Goal: Task Accomplishment & Management: Manage account settings

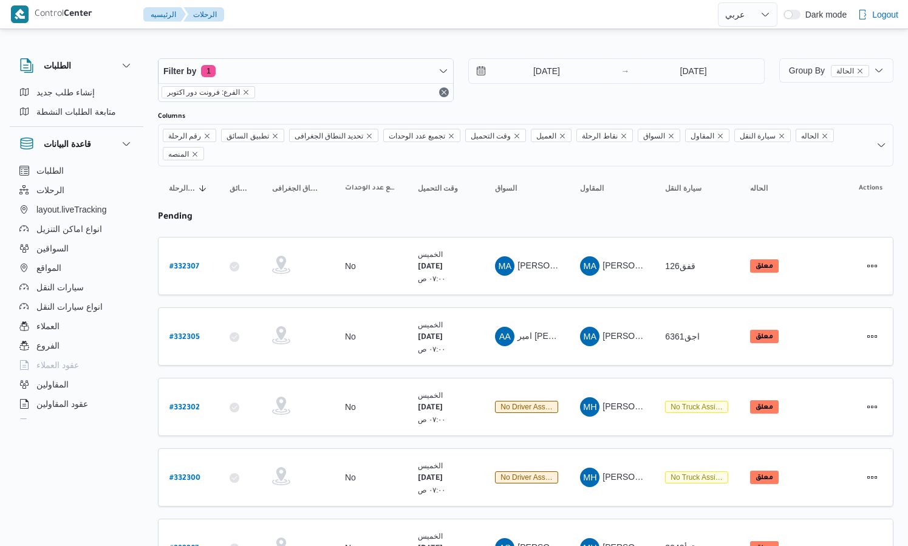
select select "ar"
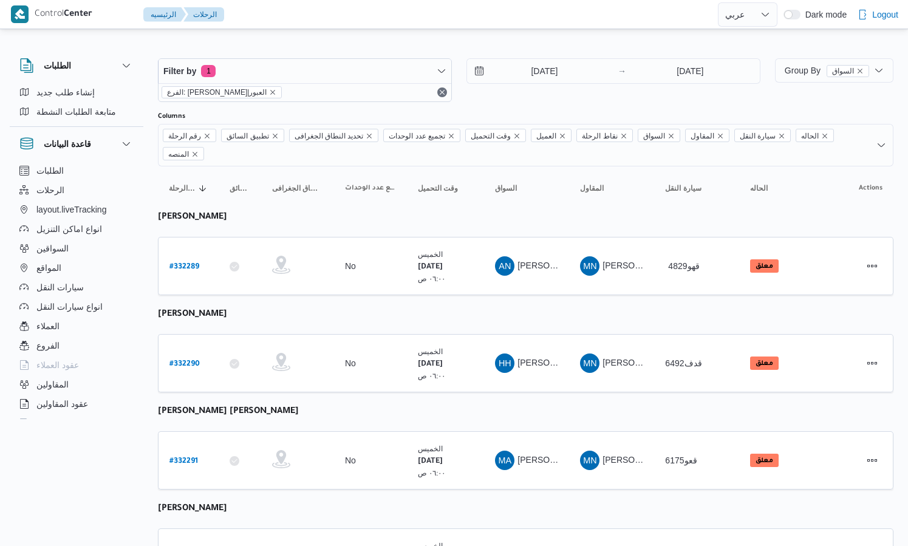
select select "ar"
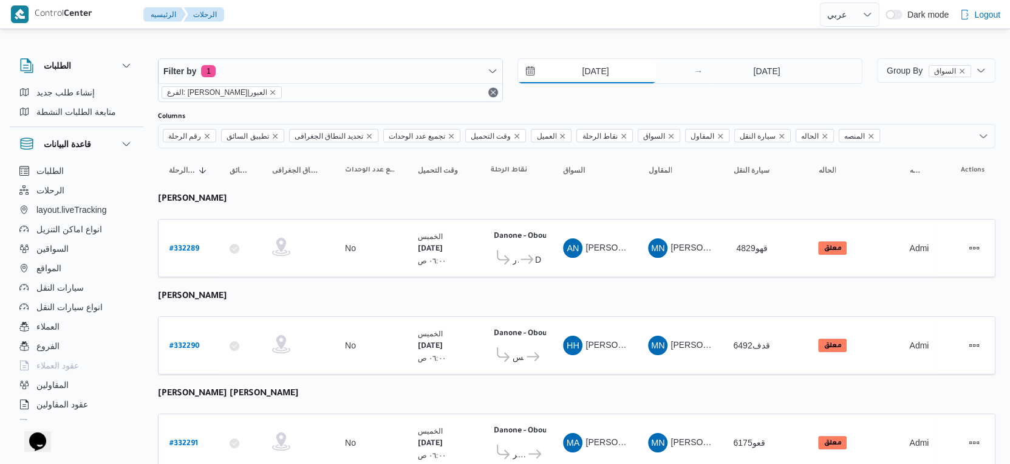
click at [614, 72] on input "[DATE]" at bounding box center [587, 71] width 138 height 24
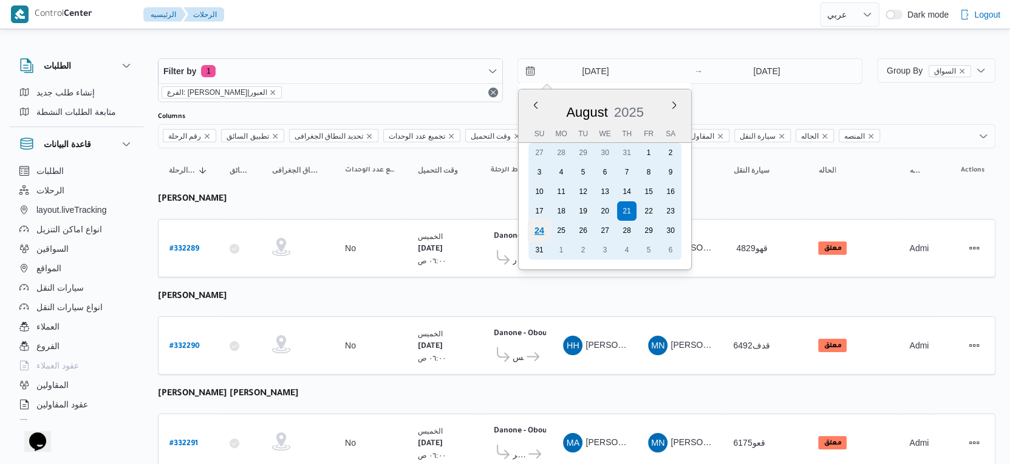
click at [540, 228] on div "24" at bounding box center [539, 230] width 23 height 23
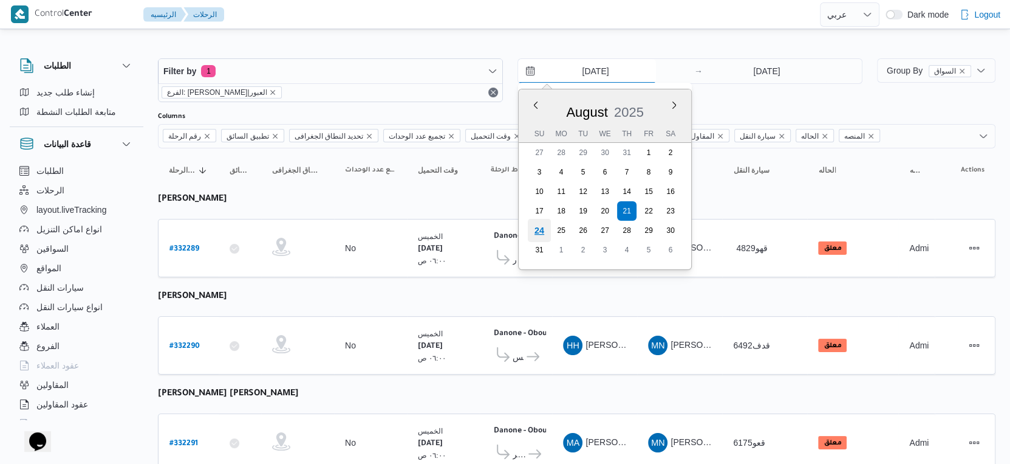
type input "[DATE]"
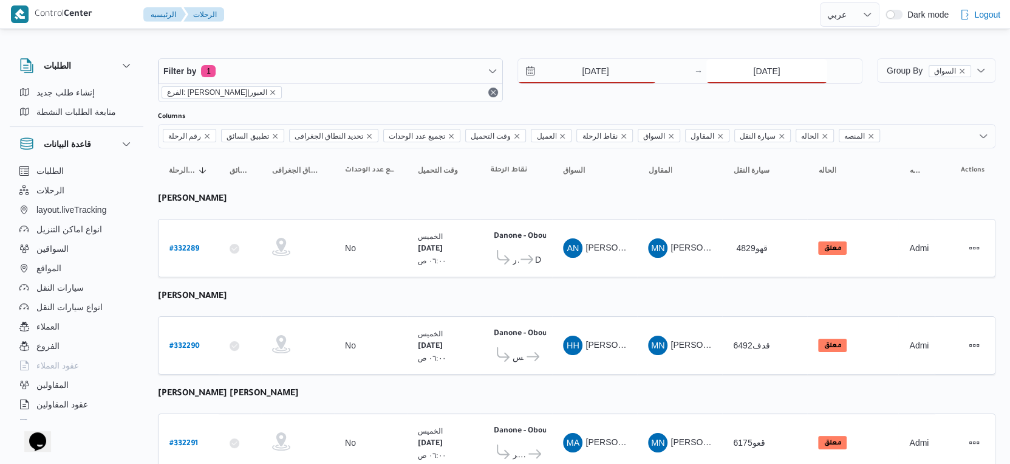
click at [763, 69] on input "21/8/2025" at bounding box center [767, 71] width 121 height 24
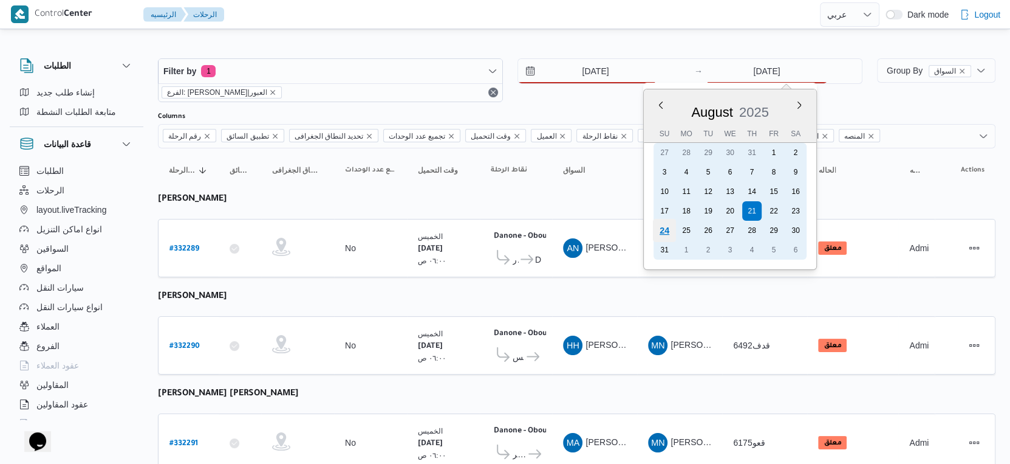
click at [671, 228] on div "24" at bounding box center [664, 230] width 23 height 23
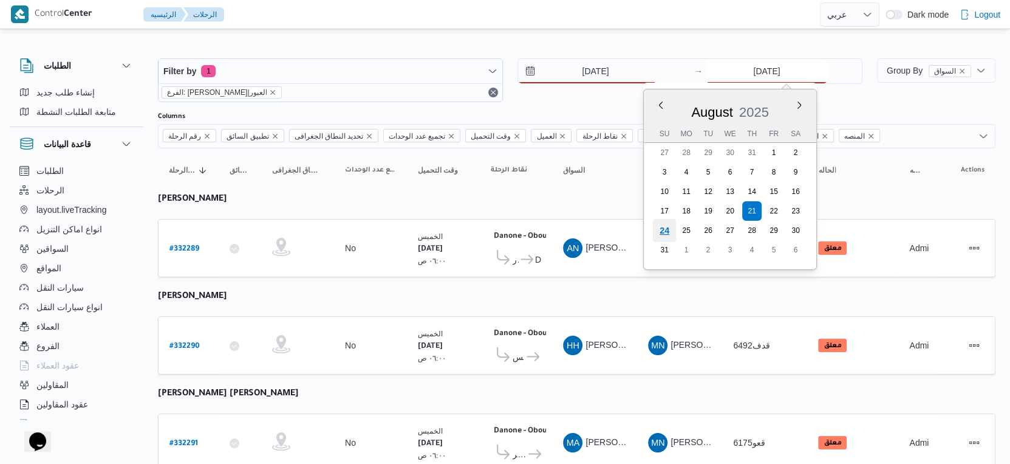
type input "[DATE]"
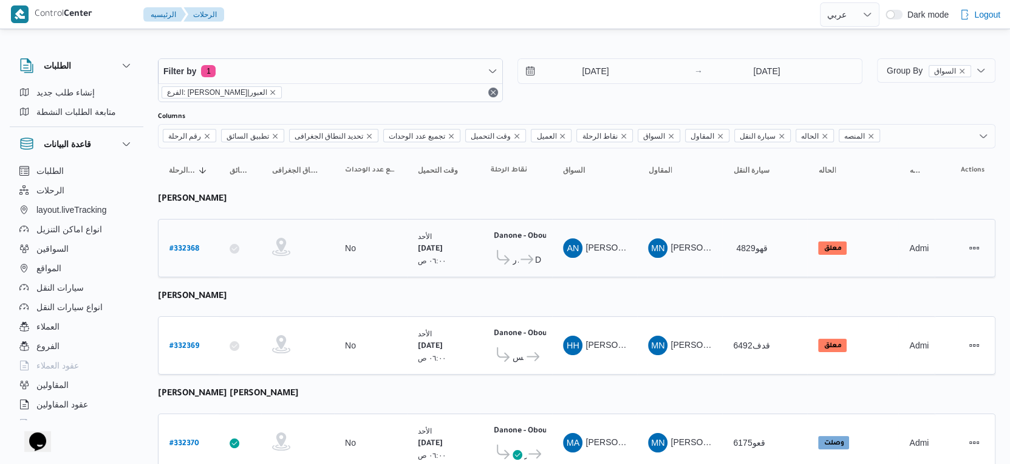
click at [587, 249] on span "[PERSON_NAME]" at bounding box center [621, 247] width 70 height 10
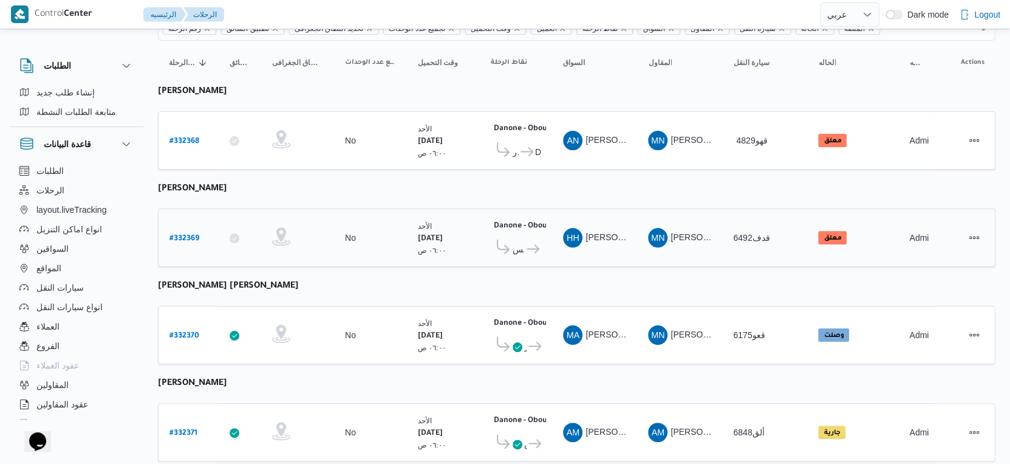
scroll to position [270, 0]
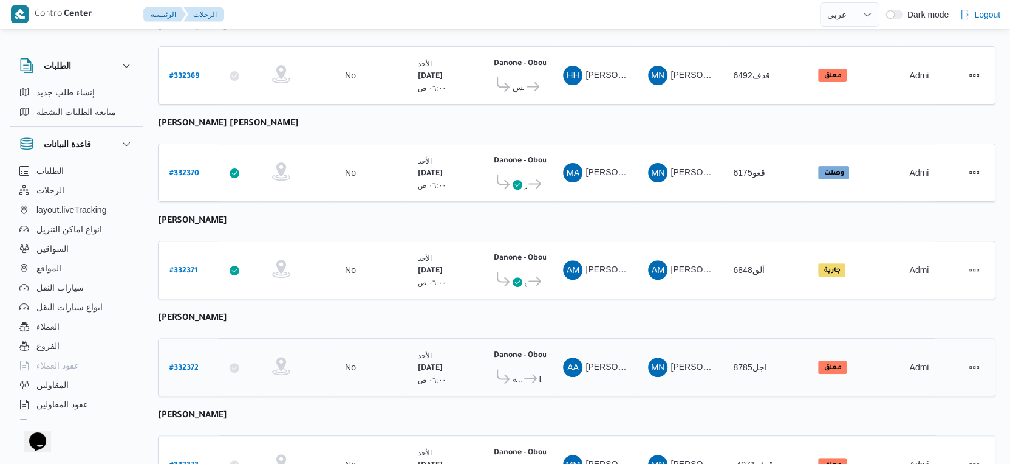
click at [186, 364] on b "# 332372" at bounding box center [184, 368] width 29 height 9
select select "ar"
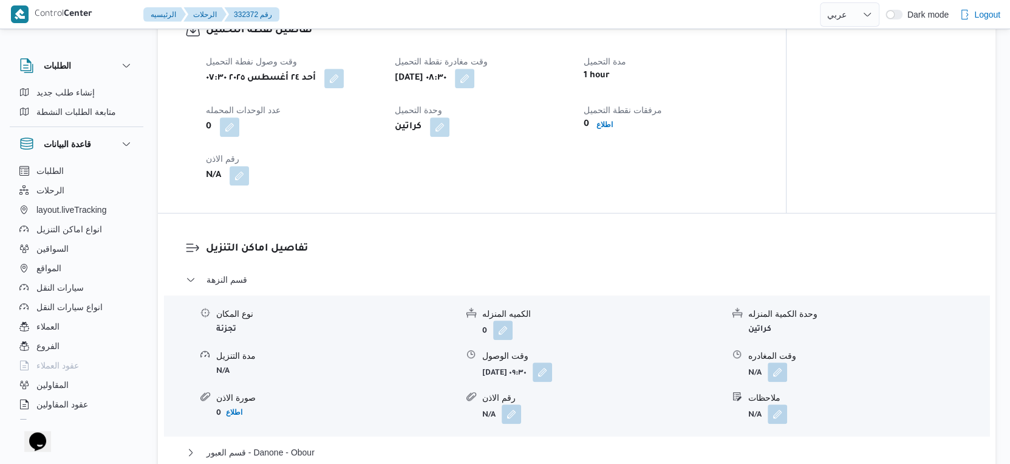
scroll to position [810, 0]
click at [552, 379] on button "button" at bounding box center [542, 370] width 19 height 19
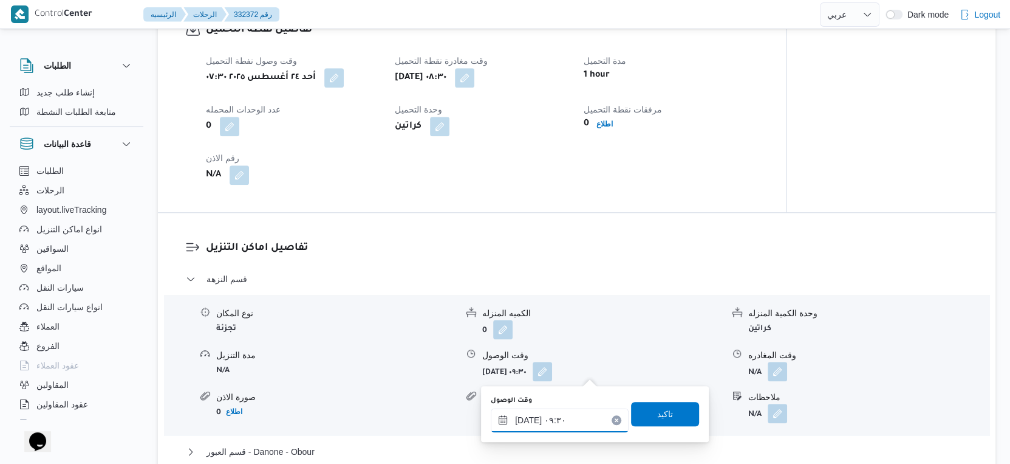
click at [578, 411] on input "٢٤/٠٨/٢٠٢٥ ٠٩:٣٠" at bounding box center [560, 420] width 138 height 24
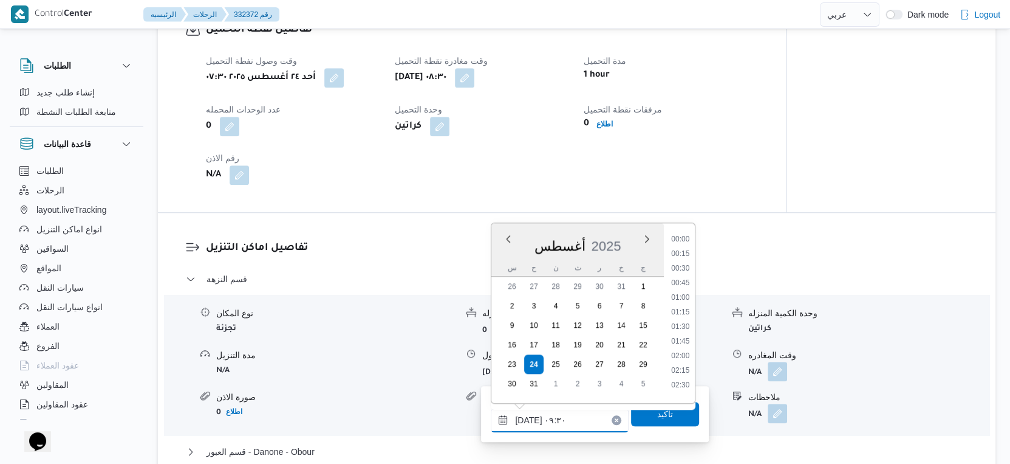
scroll to position [470, 0]
click at [685, 295] on li "09:00" at bounding box center [681, 293] width 28 height 12
type input "٢٤/٠٨/٢٠٢٥ ٠٩:٠٠"
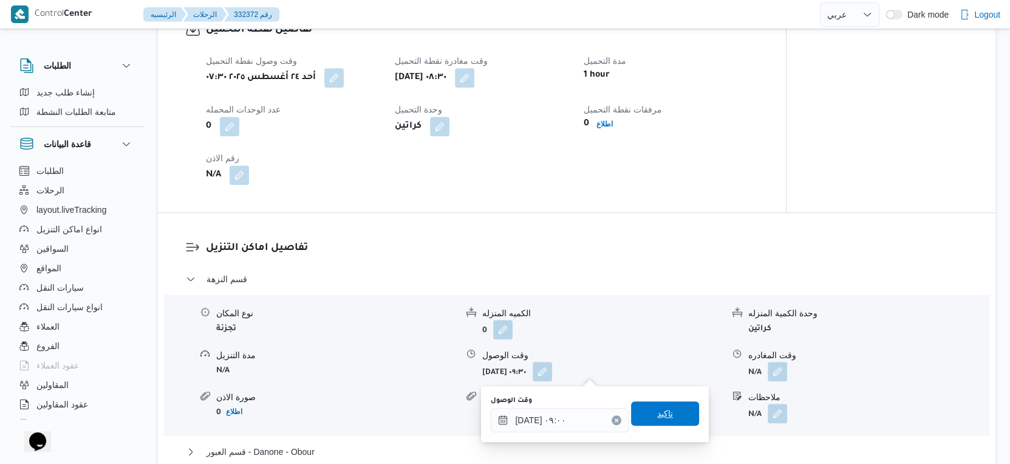
click at [667, 416] on span "تاكيد" at bounding box center [665, 413] width 68 height 24
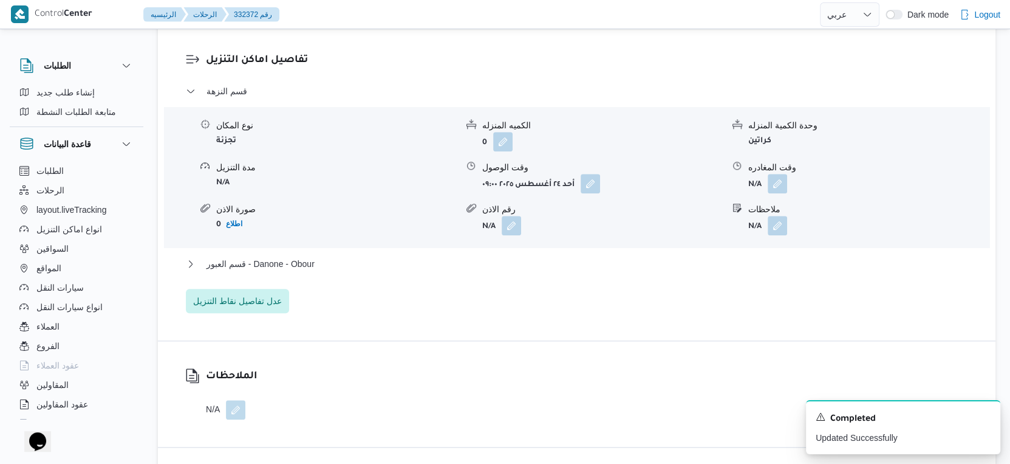
scroll to position [1013, 0]
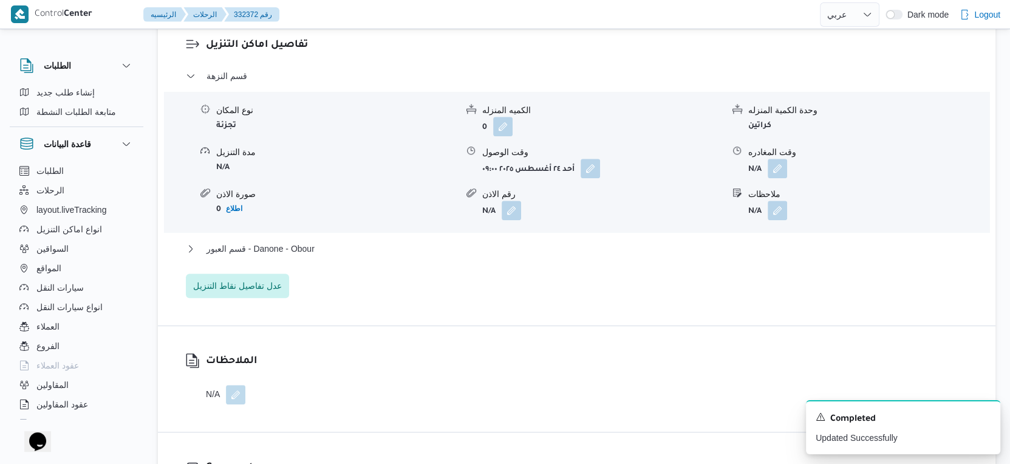
click at [292, 240] on div "قسم النزهة نوع المكان تجزئة الكميه المنزله 0 وحدة الكمية المنزله كراتين مدة الت…" at bounding box center [577, 183] width 783 height 229
click at [318, 248] on button "قسم العبور - Danone - Obour" at bounding box center [577, 248] width 783 height 15
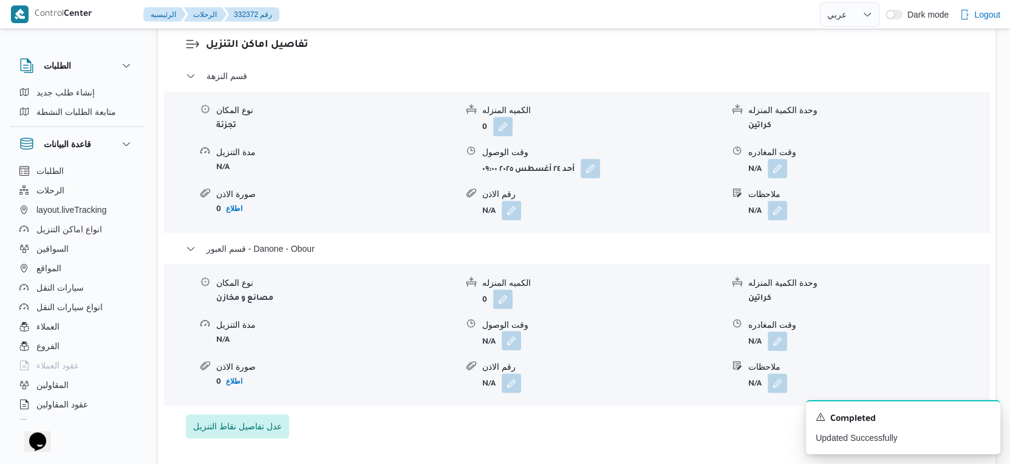
click at [516, 345] on button "button" at bounding box center [511, 340] width 19 height 19
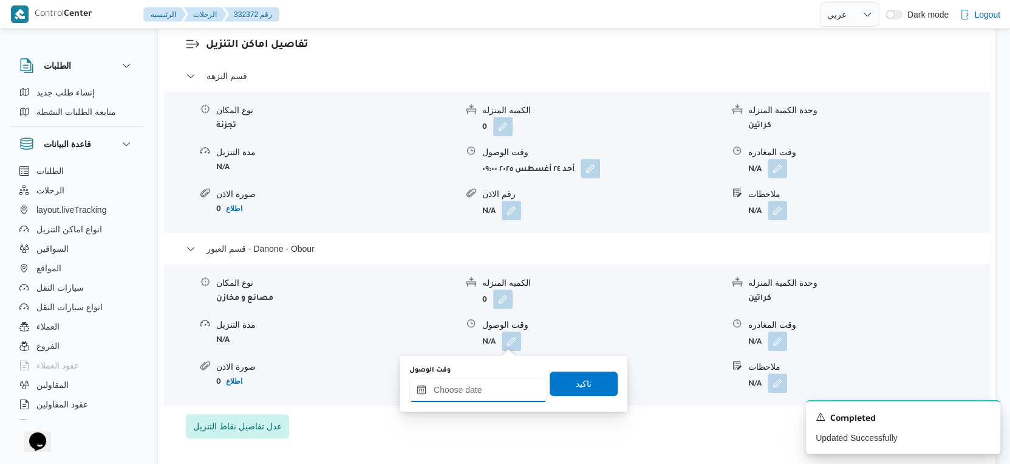
click at [498, 380] on div at bounding box center [479, 389] width 138 height 24
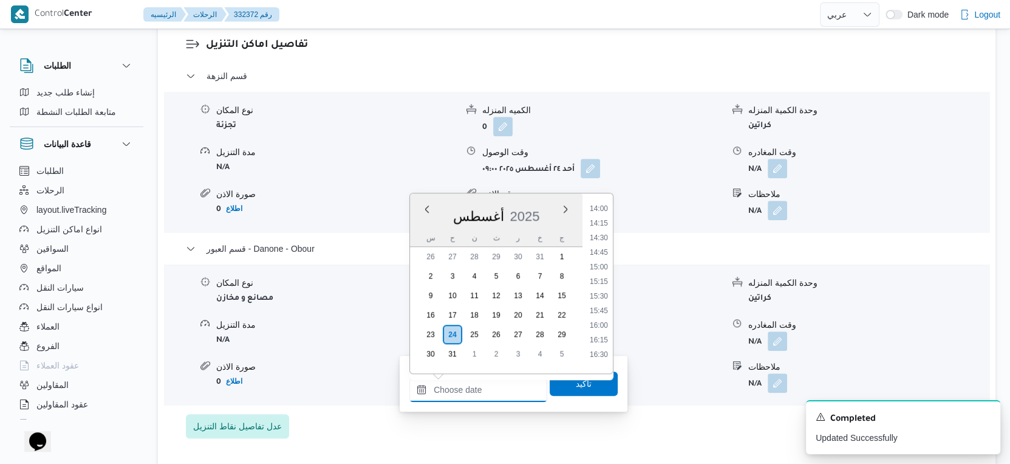
scroll to position [815, 0]
click at [602, 248] on li "14:45" at bounding box center [599, 254] width 28 height 12
type input "٢٤/٠٨/٢٠٢٥ ١٤:٤٥"
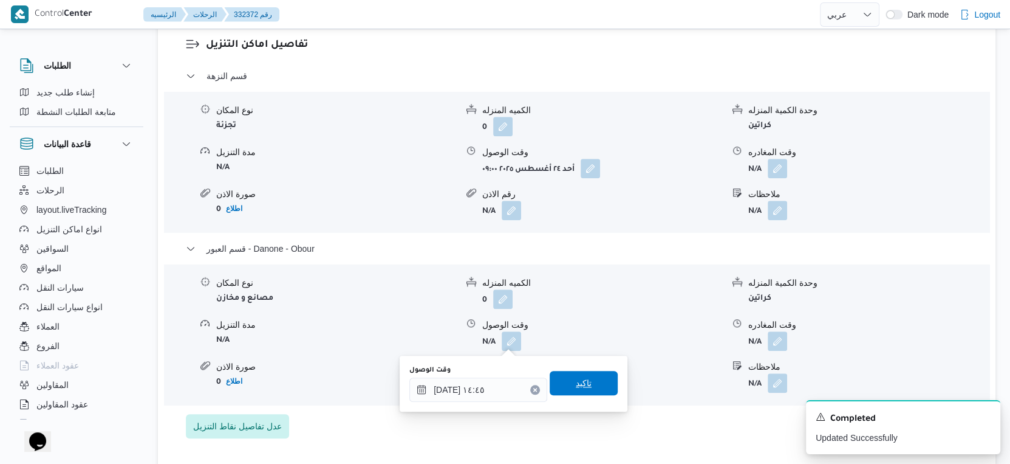
click at [598, 386] on span "تاكيد" at bounding box center [584, 383] width 68 height 24
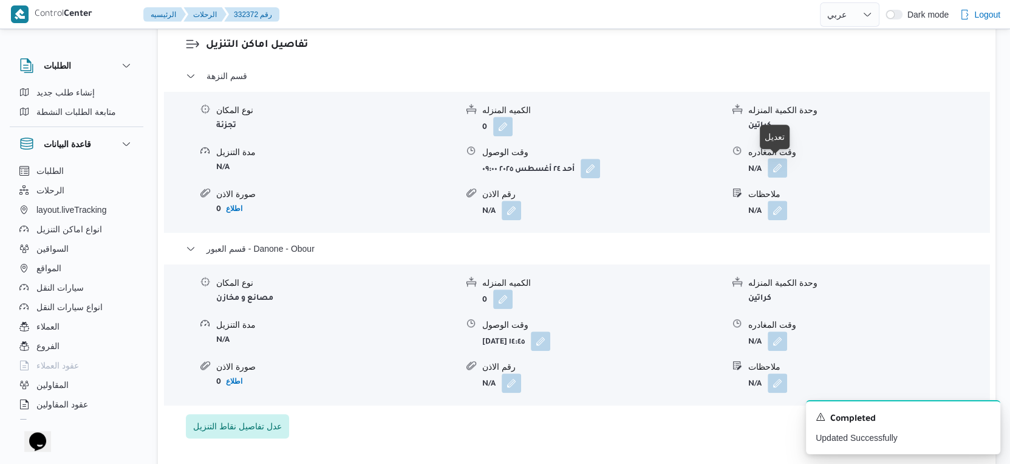
click at [772, 171] on button "button" at bounding box center [777, 167] width 19 height 19
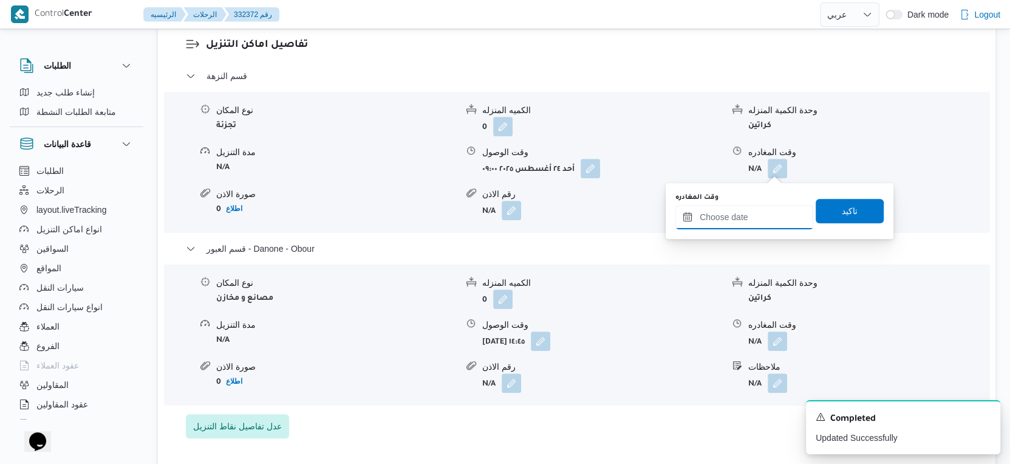
click at [755, 213] on input "وقت المغادره" at bounding box center [745, 217] width 138 height 24
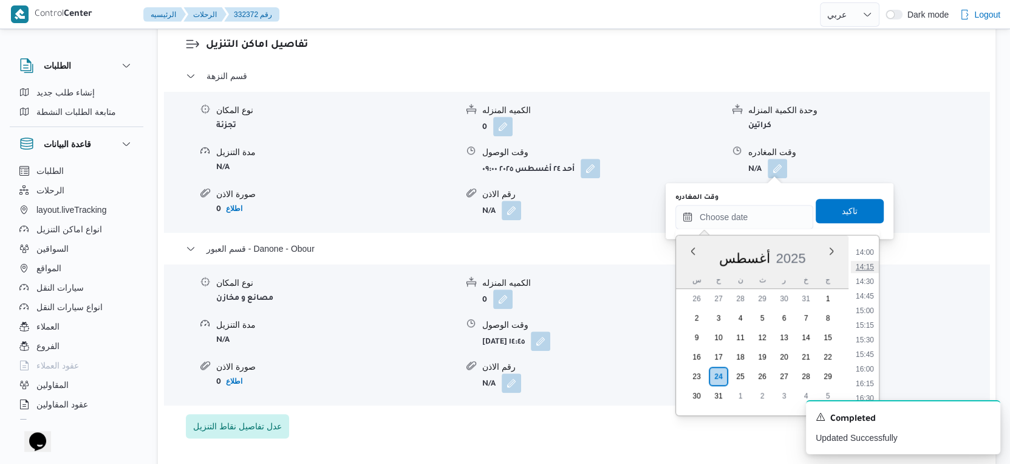
click at [864, 267] on li "14:15" at bounding box center [865, 267] width 28 height 12
type input "٢٤/٠٨/٢٠٢٥ ١٤:١٥"
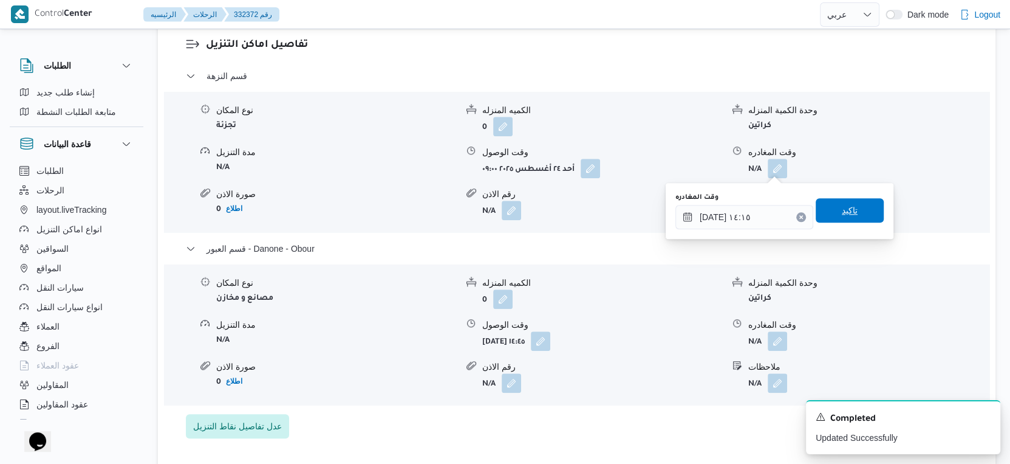
click at [865, 211] on span "تاكيد" at bounding box center [850, 210] width 68 height 24
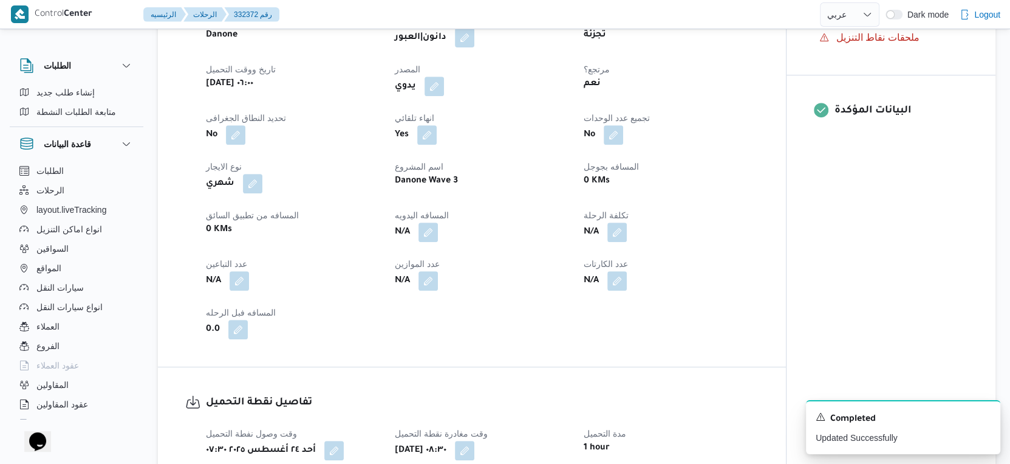
scroll to position [405, 0]
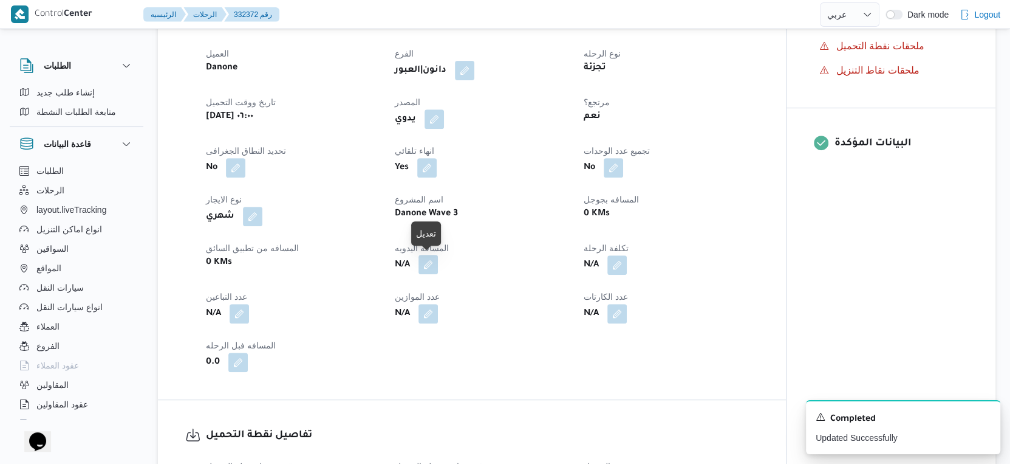
click at [437, 267] on button "button" at bounding box center [428, 264] width 19 height 19
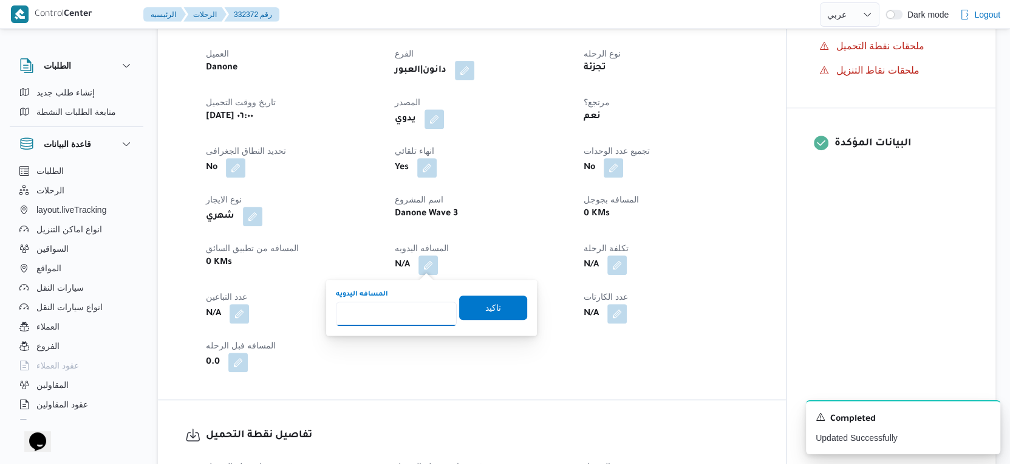
click at [410, 315] on input "المسافه اليدويه" at bounding box center [396, 313] width 121 height 24
type input "43"
click at [486, 301] on span "تاكيد" at bounding box center [494, 307] width 16 height 15
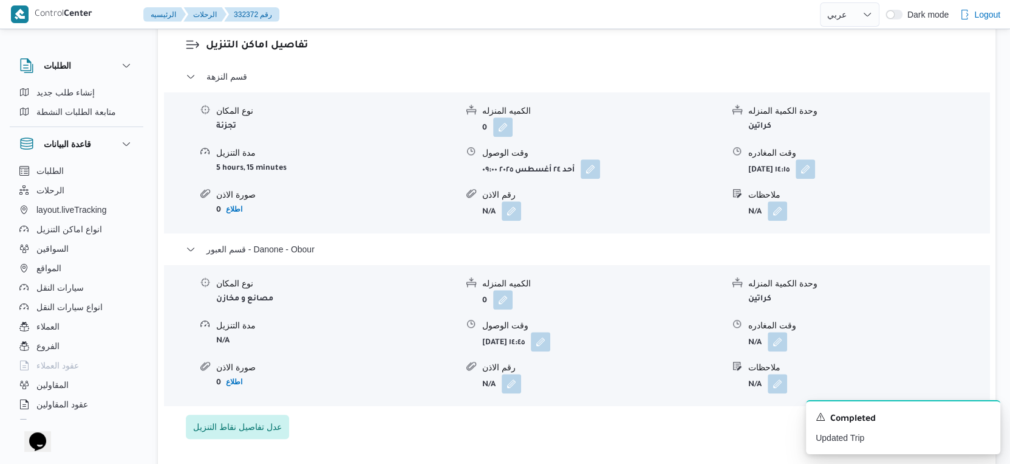
scroll to position [1013, 0]
click at [775, 341] on button "button" at bounding box center [777, 340] width 19 height 19
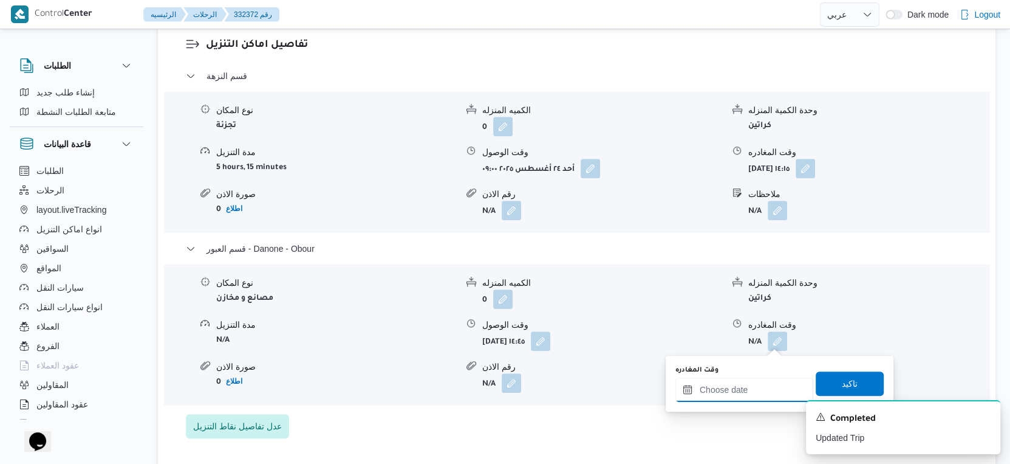
click at [764, 389] on input "وقت المغادره" at bounding box center [745, 389] width 138 height 24
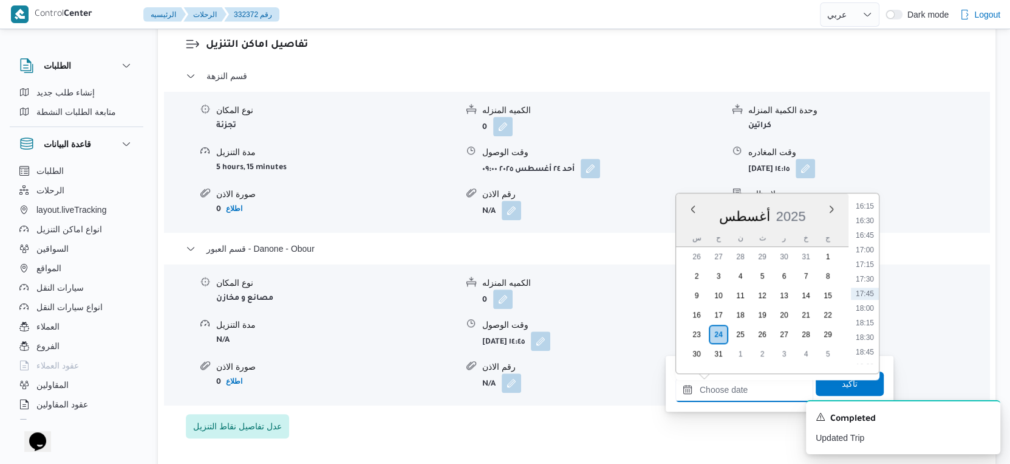
scroll to position [884, 0]
click at [869, 227] on li "15:30" at bounding box center [865, 230] width 28 height 12
type input "٢٤/٠٨/٢٠٢٥ ١٥:٣٠"
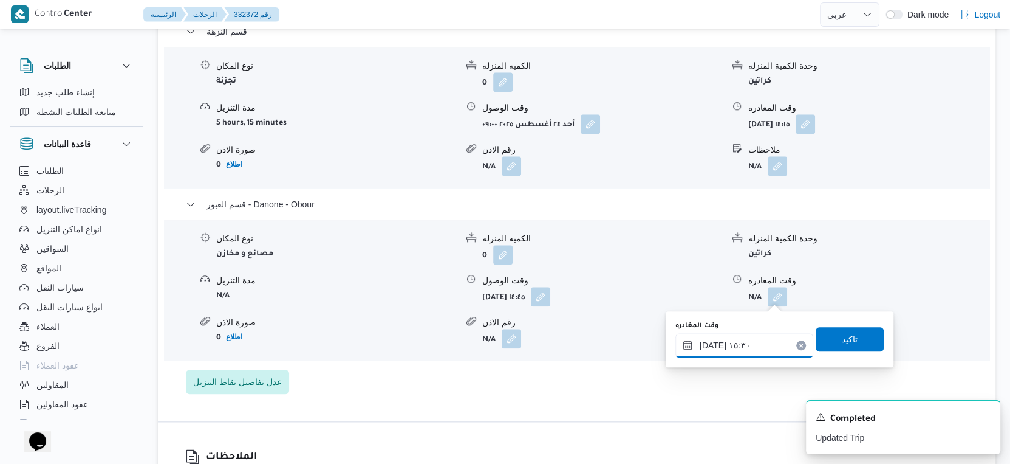
scroll to position [1080, 0]
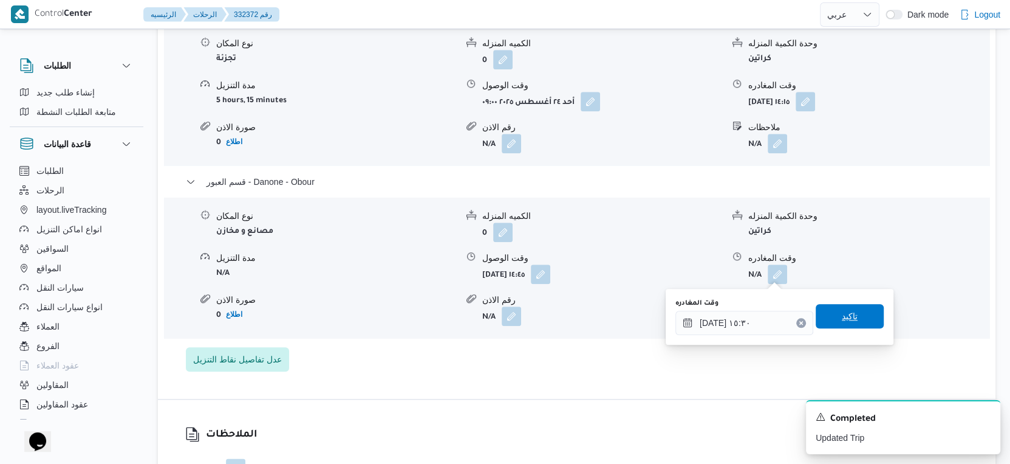
click at [853, 317] on span "تاكيد" at bounding box center [850, 316] width 68 height 24
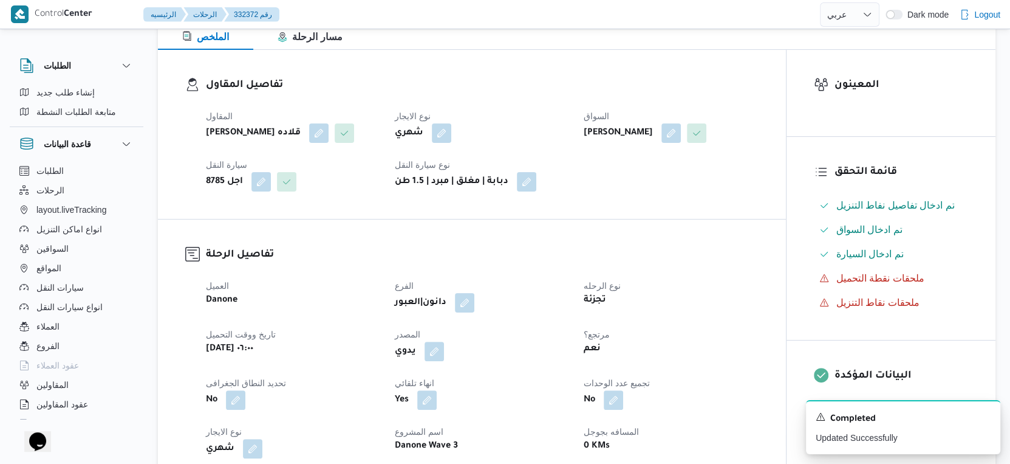
scroll to position [0, 0]
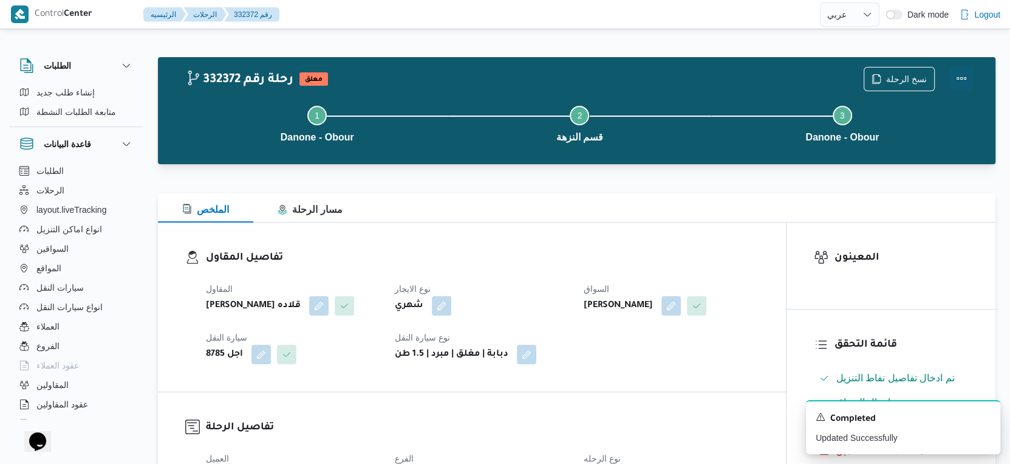
click at [908, 74] on button "Actions" at bounding box center [962, 78] width 24 height 24
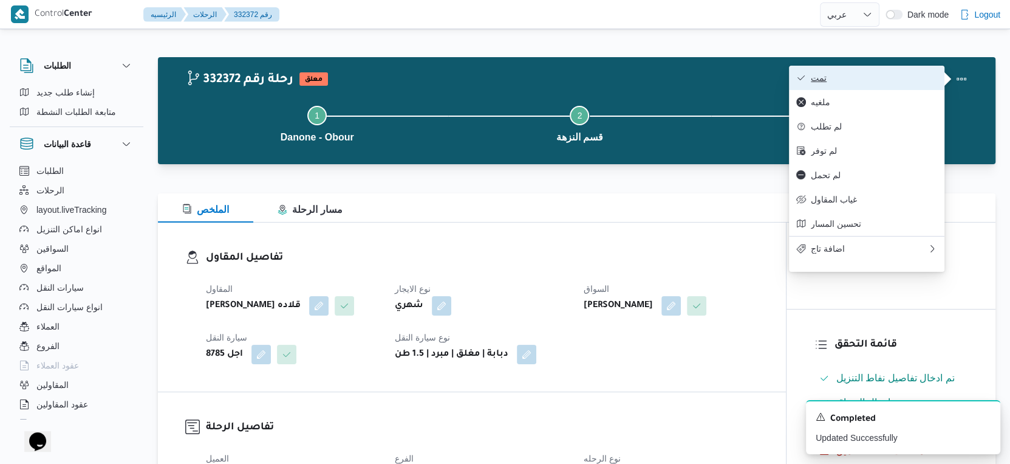
click at [877, 79] on span "تمت" at bounding box center [874, 78] width 126 height 10
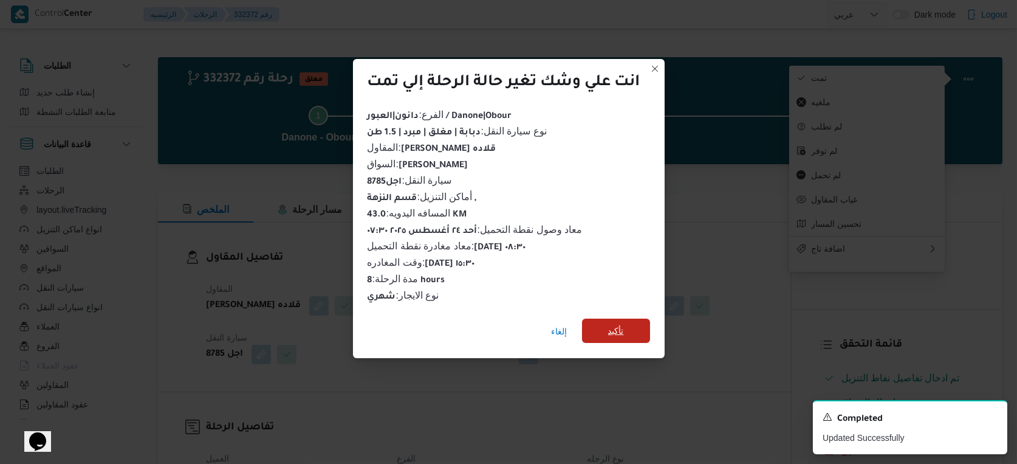
click at [628, 328] on span "تأكيد" at bounding box center [616, 330] width 68 height 24
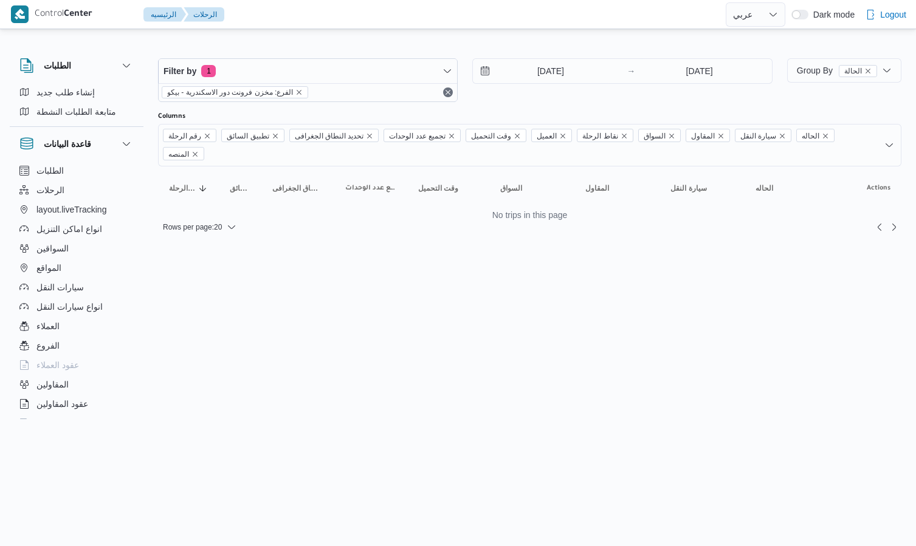
select select "ar"
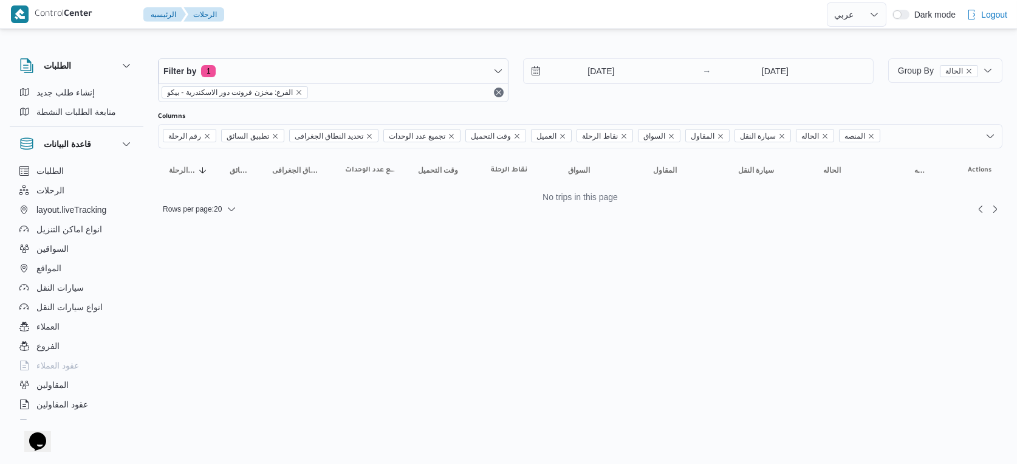
click at [591, 52] on div "Filter by 1 الفرع: مخزن فرونت دور الاسكندرية - بيكو 21/8/2025 → 21/8/2025" at bounding box center [516, 80] width 730 height 58
click at [597, 64] on input "[DATE]" at bounding box center [593, 71] width 138 height 24
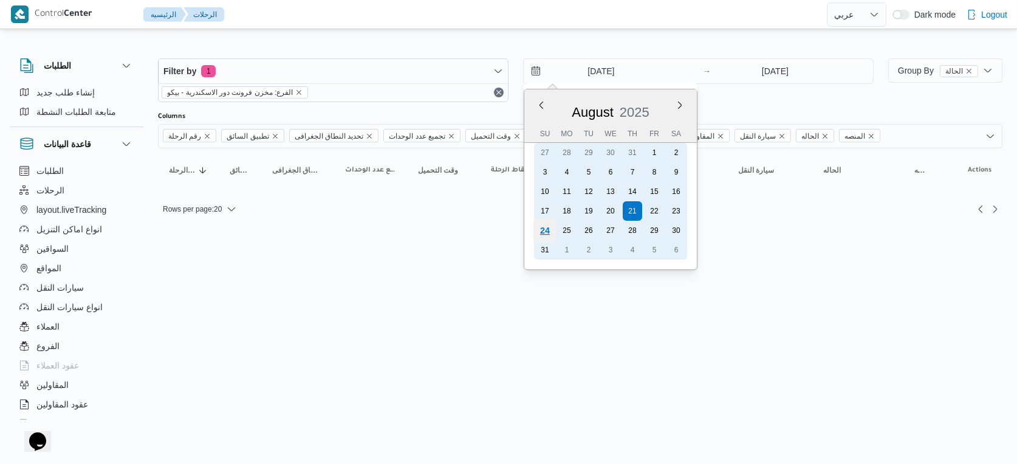
click at [551, 229] on div "24" at bounding box center [545, 230] width 23 height 23
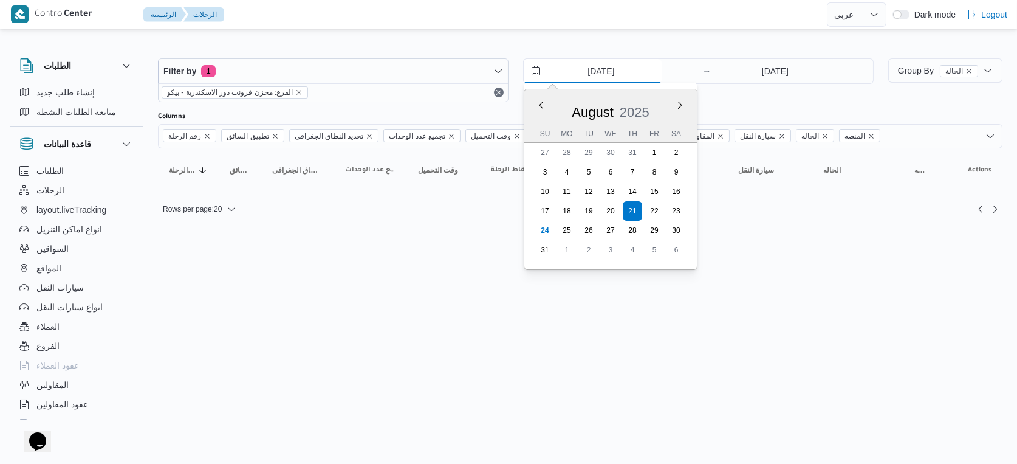
type input "[DATE]"
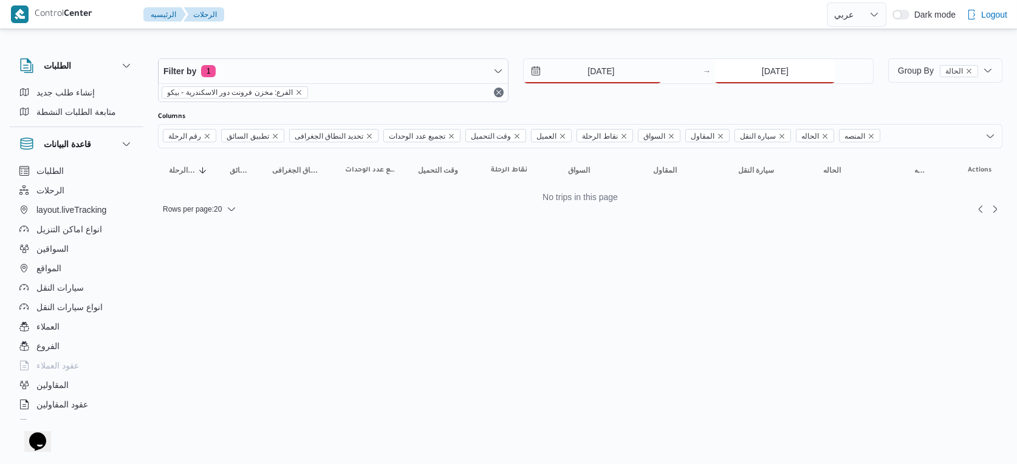
click at [777, 74] on input "[DATE]" at bounding box center [775, 71] width 121 height 24
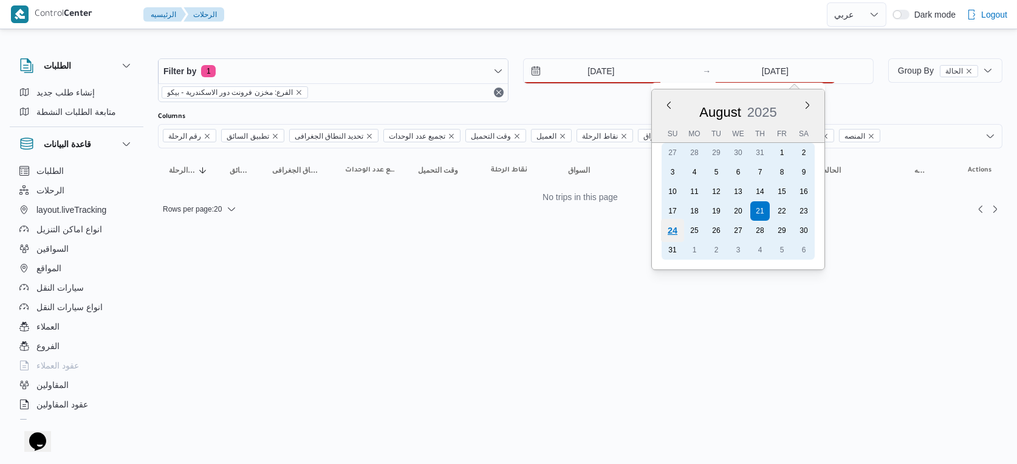
click at [679, 230] on div "24" at bounding box center [672, 230] width 23 height 23
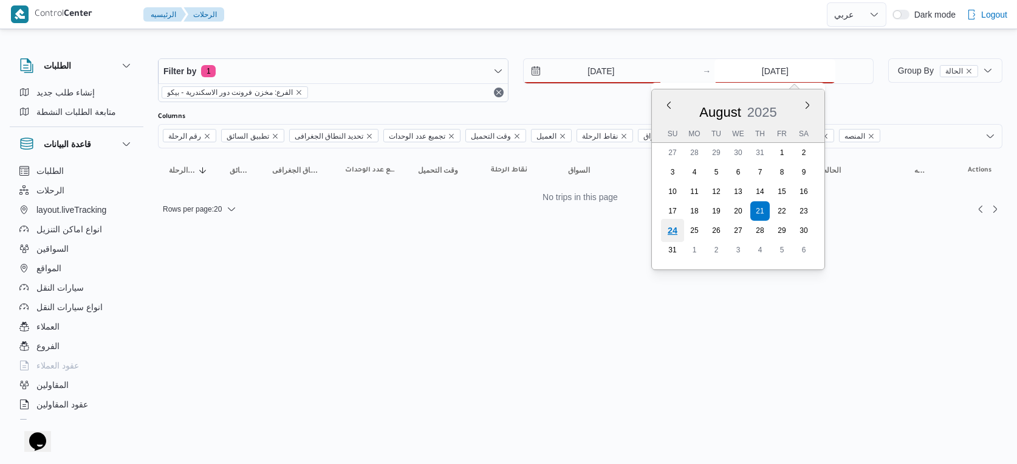
type input "[DATE]"
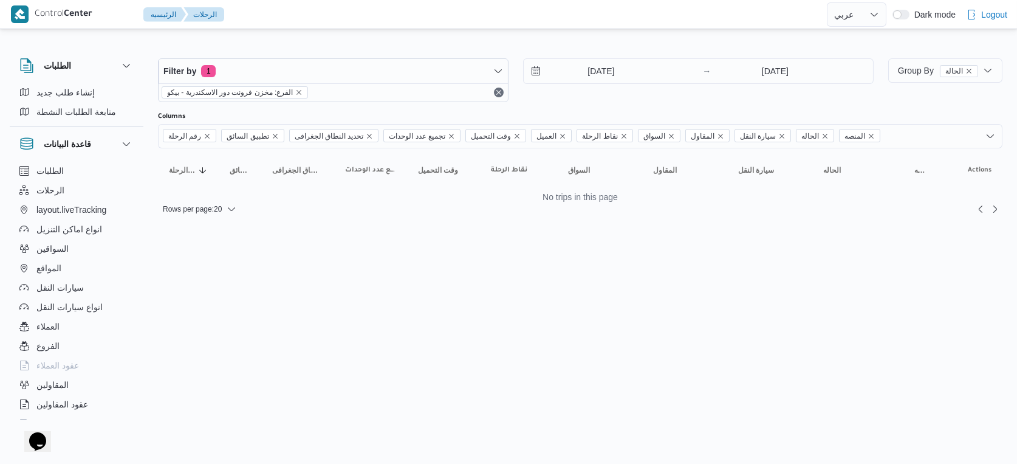
click at [643, 258] on html "Control Center الرئيسيه الرحلات English عربي Dark mode Logout الطلبات إنشاء طلب…" at bounding box center [508, 232] width 1017 height 464
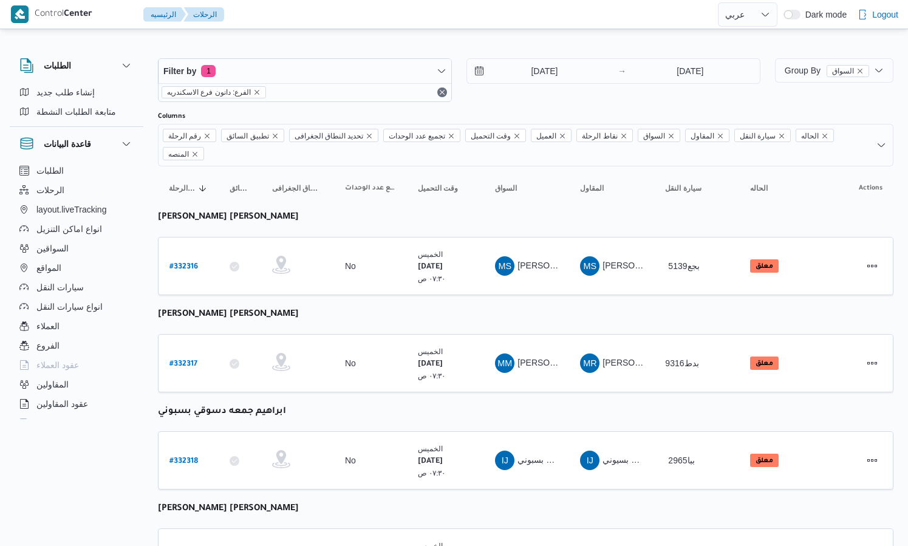
select select "ar"
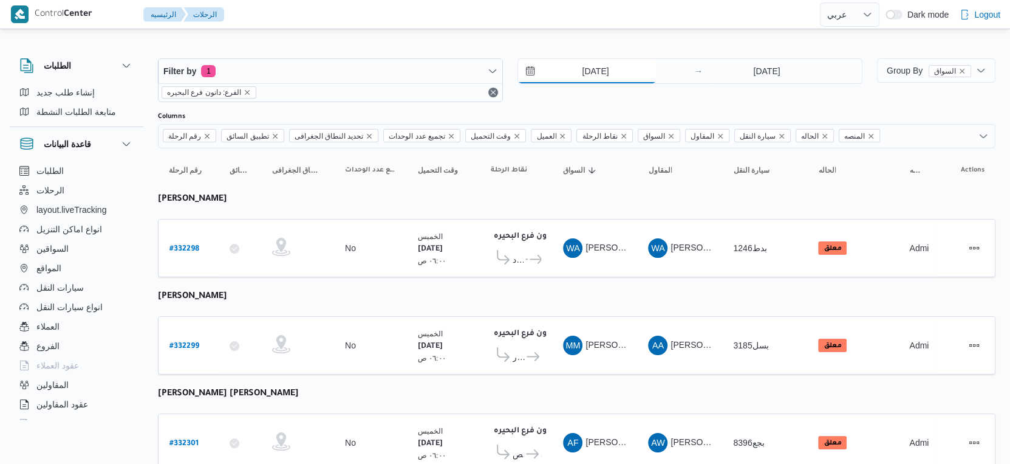
click at [608, 68] on input "[DATE]" at bounding box center [587, 71] width 138 height 24
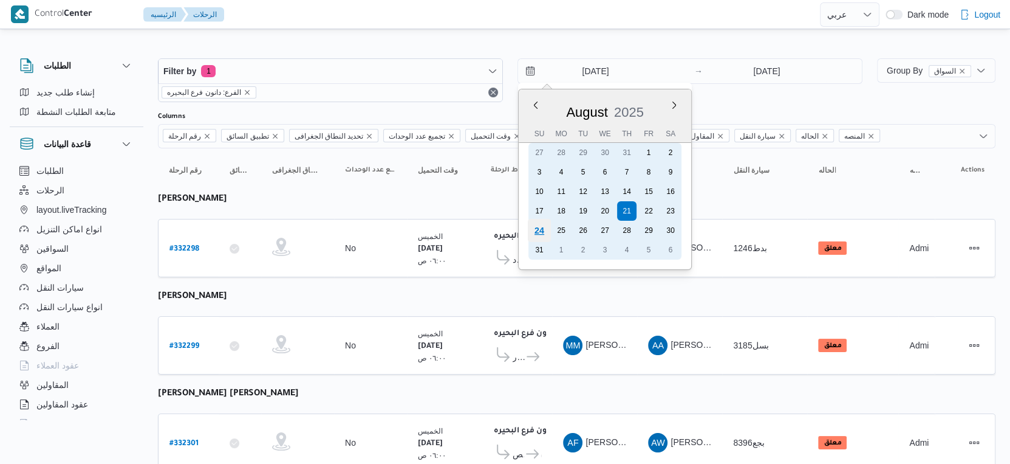
click at [541, 232] on div "24" at bounding box center [539, 230] width 23 height 23
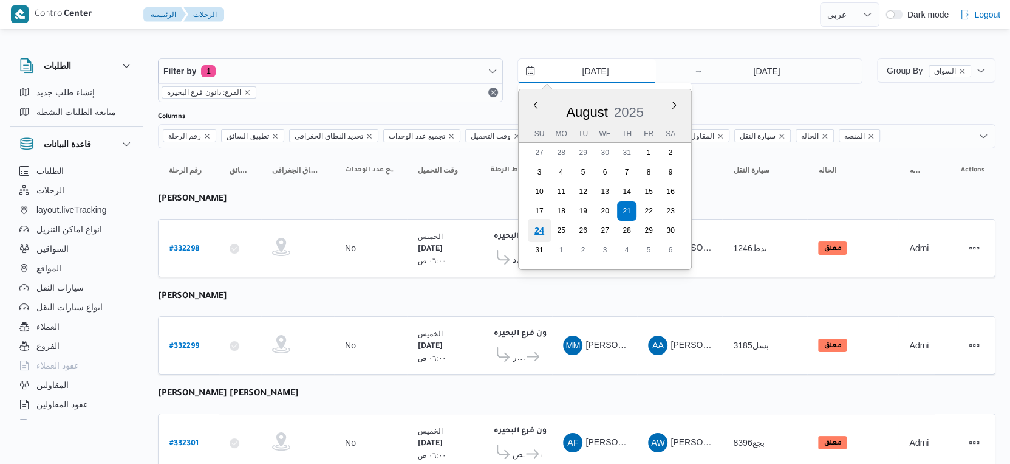
type input "[DATE]"
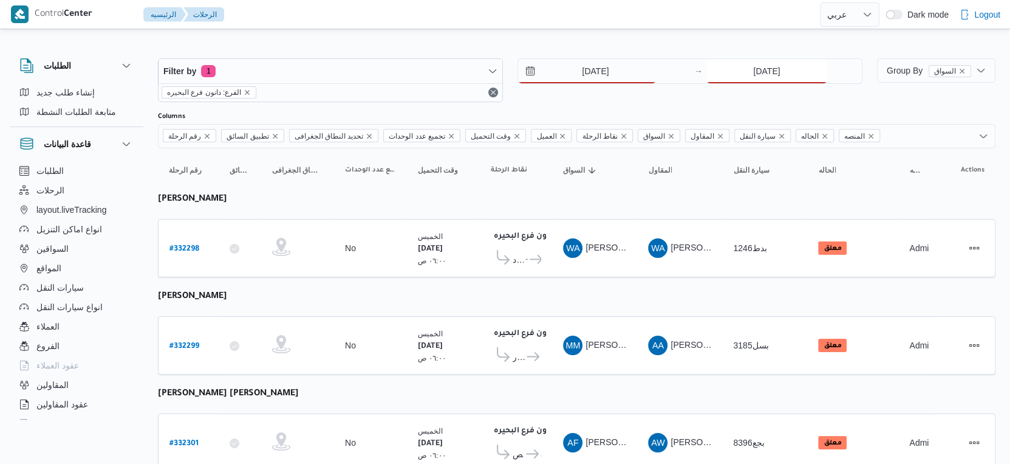
click at [781, 72] on input "[DATE]" at bounding box center [767, 71] width 121 height 24
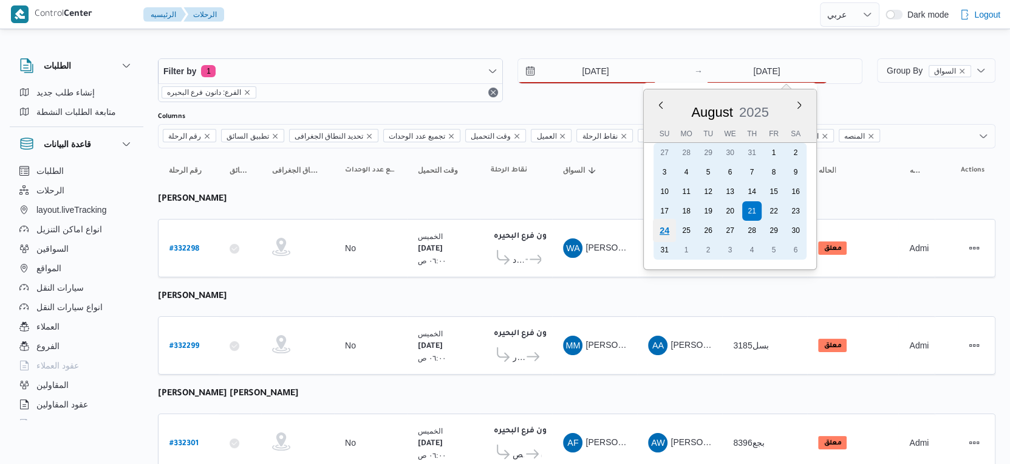
click at [654, 233] on div "24" at bounding box center [664, 230] width 23 height 23
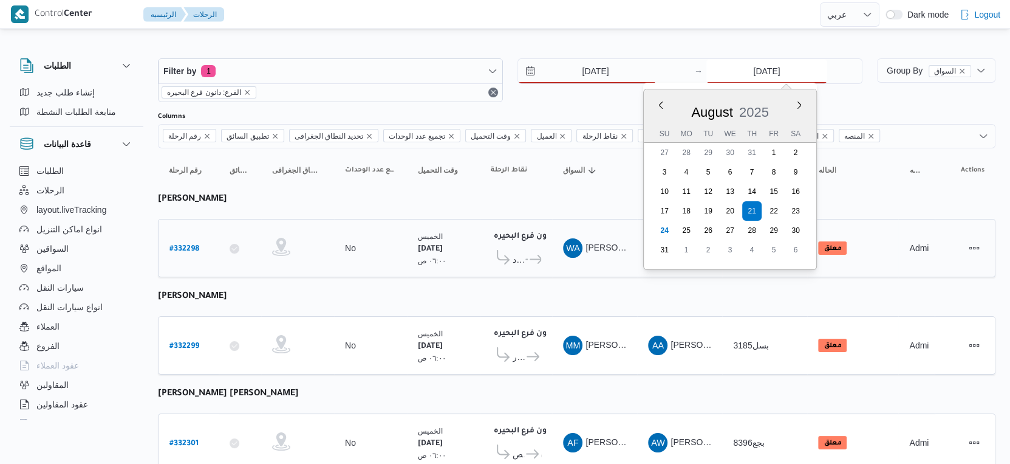
type input "[DATE]"
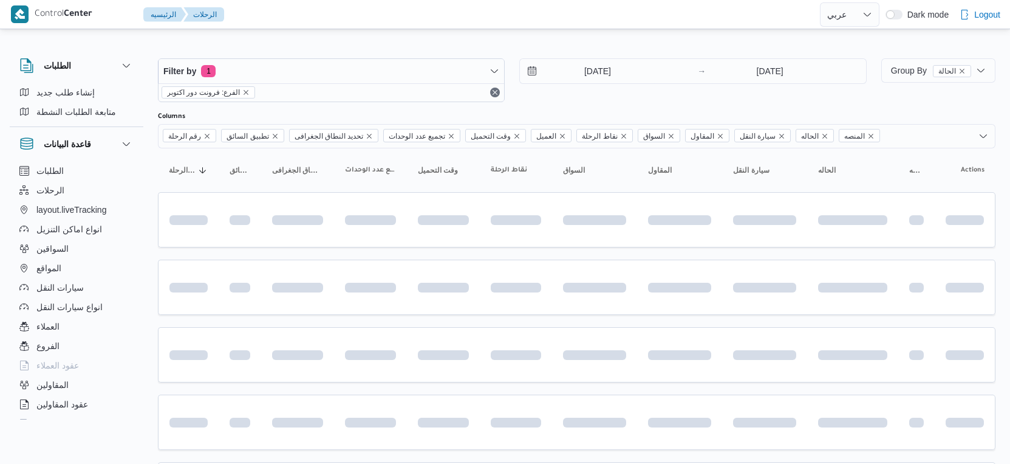
select select "ar"
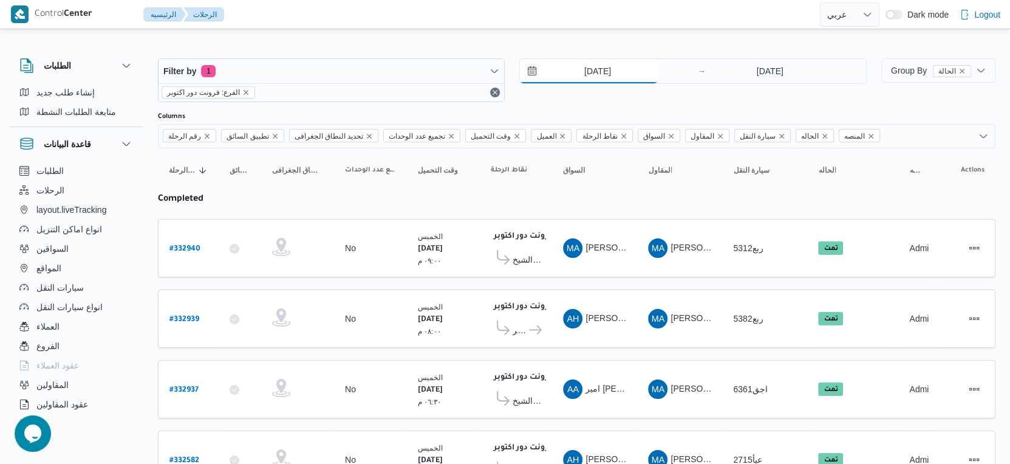
click at [625, 71] on input "20/8/2025" at bounding box center [589, 71] width 138 height 24
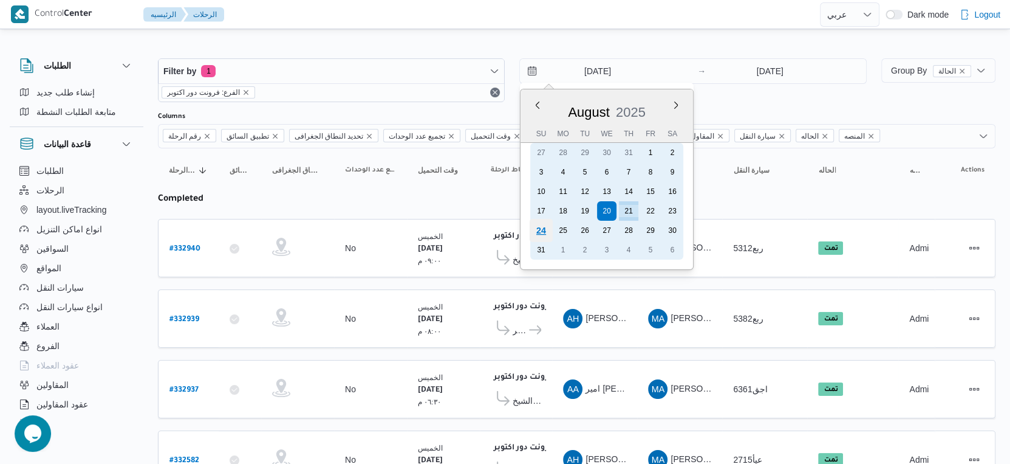
click at [543, 229] on div "24" at bounding box center [541, 230] width 23 height 23
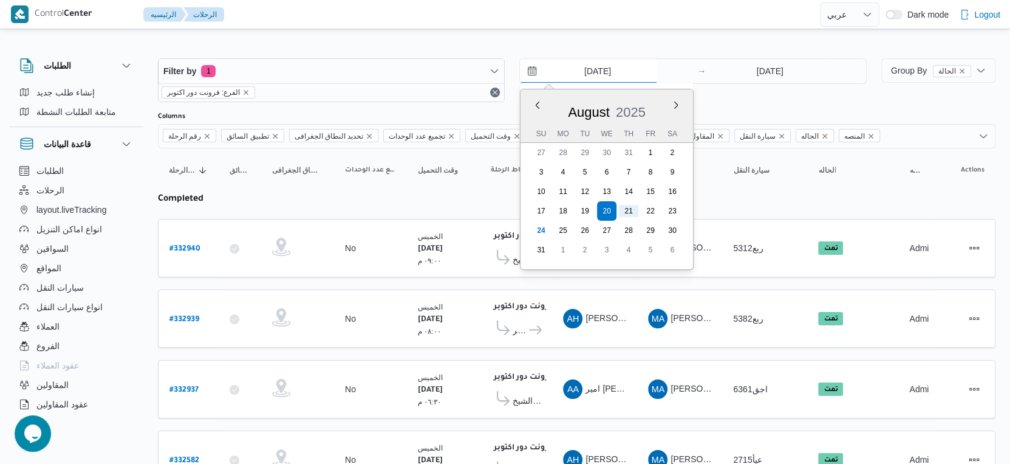
type input "[DATE]"
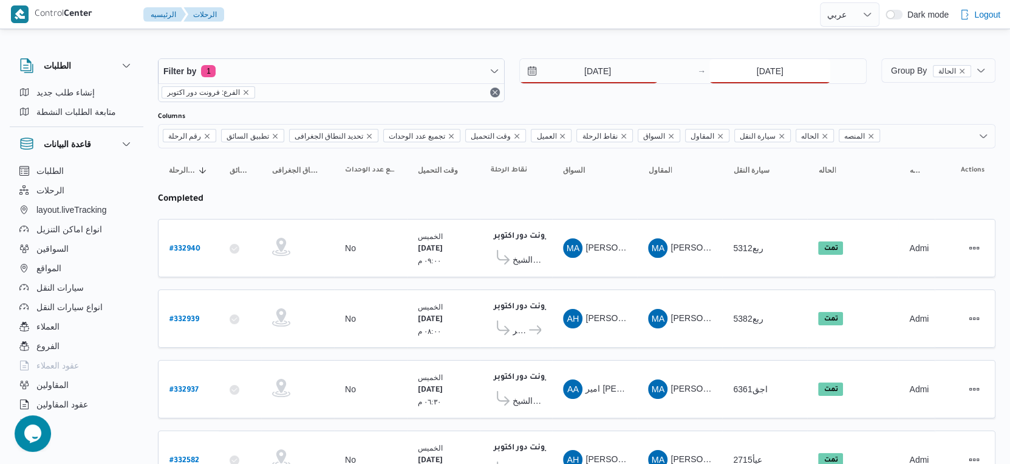
click at [758, 63] on input "21/8/2025" at bounding box center [770, 71] width 121 height 24
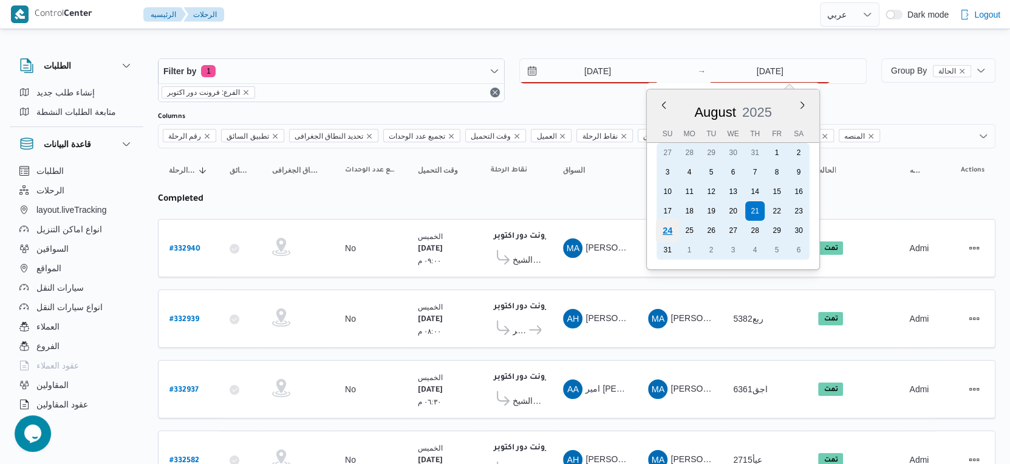
click at [669, 225] on div "24" at bounding box center [667, 230] width 23 height 23
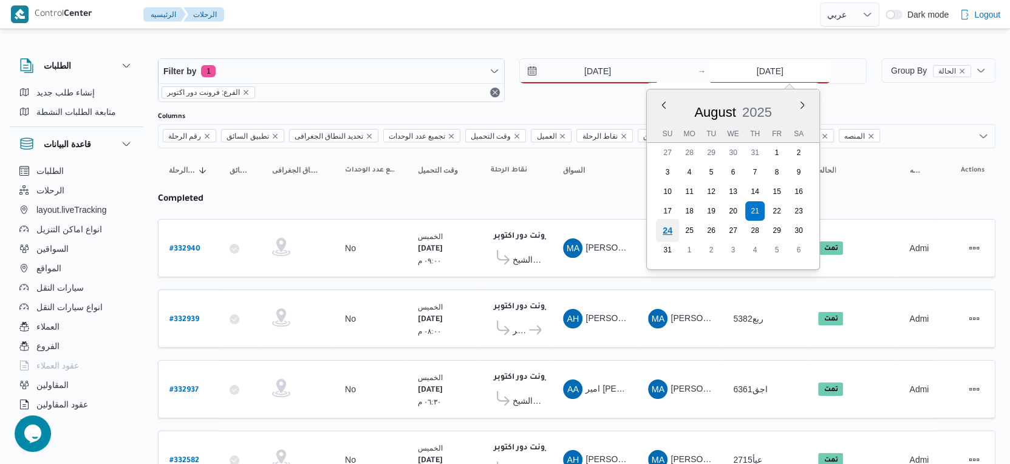
type input "[DATE]"
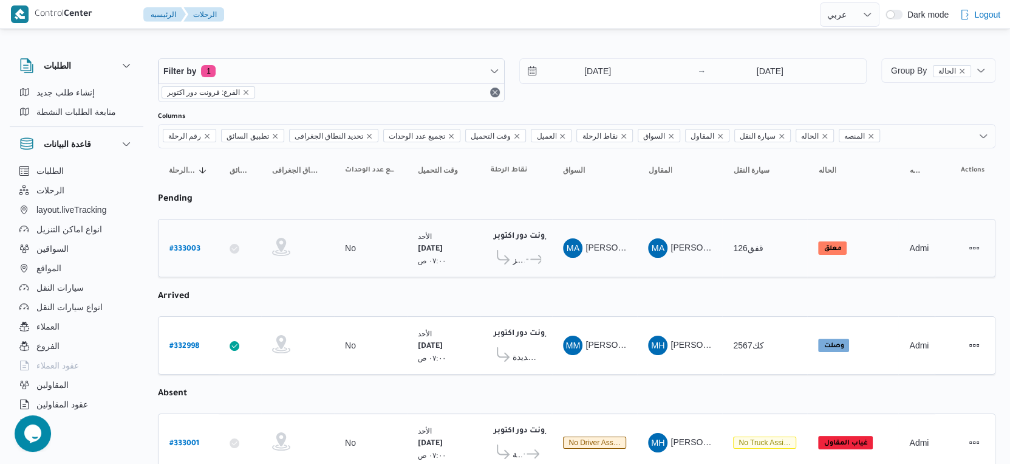
click at [653, 271] on td "المقاول MA محمد عبدالمنعم هاشم اسماعيل" at bounding box center [679, 248] width 85 height 58
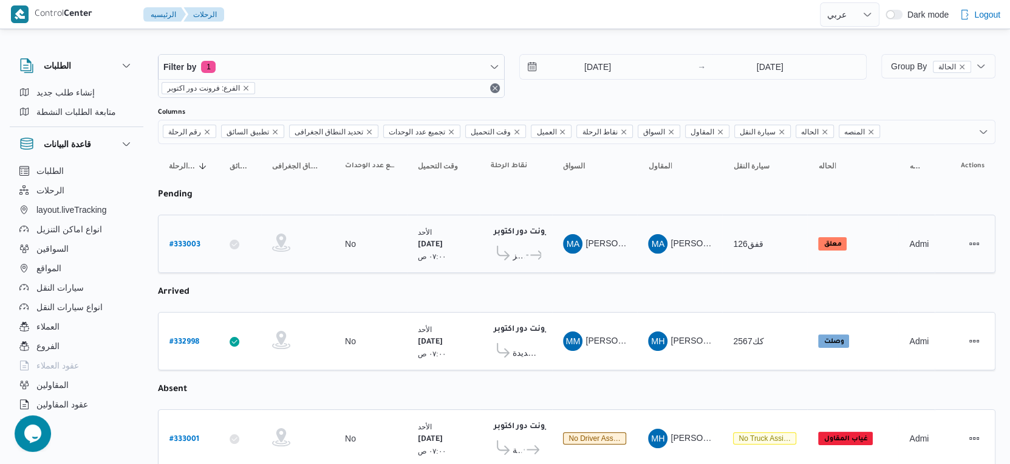
scroll to position [4, 0]
click at [532, 346] on span "قسم أول القاهرة الجديدة" at bounding box center [527, 353] width 29 height 15
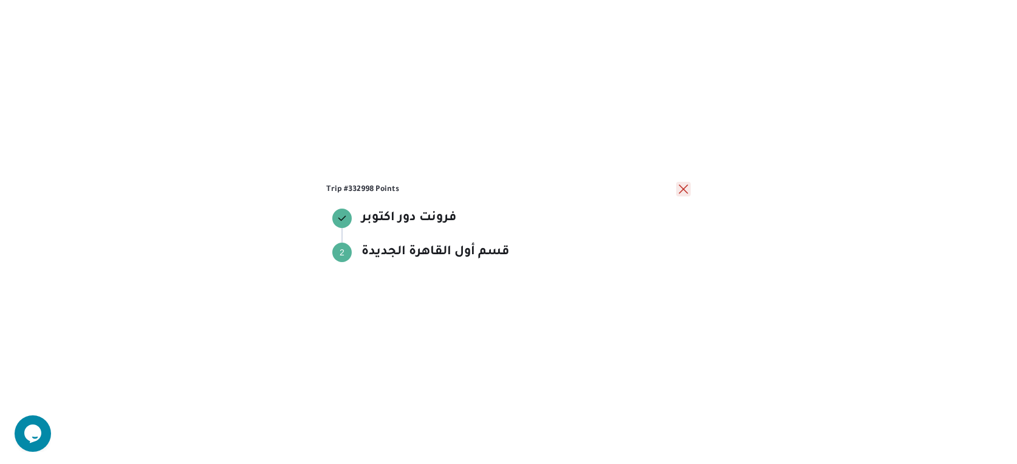
click at [681, 187] on button "close" at bounding box center [683, 189] width 15 height 15
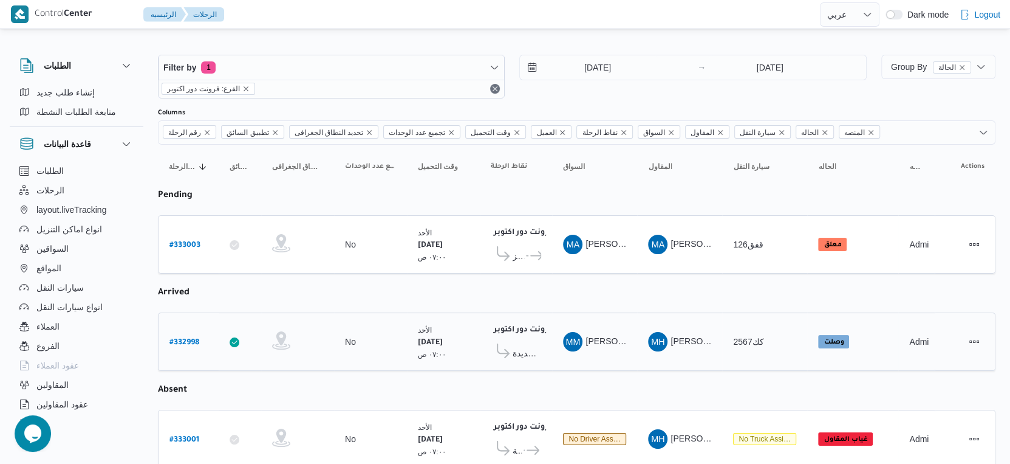
click at [177, 338] on b "# 332998" at bounding box center [185, 342] width 30 height 9
select select "ar"
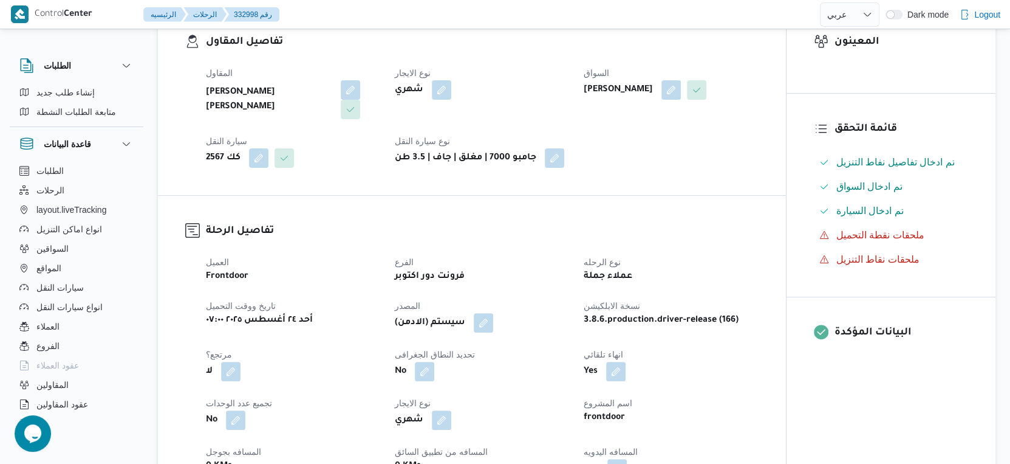
scroll to position [135, 0]
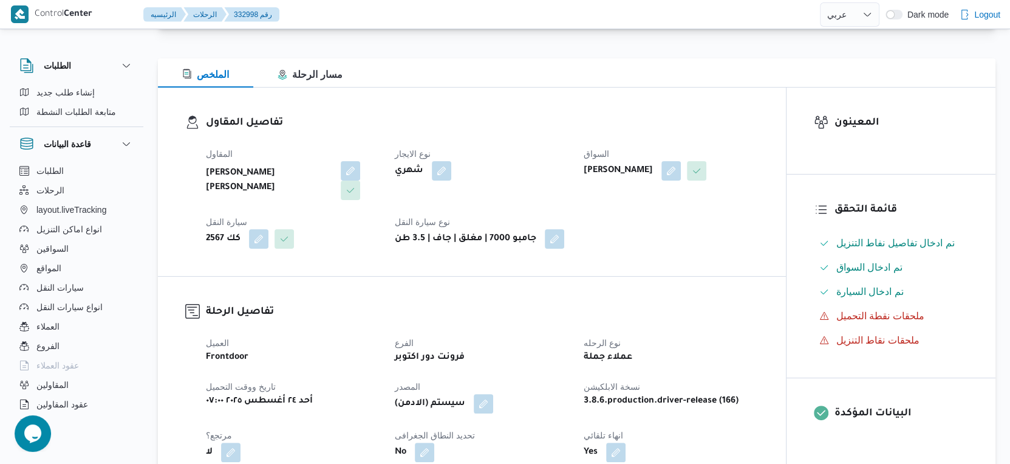
select select "ar"
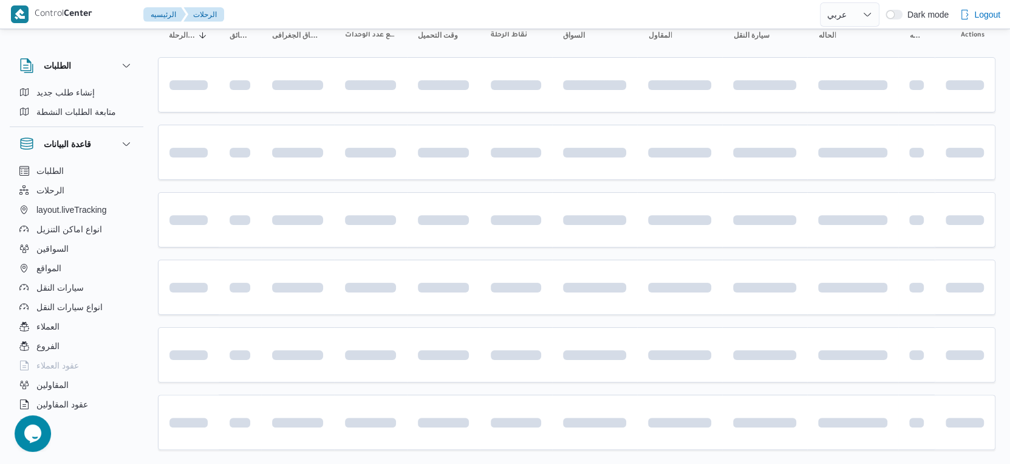
scroll to position [4, 0]
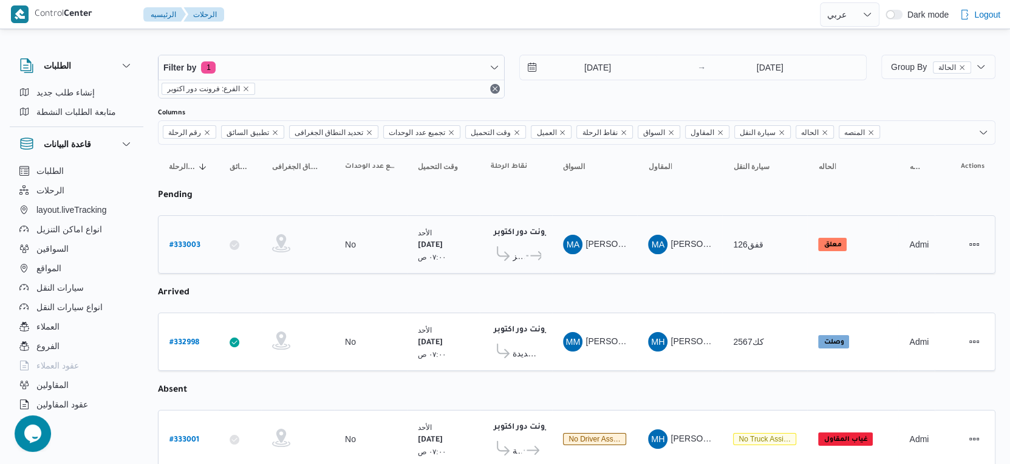
click at [544, 266] on td "نقاط الرحلة فرونت دور اكتوبر ١٠:٤٨ م كارفور بيفرلي هيلز ... كارفور الهرم فيو" at bounding box center [516, 244] width 72 height 58
click at [543, 246] on div "فرونت دور اكتوبر ١٠:٤٨ م كارفور بيفرلي هيلز ... كارفور الهرم فيو" at bounding box center [516, 244] width 60 height 51
click at [524, 259] on span "كارفور بيفرلي هيلز ... كارفور الهرم فيو" at bounding box center [516, 255] width 50 height 19
click at [524, 255] on span "..." at bounding box center [526, 256] width 4 height 15
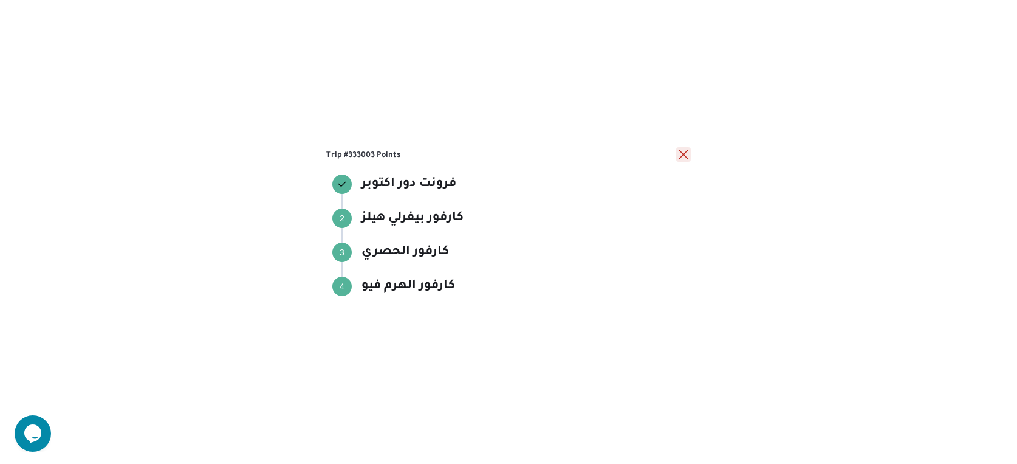
click at [682, 150] on button "close" at bounding box center [683, 154] width 15 height 15
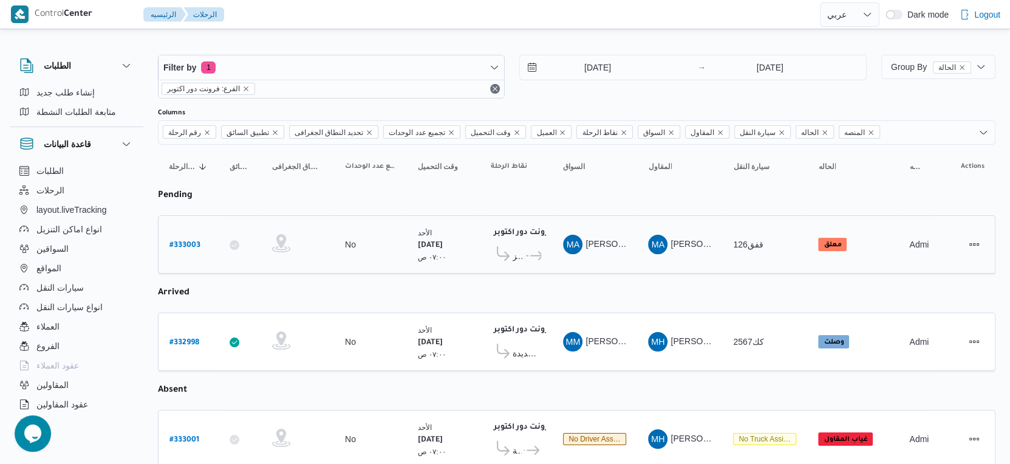
click at [525, 249] on span "..." at bounding box center [526, 256] width 4 height 15
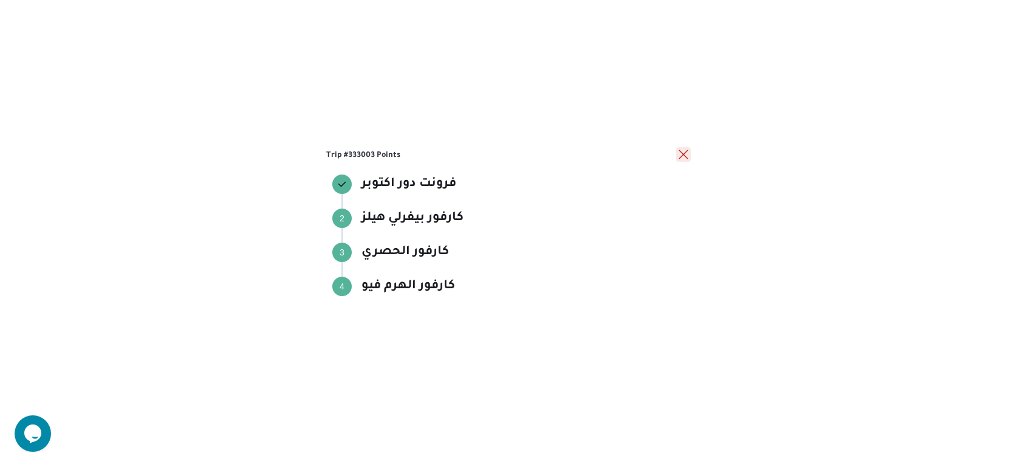
click at [690, 151] on button "close" at bounding box center [683, 154] width 15 height 15
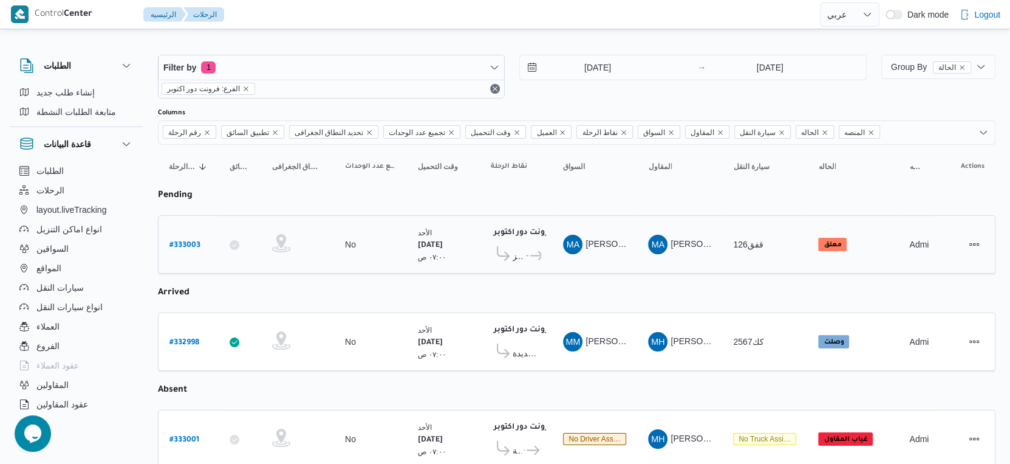
click at [185, 241] on b "# 333003" at bounding box center [185, 245] width 31 height 9
select select "ar"
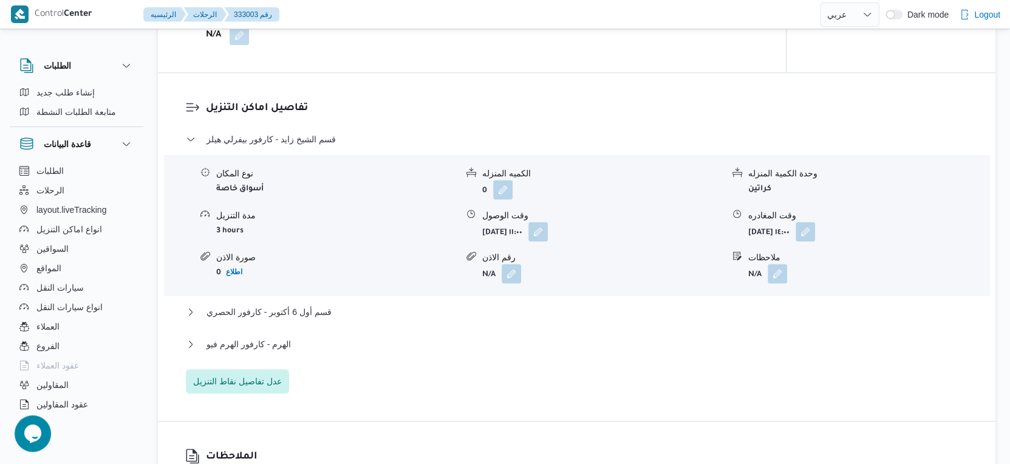
scroll to position [1017, 0]
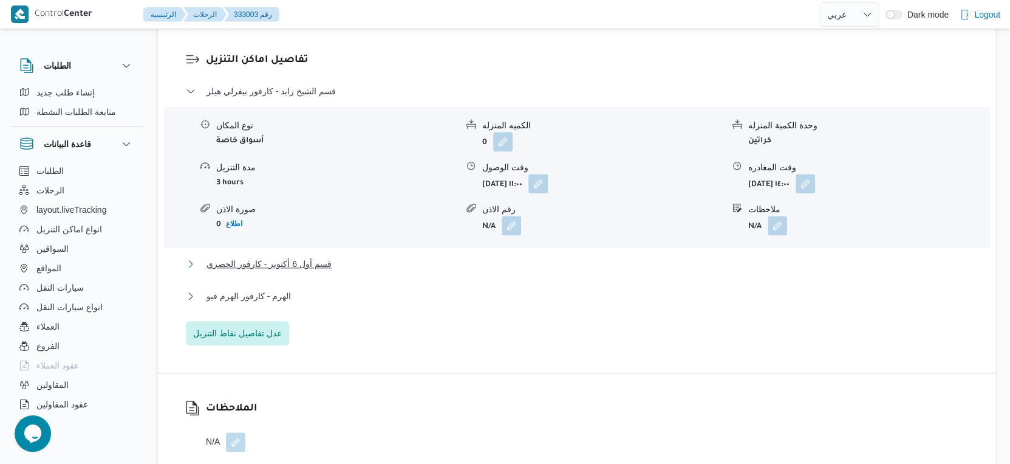
click at [315, 271] on span "قسم أول 6 أكتوبر - كارفور الحصري" at bounding box center [269, 263] width 125 height 15
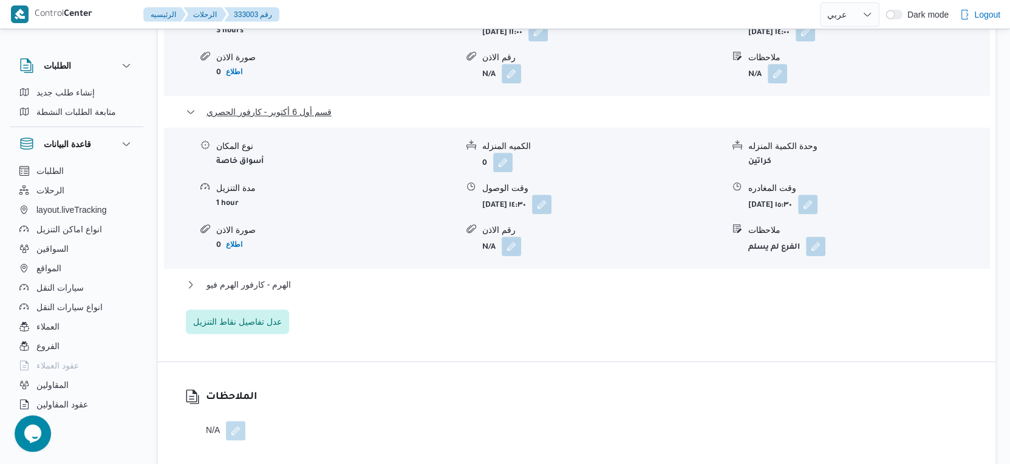
scroll to position [1219, 0]
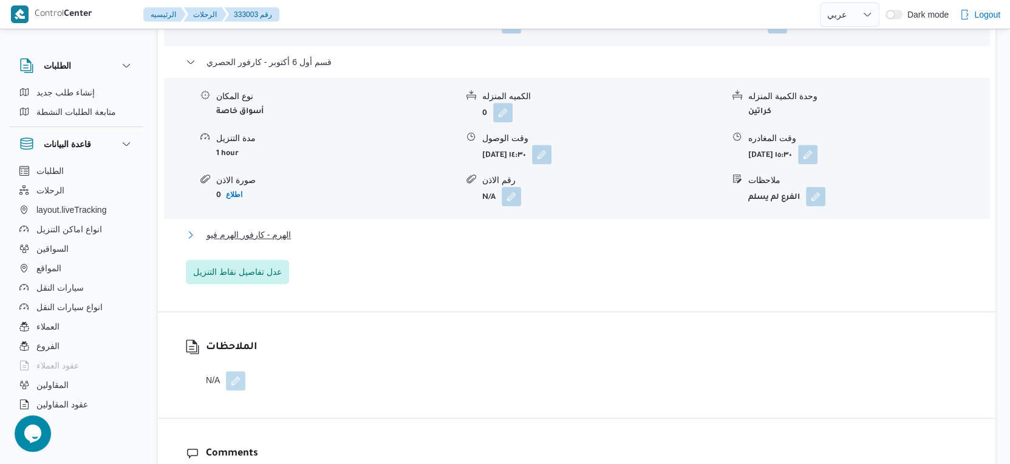
click at [278, 237] on span "الهرم - كارفور الهرم فيو" at bounding box center [249, 234] width 84 height 15
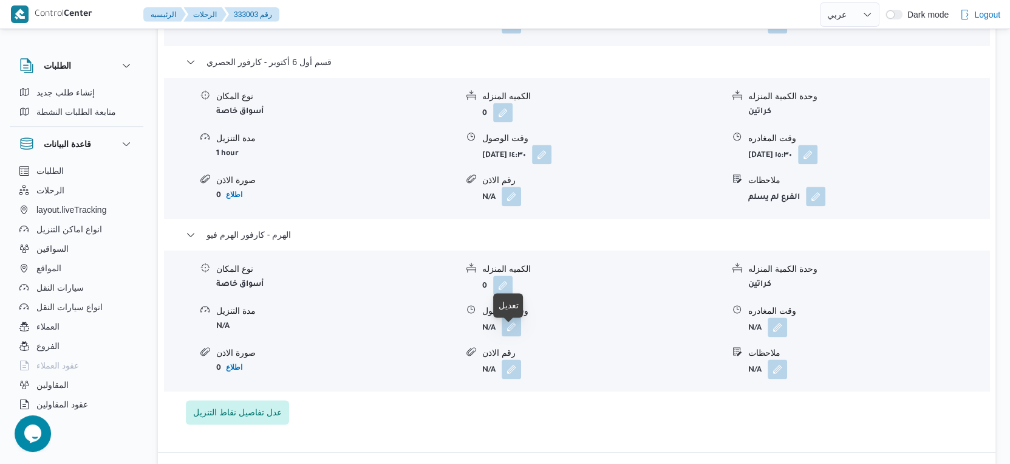
click at [517, 331] on button "button" at bounding box center [511, 326] width 19 height 19
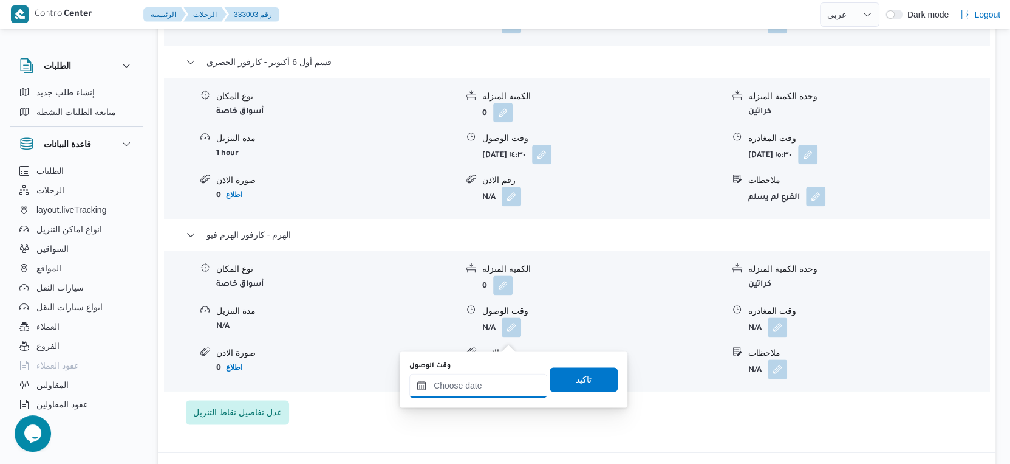
click at [488, 382] on input "وقت الوصول" at bounding box center [479, 385] width 138 height 24
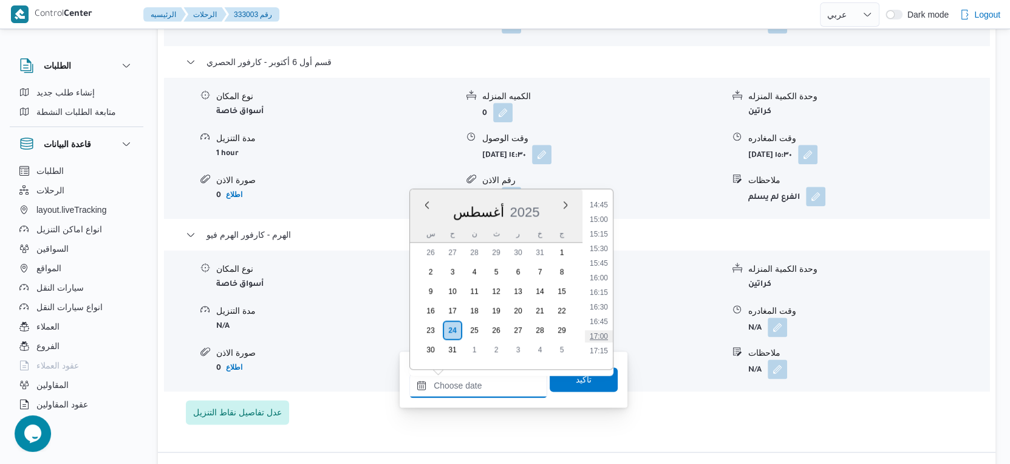
scroll to position [884, 0]
click at [606, 312] on li "17:00" at bounding box center [599, 313] width 28 height 12
type input "٢٤/٠٨/٢٠٢٥ ١٧:٠٠"
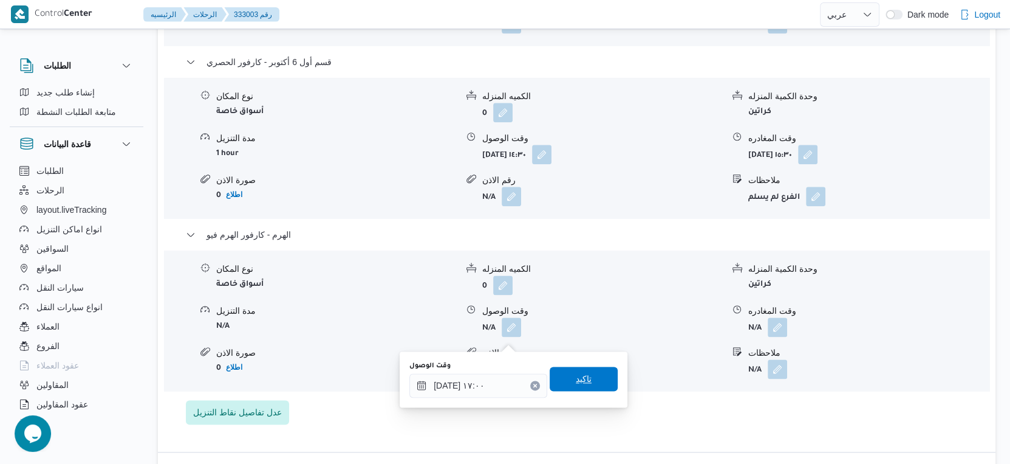
click at [591, 377] on span "تاكيد" at bounding box center [584, 378] width 68 height 24
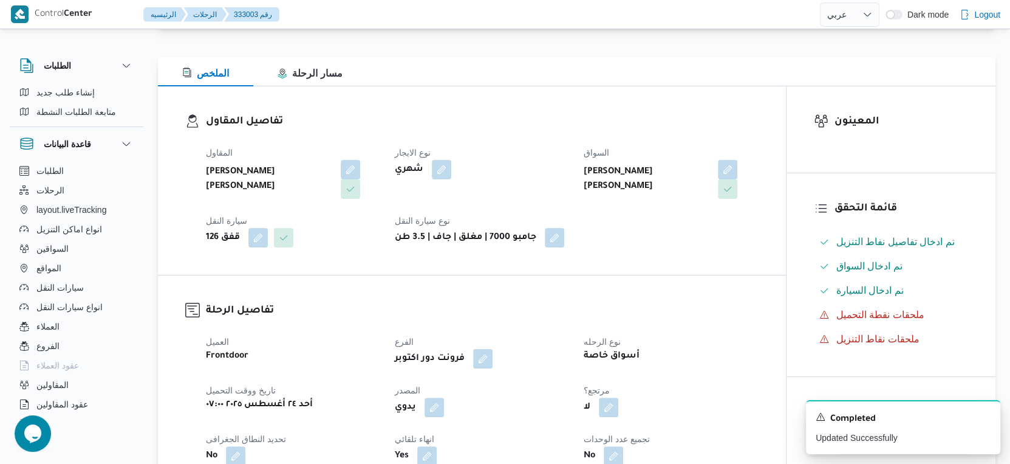
scroll to position [135, 0]
select select "ar"
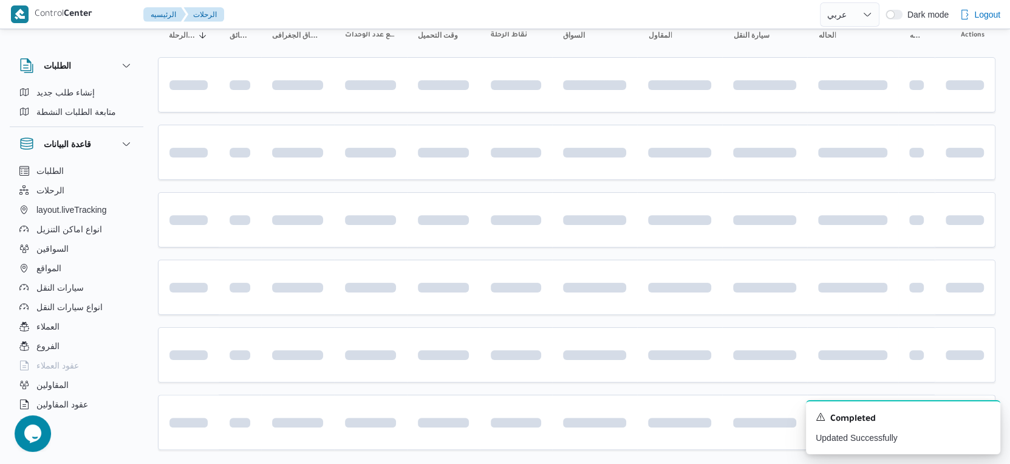
scroll to position [4, 0]
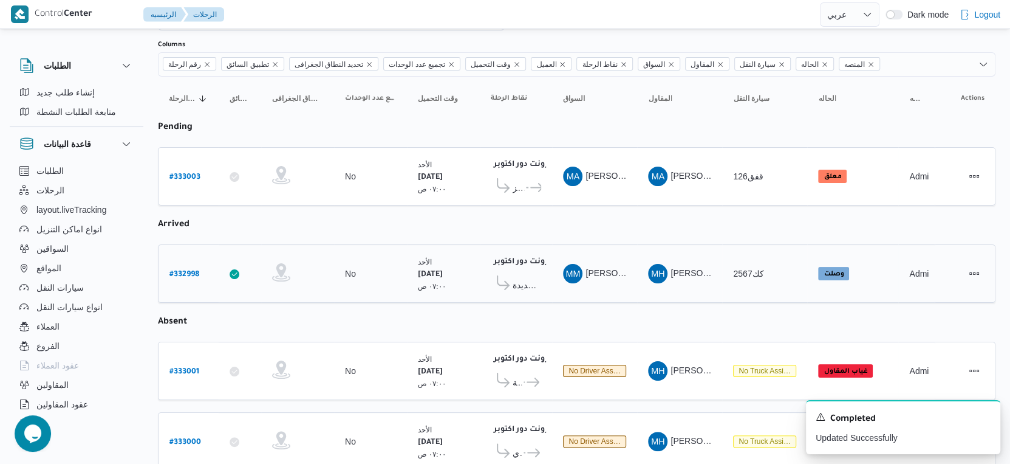
click at [195, 270] on b "# 332998" at bounding box center [185, 274] width 30 height 9
select select "ar"
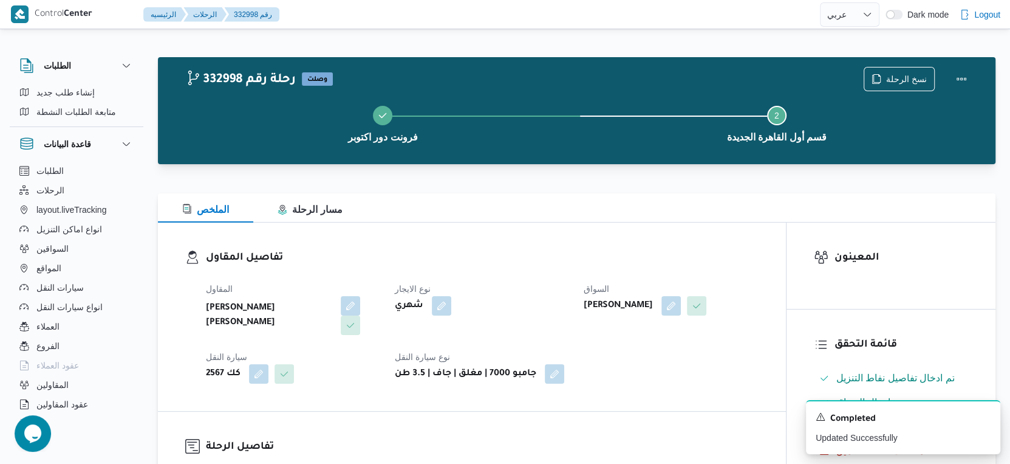
select select "ar"
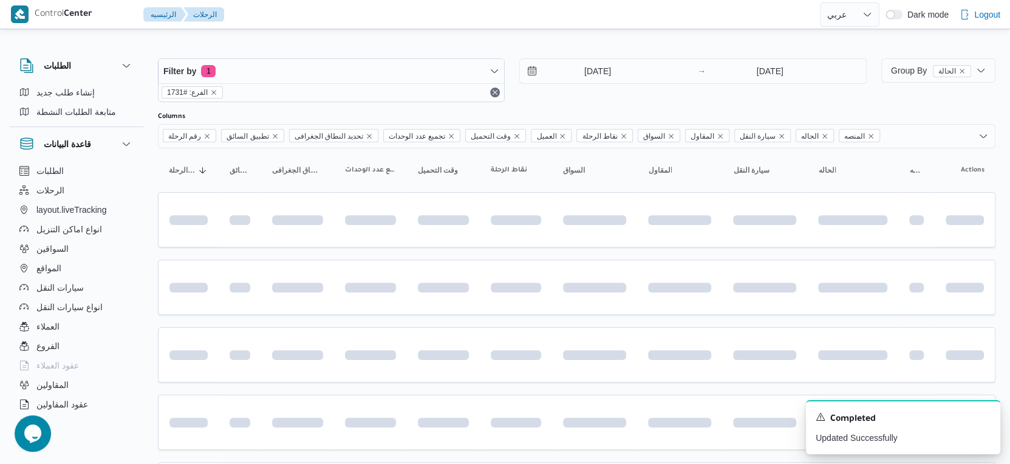
scroll to position [72, 0]
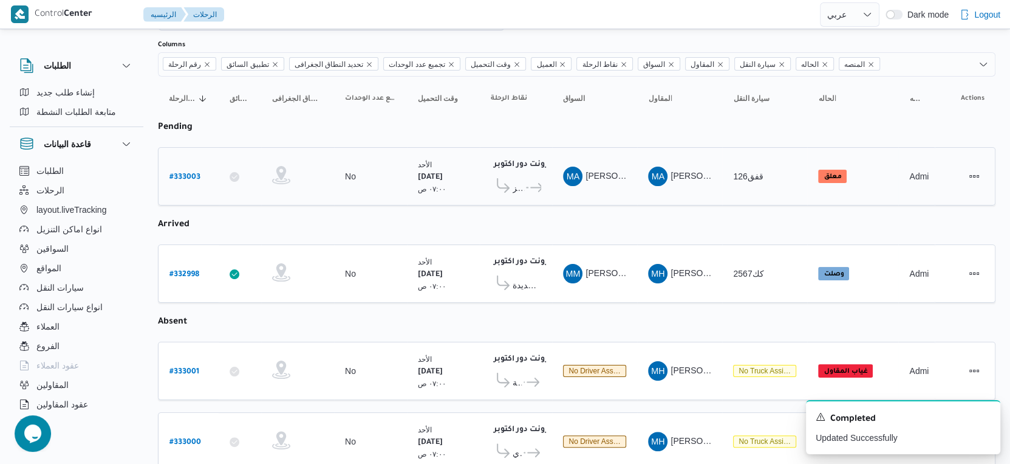
click at [520, 184] on span "كارفور بيفرلي هيلز" at bounding box center [519, 187] width 12 height 15
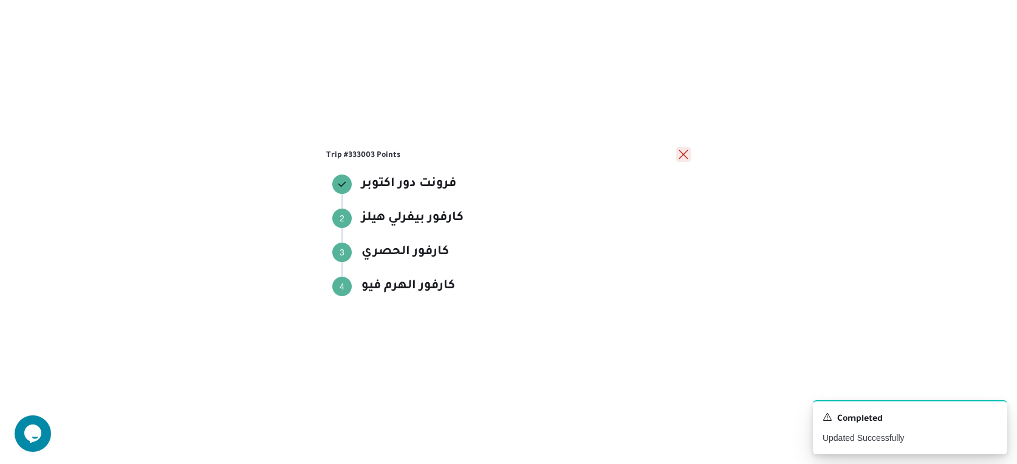
click at [684, 154] on button "close" at bounding box center [683, 154] width 15 height 15
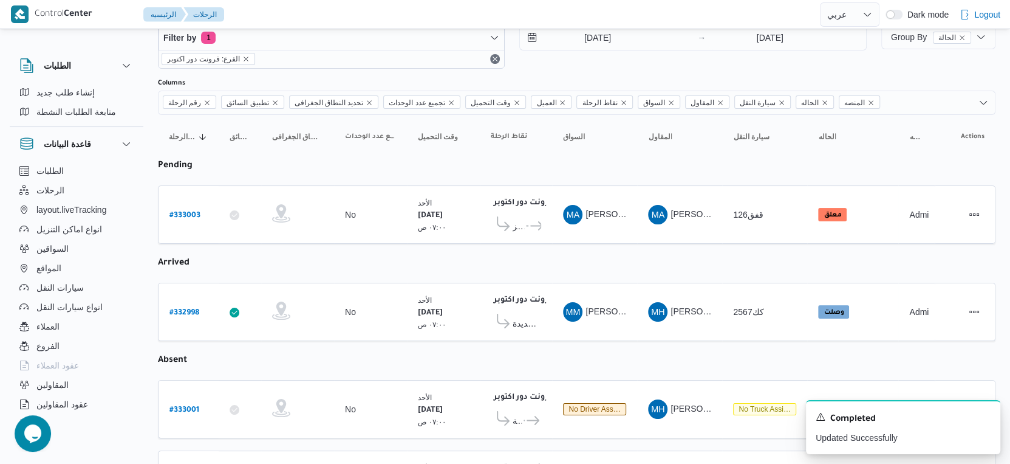
scroll to position [4, 0]
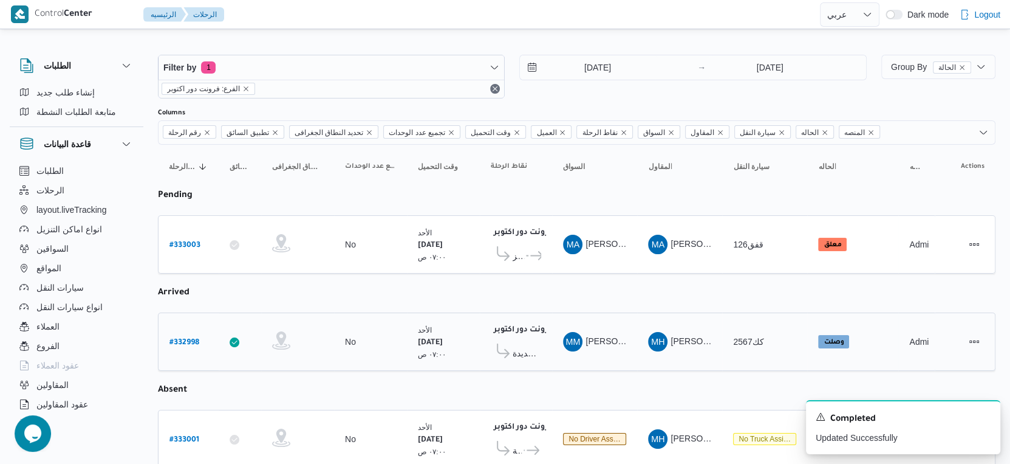
click at [535, 346] on span "قسم أول القاهرة الجديدة" at bounding box center [527, 353] width 29 height 15
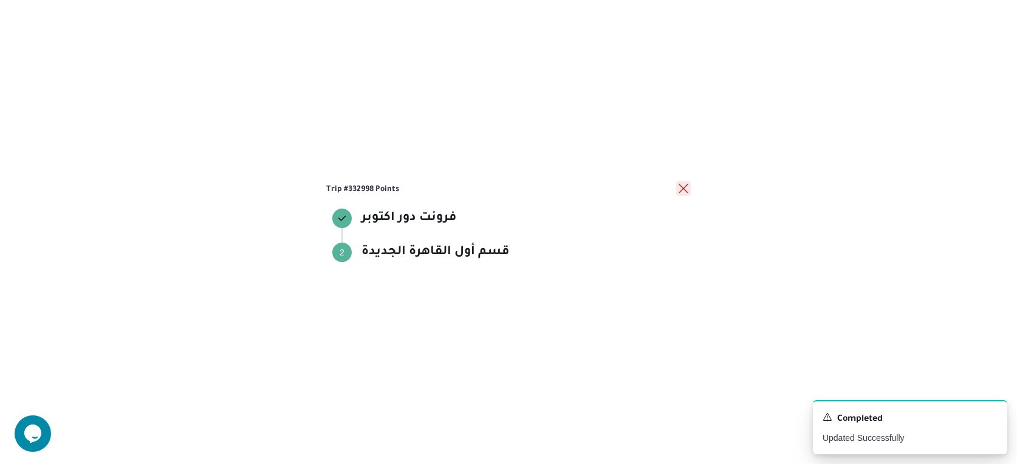
click at [686, 188] on button "close" at bounding box center [683, 188] width 15 height 15
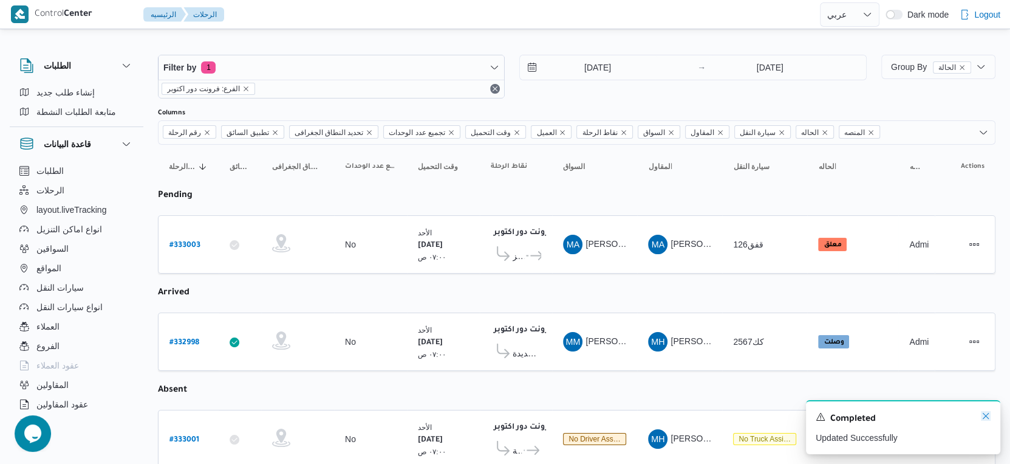
click at [984, 416] on icon "Dismiss toast" at bounding box center [986, 416] width 10 height 10
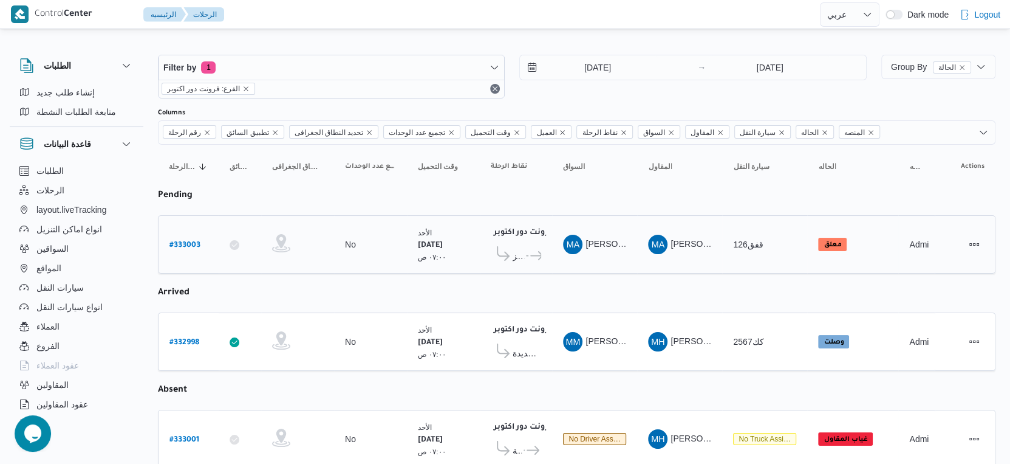
click at [189, 241] on b "# 333003" at bounding box center [185, 245] width 31 height 9
select select "ar"
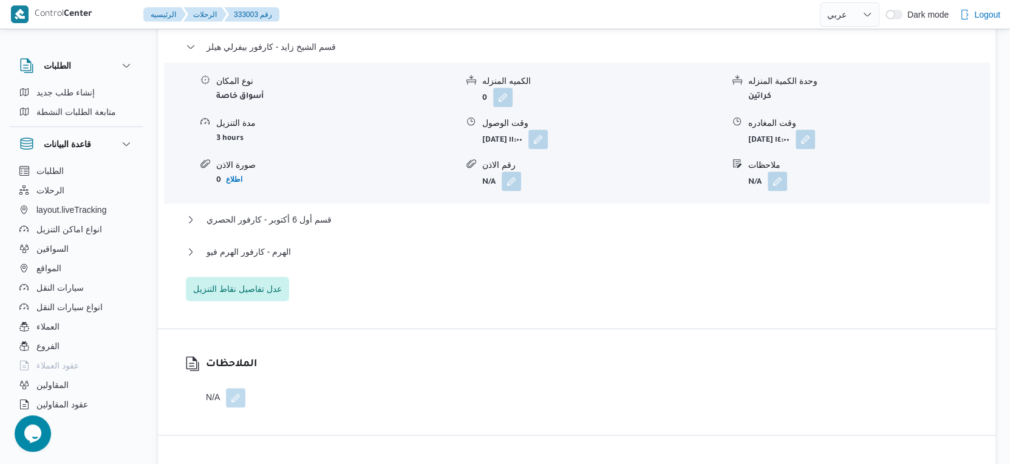
scroll to position [1084, 0]
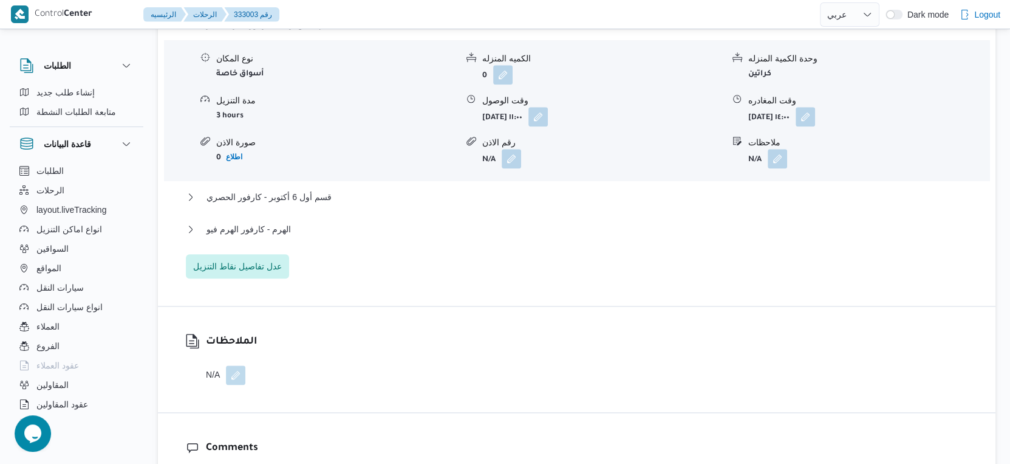
scroll to position [4, 0]
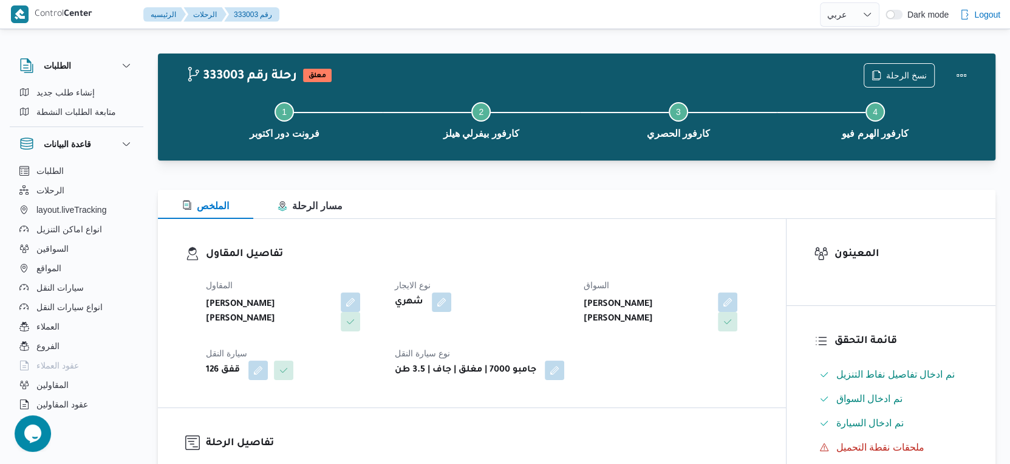
select select "ar"
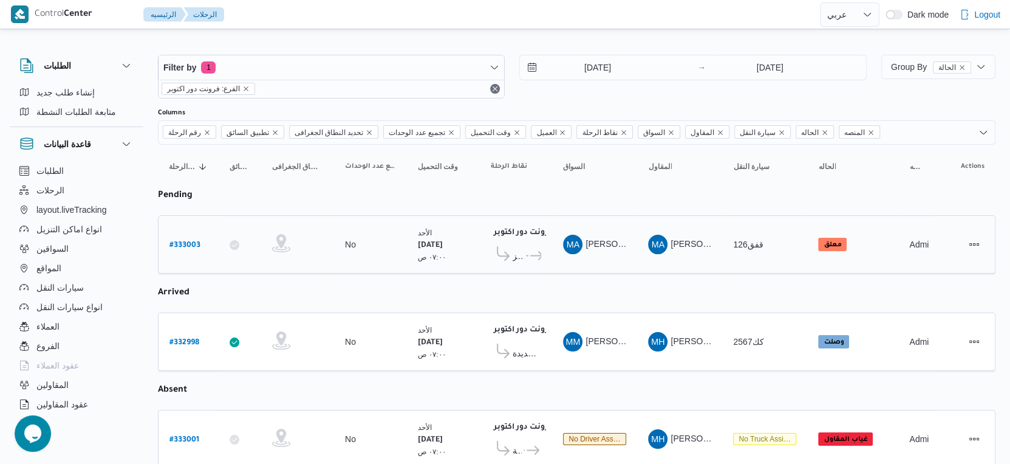
click at [526, 251] on icon at bounding box center [532, 255] width 13 height 9
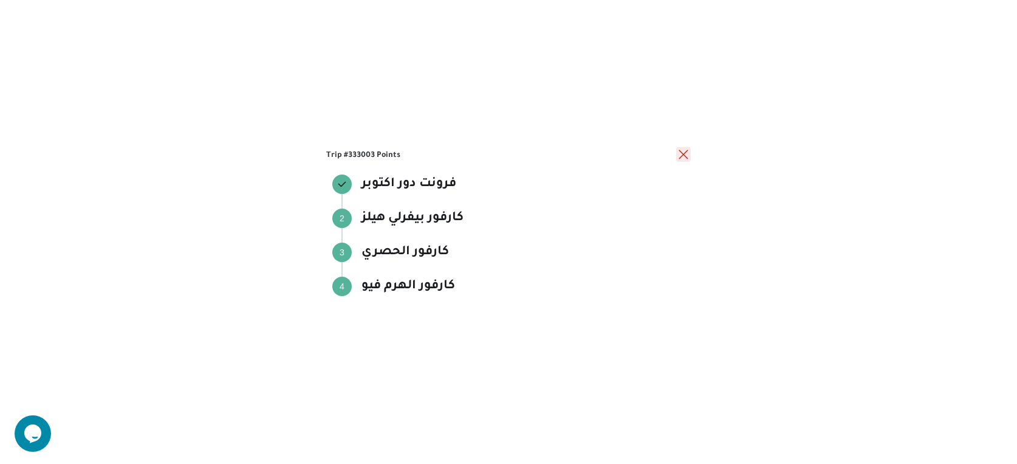
click at [683, 151] on button "close" at bounding box center [683, 154] width 15 height 15
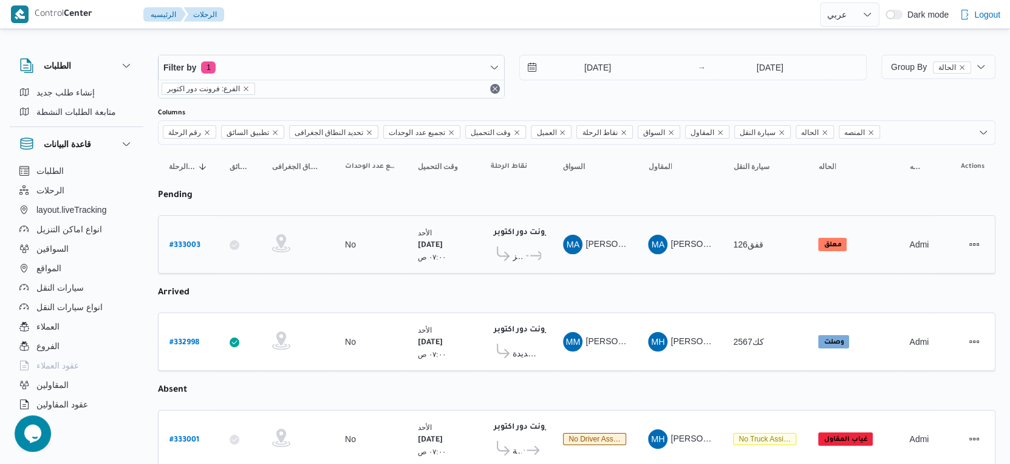
click at [185, 236] on link "# 333003" at bounding box center [185, 244] width 31 height 16
select select "ar"
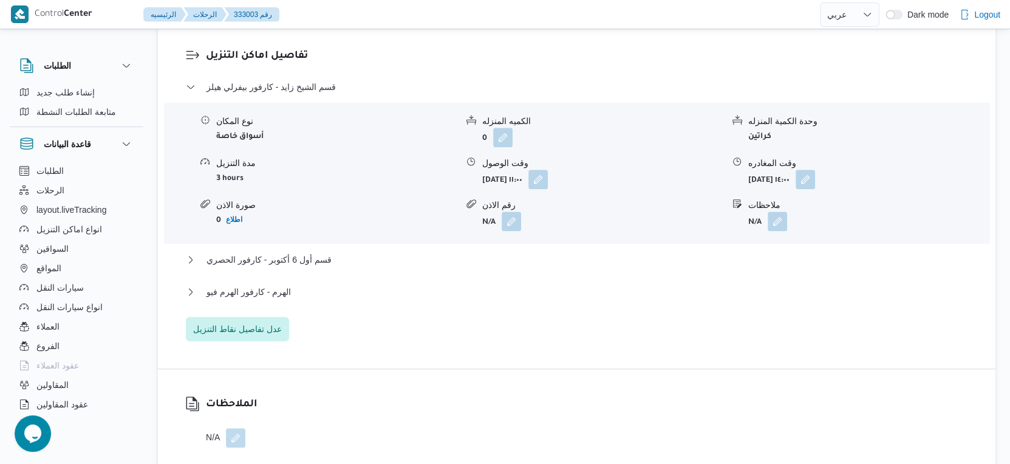
scroll to position [1219, 0]
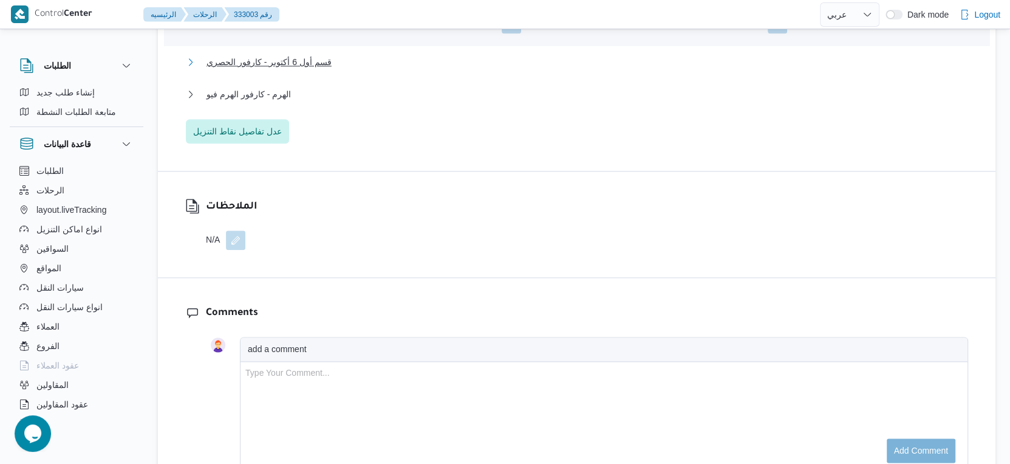
click at [331, 65] on button "قسم أول 6 أكتوبر - كارفور الحصري" at bounding box center [577, 62] width 783 height 15
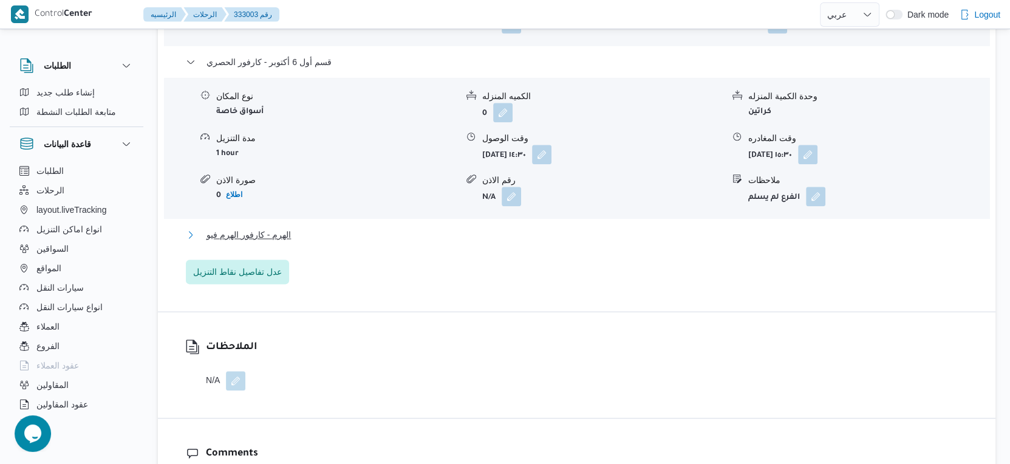
click at [284, 242] on span "الهرم - كارفور الهرم فيو" at bounding box center [249, 234] width 84 height 15
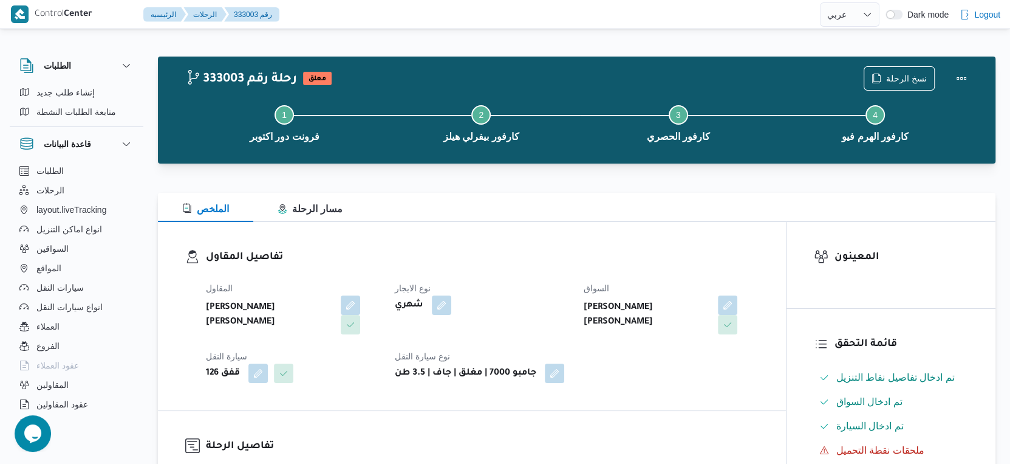
scroll to position [0, 0]
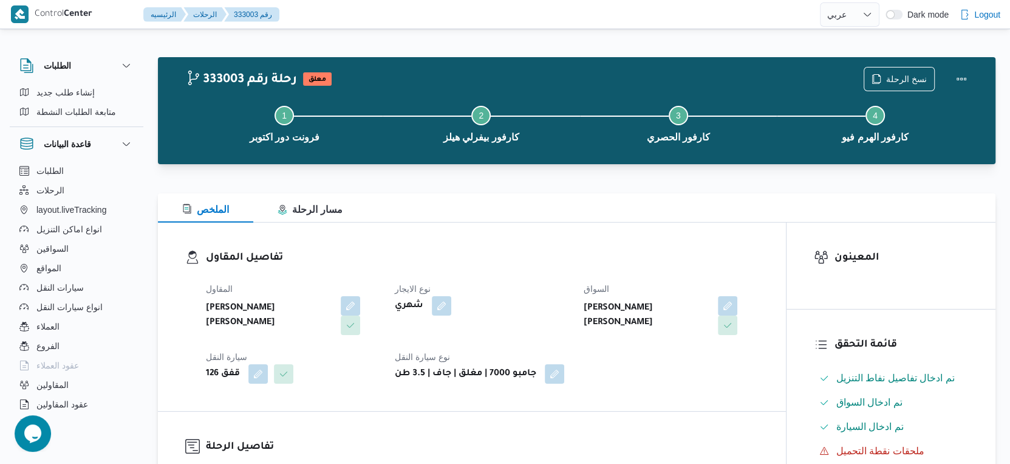
select select "ar"
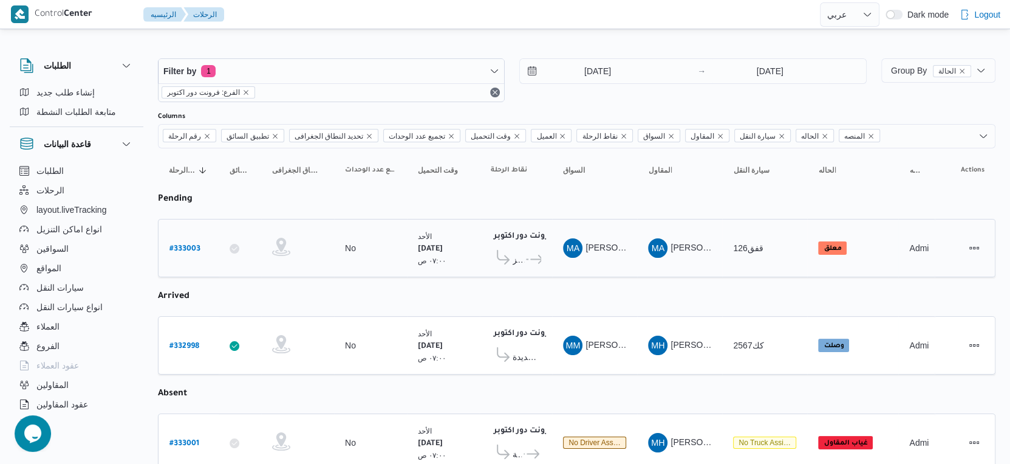
click at [525, 253] on span "..." at bounding box center [526, 259] width 4 height 15
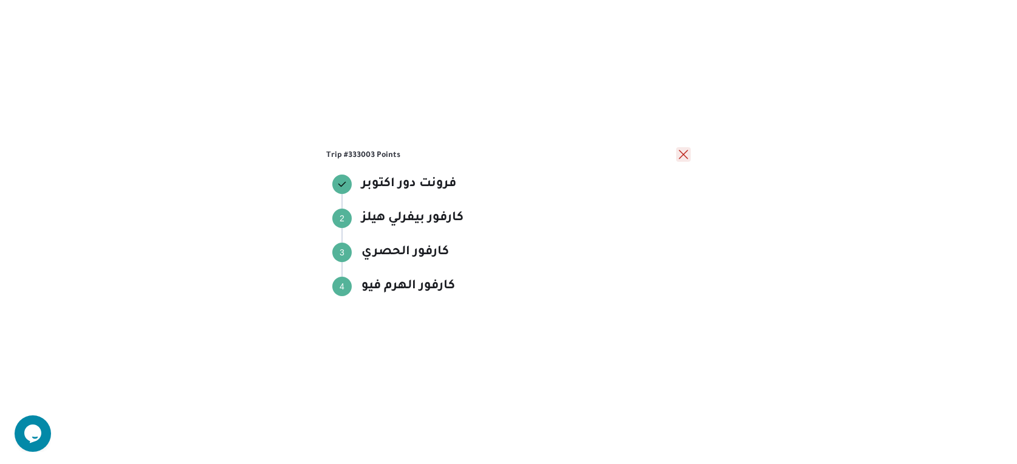
click at [683, 155] on button "close" at bounding box center [683, 154] width 15 height 15
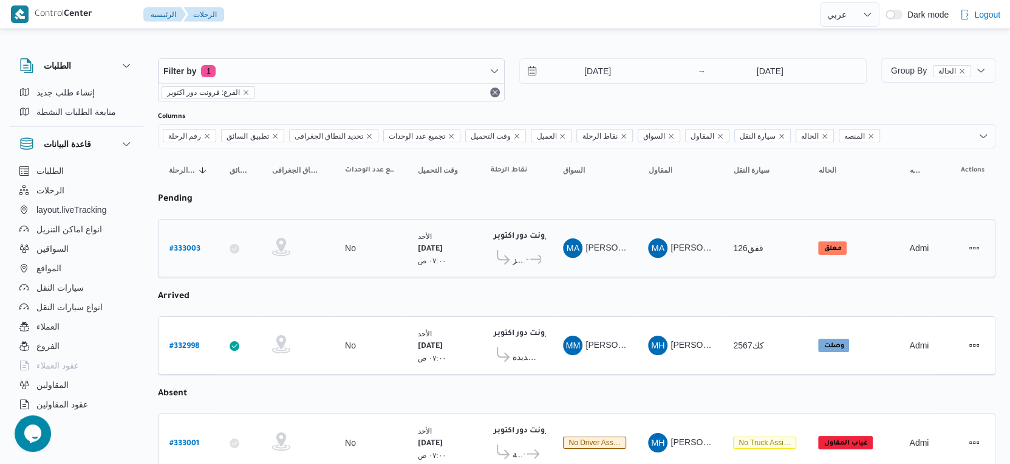
click at [189, 245] on b "# 333003" at bounding box center [185, 249] width 31 height 9
select select "ar"
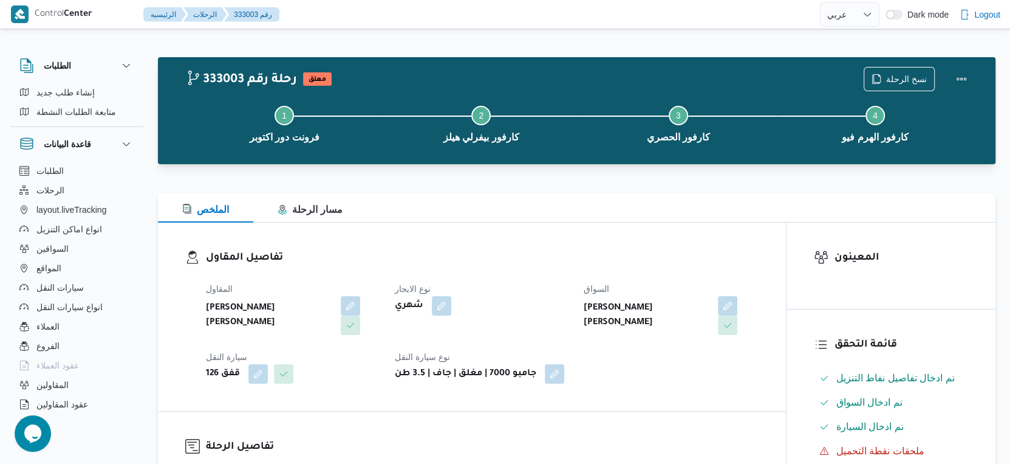
select select "ar"
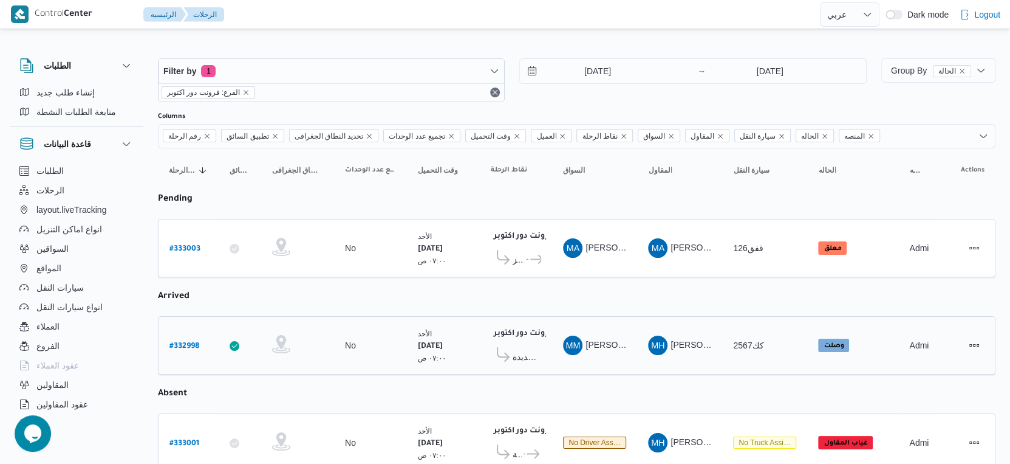
click at [519, 349] on span "قسم أول القاهرة الجديدة" at bounding box center [527, 356] width 29 height 15
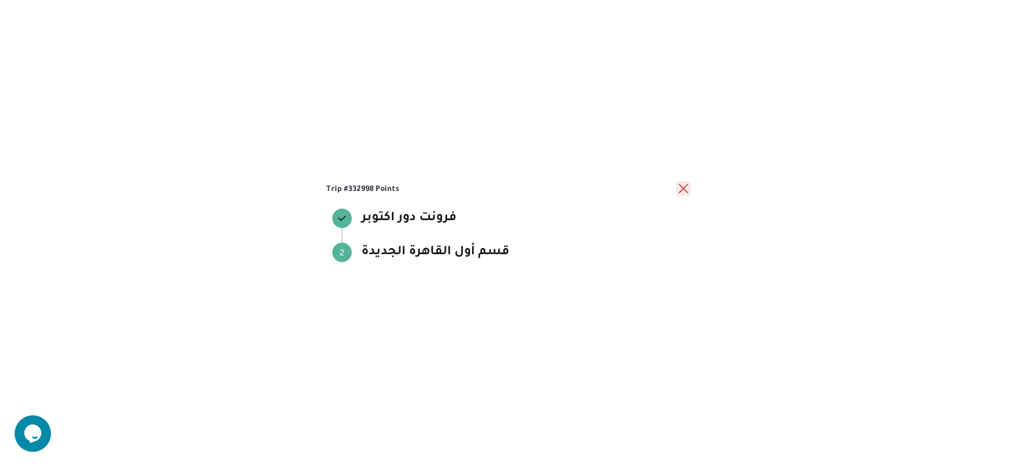
click at [677, 185] on button "close" at bounding box center [683, 188] width 15 height 15
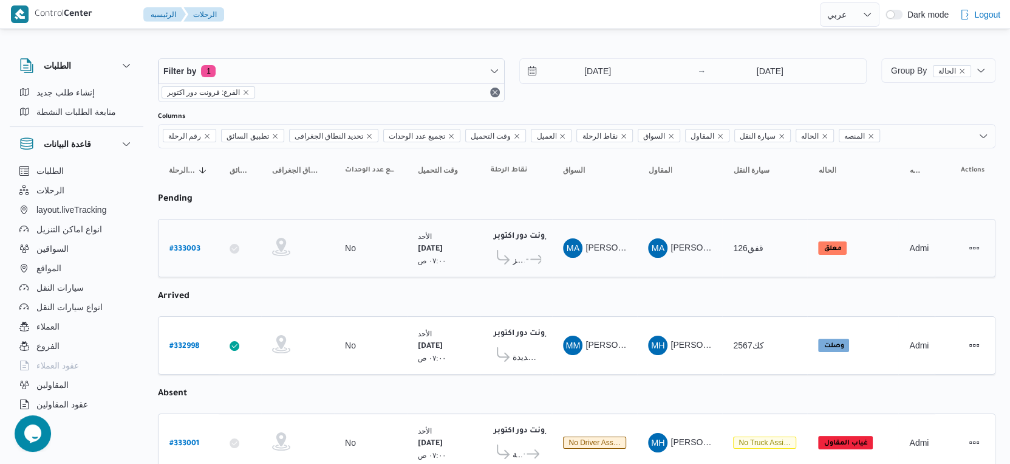
click at [526, 256] on icon at bounding box center [532, 259] width 13 height 9
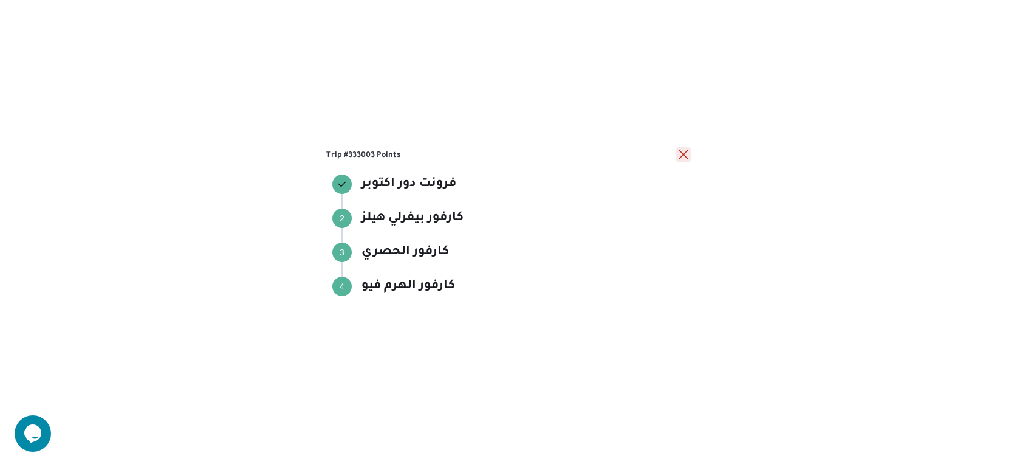
click at [682, 155] on button "close" at bounding box center [683, 154] width 15 height 15
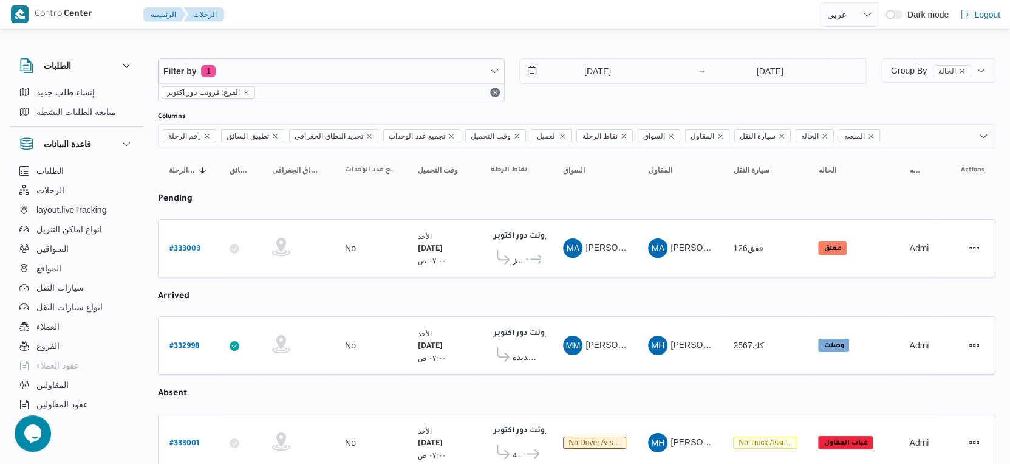
click at [543, 278] on table "رقم الرحلة Click to sort in ascending order تطبيق السائق Click to sort in ascen…" at bounding box center [577, 435] width 838 height 574
click at [523, 261] on span "كارفور بيفرلي هيلز" at bounding box center [519, 259] width 12 height 15
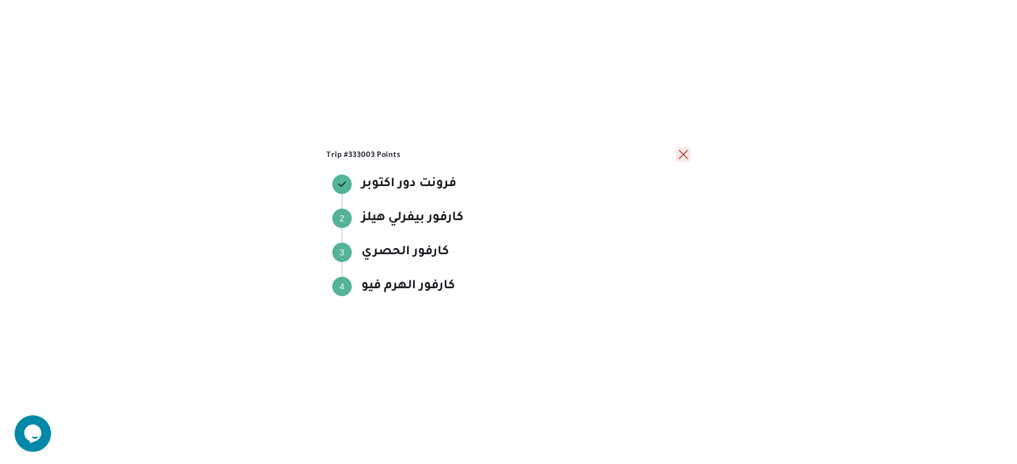
click at [687, 151] on button "close" at bounding box center [683, 154] width 15 height 15
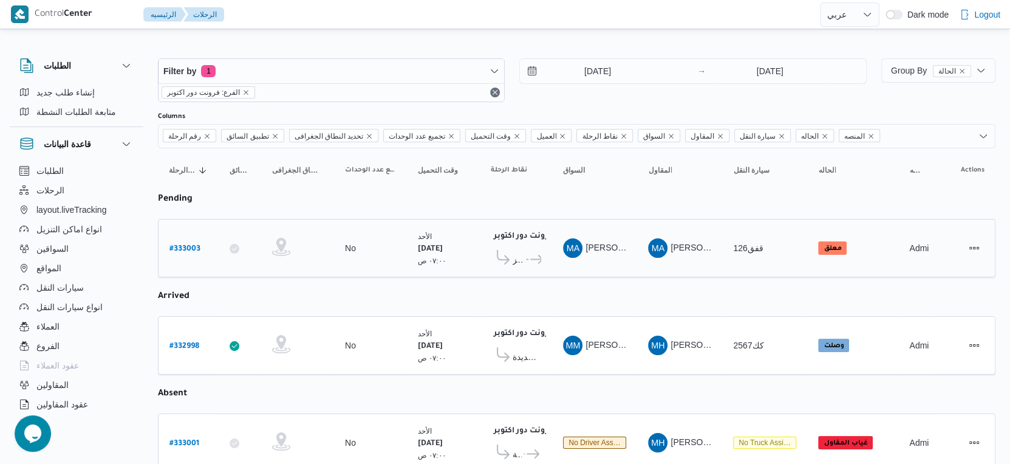
click at [188, 245] on b "# 333003" at bounding box center [185, 249] width 31 height 9
select select "ar"
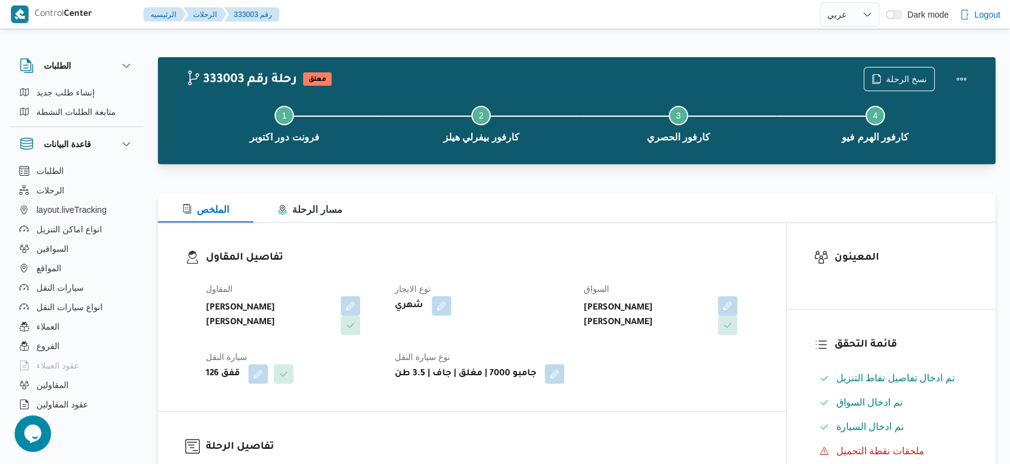
select select "ar"
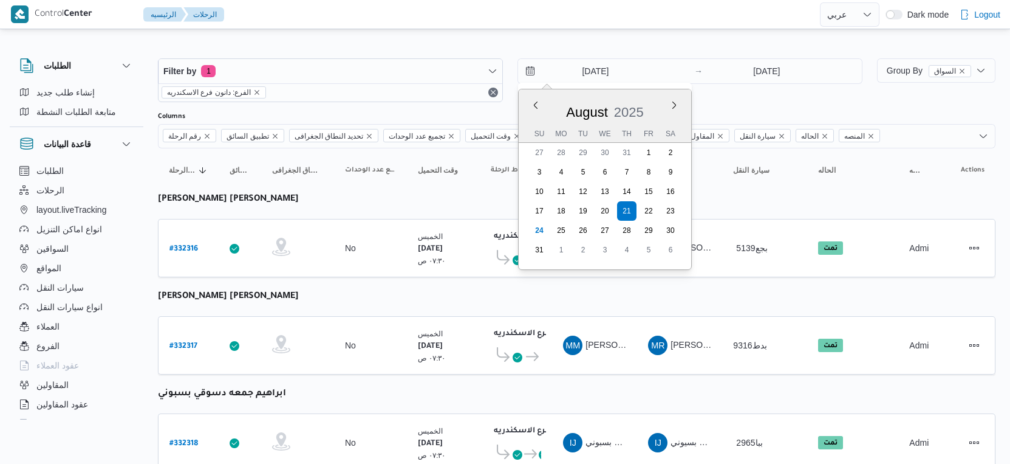
select select "ar"
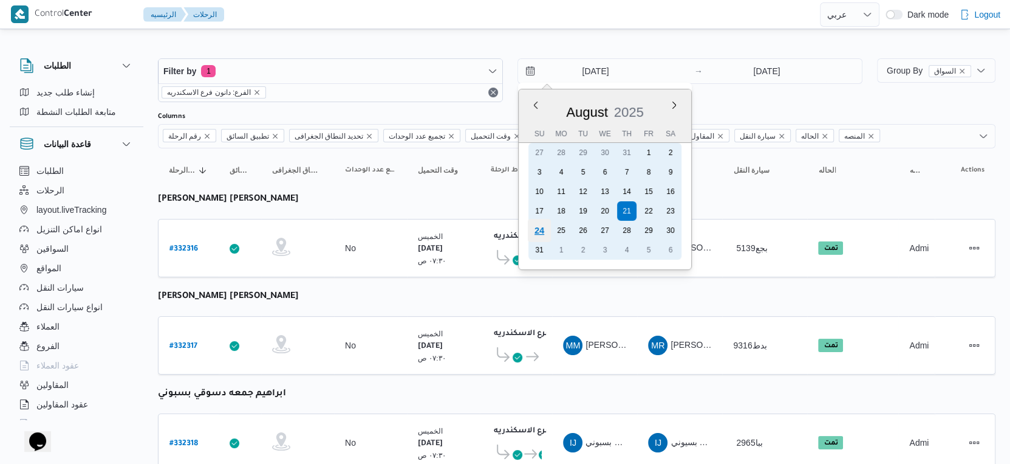
click at [536, 225] on div "24" at bounding box center [539, 230] width 23 height 23
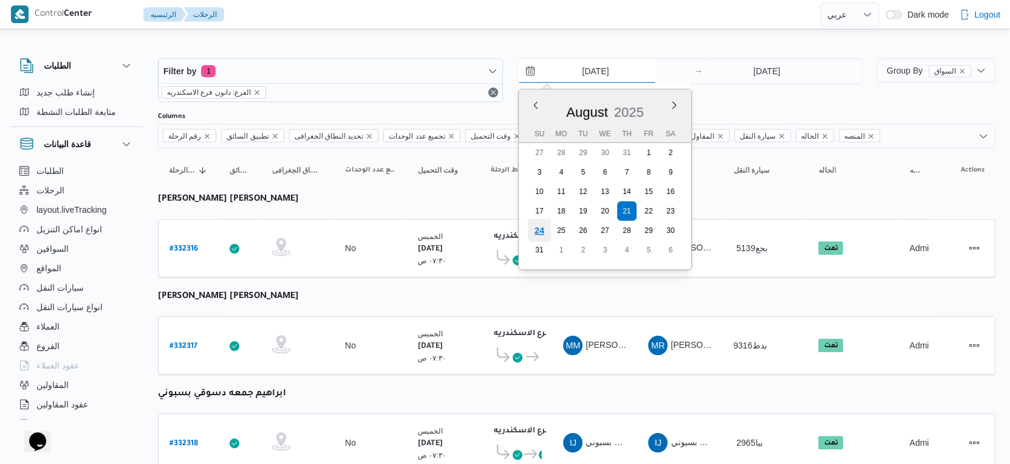
type input "[DATE]"
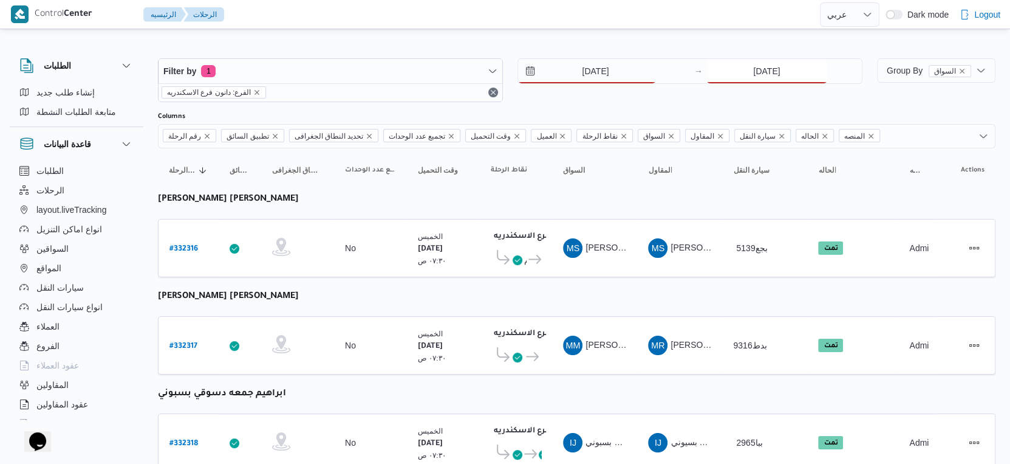
click at [773, 63] on input "21/8/2025" at bounding box center [767, 71] width 121 height 24
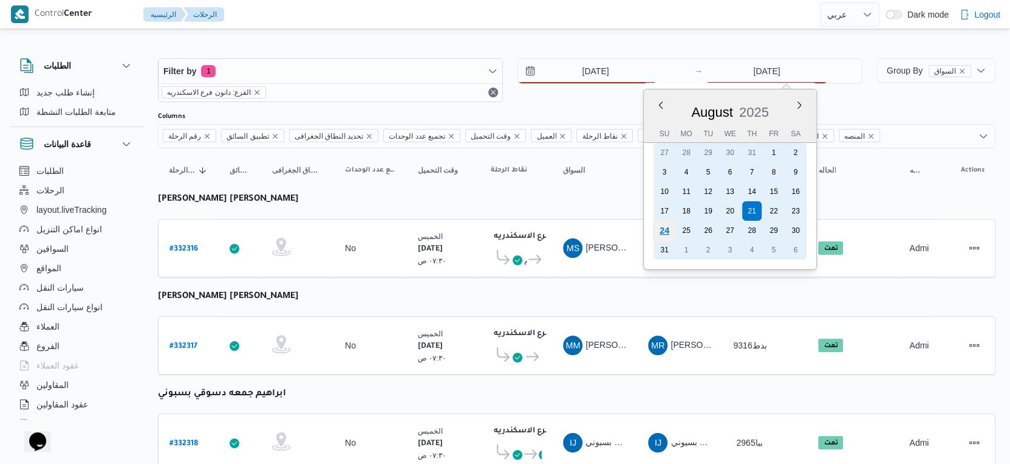
click at [667, 226] on div "24" at bounding box center [664, 230] width 23 height 23
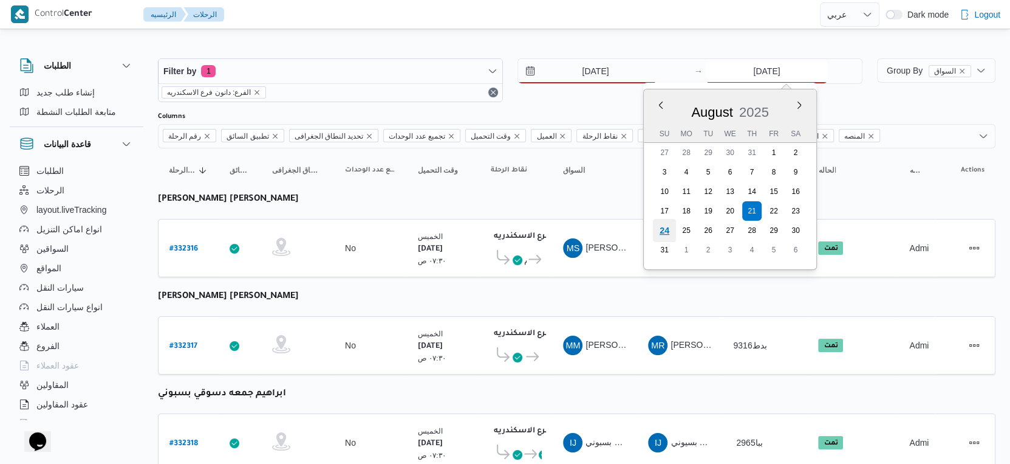
type input "[DATE]"
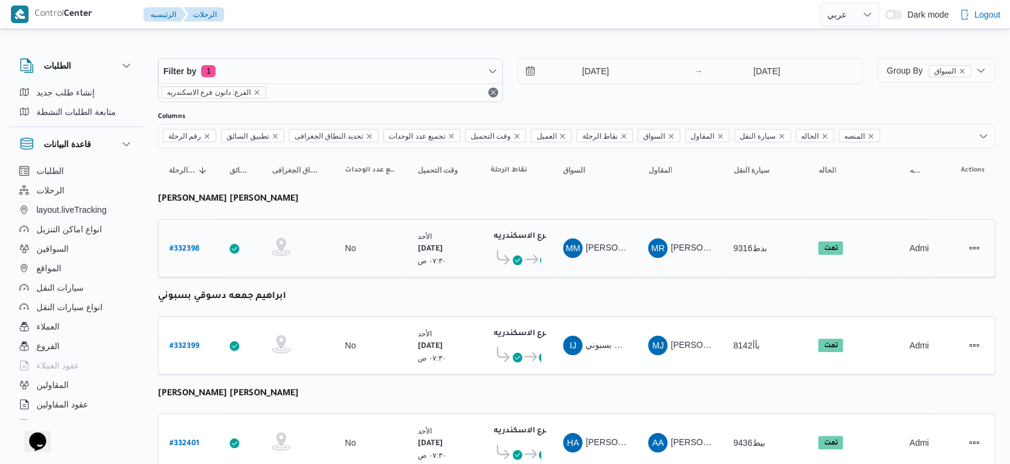
click at [578, 272] on td "السواق MM محمد مبروك محمد عبدالعاطي" at bounding box center [594, 248] width 85 height 58
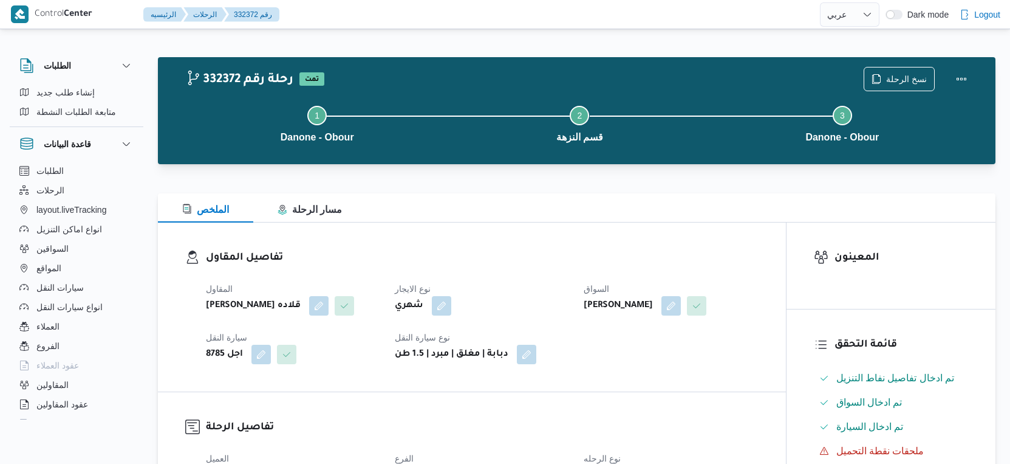
select select "ar"
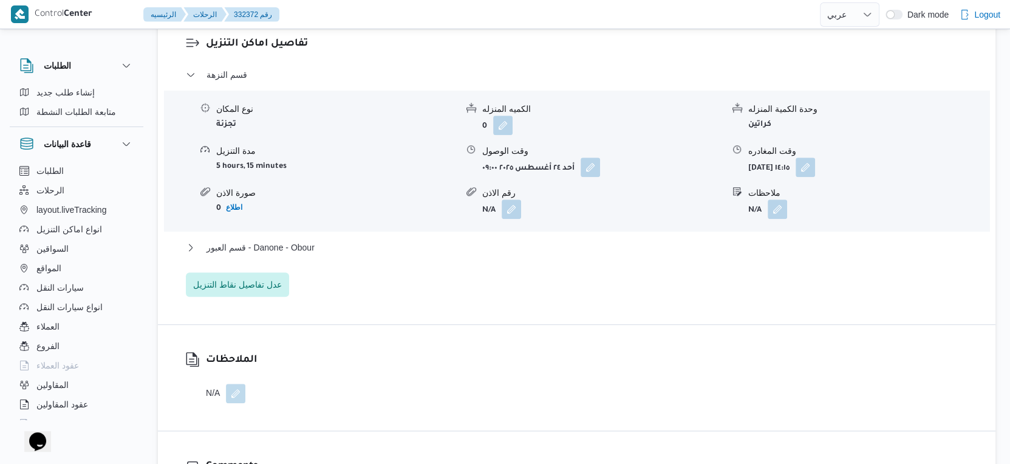
scroll to position [1013, 0]
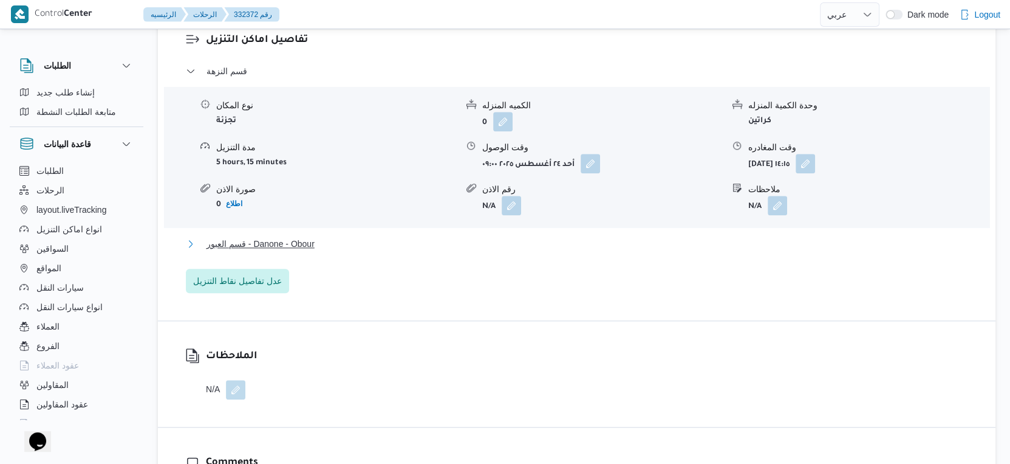
click at [318, 245] on button "قسم العبور - Danone - Obour" at bounding box center [577, 243] width 783 height 15
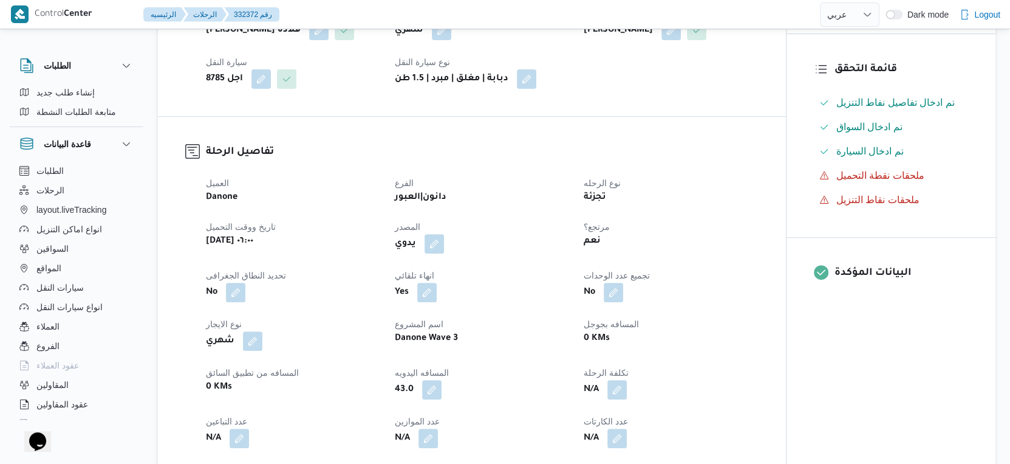
scroll to position [337, 0]
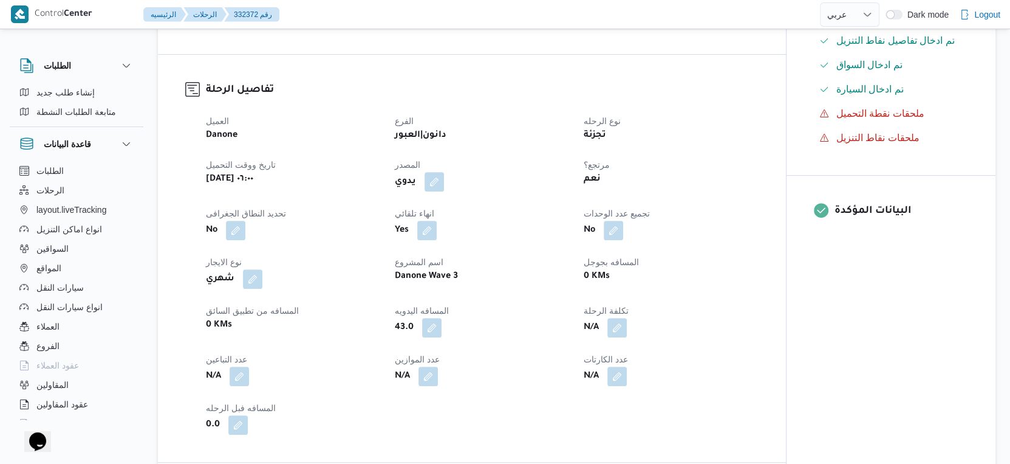
select select "ar"
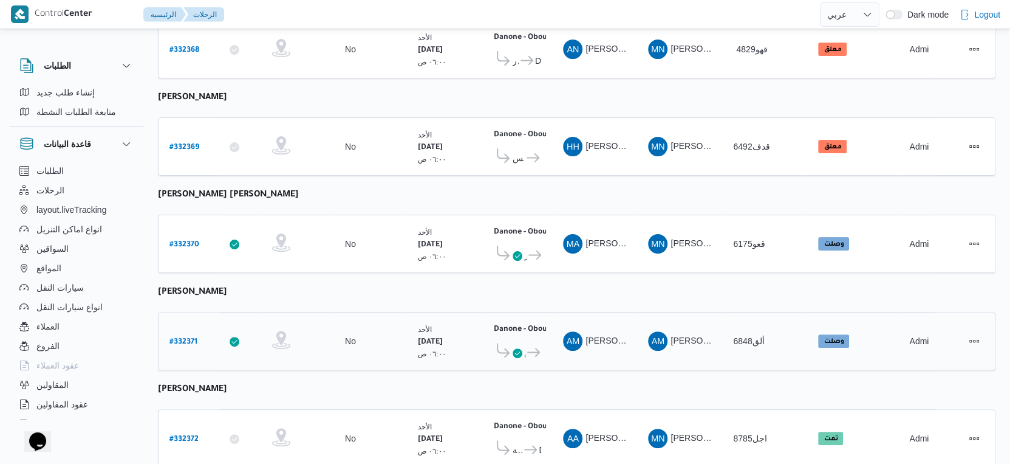
scroll to position [135, 0]
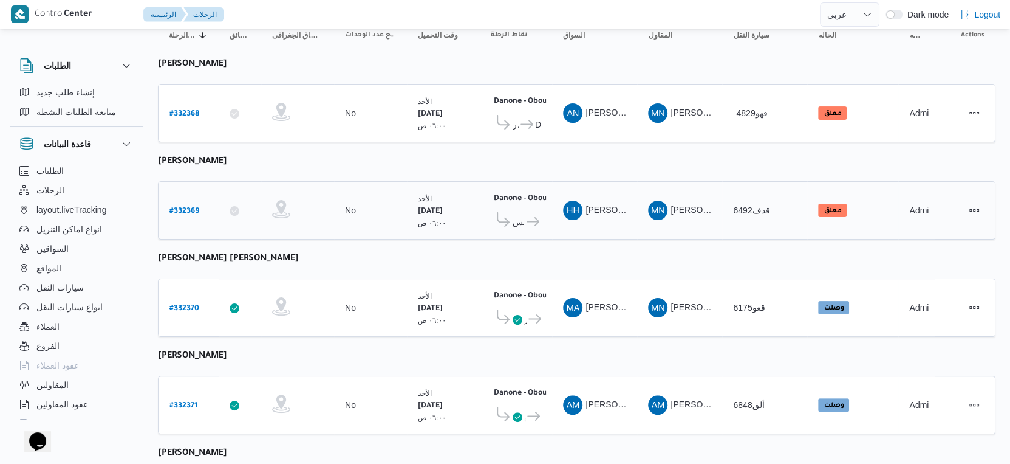
click at [186, 207] on b "# 332369" at bounding box center [185, 211] width 30 height 9
select select "ar"
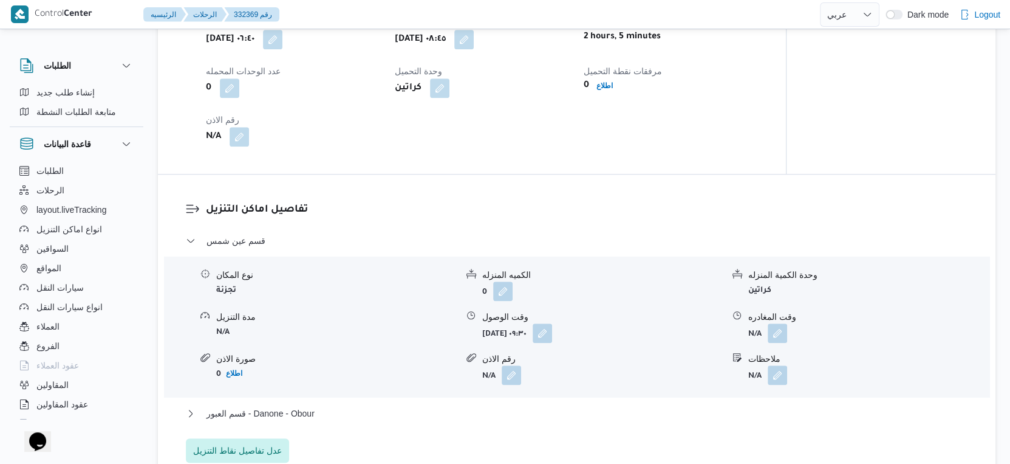
scroll to position [877, 0]
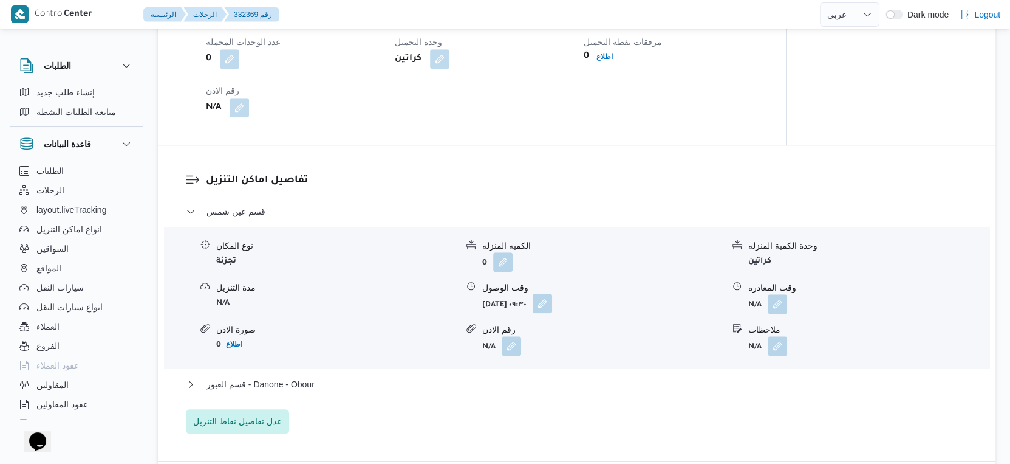
click at [552, 313] on button "button" at bounding box center [542, 302] width 19 height 19
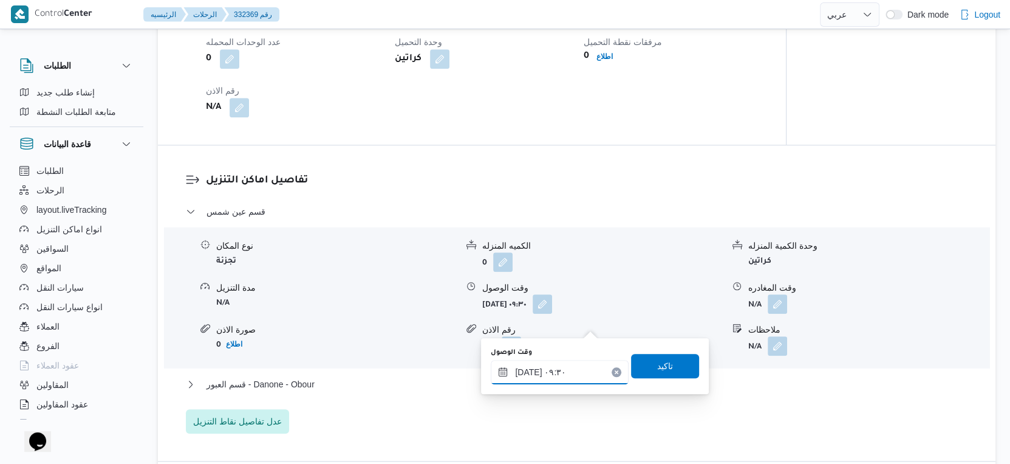
click at [558, 365] on div "٢٤/٠٨/٢٠٢٥ ٠٩:٣٠" at bounding box center [560, 372] width 138 height 24
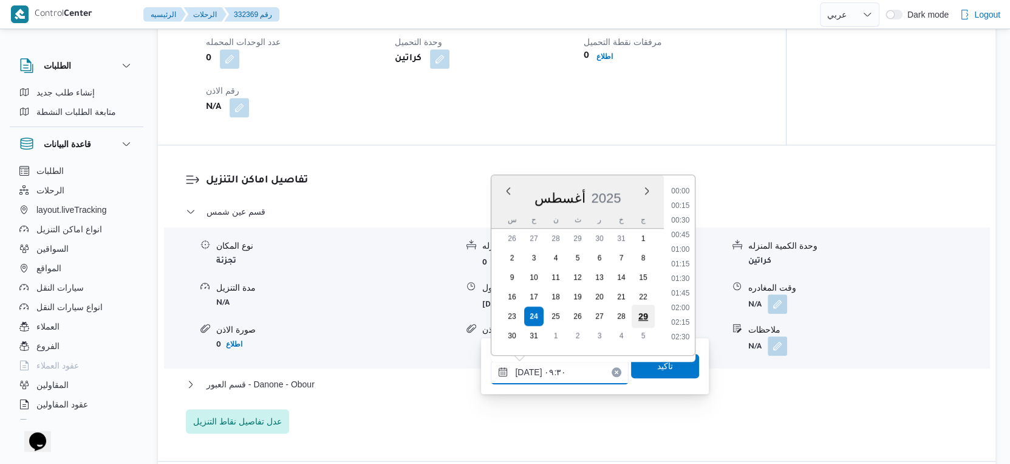
scroll to position [470, 0]
click at [675, 257] on li "09:15" at bounding box center [681, 260] width 28 height 12
type input "٢٤/٠٨/٢٠٢٥ ٠٩:١٥"
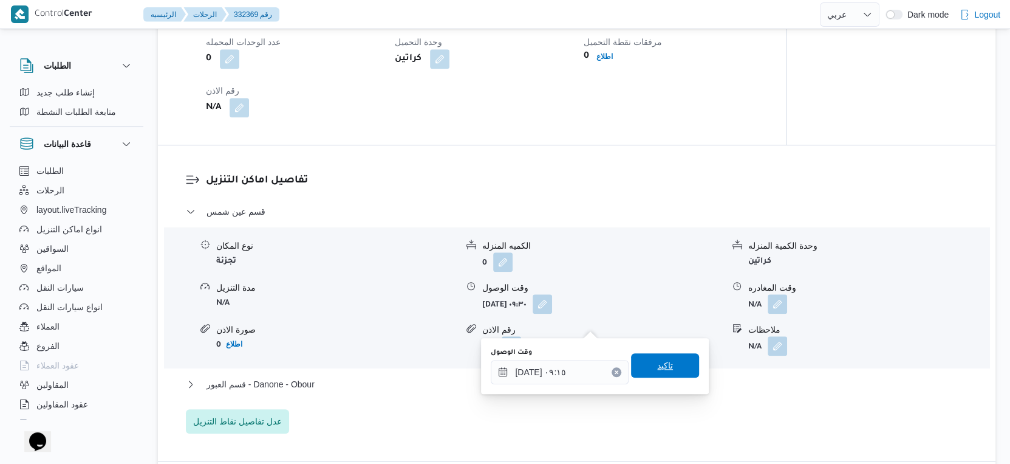
click at [660, 369] on span "تاكيد" at bounding box center [665, 365] width 16 height 15
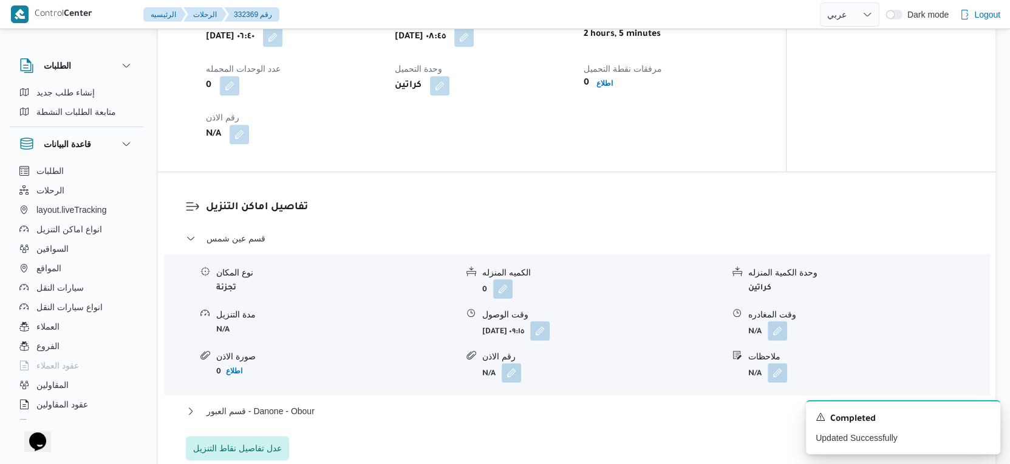
scroll to position [1012, 0]
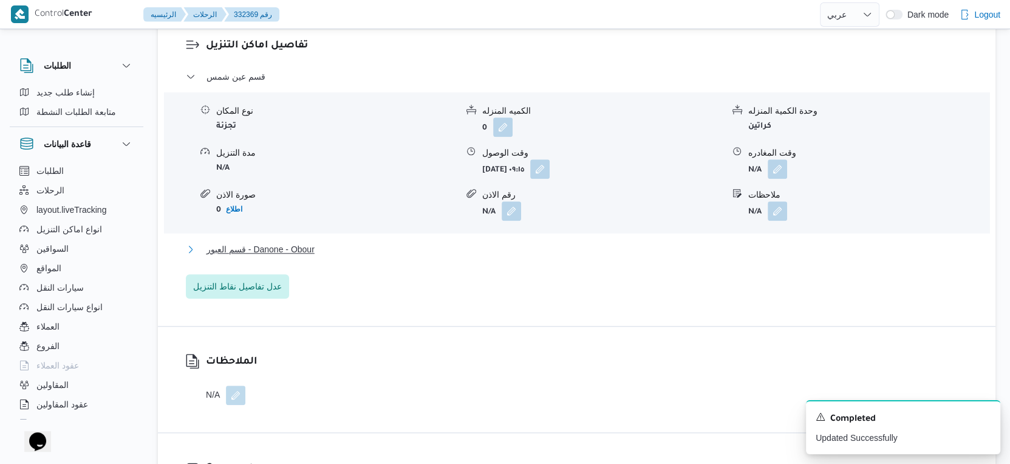
click at [330, 256] on button "قسم العبور - Danone - Obour" at bounding box center [577, 249] width 783 height 15
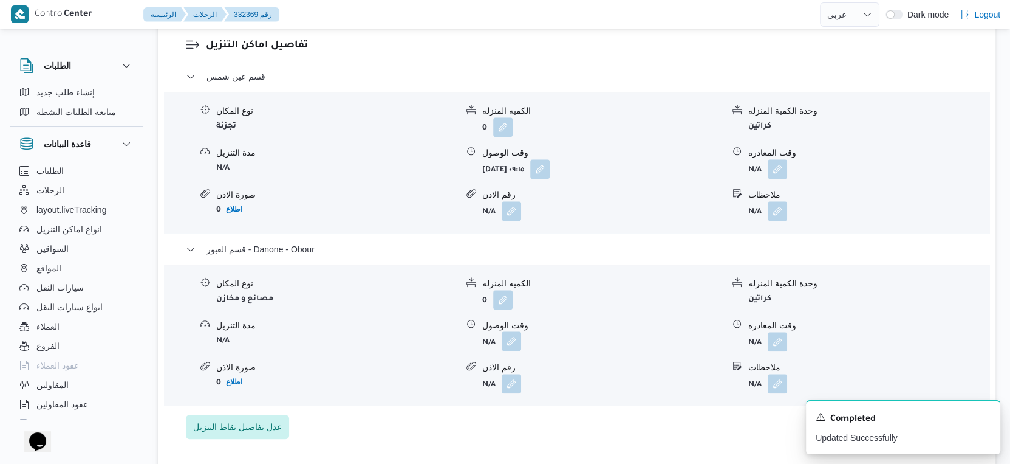
click at [513, 351] on button "button" at bounding box center [511, 340] width 19 height 19
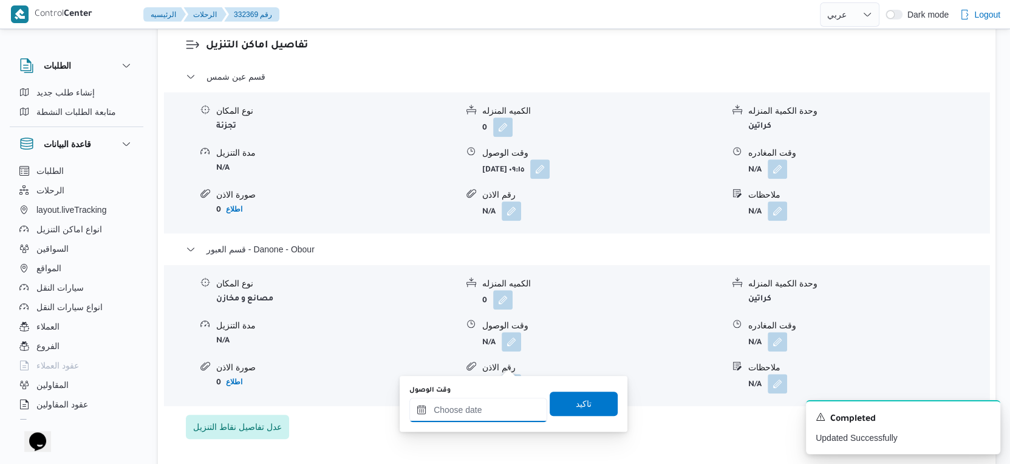
drag, startPoint x: 501, startPoint y: 406, endPoint x: 507, endPoint y: 402, distance: 7.4
click at [501, 406] on input "وقت الوصول" at bounding box center [479, 409] width 138 height 24
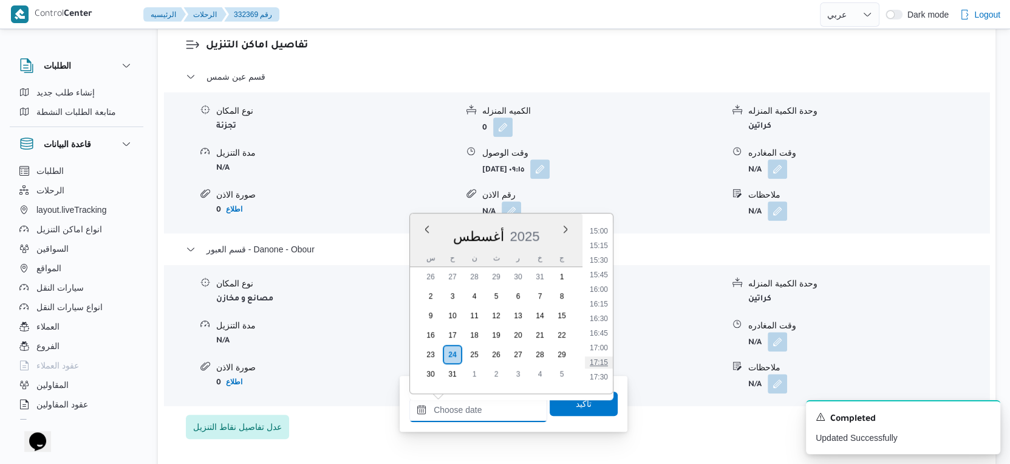
scroll to position [815, 0]
drag, startPoint x: 606, startPoint y: 281, endPoint x: 601, endPoint y: 302, distance: 22.0
click at [606, 283] on li "15:00" at bounding box center [599, 289] width 28 height 12
type input "٢٤/٠٨/٢٠٢٥ ١٥:٠٠"
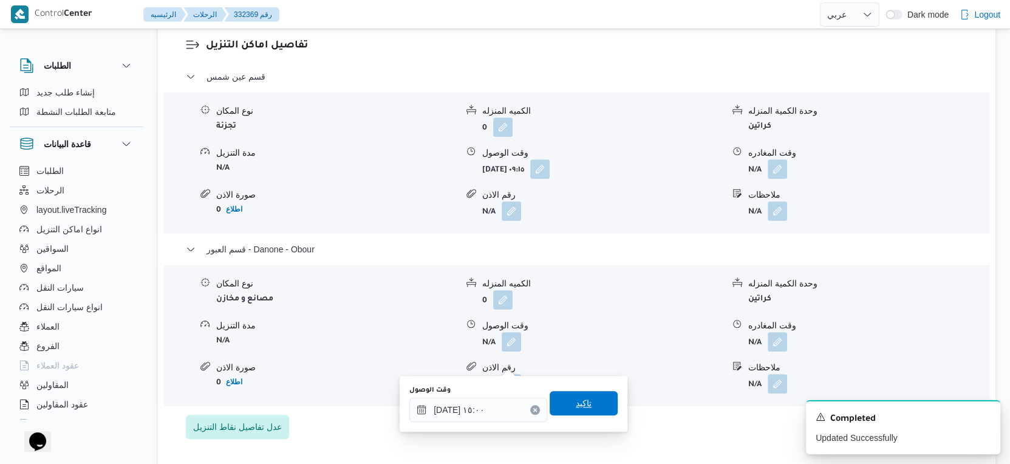
click at [588, 404] on span "تاكيد" at bounding box center [584, 403] width 68 height 24
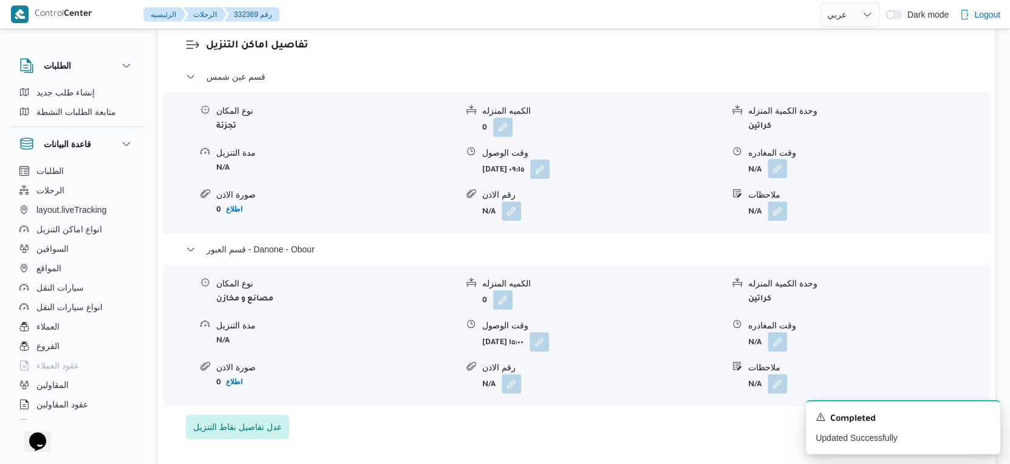
click at [776, 178] on button "button" at bounding box center [777, 168] width 19 height 19
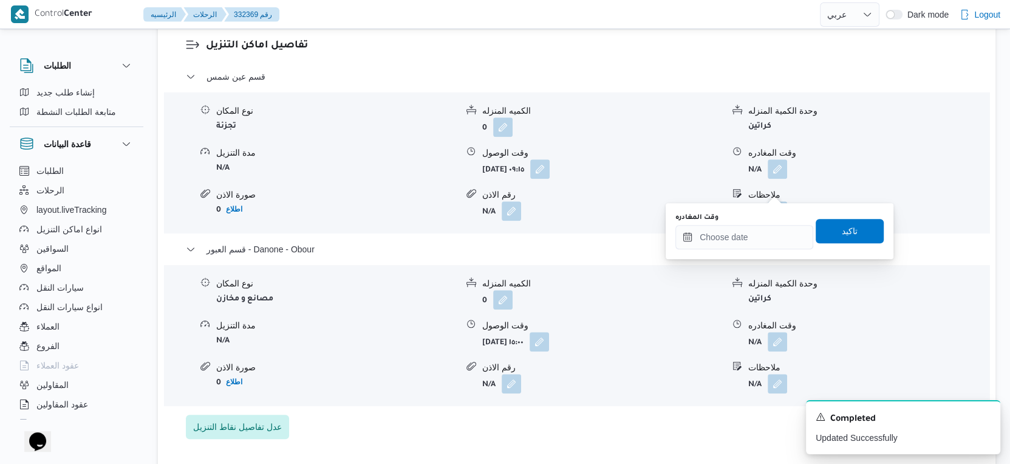
click at [745, 252] on div "You are in a dialog. To close this dialog, hit escape. وقت المغادره تاكيد" at bounding box center [780, 231] width 228 height 56
click at [744, 236] on input "وقت المغادره" at bounding box center [745, 237] width 138 height 24
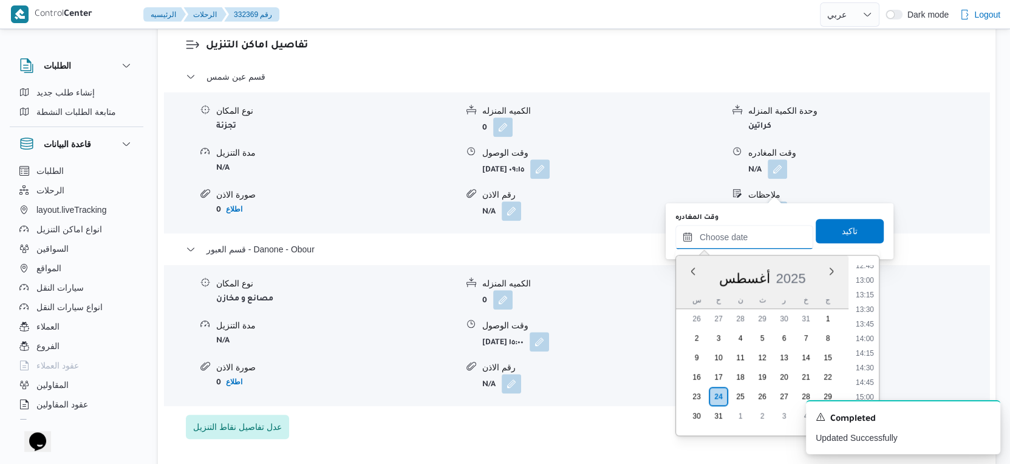
scroll to position [749, 0]
click at [865, 368] on li "14:30" at bounding box center [865, 368] width 28 height 12
type input "٢٤/٠٨/٢٠٢٥ ١٤:٣٠"
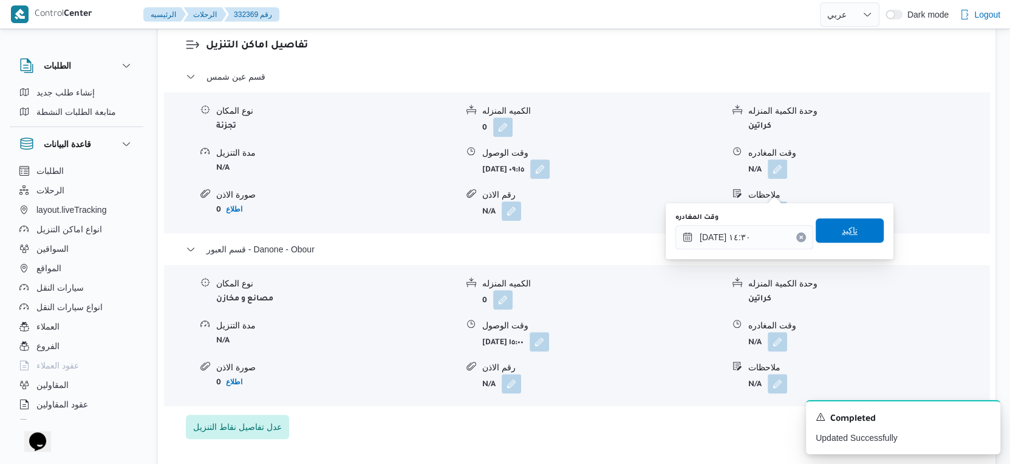
click at [857, 233] on span "تاكيد" at bounding box center [850, 230] width 68 height 24
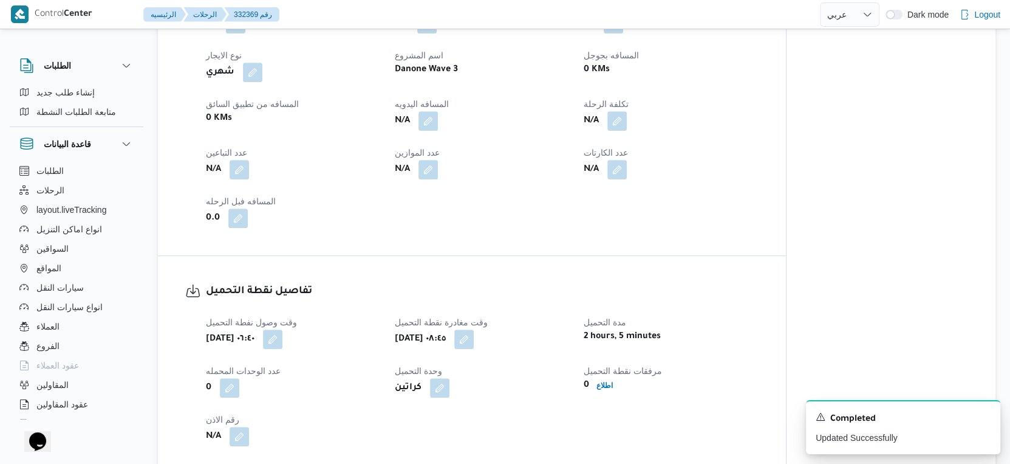
scroll to position [472, 0]
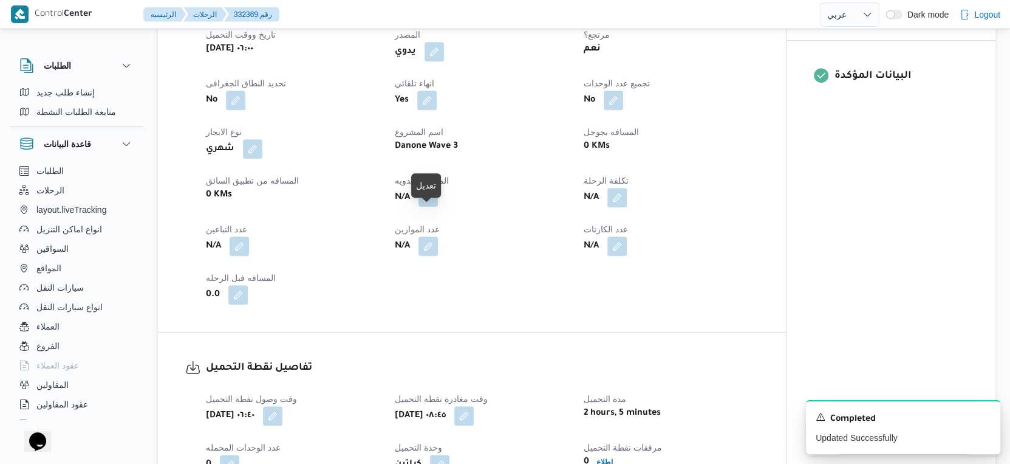
click at [428, 207] on button "button" at bounding box center [428, 196] width 19 height 19
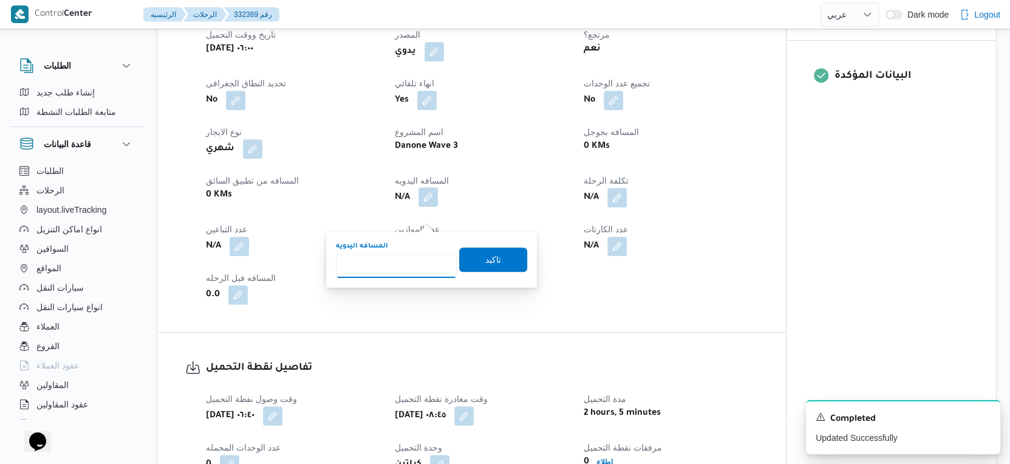
click at [410, 264] on input "المسافه اليدويه" at bounding box center [396, 265] width 121 height 24
type input "62"
click at [496, 256] on span "تاكيد" at bounding box center [493, 259] width 68 height 24
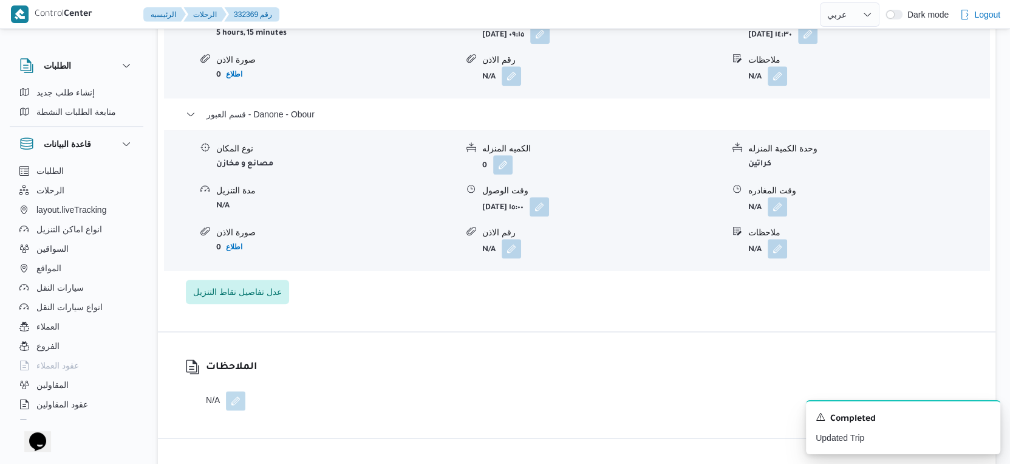
scroll to position [1148, 0]
click at [777, 215] on button "button" at bounding box center [777, 205] width 19 height 19
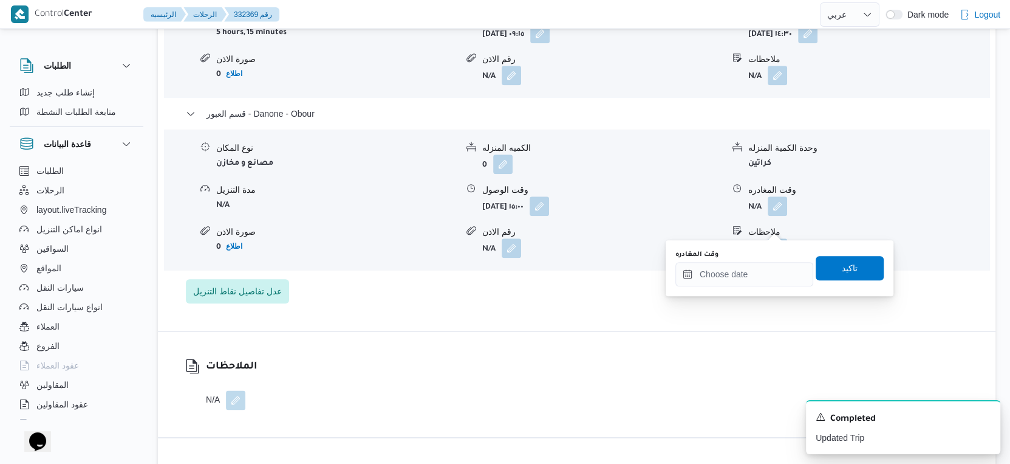
click at [766, 258] on div "وقت المغادره" at bounding box center [745, 255] width 138 height 10
click at [769, 264] on div at bounding box center [745, 274] width 138 height 24
click at [786, 266] on input "وقت المغادره" at bounding box center [745, 274] width 138 height 24
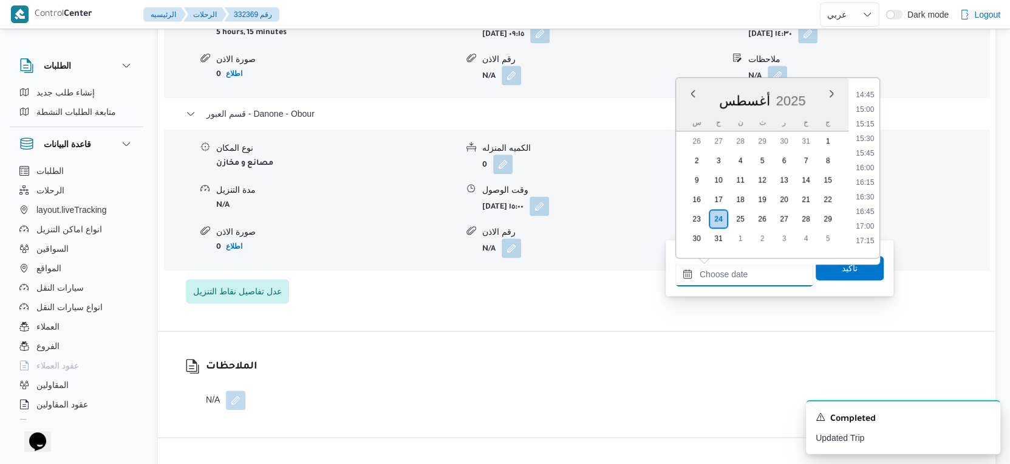
scroll to position [830, 0]
click at [869, 167] on li "15:30" at bounding box center [865, 168] width 28 height 12
type input "٢٤/٠٨/٢٠٢٥ ١٥:٣٠"
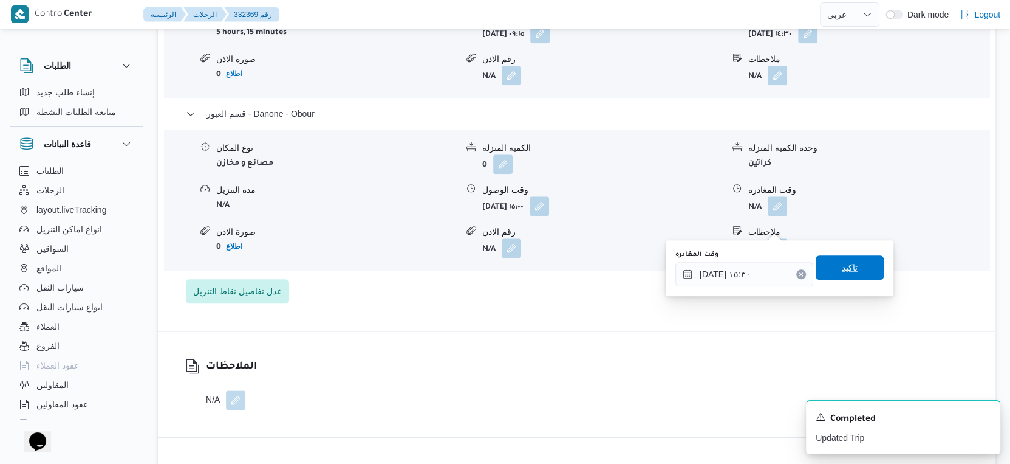
click at [860, 273] on span "تاكيد" at bounding box center [850, 267] width 68 height 24
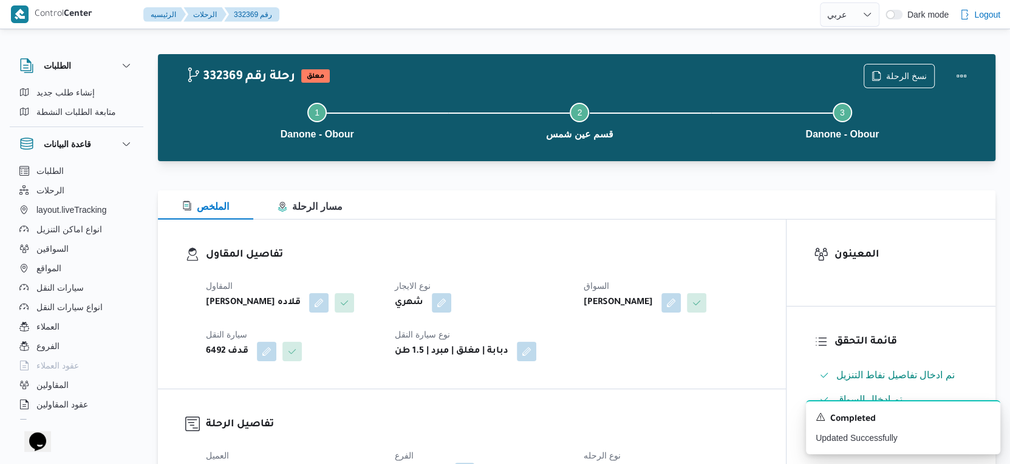
scroll to position [0, 0]
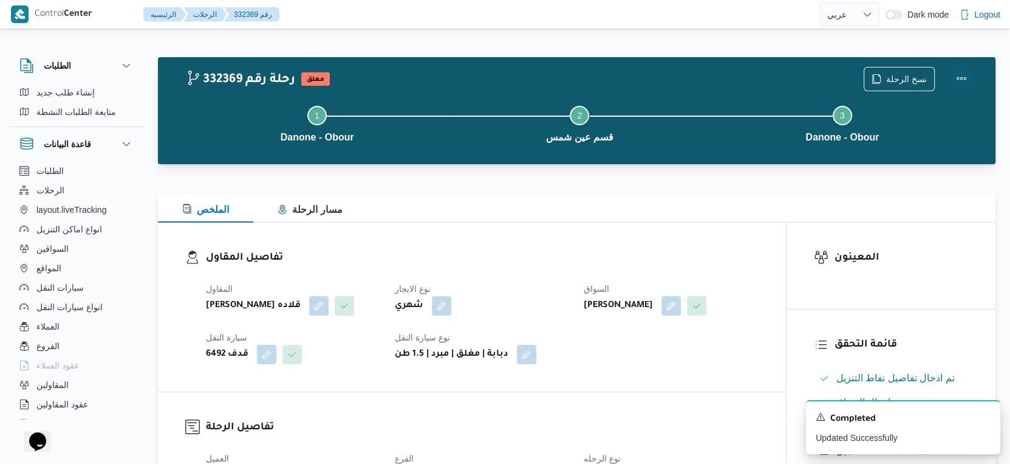
click at [962, 77] on button "Actions" at bounding box center [962, 78] width 24 height 24
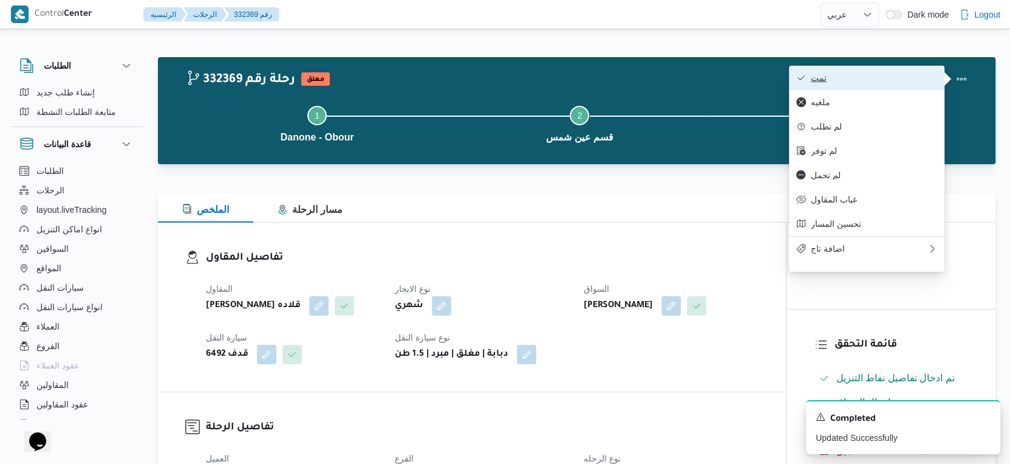
click at [877, 77] on span "تمت" at bounding box center [874, 78] width 126 height 10
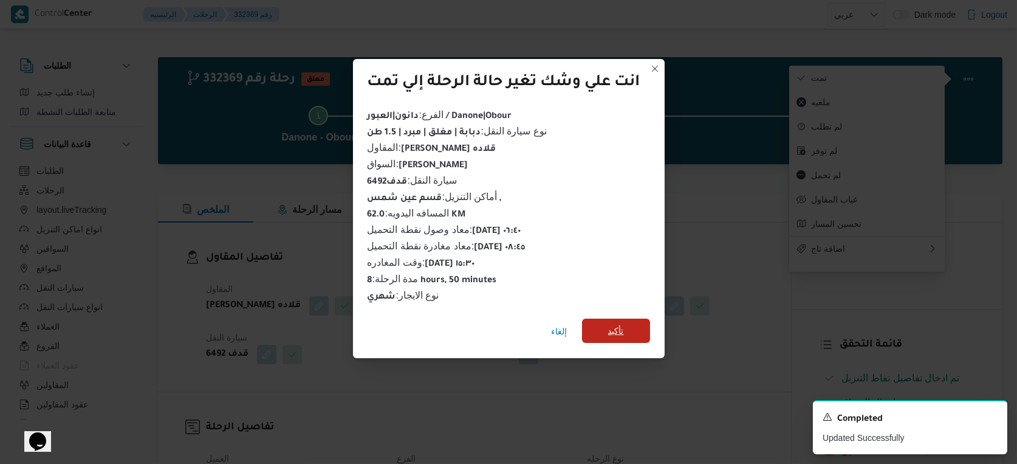
click at [617, 324] on span "تأكيد" at bounding box center [616, 330] width 16 height 15
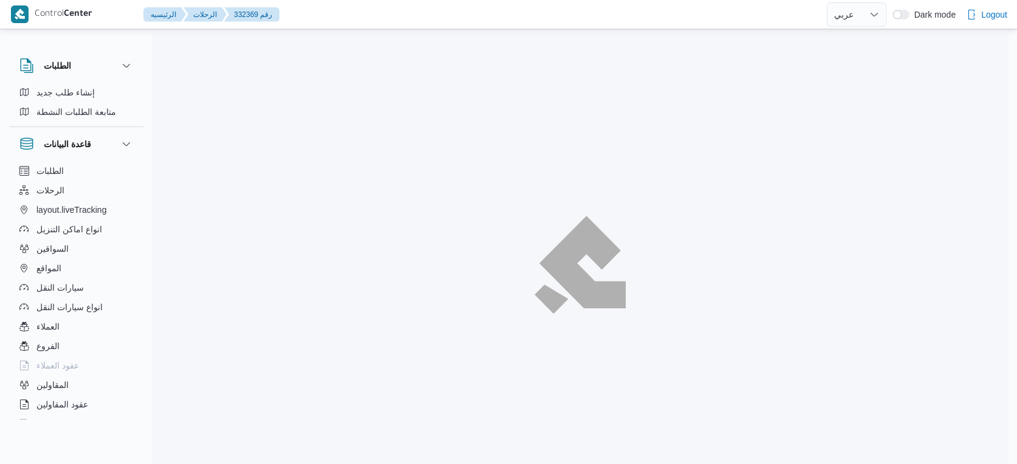
select select "ar"
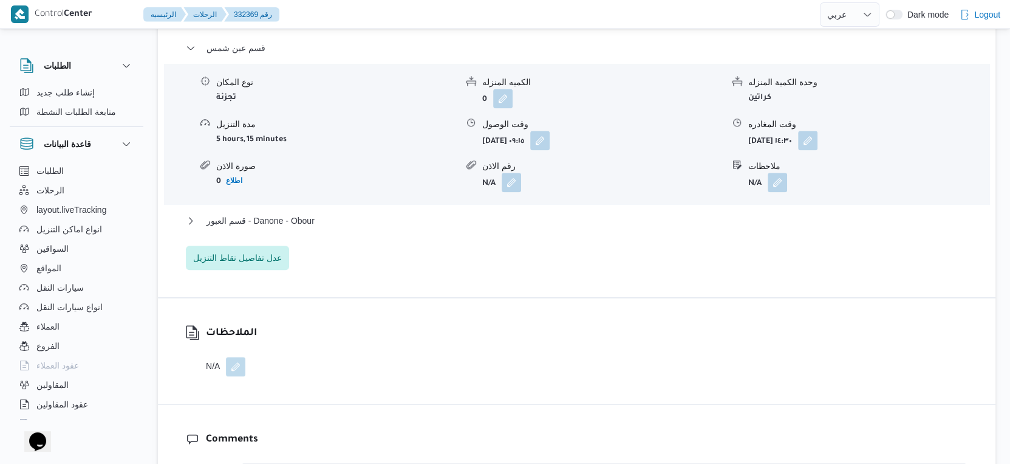
scroll to position [1080, 0]
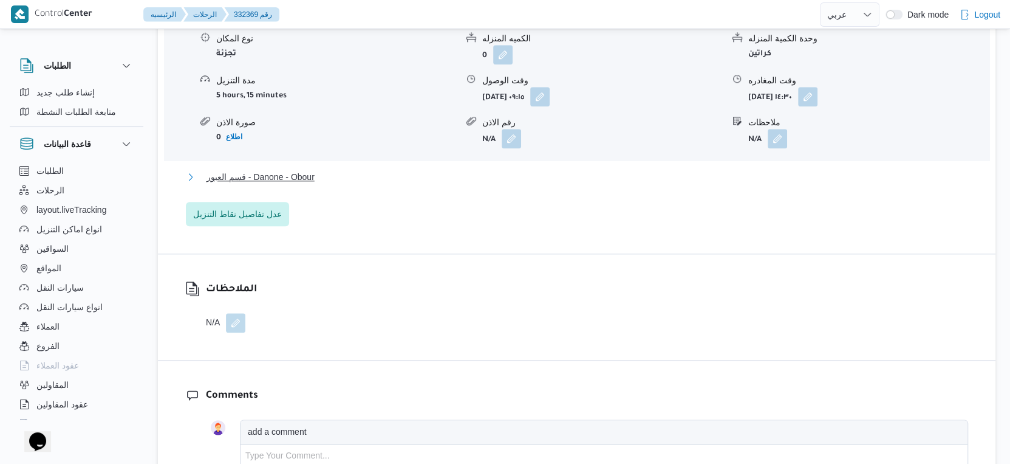
click at [338, 184] on button "قسم العبور - Danone - Obour" at bounding box center [577, 177] width 783 height 15
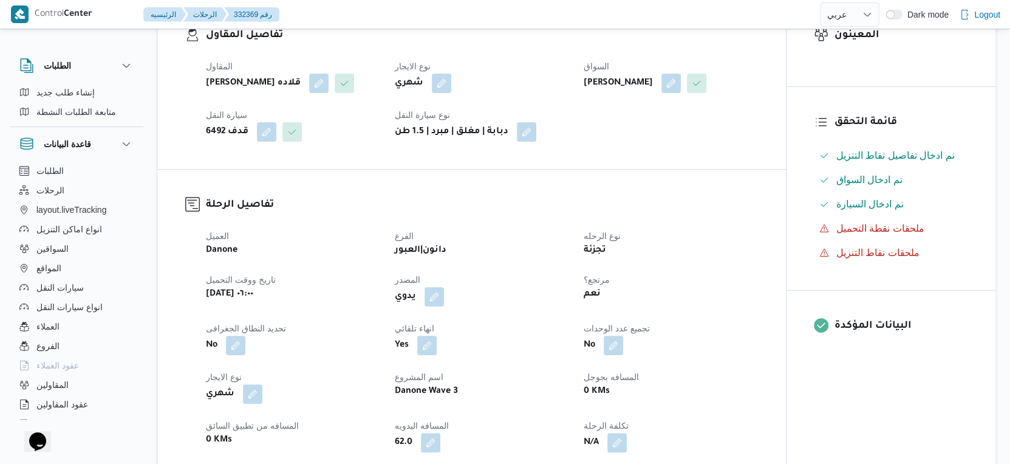
scroll to position [405, 0]
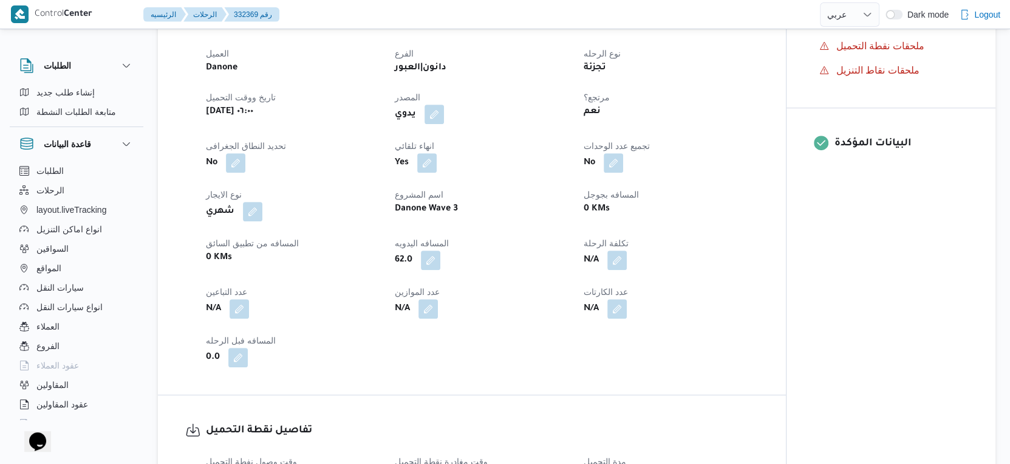
select select "ar"
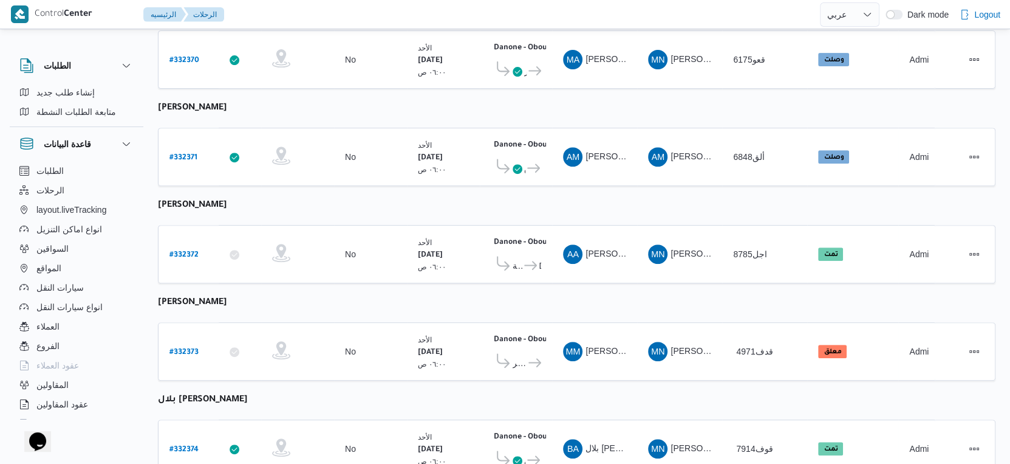
scroll to position [405, 0]
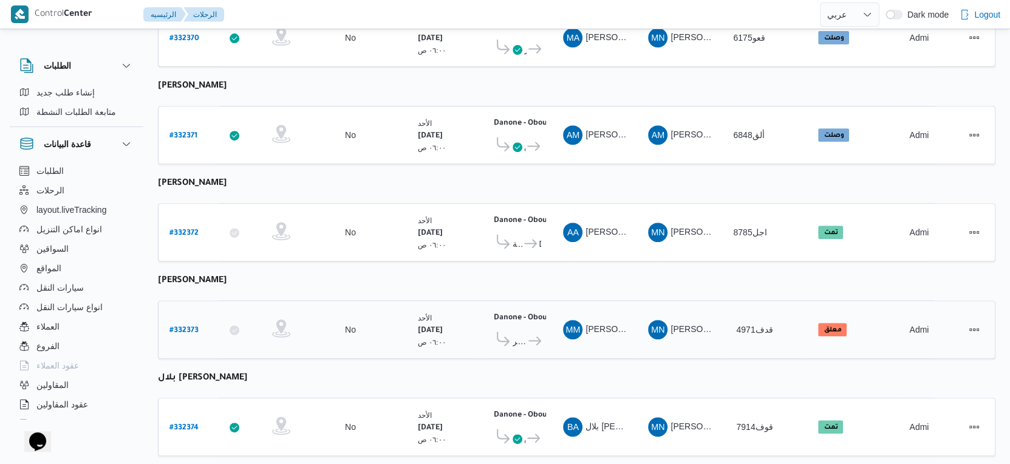
click at [178, 326] on b "# 332373" at bounding box center [184, 330] width 29 height 9
select select "ar"
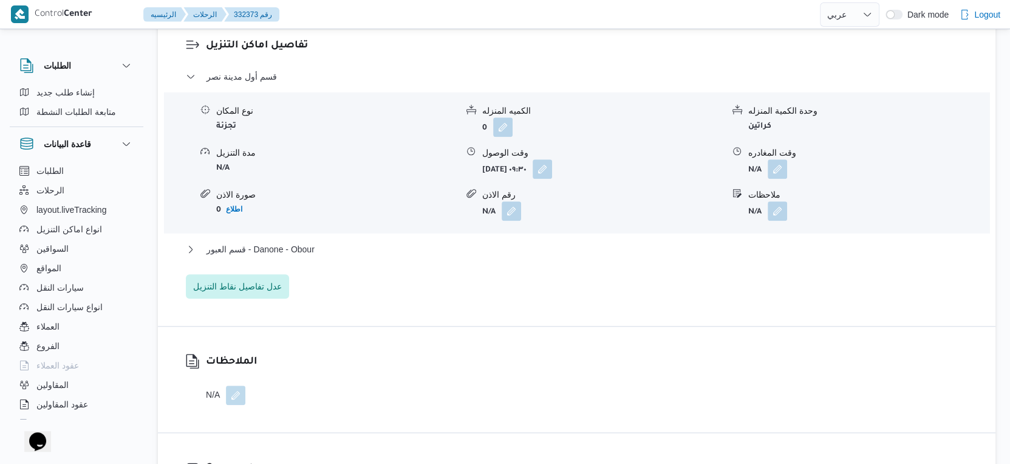
scroll to position [1013, 0]
click at [371, 250] on button "قسم العبور - Danone - Obour" at bounding box center [577, 248] width 783 height 15
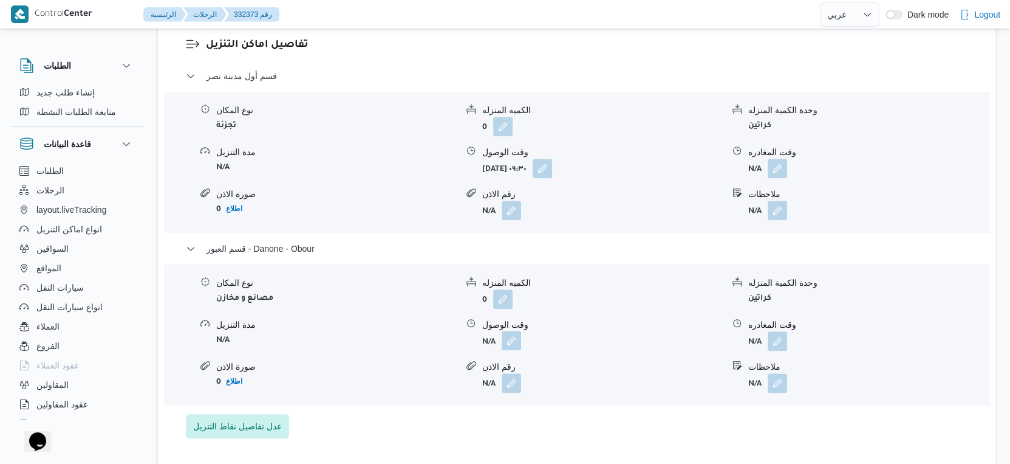
click at [509, 340] on button "button" at bounding box center [511, 340] width 19 height 19
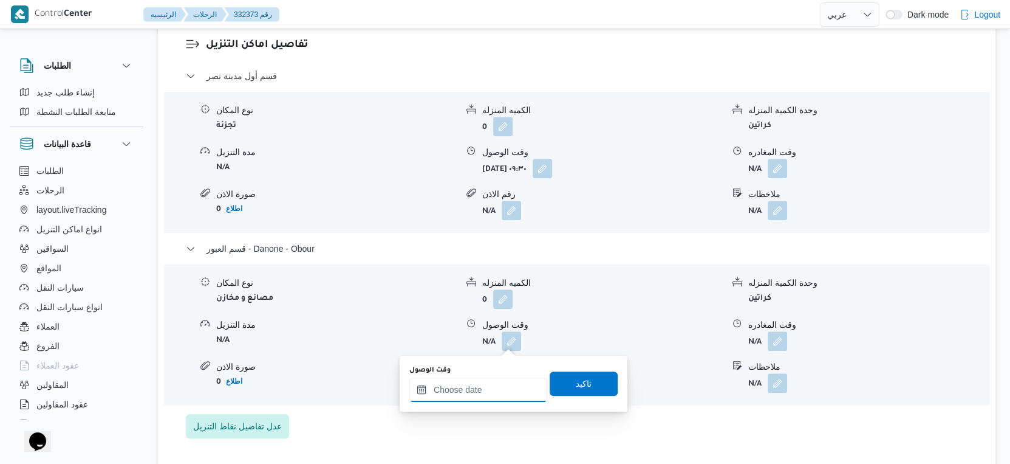
click at [495, 381] on input "وقت الوصول" at bounding box center [479, 389] width 138 height 24
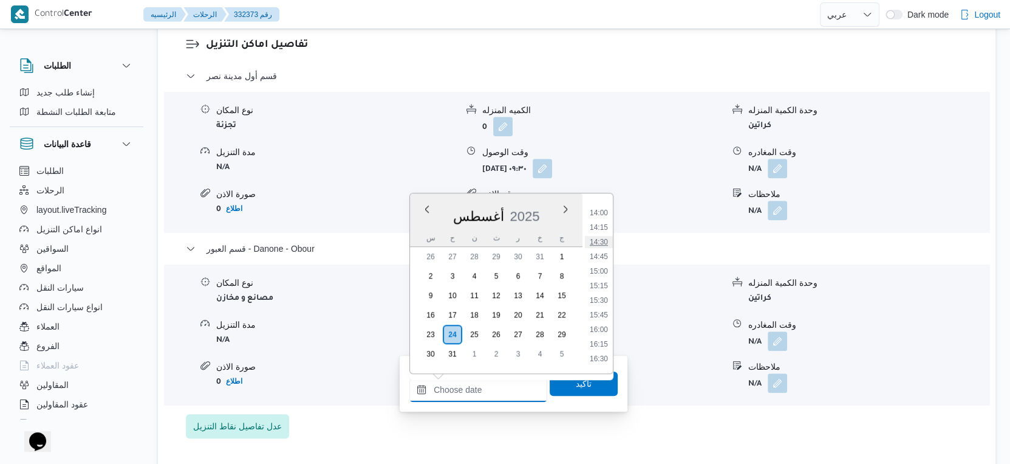
scroll to position [897, 0]
click at [597, 242] on li "16:00" at bounding box center [599, 245] width 28 height 12
type input "[DATE] ١٦:٠٠"
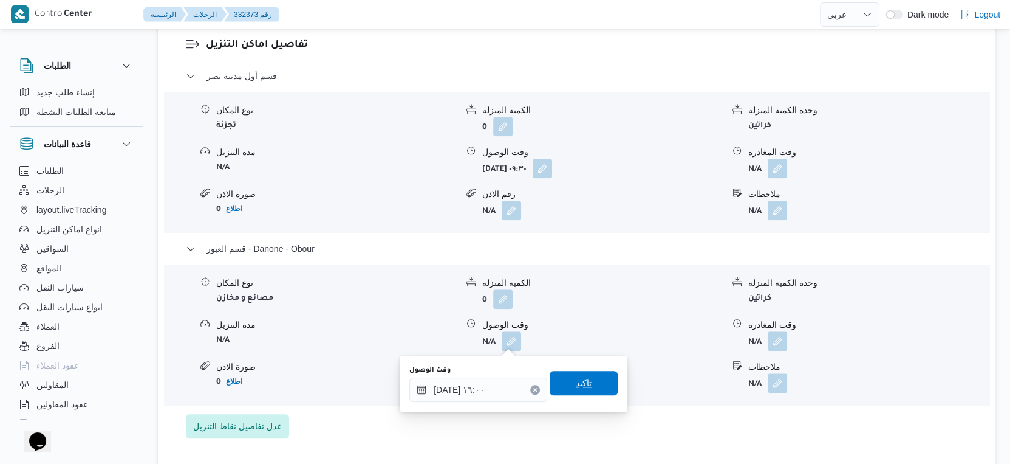
click at [580, 385] on span "تاكيد" at bounding box center [584, 383] width 16 height 15
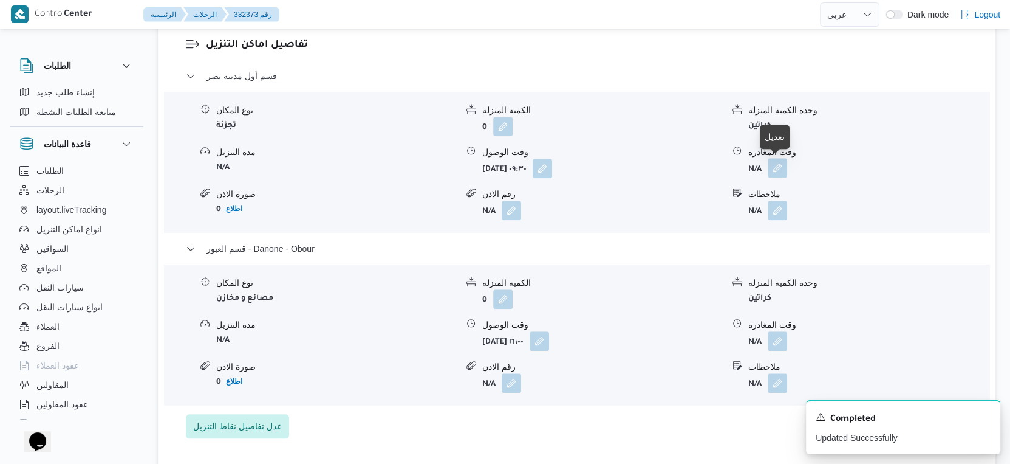
click at [778, 170] on button "button" at bounding box center [777, 167] width 19 height 19
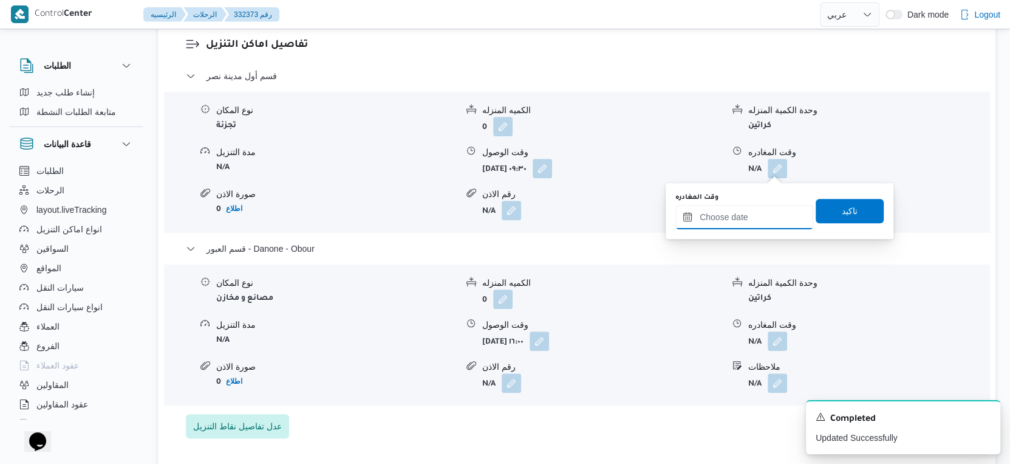
click at [753, 213] on input "وقت المغادره" at bounding box center [745, 217] width 138 height 24
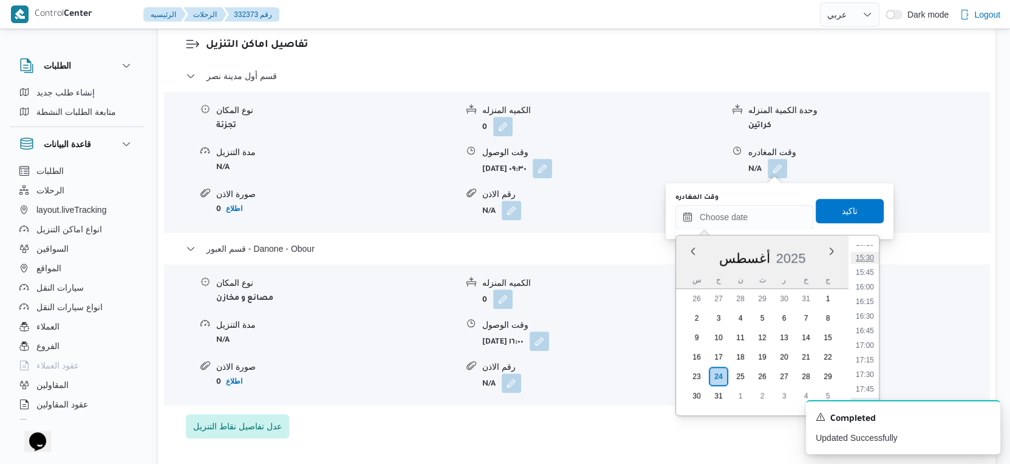
click at [869, 258] on li "15:30" at bounding box center [865, 258] width 28 height 12
type input "[DATE] ١٥:٣٠"
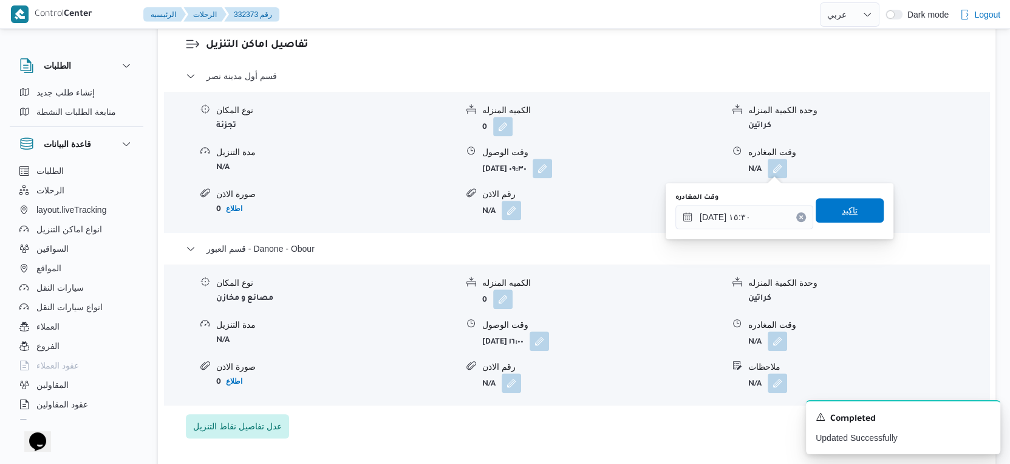
click at [856, 208] on span "تاكيد" at bounding box center [850, 210] width 68 height 24
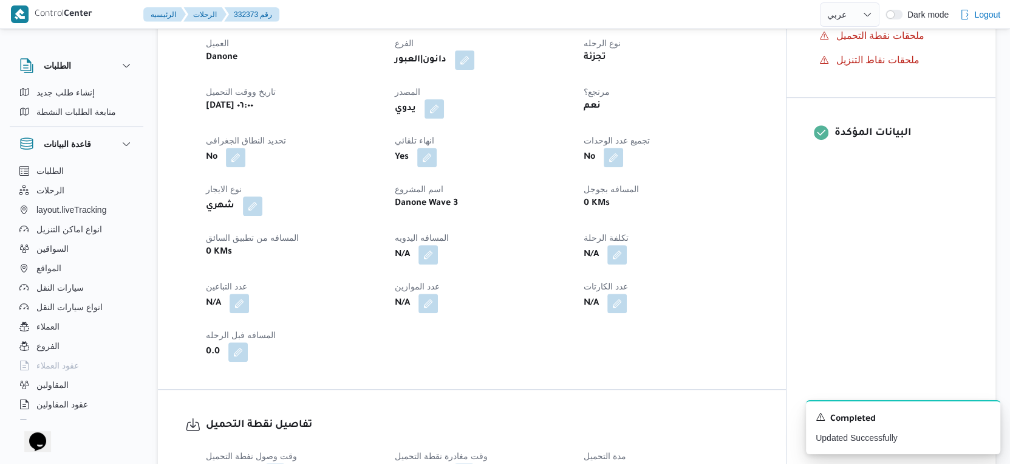
scroll to position [405, 0]
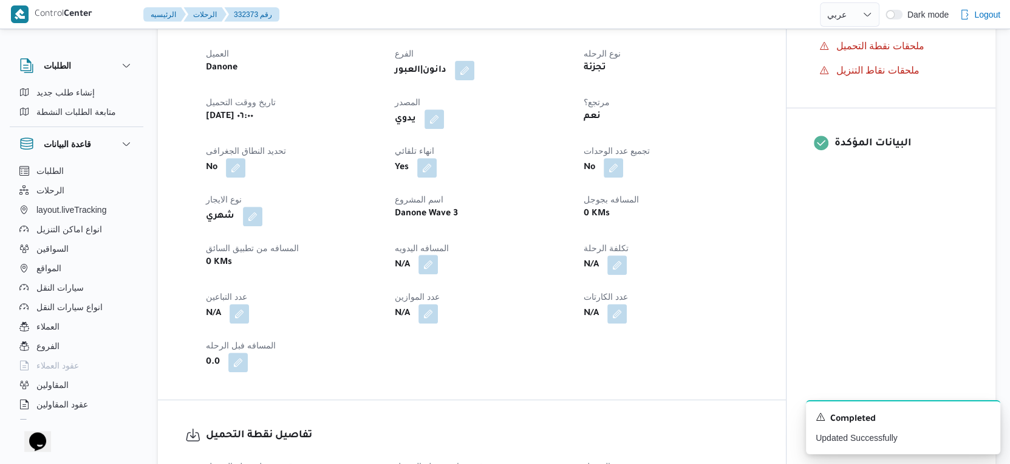
click at [428, 262] on button "button" at bounding box center [428, 264] width 19 height 19
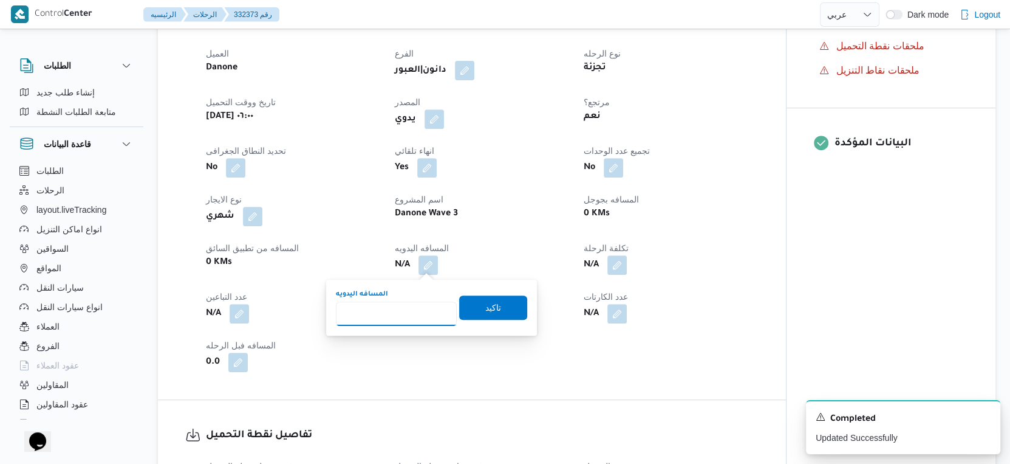
click at [394, 320] on input "المسافه اليدويه" at bounding box center [396, 313] width 121 height 24
type input "81"
click at [498, 307] on span "تاكيد" at bounding box center [493, 307] width 68 height 24
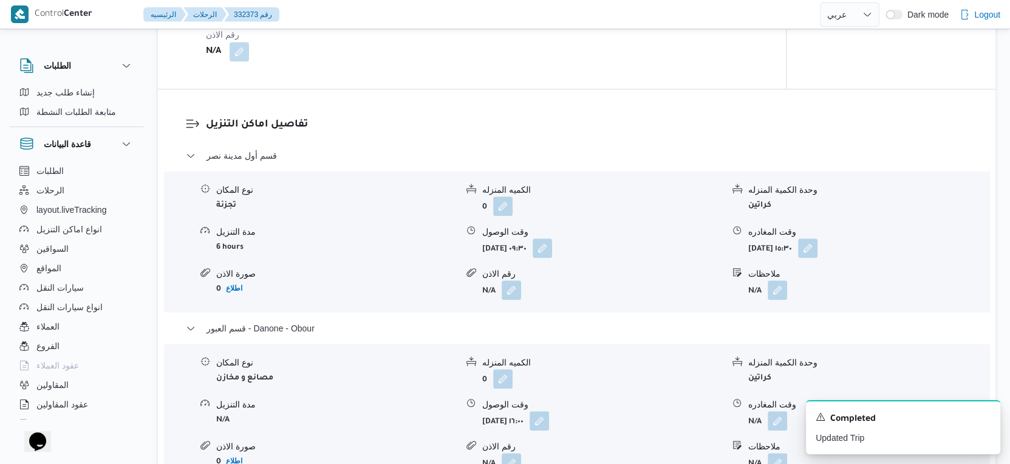
scroll to position [1080, 0]
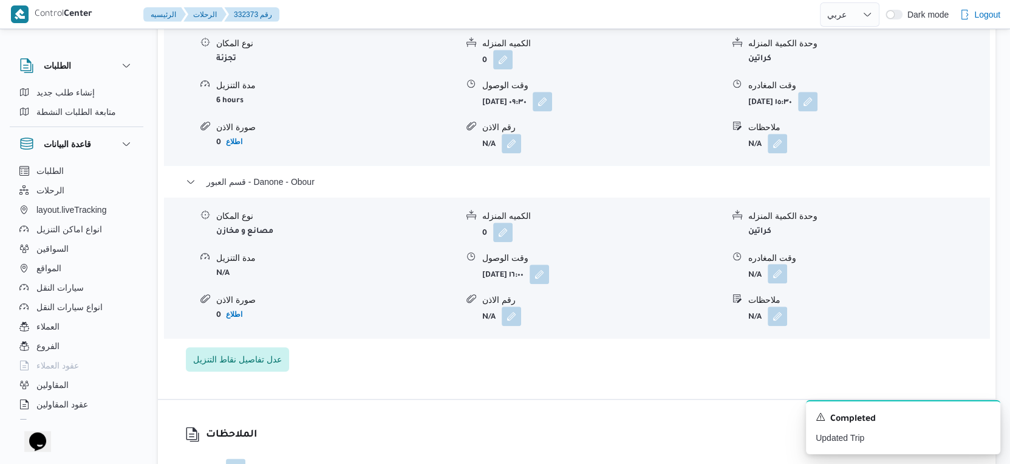
click at [778, 273] on button "button" at bounding box center [777, 273] width 19 height 19
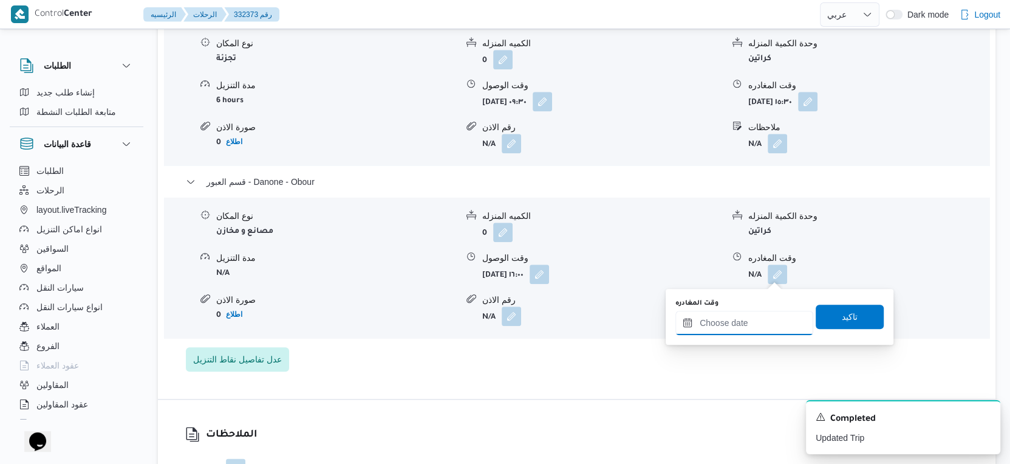
click at [760, 315] on input "وقت المغادره" at bounding box center [745, 323] width 138 height 24
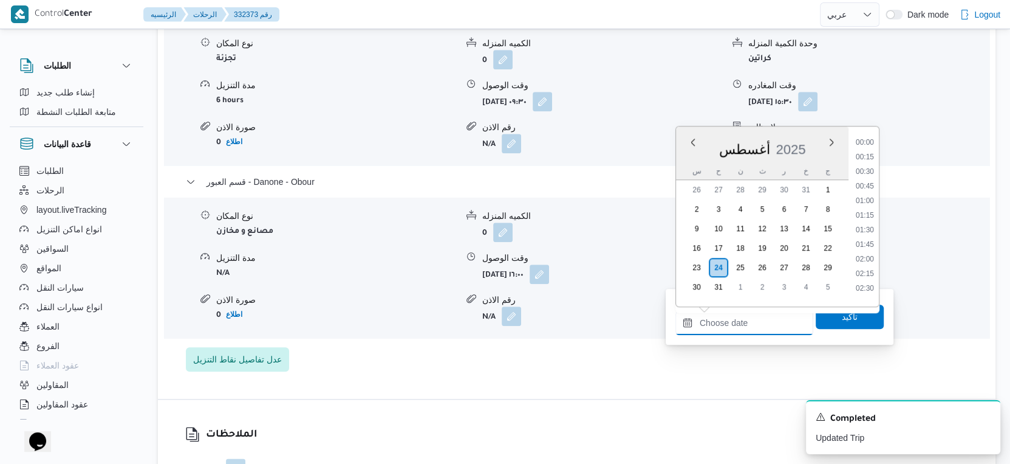
scroll to position [965, 0]
drag, startPoint x: 868, startPoint y: 193, endPoint x: 859, endPoint y: 253, distance: 60.2
click at [868, 193] on li "17:30" at bounding box center [865, 198] width 28 height 12
type input "[DATE] ١٧:٣٠"
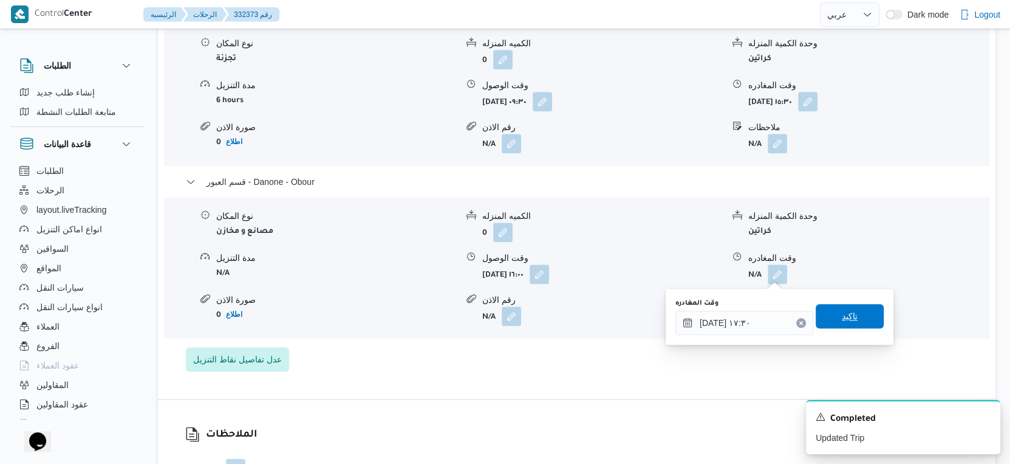
click at [849, 317] on span "تاكيد" at bounding box center [850, 316] width 68 height 24
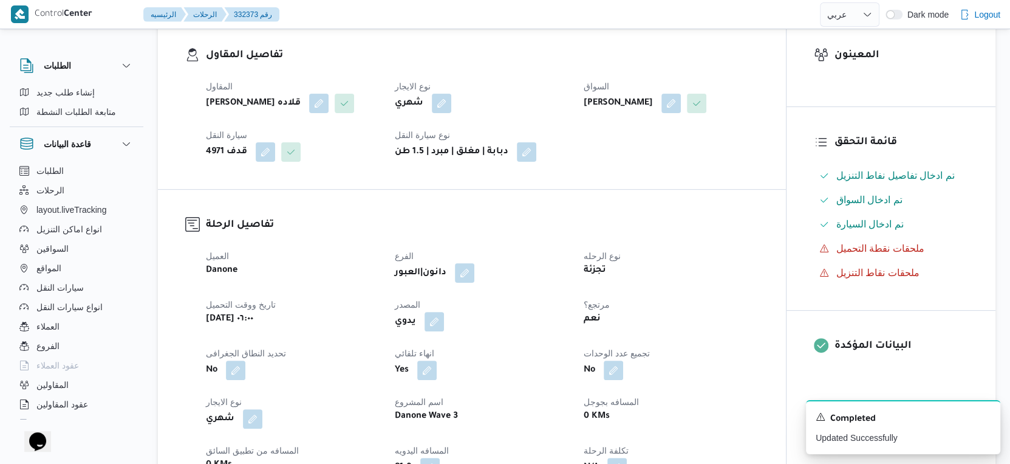
scroll to position [0, 0]
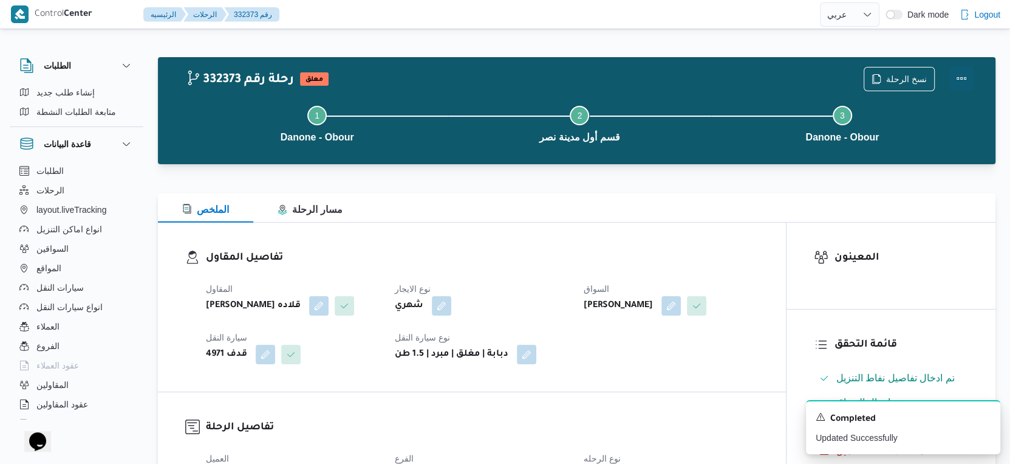
click at [965, 77] on button "Actions" at bounding box center [962, 78] width 24 height 24
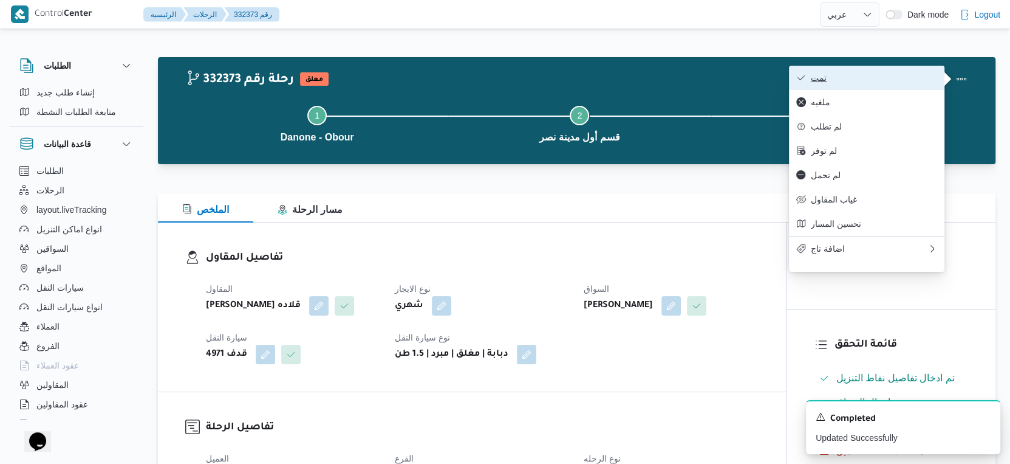
click at [886, 81] on span "تمت" at bounding box center [874, 78] width 126 height 10
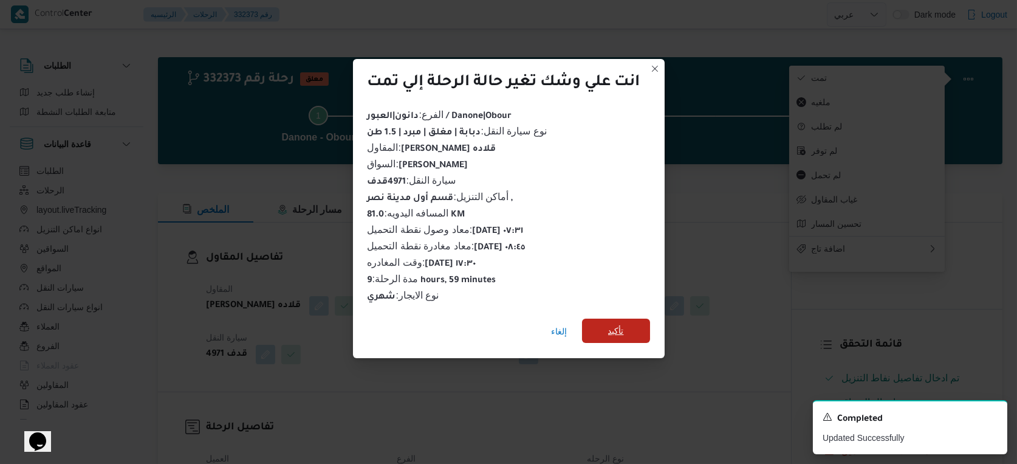
click at [605, 325] on span "تأكيد" at bounding box center [616, 330] width 68 height 24
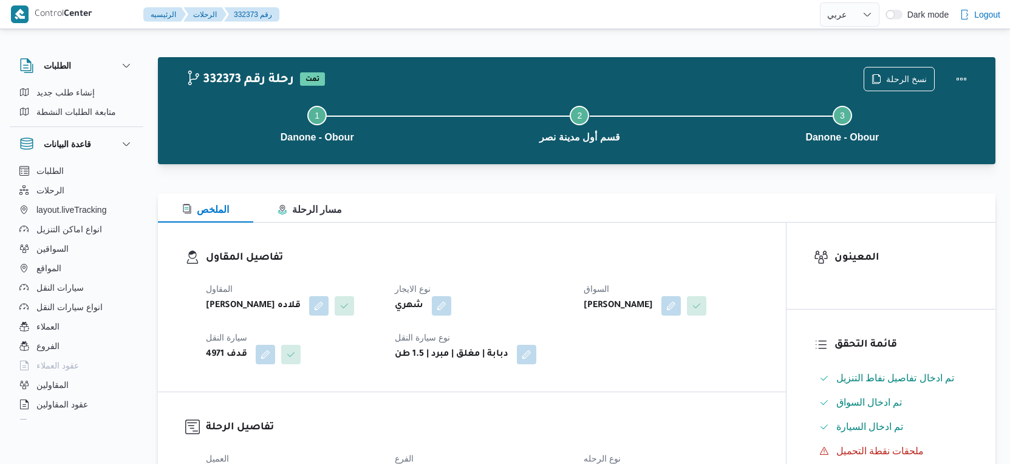
select select "ar"
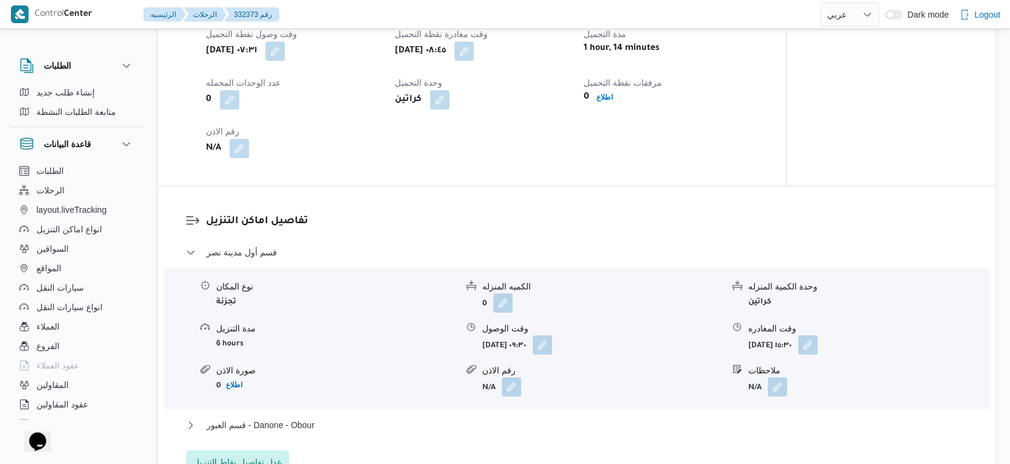
scroll to position [1013, 0]
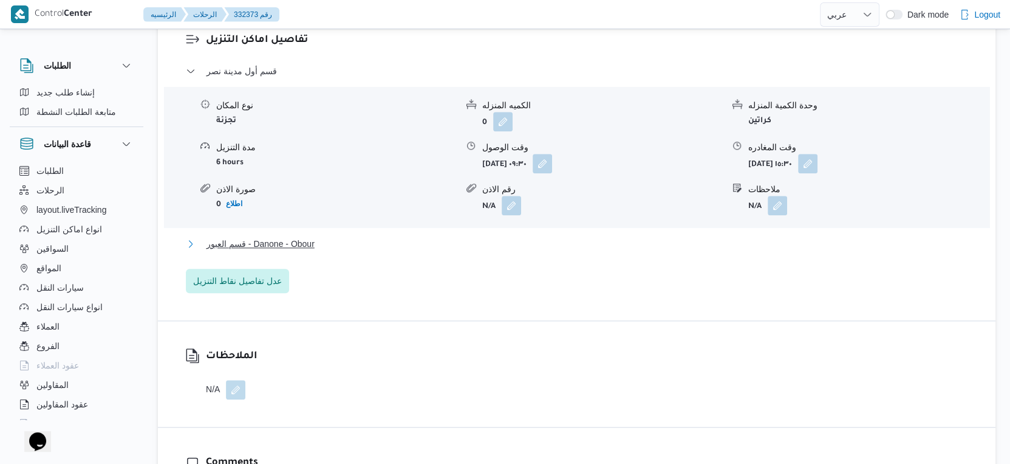
click at [313, 238] on span "قسم العبور - Danone - Obour" at bounding box center [261, 243] width 108 height 15
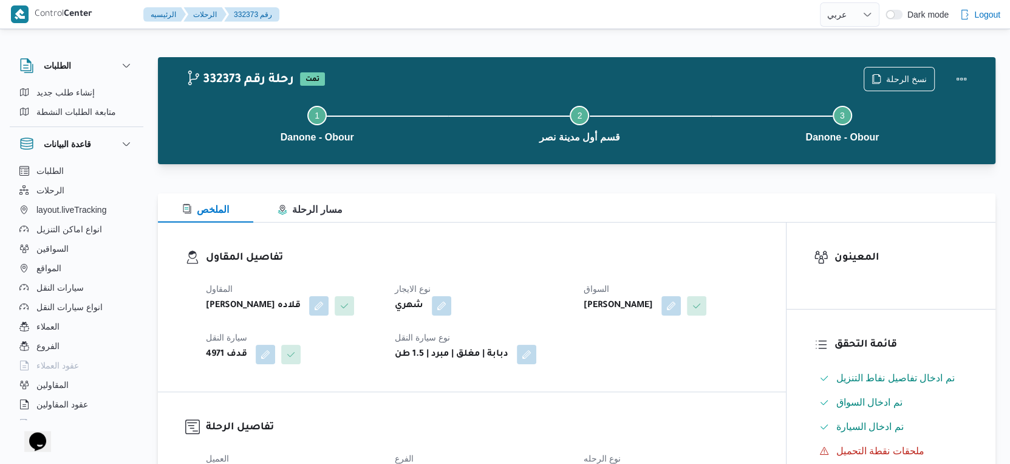
scroll to position [405, 0]
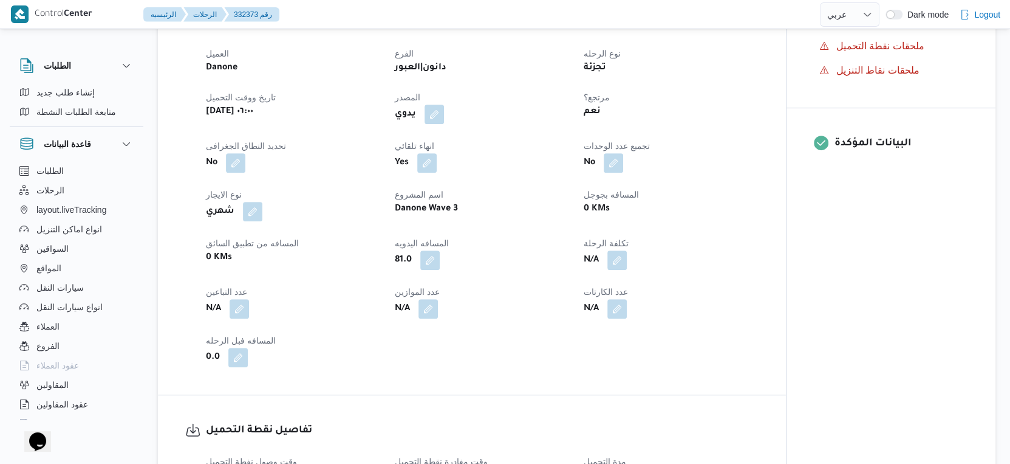
select select "ar"
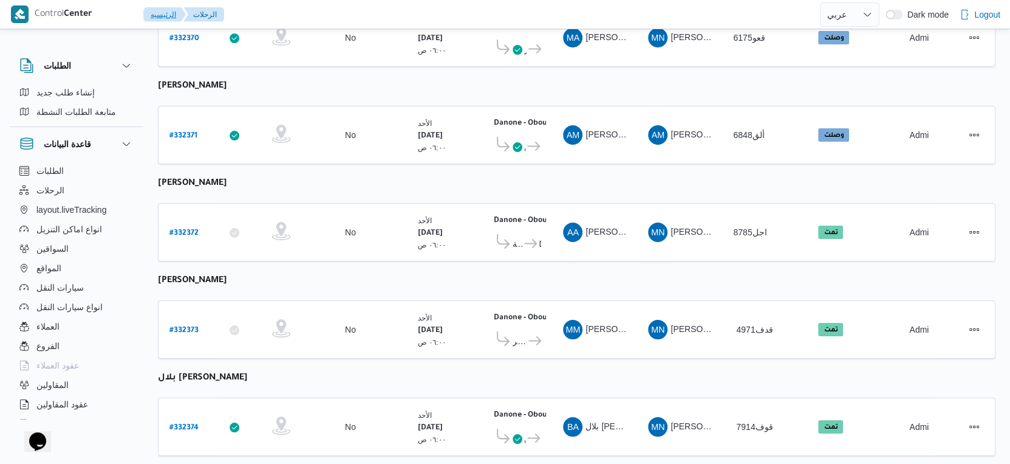
select select "ar"
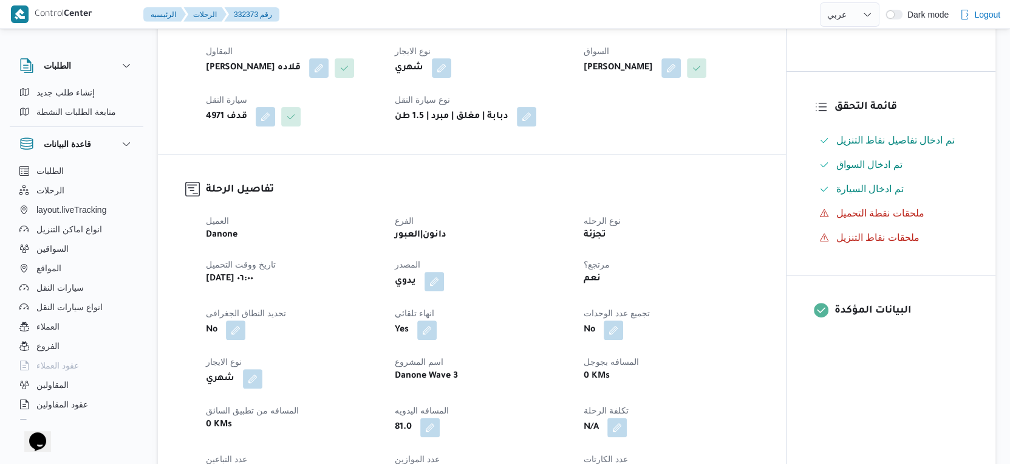
scroll to position [405, 0]
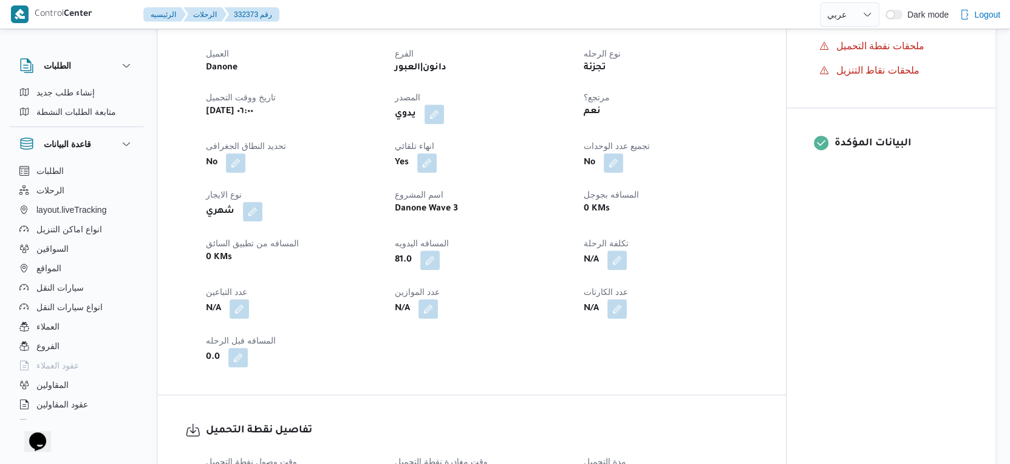
select select "ar"
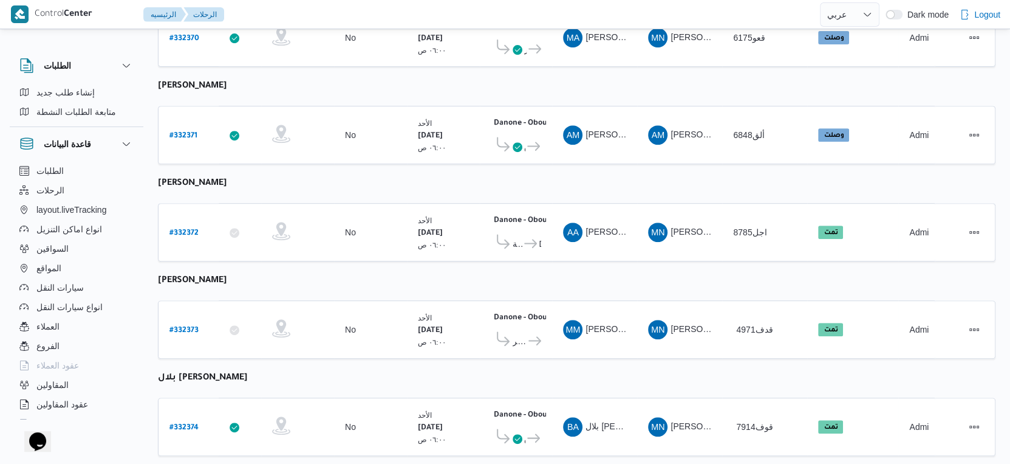
scroll to position [421, 0]
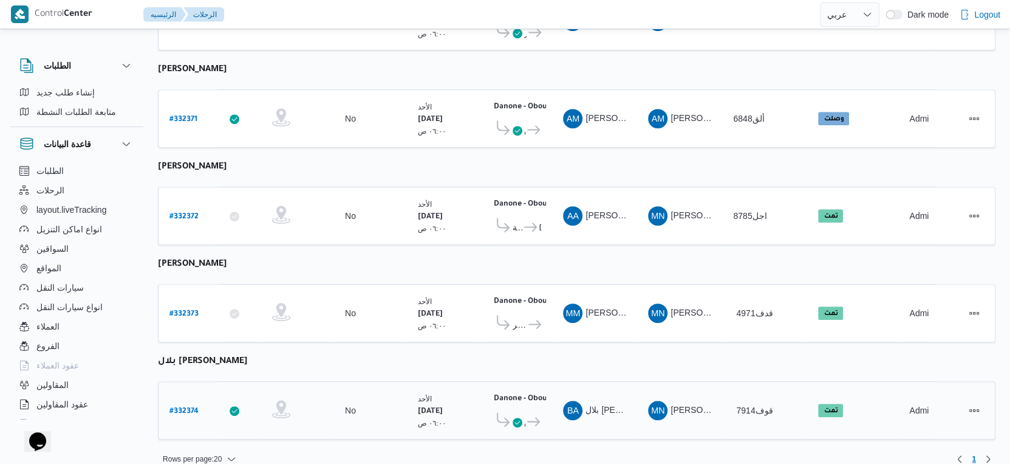
click at [189, 407] on b "# 332374" at bounding box center [184, 411] width 29 height 9
select select "ar"
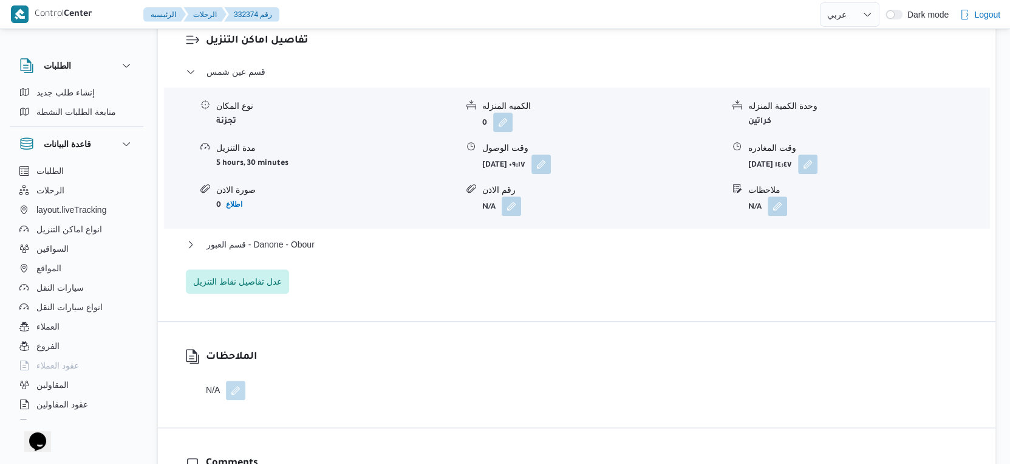
scroll to position [1013, 0]
click at [307, 251] on span "قسم العبور - Danone - Obour" at bounding box center [261, 243] width 108 height 15
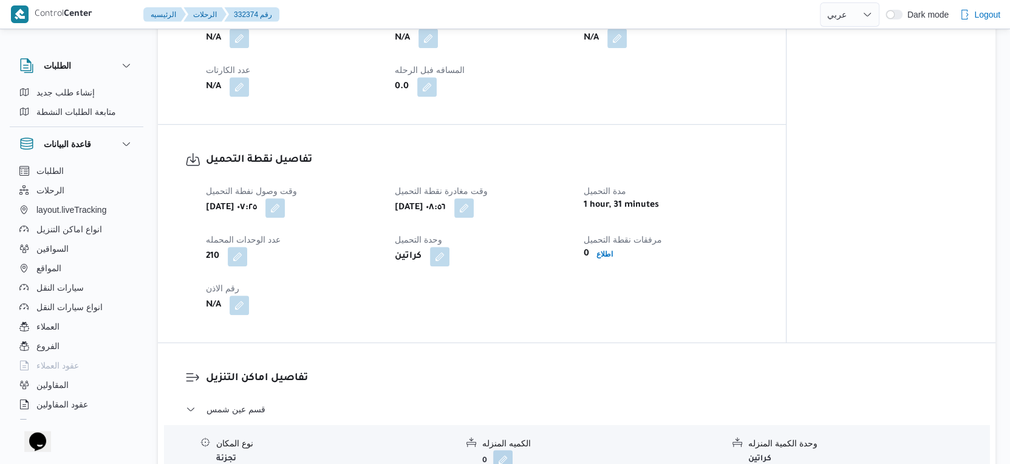
scroll to position [473, 0]
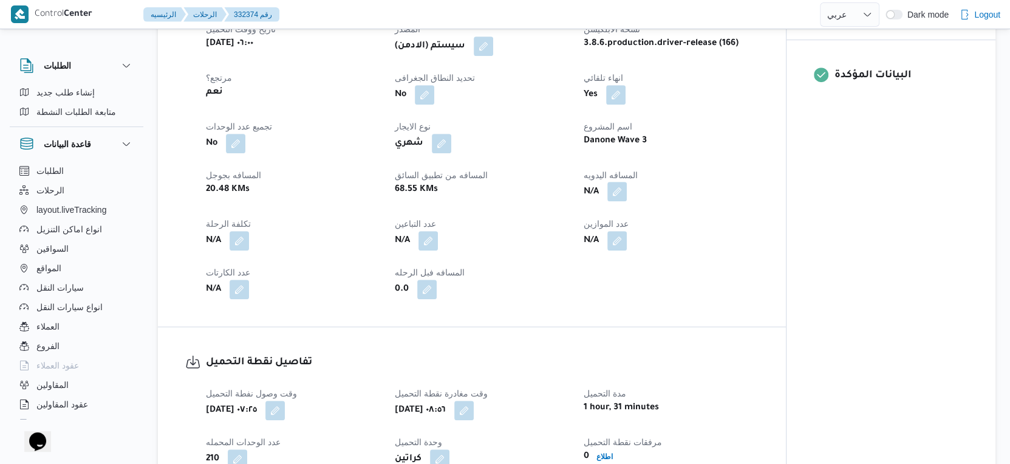
click at [618, 201] on button "button" at bounding box center [617, 191] width 19 height 19
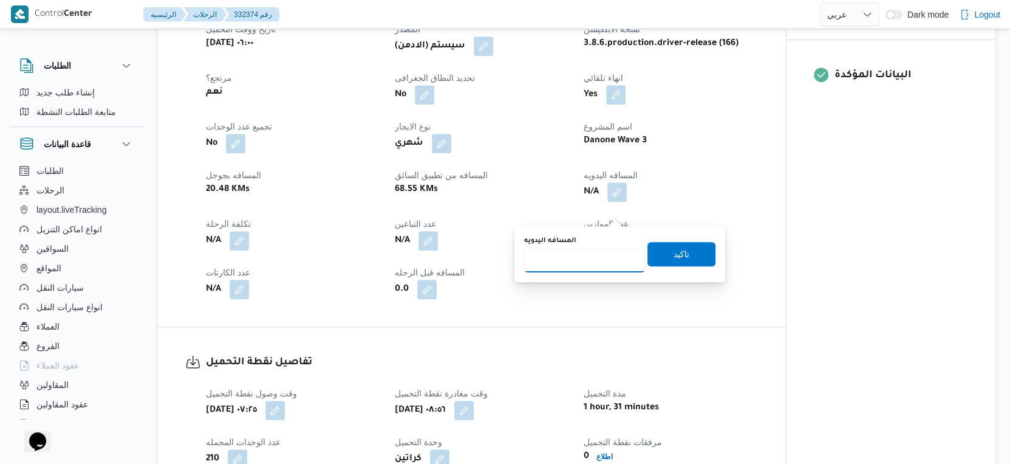
click at [574, 262] on input "المسافه اليدويه" at bounding box center [584, 260] width 121 height 24
type input "49"
click at [674, 254] on span "تاكيد" at bounding box center [682, 253] width 16 height 15
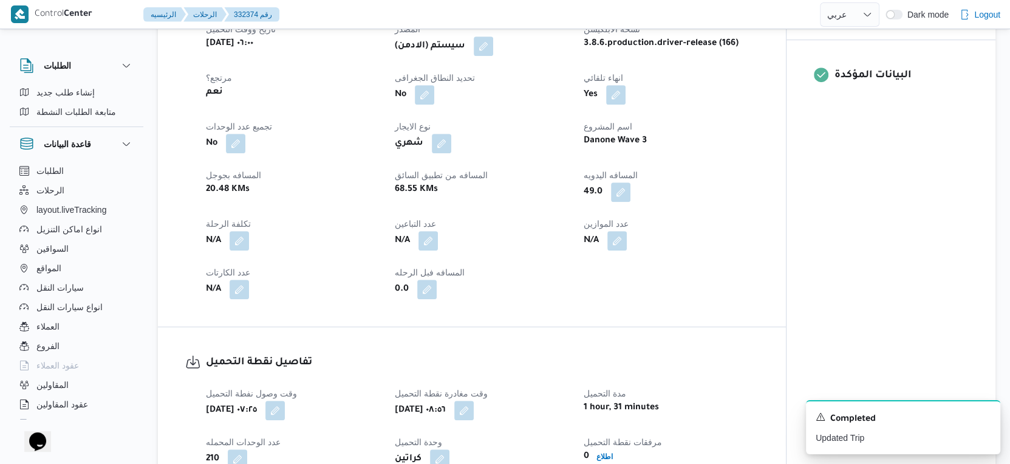
select select "ar"
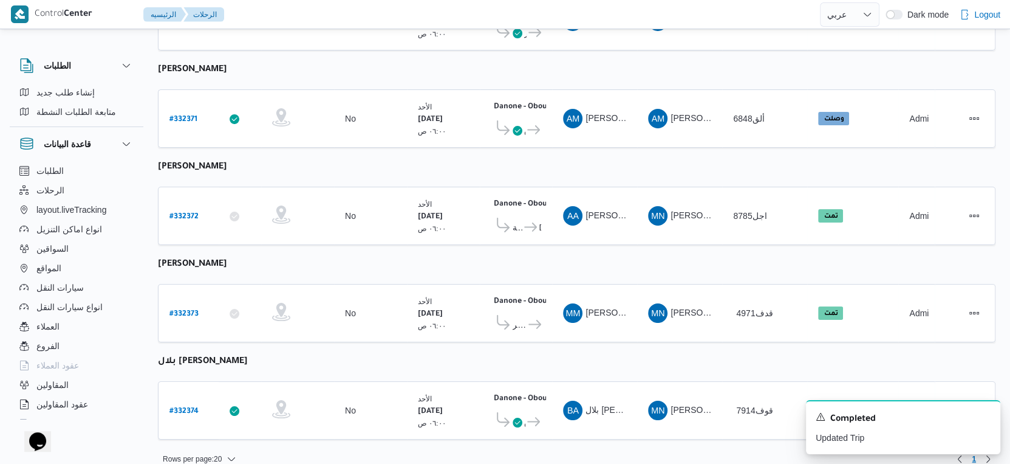
select select "ar"
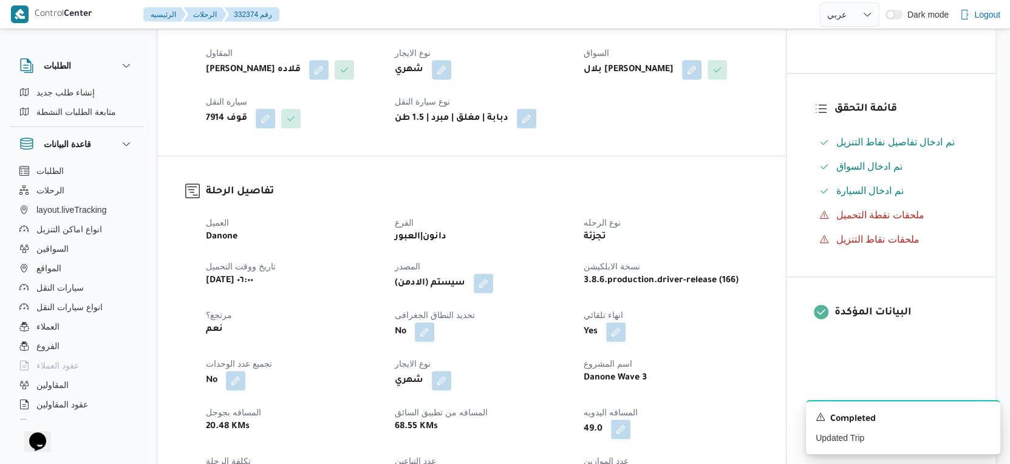
scroll to position [473, 0]
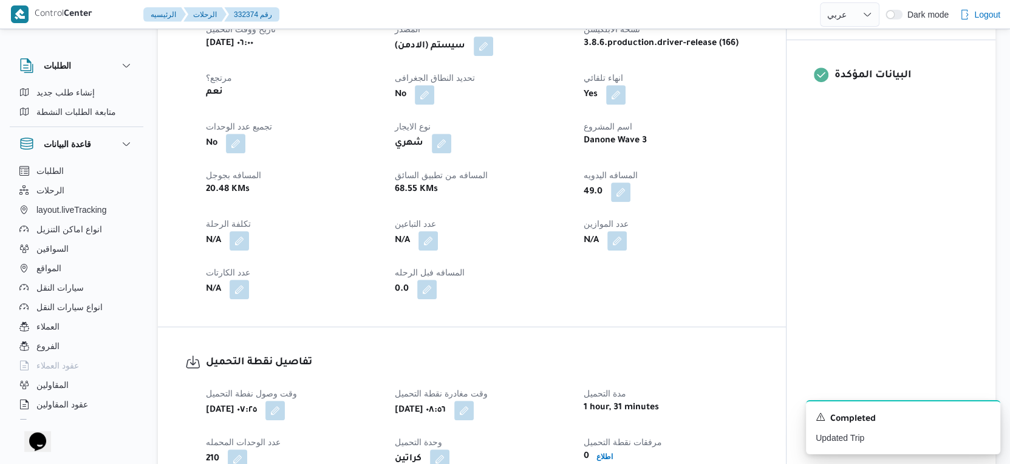
select select "ar"
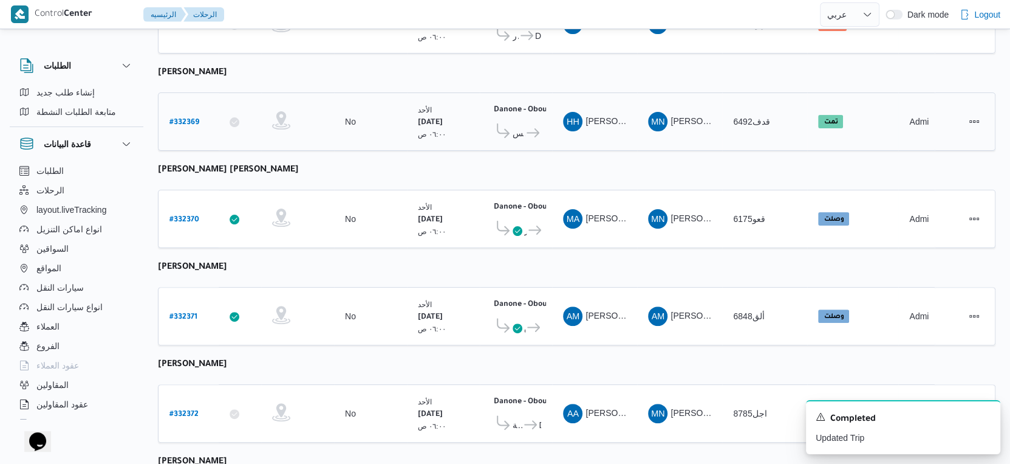
scroll to position [421, 0]
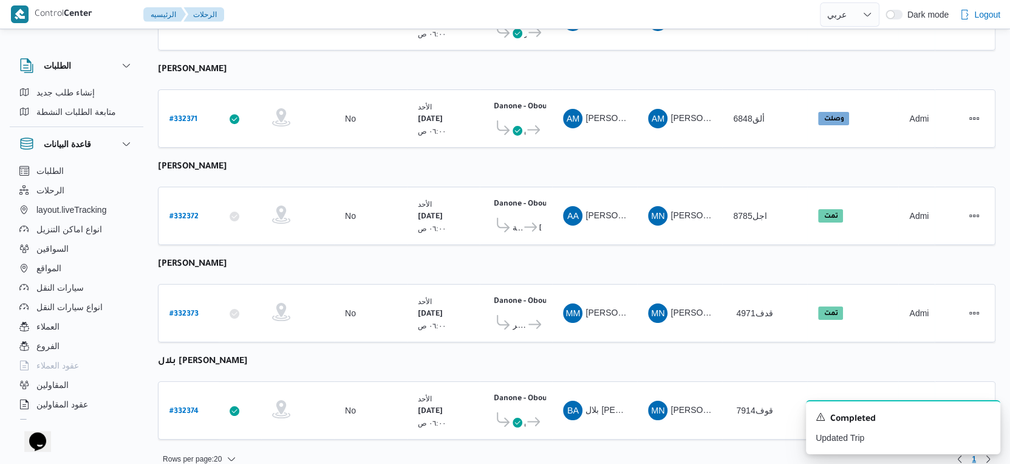
select select "ar"
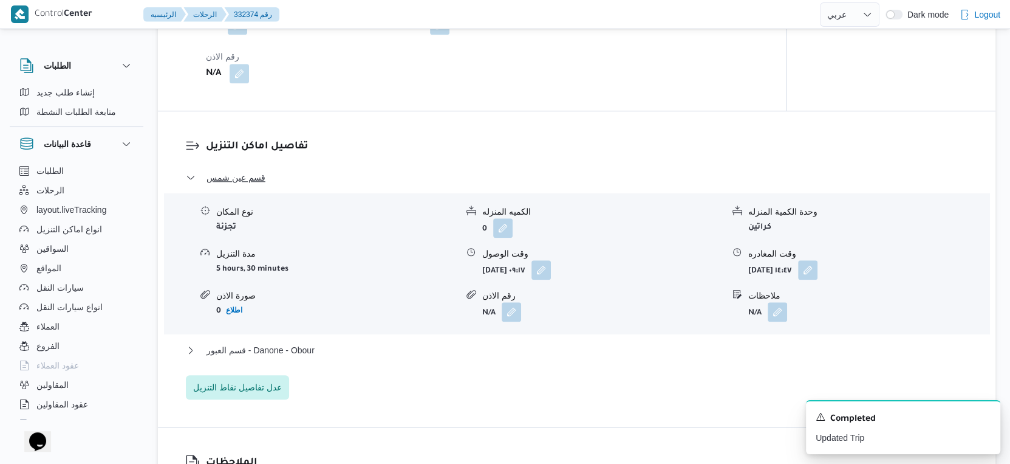
scroll to position [1013, 0]
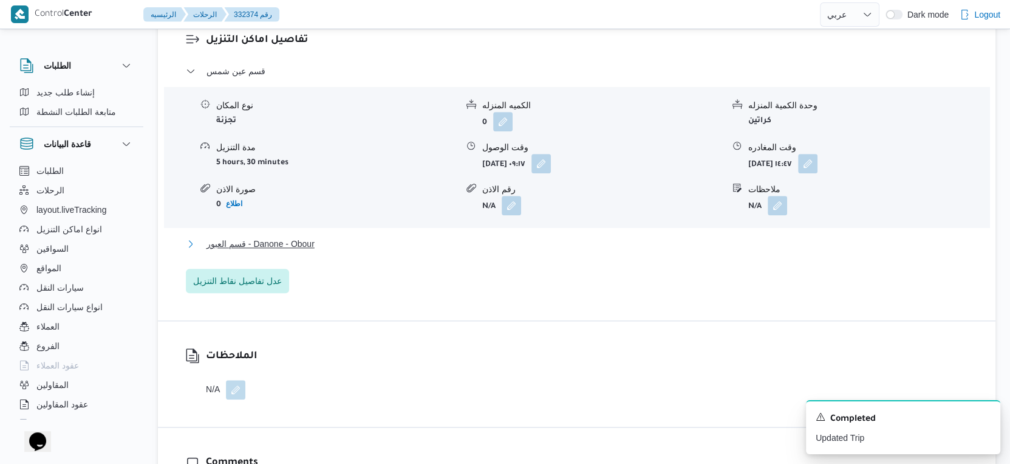
click at [319, 251] on button "قسم العبور - Danone - Obour" at bounding box center [577, 243] width 783 height 15
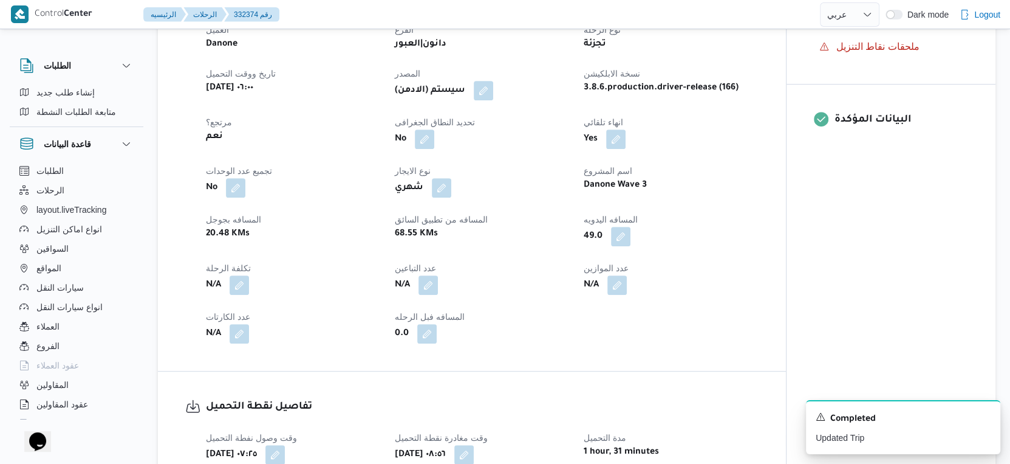
scroll to position [405, 0]
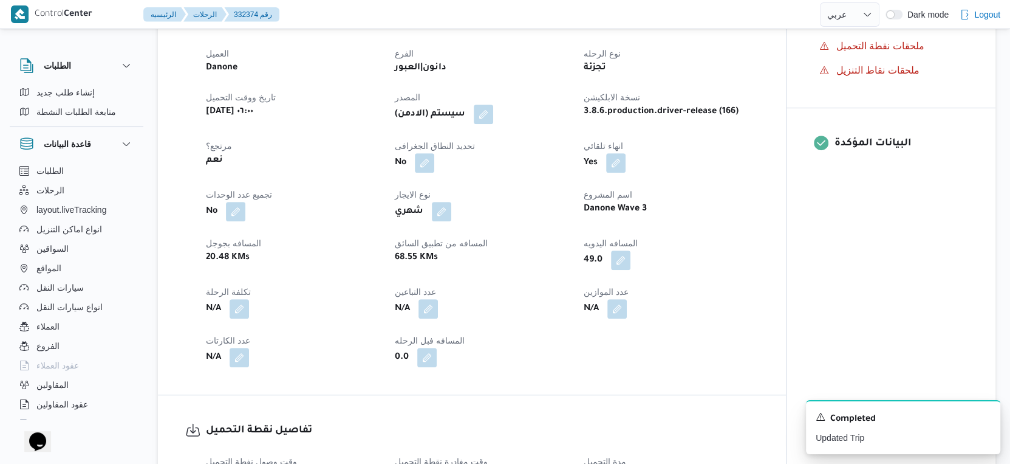
select select "ar"
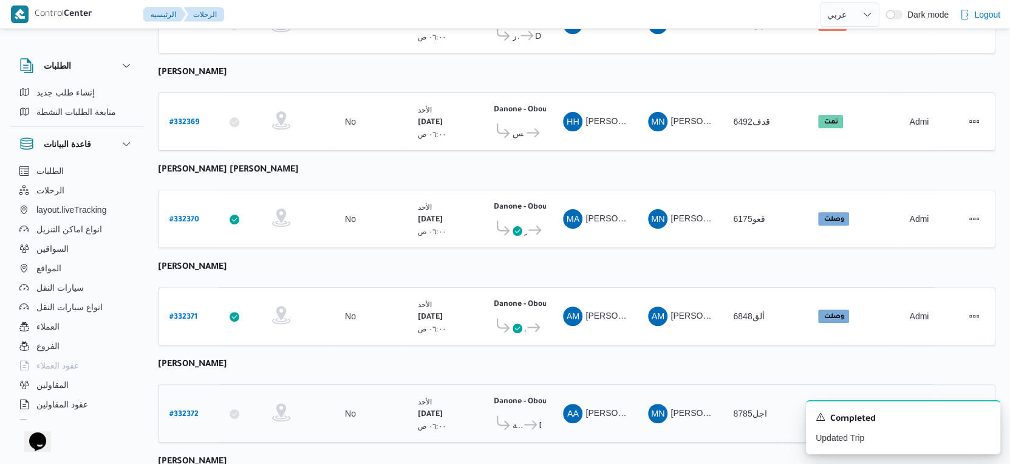
scroll to position [405, 0]
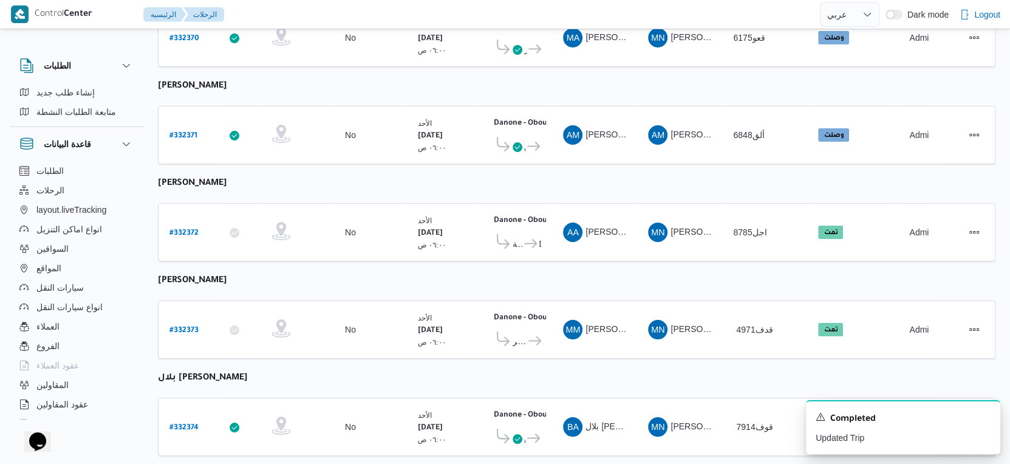
select select "ar"
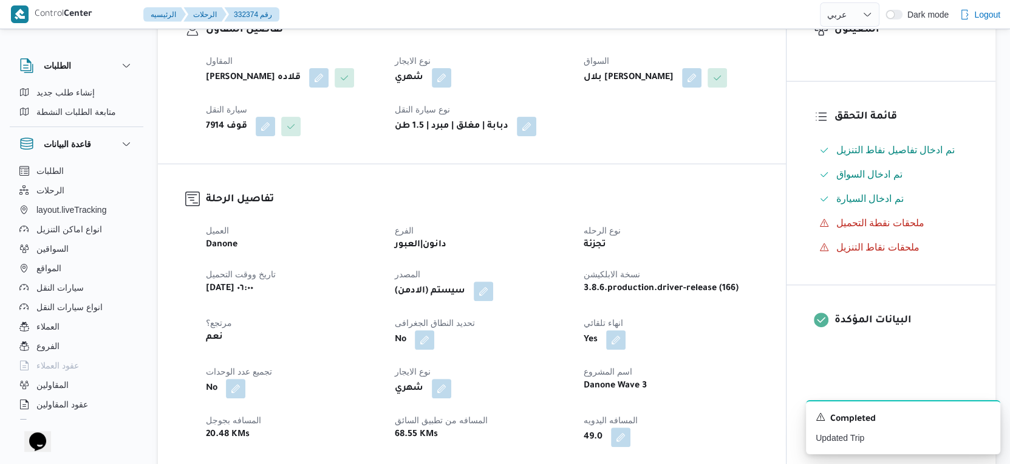
scroll to position [473, 0]
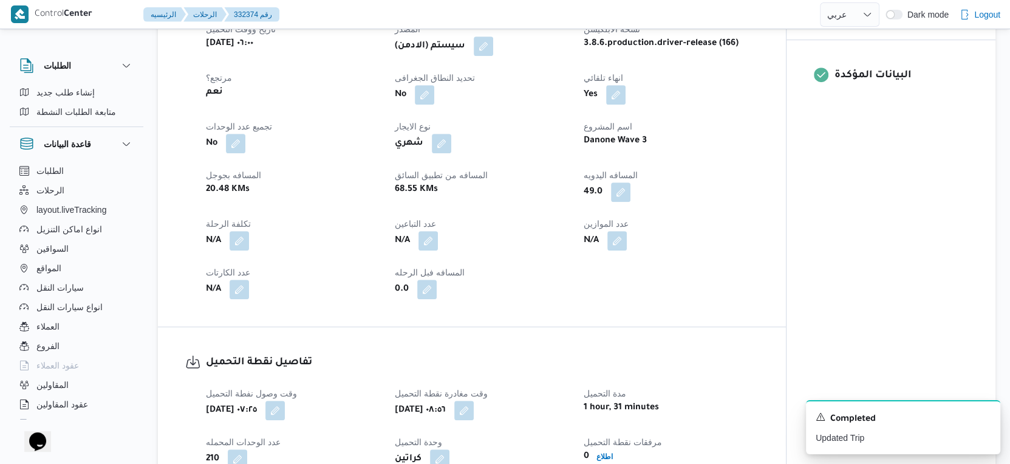
select select "ar"
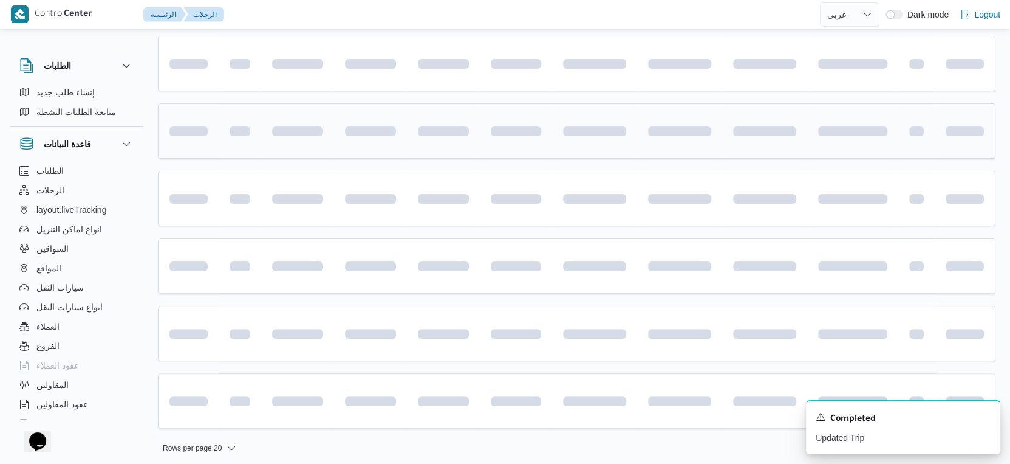
scroll to position [421, 0]
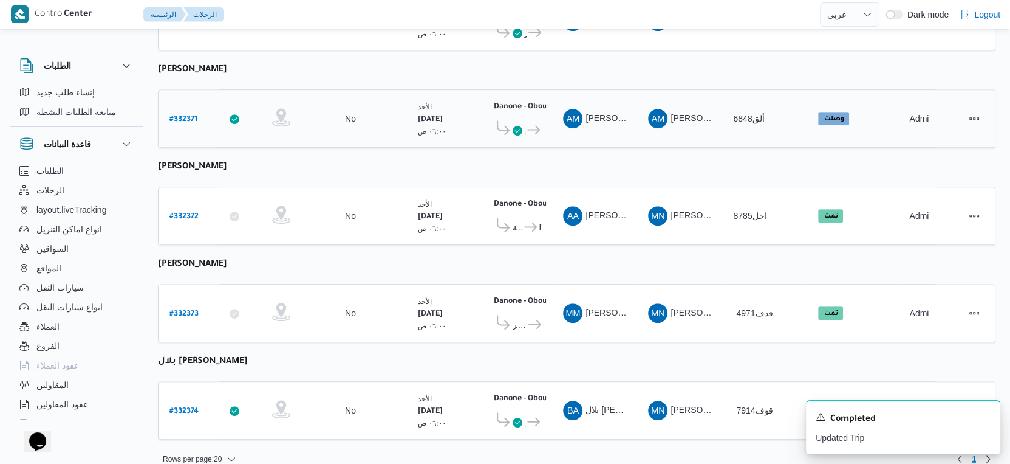
click at [189, 115] on b "# 332371" at bounding box center [184, 119] width 28 height 9
select select "ar"
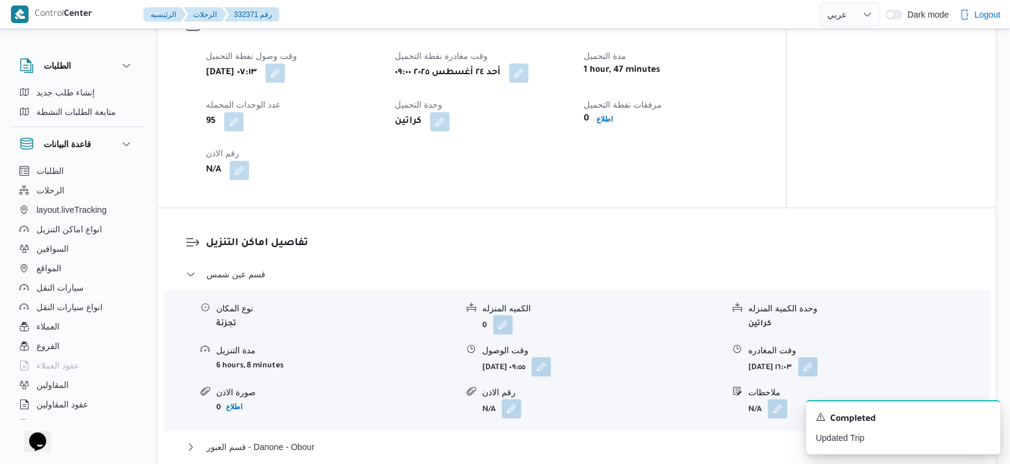
scroll to position [945, 0]
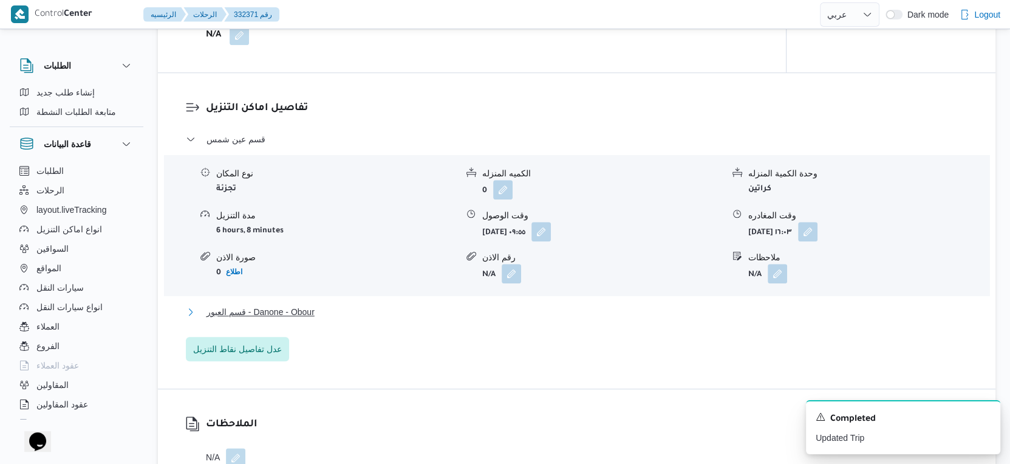
click at [350, 318] on button "قسم العبور - Danone - Obour" at bounding box center [577, 311] width 783 height 15
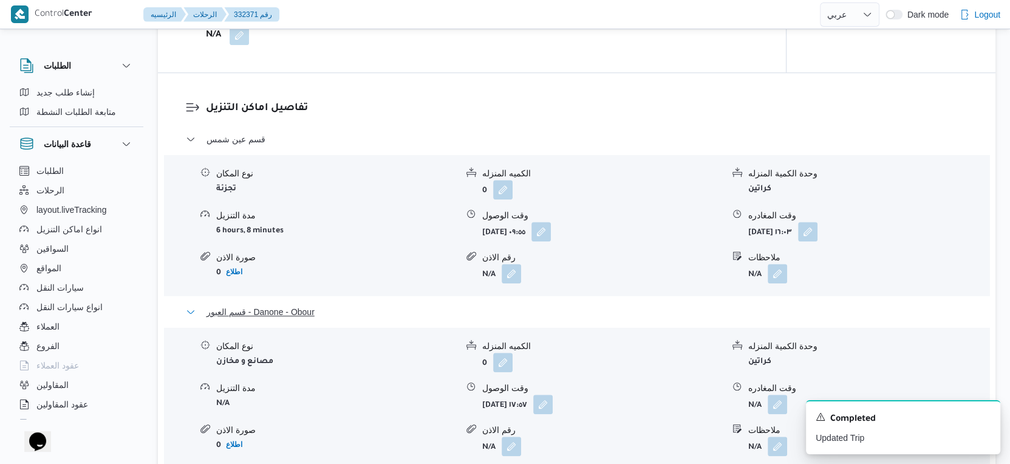
click at [355, 307] on button "قسم العبور - Danone - Obour" at bounding box center [577, 311] width 783 height 15
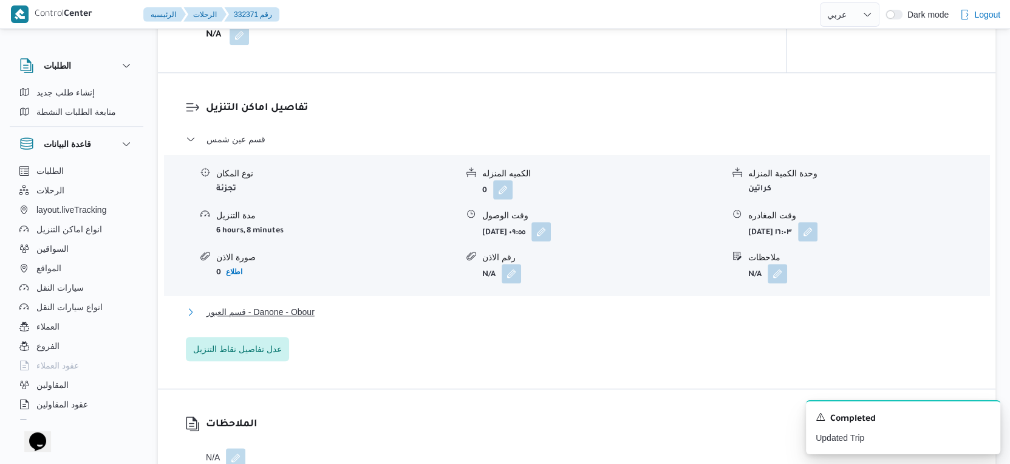
click at [355, 307] on button "قسم العبور - Danone - Obour" at bounding box center [577, 311] width 783 height 15
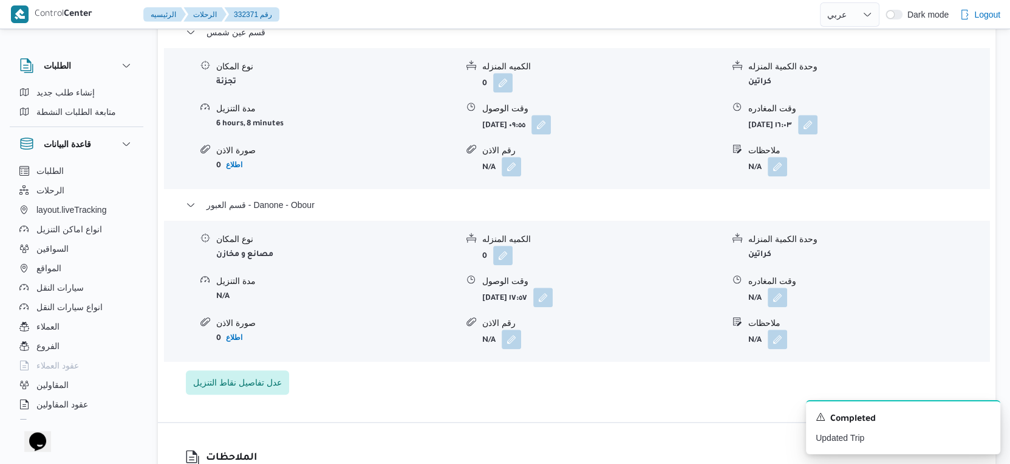
scroll to position [1080, 0]
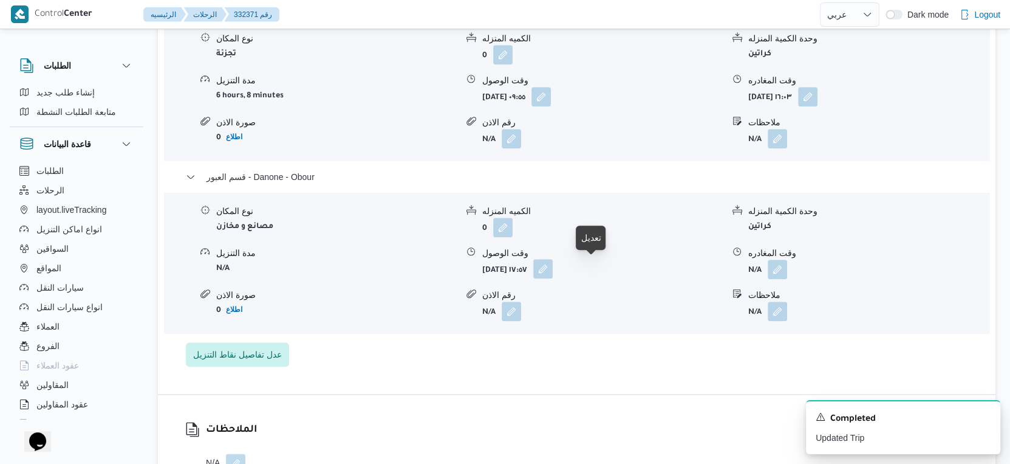
click at [553, 266] on button "button" at bounding box center [543, 268] width 19 height 19
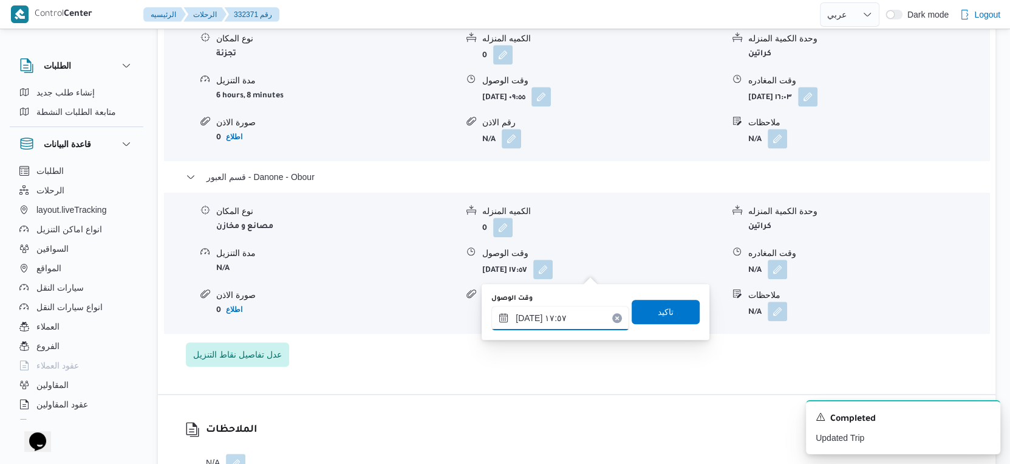
click at [557, 320] on input "٢٤/٠٨/٢٠٢٥ ١٧:٥٧" at bounding box center [561, 318] width 138 height 24
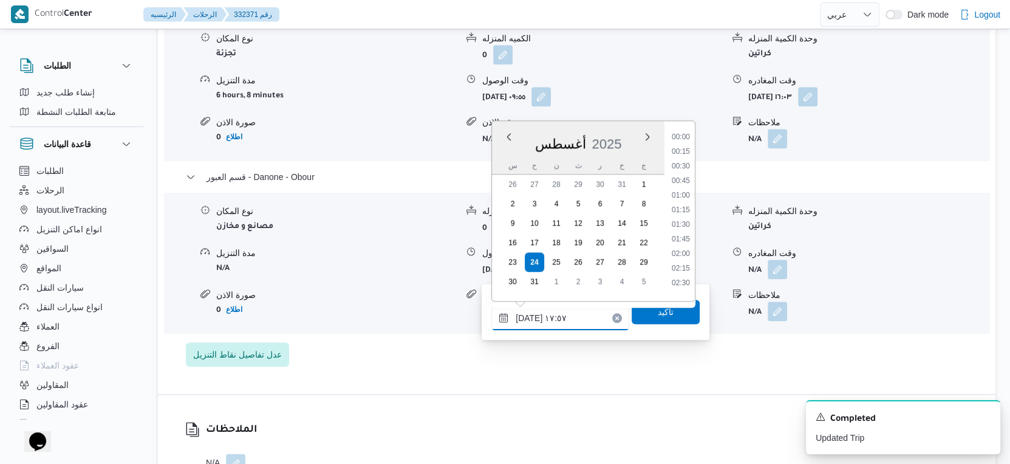
scroll to position [951, 0]
click at [687, 147] on li "16:30" at bounding box center [681, 148] width 28 height 12
type input "٢٤/٠٨/٢٠٢٥ ١٦:٣٠"
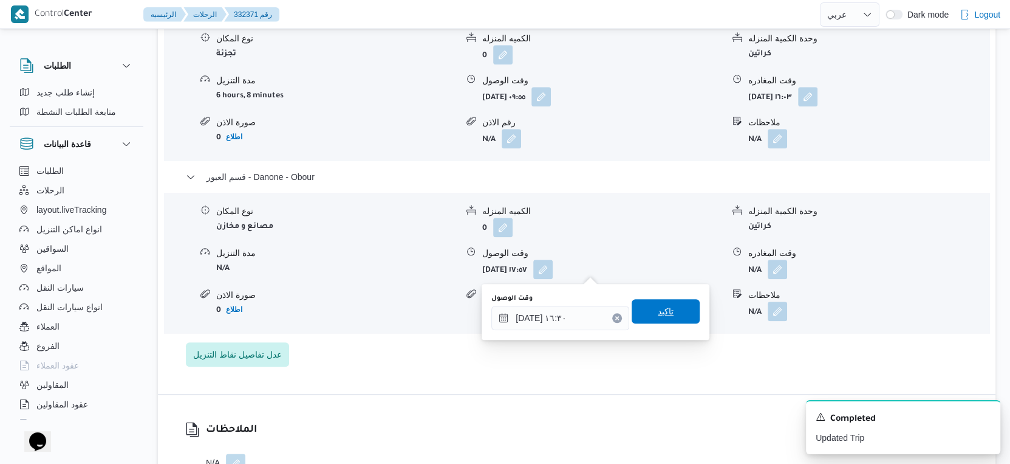
click at [674, 313] on span "تاكيد" at bounding box center [666, 311] width 68 height 24
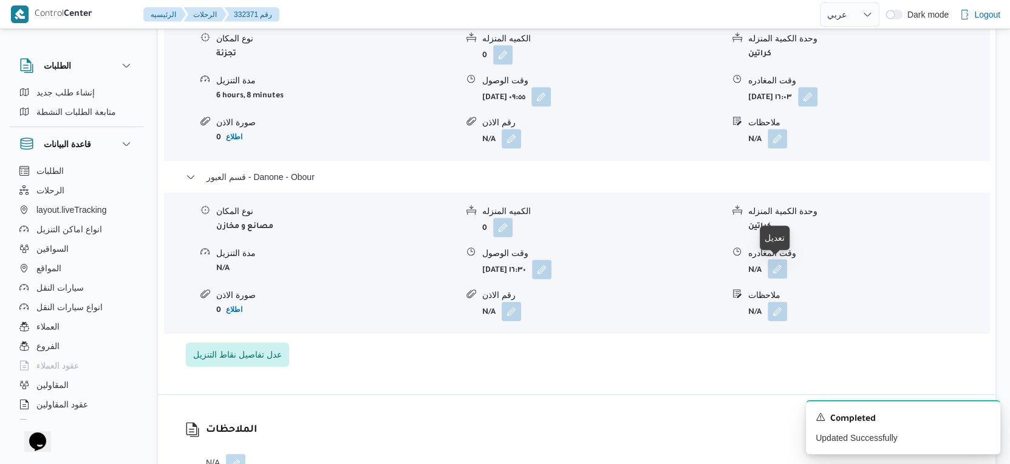
click at [784, 266] on button "button" at bounding box center [777, 268] width 19 height 19
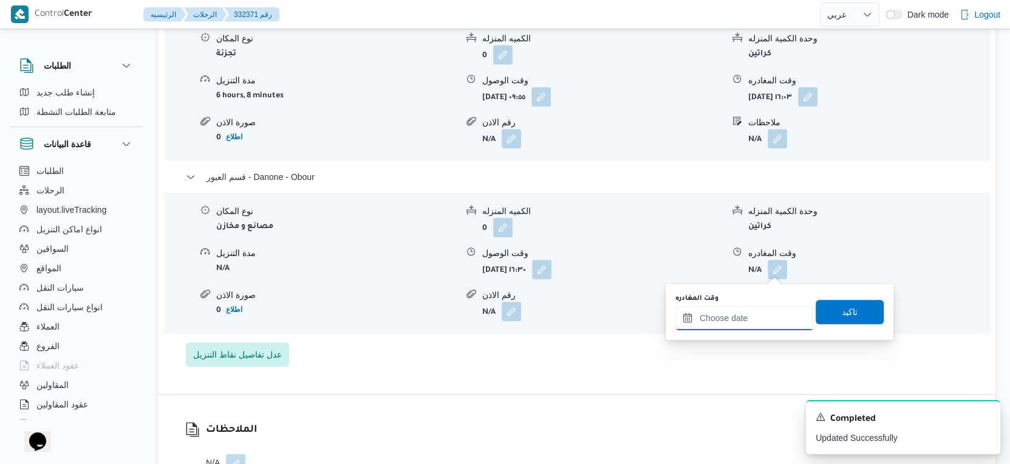
click at [753, 314] on input "وقت المغادره" at bounding box center [745, 318] width 138 height 24
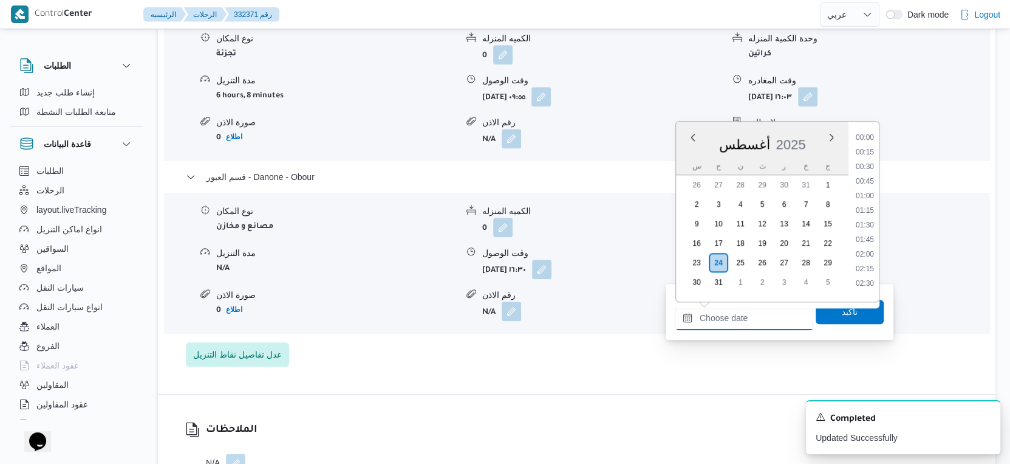
scroll to position [965, 0]
click at [866, 207] on li "17:45" at bounding box center [865, 208] width 28 height 12
type input "٢٤/٠٨/٢٠٢٥ ١٧:٤٥"
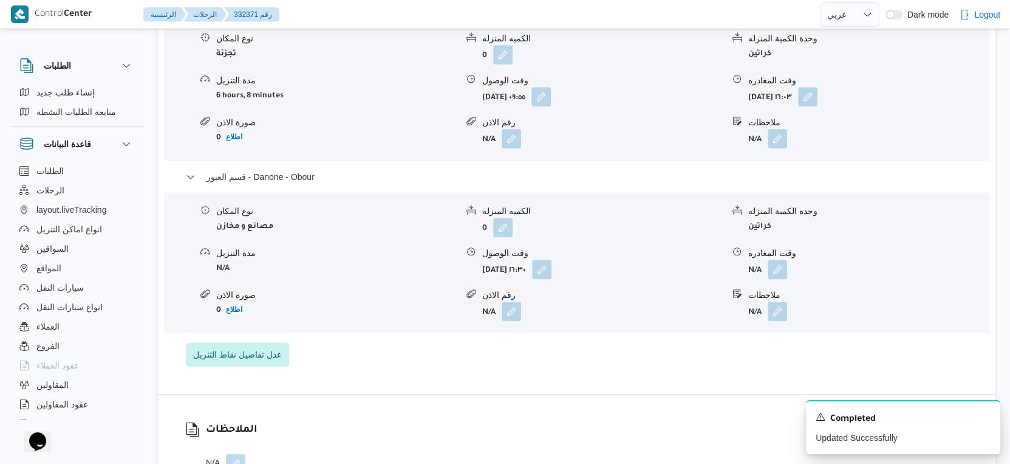
click at [737, 373] on div "تفاصيل اماكن التنزيل قسم عين شمس نوع المكان تجزئة الكميه المنزله 0 وحدة الكمية …" at bounding box center [577, 166] width 838 height 456
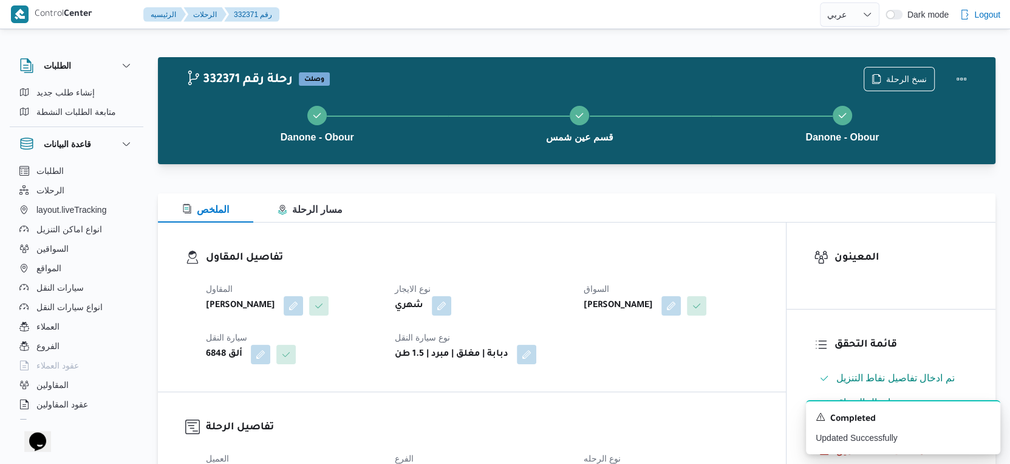
scroll to position [0, 0]
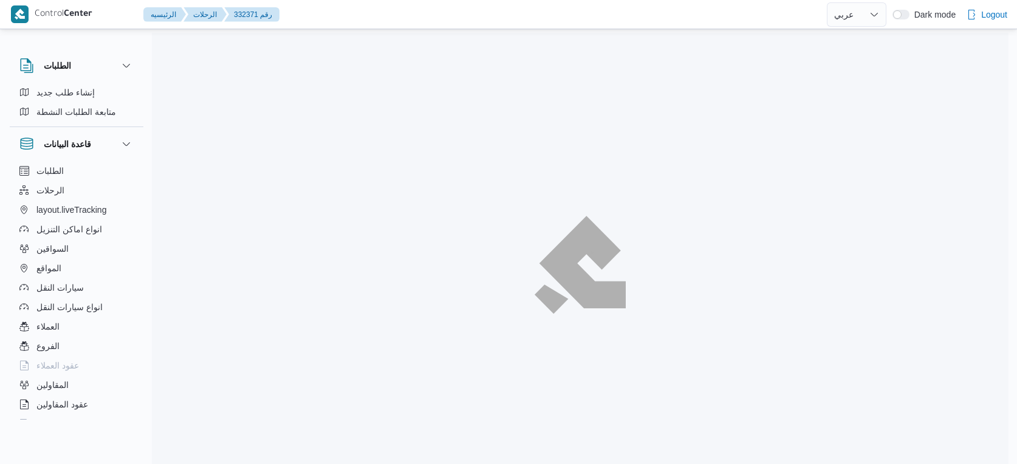
select select "ar"
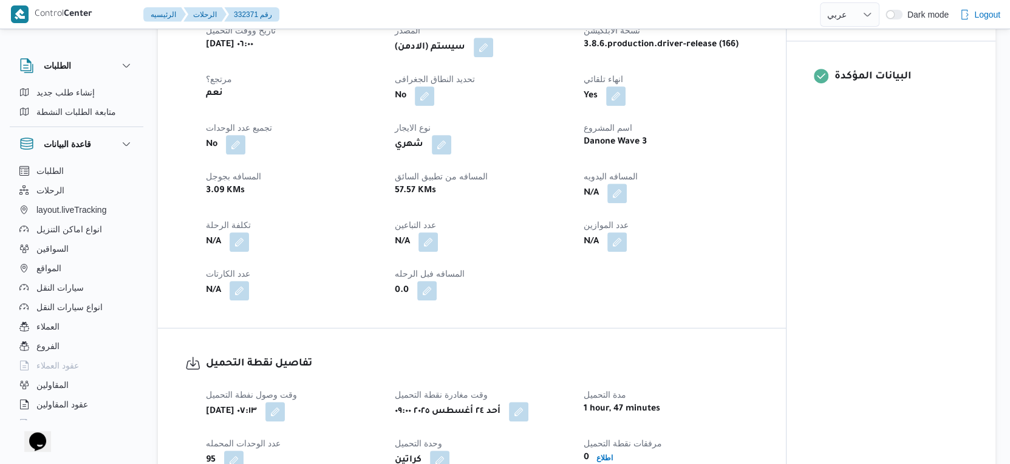
scroll to position [473, 0]
click at [615, 195] on button "button" at bounding box center [617, 191] width 19 height 19
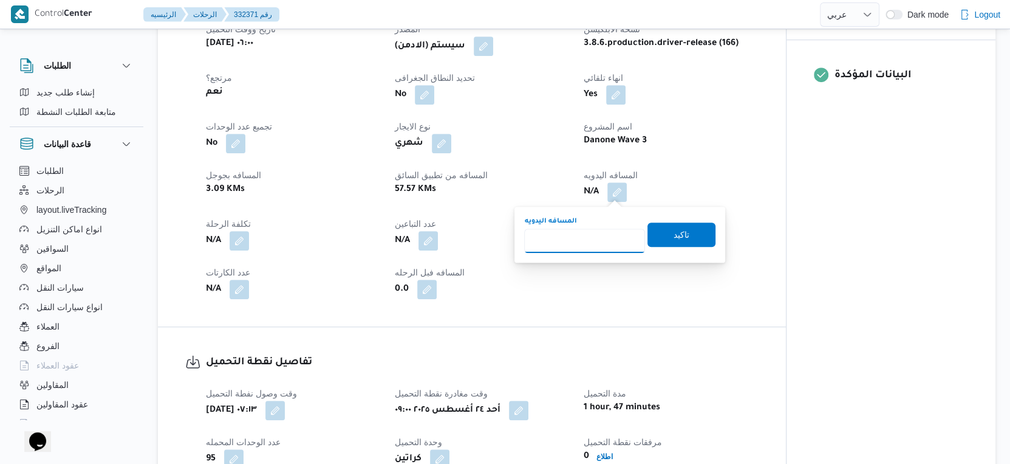
click at [585, 233] on input "المسافه اليدويه" at bounding box center [584, 240] width 121 height 24
type input "54"
click at [700, 232] on span "تاكيد" at bounding box center [682, 234] width 68 height 24
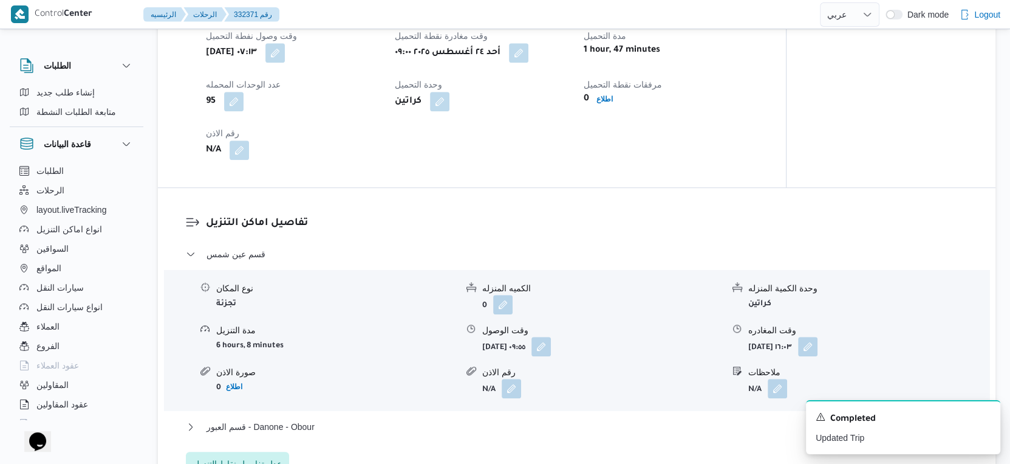
scroll to position [945, 0]
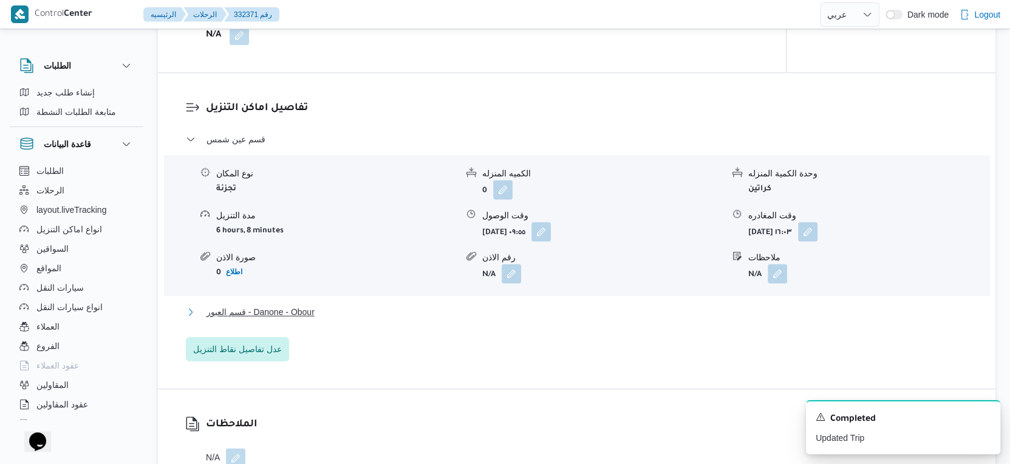
click at [302, 312] on span "قسم العبور - Danone - Obour" at bounding box center [261, 311] width 108 height 15
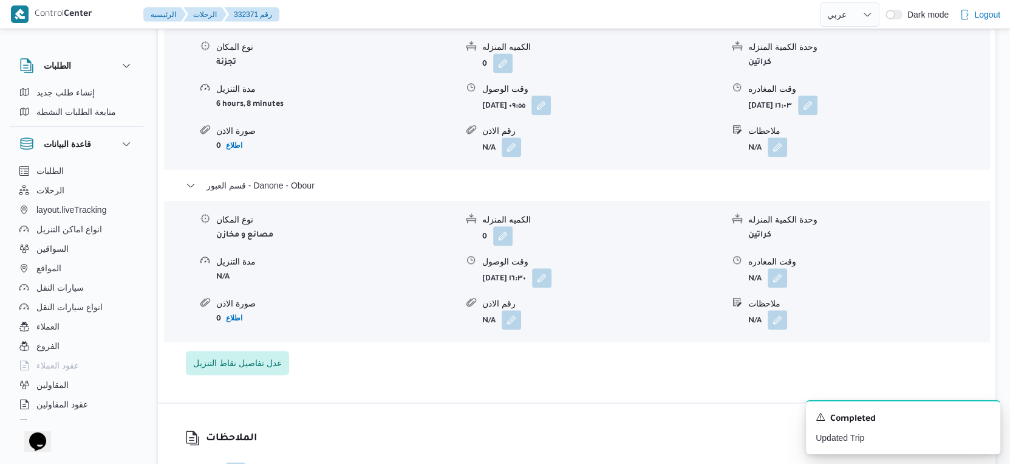
scroll to position [1080, 0]
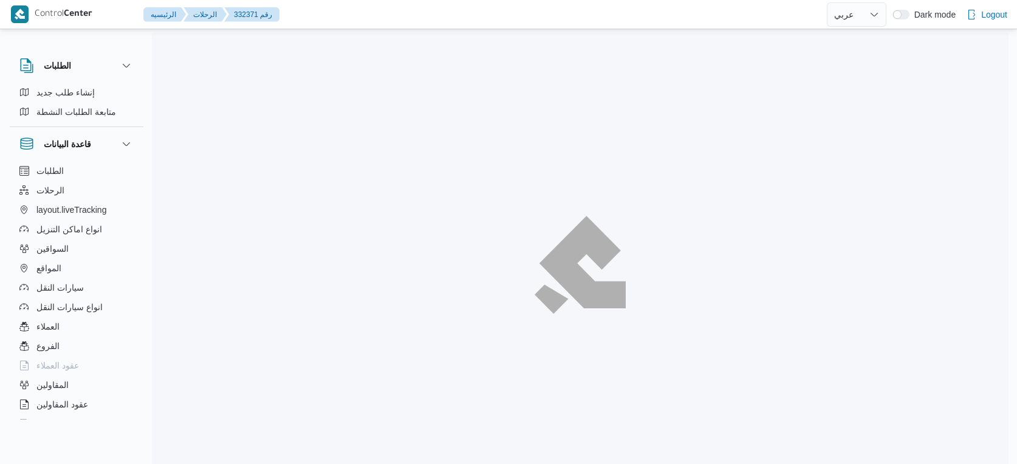
select select "ar"
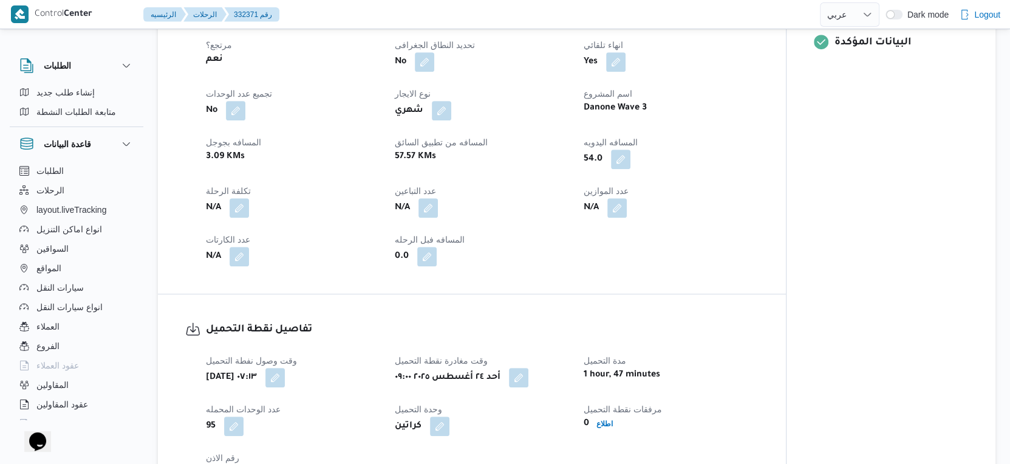
scroll to position [910, 0]
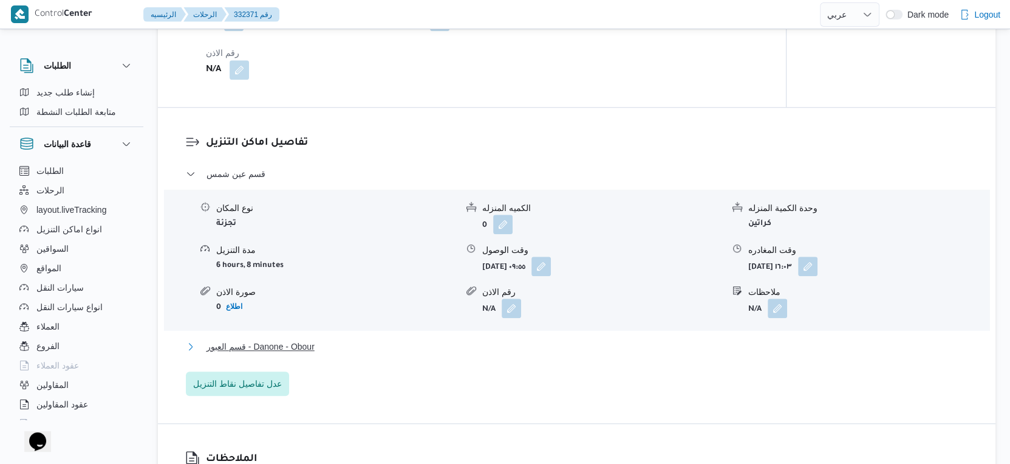
click at [329, 344] on button "قسم العبور - Danone - Obour" at bounding box center [577, 346] width 783 height 15
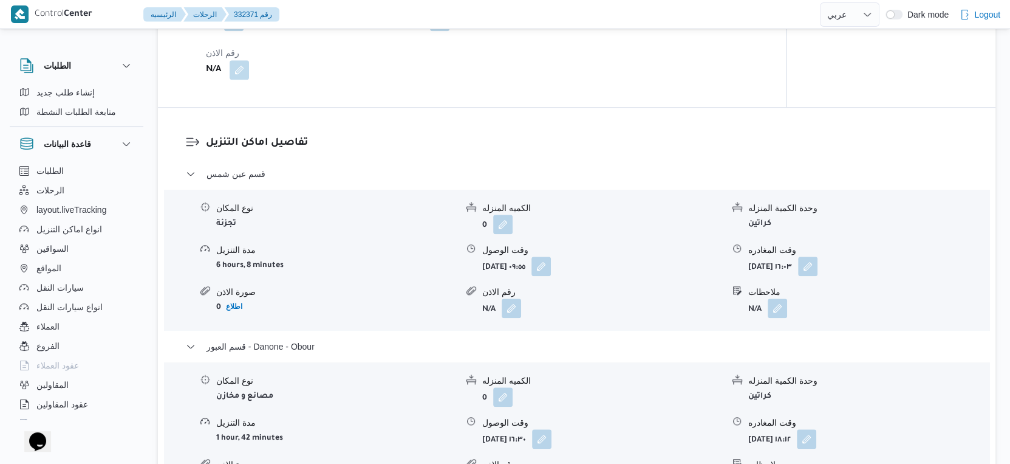
scroll to position [1046, 0]
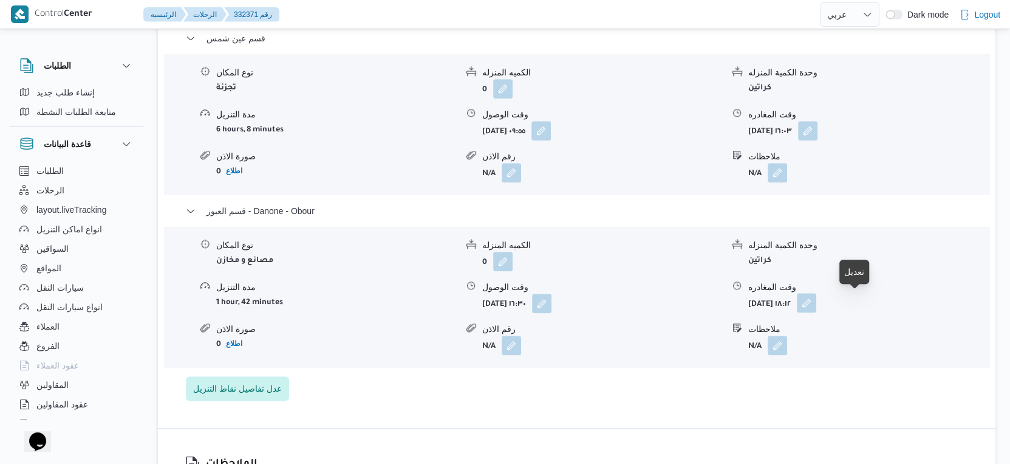
click at [817, 300] on button "button" at bounding box center [806, 302] width 19 height 19
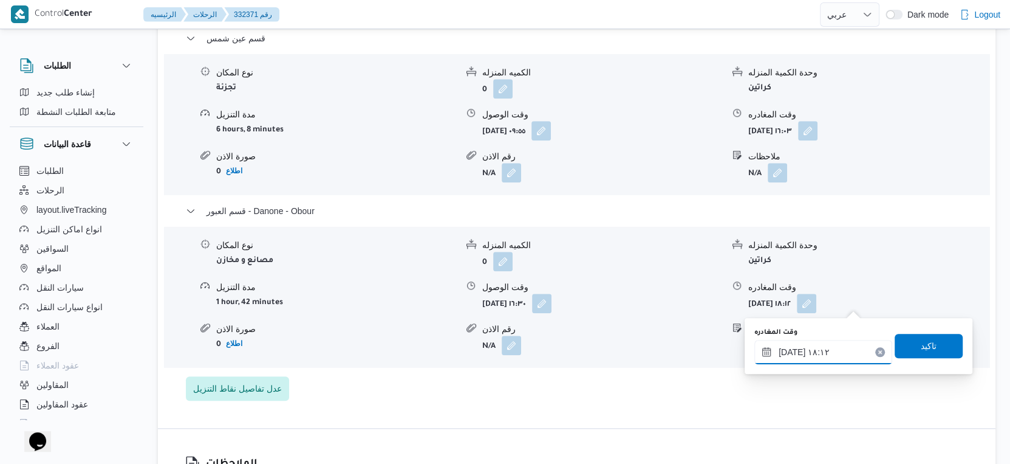
click at [827, 352] on input "٢٤/٠٨/٢٠٢٥ ١٨:١٢" at bounding box center [824, 352] width 138 height 24
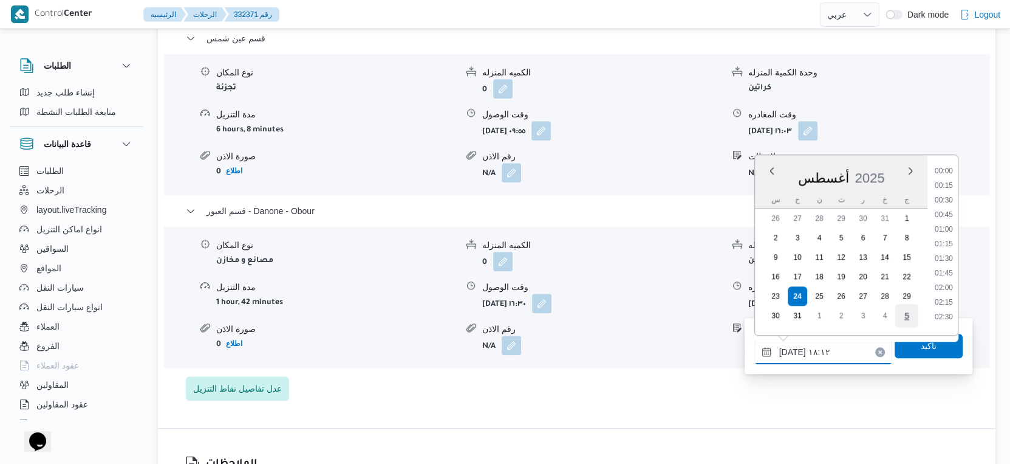
scroll to position [965, 0]
click at [947, 235] on li "17:45" at bounding box center [944, 241] width 28 height 12
type input "٢٤/٠٨/٢٠٢٥ ١٧:٤٥"
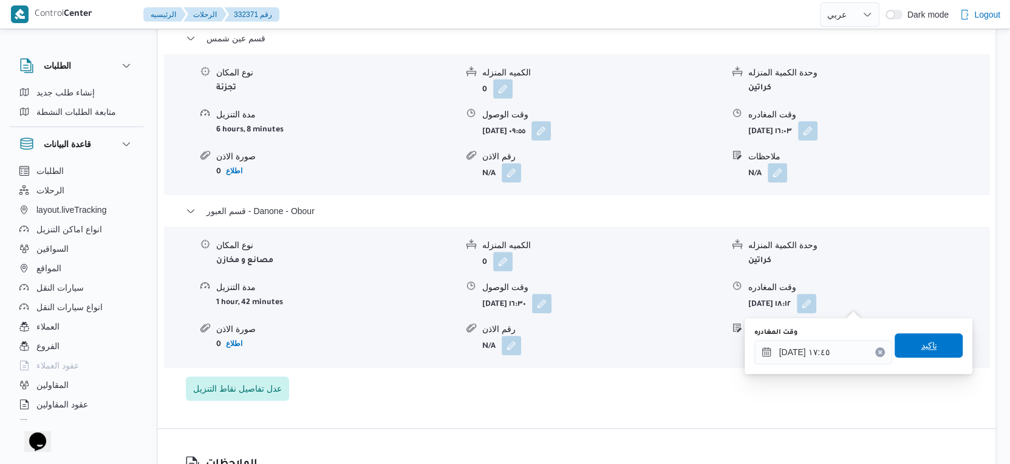
click at [924, 336] on span "تاكيد" at bounding box center [929, 345] width 68 height 24
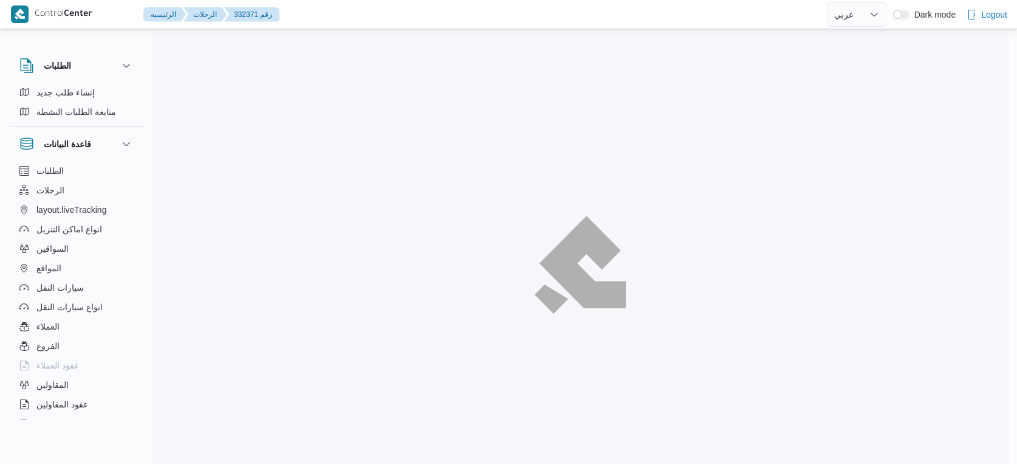
select select "ar"
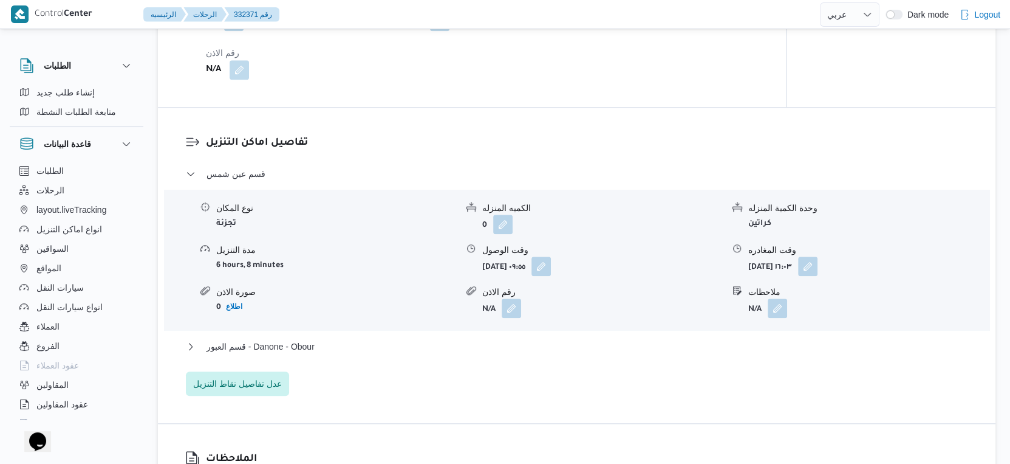
scroll to position [978, 0]
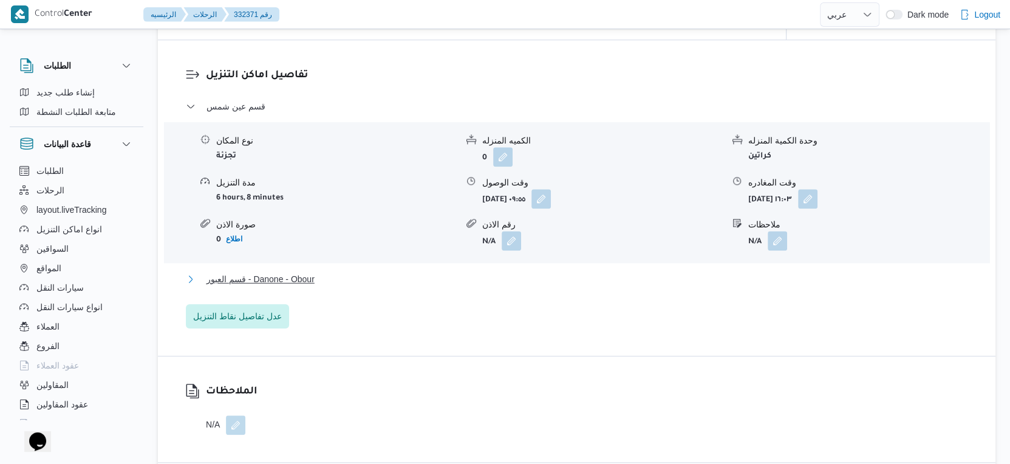
click at [293, 277] on span "قسم العبور - Danone - Obour" at bounding box center [261, 279] width 108 height 15
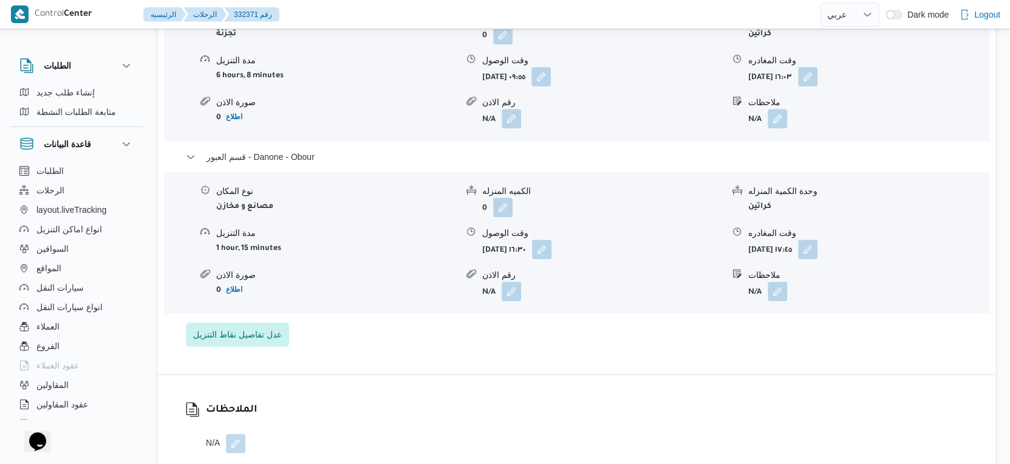
scroll to position [945, 0]
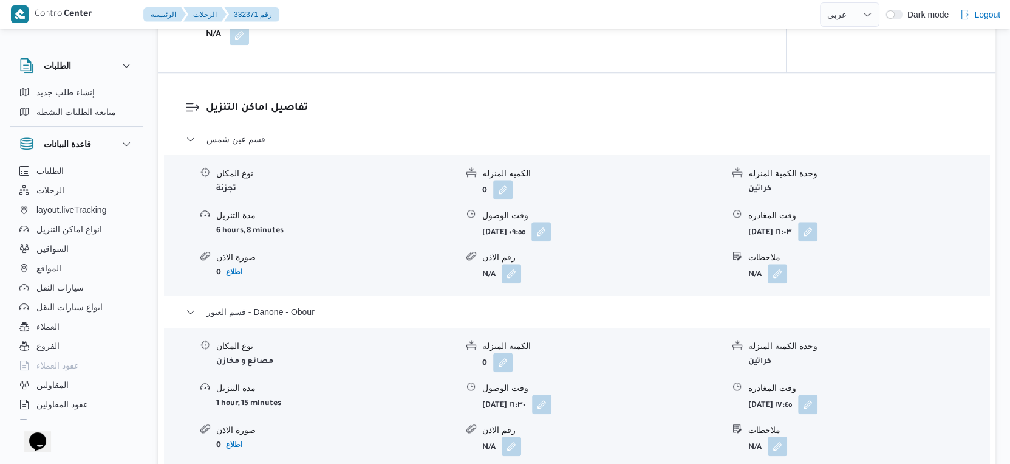
select select "ar"
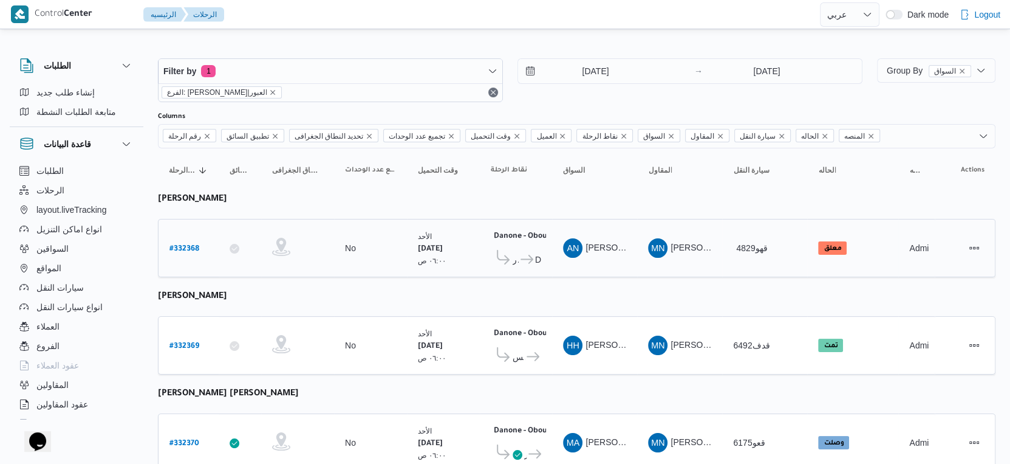
click at [196, 245] on b "# 332368" at bounding box center [185, 249] width 30 height 9
select select "ar"
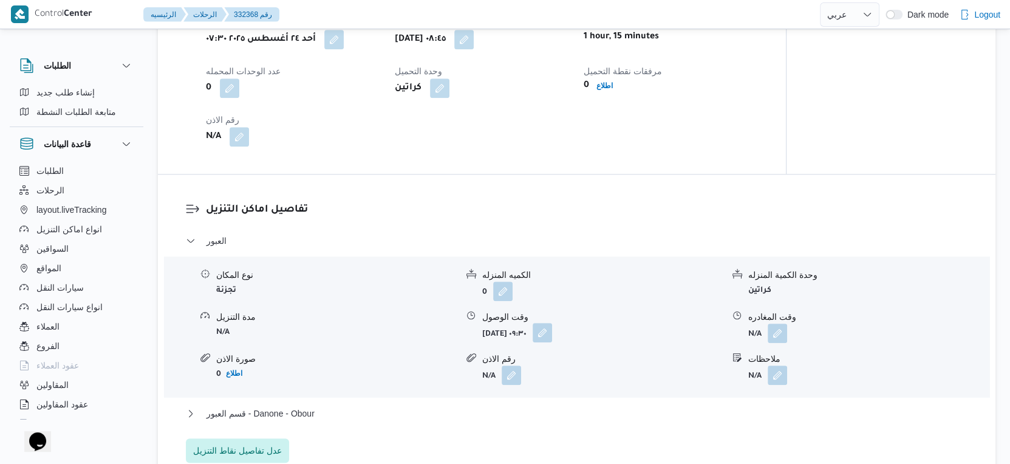
scroll to position [877, 0]
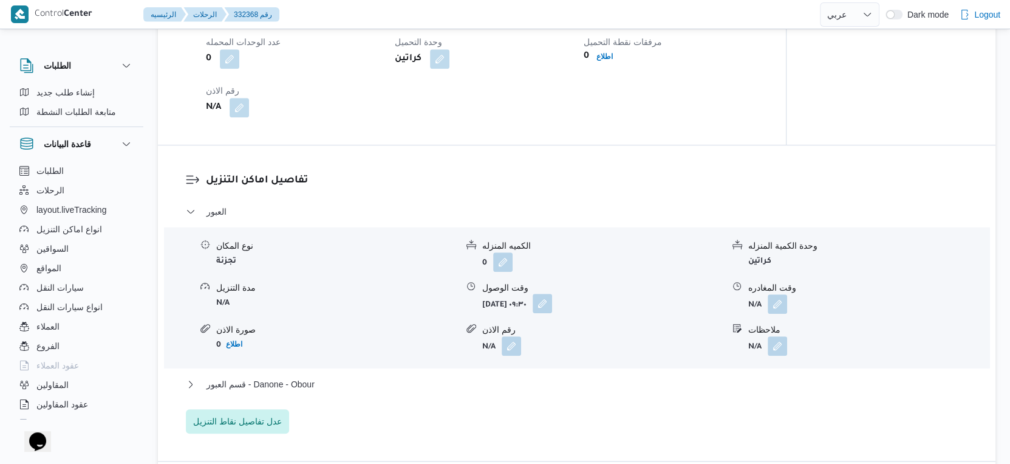
click at [552, 313] on button "button" at bounding box center [542, 302] width 19 height 19
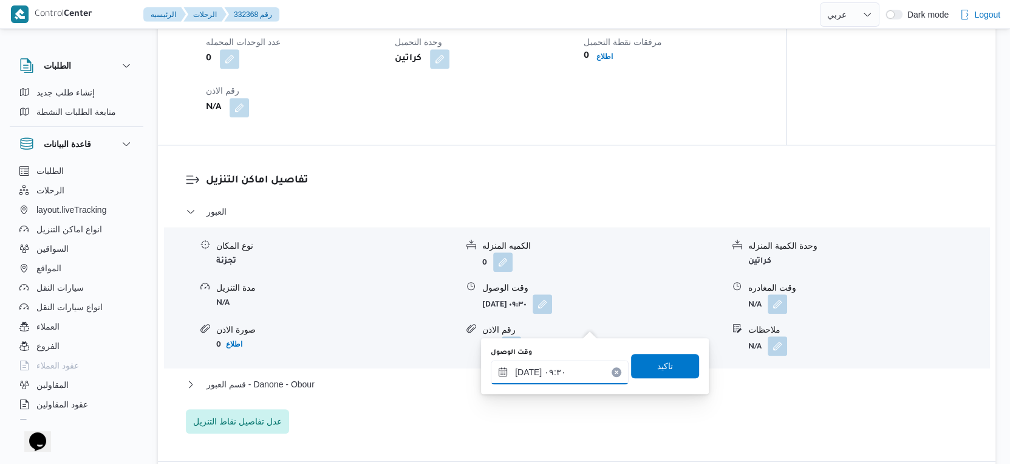
click at [564, 370] on input "[DATE] ٠٩:٣٠" at bounding box center [560, 372] width 138 height 24
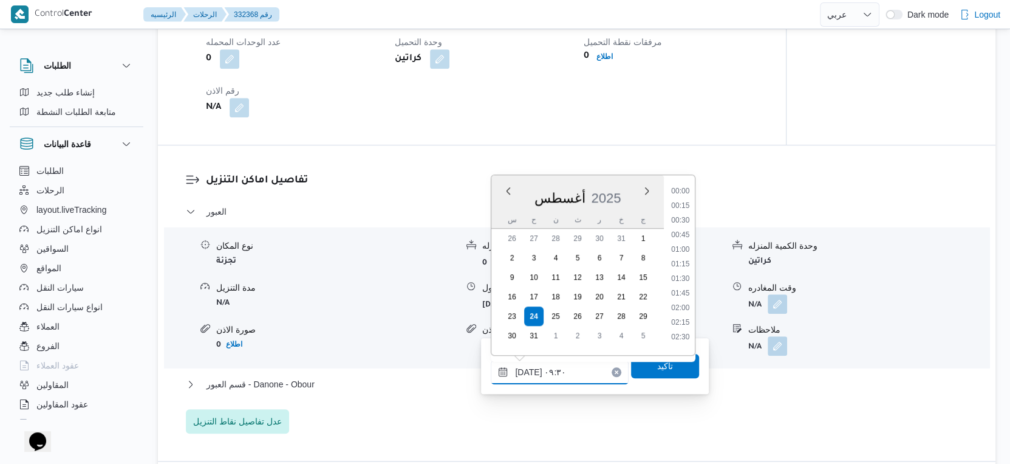
scroll to position [470, 0]
click at [679, 258] on li "09:15" at bounding box center [681, 260] width 28 height 12
type input "[DATE] ٠٩:١٥"
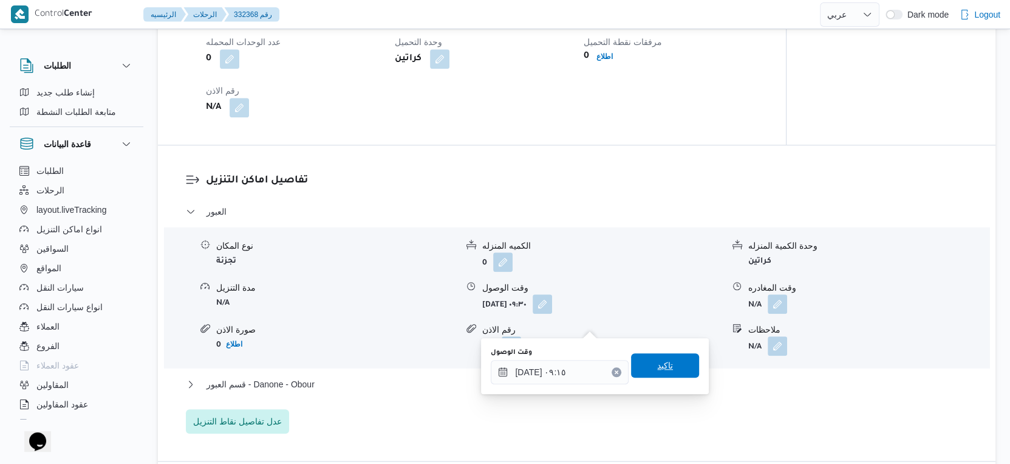
click at [670, 358] on span "تاكيد" at bounding box center [665, 365] width 68 height 24
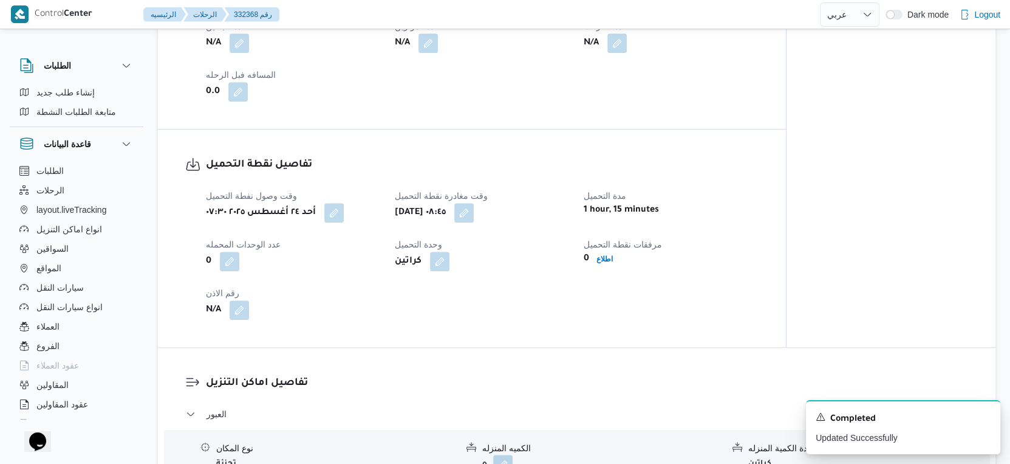
scroll to position [945, 0]
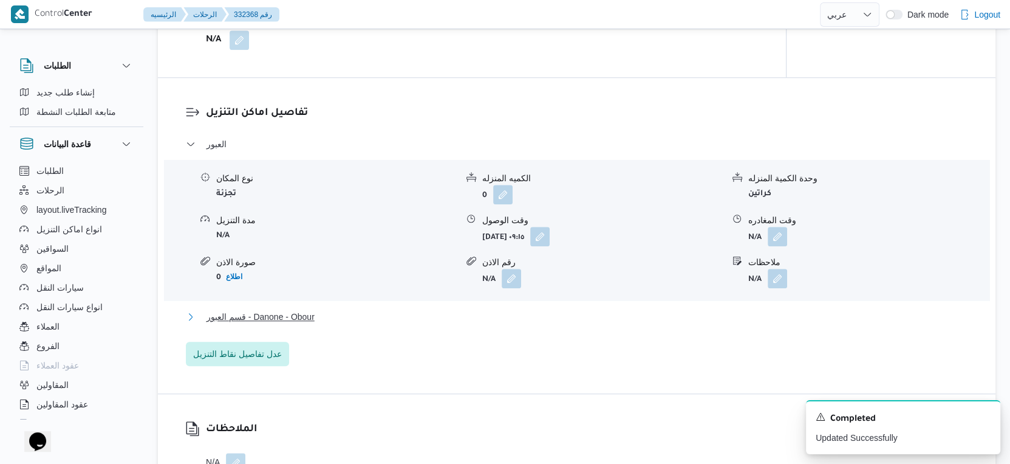
click at [329, 324] on button "قسم العبور - Danone - Obour" at bounding box center [577, 316] width 783 height 15
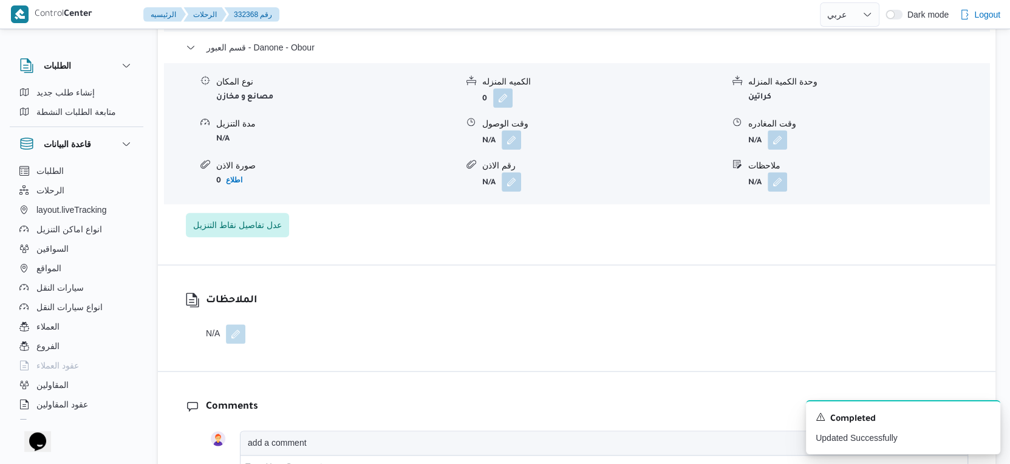
scroll to position [1215, 0]
click at [774, 148] on button "button" at bounding box center [777, 137] width 19 height 19
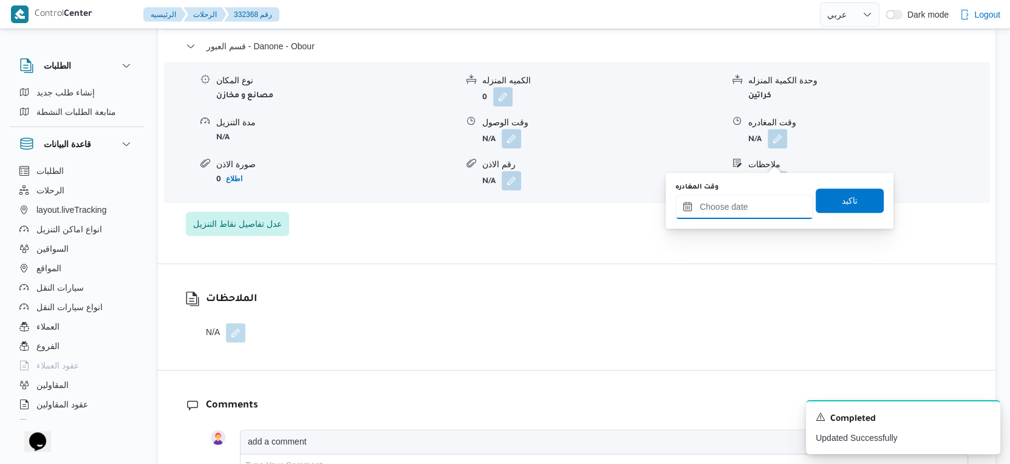
click at [747, 212] on input "وقت المغادره" at bounding box center [745, 206] width 138 height 24
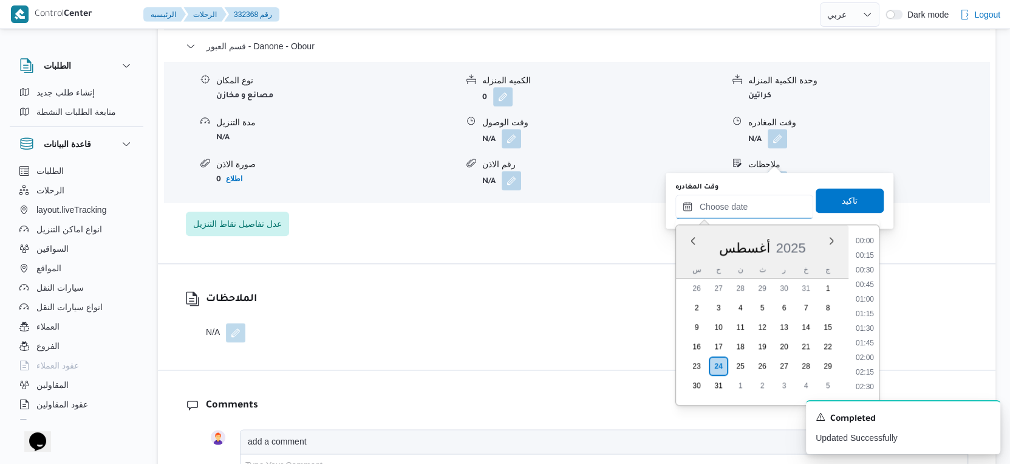
scroll to position [965, 0]
click at [875, 281] on li "17:15" at bounding box center [865, 282] width 28 height 12
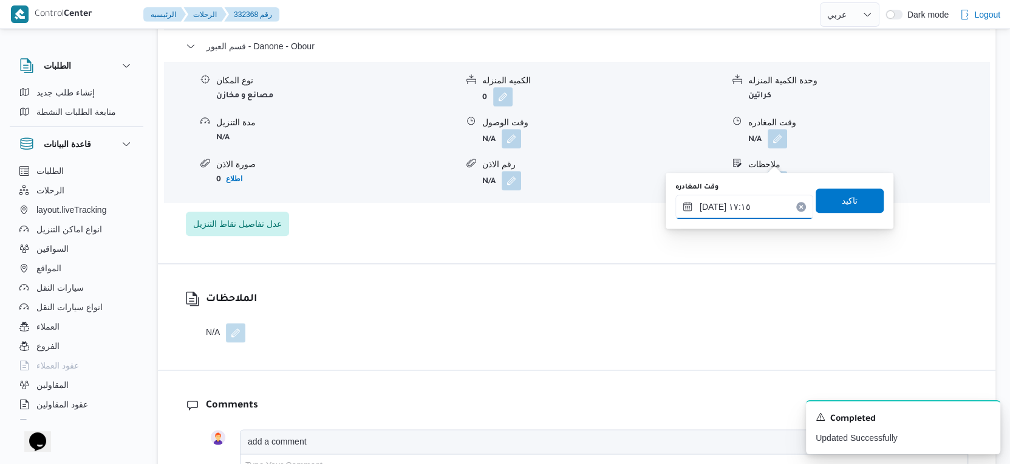
click at [710, 205] on input "٢٤/٠٨/٢٠٢٥ ١٧:١٥" at bounding box center [745, 206] width 138 height 24
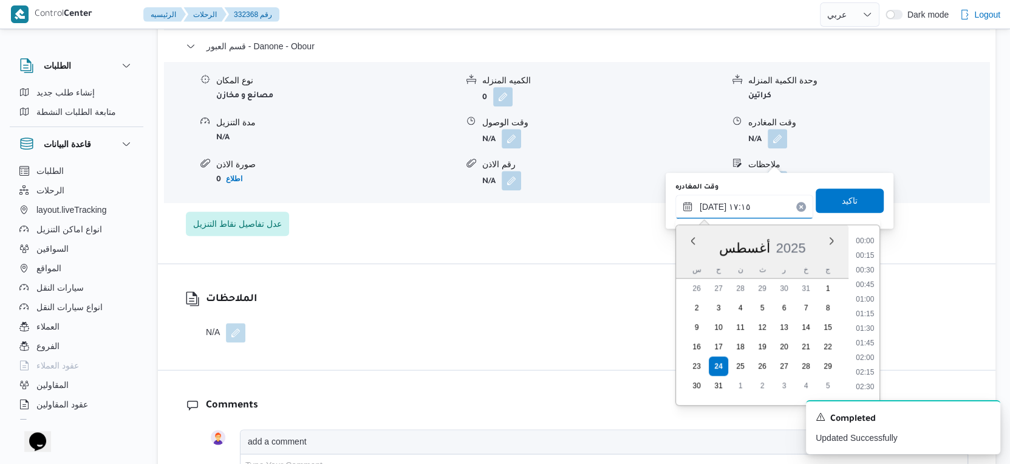
scroll to position [922, 0]
type input "٢٤/٠٨/٢٠٢٥ ١٧:٢٥"
click at [848, 199] on span "تاكيد" at bounding box center [850, 200] width 68 height 24
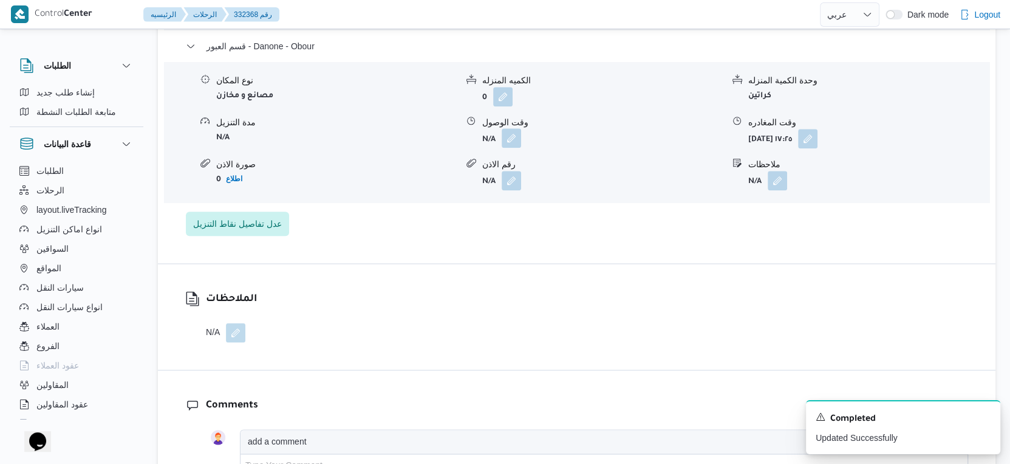
click at [518, 148] on button "button" at bounding box center [511, 137] width 19 height 19
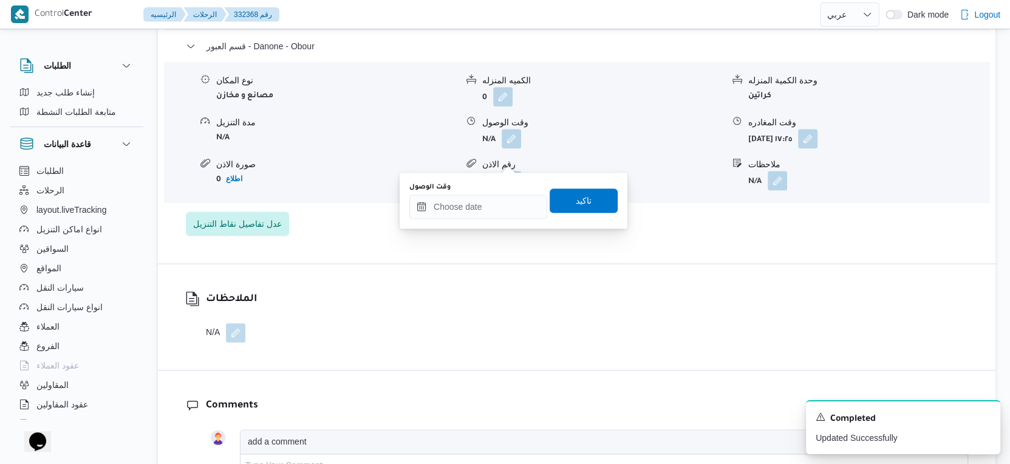
click at [493, 192] on div "وقت الوصول" at bounding box center [479, 200] width 138 height 36
click at [499, 210] on input "وقت الوصول" at bounding box center [479, 206] width 138 height 24
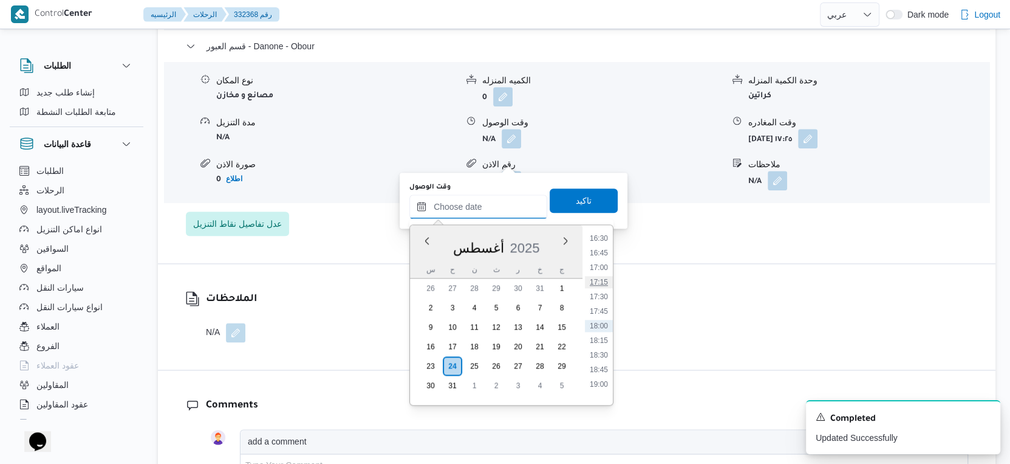
scroll to position [897, 0]
click at [603, 259] on li "15:45" at bounding box center [599, 262] width 28 height 12
type input "٢٤/٠٨/٢٠٢٥ ١٥:٤٥"
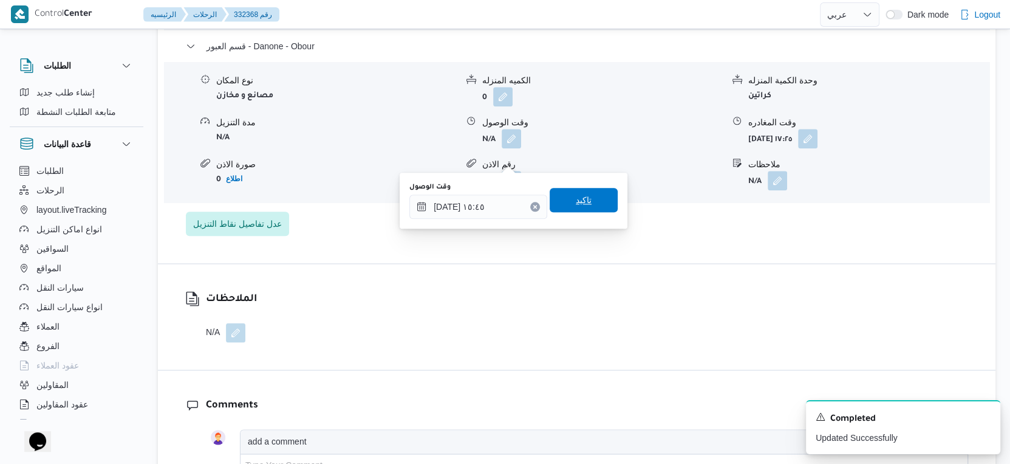
click at [583, 201] on span "تاكيد" at bounding box center [584, 200] width 68 height 24
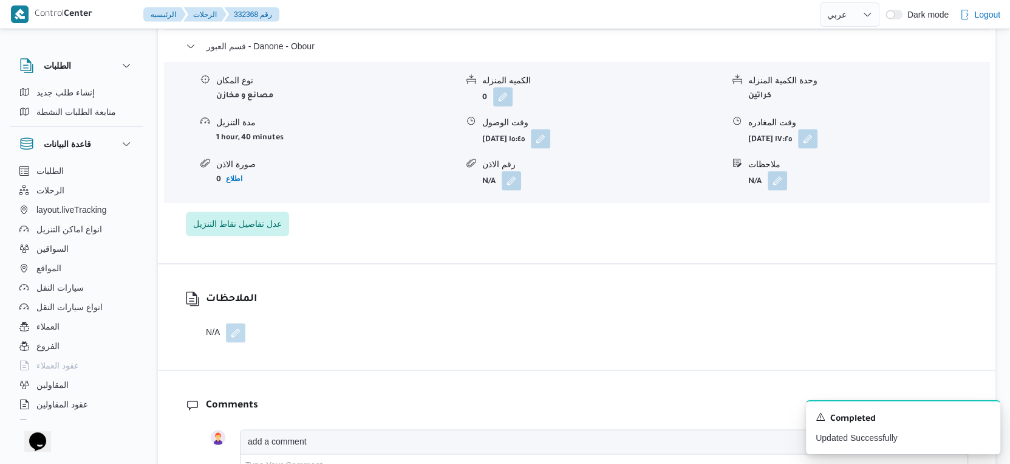
scroll to position [1080, 0]
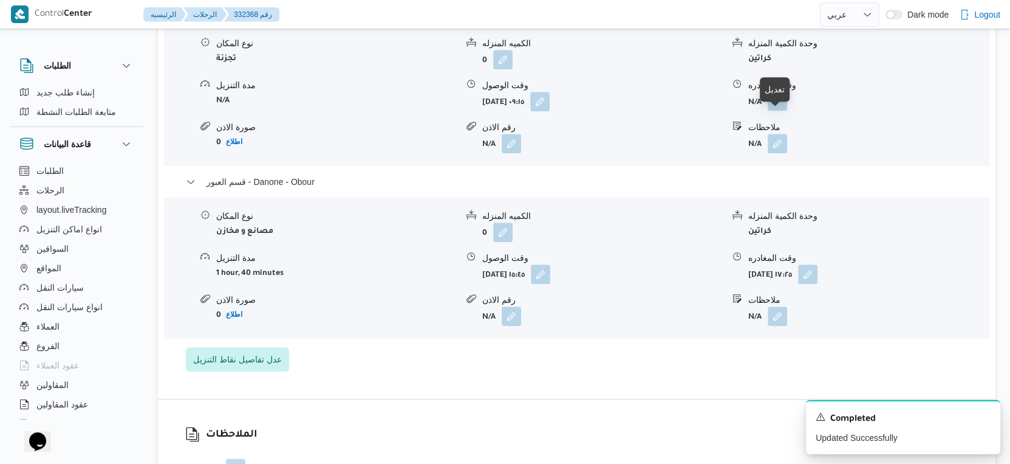
click at [777, 111] on button "button" at bounding box center [777, 100] width 19 height 19
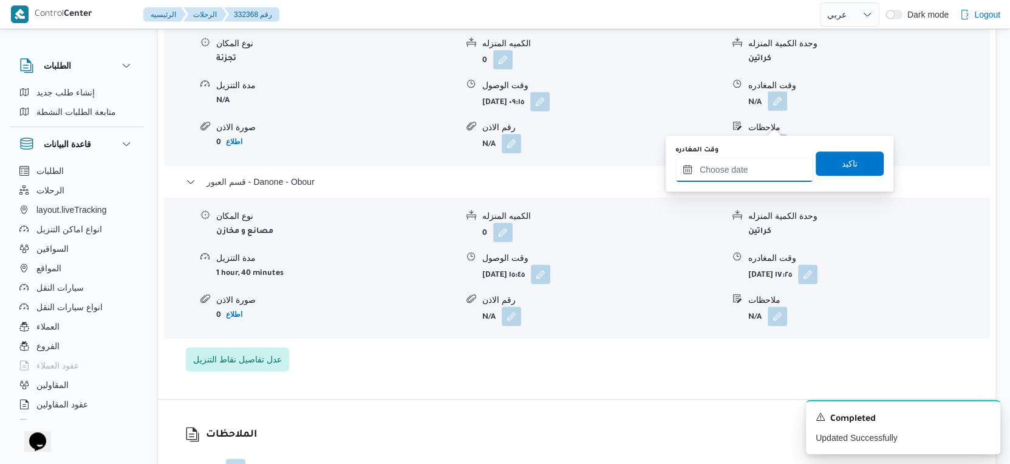
click at [758, 180] on div at bounding box center [745, 169] width 138 height 24
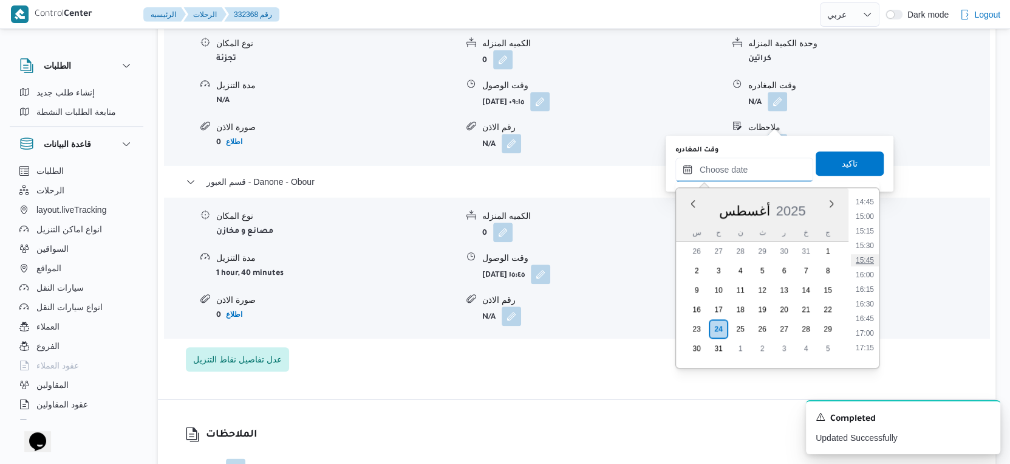
scroll to position [830, 0]
click at [866, 260] on li "15:15" at bounding box center [865, 263] width 28 height 12
type input "٢٤/٠٨/٢٠٢٥ ١٥:١٥"
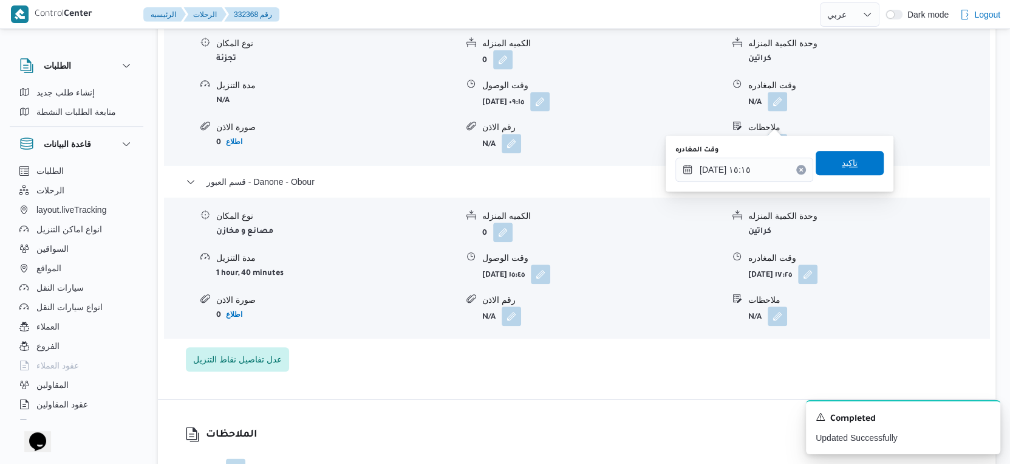
click at [853, 164] on span "تاكيد" at bounding box center [850, 163] width 68 height 24
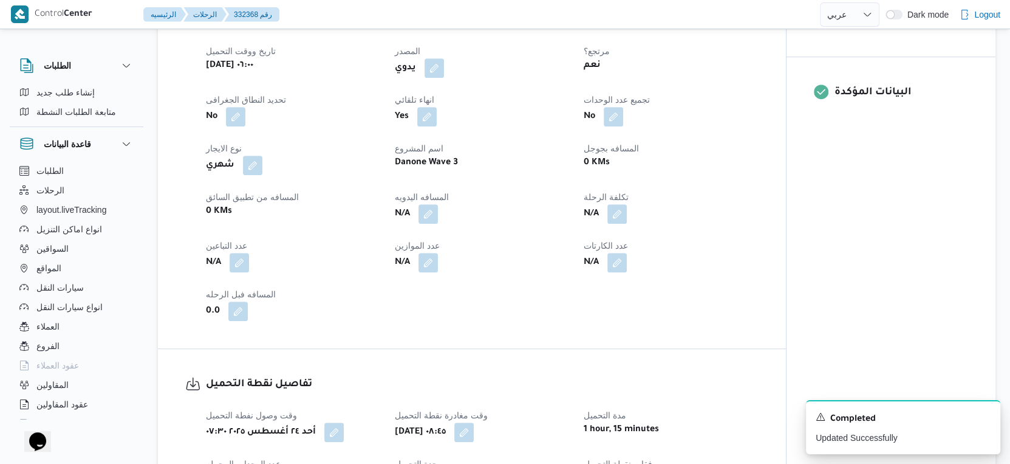
scroll to position [473, 0]
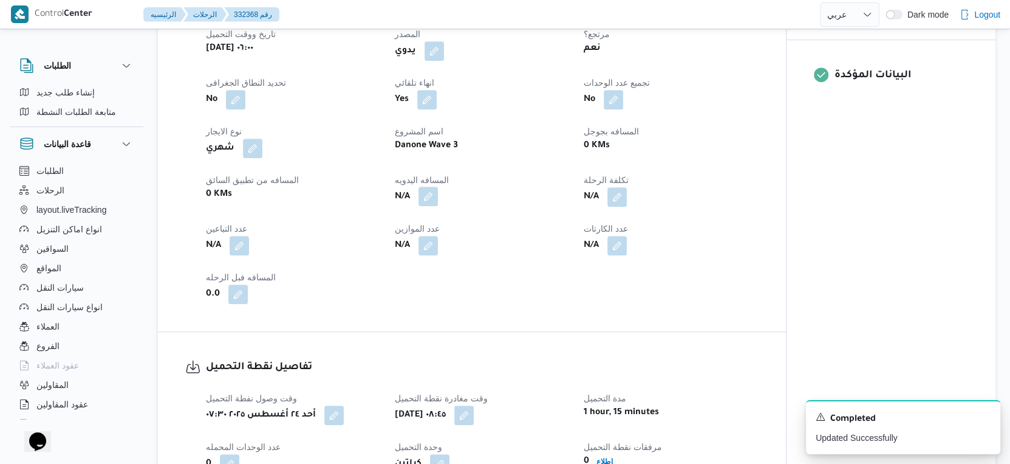
click at [428, 206] on button "button" at bounding box center [428, 196] width 19 height 19
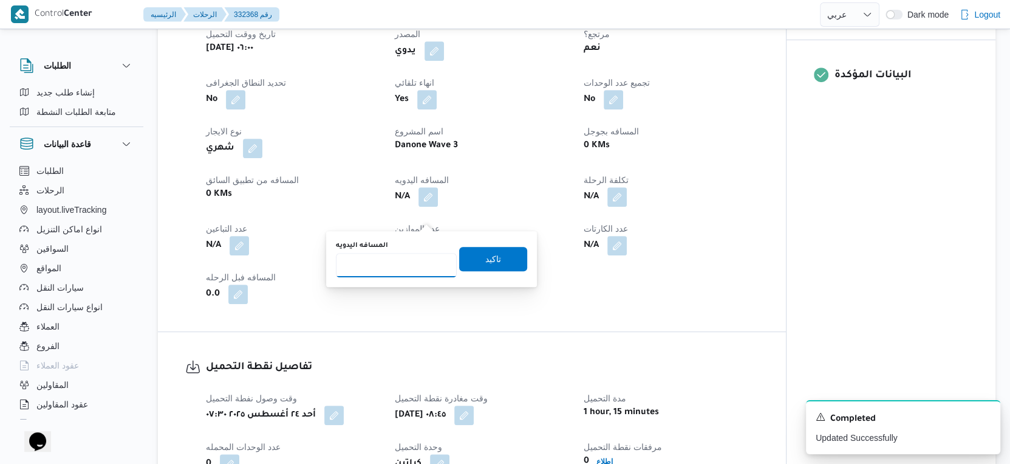
click at [404, 266] on input "المسافه اليدويه" at bounding box center [396, 265] width 121 height 24
type input "41"
click at [501, 259] on span "تاكيد" at bounding box center [493, 258] width 68 height 24
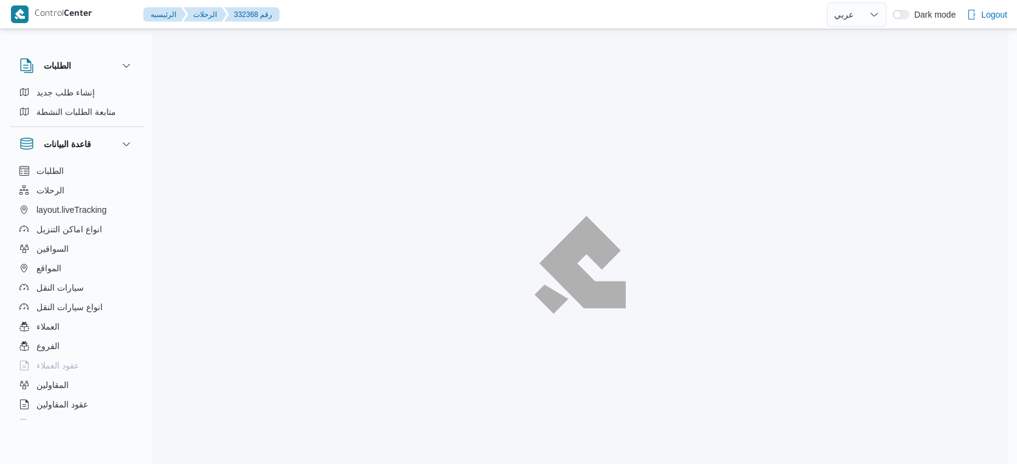
select select "ar"
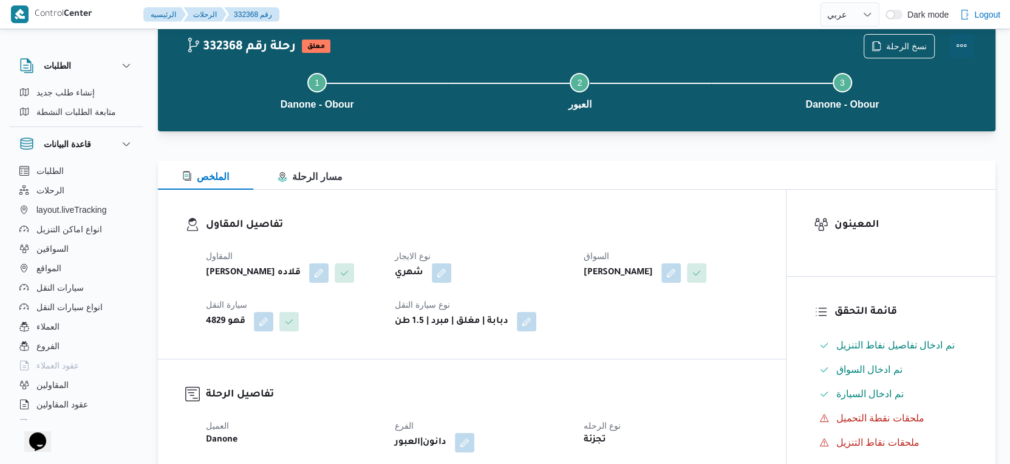
click at [963, 44] on button "Actions" at bounding box center [962, 45] width 24 height 24
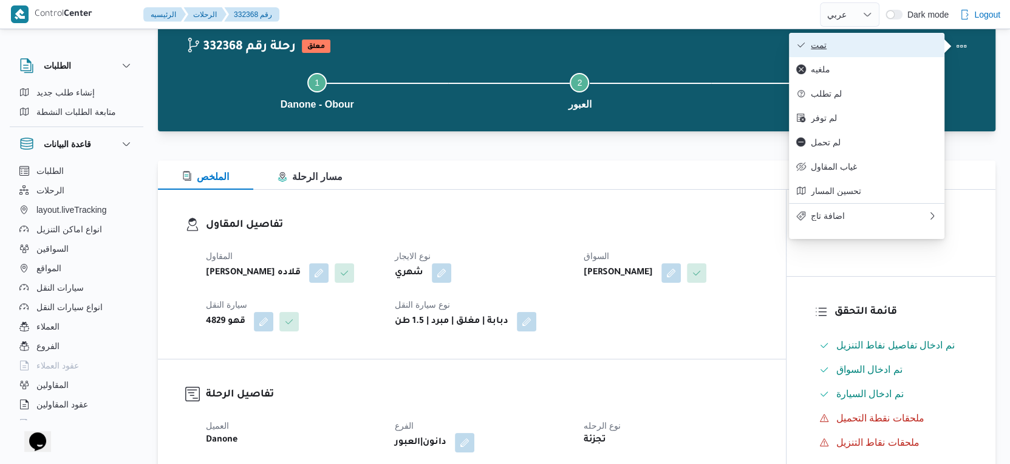
click at [864, 45] on span "تمت" at bounding box center [874, 45] width 126 height 10
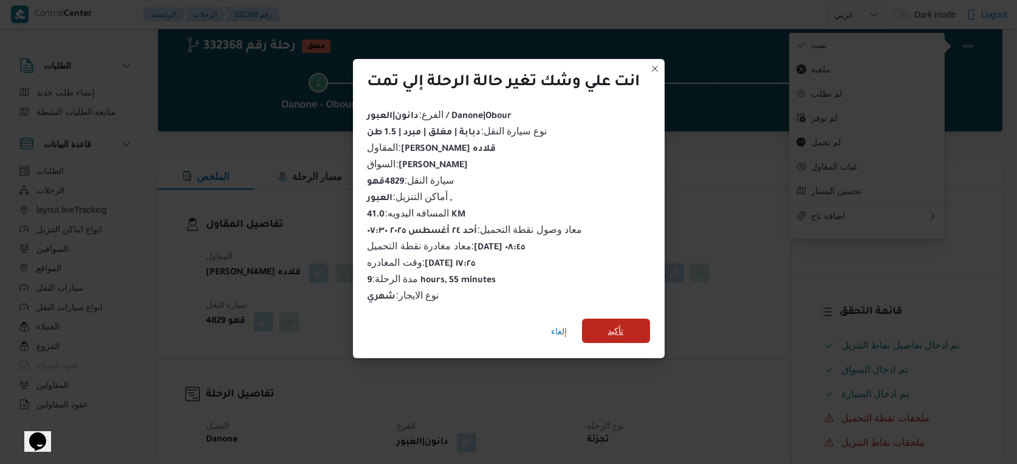
click at [634, 320] on span "تأكيد" at bounding box center [616, 330] width 68 height 24
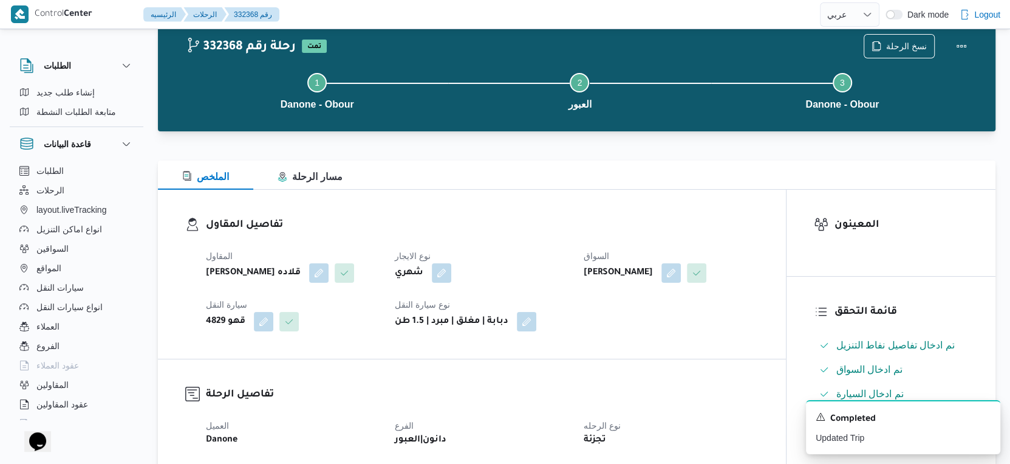
click at [530, 257] on dt "نوع الايجار" at bounding box center [482, 256] width 174 height 15
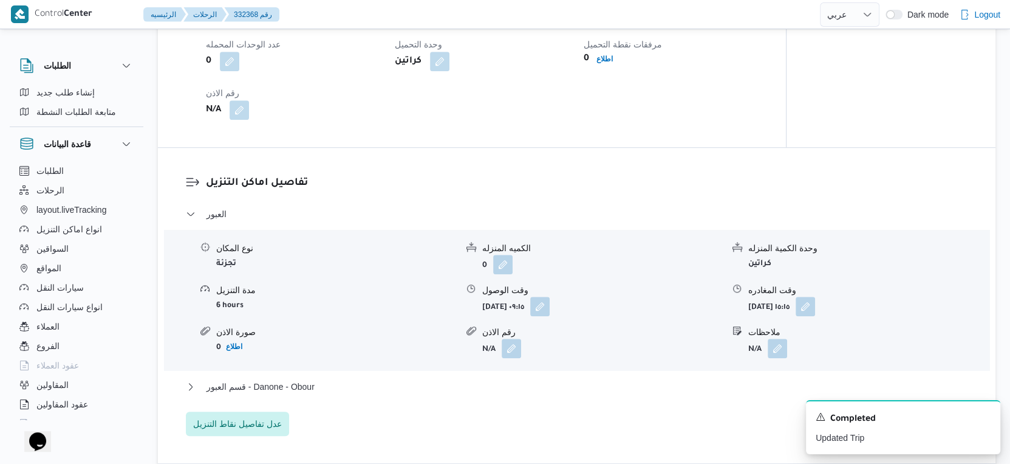
scroll to position [1046, 0]
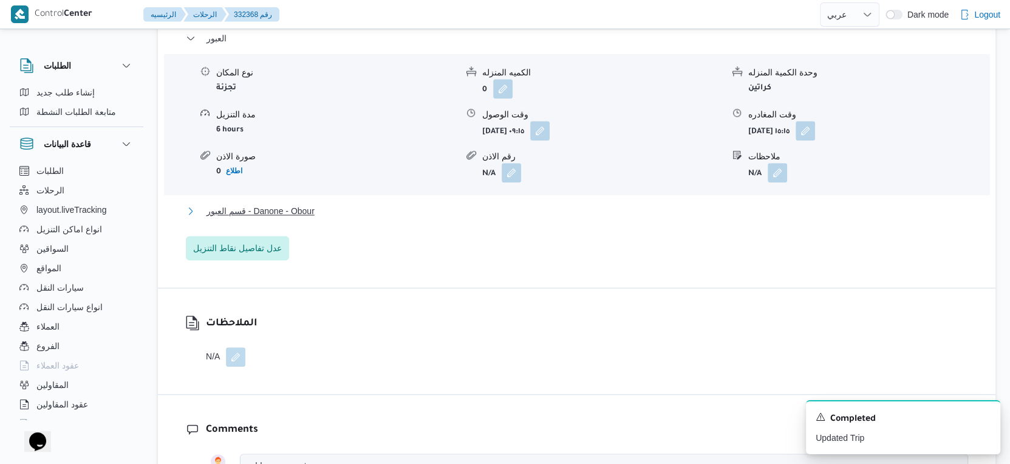
click at [346, 218] on button "قسم العبور - Danone - Obour" at bounding box center [577, 211] width 783 height 15
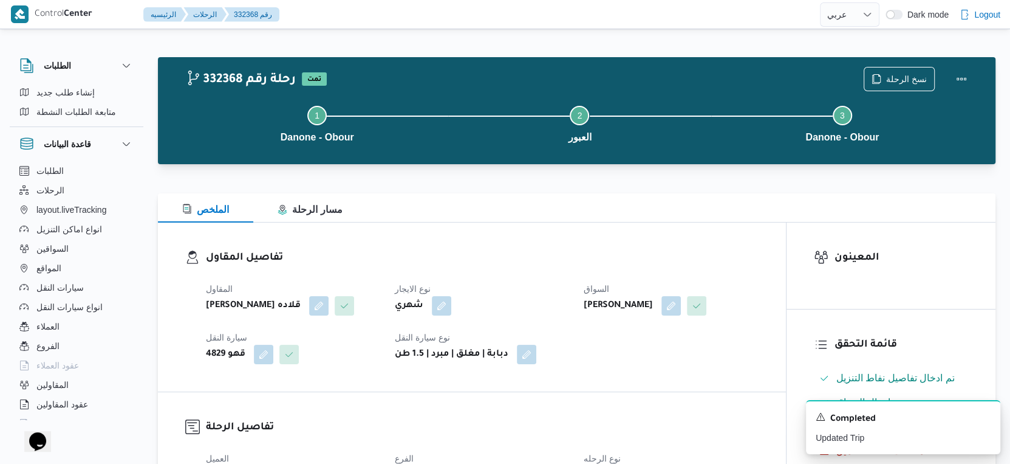
scroll to position [405, 0]
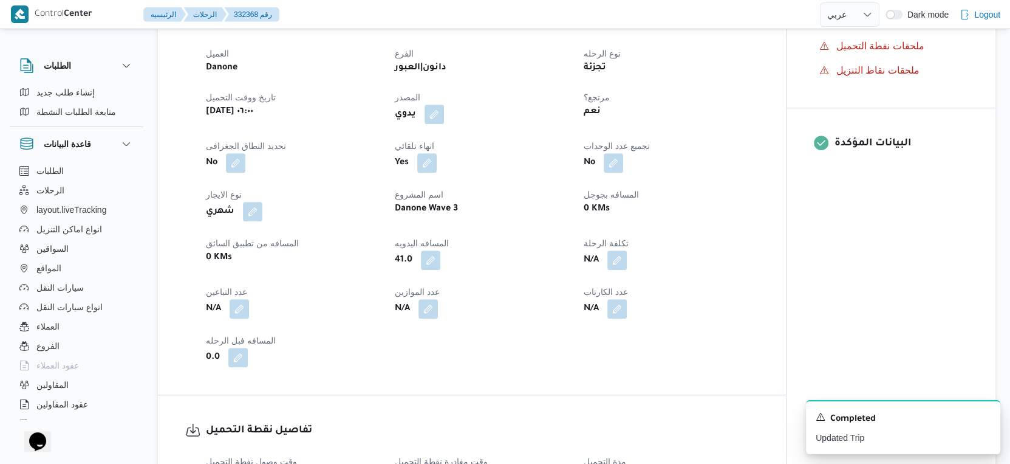
select select "ar"
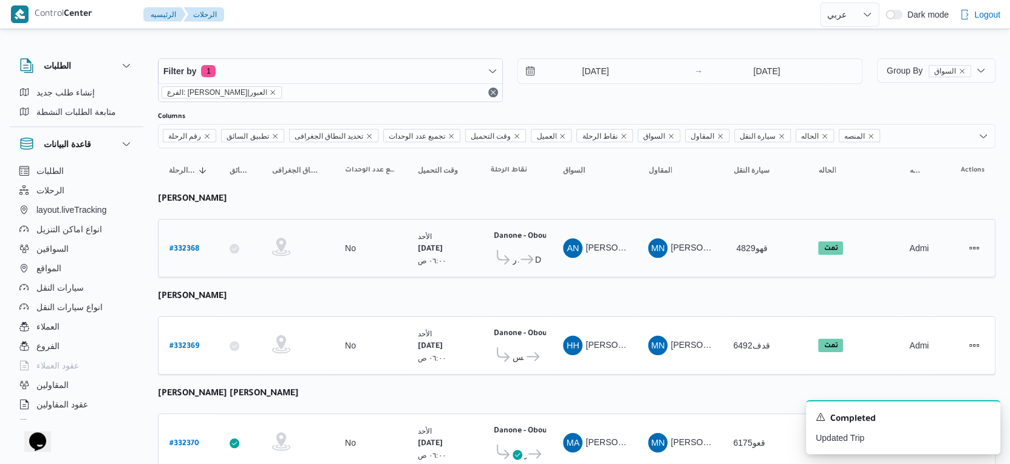
click at [187, 245] on b "# 332368" at bounding box center [185, 249] width 30 height 9
select select "ar"
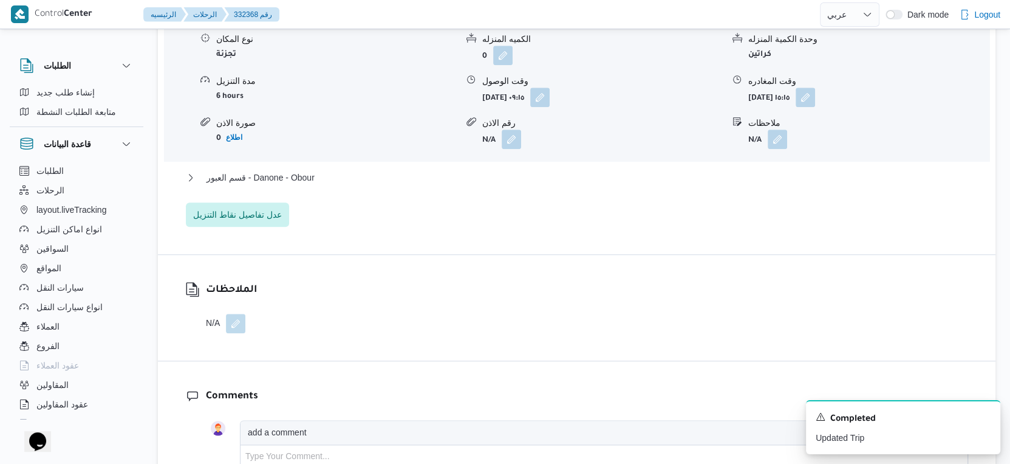
scroll to position [1080, 0]
click at [292, 184] on span "قسم العبور - Danone - Obour" at bounding box center [261, 177] width 108 height 15
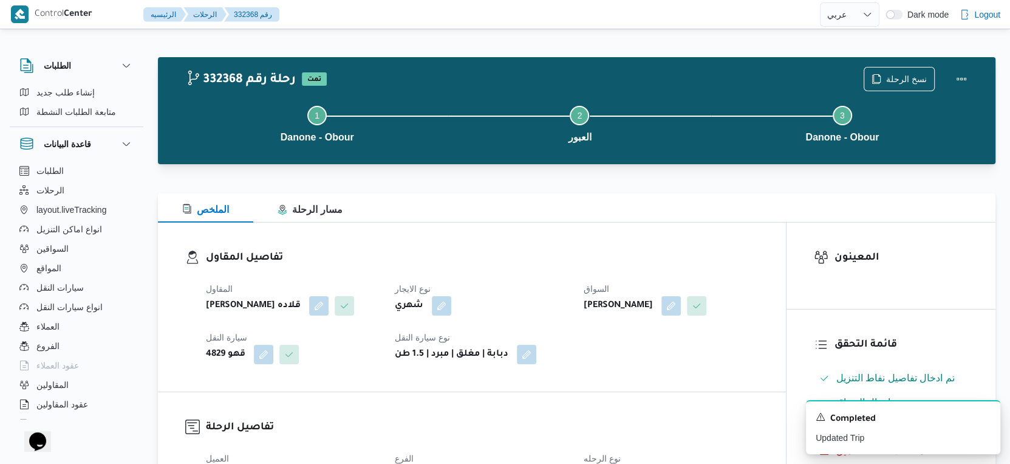
select select "ar"
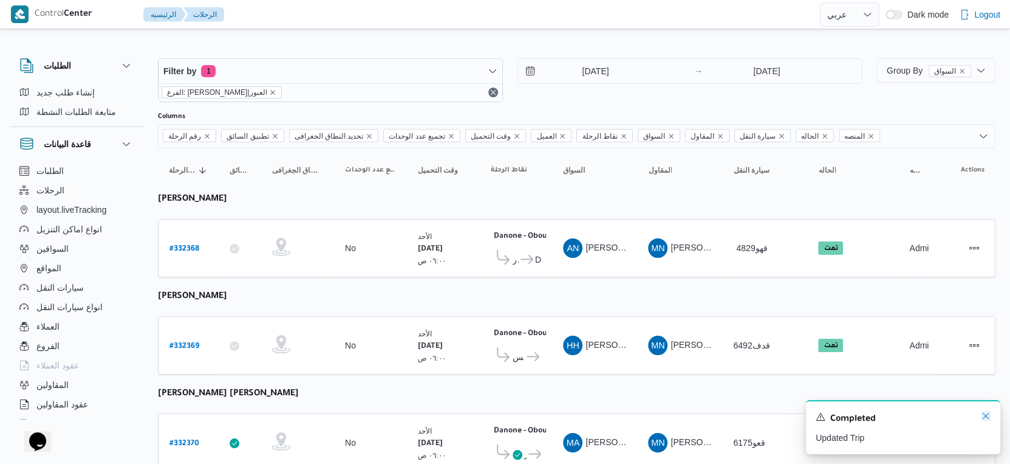
click at [989, 416] on icon "Dismiss toast" at bounding box center [986, 416] width 10 height 10
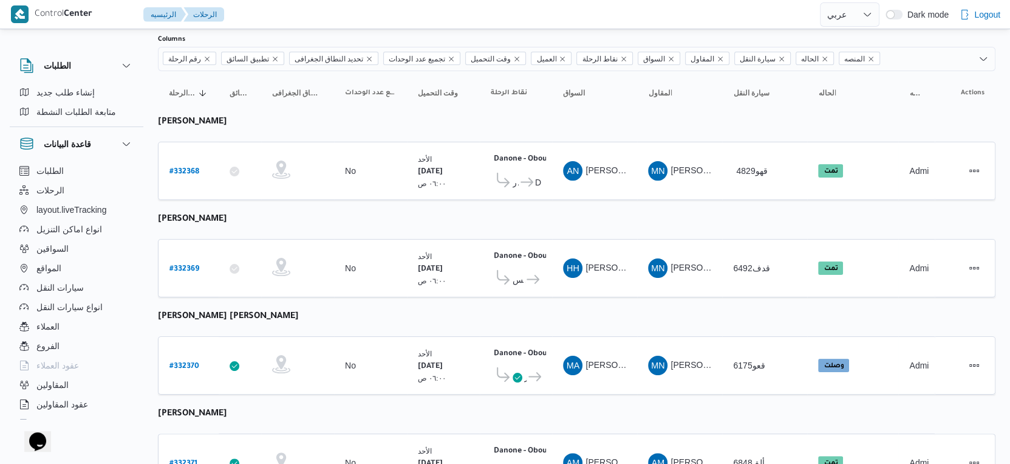
scroll to position [135, 0]
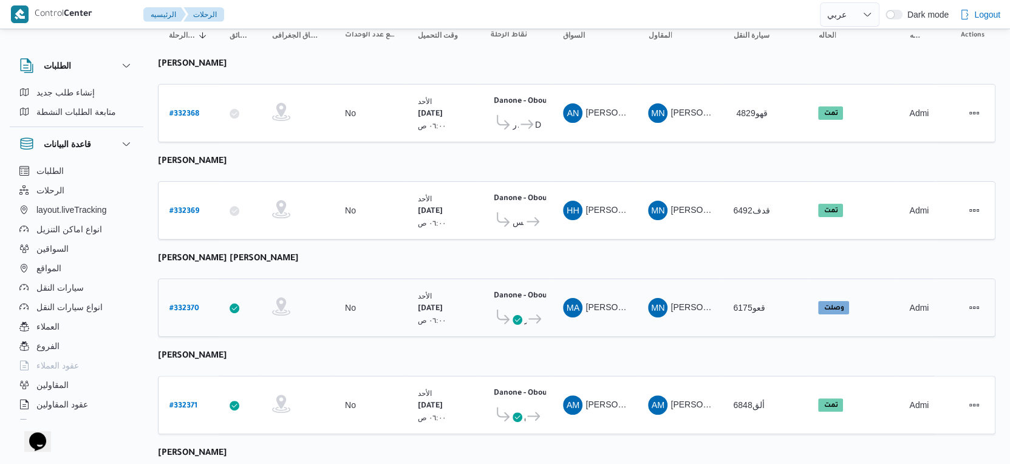
click at [190, 304] on b "# 332370" at bounding box center [185, 308] width 30 height 9
select select "ar"
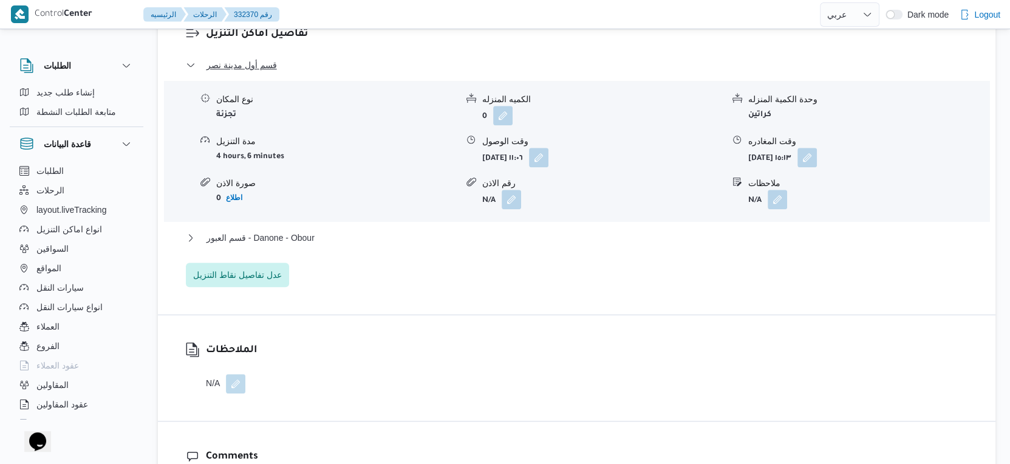
scroll to position [1080, 0]
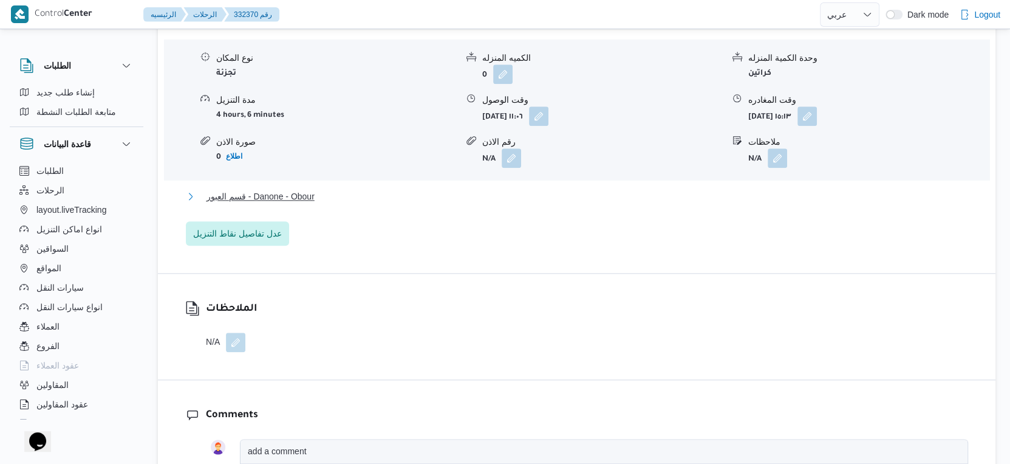
click at [328, 198] on button "قسم العبور - Danone - Obour" at bounding box center [577, 196] width 783 height 15
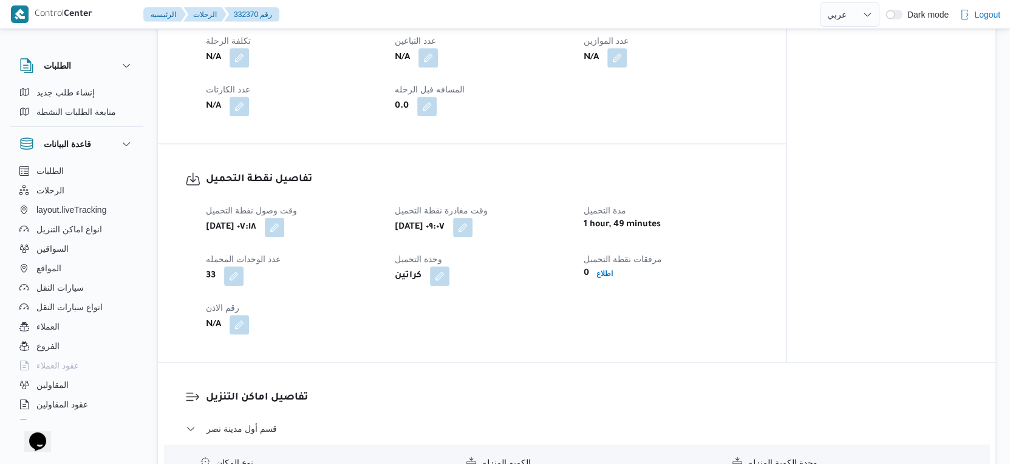
scroll to position [473, 0]
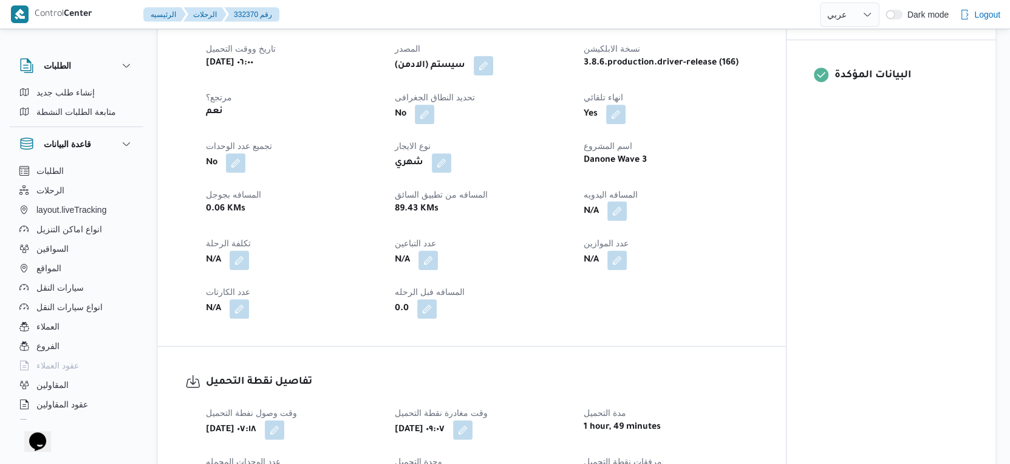
click at [613, 209] on button "button" at bounding box center [617, 210] width 19 height 19
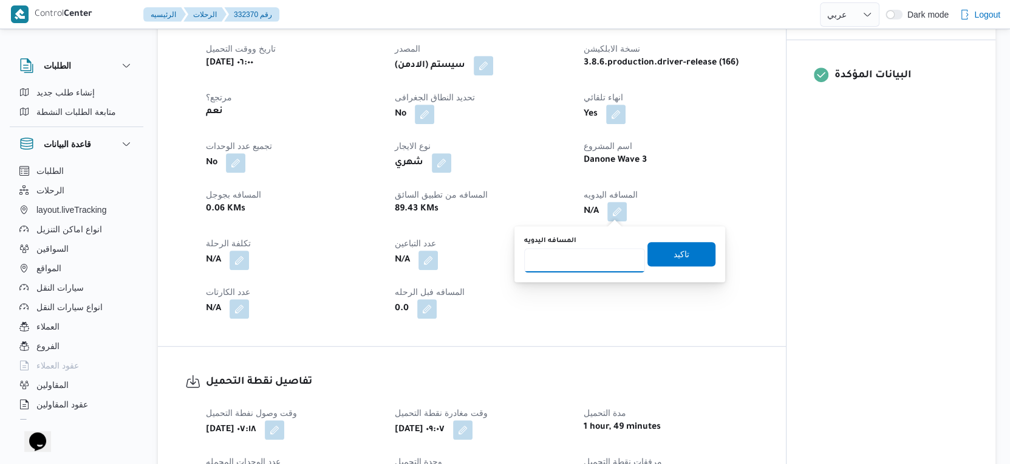
click at [577, 261] on input "المسافه اليدويه" at bounding box center [584, 260] width 121 height 24
type input "91"
click at [681, 256] on span "تاكيد" at bounding box center [682, 253] width 68 height 24
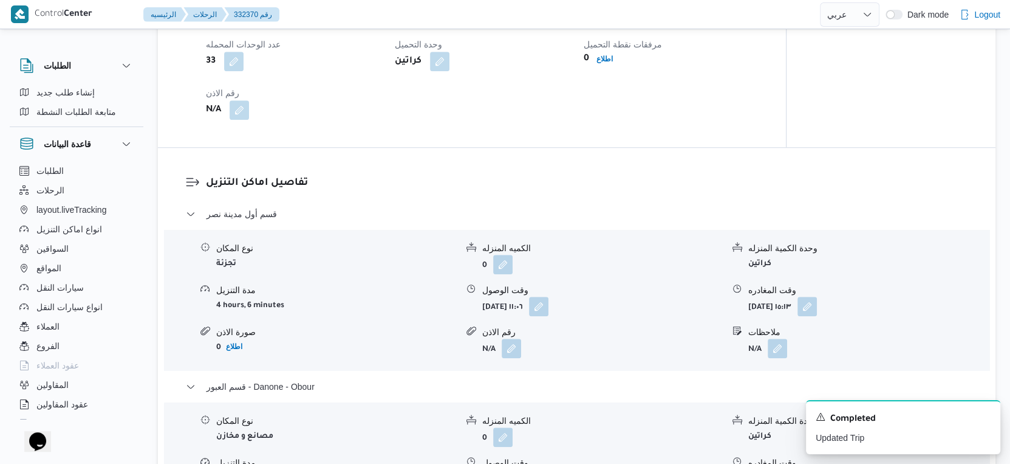
scroll to position [1013, 0]
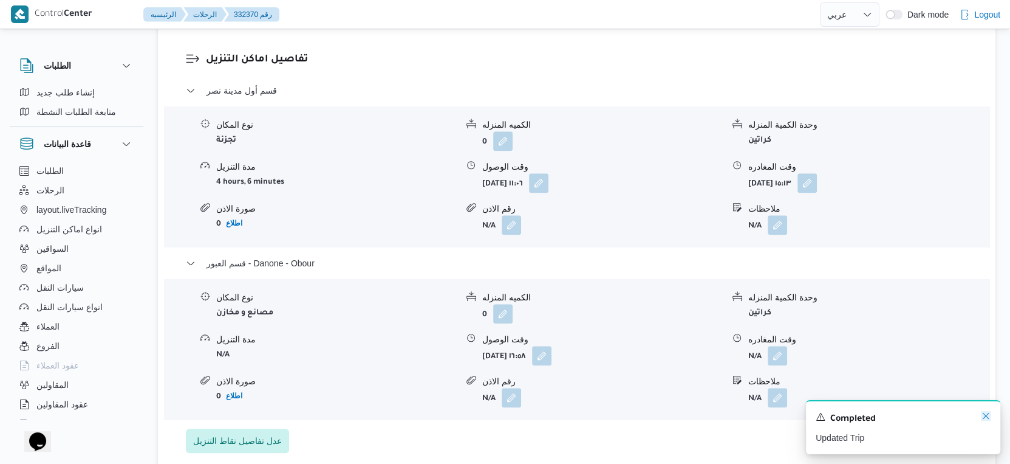
click at [983, 414] on icon "Dismiss toast" at bounding box center [986, 416] width 10 height 10
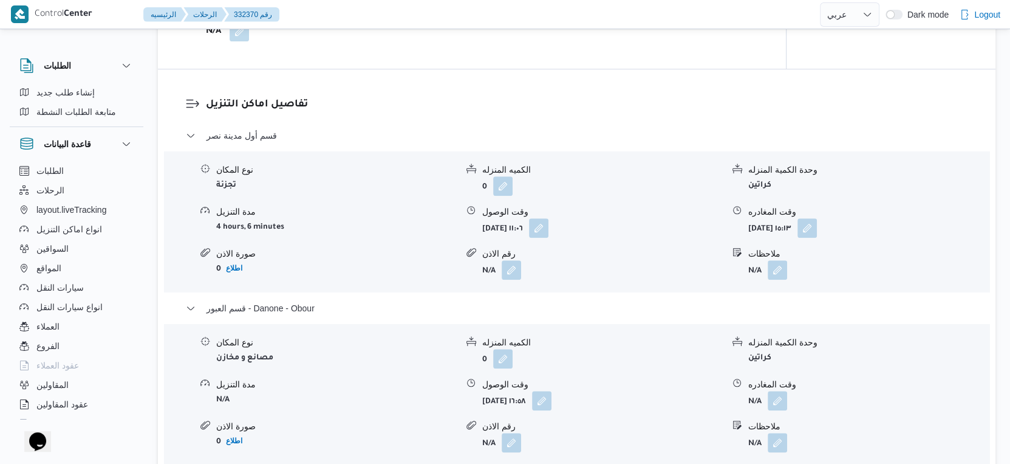
scroll to position [1080, 0]
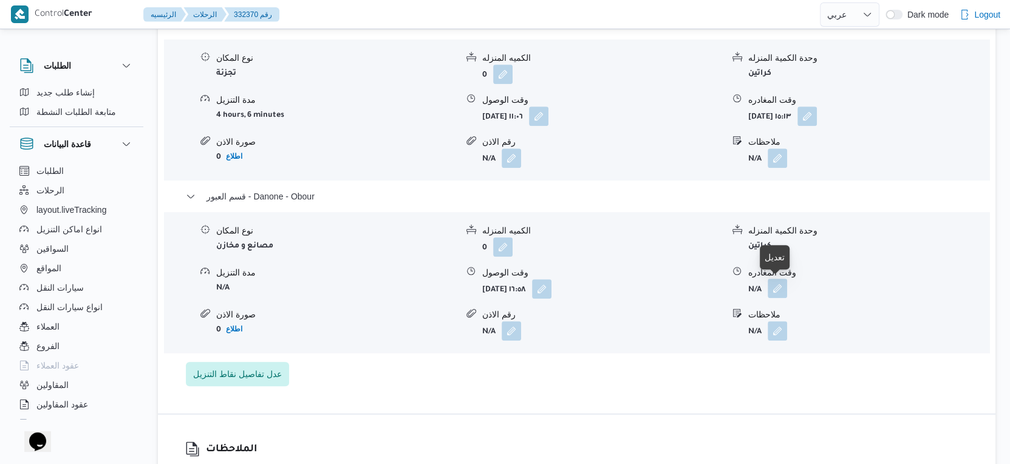
click at [775, 292] on button "button" at bounding box center [777, 287] width 19 height 19
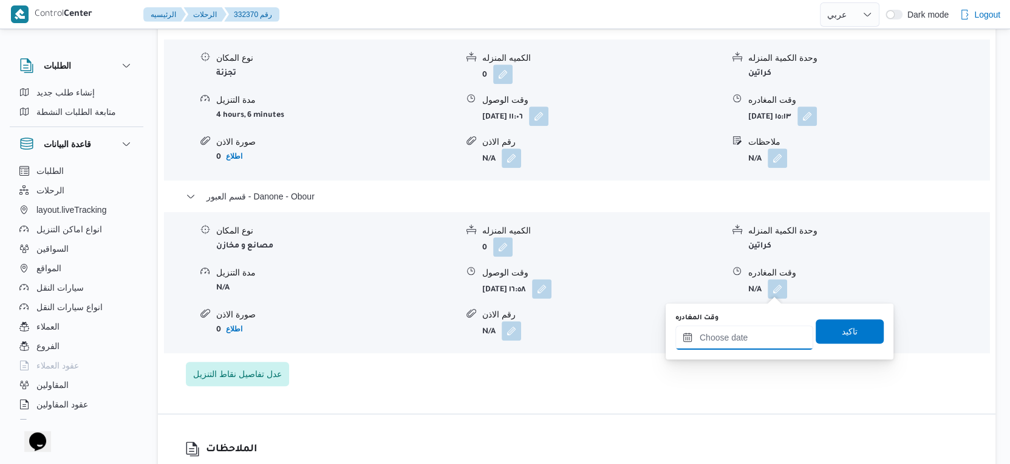
click at [753, 332] on input "وقت المغادره" at bounding box center [745, 337] width 138 height 24
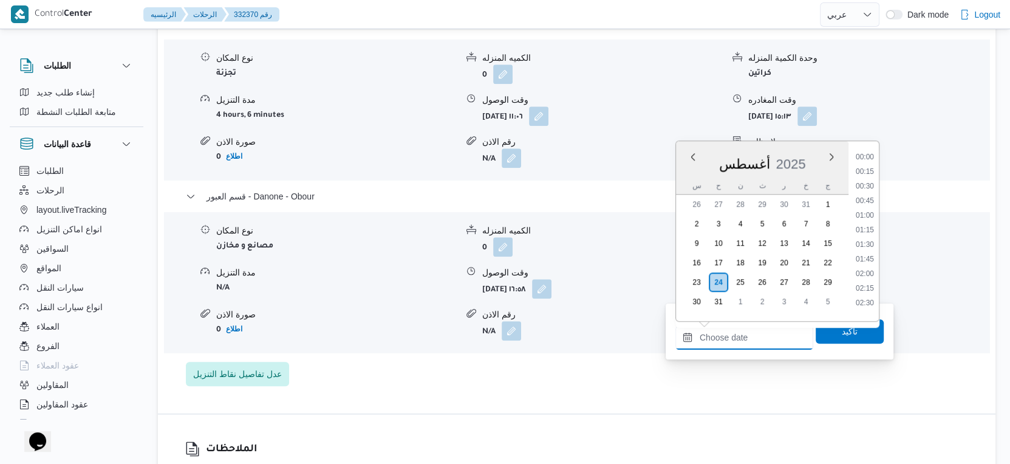
scroll to position [980, 0]
click at [868, 226] on li "18:00" at bounding box center [865, 227] width 28 height 12
type input "٢٤/٠٨/٢٠٢٥ ١٨:٠٠"
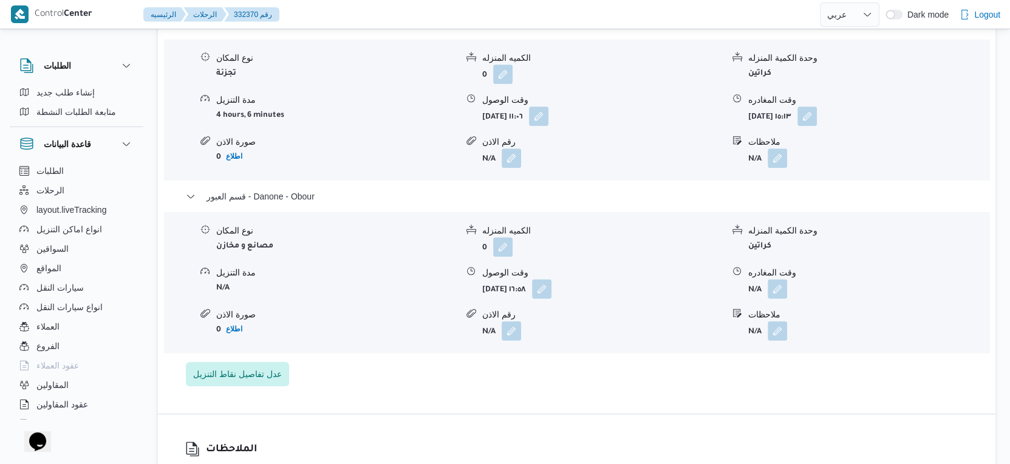
click at [783, 402] on div "تفاصيل اماكن التنزيل قسم أول مدينة نصر نوع المكان تجزئة الكميه المنزله 0 وحدة ا…" at bounding box center [577, 185] width 838 height 456
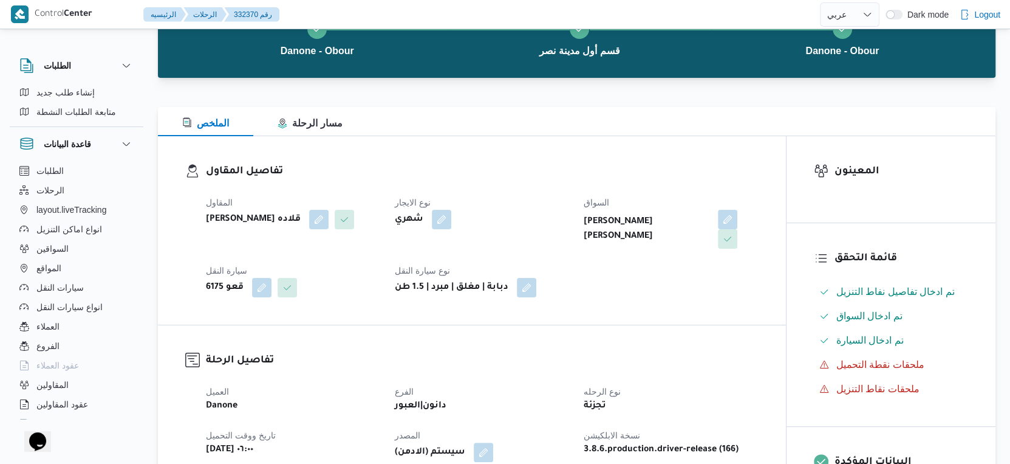
scroll to position [0, 0]
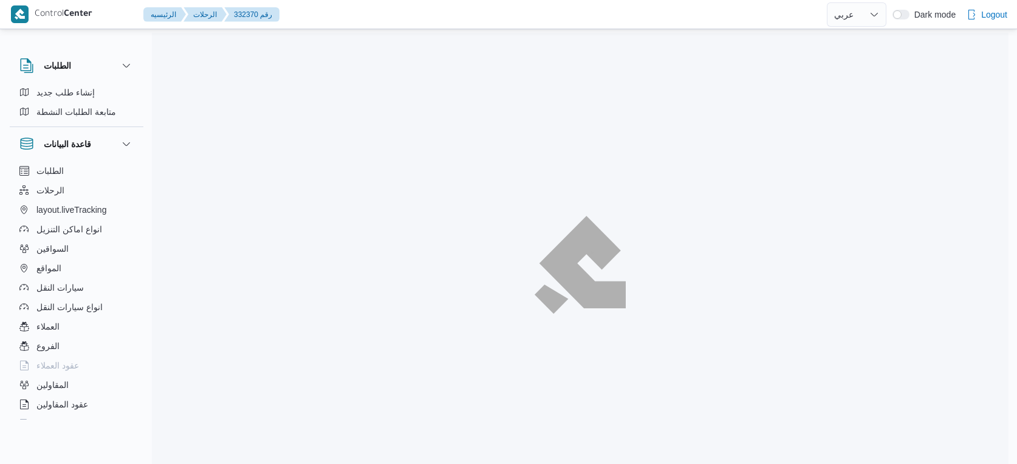
select select "ar"
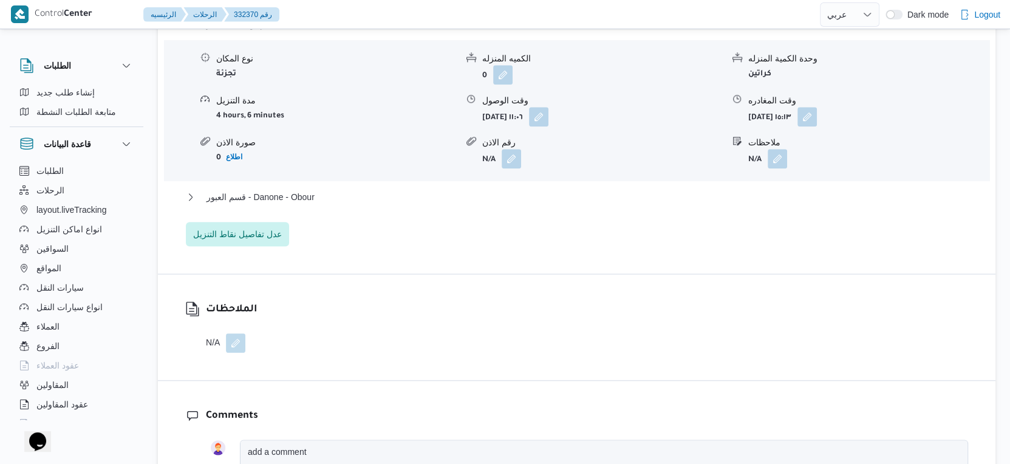
scroll to position [1080, 0]
click at [324, 193] on button "قسم العبور - Danone - Obour" at bounding box center [577, 196] width 783 height 15
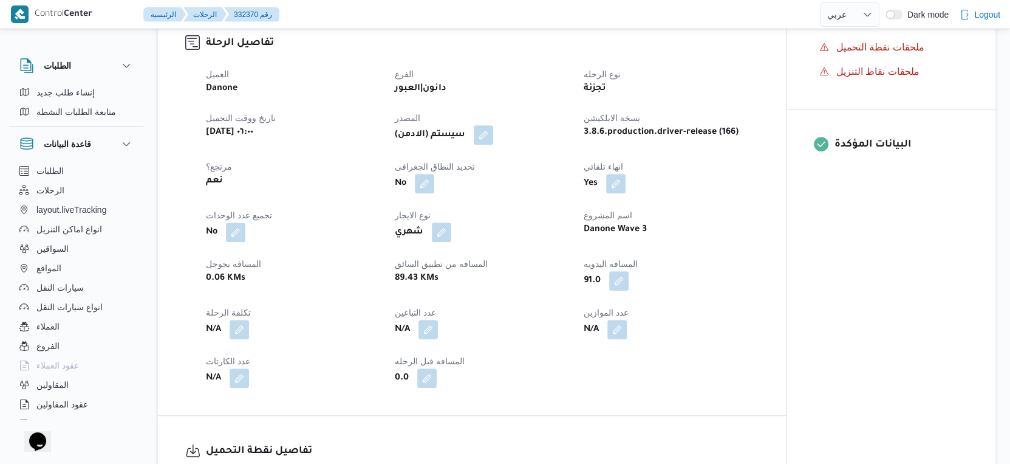
scroll to position [405, 0]
select select "ar"
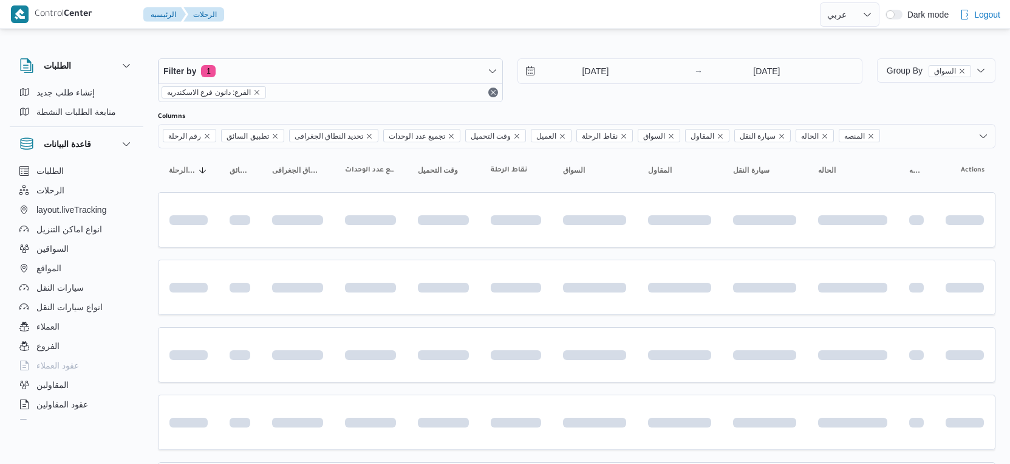
select select "ar"
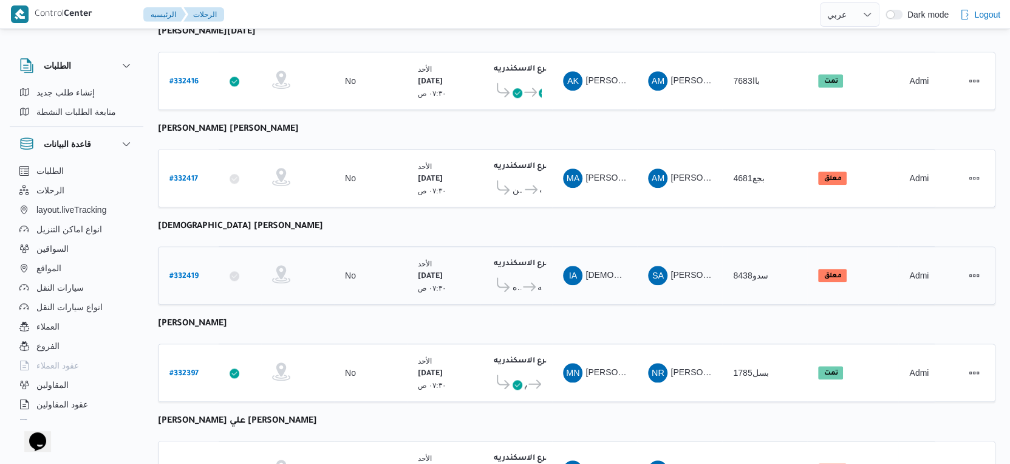
scroll to position [810, 0]
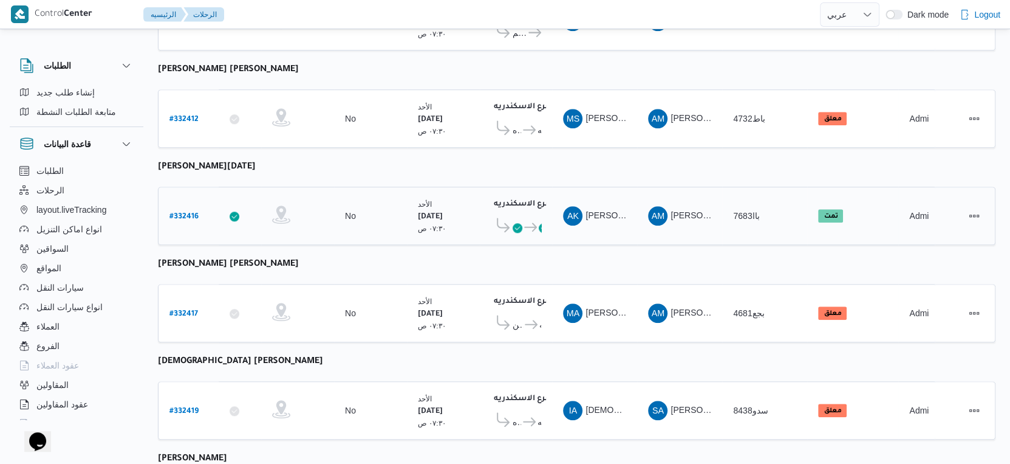
click at [182, 213] on b "# 332416" at bounding box center [184, 217] width 29 height 9
select select "ar"
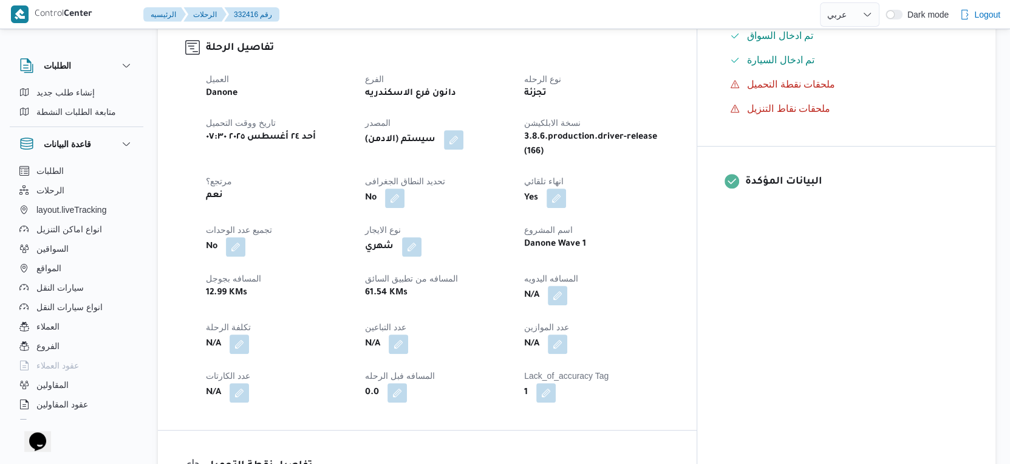
scroll to position [405, 0]
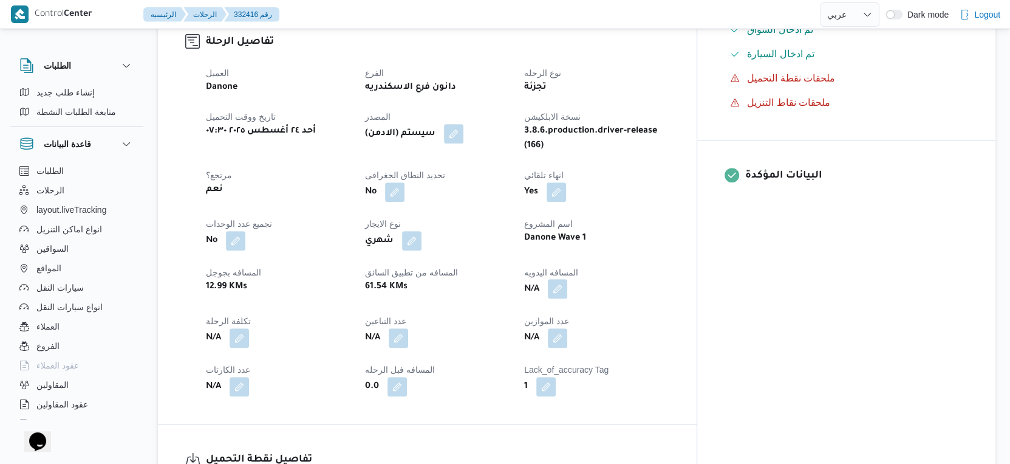
click at [568, 279] on button "button" at bounding box center [557, 288] width 19 height 19
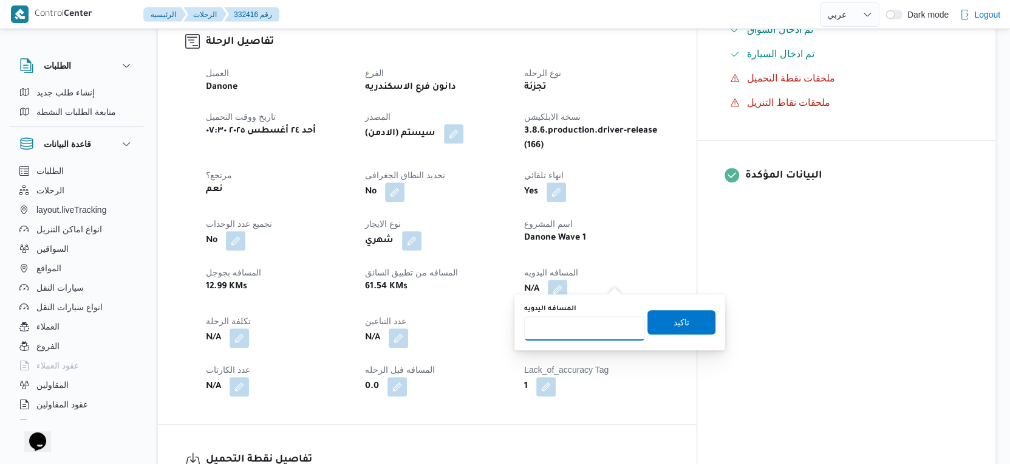
click at [600, 332] on input "المسافه اليدويه" at bounding box center [584, 328] width 121 height 24
type input "78"
click at [684, 324] on span "تاكيد" at bounding box center [682, 321] width 68 height 24
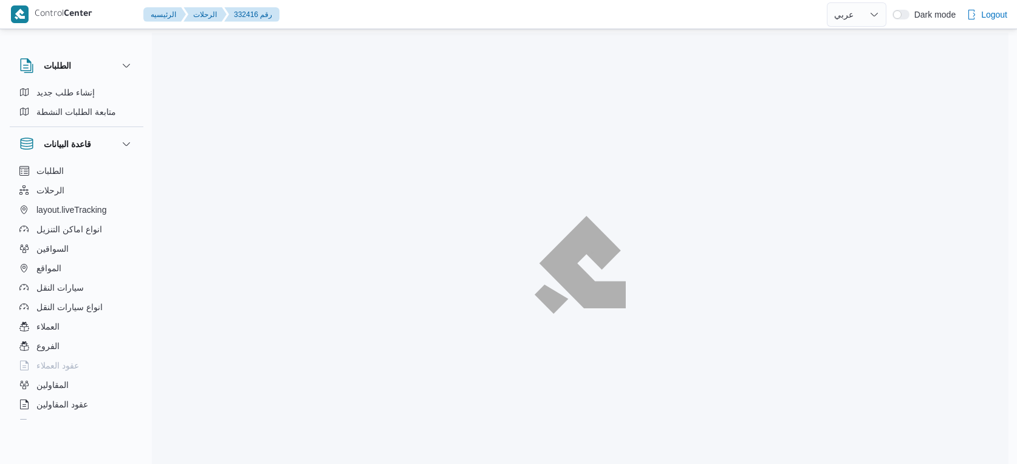
select select "ar"
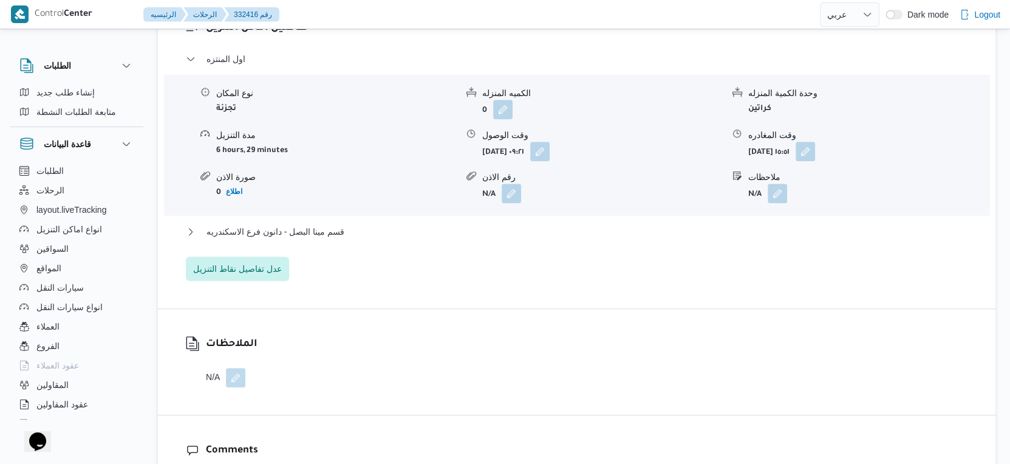
scroll to position [1113, 0]
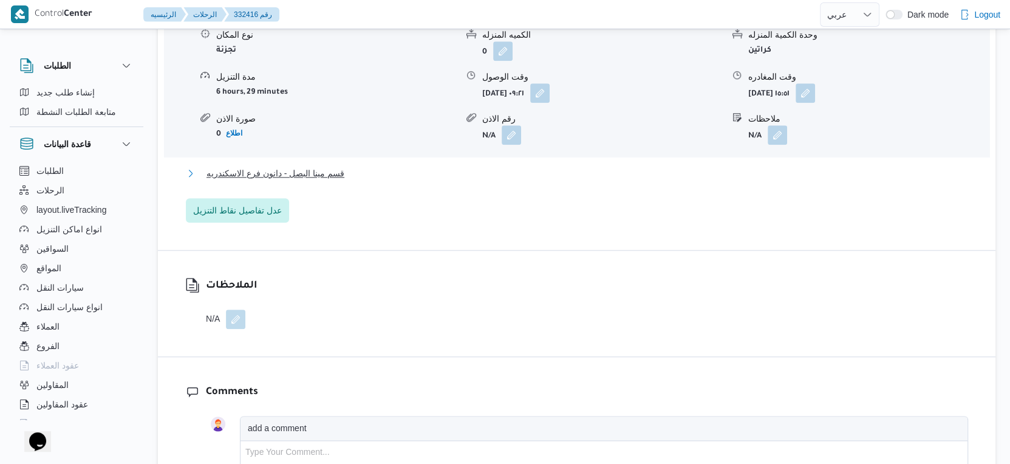
click at [349, 166] on button "قسم مينا البصل - دانون فرع الاسكندريه" at bounding box center [577, 173] width 783 height 15
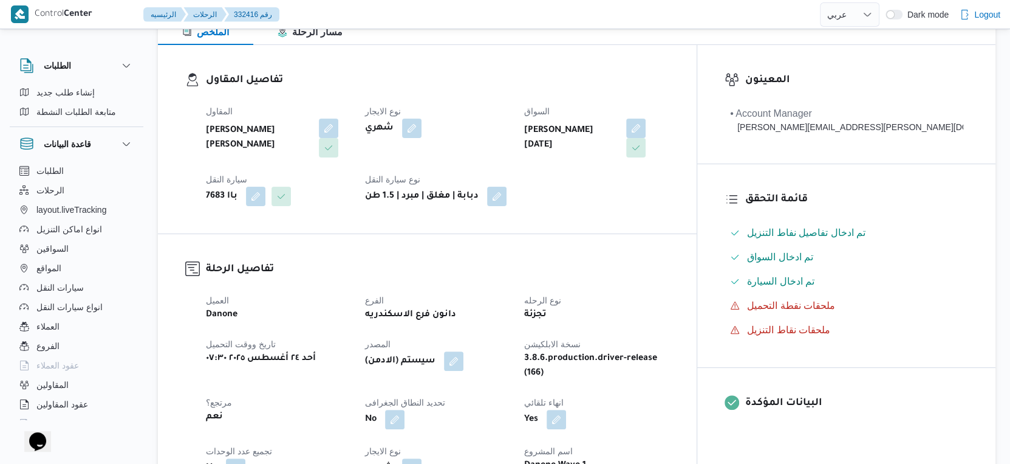
scroll to position [405, 0]
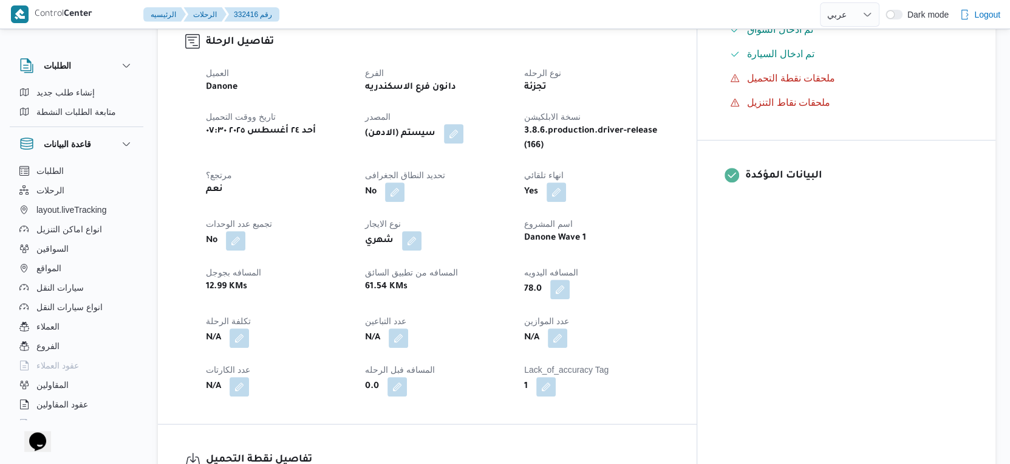
select select "ar"
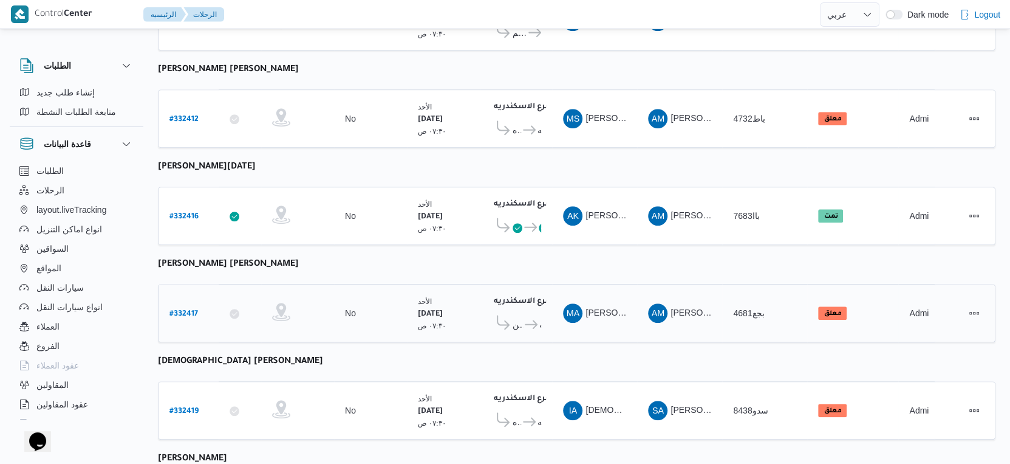
scroll to position [992, 0]
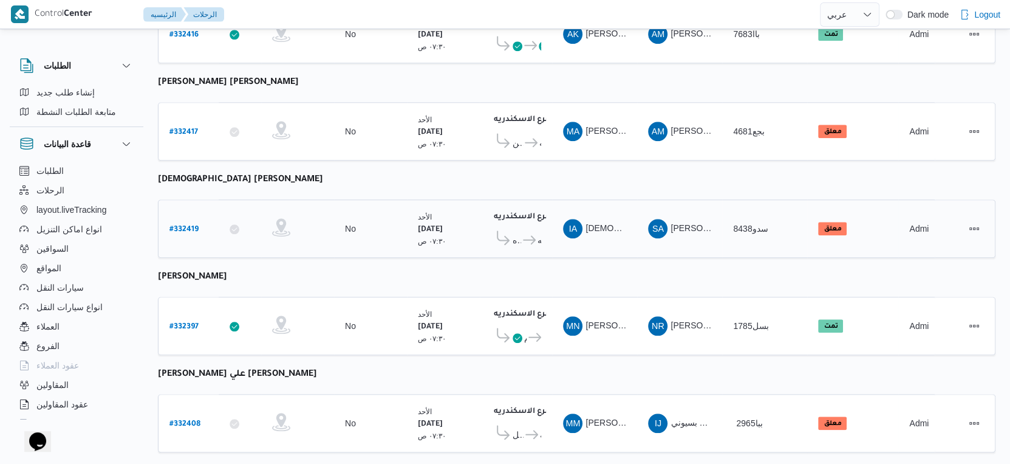
click at [184, 225] on b "# 332419" at bounding box center [184, 229] width 29 height 9
select select "ar"
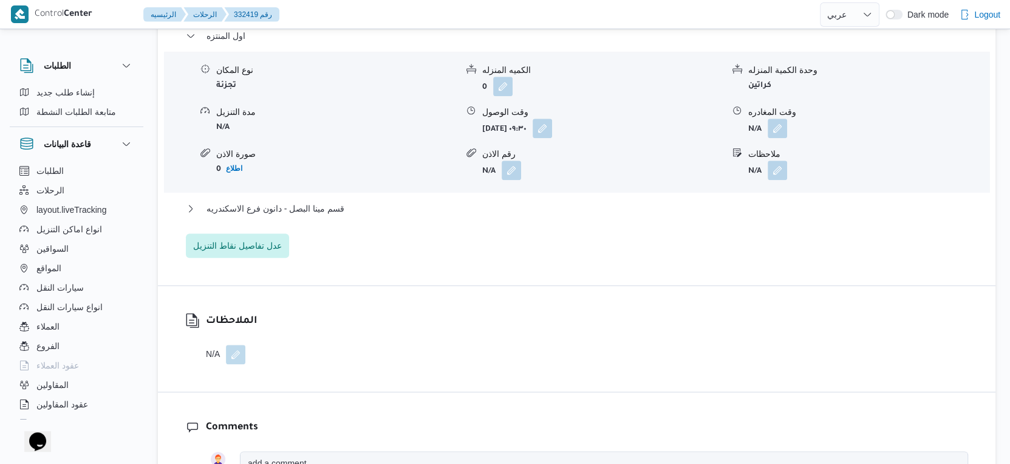
scroll to position [1080, 0]
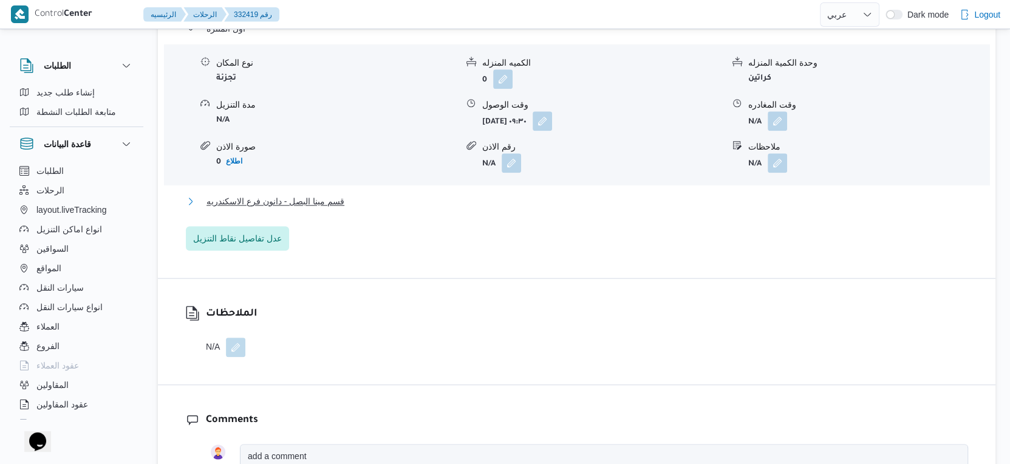
click at [336, 197] on span "قسم مينا البصل - دانون فرع الاسكندريه" at bounding box center [276, 201] width 138 height 15
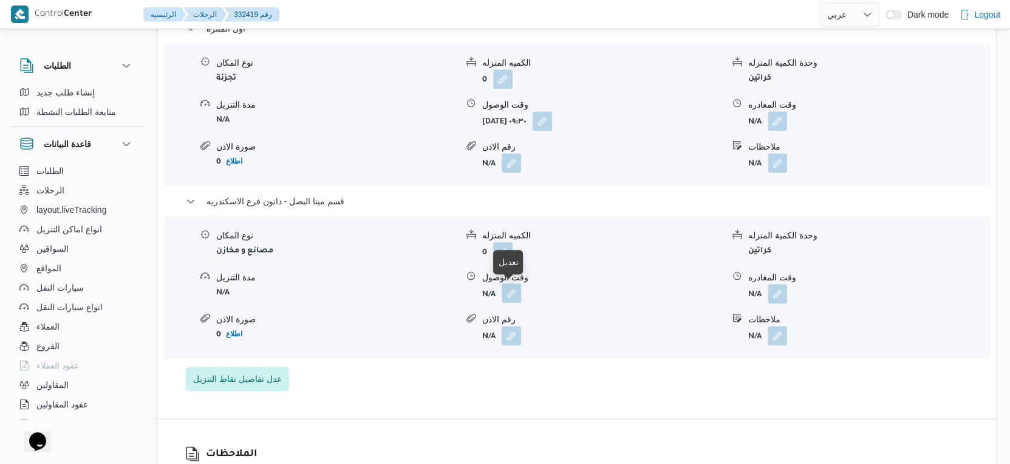
click at [504, 290] on button "button" at bounding box center [511, 292] width 19 height 19
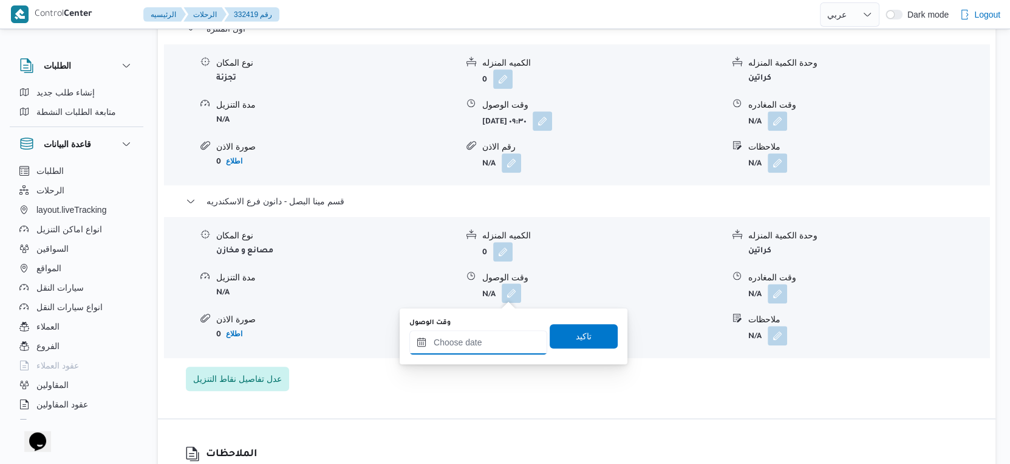
click at [499, 345] on input "وقت الوصول" at bounding box center [479, 342] width 138 height 24
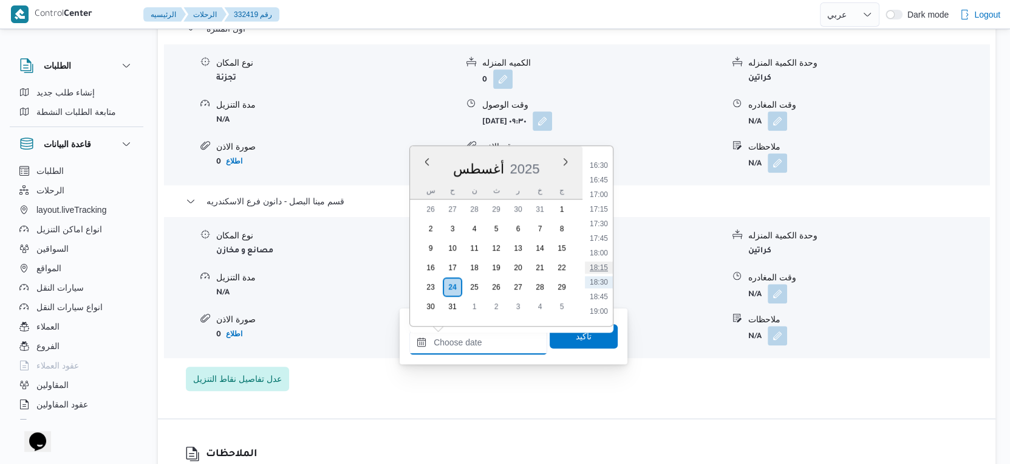
scroll to position [927, 0]
drag, startPoint x: 604, startPoint y: 226, endPoint x: 593, endPoint y: 300, distance: 74.3
click at [604, 226] on li "17:00" at bounding box center [599, 227] width 28 height 12
type input "[DATE] ١٧:٠٠"
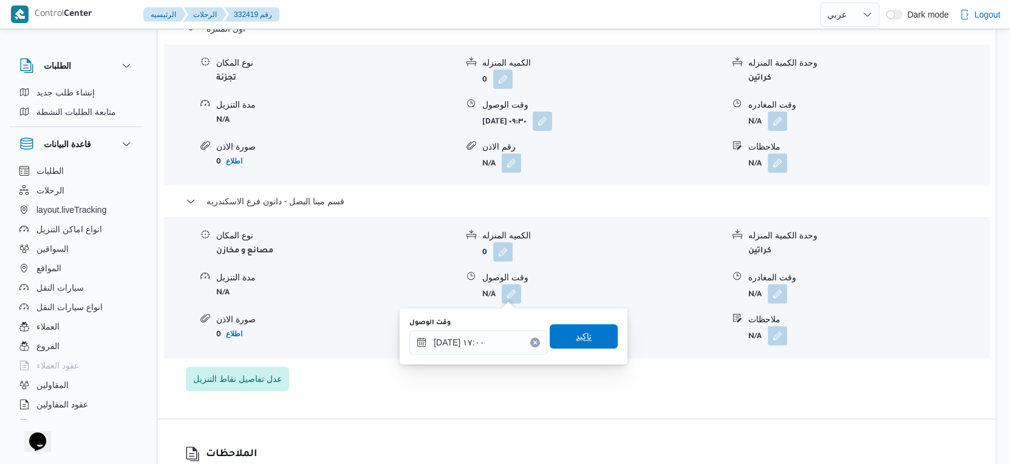
drag, startPoint x: 586, startPoint y: 340, endPoint x: 699, endPoint y: 304, distance: 118.6
click at [587, 341] on span "تاكيد" at bounding box center [584, 336] width 68 height 24
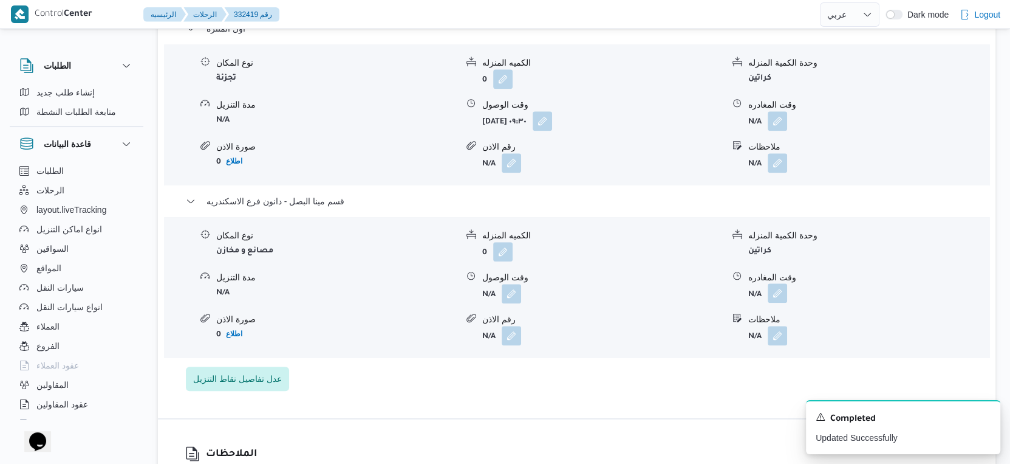
click at [781, 295] on button "button" at bounding box center [777, 292] width 19 height 19
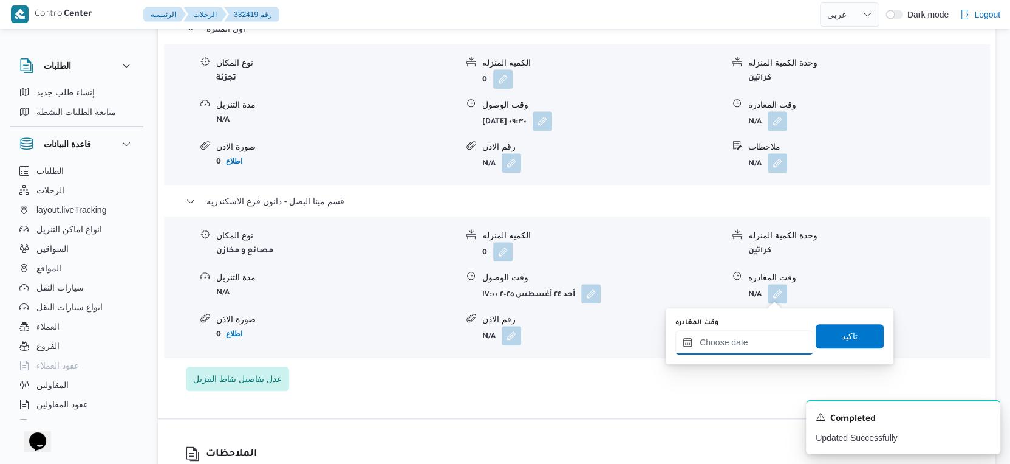
click at [762, 340] on input "وقت المغادره" at bounding box center [745, 342] width 138 height 24
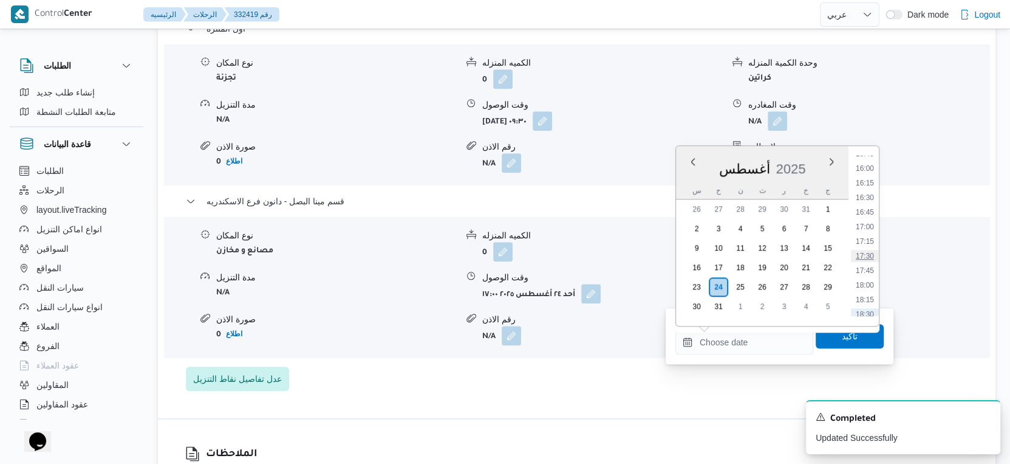
click at [873, 257] on li "17:30" at bounding box center [865, 256] width 28 height 12
type input "[DATE] ١٧:٣٠"
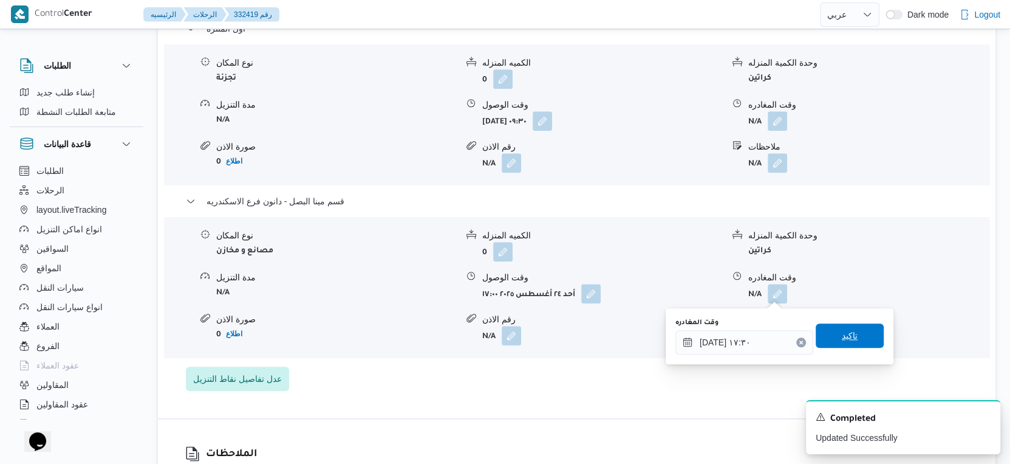
click at [853, 332] on span "تاكيد" at bounding box center [850, 335] width 68 height 24
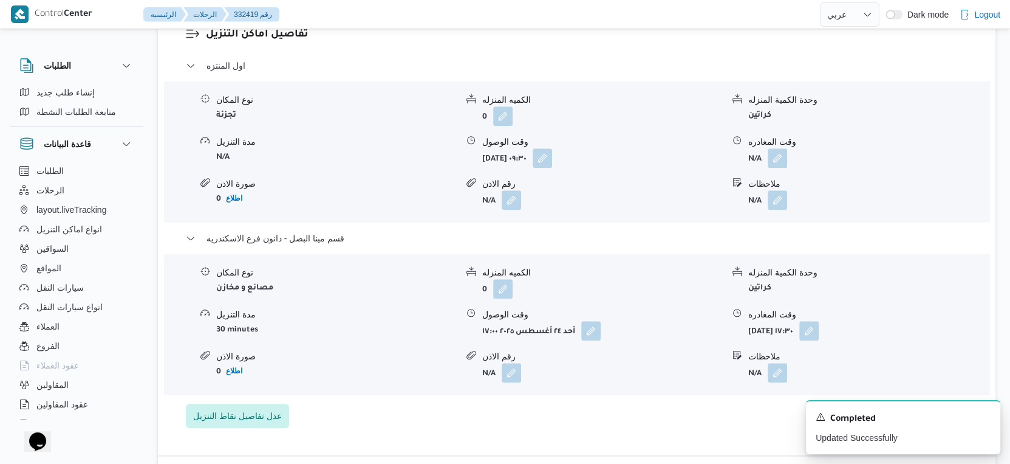
scroll to position [1013, 0]
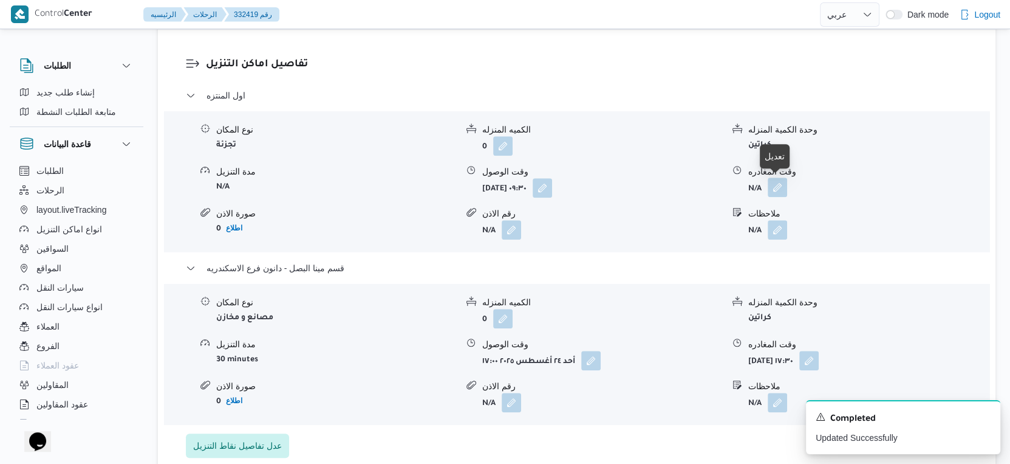
click at [776, 187] on button "button" at bounding box center [777, 186] width 19 height 19
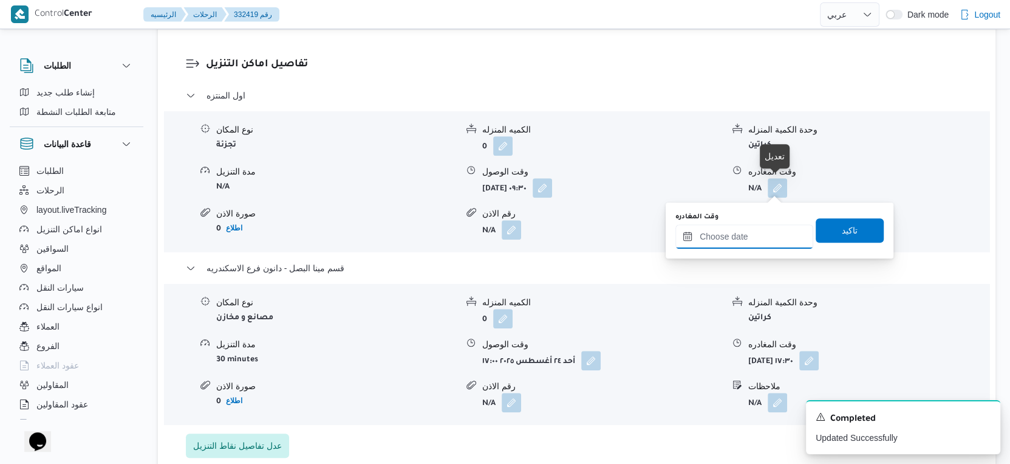
click at [746, 233] on input "وقت المغادره" at bounding box center [745, 236] width 138 height 24
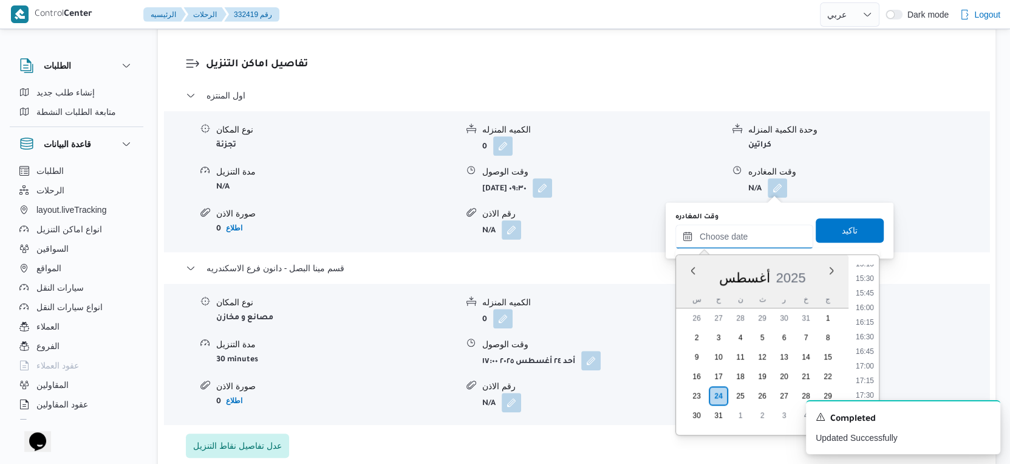
scroll to position [927, 0]
click at [868, 305] on li "16:30" at bounding box center [865, 306] width 28 height 12
type input "[DATE] ١٦:٣٠"
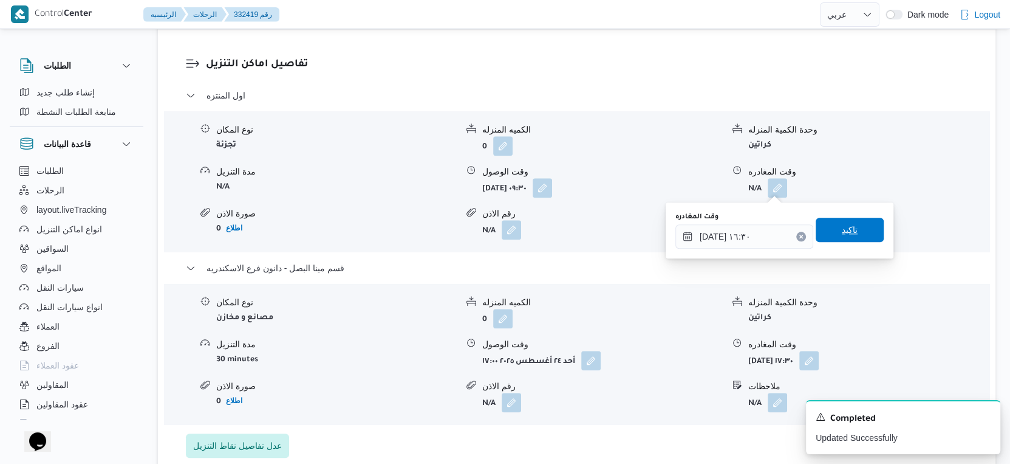
click at [857, 233] on span "تاكيد" at bounding box center [850, 230] width 68 height 24
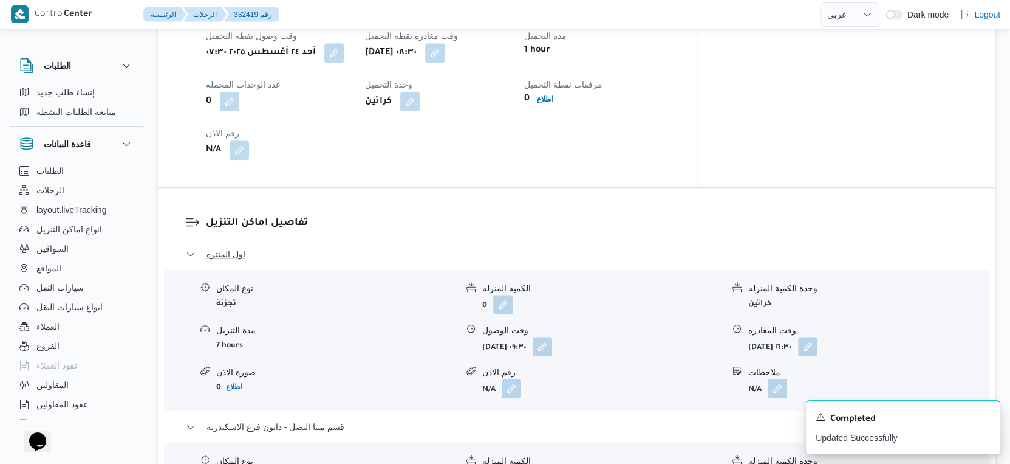
scroll to position [877, 0]
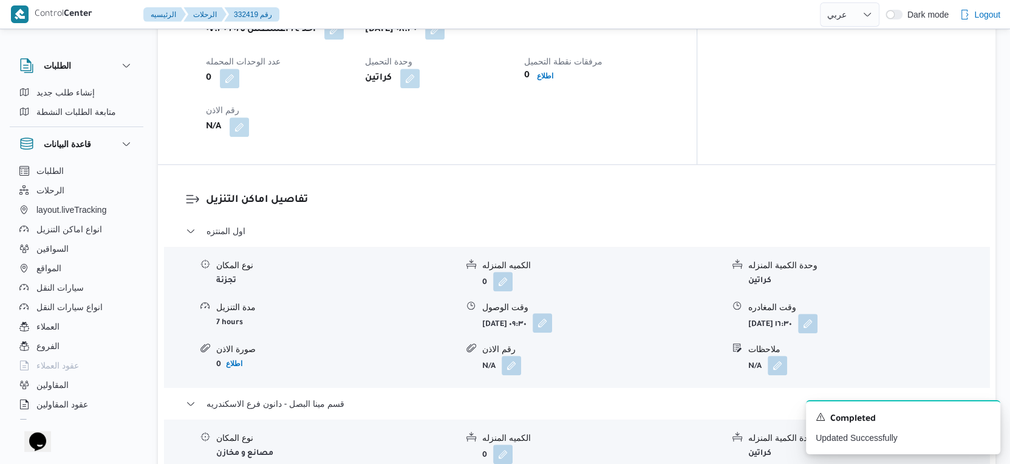
click at [552, 330] on button "button" at bounding box center [542, 322] width 19 height 19
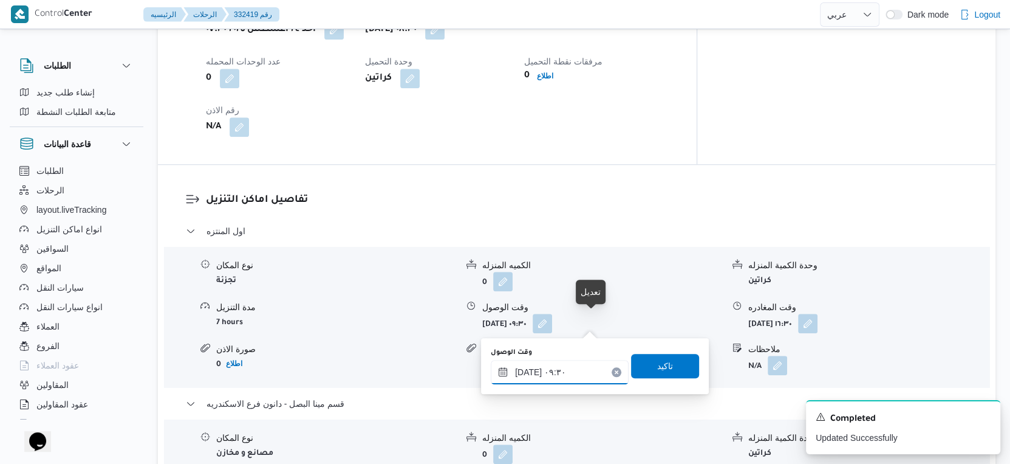
click at [572, 367] on input "٢٤/٠٨/٢٠٢٥ ٠٩:٣٠" at bounding box center [560, 372] width 138 height 24
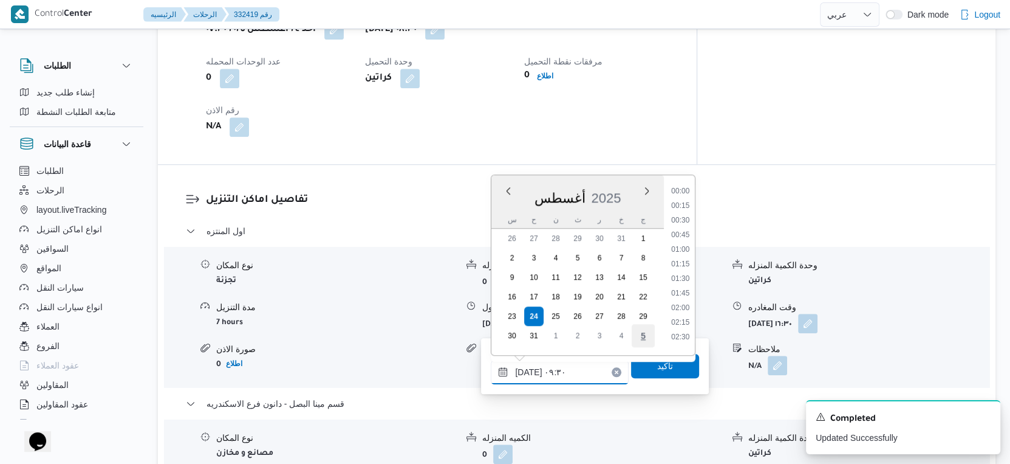
scroll to position [470, 0]
click at [684, 258] on li "09:15" at bounding box center [681, 260] width 28 height 12
type input "٢٤/٠٨/٢٠٢٥ ٠٩:١٥"
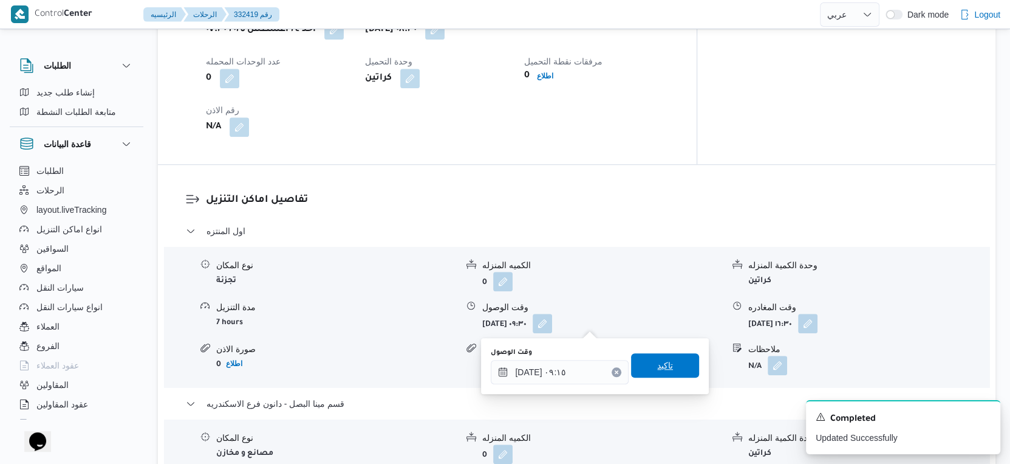
click at [676, 369] on span "تاكيد" at bounding box center [665, 365] width 68 height 24
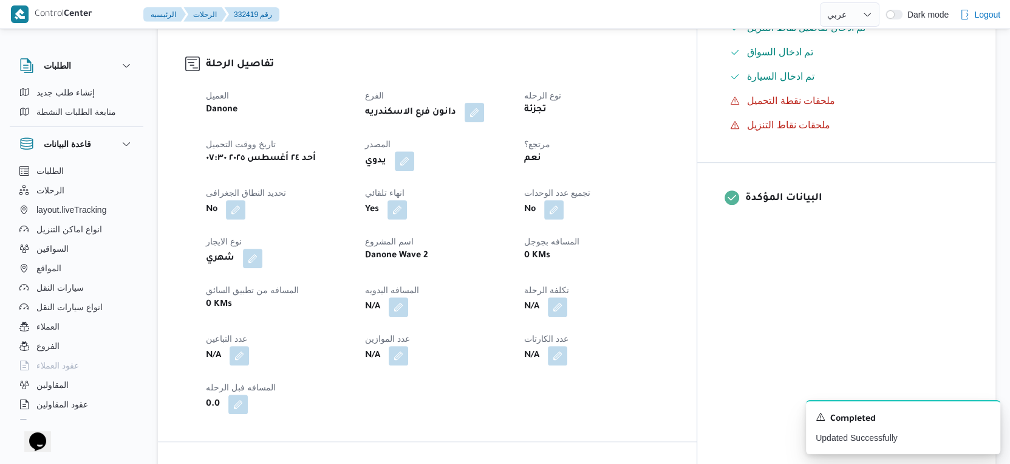
scroll to position [473, 0]
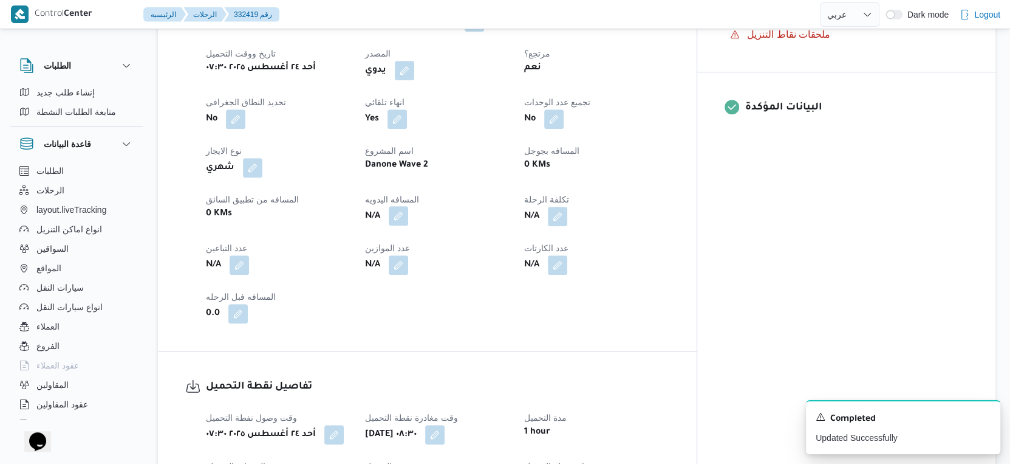
click at [408, 210] on button "button" at bounding box center [398, 215] width 19 height 19
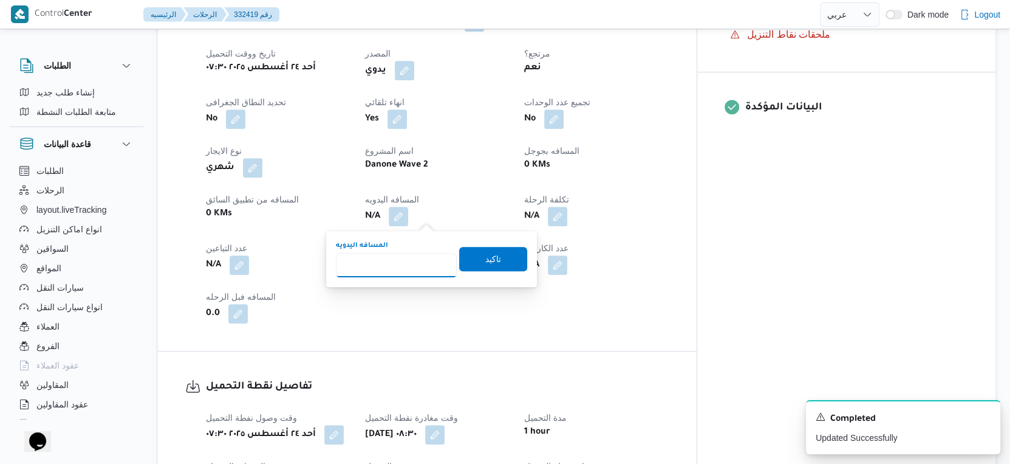
click at [401, 255] on input "المسافه اليدويه" at bounding box center [396, 265] width 121 height 24
type input "50"
click at [501, 264] on span "تاكيد" at bounding box center [493, 258] width 68 height 24
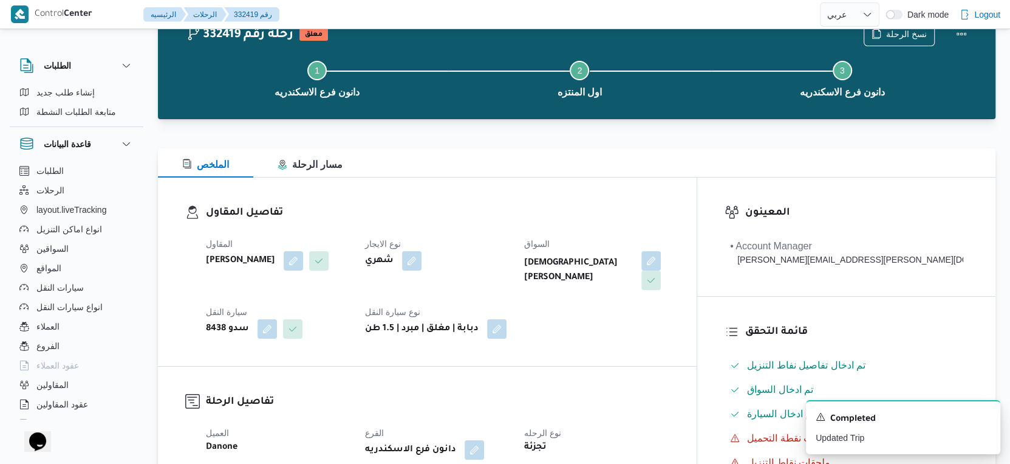
scroll to position [0, 0]
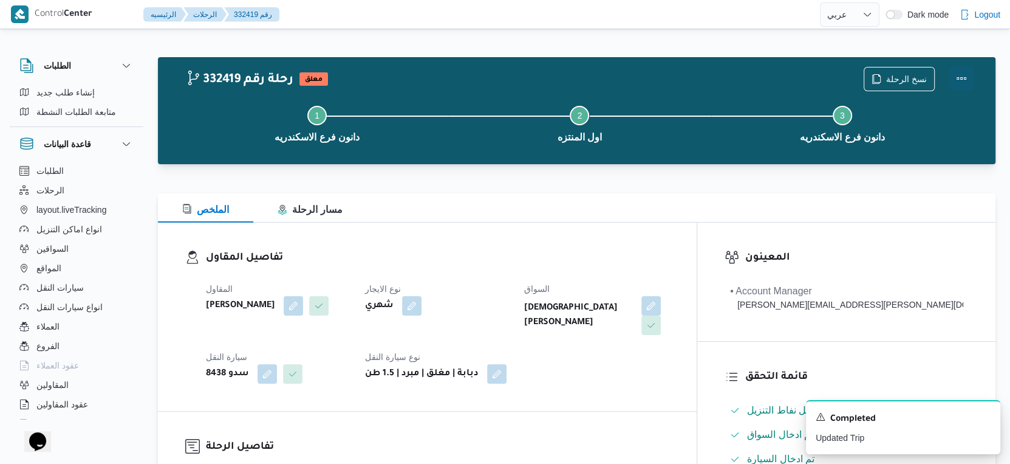
click at [964, 71] on button "Actions" at bounding box center [962, 78] width 24 height 24
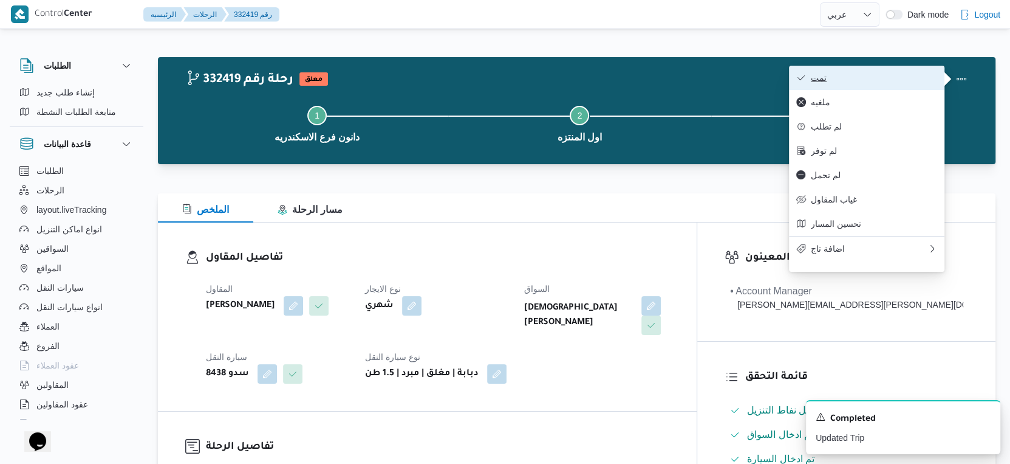
click at [895, 80] on span "تمت" at bounding box center [874, 78] width 126 height 10
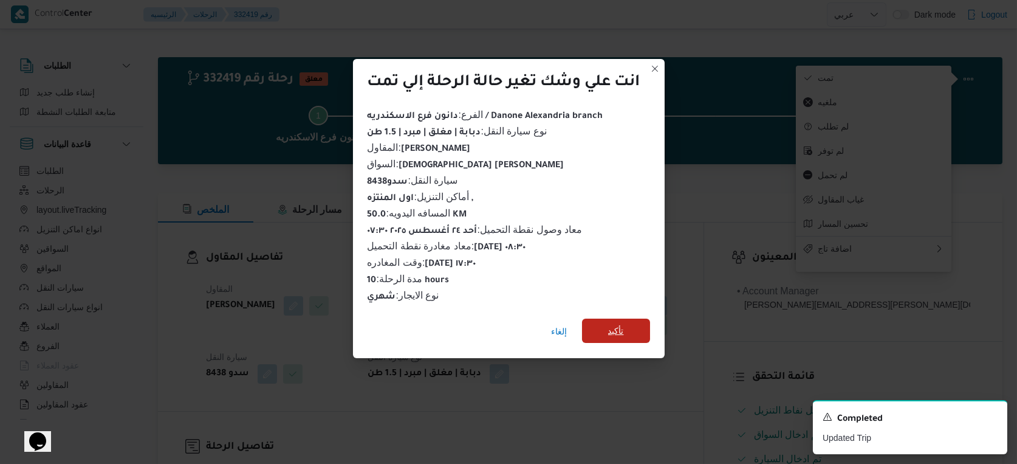
click at [609, 325] on span "تأكيد" at bounding box center [616, 330] width 16 height 15
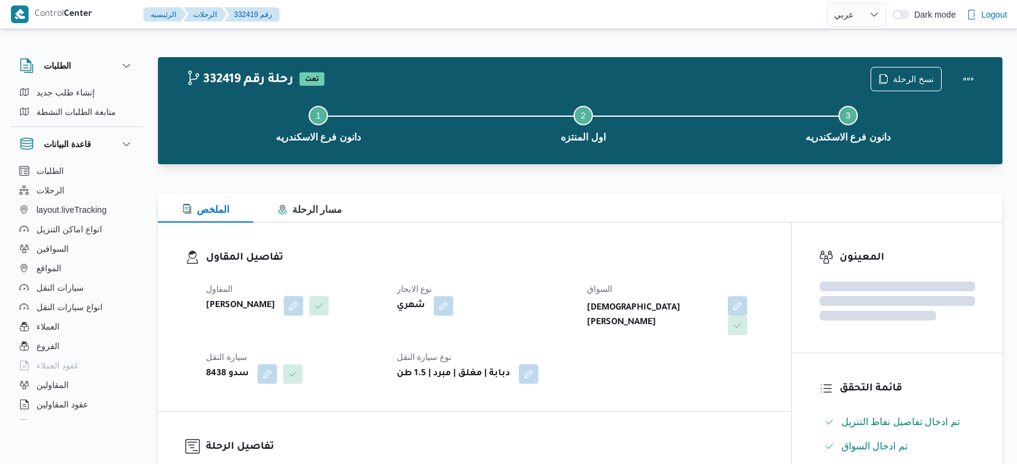
select select "ar"
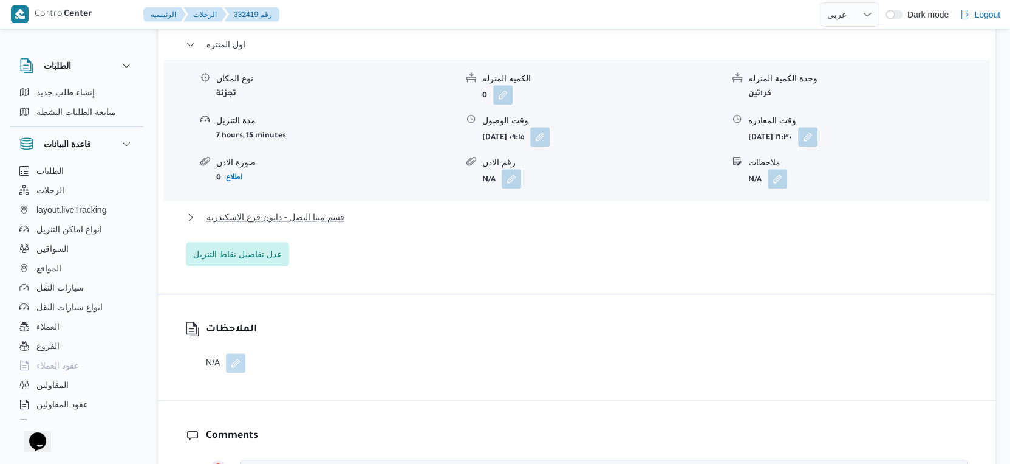
scroll to position [1080, 0]
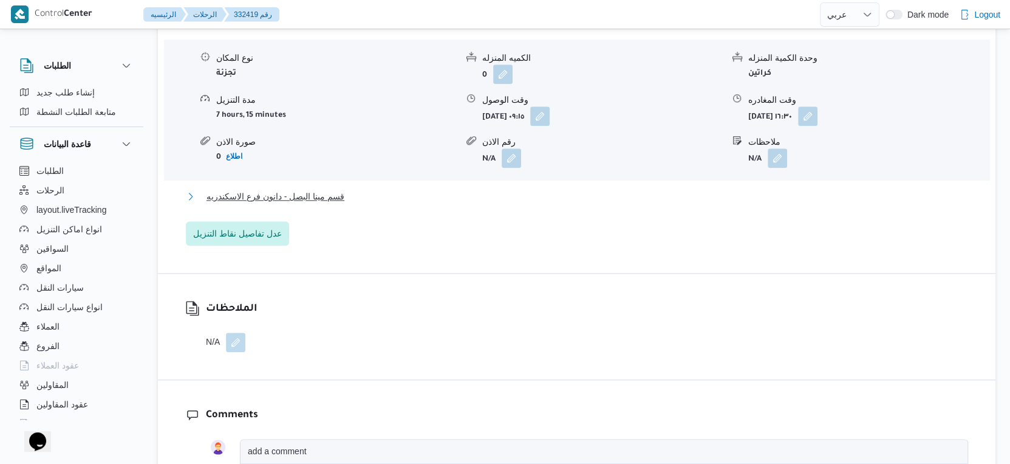
click at [323, 192] on span "قسم مينا البصل - دانون فرع الاسكندريه" at bounding box center [276, 196] width 138 height 15
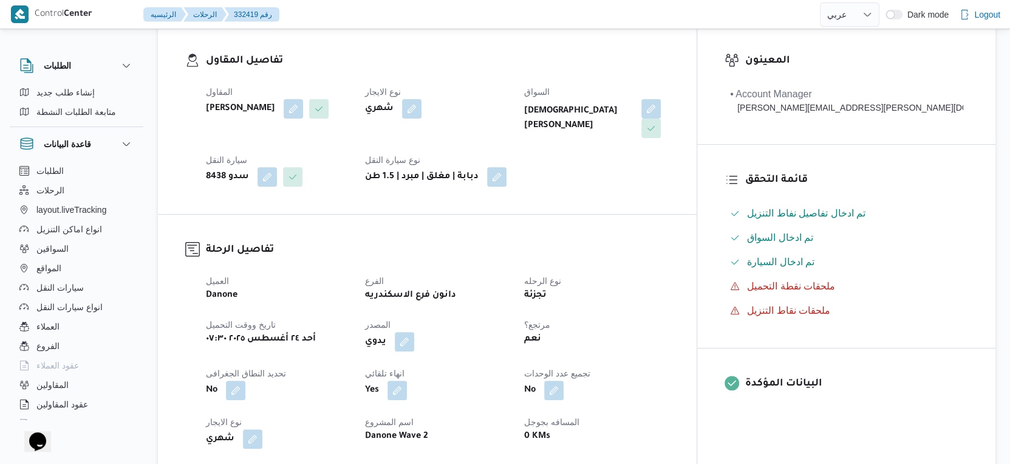
scroll to position [337, 0]
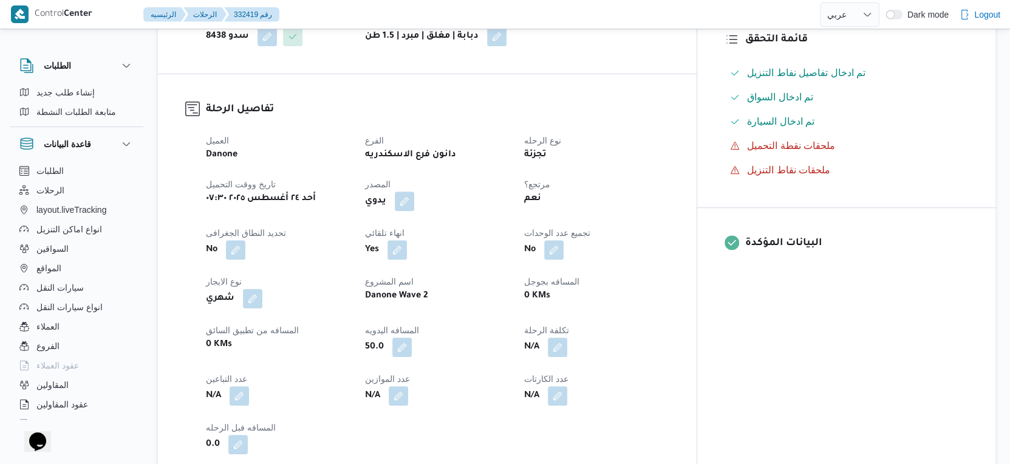
select select "ar"
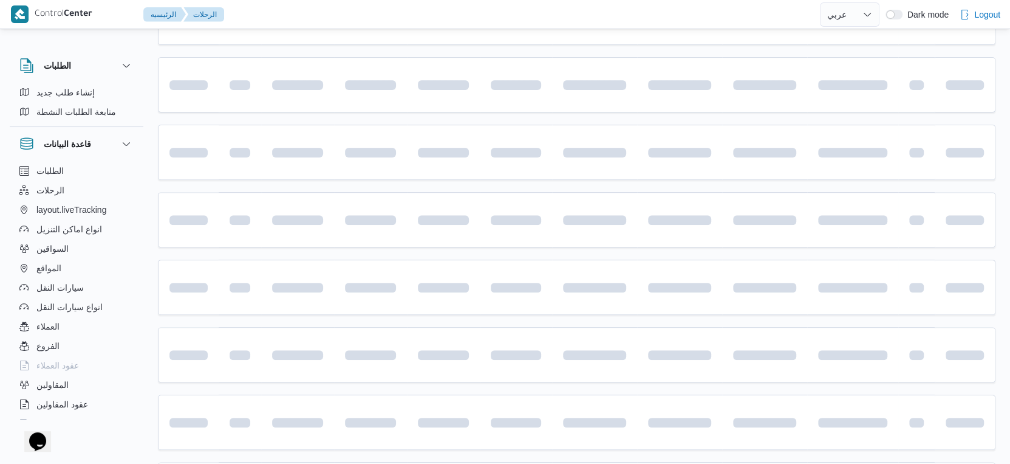
scroll to position [992, 0]
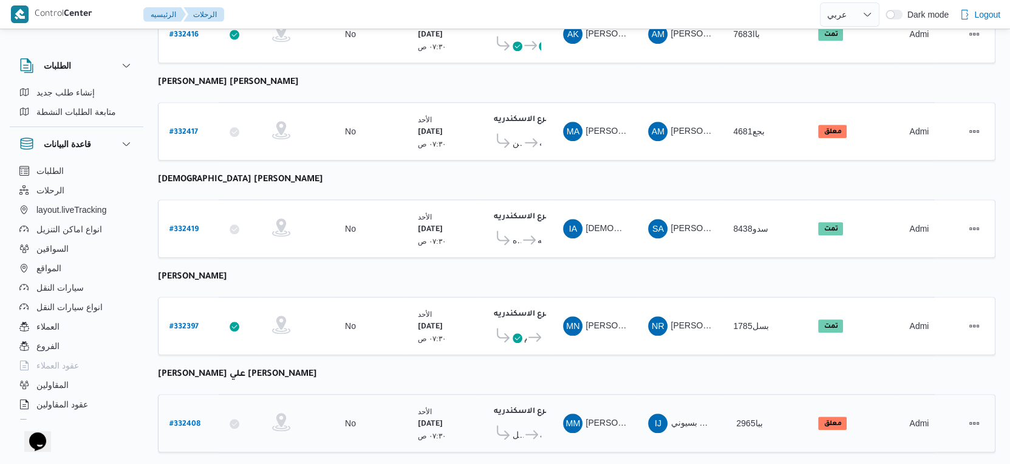
click at [193, 420] on b "# 332408" at bounding box center [185, 424] width 31 height 9
select select "ar"
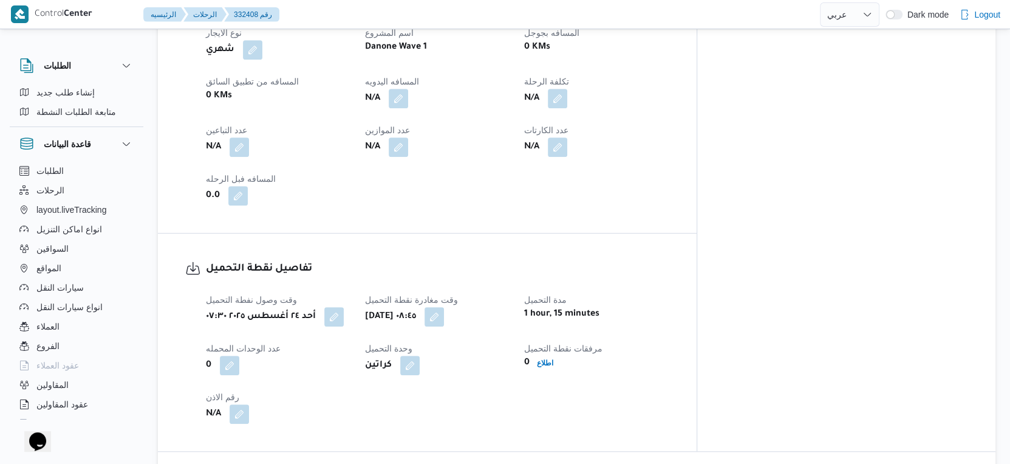
scroll to position [810, 0]
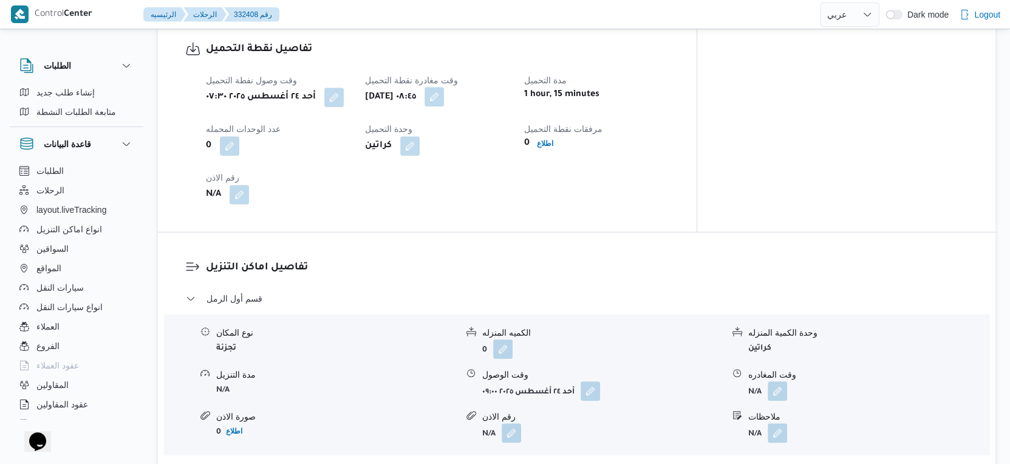
click at [444, 97] on button "button" at bounding box center [434, 96] width 19 height 19
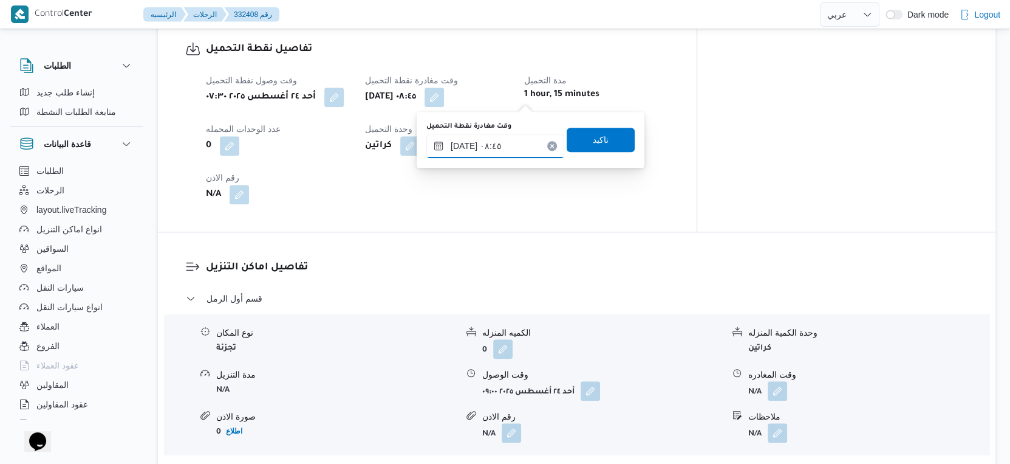
click at [496, 147] on input "[DATE] ٠٨:٤٥" at bounding box center [496, 146] width 138 height 24
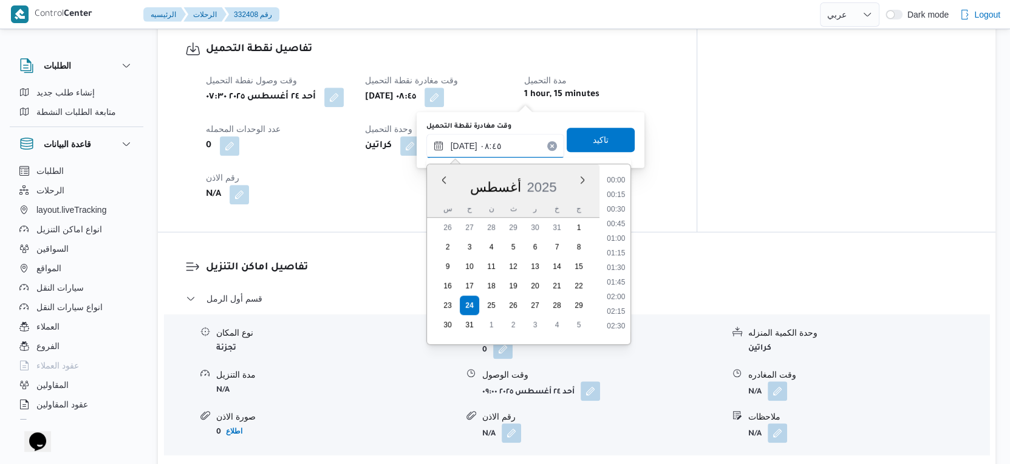
scroll to position [427, 0]
click at [625, 250] on li "08:30" at bounding box center [616, 249] width 28 height 12
type input "[DATE] ٠٨:٣٠"
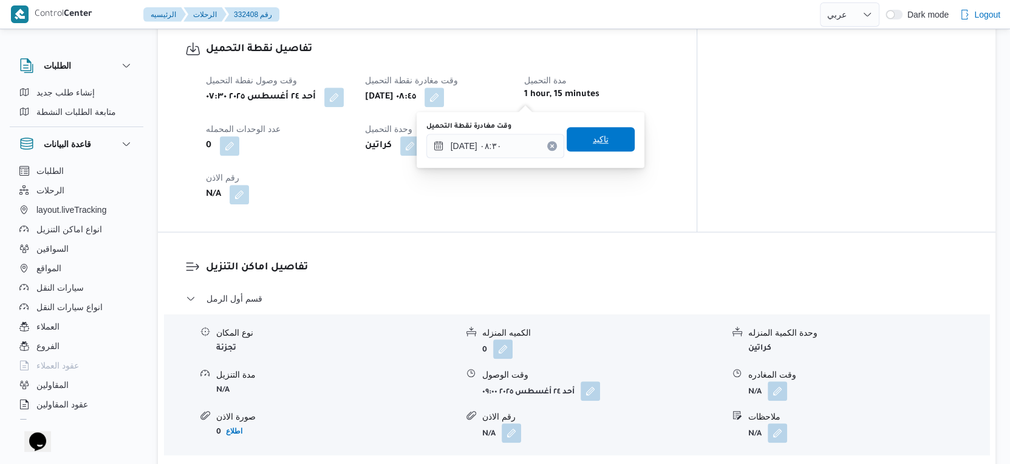
click at [609, 136] on span "تاكيد" at bounding box center [601, 139] width 68 height 24
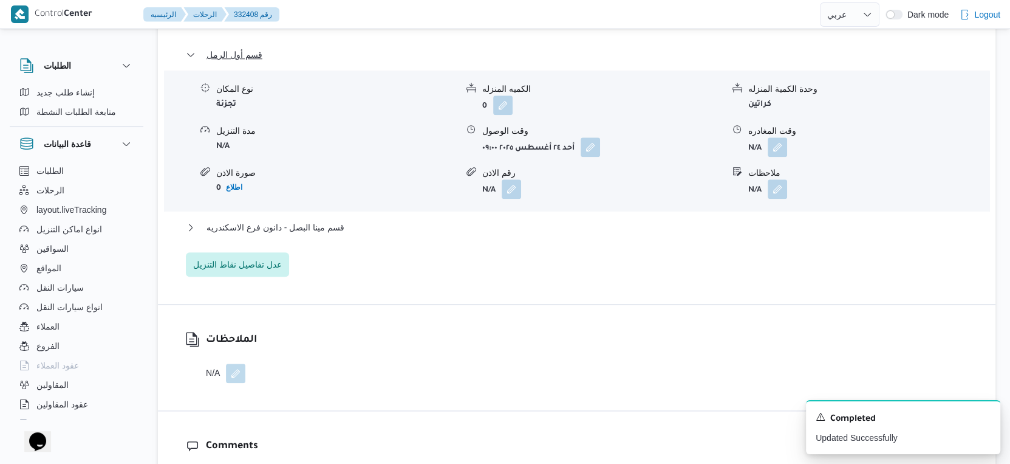
scroll to position [1080, 0]
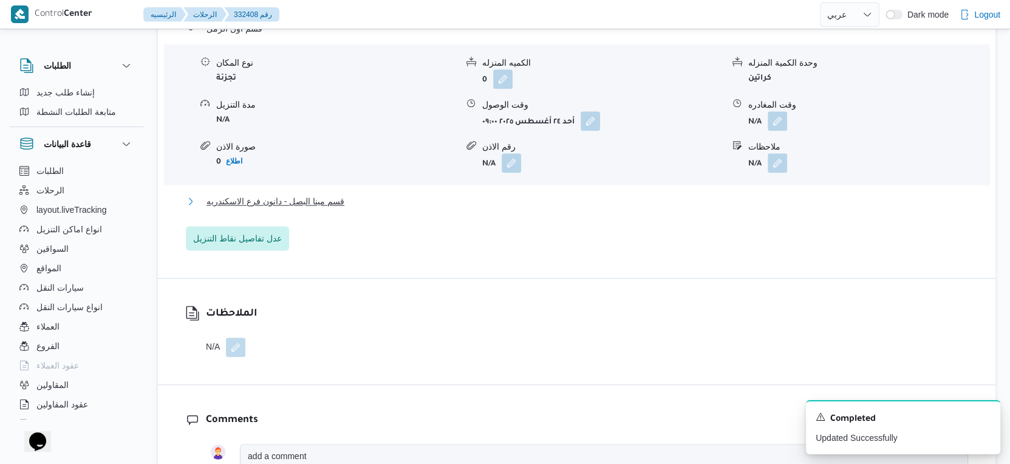
click at [359, 205] on button "قسم مينا البصل - دانون فرع الاسكندريه" at bounding box center [577, 201] width 783 height 15
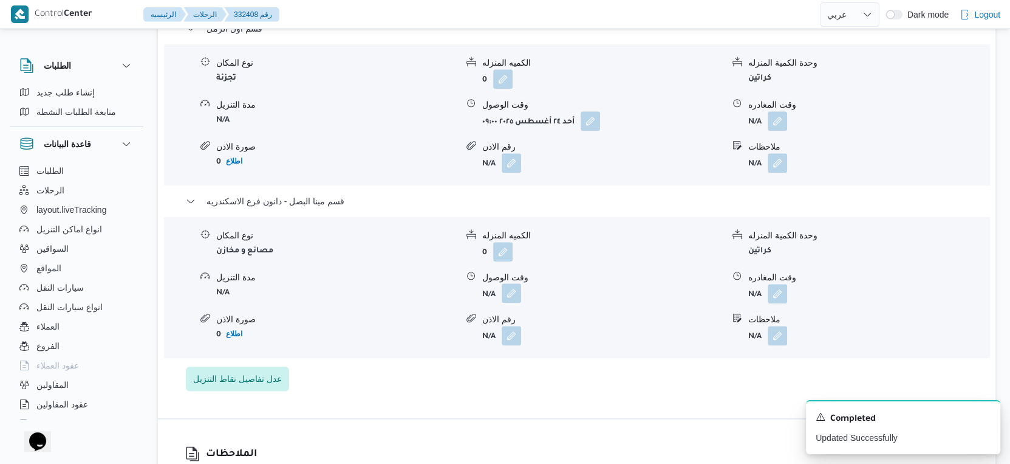
click at [518, 291] on button "button" at bounding box center [511, 292] width 19 height 19
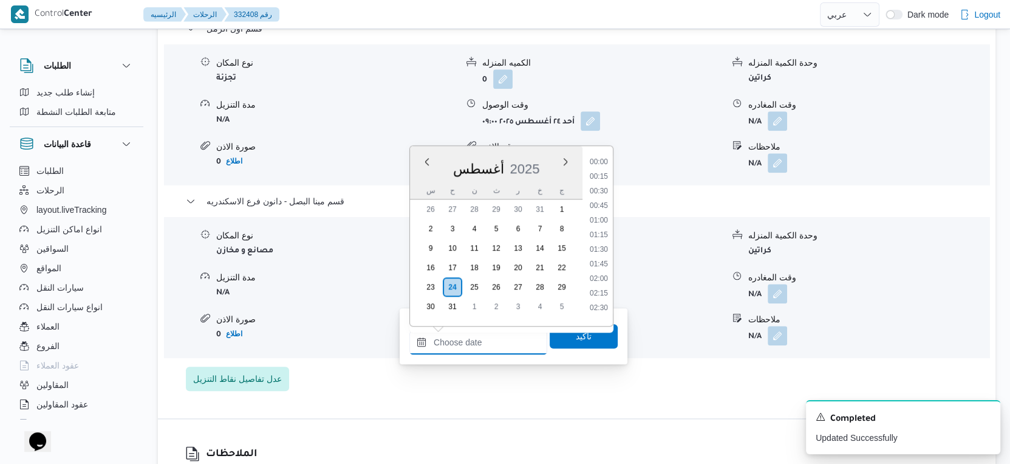
click at [489, 349] on input "وقت الوصول" at bounding box center [479, 342] width 138 height 24
click at [604, 171] on li "17:30" at bounding box center [599, 174] width 28 height 12
type input "[DATE] ١٧:٣٠"
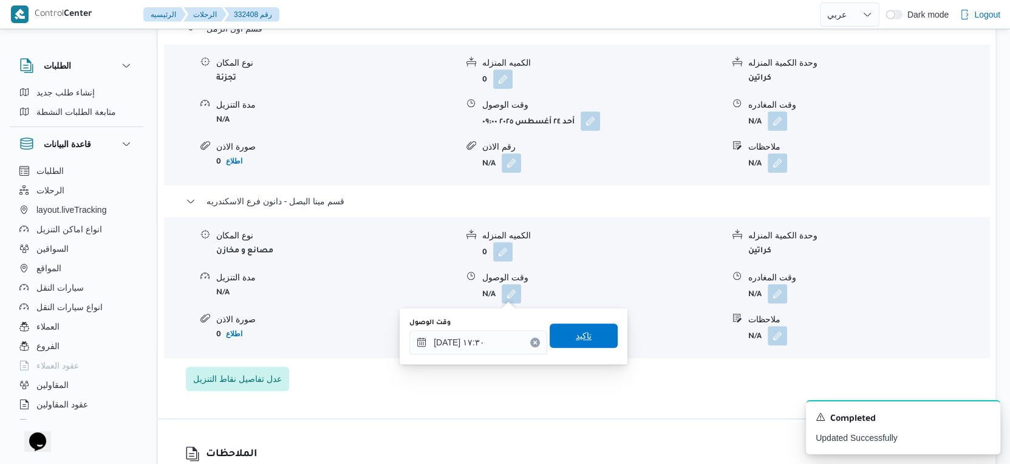
click at [578, 334] on span "تاكيد" at bounding box center [584, 335] width 16 height 15
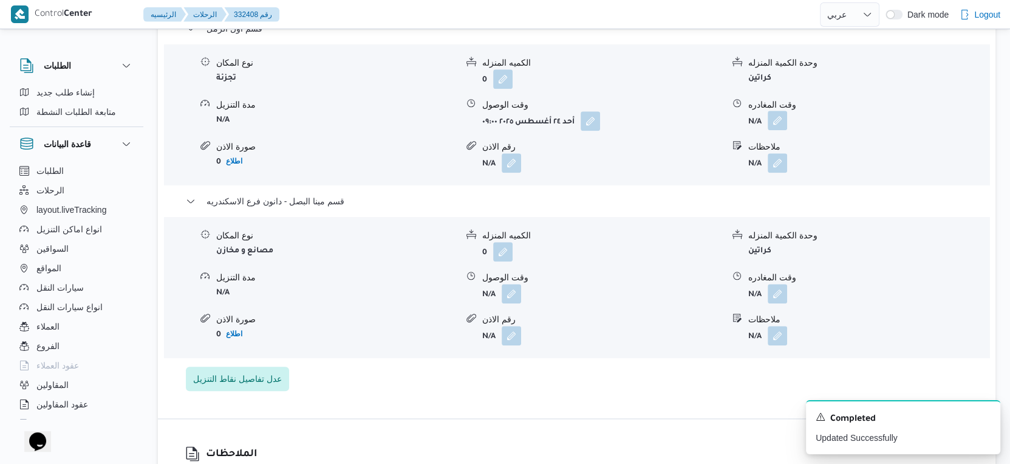
click at [783, 117] on button "button" at bounding box center [777, 120] width 19 height 19
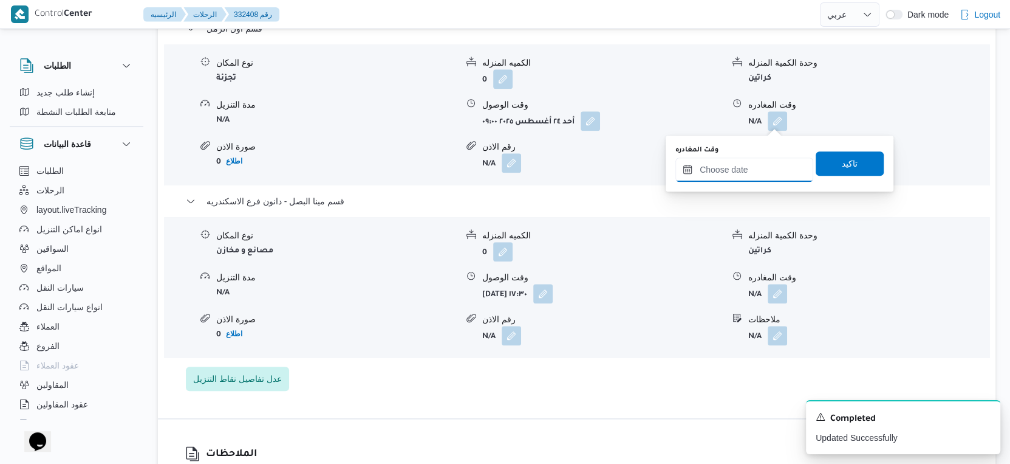
drag, startPoint x: 759, startPoint y: 161, endPoint x: 767, endPoint y: 173, distance: 14.3
click at [759, 161] on input "وقت المغادره" at bounding box center [745, 169] width 138 height 24
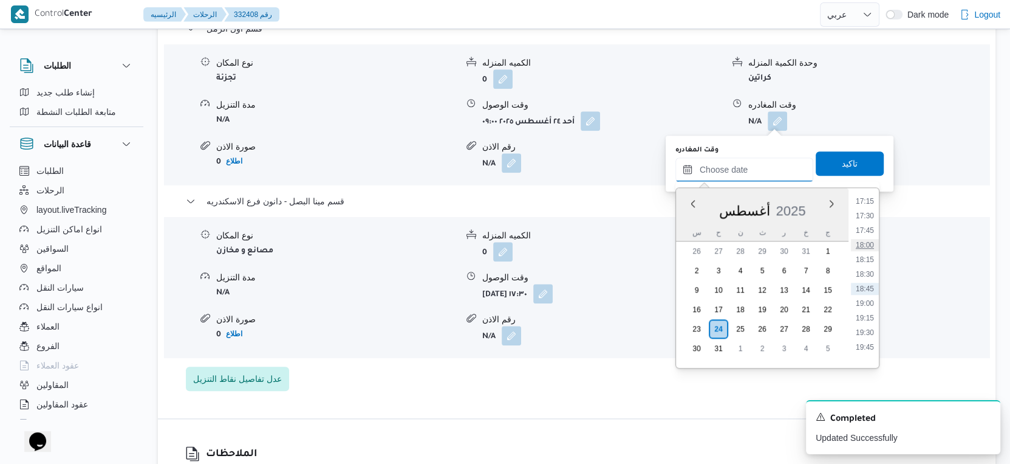
scroll to position [941, 0]
drag, startPoint x: 866, startPoint y: 253, endPoint x: 859, endPoint y: 204, distance: 49.2
click at [866, 253] on li "17:00" at bounding box center [865, 254] width 28 height 12
type input "[DATE] ١٧:٠٠"
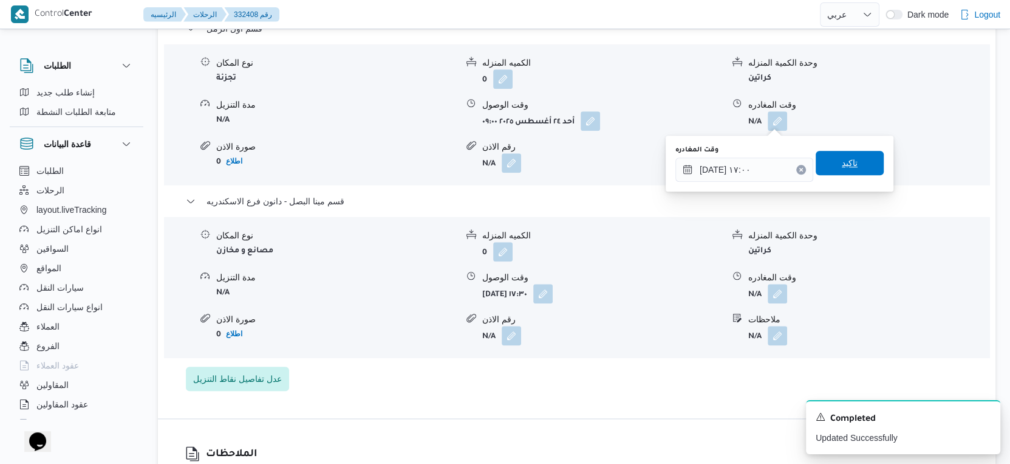
click at [853, 162] on span "تاكيد" at bounding box center [850, 163] width 68 height 24
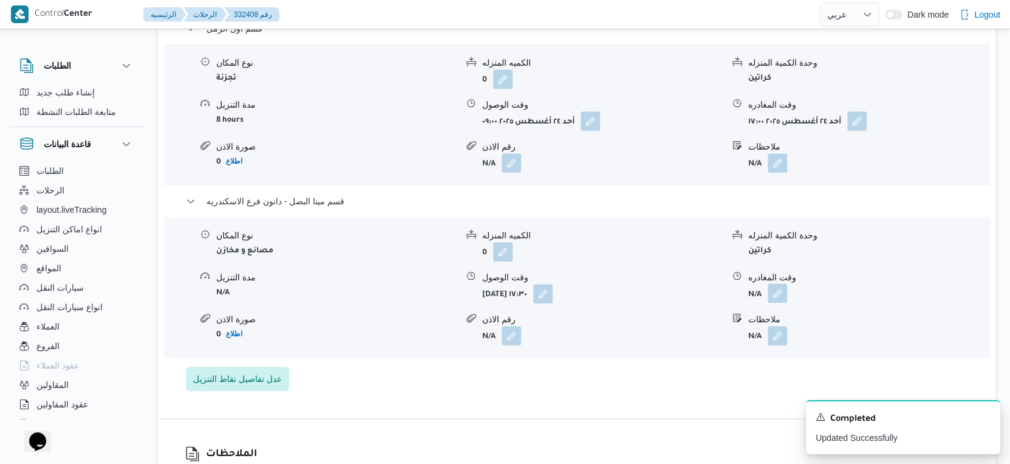
click at [774, 293] on button "button" at bounding box center [777, 292] width 19 height 19
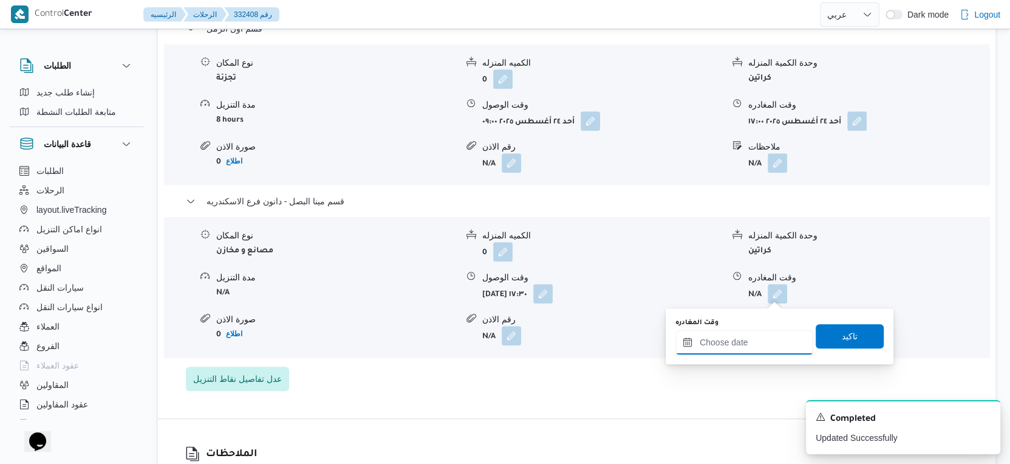
drag, startPoint x: 769, startPoint y: 350, endPoint x: 783, endPoint y: 331, distance: 23.5
click at [769, 351] on input "وقت المغادره" at bounding box center [745, 342] width 138 height 24
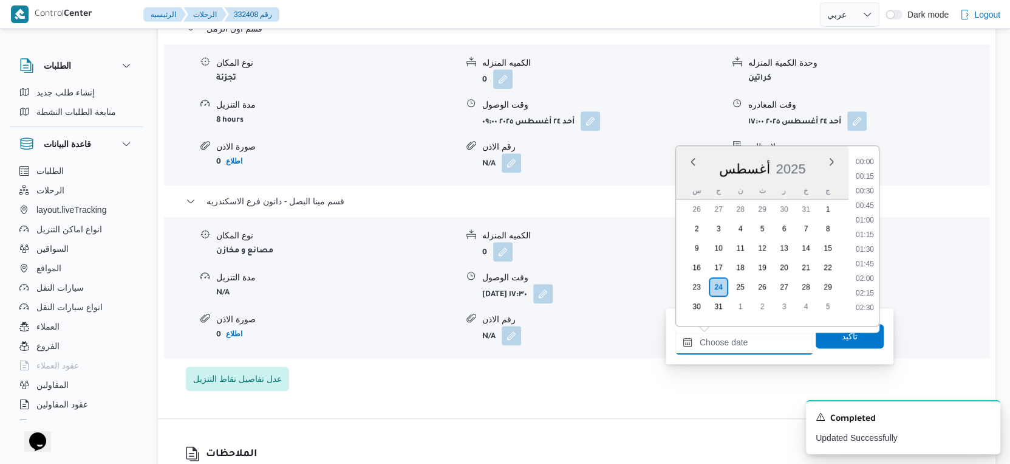
scroll to position [1009, 0]
drag, startPoint x: 868, startPoint y: 216, endPoint x: 840, endPoint y: 235, distance: 34.0
click at [868, 215] on li "18:15" at bounding box center [865, 217] width 28 height 12
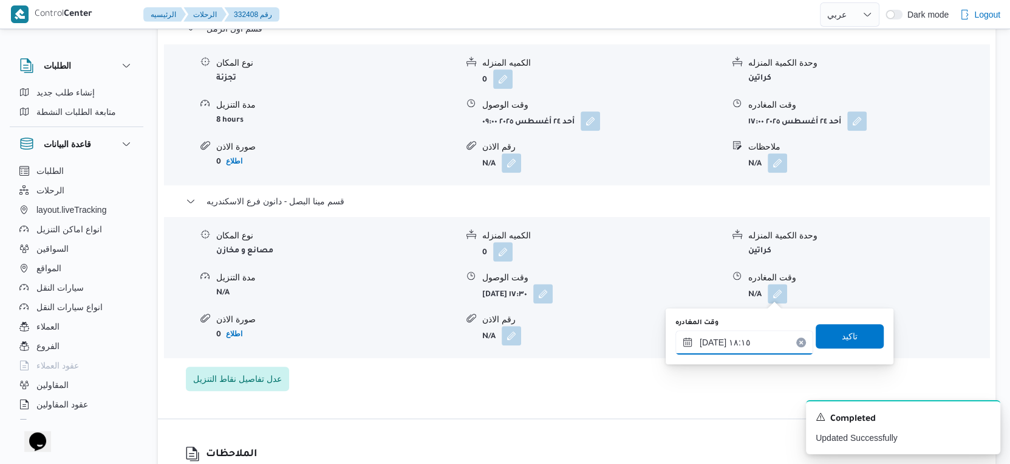
click at [710, 338] on input "[DATE] ١٨:١٥" at bounding box center [745, 342] width 138 height 24
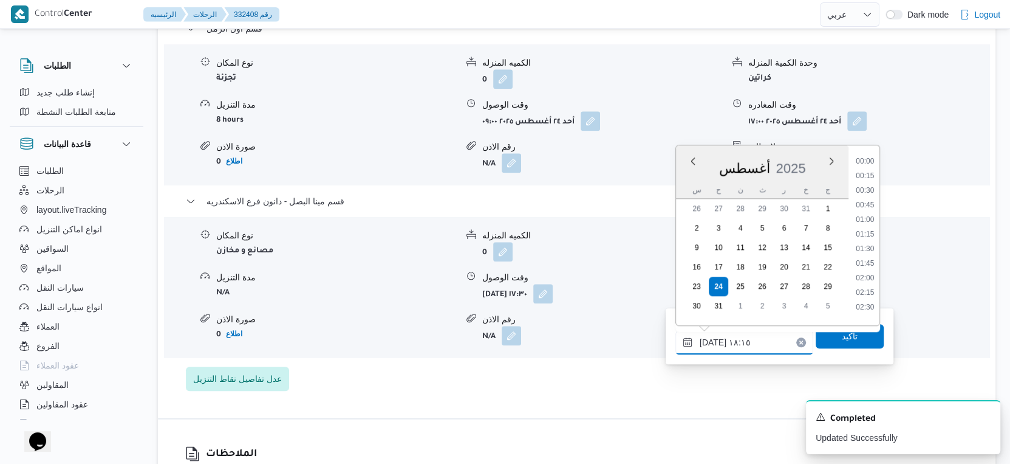
click at [710, 338] on input "[DATE] ١٨:١٥" at bounding box center [745, 342] width 138 height 24
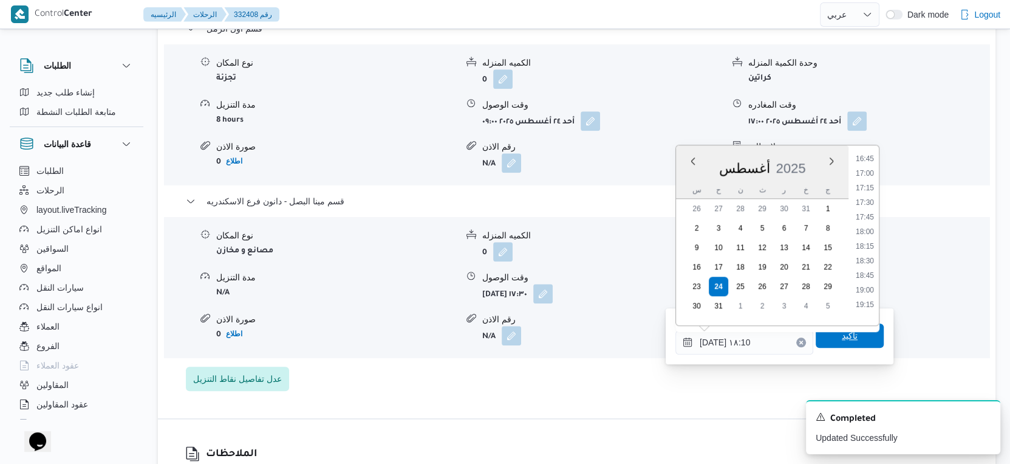
type input "٢٤/٠٨/٢٠٢٥ ١٨:١٠"
click at [832, 343] on span "تاكيد" at bounding box center [850, 335] width 68 height 24
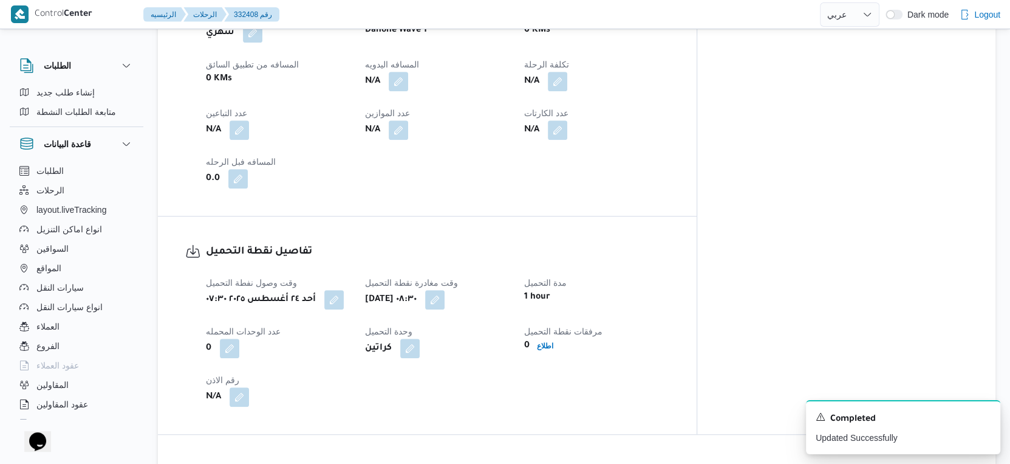
scroll to position [405, 0]
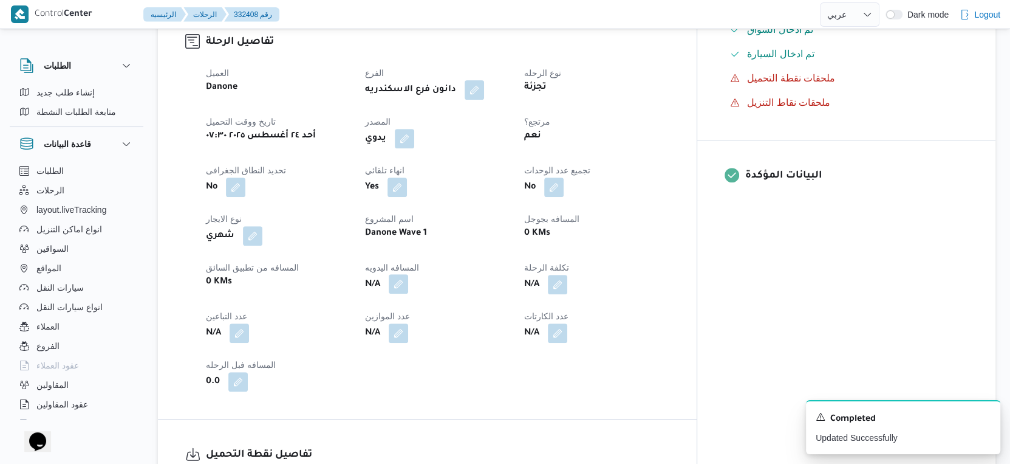
click at [408, 283] on button "button" at bounding box center [398, 283] width 19 height 19
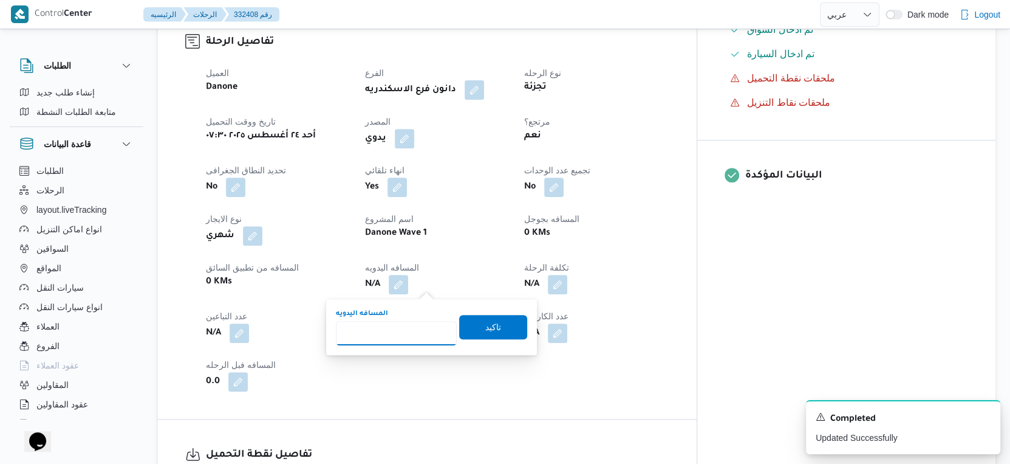
click at [403, 327] on input "المسافه اليدويه" at bounding box center [396, 333] width 121 height 24
type input "54"
click at [504, 316] on span "تاكيد" at bounding box center [493, 326] width 68 height 24
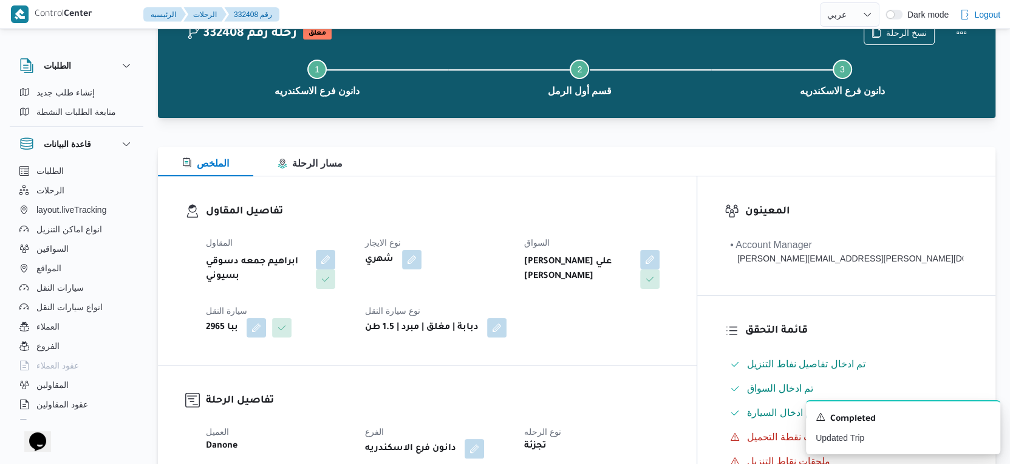
scroll to position [0, 0]
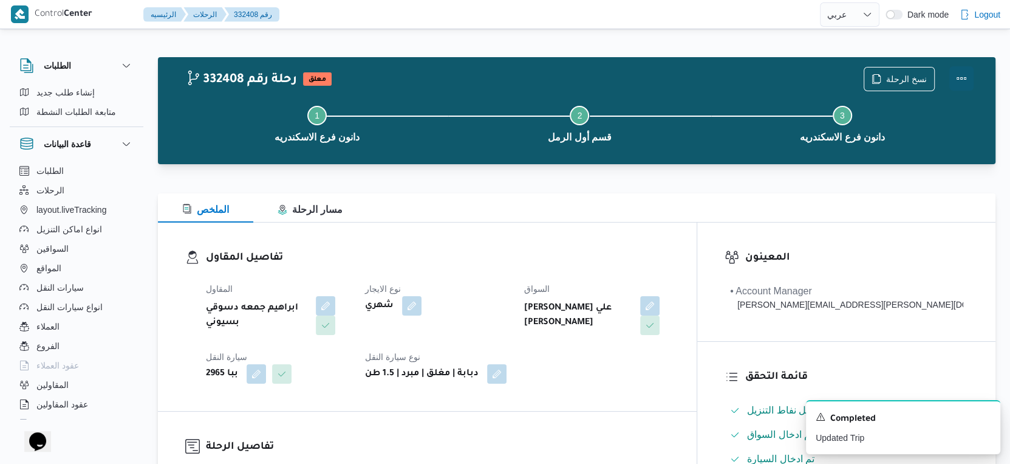
click at [962, 74] on button "Actions" at bounding box center [962, 78] width 24 height 24
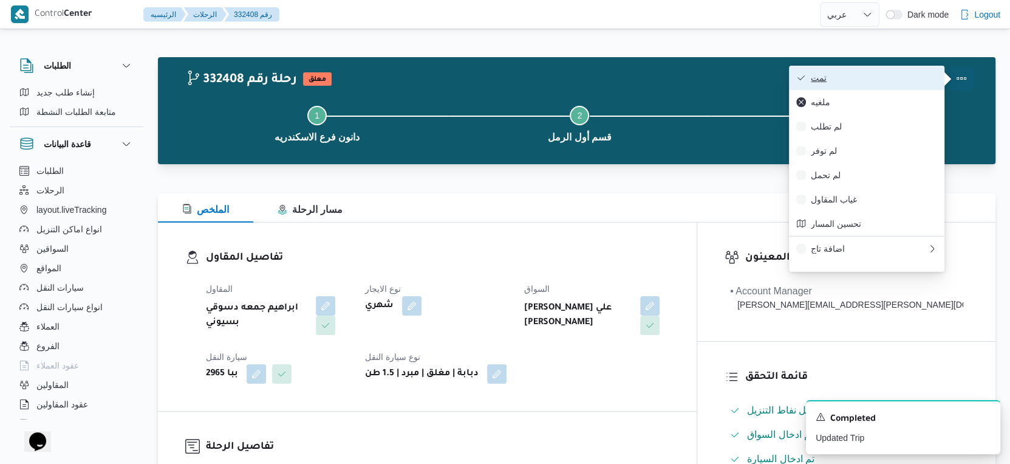
drag, startPoint x: 958, startPoint y: 74, endPoint x: 894, endPoint y: 79, distance: 64.0
click at [894, 79] on span "تمت" at bounding box center [874, 78] width 126 height 10
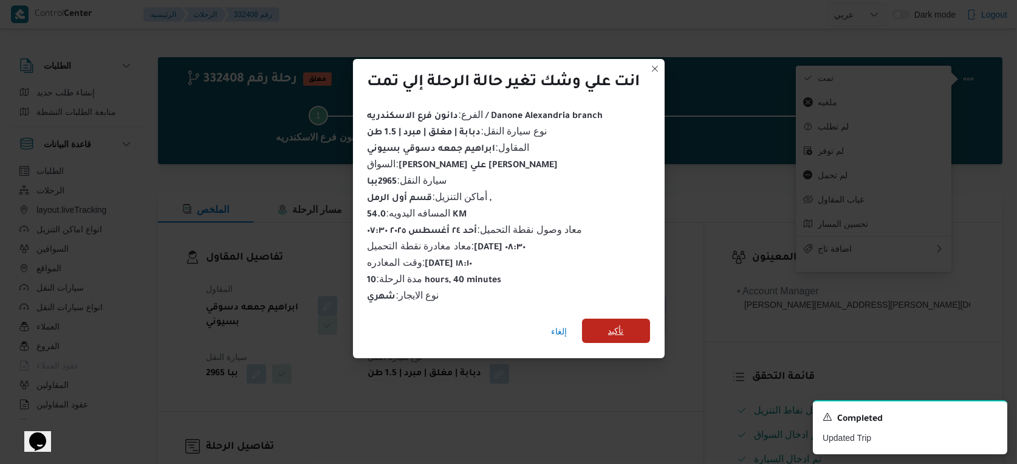
click at [614, 334] on span "تأكيد" at bounding box center [616, 330] width 16 height 15
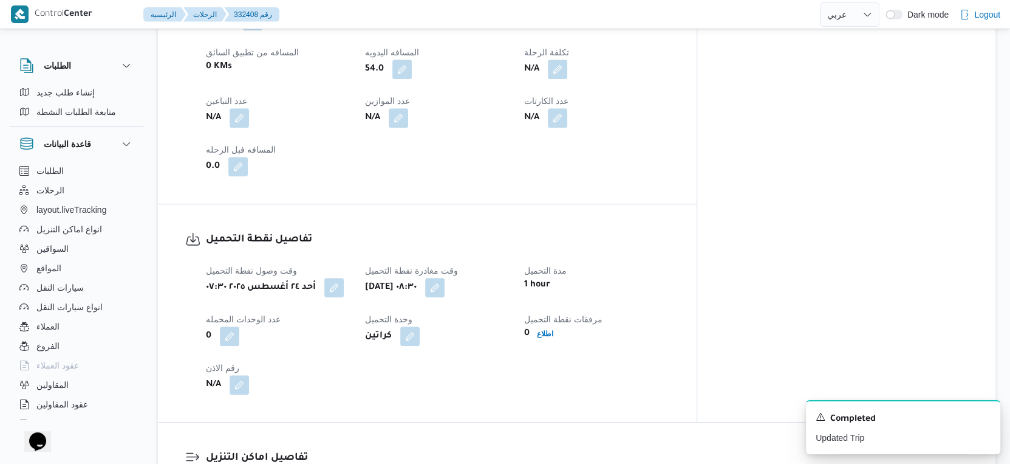
scroll to position [473, 0]
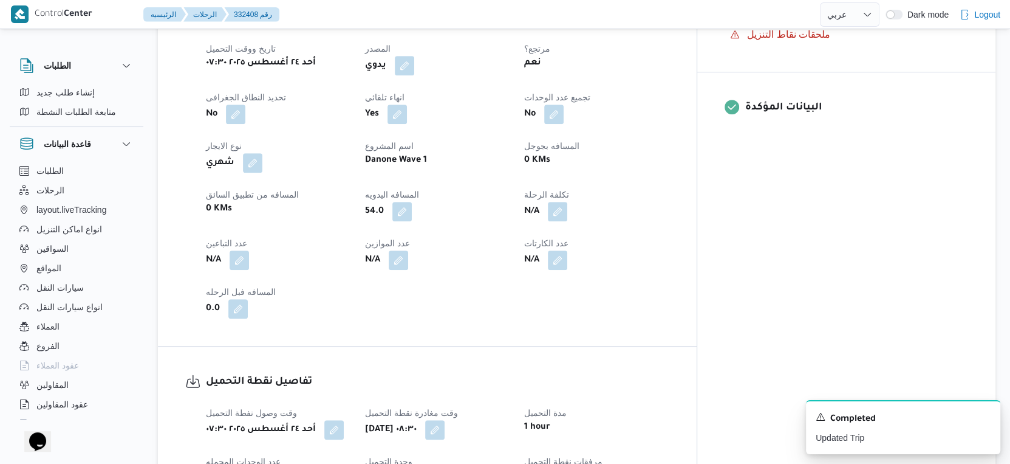
select select "ar"
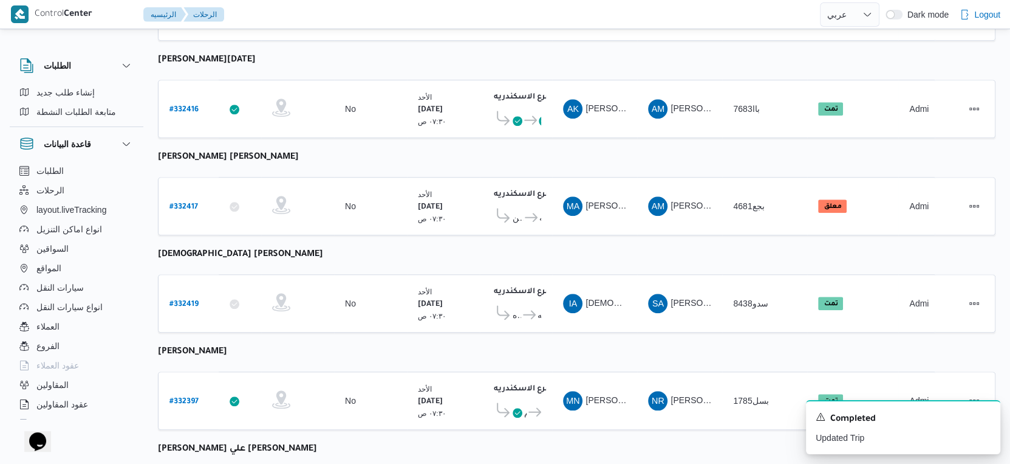
scroll to position [992, 0]
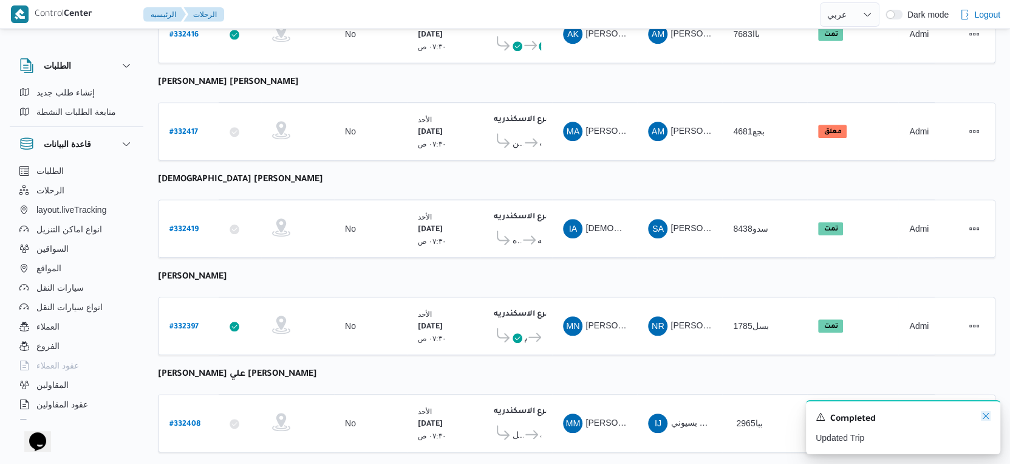
click at [986, 417] on icon "Dismiss toast" at bounding box center [986, 416] width 10 height 10
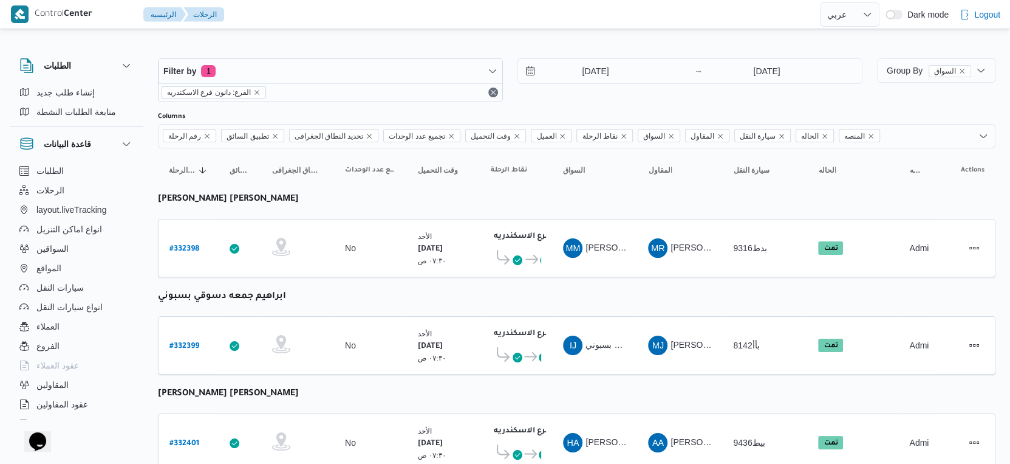
scroll to position [0, 0]
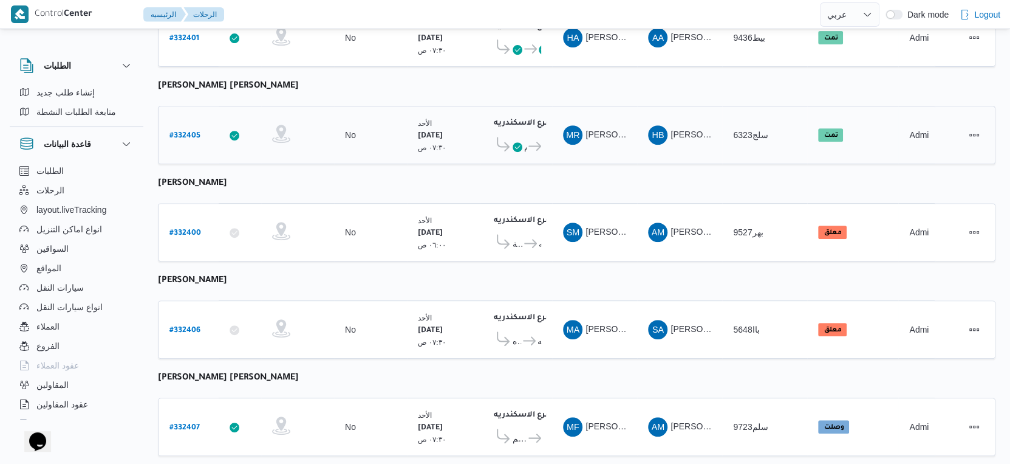
click at [190, 132] on b "# 332405" at bounding box center [185, 136] width 31 height 9
select select "ar"
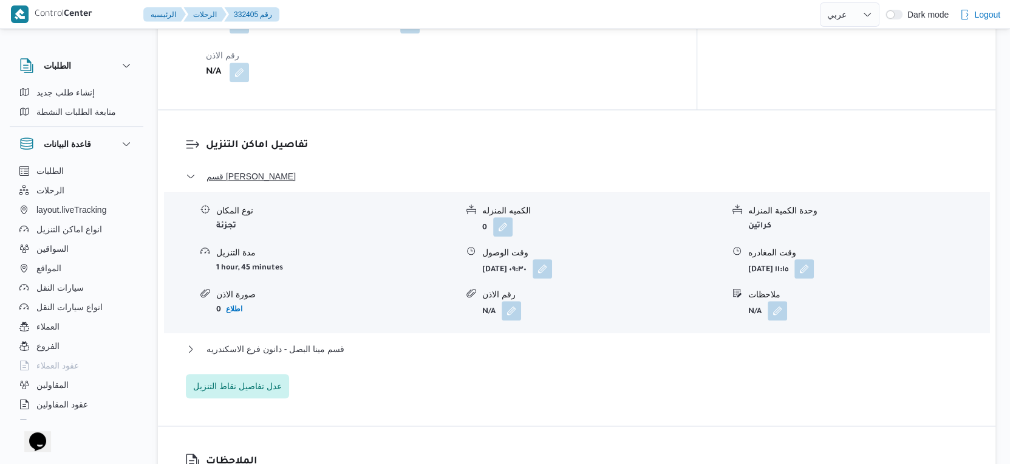
scroll to position [945, 0]
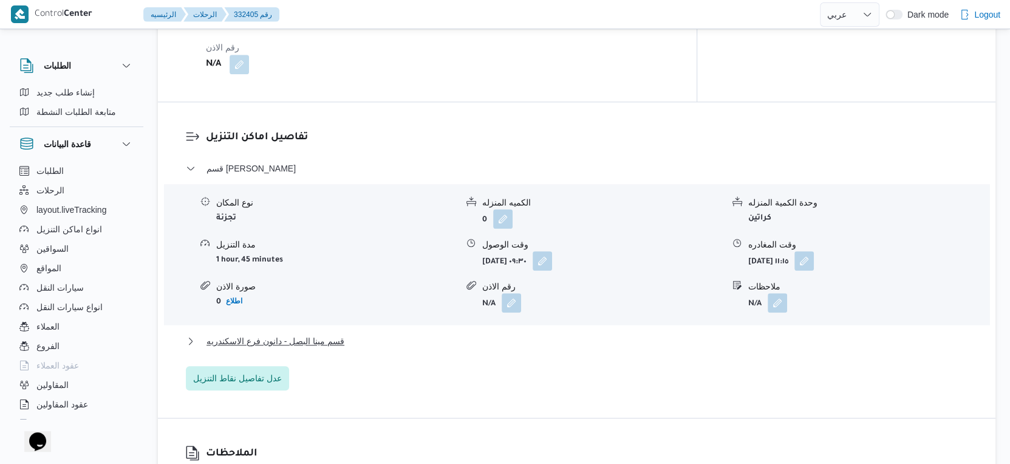
click at [341, 338] on div "قسم مينا البصل - دانون فرع الاسكندريه" at bounding box center [577, 345] width 783 height 23
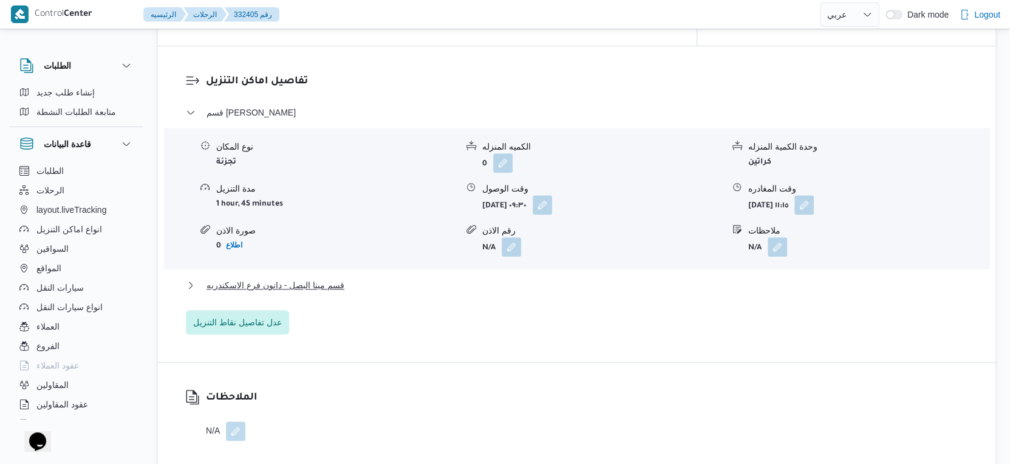
scroll to position [1080, 0]
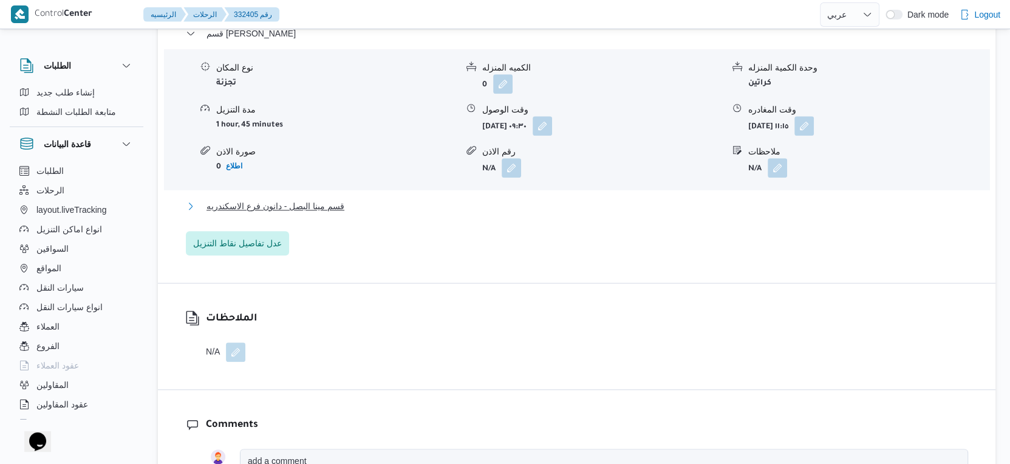
click at [341, 199] on span "قسم مينا البصل - دانون فرع الاسكندريه" at bounding box center [276, 206] width 138 height 15
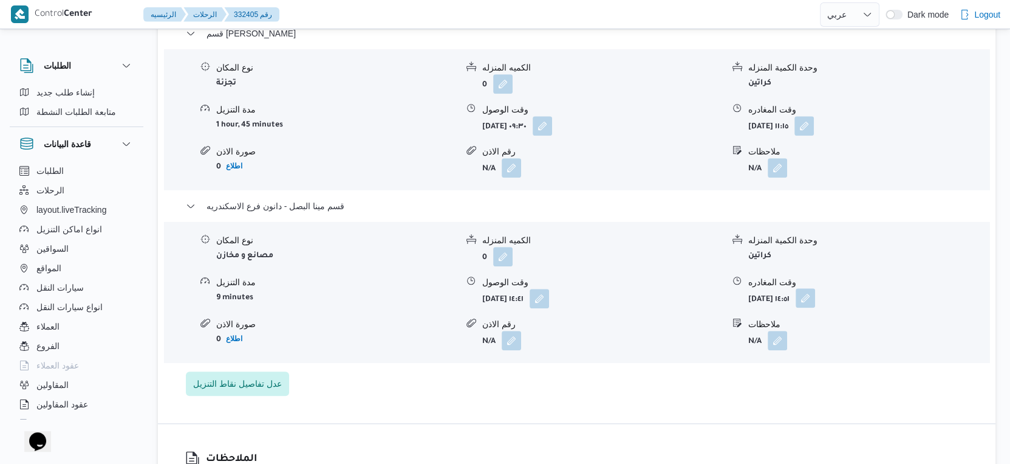
click at [815, 288] on button "button" at bounding box center [805, 297] width 19 height 19
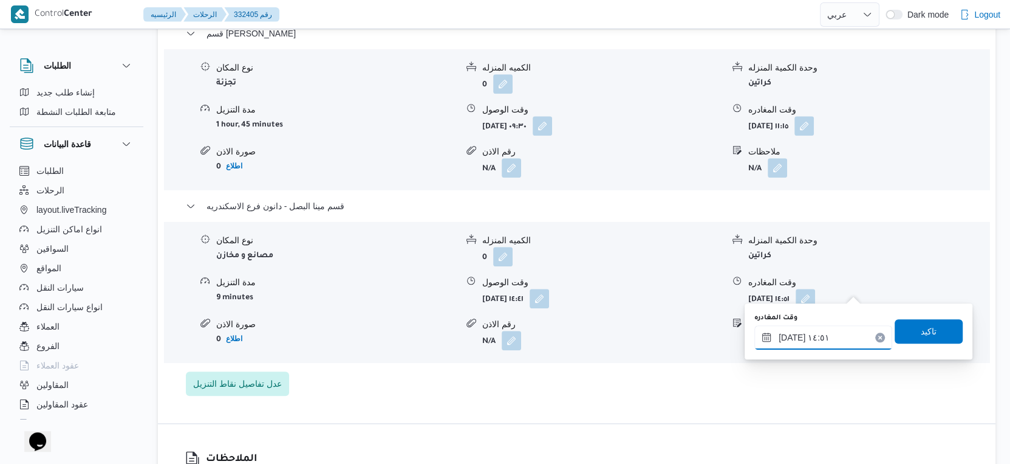
click at [829, 330] on div "٢٤/٠٨/٢٠٢٥ ١٤:٥١" at bounding box center [824, 337] width 138 height 24
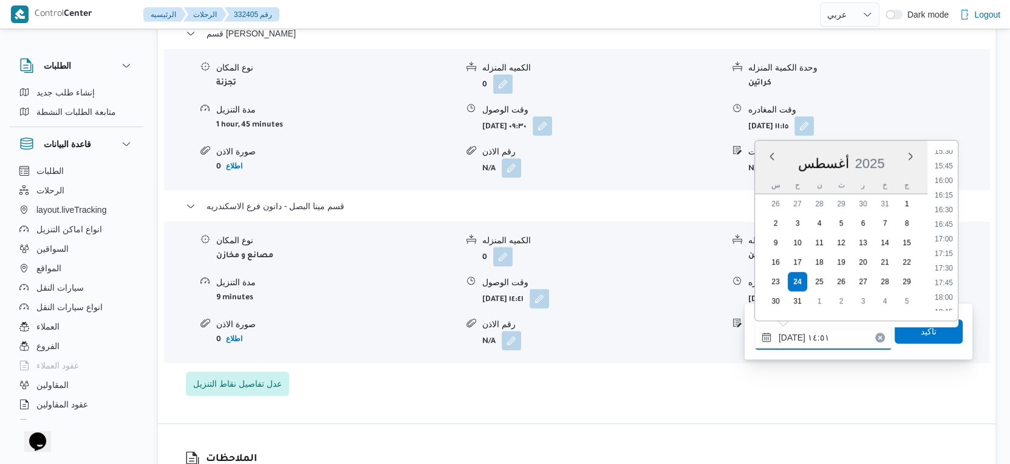
scroll to position [911, 0]
click at [951, 207] on li "16:30" at bounding box center [944, 208] width 28 height 12
type input "٢٤/٠٨/٢٠٢٥ ١٦:٣٠"
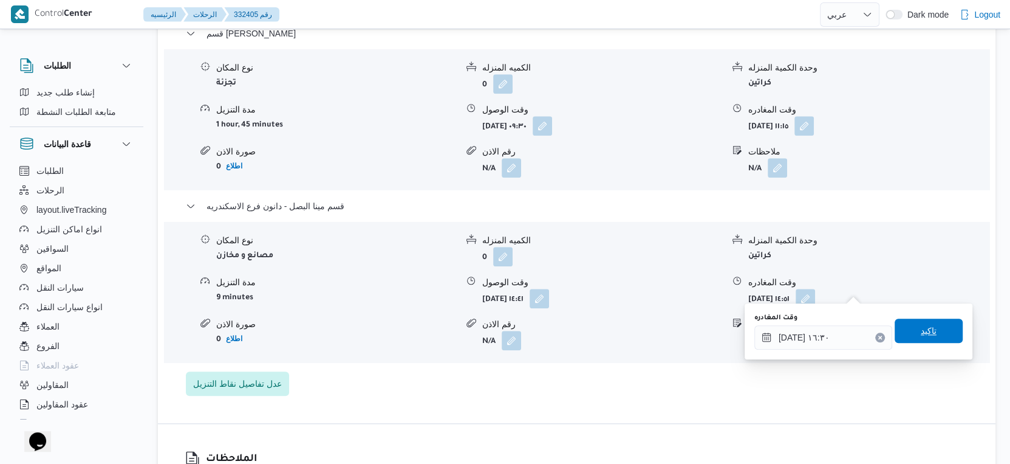
click at [927, 328] on span "تاكيد" at bounding box center [929, 330] width 68 height 24
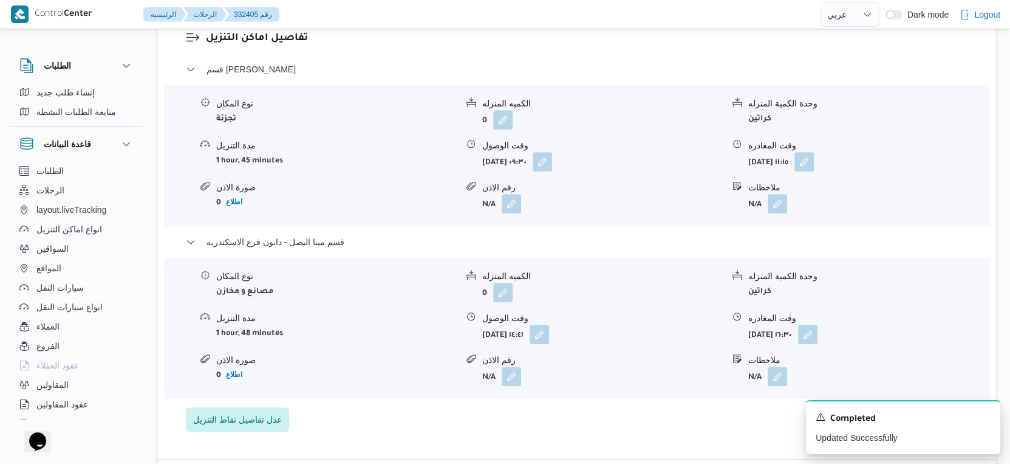
scroll to position [1013, 0]
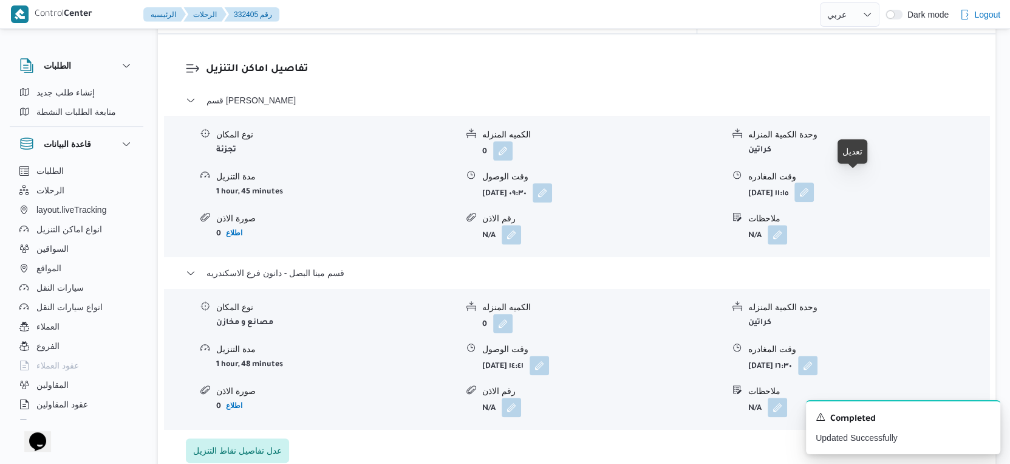
click at [814, 182] on button "button" at bounding box center [804, 191] width 19 height 19
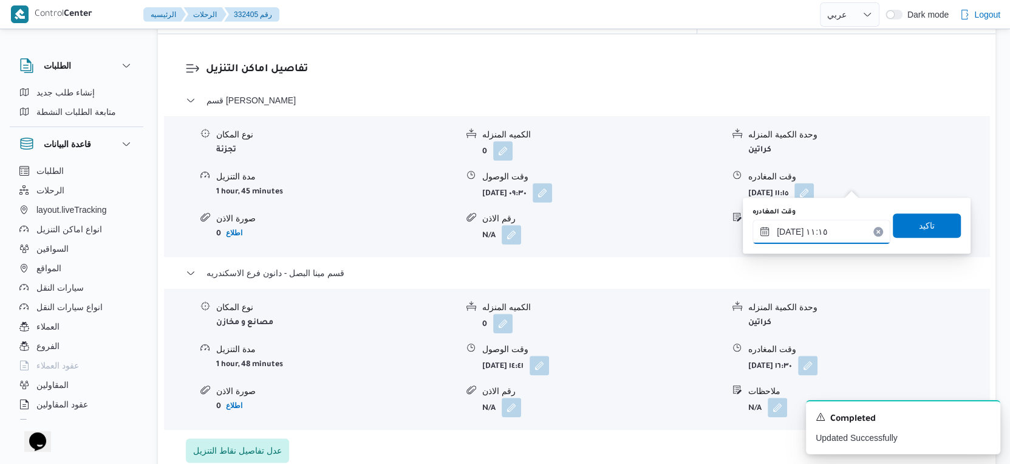
click at [835, 237] on input "٢٤/٠٨/٢٠٢٥ ١١:١٥" at bounding box center [822, 231] width 138 height 24
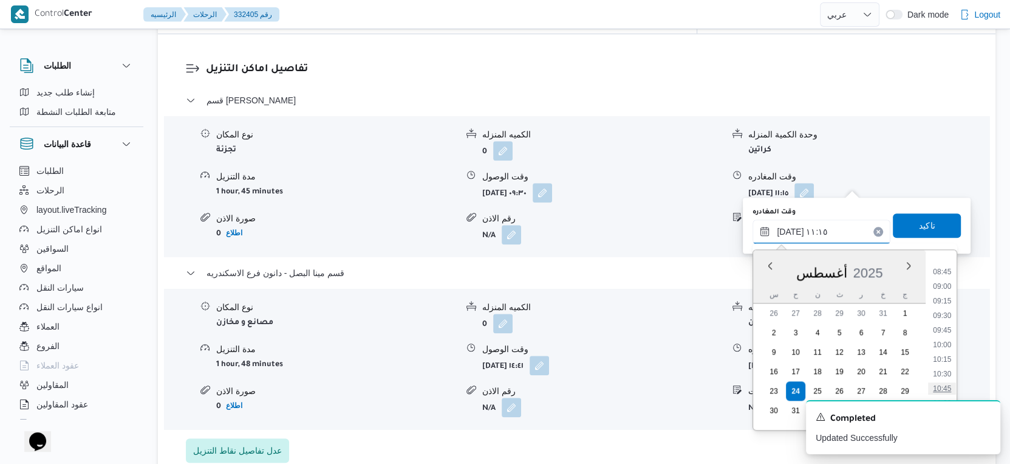
scroll to position [774, 0]
click at [949, 320] on li "14:15" at bounding box center [943, 323] width 28 height 12
type input "٢٤/٠٨/٢٠٢٥ ١٤:١٥"
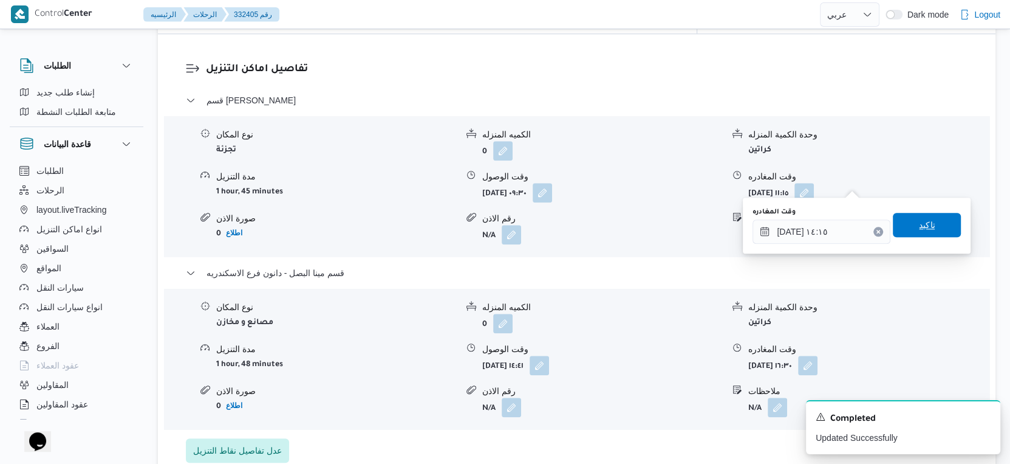
click at [926, 220] on span "تاكيد" at bounding box center [927, 225] width 68 height 24
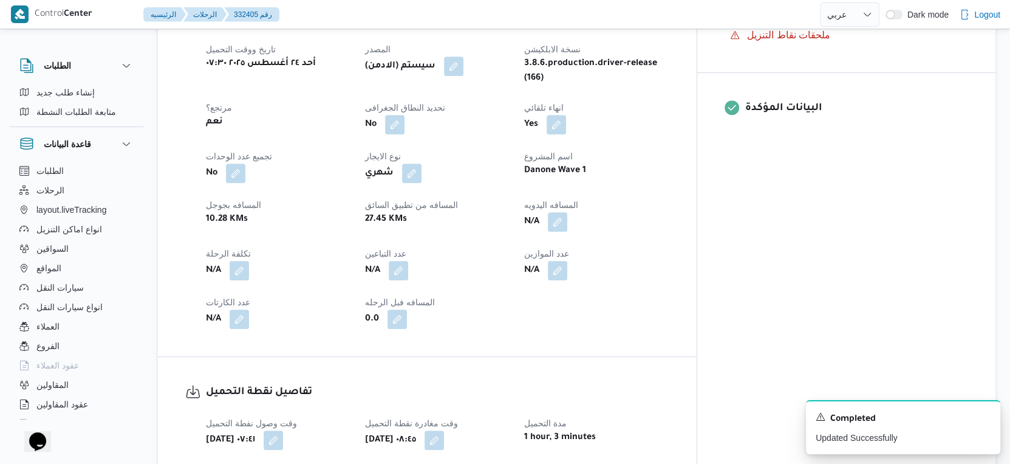
scroll to position [473, 0]
click at [568, 211] on button "button" at bounding box center [557, 220] width 19 height 19
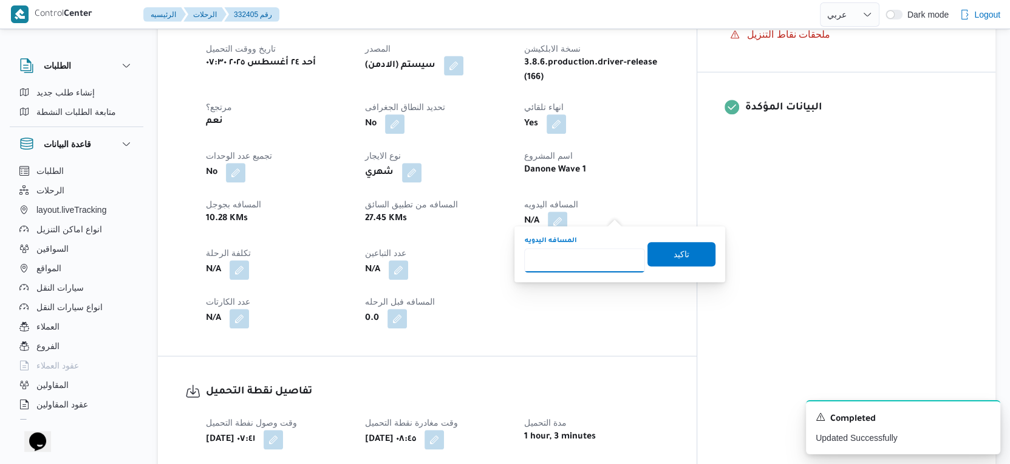
click at [591, 254] on input "المسافه اليدويه" at bounding box center [584, 260] width 121 height 24
type input "32"
click at [675, 255] on span "تاكيد" at bounding box center [682, 253] width 16 height 15
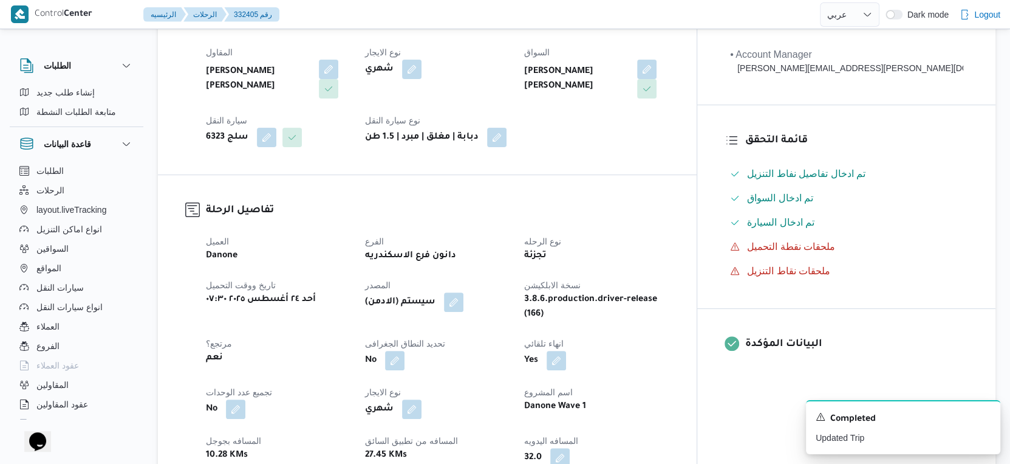
scroll to position [405, 0]
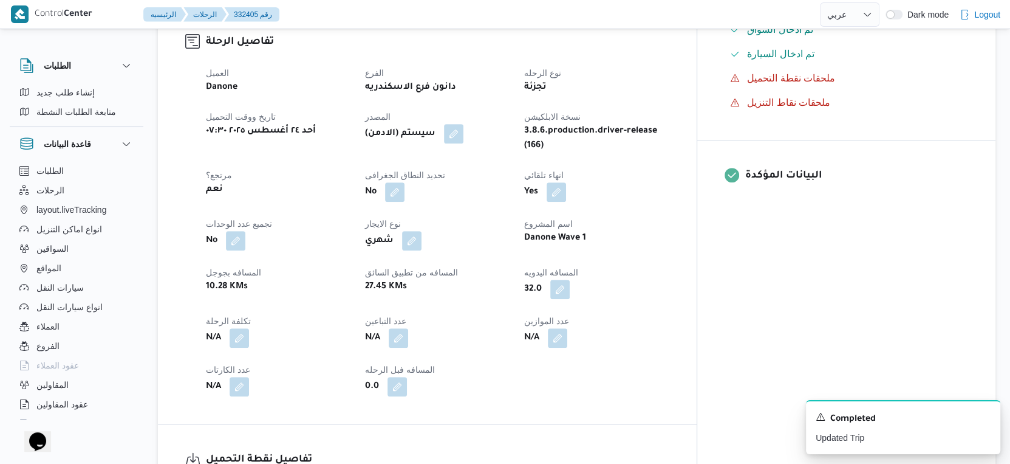
select select "ar"
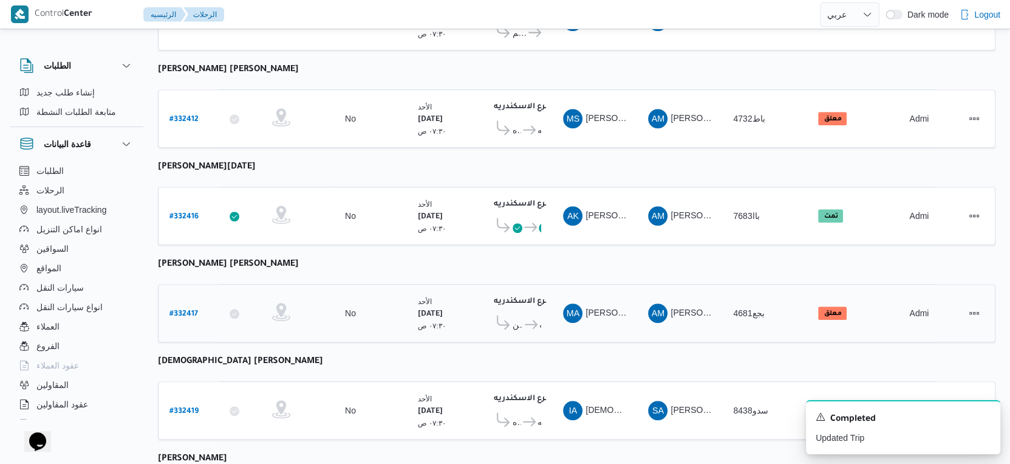
click at [181, 310] on b "# 332417" at bounding box center [184, 314] width 29 height 9
select select "ar"
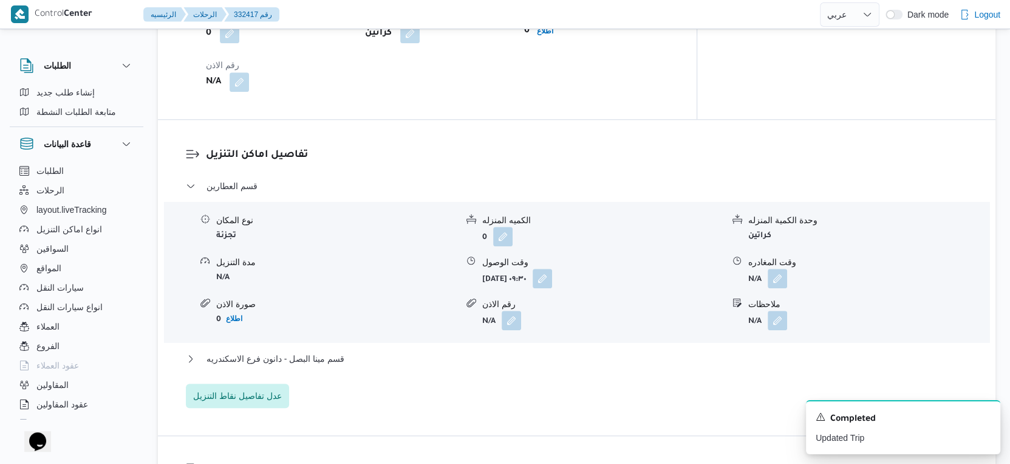
scroll to position [1013, 0]
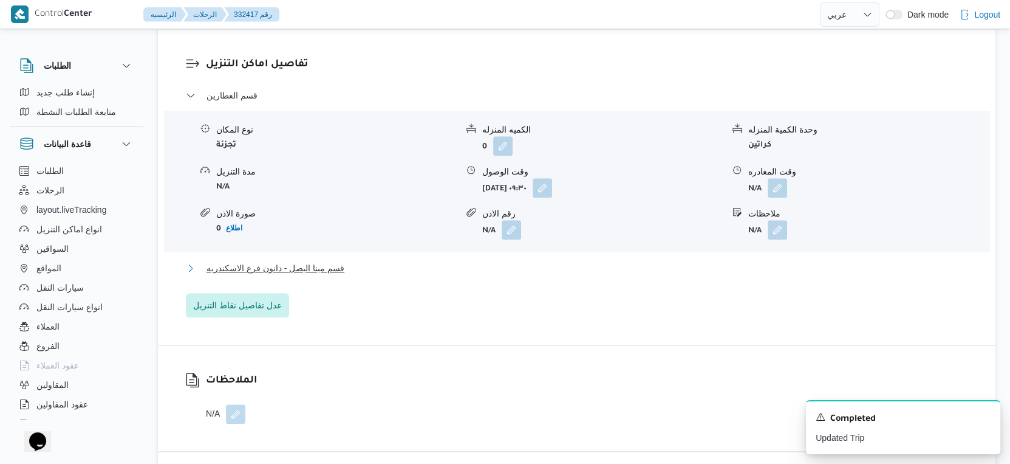
click at [383, 261] on button "قسم مينا البصل - دانون فرع الاسكندريه" at bounding box center [577, 268] width 783 height 15
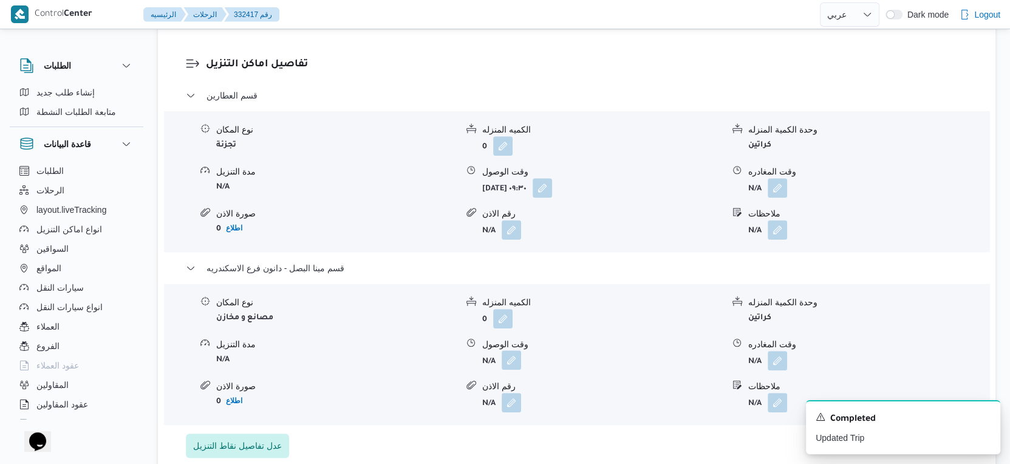
click at [510, 350] on button "button" at bounding box center [511, 359] width 19 height 19
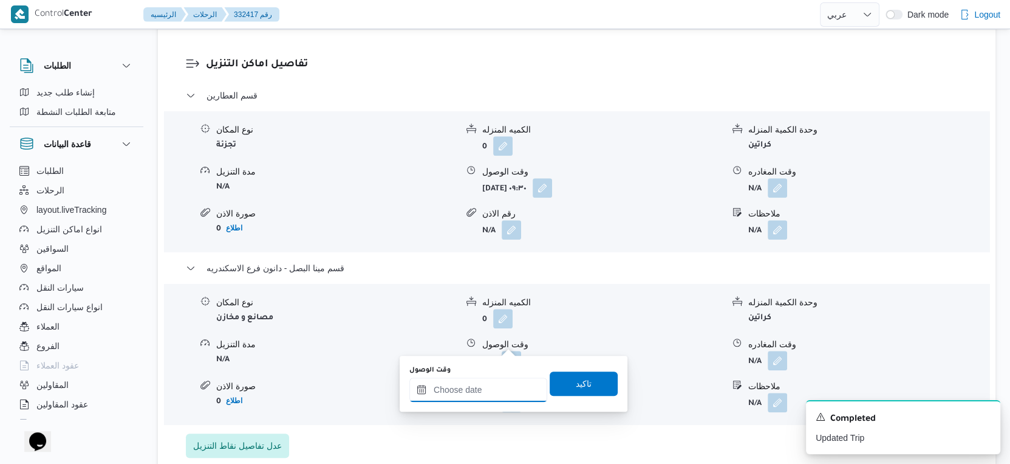
click at [498, 382] on input "وقت الوصول" at bounding box center [479, 389] width 138 height 24
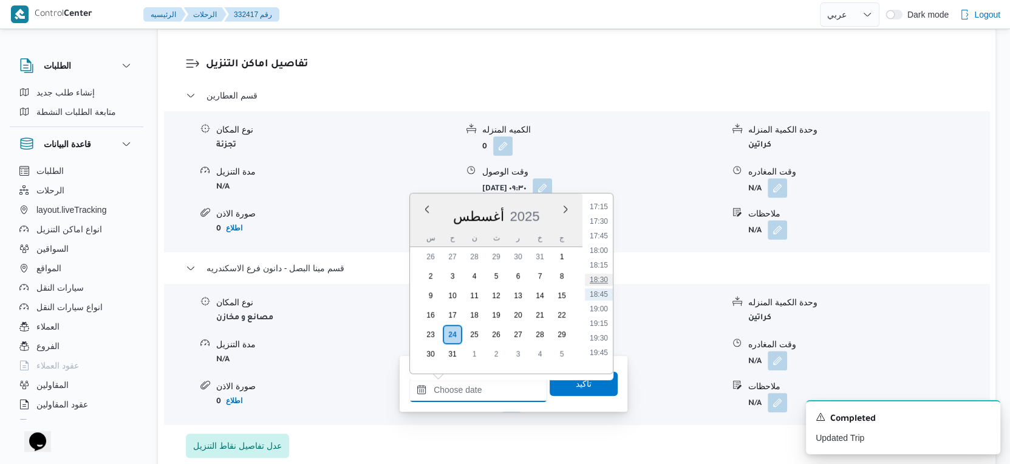
scroll to position [873, 0]
drag, startPoint x: 603, startPoint y: 300, endPoint x: 597, endPoint y: 316, distance: 17.3
click at [603, 300] on li "16:30" at bounding box center [599, 298] width 28 height 12
type input "٢٤/٠٨/٢٠٢٥ ١٦:٣٠"
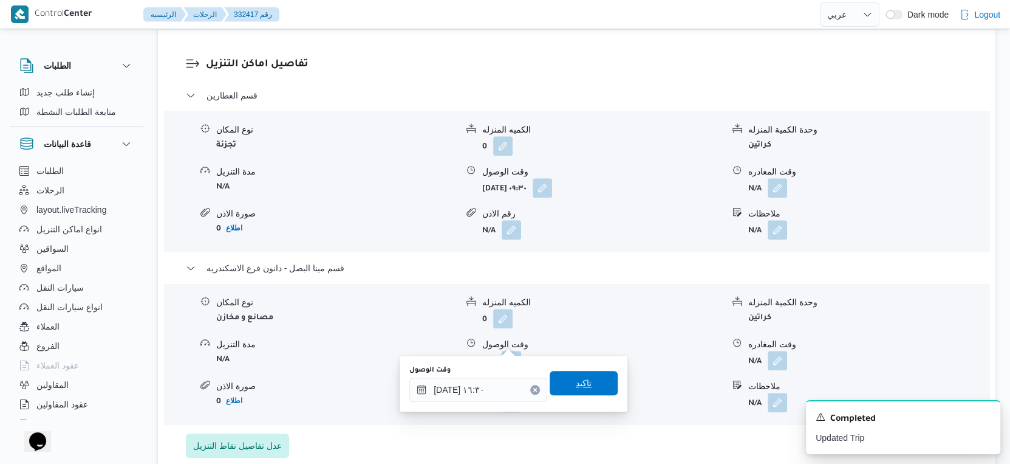
click at [579, 372] on span "تاكيد" at bounding box center [584, 383] width 68 height 24
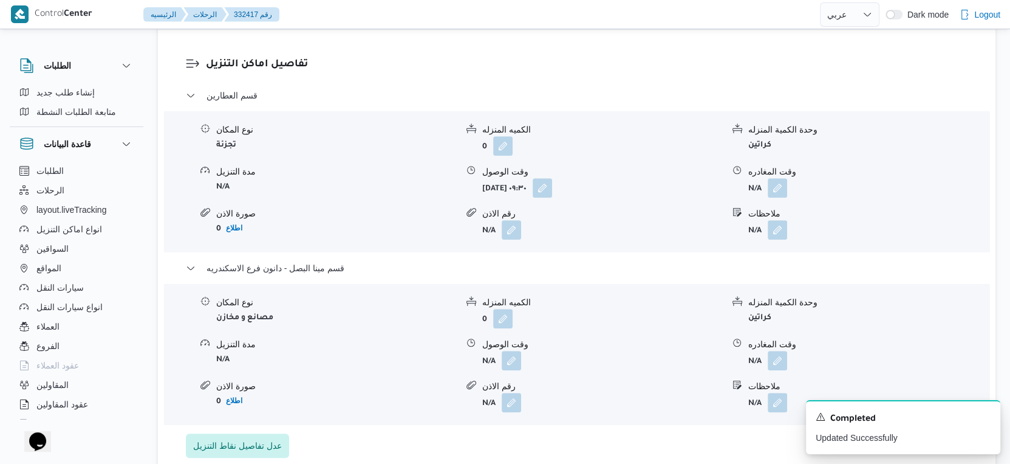
click at [787, 351] on form "N/A" at bounding box center [869, 360] width 241 height 19
click at [781, 350] on button "button" at bounding box center [777, 359] width 19 height 19
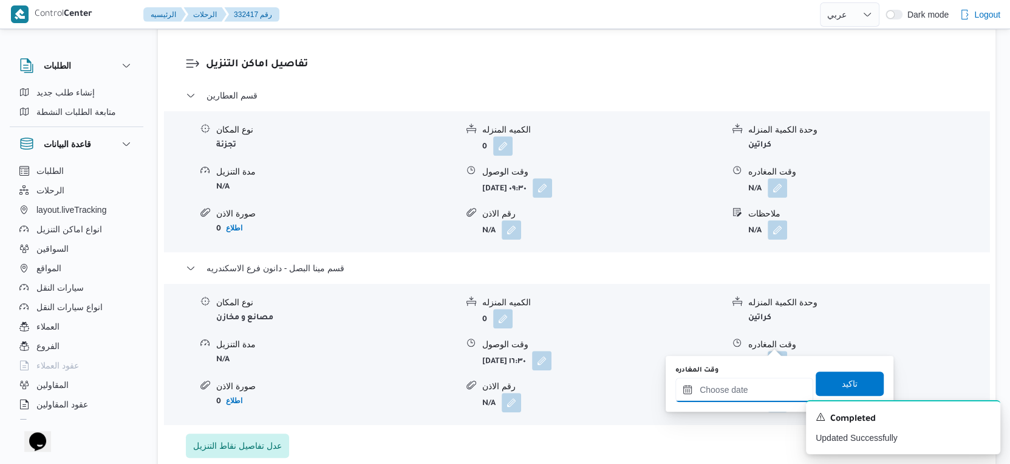
drag, startPoint x: 780, startPoint y: 346, endPoint x: 758, endPoint y: 379, distance: 39.8
click at [753, 385] on input "وقت المغادره" at bounding box center [745, 389] width 138 height 24
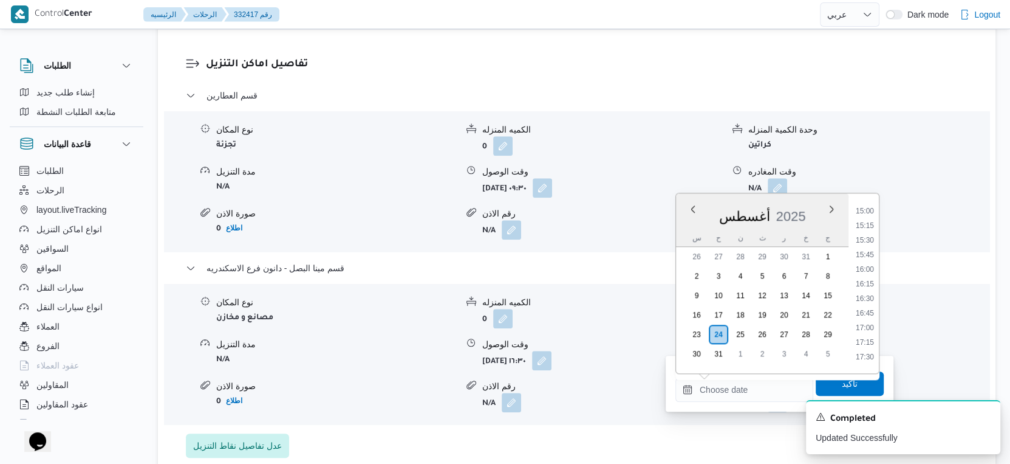
drag, startPoint x: 867, startPoint y: 326, endPoint x: 863, endPoint y: 357, distance: 31.3
click at [867, 326] on li "17:00" at bounding box center [865, 327] width 28 height 12
type input "٢٤/٠٨/٢٠٢٥ ١٧:٠٠"
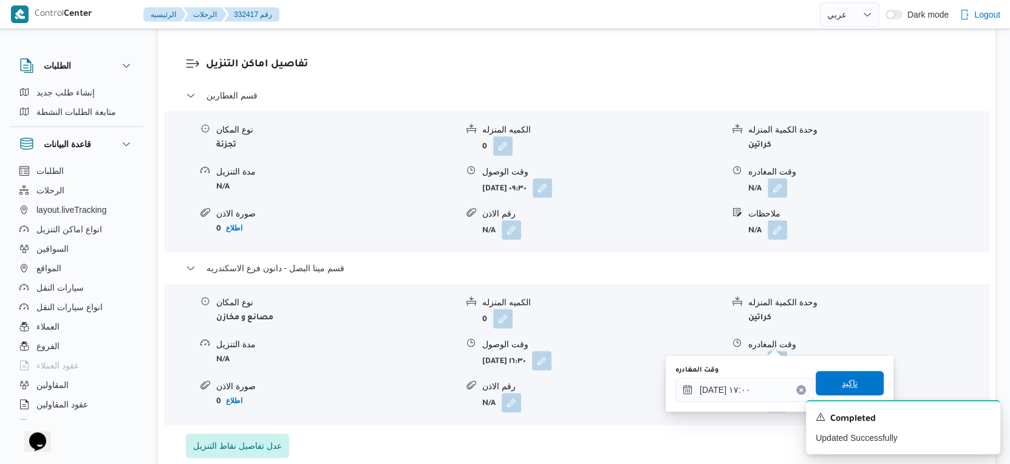
click at [859, 380] on span "تاكيد" at bounding box center [850, 383] width 68 height 24
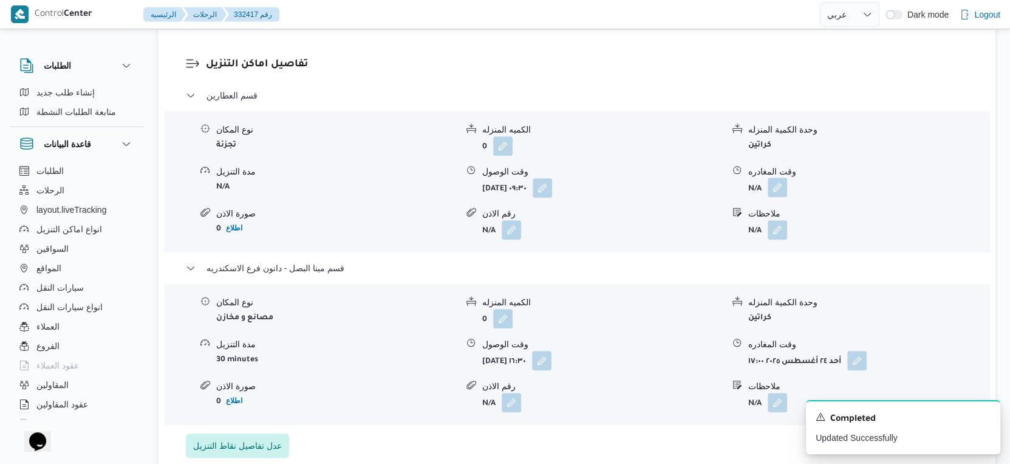
click at [774, 177] on button "button" at bounding box center [777, 186] width 19 height 19
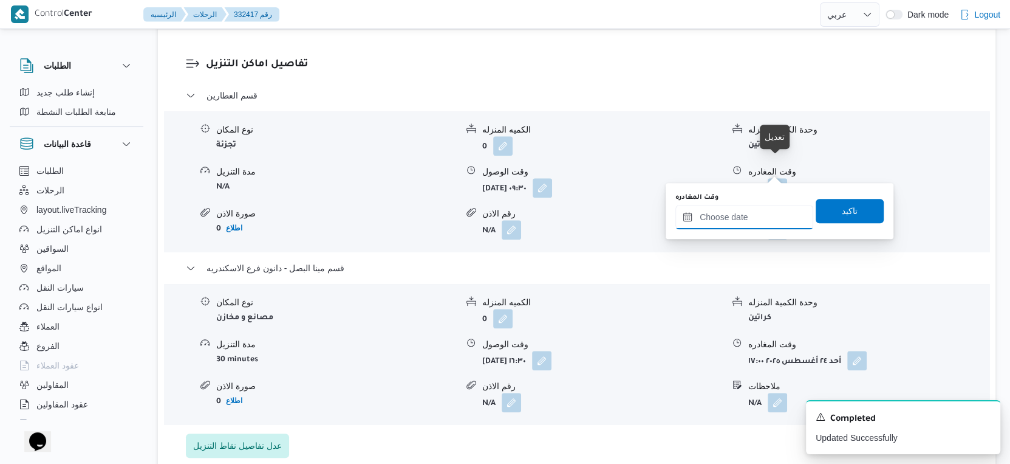
click at [755, 218] on input "وقت المغادره" at bounding box center [745, 217] width 138 height 24
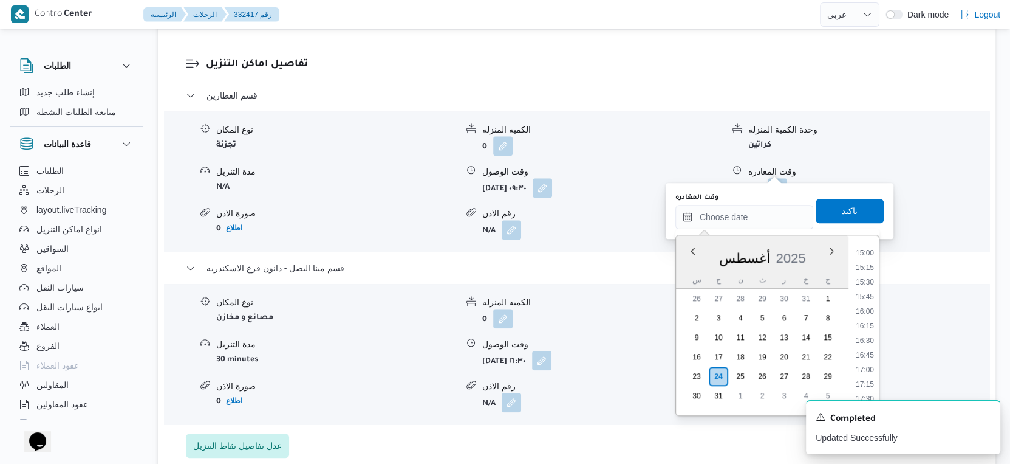
drag, startPoint x: 865, startPoint y: 309, endPoint x: 863, endPoint y: 292, distance: 17.1
click at [865, 309] on li "16:00" at bounding box center [865, 311] width 28 height 12
type input "٢٤/٠٨/٢٠٢٥ ١٦:٠٠"
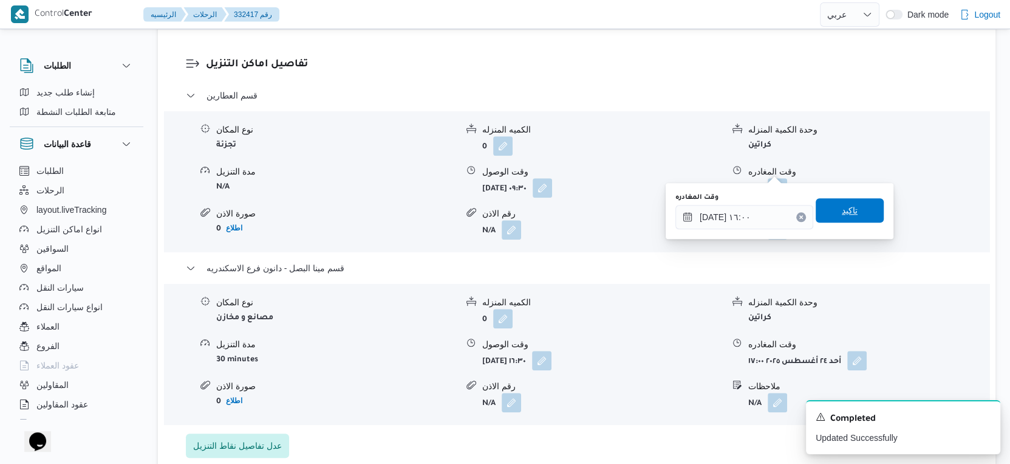
click at [860, 208] on span "تاكيد" at bounding box center [850, 210] width 68 height 24
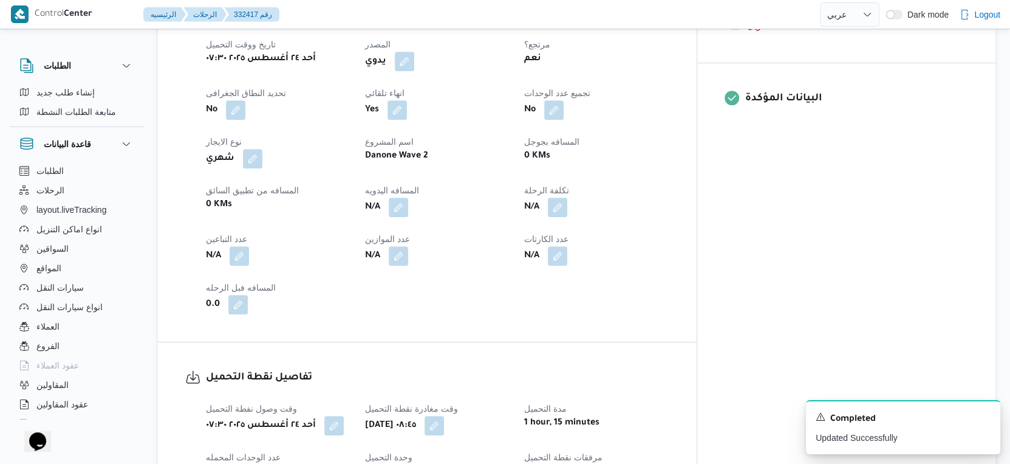
scroll to position [405, 0]
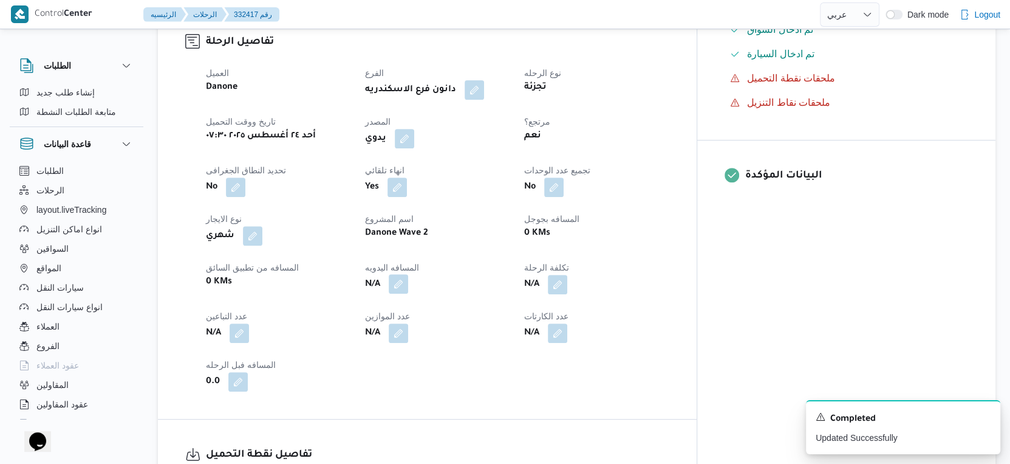
click at [408, 274] on button "button" at bounding box center [398, 283] width 19 height 19
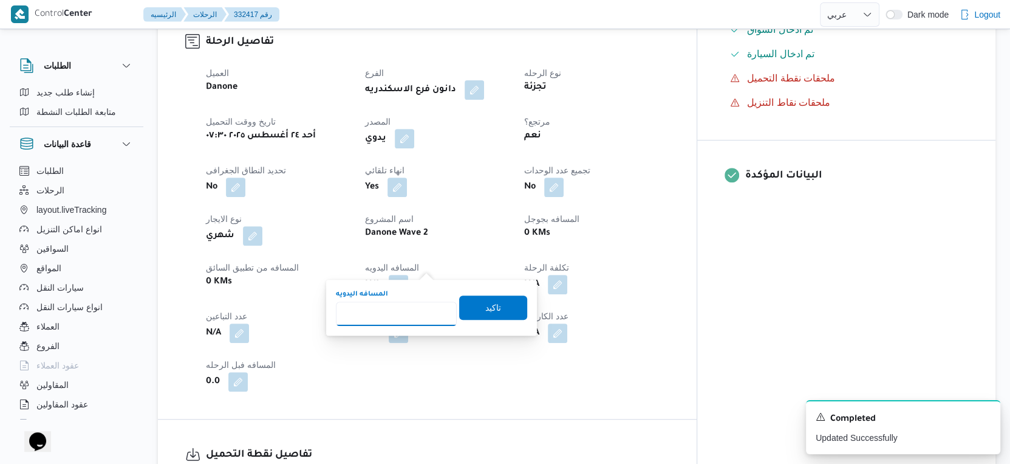
click at [397, 317] on input "المسافه اليدويه" at bounding box center [396, 313] width 121 height 24
type input "34"
click at [507, 306] on span "تاكيد" at bounding box center [493, 307] width 68 height 24
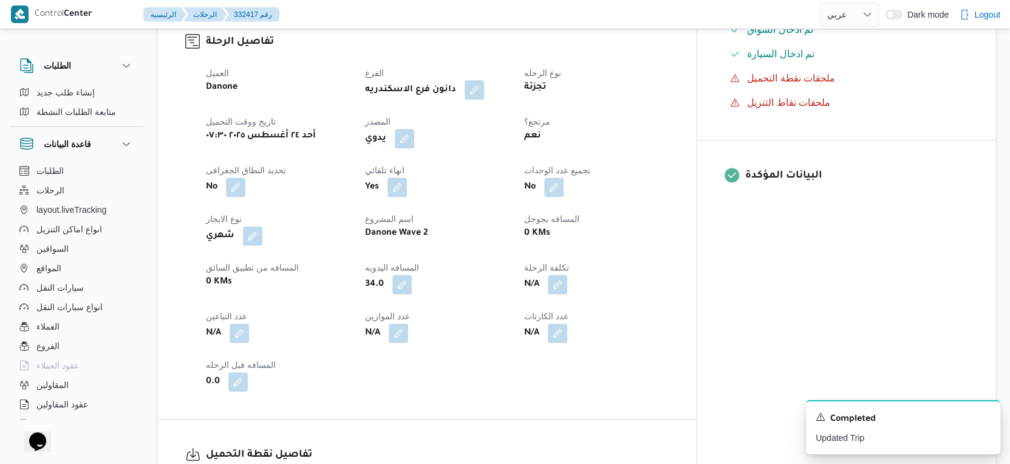
scroll to position [0, 0]
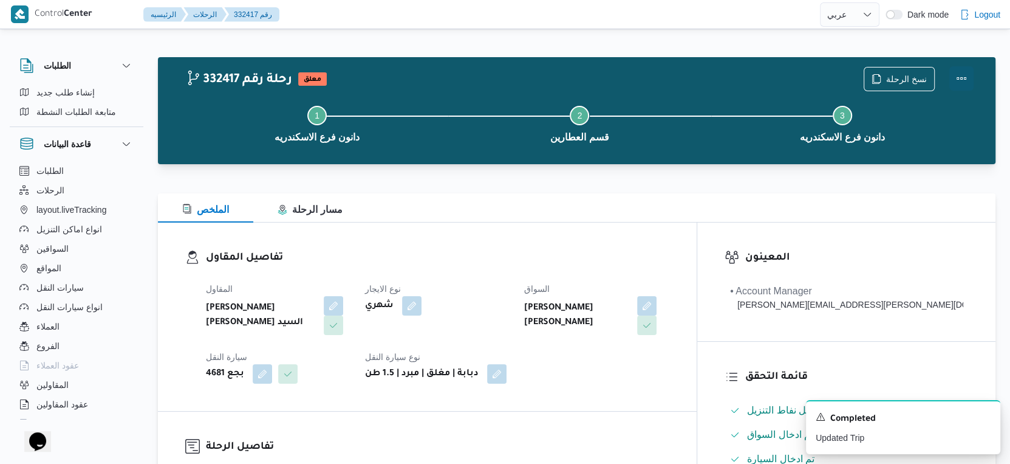
click at [958, 78] on button "Actions" at bounding box center [962, 78] width 24 height 24
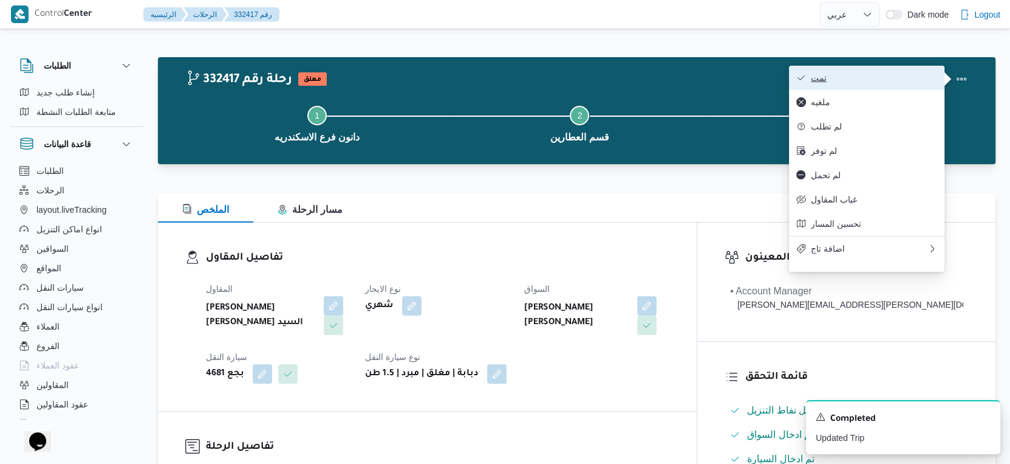
click at [887, 78] on span "تمت" at bounding box center [874, 78] width 126 height 10
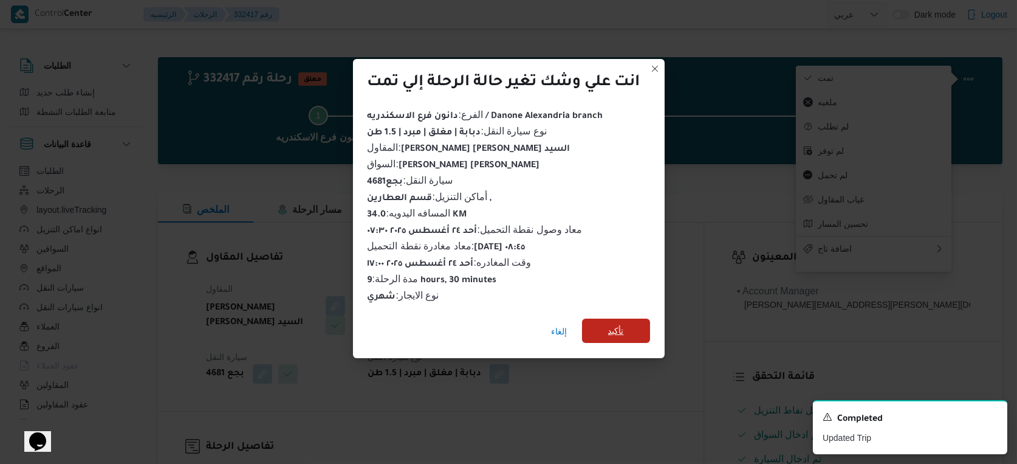
click at [616, 327] on span "تأكيد" at bounding box center [616, 330] width 16 height 15
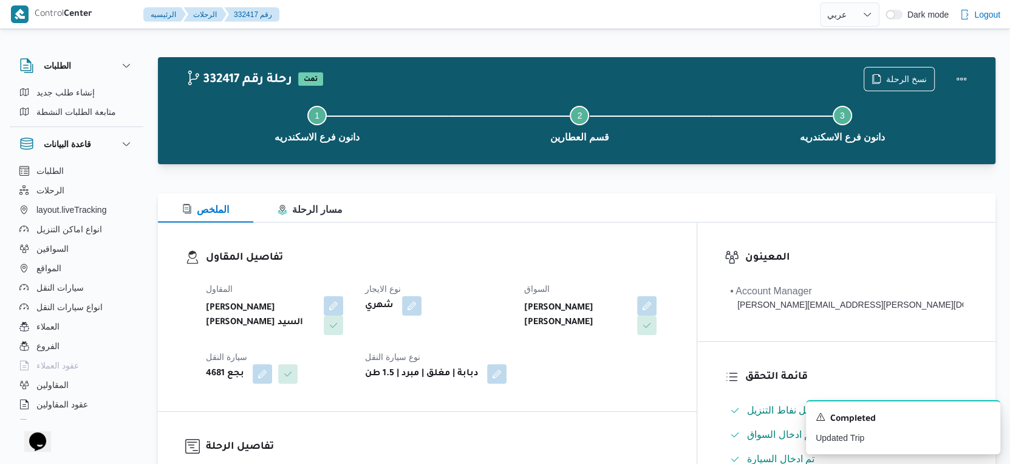
scroll to position [405, 0]
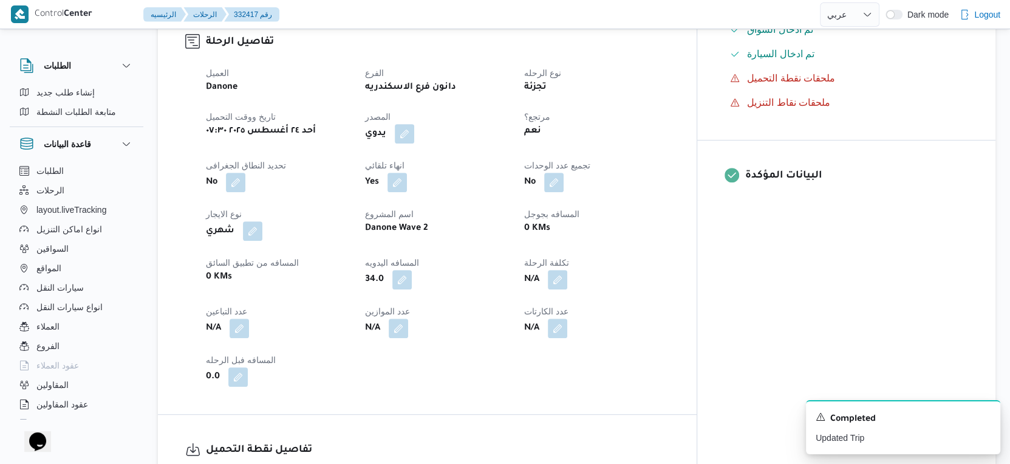
select select "ar"
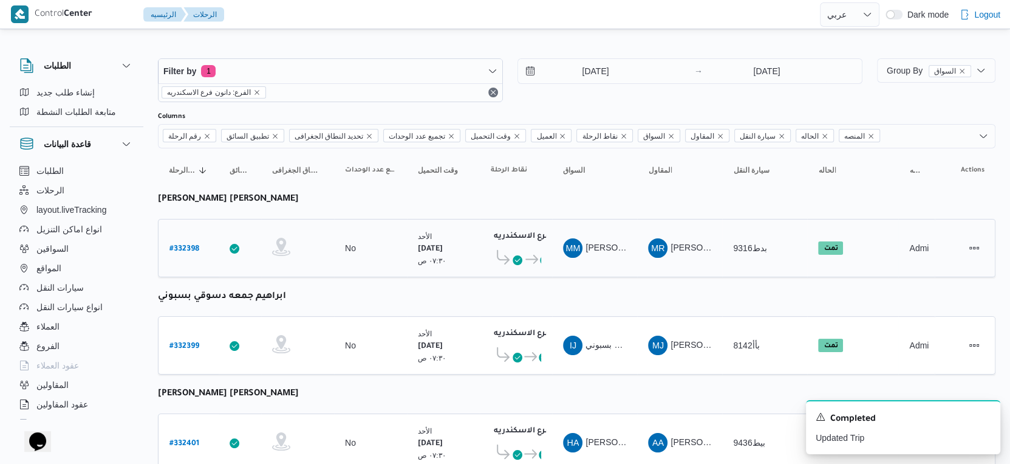
click at [184, 245] on b "# 332398" at bounding box center [185, 249] width 30 height 9
select select "ar"
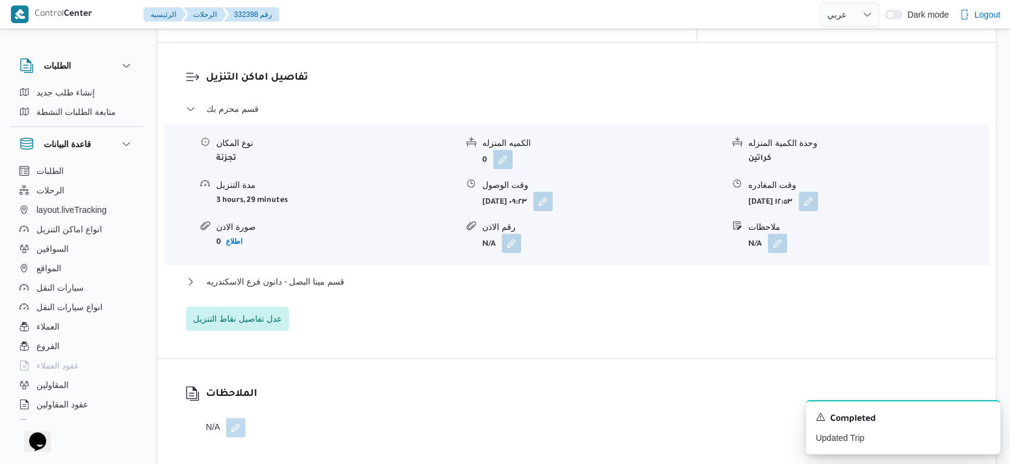
scroll to position [1013, 0]
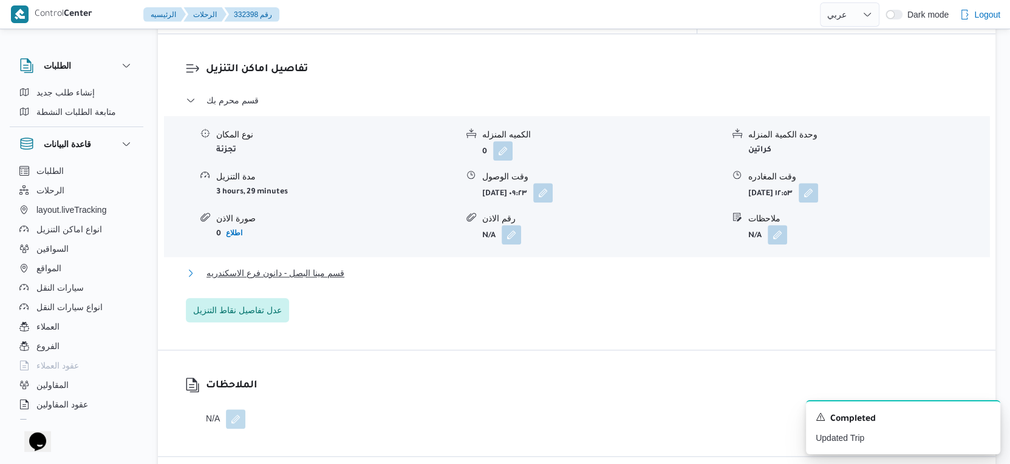
click at [334, 266] on span "قسم مينا البصل - دانون فرع الاسكندريه" at bounding box center [276, 273] width 138 height 15
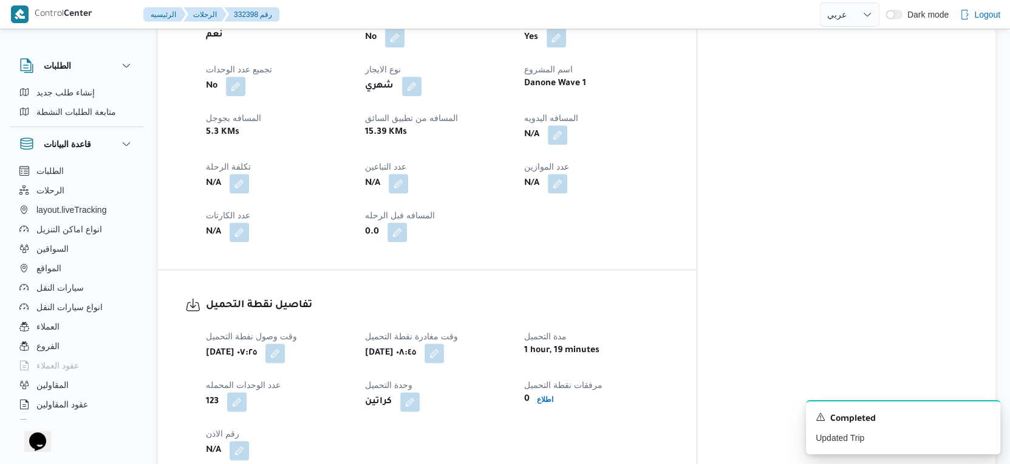
scroll to position [473, 0]
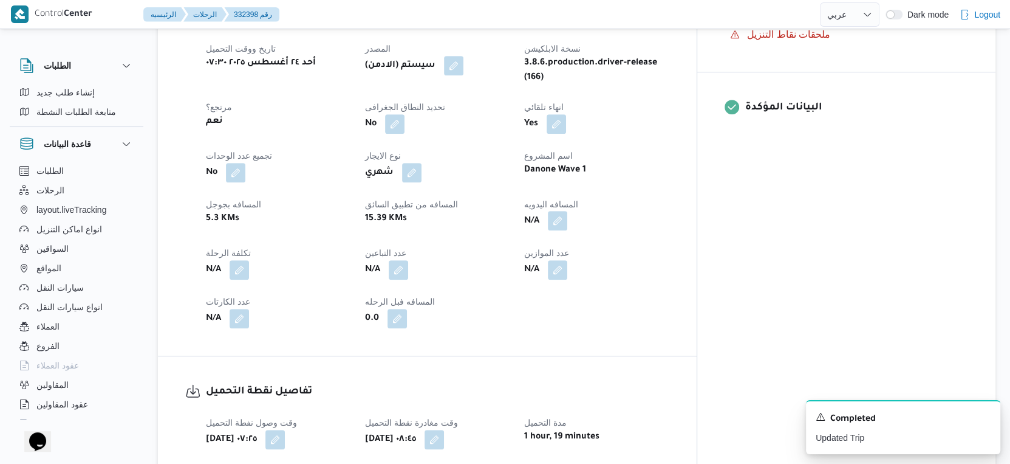
click at [568, 211] on button "button" at bounding box center [557, 220] width 19 height 19
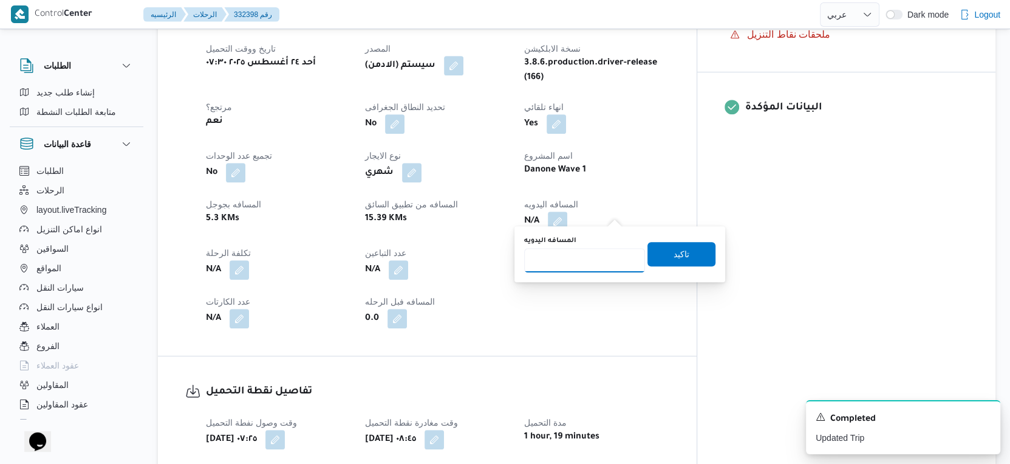
click at [583, 251] on input "المسافه اليدويه" at bounding box center [584, 260] width 121 height 24
type input "13"
click at [681, 250] on span "تاكيد" at bounding box center [682, 253] width 68 height 24
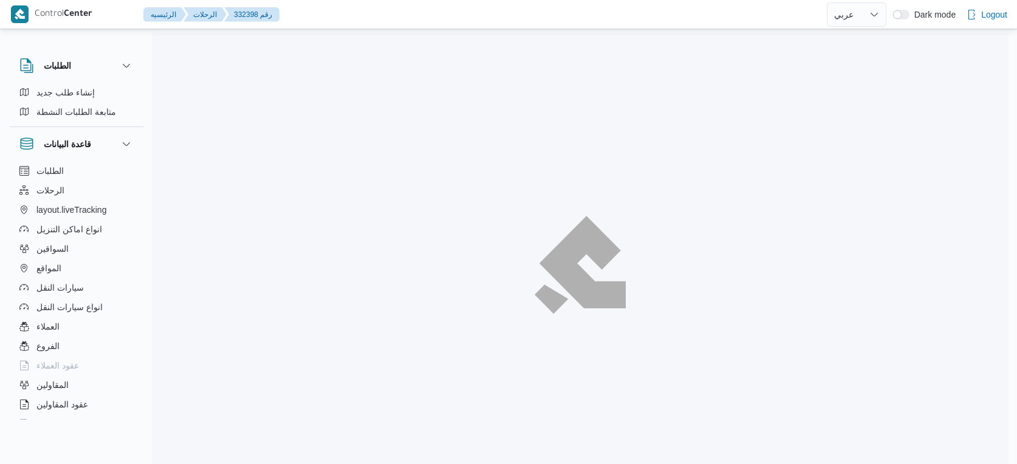
select select "ar"
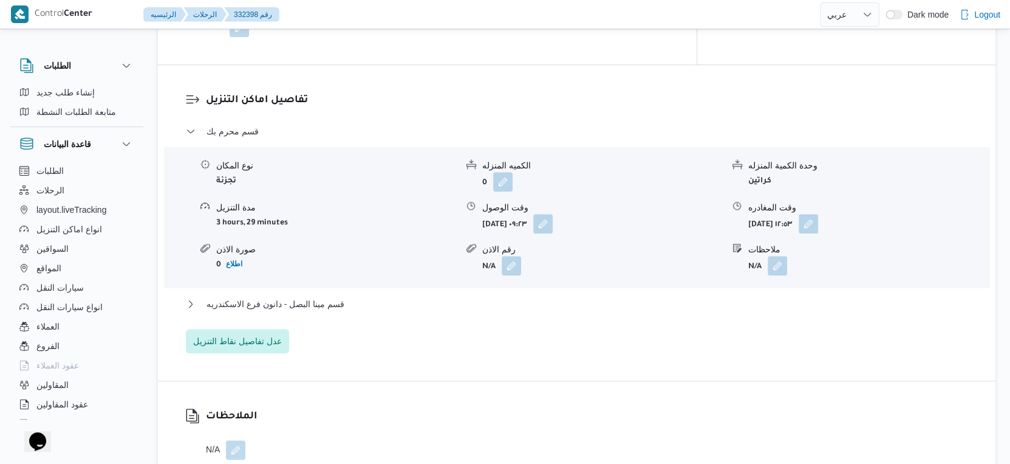
scroll to position [1080, 0]
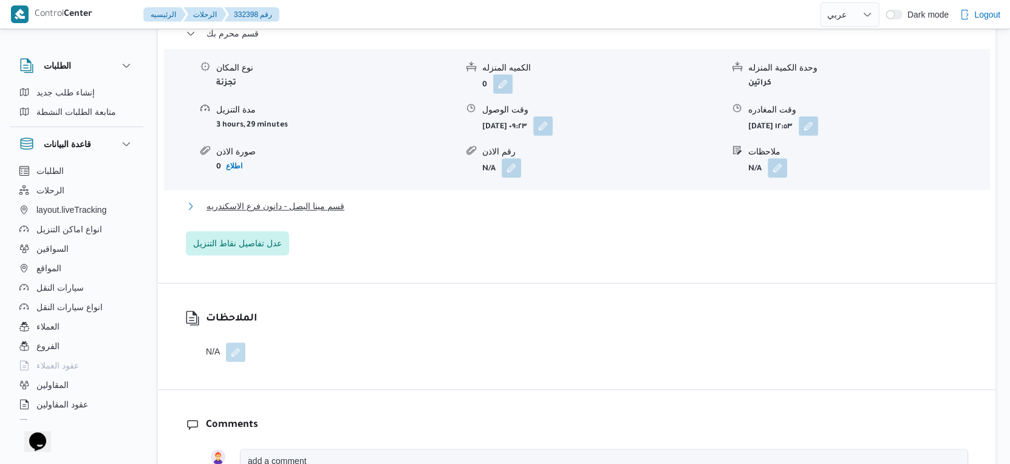
click at [357, 199] on button "قسم مينا البصل - دانون فرع الاسكندريه" at bounding box center [577, 206] width 783 height 15
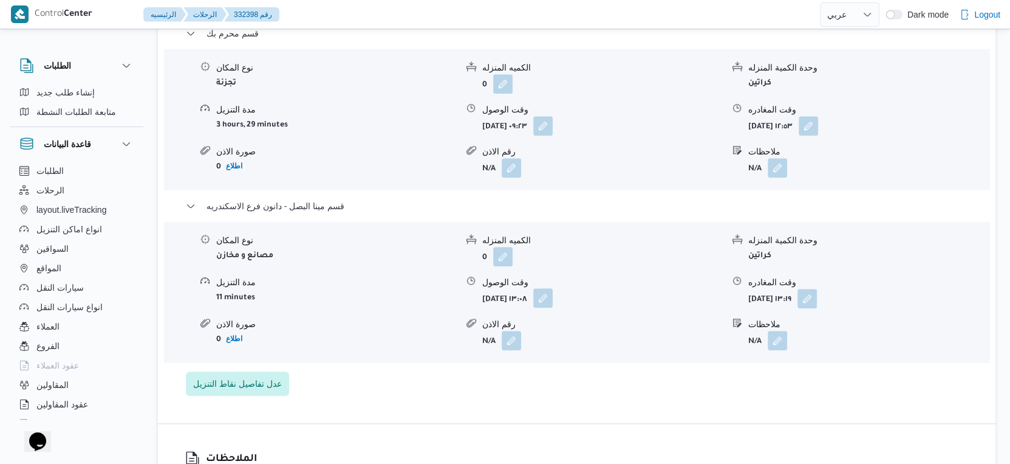
click at [553, 288] on button "button" at bounding box center [543, 297] width 19 height 19
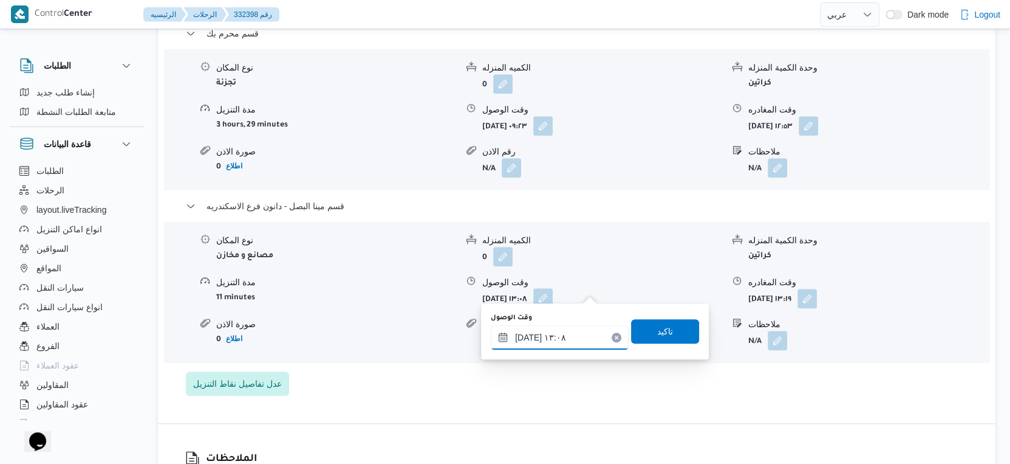
click at [562, 338] on input "[DATE] ١٣:٠٨" at bounding box center [560, 337] width 138 height 24
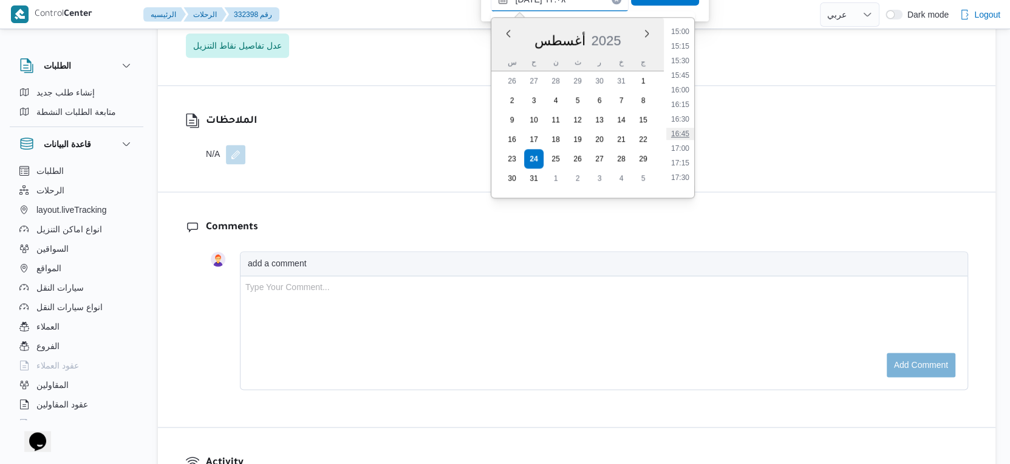
scroll to position [944, 0]
click at [685, 105] on li "17:30" at bounding box center [681, 111] width 28 height 12
type input "[DATE] ١٧:٣٠"
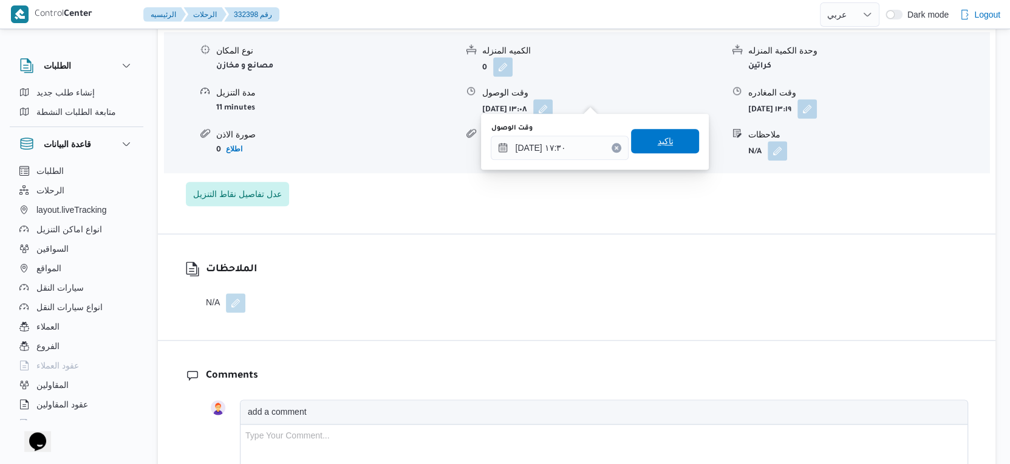
click at [671, 147] on span "تاكيد" at bounding box center [665, 141] width 68 height 24
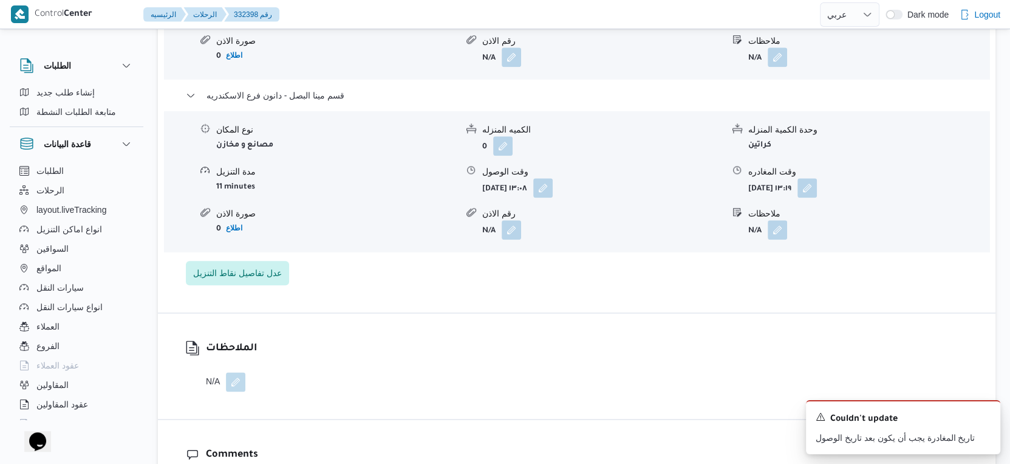
scroll to position [1134, 0]
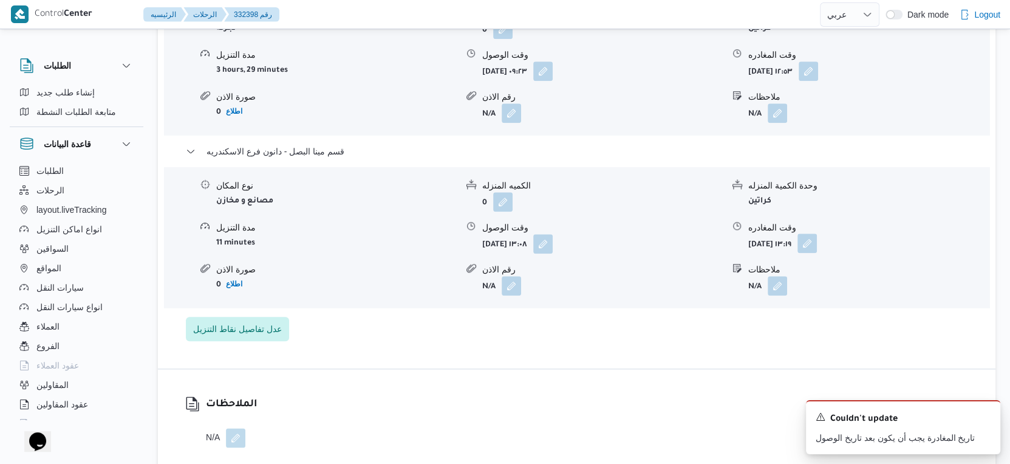
click at [817, 234] on button "button" at bounding box center [807, 242] width 19 height 19
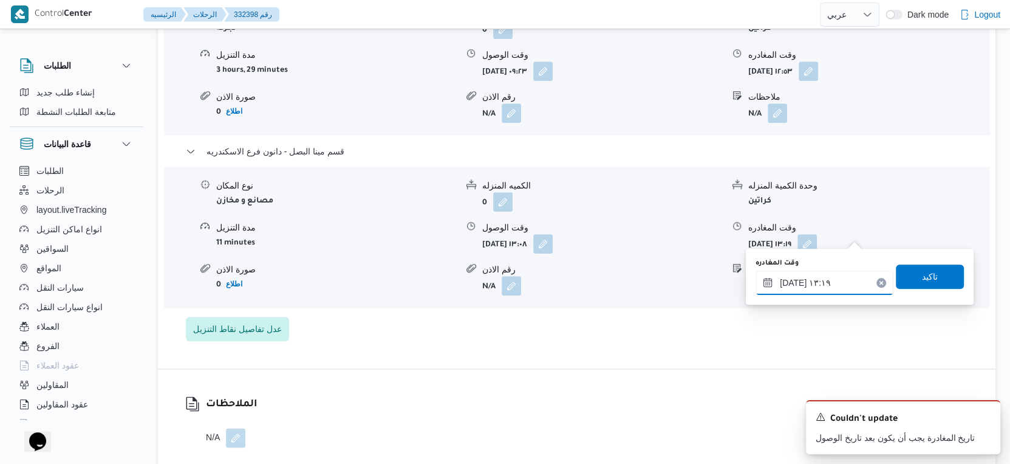
click at [809, 287] on input "[DATE] ١٣:١٩" at bounding box center [825, 282] width 138 height 24
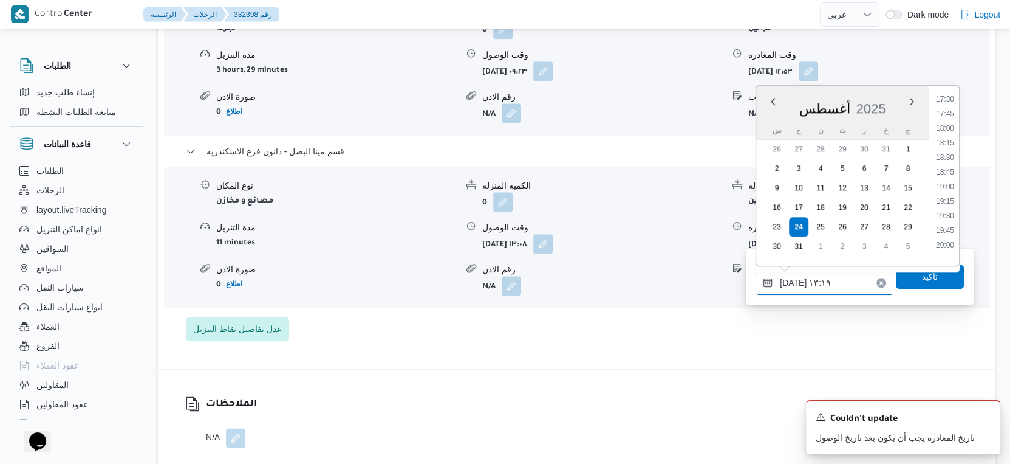
scroll to position [1026, 0]
click at [949, 148] on li "18:30" at bounding box center [946, 154] width 28 height 12
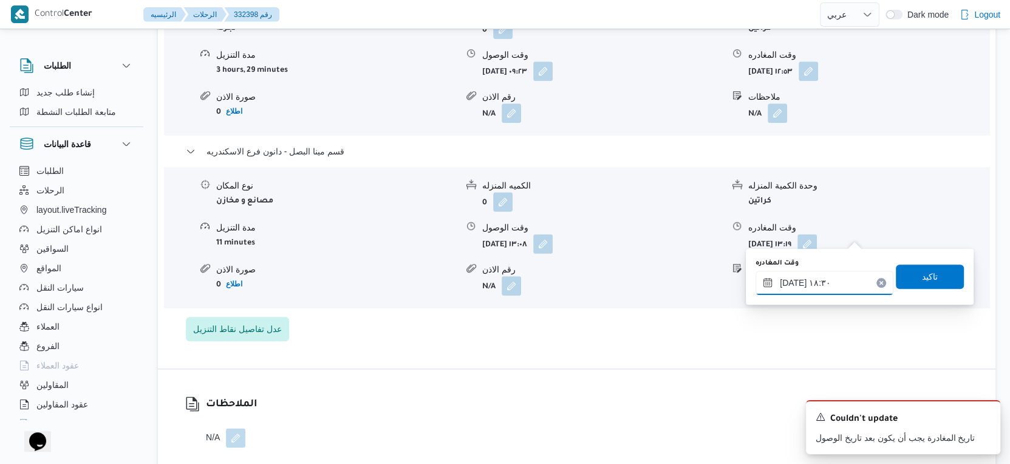
click at [793, 279] on input "٢٤/٠٨/٢٠٢٥ ١٨:٣٠" at bounding box center [825, 282] width 138 height 24
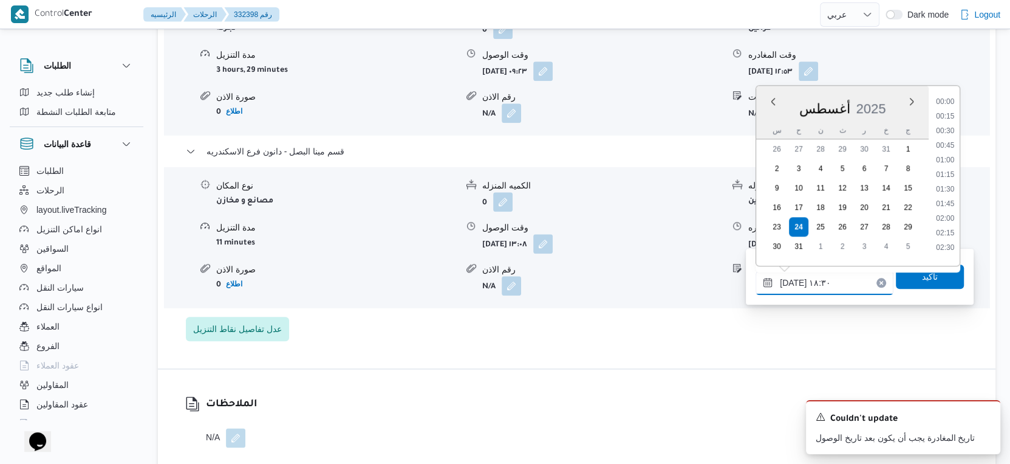
scroll to position [994, 0]
type input "٢٤/٠٨/٢٠٢٥ ١٨:١٥"
click at [935, 271] on span "تاكيد" at bounding box center [930, 276] width 68 height 24
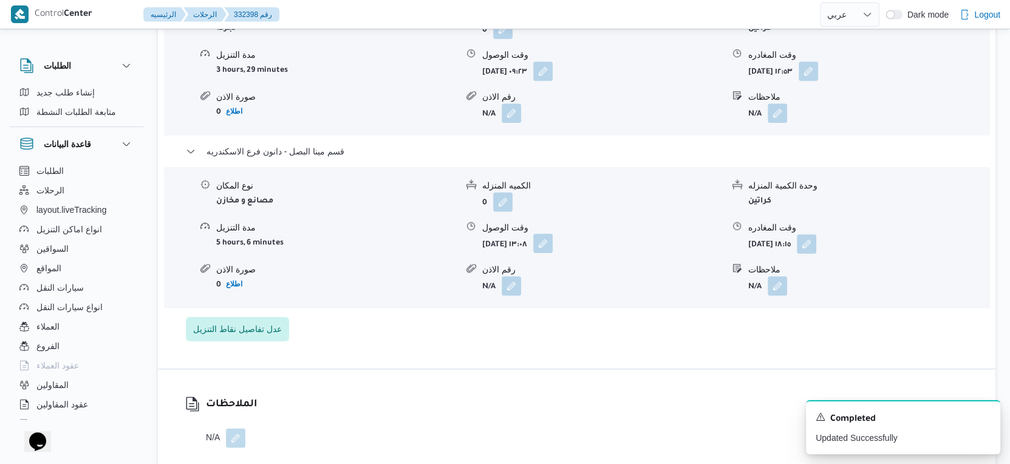
click at [553, 233] on button "button" at bounding box center [543, 242] width 19 height 19
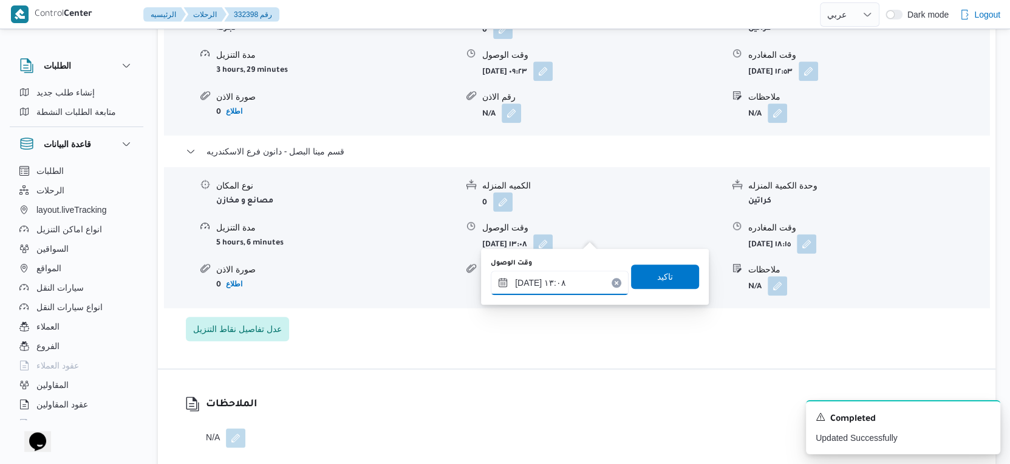
click at [560, 278] on input "٢٤/٠٨/٢٠٢٥ ١٣:٠٨" at bounding box center [560, 282] width 138 height 24
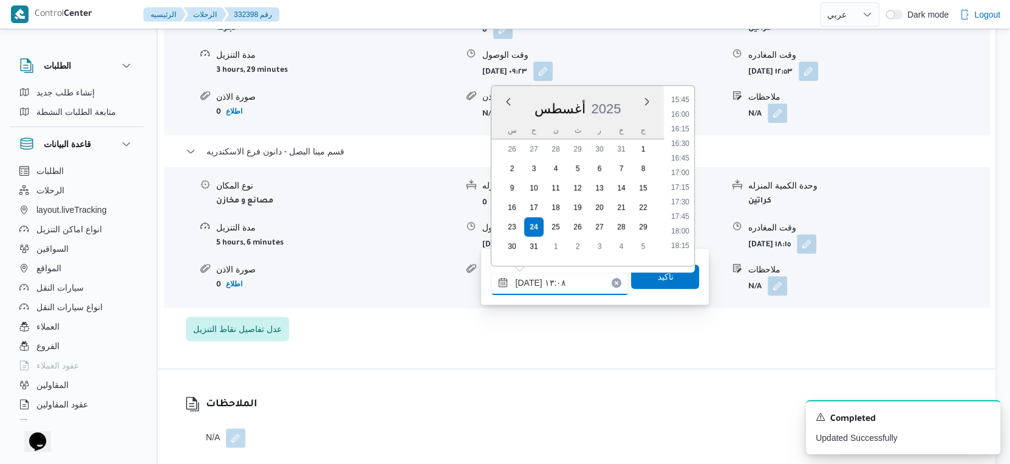
scroll to position [944, 0]
click at [683, 176] on li "17:30" at bounding box center [681, 179] width 28 height 12
type input "٢٤/٠٨/٢٠٢٥ ١٧:٣٠"
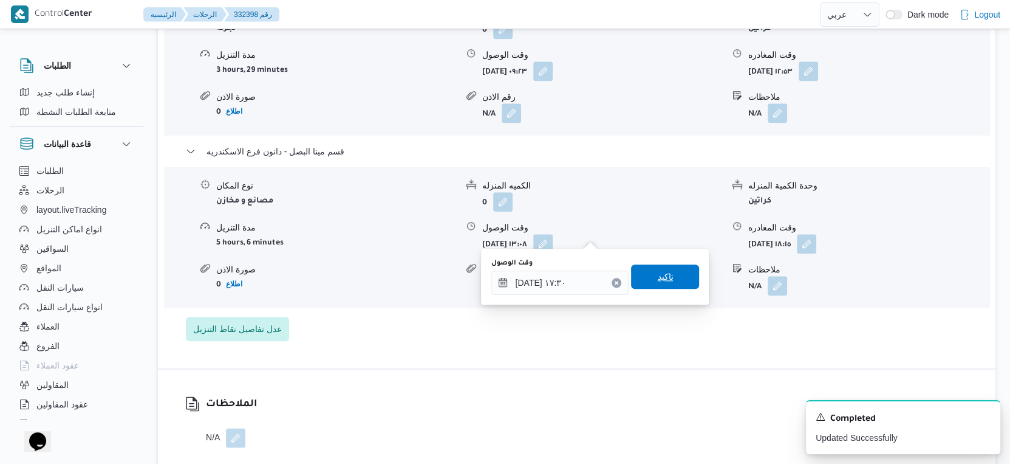
click at [659, 287] on span "تاكيد" at bounding box center [665, 276] width 68 height 24
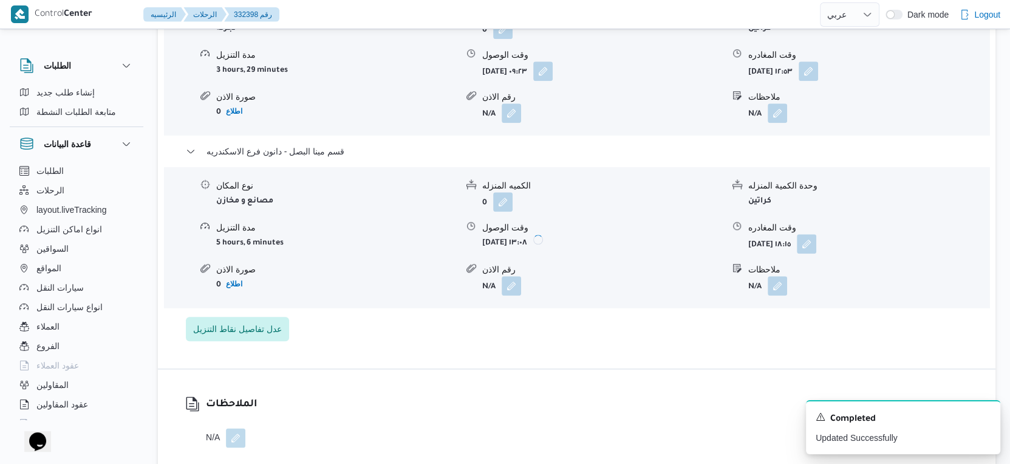
click at [662, 279] on form "N/A" at bounding box center [602, 285] width 241 height 19
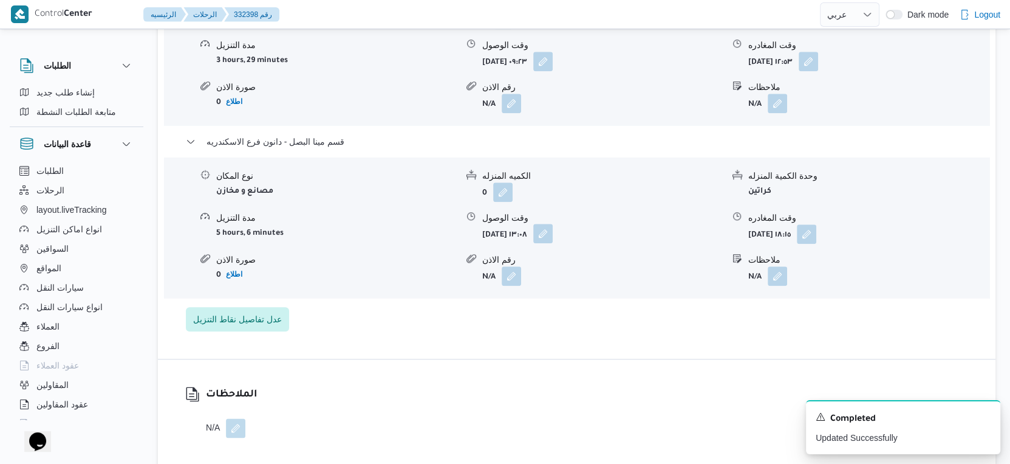
click at [553, 233] on button "button" at bounding box center [543, 233] width 19 height 19
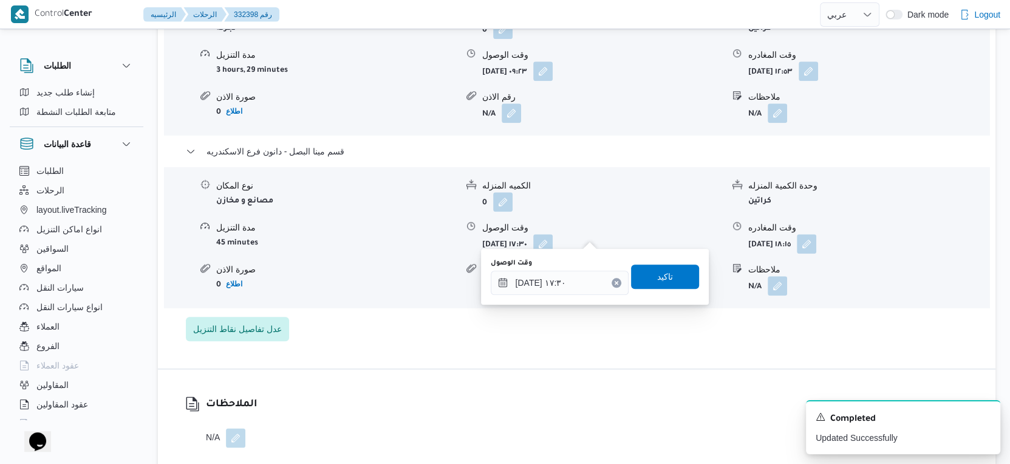
click at [630, 352] on div "تفاصيل اماكن التنزيل قسم محرم بك نوع المكان تجزئة الكميه المنزله 0 وحدة الكمية …" at bounding box center [577, 141] width 838 height 456
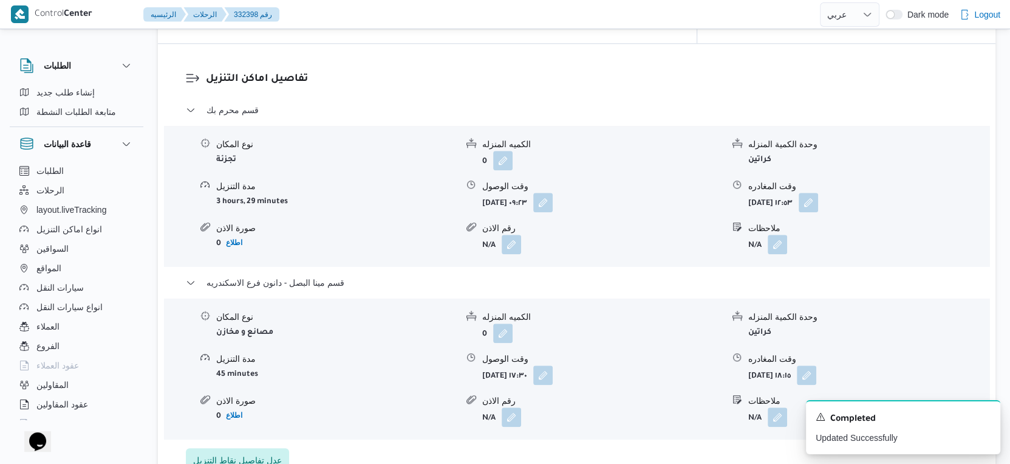
scroll to position [1000, 0]
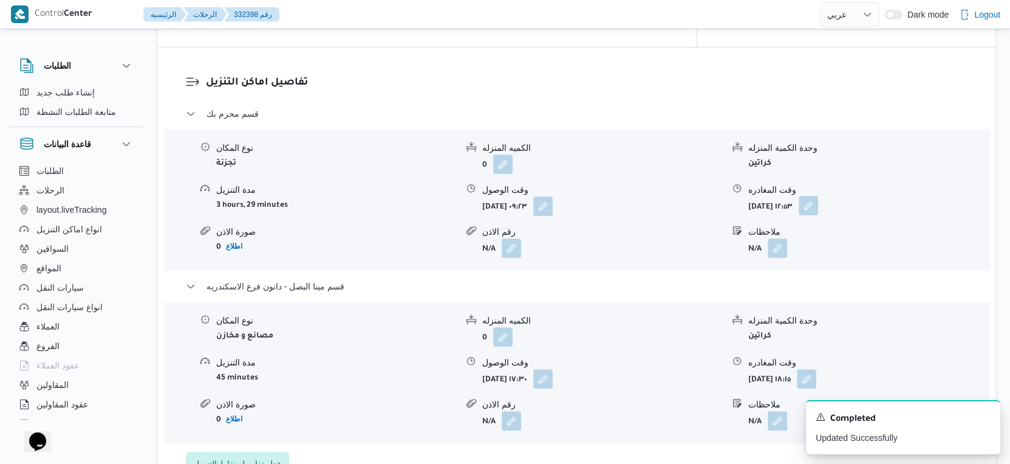
click at [818, 196] on button "button" at bounding box center [808, 205] width 19 height 19
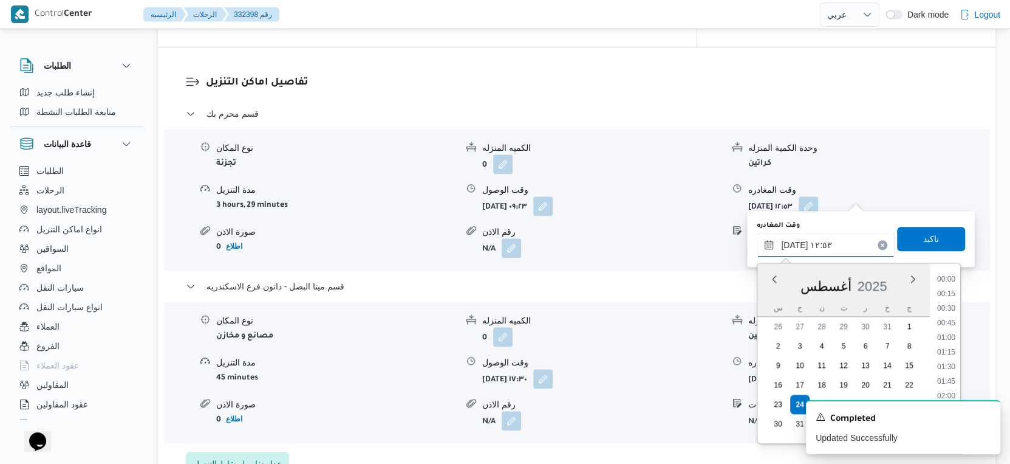
click at [831, 235] on input "٢٤/٠٨/٢٠٢٥ ١٢:٥٣" at bounding box center [826, 245] width 138 height 24
click at [947, 337] on li "17:00" at bounding box center [947, 341] width 28 height 12
type input "٢٤/٠٨/٢٠٢٥ ١٧:٠٠"
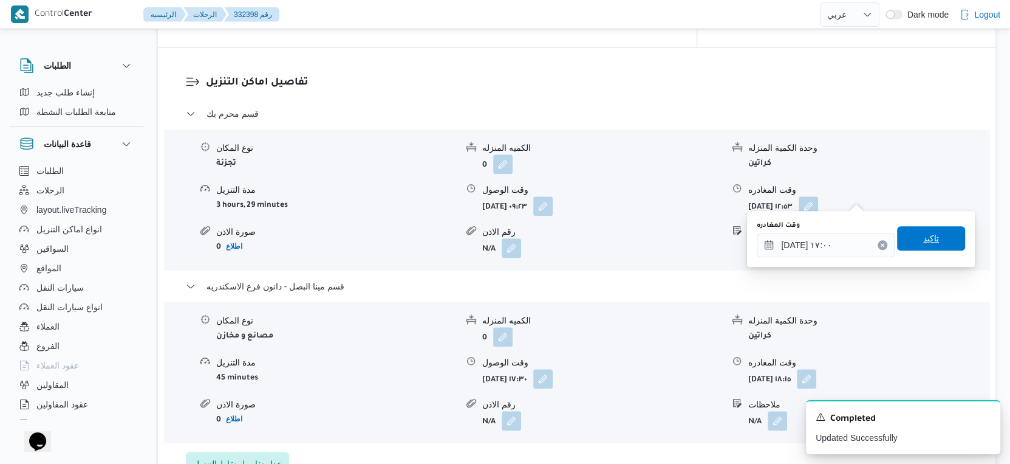
click at [928, 240] on span "تاكيد" at bounding box center [932, 238] width 16 height 15
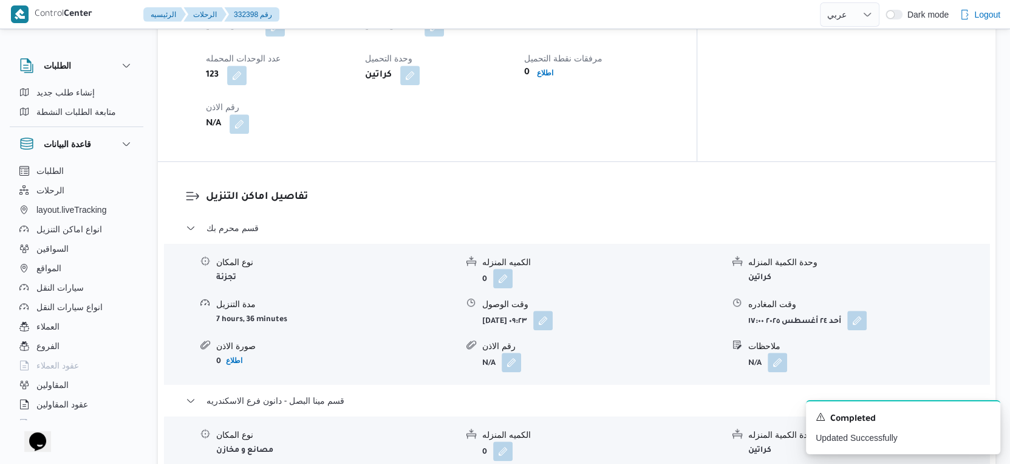
scroll to position [1013, 0]
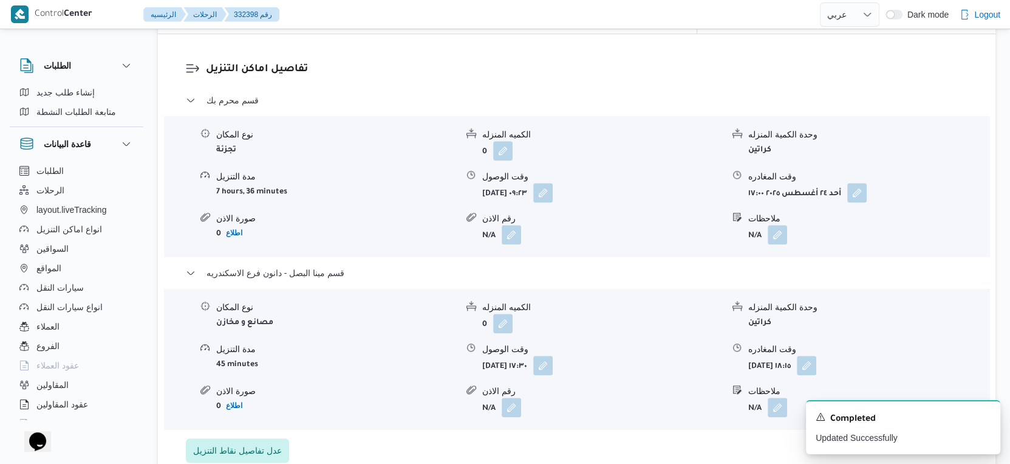
select select "ar"
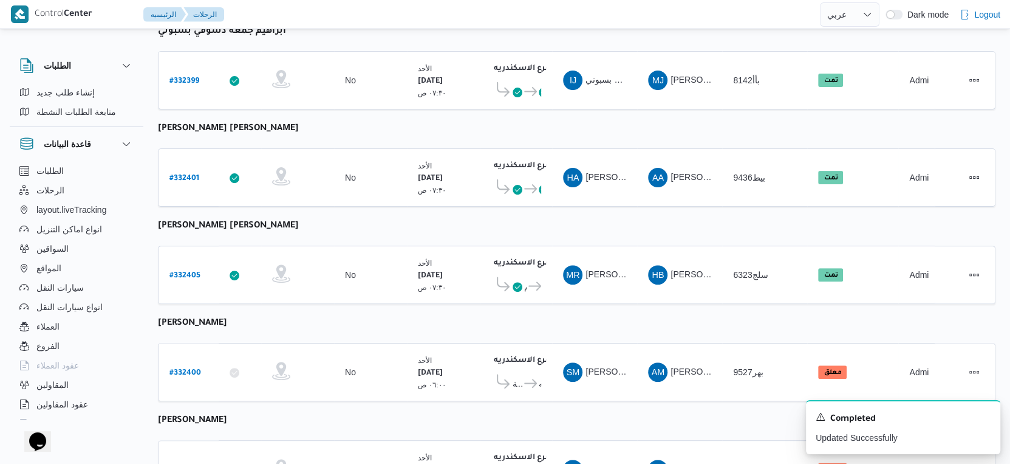
scroll to position [270, 0]
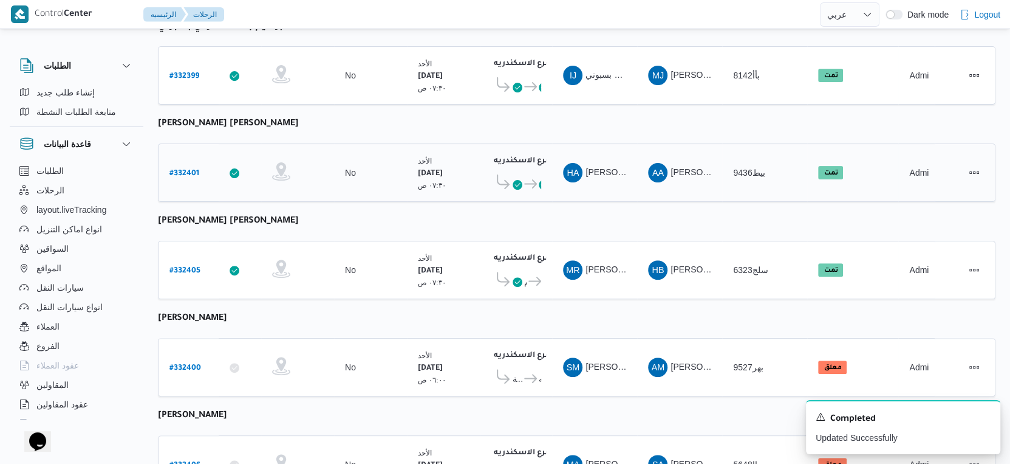
click at [190, 170] on b "# 332401" at bounding box center [185, 174] width 30 height 9
select select "ar"
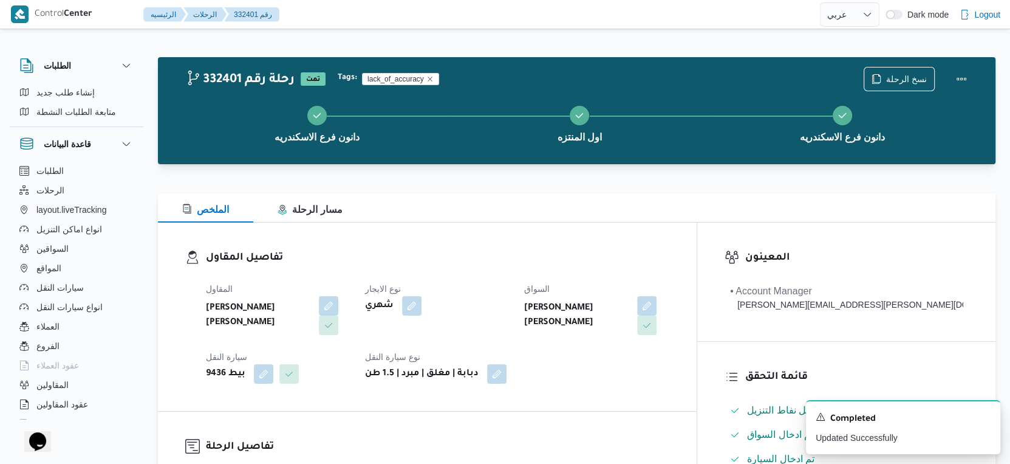
scroll to position [473, 0]
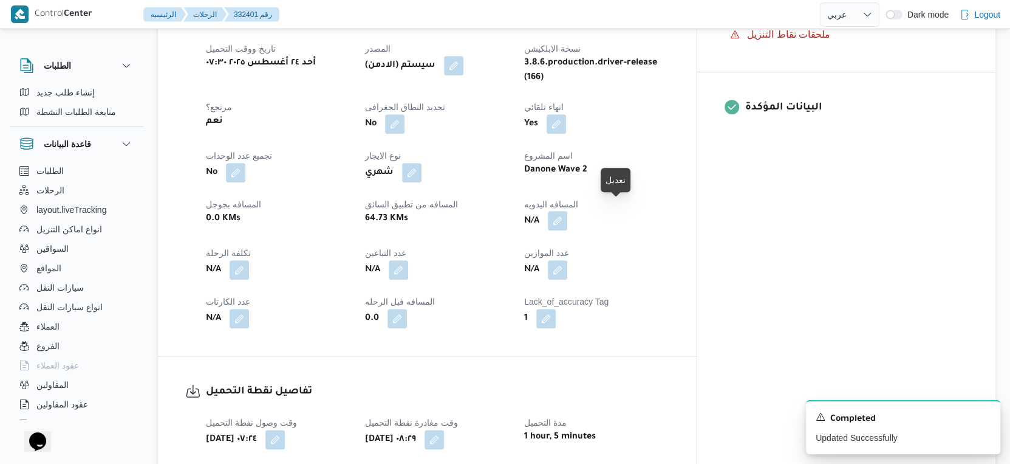
click at [568, 211] on button "button" at bounding box center [557, 220] width 19 height 19
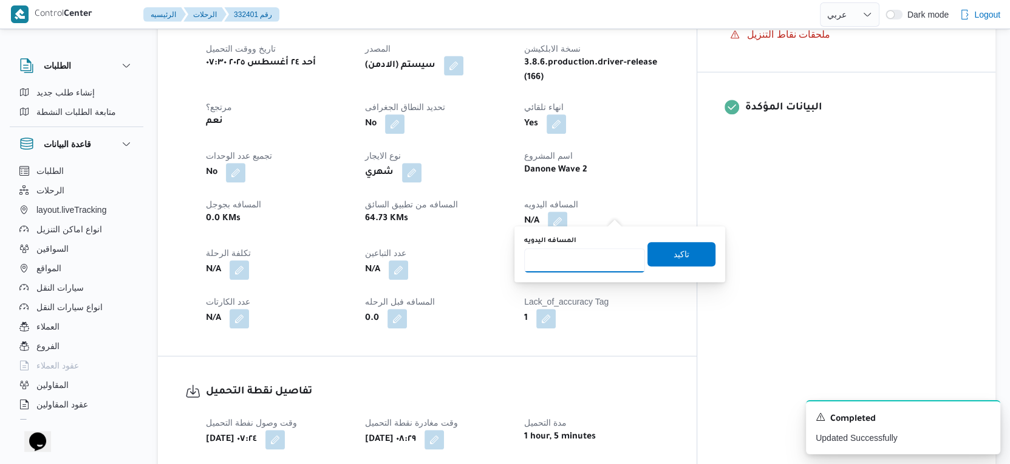
click at [573, 263] on input "المسافه اليدويه" at bounding box center [584, 260] width 121 height 24
type input "69"
click at [687, 246] on span "تاكيد" at bounding box center [682, 253] width 68 height 24
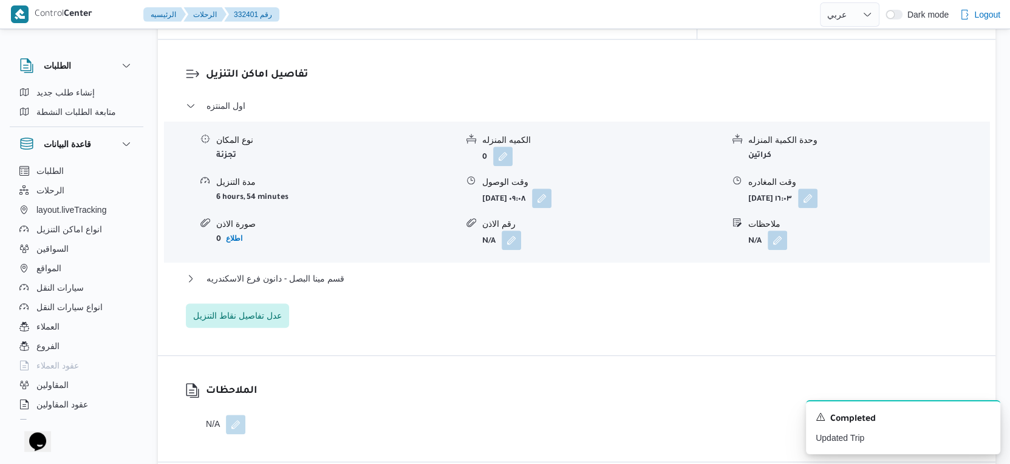
scroll to position [1013, 0]
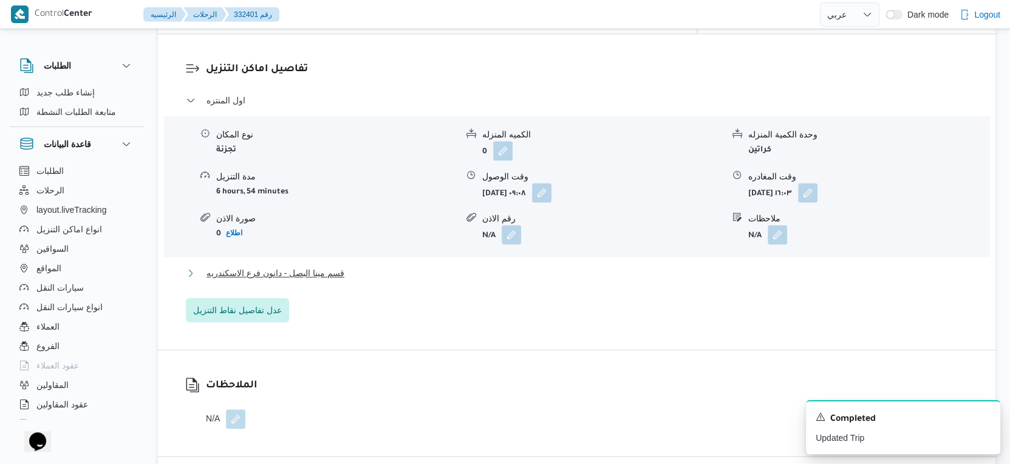
click at [362, 270] on button "قسم مينا البصل - دانون فرع الاسكندريه" at bounding box center [577, 273] width 783 height 15
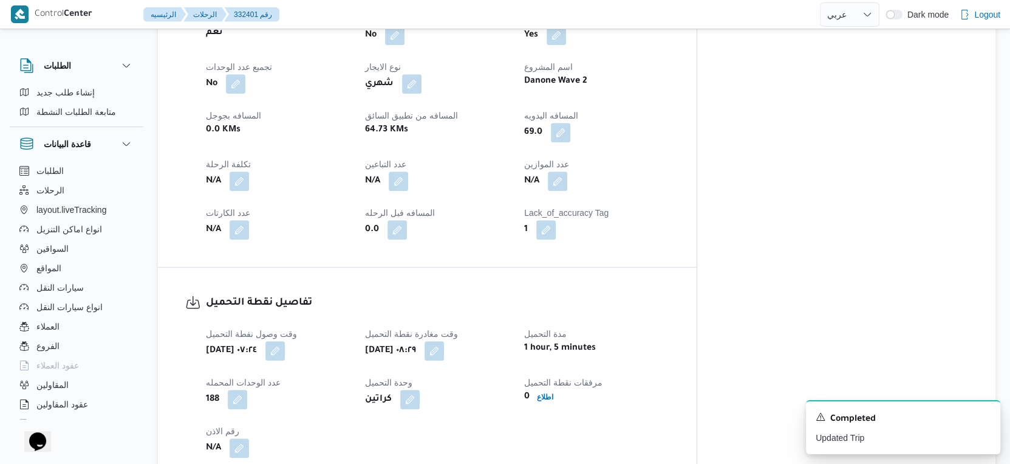
scroll to position [337, 0]
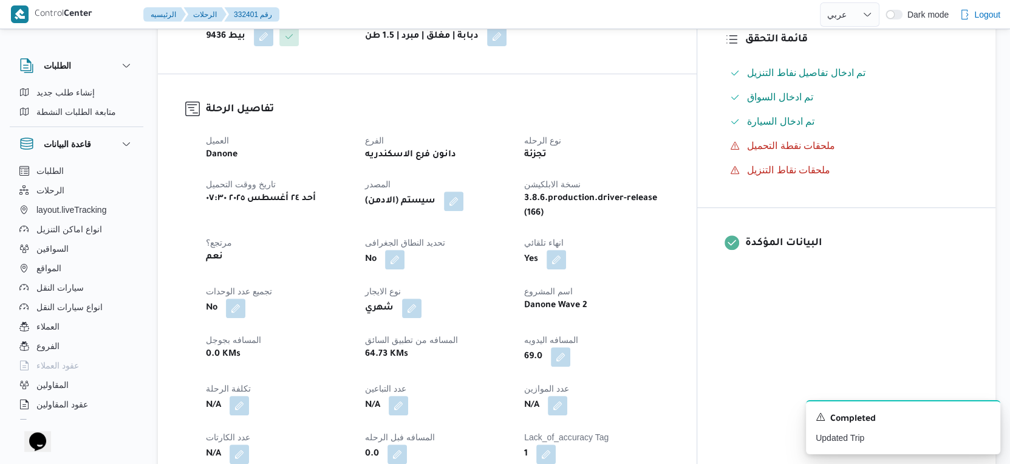
select select "ar"
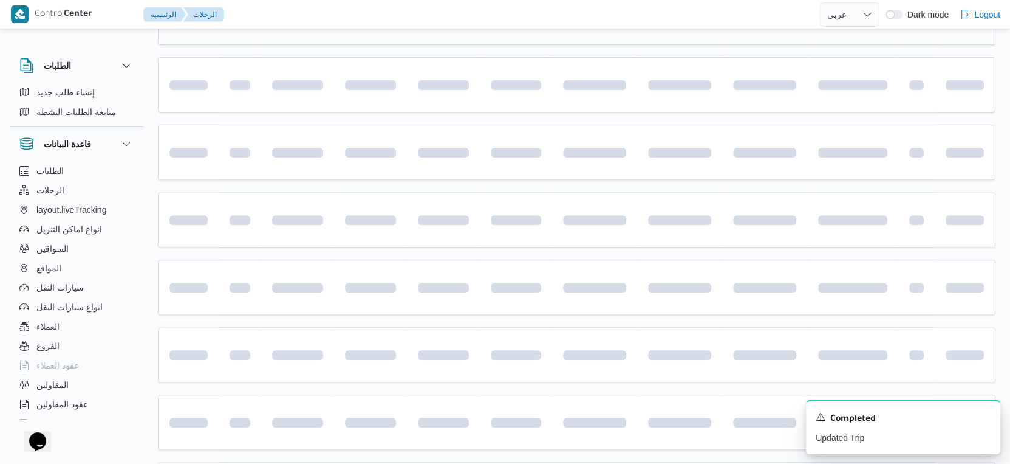
scroll to position [270, 0]
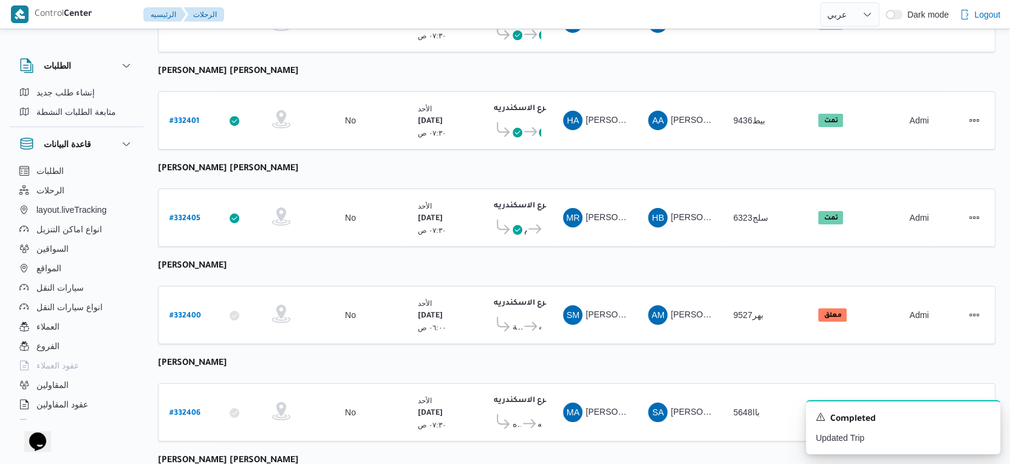
select select "ar"
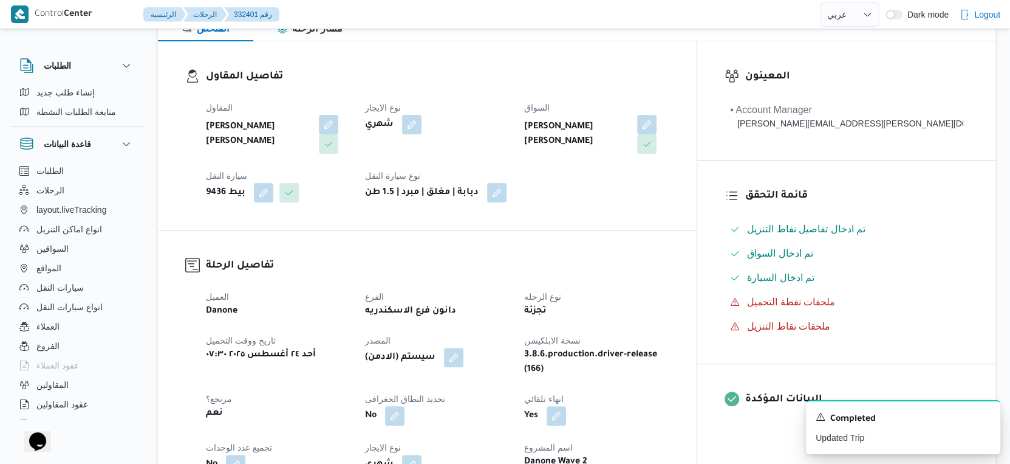
scroll to position [473, 0]
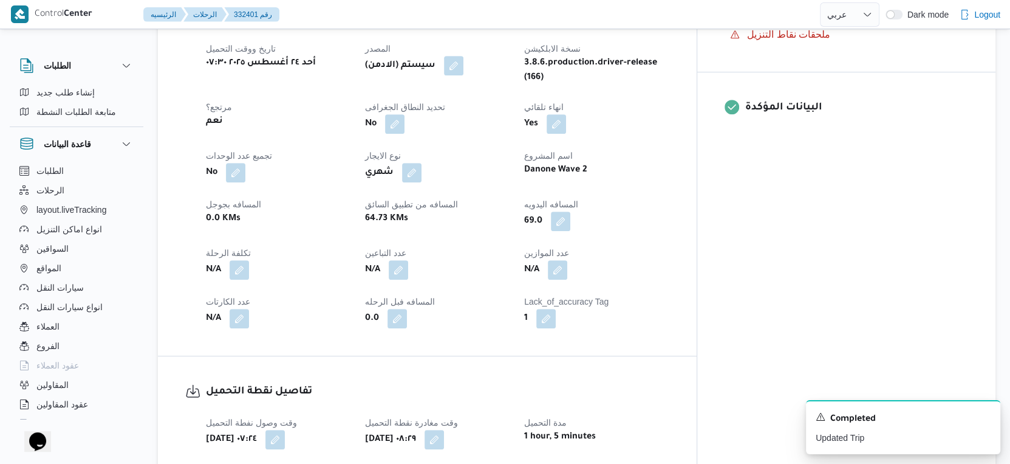
select select "ar"
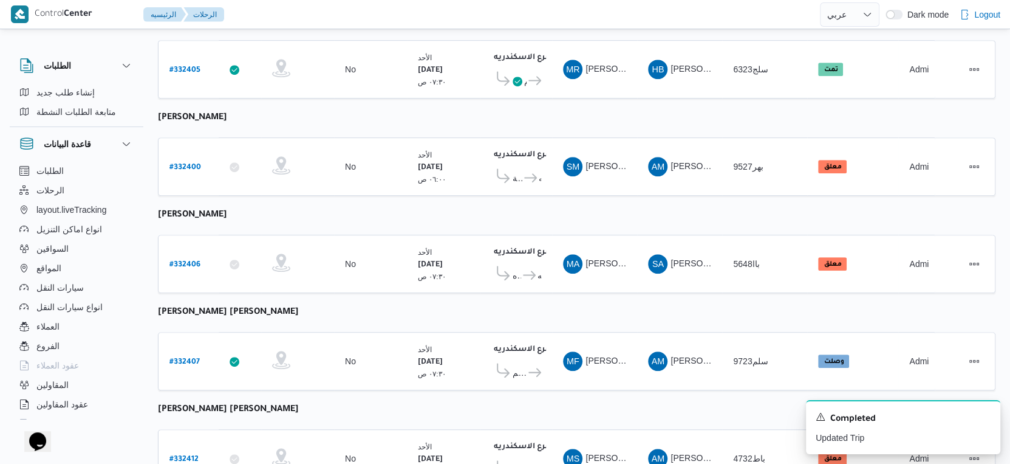
scroll to position [608, 0]
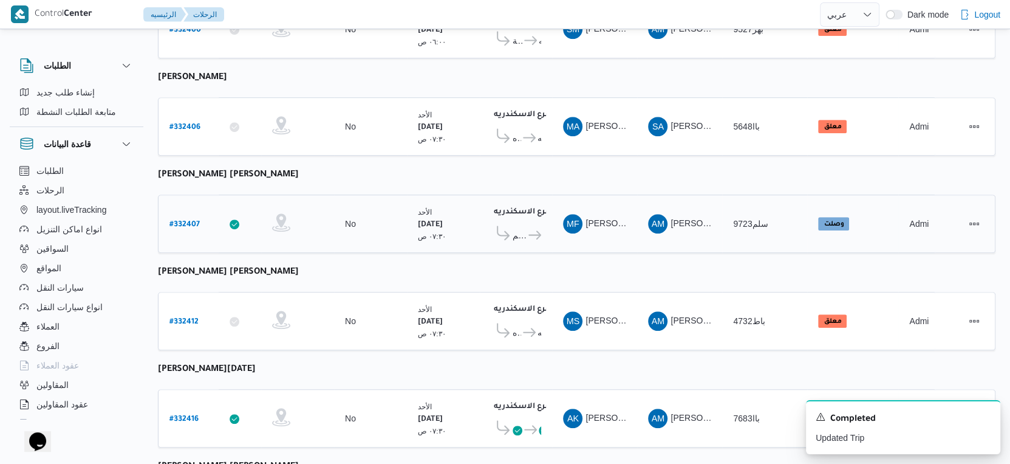
click at [181, 221] on b "# 332407" at bounding box center [185, 225] width 30 height 9
select select "ar"
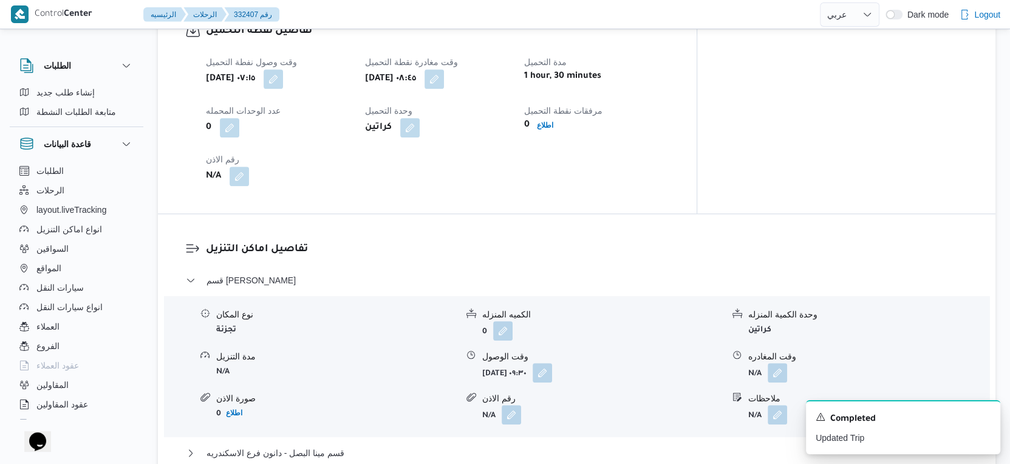
scroll to position [811, 0]
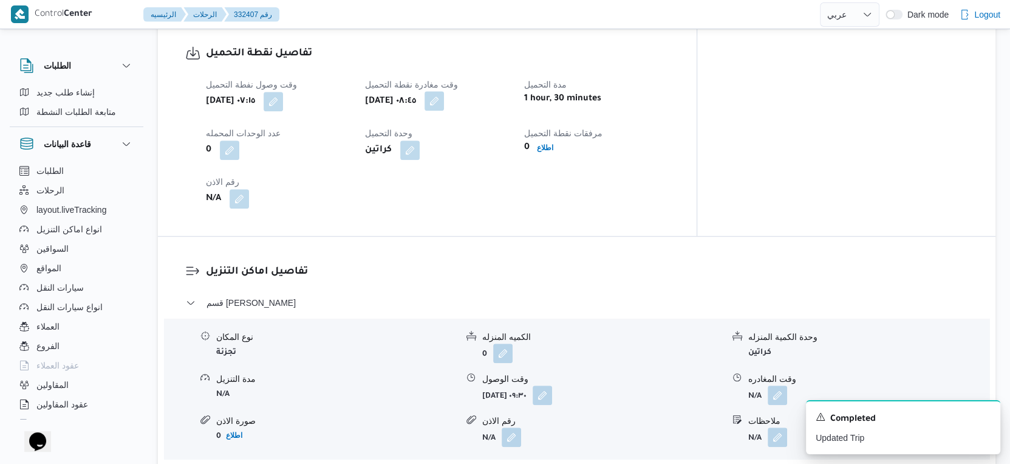
click at [444, 92] on button "button" at bounding box center [434, 100] width 19 height 19
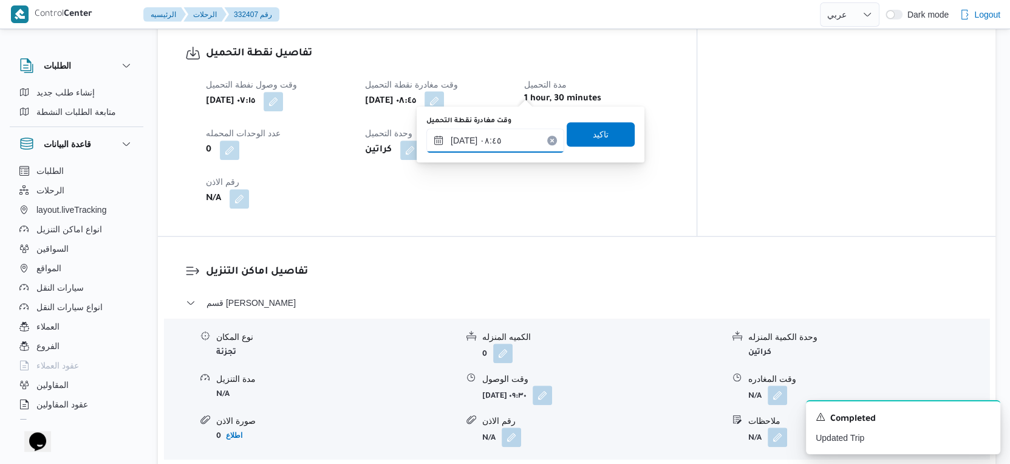
click at [508, 132] on input "٢٤/٠٨/٢٠٢٥ ٠٨:٤٥" at bounding box center [496, 140] width 138 height 24
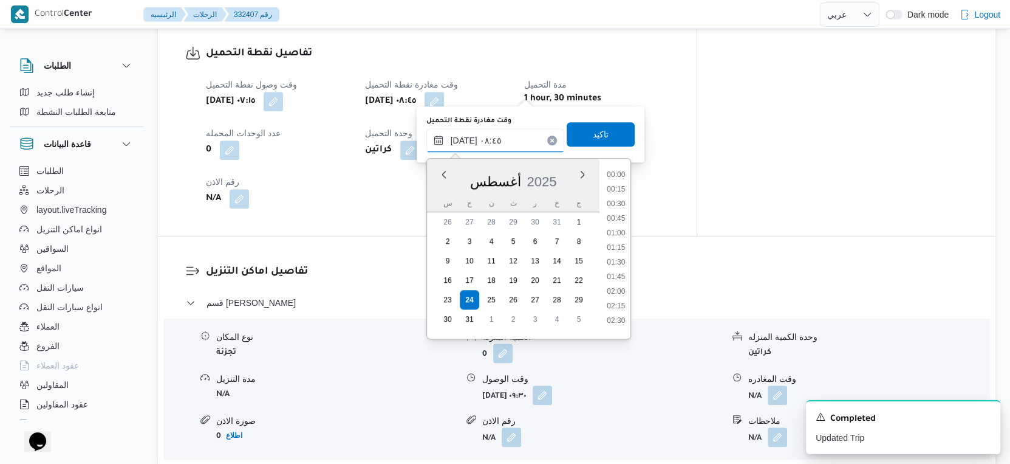
scroll to position [427, 0]
click at [620, 242] on li "08:30" at bounding box center [616, 244] width 28 height 12
type input "٢٤/٠٨/٢٠٢٥ ٠٨:٣٠"
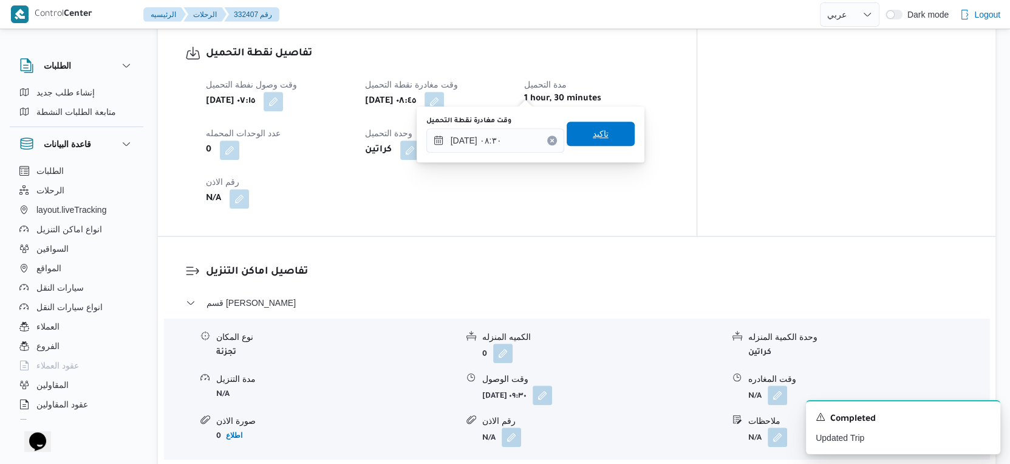
click at [611, 136] on span "تاكيد" at bounding box center [601, 134] width 68 height 24
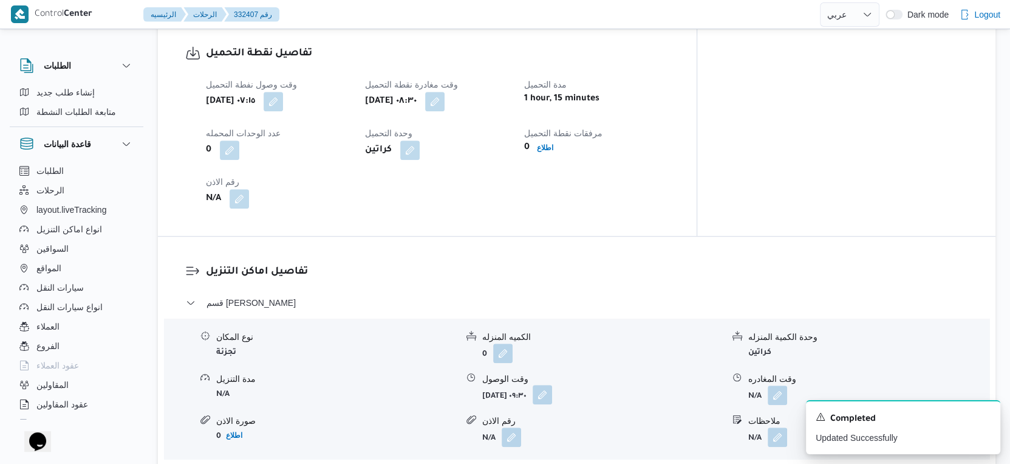
click at [552, 385] on button "button" at bounding box center [542, 394] width 19 height 19
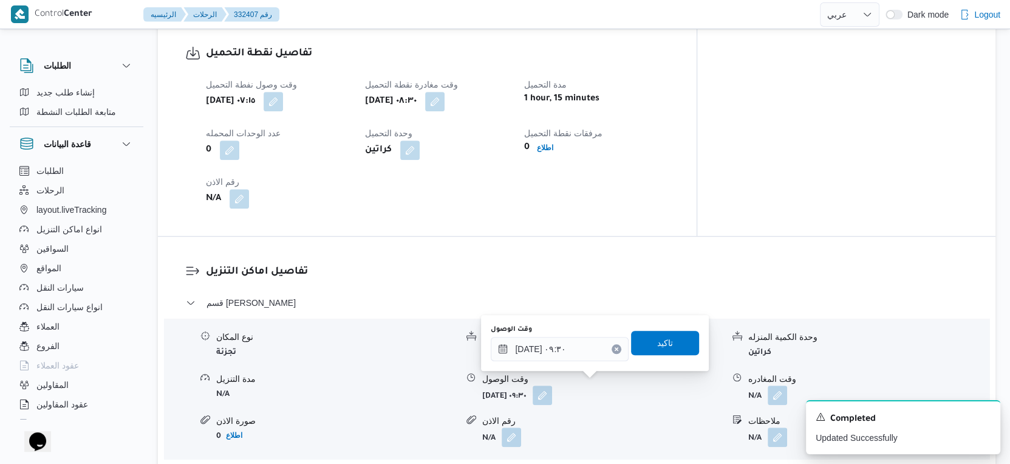
click at [583, 361] on div "وقت الوصول ٢٤/٠٨/٢٠٢٥ ٠٩:٣٠ تاكيد" at bounding box center [595, 342] width 211 height 39
click at [578, 343] on input "٢٤/٠٨/٢٠٢٥ ٠٩:٣٠" at bounding box center [560, 349] width 138 height 24
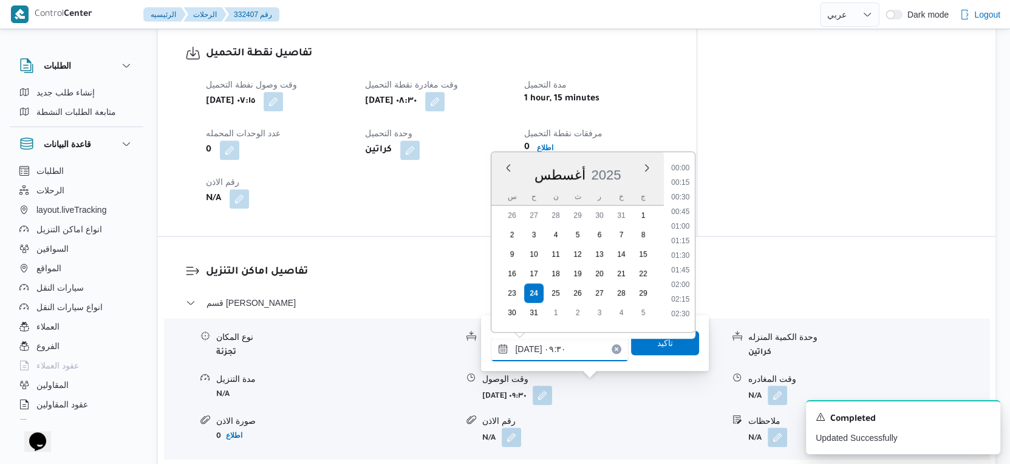
scroll to position [470, 0]
click at [684, 218] on li "09:00" at bounding box center [681, 222] width 28 height 12
type input "٢٤/٠٨/٢٠٢٥ ٠٩:٠٠"
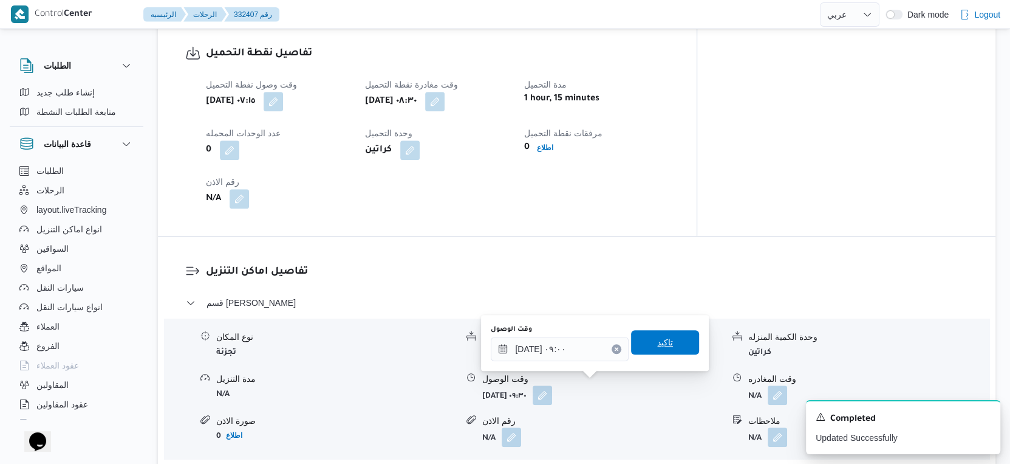
click at [664, 346] on span "تاكيد" at bounding box center [665, 342] width 68 height 24
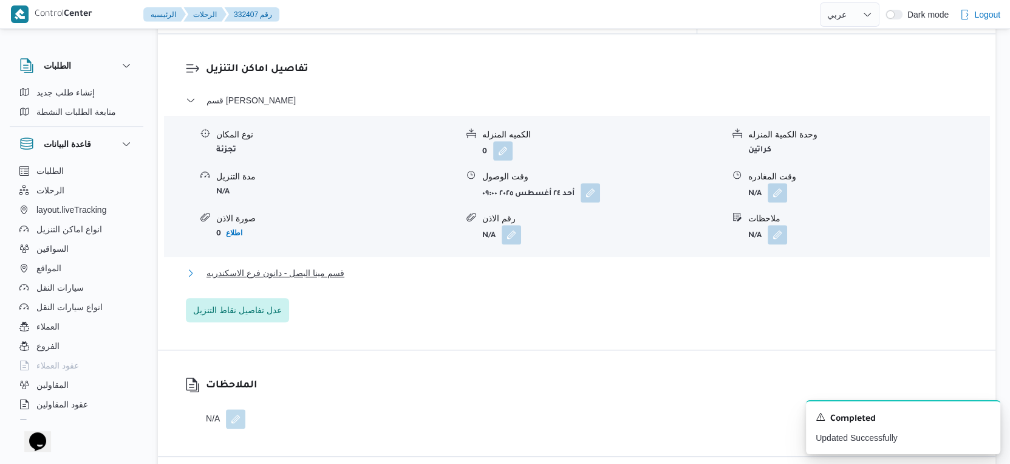
click at [379, 266] on button "قسم مينا البصل - دانون فرع الاسكندريه" at bounding box center [577, 273] width 783 height 15
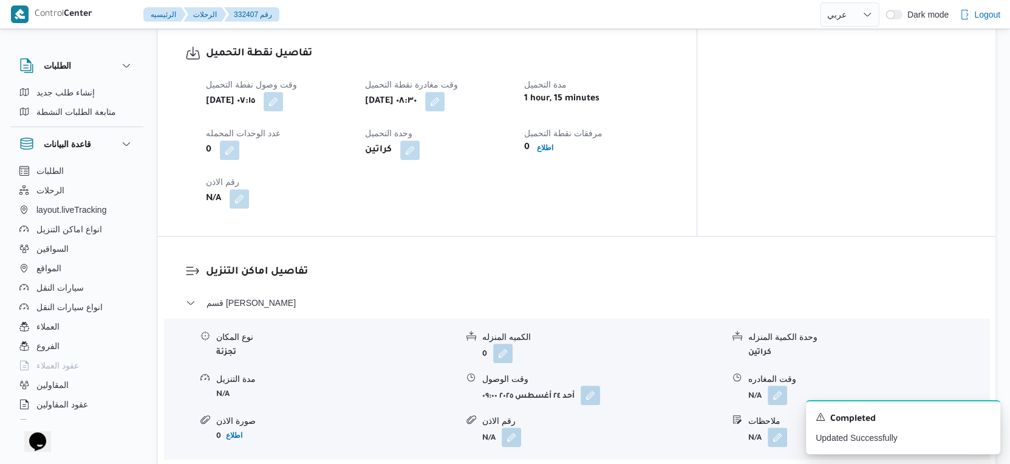
scroll to position [540, 0]
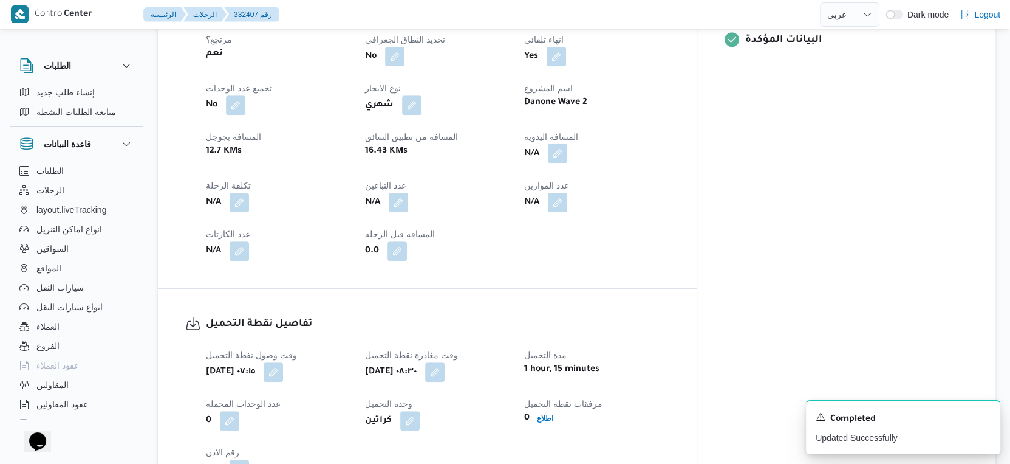
click at [568, 145] on button "button" at bounding box center [557, 152] width 19 height 19
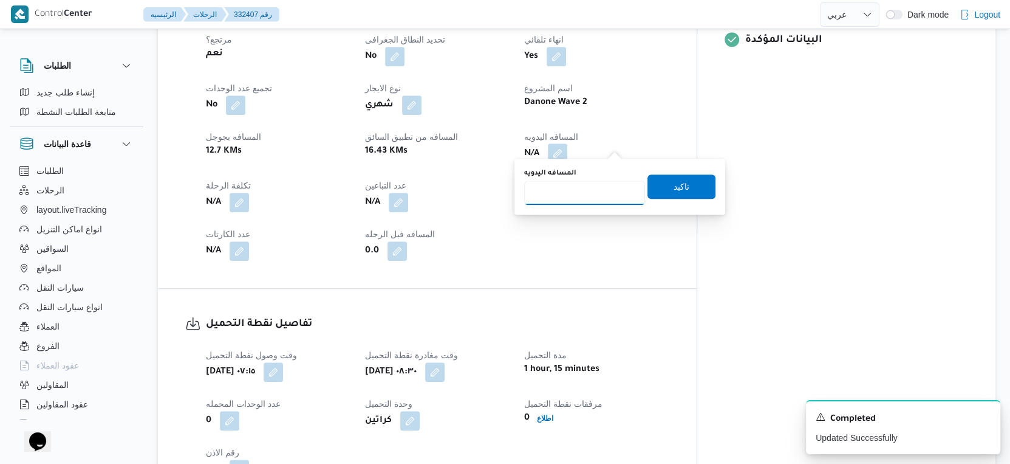
click at [572, 194] on input "المسافه اليدويه" at bounding box center [584, 192] width 121 height 24
type input "34"
click at [686, 186] on span "تاكيد" at bounding box center [682, 186] width 68 height 24
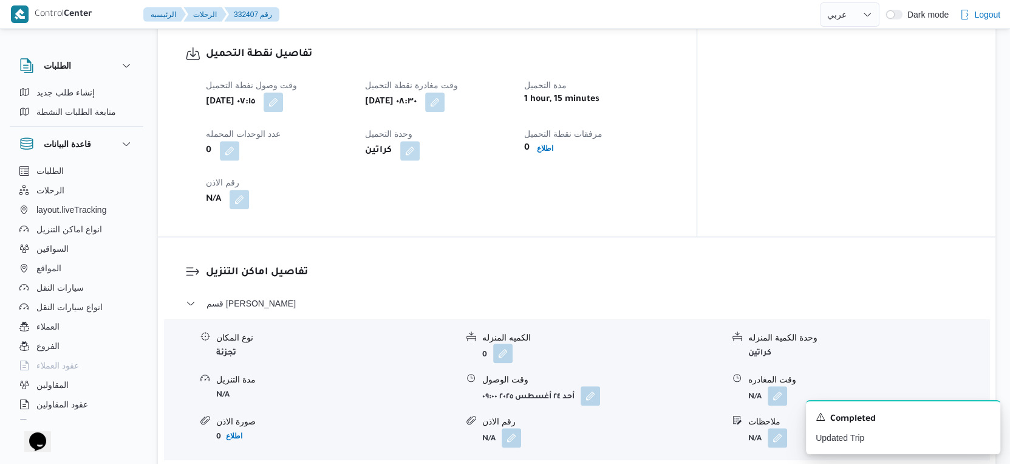
scroll to position [1013, 0]
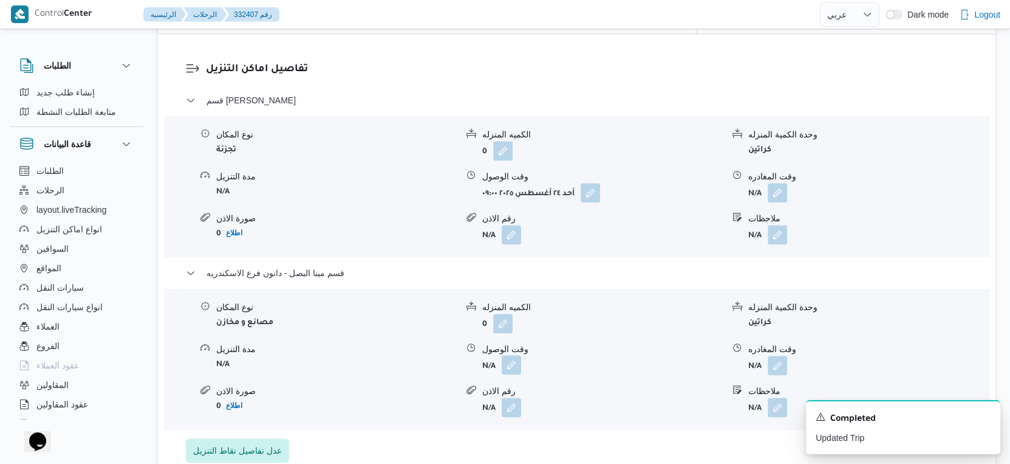
click at [512, 358] on button "button" at bounding box center [511, 364] width 19 height 19
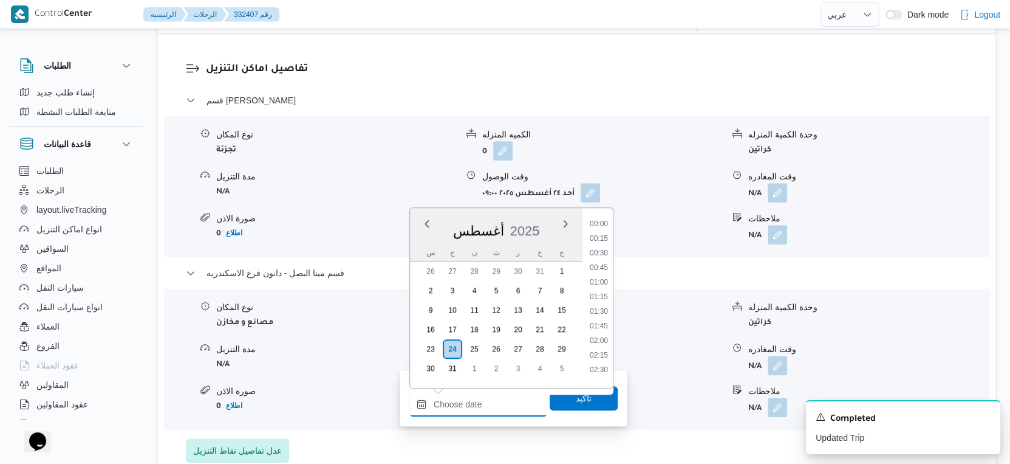
click at [490, 394] on input "وقت الوصول" at bounding box center [479, 404] width 138 height 24
drag, startPoint x: 604, startPoint y: 262, endPoint x: 597, endPoint y: 307, distance: 45.6
click at [604, 262] on li "16:00" at bounding box center [599, 268] width 28 height 12
type input "٢٤/٠٨/٢٠٢٥ ١٦:٠٠"
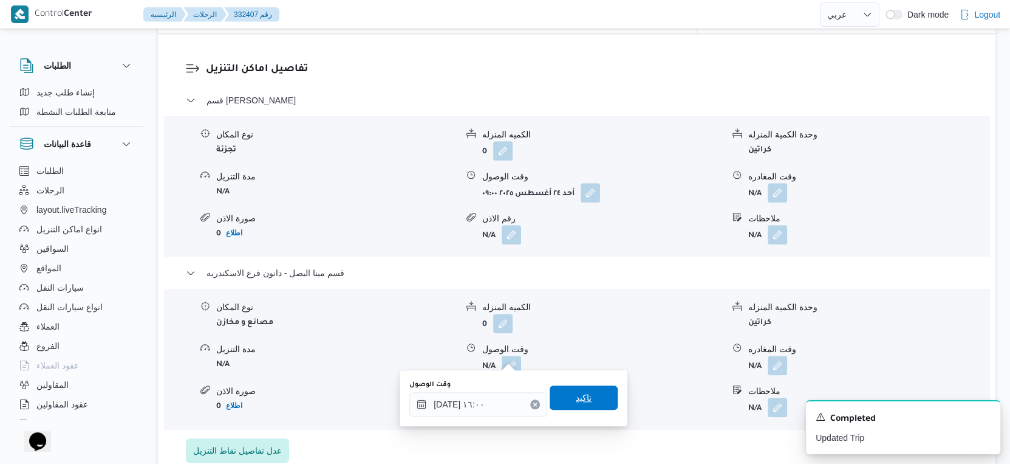
click at [576, 397] on span "تاكيد" at bounding box center [584, 397] width 16 height 15
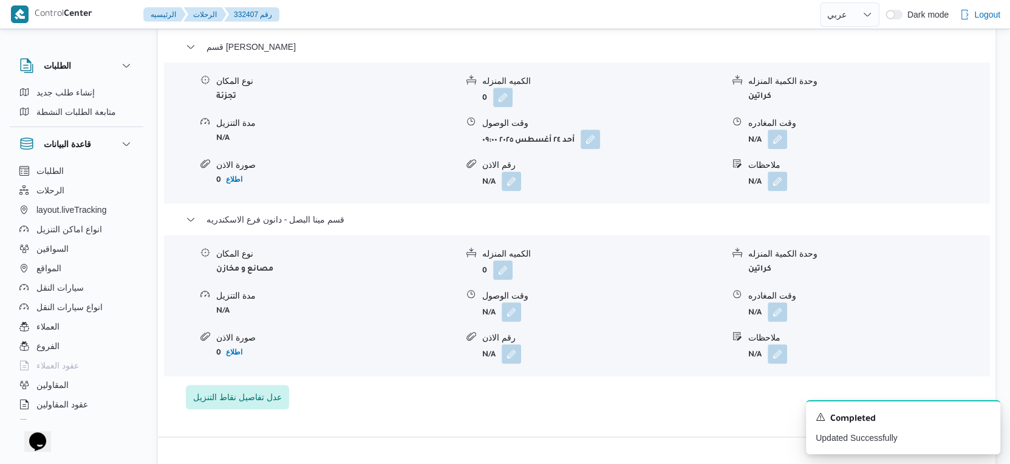
scroll to position [1080, 0]
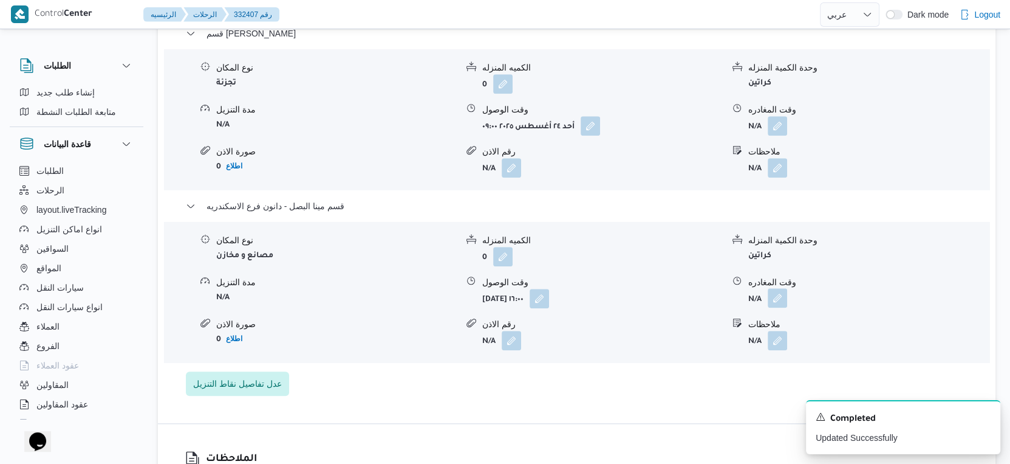
click at [782, 288] on button "button" at bounding box center [777, 297] width 19 height 19
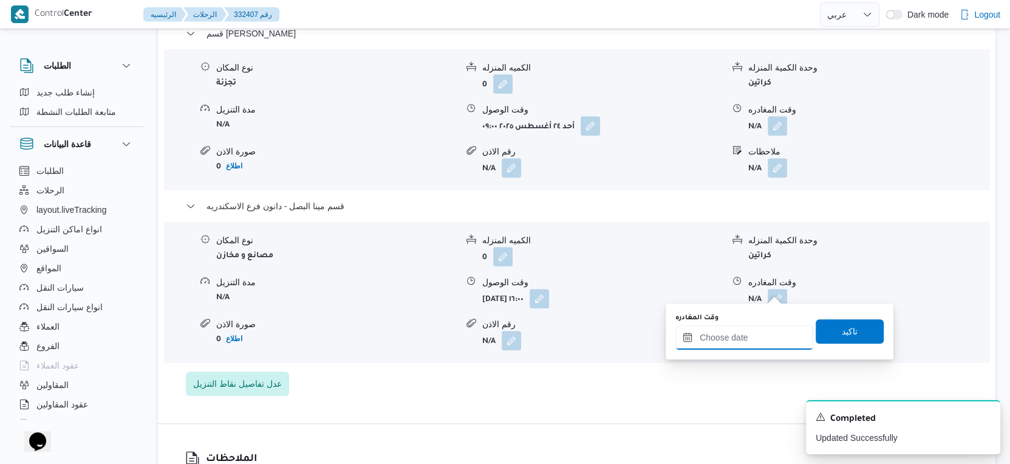
drag, startPoint x: 758, startPoint y: 340, endPoint x: 894, endPoint y: 241, distance: 169.2
click at [758, 340] on input "وقت المغادره" at bounding box center [745, 337] width 138 height 24
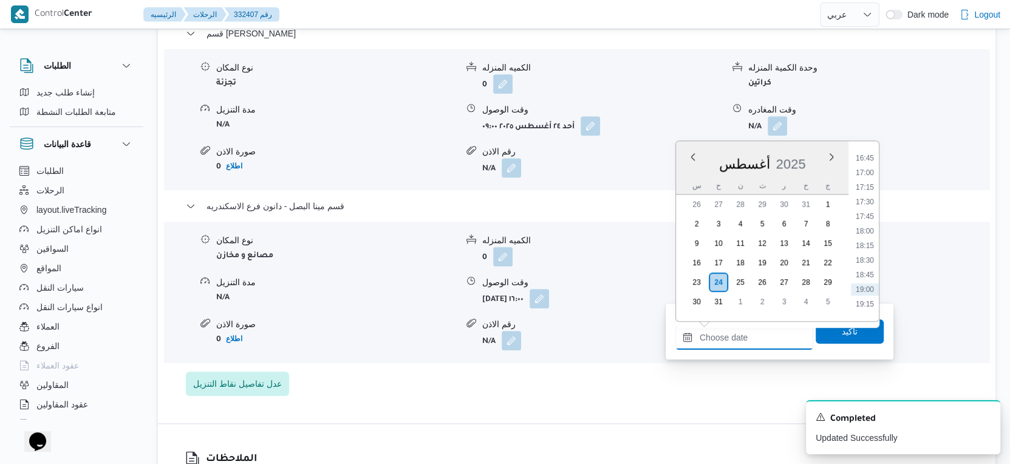
scroll to position [888, 0]
click at [870, 231] on li "16:30" at bounding box center [865, 231] width 28 height 12
type input "٢٤/٠٨/٢٠٢٥ ١٦:٣٠"
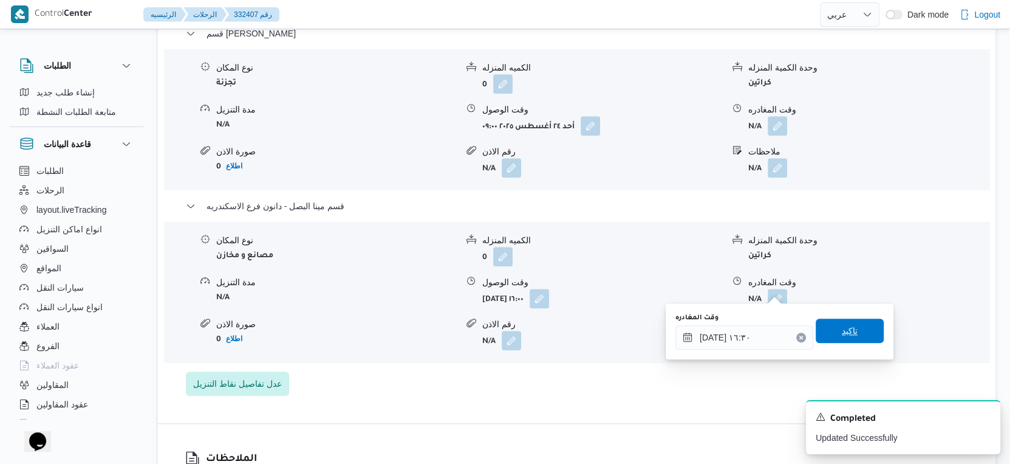
click at [856, 335] on span "تاكيد" at bounding box center [850, 330] width 68 height 24
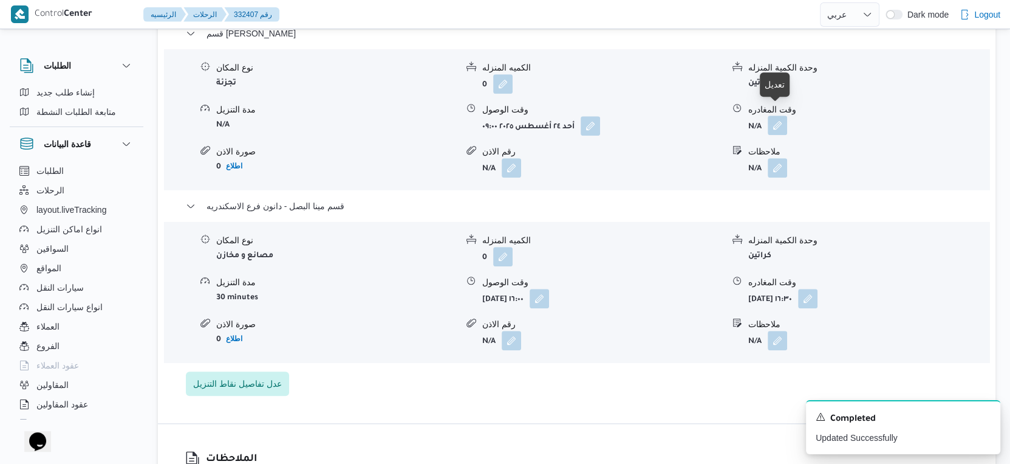
click at [774, 115] on button "button" at bounding box center [777, 124] width 19 height 19
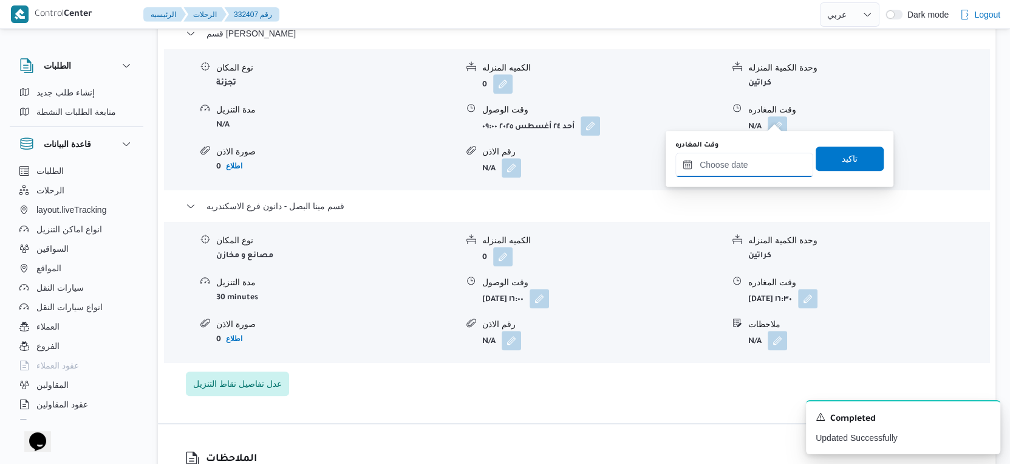
click at [761, 155] on input "وقت المغادره" at bounding box center [745, 165] width 138 height 24
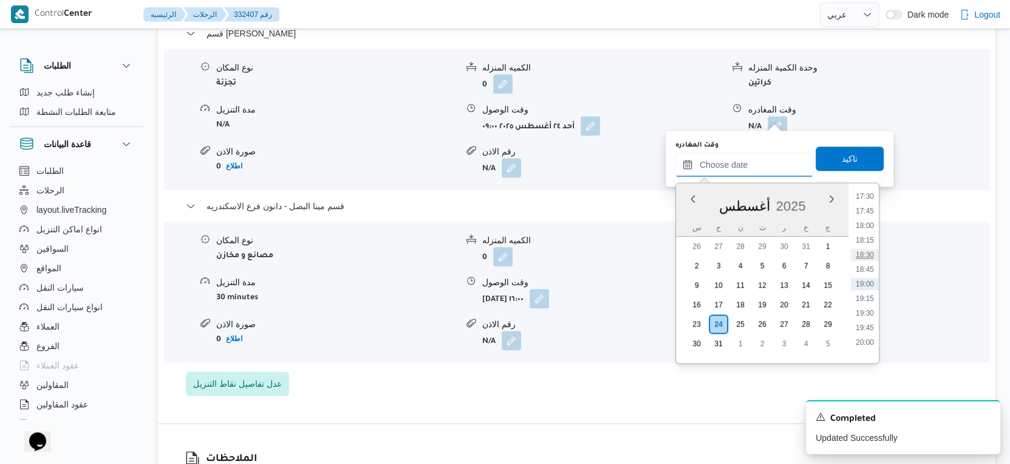
scroll to position [821, 0]
click at [874, 283] on li "15:30" at bounding box center [865, 282] width 28 height 12
type input "٢٤/٠٨/٢٠٢٥ ١٥:٣٠"
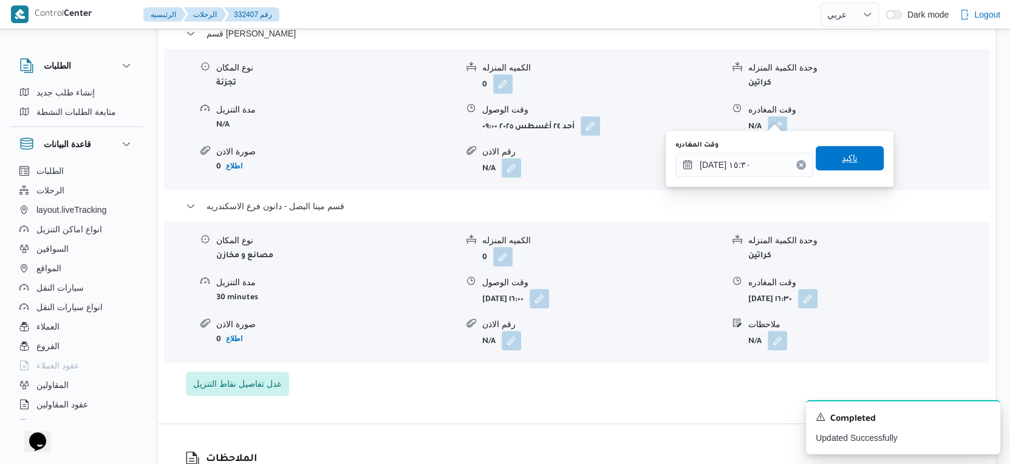
click at [851, 154] on span "تاكيد" at bounding box center [850, 158] width 68 height 24
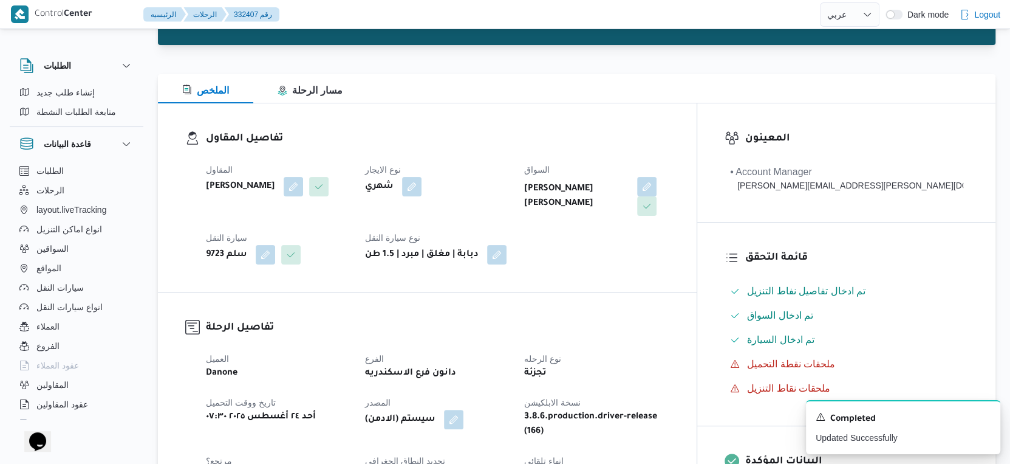
scroll to position [0, 0]
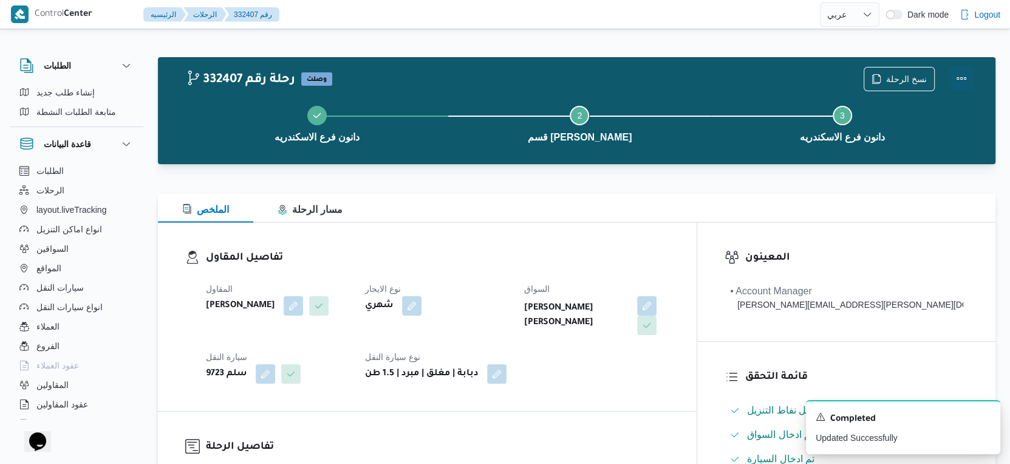
click at [968, 77] on button "Actions" at bounding box center [962, 78] width 24 height 24
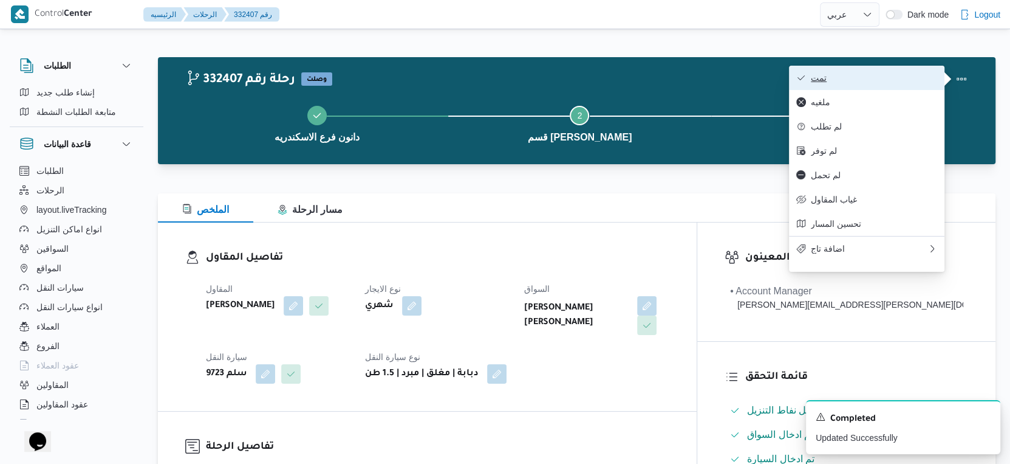
click at [877, 78] on span "تمت" at bounding box center [874, 78] width 126 height 10
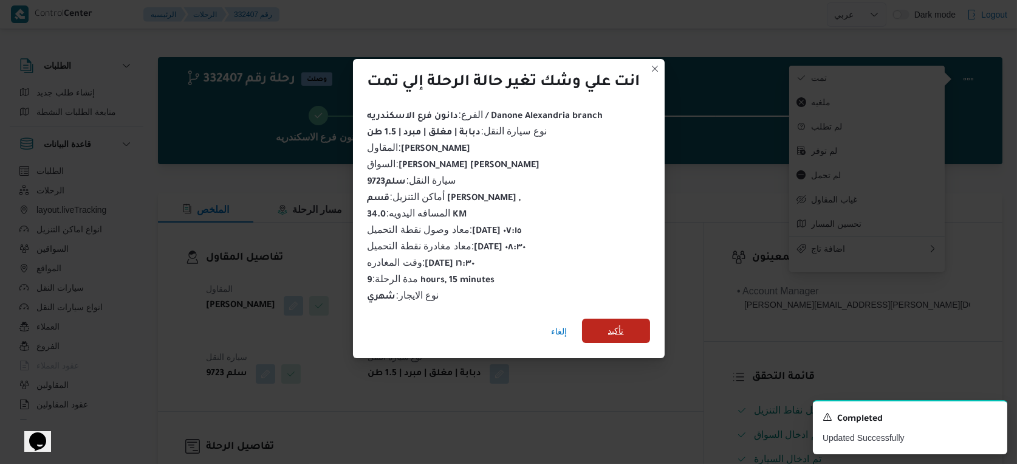
click at [634, 326] on span "تأكيد" at bounding box center [616, 330] width 68 height 24
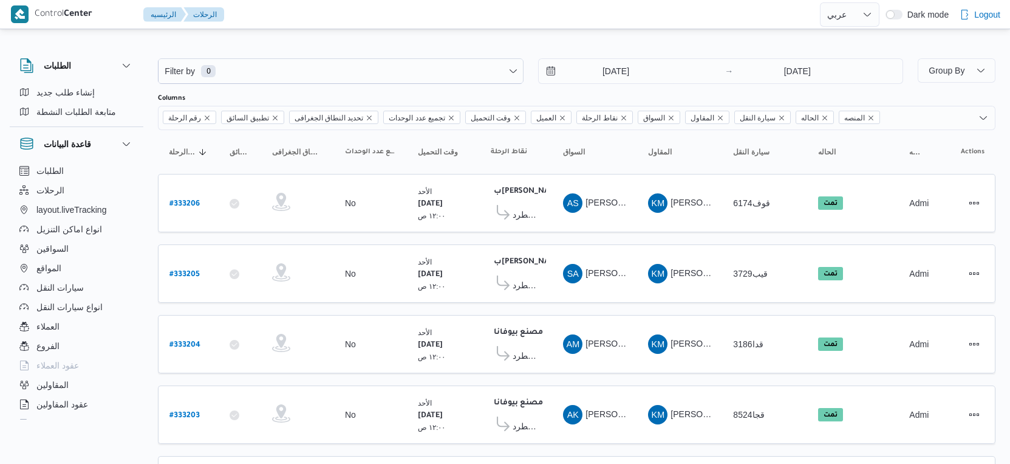
select select "ar"
click at [84, 258] on button "المواقع" at bounding box center [77, 267] width 124 height 19
select select "ar"
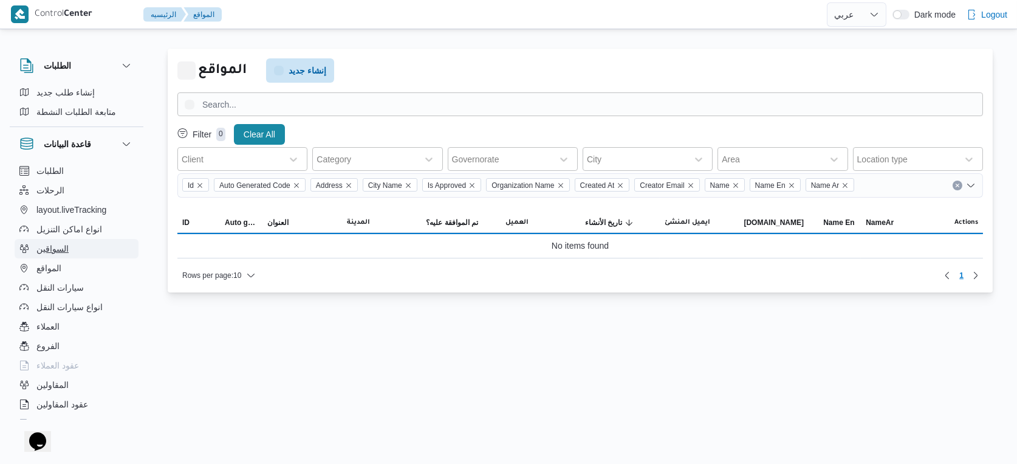
click at [89, 242] on button "السواقين" at bounding box center [77, 248] width 124 height 19
select select "ar"
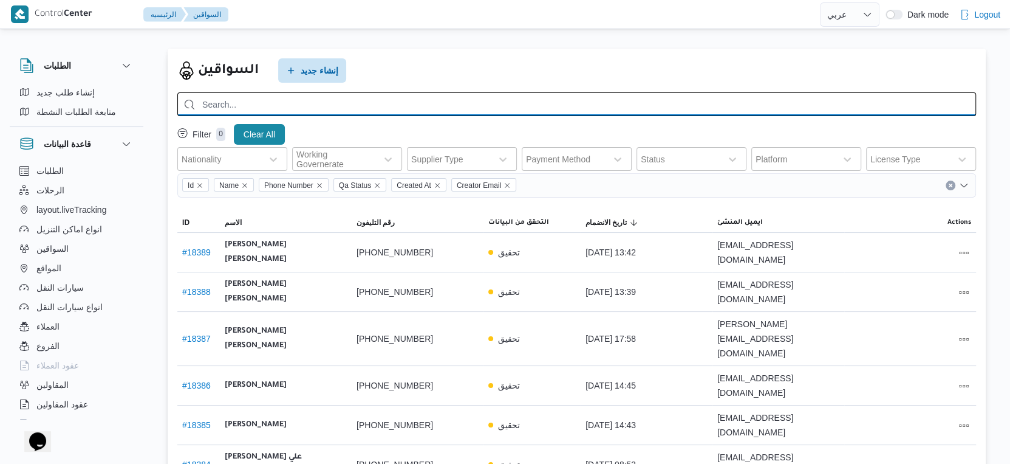
click at [459, 101] on input "search" at bounding box center [576, 104] width 799 height 24
type input "[PERSON_NAME]"
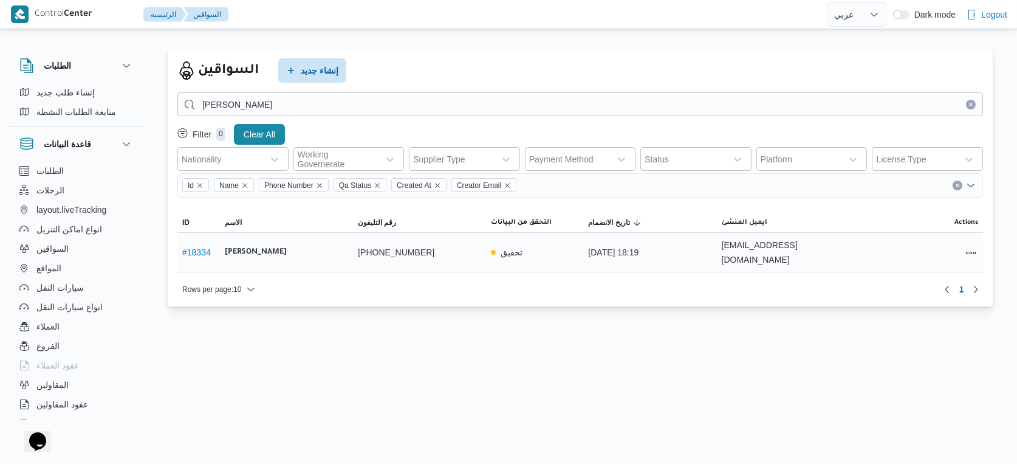
click at [284, 251] on b "[PERSON_NAME]" at bounding box center [256, 252] width 62 height 15
copy tr "[PERSON_NAME] رقم التليفون"
click at [972, 249] on button "All actions" at bounding box center [971, 252] width 15 height 15
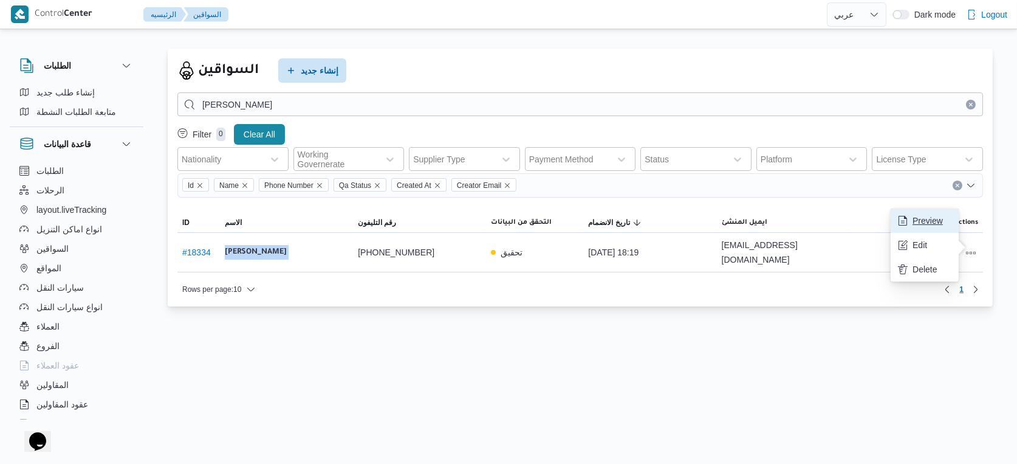
click at [935, 225] on span "Preview" at bounding box center [932, 221] width 39 height 10
select select "ar"
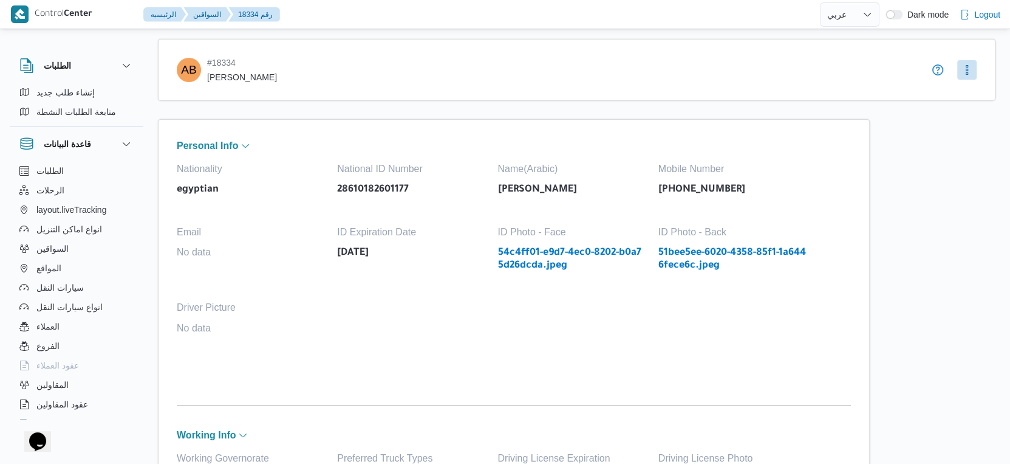
click at [685, 254] on link "51bee5ee-6020-4358-85f1-1a6446fece6c.jpeg" at bounding box center [733, 259] width 148 height 25
click at [959, 69] on button "More" at bounding box center [967, 69] width 19 height 19
click at [959, 97] on span "Edit" at bounding box center [974, 95] width 44 height 15
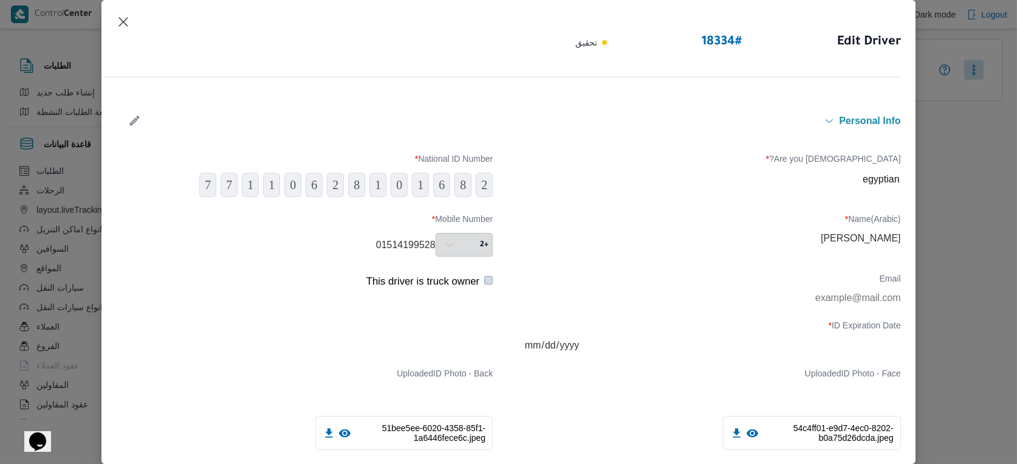
click at [132, 115] on icon "button" at bounding box center [134, 120] width 13 height 13
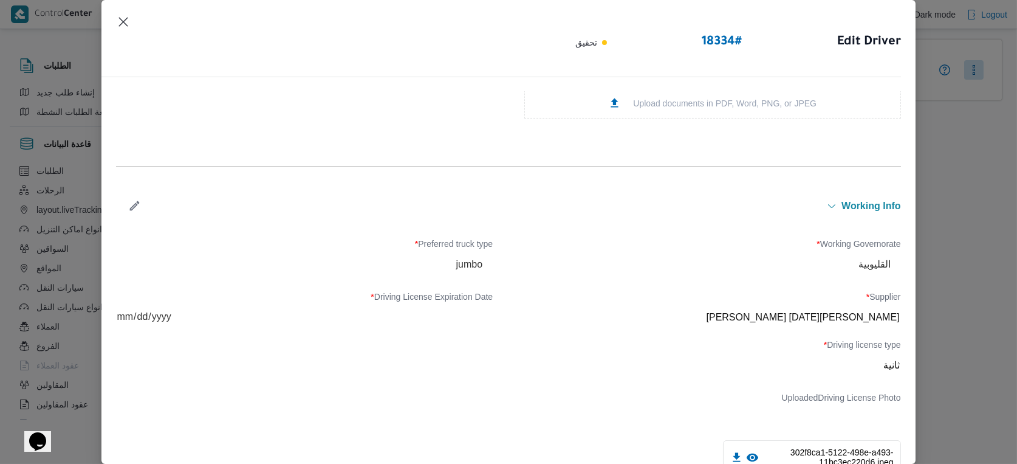
scroll to position [540, 0]
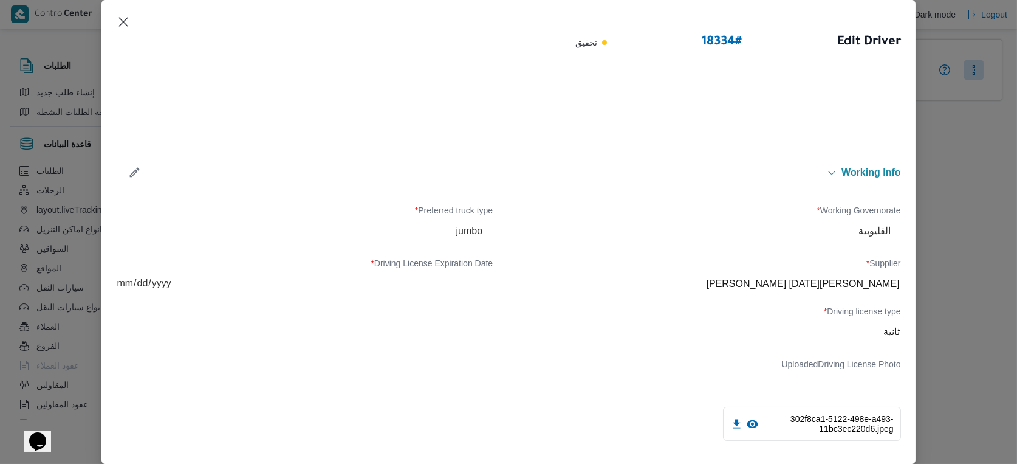
click at [128, 168] on icon "button" at bounding box center [134, 172] width 13 height 13
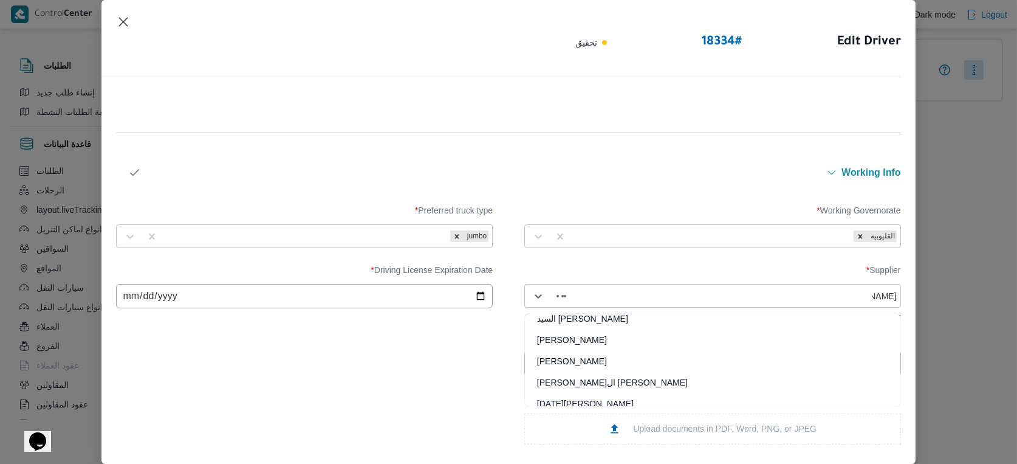
scroll to position [0, 0]
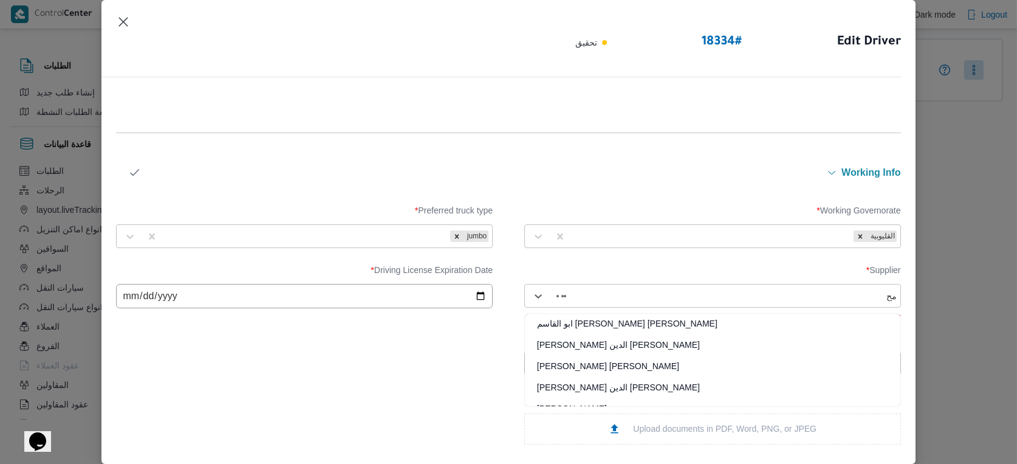
type input "م"
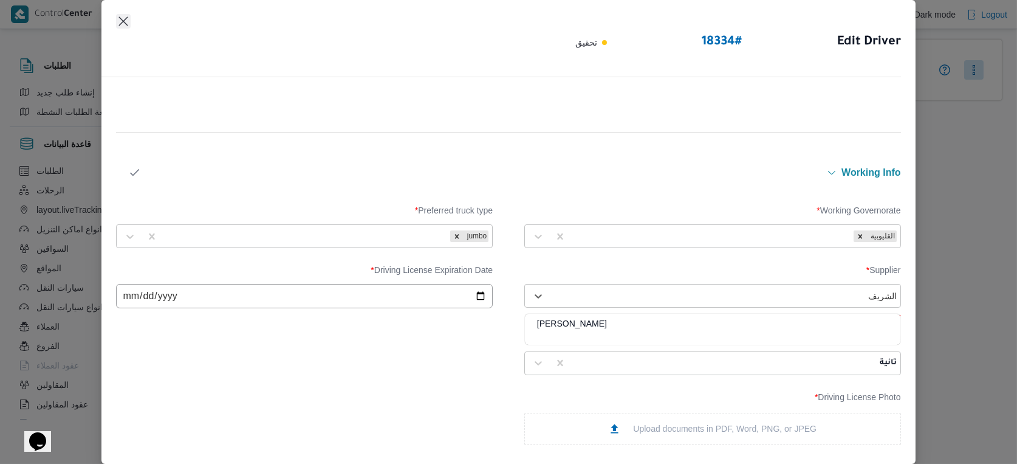
type input "الشريف"
click at [120, 18] on button "Closes this modal window" at bounding box center [123, 21] width 15 height 15
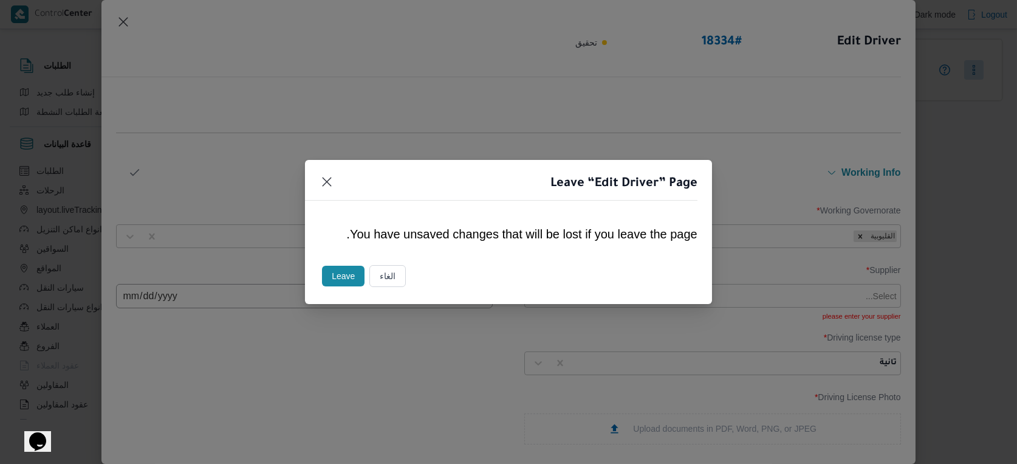
click at [346, 272] on button "Leave" at bounding box center [343, 276] width 43 height 21
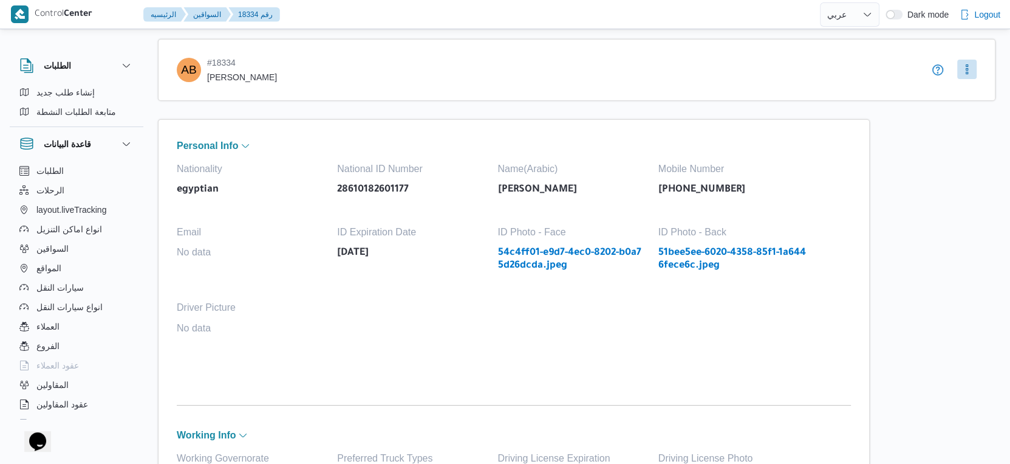
click at [965, 69] on button "More" at bounding box center [967, 69] width 19 height 19
click at [952, 96] on span "Edit" at bounding box center [974, 95] width 44 height 15
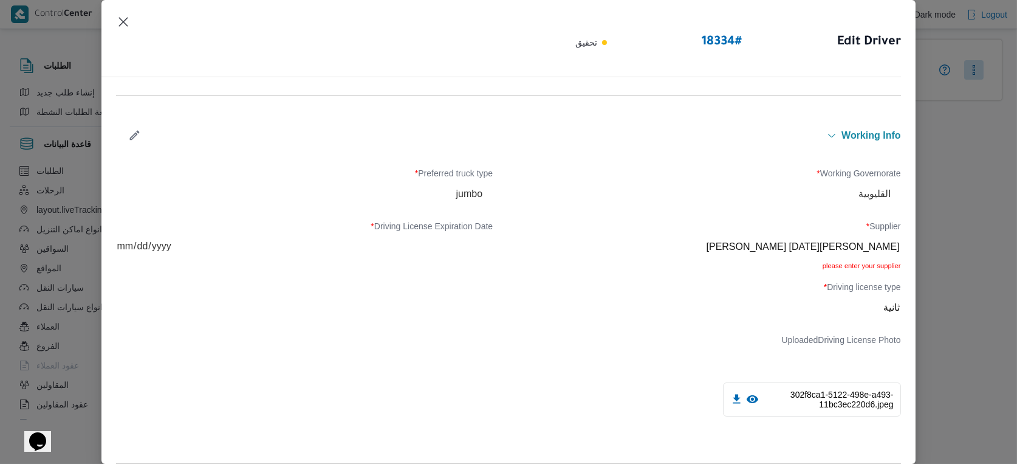
scroll to position [405, 0]
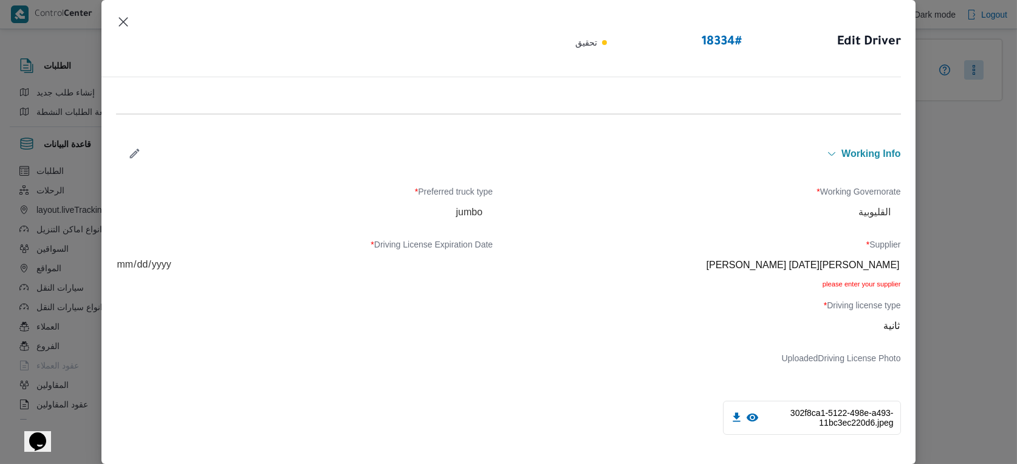
click at [135, 150] on icon "button" at bounding box center [134, 153] width 13 height 13
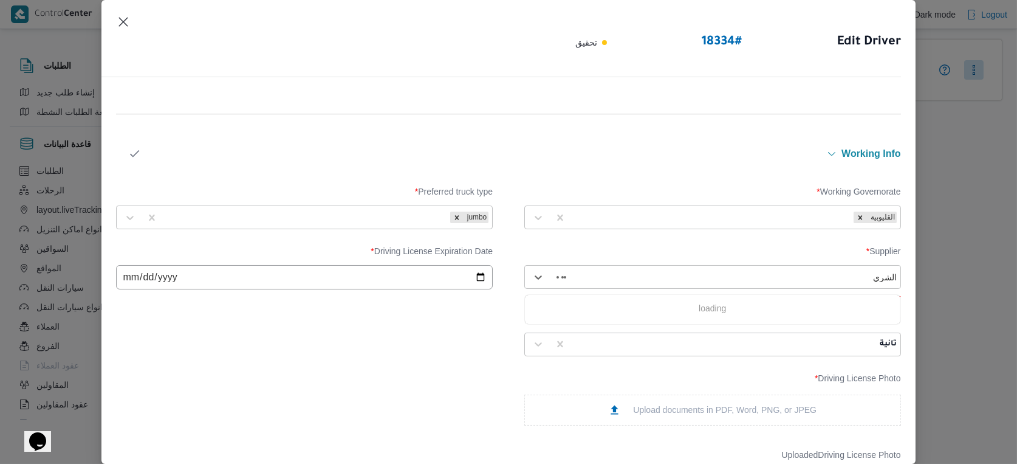
type input "الشريف"
click at [631, 301] on div "[PERSON_NAME]" at bounding box center [713, 308] width 376 height 21
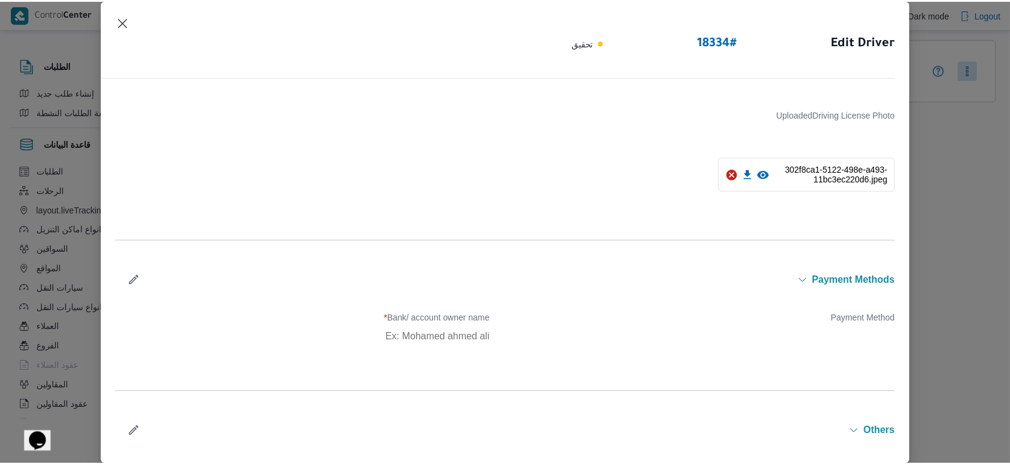
scroll to position [814, 0]
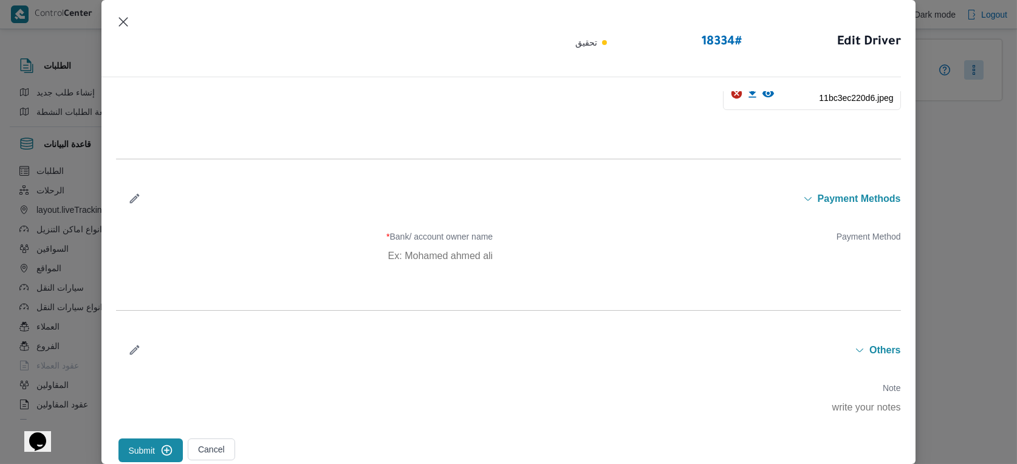
click at [148, 450] on button "Submit" at bounding box center [150, 450] width 64 height 24
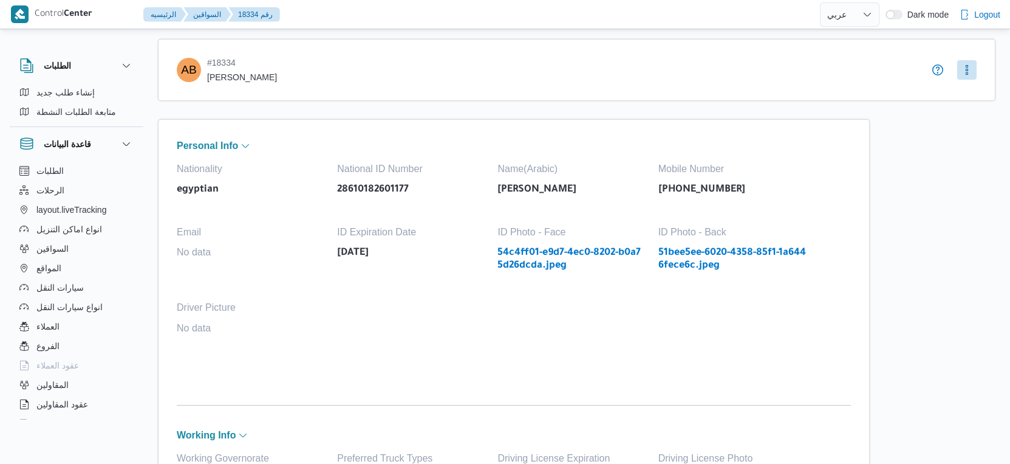
select select "ar"
click at [968, 65] on button "More" at bounding box center [967, 69] width 19 height 19
click at [961, 88] on span "Edit" at bounding box center [974, 95] width 44 height 15
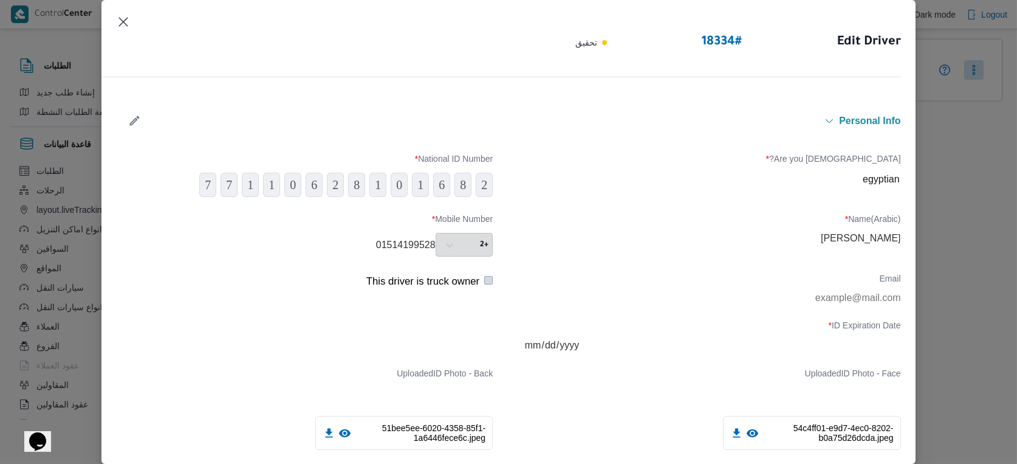
click at [131, 18] on header "Edit Driver 18334 # تحقيق" at bounding box center [494, 46] width 814 height 63
click at [127, 19] on button "Closes this modal window" at bounding box center [123, 21] width 15 height 15
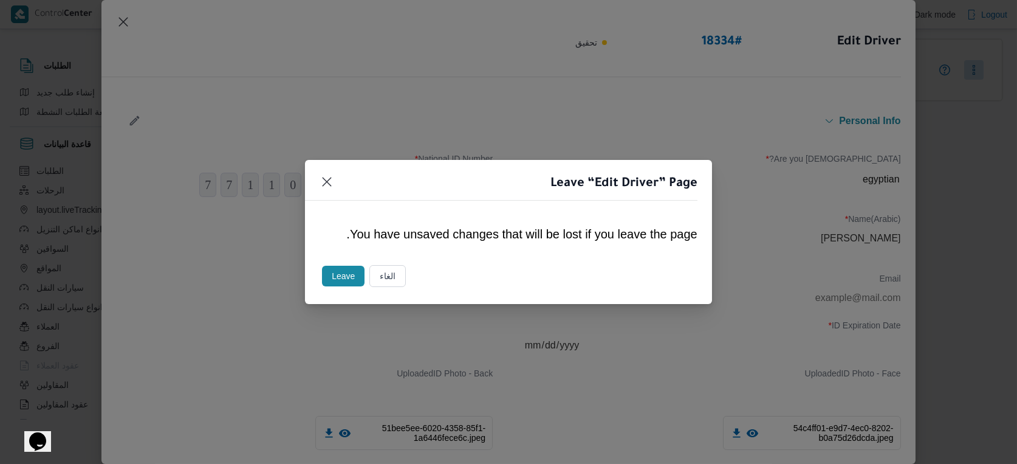
click at [346, 267] on button "Leave" at bounding box center [343, 276] width 43 height 21
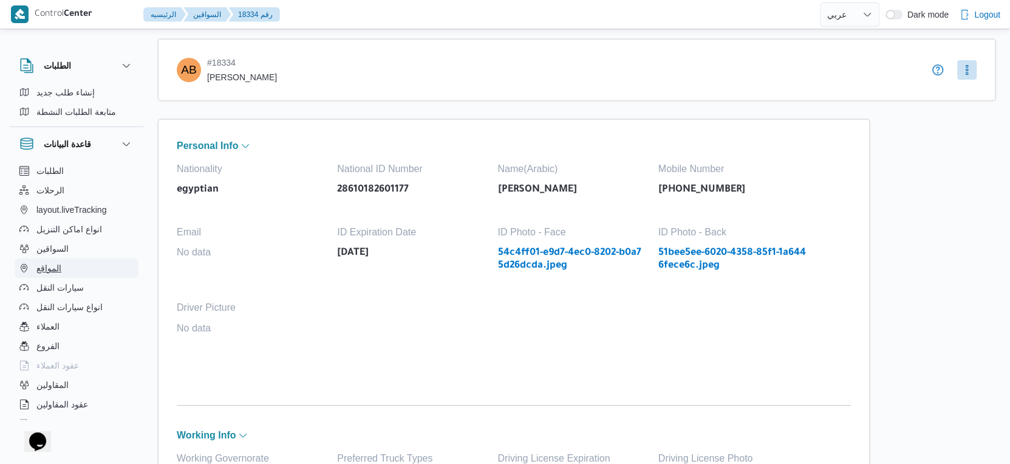
click at [75, 270] on button "المواقع" at bounding box center [77, 267] width 124 height 19
select select "ar"
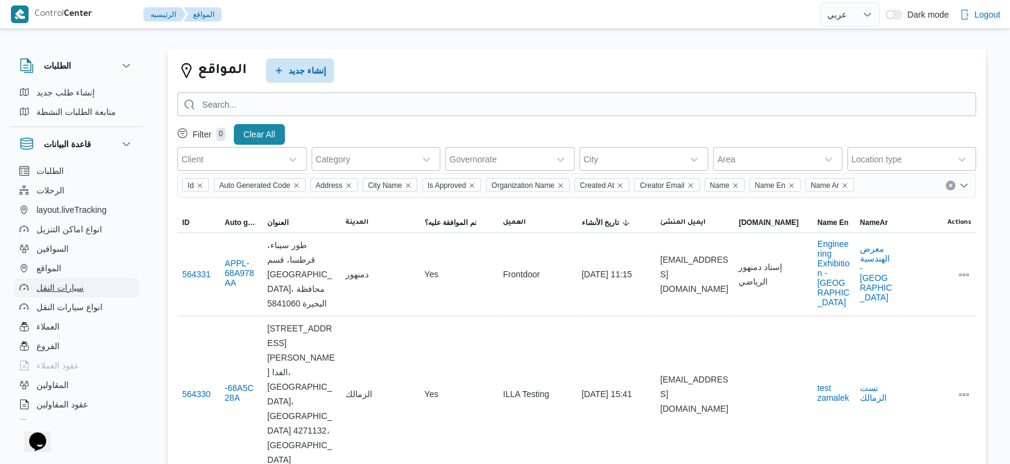
click at [91, 286] on button "سيارات النقل" at bounding box center [77, 287] width 124 height 19
select select "ar"
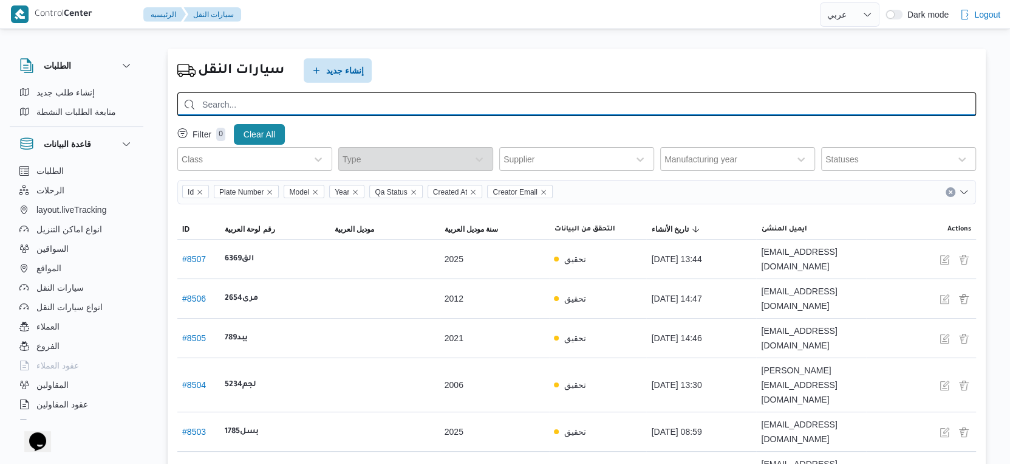
click at [421, 109] on input "search" at bounding box center [576, 104] width 799 height 24
type input "1497"
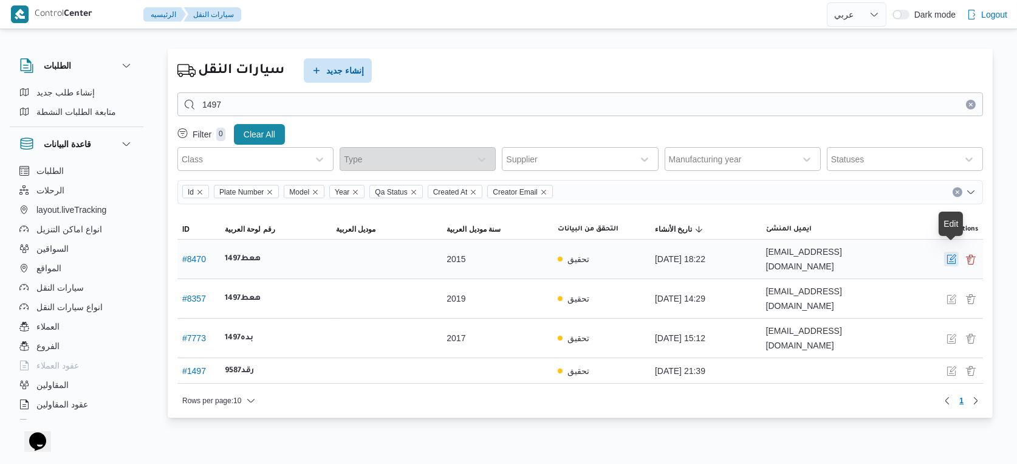
click at [953, 252] on button "button" at bounding box center [951, 259] width 15 height 15
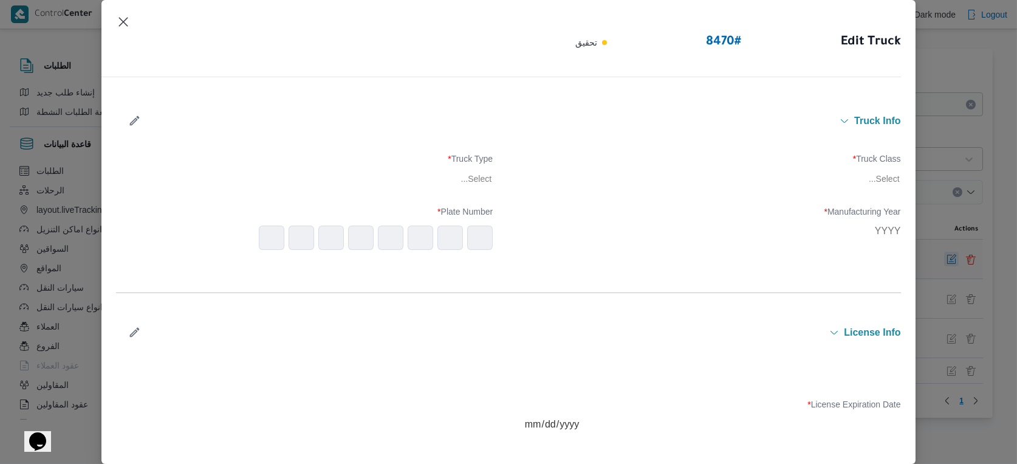
type input "2015"
type input "[DATE]"
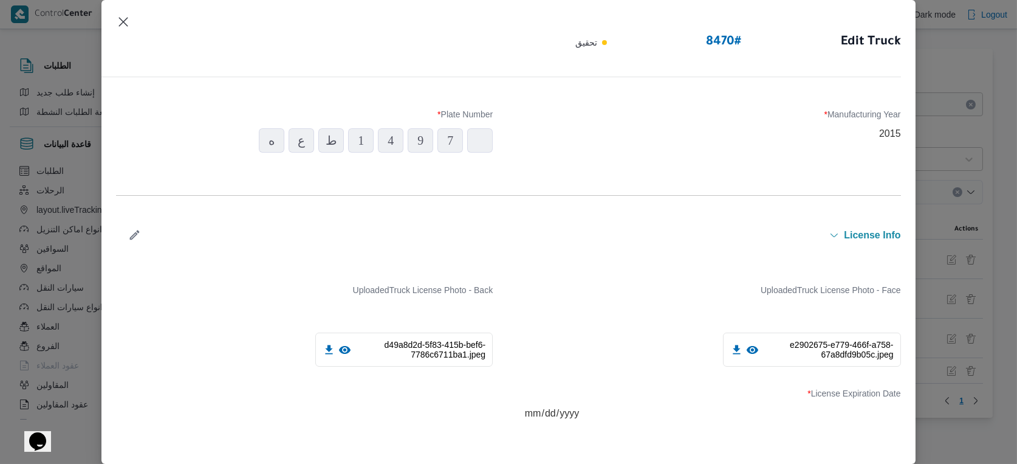
scroll to position [270, 0]
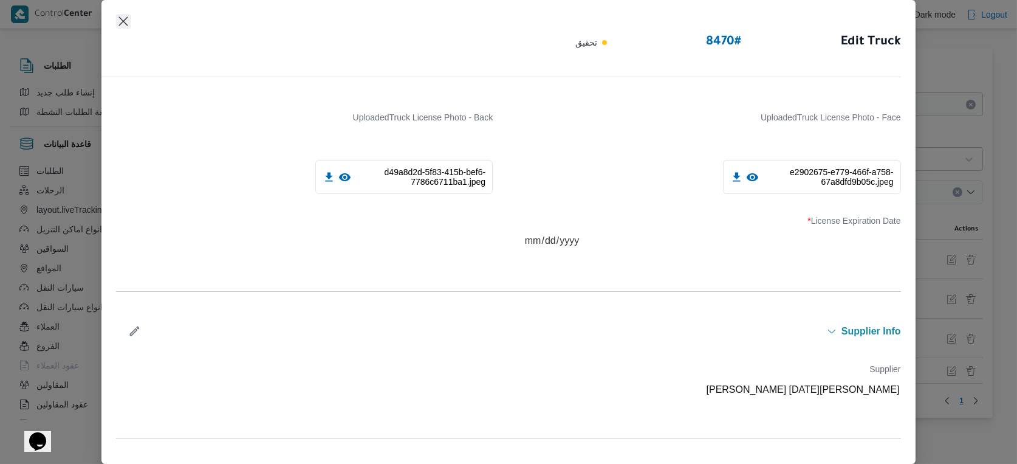
click at [127, 16] on button "Closes this modal window" at bounding box center [123, 21] width 15 height 15
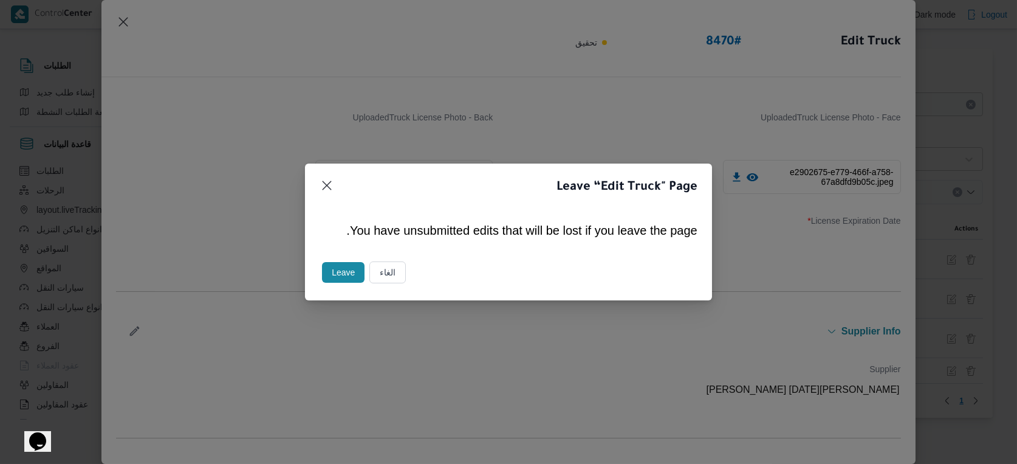
click at [337, 266] on button "Leave" at bounding box center [343, 272] width 43 height 21
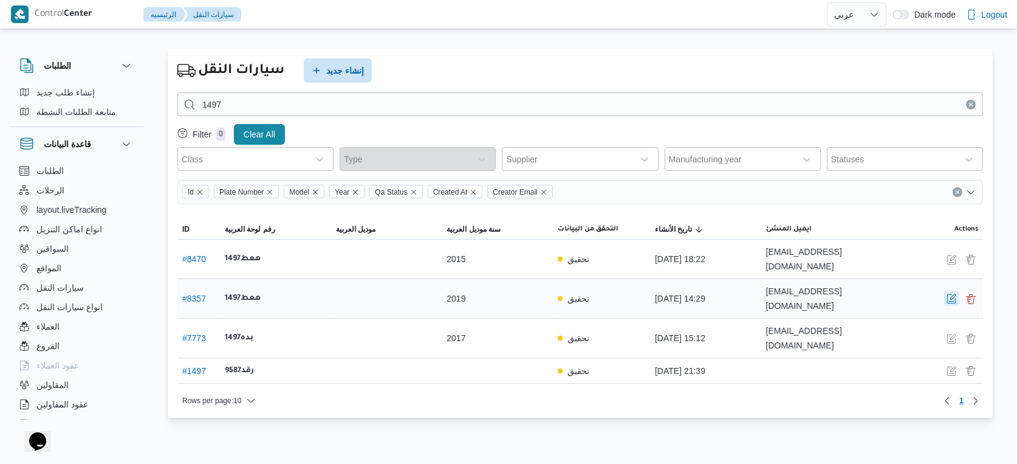
click at [949, 291] on button "button" at bounding box center [951, 298] width 15 height 15
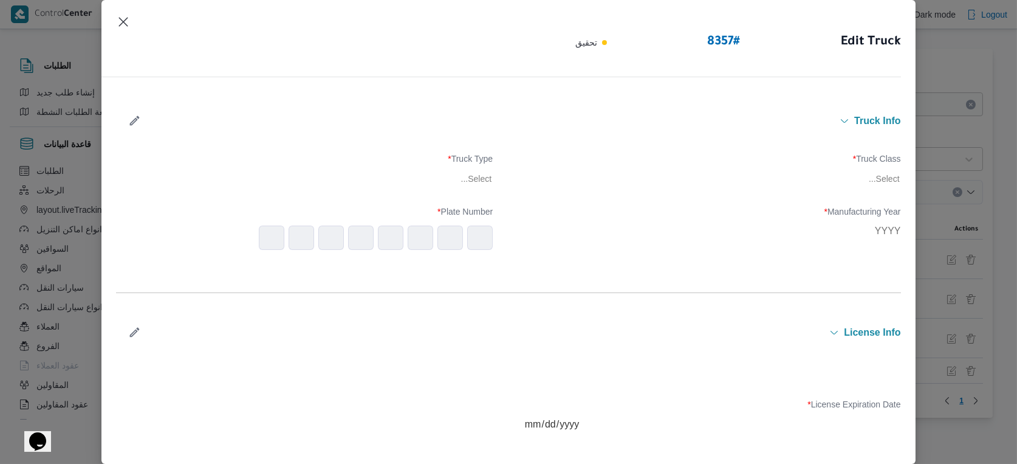
type input "2019"
type input "[DATE]"
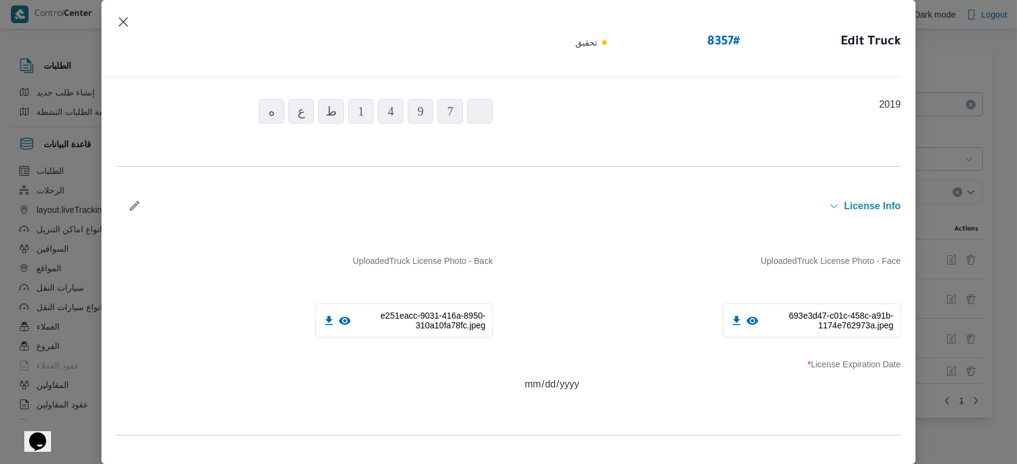
scroll to position [0, 0]
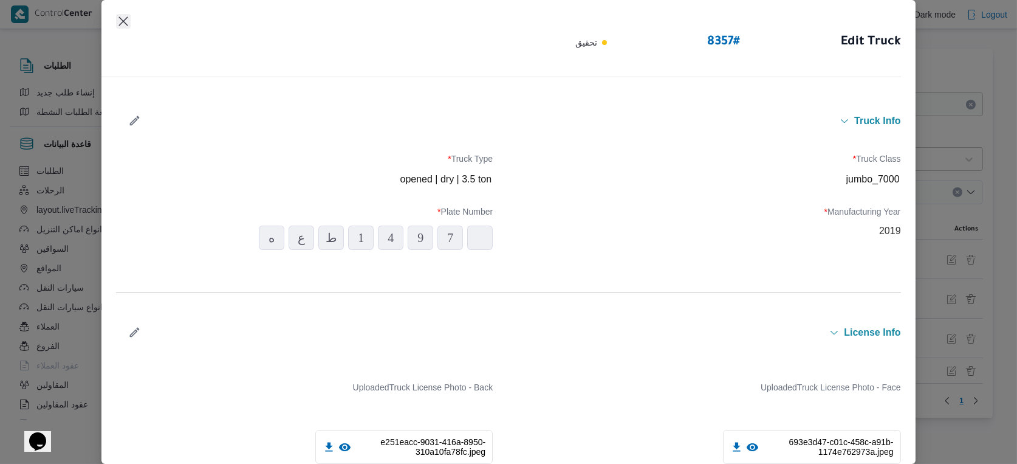
click at [123, 19] on button "Closes this modal window" at bounding box center [123, 21] width 15 height 15
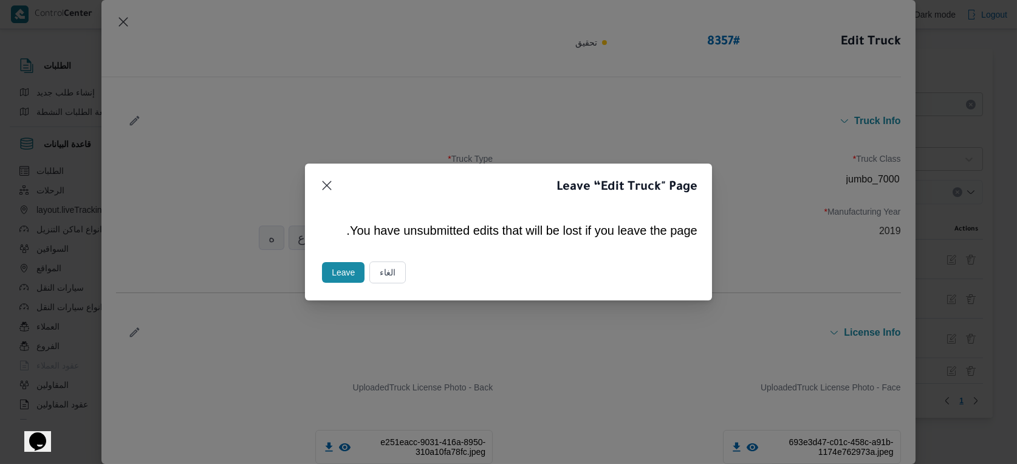
click at [348, 270] on button "Leave" at bounding box center [343, 272] width 43 height 21
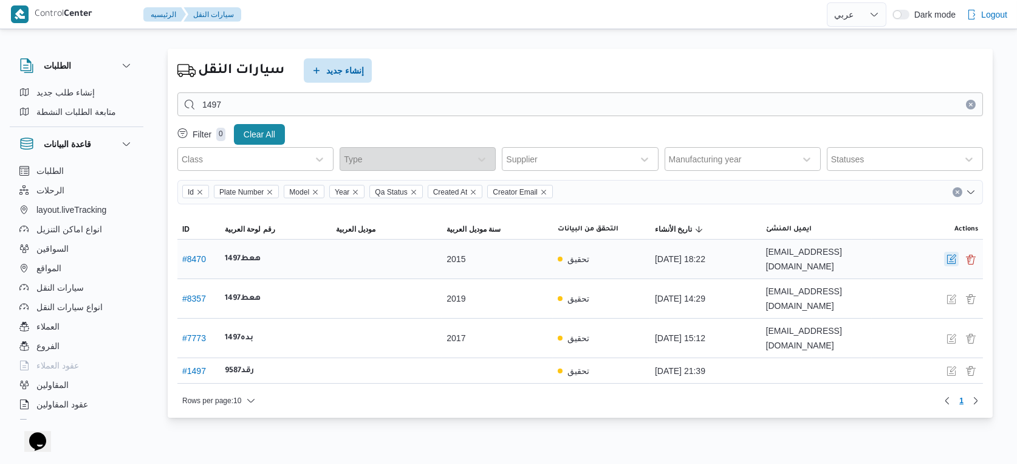
click at [954, 255] on button "button" at bounding box center [951, 259] width 15 height 15
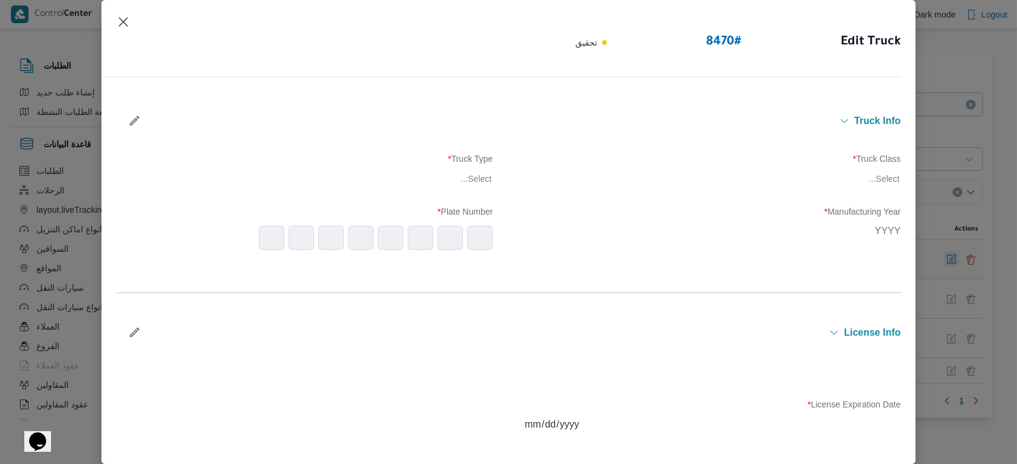
type input "2015"
type input "[DATE]"
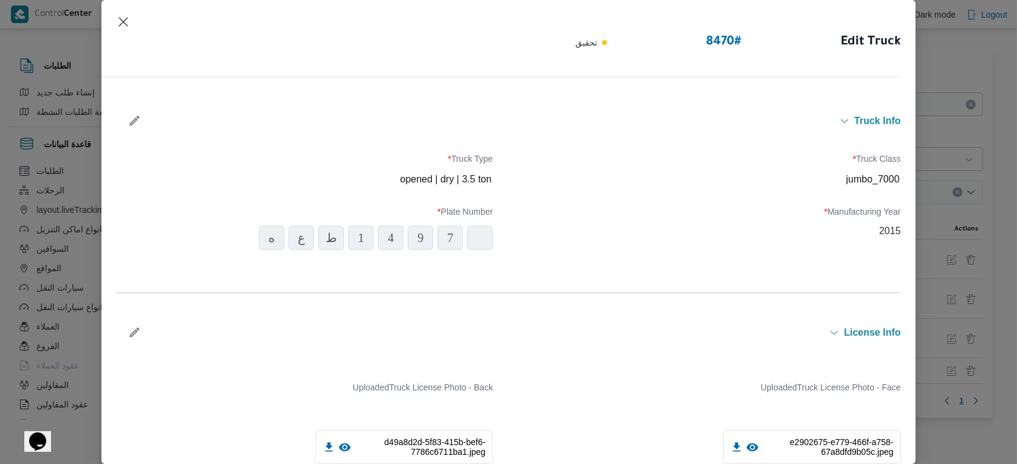
scroll to position [337, 0]
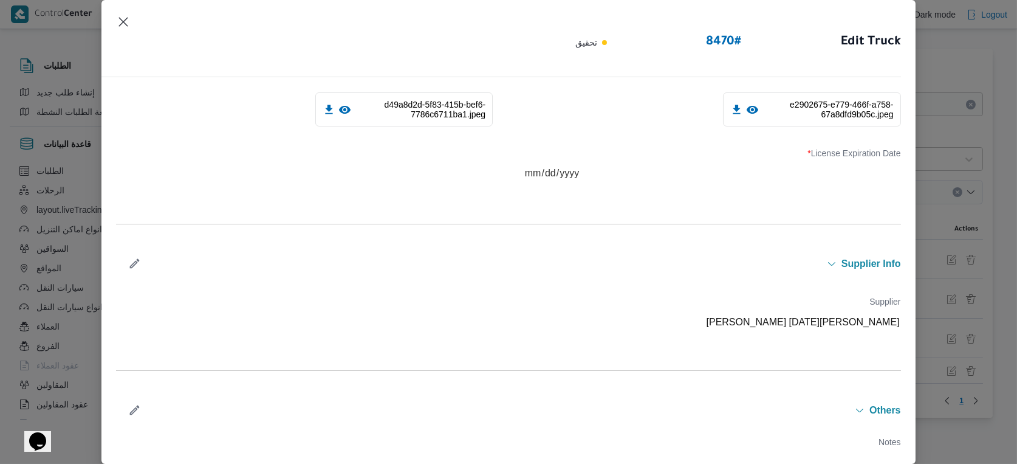
click at [132, 259] on icon "button" at bounding box center [134, 263] width 13 height 13
type input "الشريف"
click at [617, 352] on div "[PERSON_NAME]" at bounding box center [713, 359] width 376 height 21
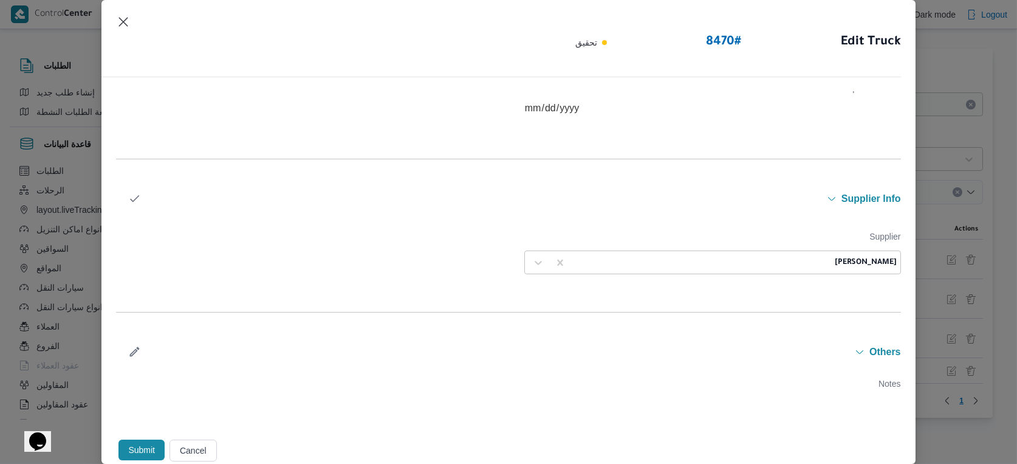
click at [142, 450] on button "Submit" at bounding box center [141, 449] width 46 height 21
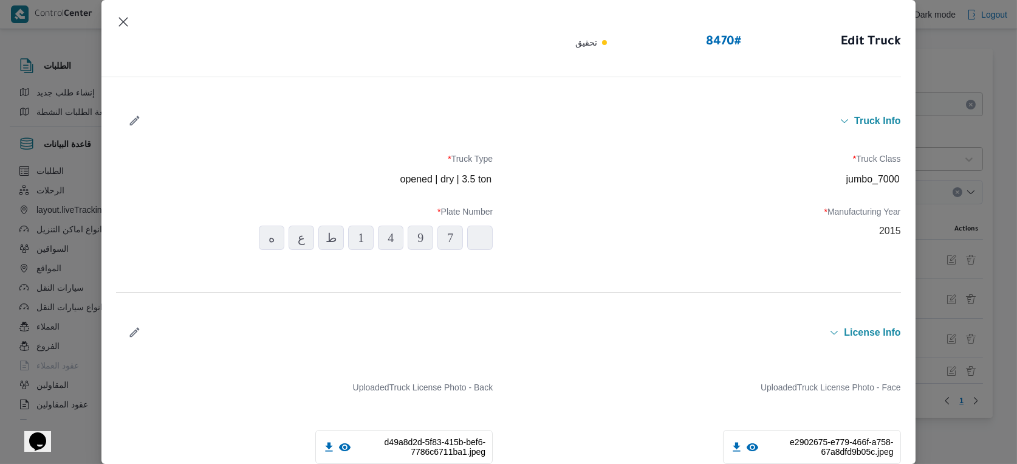
scroll to position [0, 0]
click at [123, 18] on button "Closes this modal window" at bounding box center [123, 21] width 15 height 15
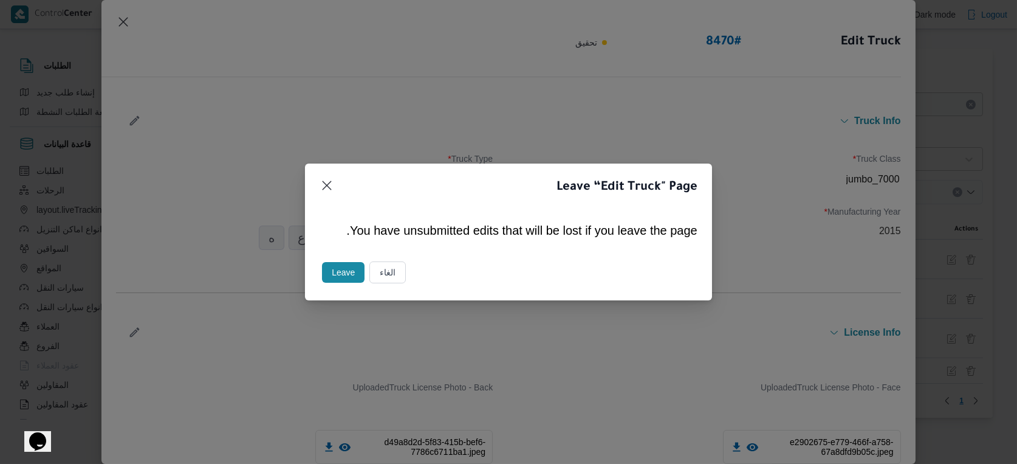
click at [337, 272] on button "Leave" at bounding box center [343, 272] width 43 height 21
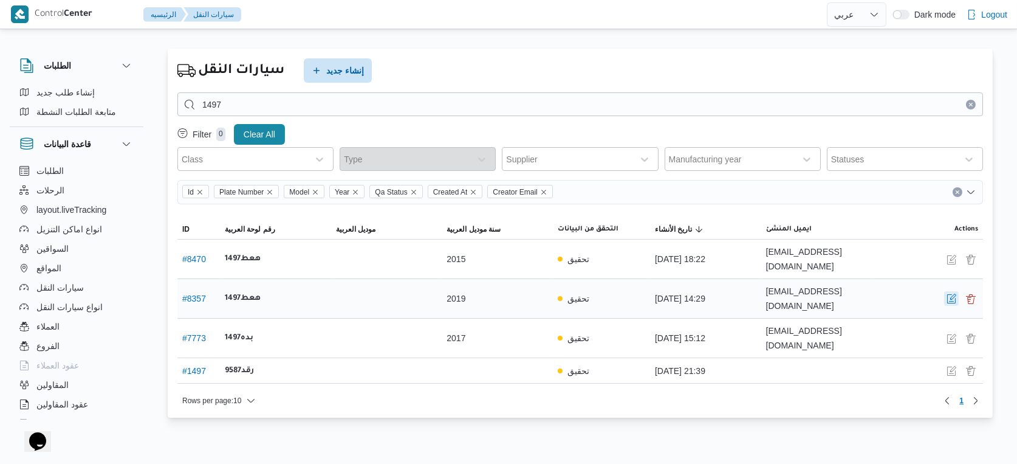
click at [948, 291] on button "button" at bounding box center [951, 298] width 15 height 15
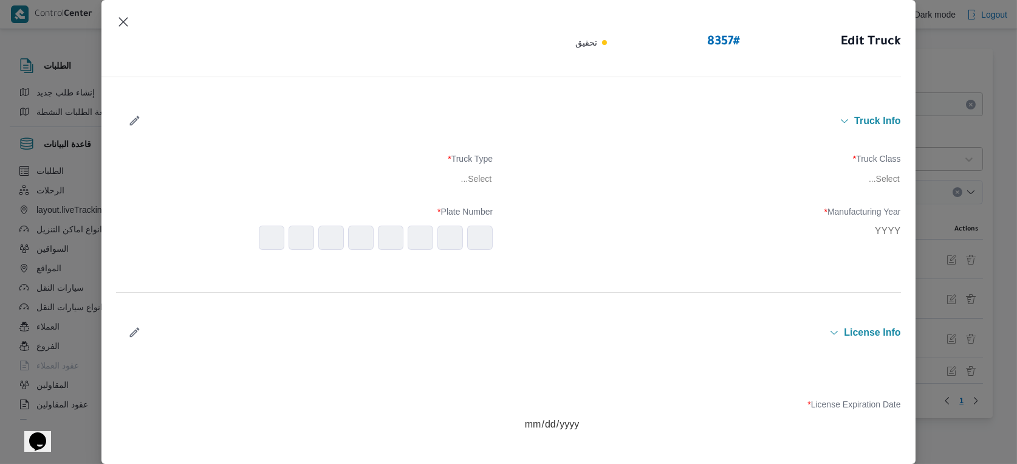
type input "2019"
type input "[DATE]"
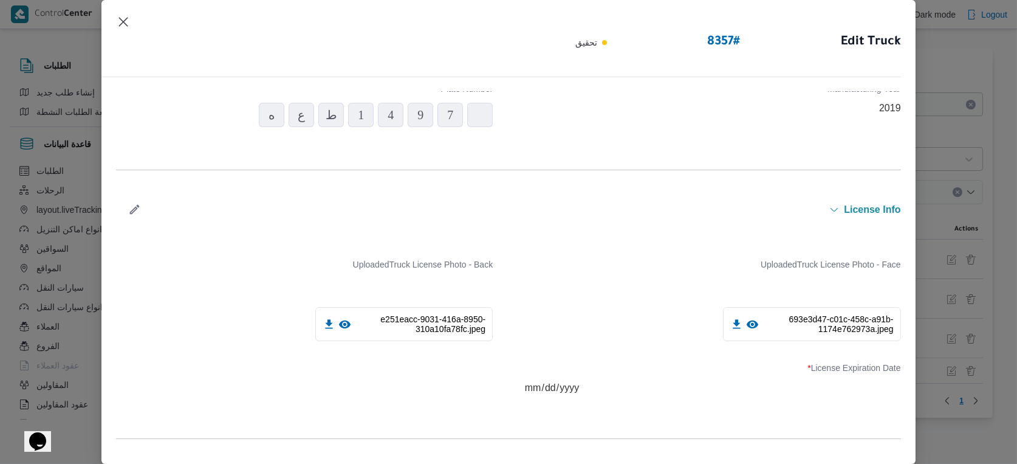
scroll to position [337, 0]
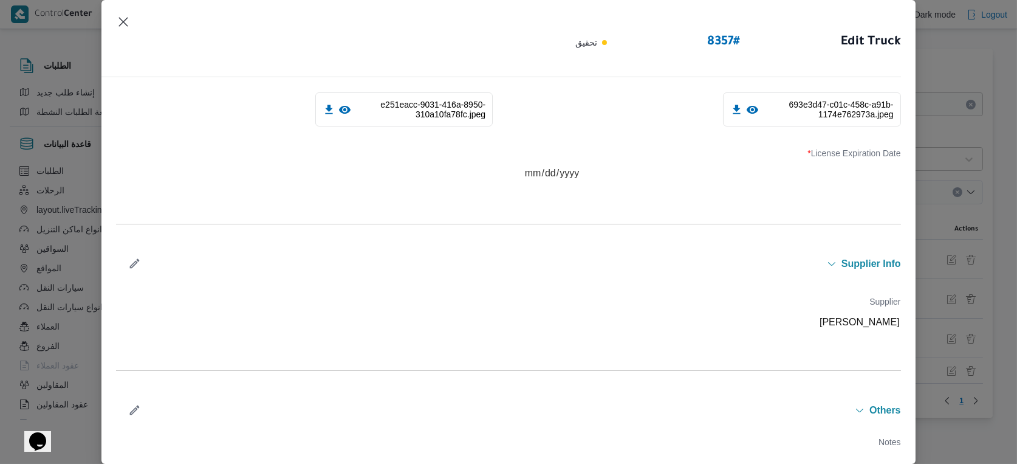
click at [132, 262] on icon "button" at bounding box center [135, 264] width 10 height 10
type input "الشريف"
click at [645, 350] on div "[PERSON_NAME]" at bounding box center [713, 359] width 376 height 21
click at [746, 107] on icon at bounding box center [752, 109] width 13 height 13
click at [339, 107] on icon at bounding box center [345, 110] width 12 height 8
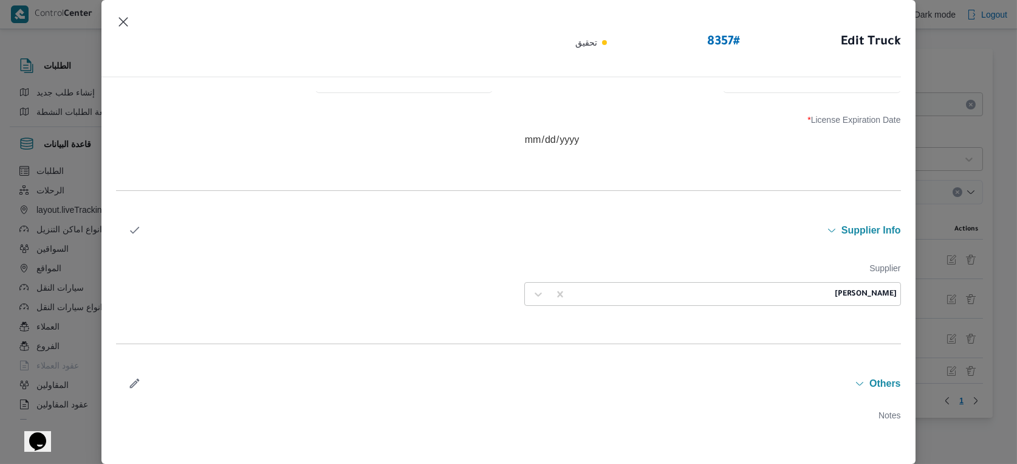
scroll to position [403, 0]
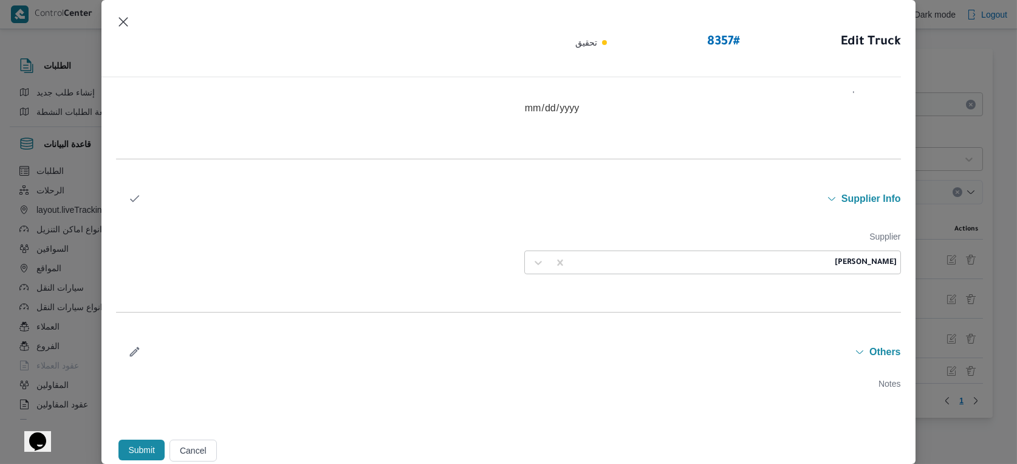
click at [134, 451] on button "Submit" at bounding box center [141, 449] width 46 height 21
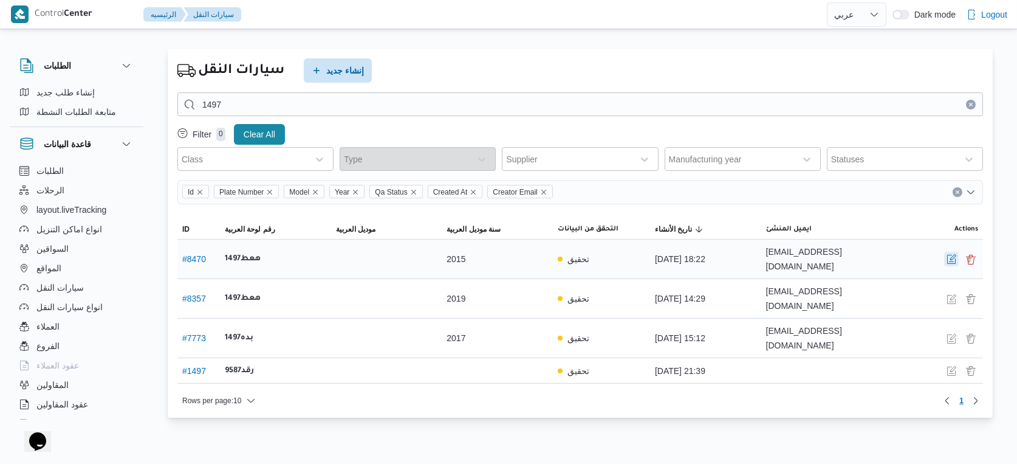
click at [952, 252] on button "button" at bounding box center [951, 259] width 15 height 15
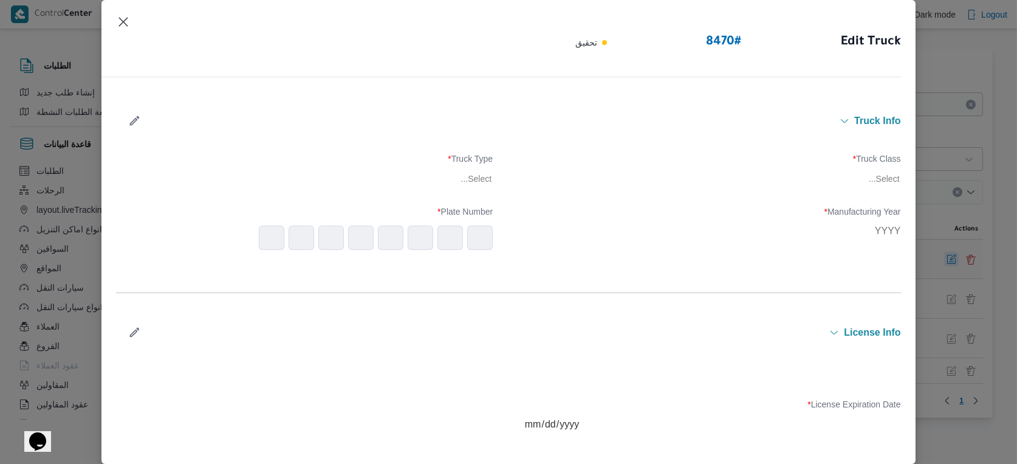
type input "2015"
type input "2026-01-15"
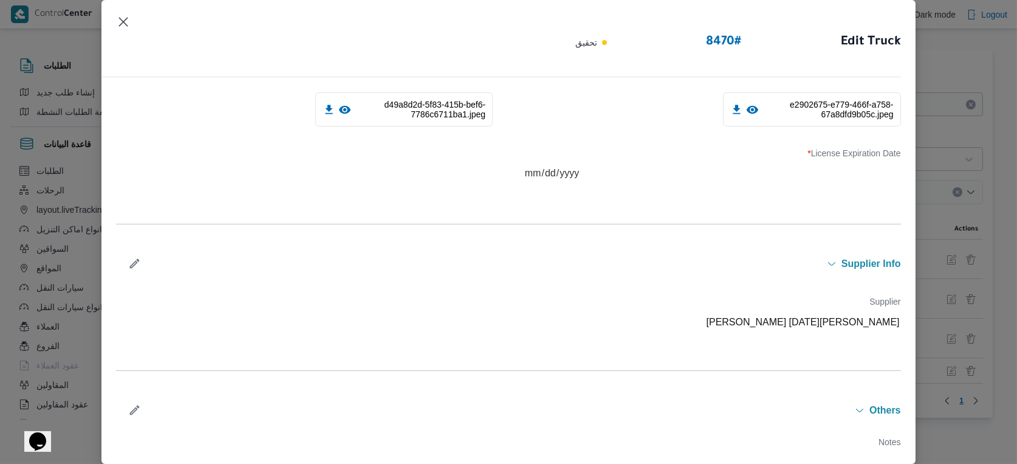
scroll to position [396, 0]
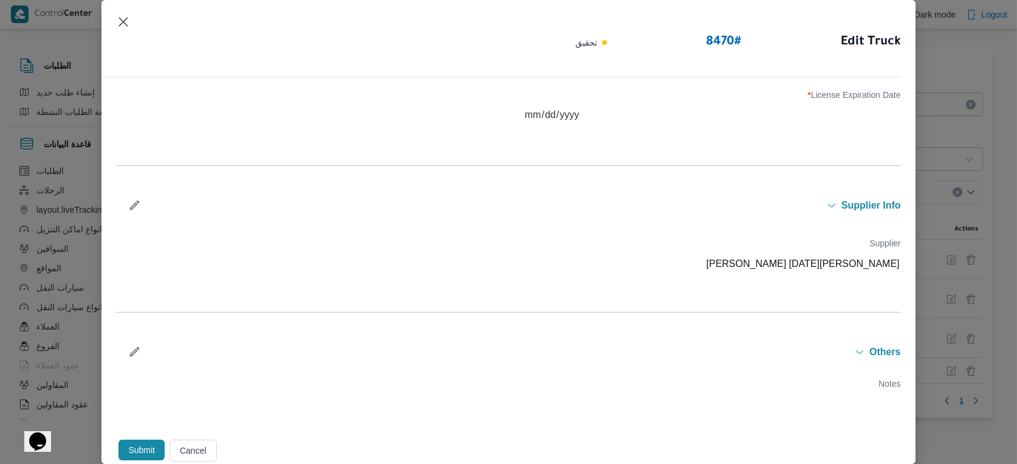
click at [131, 201] on icon "button" at bounding box center [134, 205] width 13 height 13
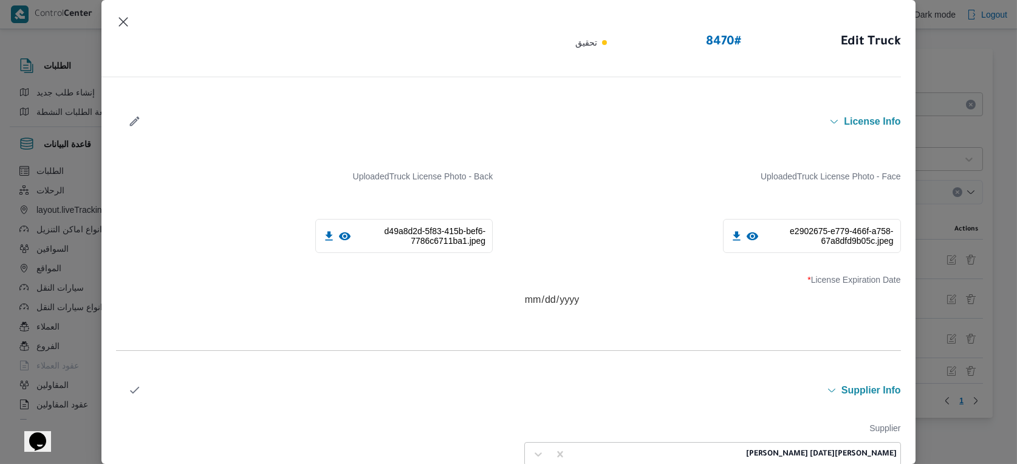
scroll to position [403, 0]
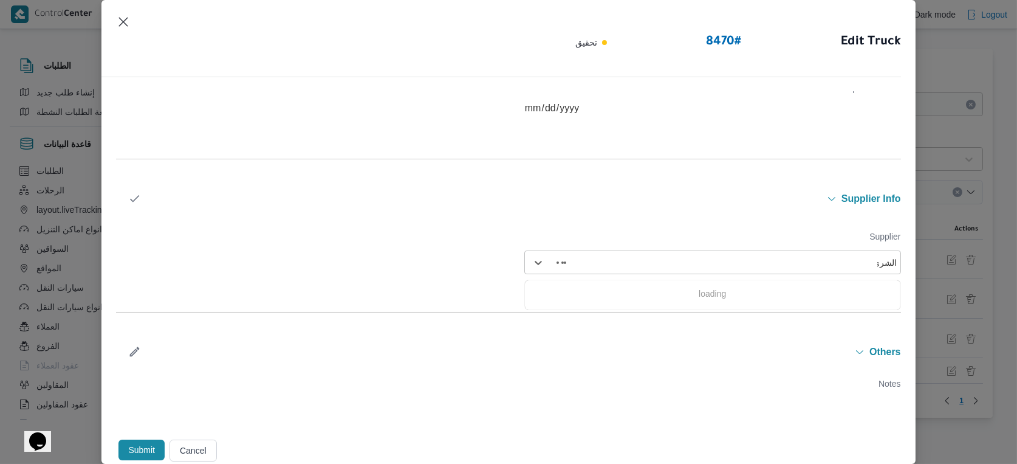
type input "الشريف"
click at [596, 291] on div "محمد صلاح عبداللطيف الشريف" at bounding box center [713, 294] width 376 height 21
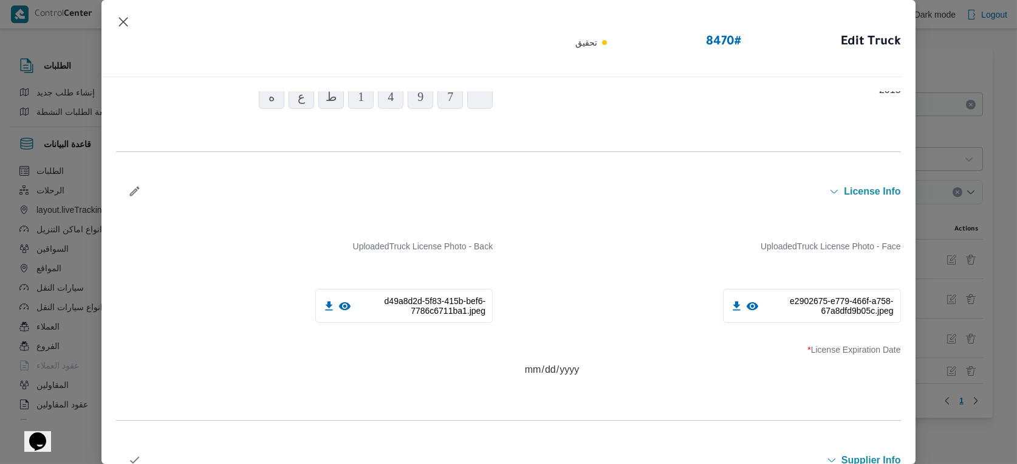
scroll to position [132, 0]
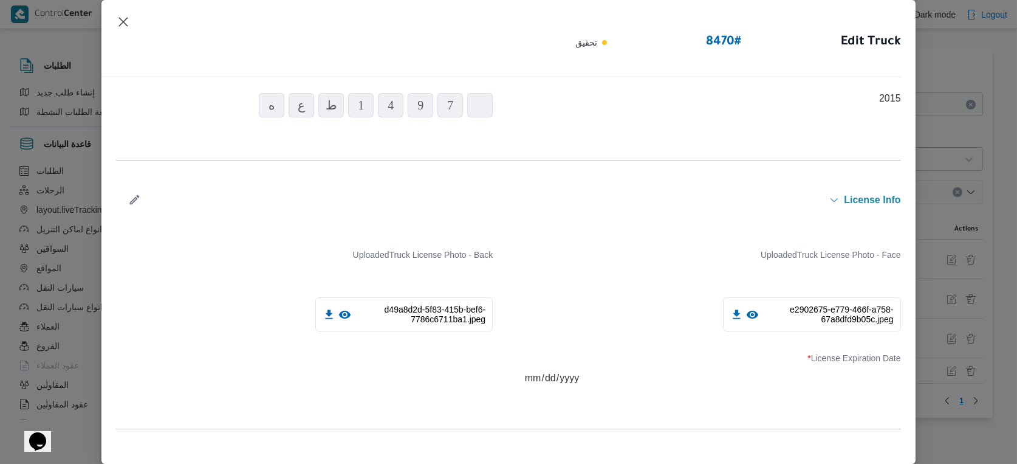
click at [346, 314] on icon at bounding box center [345, 315] width 12 height 8
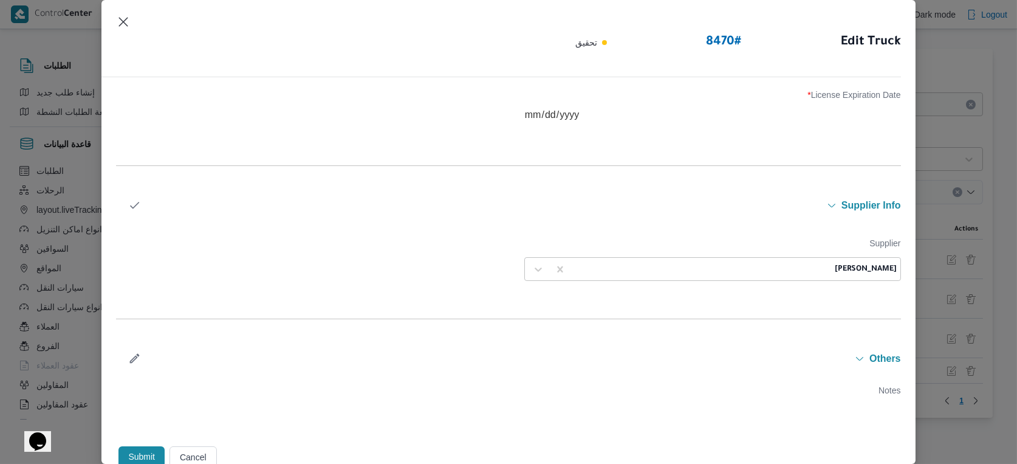
scroll to position [403, 0]
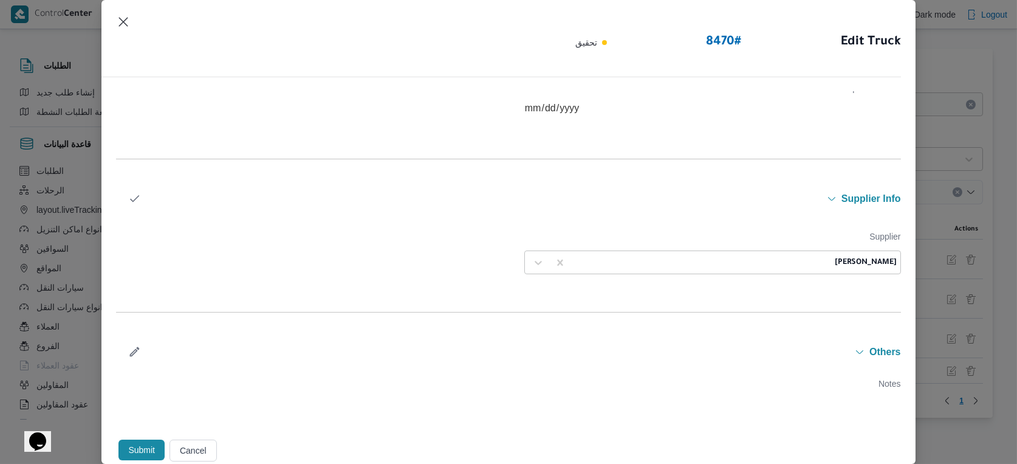
click at [144, 455] on button "Submit" at bounding box center [141, 449] width 46 height 21
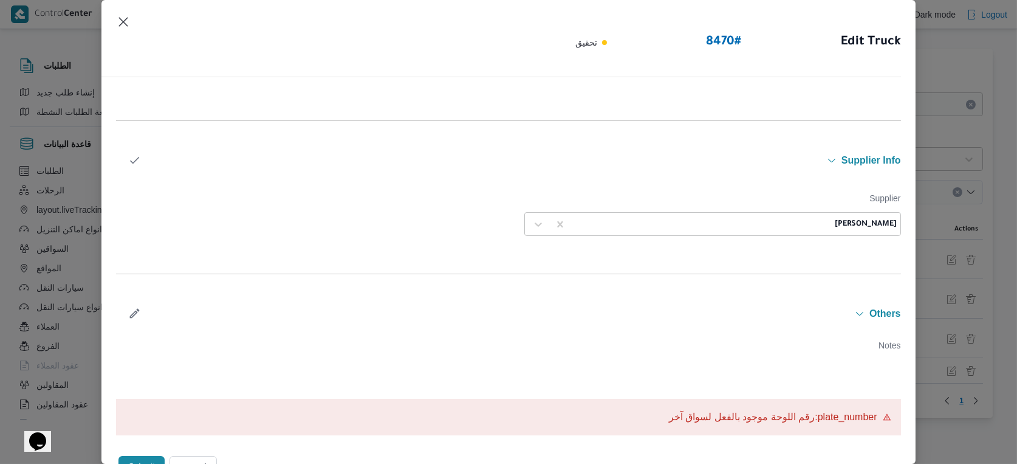
scroll to position [458, 0]
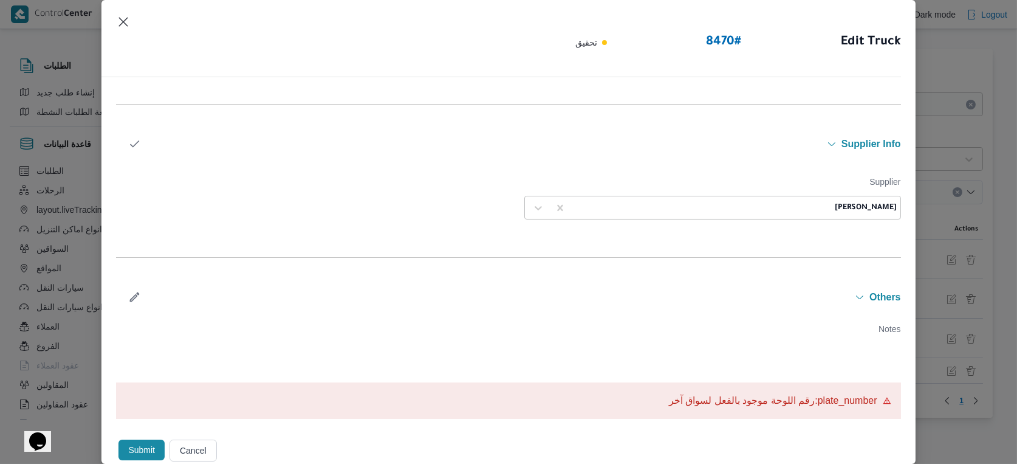
click at [184, 449] on button "Cancel" at bounding box center [193, 450] width 47 height 22
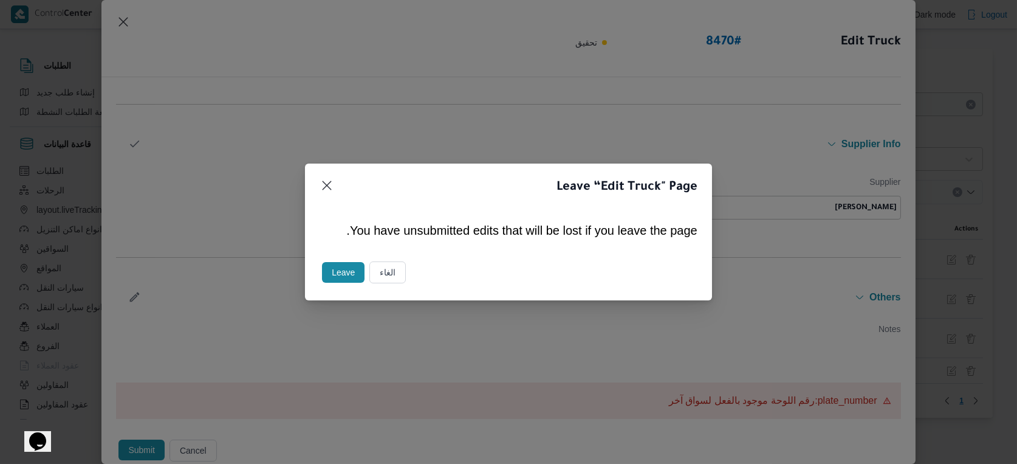
click at [339, 270] on button "Leave" at bounding box center [343, 272] width 43 height 21
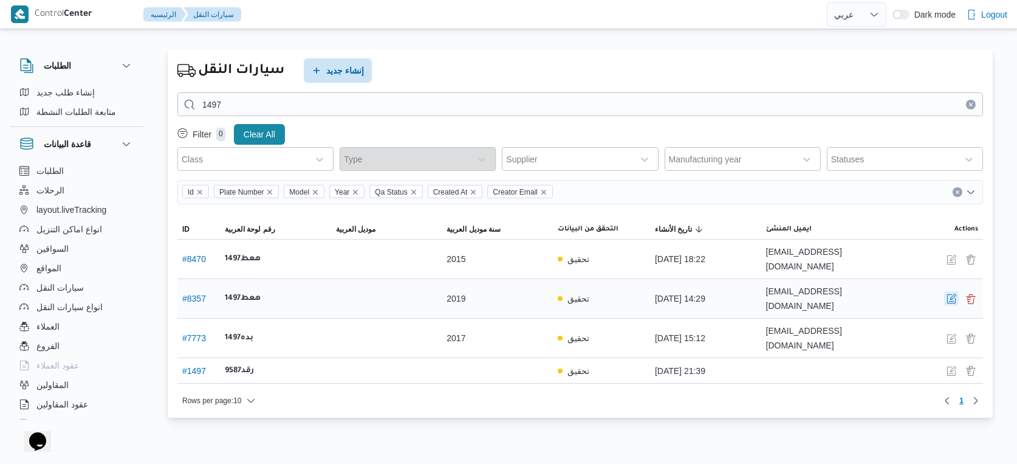
click at [952, 291] on button "button" at bounding box center [951, 298] width 15 height 15
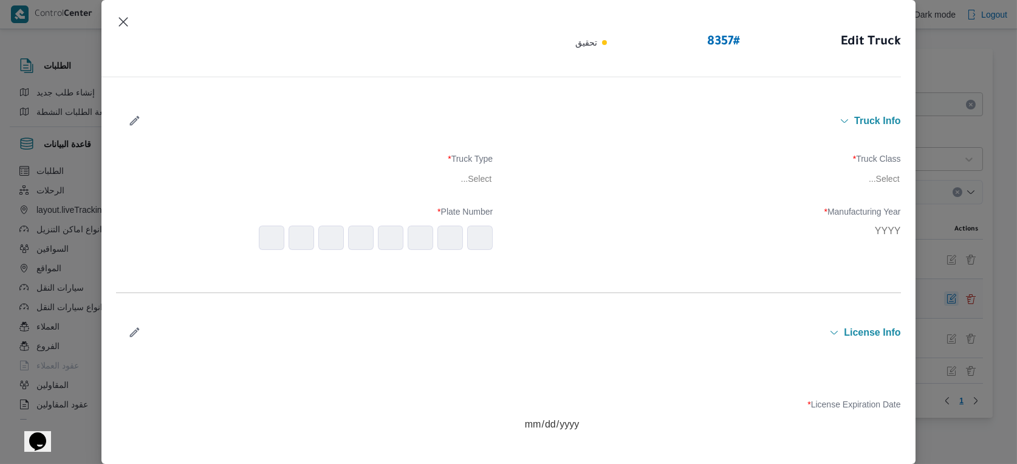
type input "2019"
type input "[DATE]"
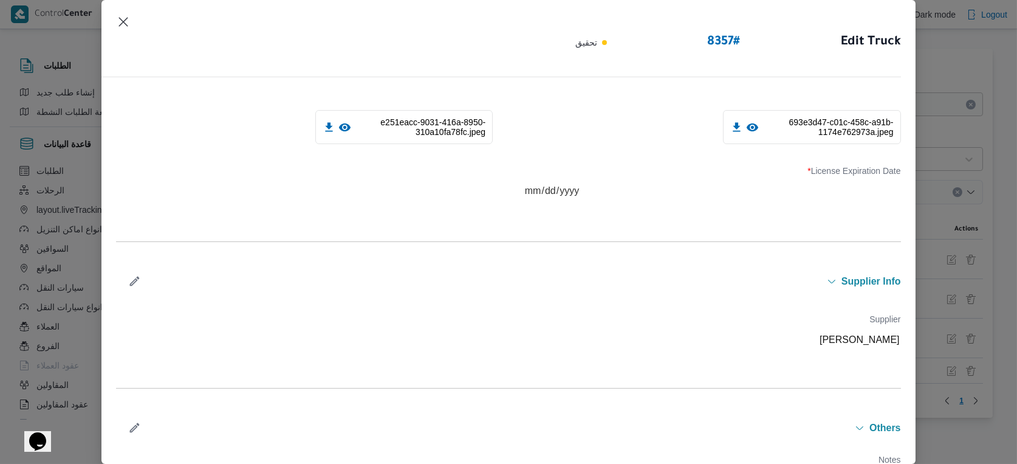
scroll to position [337, 0]
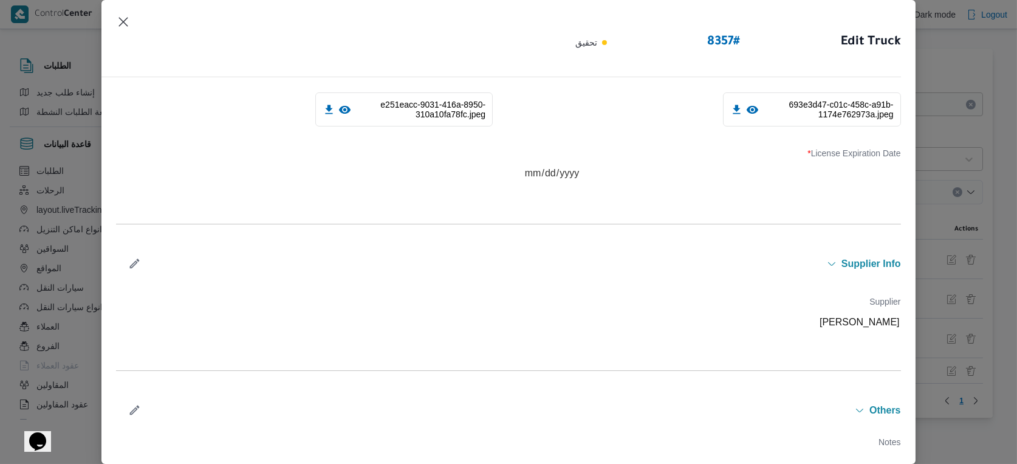
click at [131, 258] on icon "button" at bounding box center [134, 263] width 13 height 13
type input "ا"
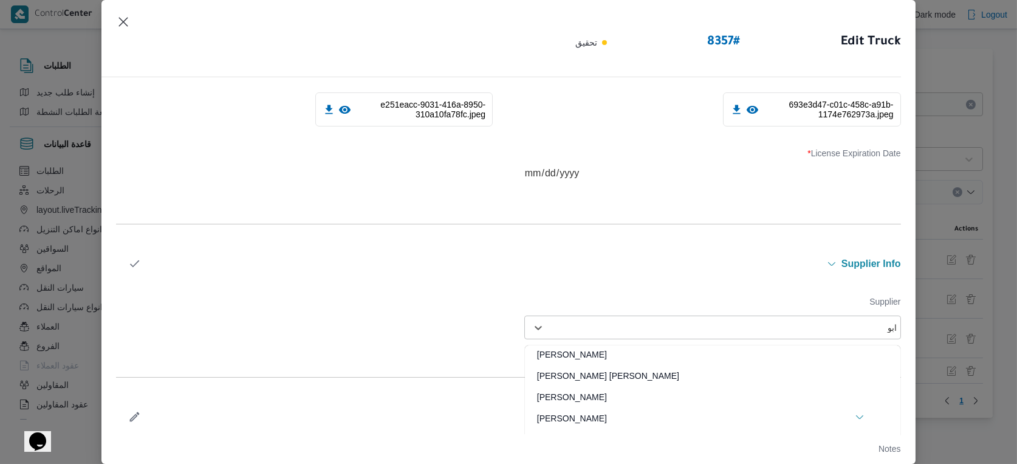
scroll to position [0, 0]
type input "ا"
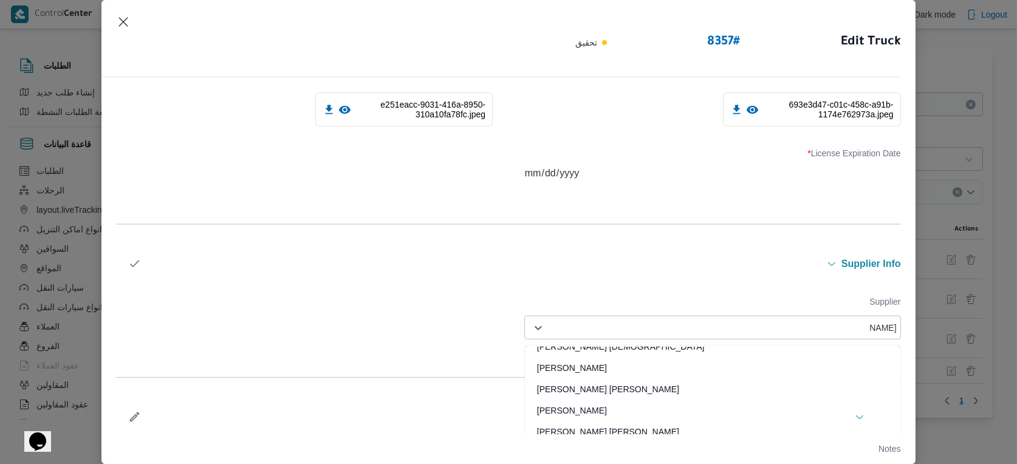
scroll to position [202, 0]
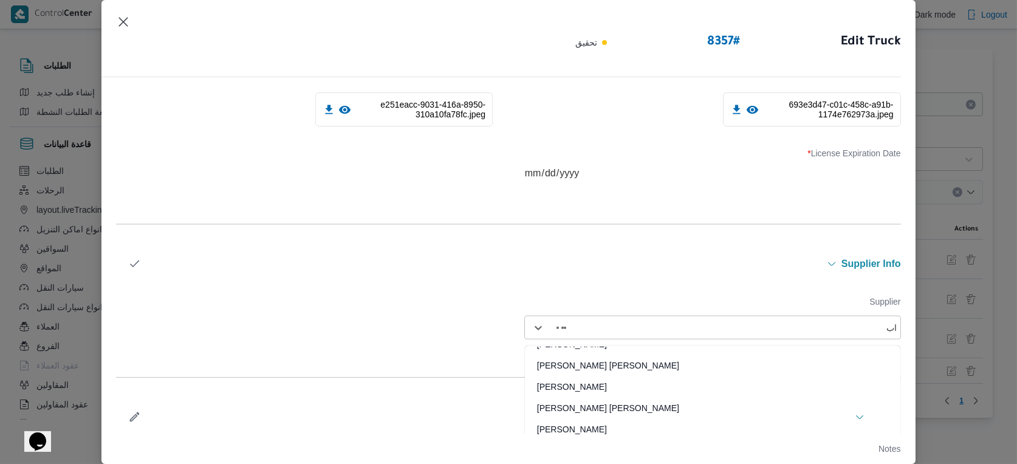
type input "ا"
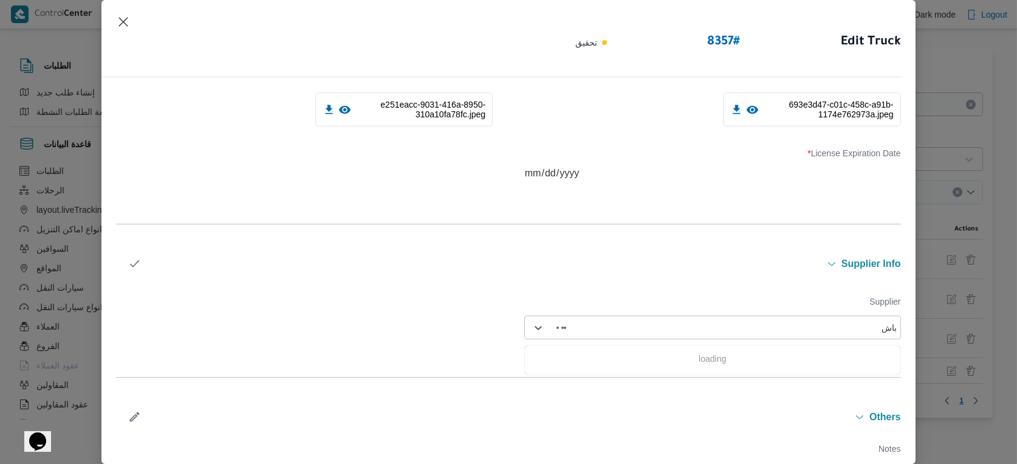
type input "باشا"
click at [633, 372] on div "ابراهيم رمضان ابراهيم عثمان ابوباشا" at bounding box center [713, 380] width 376 height 21
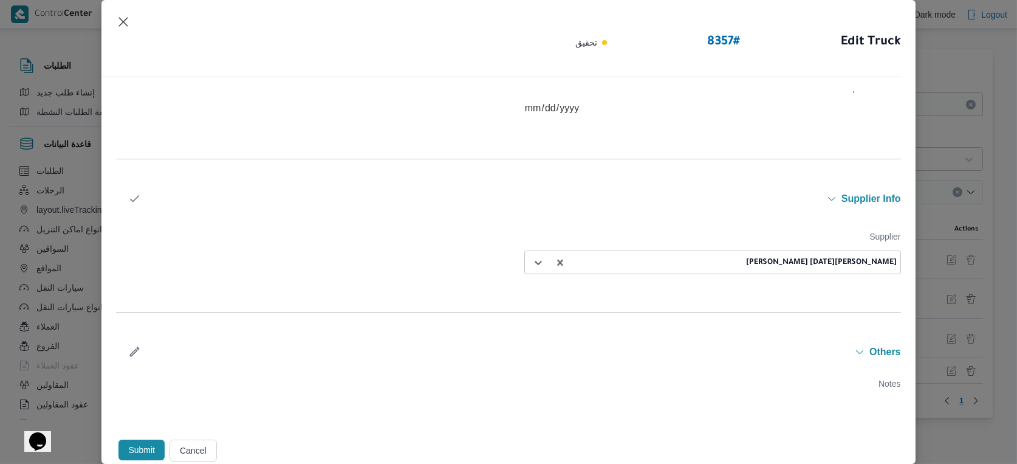
click at [151, 442] on button "Submit" at bounding box center [141, 449] width 46 height 21
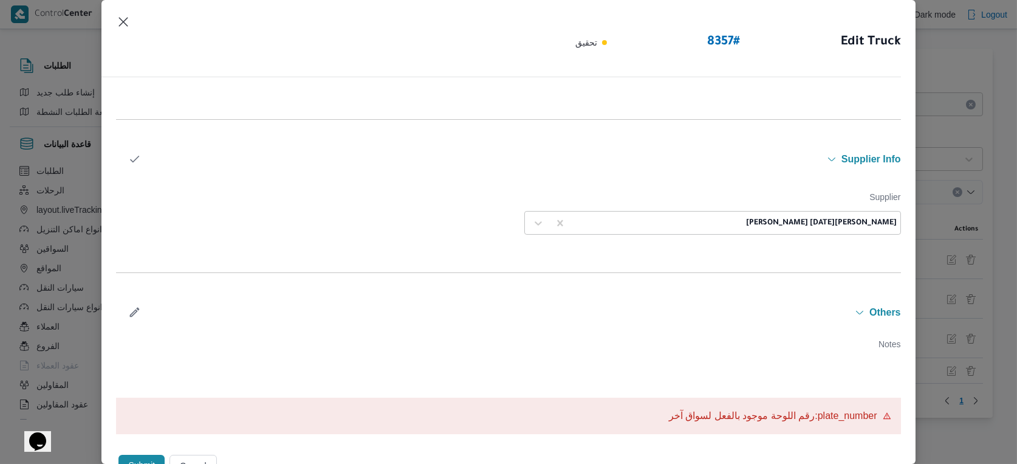
scroll to position [458, 0]
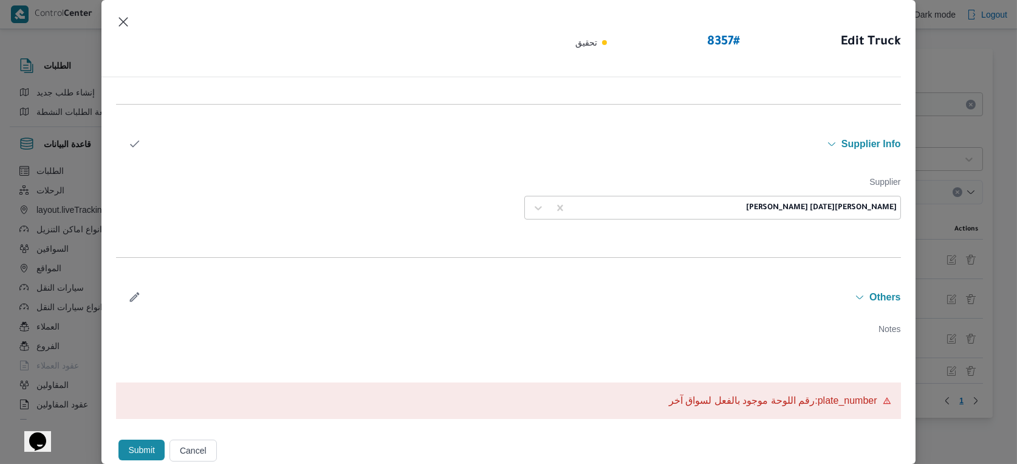
click at [197, 444] on button "Cancel" at bounding box center [193, 450] width 47 height 22
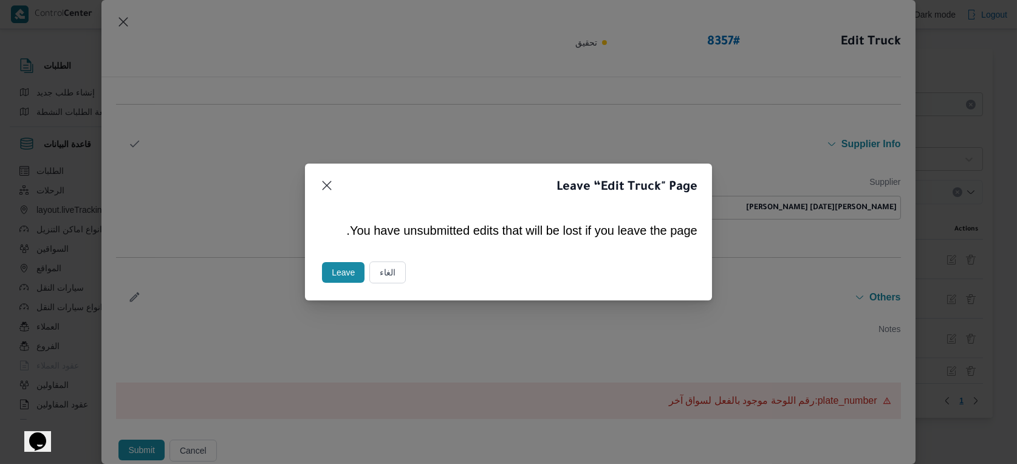
click at [354, 270] on button "Leave" at bounding box center [343, 272] width 43 height 21
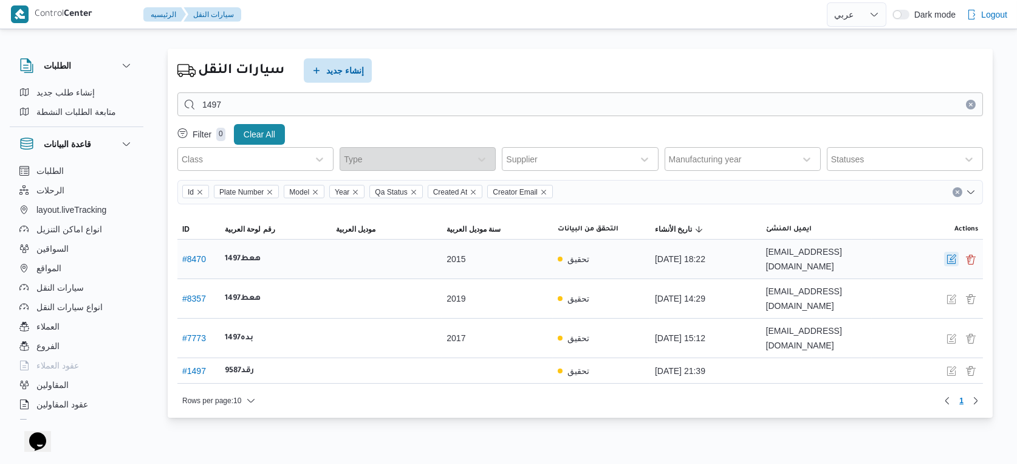
click at [945, 252] on button "button" at bounding box center [951, 259] width 15 height 15
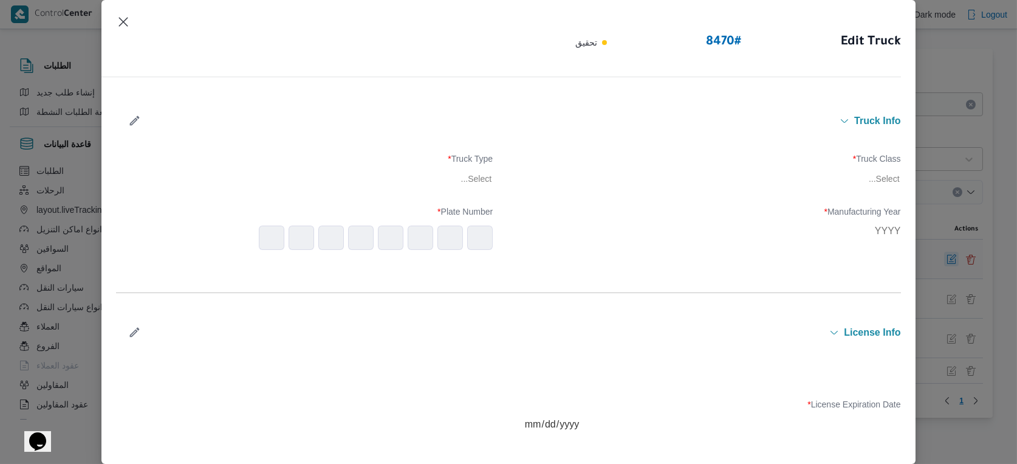
type input "2015"
type input "2026-01-15"
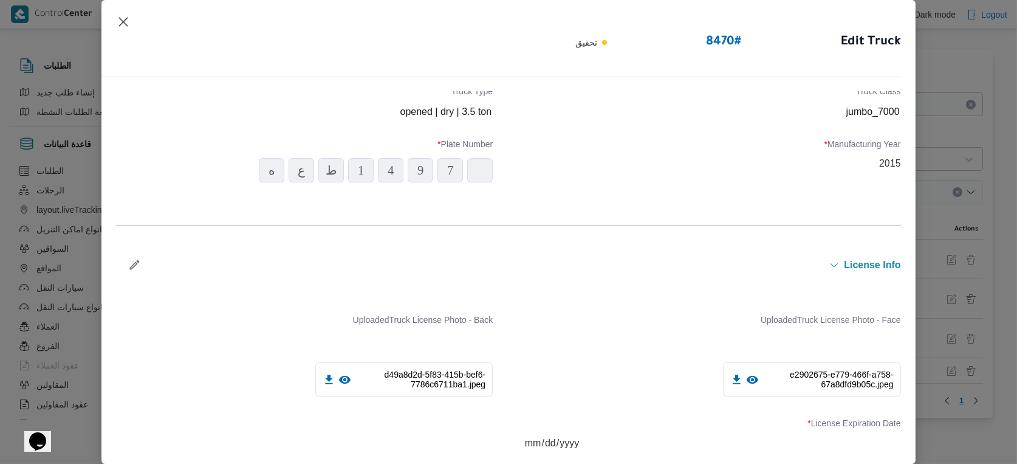
scroll to position [0, 0]
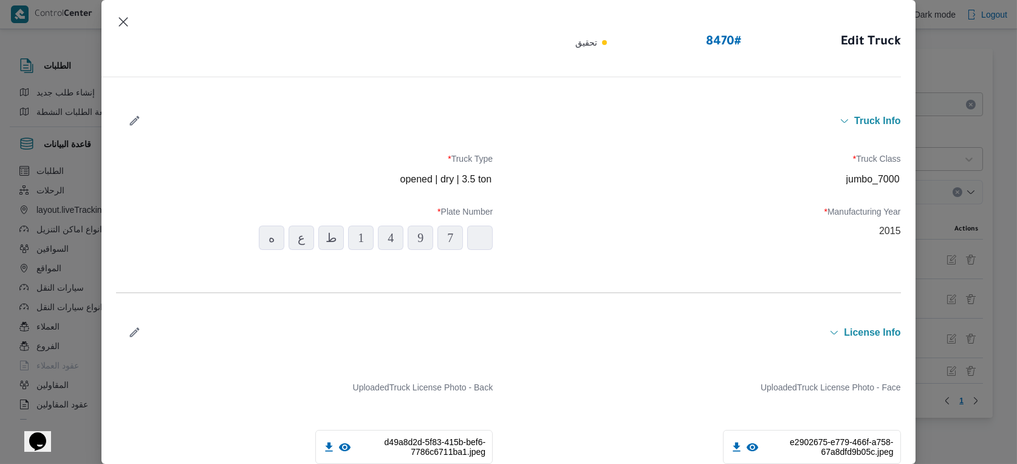
click at [134, 117] on icon "button" at bounding box center [134, 120] width 13 height 13
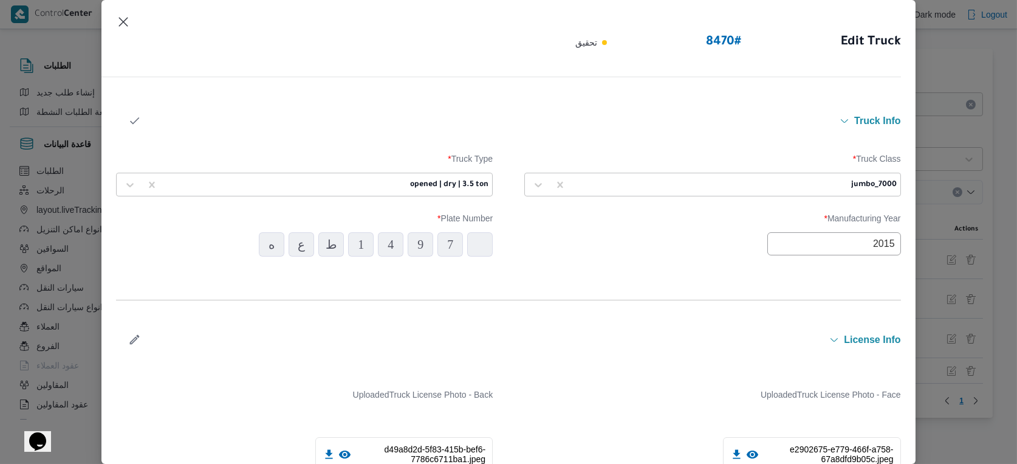
click at [857, 245] on input "2015" at bounding box center [834, 243] width 134 height 23
click at [823, 300] on div "2009" at bounding box center [828, 303] width 34 height 9
type input "2009"
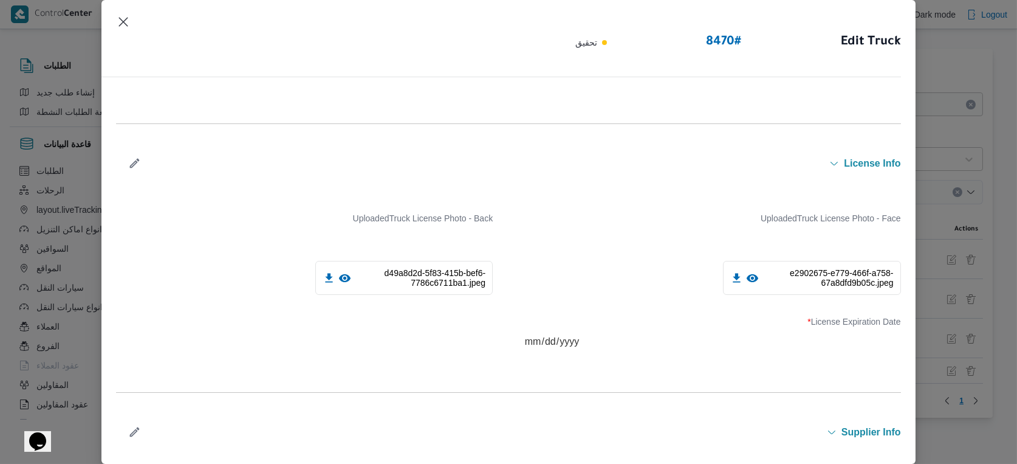
scroll to position [403, 0]
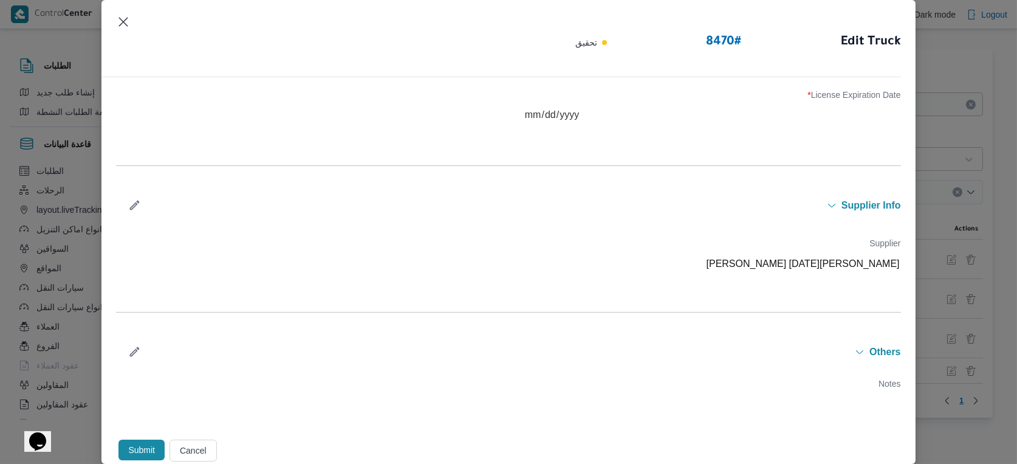
click at [136, 205] on icon "button" at bounding box center [134, 205] width 13 height 13
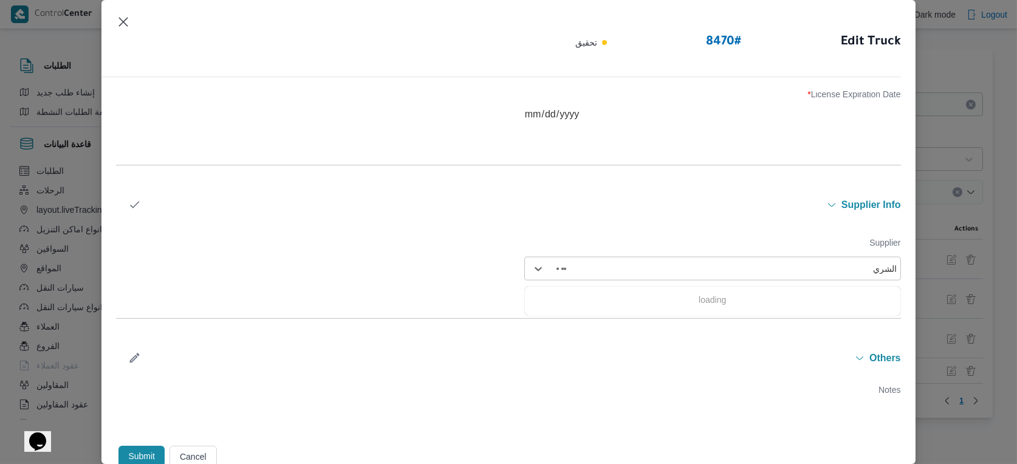
type input "الشريف"
click at [640, 294] on div "محمد صلاح عبداللطيف الشريف" at bounding box center [713, 300] width 376 height 21
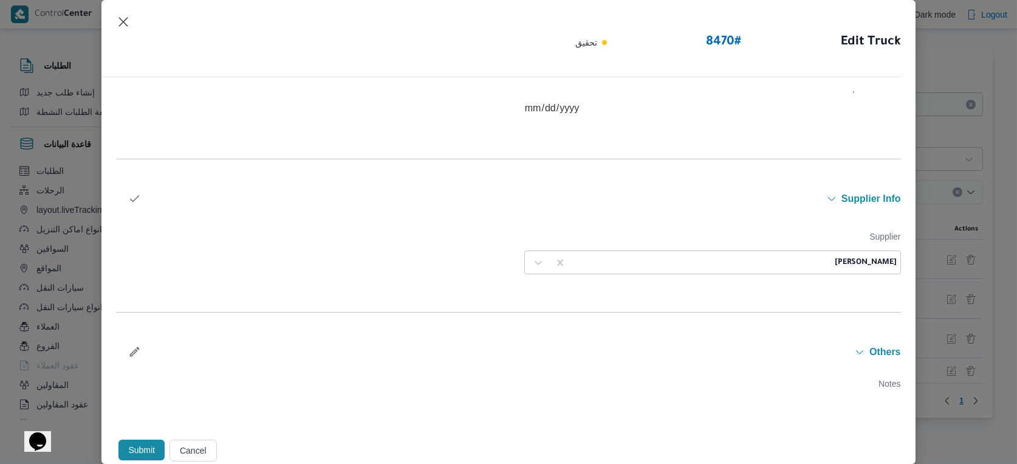
click at [133, 448] on button "Submit" at bounding box center [141, 449] width 46 height 21
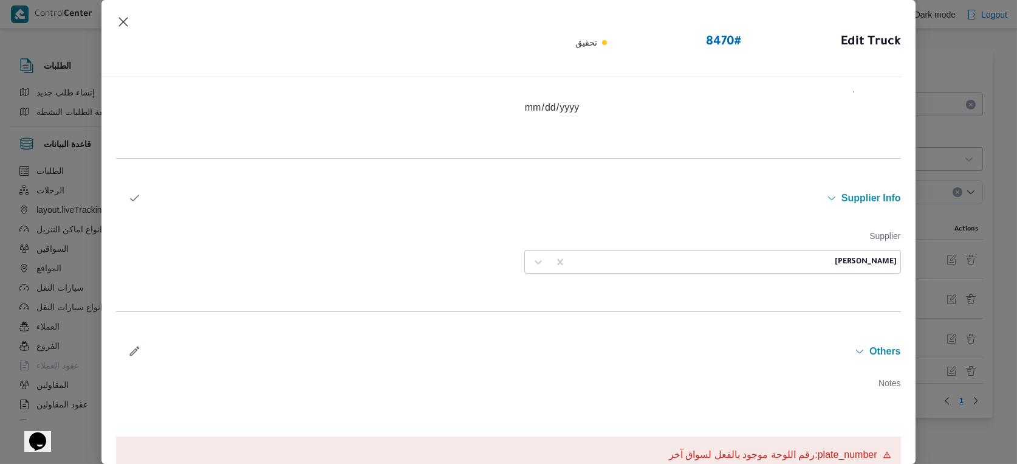
scroll to position [465, 0]
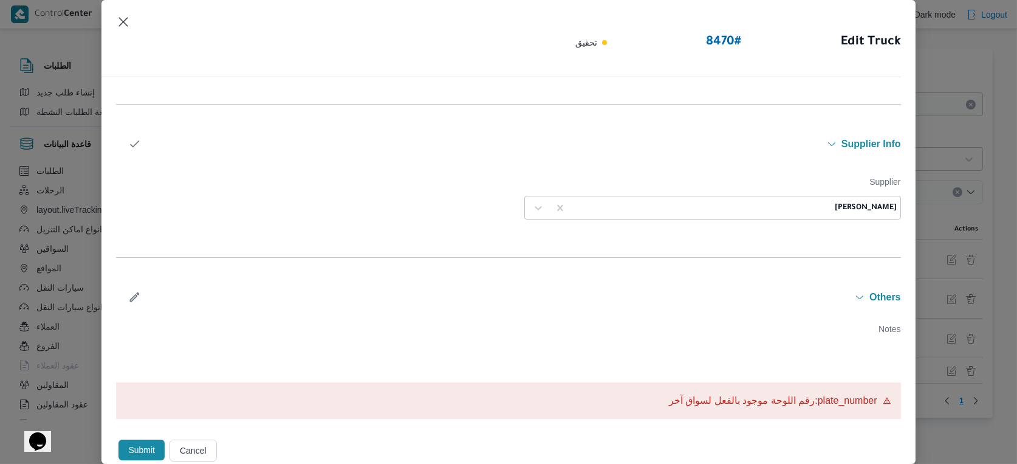
click at [190, 454] on button "Cancel" at bounding box center [193, 450] width 47 height 22
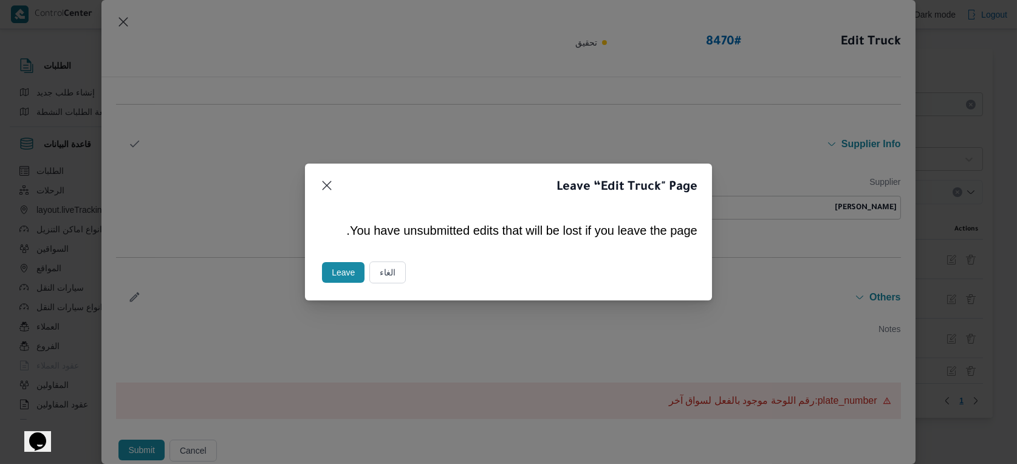
click at [337, 273] on button "Leave" at bounding box center [343, 272] width 43 height 21
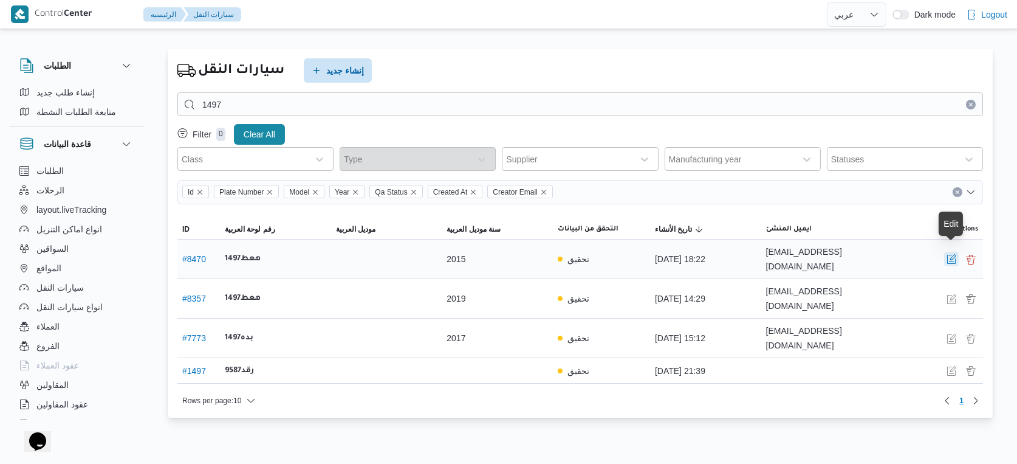
click at [954, 255] on button "button" at bounding box center [951, 259] width 15 height 15
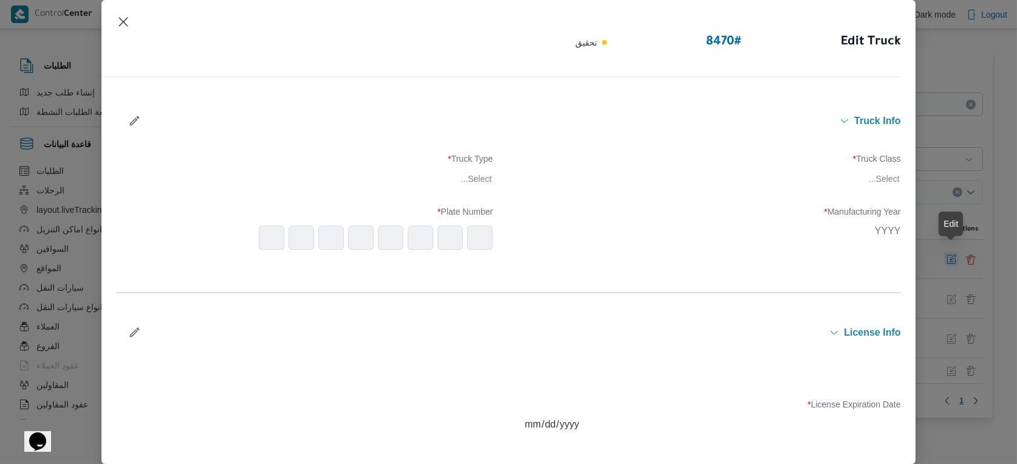
type input "2015"
type input "2026-01-15"
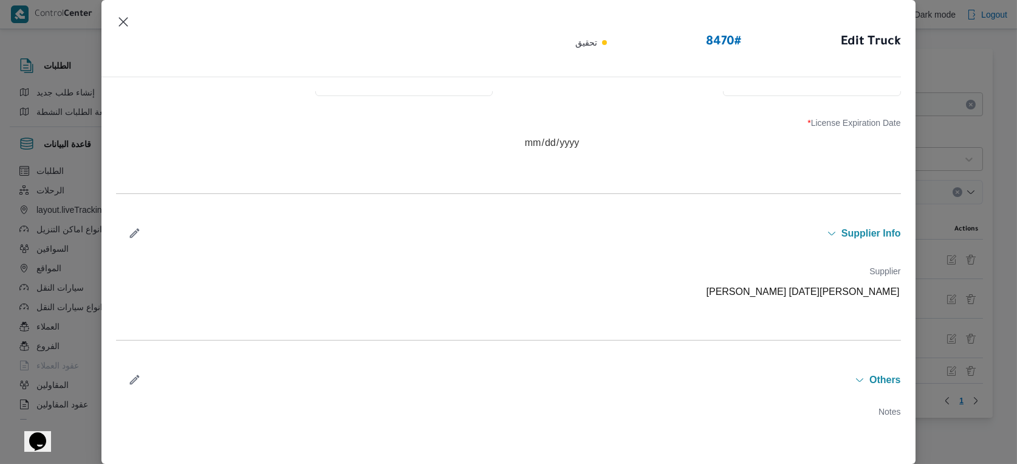
scroll to position [396, 0]
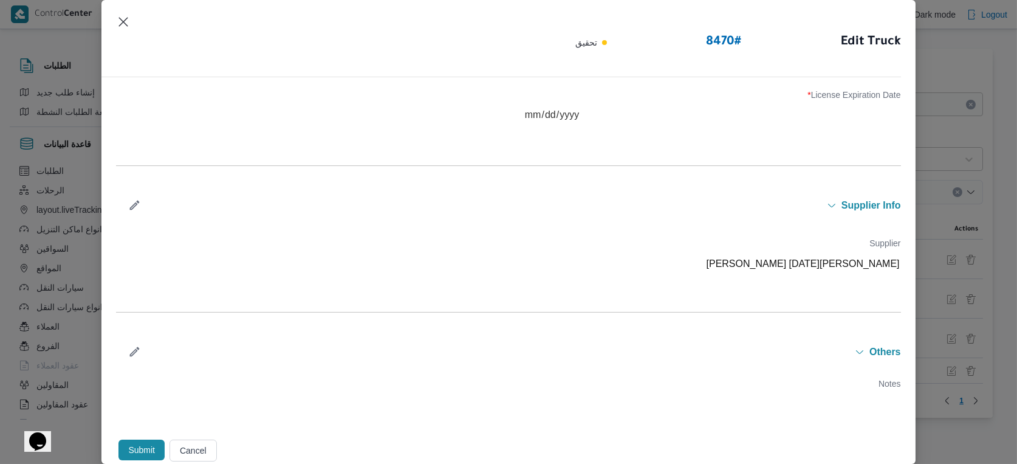
click at [199, 445] on button "Cancel" at bounding box center [193, 450] width 47 height 22
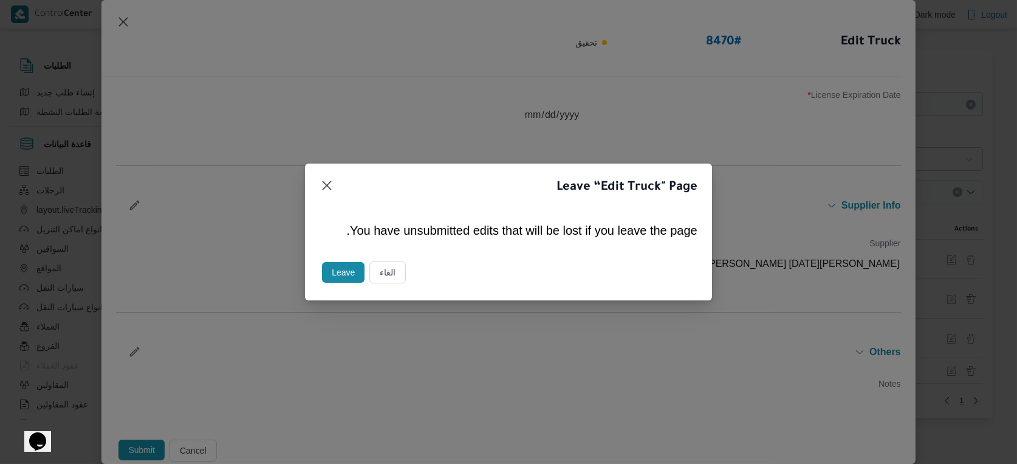
click at [343, 273] on button "Leave" at bounding box center [343, 272] width 43 height 21
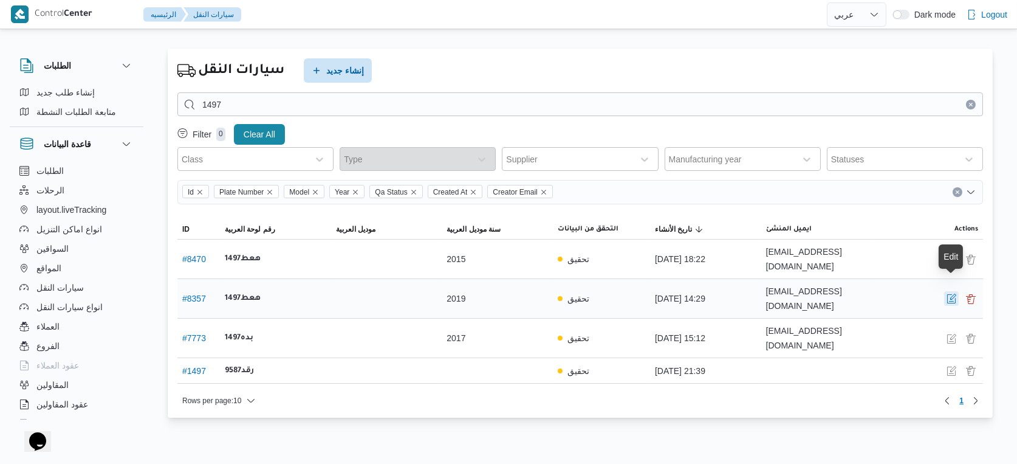
click at [955, 291] on button "button" at bounding box center [951, 298] width 15 height 15
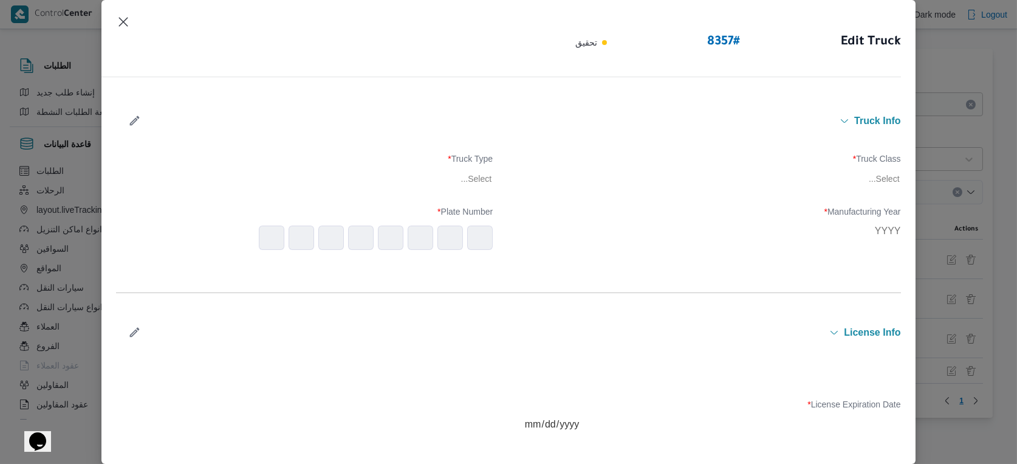
type input "2019"
type input "2026-02-22"
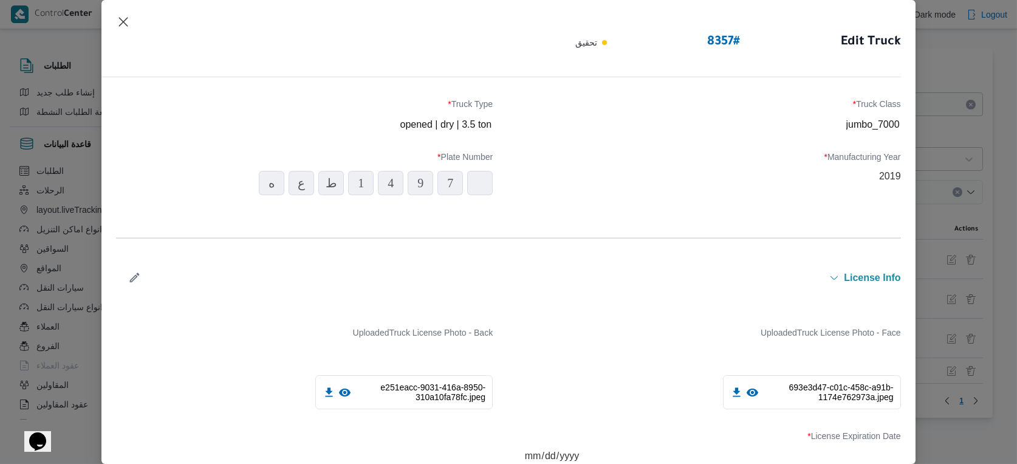
scroll to position [0, 0]
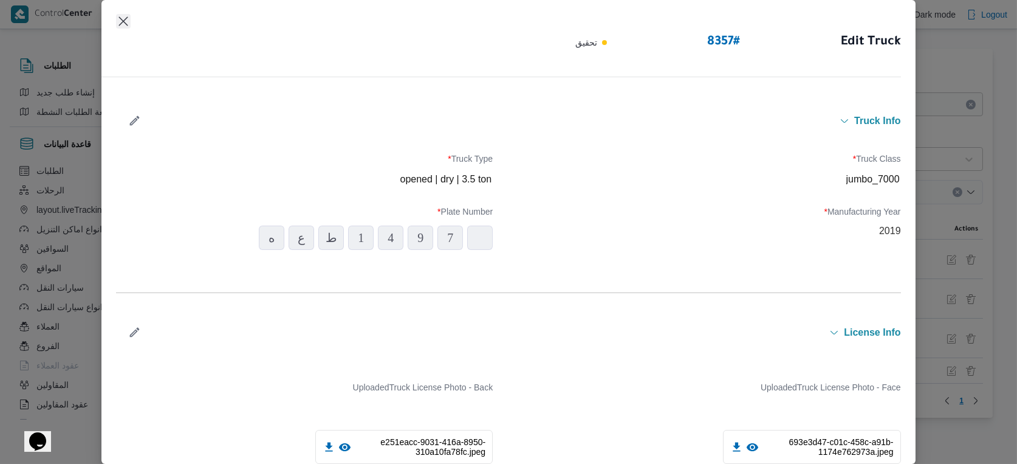
click at [123, 19] on button "Closes this modal window" at bounding box center [123, 21] width 15 height 15
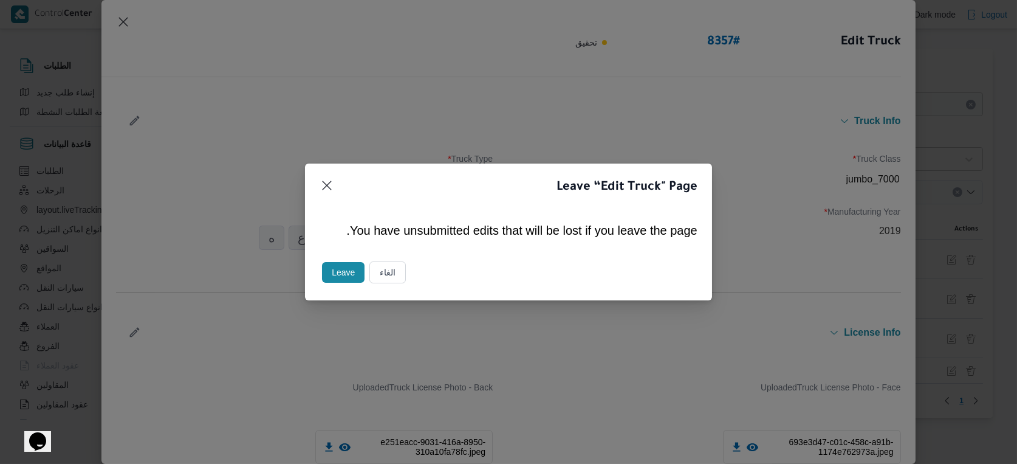
click at [353, 277] on button "Leave" at bounding box center [343, 272] width 43 height 21
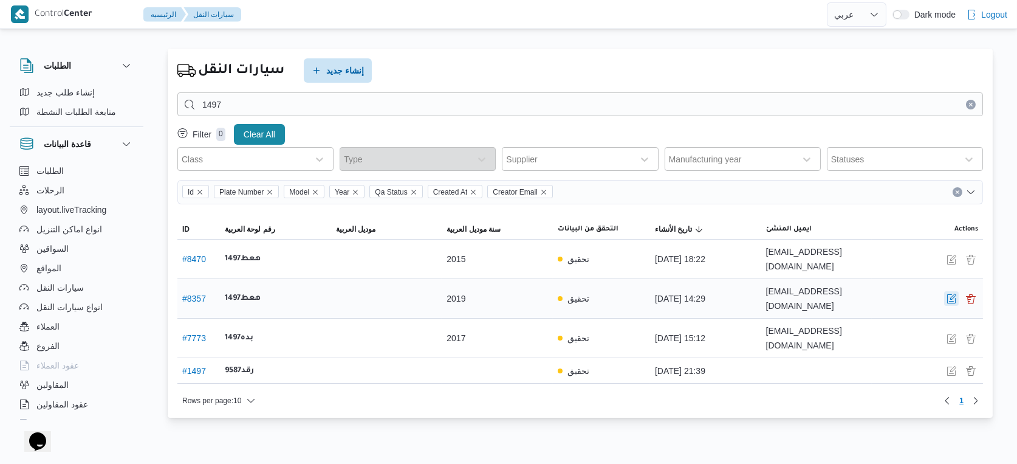
click at [947, 291] on button "button" at bounding box center [951, 298] width 15 height 15
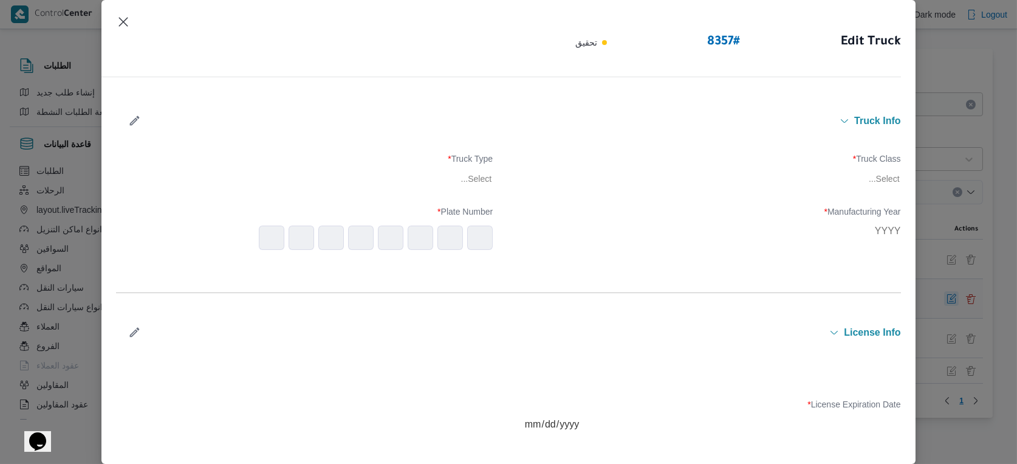
type input "2019"
type input "2026-02-22"
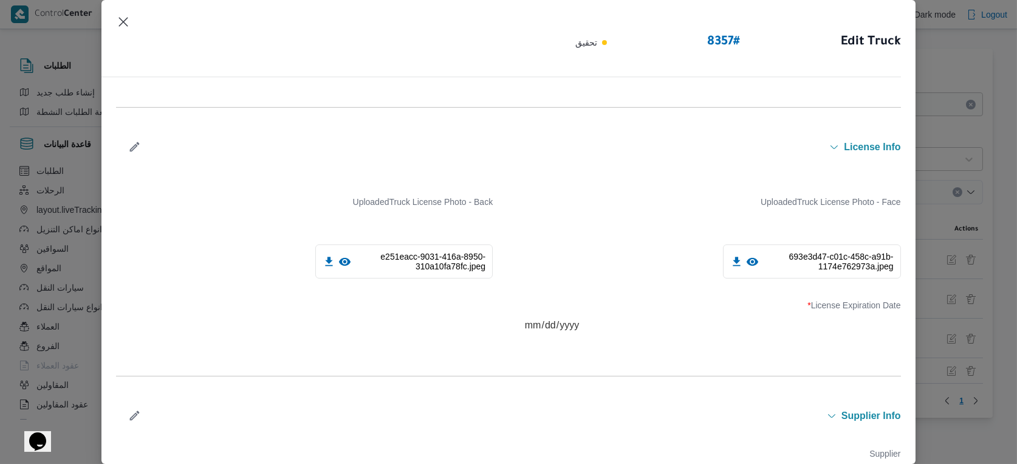
scroll to position [396, 0]
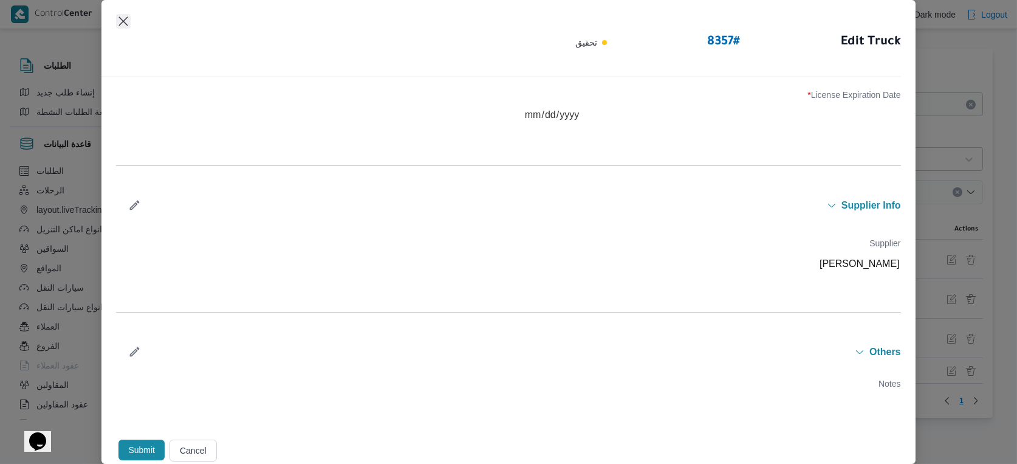
click at [127, 19] on button "Closes this modal window" at bounding box center [123, 21] width 15 height 15
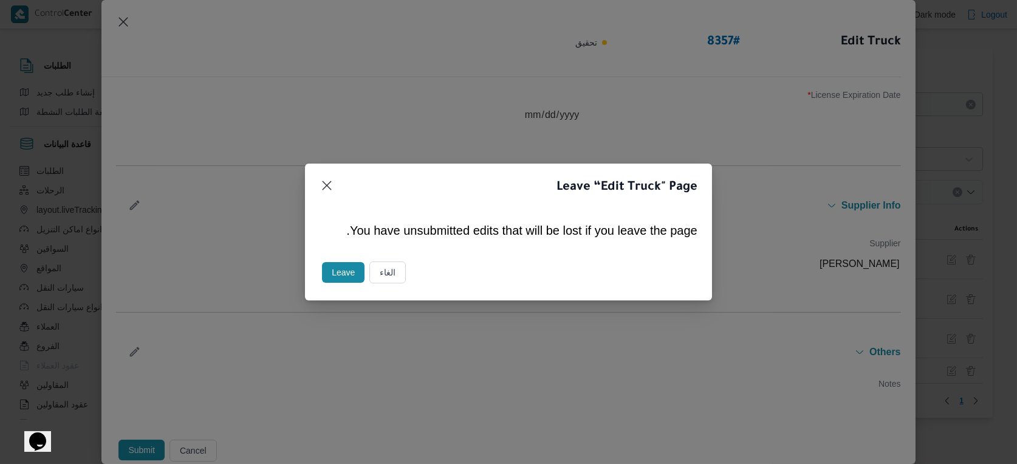
click at [343, 276] on button "Leave" at bounding box center [343, 272] width 43 height 21
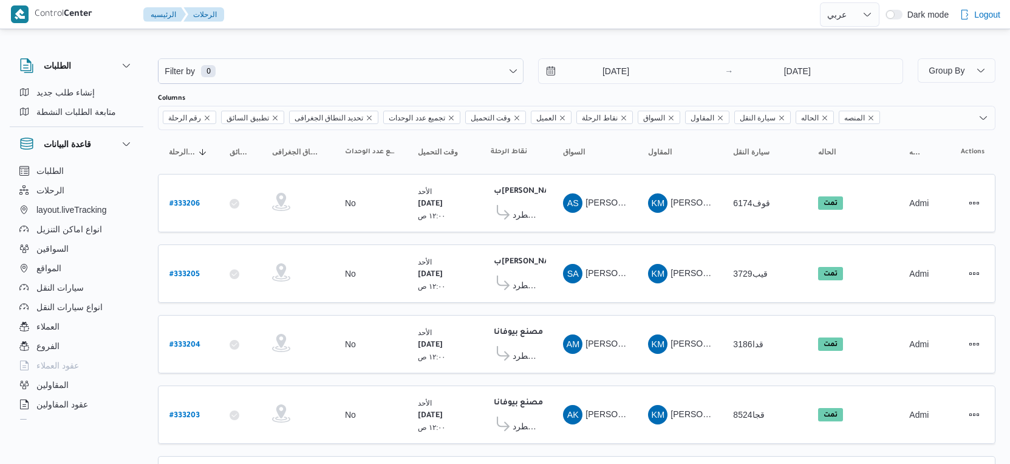
select select "ar"
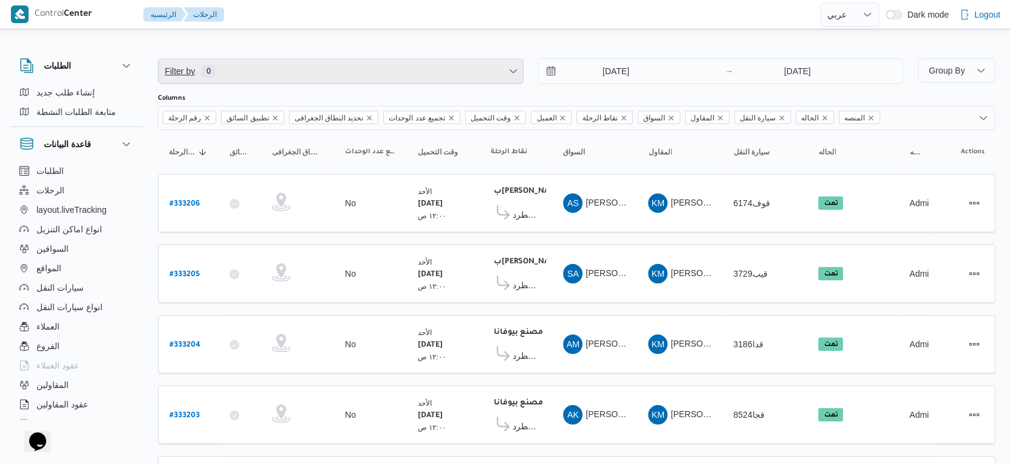
click at [243, 72] on span "Filter by 0" at bounding box center [341, 71] width 365 height 24
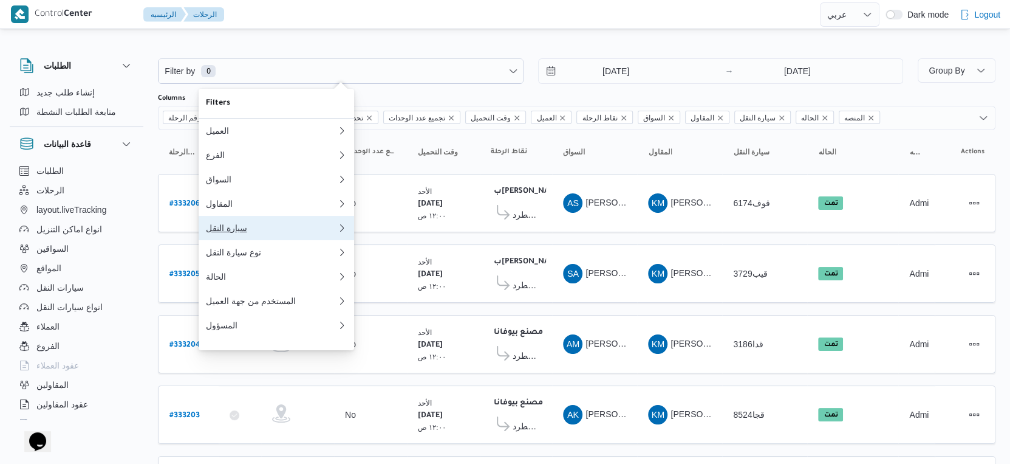
click at [249, 233] on div "سيارة النقل" at bounding box center [271, 228] width 131 height 10
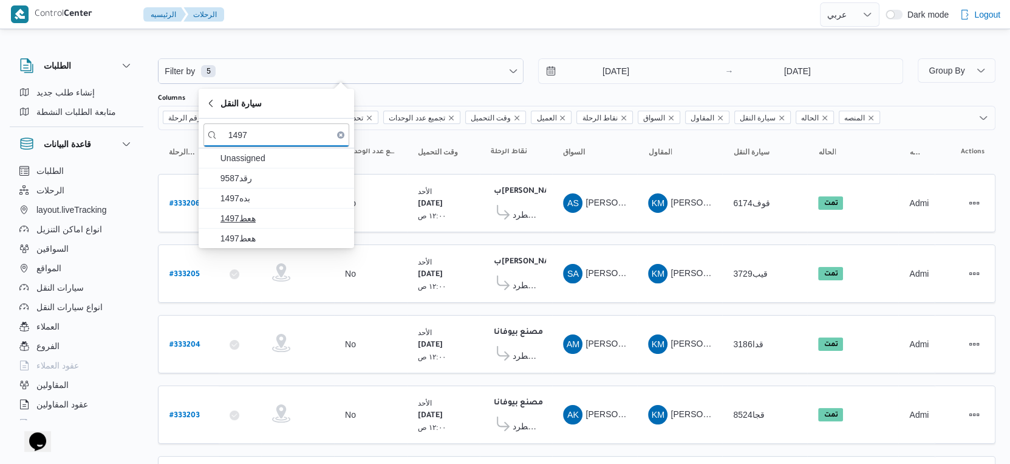
type input "1497"
click at [260, 221] on span "هعط1497" at bounding box center [284, 218] width 126 height 15
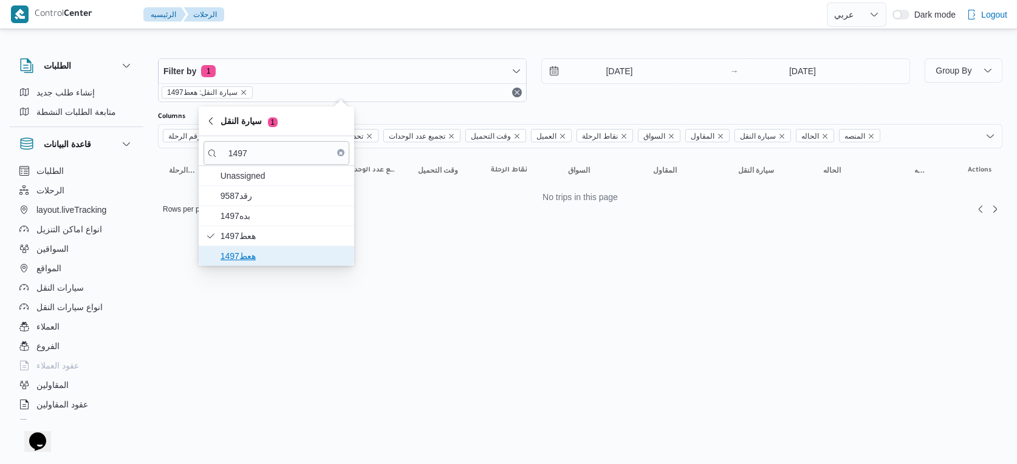
click at [260, 253] on span "هعط1497" at bounding box center [284, 256] width 126 height 15
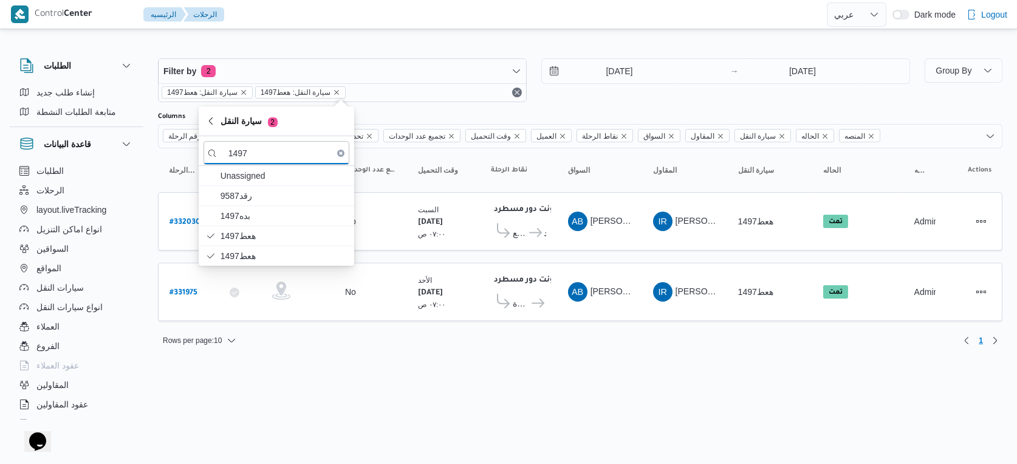
click at [630, 67] on input "17/8/2025" at bounding box center [611, 71] width 138 height 24
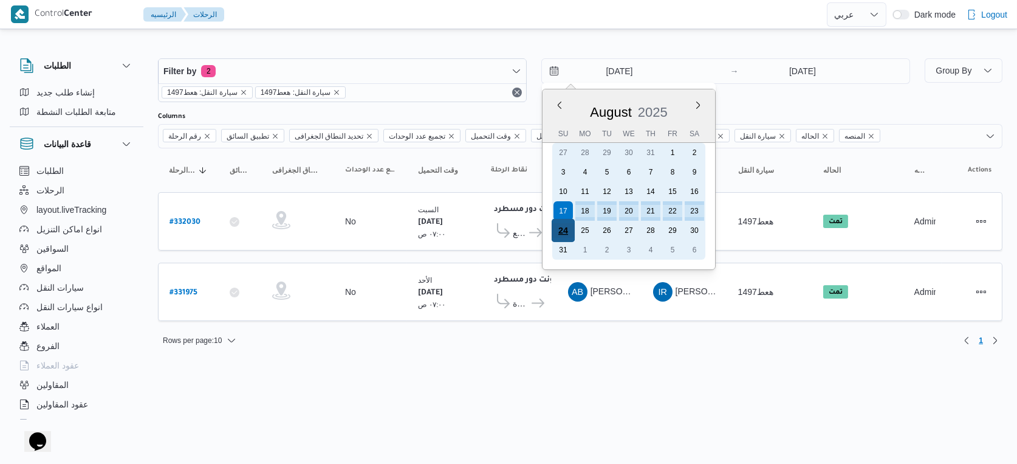
click at [566, 227] on div "24" at bounding box center [563, 230] width 23 height 23
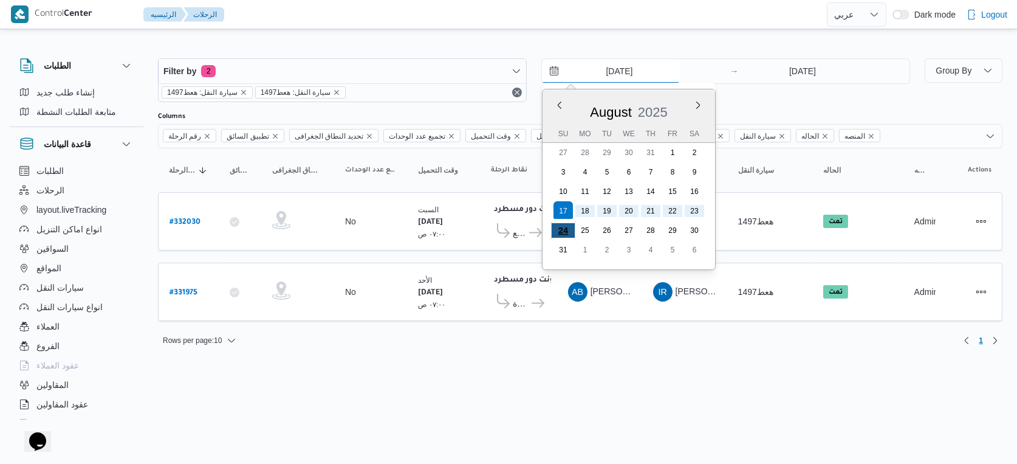
type input "24/8/2025"
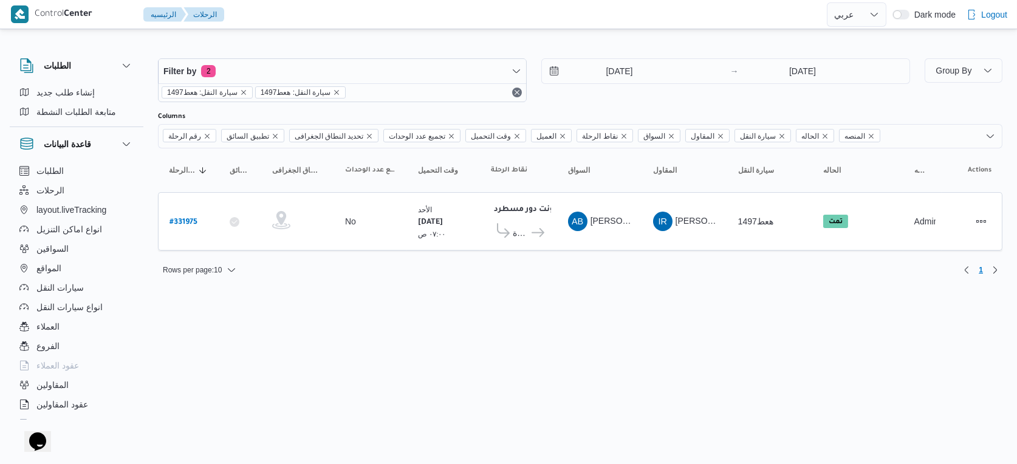
click at [646, 258] on div "Rows per page : 10 1" at bounding box center [580, 269] width 859 height 29
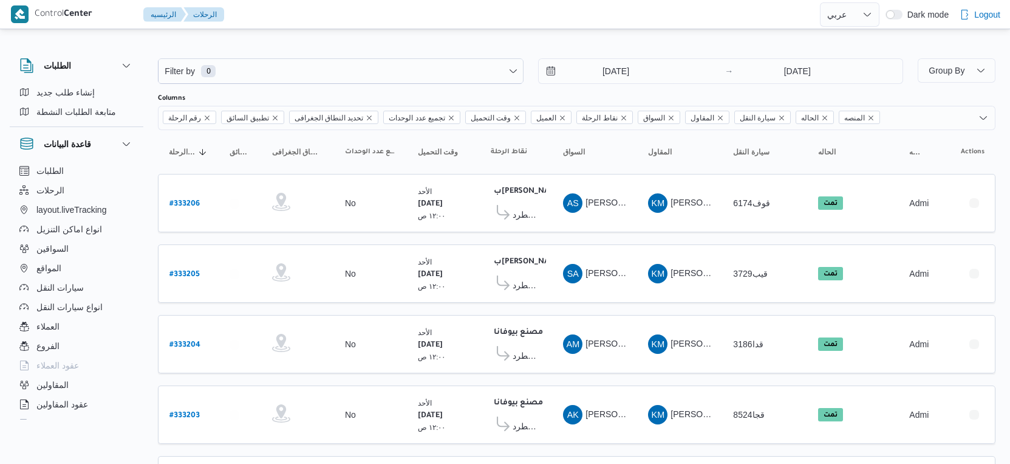
select select "ar"
click at [70, 250] on button "السواقين" at bounding box center [77, 248] width 124 height 19
select select "ar"
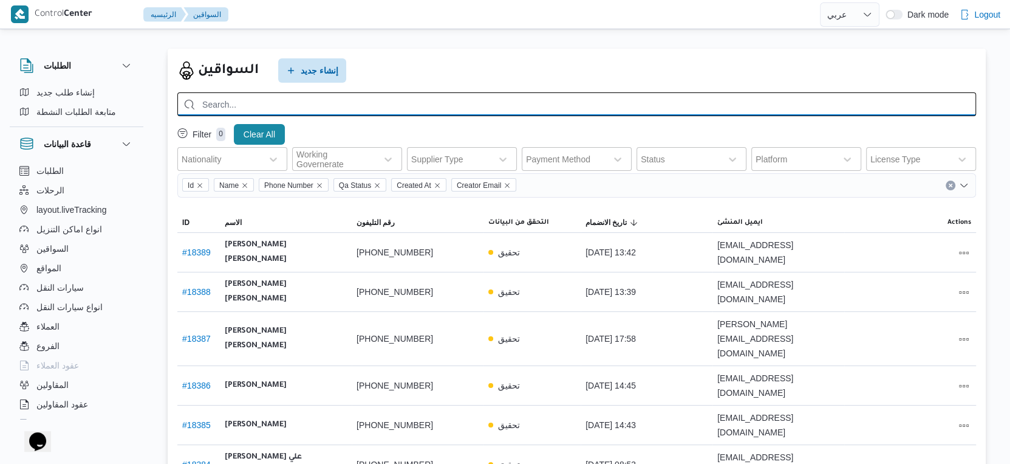
click at [392, 92] on input "search" at bounding box center [576, 104] width 799 height 24
type input "h"
type input "ابوبكر"
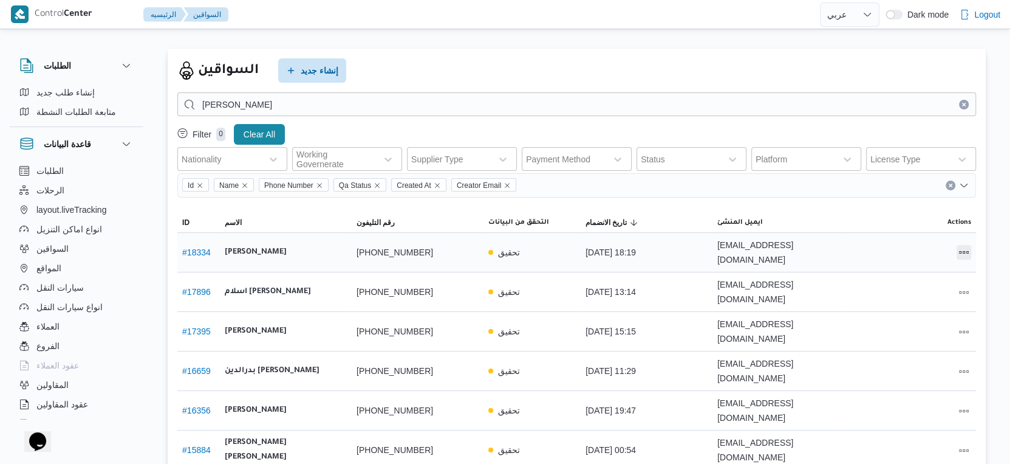
click at [962, 245] on button "All actions" at bounding box center [964, 252] width 15 height 15
click at [927, 241] on span "Edit" at bounding box center [925, 245] width 39 height 10
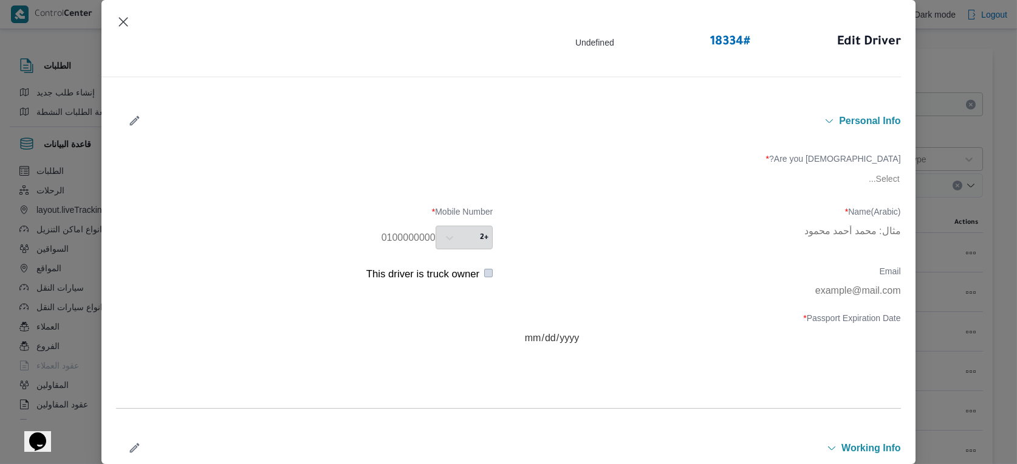
type input "[PERSON_NAME]"
type input "01514199528"
type input "2026-05-18"
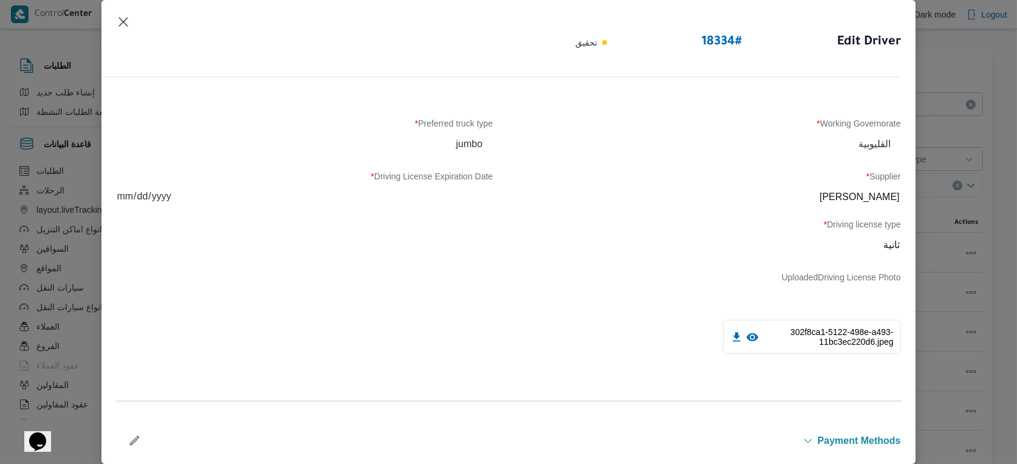
scroll to position [405, 0]
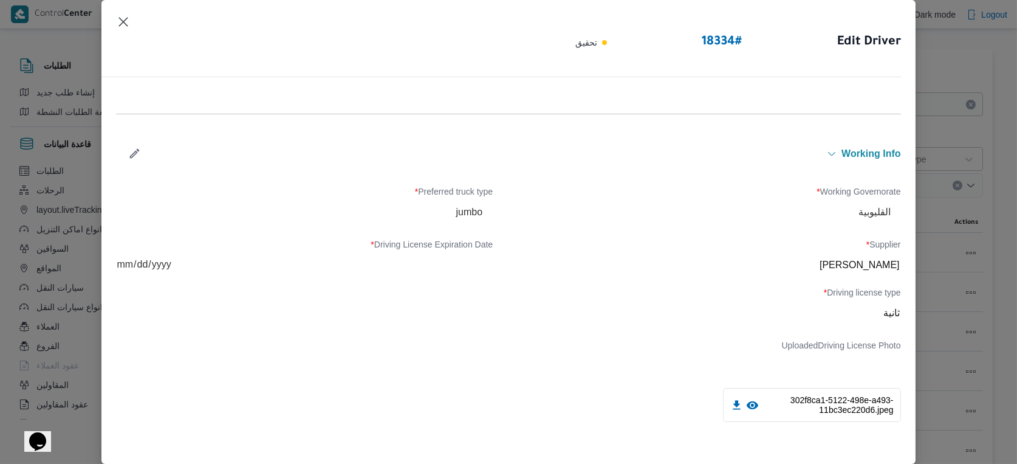
click at [134, 154] on icon "button" at bounding box center [135, 154] width 10 height 10
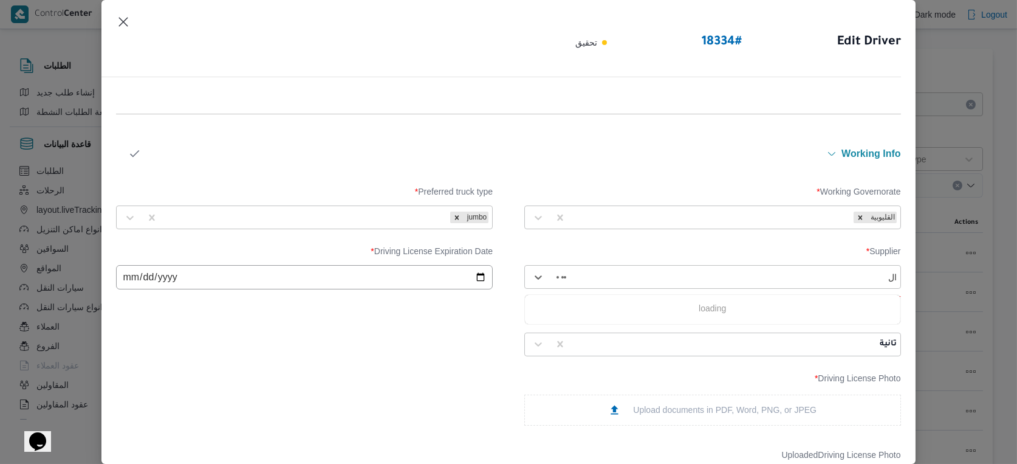
type input "ا"
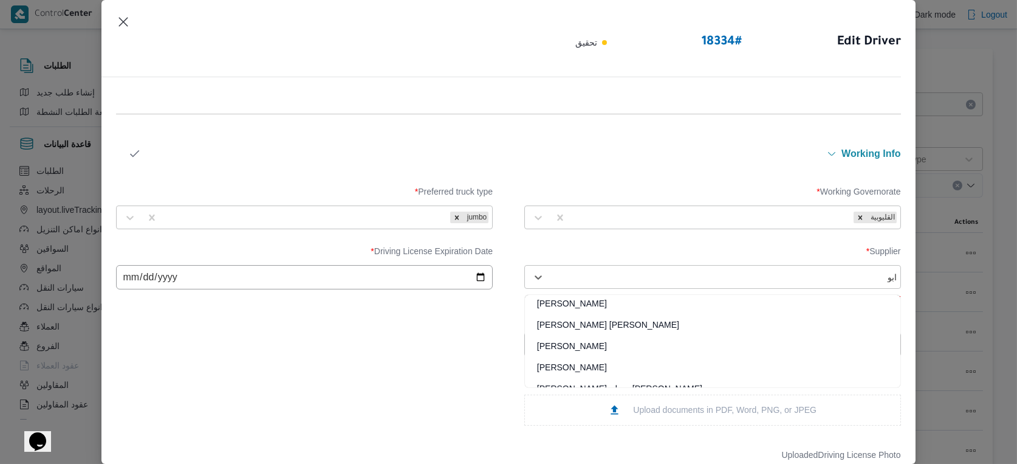
scroll to position [0, 0]
type input "ا"
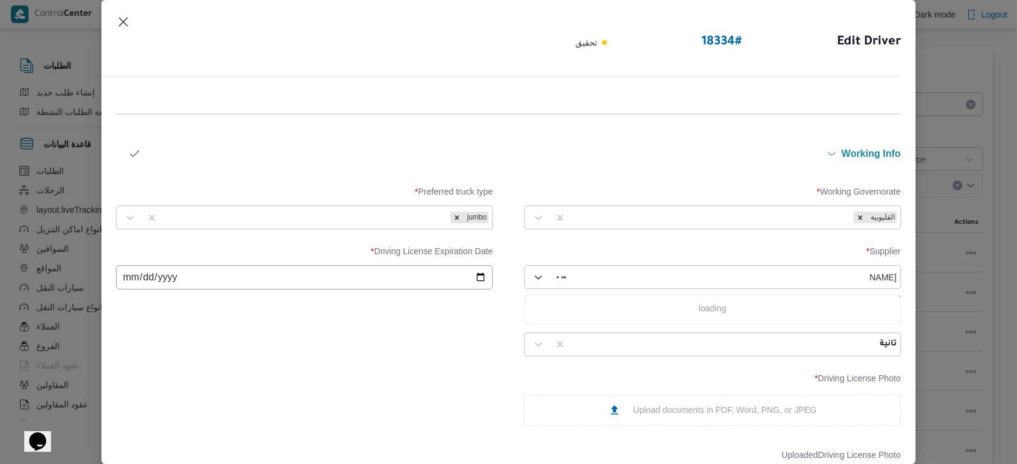
type input "ابراهيم"
type input "ابراهيم رمضان"
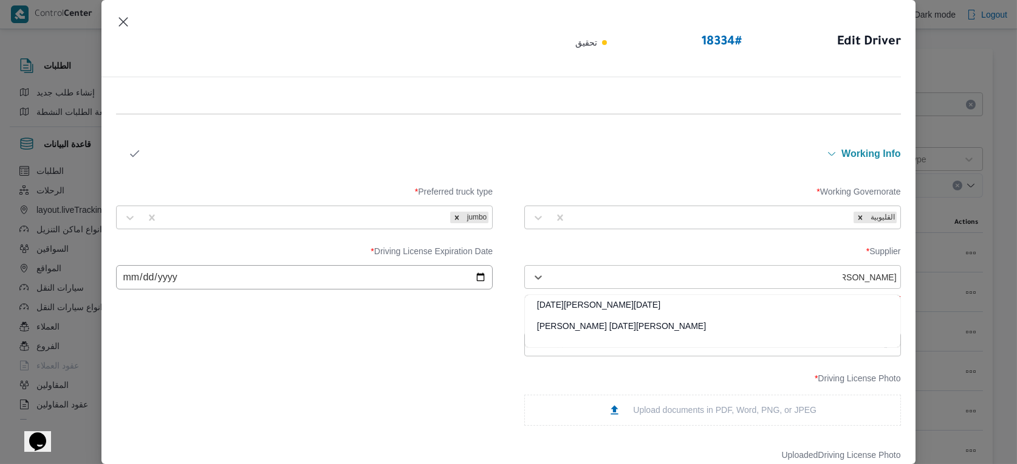
click at [606, 327] on div "[PERSON_NAME][DATE] [PERSON_NAME]" at bounding box center [713, 330] width 376 height 21
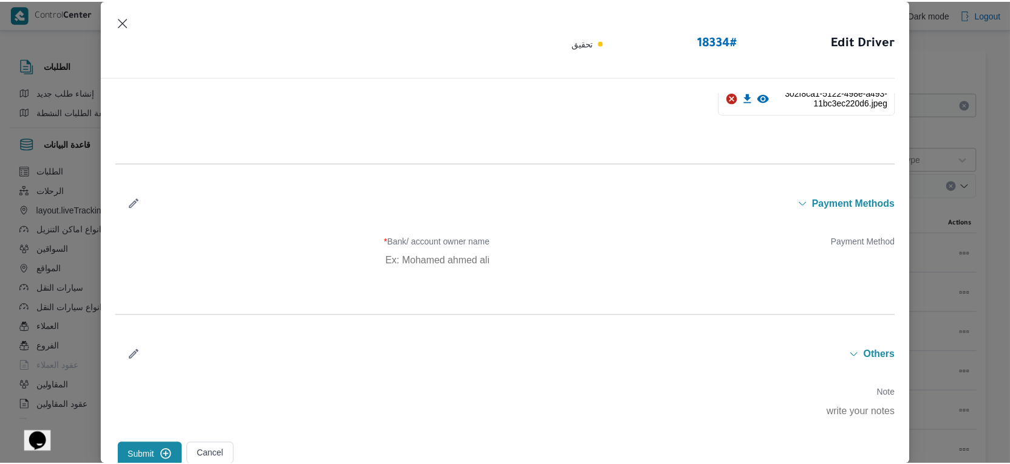
scroll to position [814, 0]
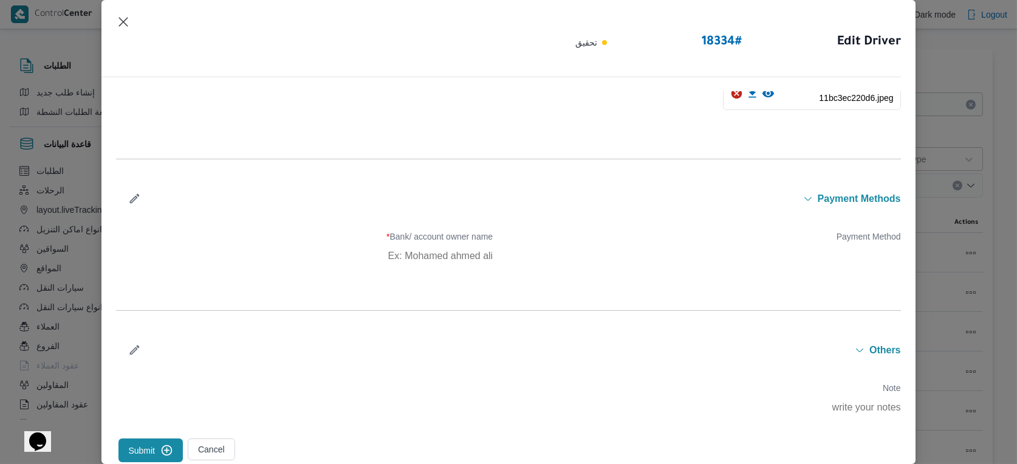
click at [157, 450] on button "Submit" at bounding box center [150, 450] width 64 height 24
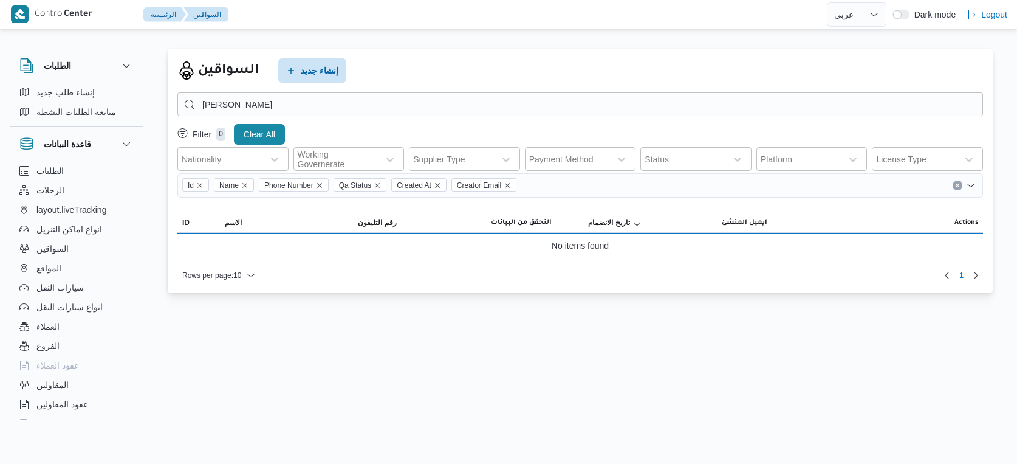
select select "ar"
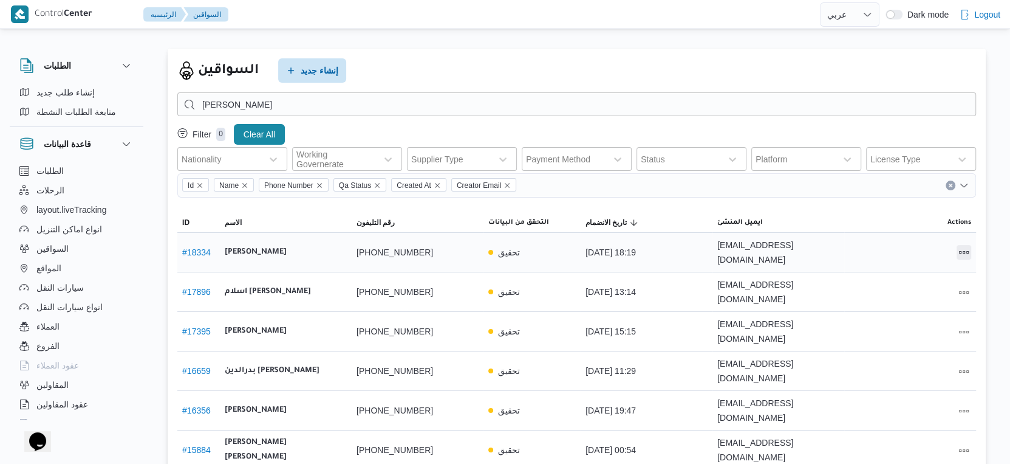
click at [968, 245] on button "All actions" at bounding box center [964, 252] width 15 height 15
click at [923, 250] on span "Edit" at bounding box center [925, 245] width 39 height 10
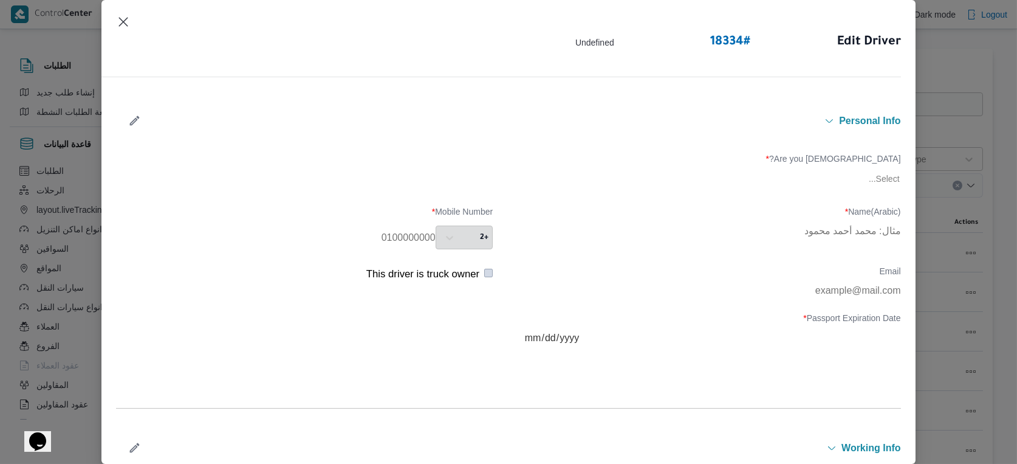
type input "[PERSON_NAME]"
type input "01514199528"
type input "[DATE]"
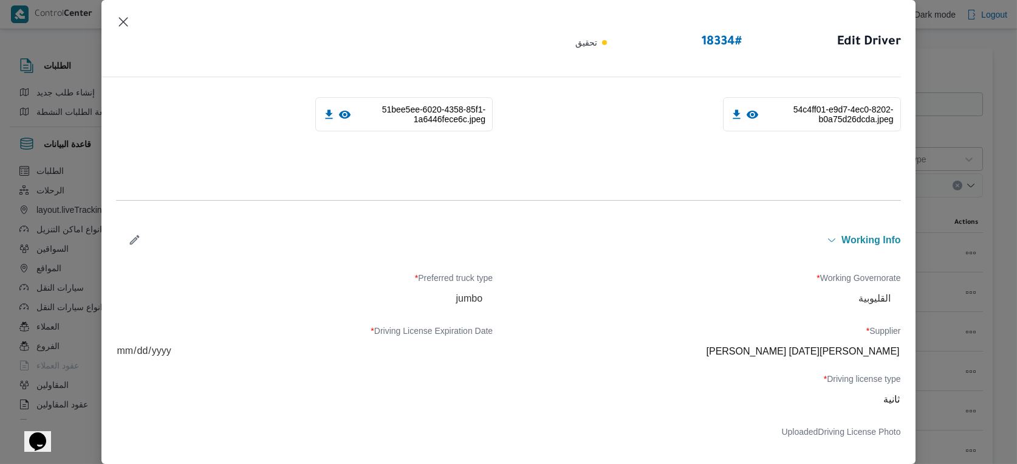
scroll to position [473, 0]
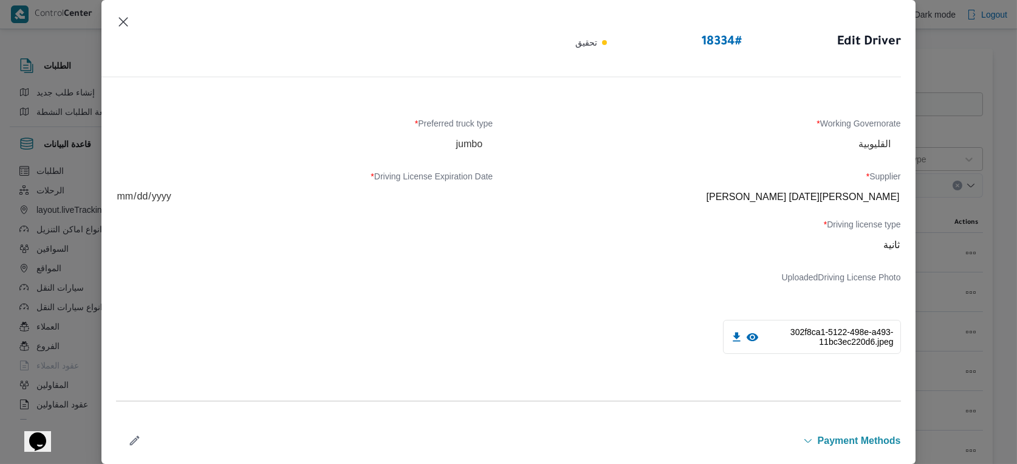
click at [817, 196] on div "Supplier * [PERSON_NAME][DATE] [PERSON_NAME]" at bounding box center [712, 189] width 377 height 36
copy div "[PERSON_NAME][DATE] [PERSON_NAME]"
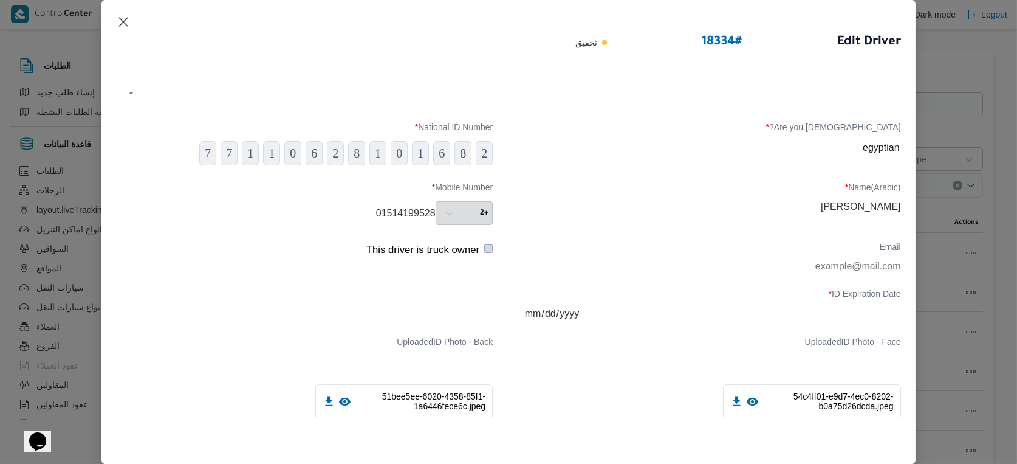
scroll to position [0, 0]
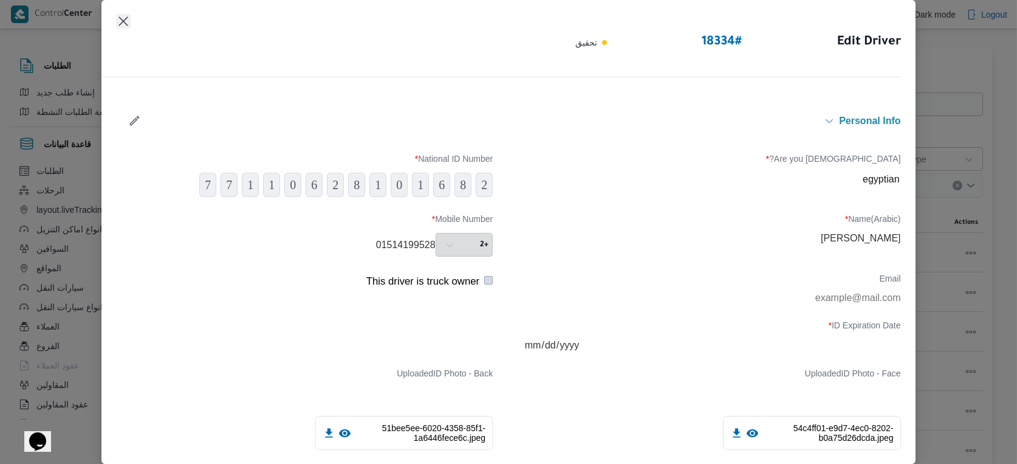
click at [129, 21] on button "Closes this modal window" at bounding box center [123, 21] width 15 height 15
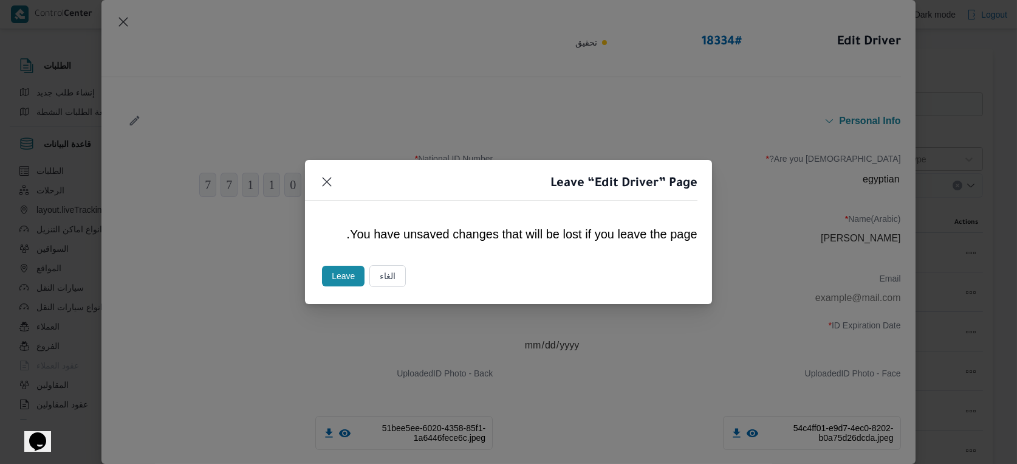
click at [342, 271] on button "Leave" at bounding box center [343, 276] width 43 height 21
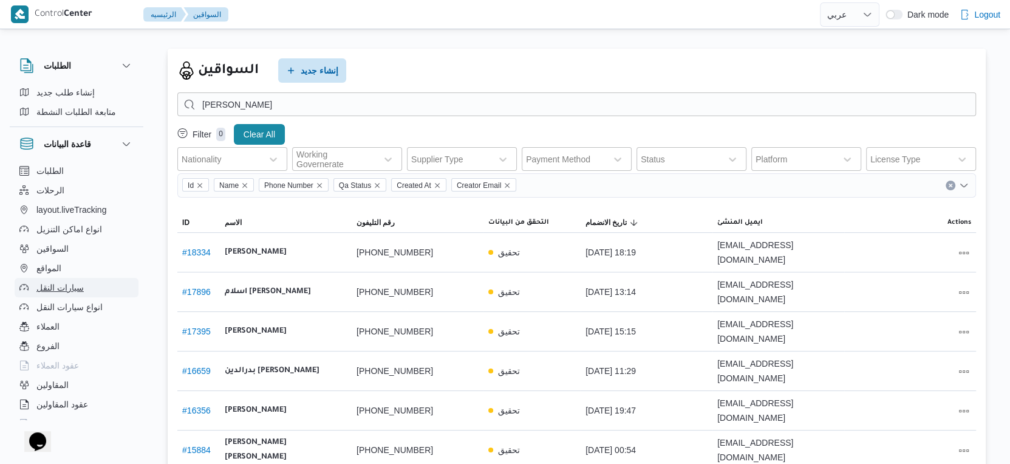
click at [81, 289] on span "سيارات النقل" at bounding box center [59, 287] width 47 height 15
select select "ar"
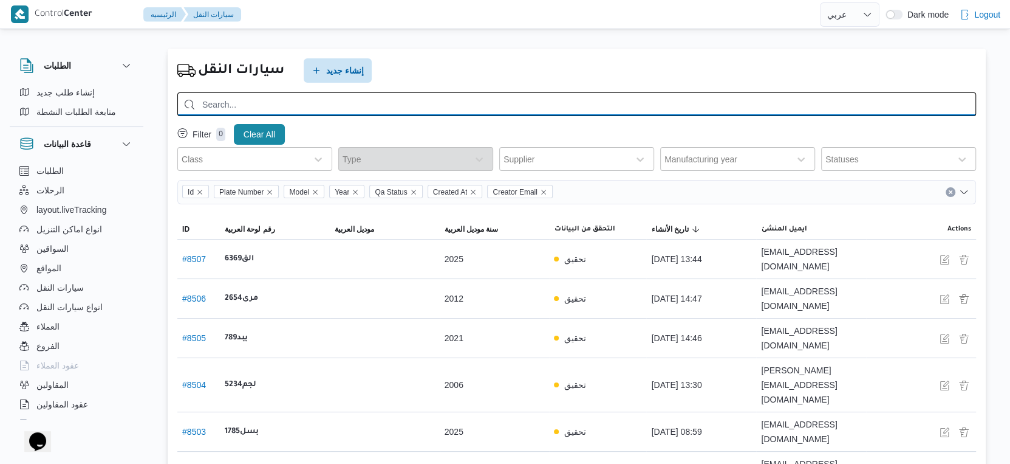
click at [288, 104] on input "search" at bounding box center [576, 104] width 799 height 24
type input "1497"
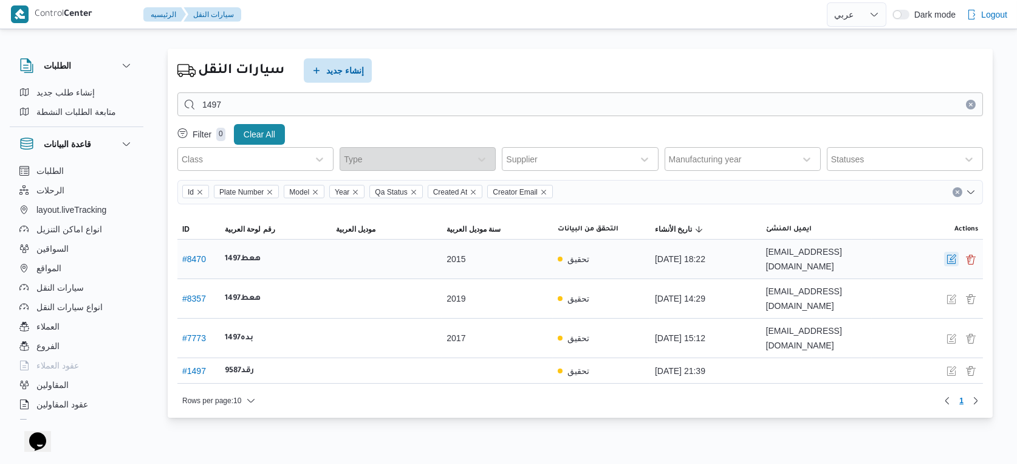
click at [949, 252] on button "button" at bounding box center [951, 259] width 15 height 15
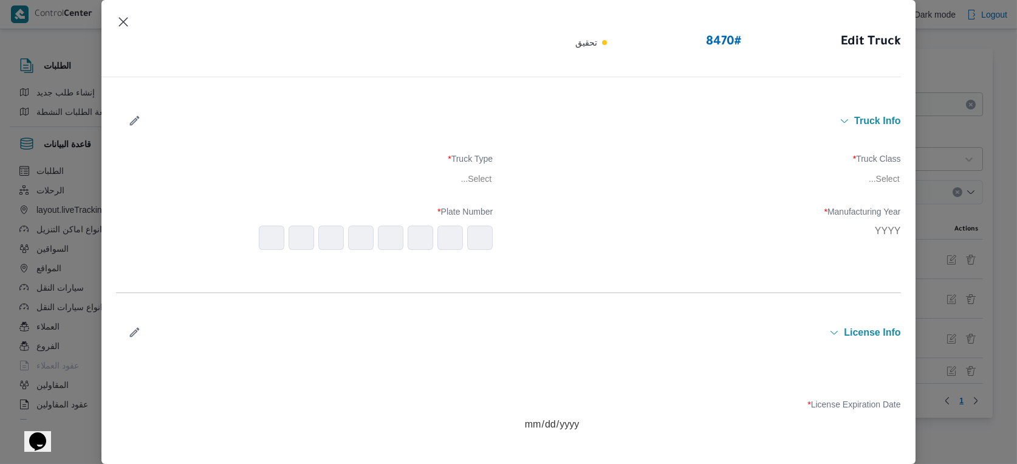
type input "2015"
type input "2026-01-15"
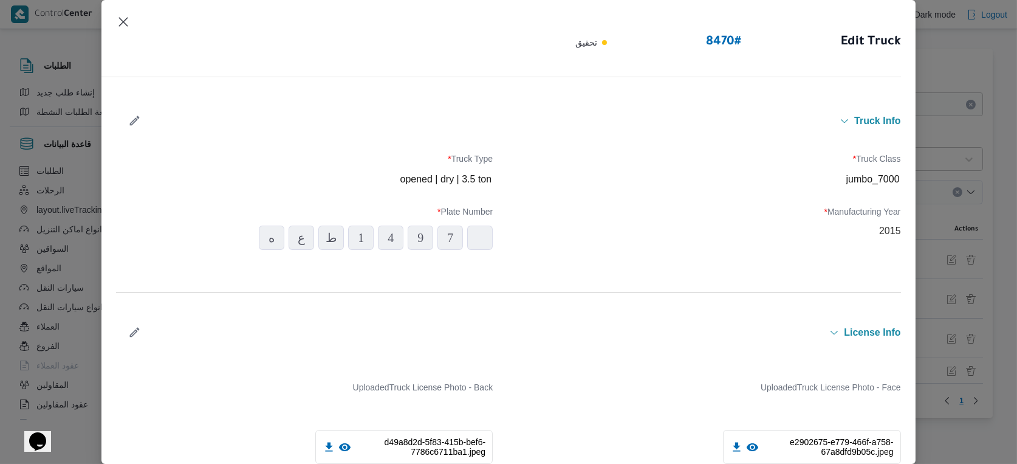
scroll to position [396, 0]
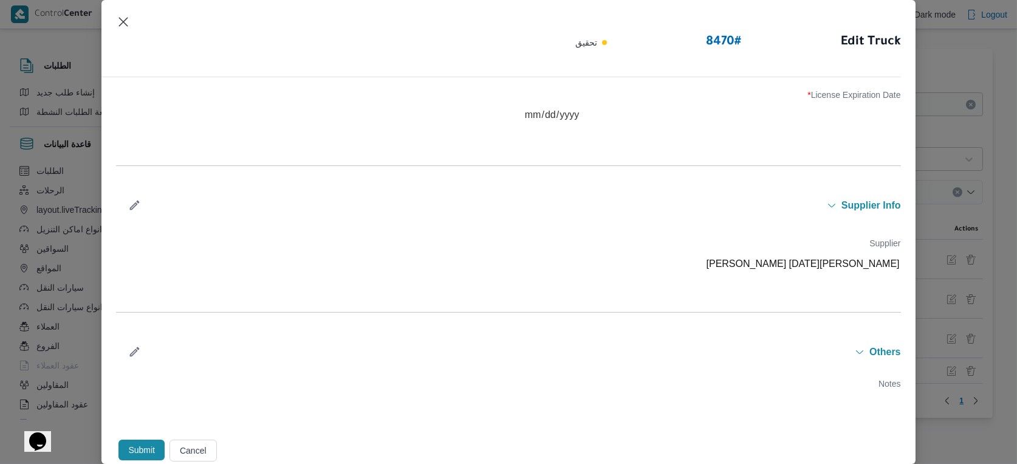
click at [779, 270] on div "Supplier ابراهيم رمضان ابراهيم عثمان ابوباشا" at bounding box center [712, 256] width 377 height 36
click at [143, 452] on button "Submit" at bounding box center [141, 449] width 46 height 21
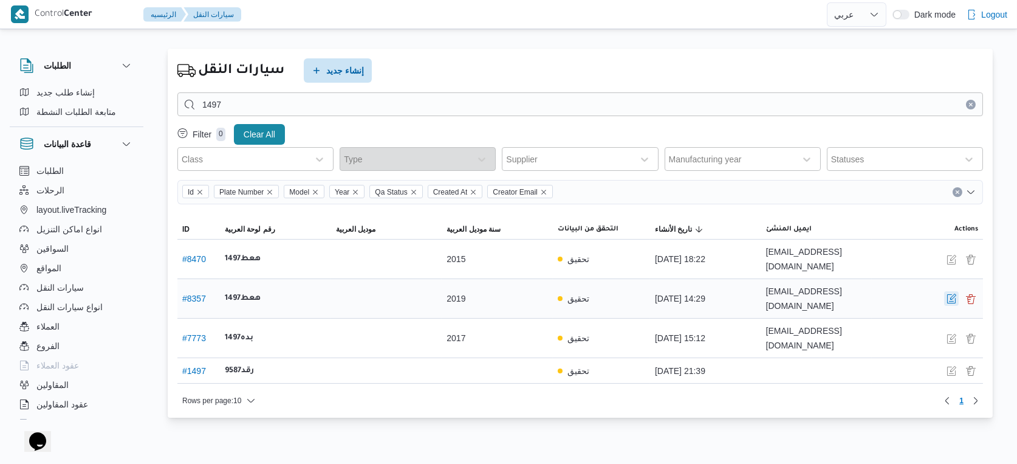
click at [951, 291] on button "button" at bounding box center [951, 298] width 15 height 15
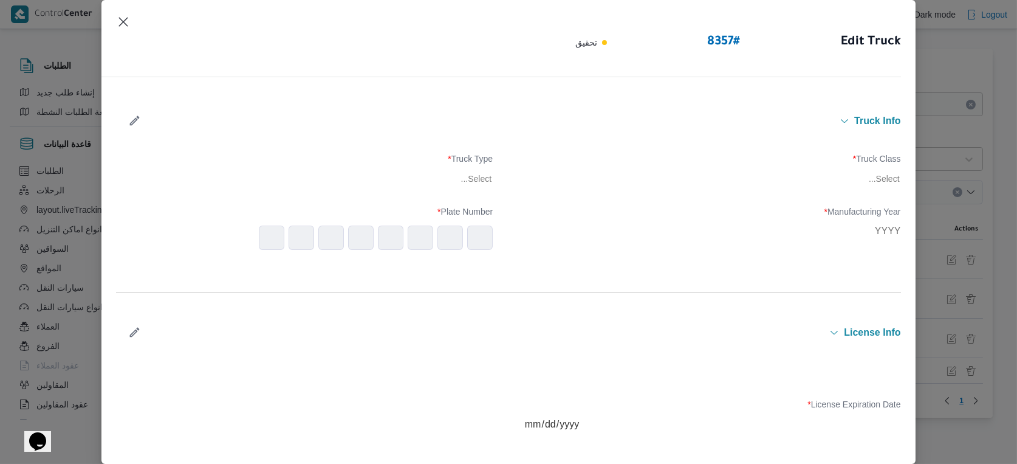
type input "2019"
type input "2026-02-22"
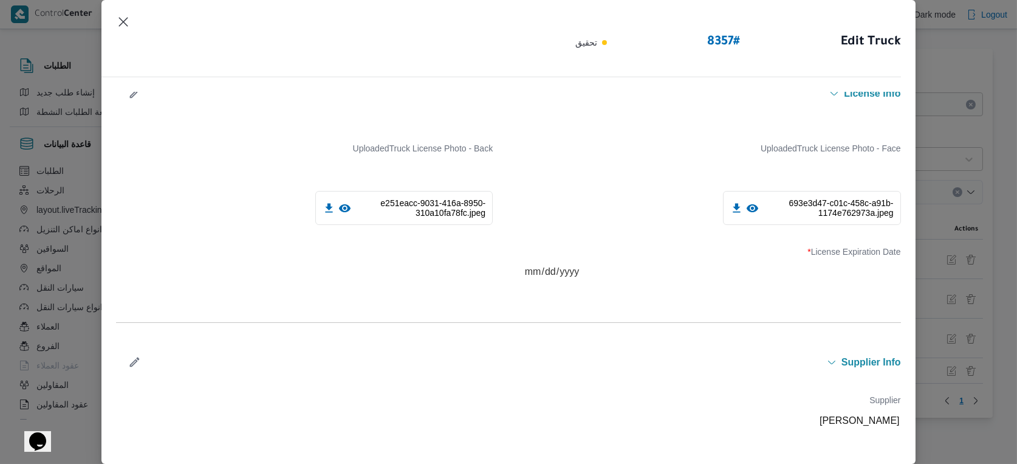
scroll to position [270, 0]
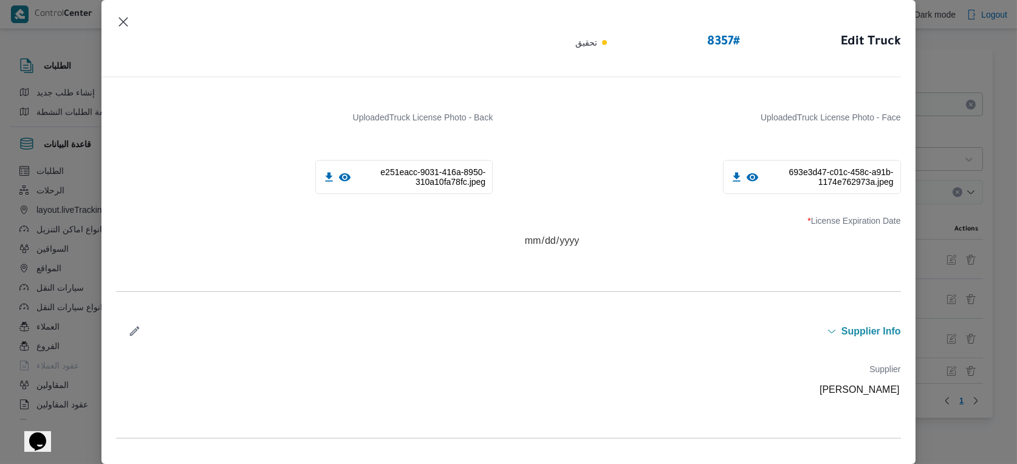
click at [140, 332] on icon "button" at bounding box center [134, 330] width 13 height 13
paste input "ابراهيم رمضان ابراهيم عثمان ابوباشا"
type input "ابراهيم رمضان ابراهيم عثمان ابوباشا"
click at [642, 416] on div "ابراهيم رمضان ابراهيم عثمان ابوباشا" at bounding box center [713, 426] width 376 height 21
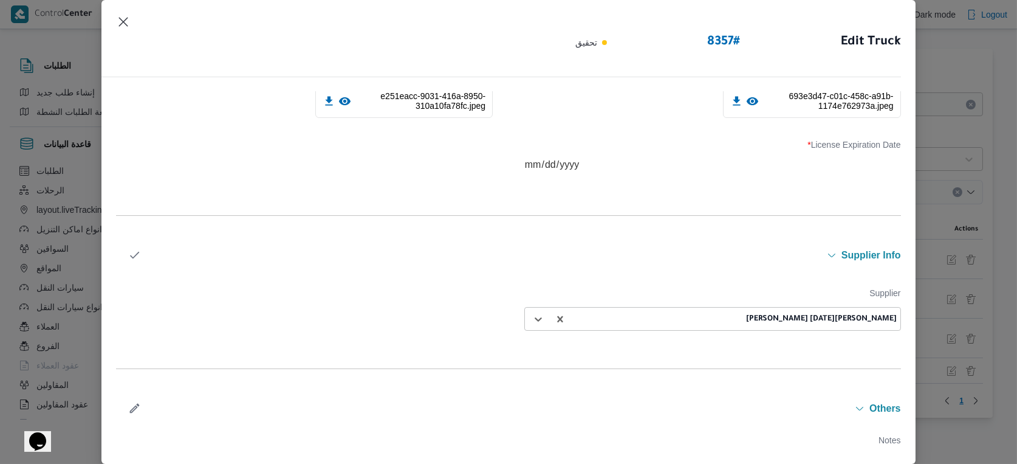
scroll to position [403, 0]
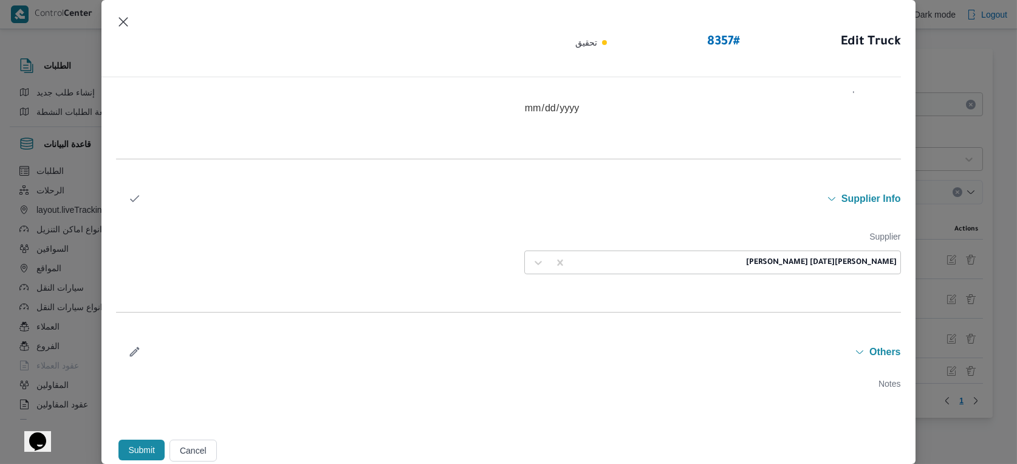
click at [136, 449] on button "Submit" at bounding box center [141, 449] width 46 height 21
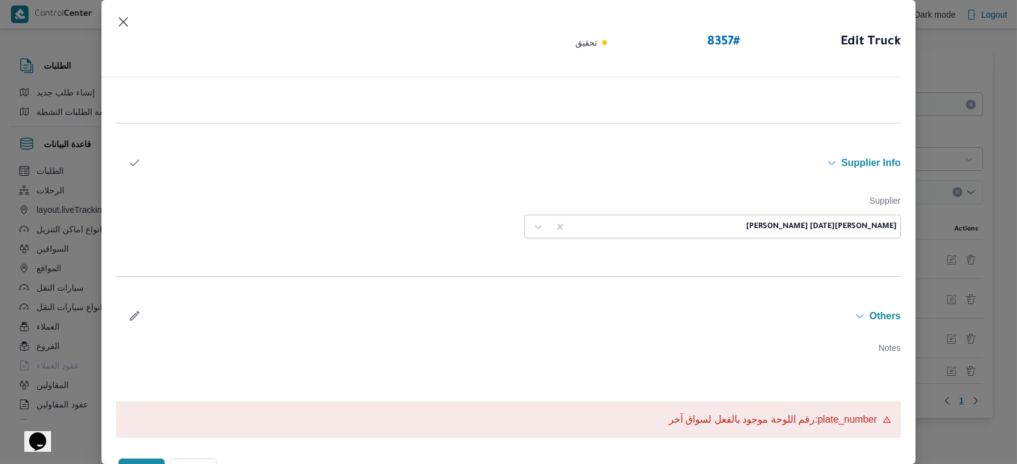
scroll to position [458, 0]
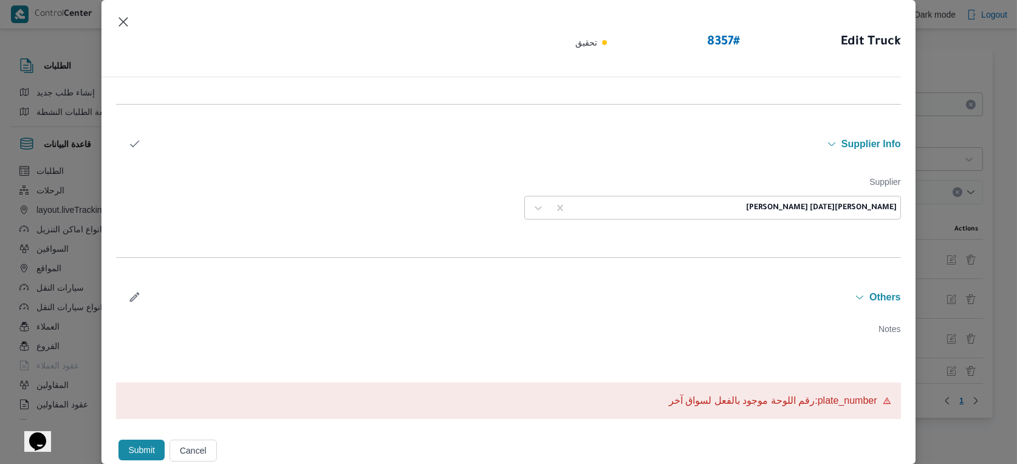
click at [194, 450] on button "Cancel" at bounding box center [193, 450] width 47 height 22
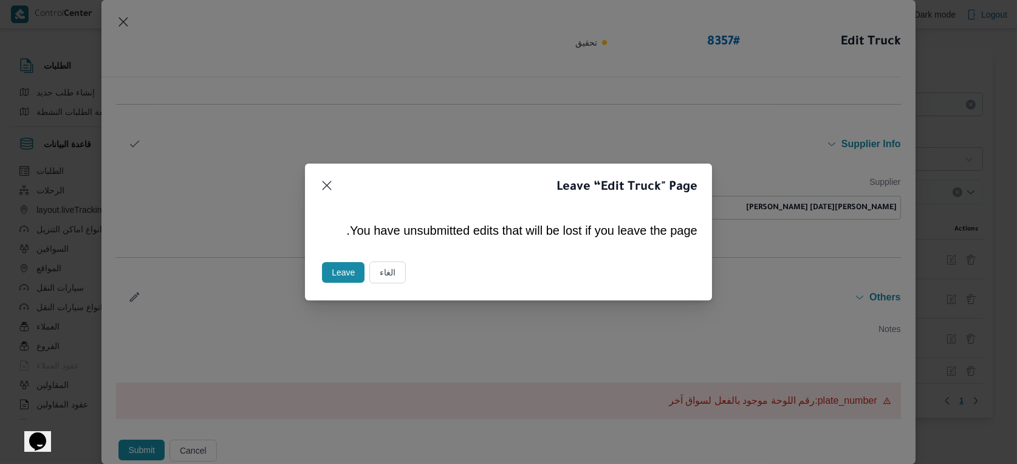
click at [335, 275] on button "Leave" at bounding box center [343, 272] width 43 height 21
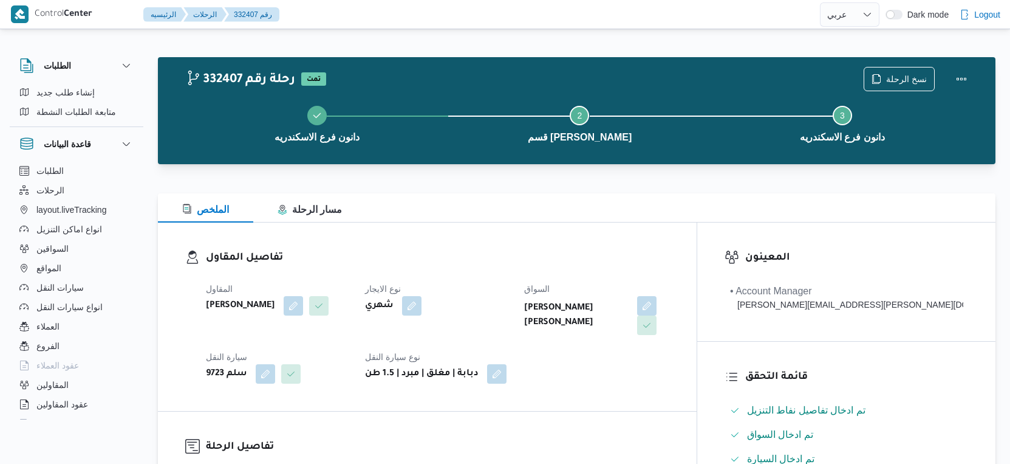
select select "ar"
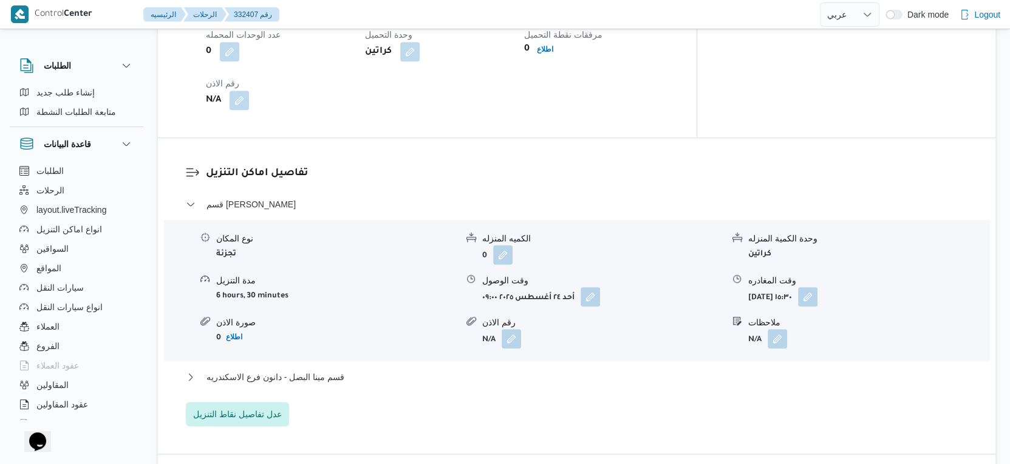
scroll to position [1013, 0]
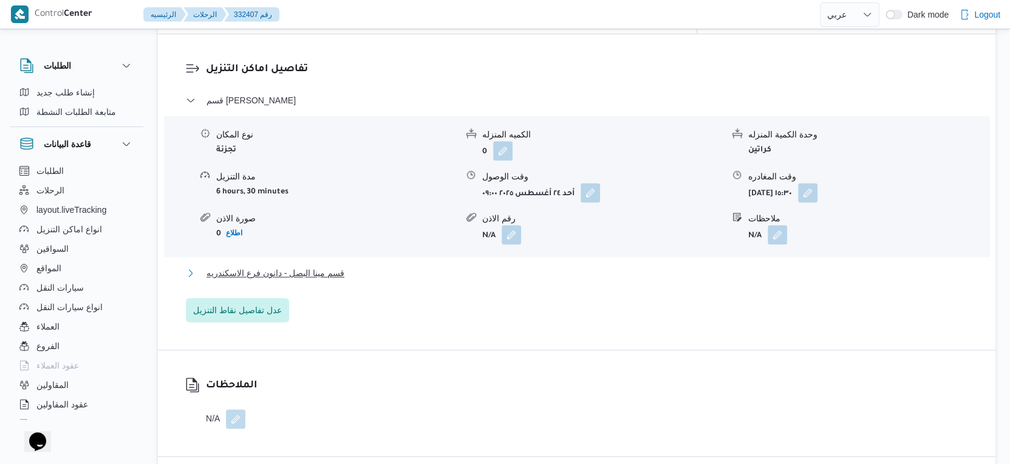
click at [341, 266] on span "قسم مينا البصل - دانون فرع الاسكندريه" at bounding box center [276, 273] width 138 height 15
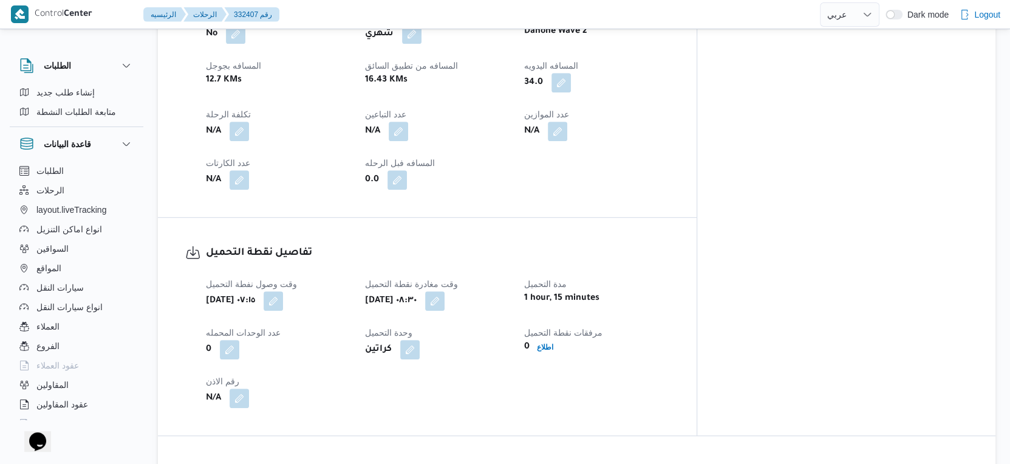
scroll to position [473, 0]
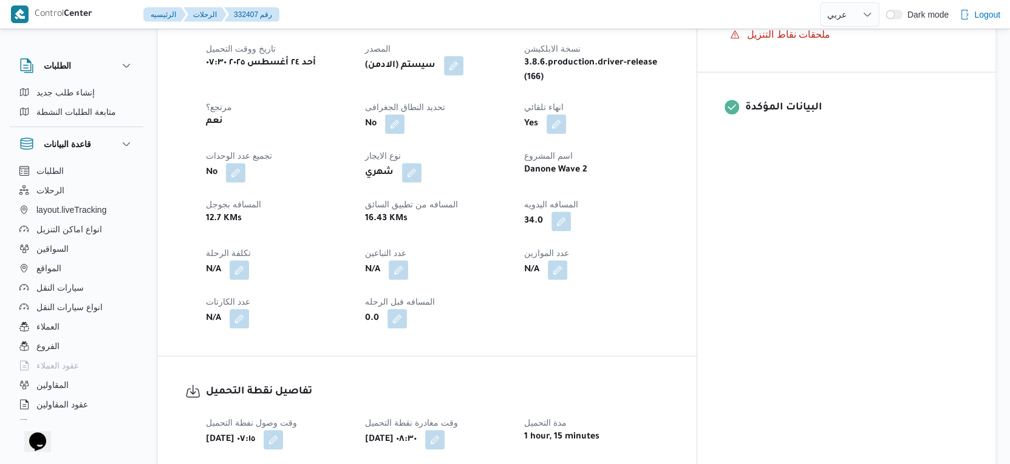
select select "ar"
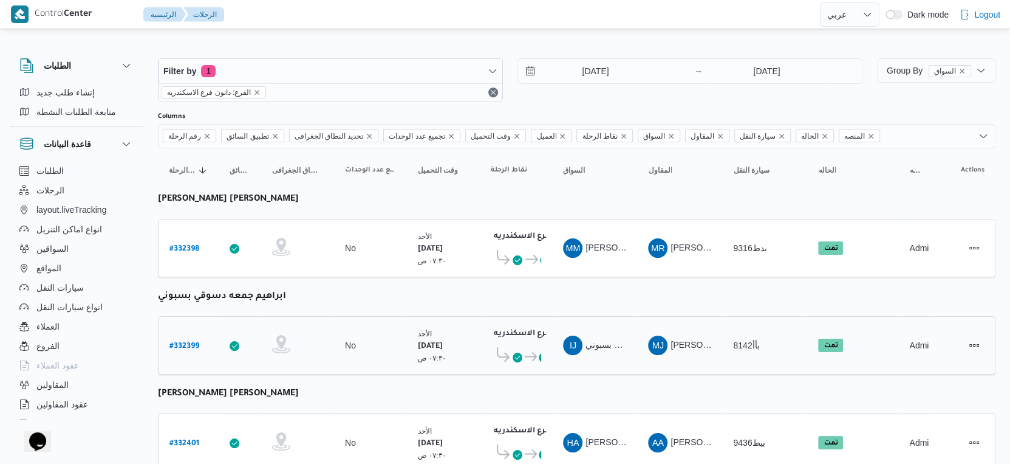
click at [185, 342] on b "# 332399" at bounding box center [185, 346] width 30 height 9
select select "ar"
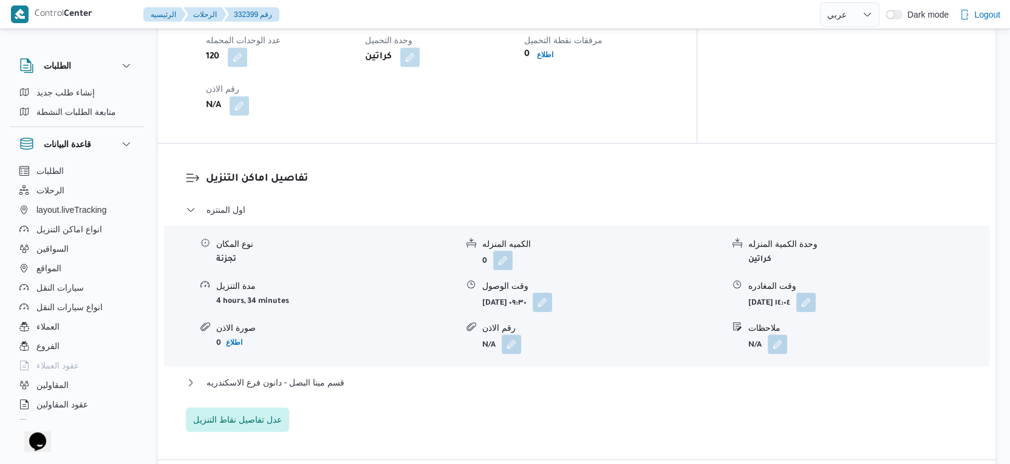
scroll to position [1080, 0]
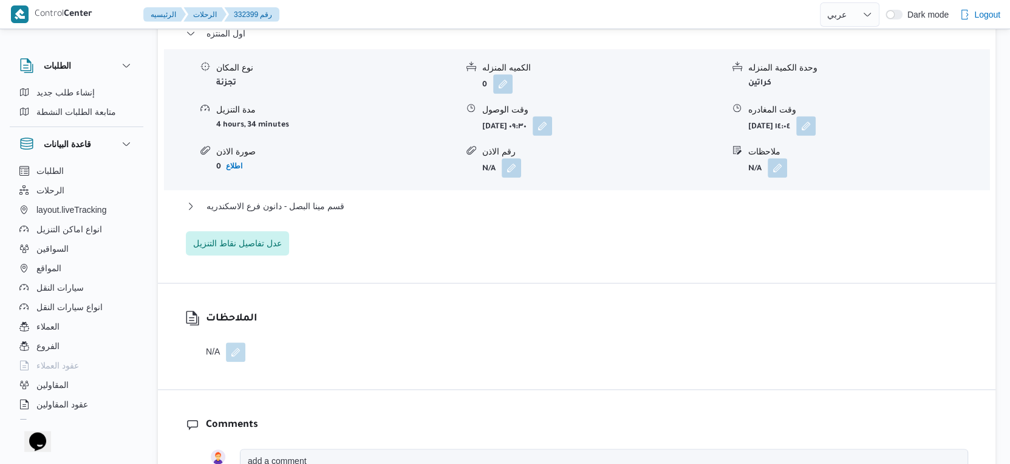
click at [326, 205] on div "قسم مينا البصل - دانون فرع الاسكندريه" at bounding box center [577, 210] width 783 height 23
click at [326, 201] on span "قسم مينا البصل - دانون فرع الاسكندريه" at bounding box center [276, 206] width 138 height 15
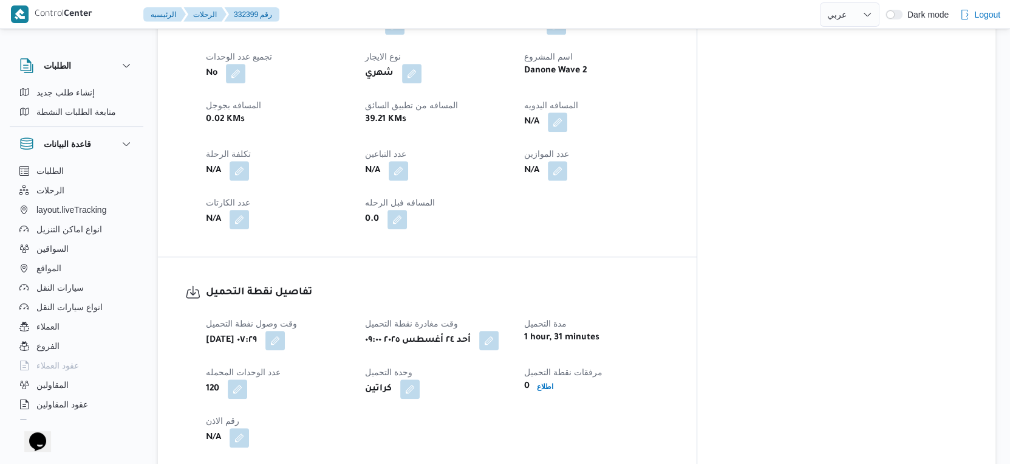
scroll to position [540, 0]
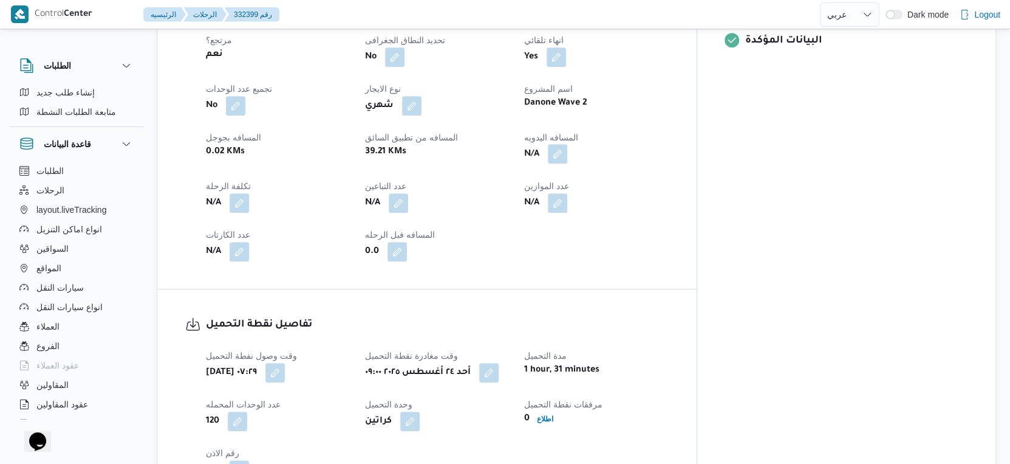
click at [568, 145] on button "button" at bounding box center [557, 153] width 19 height 19
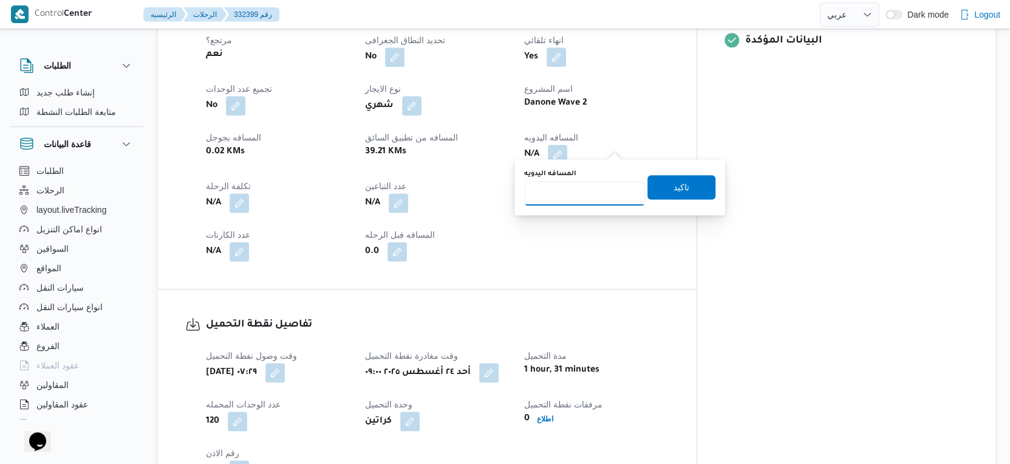
click at [582, 194] on input "المسافه اليدويه" at bounding box center [584, 193] width 121 height 24
type input "43"
click at [677, 188] on span "تاكيد" at bounding box center [682, 186] width 16 height 15
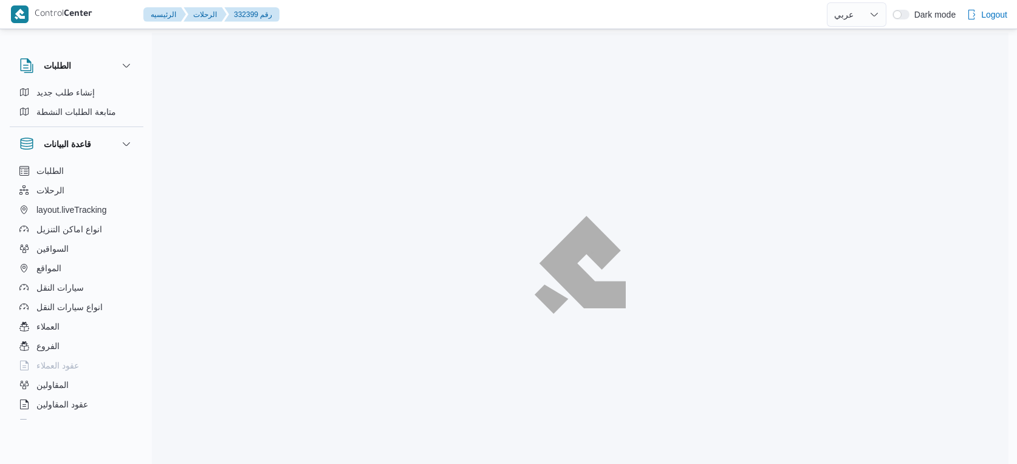
select select "ar"
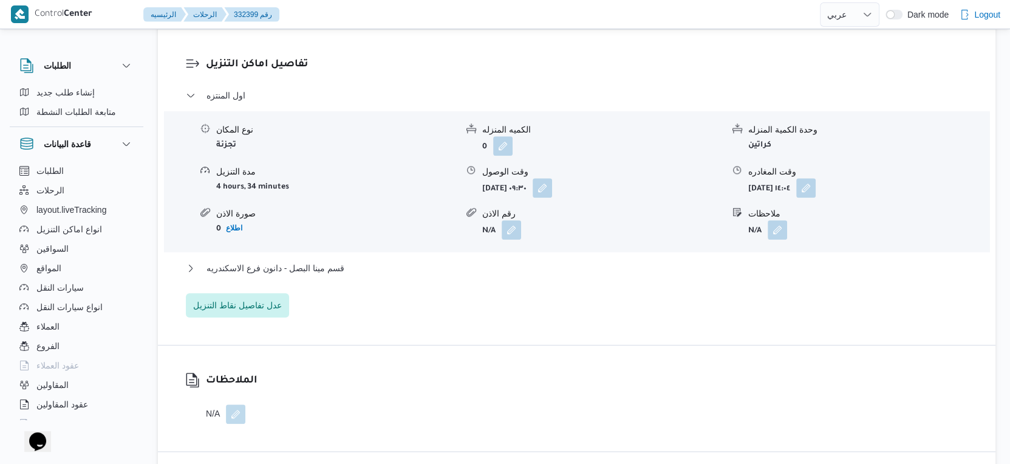
scroll to position [1080, 0]
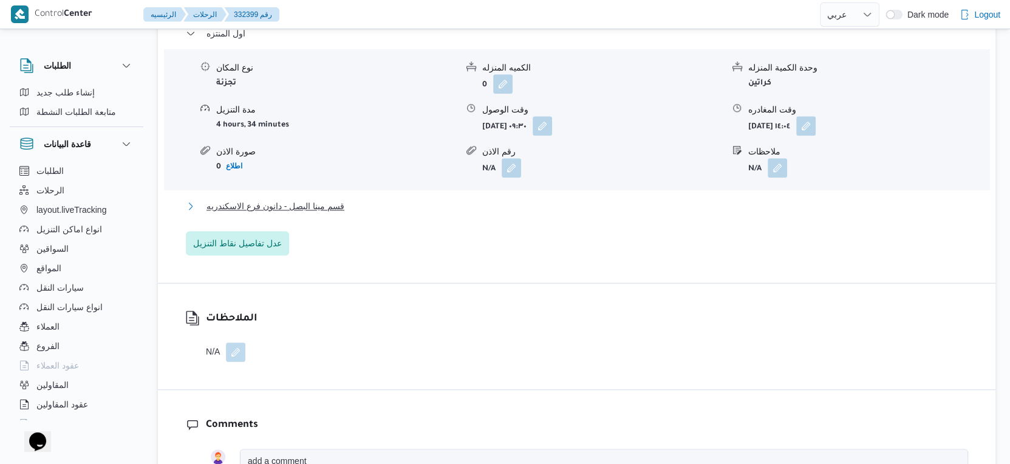
click at [360, 199] on button "قسم مينا البصل - دانون فرع الاسكندريه" at bounding box center [577, 206] width 783 height 15
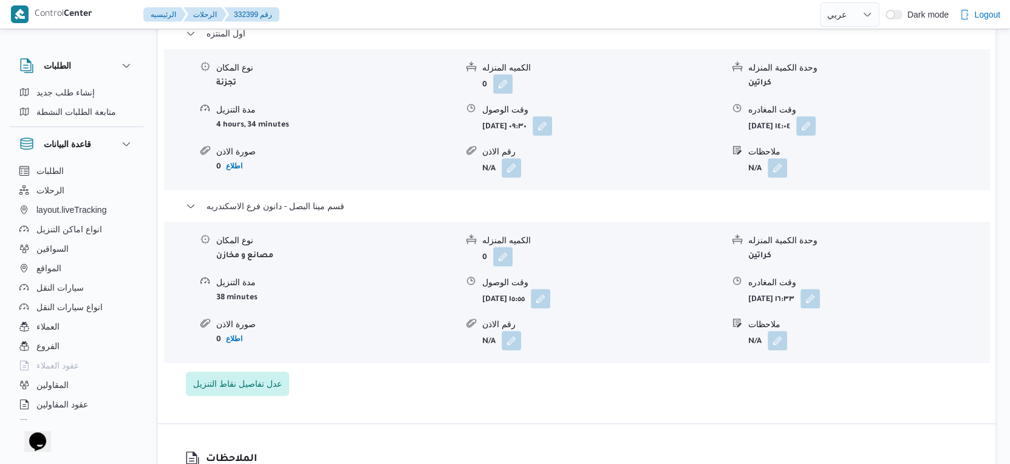
select select "ar"
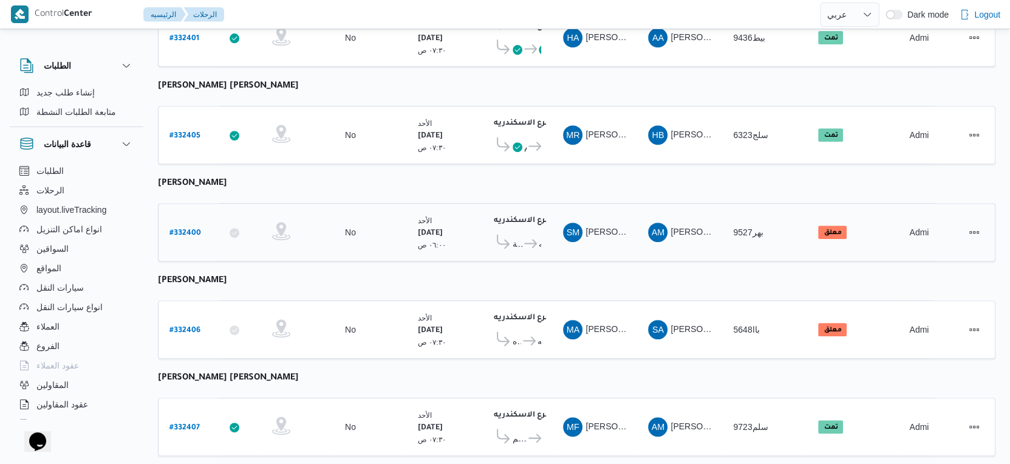
click at [190, 229] on b "# 332400" at bounding box center [186, 233] width 32 height 9
select select "ar"
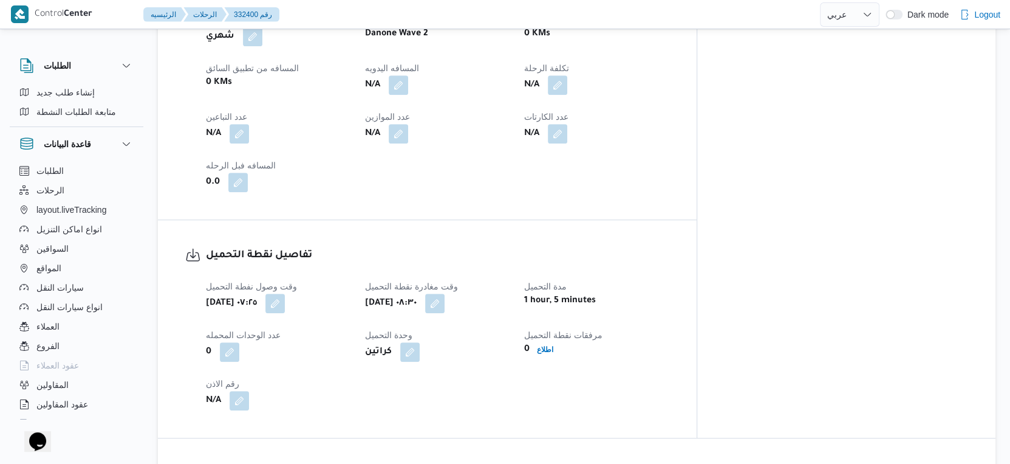
scroll to position [608, 0]
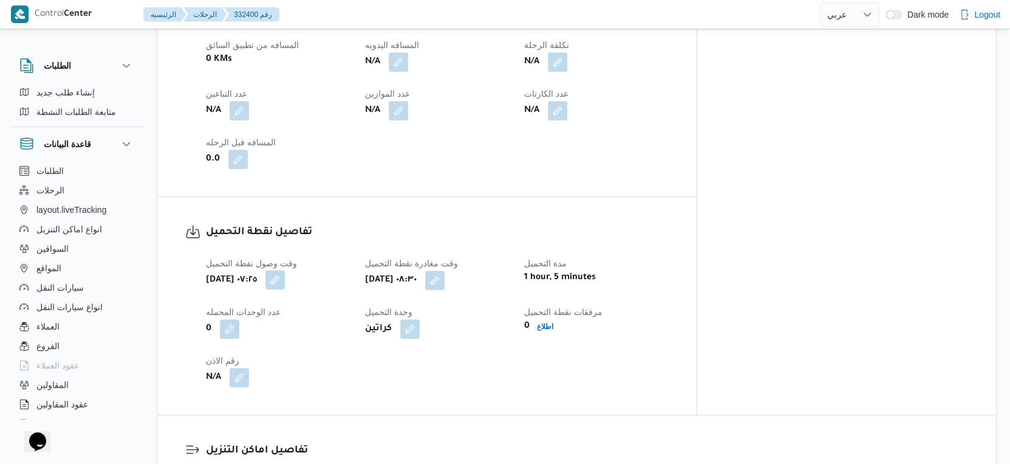
click at [285, 289] on button "button" at bounding box center [275, 279] width 19 height 19
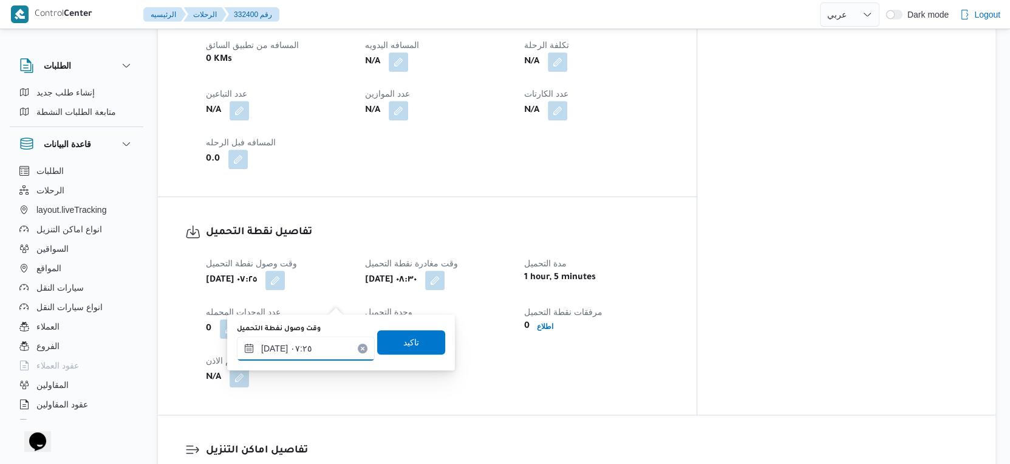
click at [263, 347] on input "[DATE] ٠٧:٢٥" at bounding box center [306, 348] width 138 height 24
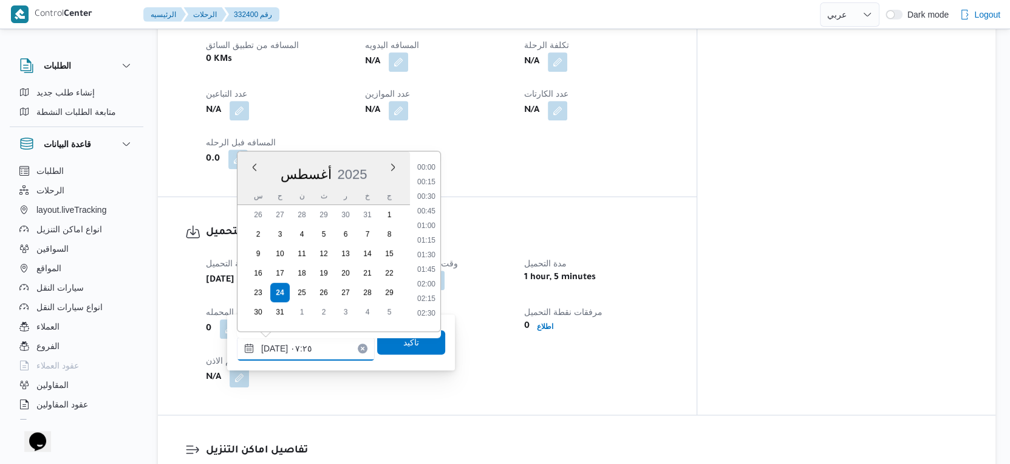
click at [263, 347] on input "[DATE] ٠٧:٢٥" at bounding box center [306, 348] width 138 height 24
type input "[DATE] 08:٢٥"
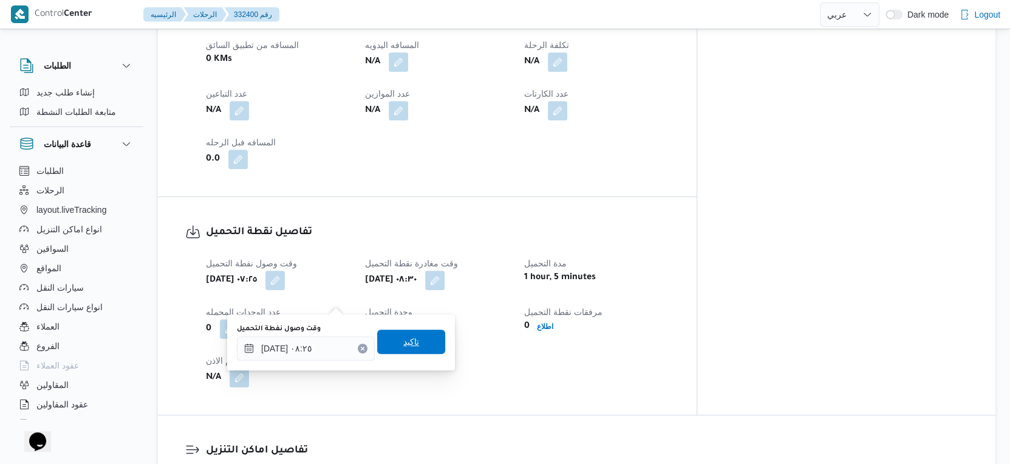
click at [408, 342] on span "تاكيد" at bounding box center [411, 341] width 16 height 15
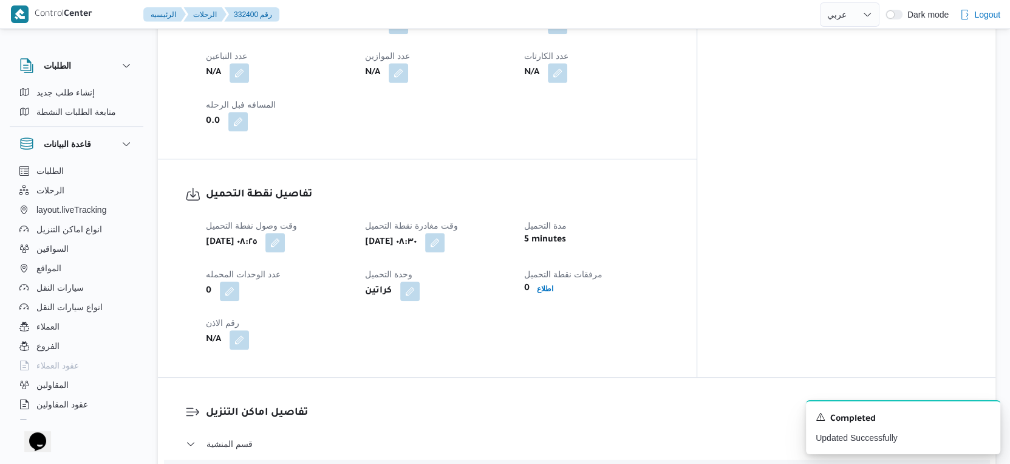
scroll to position [675, 0]
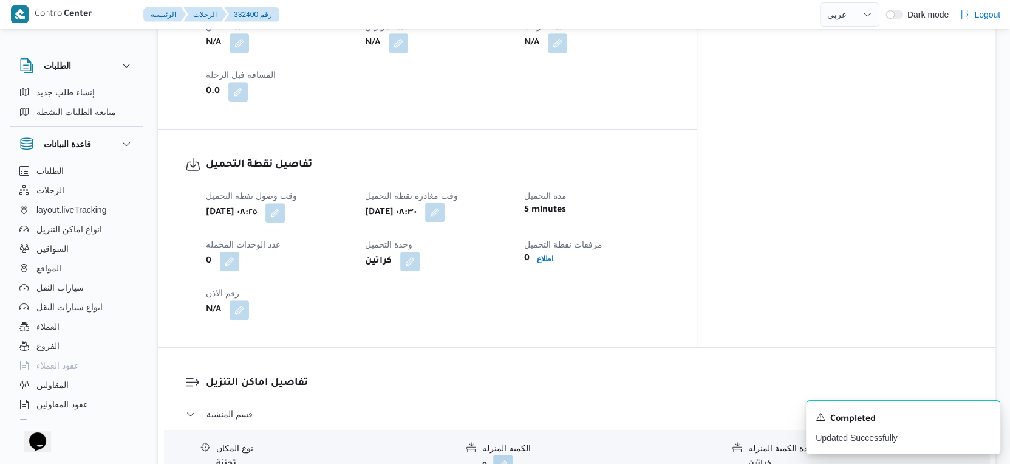
click at [445, 222] on button "button" at bounding box center [434, 211] width 19 height 19
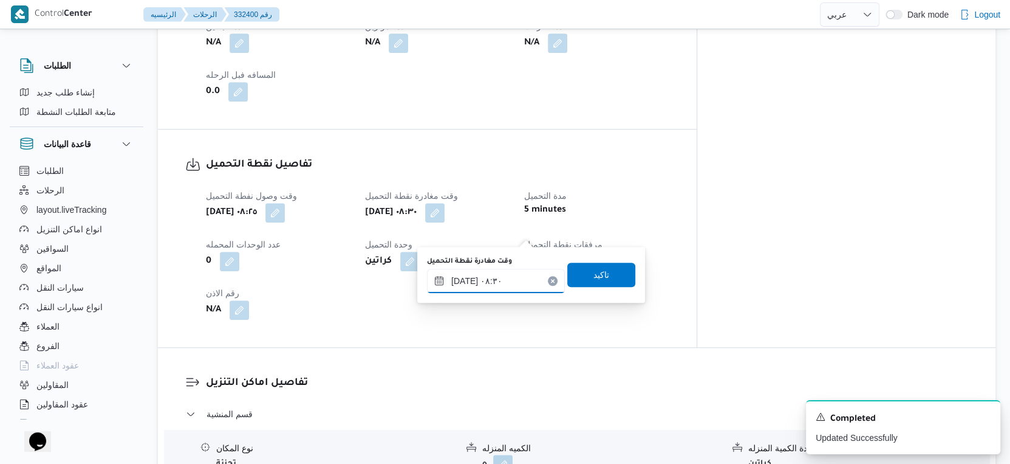
click at [506, 279] on input "[DATE] ٠٨:٣٠" at bounding box center [496, 281] width 138 height 24
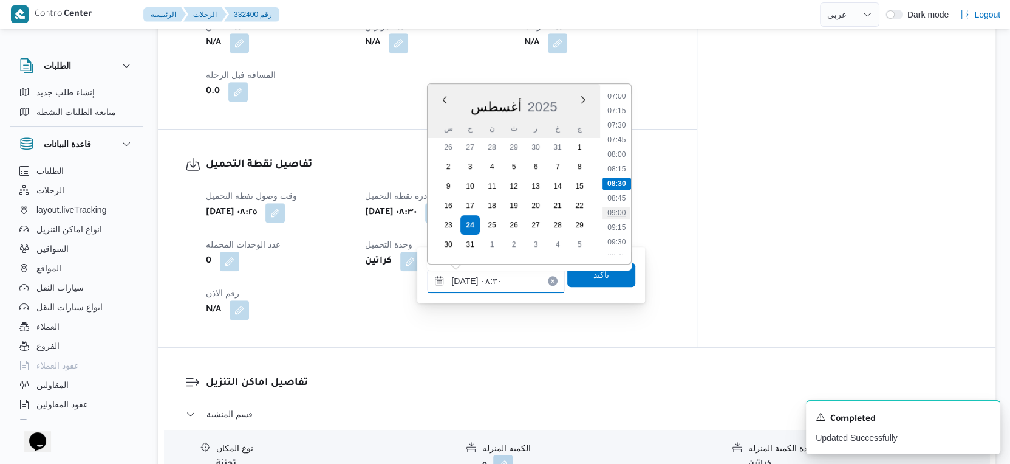
scroll to position [480, 0]
click at [619, 143] on li "09:00" at bounding box center [617, 145] width 28 height 12
type input "[DATE] ٠٩:٠٠"
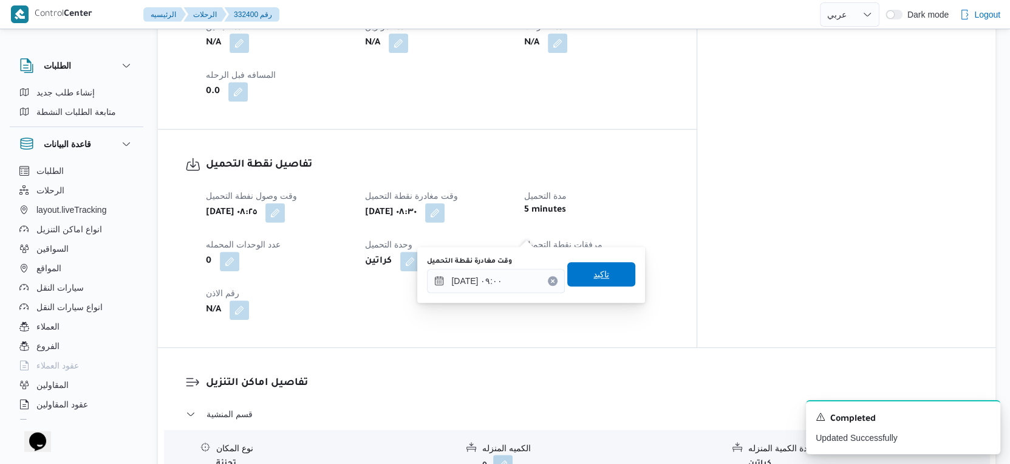
click at [600, 273] on span "تاكيد" at bounding box center [602, 274] width 68 height 24
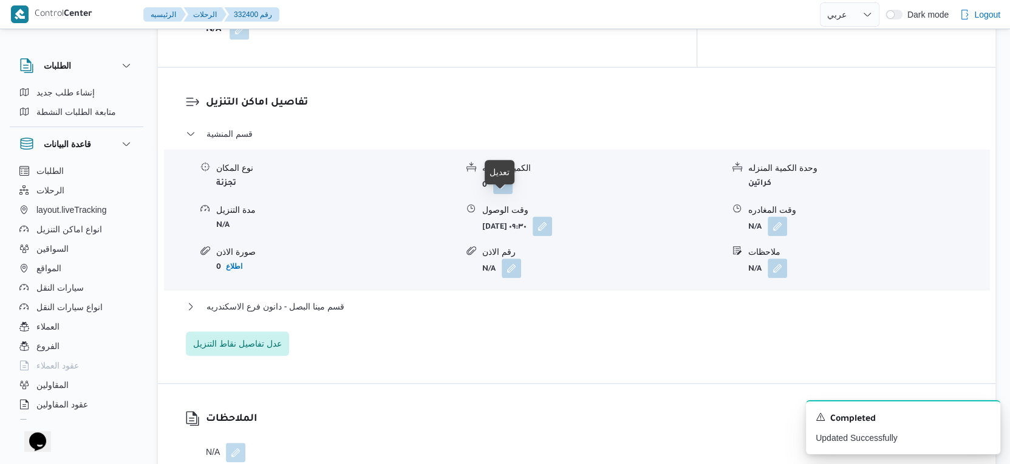
scroll to position [1080, 0]
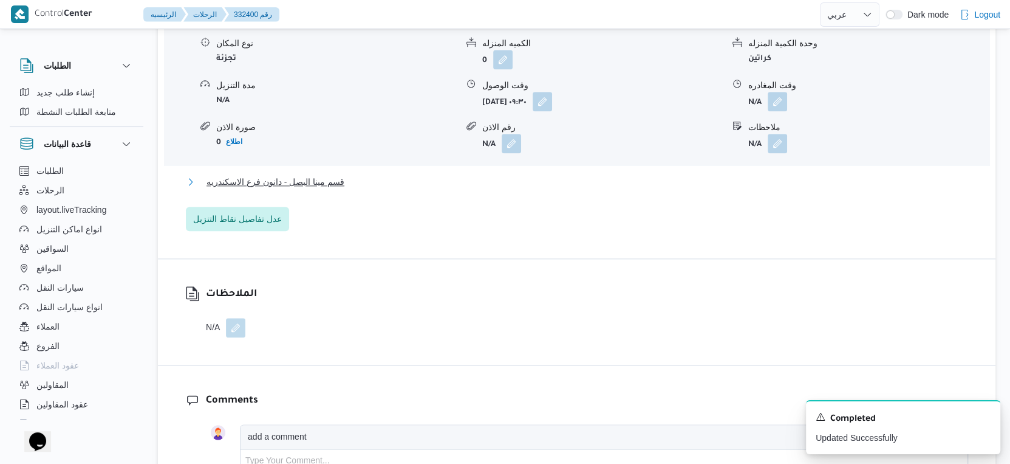
click at [371, 189] on button "قسم مينا البصل - دانون فرع الاسكندريه" at bounding box center [577, 181] width 783 height 15
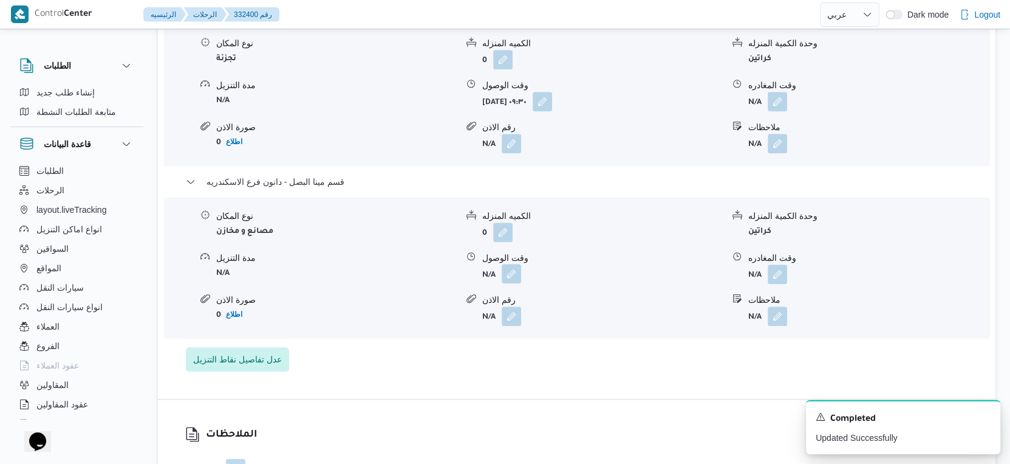
click at [521, 283] on button "button" at bounding box center [511, 273] width 19 height 19
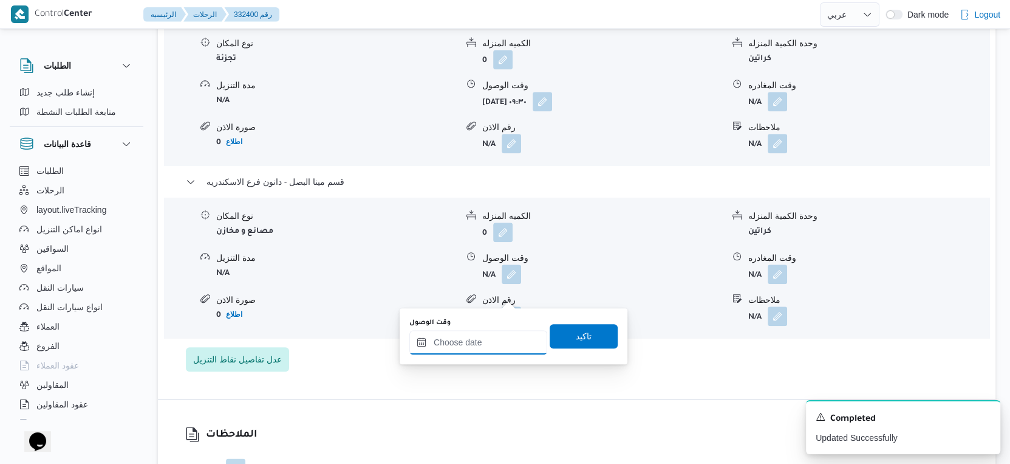
drag, startPoint x: 493, startPoint y: 334, endPoint x: 505, endPoint y: 329, distance: 13.1
click at [493, 334] on input "وقت الوصول" at bounding box center [479, 342] width 138 height 24
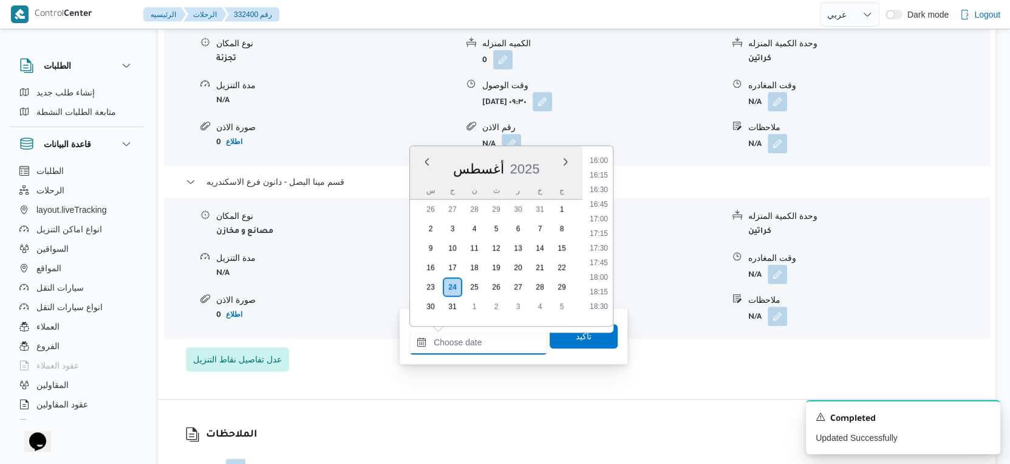
scroll to position [903, 0]
click at [605, 215] on li "16:30" at bounding box center [599, 221] width 28 height 12
type input "[DATE] ١٦:٣٠"
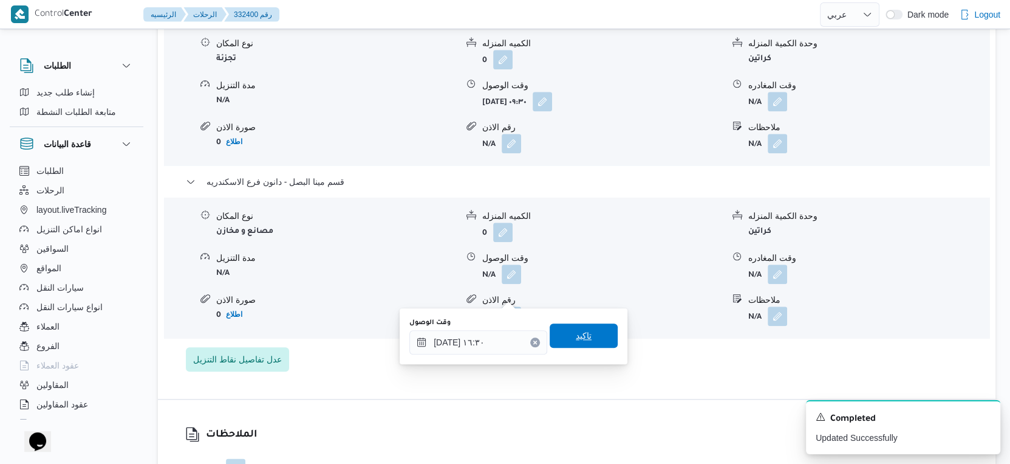
click at [580, 332] on span "تاكيد" at bounding box center [584, 335] width 16 height 15
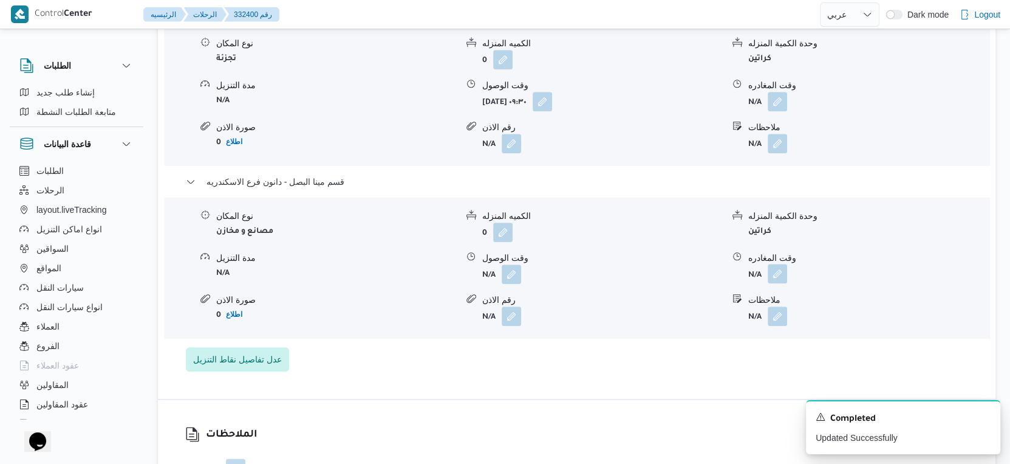
click at [781, 283] on button "button" at bounding box center [777, 273] width 19 height 19
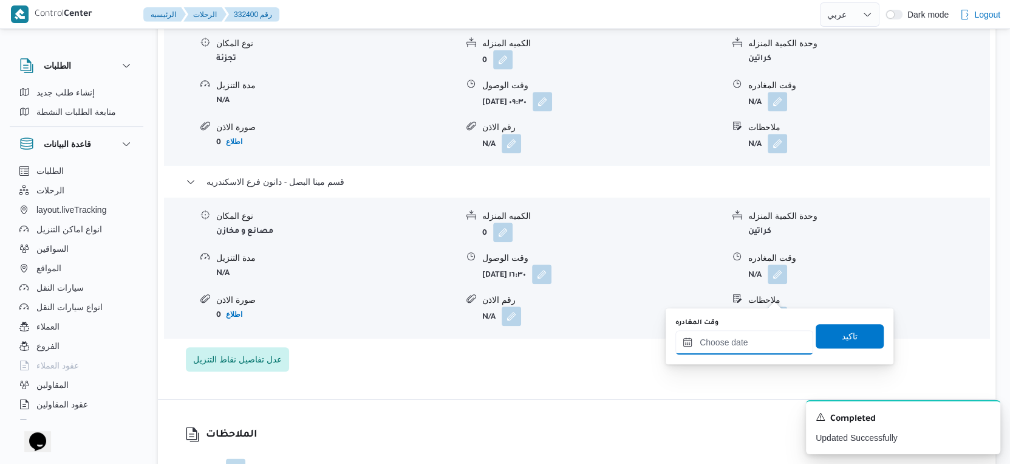
drag, startPoint x: 758, startPoint y: 343, endPoint x: 772, endPoint y: 330, distance: 18.9
click at [758, 343] on input "وقت المغادره" at bounding box center [745, 342] width 138 height 24
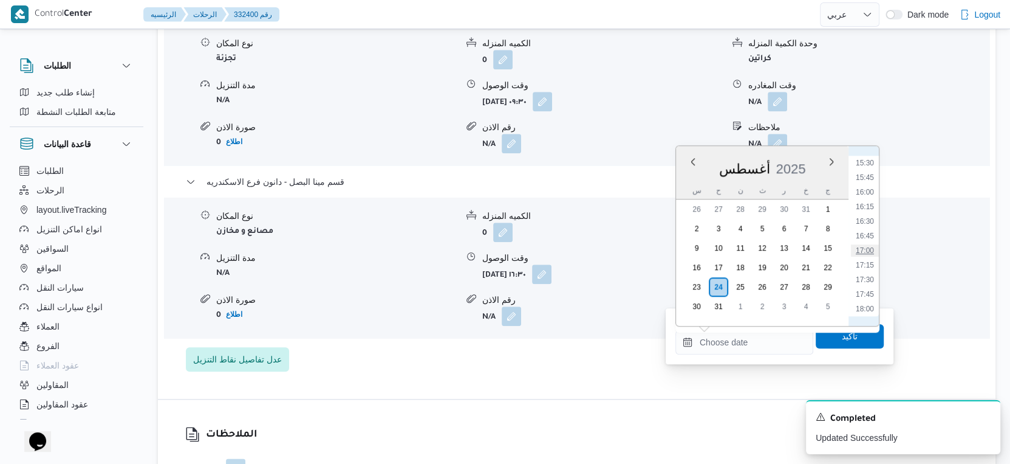
click at [860, 244] on li "17:00" at bounding box center [865, 250] width 28 height 12
type input "[DATE] ١٧:٠٠"
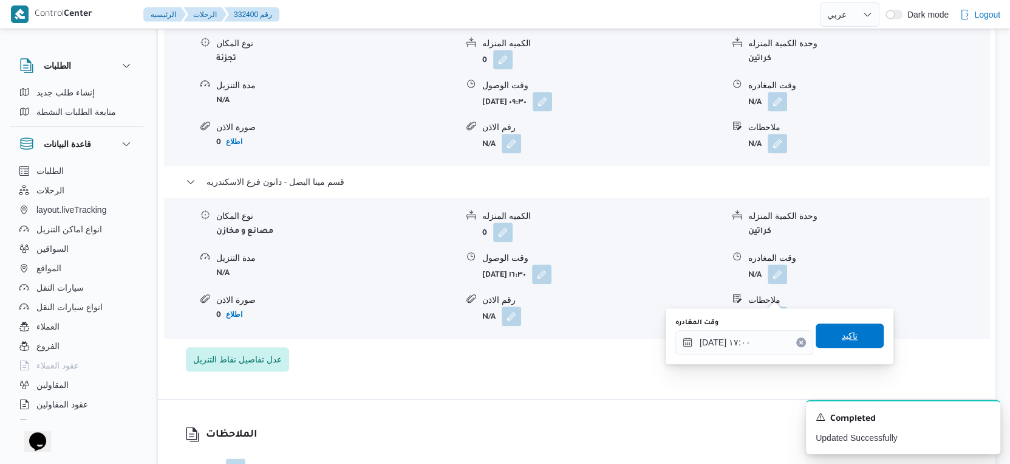
click at [860, 341] on span "تاكيد" at bounding box center [850, 335] width 68 height 24
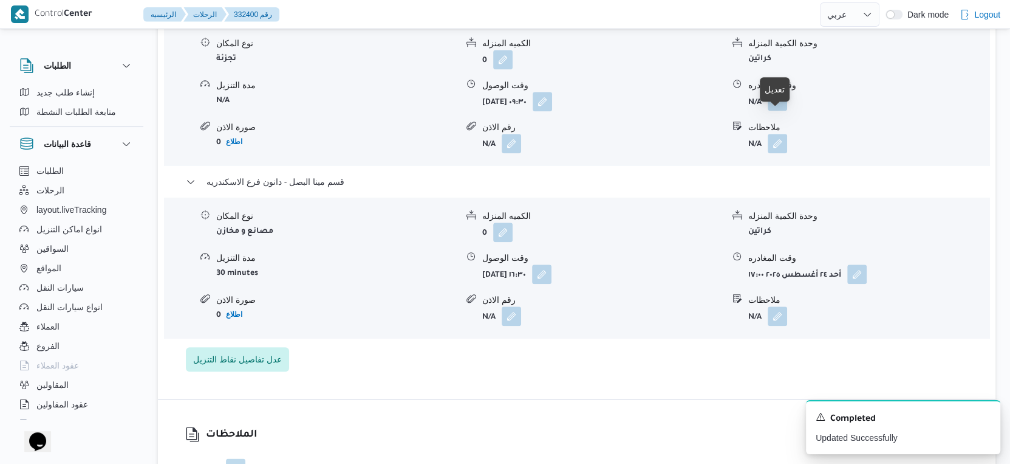
click at [780, 111] on button "button" at bounding box center [777, 100] width 19 height 19
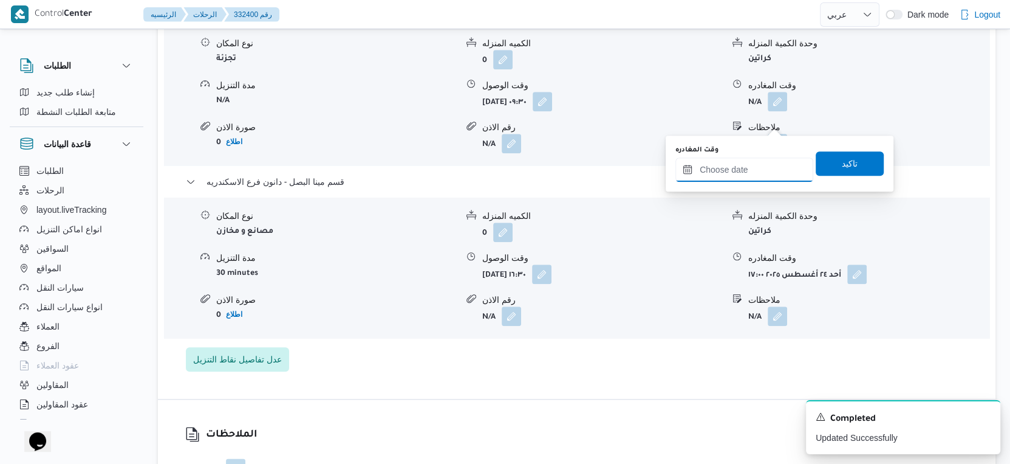
click at [754, 174] on input "وقت المغادره" at bounding box center [745, 169] width 138 height 24
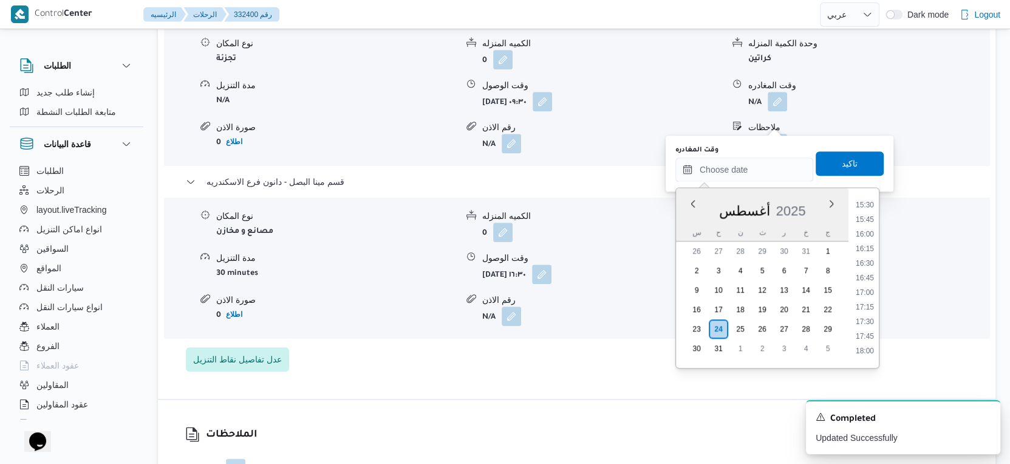
drag, startPoint x: 863, startPoint y: 234, endPoint x: 863, endPoint y: 223, distance: 10.9
click at [863, 234] on li "16:00" at bounding box center [865, 234] width 28 height 12
type input "٢٤/٠٨/٢٠٢٥ ١٦:٠٠"
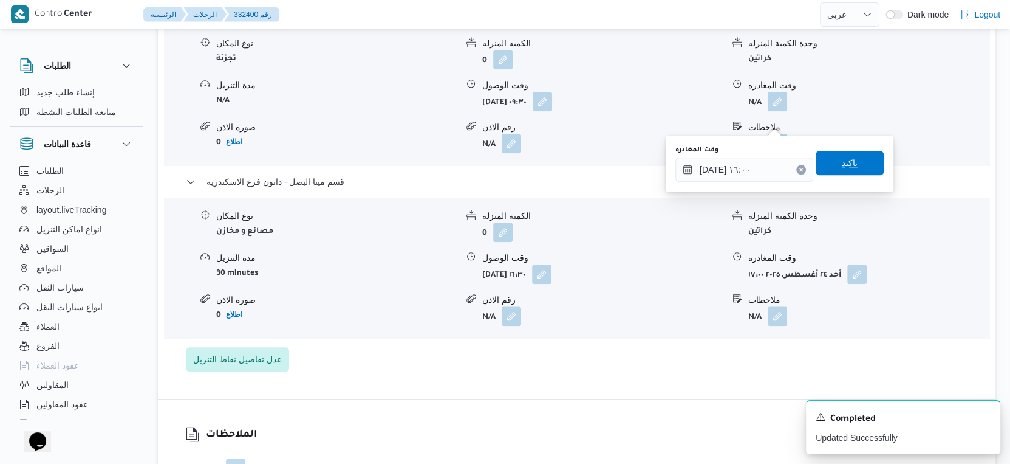
click at [859, 163] on span "تاكيد" at bounding box center [850, 163] width 68 height 24
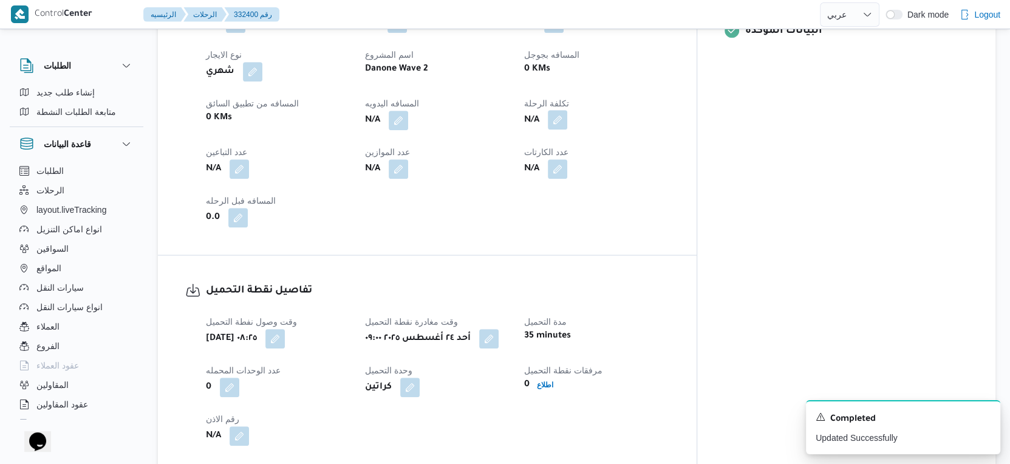
scroll to position [473, 0]
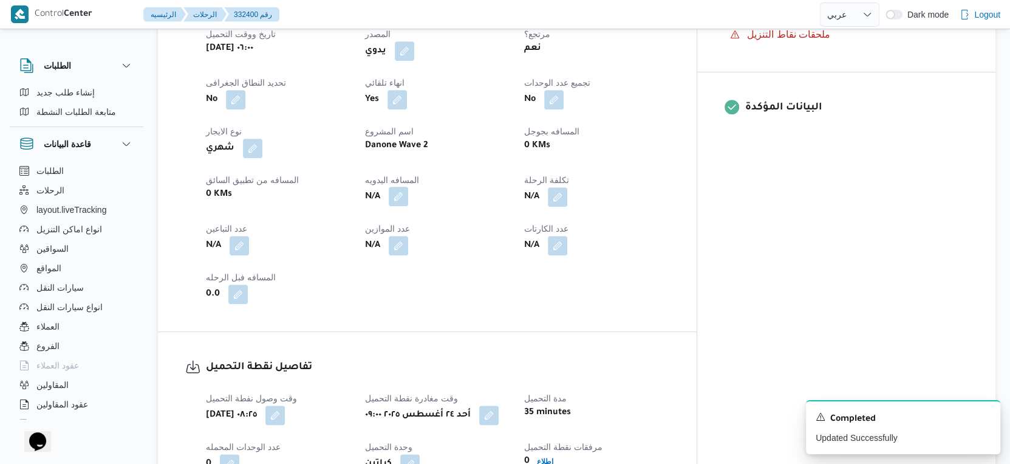
click at [408, 206] on button "button" at bounding box center [398, 196] width 19 height 19
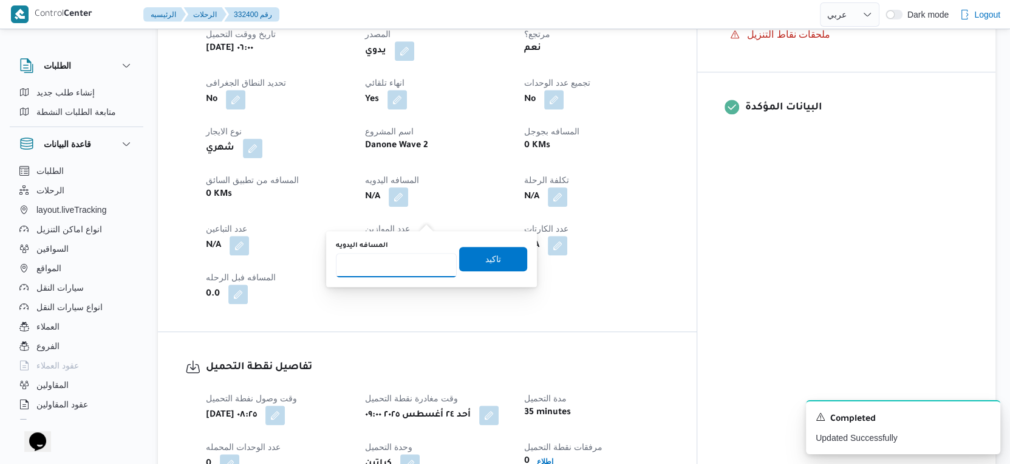
click at [381, 262] on input "المسافه اليدويه" at bounding box center [396, 265] width 121 height 24
type input "26"
click at [491, 256] on span "تاكيد" at bounding box center [493, 258] width 68 height 24
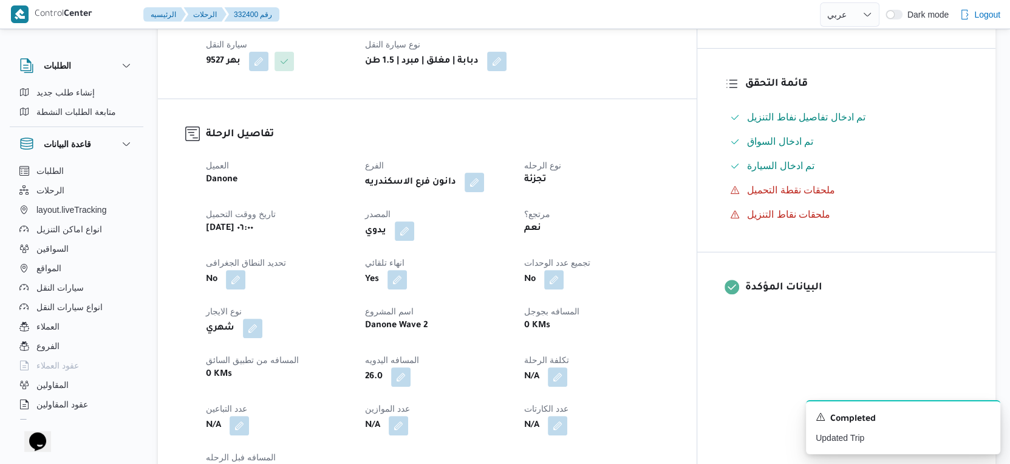
scroll to position [0, 0]
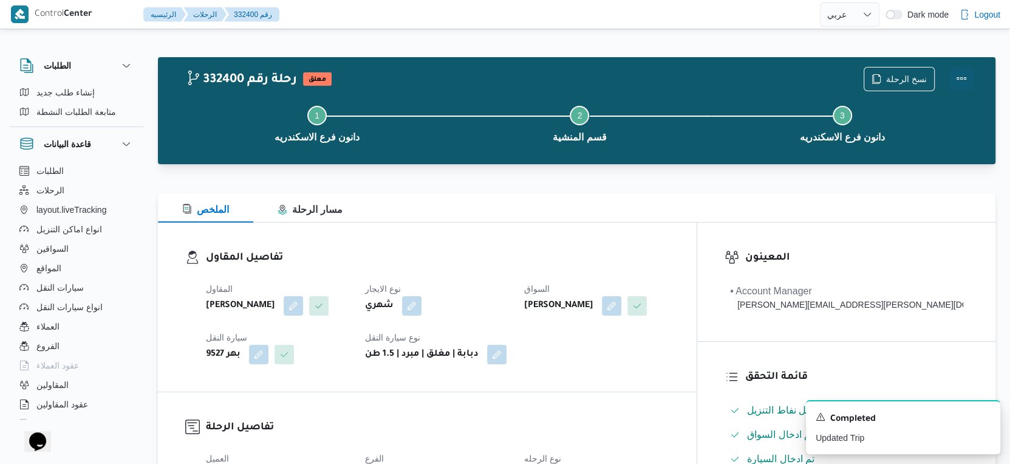
click at [961, 77] on button "Actions" at bounding box center [962, 78] width 24 height 24
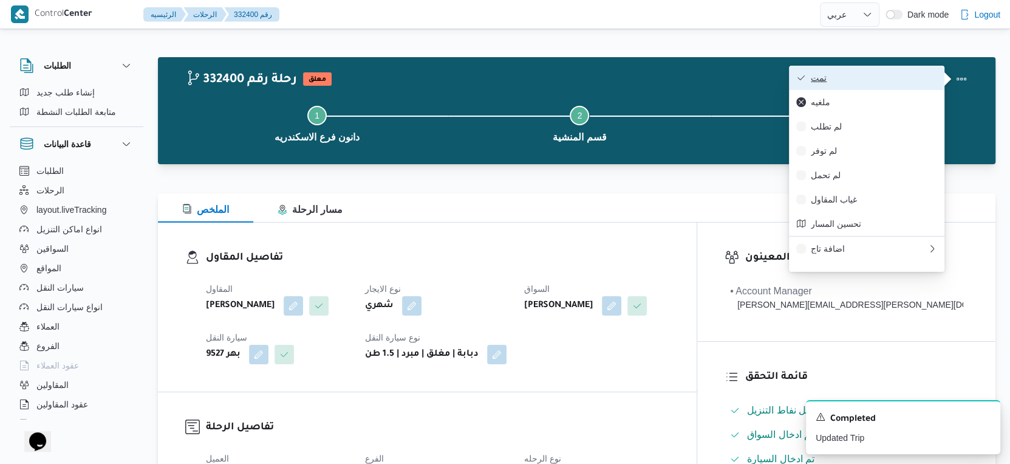
click at [887, 84] on button "تمت" at bounding box center [867, 78] width 156 height 24
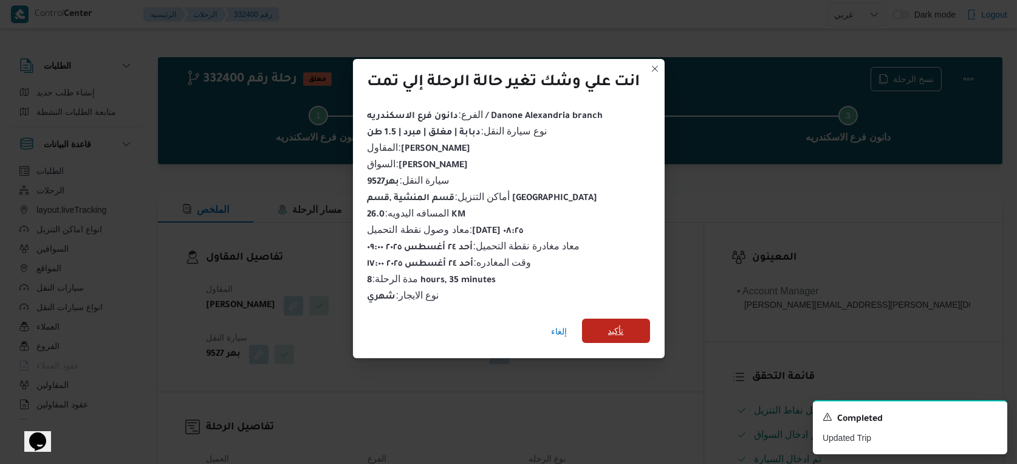
click at [622, 324] on span "تأكيد" at bounding box center [616, 330] width 16 height 15
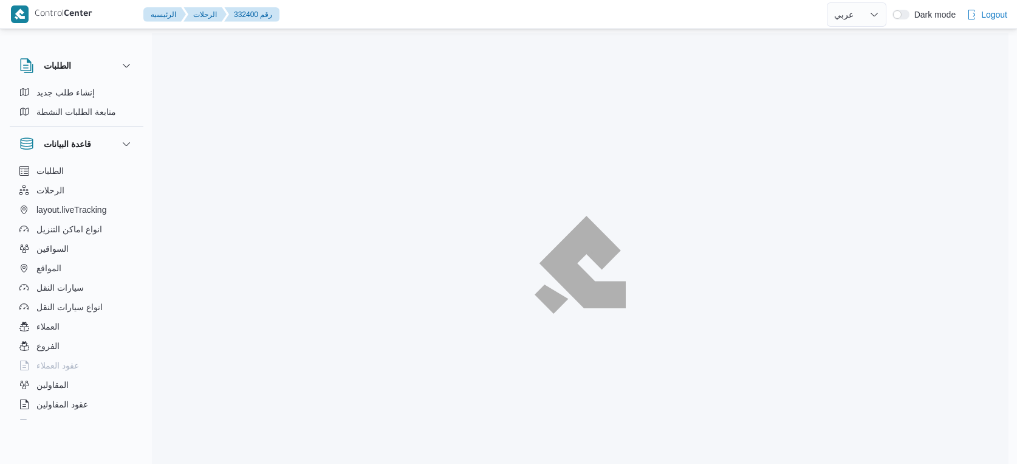
select select "ar"
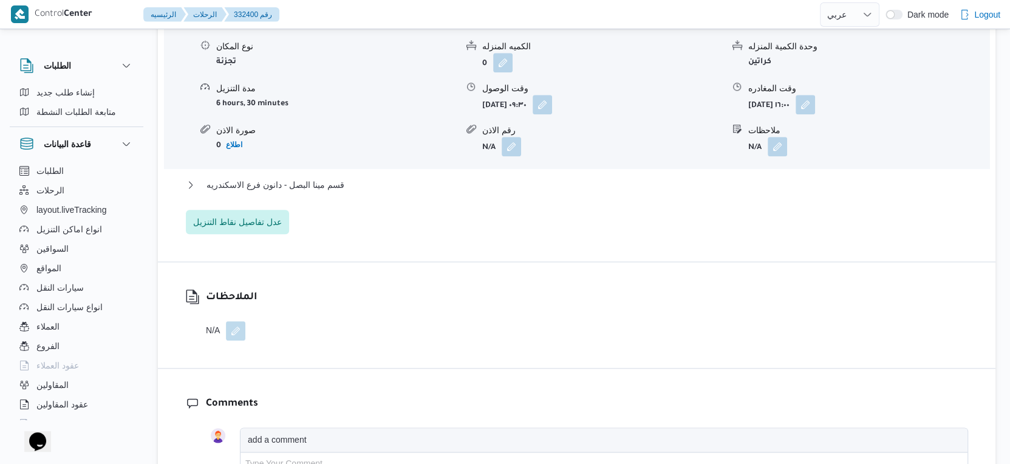
scroll to position [1080, 0]
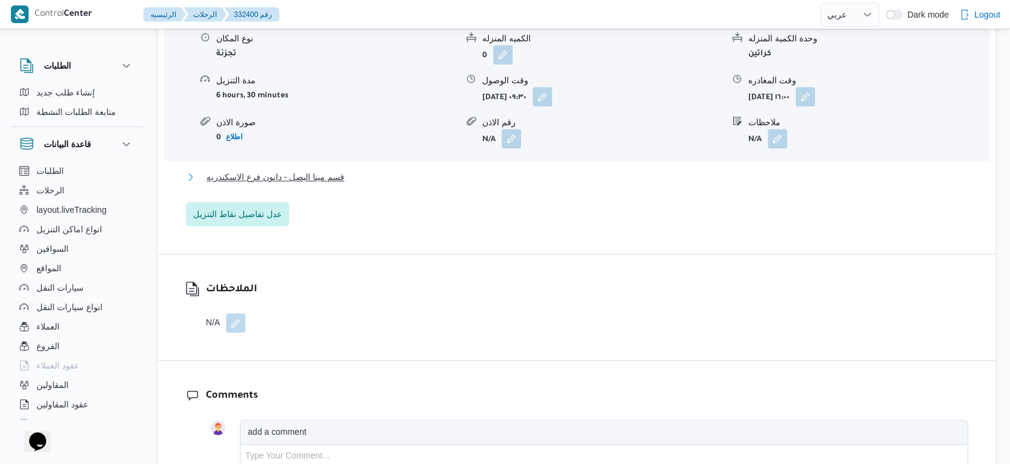
click at [371, 184] on button "قسم مينا البصل - دانون فرع الاسكندريه" at bounding box center [577, 177] width 783 height 15
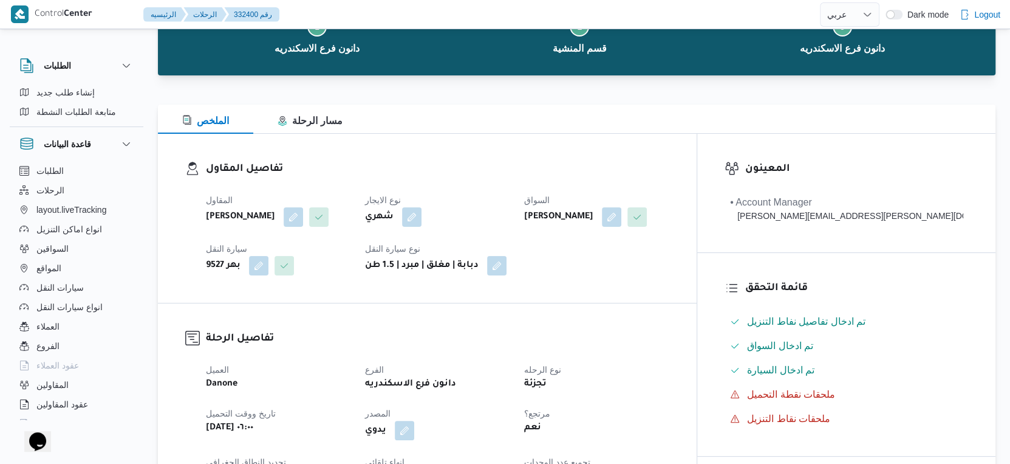
scroll to position [0, 0]
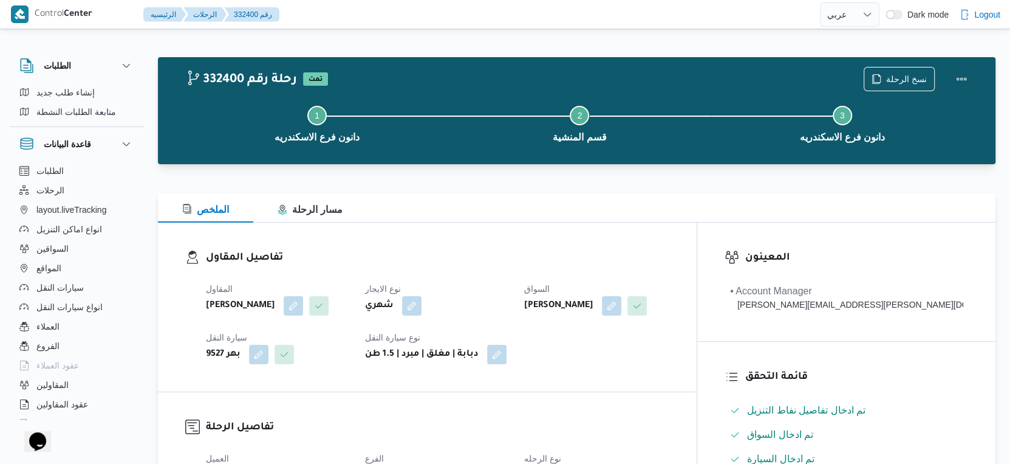
select select "ar"
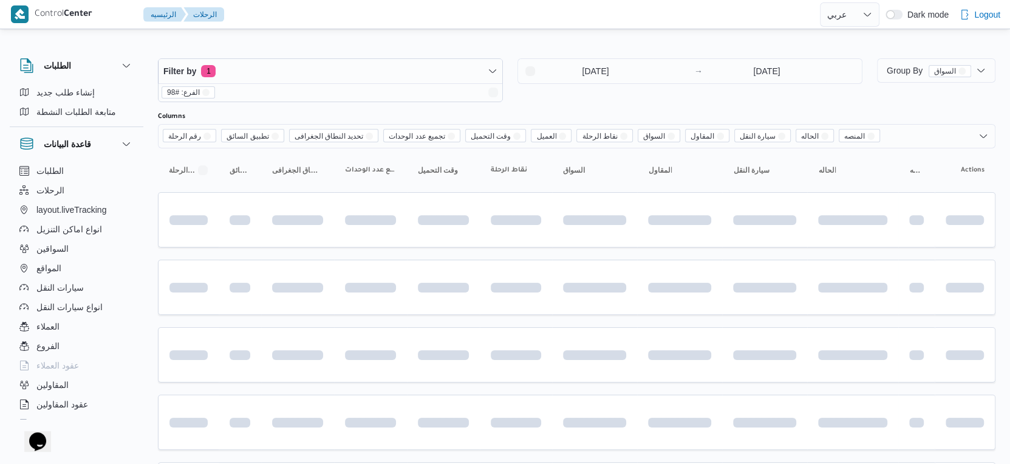
scroll to position [405, 0]
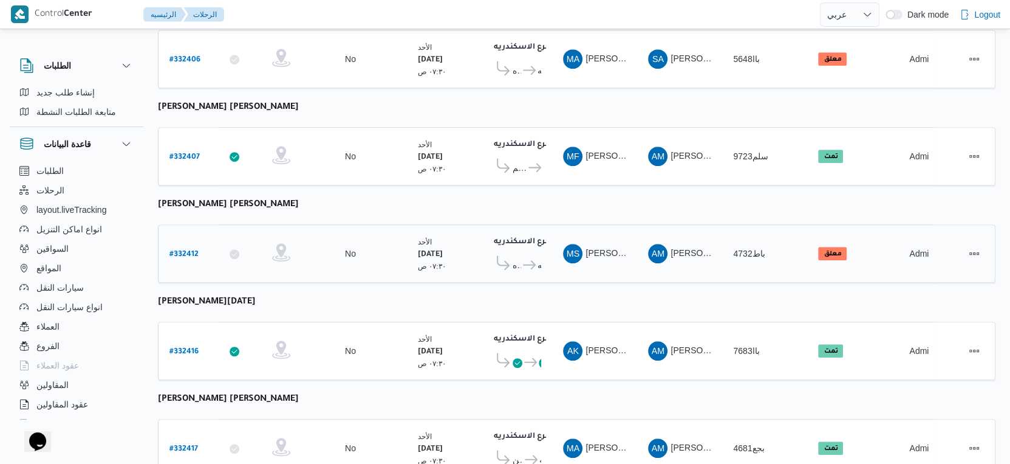
click at [189, 250] on b "# 332412" at bounding box center [184, 254] width 29 height 9
select select "ar"
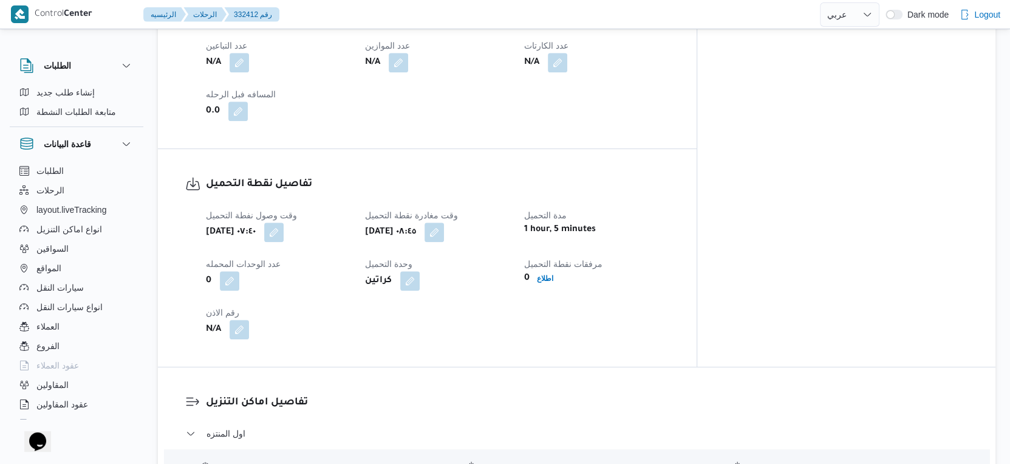
scroll to position [810, 0]
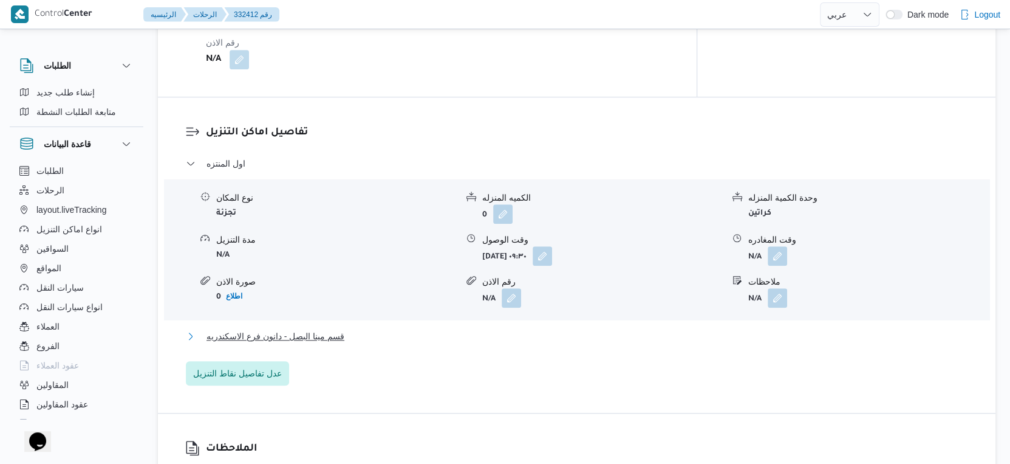
click at [343, 340] on span "قسم مينا البصل - دانون فرع الاسكندريه" at bounding box center [276, 336] width 138 height 15
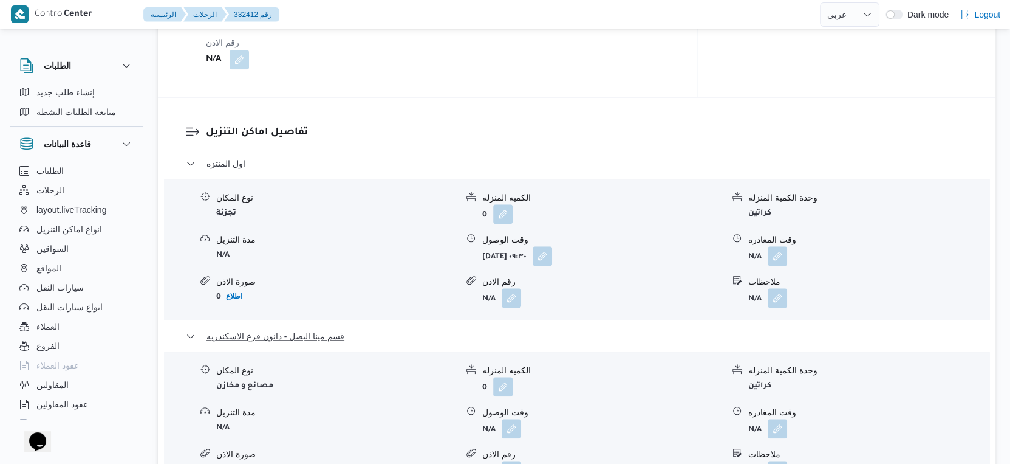
scroll to position [675, 0]
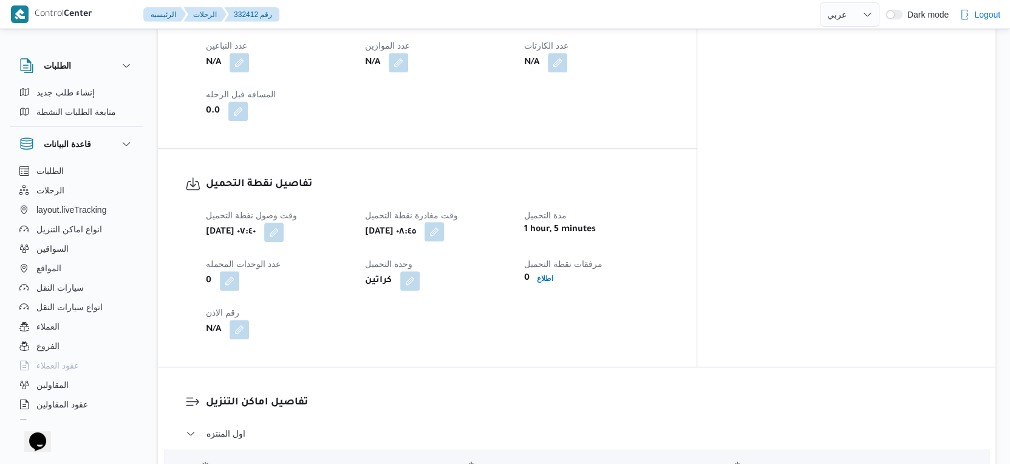
click at [444, 234] on button "button" at bounding box center [434, 231] width 19 height 19
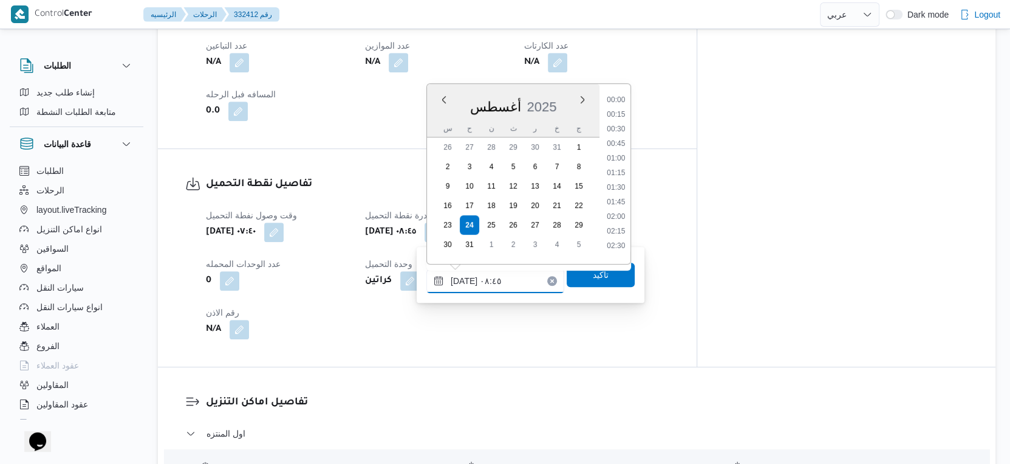
click at [500, 278] on input "٢٤/٠٨/٢٠٢٥ ٠٨:٤٥" at bounding box center [496, 281] width 138 height 24
click at [616, 199] on li "09:00" at bounding box center [616, 198] width 28 height 12
type input "٢٤/٠٨/٢٠٢٥ ٠٩:٠٠"
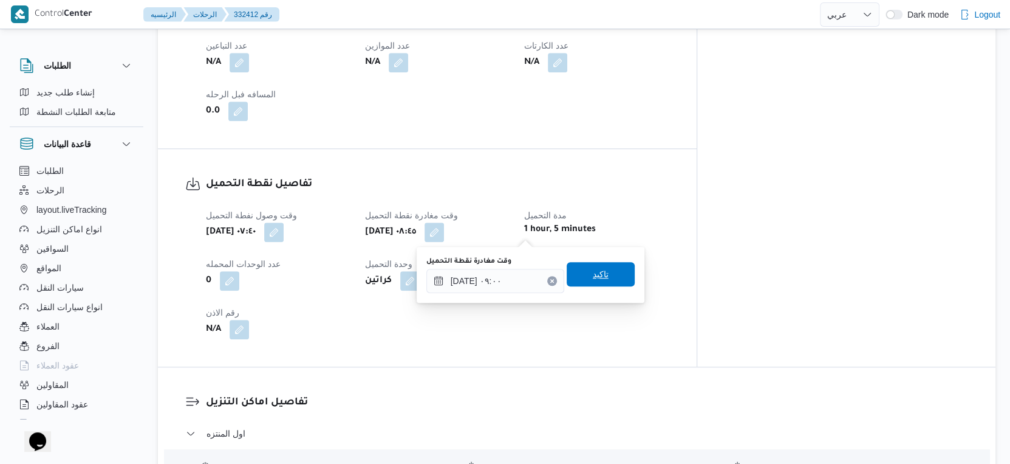
click at [608, 272] on span "تاكيد" at bounding box center [601, 274] width 68 height 24
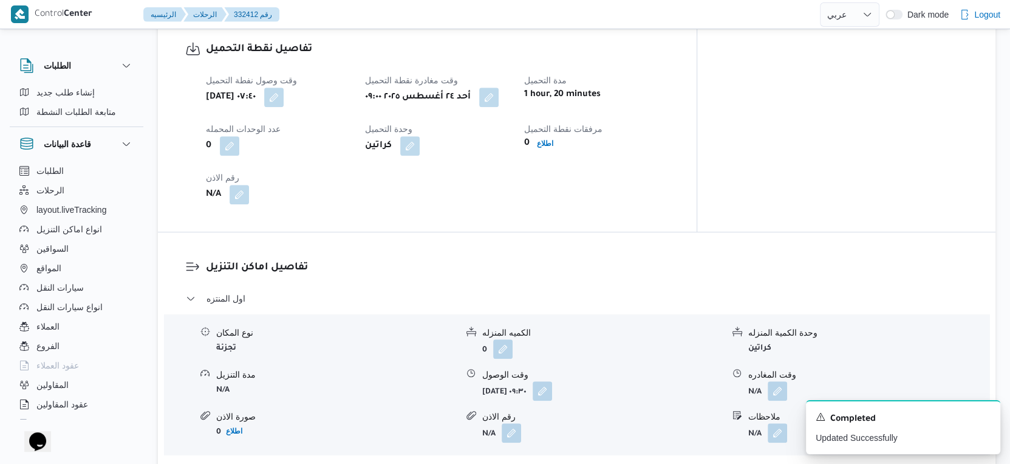
scroll to position [473, 0]
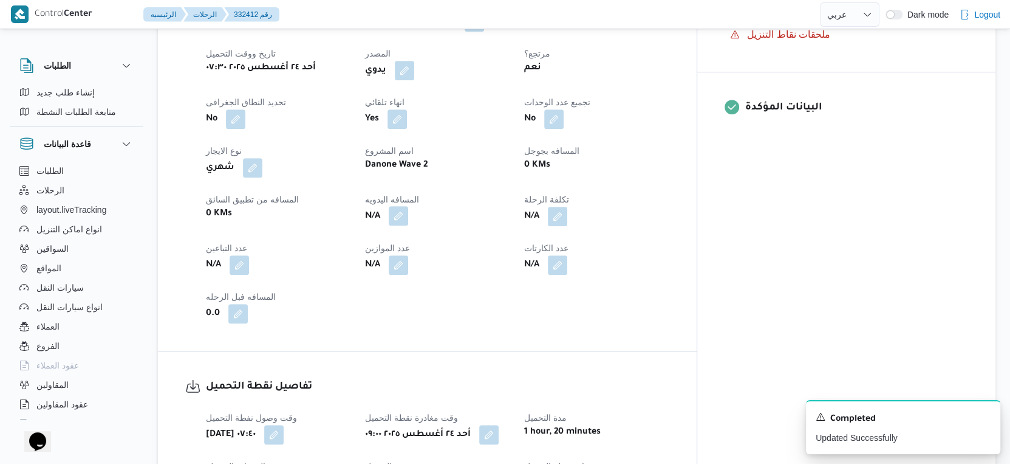
click at [408, 220] on button "button" at bounding box center [398, 215] width 19 height 19
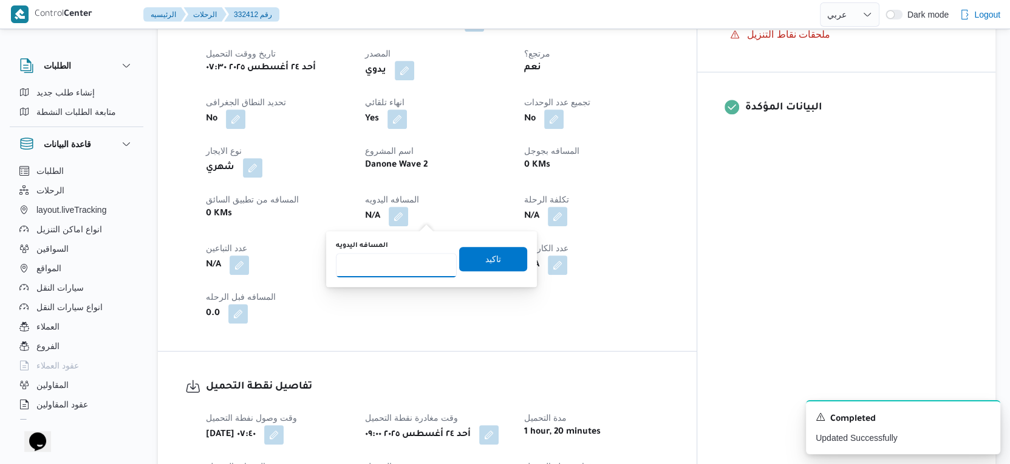
click at [400, 260] on input "المسافه اليدويه" at bounding box center [396, 265] width 121 height 24
type input "45"
click at [486, 259] on span "تاكيد" at bounding box center [494, 258] width 16 height 15
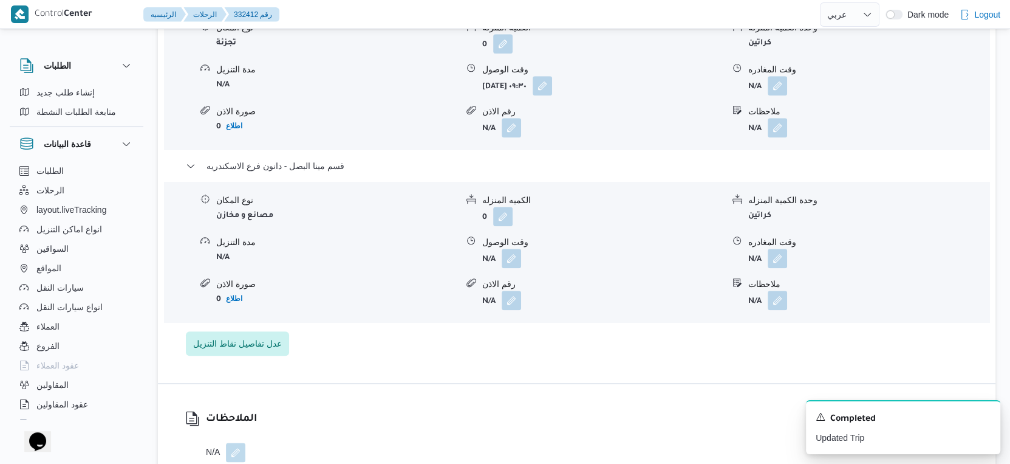
scroll to position [1148, 0]
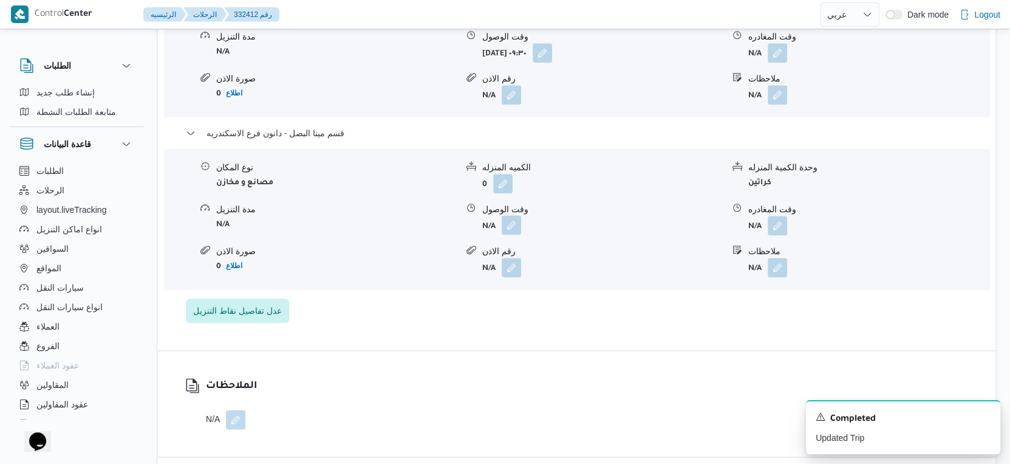
click at [510, 221] on button "button" at bounding box center [511, 224] width 19 height 19
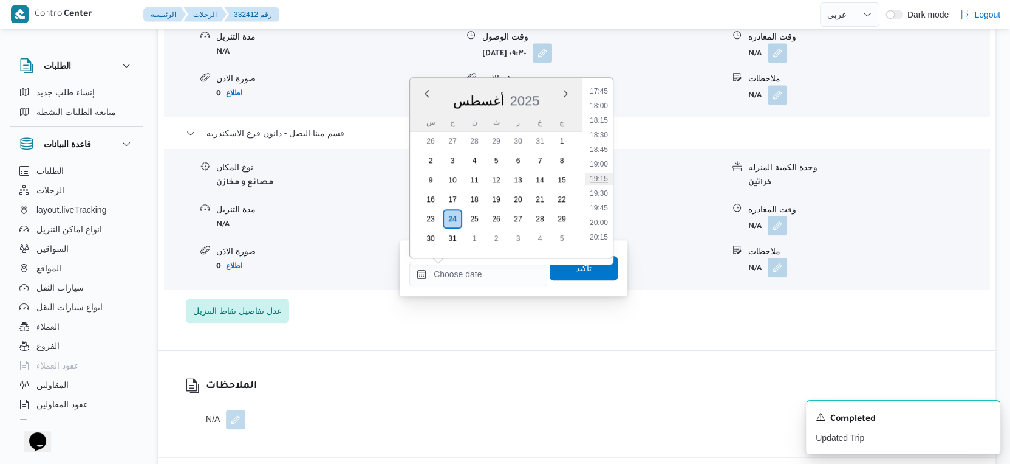
scroll to position [971, 0]
click at [605, 173] on li "18:00" at bounding box center [599, 172] width 28 height 12
type input "٢٤/٠٨/٢٠٢٥ ١٨:٠٠"
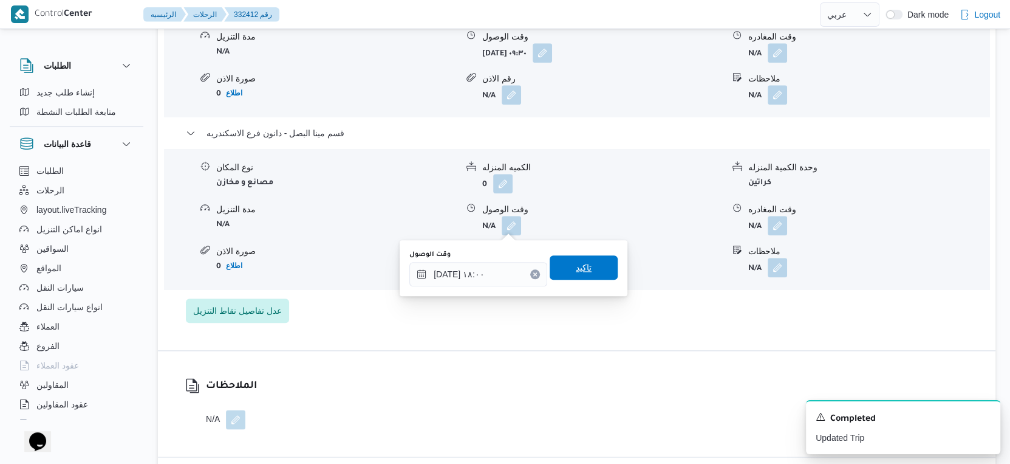
click at [597, 261] on span "تاكيد" at bounding box center [584, 267] width 68 height 24
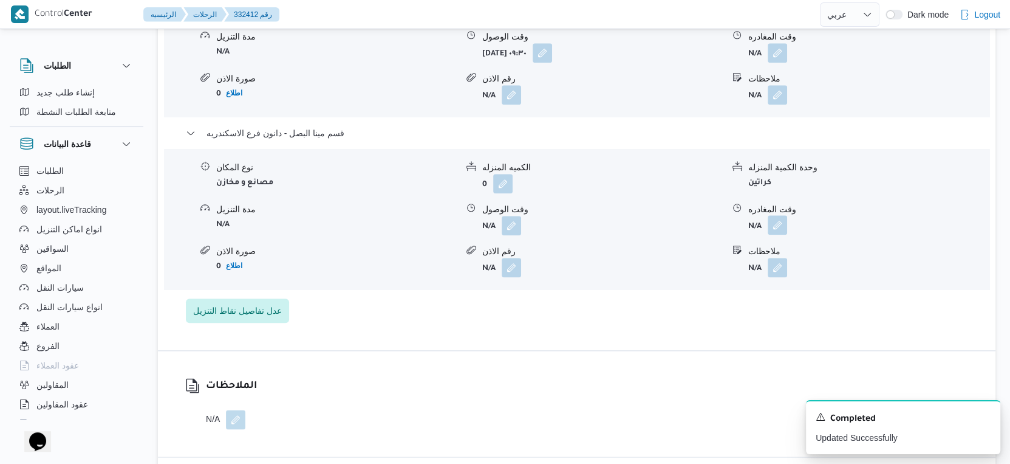
click at [778, 224] on button "button" at bounding box center [777, 224] width 19 height 19
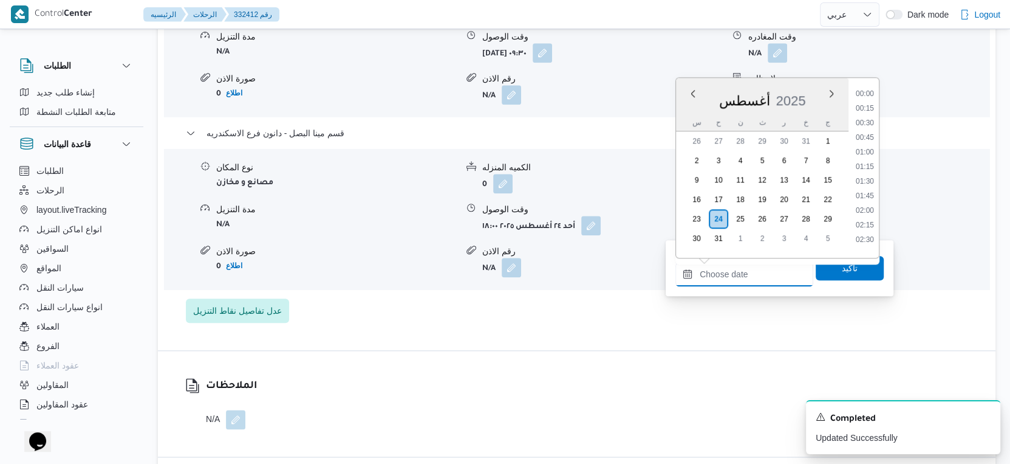
click at [757, 268] on input "وقت المغادره" at bounding box center [745, 274] width 138 height 24
click at [865, 199] on li "18:30" at bounding box center [865, 202] width 28 height 12
type input "٢٤/٠٨/٢٠٢٥ ١٨:٣٠"
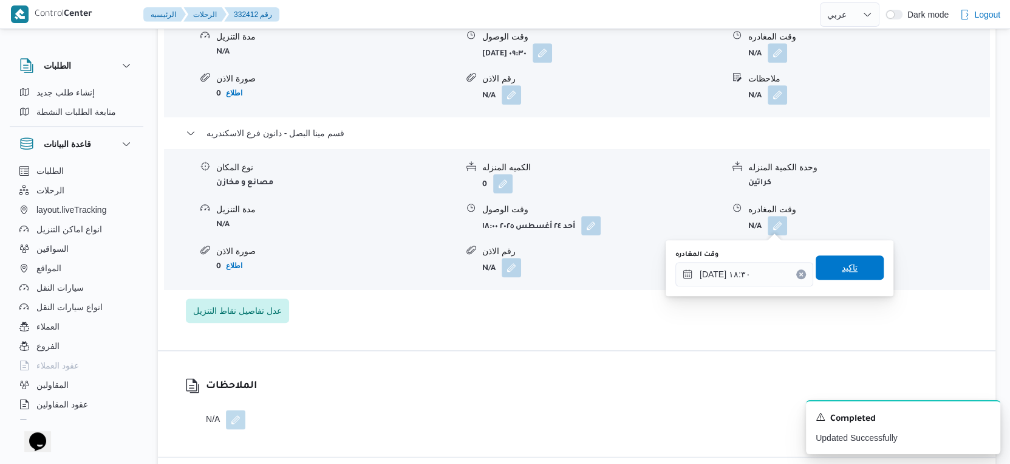
click at [856, 263] on span "تاكيد" at bounding box center [850, 267] width 68 height 24
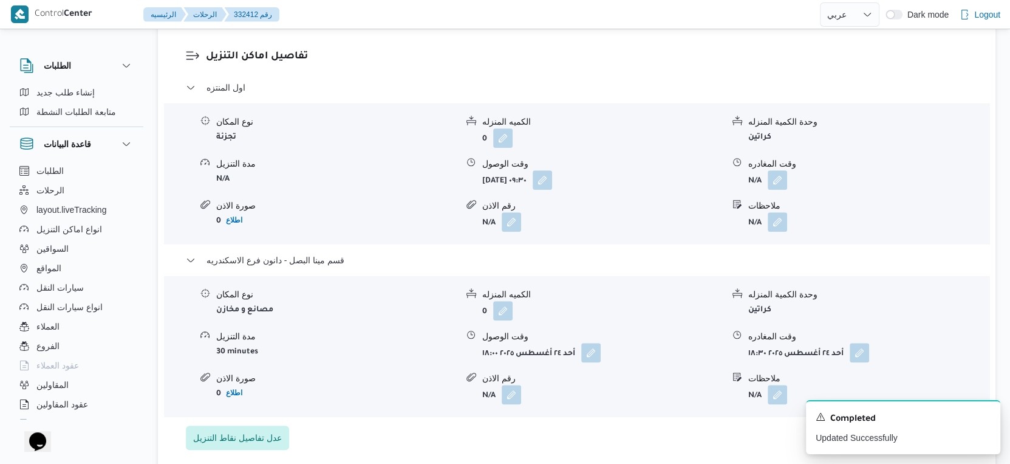
scroll to position [1013, 0]
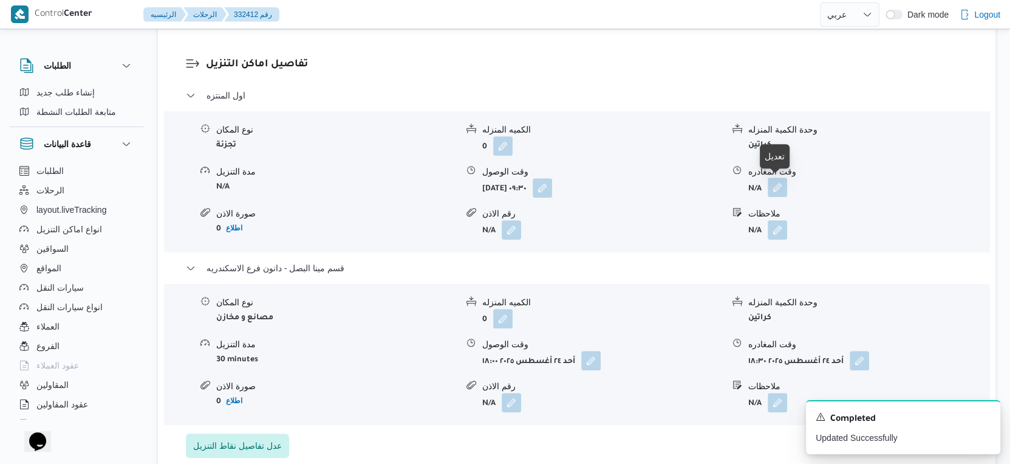
click at [778, 183] on button "button" at bounding box center [777, 186] width 19 height 19
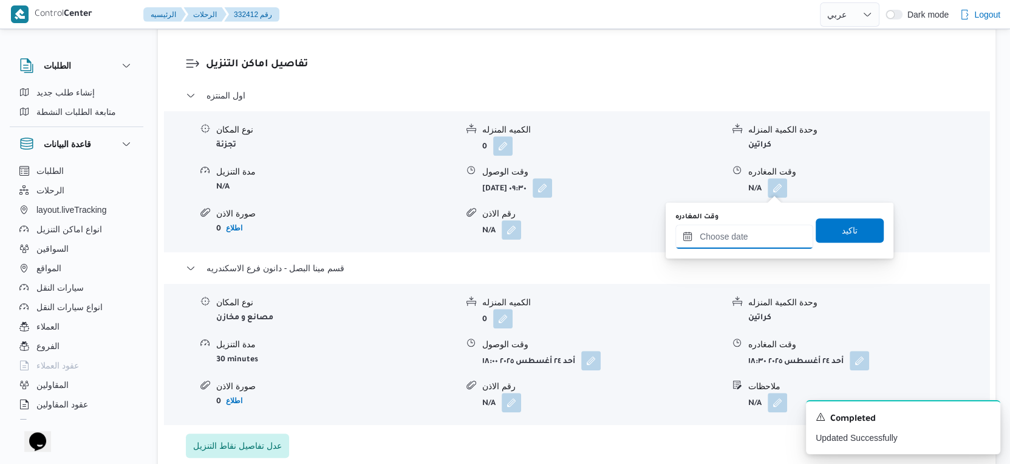
drag, startPoint x: 750, startPoint y: 238, endPoint x: 772, endPoint y: 242, distance: 22.8
click at [750, 238] on input "وقت المغادره" at bounding box center [745, 236] width 138 height 24
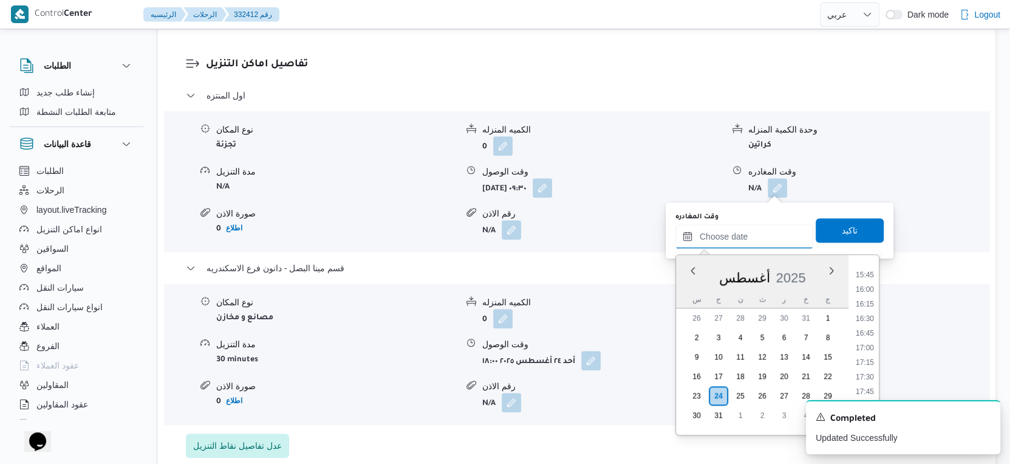
scroll to position [903, 0]
drag, startPoint x: 872, startPoint y: 385, endPoint x: 866, endPoint y: 332, distance: 53.1
click at [872, 385] on li "17:30" at bounding box center [865, 388] width 28 height 12
type input "٢٤/٠٨/٢٠٢٥ ١٧:٣٠"
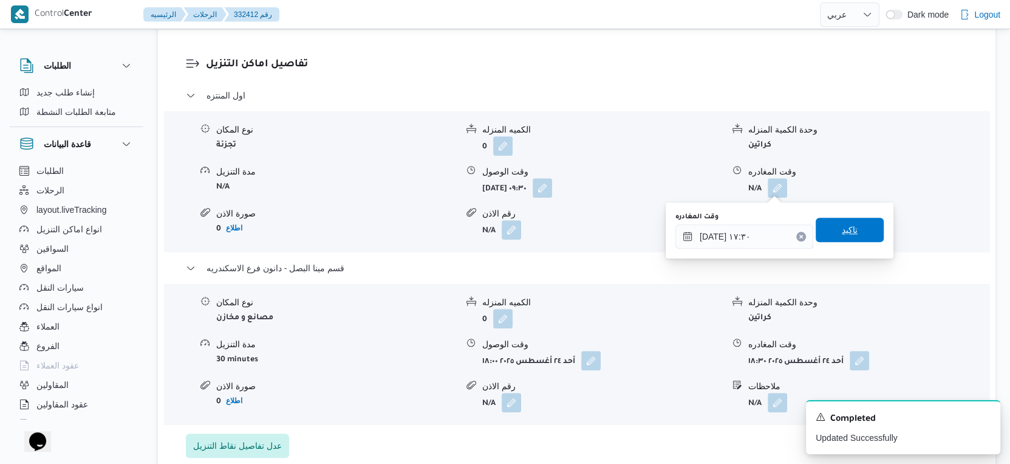
click at [845, 222] on span "تاكيد" at bounding box center [850, 230] width 68 height 24
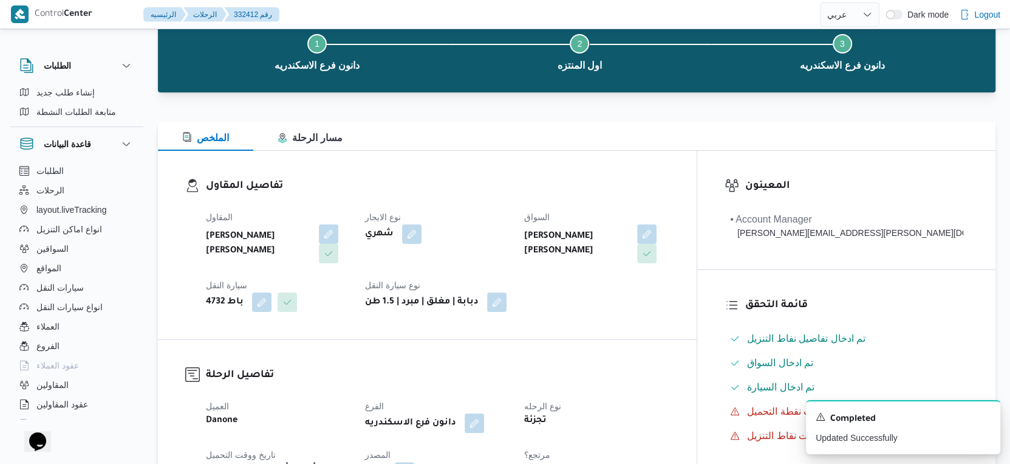
scroll to position [0, 0]
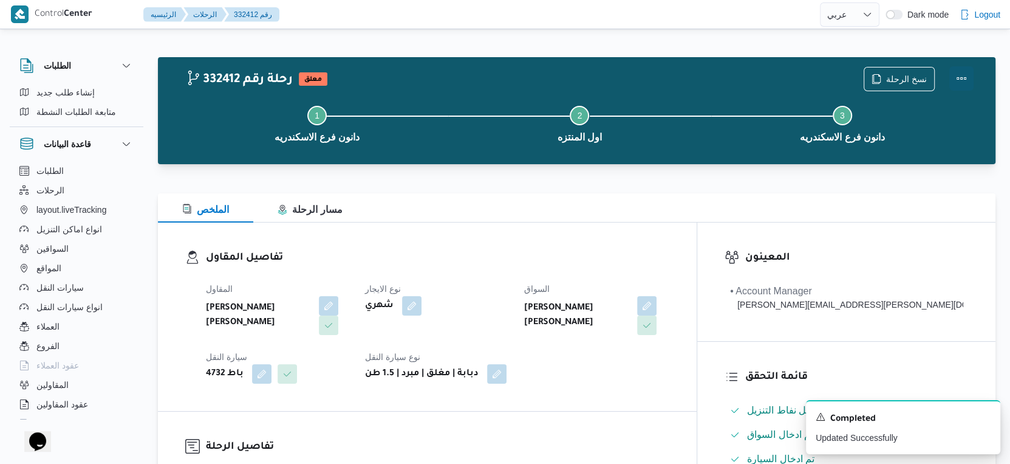
click at [961, 74] on button "Actions" at bounding box center [962, 78] width 24 height 24
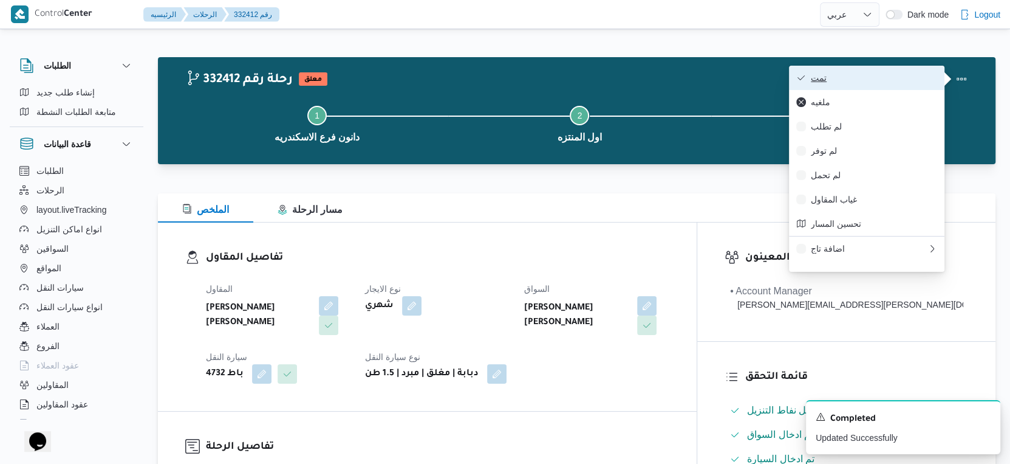
click at [877, 80] on span "تمت" at bounding box center [874, 78] width 126 height 10
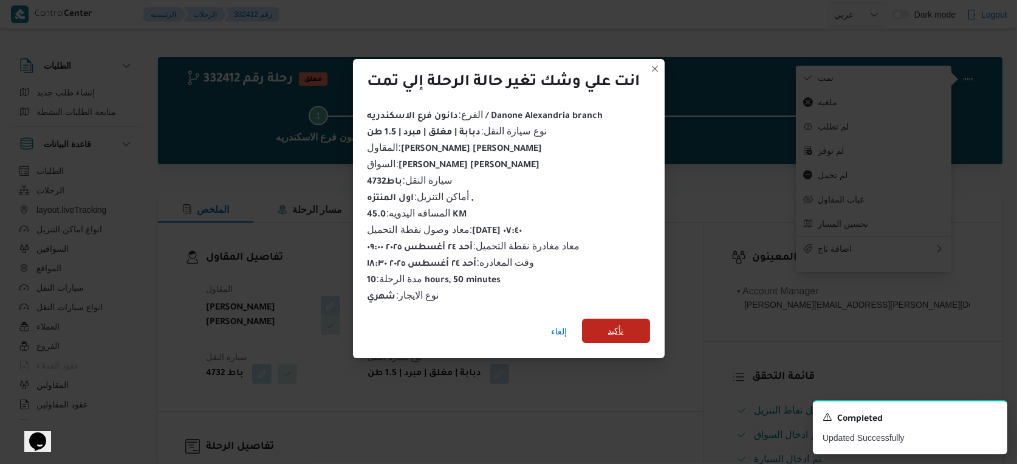
click at [611, 324] on span "تأكيد" at bounding box center [616, 330] width 16 height 15
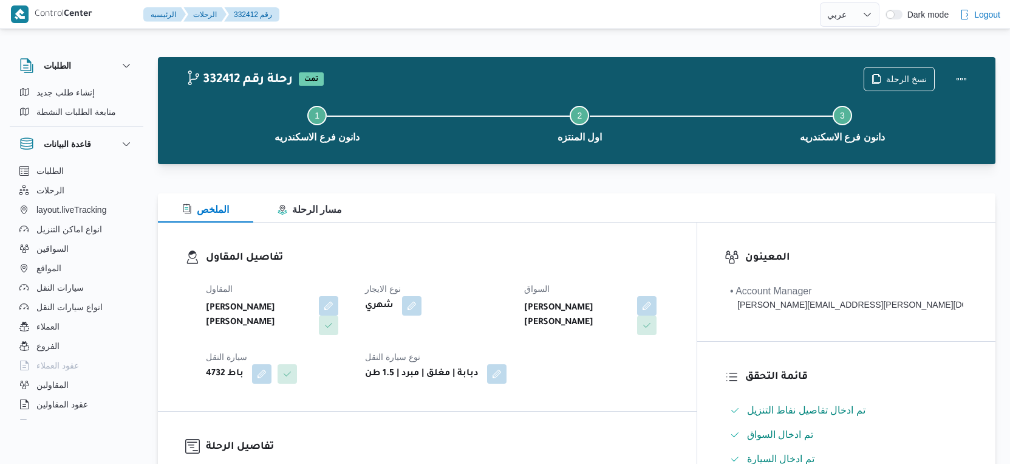
select select "ar"
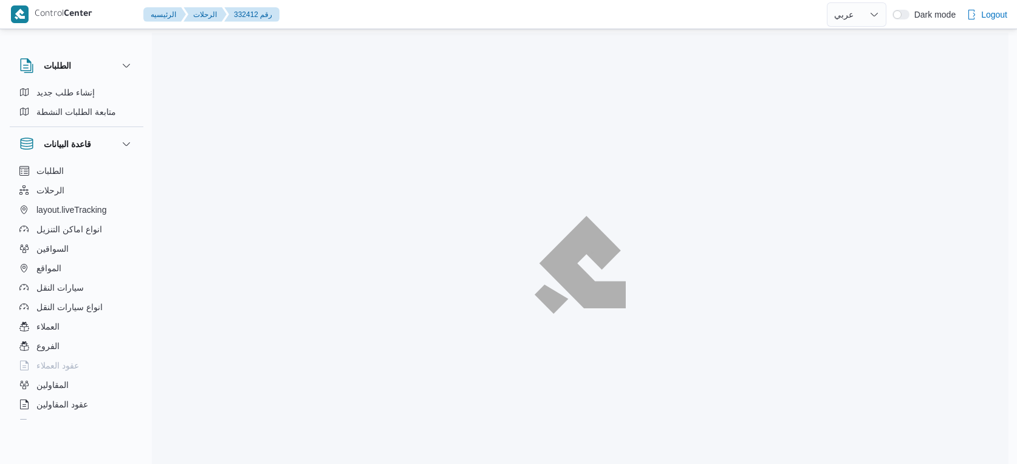
select select "ar"
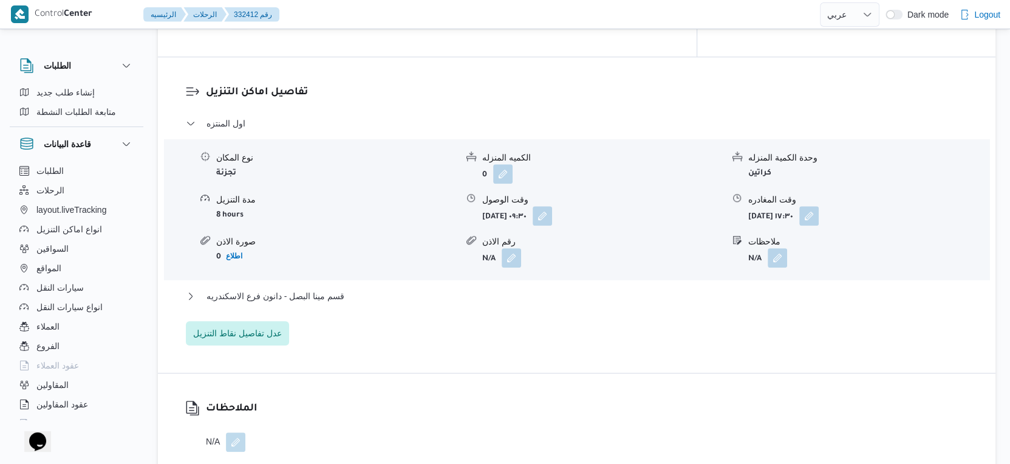
scroll to position [1013, 0]
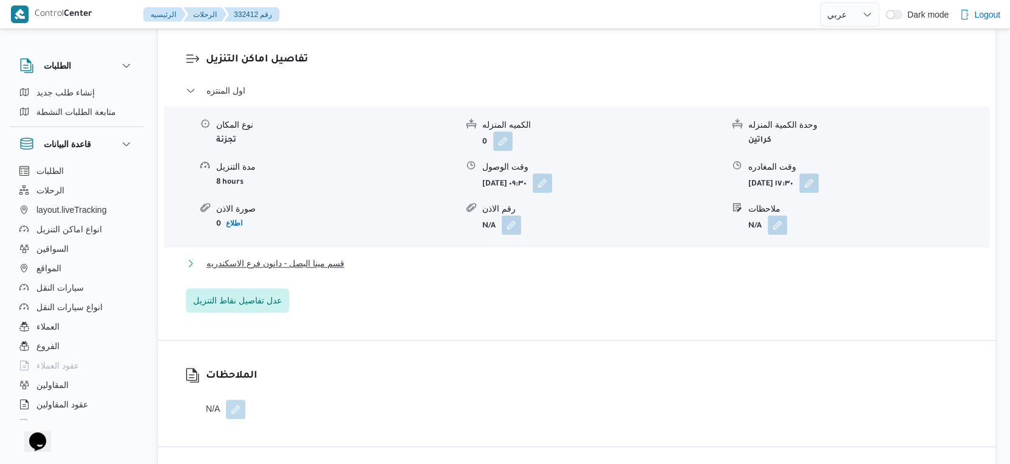
click at [372, 259] on button "قسم مينا البصل - دانون فرع الاسكندريه" at bounding box center [577, 263] width 783 height 15
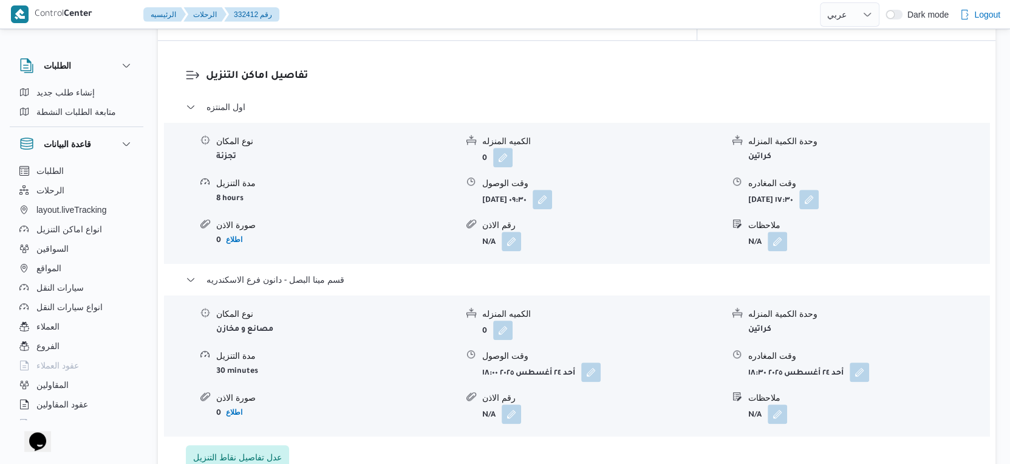
scroll to position [1080, 0]
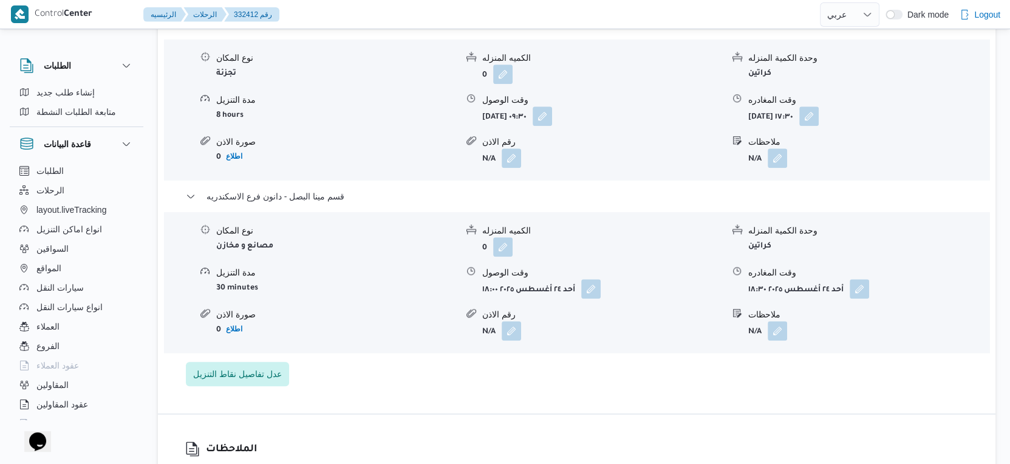
select select "ar"
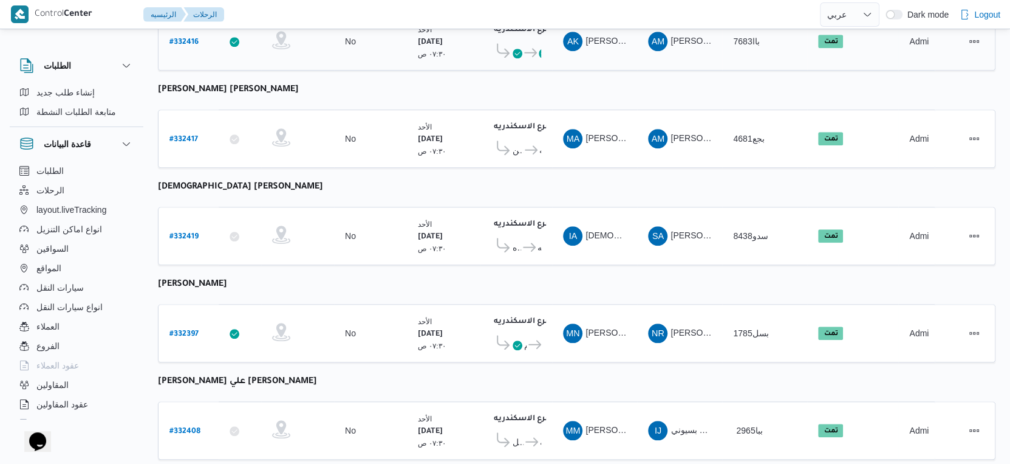
scroll to position [992, 0]
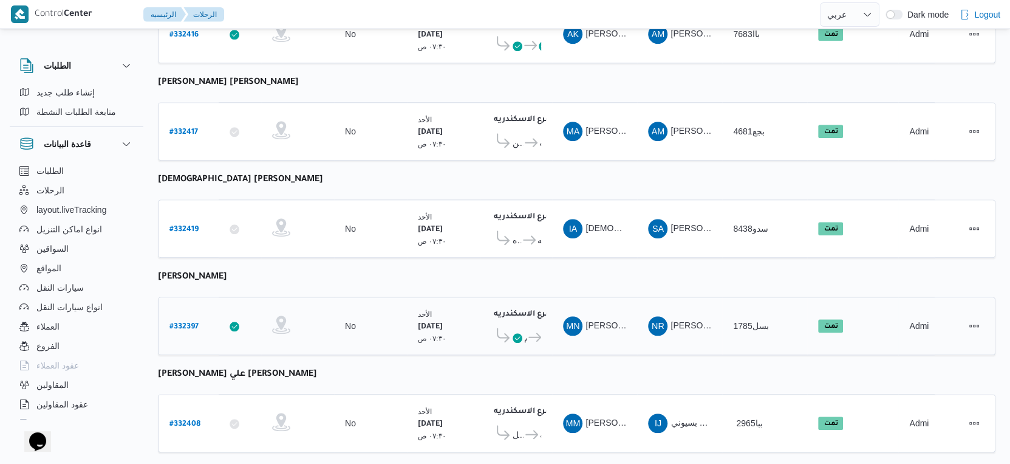
click at [181, 323] on b "# 332397" at bounding box center [184, 327] width 29 height 9
select select "ar"
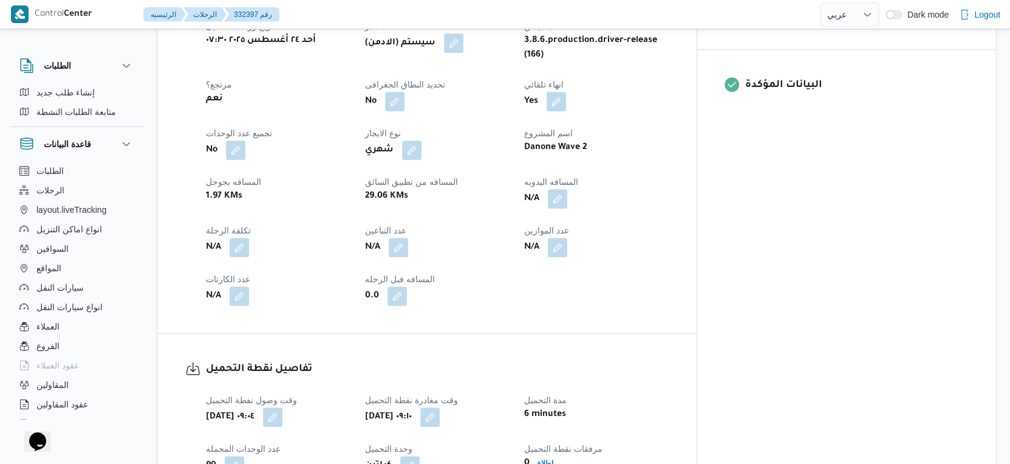
scroll to position [675, 0]
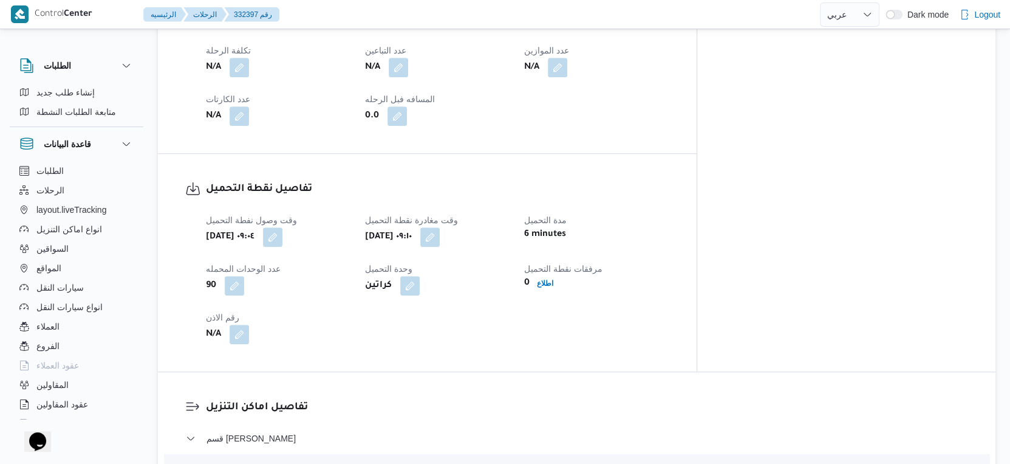
click at [283, 227] on span at bounding box center [270, 236] width 26 height 19
click at [283, 227] on button "button" at bounding box center [272, 236] width 19 height 19
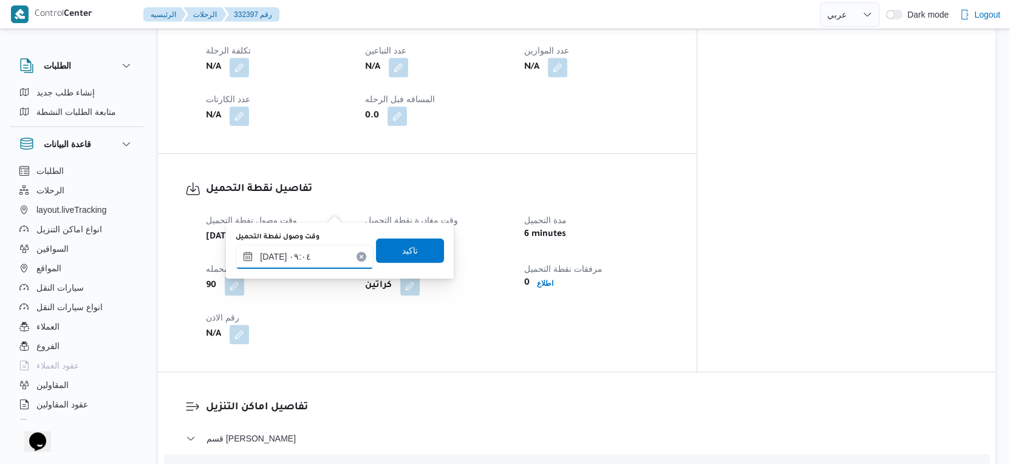
click at [303, 258] on input "٢٤/٠٨/٢٠٢٥ ٠٩:٠٤" at bounding box center [305, 256] width 138 height 24
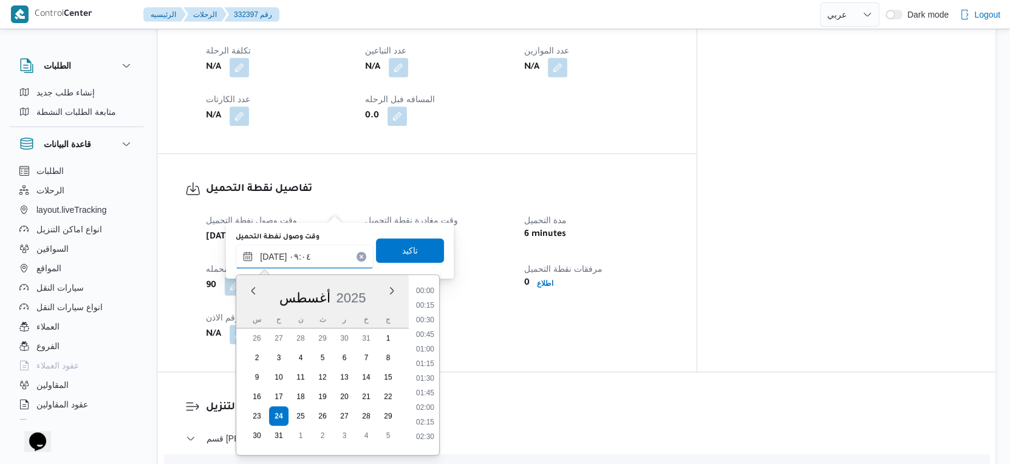
scroll to position [441, 0]
click at [426, 302] on li "07:45" at bounding box center [425, 301] width 28 height 12
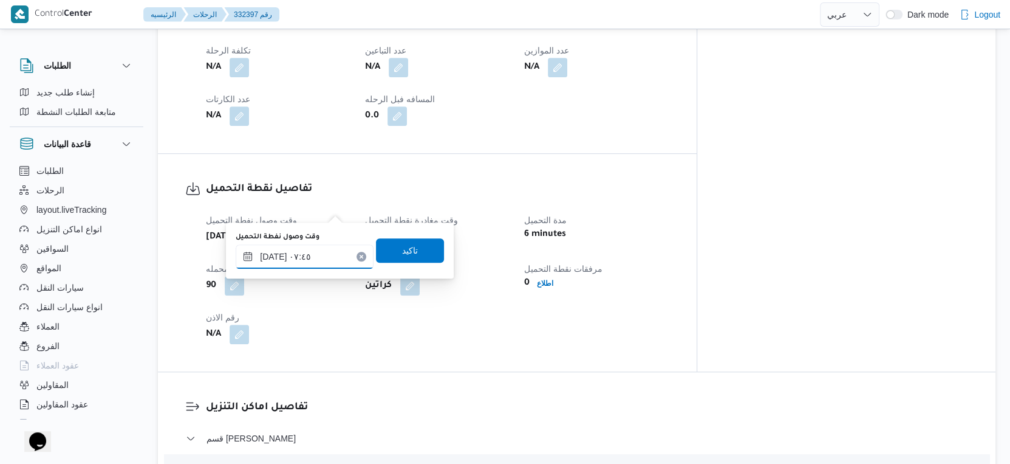
click at [273, 258] on input "٢٤/٠٨/٢٠٢٥ ٠٧:٤٥" at bounding box center [305, 256] width 138 height 24
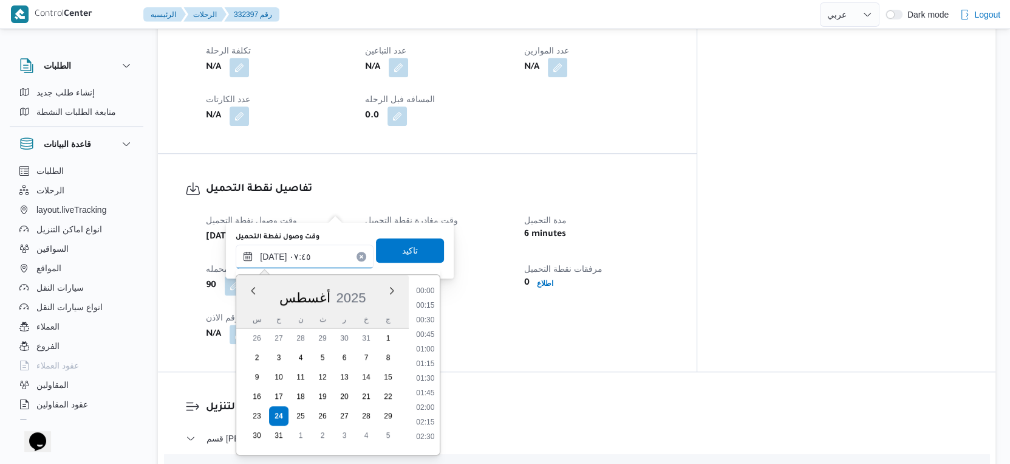
click at [273, 258] on input "٢٤/٠٨/٢٠٢٥ ٠٧:٤٥" at bounding box center [305, 256] width 138 height 24
type input "٢٤/٠٨/٢٠٢٥ ٠٧:٢٠"
click at [414, 245] on span "تاكيد" at bounding box center [410, 250] width 68 height 24
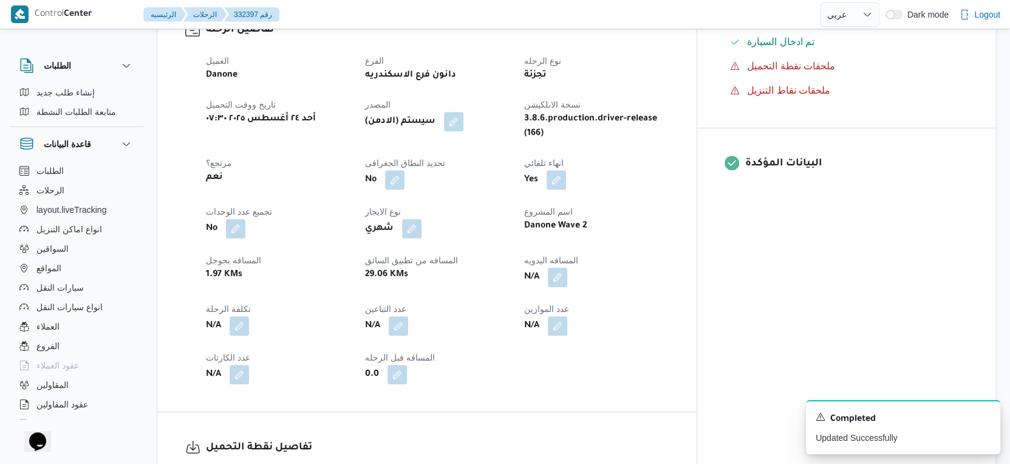
scroll to position [473, 0]
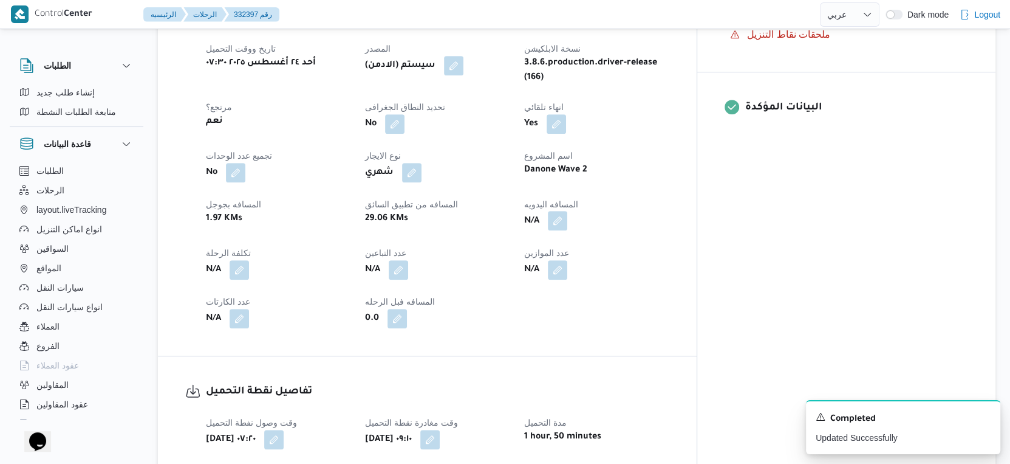
click at [568, 211] on button "button" at bounding box center [557, 220] width 19 height 19
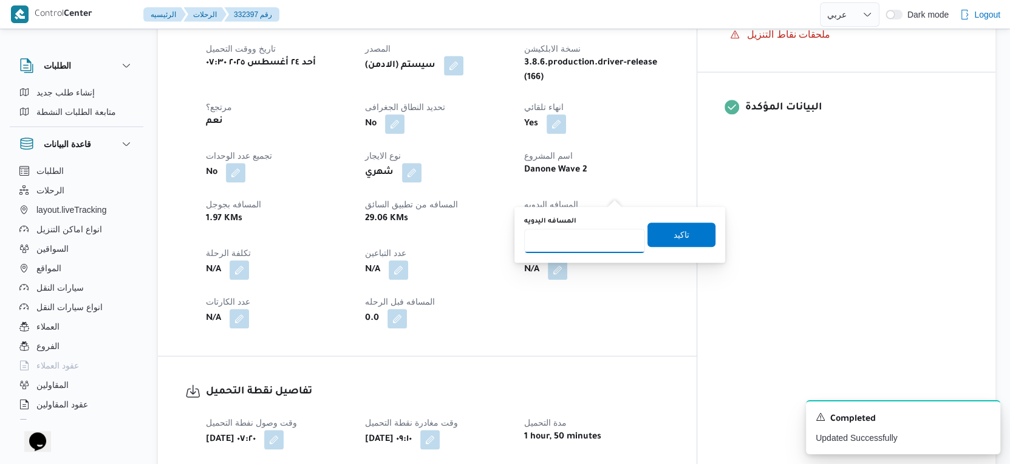
click at [595, 238] on input "المسافه اليدويه" at bounding box center [584, 240] width 121 height 24
type input "35"
click at [681, 233] on span "تاكيد" at bounding box center [682, 234] width 68 height 24
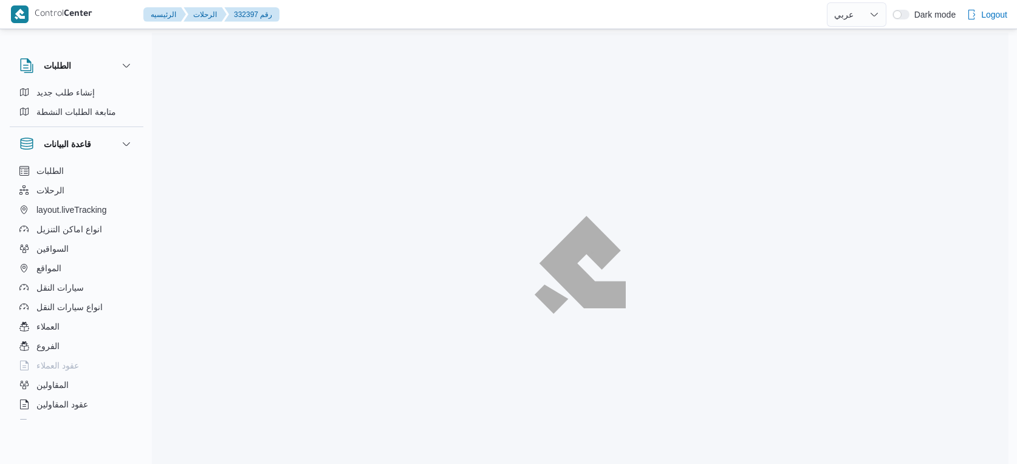
select select "ar"
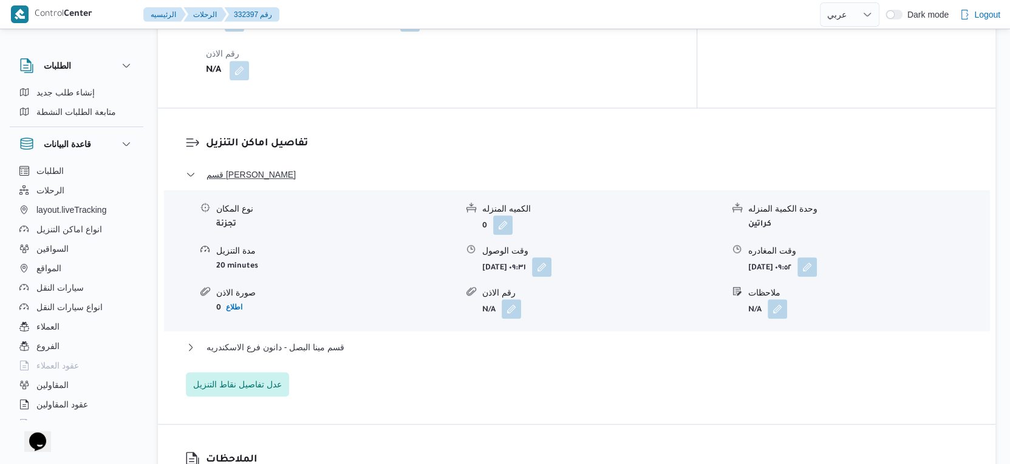
scroll to position [945, 0]
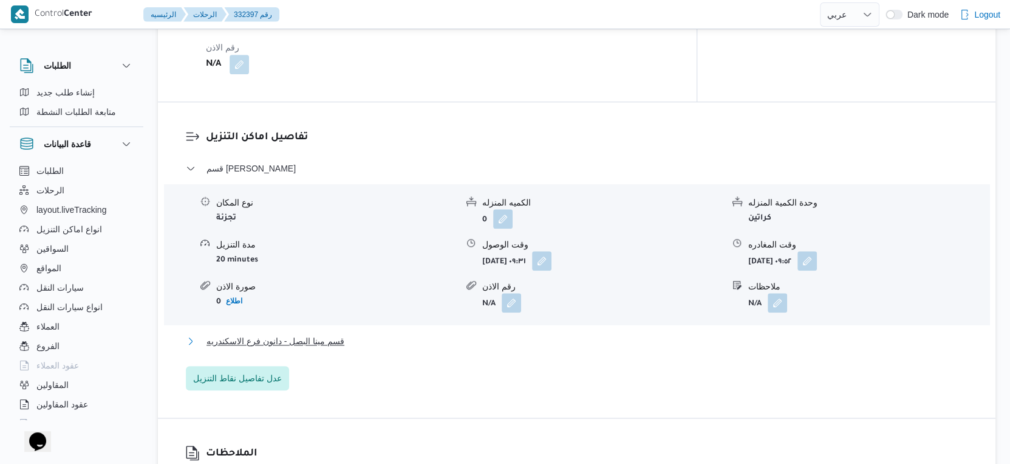
click at [376, 334] on button "قسم مينا البصل - دانون فرع الاسكندريه" at bounding box center [577, 341] width 783 height 15
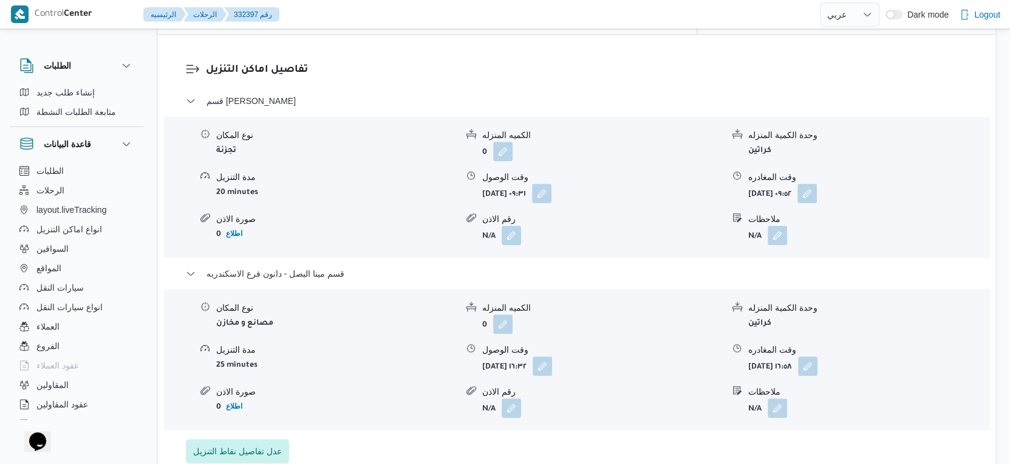
scroll to position [1013, 0]
click at [817, 182] on button "button" at bounding box center [807, 191] width 19 height 19
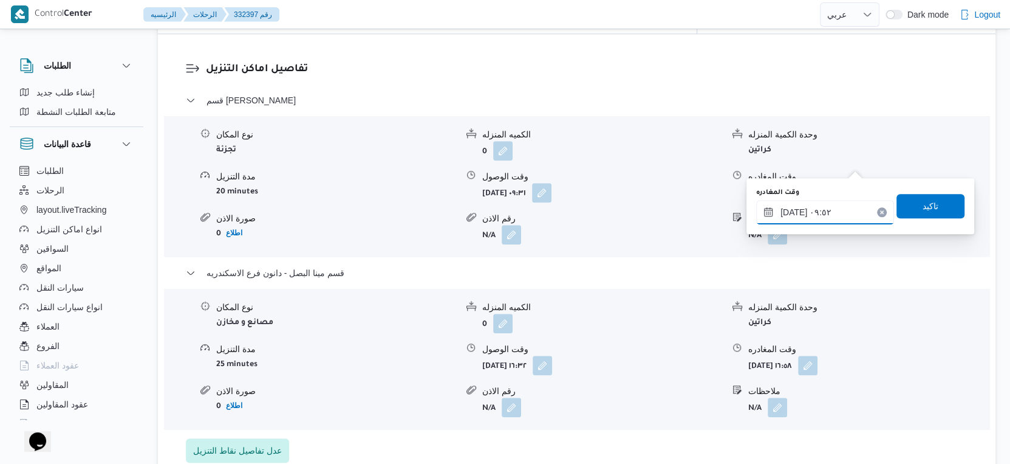
click at [834, 208] on input "[DATE] ٠٩:٥٢" at bounding box center [826, 212] width 138 height 24
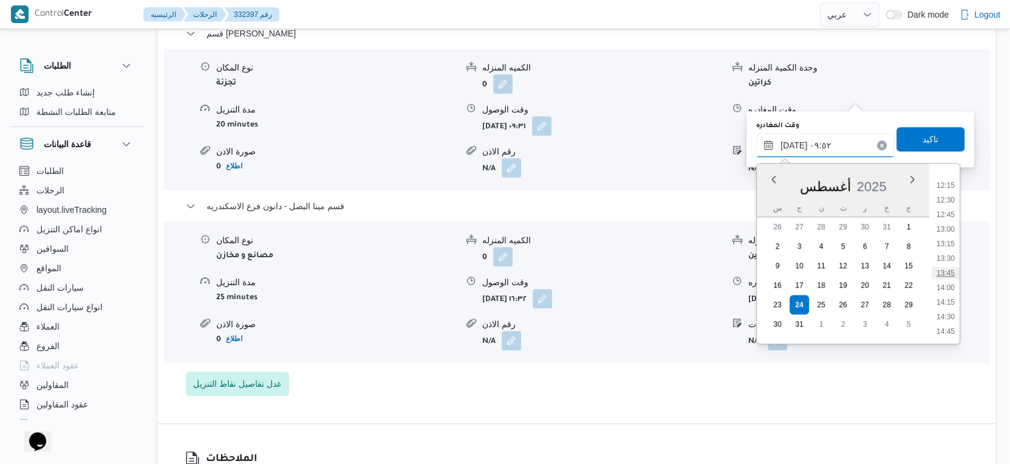
scroll to position [823, 0]
click at [949, 289] on li "16:00" at bounding box center [946, 290] width 28 height 12
type input "[DATE] ١٦:٠٠"
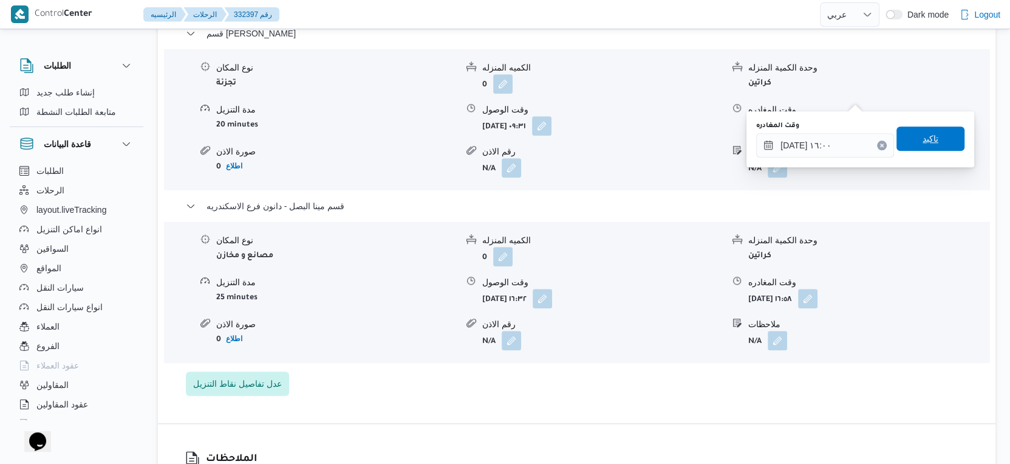
click at [933, 139] on span "تاكيد" at bounding box center [931, 138] width 68 height 24
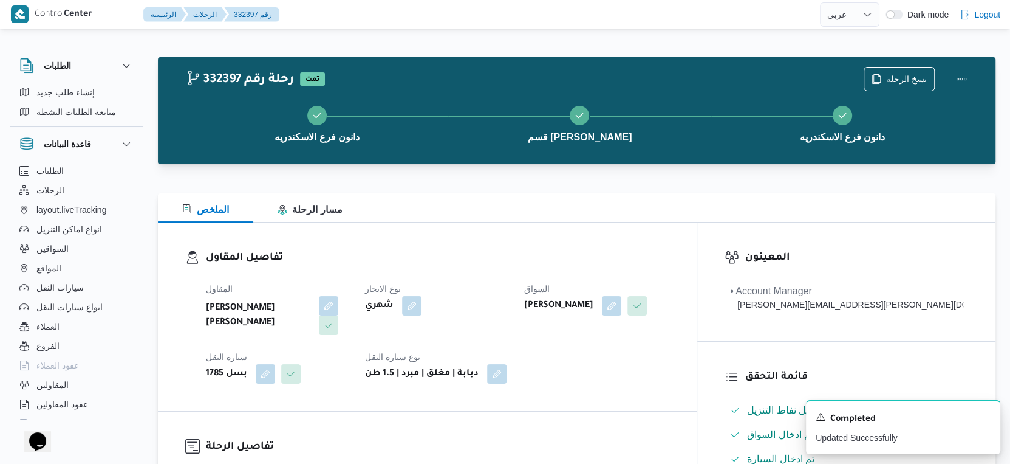
scroll to position [337, 0]
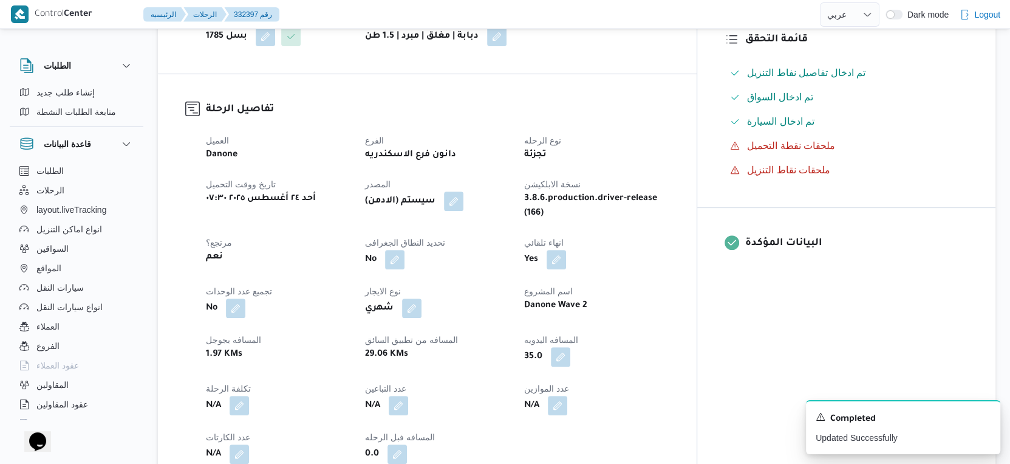
select select "ar"
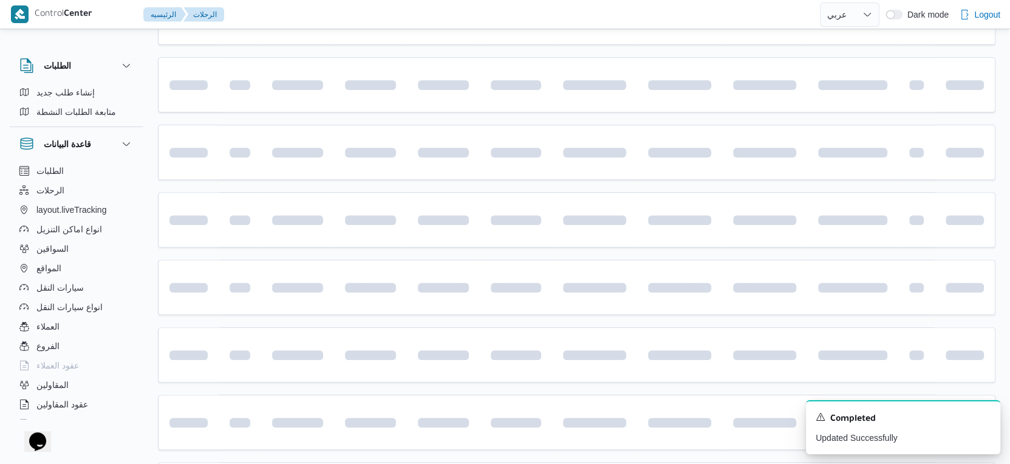
scroll to position [992, 0]
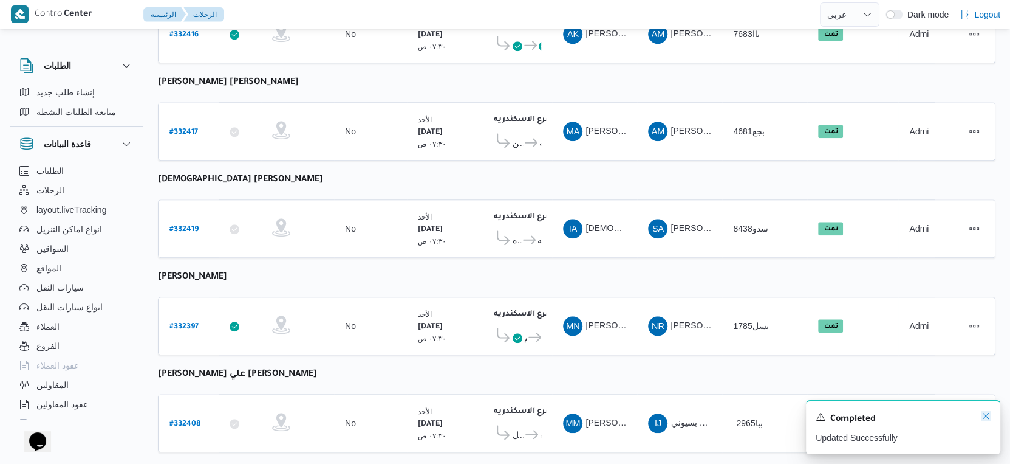
click at [988, 419] on icon "Dismiss toast" at bounding box center [986, 416] width 10 height 10
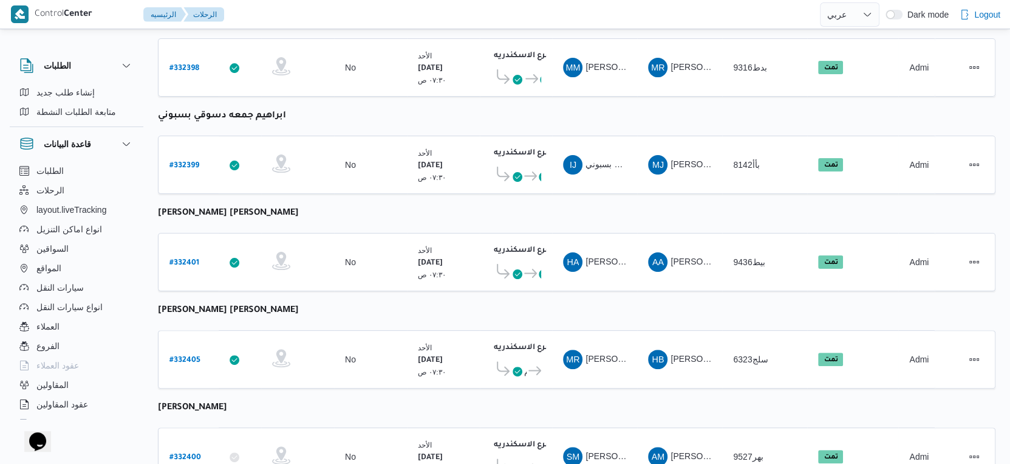
scroll to position [337, 0]
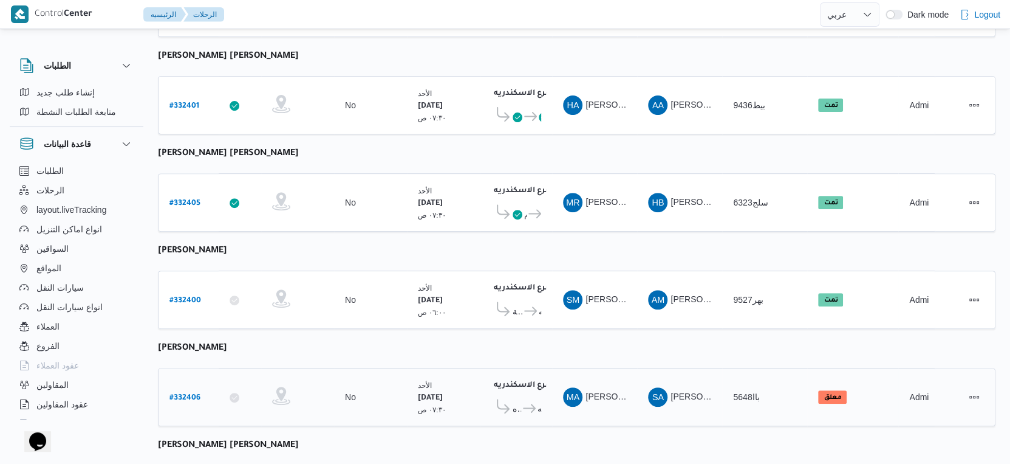
click at [190, 394] on b "# 332406" at bounding box center [185, 398] width 31 height 9
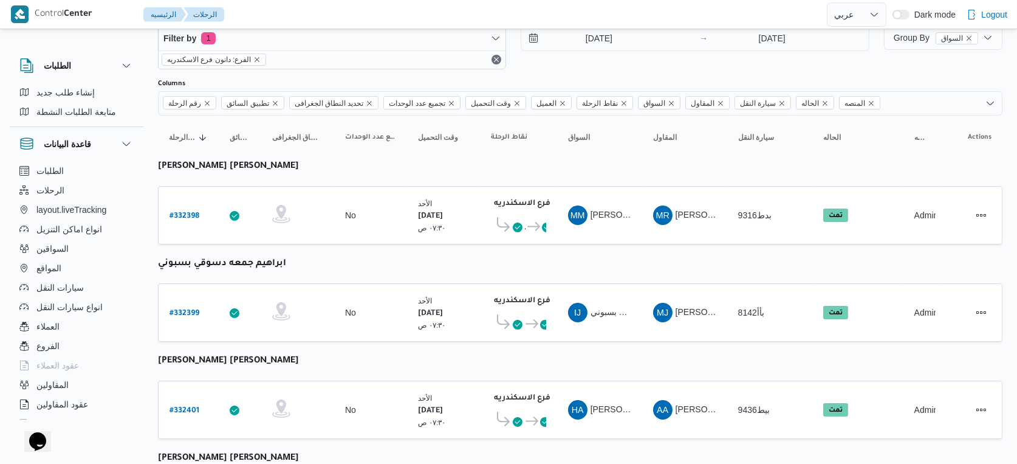
select select "ar"
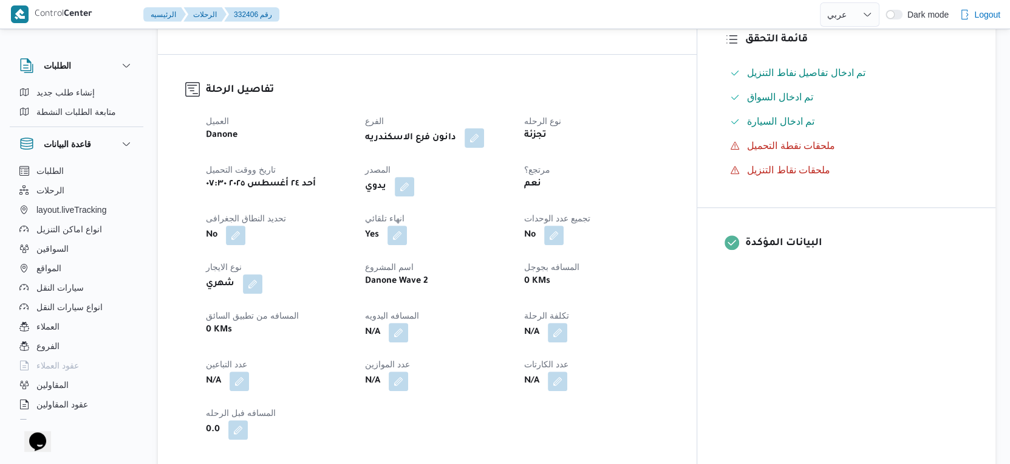
scroll to position [0, 0]
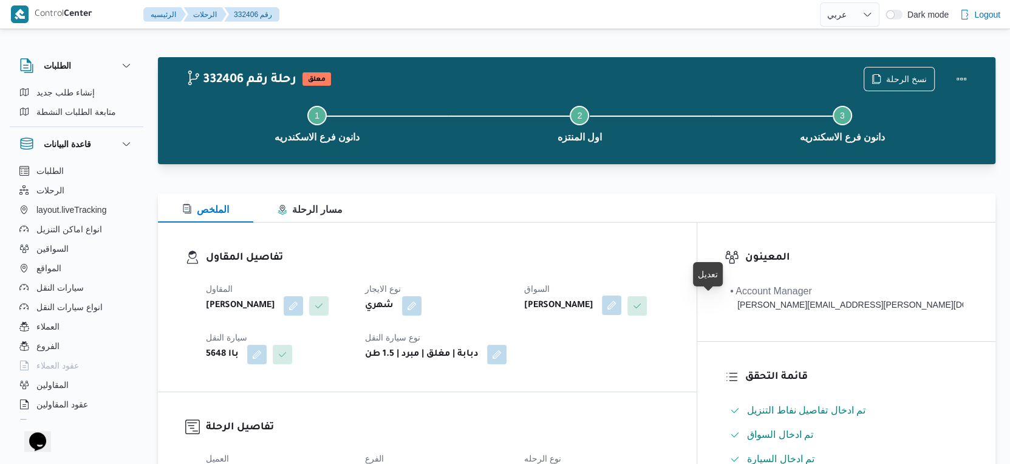
click at [622, 306] on button "button" at bounding box center [611, 304] width 19 height 19
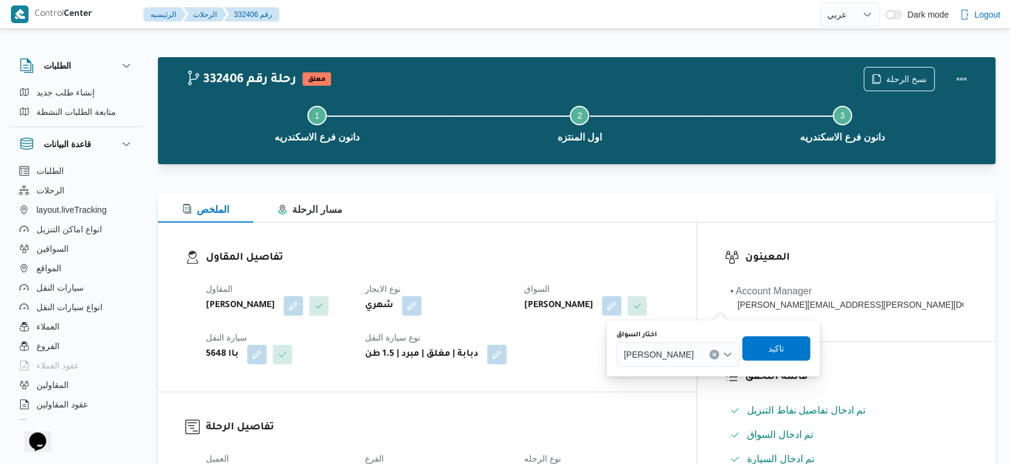
click at [719, 351] on button "Clear input" at bounding box center [715, 354] width 10 height 10
type input "[DEMOGRAPHIC_DATA]"
click at [705, 349] on div "[DEMOGRAPHIC_DATA] [DEMOGRAPHIC_DATA] Combo box. Selected. [DEMOGRAPHIC_DATA]. …" at bounding box center [685, 354] width 91 height 24
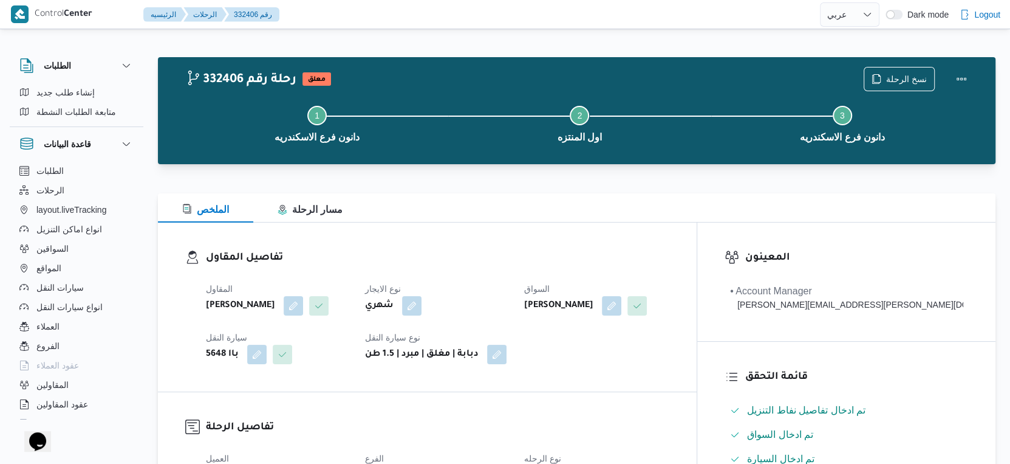
select select "ar"
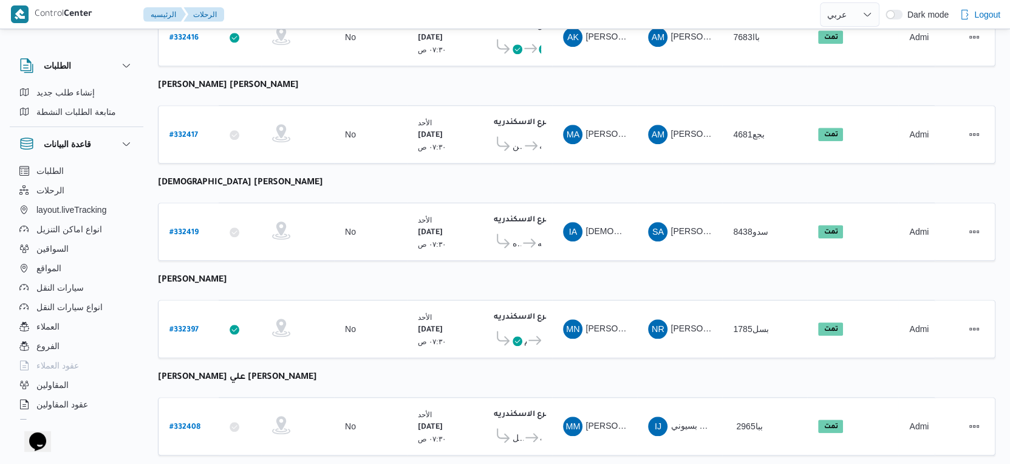
scroll to position [992, 0]
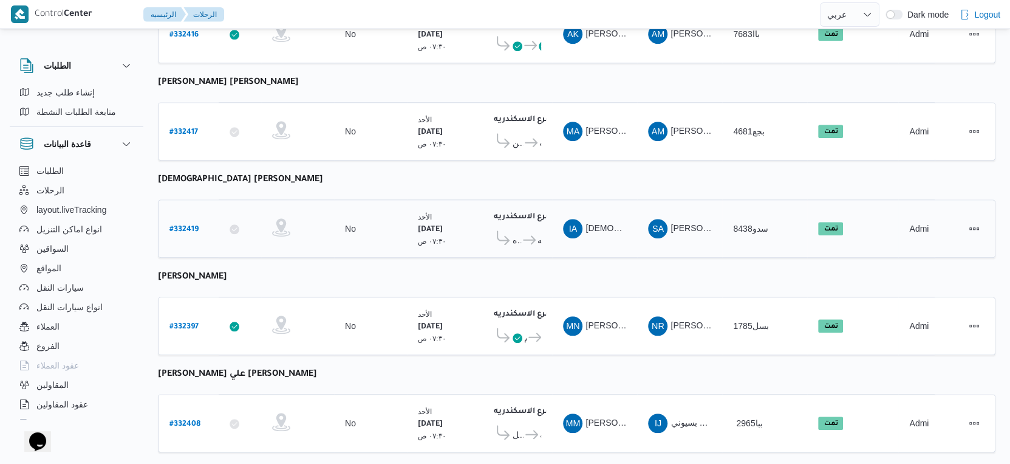
click at [190, 225] on b "# 332419" at bounding box center [184, 229] width 29 height 9
select select "ar"
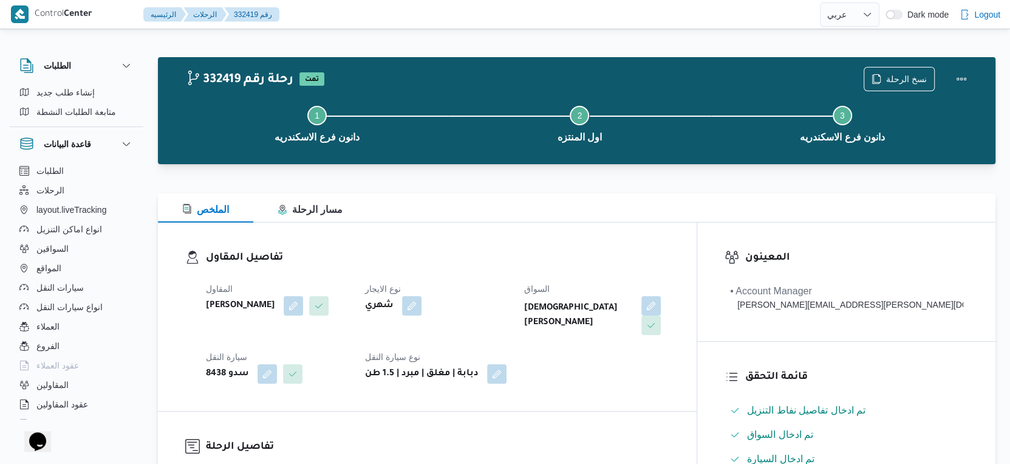
select select "ar"
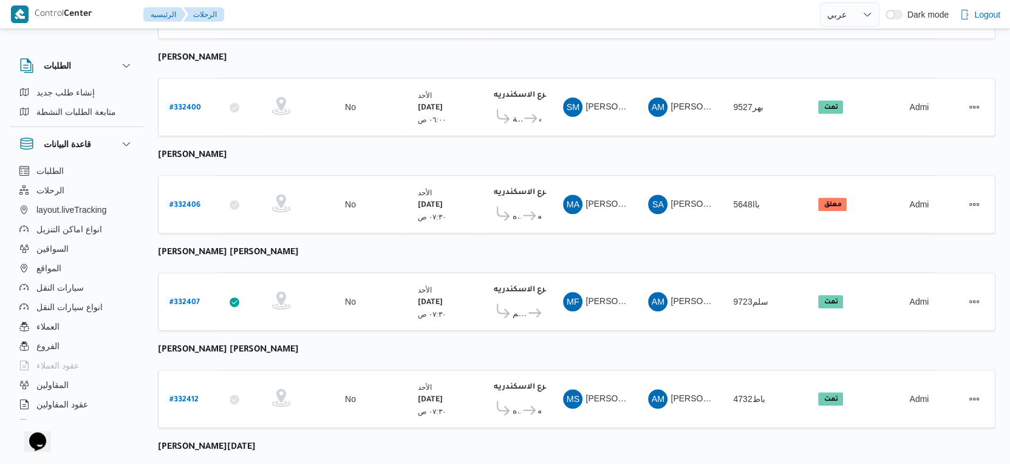
scroll to position [519, 0]
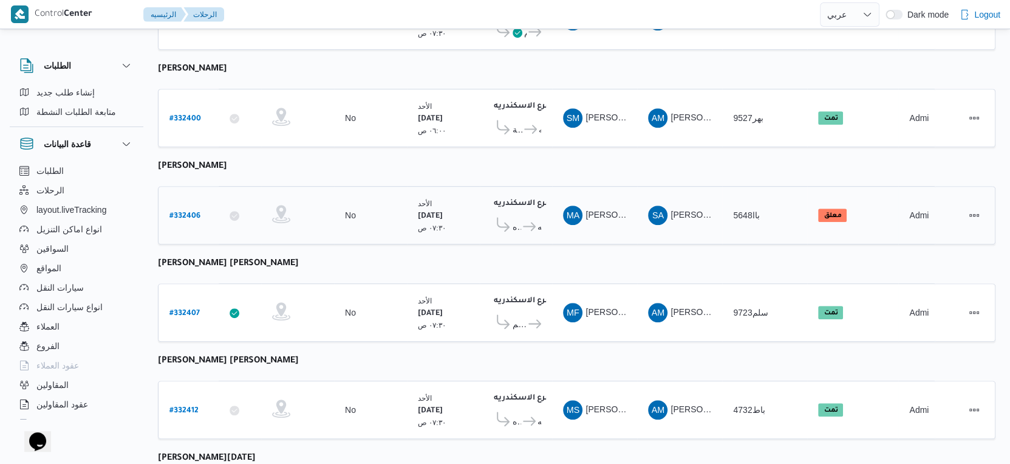
click at [187, 212] on b "# 332406" at bounding box center [185, 216] width 31 height 9
select select "ar"
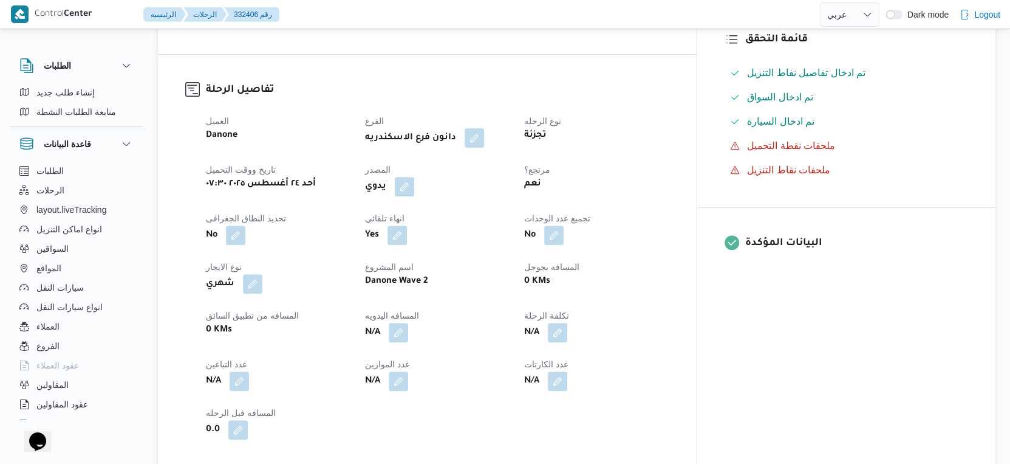
scroll to position [67, 0]
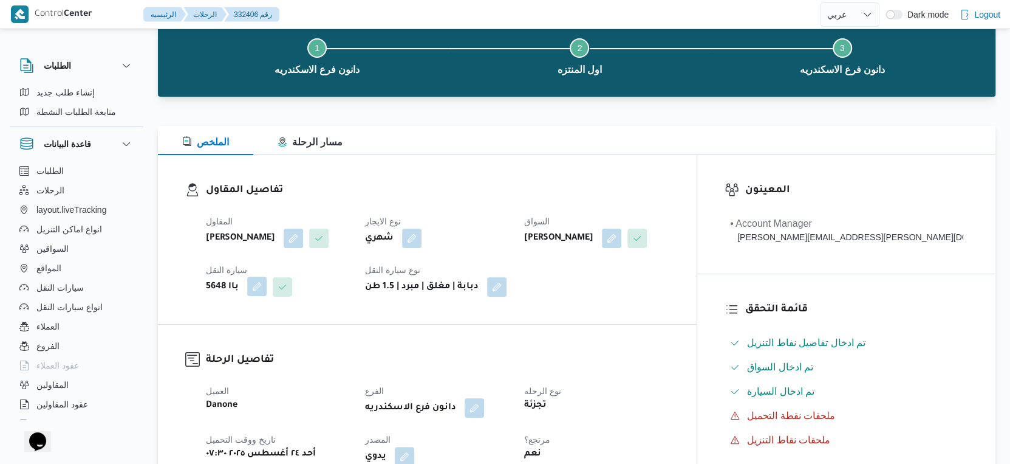
click at [258, 287] on button "button" at bounding box center [256, 285] width 19 height 19
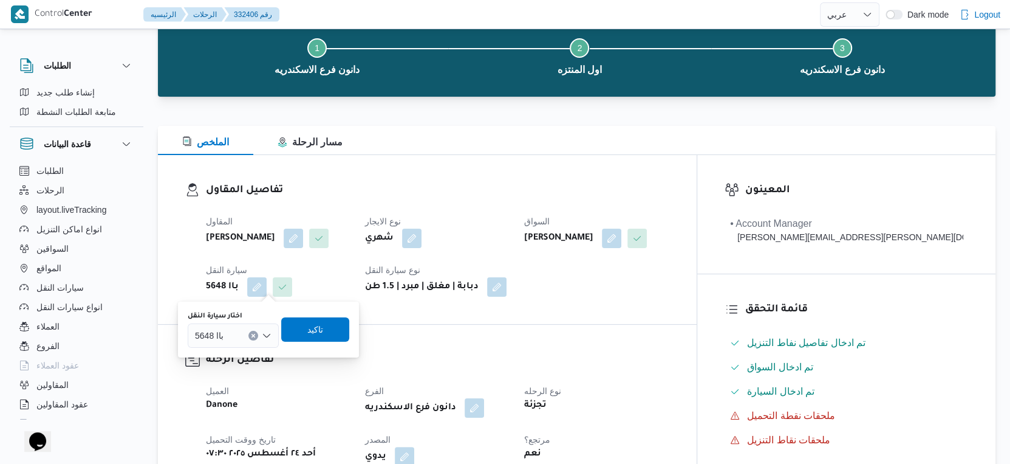
click at [253, 334] on icon "Clear input" at bounding box center [253, 335] width 3 height 3
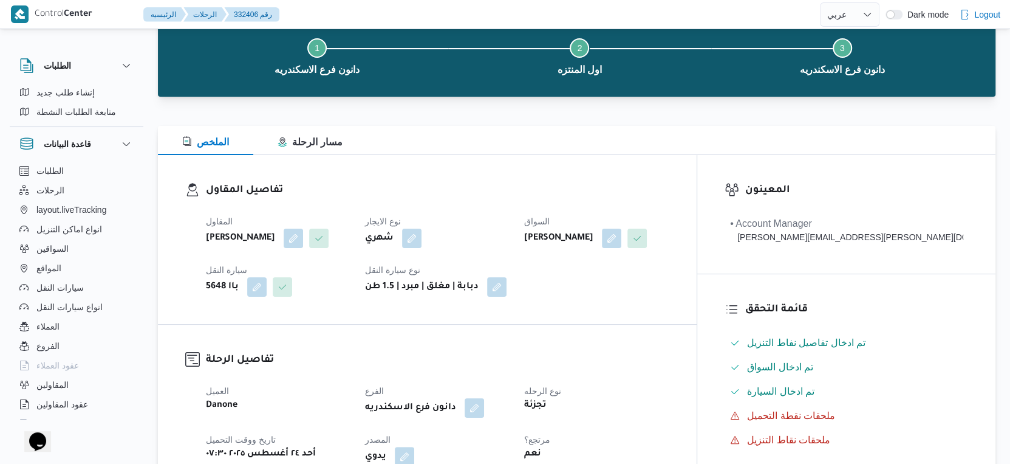
scroll to position [0, 0]
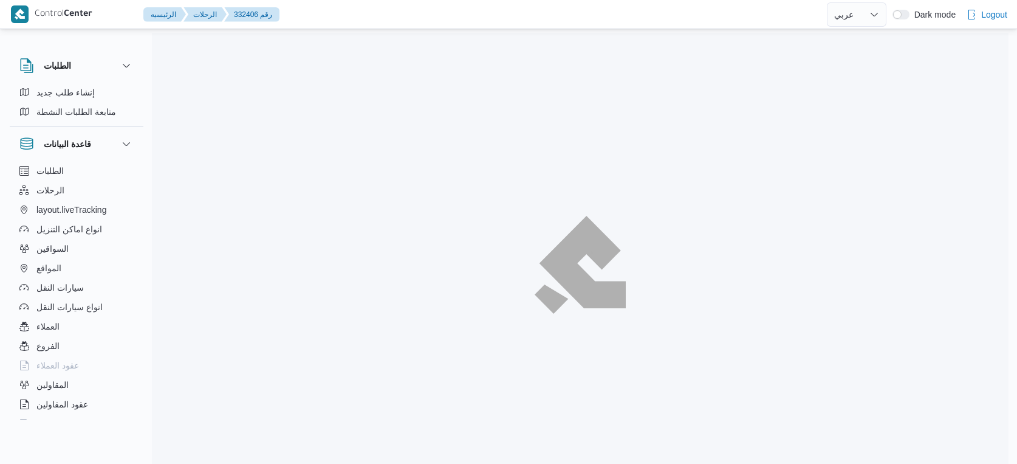
select select "ar"
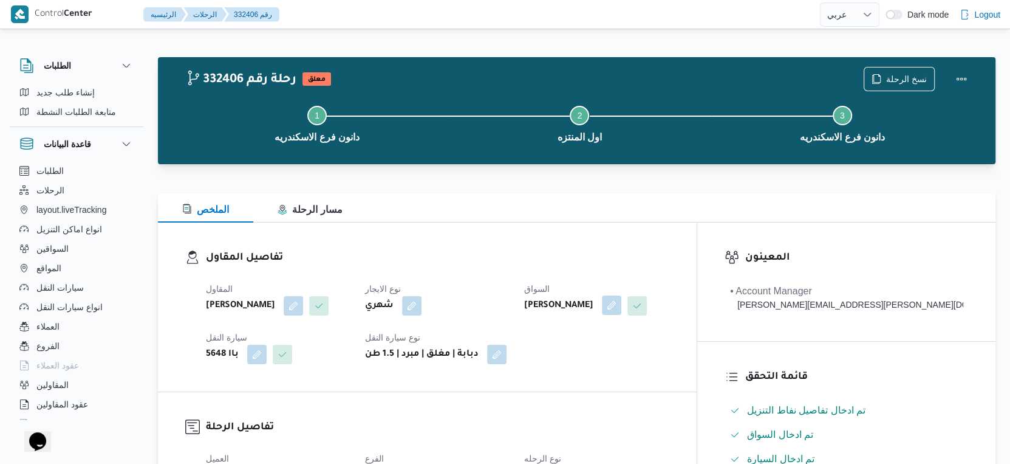
click at [622, 307] on button "button" at bounding box center [611, 304] width 19 height 19
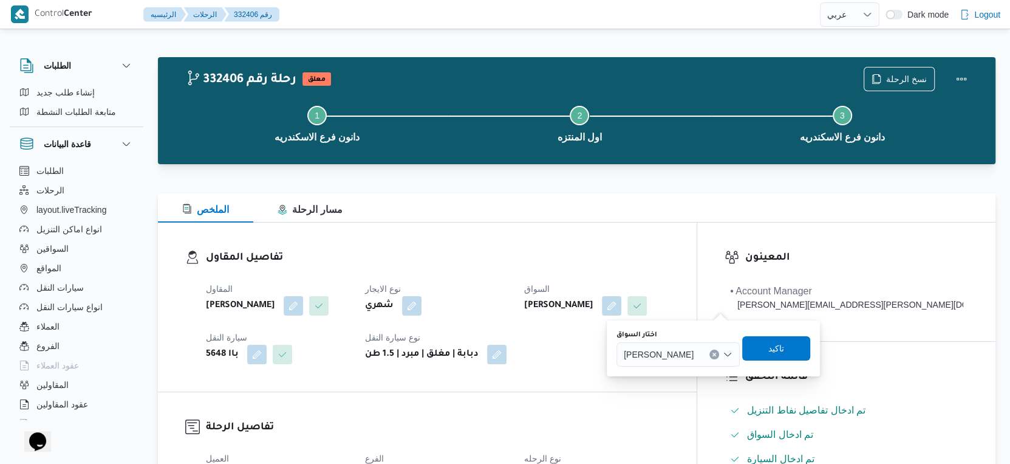
click at [717, 352] on icon "Clear input" at bounding box center [714, 354] width 5 height 5
type input "اسلام"
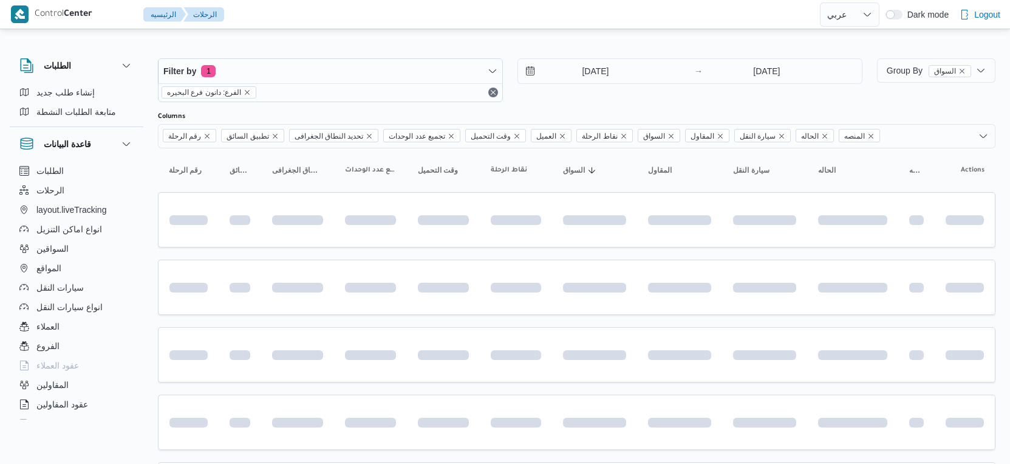
select select "ar"
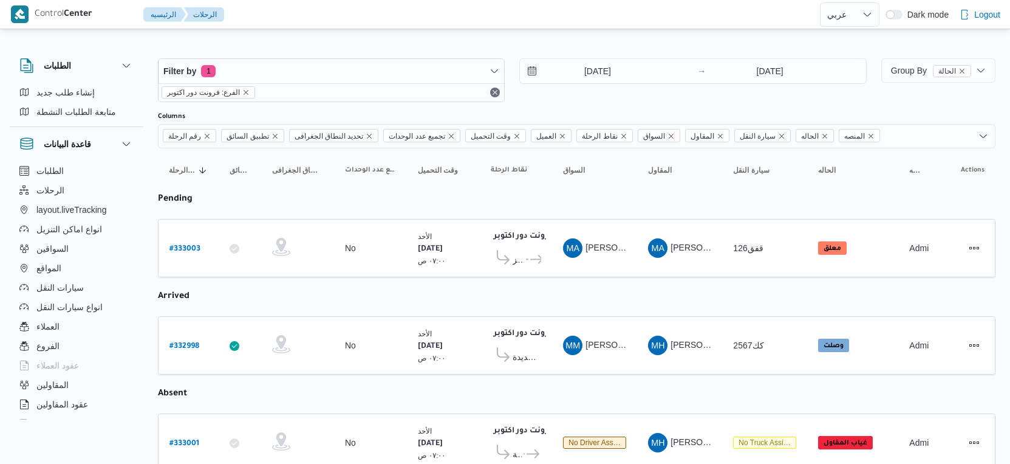
select select "ar"
click at [177, 245] on b "# 333003" at bounding box center [185, 249] width 31 height 9
select select "ar"
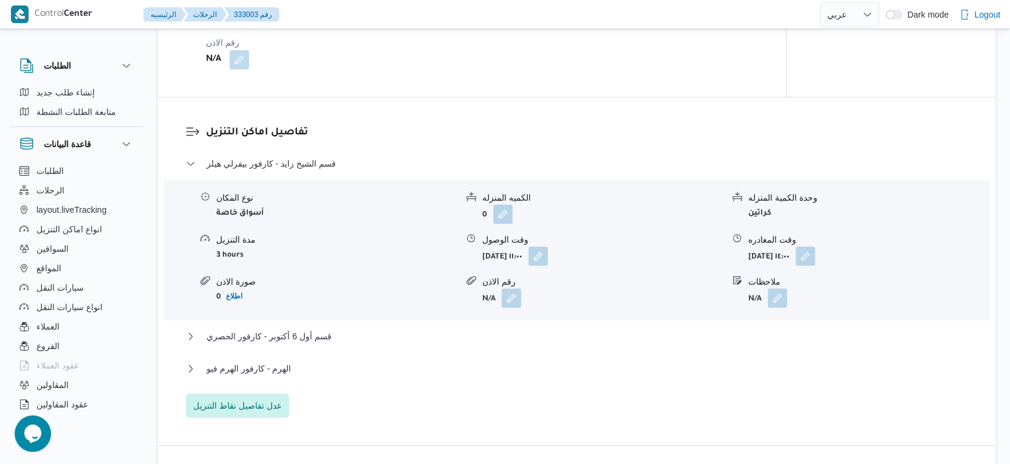
scroll to position [1080, 0]
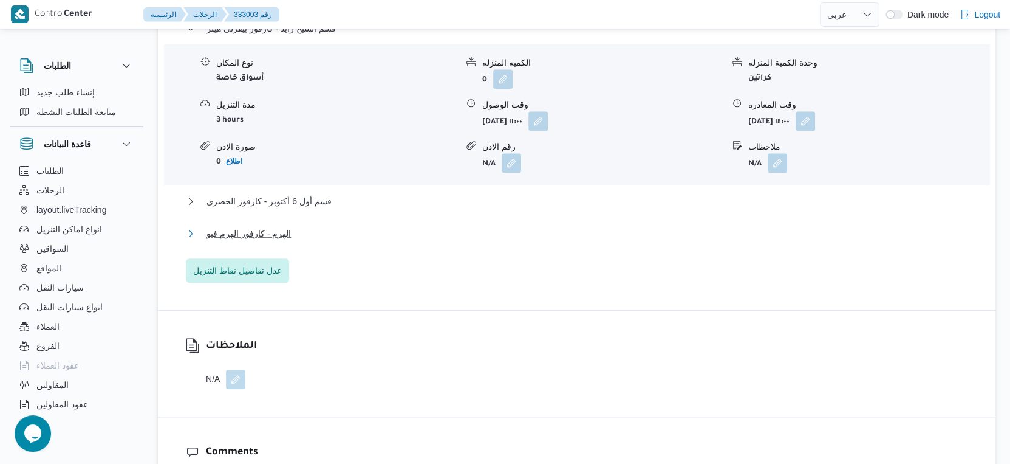
click at [301, 241] on button "الهرم - كارفور الهرم فيو" at bounding box center [577, 233] width 783 height 15
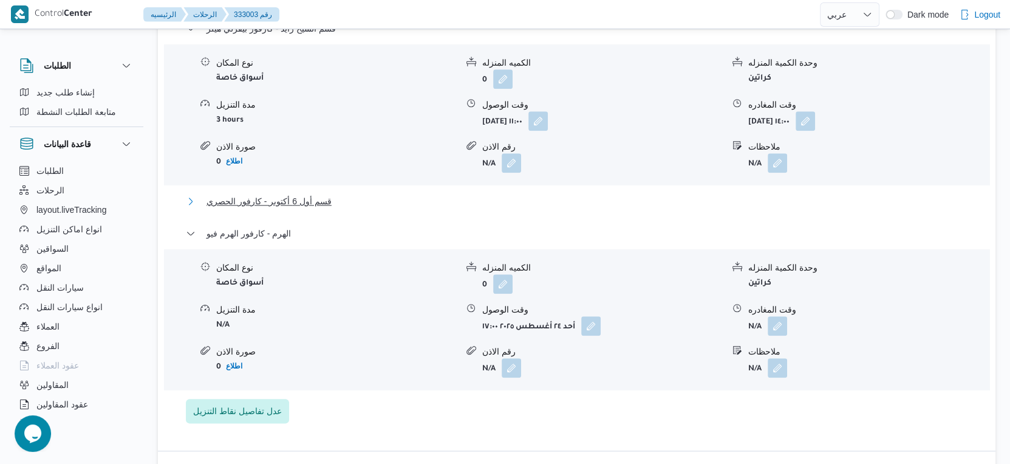
click at [323, 208] on span "قسم أول 6 أكتوبر - كارفور الحصري" at bounding box center [269, 201] width 125 height 15
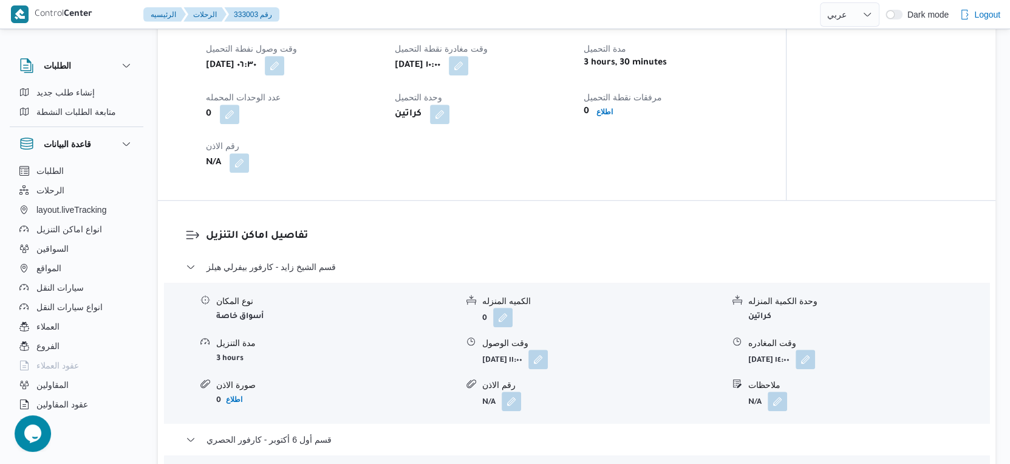
scroll to position [810, 0]
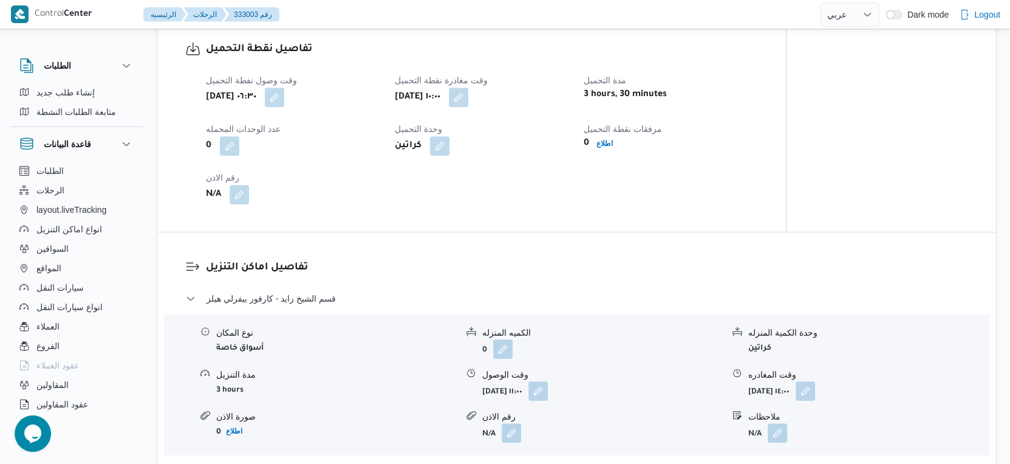
select select "ar"
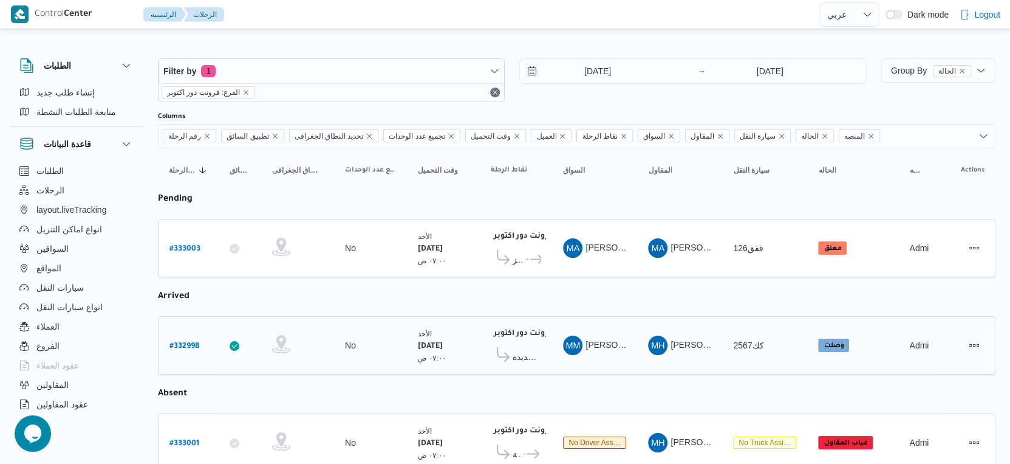
click at [190, 343] on b "# 332998" at bounding box center [185, 346] width 30 height 9
select select "ar"
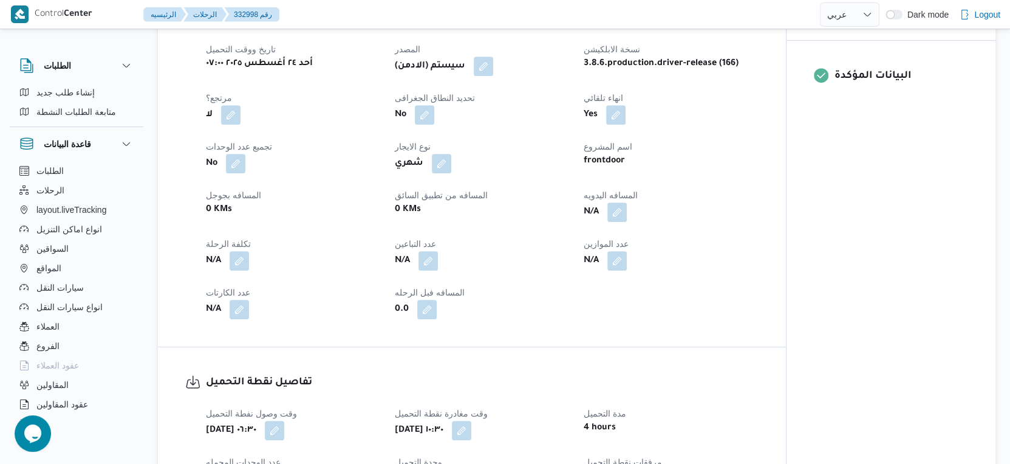
scroll to position [473, 0]
click at [619, 218] on button "button" at bounding box center [617, 210] width 19 height 19
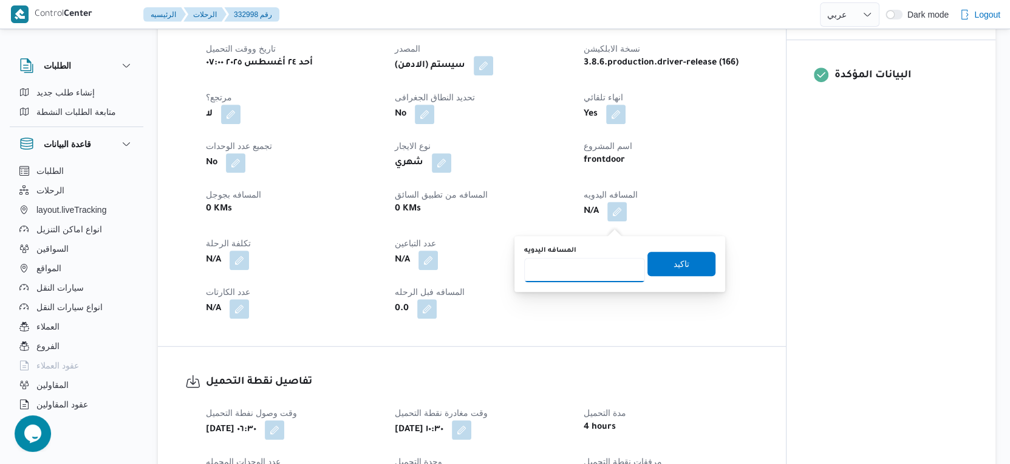
click at [585, 262] on input "المسافه اليدويه" at bounding box center [584, 270] width 121 height 24
click at [583, 266] on input "المسافه اليدويه" at bounding box center [584, 270] width 121 height 24
type input "159"
click at [684, 267] on span "تاكيد" at bounding box center [682, 263] width 68 height 24
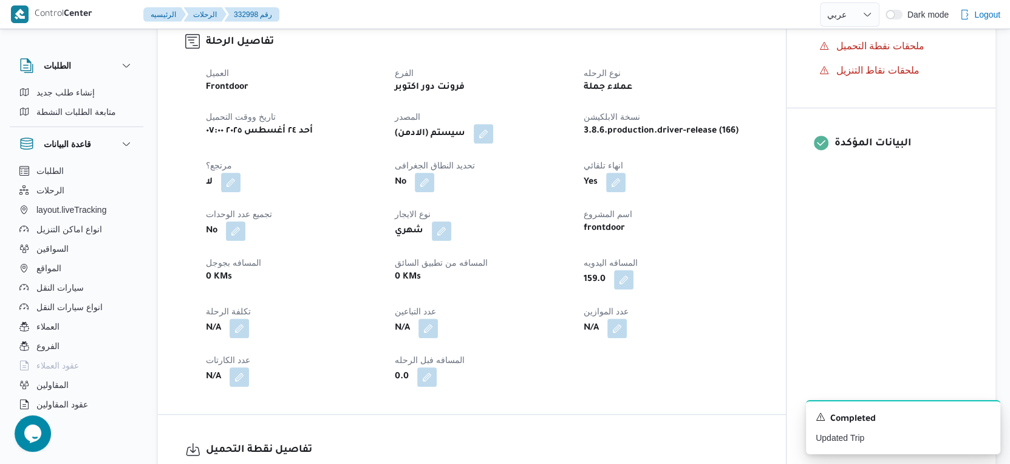
scroll to position [0, 0]
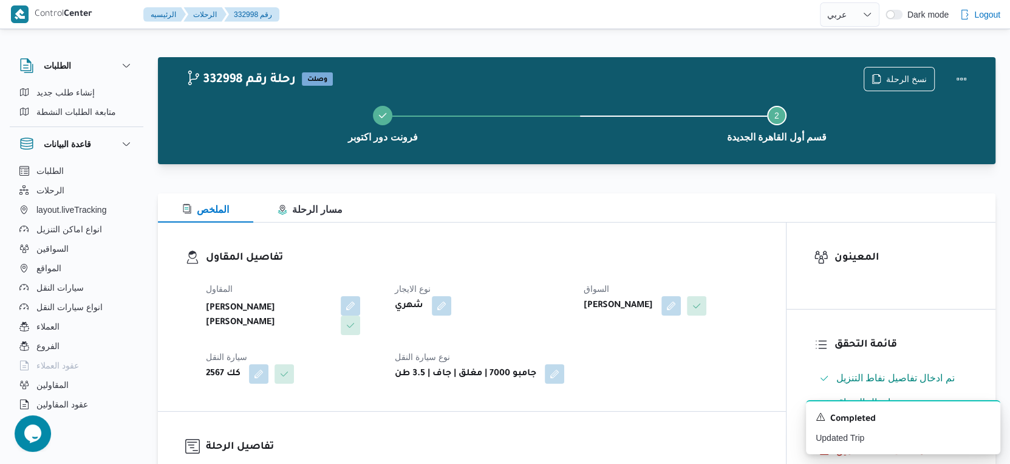
select select "ar"
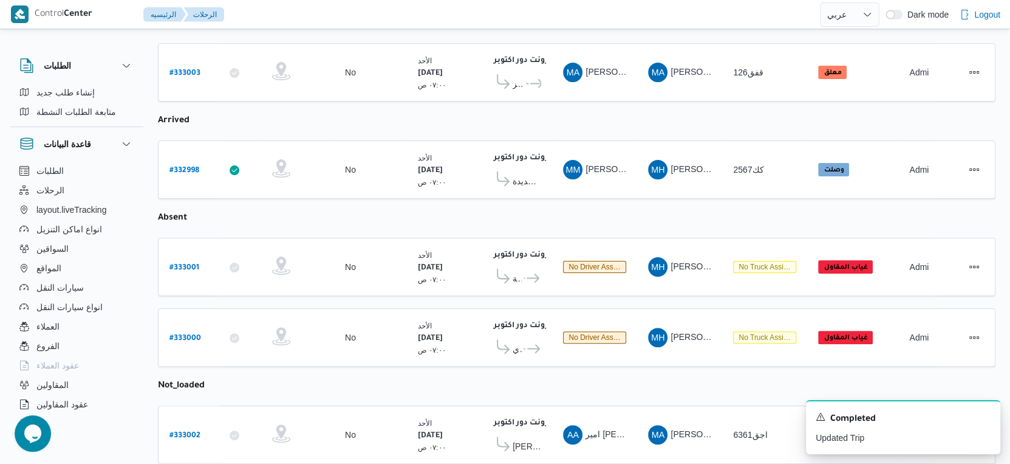
scroll to position [4, 0]
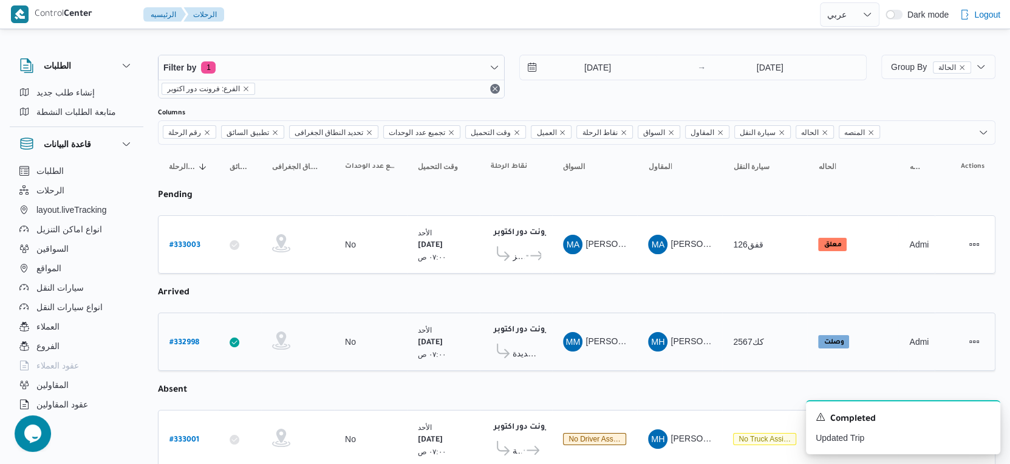
click at [188, 338] on b "# 332998" at bounding box center [185, 342] width 30 height 9
select select "ar"
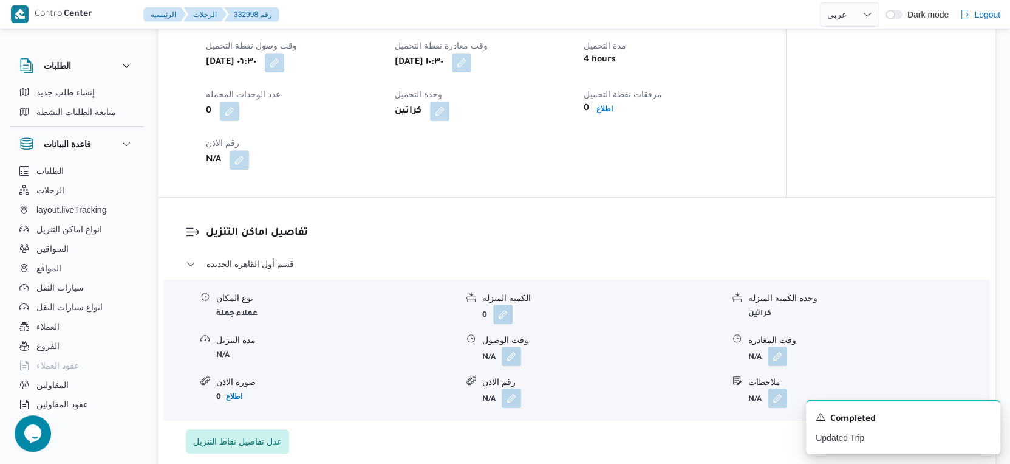
scroll to position [882, 0]
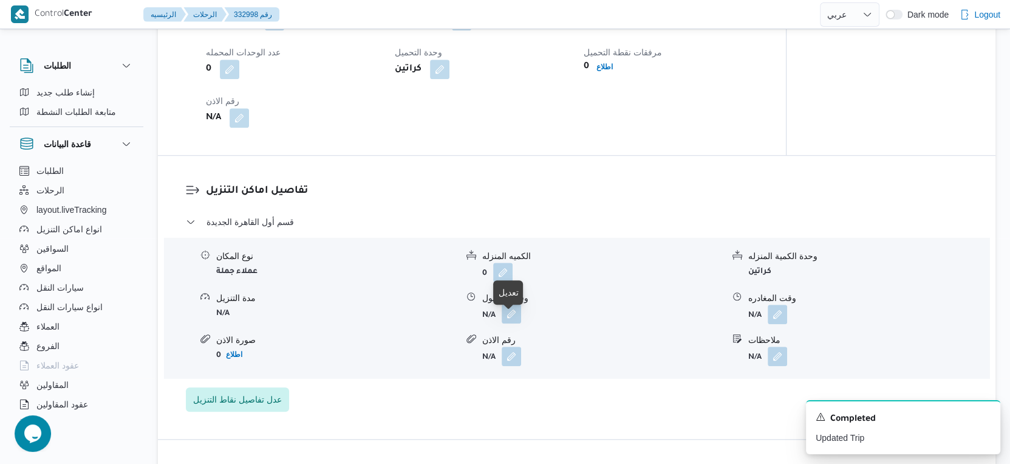
click at [515, 323] on button "button" at bounding box center [511, 313] width 19 height 19
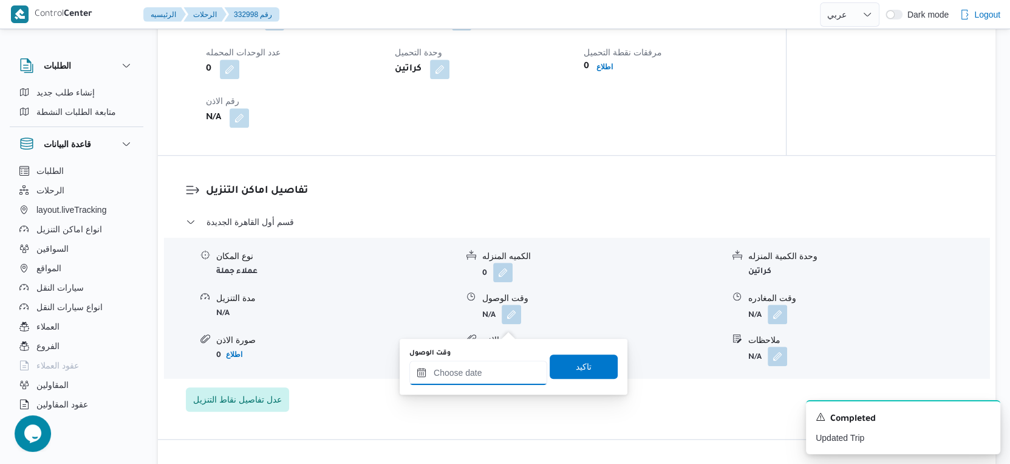
click at [487, 376] on input "وقت الوصول" at bounding box center [479, 372] width 138 height 24
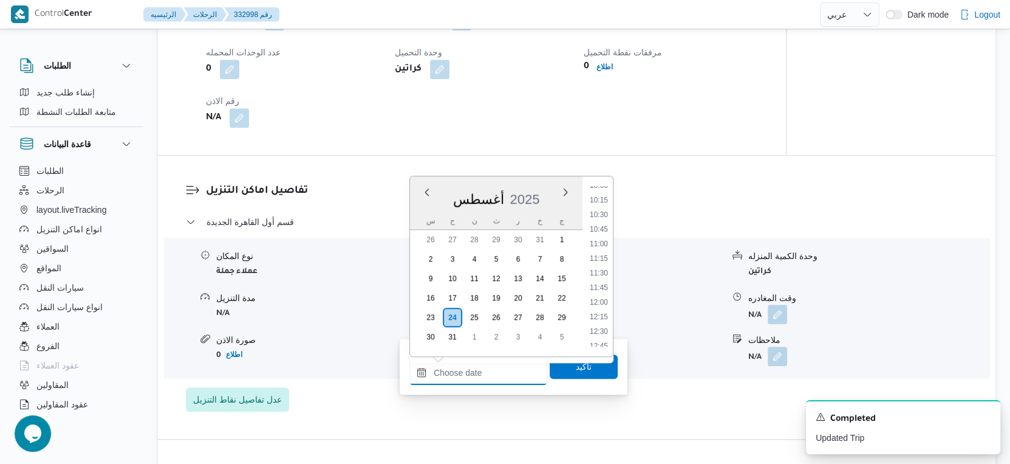
scroll to position [556, 0]
click at [603, 301] on li "11:30" at bounding box center [599, 307] width 28 height 12
type input "٢٤/٠٨/٢٠٢٥ ١١:٣٠"
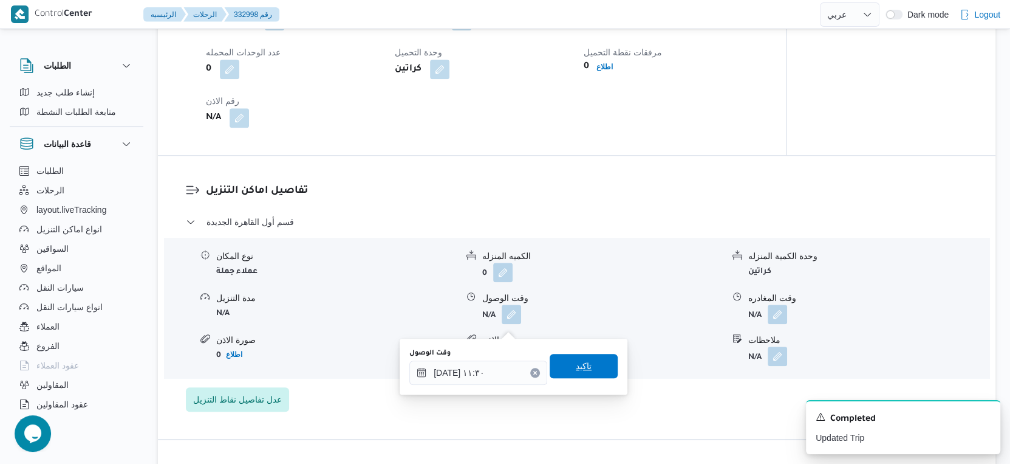
click at [589, 372] on span "تاكيد" at bounding box center [584, 366] width 68 height 24
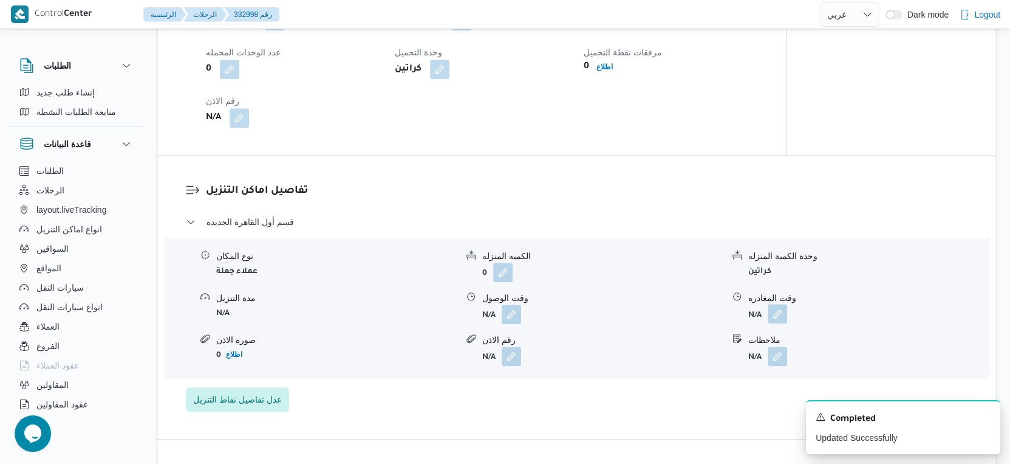
click at [778, 320] on button "button" at bounding box center [777, 313] width 19 height 19
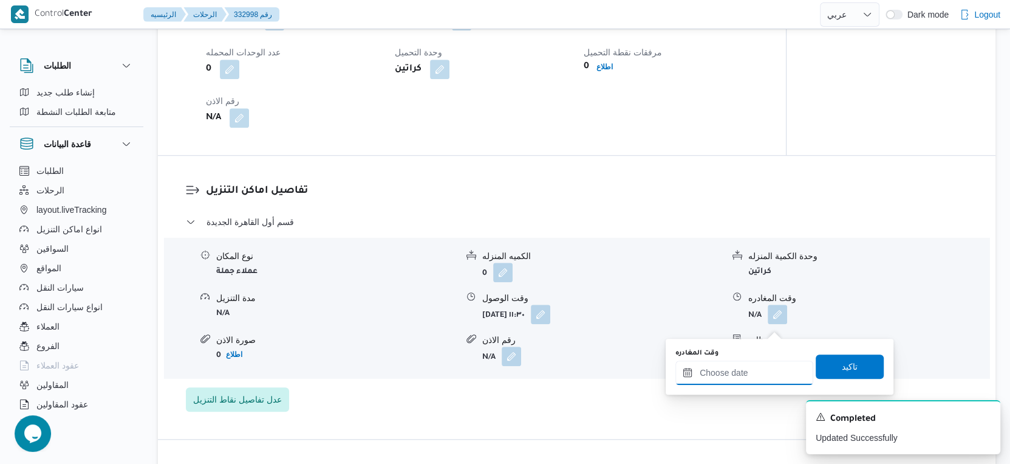
click at [755, 375] on input "وقت المغادره" at bounding box center [745, 372] width 138 height 24
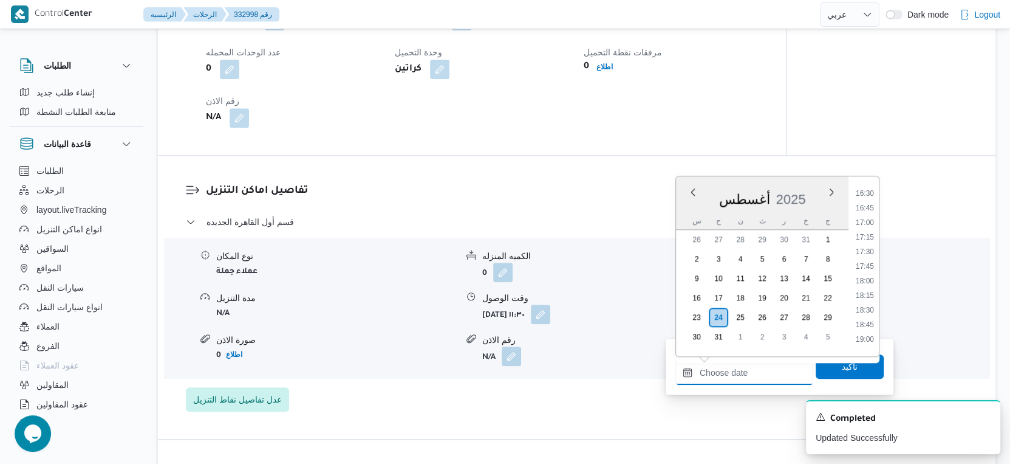
scroll to position [894, 0]
click at [872, 229] on li "16:00" at bounding box center [865, 231] width 28 height 12
type input "٢٤/٠٨/٢٠٢٥ ١٦:٠٠"
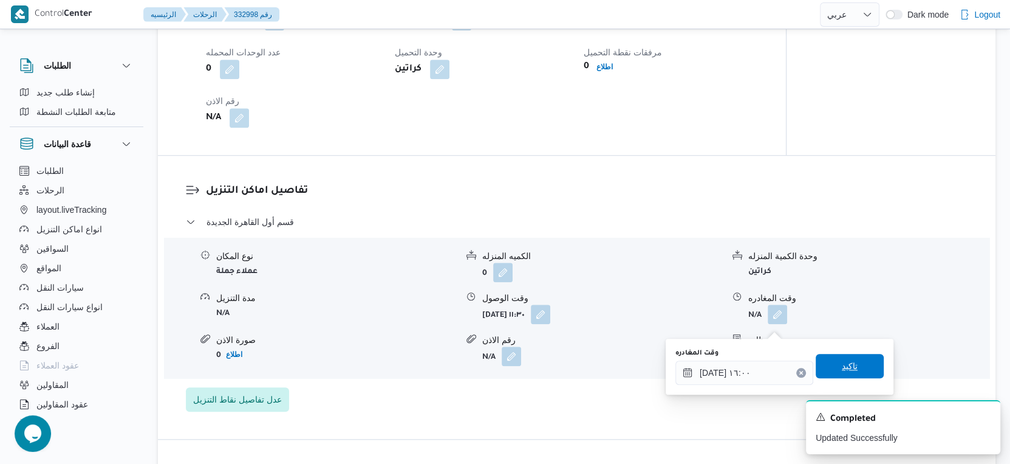
click at [848, 361] on span "تاكيد" at bounding box center [850, 366] width 16 height 15
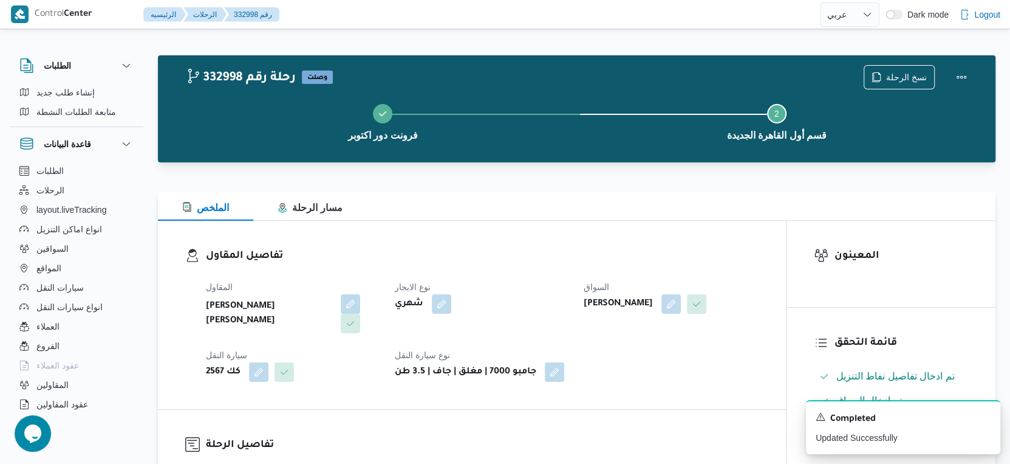
scroll to position [0, 0]
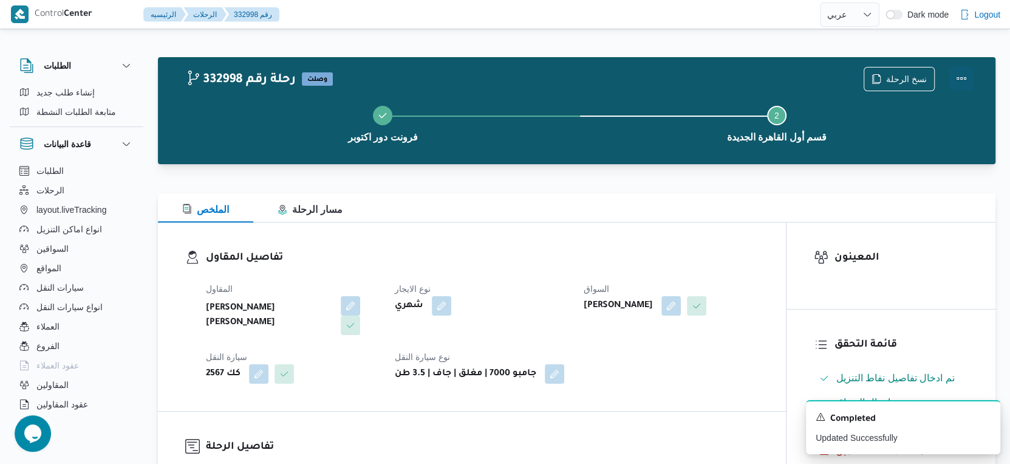
click at [959, 77] on button "Actions" at bounding box center [962, 78] width 24 height 24
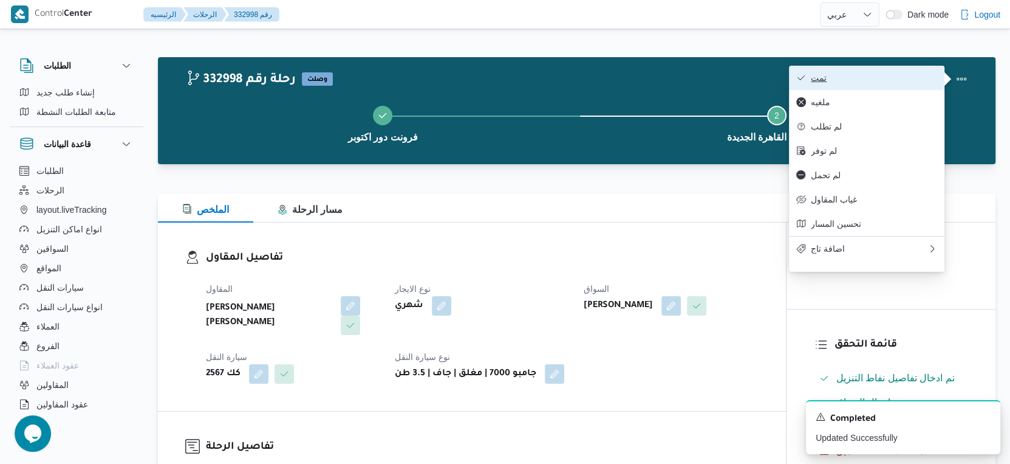
click at [902, 80] on span "تمت" at bounding box center [874, 78] width 126 height 10
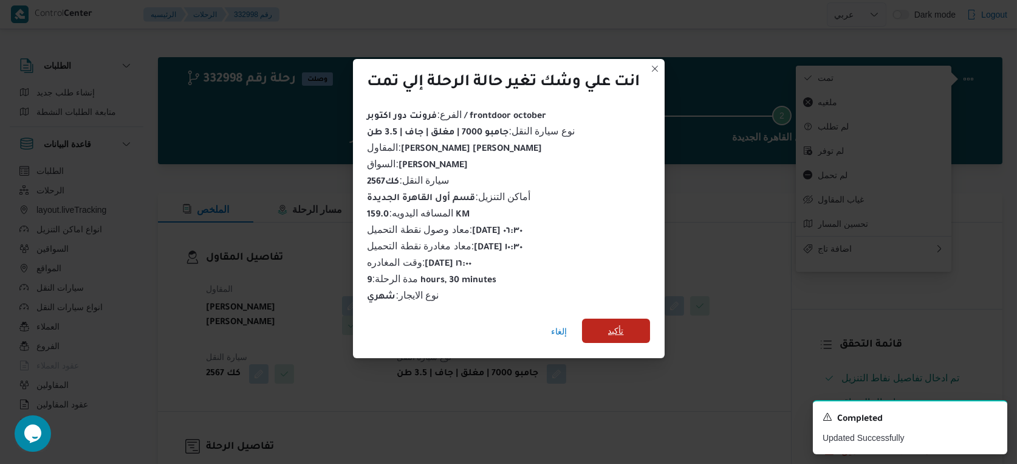
click at [634, 324] on span "تأكيد" at bounding box center [616, 330] width 68 height 24
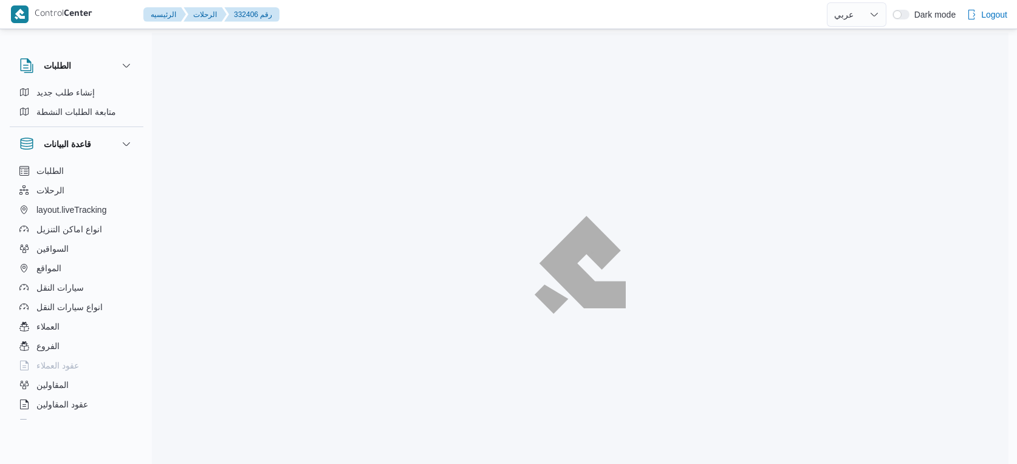
select select "ar"
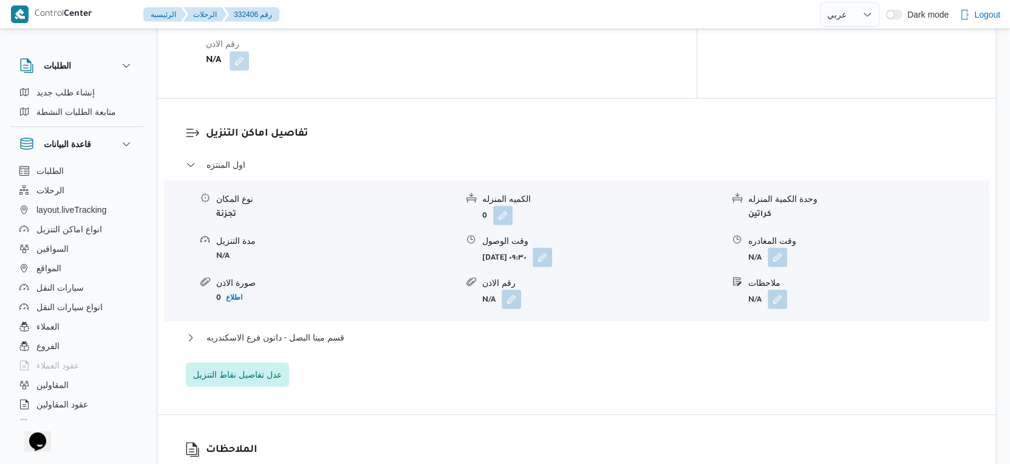
scroll to position [743, 0]
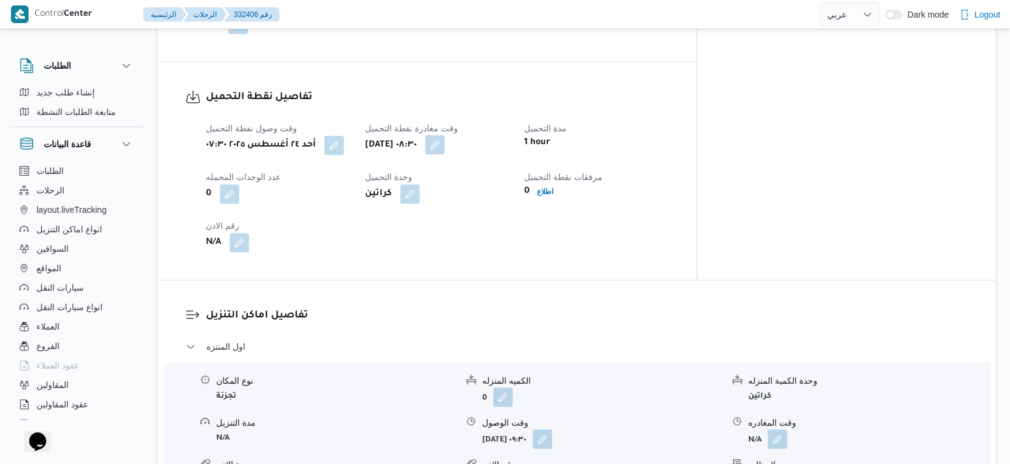
click at [445, 137] on button "button" at bounding box center [434, 144] width 19 height 19
click at [528, 278] on div "تفاصيل نقطة التحميل وقت وصول نفطة التحميل [DATE] ٠٧:٣٠ وقت مغادرة نقطة التحميل …" at bounding box center [427, 171] width 539 height 218
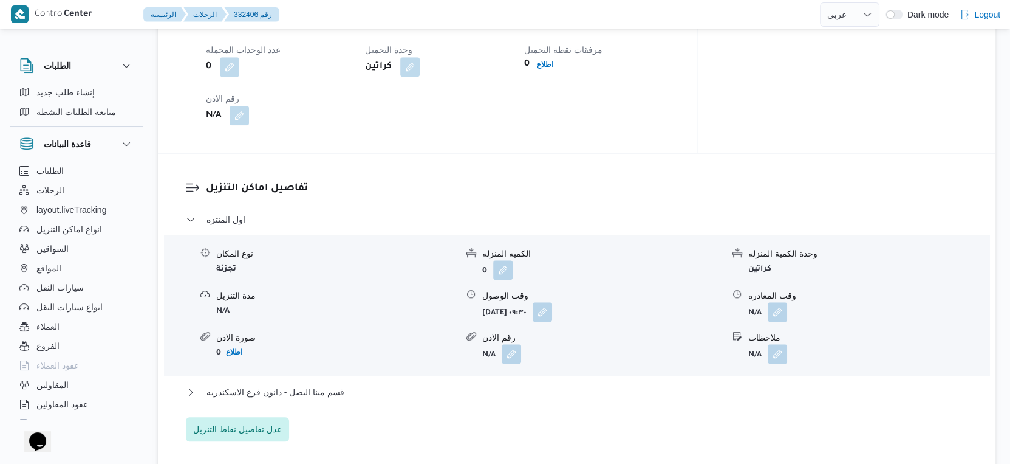
scroll to position [877, 0]
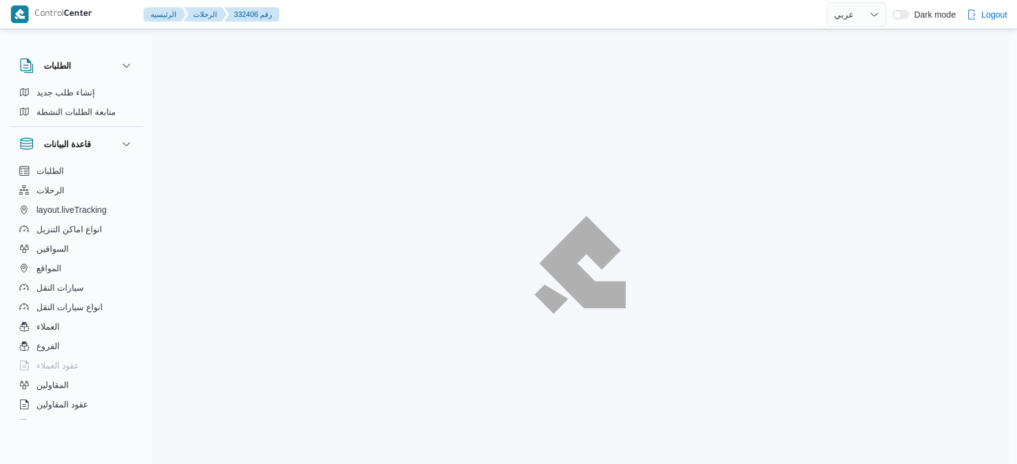
select select "ar"
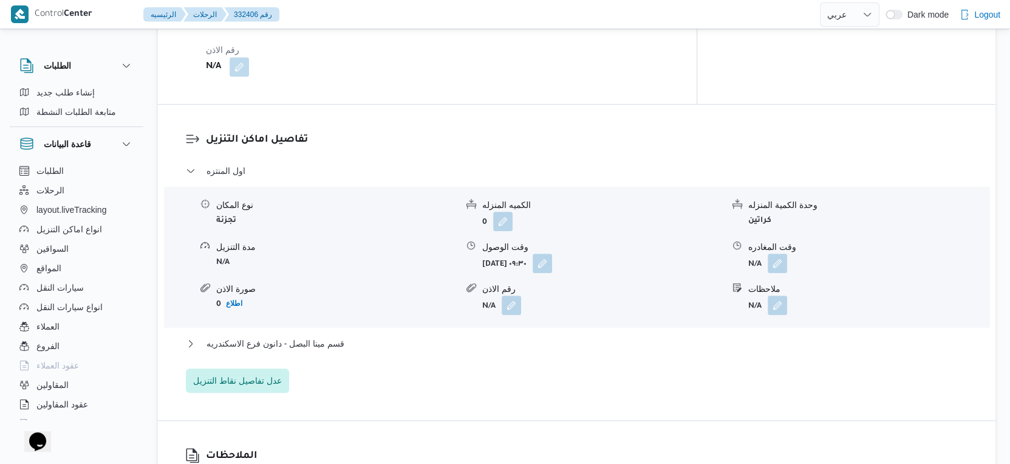
scroll to position [978, 0]
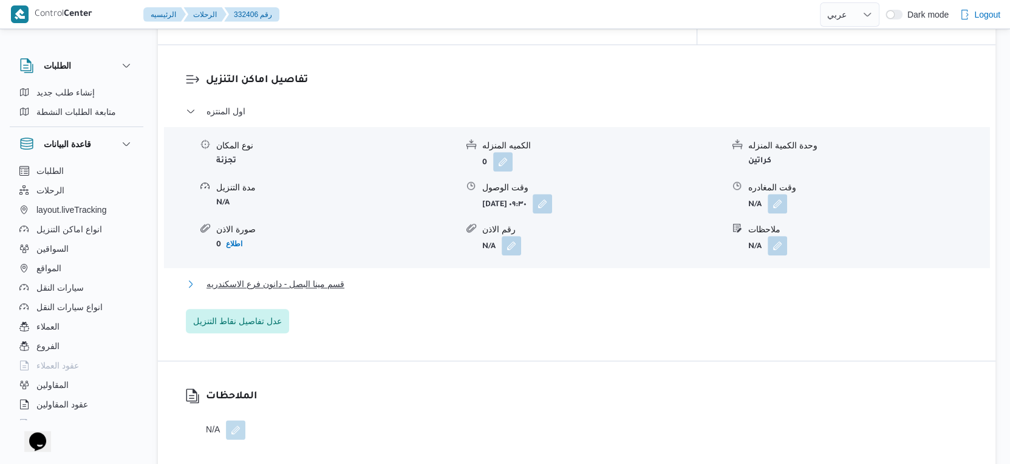
click at [385, 287] on button "قسم مينا البصل - دانون فرع الاسكندريه" at bounding box center [577, 283] width 783 height 15
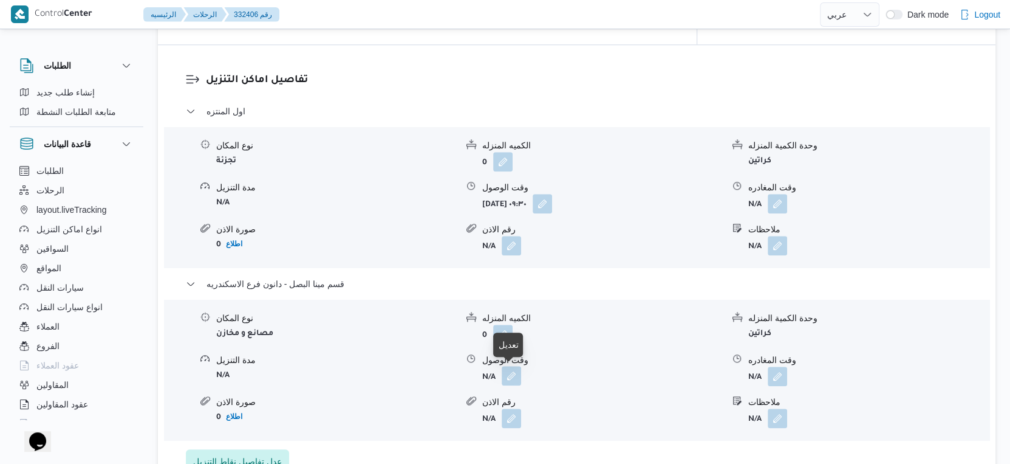
click at [515, 376] on button "button" at bounding box center [511, 375] width 19 height 19
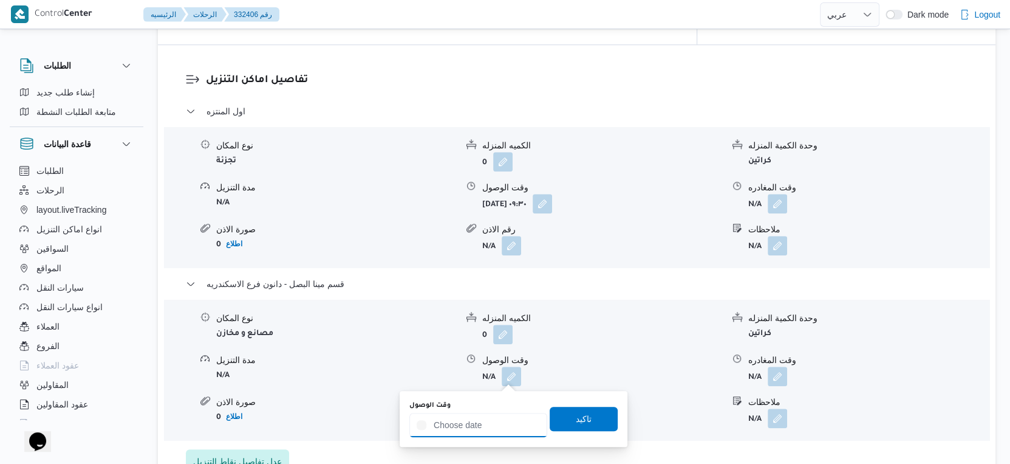
click at [498, 416] on div at bounding box center [479, 425] width 138 height 24
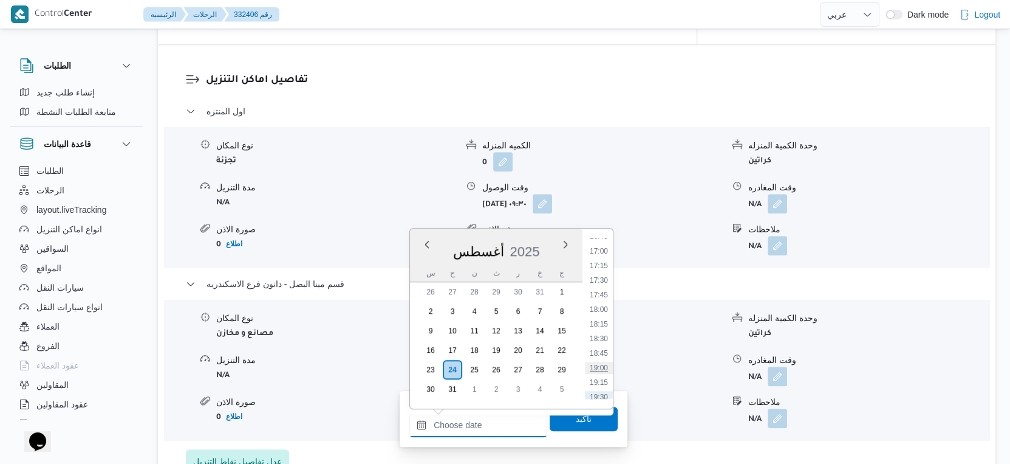
scroll to position [918, 0]
click at [605, 317] on li "17:00" at bounding box center [599, 318] width 28 height 12
type input "[DATE] ١٧:٠٠"
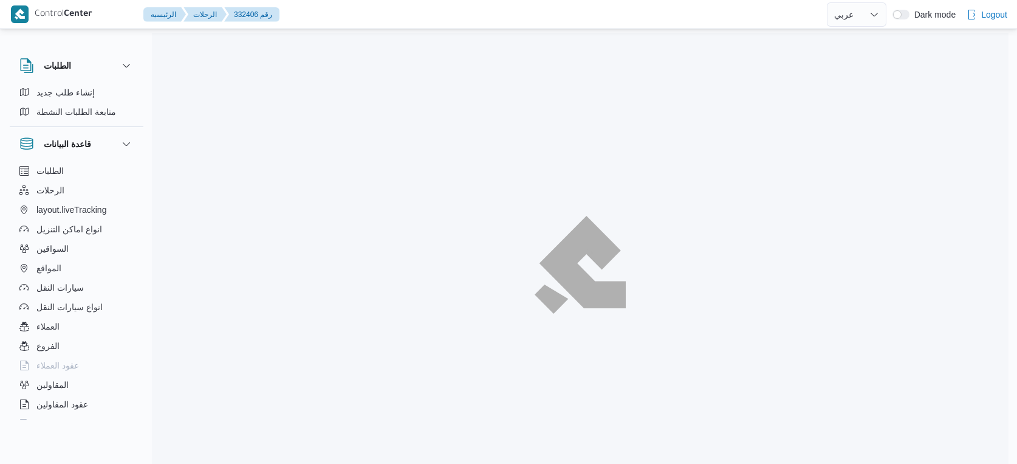
select select "ar"
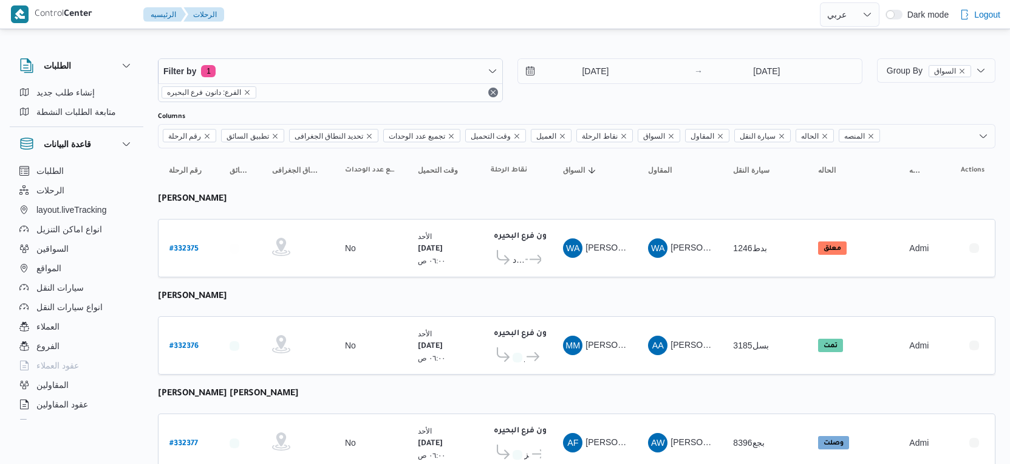
select select "ar"
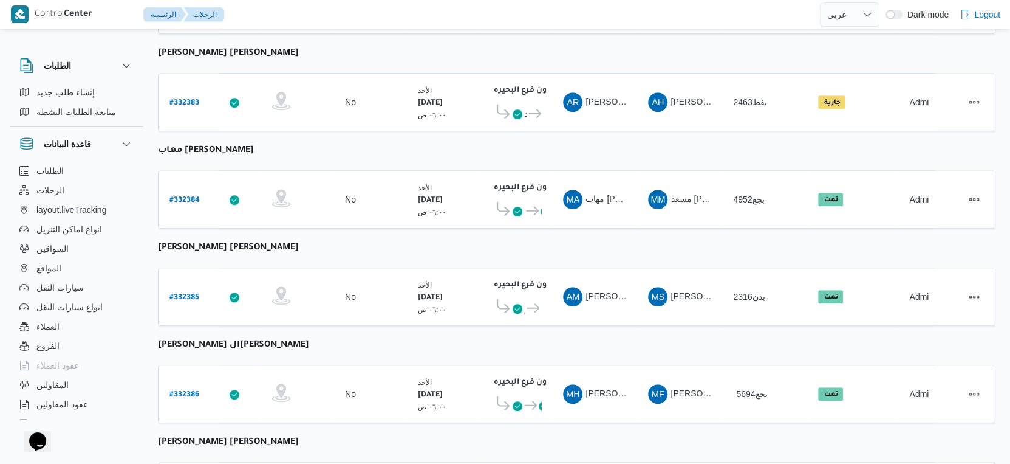
scroll to position [743, 0]
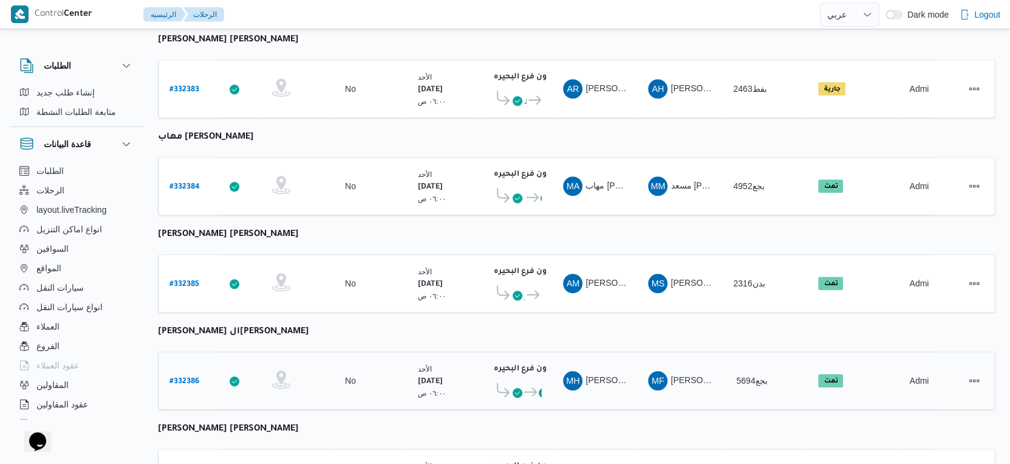
click at [191, 377] on b "# 332386" at bounding box center [185, 381] width 30 height 9
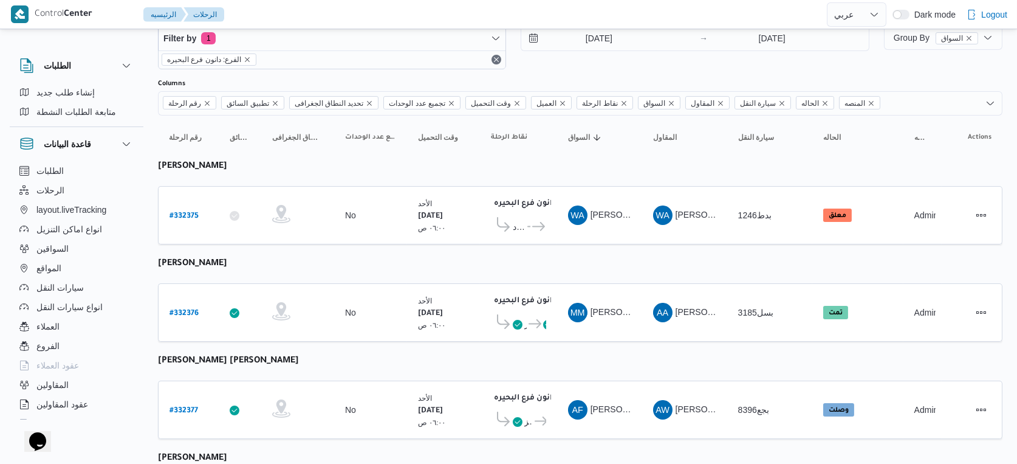
select select "ar"
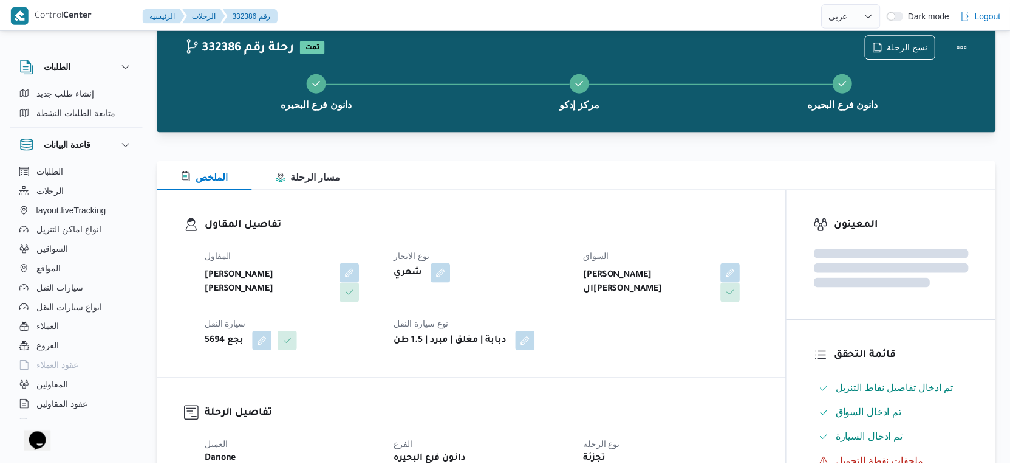
scroll to position [743, 0]
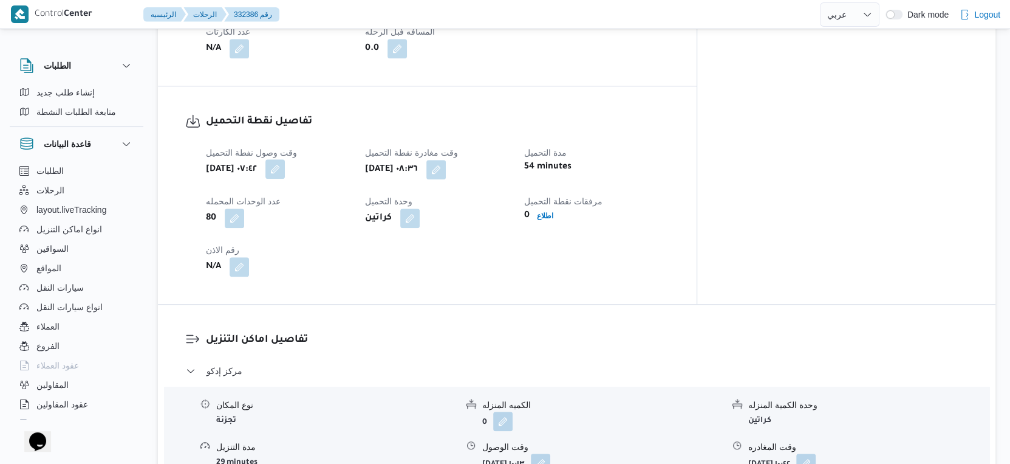
click at [285, 159] on button "button" at bounding box center [275, 168] width 19 height 19
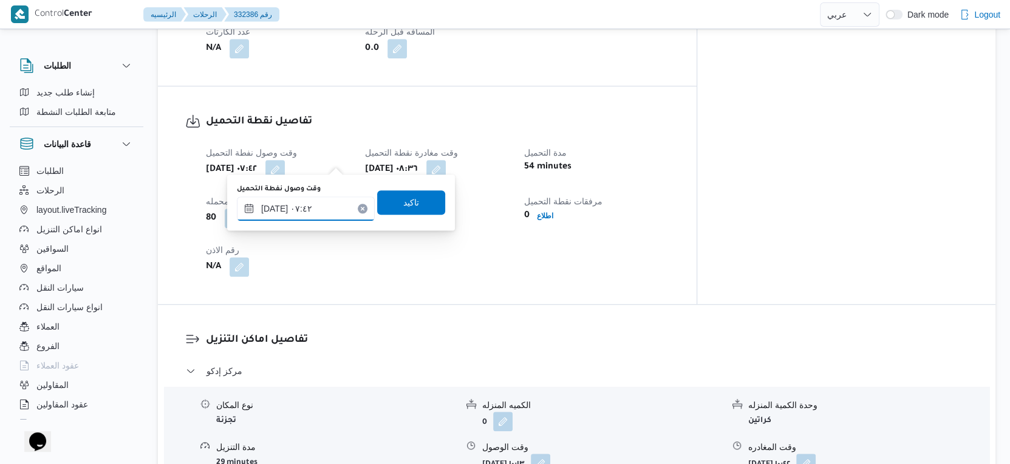
click at [319, 213] on input "٢٤/٠٨/٢٠٢٥ ٠٧:٤٢" at bounding box center [306, 208] width 138 height 24
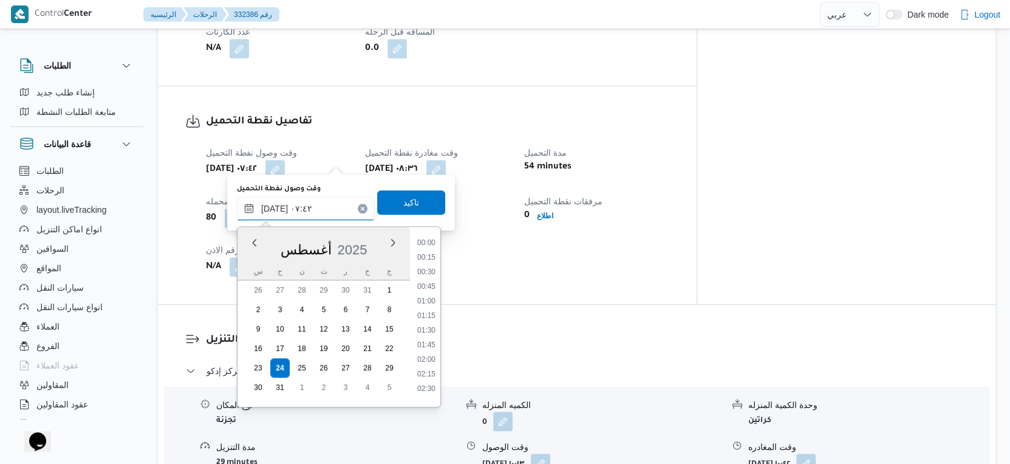
scroll to position [354, 0]
click at [434, 306] on li "07:15" at bounding box center [427, 312] width 28 height 12
type input "٢٤/٠٨/٢٠٢٥ ٠٧:١٥"
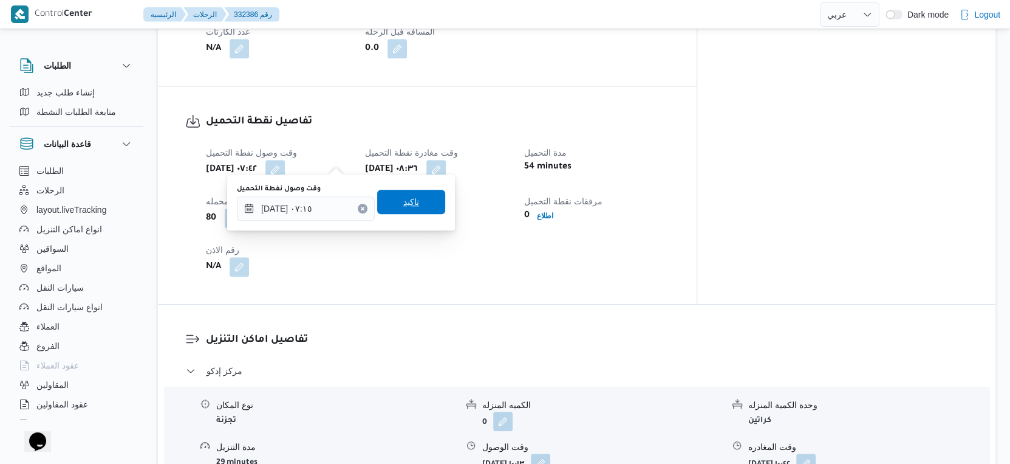
click at [410, 201] on span "تاكيد" at bounding box center [411, 202] width 68 height 24
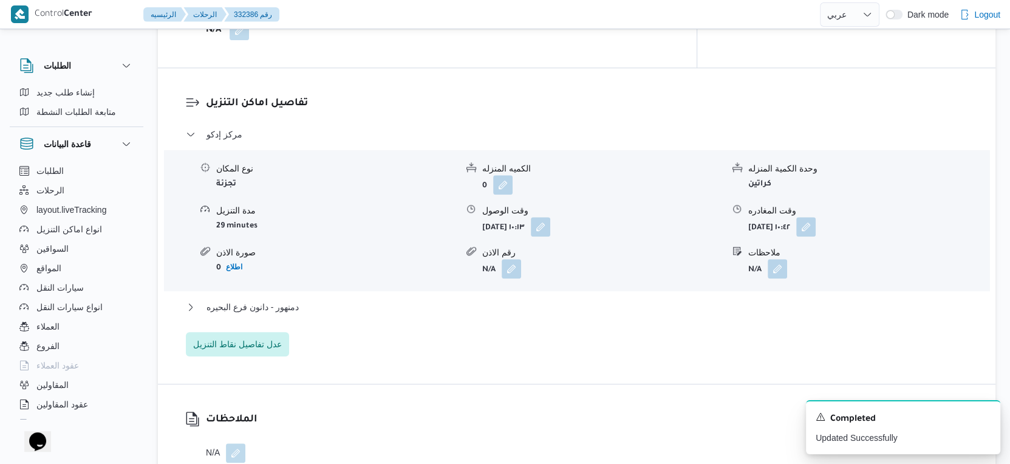
scroll to position [1013, 0]
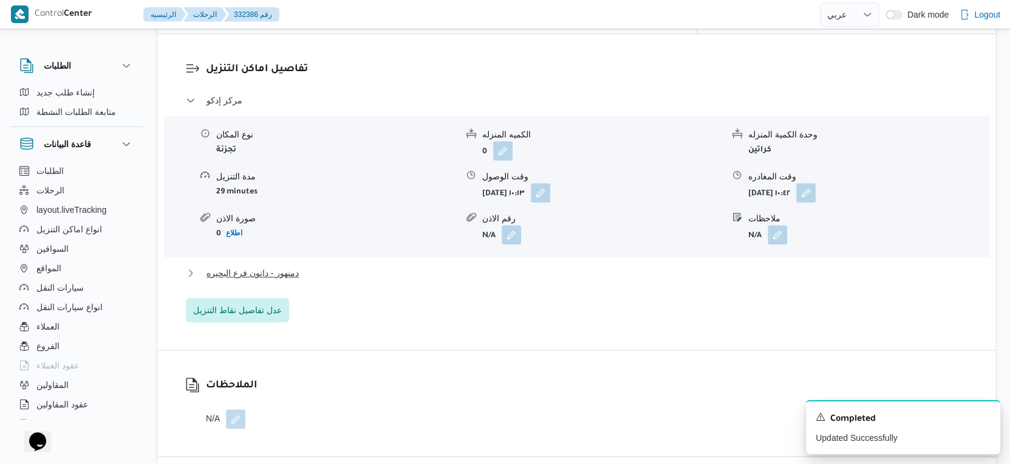
click at [334, 266] on button "دمنهور - دانون فرع البحيره" at bounding box center [577, 273] width 783 height 15
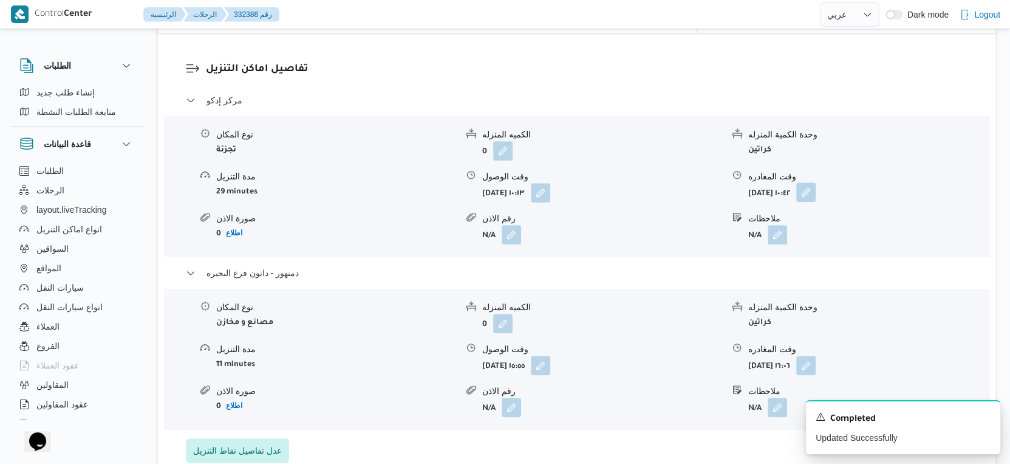
click at [816, 182] on button "button" at bounding box center [806, 191] width 19 height 19
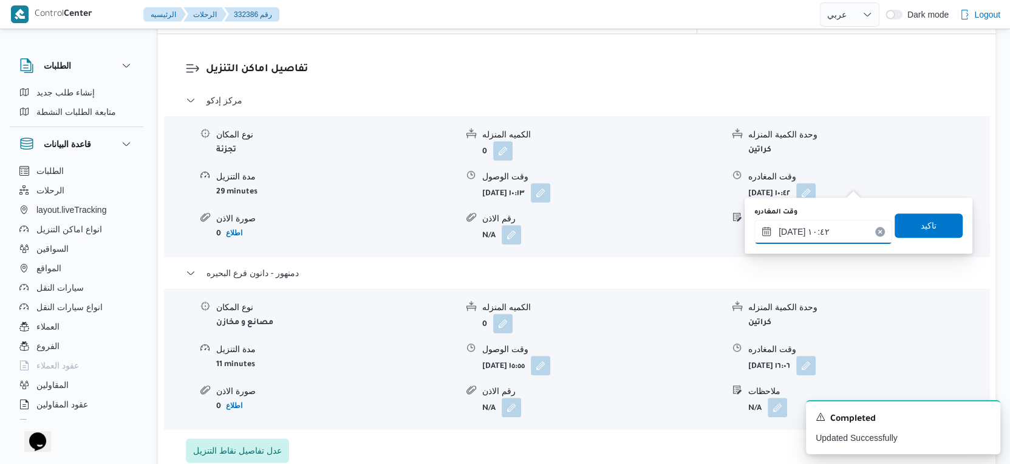
click at [835, 220] on input "٢٤/٠٨/٢٠٢٥ ١٠:٤٢" at bounding box center [824, 231] width 138 height 24
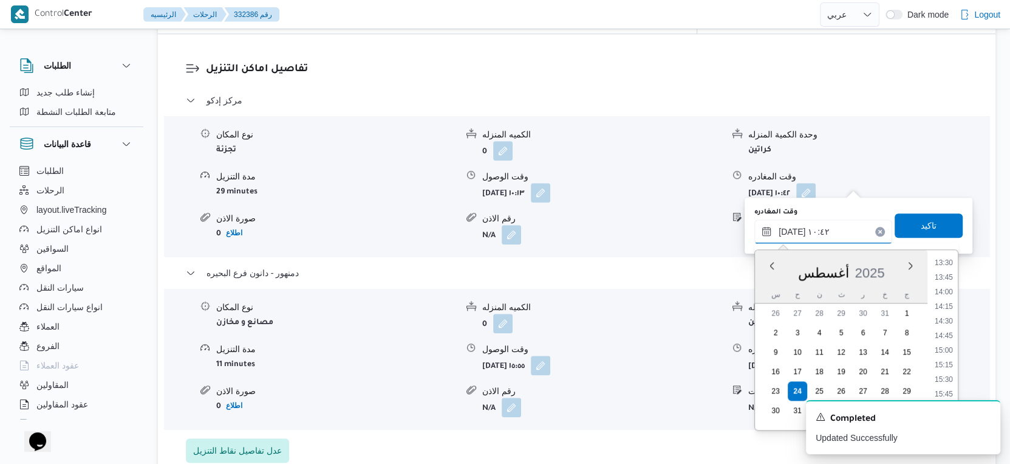
scroll to position [799, 0]
click at [951, 344] on li "15:00" at bounding box center [944, 341] width 28 height 12
type input "٢٤/٠٨/٢٠٢٥ ١٥:٠٠"
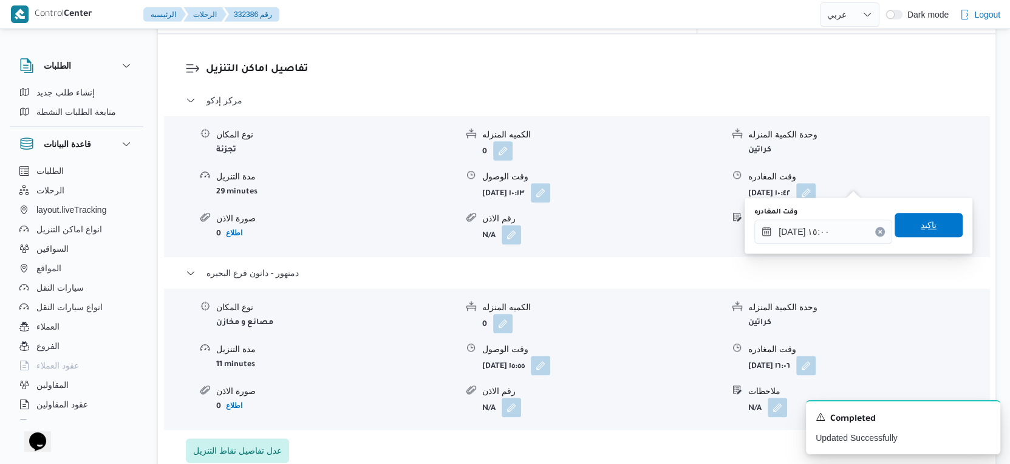
click at [925, 223] on span "تاكيد" at bounding box center [929, 225] width 16 height 15
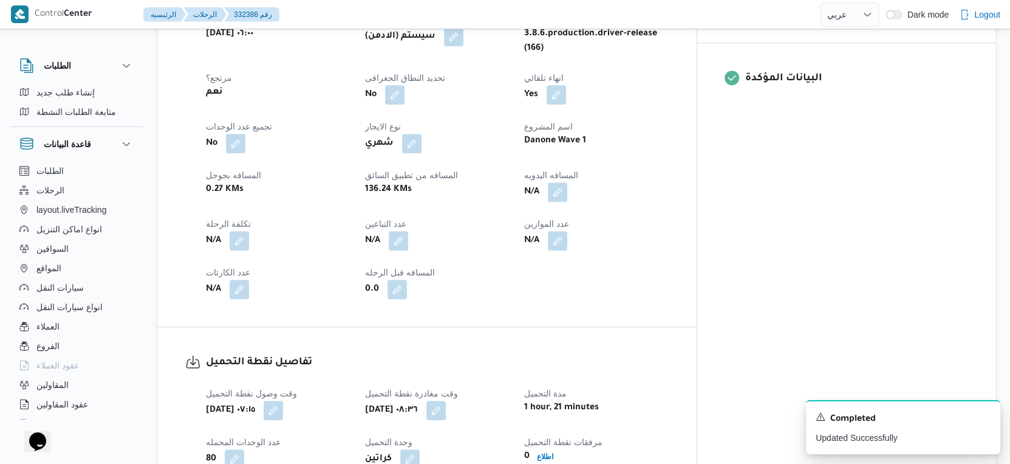
scroll to position [405, 0]
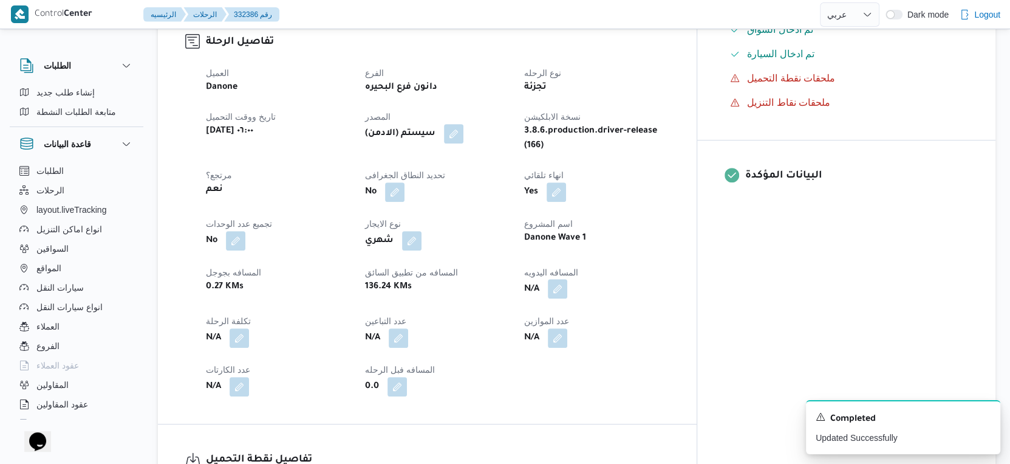
click at [568, 279] on button "button" at bounding box center [557, 288] width 19 height 19
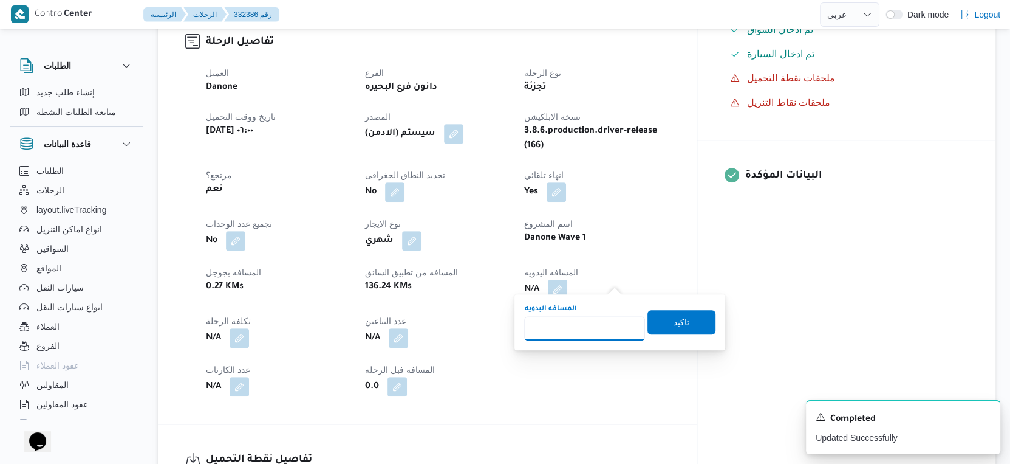
click at [579, 335] on input "المسافه اليدويه" at bounding box center [584, 328] width 121 height 24
type input "139"
click at [674, 318] on span "تاكيد" at bounding box center [682, 321] width 16 height 15
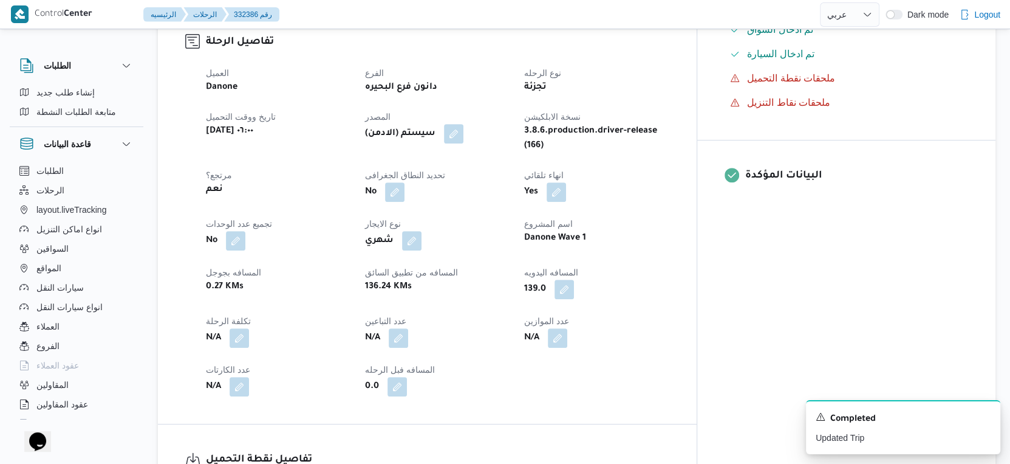
select select "ar"
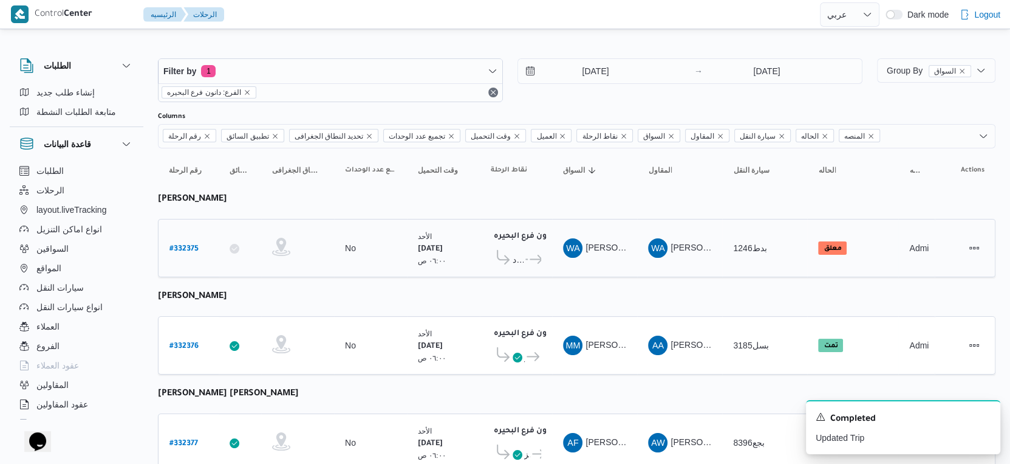
click at [189, 245] on b "# 332375" at bounding box center [184, 249] width 29 height 9
select select "ar"
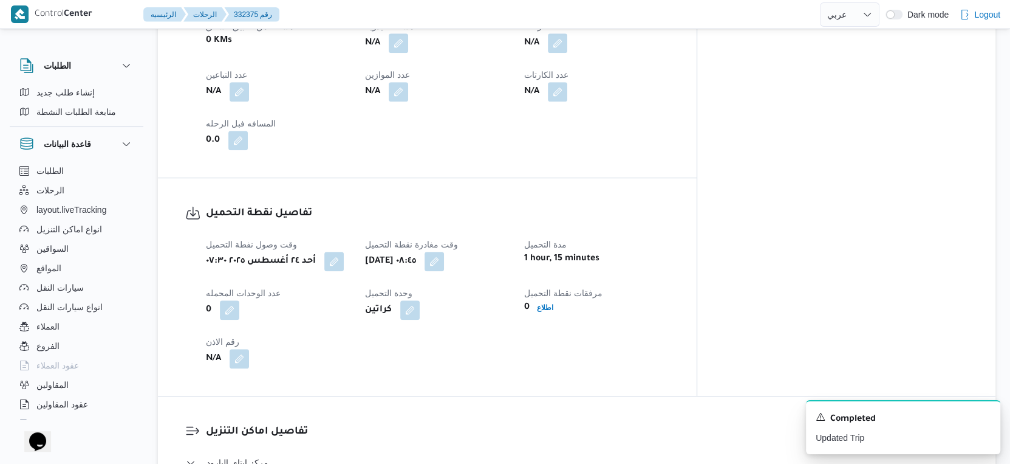
scroll to position [540, 0]
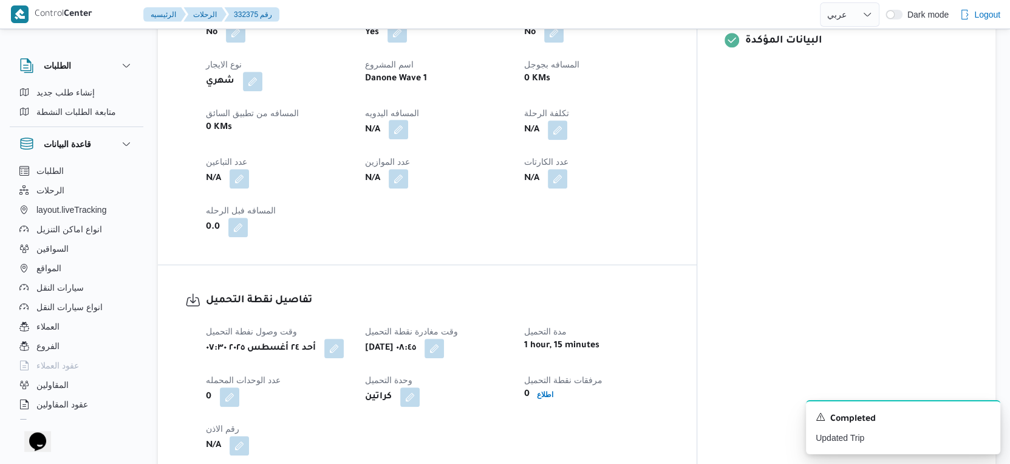
click at [408, 131] on button "button" at bounding box center [398, 129] width 19 height 19
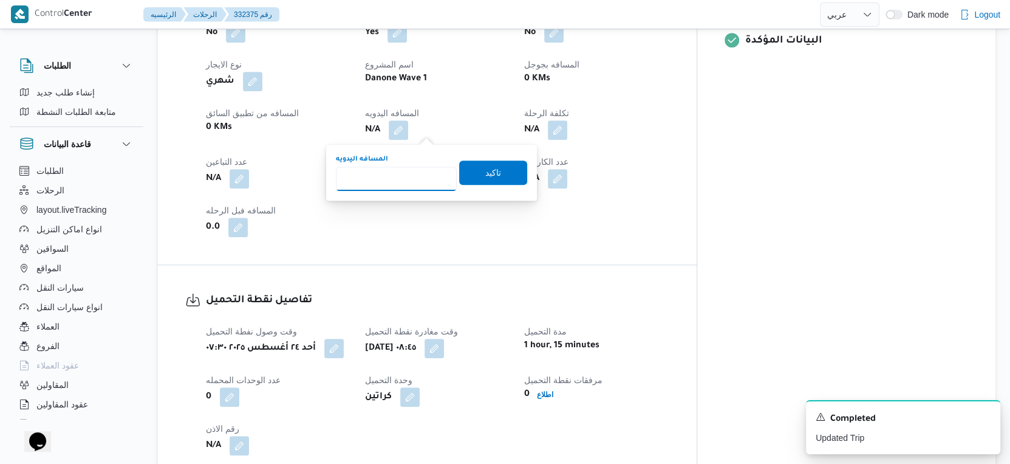
click at [408, 168] on input "المسافه اليدويه" at bounding box center [396, 178] width 121 height 24
type input "111"
click at [499, 176] on span "تاكيد" at bounding box center [493, 172] width 68 height 24
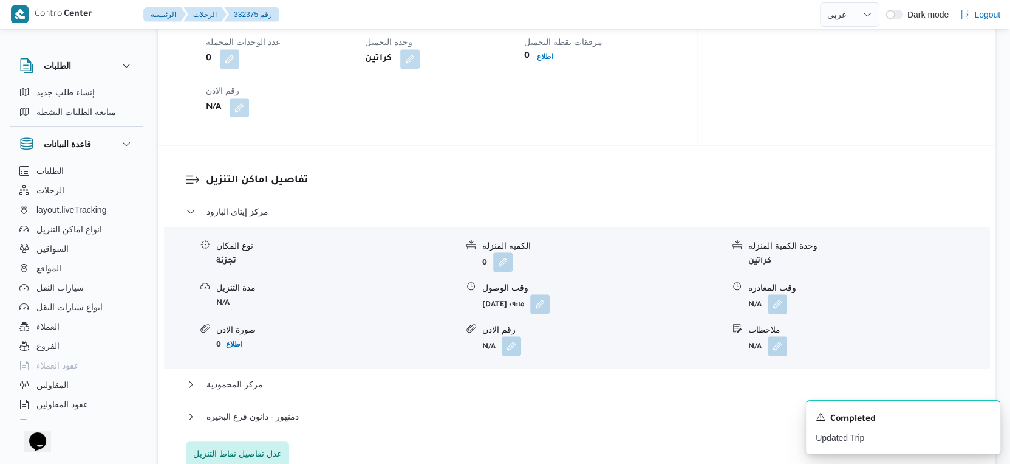
scroll to position [1148, 0]
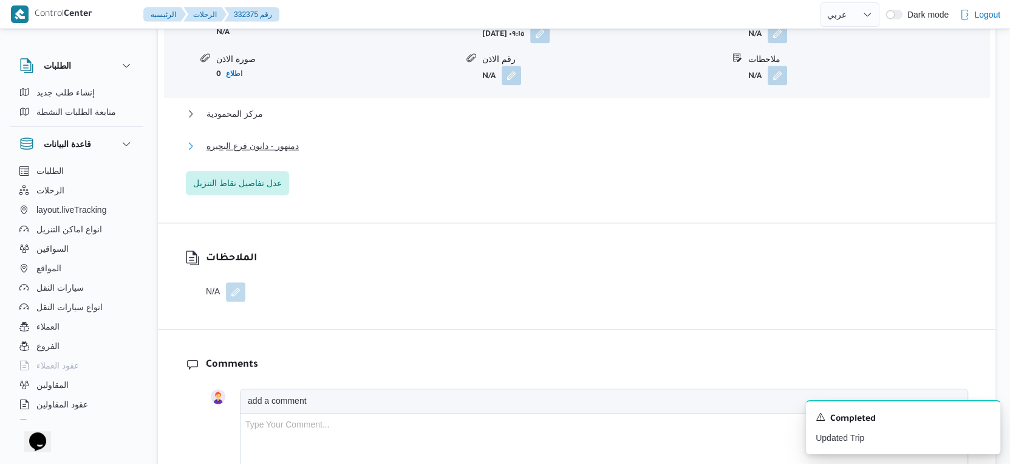
click at [263, 146] on span "دمنهور - دانون فرع البحيره" at bounding box center [253, 146] width 92 height 15
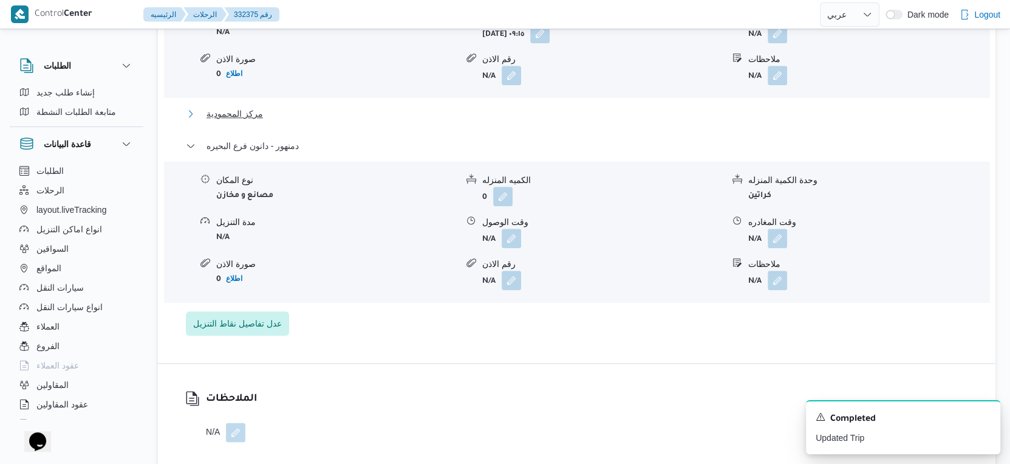
click at [263, 114] on button "مركز المحمودية" at bounding box center [577, 113] width 783 height 15
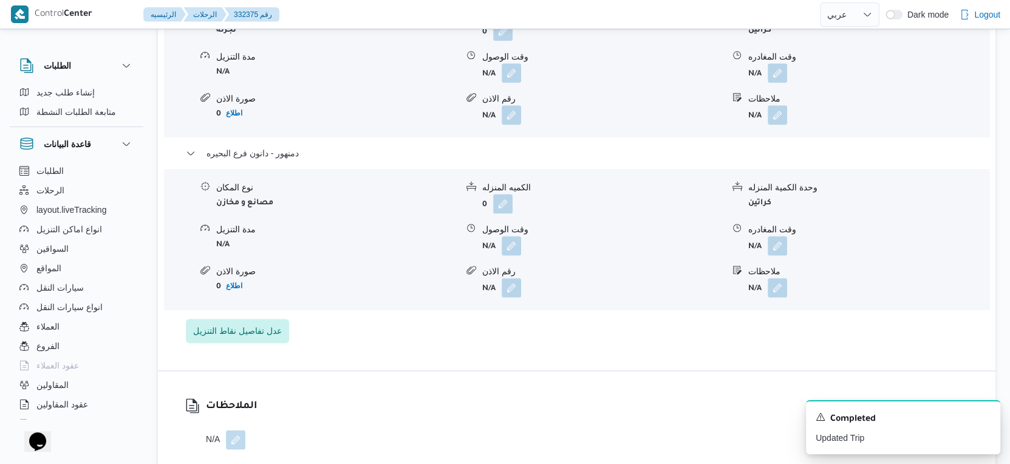
scroll to position [1283, 0]
click at [779, 238] on button "button" at bounding box center [777, 242] width 19 height 19
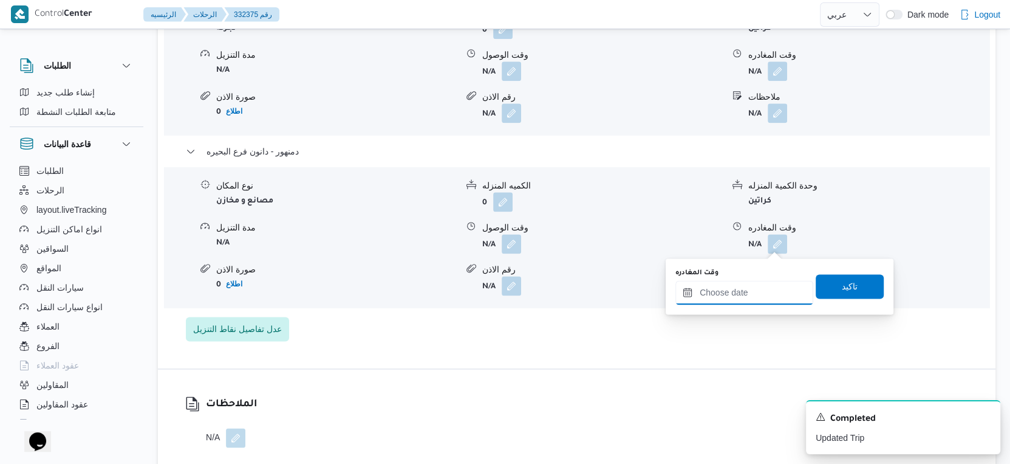
drag, startPoint x: 779, startPoint y: 245, endPoint x: 778, endPoint y: 283, distance: 37.7
click at [763, 291] on input "وقت المغادره" at bounding box center [745, 292] width 138 height 24
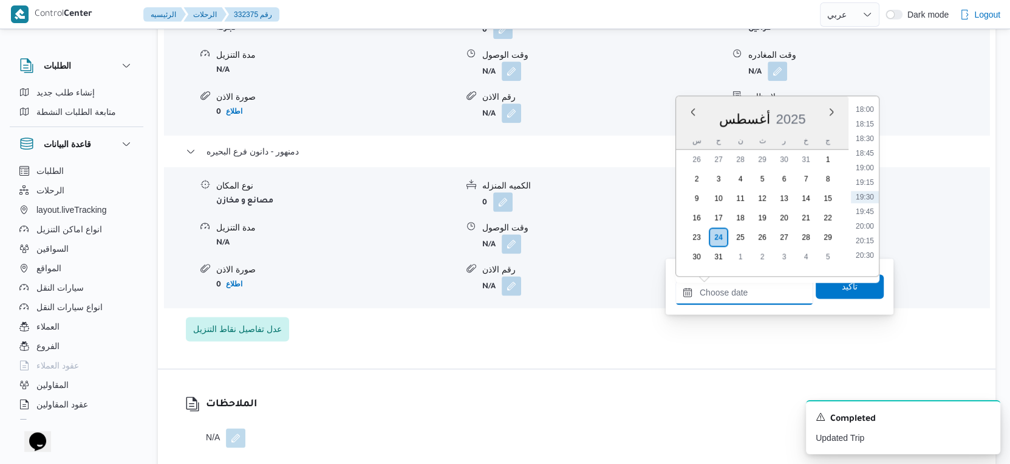
scroll to position [985, 0]
click at [873, 148] on li "17:30" at bounding box center [865, 148] width 28 height 12
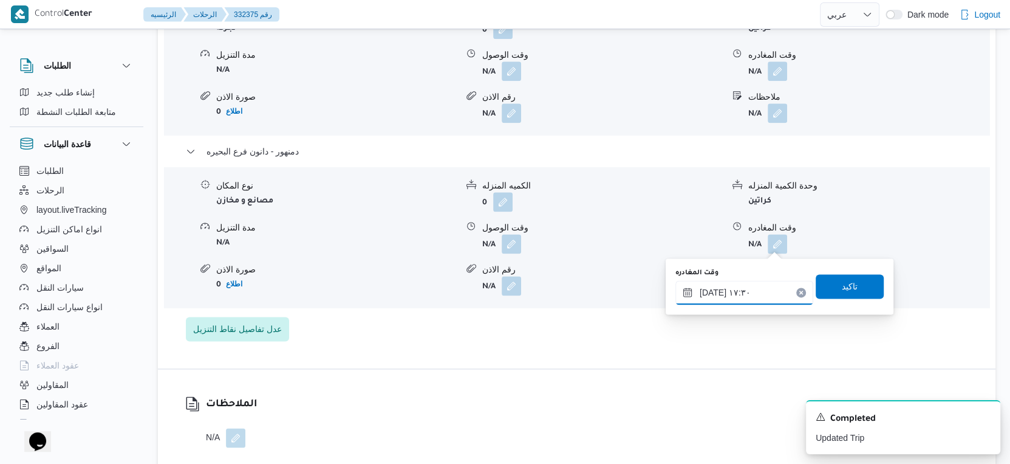
click at [712, 290] on input "٢٤/٠٨/٢٠٢٥ ١٧:٣٠" at bounding box center [745, 292] width 138 height 24
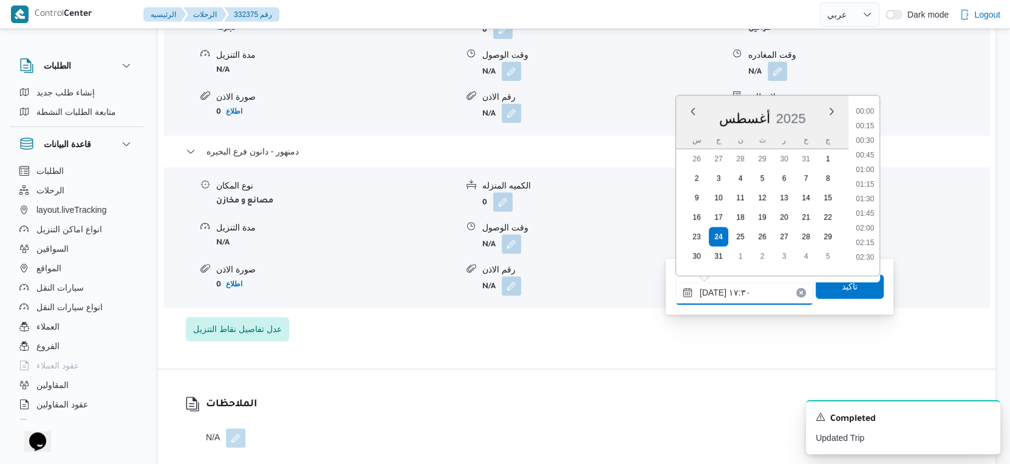
scroll to position [936, 0]
type input "٢٤/٠٨/٢٠٢٥ ١٧:٢٥"
click at [846, 283] on span "تاكيد" at bounding box center [850, 285] width 16 height 15
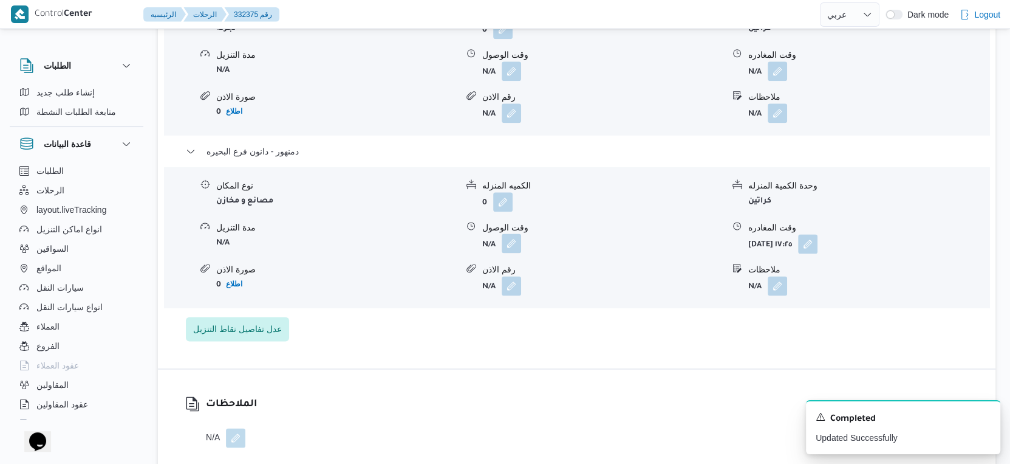
click at [517, 245] on button "button" at bounding box center [511, 242] width 19 height 19
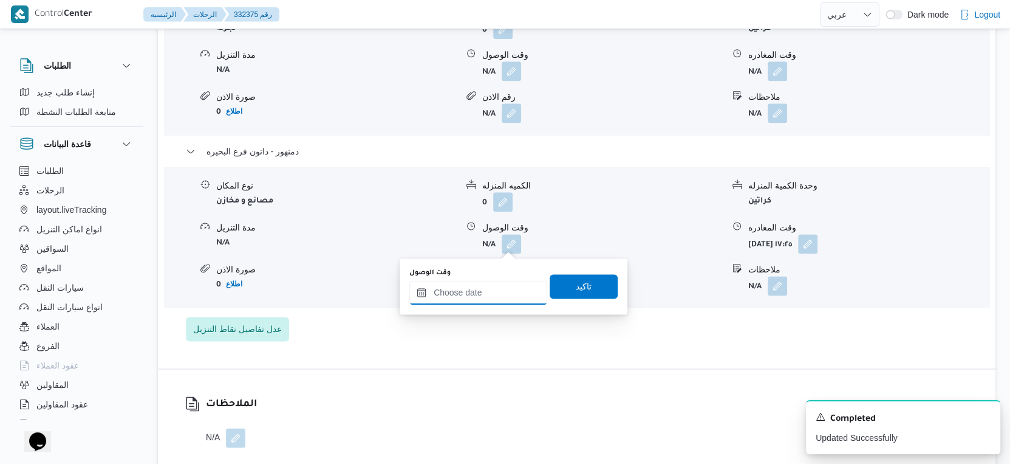
click at [496, 284] on input "وقت الوصول" at bounding box center [479, 292] width 138 height 24
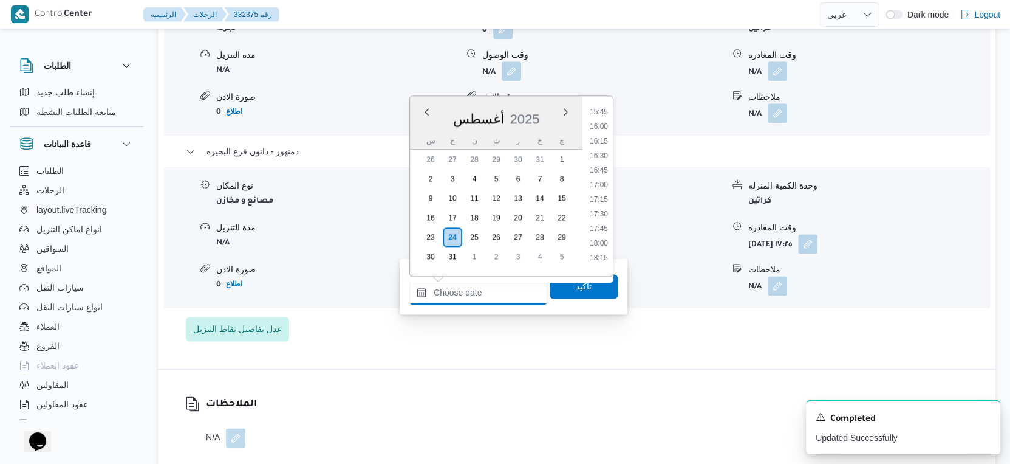
scroll to position [918, 0]
click at [605, 201] on li "17:15" at bounding box center [599, 200] width 28 height 12
type input "٢٤/٠٨/٢٠٢٥ ١٧:١٥"
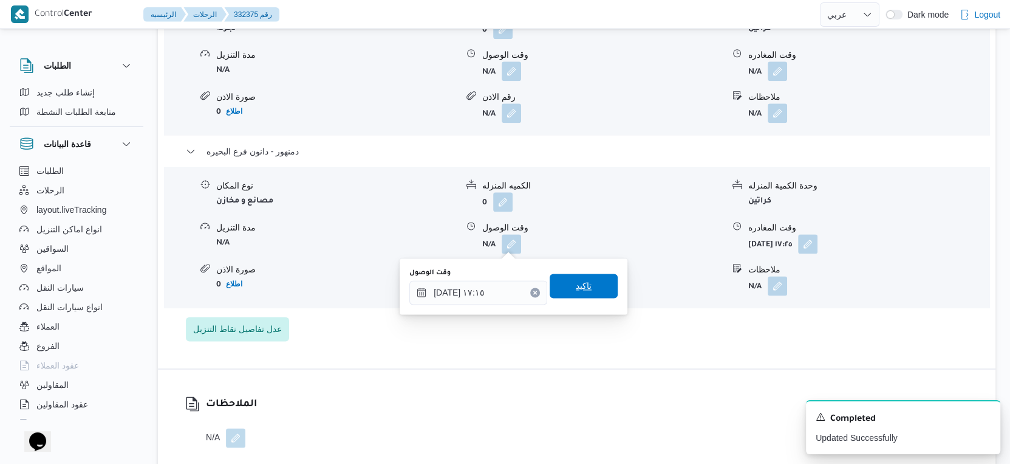
click at [586, 289] on span "تاكيد" at bounding box center [584, 285] width 68 height 24
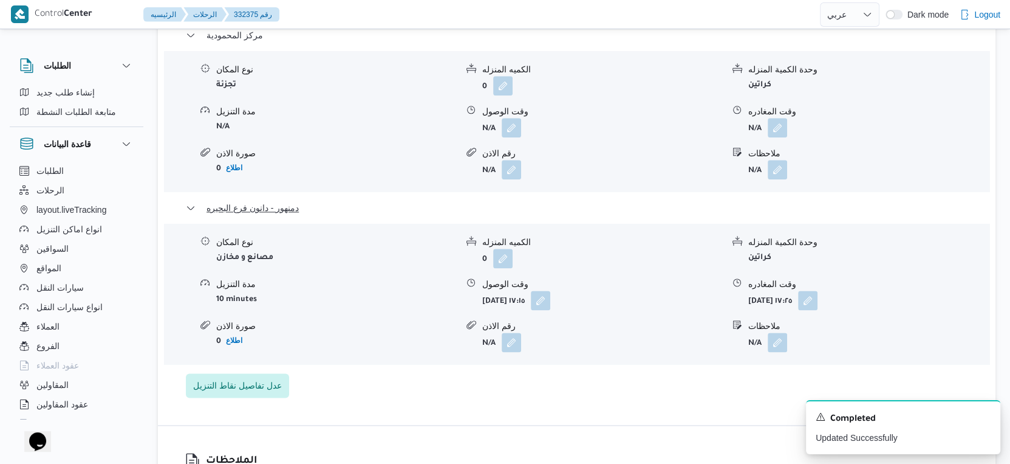
scroll to position [1148, 0]
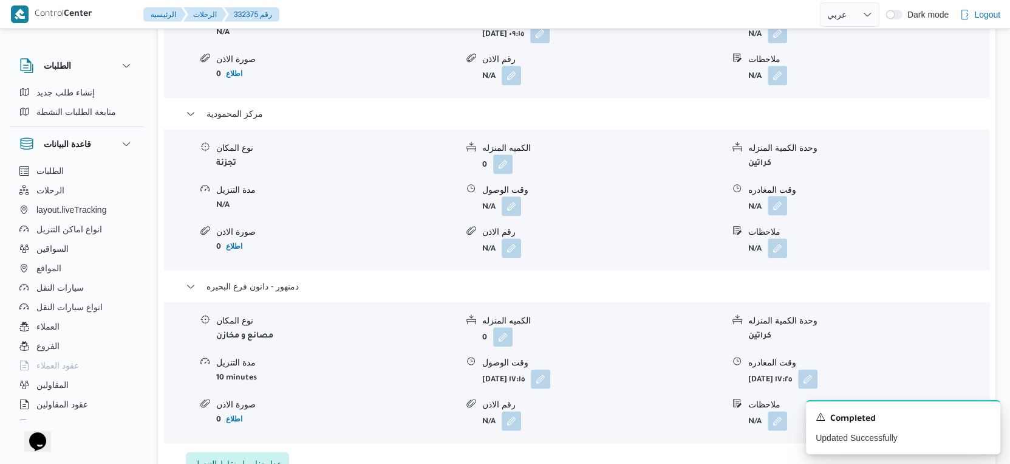
click at [784, 205] on button "button" at bounding box center [777, 205] width 19 height 19
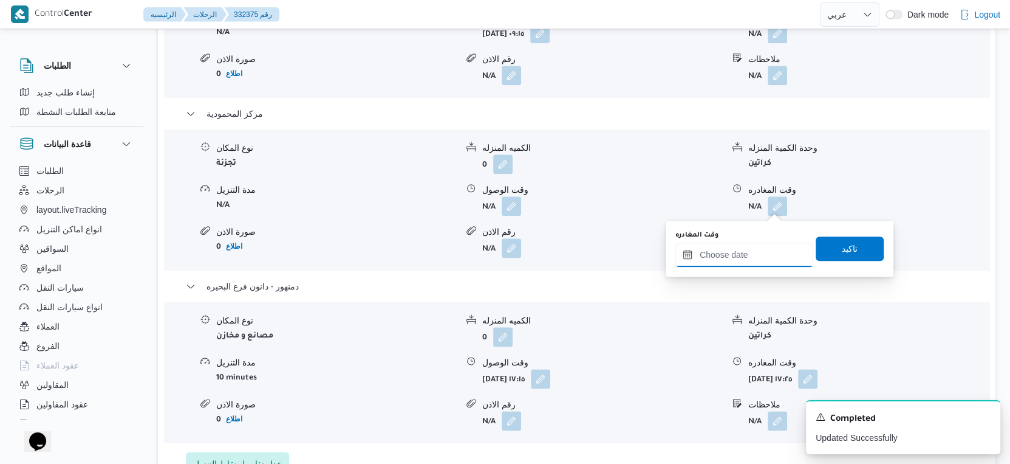
click at [760, 255] on input "وقت المغادره" at bounding box center [745, 254] width 138 height 24
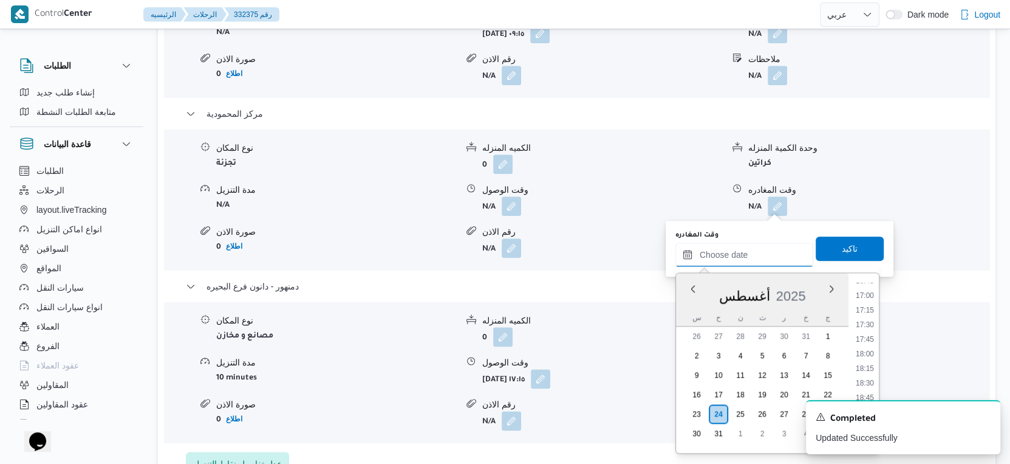
scroll to position [918, 0]
click at [865, 349] on li "16:45" at bounding box center [865, 348] width 28 height 12
type input "٢٤/٠٨/٢٠٢٥ ١٦:٤٥"
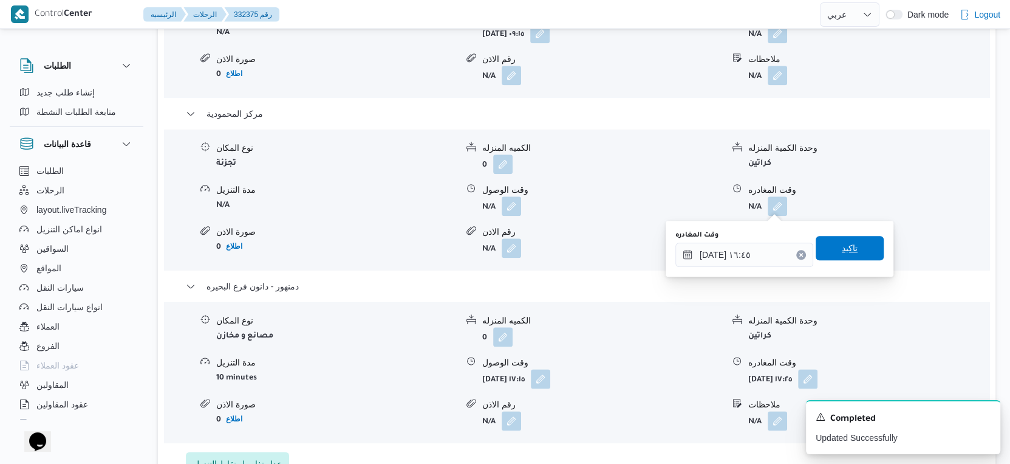
click at [856, 245] on span "تاكيد" at bounding box center [850, 248] width 68 height 24
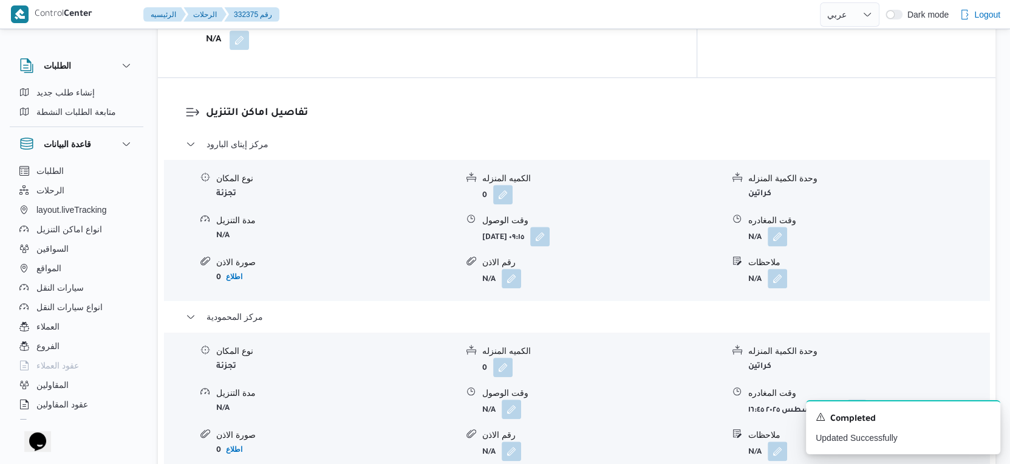
scroll to position [810, 0]
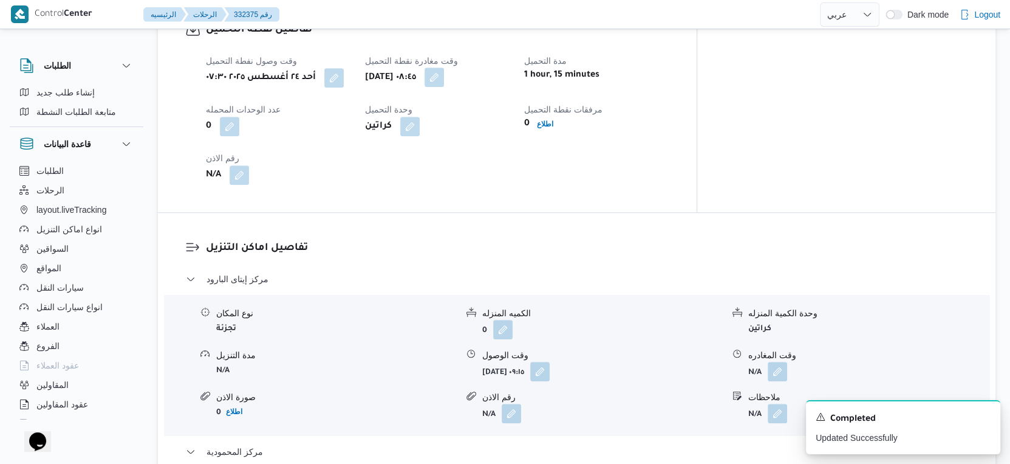
click at [444, 76] on button "button" at bounding box center [434, 76] width 19 height 19
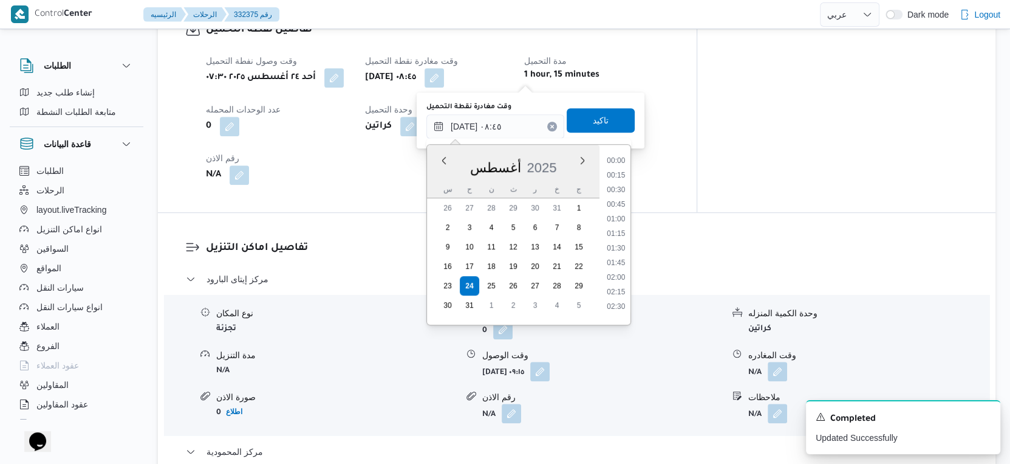
scroll to position [427, 0]
click at [619, 216] on li "08:15" at bounding box center [616, 215] width 28 height 12
type input "٢٤/٠٨/٢٠٢٥ ٠٨:١٥"
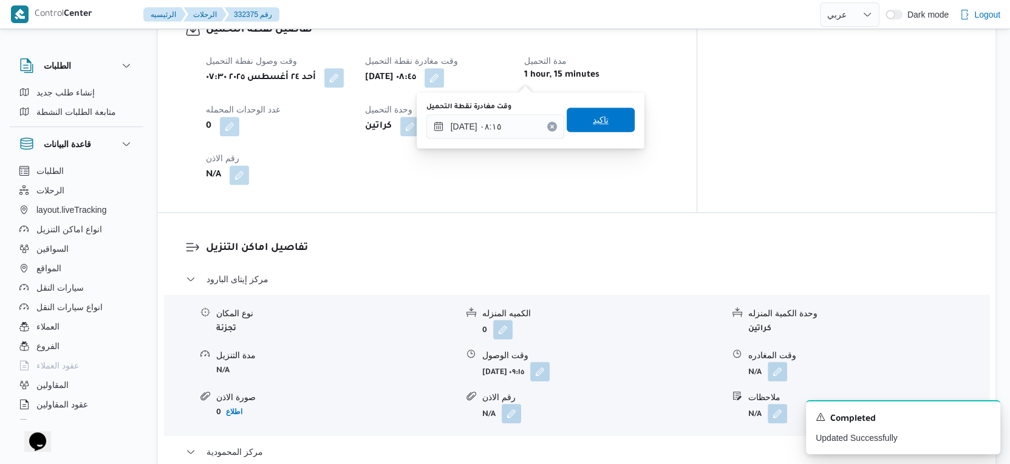
click at [606, 118] on span "تاكيد" at bounding box center [601, 120] width 68 height 24
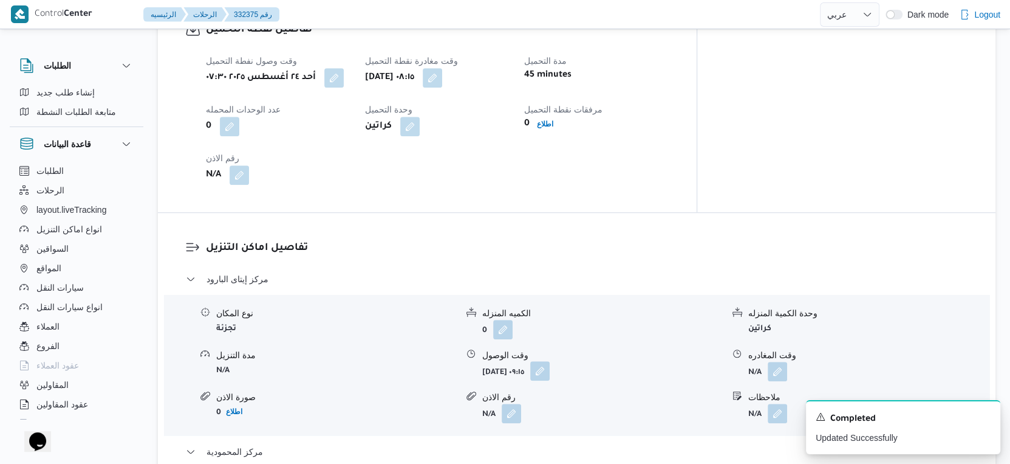
click at [550, 372] on button "button" at bounding box center [539, 370] width 19 height 19
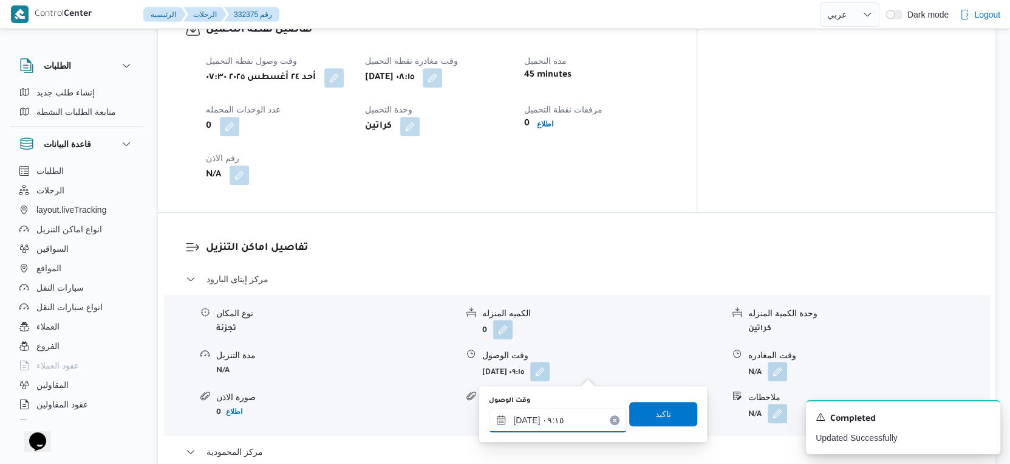
click at [561, 416] on input "٢٤/٠٨/٢٠٢٥ ٠٩:١٥" at bounding box center [558, 420] width 138 height 24
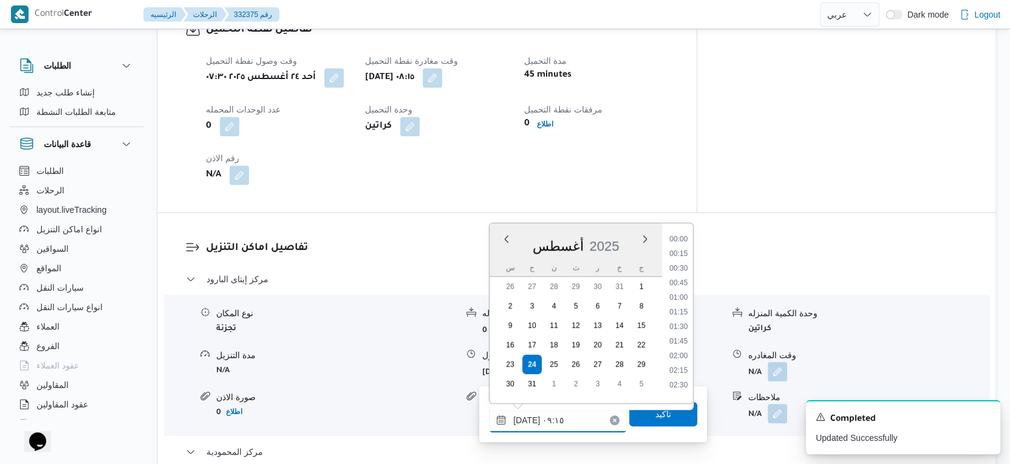
scroll to position [456, 0]
click at [684, 295] on li "08:45" at bounding box center [679, 293] width 28 height 12
type input "٢٤/٠٨/٢٠٢٥ ٠٨:٤٥"
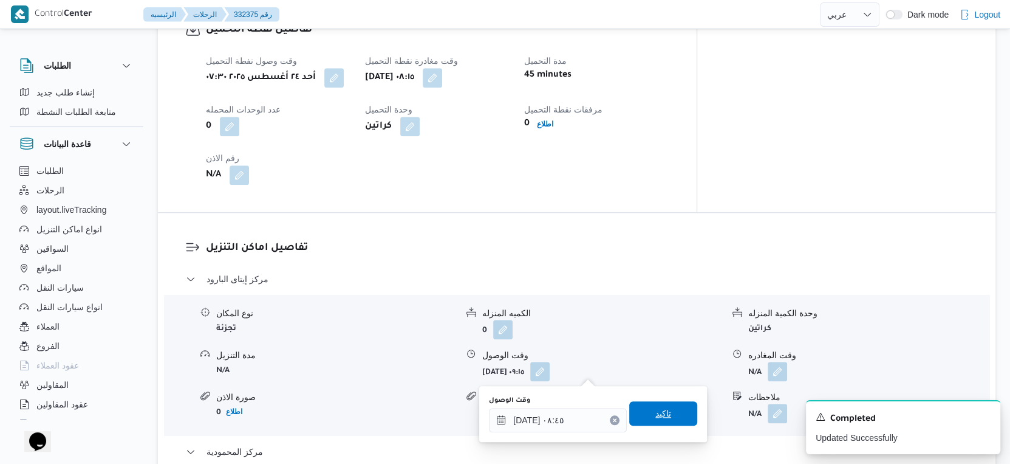
click at [659, 407] on span "تاكيد" at bounding box center [664, 413] width 16 height 15
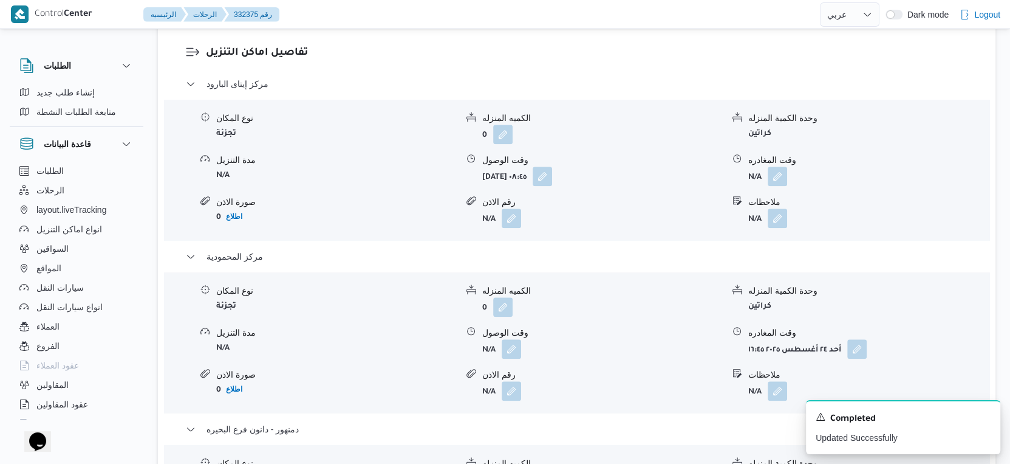
scroll to position [1013, 0]
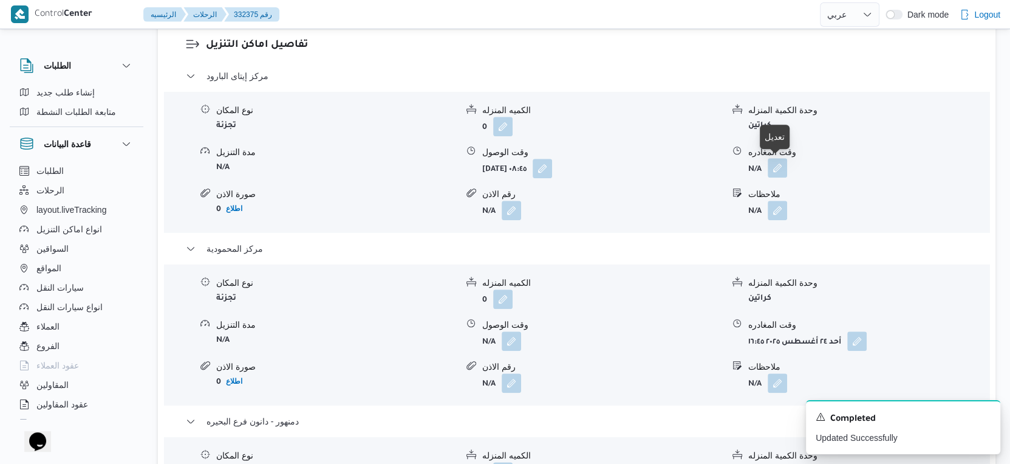
click at [778, 168] on button "button" at bounding box center [777, 167] width 19 height 19
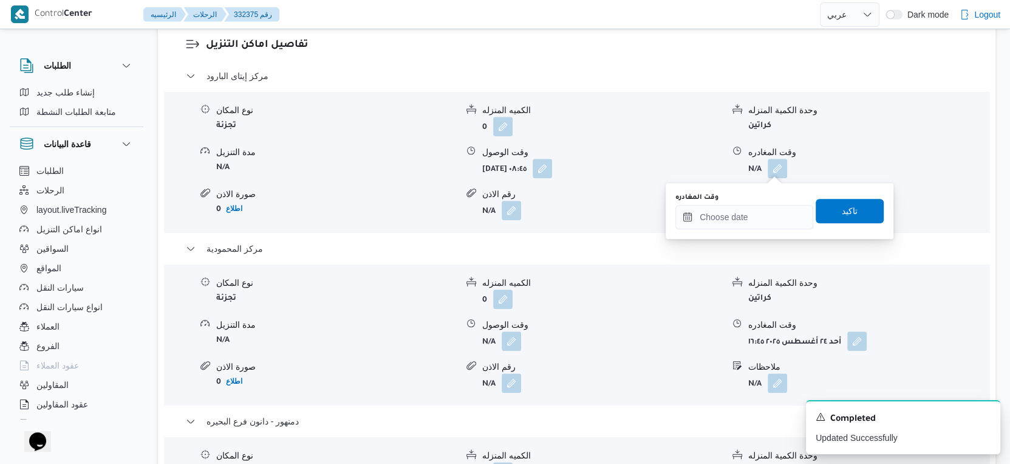
click at [760, 203] on div "وقت المغادره" at bounding box center [745, 211] width 138 height 36
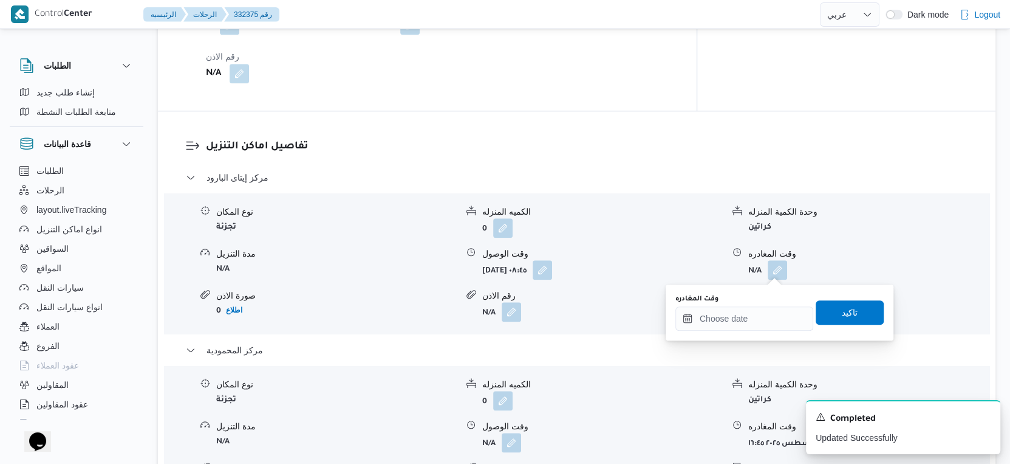
scroll to position [945, 0]
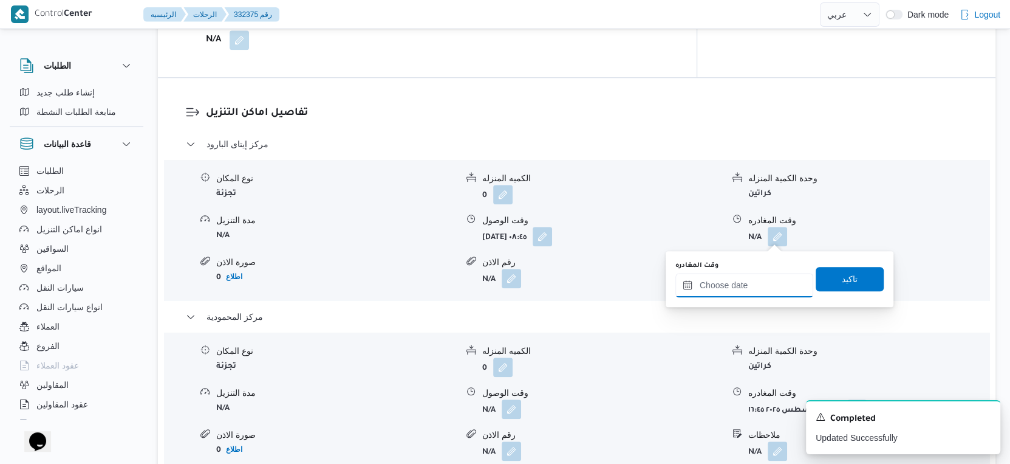
click at [752, 282] on input "وقت المغادره" at bounding box center [745, 285] width 138 height 24
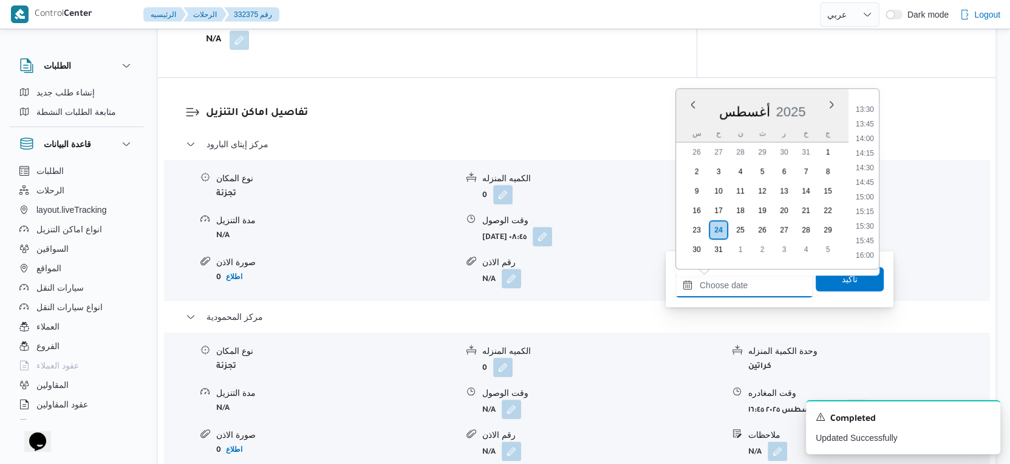
scroll to position [783, 0]
click at [865, 139] on li "14:00" at bounding box center [865, 138] width 28 height 12
type input "٢٤/٠٨/٢٠٢٥ ١٤:٠٠"
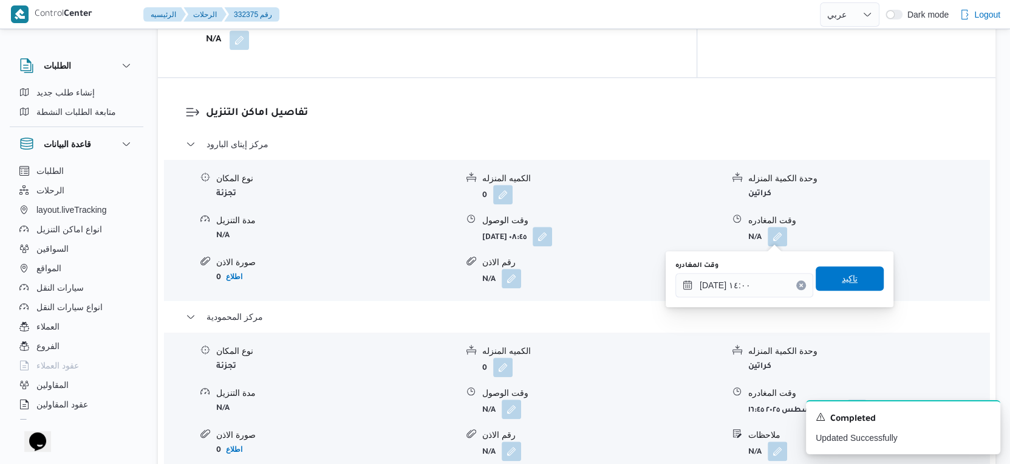
click at [862, 270] on span "تاكيد" at bounding box center [850, 278] width 68 height 24
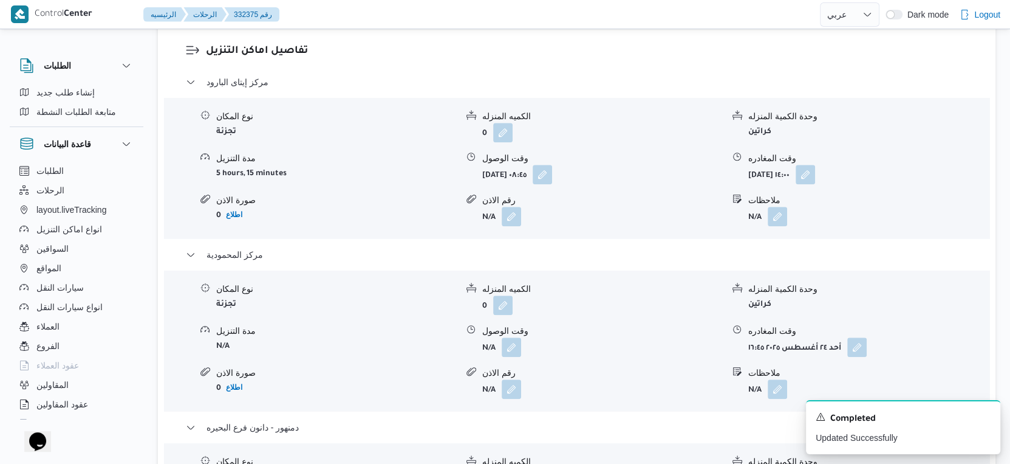
scroll to position [1080, 0]
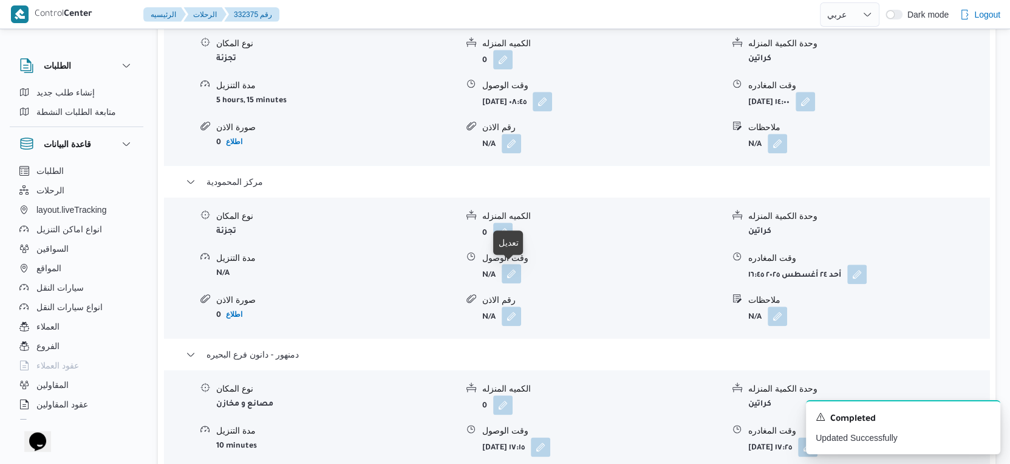
click at [515, 273] on button "button" at bounding box center [511, 273] width 19 height 19
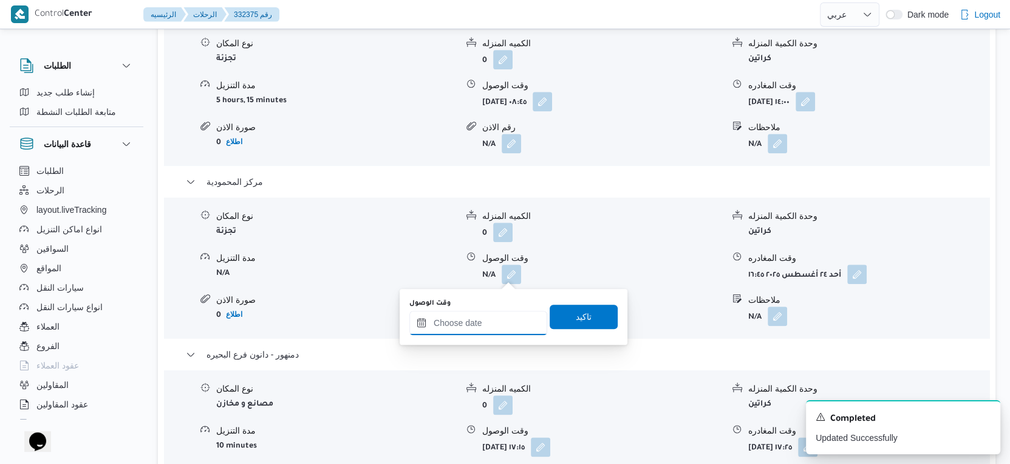
click at [496, 319] on input "وقت الوصول" at bounding box center [479, 323] width 138 height 24
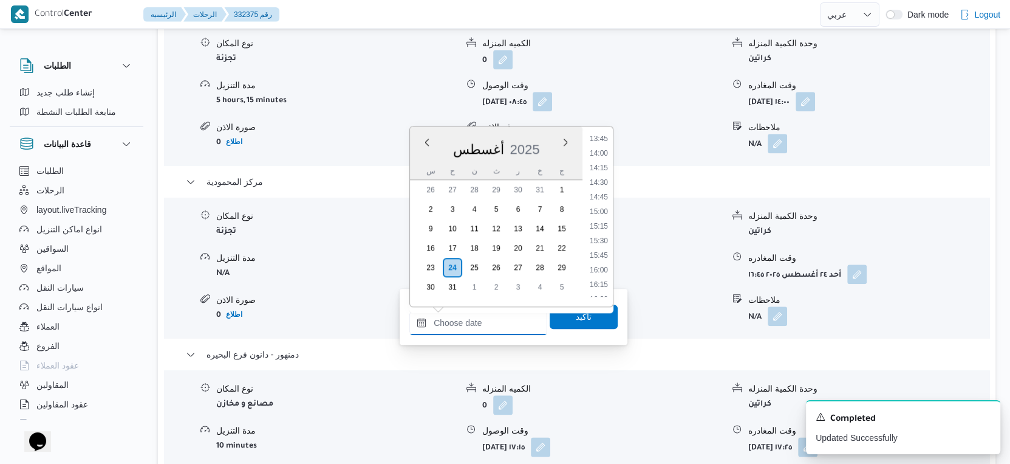
scroll to position [783, 0]
click at [606, 205] on li "14:30" at bounding box center [599, 205] width 28 height 12
type input "٢٤/٠٨/٢٠٢٥ ١٤:٣٠"
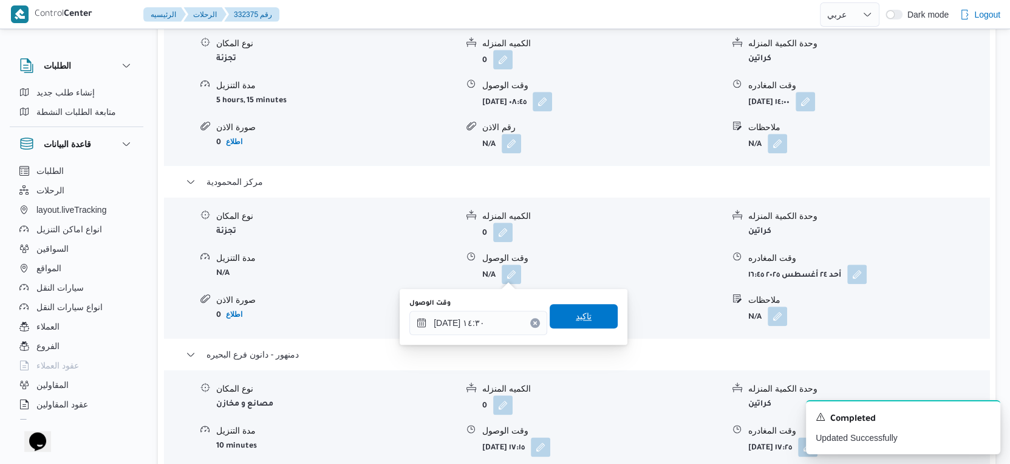
click at [593, 309] on span "تاكيد" at bounding box center [584, 316] width 68 height 24
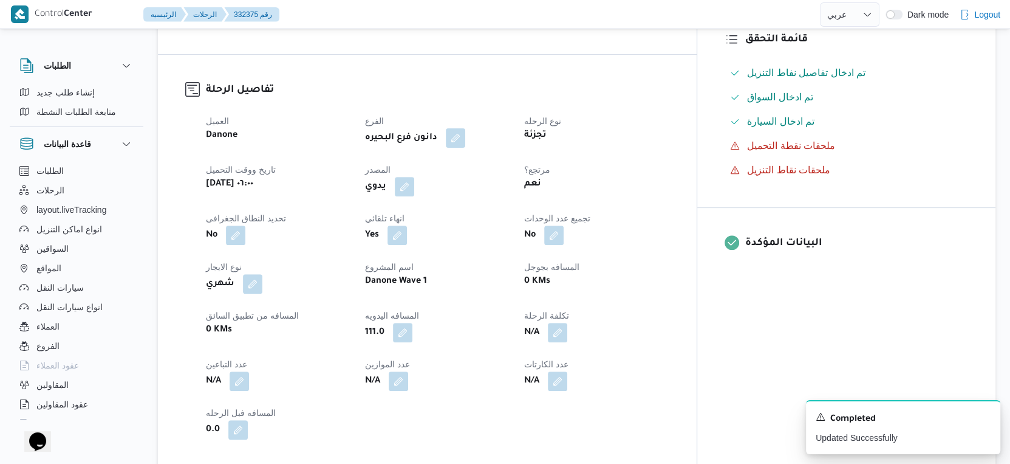
scroll to position [0, 0]
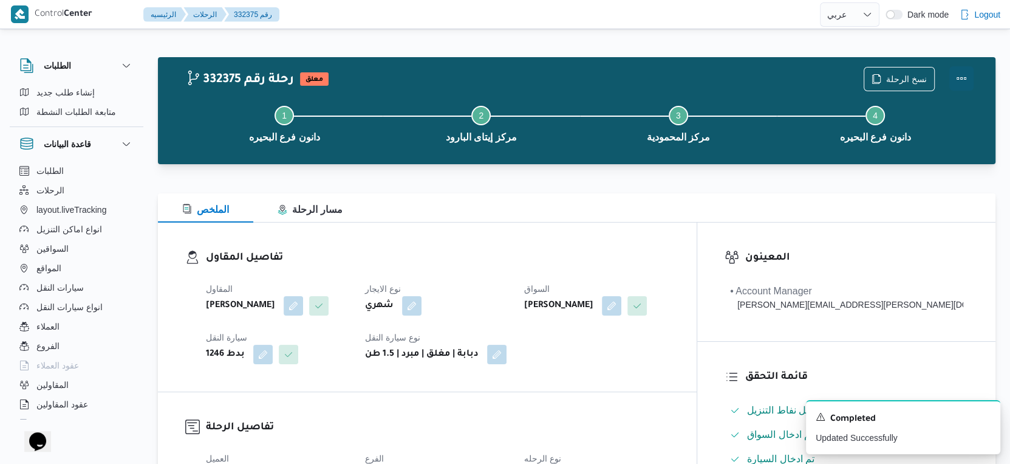
click at [964, 78] on button "Actions" at bounding box center [962, 78] width 24 height 24
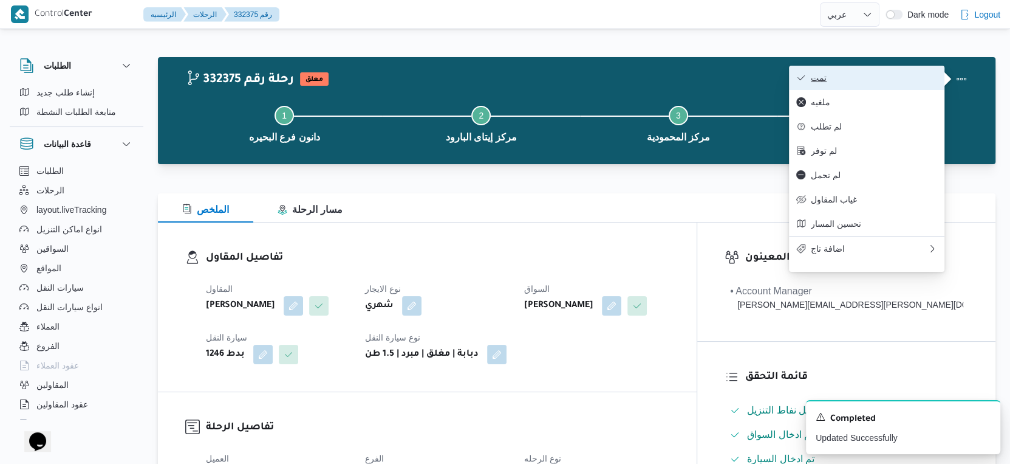
click at [887, 78] on span "تمت" at bounding box center [874, 78] width 126 height 10
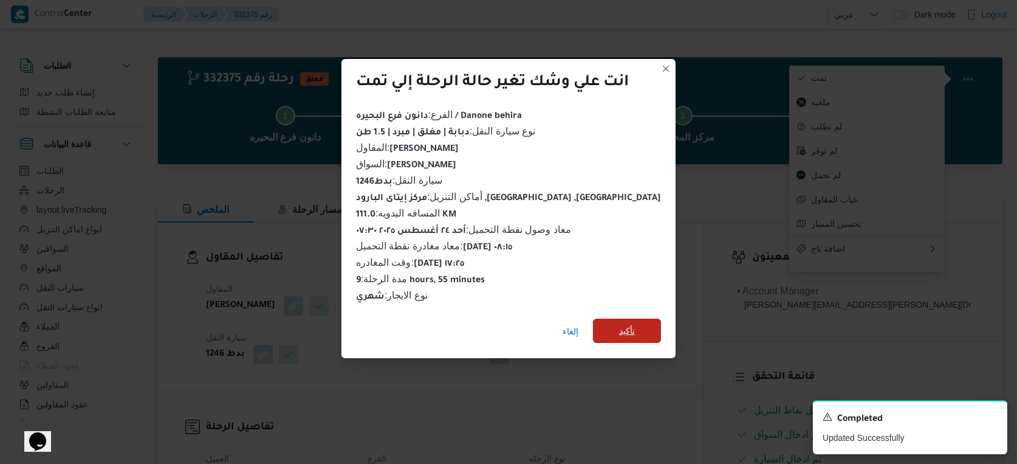
click at [624, 326] on span "تأكيد" at bounding box center [627, 330] width 16 height 15
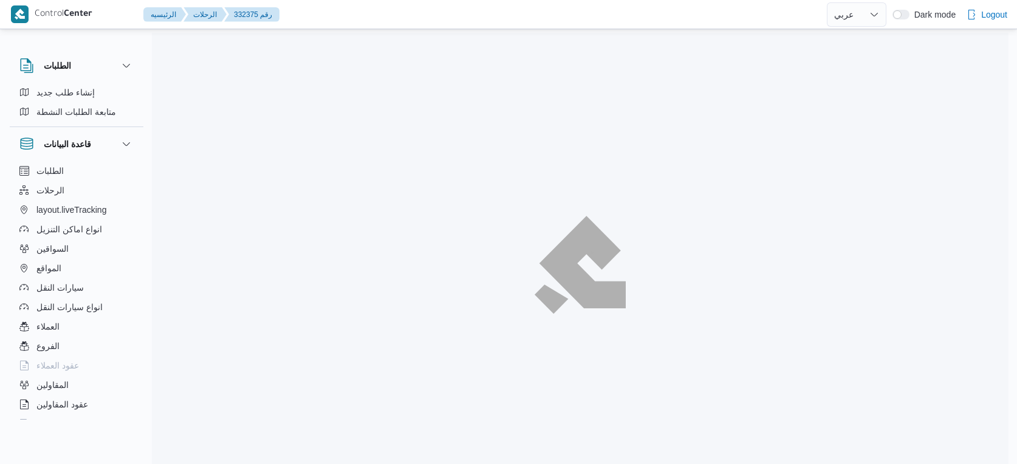
select select "ar"
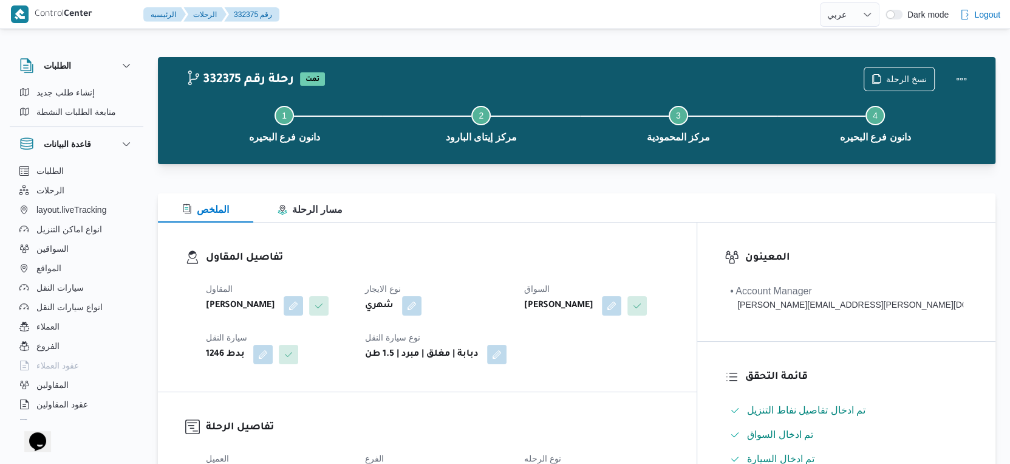
select select "ar"
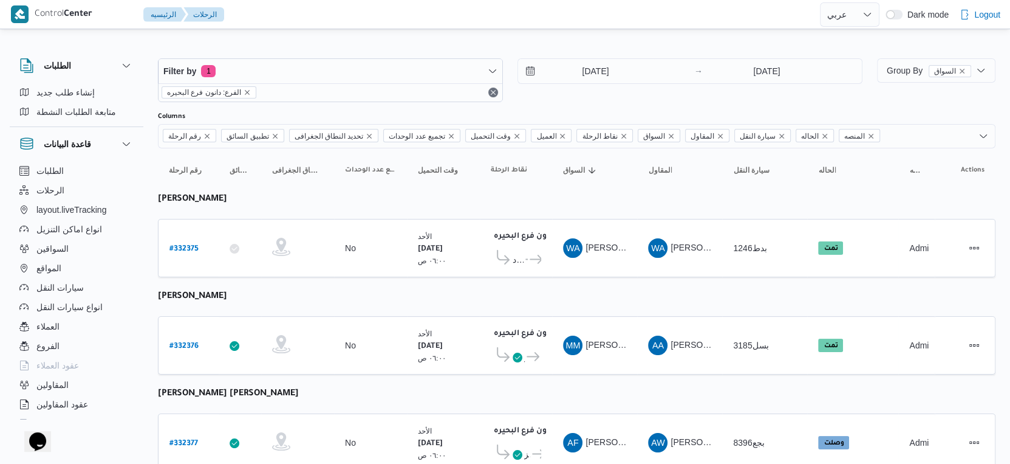
select select "ar"
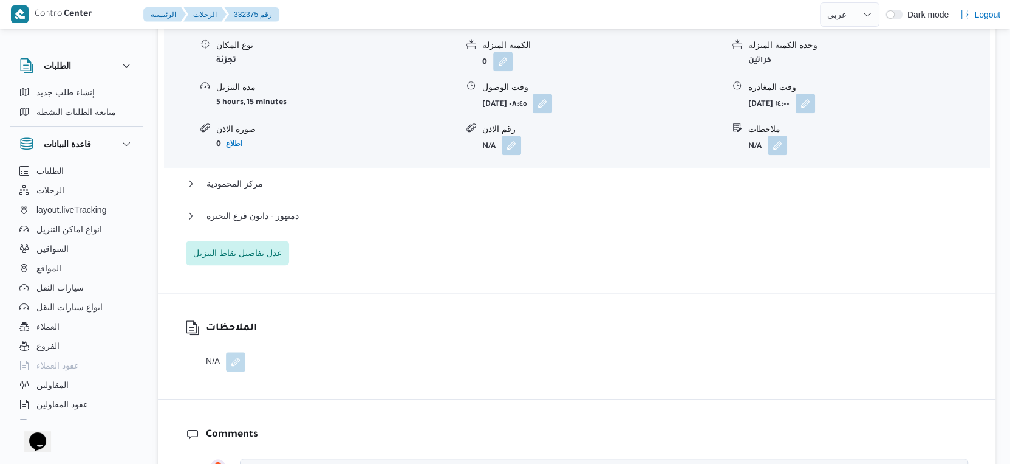
scroll to position [1080, 0]
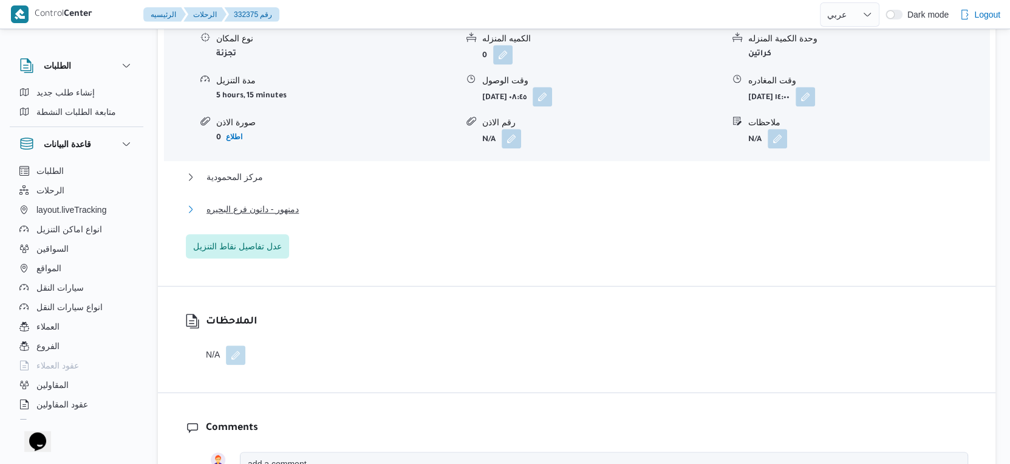
click at [300, 209] on button "دمنهور - دانون فرع البحيره" at bounding box center [577, 209] width 783 height 15
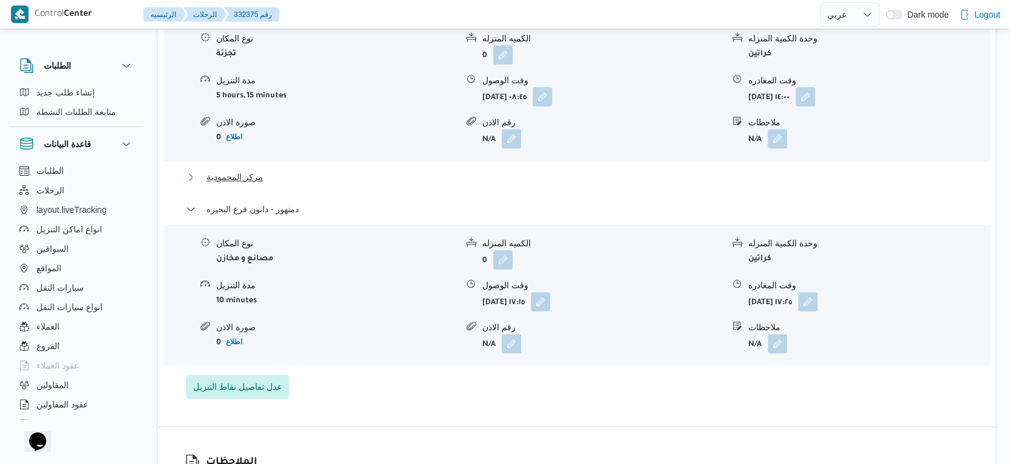
click at [275, 179] on button "مركز المحمودية" at bounding box center [577, 177] width 783 height 15
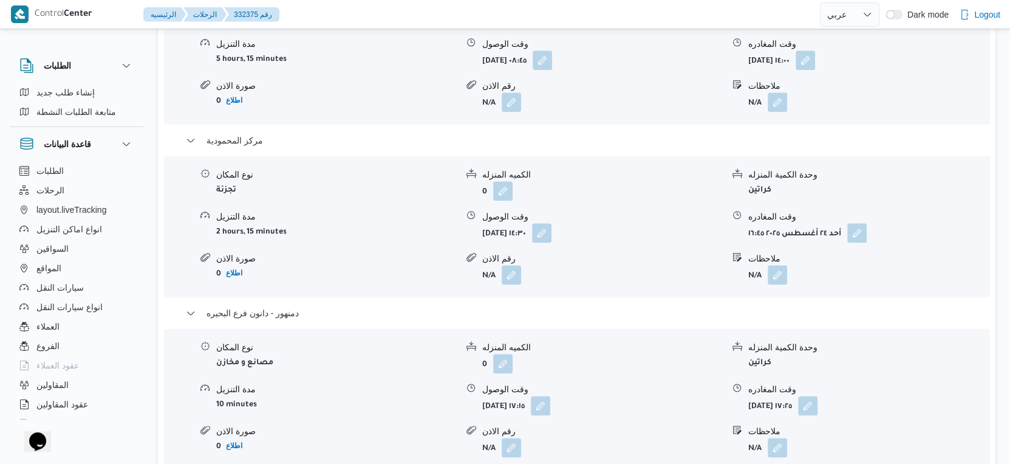
scroll to position [1148, 0]
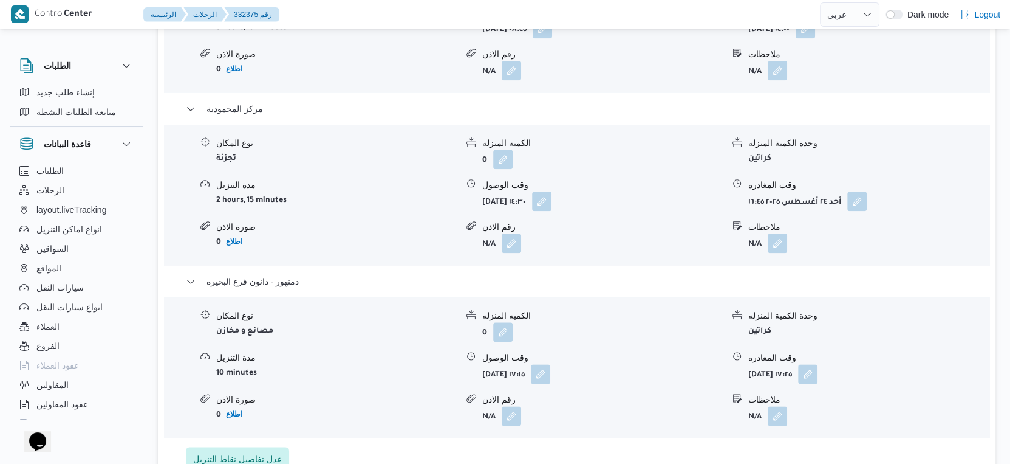
select select "ar"
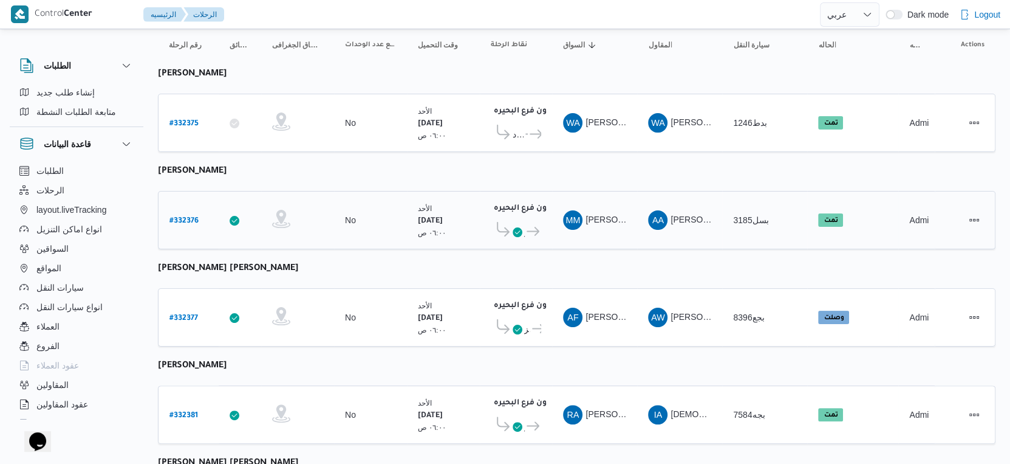
scroll to position [405, 0]
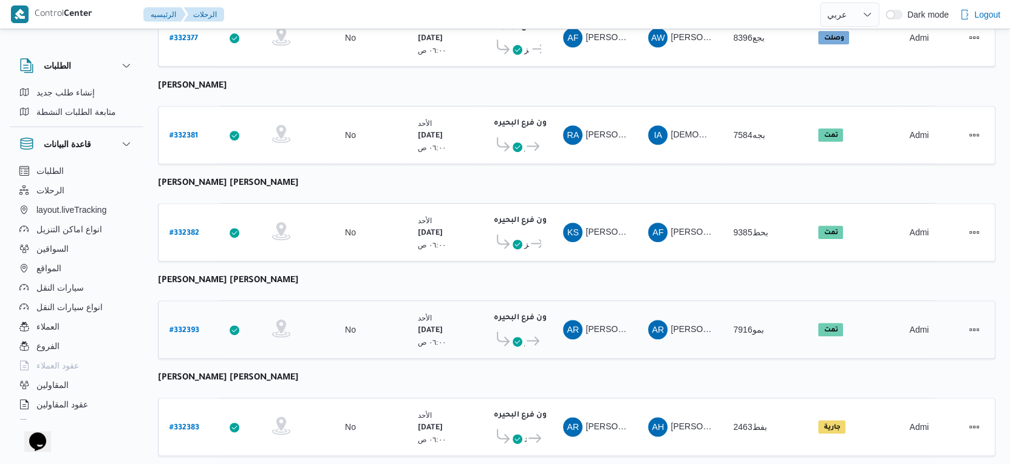
click at [185, 326] on b "# 332393" at bounding box center [185, 330] width 30 height 9
select select "ar"
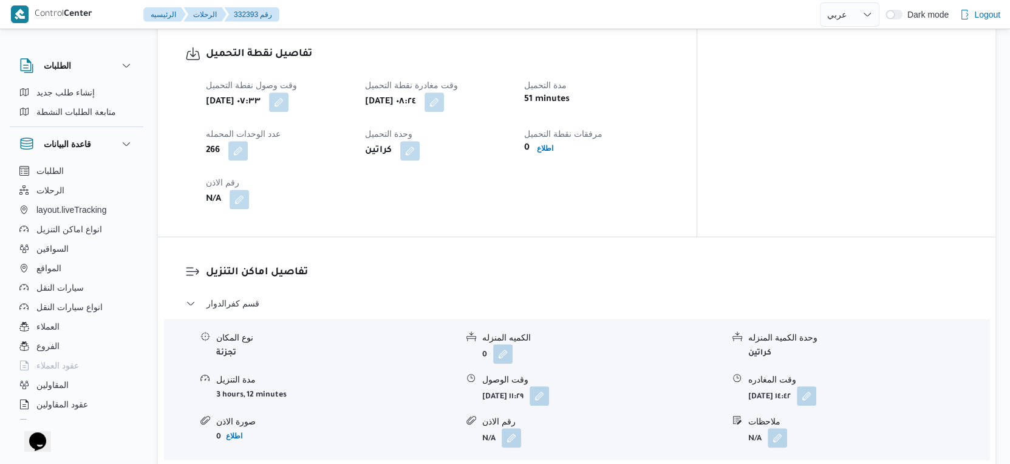
scroll to position [540, 0]
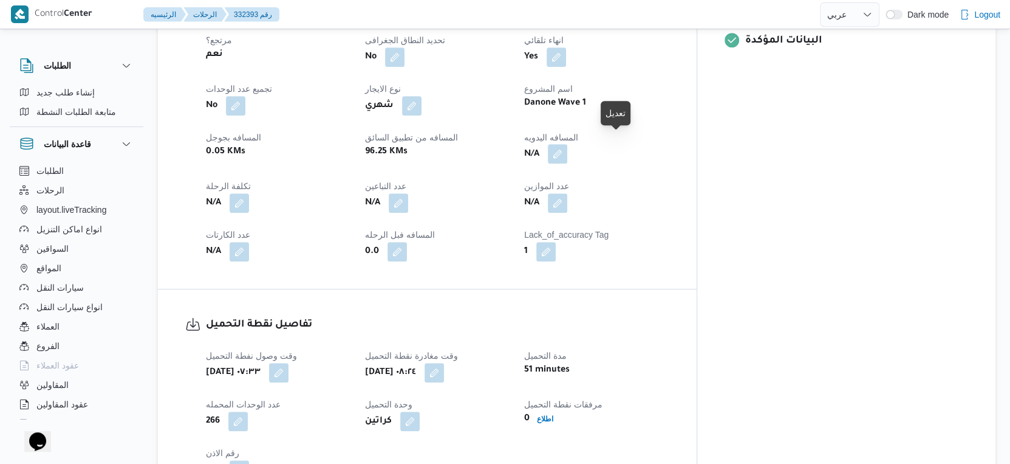
click at [568, 144] on button "button" at bounding box center [557, 153] width 19 height 19
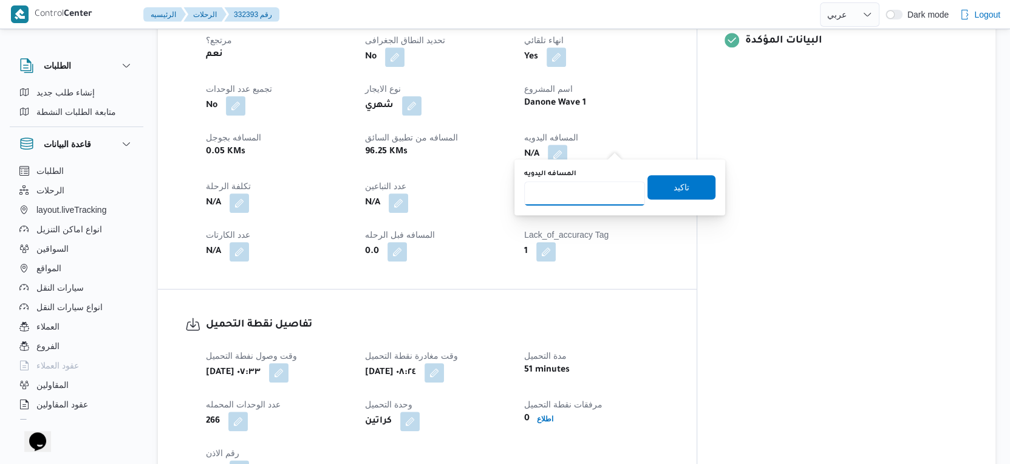
click at [597, 184] on input "المسافه اليدويه" at bounding box center [584, 193] width 121 height 24
type input "98"
click at [678, 179] on span "تاكيد" at bounding box center [682, 186] width 16 height 15
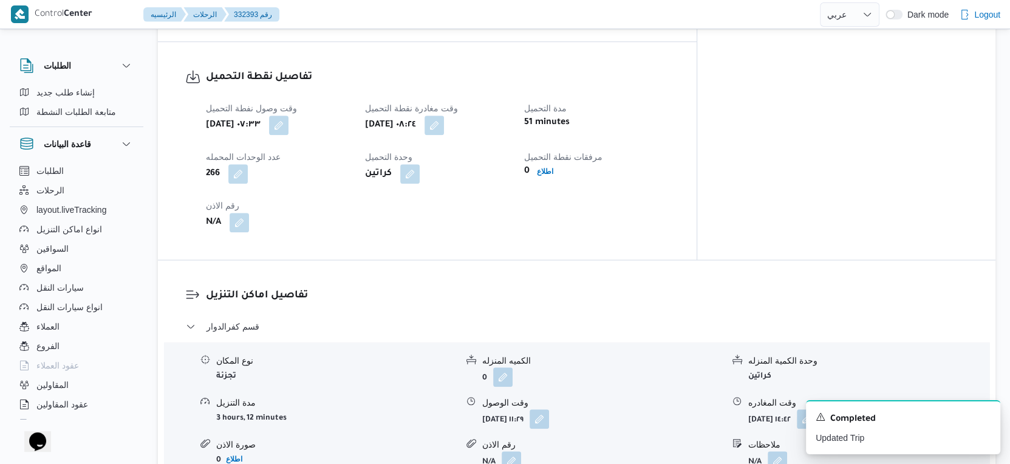
scroll to position [810, 0]
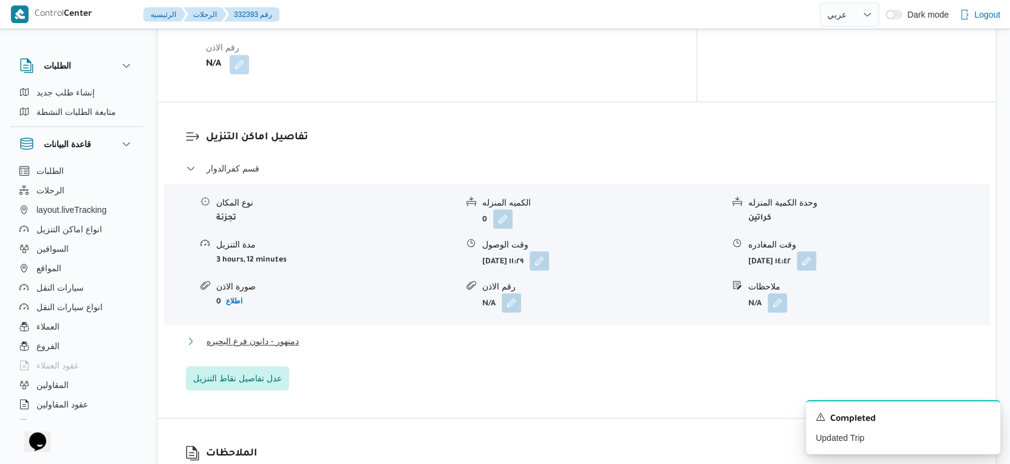
click at [338, 334] on button "دمنهور - دانون فرع البحيره" at bounding box center [577, 341] width 783 height 15
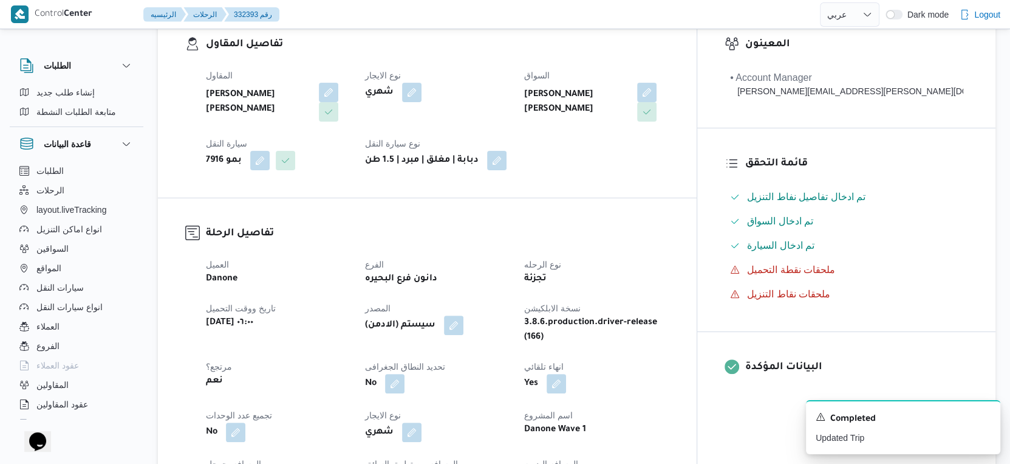
scroll to position [405, 0]
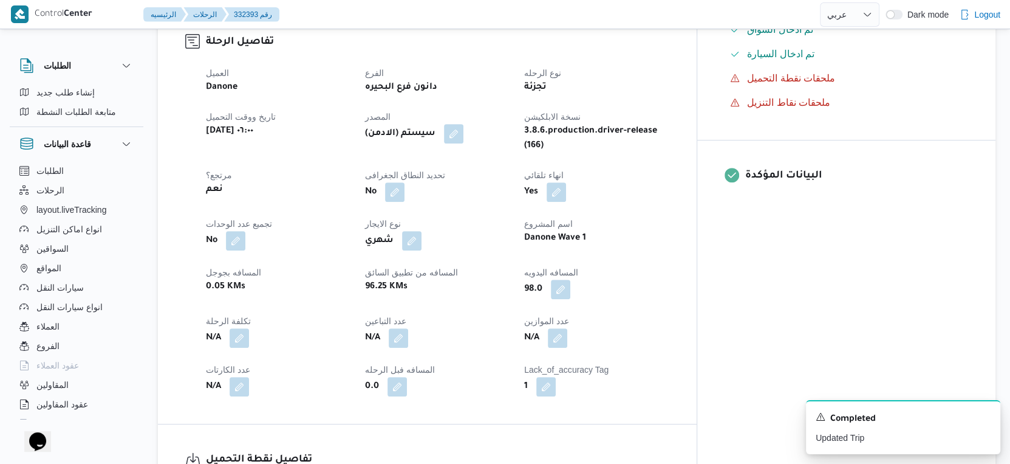
select select "ar"
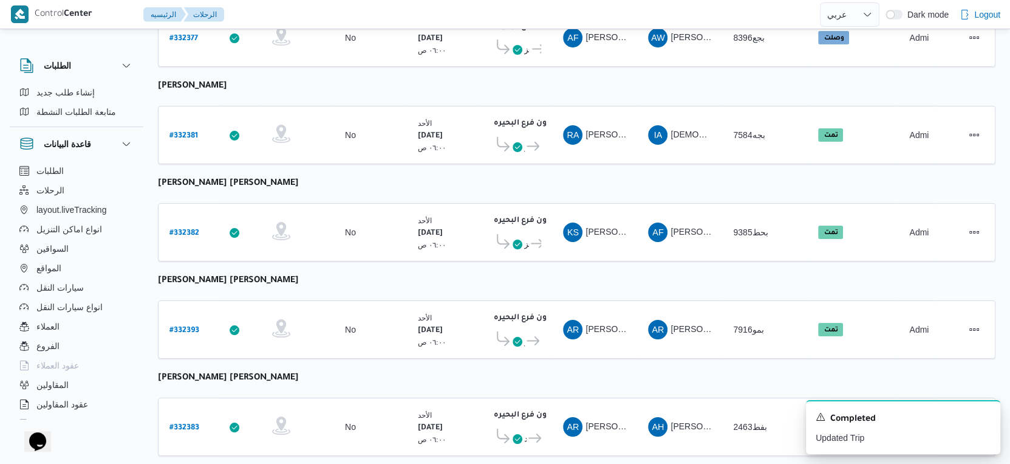
select select "ar"
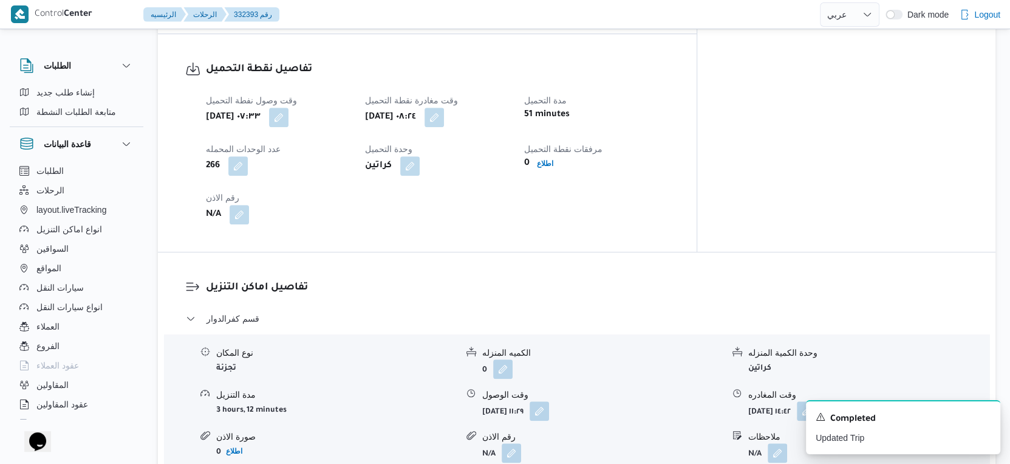
scroll to position [945, 0]
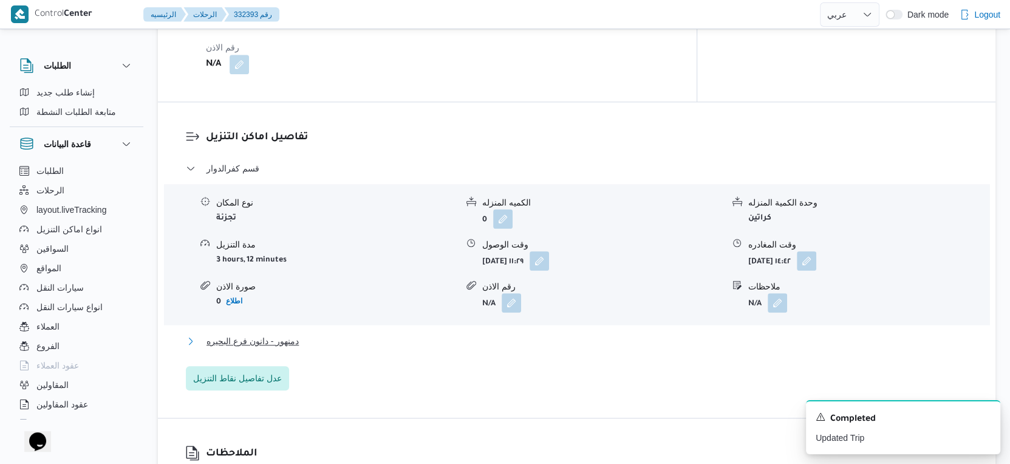
click at [333, 334] on button "دمنهور - دانون فرع البحيره" at bounding box center [577, 341] width 783 height 15
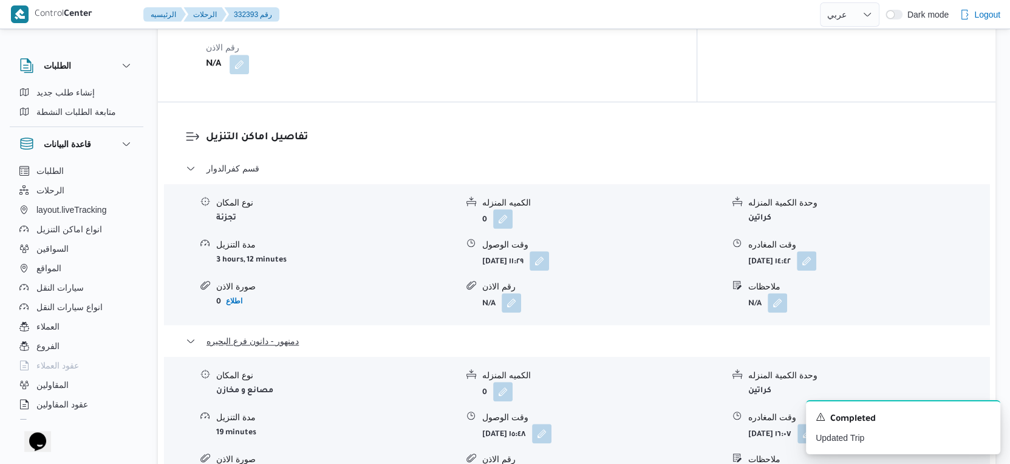
scroll to position [1080, 0]
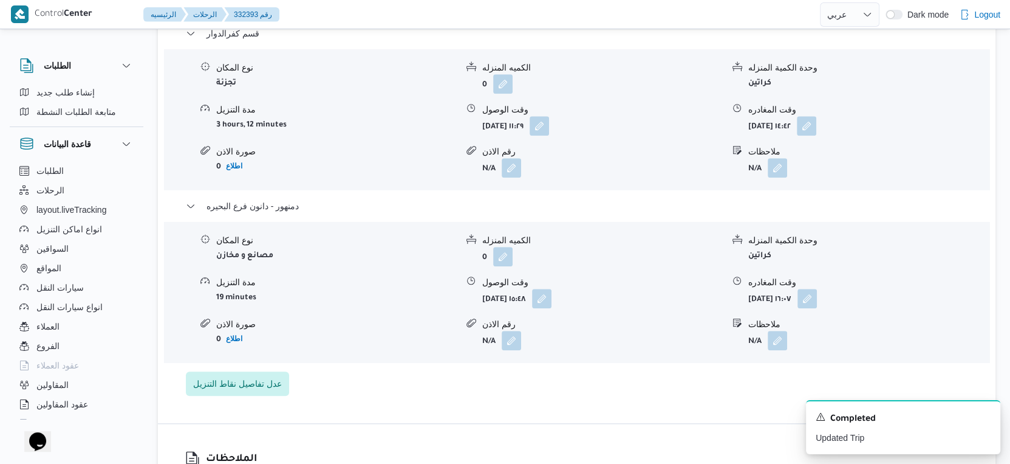
select select "ar"
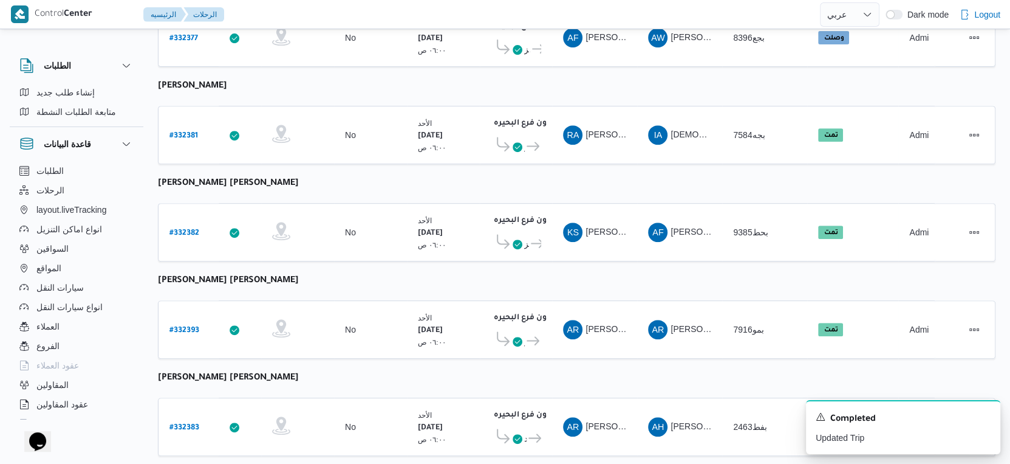
scroll to position [514, 0]
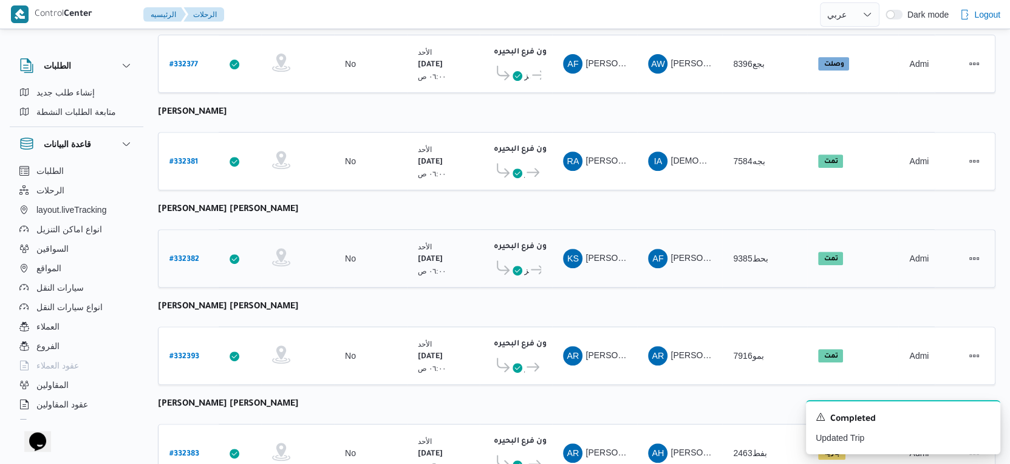
click at [182, 255] on b "# 332382" at bounding box center [185, 259] width 30 height 9
select select "ar"
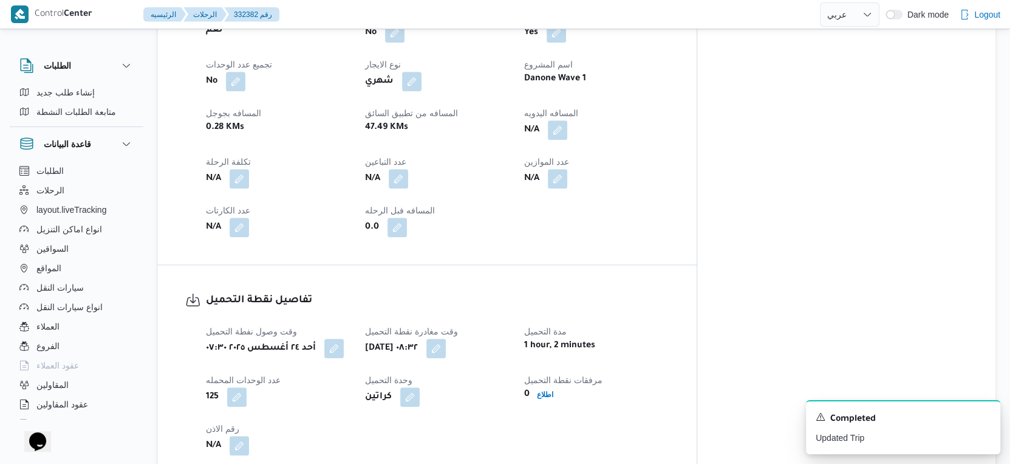
scroll to position [784, 0]
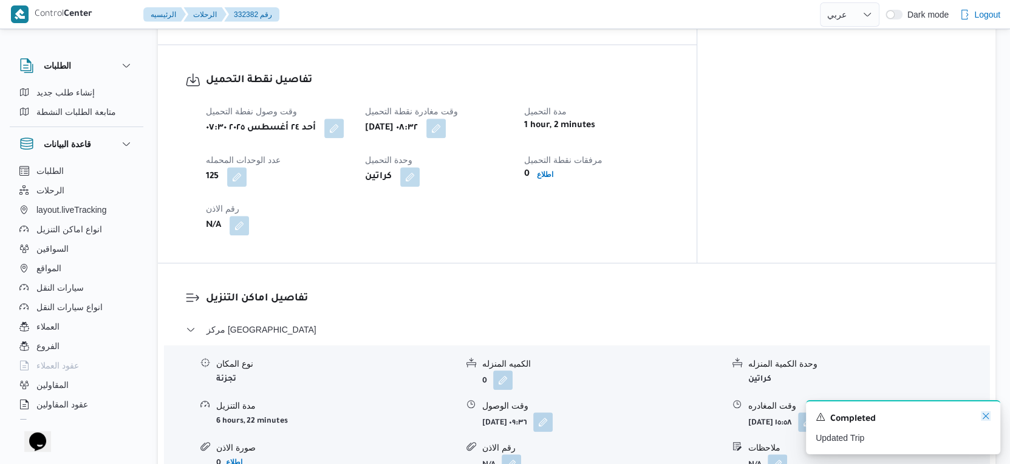
click at [985, 414] on icon "Dismiss toast" at bounding box center [986, 416] width 10 height 10
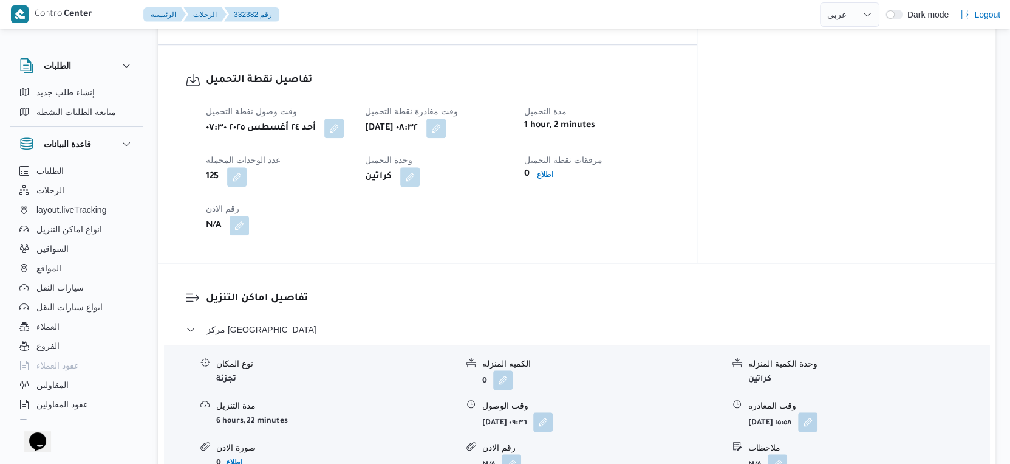
scroll to position [1054, 0]
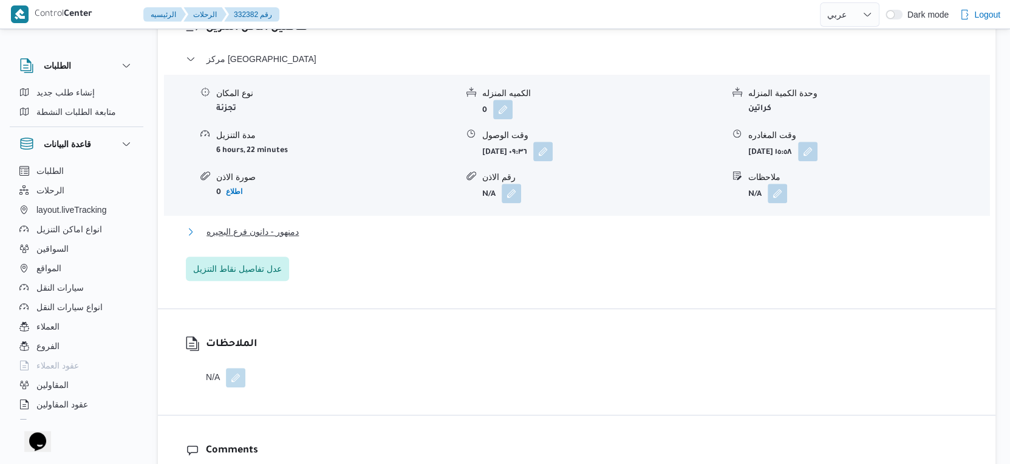
click at [318, 225] on button "دمنهور - دانون فرع البحيره" at bounding box center [577, 231] width 783 height 15
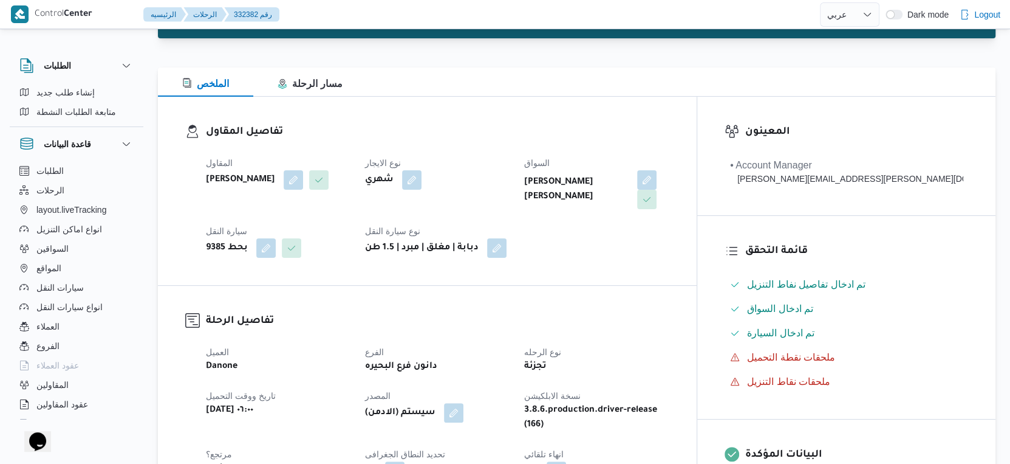
scroll to position [0, 0]
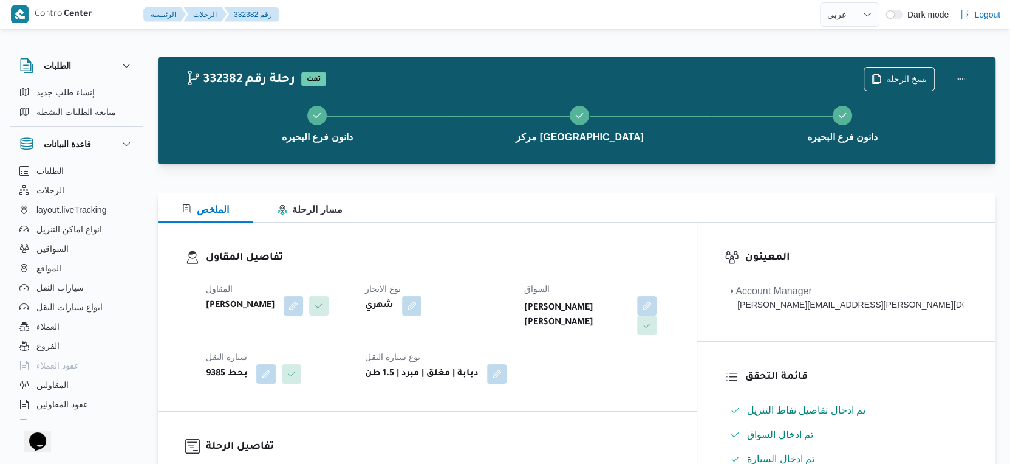
select select "ar"
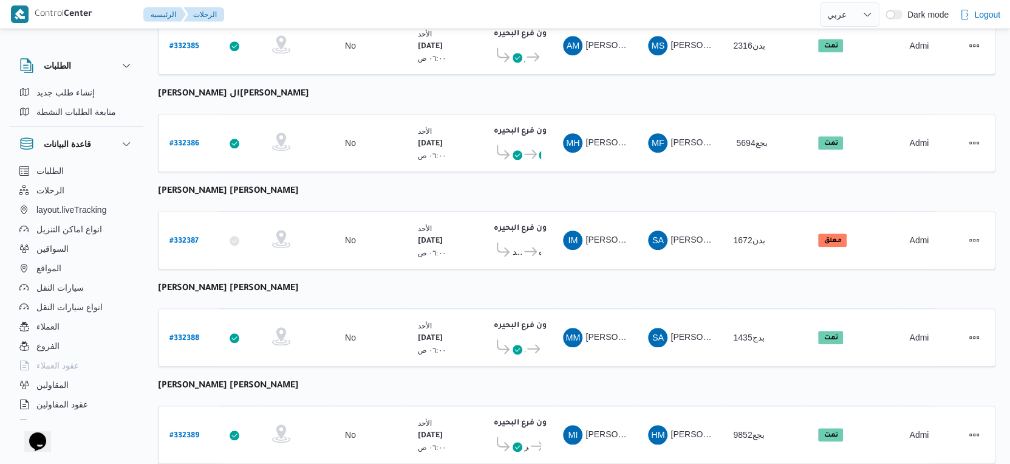
scroll to position [992, 0]
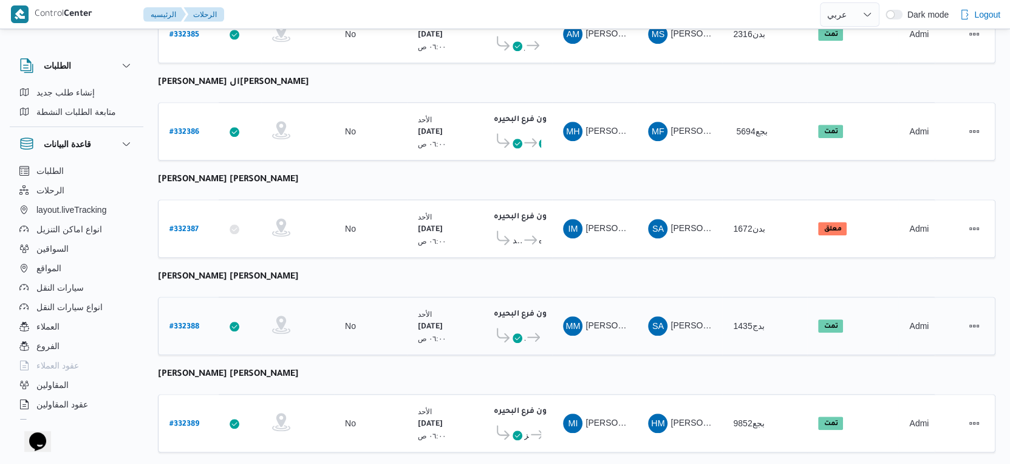
click at [189, 323] on b "# 332388" at bounding box center [185, 327] width 30 height 9
select select "ar"
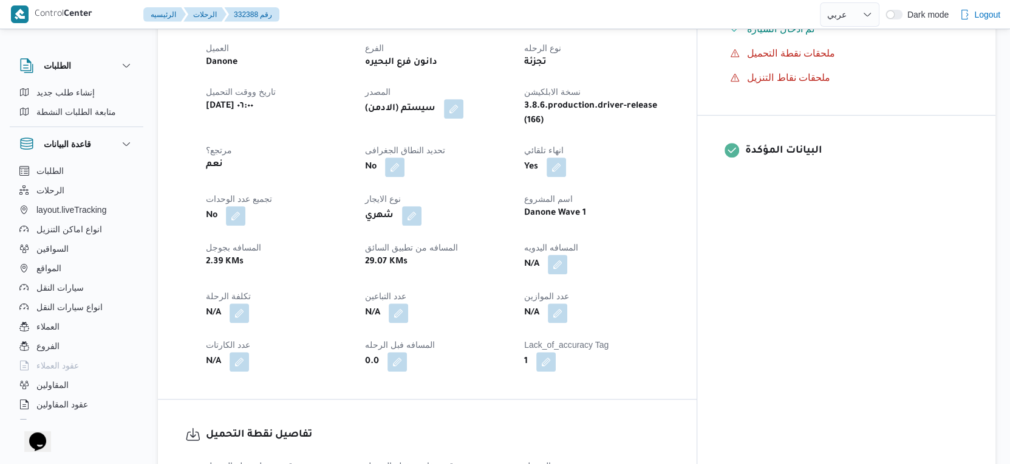
scroll to position [405, 0]
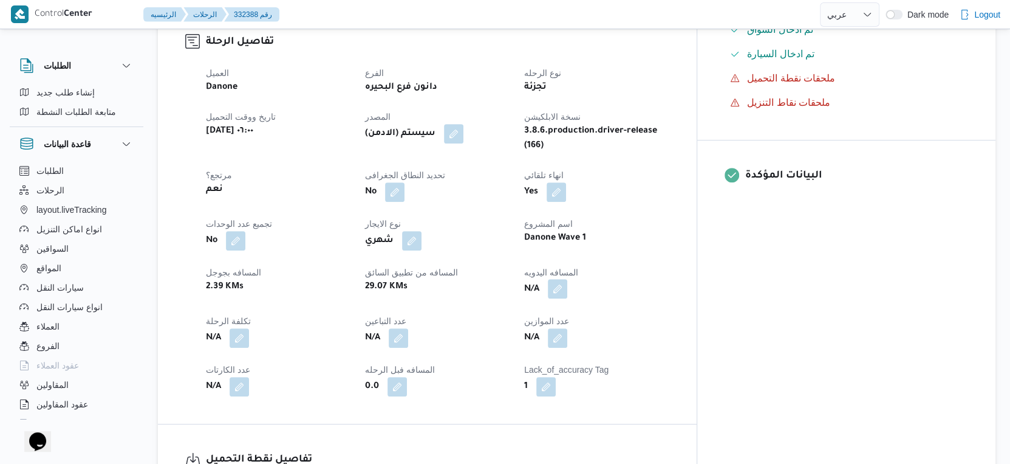
click at [568, 279] on button "button" at bounding box center [557, 288] width 19 height 19
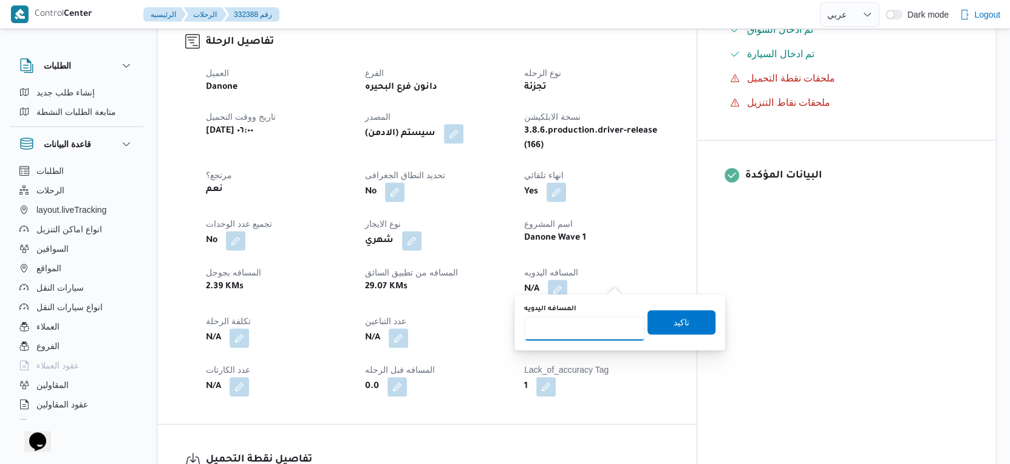
click at [580, 324] on input "المسافه اليدويه" at bounding box center [584, 328] width 121 height 24
type input "65"
click at [676, 322] on span "تاكيد" at bounding box center [682, 321] width 16 height 15
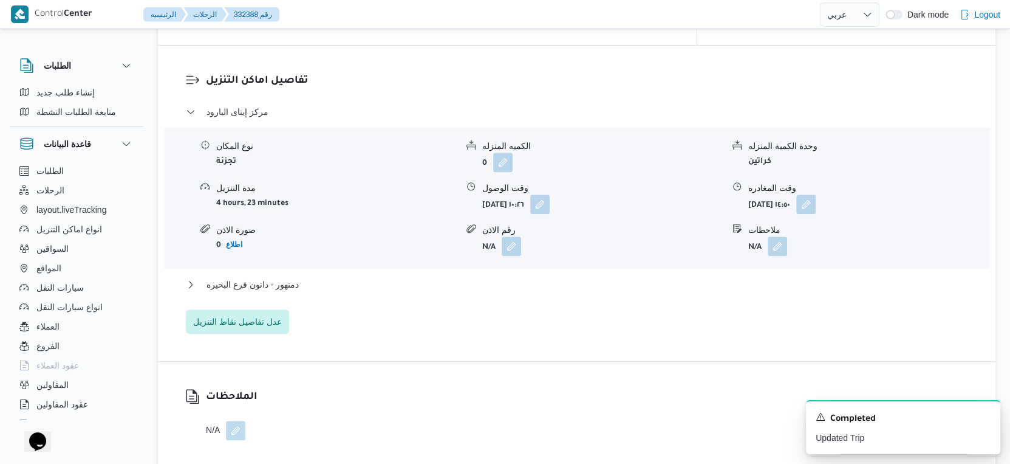
scroll to position [1013, 0]
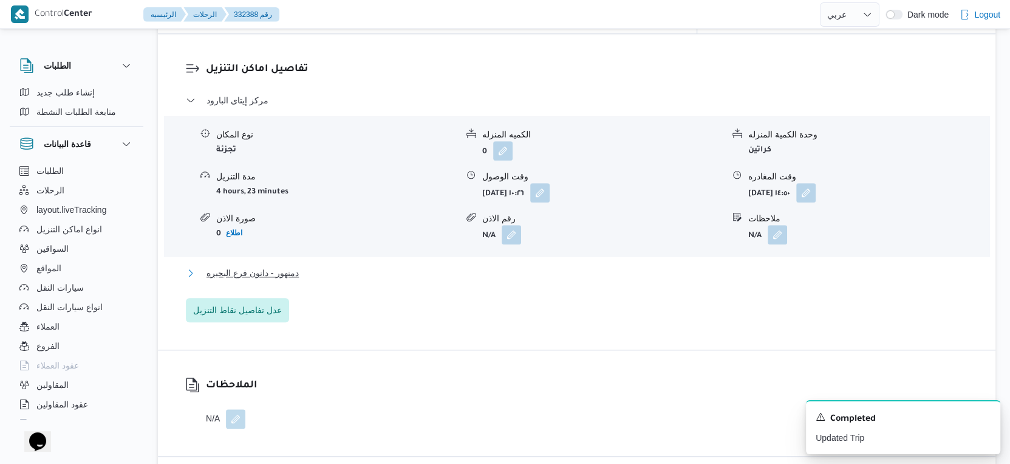
click at [337, 266] on button "دمنهور - دانون فرع البحيره" at bounding box center [577, 273] width 783 height 15
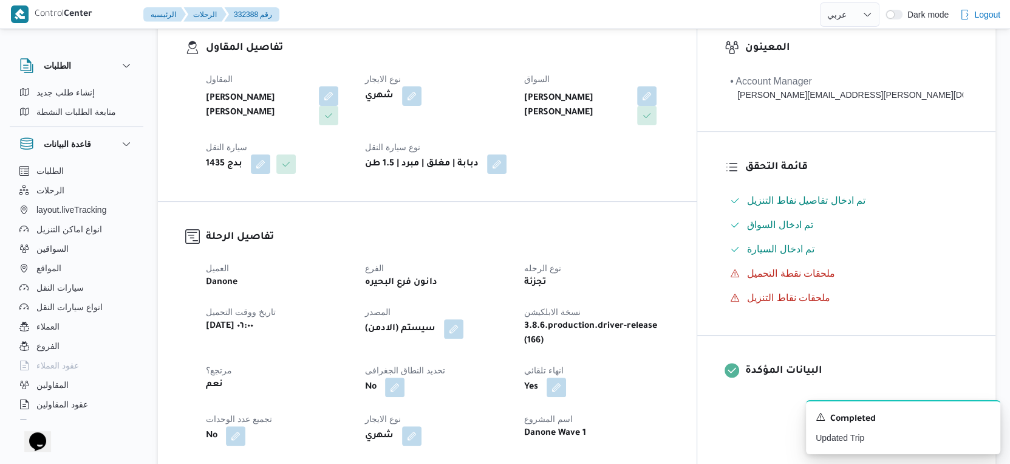
scroll to position [473, 0]
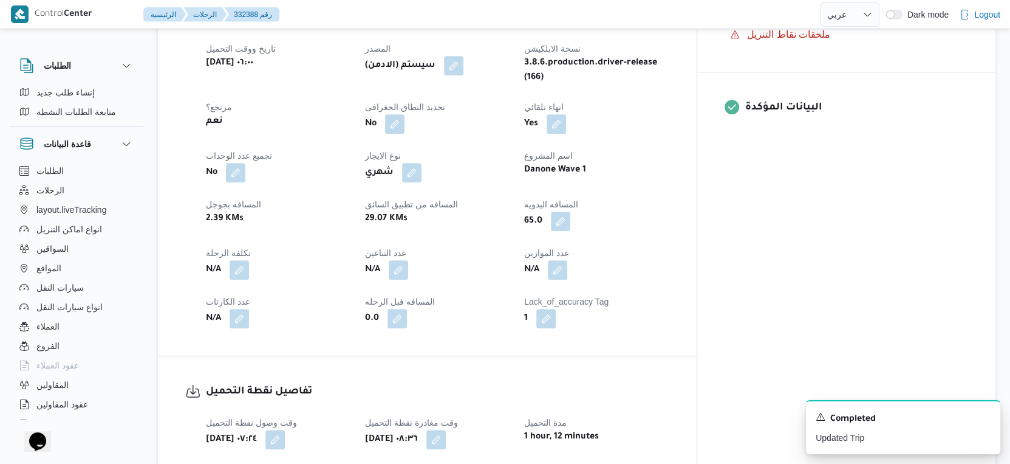
select select "ar"
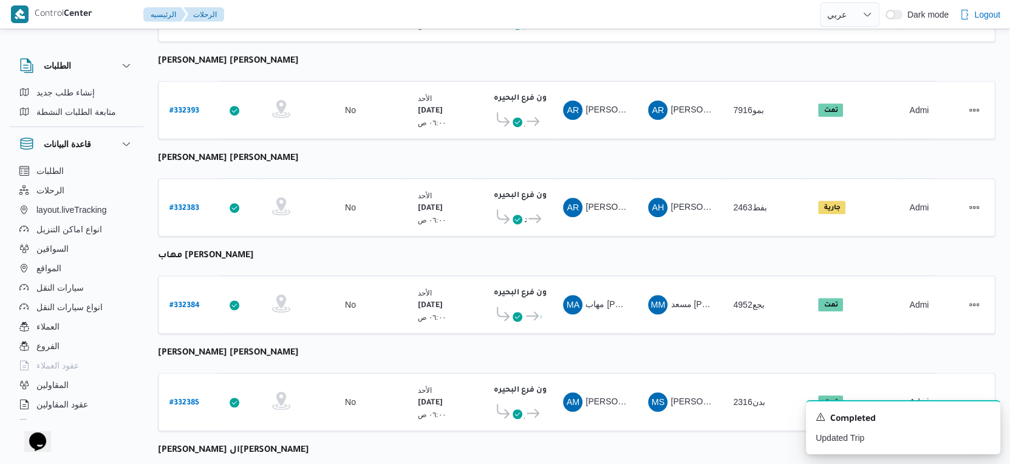
scroll to position [818, 0]
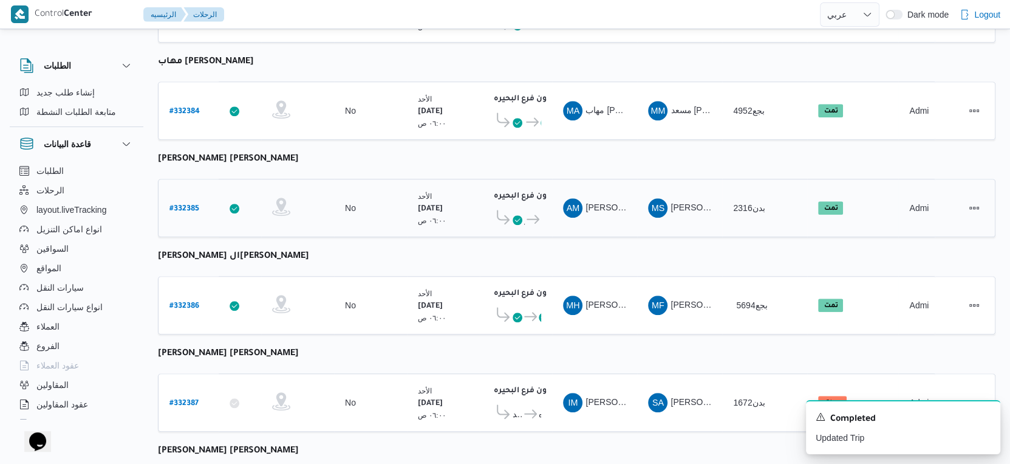
click at [183, 205] on b "# 332385" at bounding box center [185, 209] width 30 height 9
select select "ar"
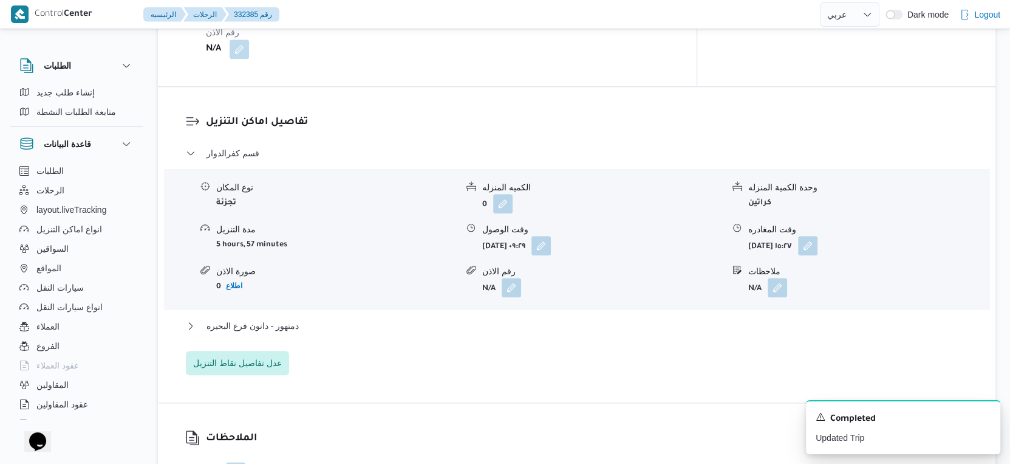
scroll to position [1020, 0]
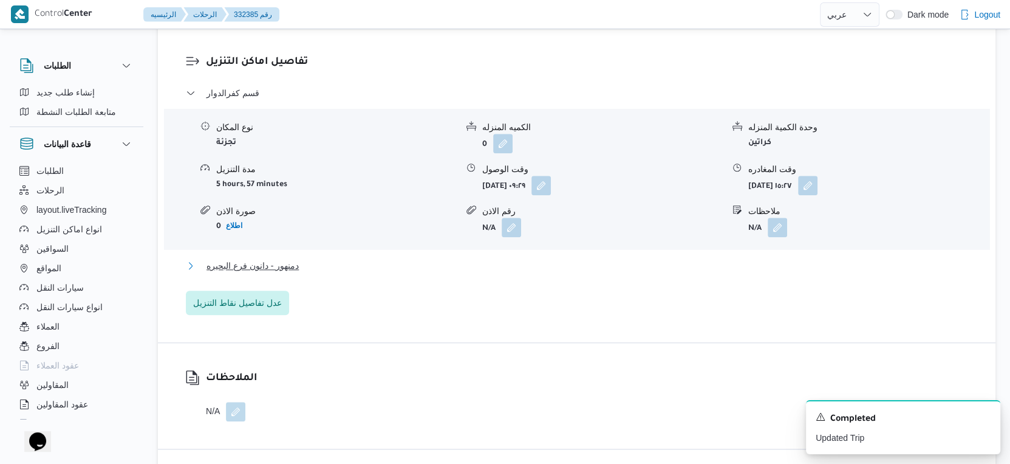
click at [321, 258] on button "دمنهور - دانون فرع البحيره" at bounding box center [577, 265] width 783 height 15
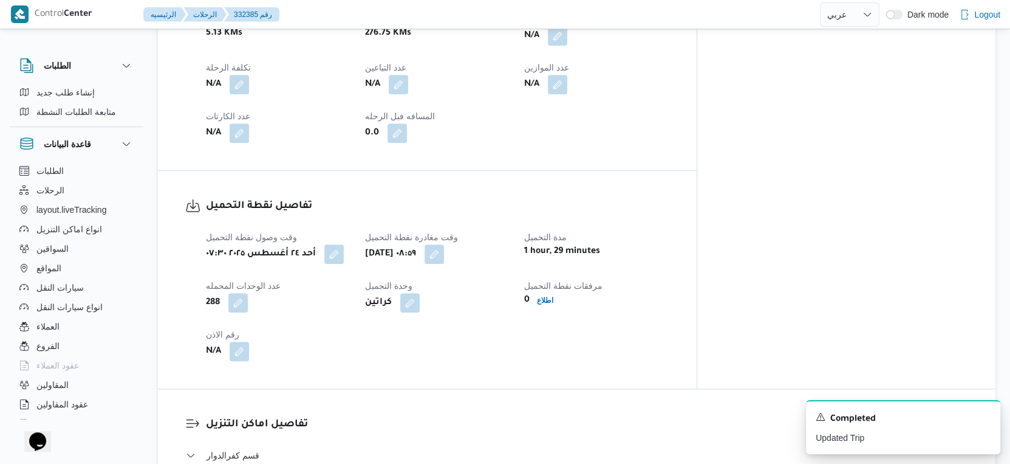
scroll to position [480, 0]
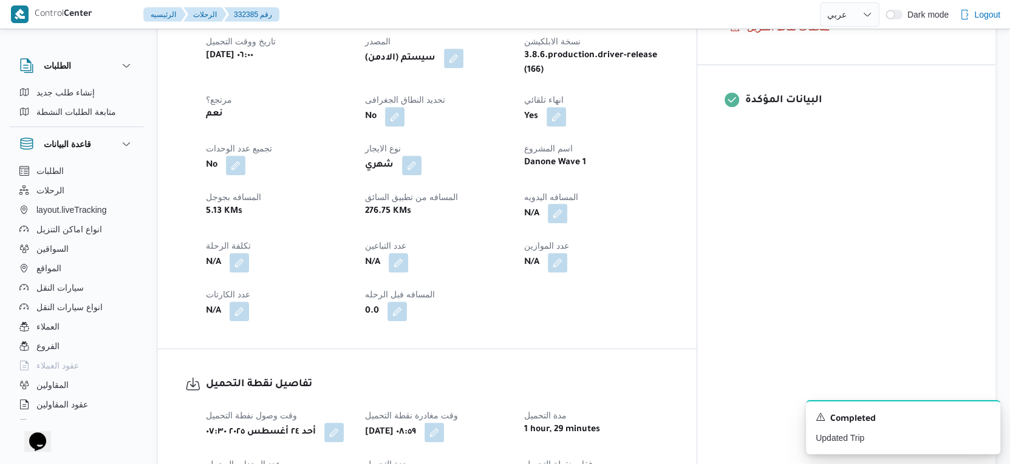
click at [568, 204] on button "button" at bounding box center [557, 213] width 19 height 19
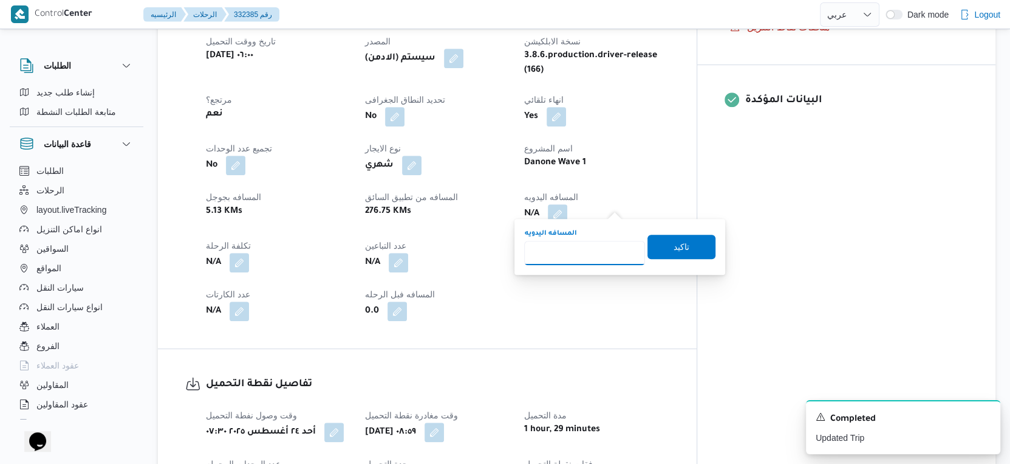
click at [561, 254] on input "المسافه اليدويه" at bounding box center [584, 253] width 121 height 24
type input "108"
click at [674, 243] on span "تاكيد" at bounding box center [682, 246] width 16 height 15
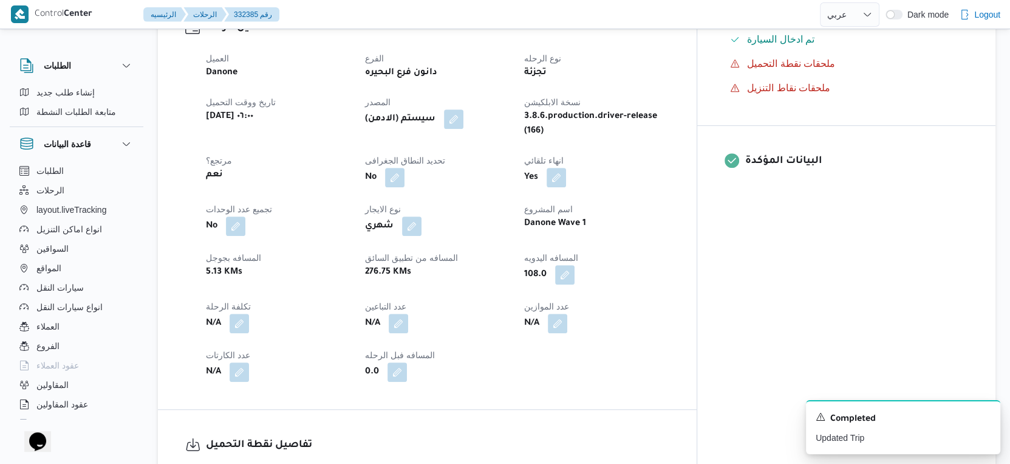
scroll to position [337, 0]
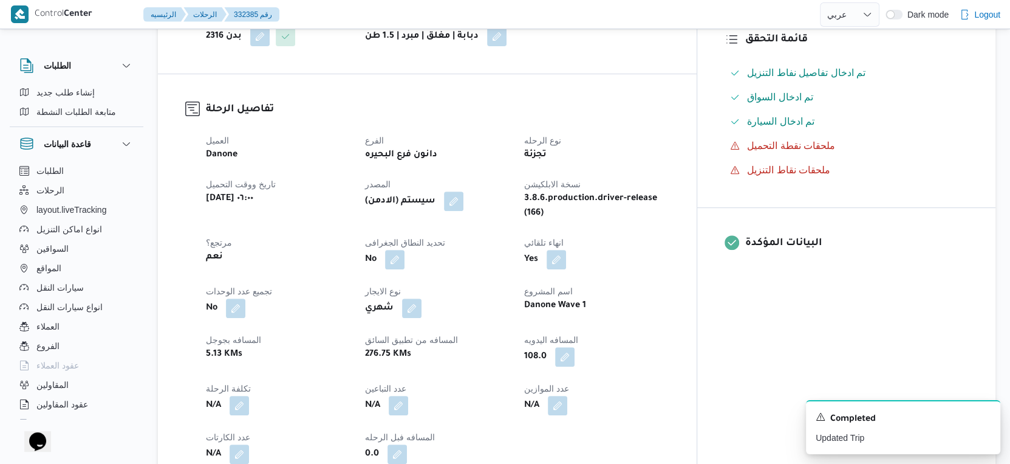
select select "ar"
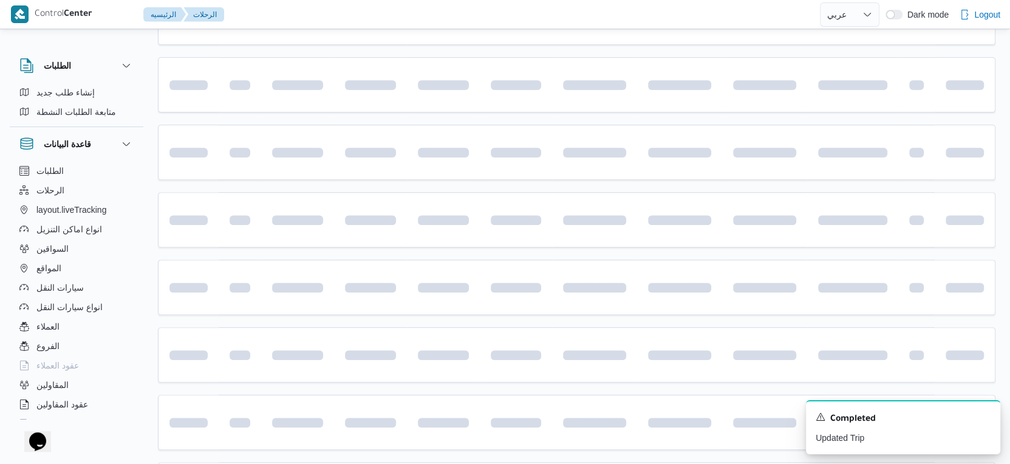
scroll to position [624, 0]
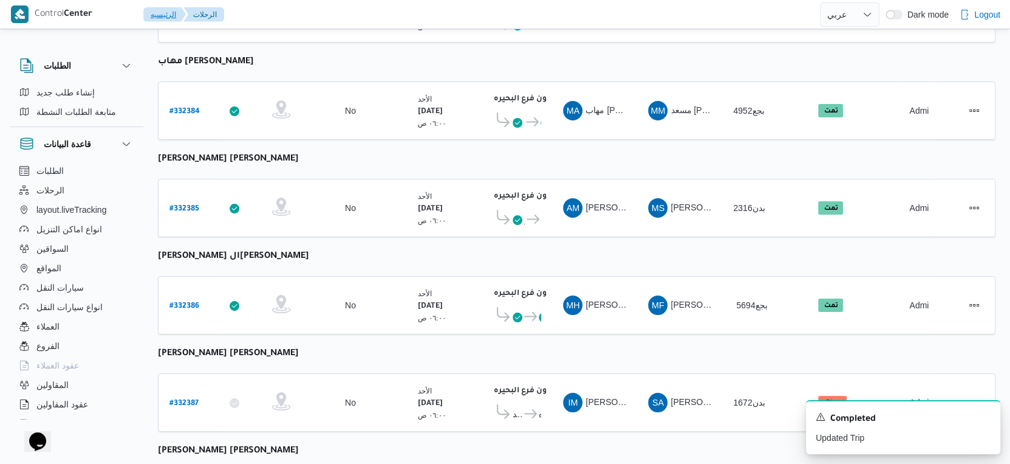
select select "ar"
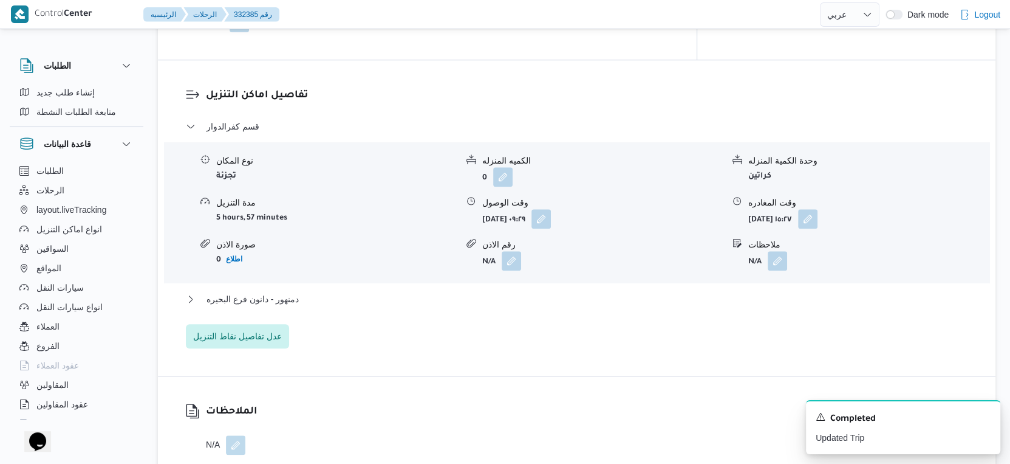
scroll to position [1223, 0]
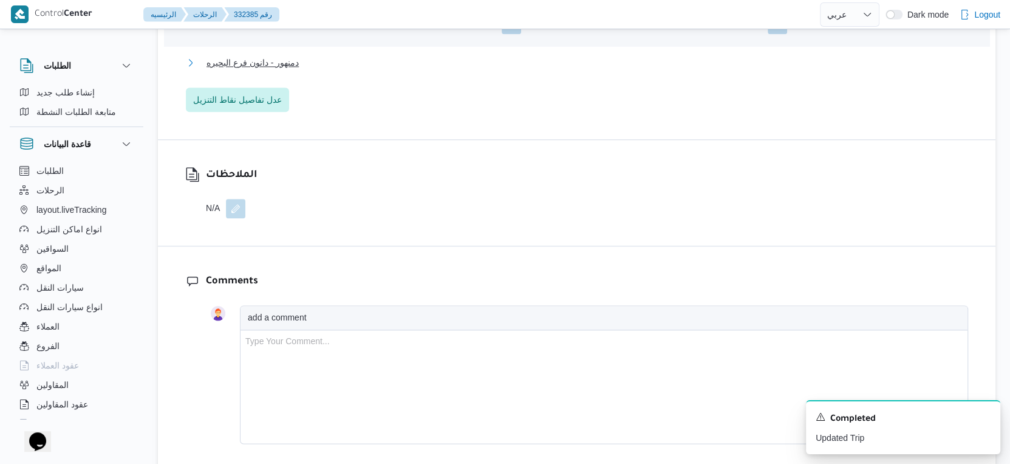
click at [306, 57] on button "دمنهور - دانون فرع البحيره" at bounding box center [577, 62] width 783 height 15
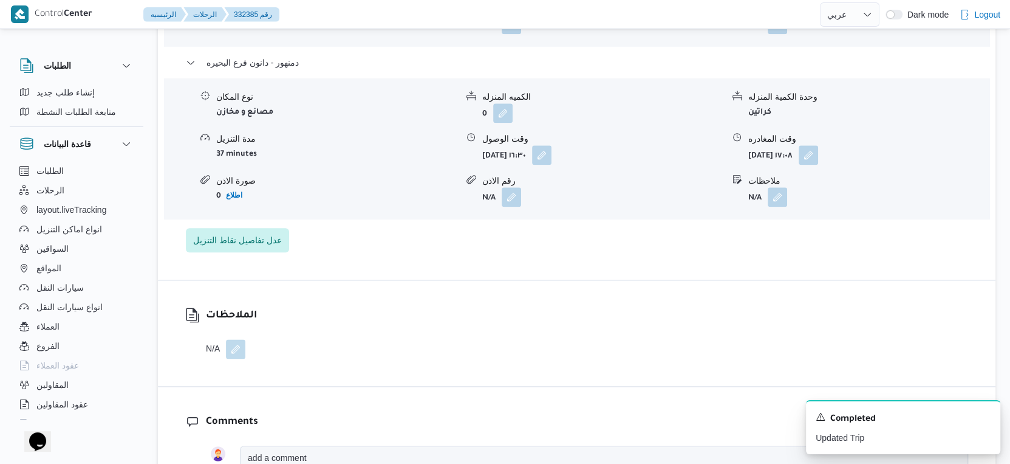
select select "ar"
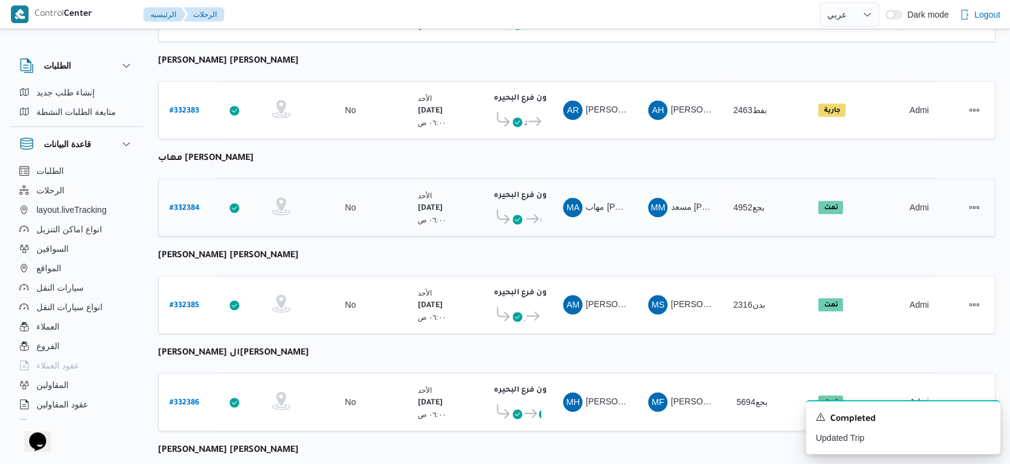
click at [189, 204] on b "# 332384" at bounding box center [185, 208] width 30 height 9
select select "ar"
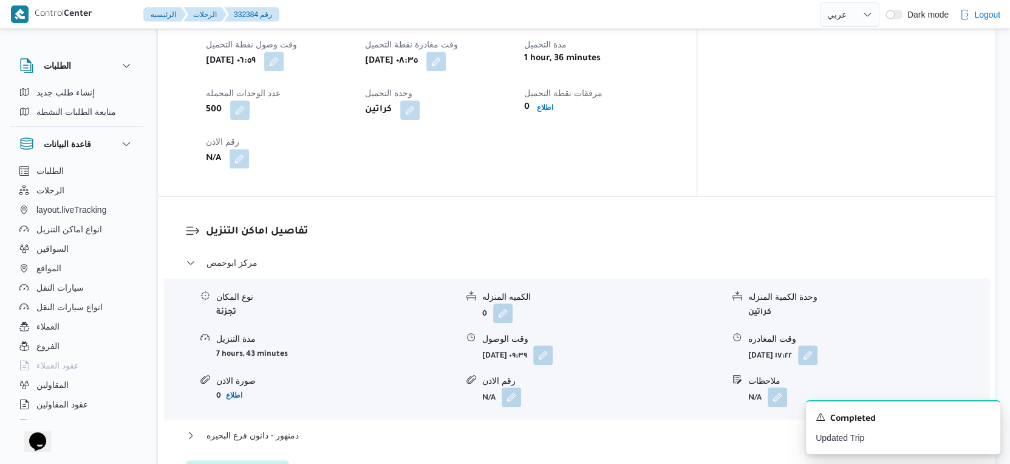
scroll to position [857, 0]
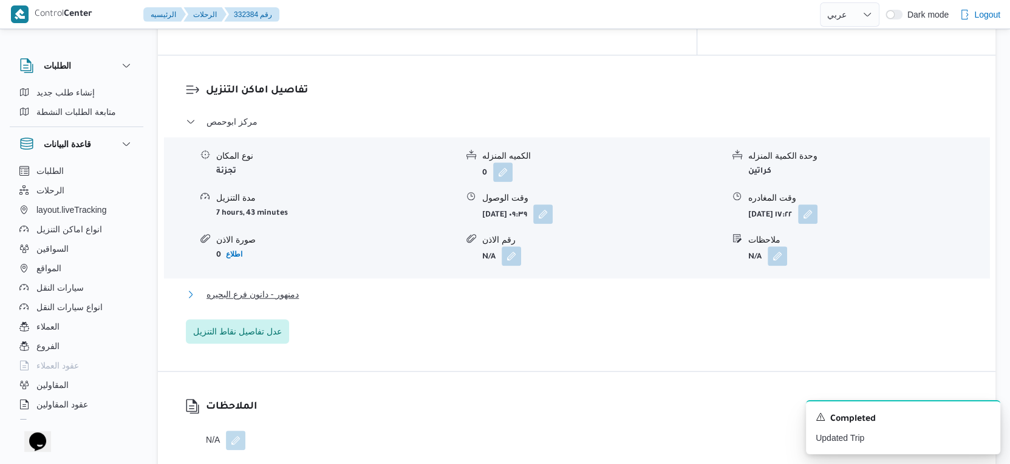
click at [337, 287] on button "دمنهور - دانون فرع البحيره" at bounding box center [577, 294] width 783 height 15
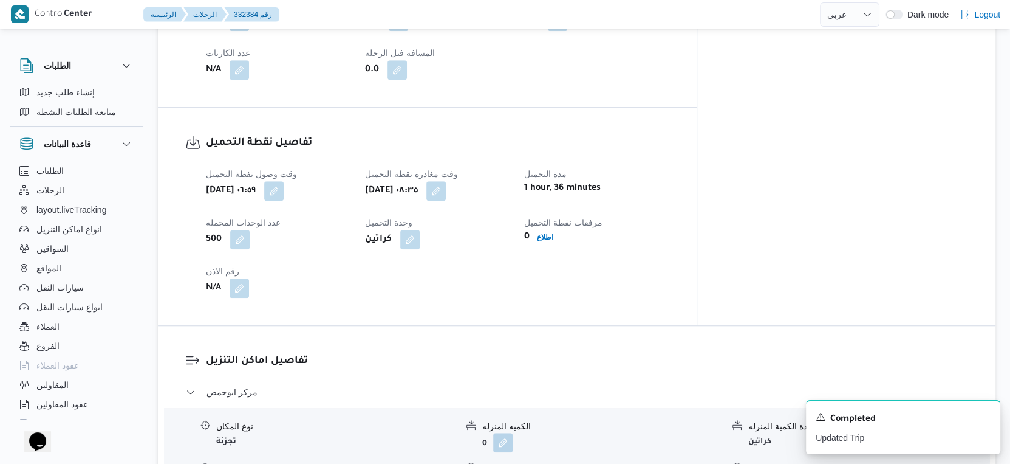
scroll to position [519, 0]
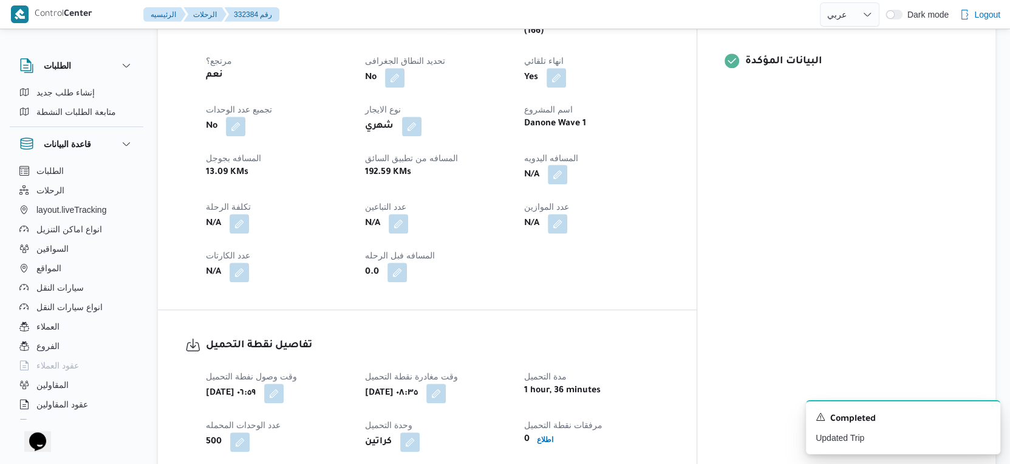
click at [568, 165] on button "button" at bounding box center [557, 174] width 19 height 19
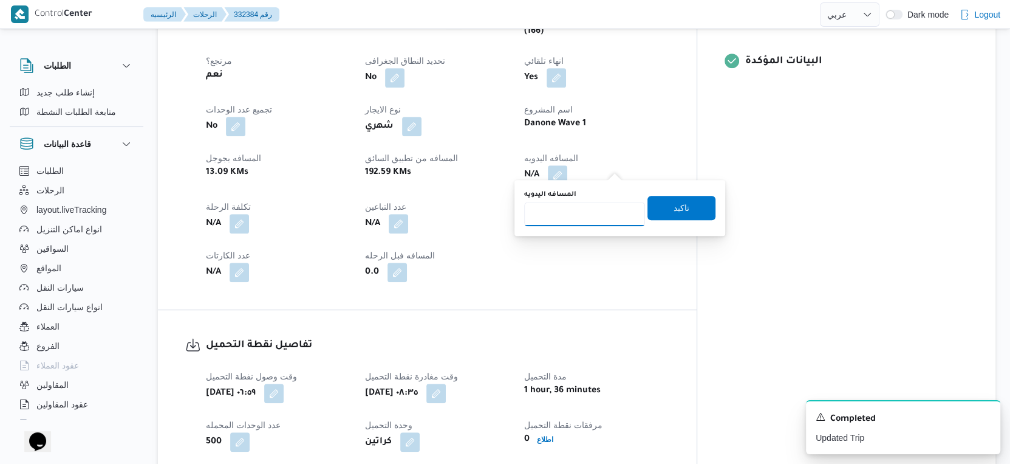
click at [592, 213] on input "المسافه اليدويه" at bounding box center [584, 214] width 121 height 24
type input "76"
click at [698, 205] on span "تاكيد" at bounding box center [682, 207] width 68 height 24
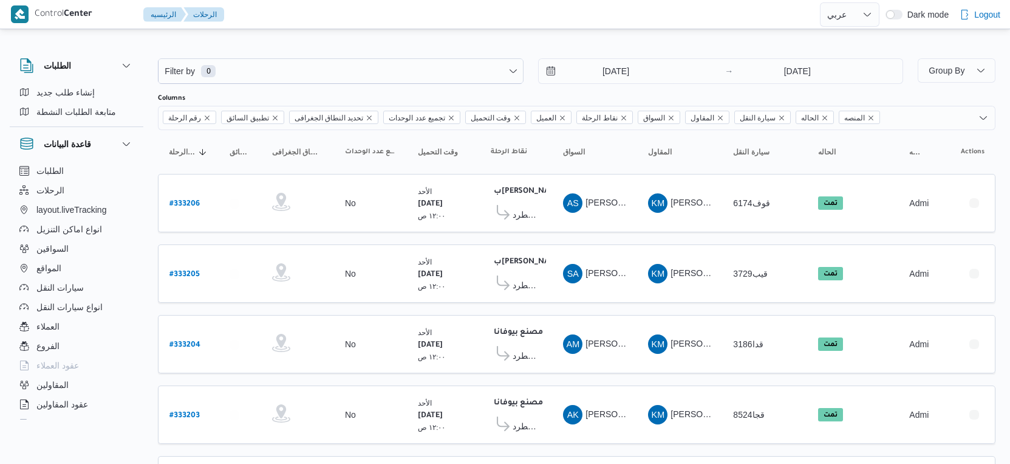
select select "ar"
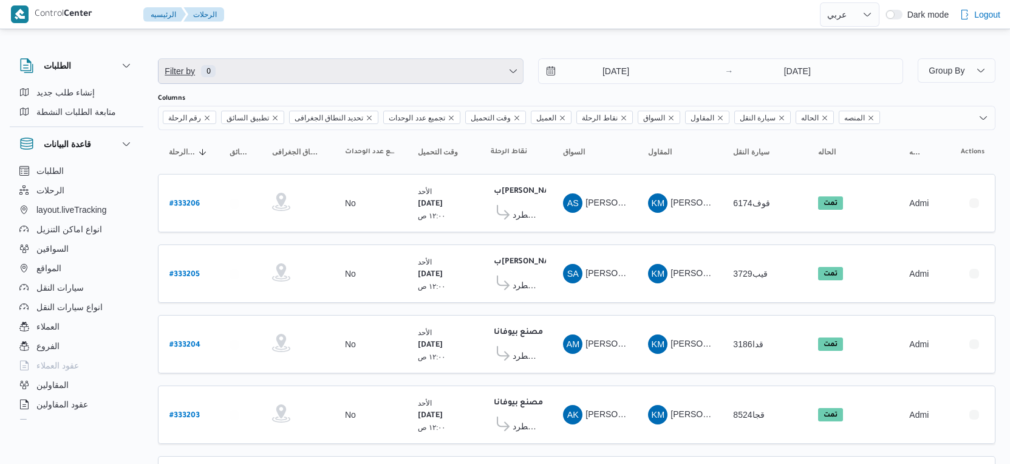
click at [308, 74] on span "Filter by 0" at bounding box center [341, 71] width 365 height 24
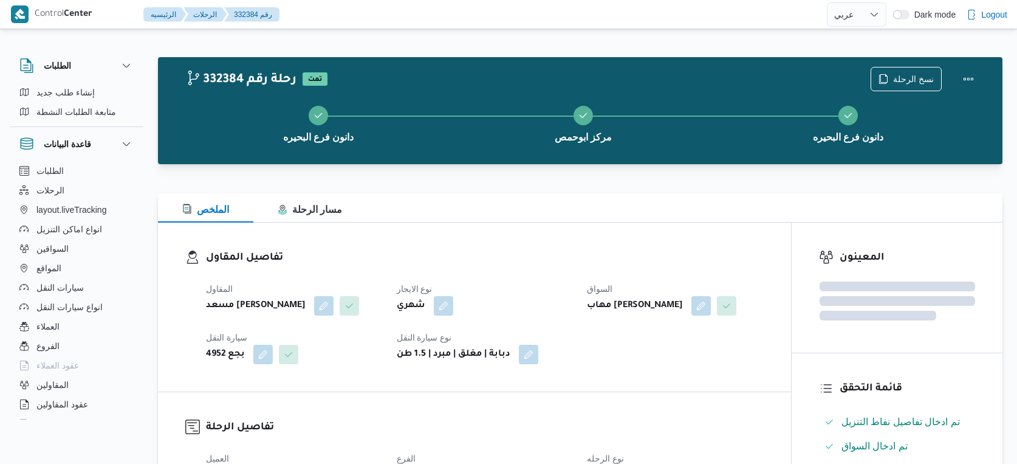
select select "ar"
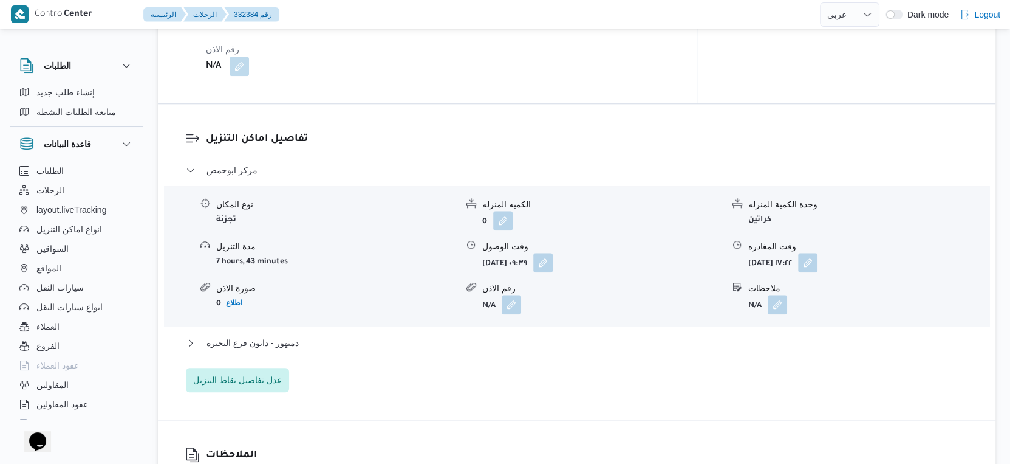
scroll to position [978, 0]
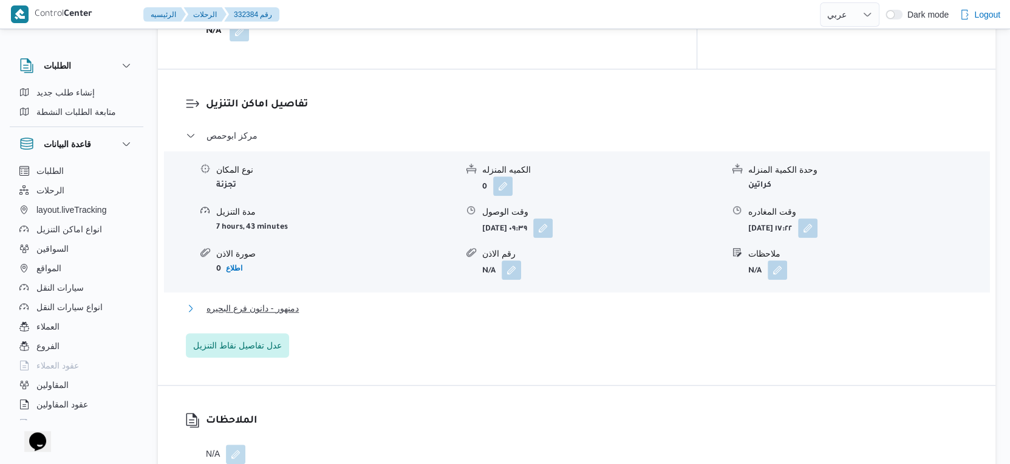
click at [280, 301] on span "دمنهور - دانون فرع البحيره" at bounding box center [253, 308] width 92 height 15
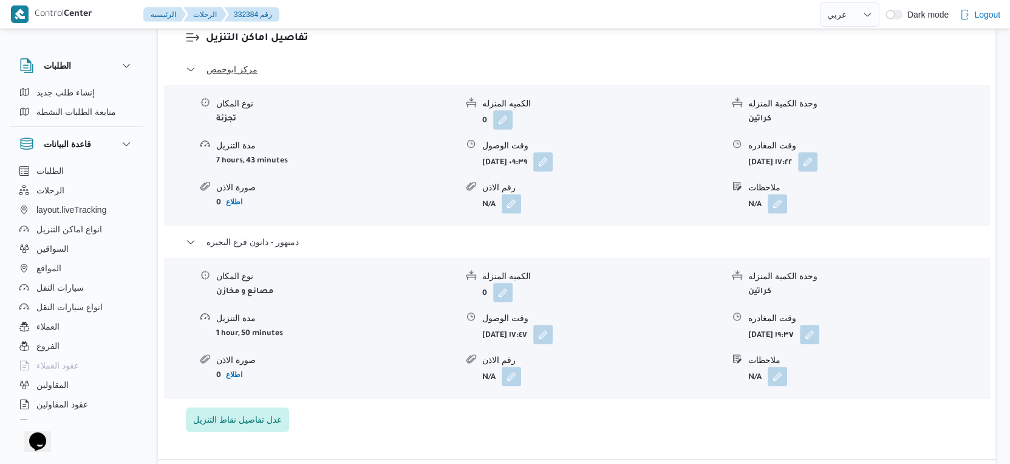
scroll to position [1046, 0]
click at [820, 324] on button "button" at bounding box center [809, 331] width 19 height 19
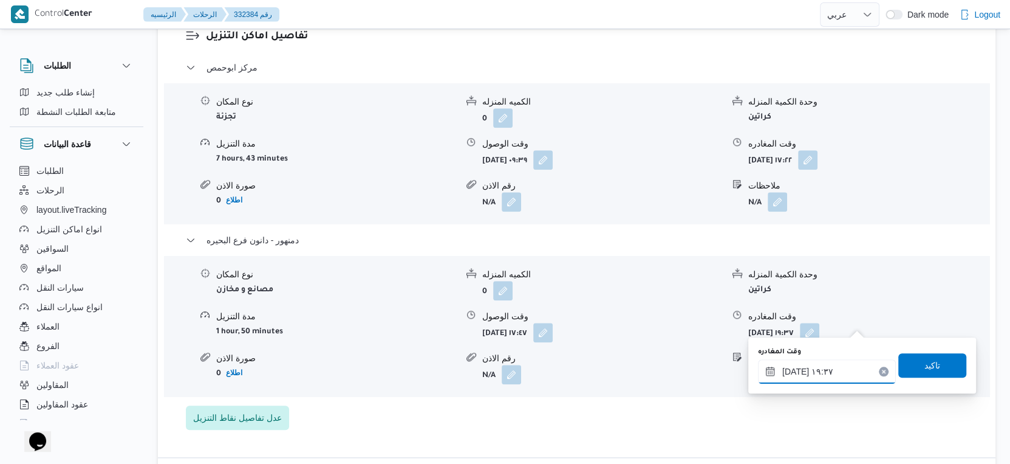
click at [829, 371] on input "٢٤/٠٨/٢٠٢٥ ١٩:٣٧" at bounding box center [827, 371] width 138 height 24
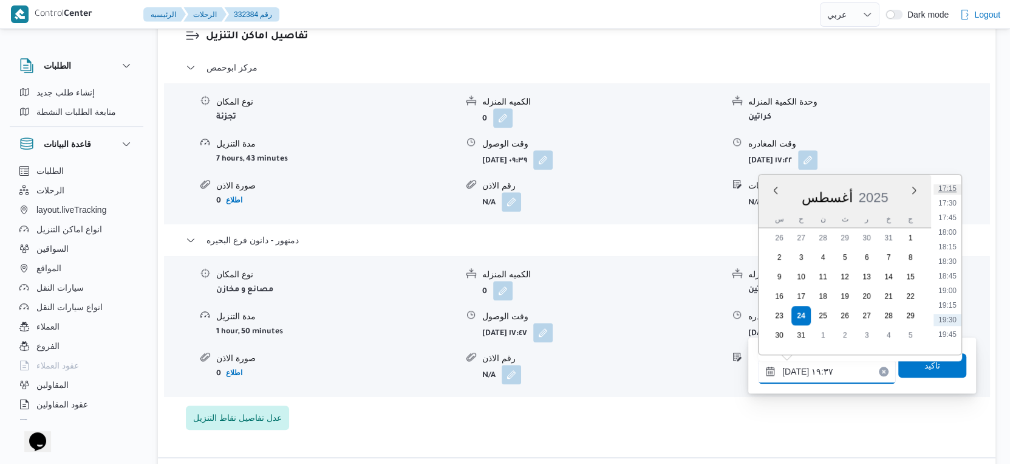
scroll to position [985, 0]
click at [953, 210] on li "17:15" at bounding box center [948, 211] width 28 height 12
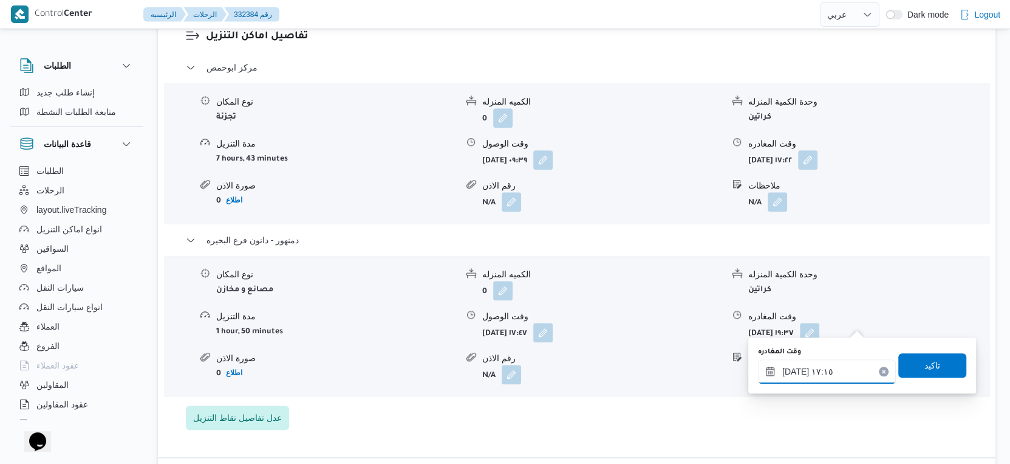
click at [794, 369] on input "٢٤/٠٨/٢٠٢٥ ١٧:١٥" at bounding box center [827, 371] width 138 height 24
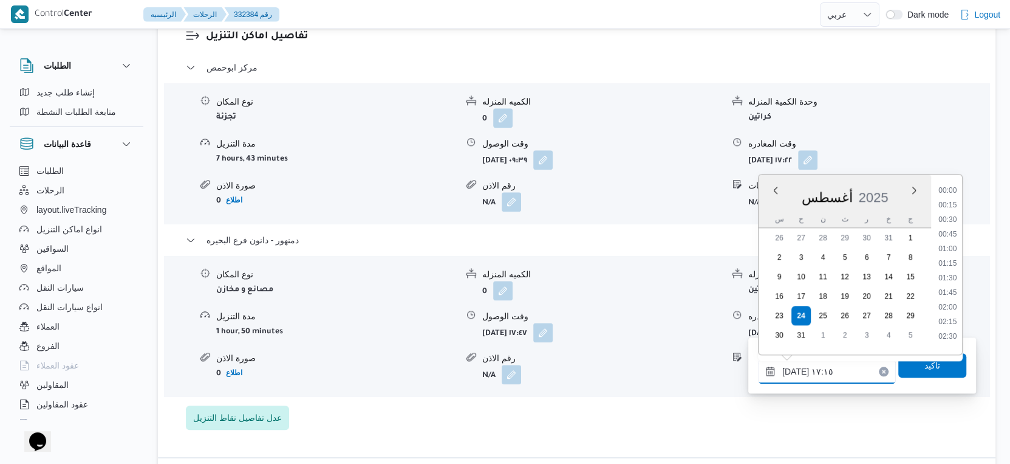
click at [794, 369] on input "٢٤/٠٨/٢٠٢٥ ١٧:١٥" at bounding box center [827, 371] width 138 height 24
type input "٢٤/٠٨/٢٠٢٥ ١٧:٥٠"
click at [907, 365] on span "تاكيد" at bounding box center [933, 364] width 68 height 24
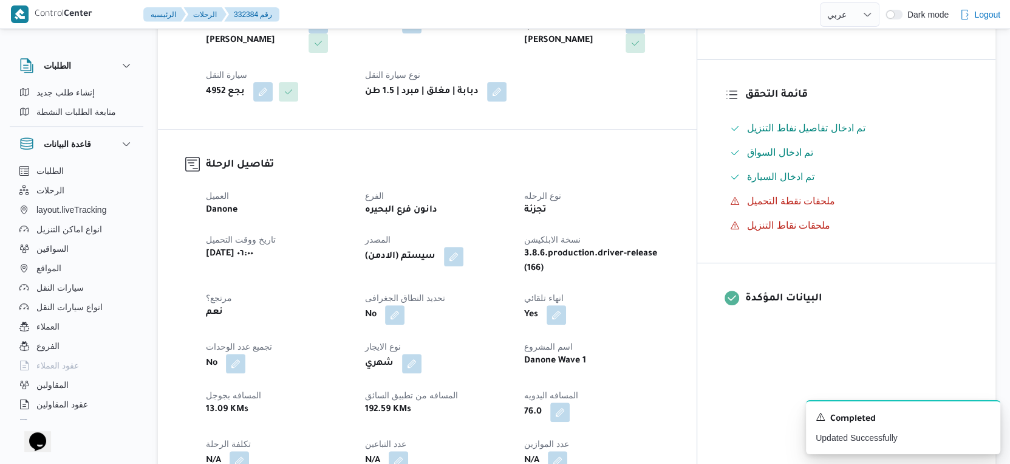
scroll to position [473, 0]
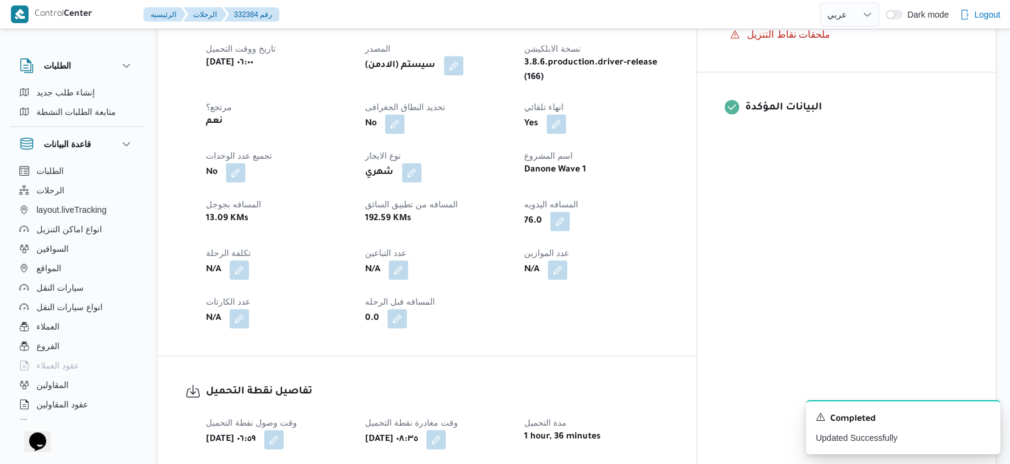
select select "ar"
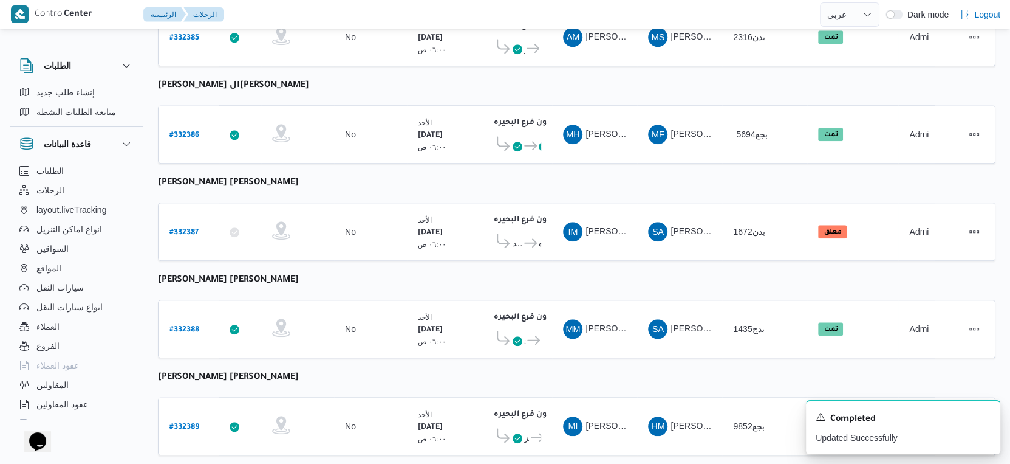
scroll to position [992, 0]
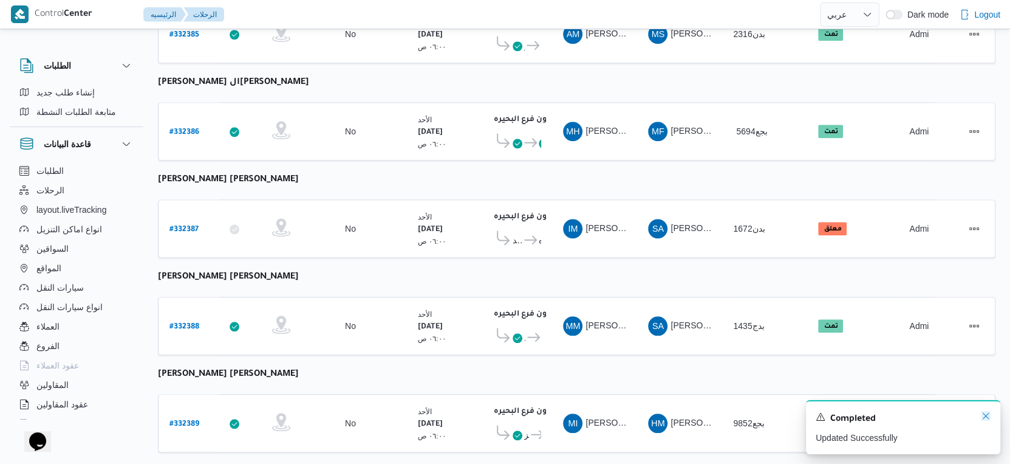
click at [989, 414] on icon "Dismiss toast" at bounding box center [986, 416] width 10 height 10
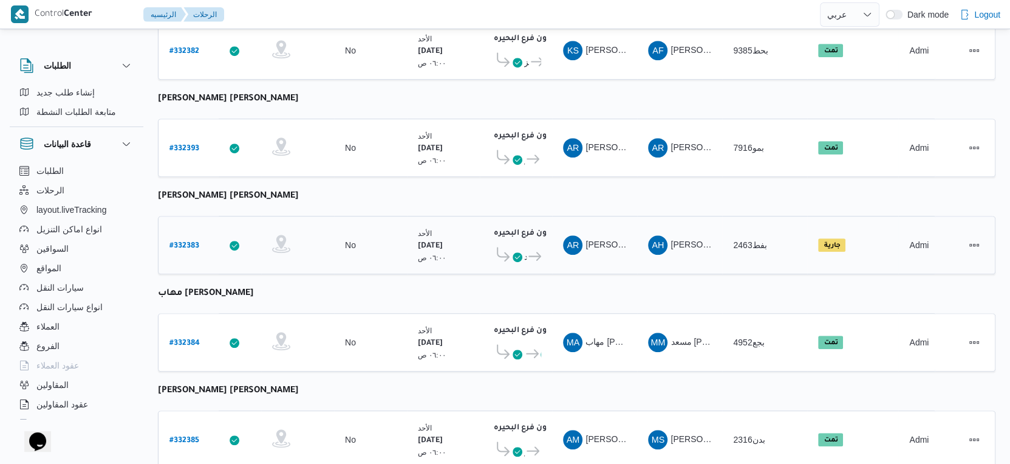
click at [186, 242] on b "# 332383" at bounding box center [185, 246] width 30 height 9
select select "ar"
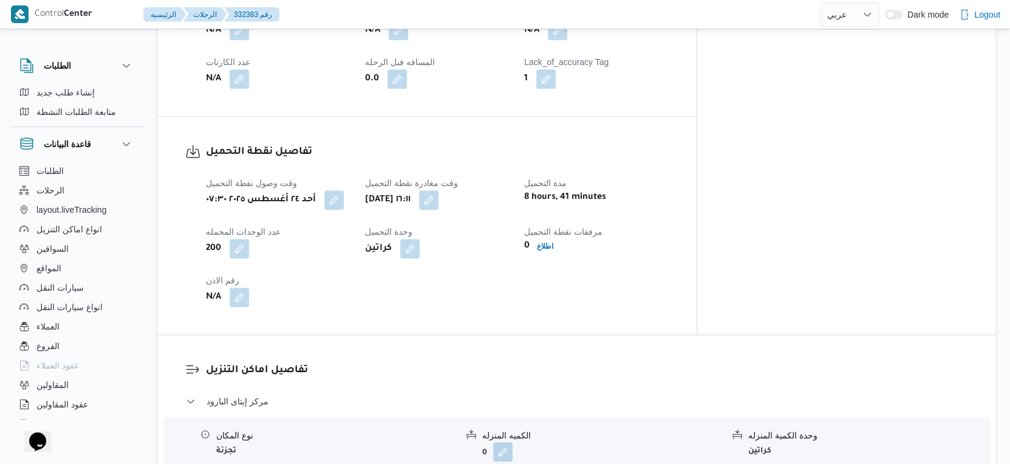
scroll to position [789, 0]
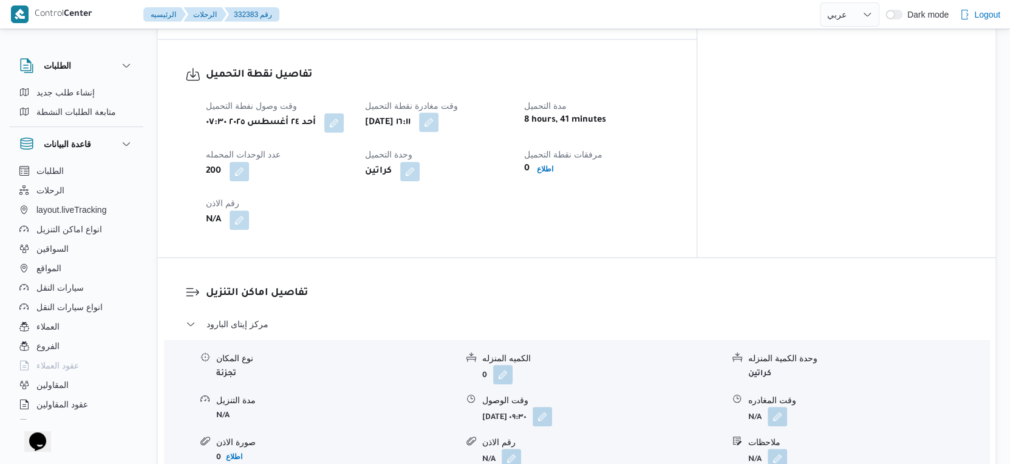
click at [439, 115] on button "button" at bounding box center [428, 121] width 19 height 19
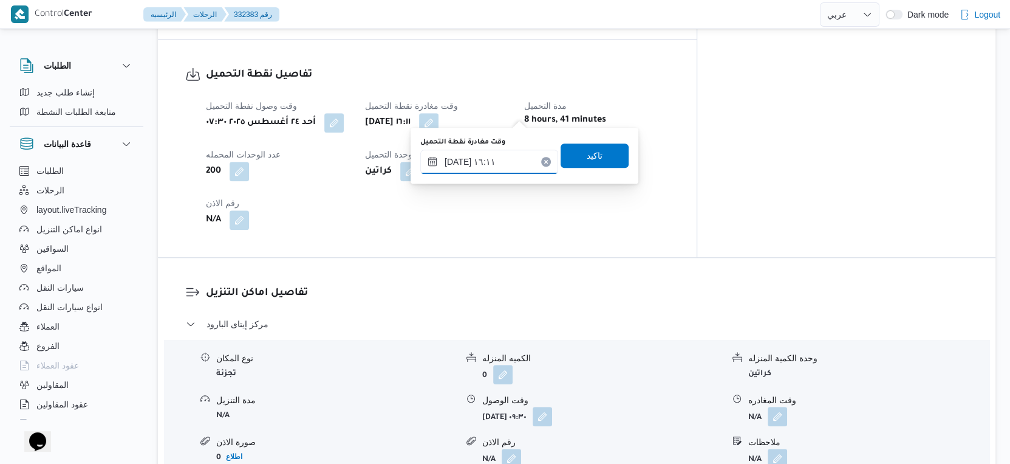
click at [495, 157] on input "٢٤/٠٨/٢٠٢٥ ١٦:١١" at bounding box center [489, 161] width 138 height 24
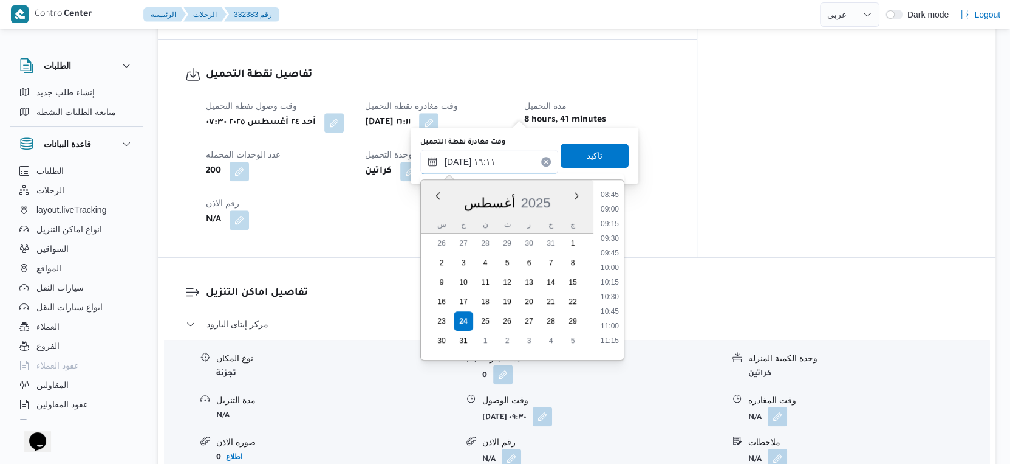
scroll to position [444, 0]
click at [617, 248] on li "08:30" at bounding box center [610, 247] width 28 height 12
type input "٢٤/٠٨/٢٠٢٥ ٠٨:٣٠"
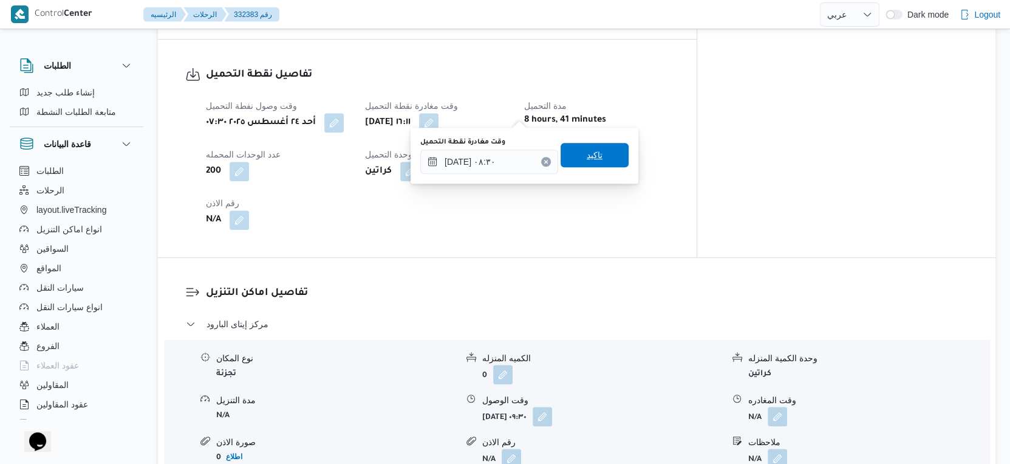
click at [591, 165] on span "تاكيد" at bounding box center [595, 155] width 68 height 24
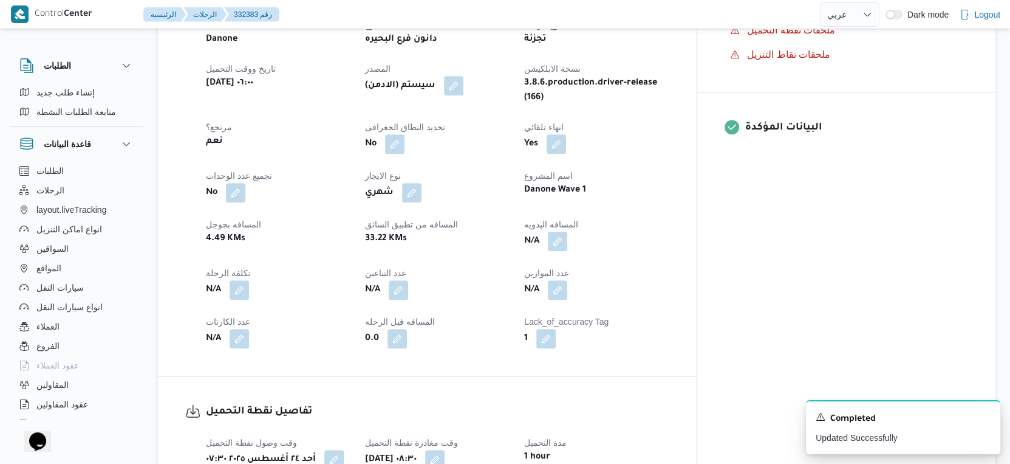
scroll to position [451, 0]
click at [568, 235] on button "button" at bounding box center [557, 241] width 19 height 19
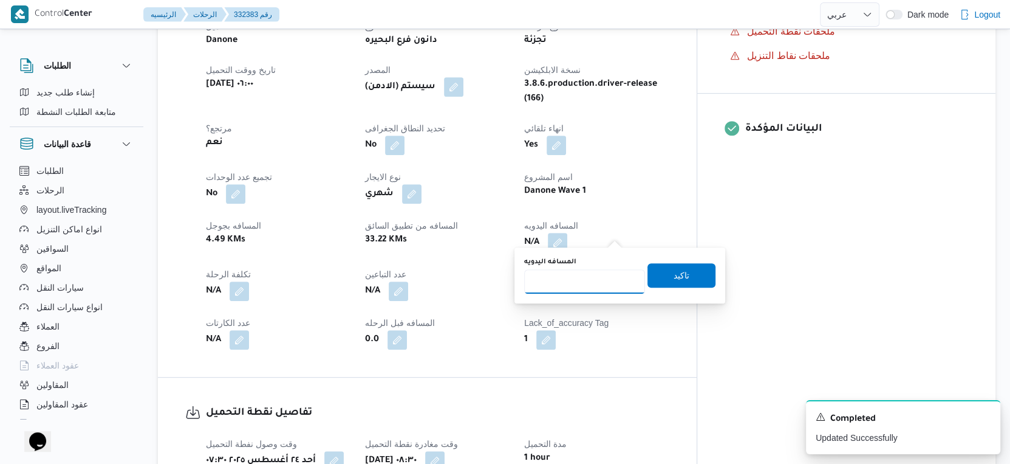
click at [592, 275] on input "المسافه اليدويه" at bounding box center [584, 281] width 121 height 24
type input "31"
click at [700, 276] on span "تاكيد" at bounding box center [682, 274] width 68 height 24
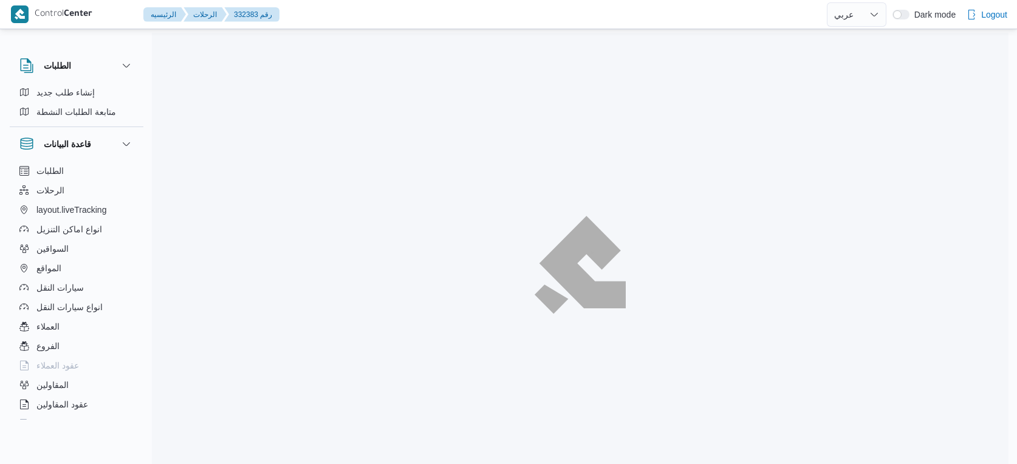
select select "ar"
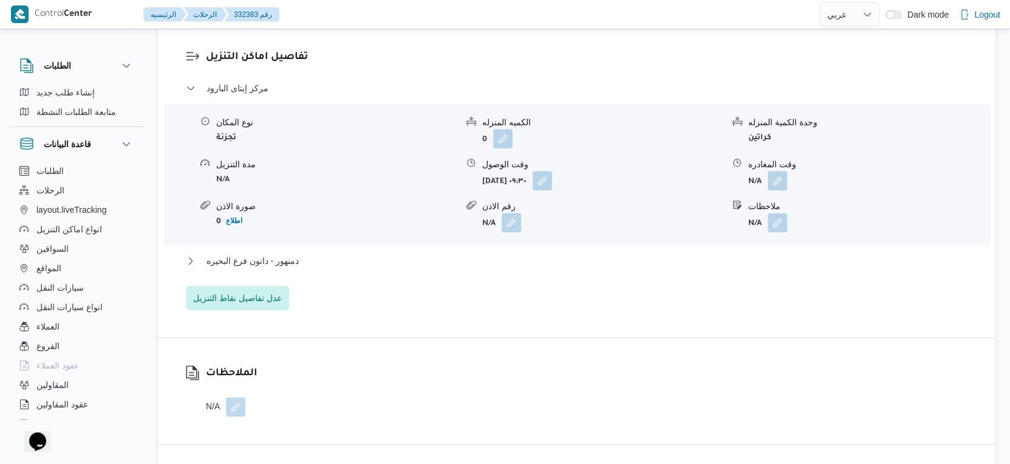
scroll to position [1080, 0]
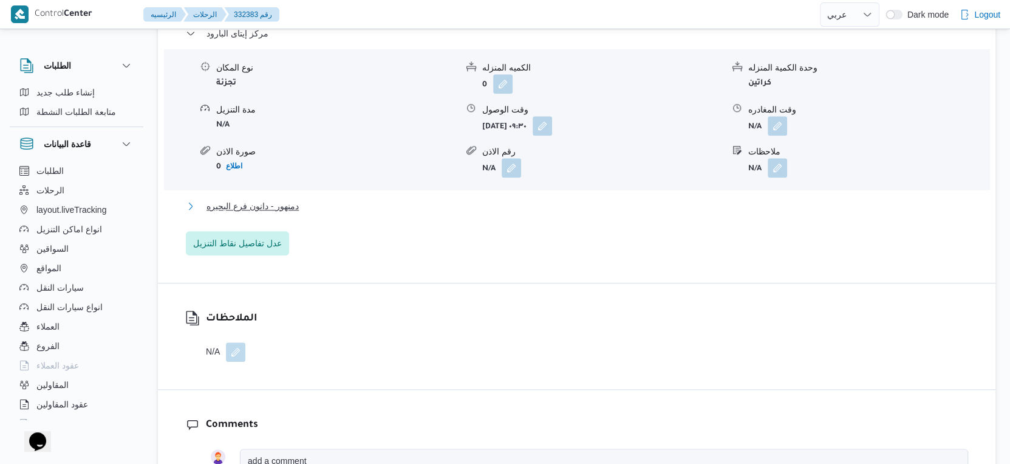
click at [303, 199] on button "دمنهور - دانون فرع البحيره" at bounding box center [577, 206] width 783 height 15
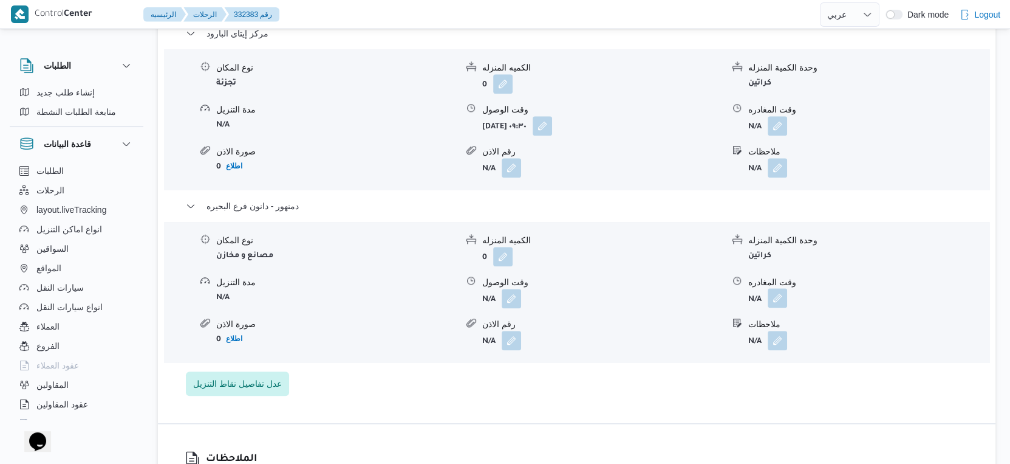
click at [774, 288] on button "button" at bounding box center [777, 297] width 19 height 19
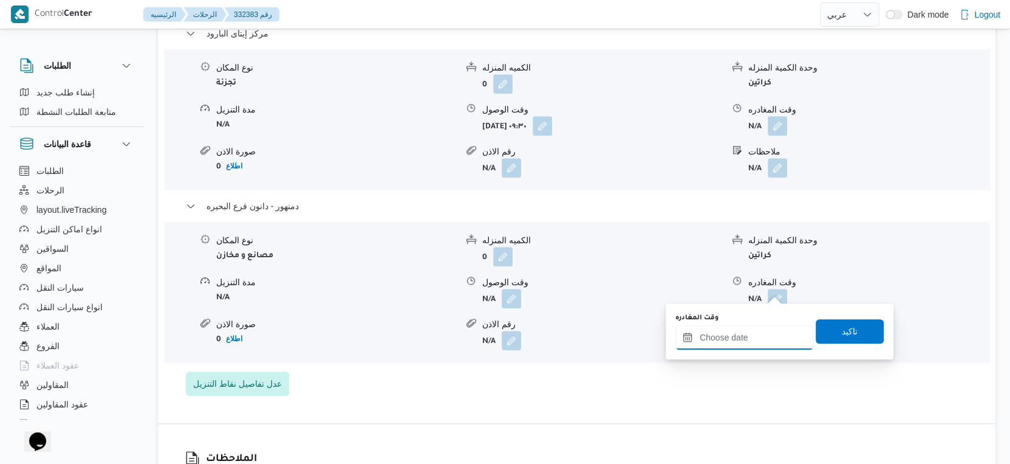
click at [769, 326] on input "وقت المغادره" at bounding box center [745, 337] width 138 height 24
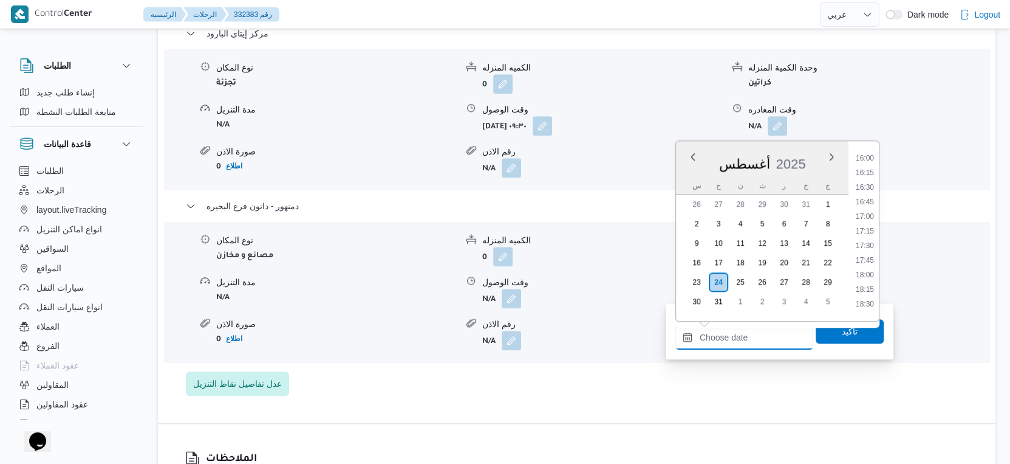
scroll to position [865, 0]
click at [870, 224] on li "16:00" at bounding box center [865, 225] width 28 height 12
type input "[DATE] ١٦:٠٠"
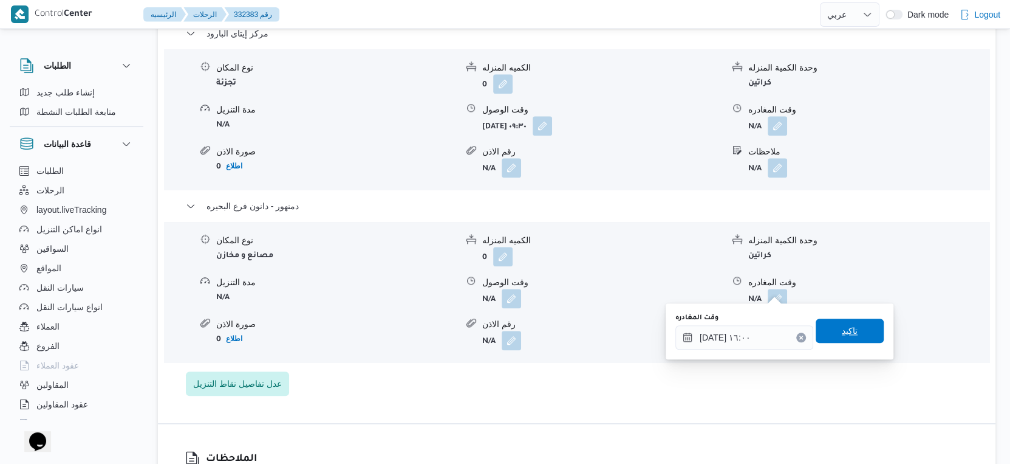
click at [852, 332] on span "تاكيد" at bounding box center [850, 330] width 68 height 24
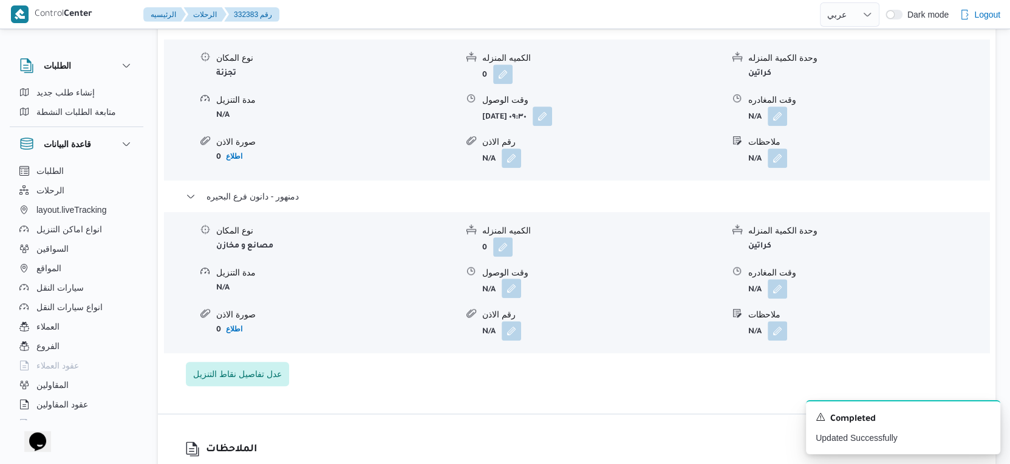
click at [514, 288] on button "button" at bounding box center [511, 287] width 19 height 19
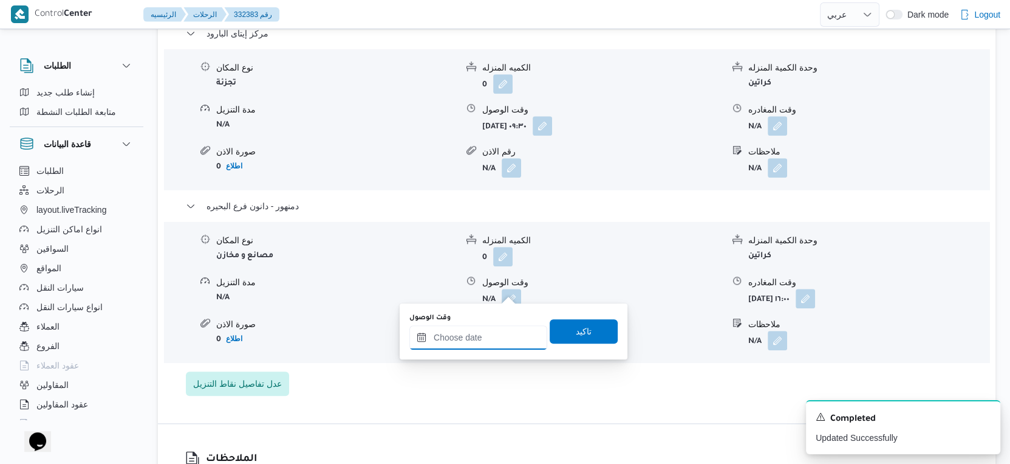
click at [499, 332] on input "وقت الوصول" at bounding box center [479, 337] width 138 height 24
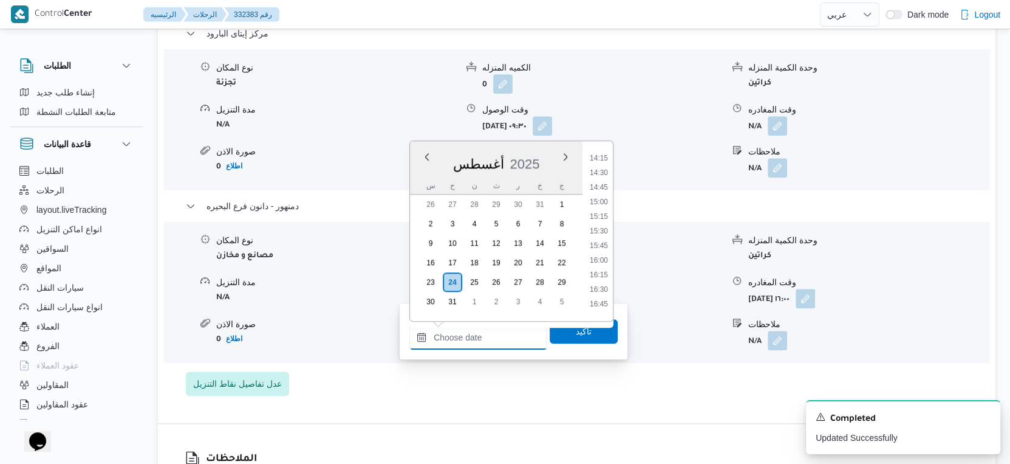
scroll to position [797, 0]
click at [600, 279] on li "15:45" at bounding box center [599, 278] width 28 height 12
type input "[DATE] ١٥:٤٥"
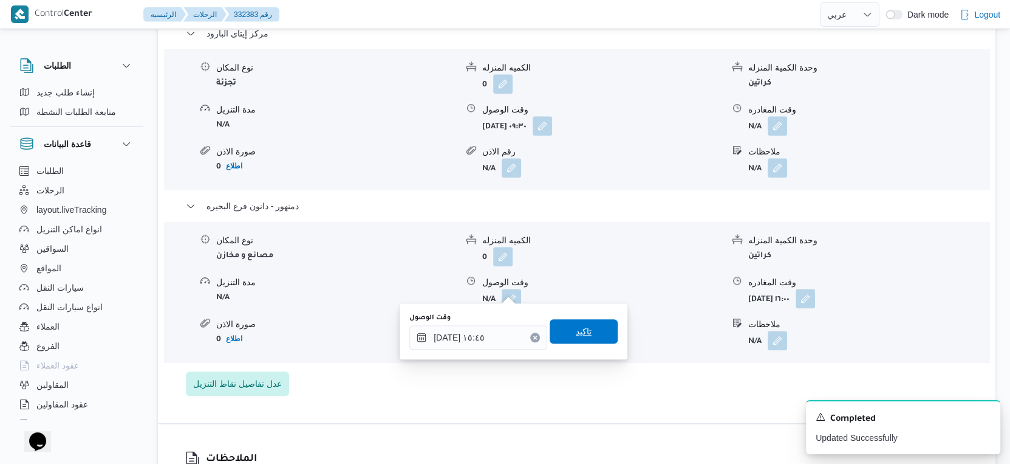
drag, startPoint x: 598, startPoint y: 331, endPoint x: 763, endPoint y: 205, distance: 207.2
click at [599, 331] on span "تاكيد" at bounding box center [584, 331] width 68 height 24
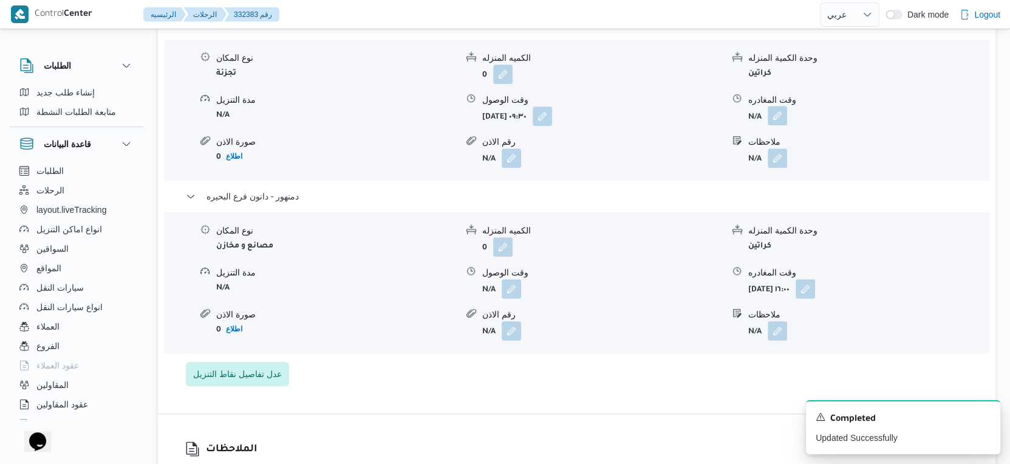
click at [778, 116] on button "button" at bounding box center [777, 115] width 19 height 19
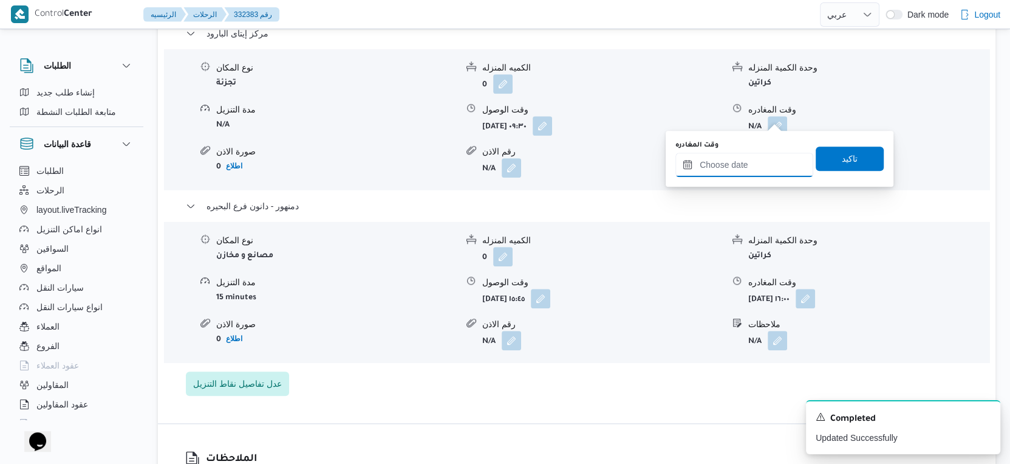
click at [759, 161] on input "وقت المغادره" at bounding box center [745, 165] width 138 height 24
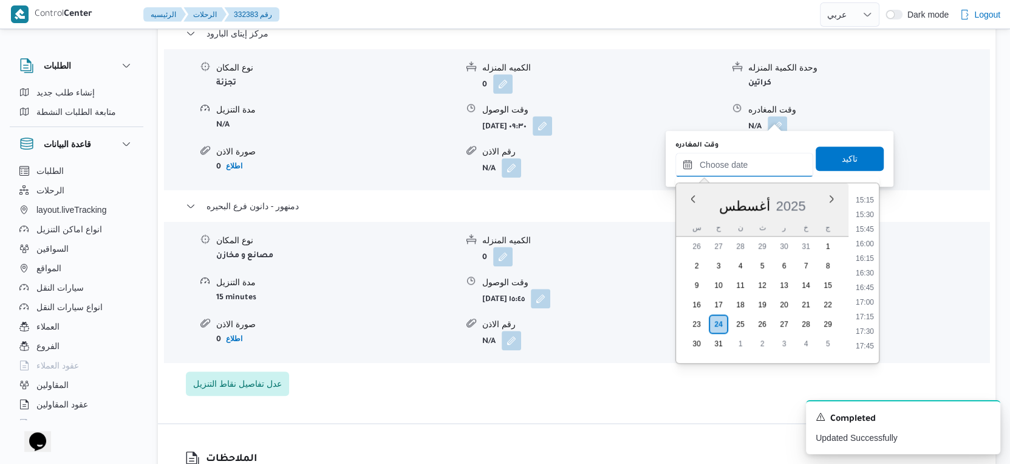
scroll to position [865, 0]
click at [869, 234] on li "15:30" at bounding box center [865, 238] width 28 height 12
type input "[DATE] ١٥:٣٠"
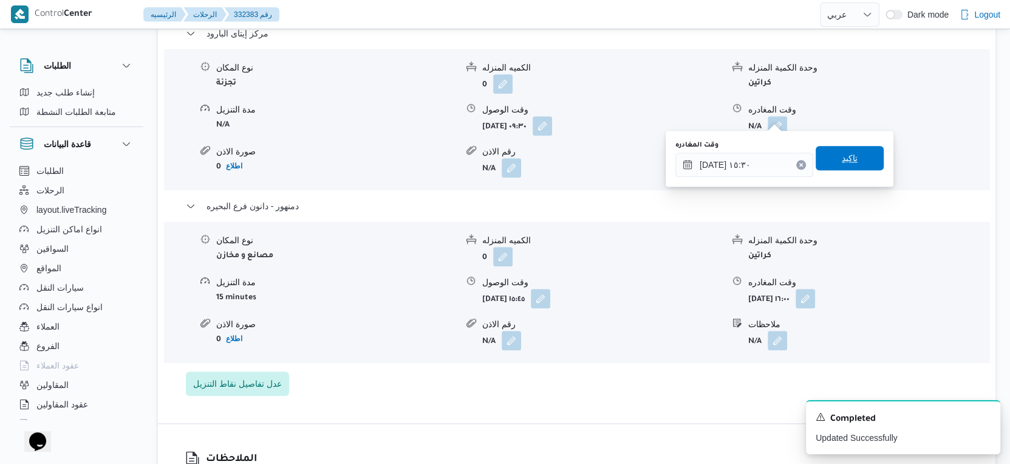
click at [849, 155] on span "تاكيد" at bounding box center [850, 158] width 68 height 24
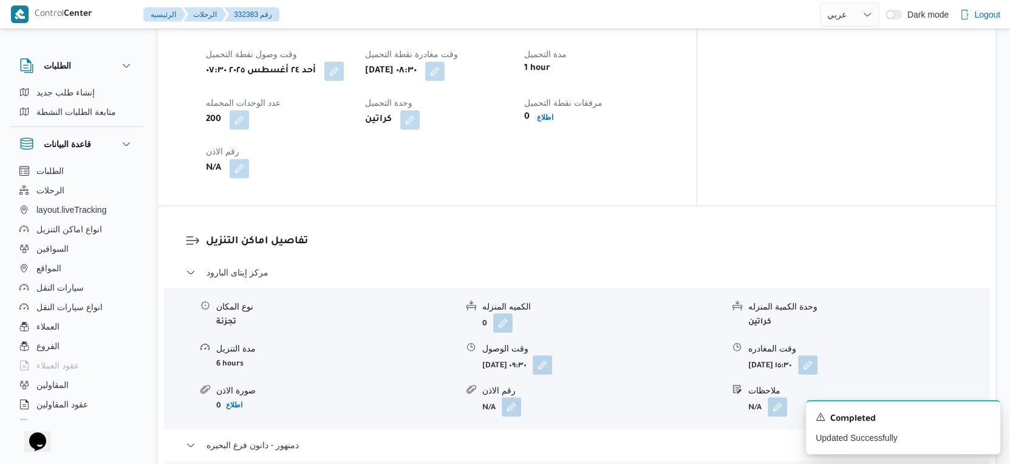
scroll to position [810, 0]
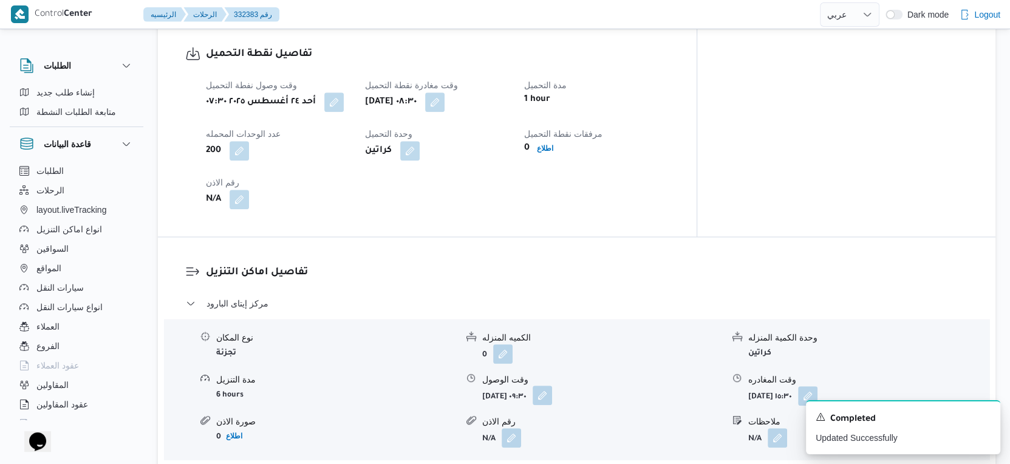
click at [552, 385] on button "button" at bounding box center [542, 394] width 19 height 19
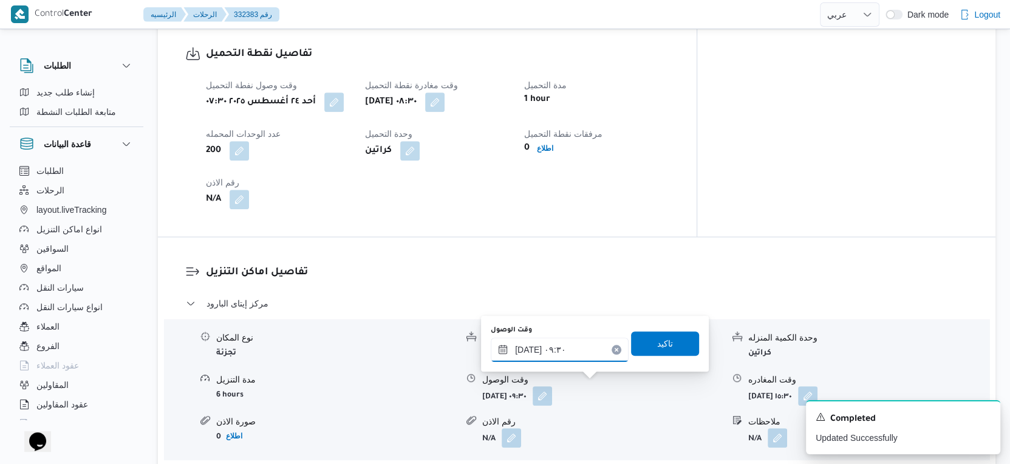
click at [568, 359] on input "[DATE] ٠٩:٣٠" at bounding box center [560, 349] width 138 height 24
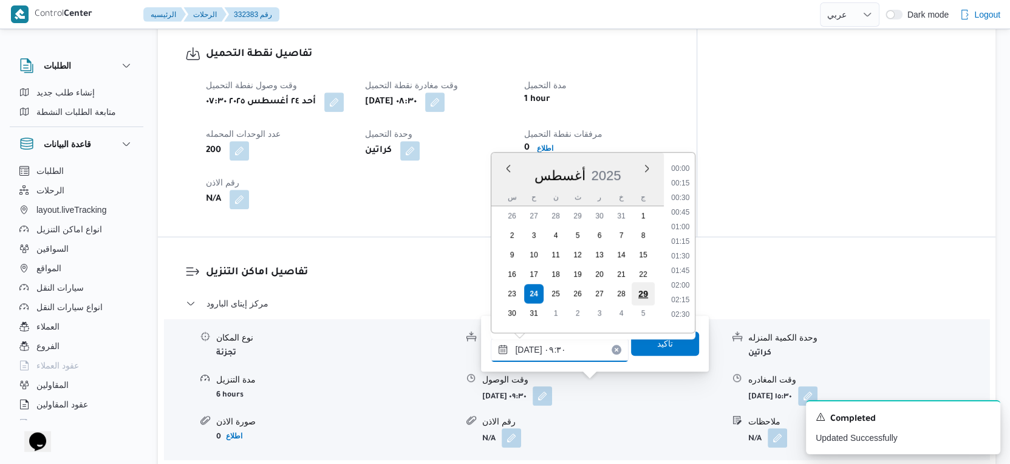
scroll to position [470, 0]
click at [689, 219] on li "09:00" at bounding box center [681, 223] width 28 height 12
type input "[DATE] ٠٩:٠٠"
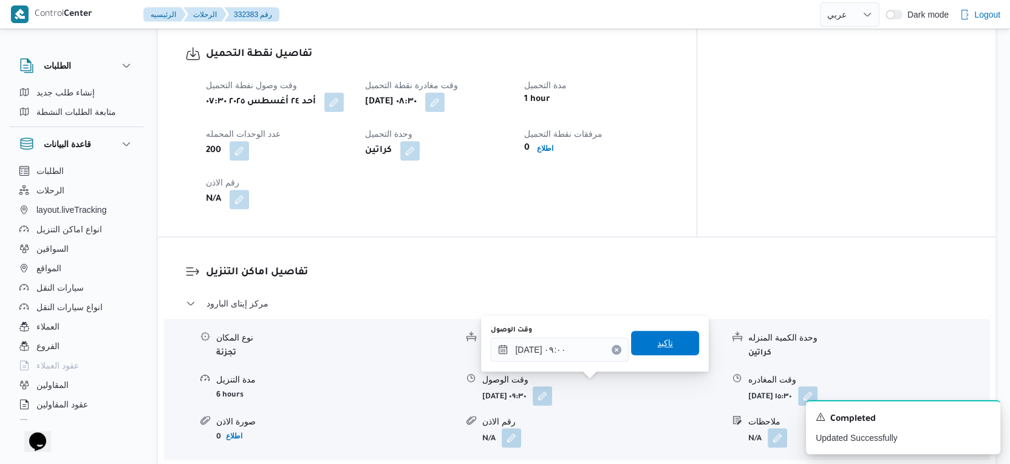
click at [665, 336] on span "تاكيد" at bounding box center [665, 343] width 68 height 24
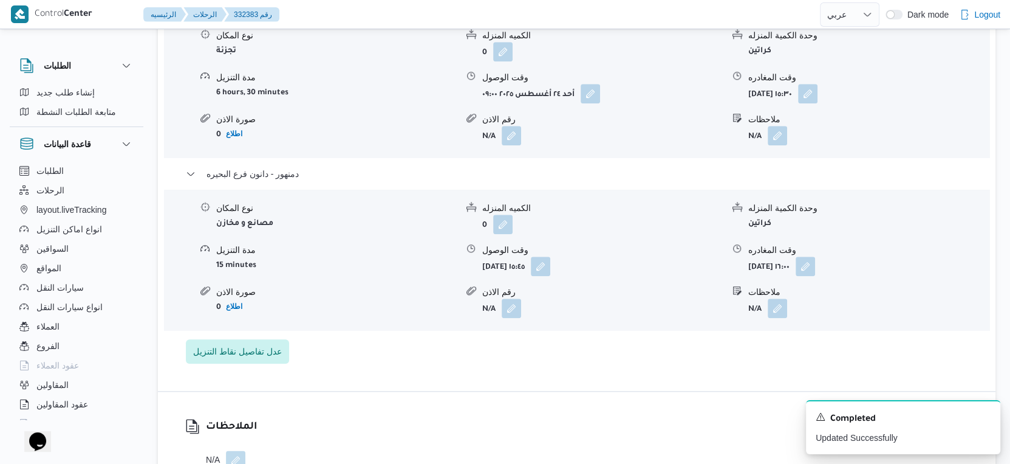
scroll to position [1215, 0]
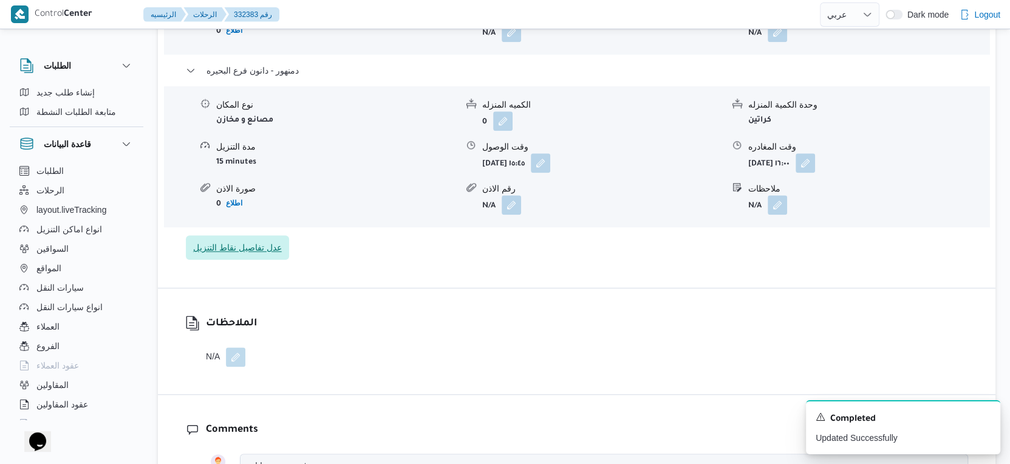
click at [253, 240] on span "عدل تفاصيل نقاط التنزيل" at bounding box center [237, 247] width 89 height 15
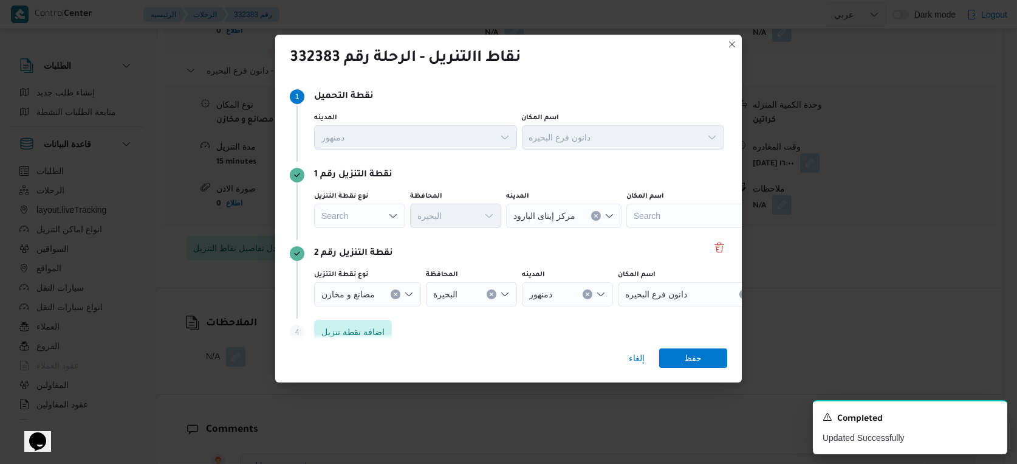
click at [371, 213] on div "Search" at bounding box center [359, 216] width 91 height 24
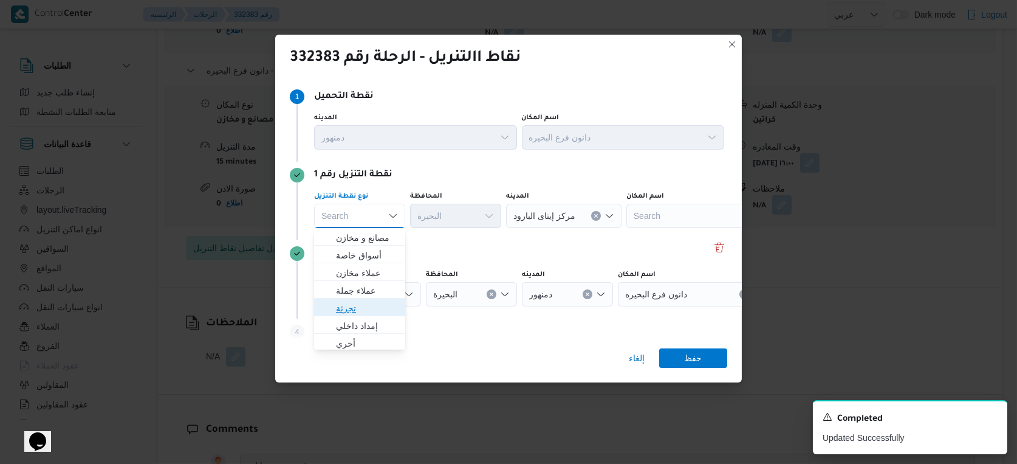
click at [350, 304] on span "تجزئة" at bounding box center [367, 308] width 62 height 15
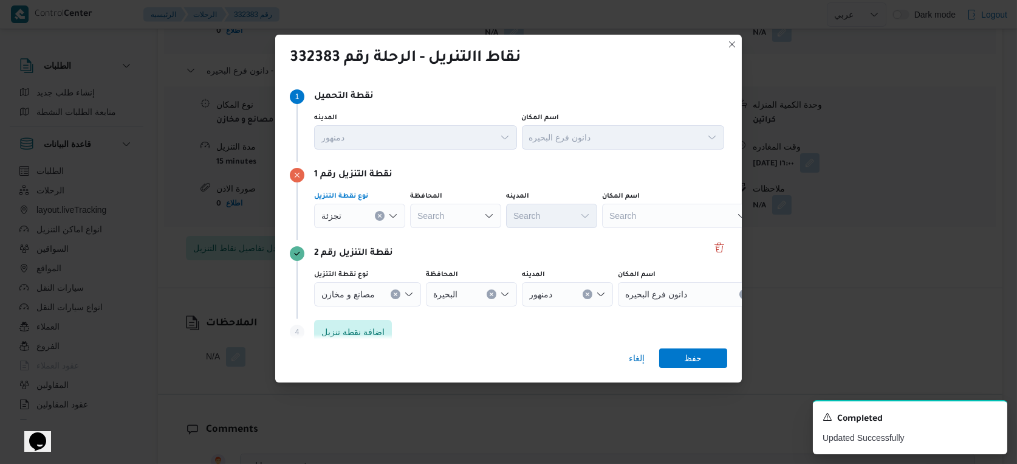
click at [457, 218] on div "Search" at bounding box center [455, 216] width 91 height 24
click at [457, 218] on div "[PERSON_NAME] Combo box. Selected. البحي. Selected. Combo box input. Search. Ty…" at bounding box center [455, 216] width 91 height 24
type input "البحير"
click at [457, 218] on div "[PERSON_NAME] [PERSON_NAME] Combo box. Selected. [PERSON_NAME]. Selected. Combo…" at bounding box center [455, 216] width 91 height 24
click at [448, 235] on mark "البحير" at bounding box center [446, 238] width 20 height 10
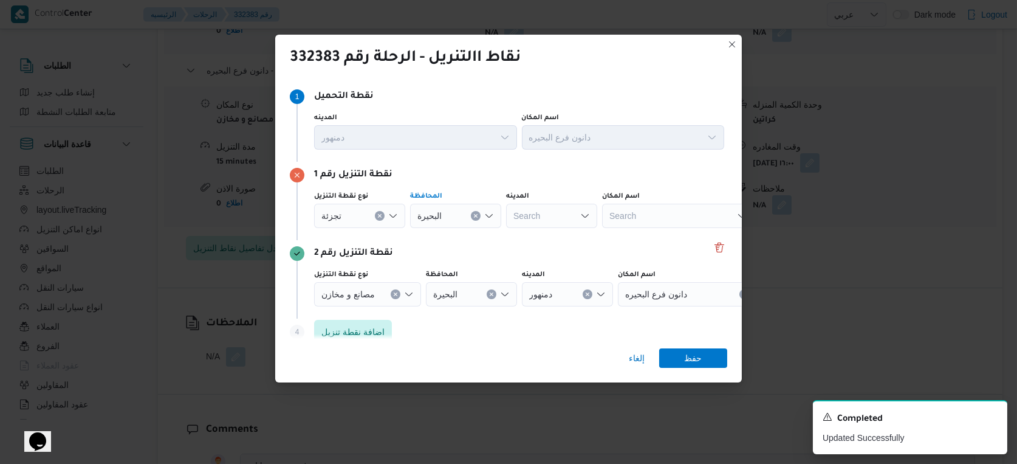
click at [545, 220] on div "Search" at bounding box center [551, 216] width 91 height 24
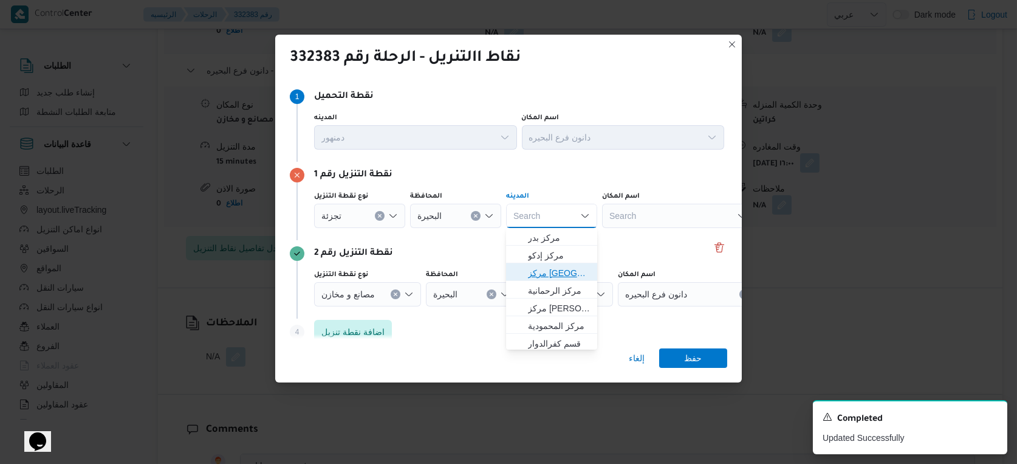
click at [553, 273] on span "مركز [GEOGRAPHIC_DATA]" at bounding box center [559, 273] width 62 height 15
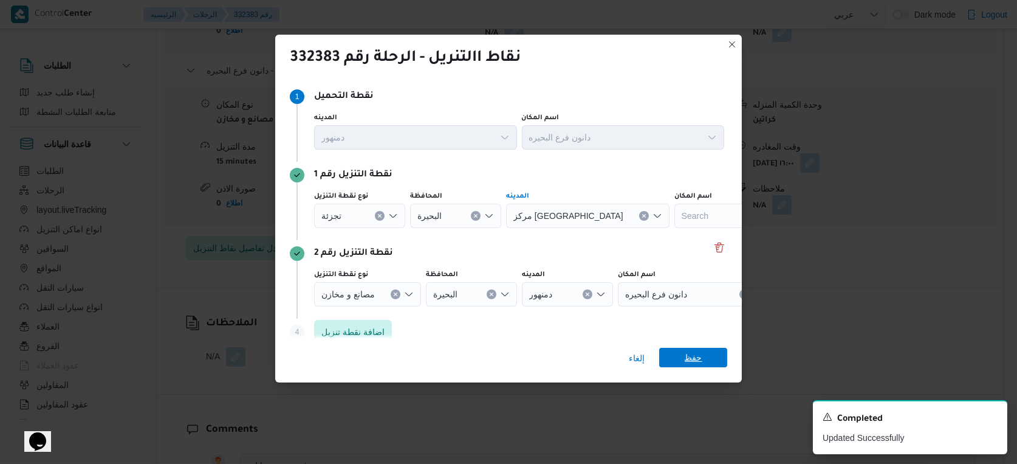
click at [697, 353] on span "حفظ" at bounding box center [694, 357] width 18 height 19
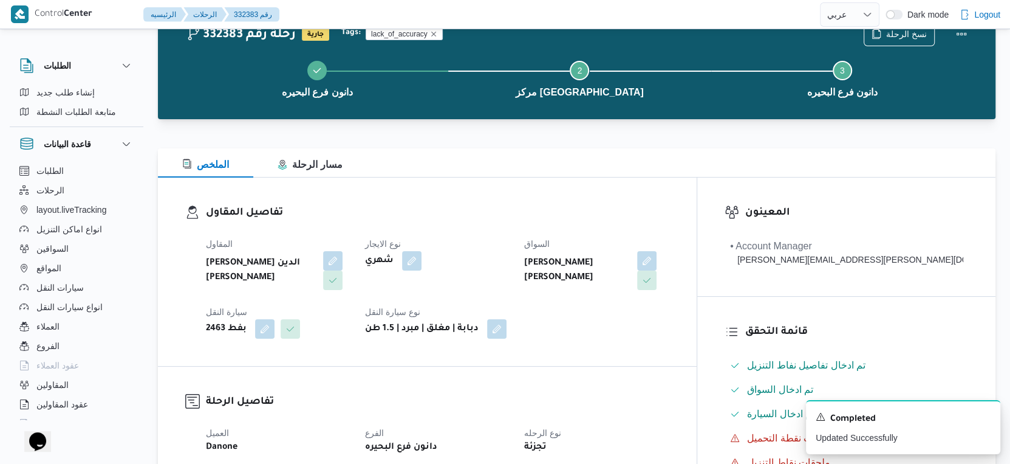
scroll to position [0, 0]
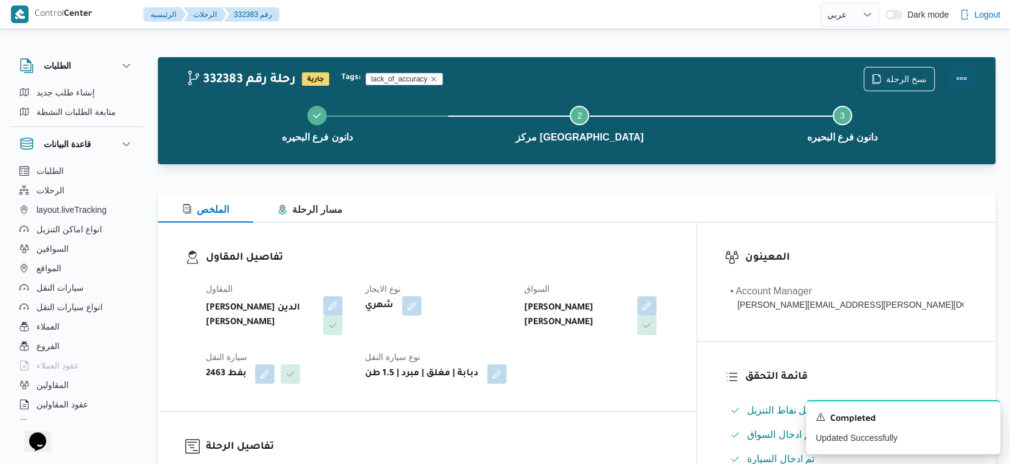
click at [964, 74] on button "Actions" at bounding box center [962, 78] width 24 height 24
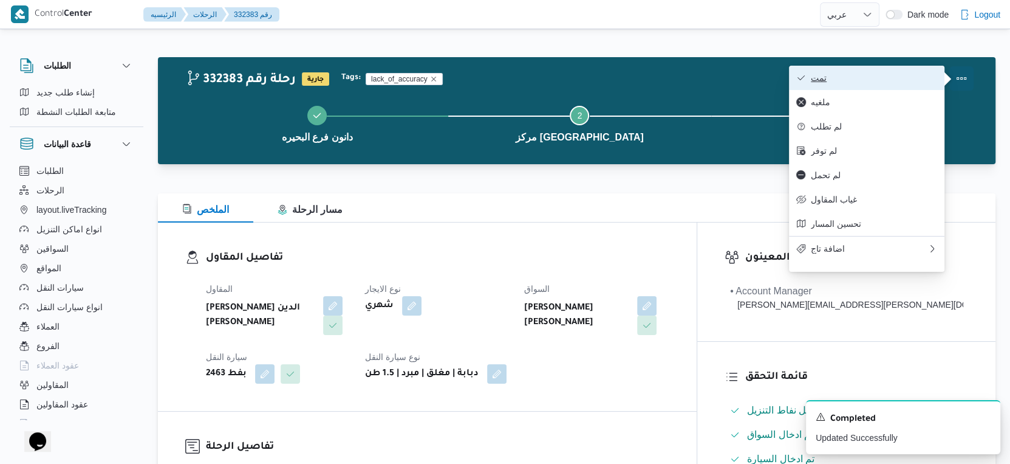
click at [882, 80] on span "تمت" at bounding box center [874, 78] width 126 height 10
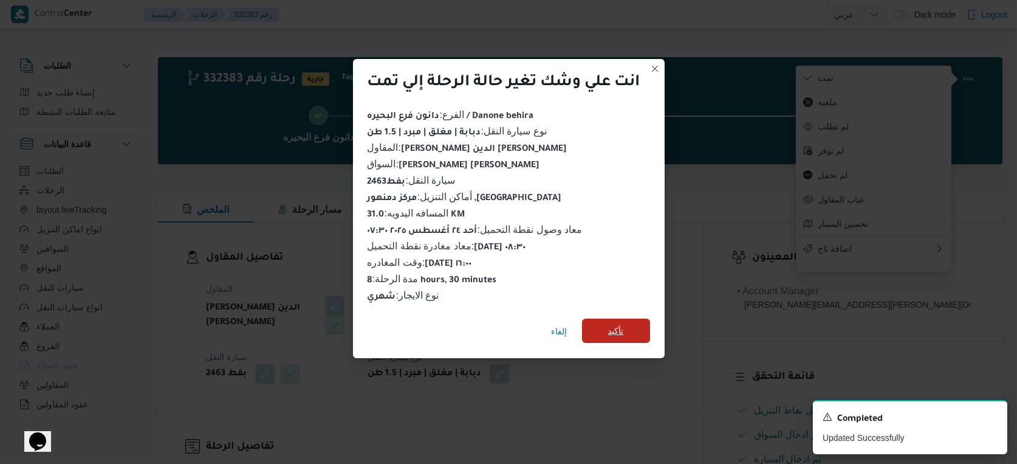
click at [600, 332] on span "تأكيد" at bounding box center [616, 330] width 68 height 24
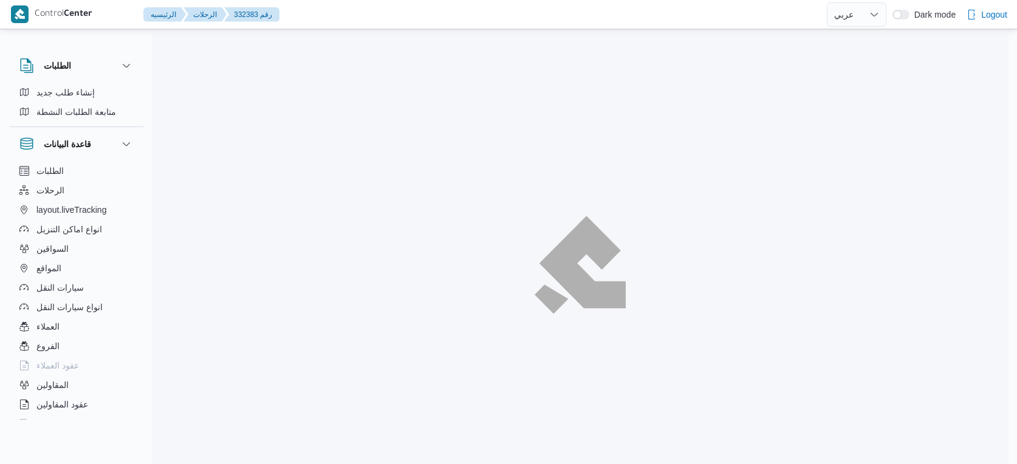
select select "ar"
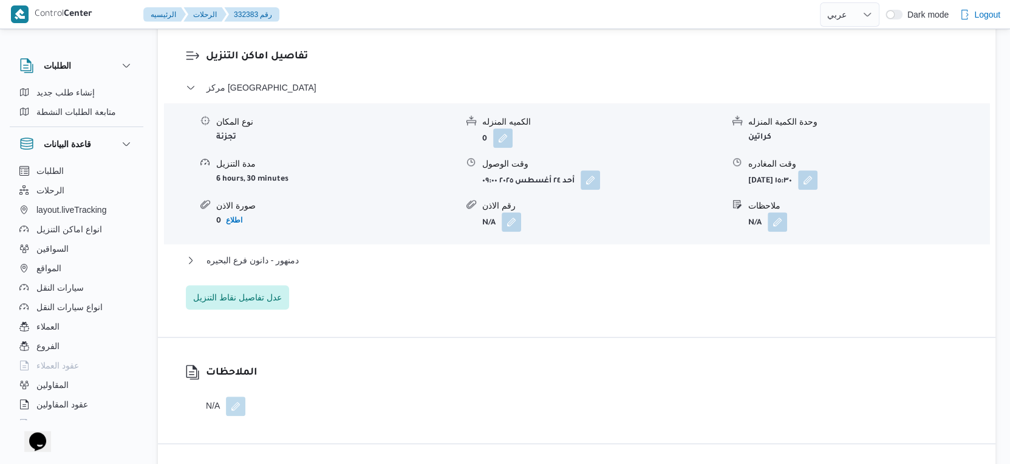
scroll to position [1080, 0]
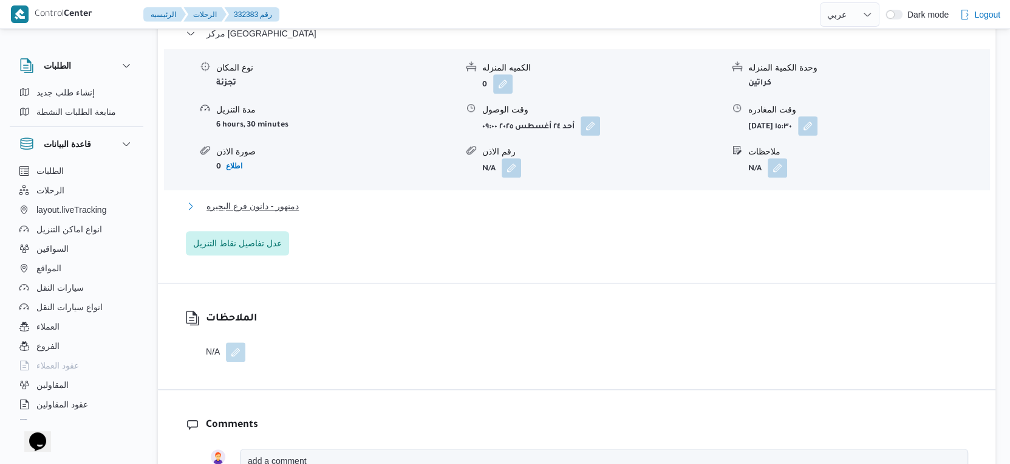
click at [309, 199] on button "دمنهور - دانون فرع البحيره" at bounding box center [577, 206] width 783 height 15
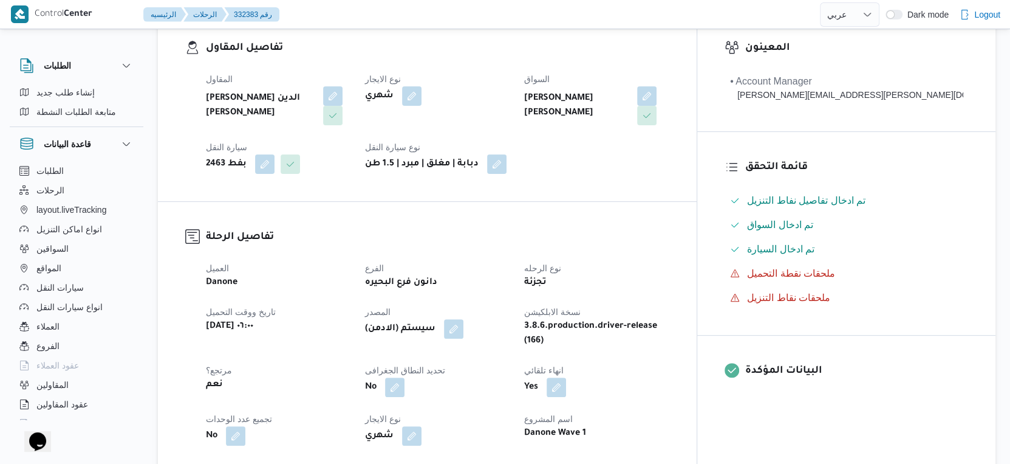
scroll to position [405, 0]
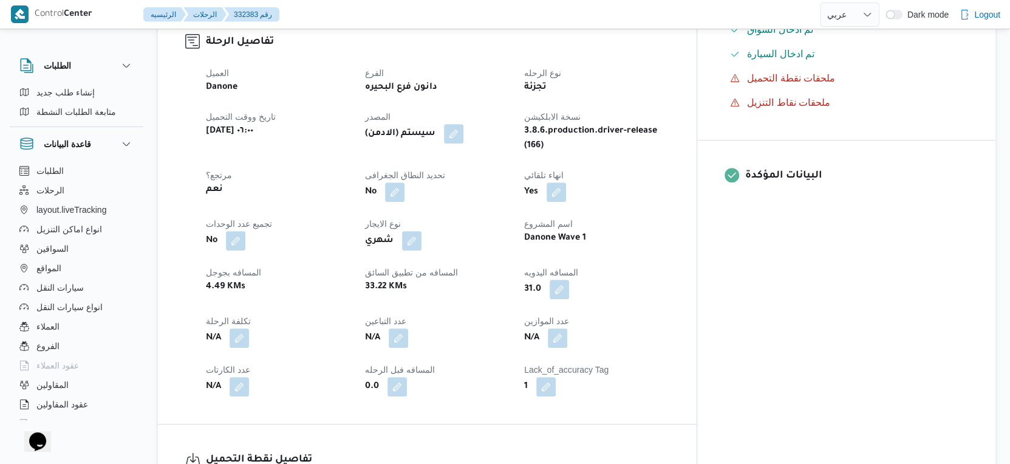
scroll to position [586, 0]
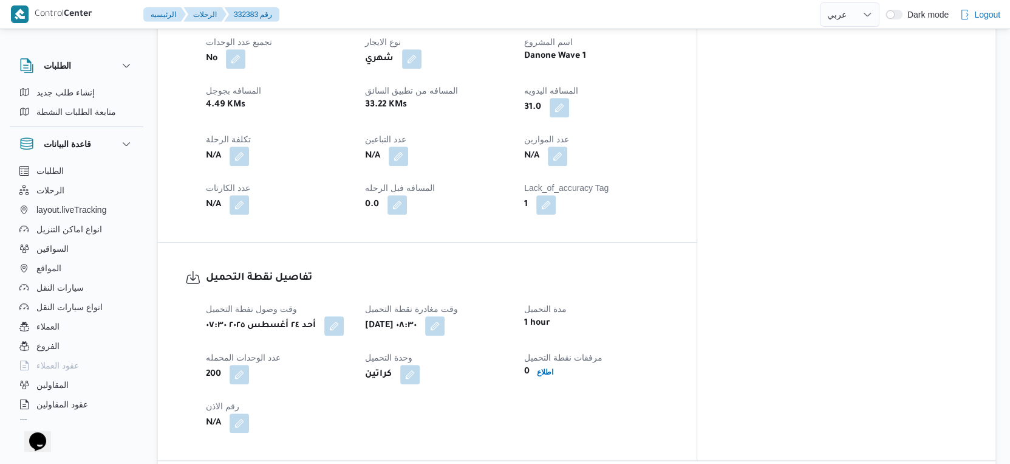
select select "ar"
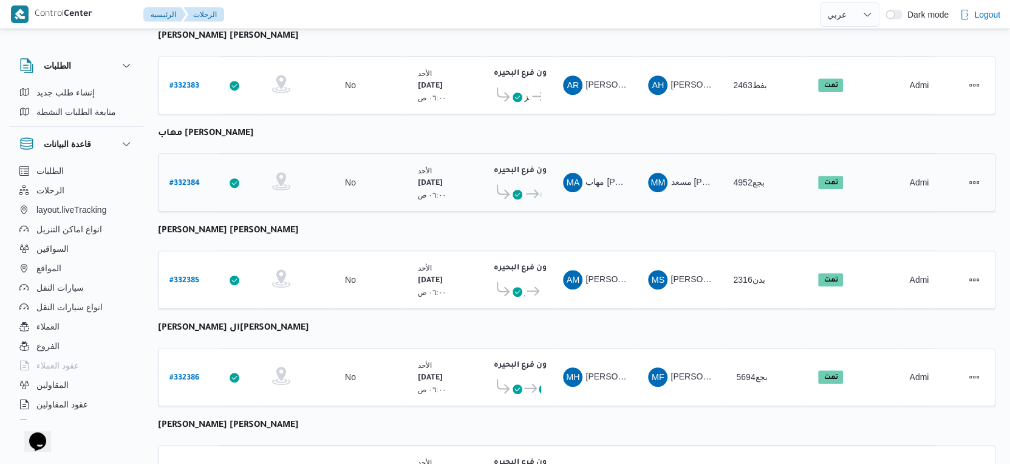
scroll to position [992, 0]
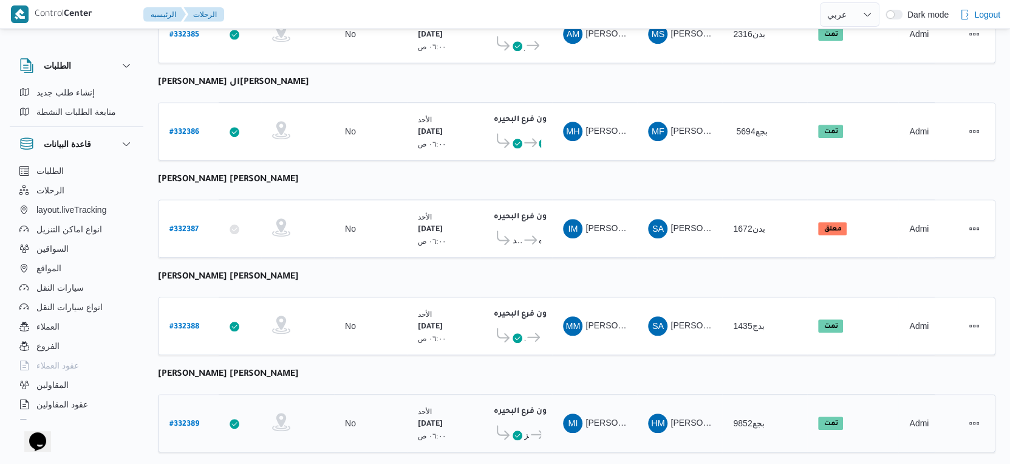
click at [187, 420] on b "# 332389" at bounding box center [185, 424] width 30 height 9
select select "ar"
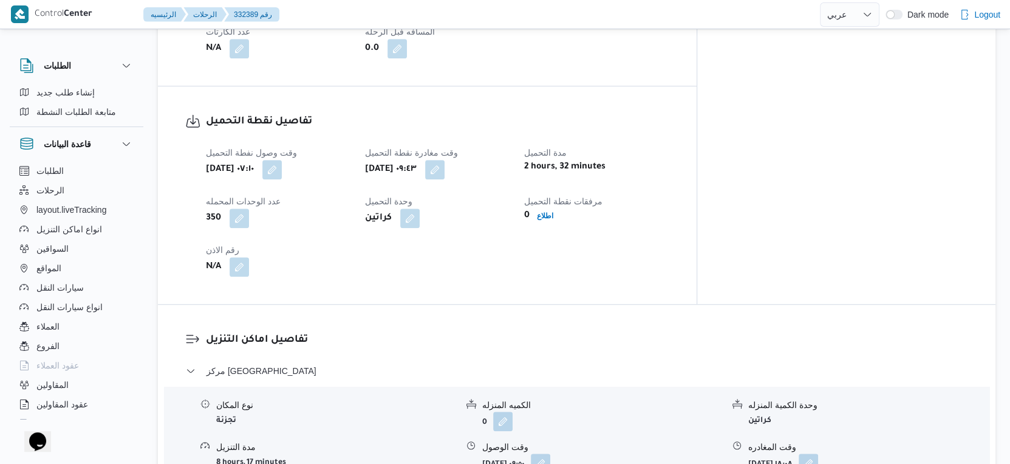
scroll to position [877, 0]
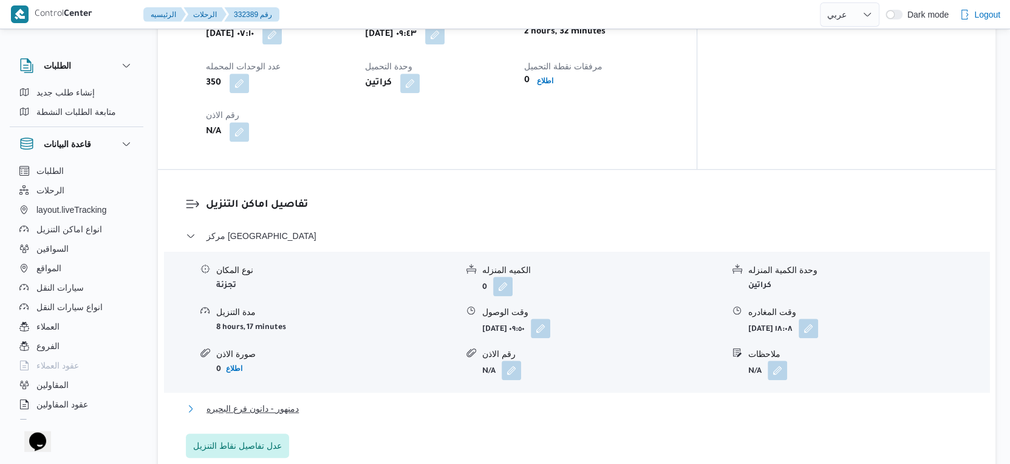
click at [297, 401] on span "دمنهور - دانون فرع البحيره" at bounding box center [253, 408] width 92 height 15
click at [312, 401] on button "دمنهور - دانون فرع البحيره" at bounding box center [577, 408] width 783 height 15
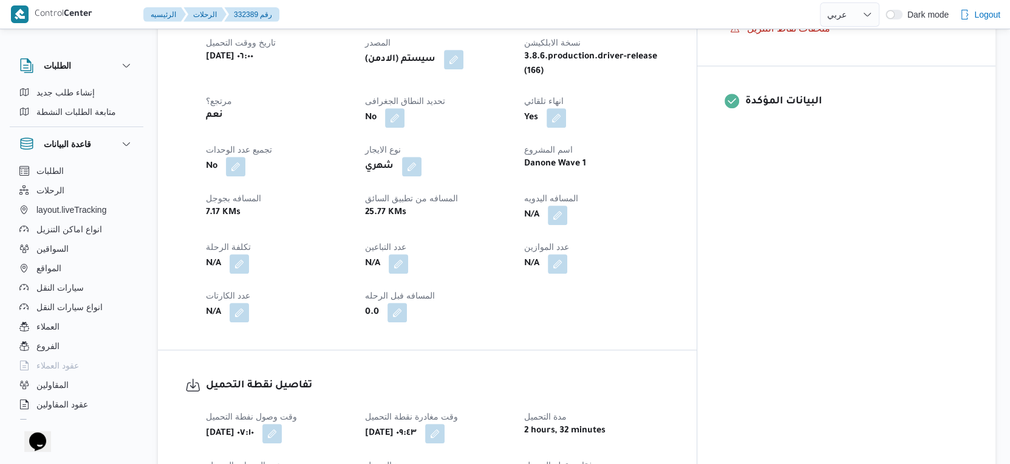
scroll to position [473, 0]
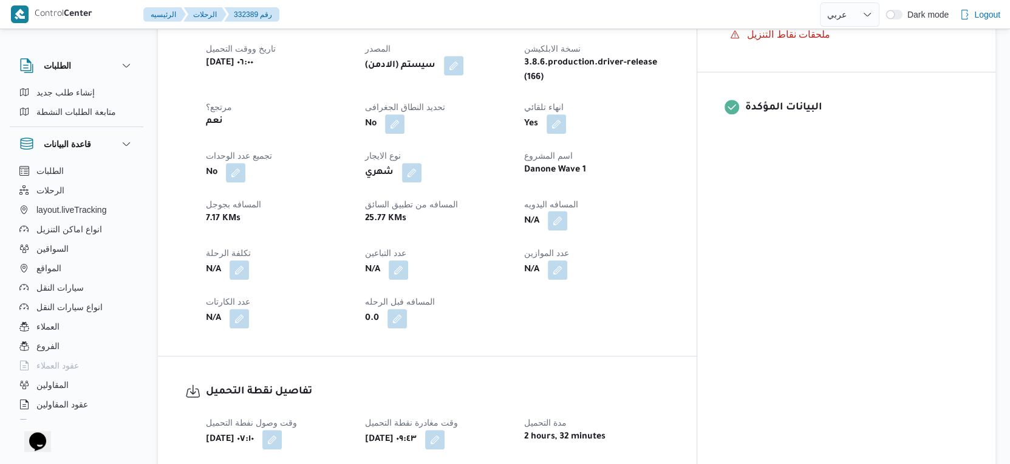
click at [568, 211] on button "button" at bounding box center [557, 220] width 19 height 19
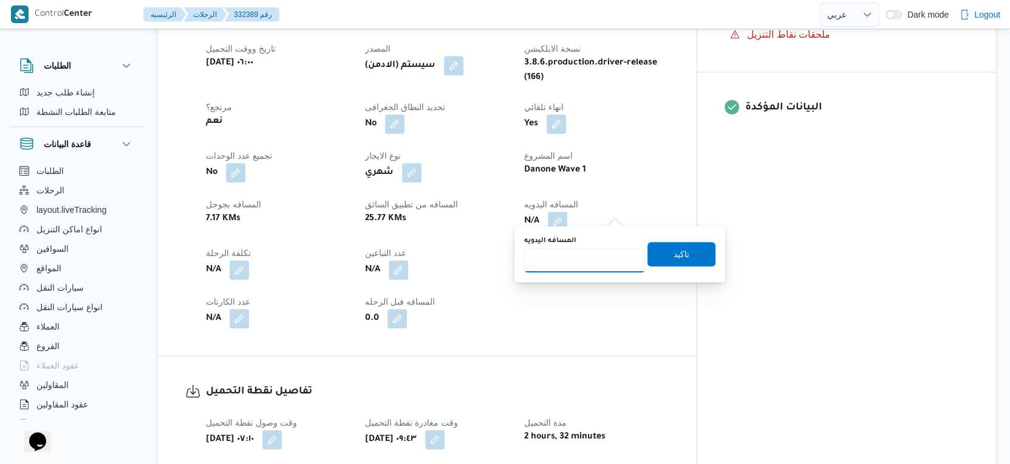
click at [571, 262] on input "المسافه اليدويه" at bounding box center [584, 260] width 121 height 24
type input "30"
click at [658, 250] on span "تاكيد" at bounding box center [682, 253] width 68 height 24
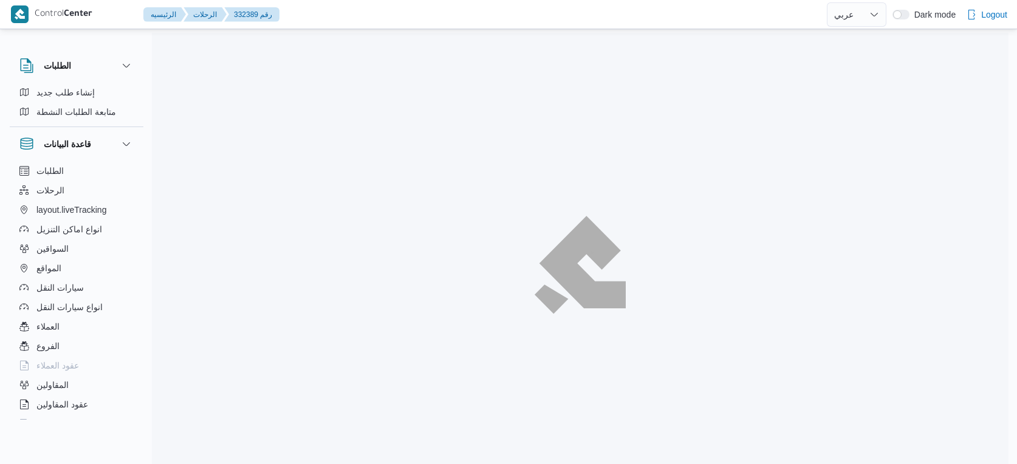
select select "ar"
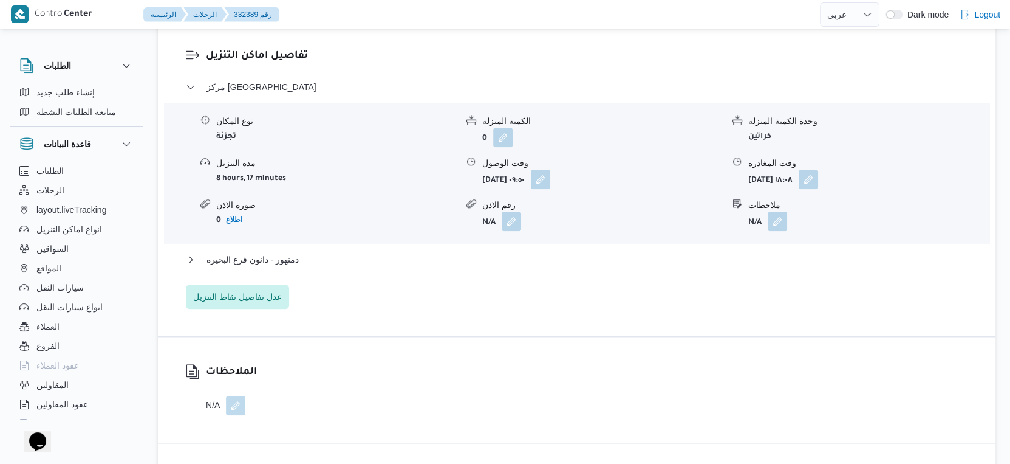
scroll to position [1080, 0]
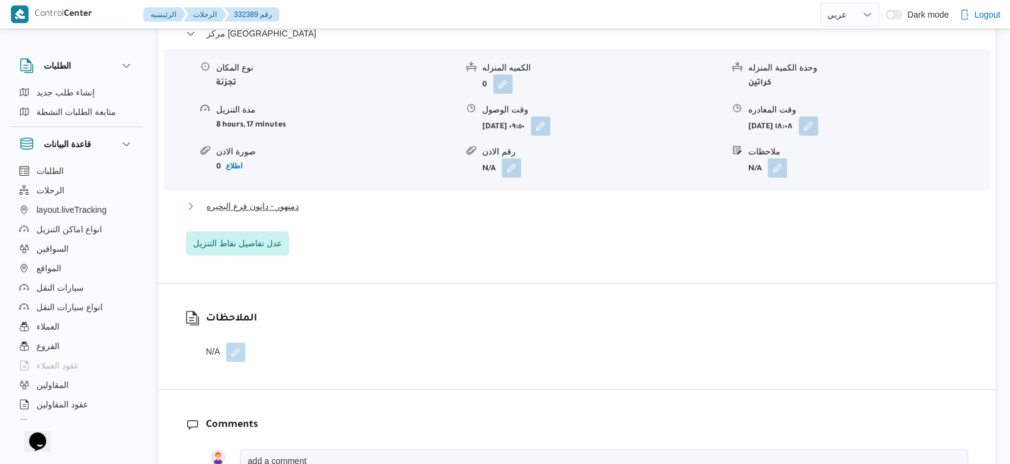
click at [288, 199] on span "دمنهور - دانون فرع البحيره" at bounding box center [253, 206] width 92 height 15
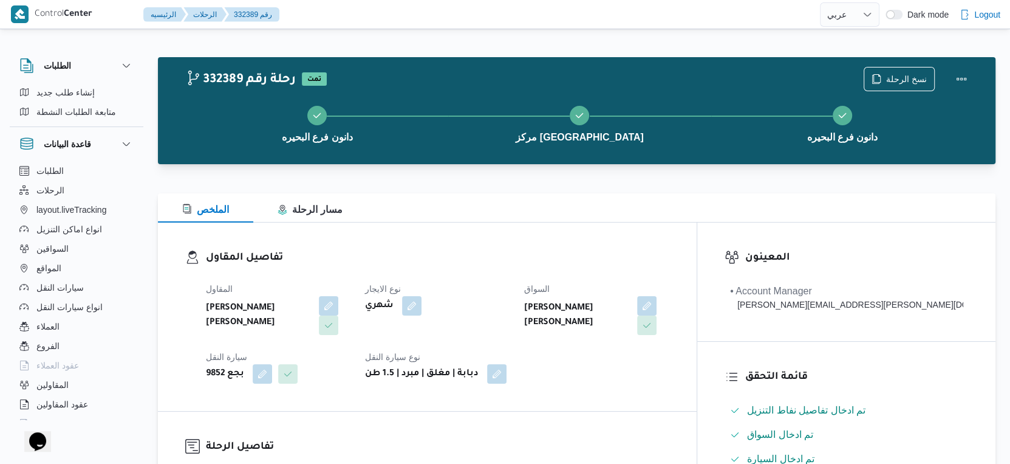
scroll to position [473, 0]
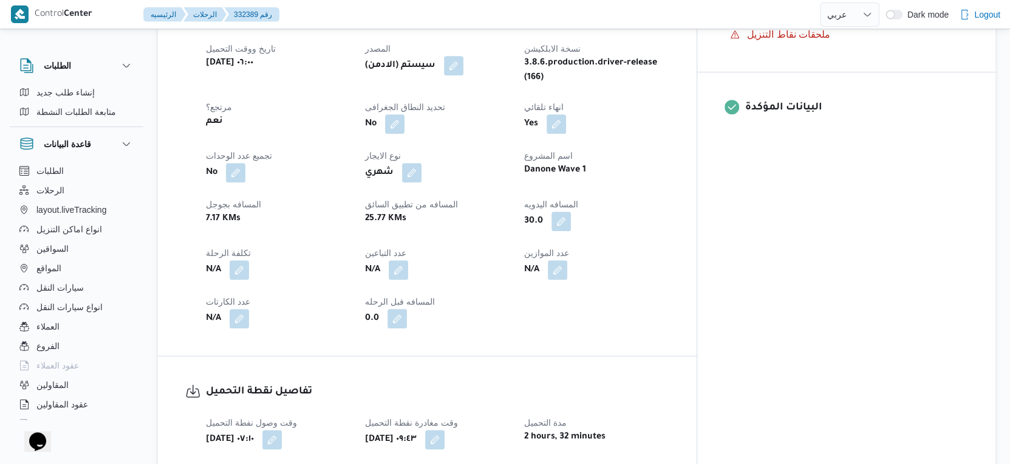
scroll to position [992, 0]
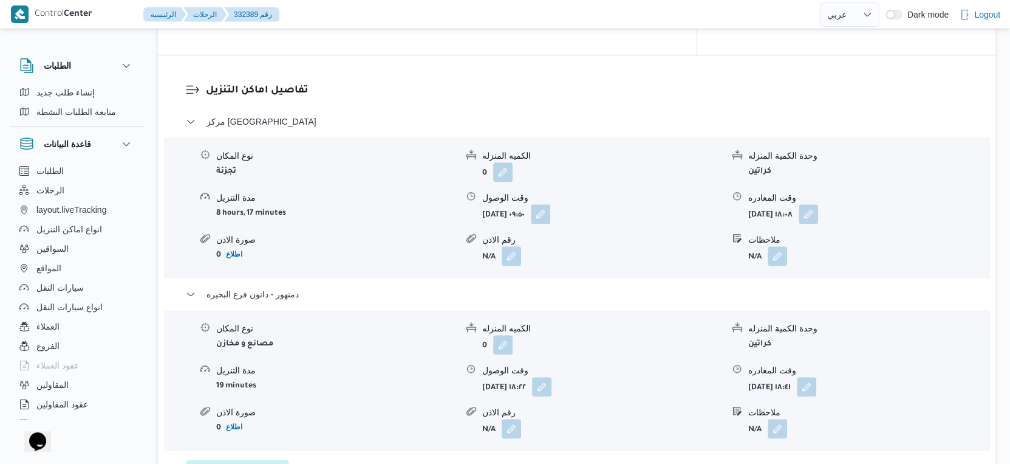
select select "ar"
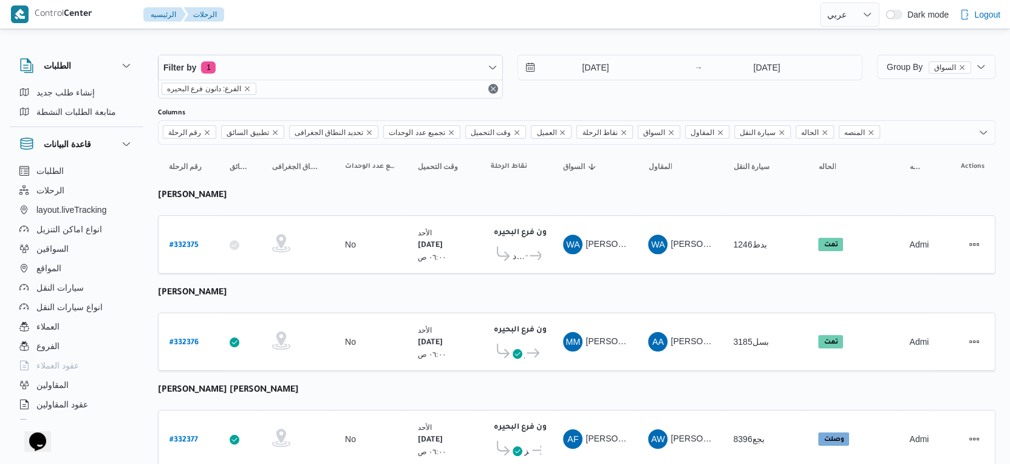
scroll to position [0, 0]
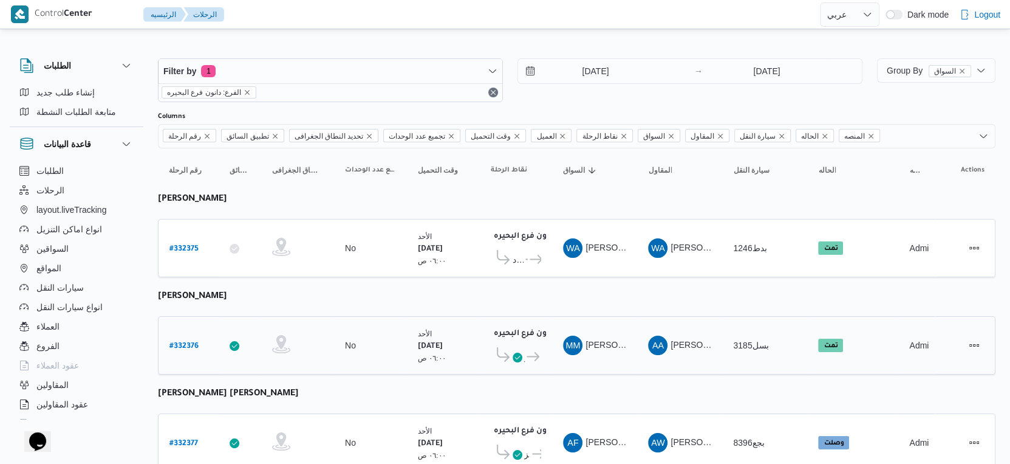
click at [191, 342] on b "# 332376" at bounding box center [184, 346] width 29 height 9
select select "ar"
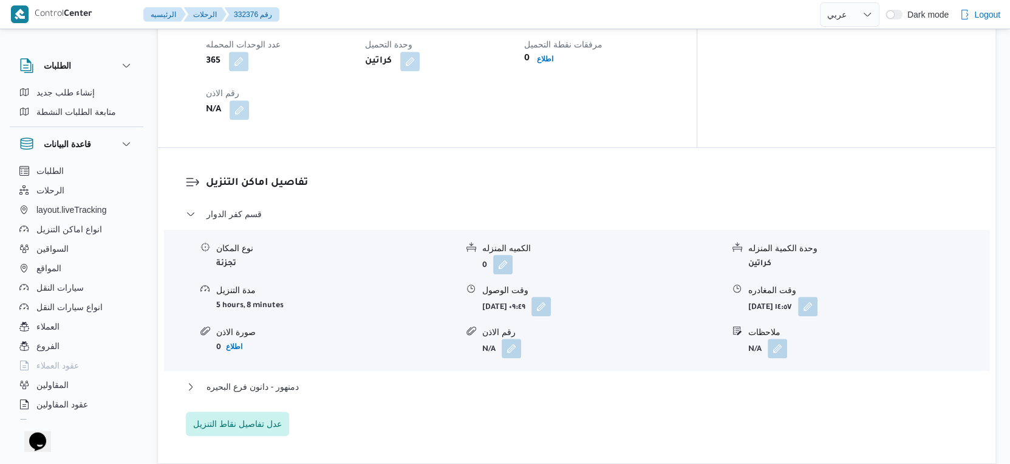
scroll to position [945, 0]
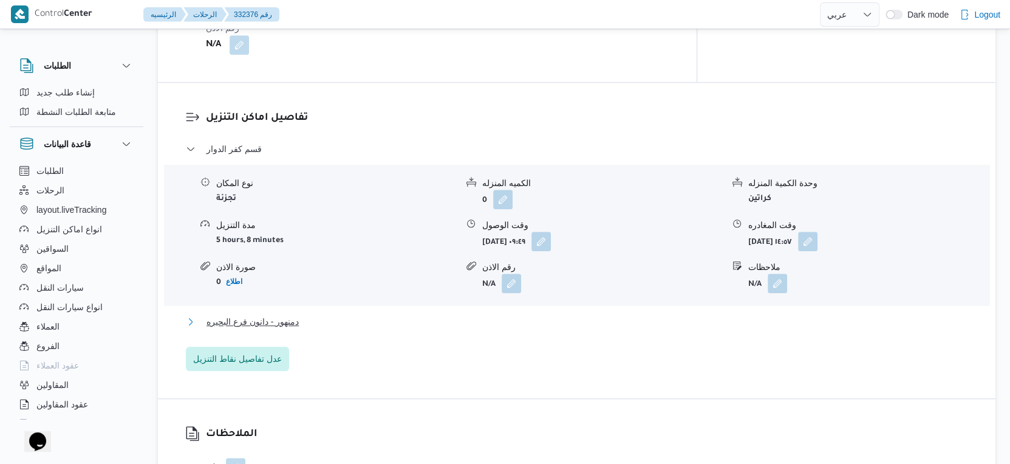
click at [313, 329] on button "دمنهور - دانون فرع البحيره" at bounding box center [577, 321] width 783 height 15
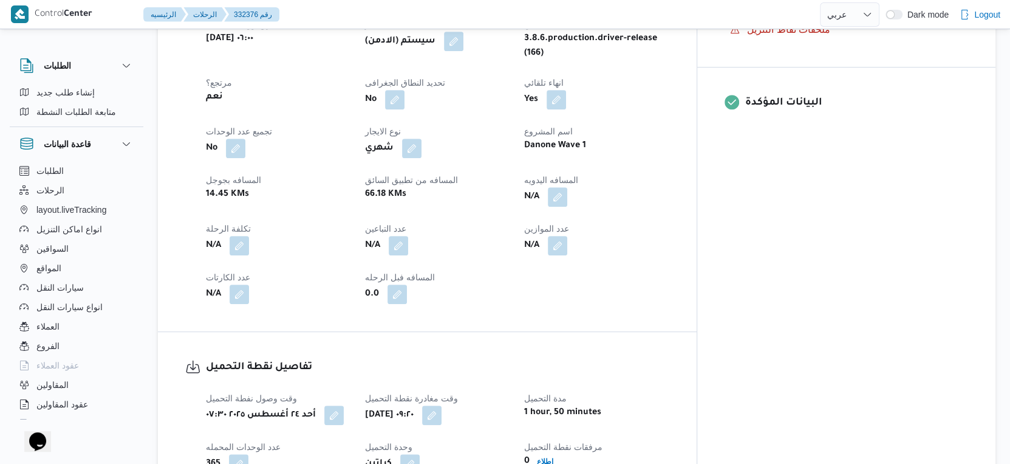
scroll to position [473, 0]
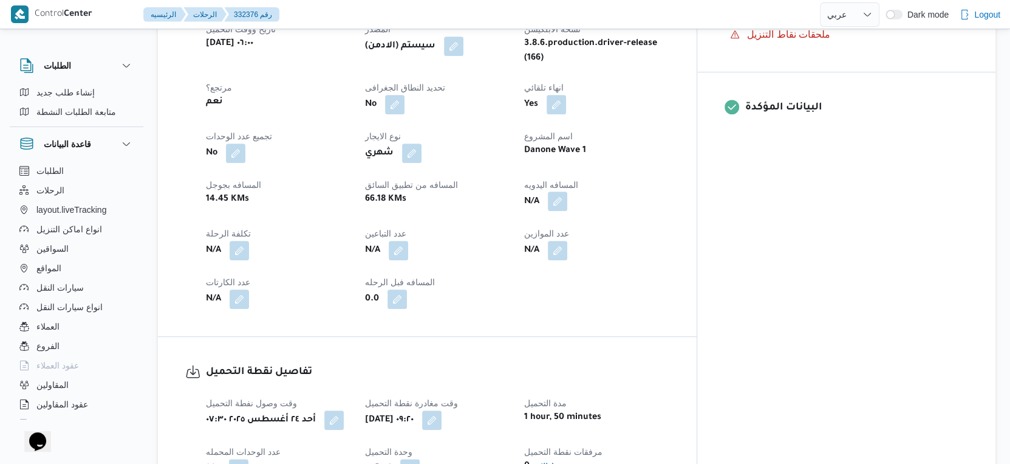
click at [568, 211] on button "button" at bounding box center [557, 200] width 19 height 19
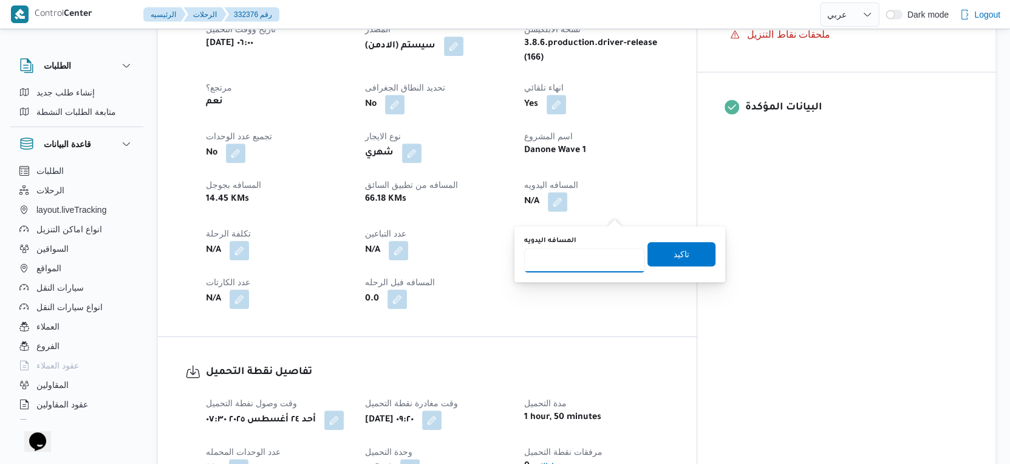
click at [585, 253] on input "المسافه اليدويه" at bounding box center [584, 260] width 121 height 24
type input "102"
click at [693, 254] on span "تاكيد" at bounding box center [682, 253] width 68 height 24
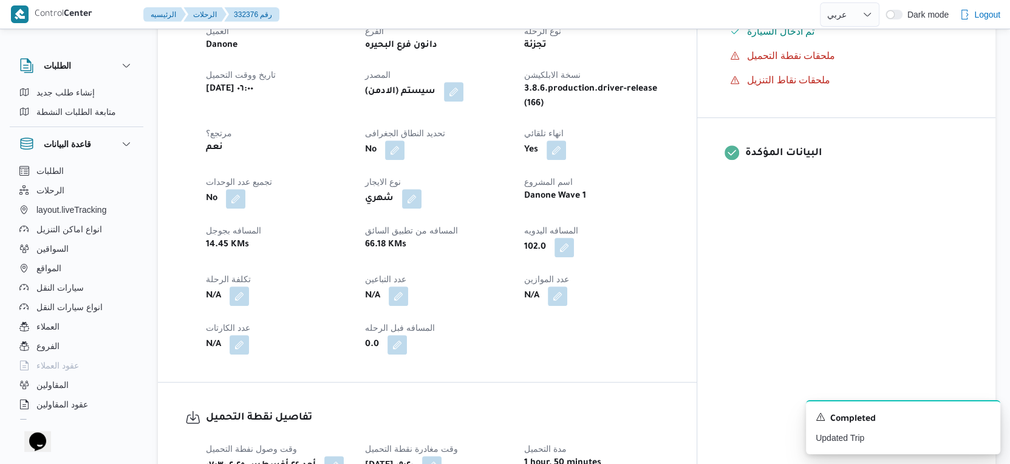
scroll to position [405, 0]
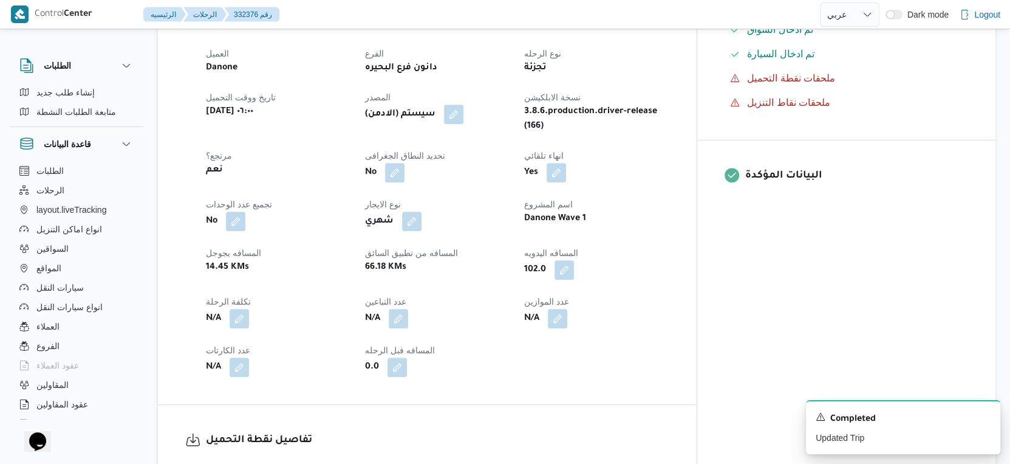
select select "ar"
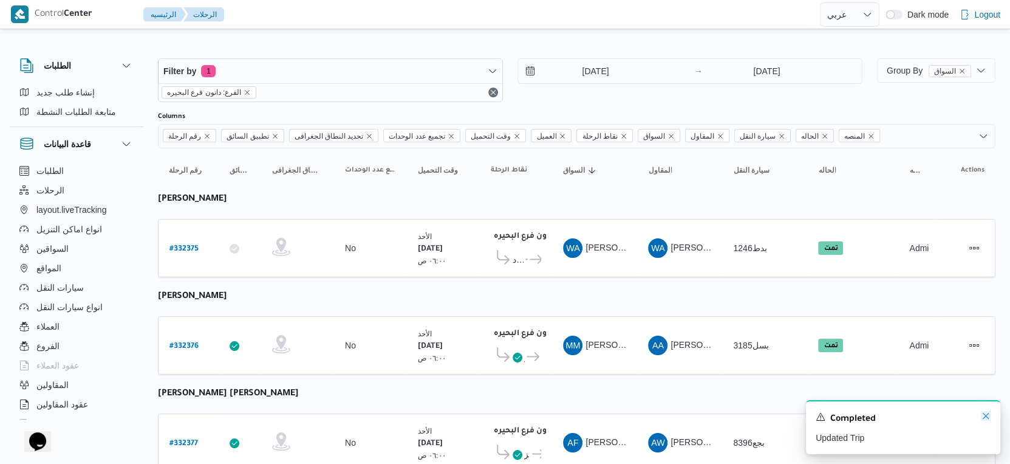
click at [987, 416] on icon "Dismiss toast" at bounding box center [986, 416] width 10 height 10
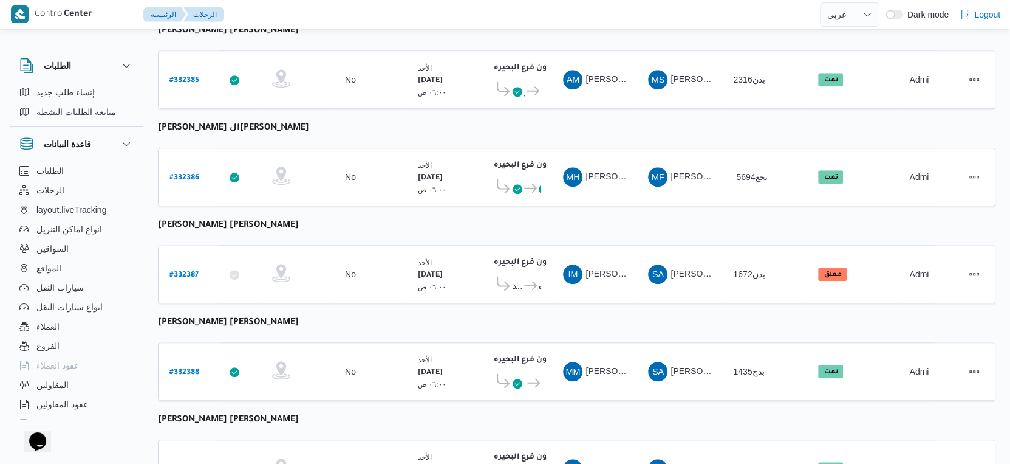
scroll to position [992, 0]
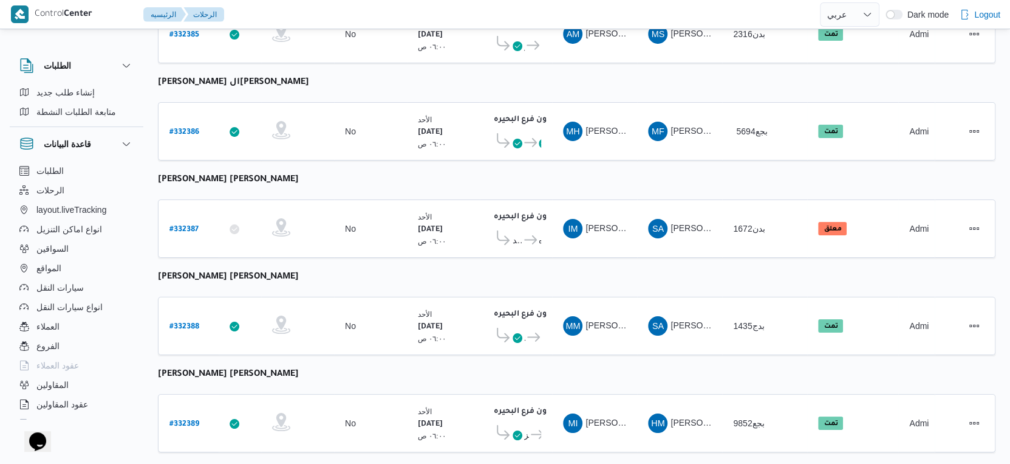
select select "ar"
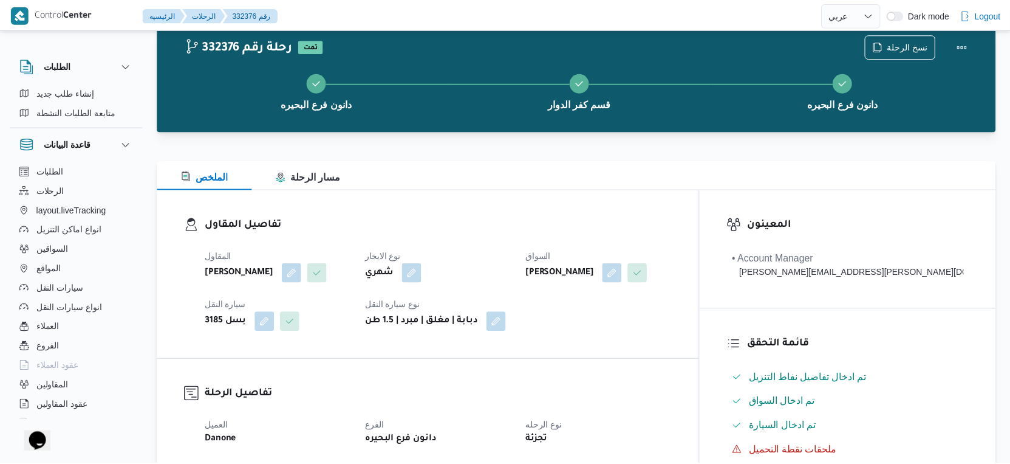
scroll to position [992, 0]
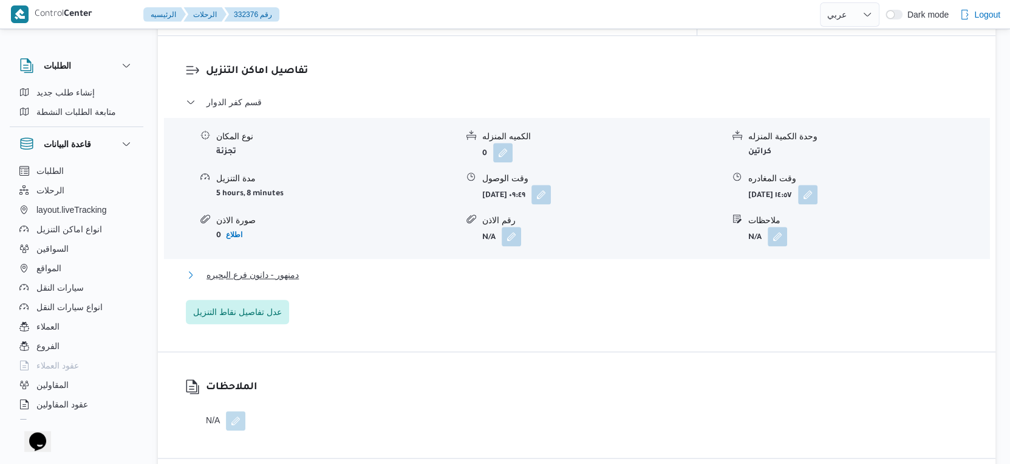
click at [308, 279] on button "دمنهور - دانون فرع البحيره" at bounding box center [577, 274] width 783 height 15
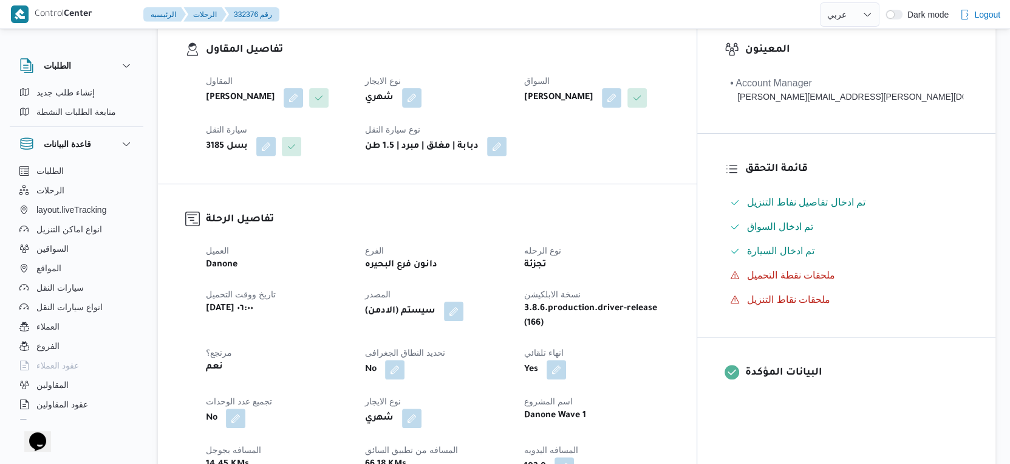
scroll to position [473, 0]
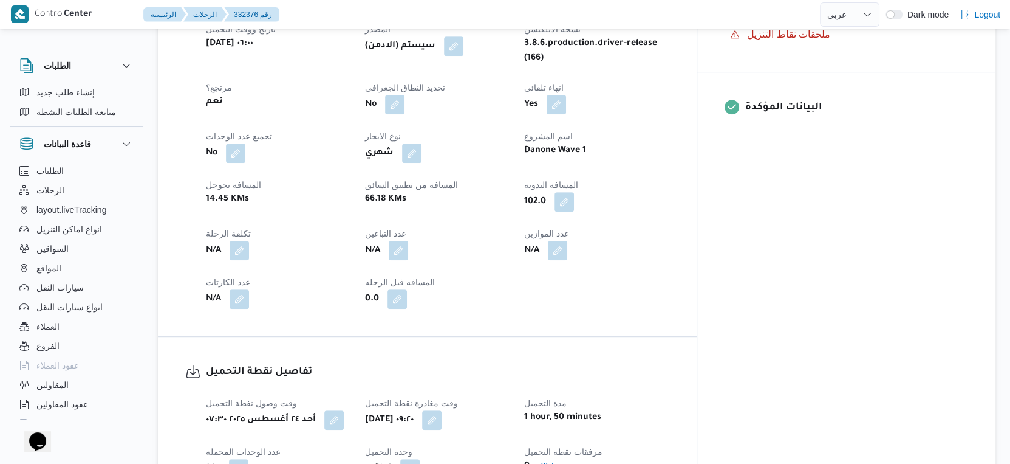
select select "ar"
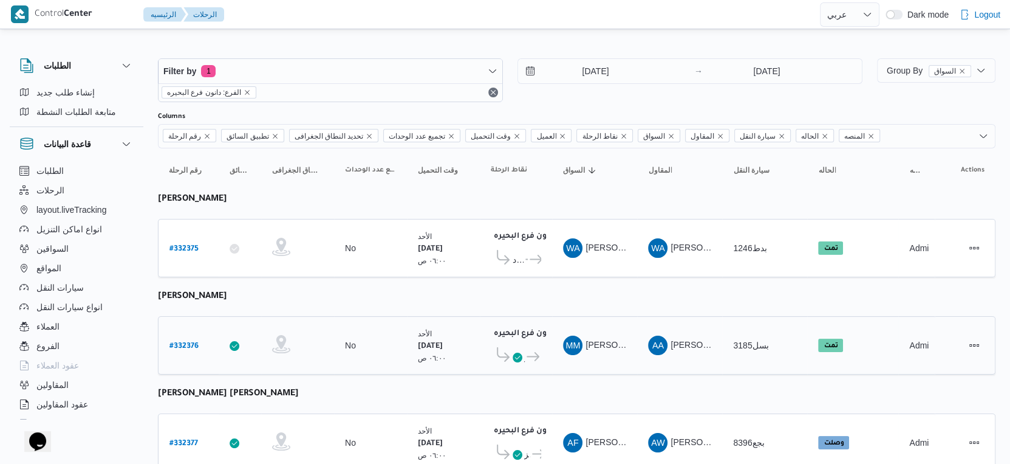
click at [181, 342] on b "# 332376" at bounding box center [184, 346] width 29 height 9
select select "ar"
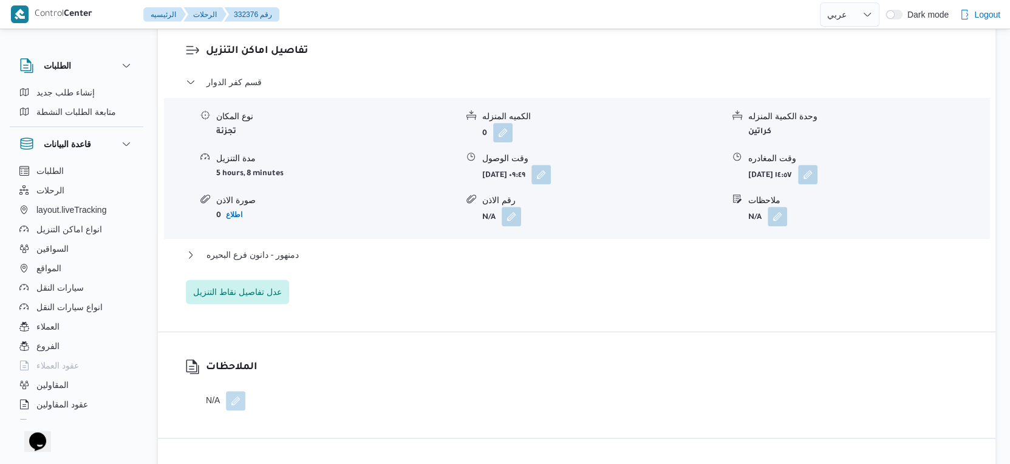
scroll to position [1013, 0]
click at [297, 261] on span "دمنهور - دانون فرع البحيره" at bounding box center [253, 253] width 92 height 15
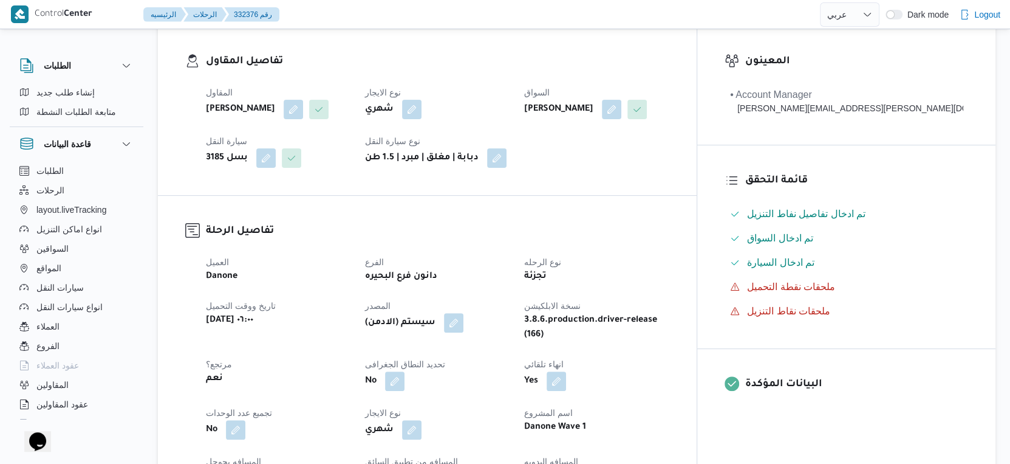
scroll to position [473, 0]
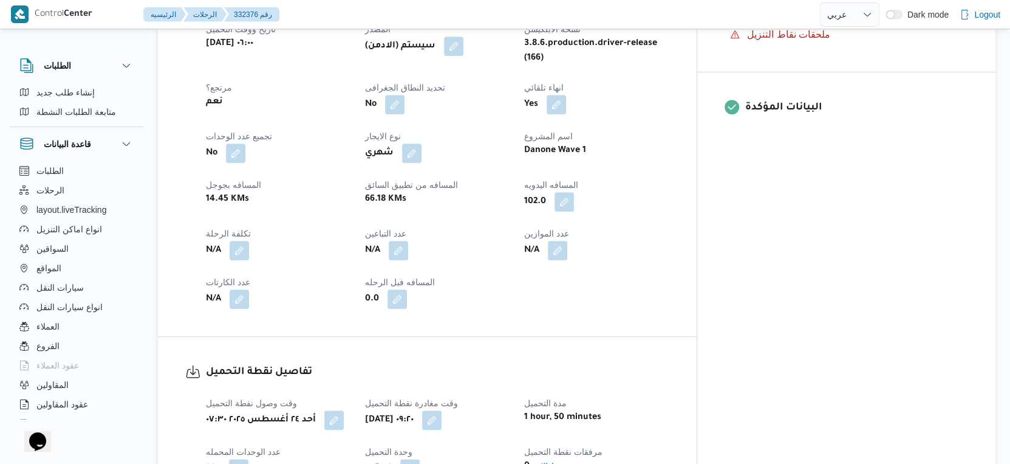
select select "ar"
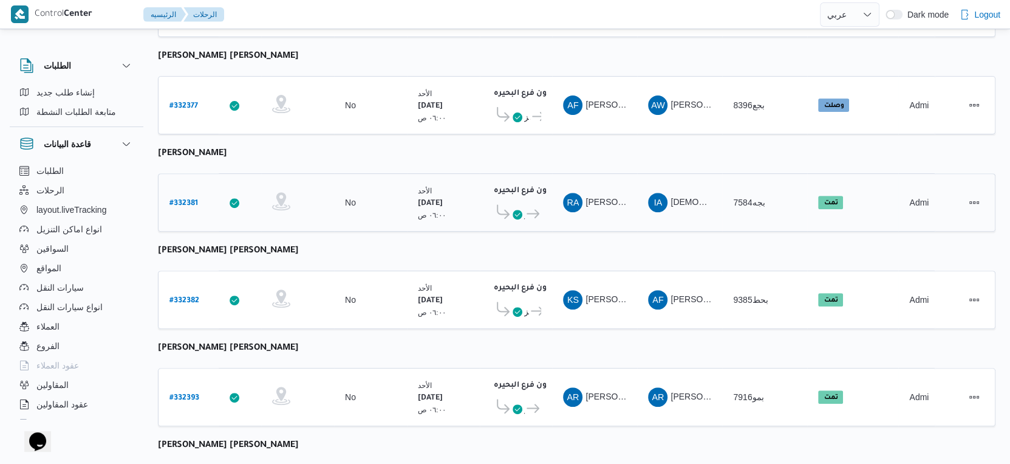
click at [187, 199] on b "# 332381" at bounding box center [184, 203] width 29 height 9
select select "ar"
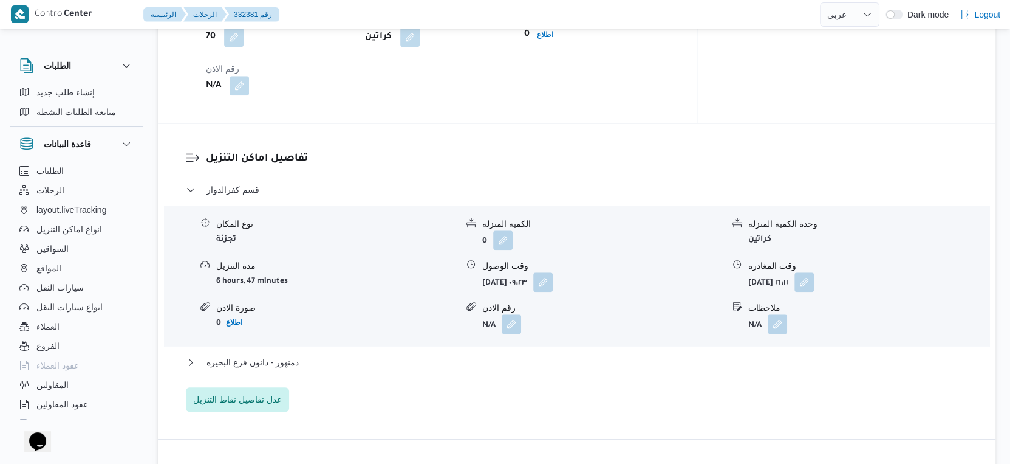
scroll to position [945, 0]
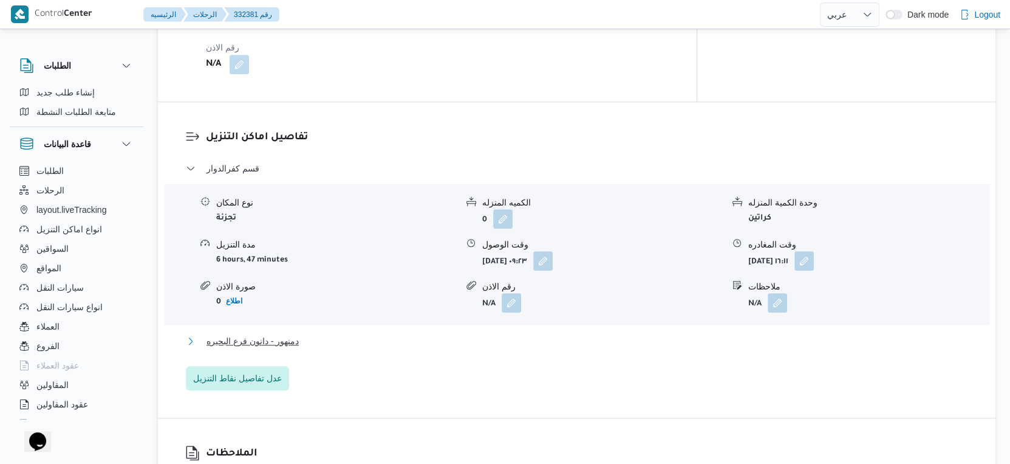
click at [259, 334] on span "دمنهور - دانون فرع البحيره" at bounding box center [253, 341] width 92 height 15
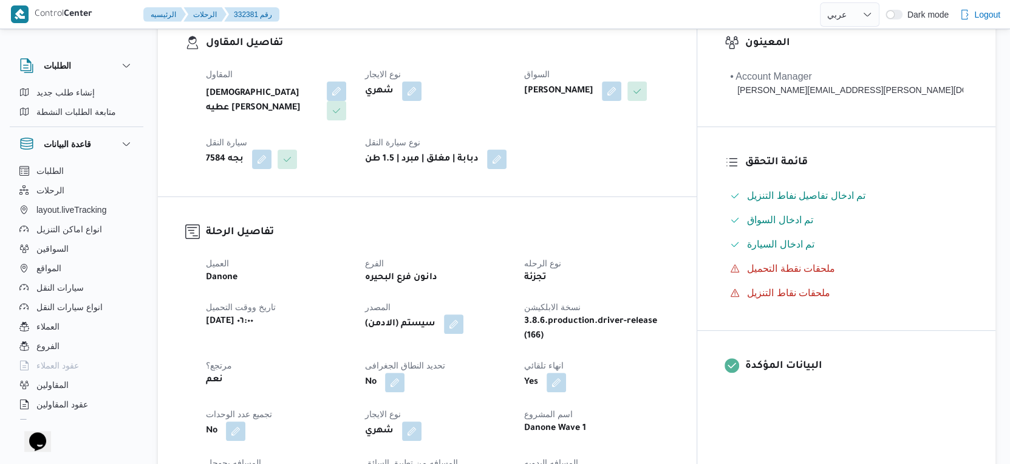
scroll to position [405, 0]
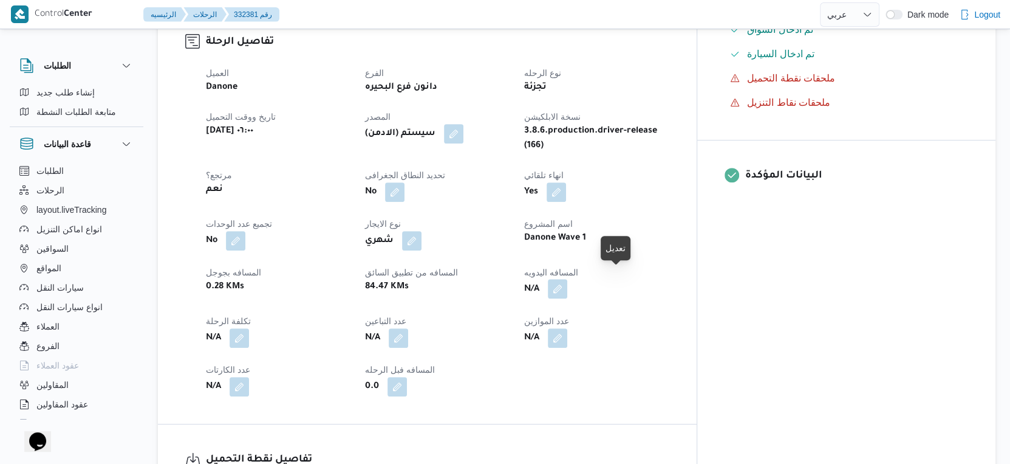
click at [568, 279] on button "button" at bounding box center [557, 288] width 19 height 19
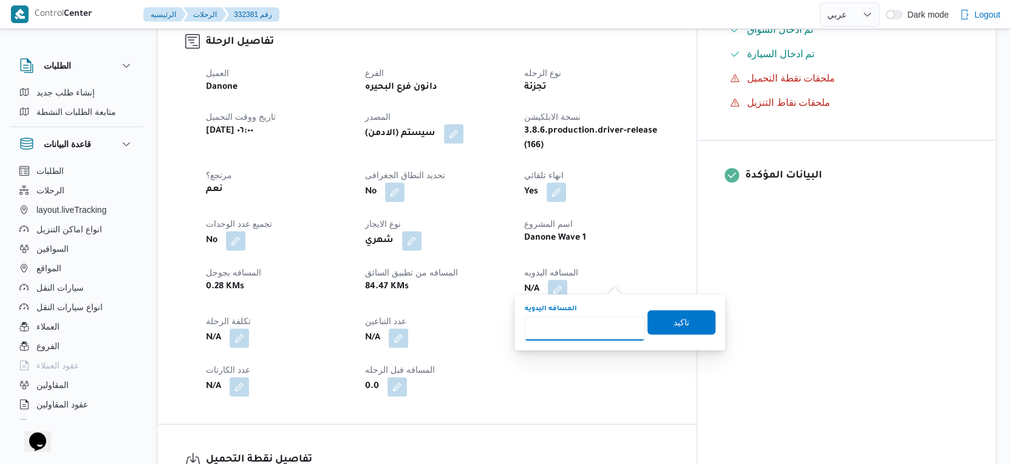
click at [585, 331] on input "المسافه اليدويه" at bounding box center [584, 328] width 121 height 24
type input "116"
click at [682, 320] on span "تاكيد" at bounding box center [682, 321] width 68 height 24
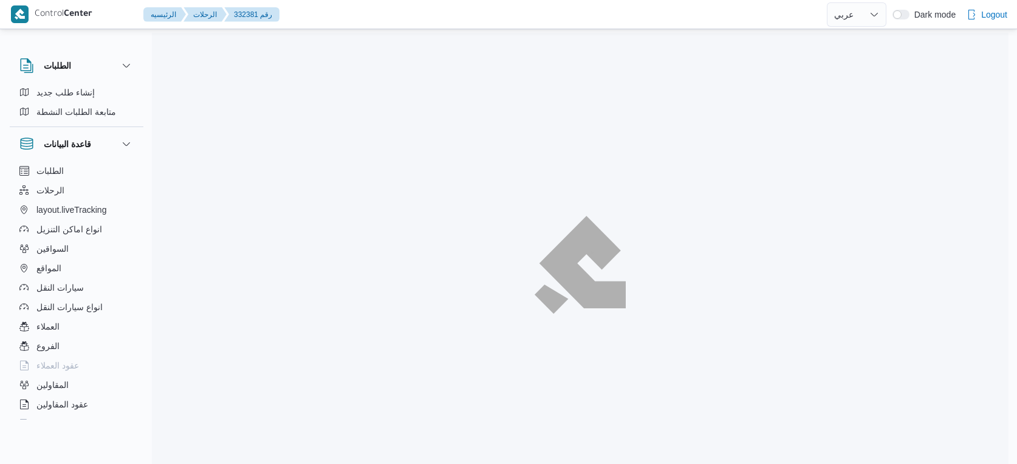
select select "ar"
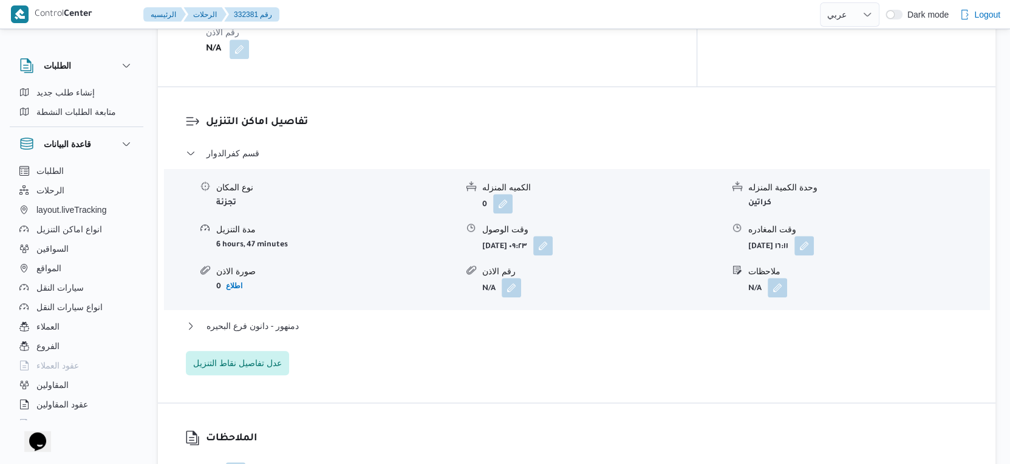
scroll to position [978, 0]
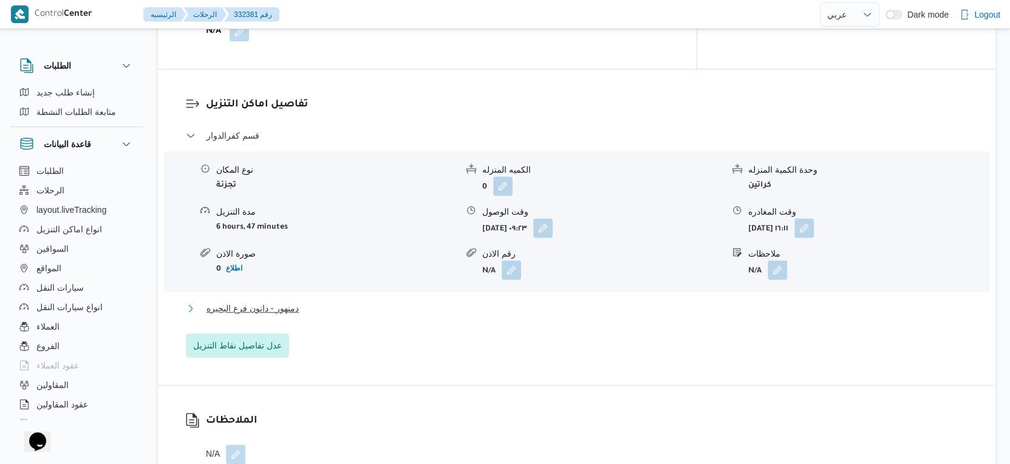
click at [317, 301] on button "دمنهور - دانون فرع البحيره" at bounding box center [577, 308] width 783 height 15
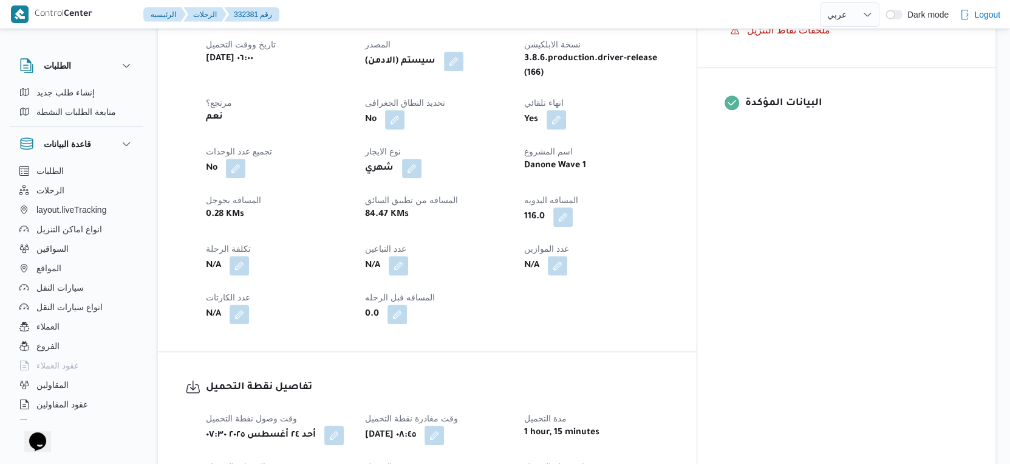
scroll to position [473, 0]
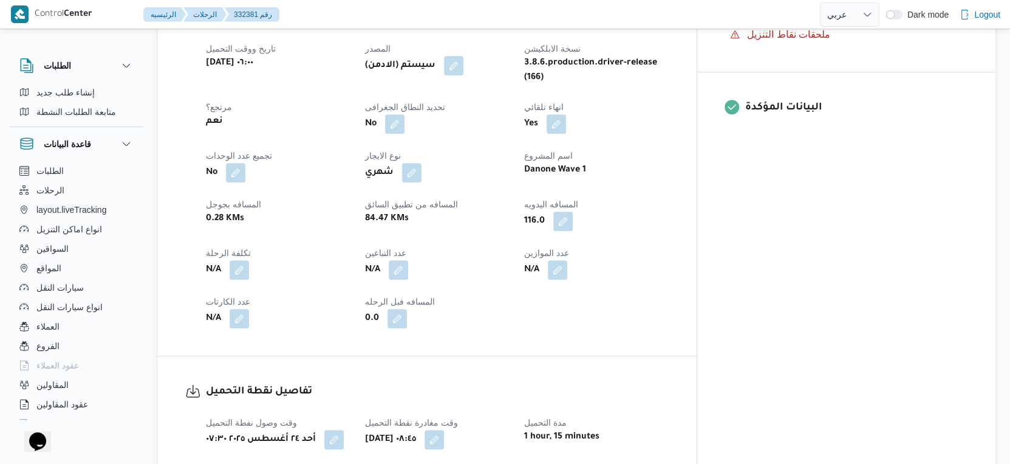
select select "ar"
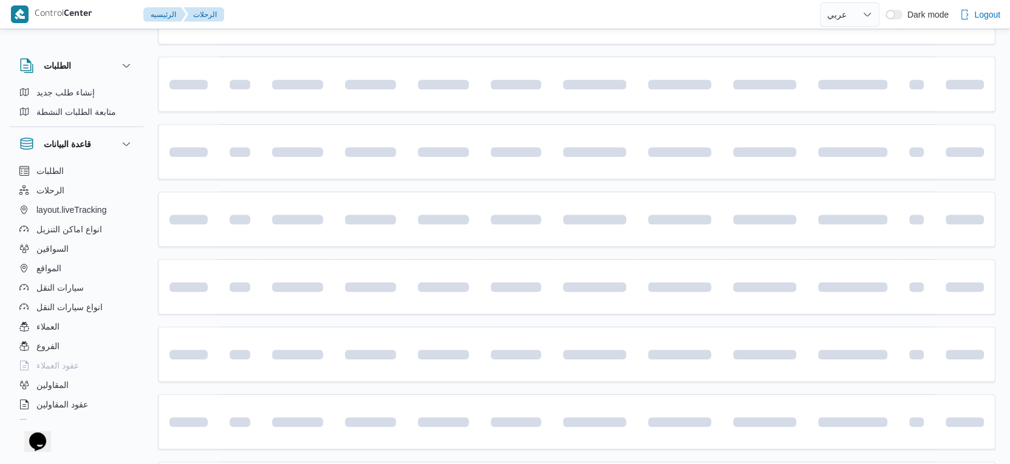
scroll to position [337, 0]
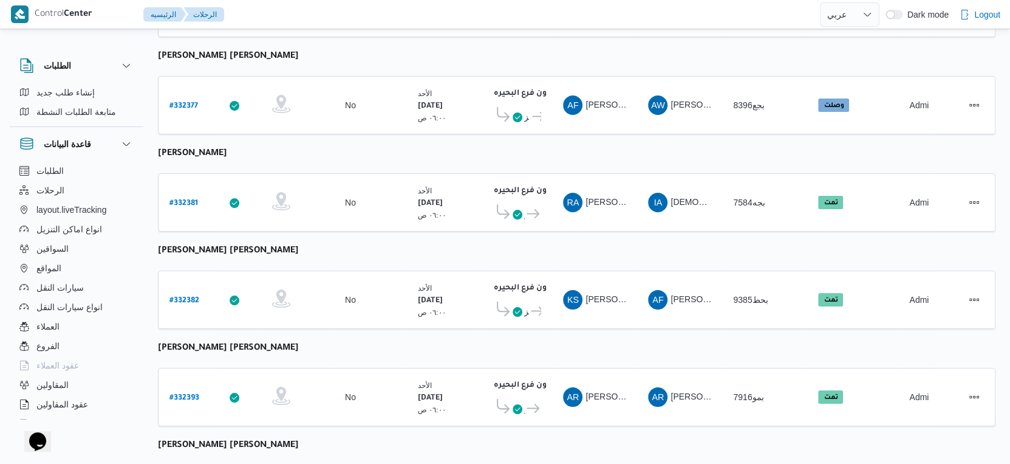
select select "ar"
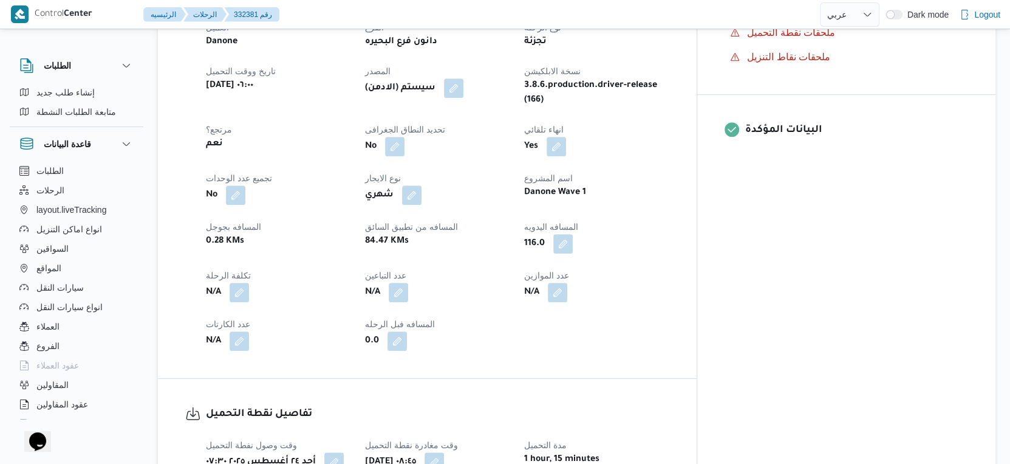
scroll to position [473, 0]
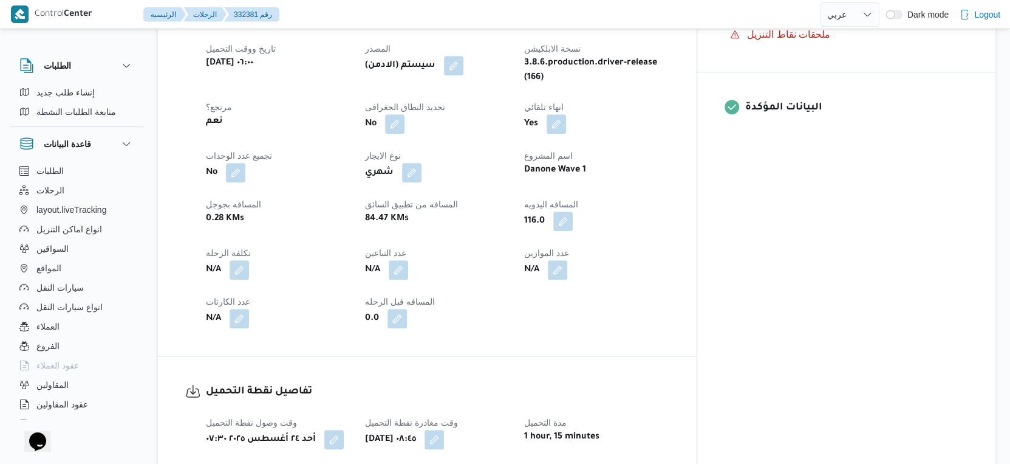
select select "ar"
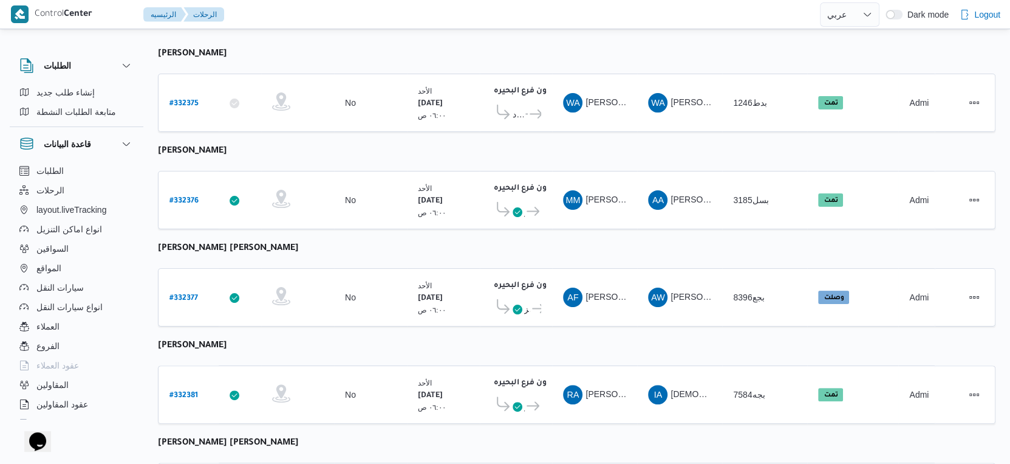
scroll to position [284, 0]
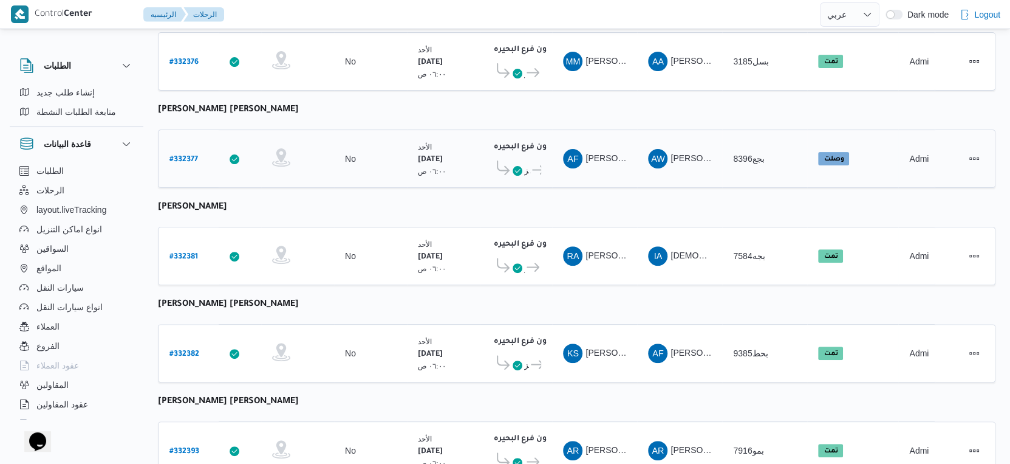
click at [183, 156] on b "# 332377" at bounding box center [184, 160] width 29 height 9
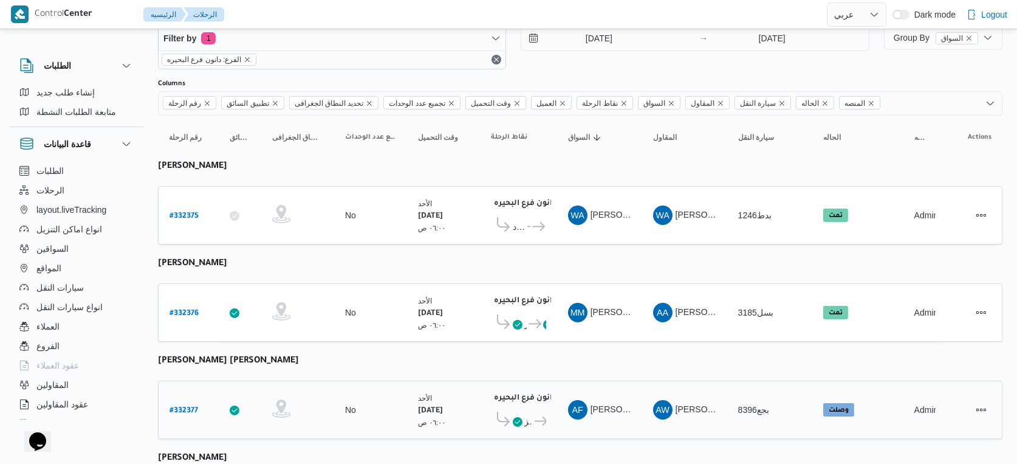
select select "ar"
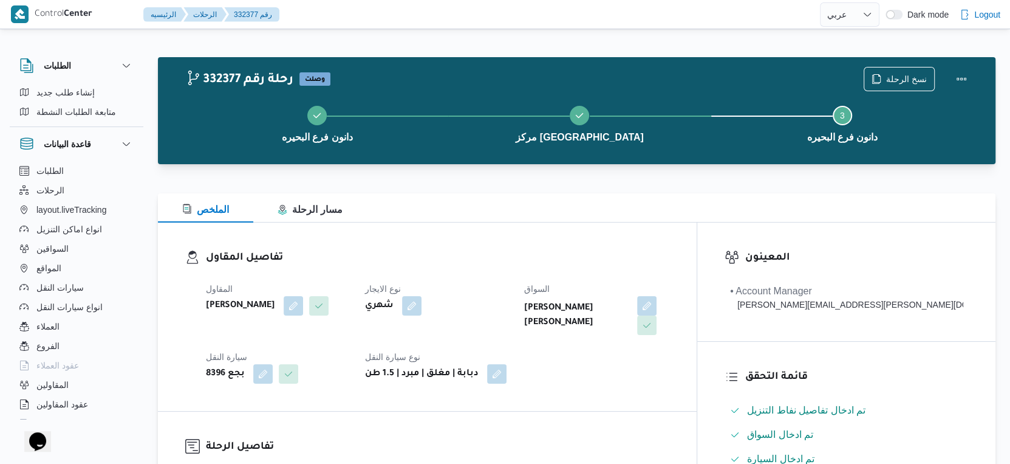
scroll to position [405, 0]
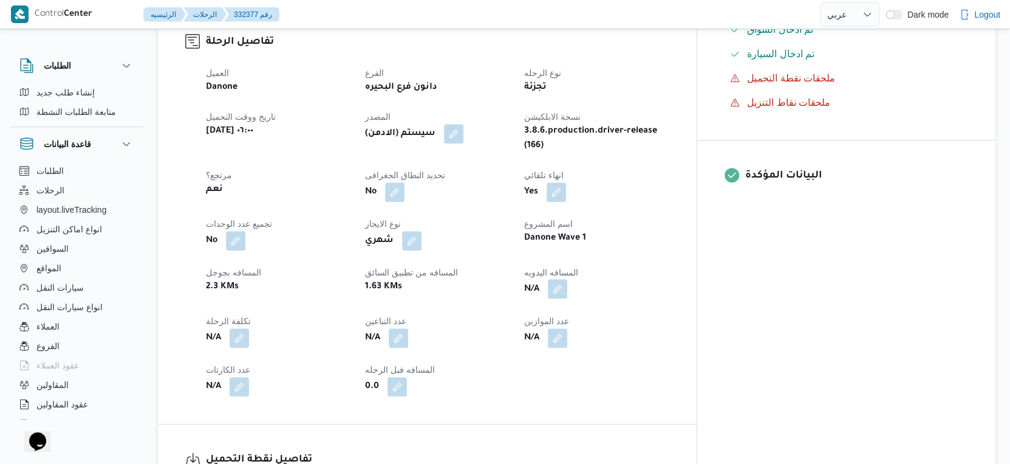
click at [568, 279] on button "button" at bounding box center [557, 288] width 19 height 19
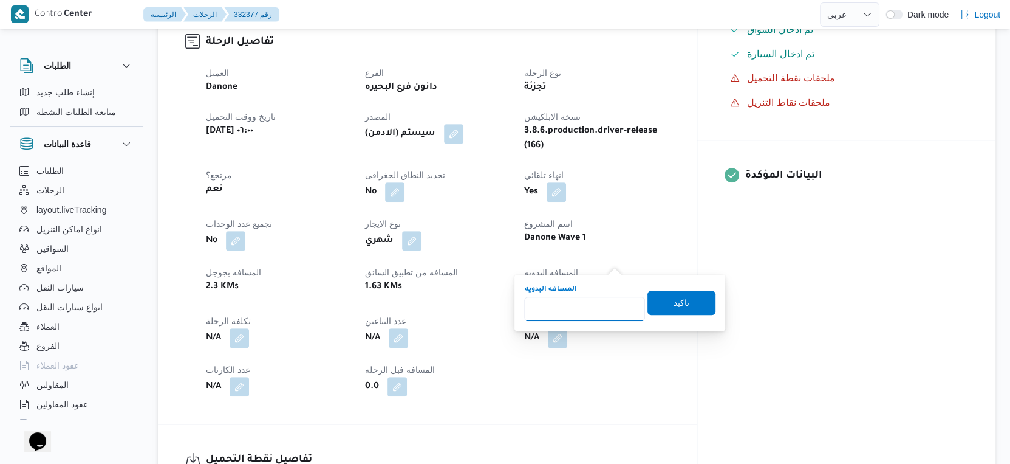
click at [593, 306] on input "المسافه اليدويه" at bounding box center [584, 309] width 121 height 24
type input "55"
click at [683, 300] on span "تاكيد" at bounding box center [682, 302] width 68 height 24
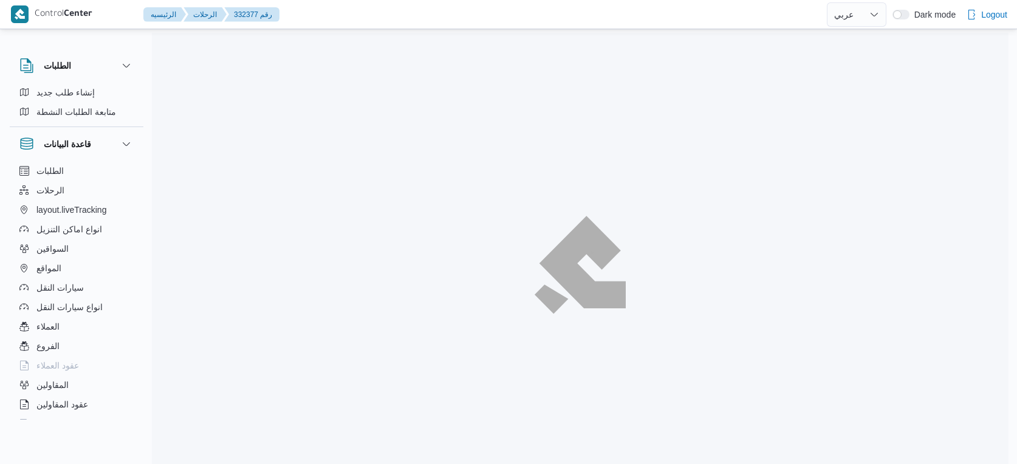
select select "ar"
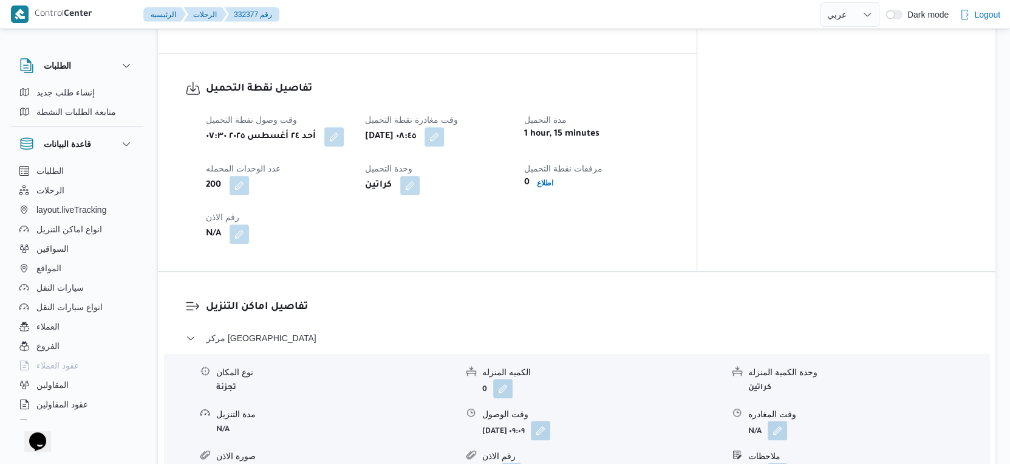
scroll to position [978, 0]
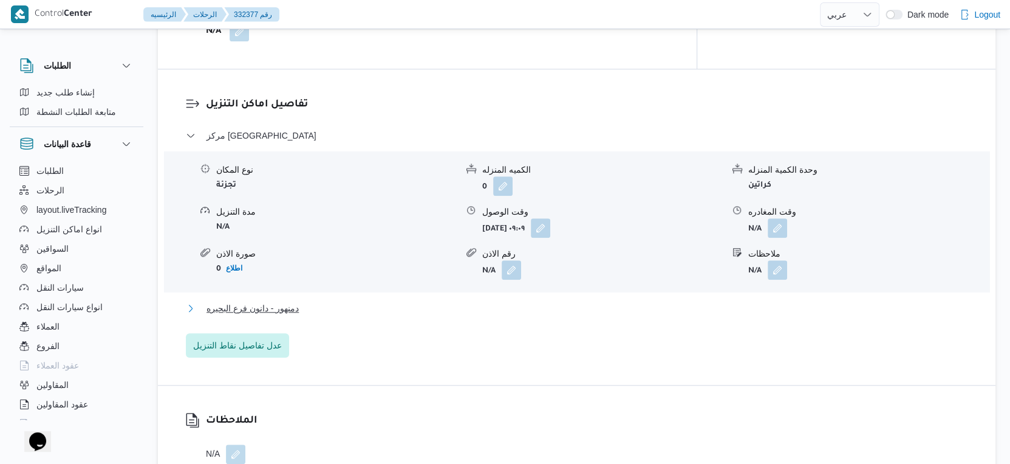
click at [323, 301] on button "دمنهور - دانون فرع البحيره" at bounding box center [577, 308] width 783 height 15
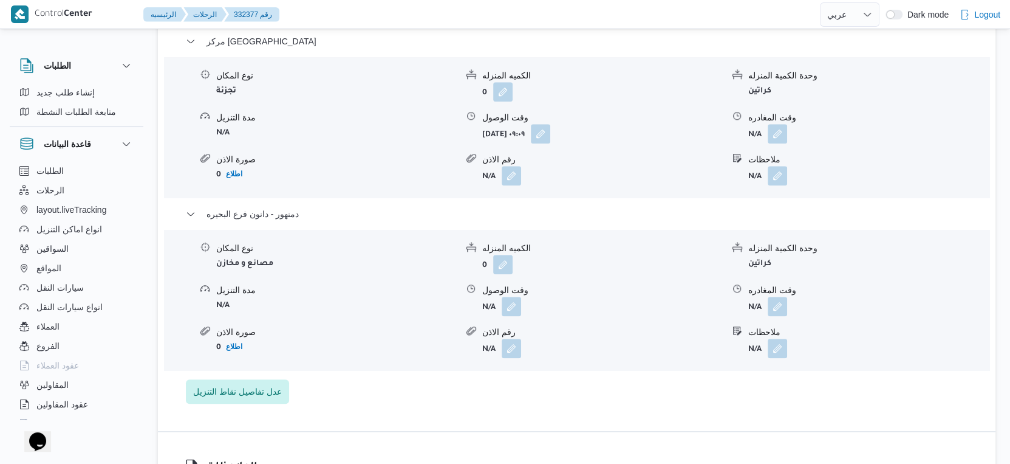
scroll to position [1080, 0]
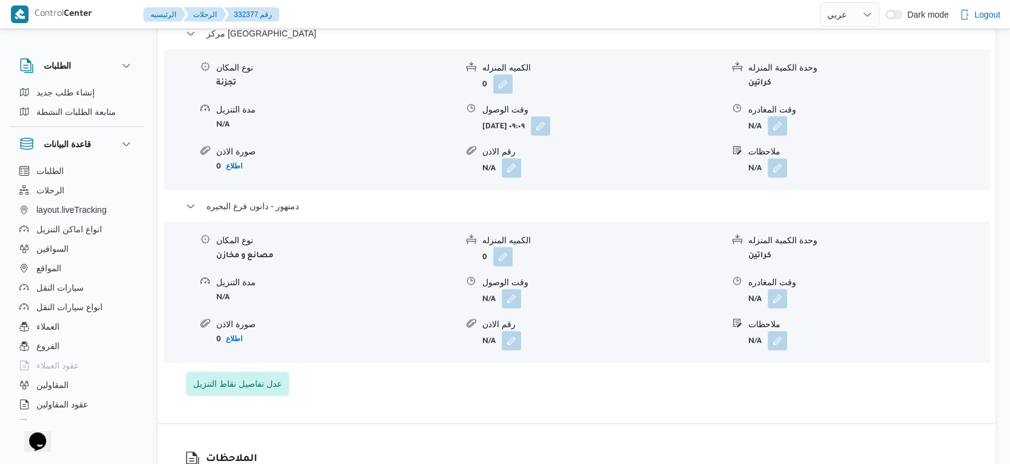
click at [772, 276] on div "وقت المغادره" at bounding box center [869, 282] width 241 height 13
click at [773, 288] on button "button" at bounding box center [777, 297] width 19 height 19
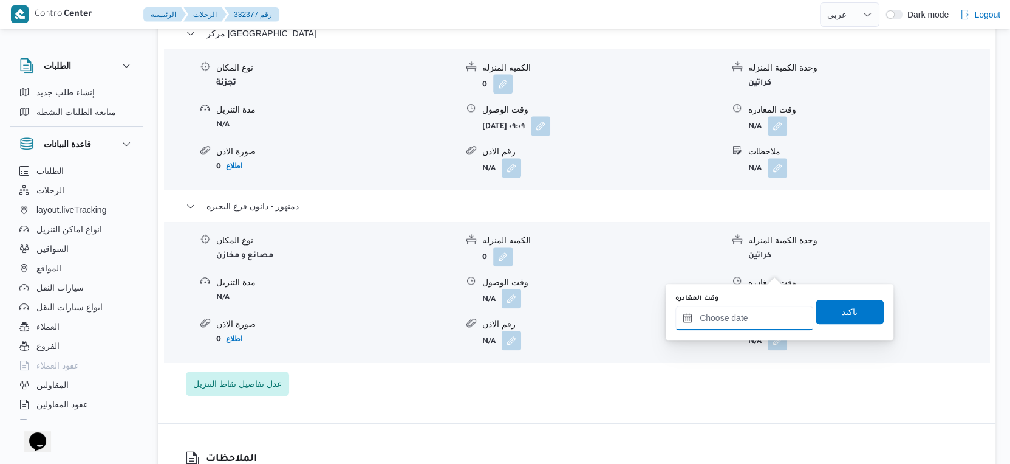
drag, startPoint x: 773, startPoint y: 276, endPoint x: 792, endPoint y: 324, distance: 51.0
click at [752, 314] on input "وقت المغادره" at bounding box center [745, 318] width 138 height 24
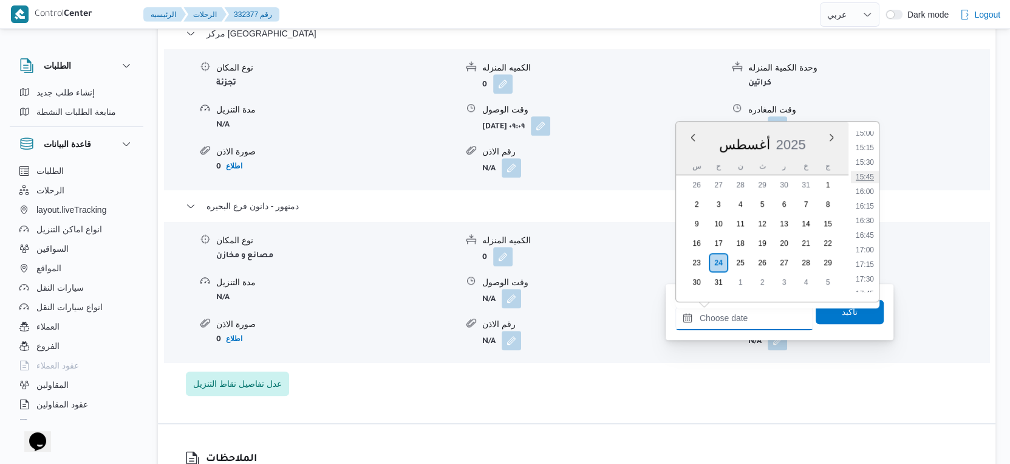
scroll to position [811, 0]
click at [865, 199] on li "15:00" at bounding box center [865, 201] width 28 height 12
type input "[DATE] ١٥:٠٠"
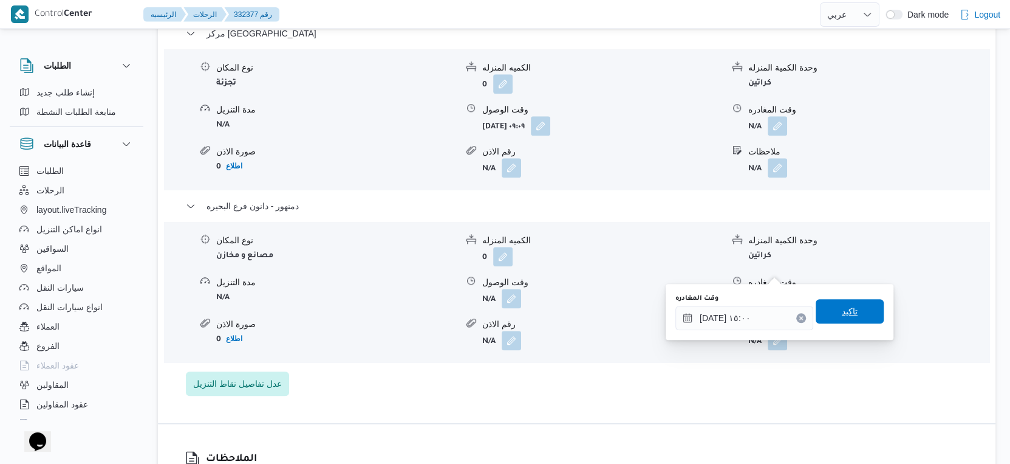
click at [855, 307] on span "تاكيد" at bounding box center [850, 311] width 68 height 24
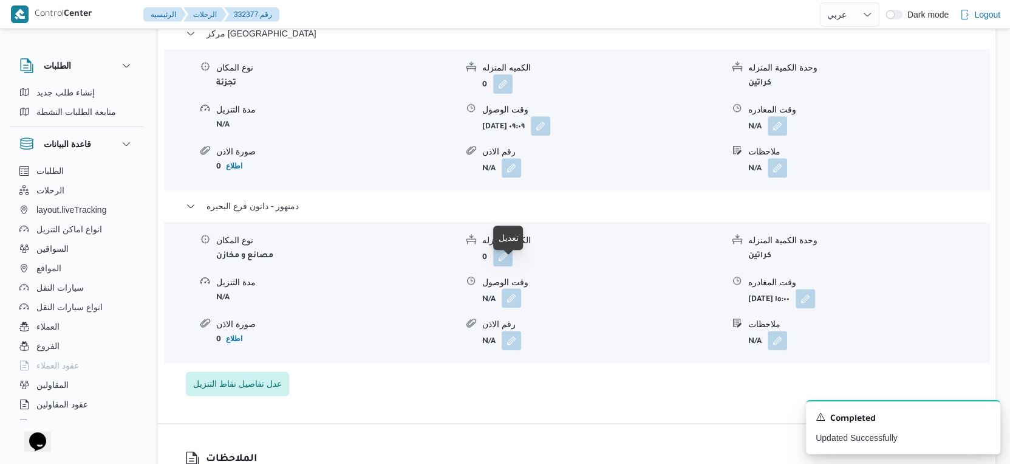
click at [511, 288] on button "button" at bounding box center [511, 297] width 19 height 19
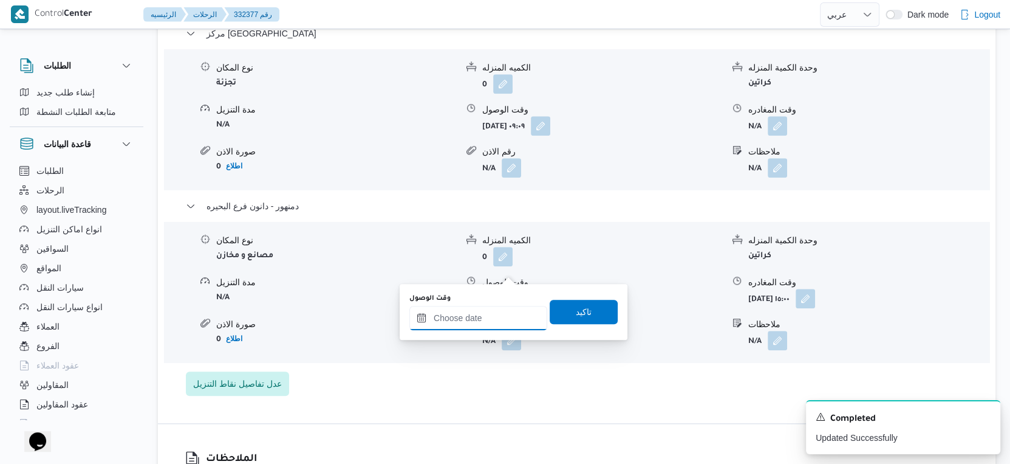
drag, startPoint x: 482, startPoint y: 312, endPoint x: 488, endPoint y: 314, distance: 6.3
click at [482, 312] on input "وقت الوصول" at bounding box center [479, 318] width 138 height 24
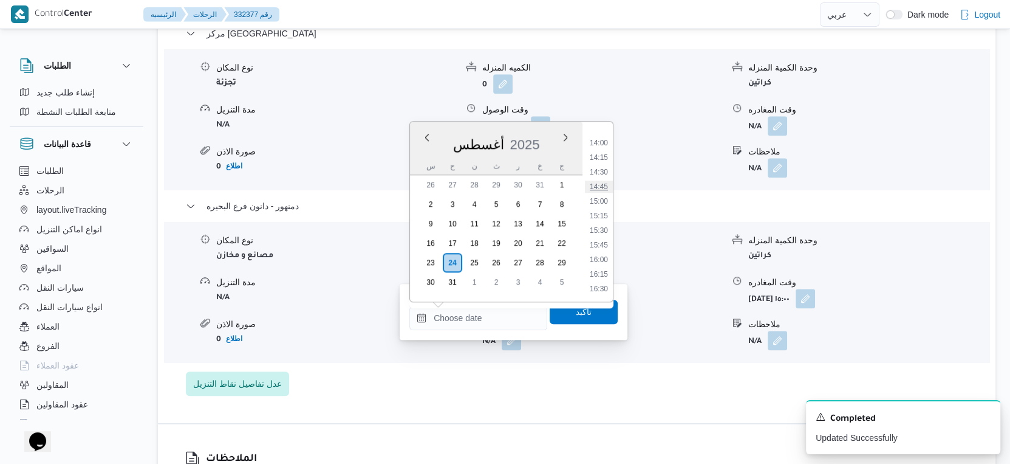
click at [602, 184] on li "14:45" at bounding box center [599, 186] width 28 height 12
type input "[DATE] ١٤:٤٥"
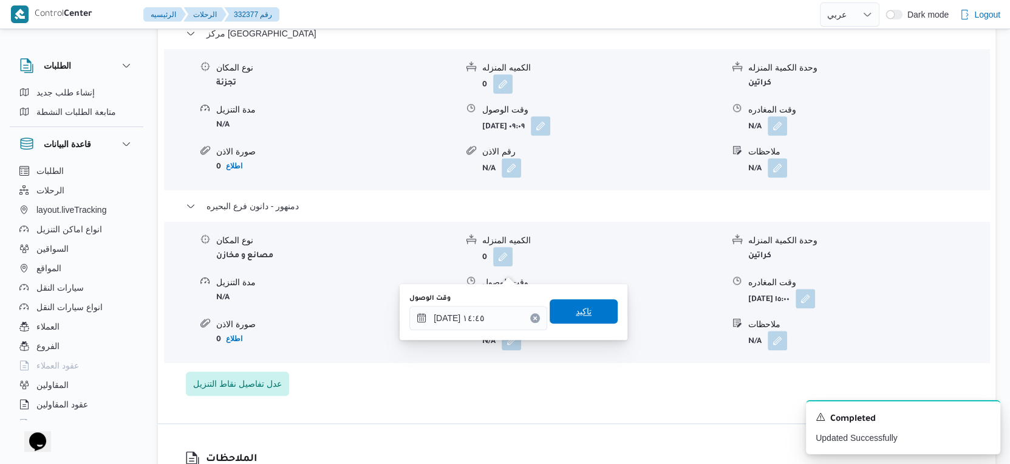
click at [595, 303] on span "تاكيد" at bounding box center [584, 311] width 68 height 24
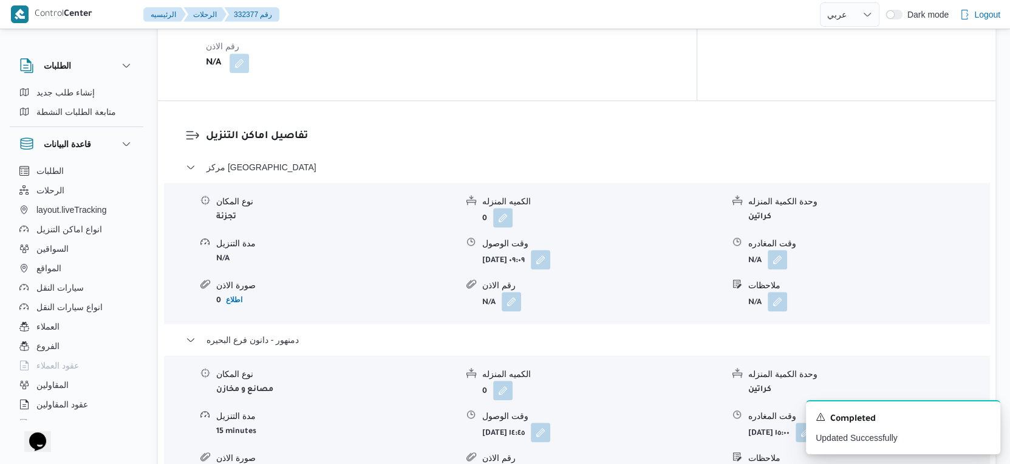
scroll to position [945, 0]
click at [778, 250] on button "button" at bounding box center [777, 259] width 19 height 19
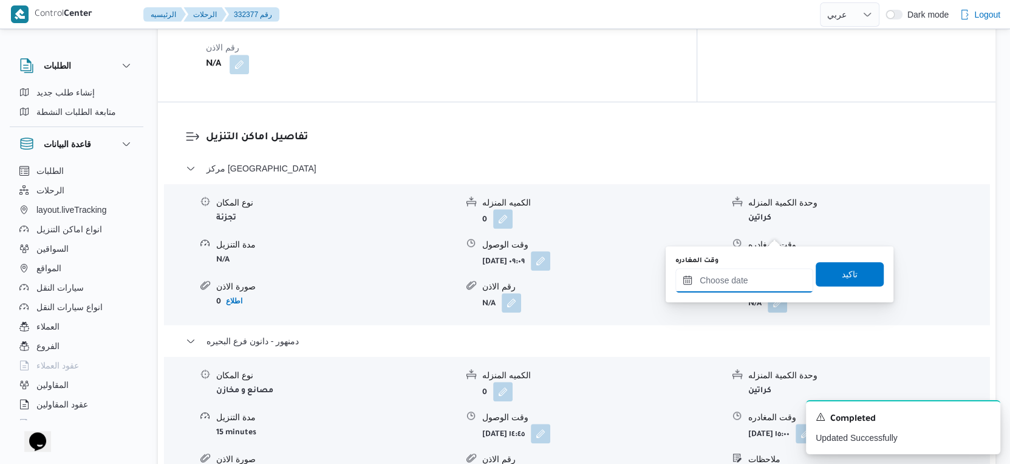
click at [756, 273] on div at bounding box center [745, 280] width 138 height 24
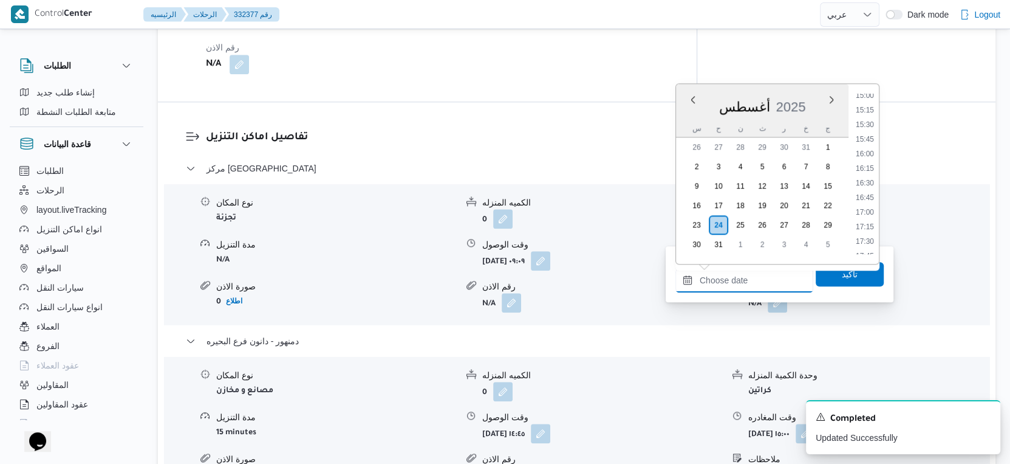
scroll to position [811, 0]
click at [868, 133] on li "14:30" at bounding box center [865, 134] width 28 height 12
type input "[DATE] ١٤:٣٠"
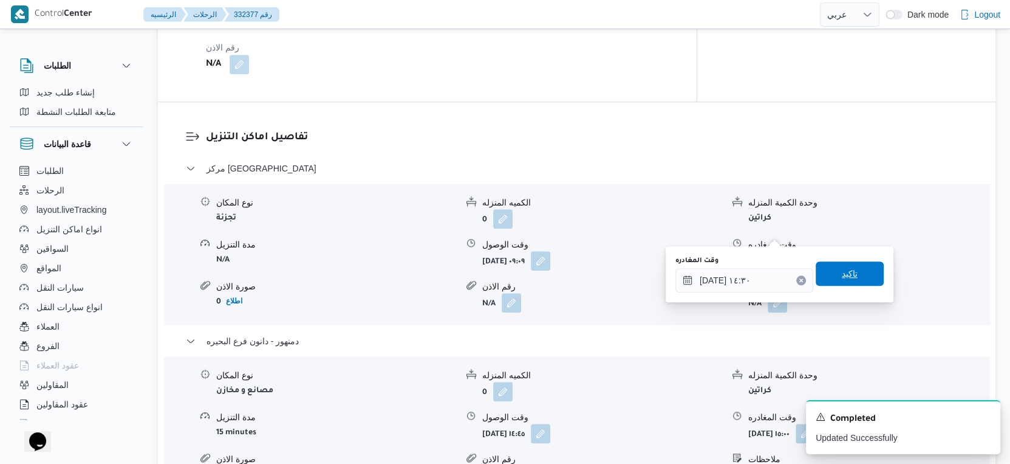
click at [860, 268] on span "تاكيد" at bounding box center [850, 273] width 68 height 24
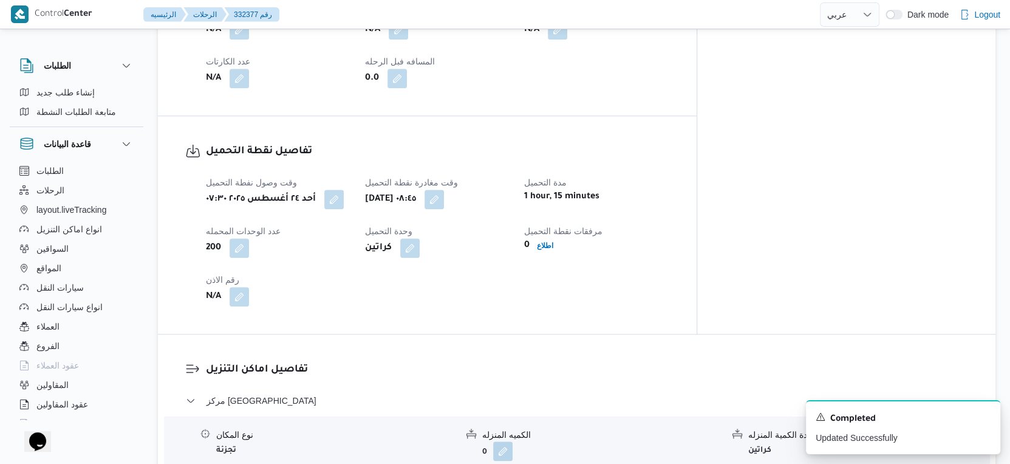
scroll to position [743, 0]
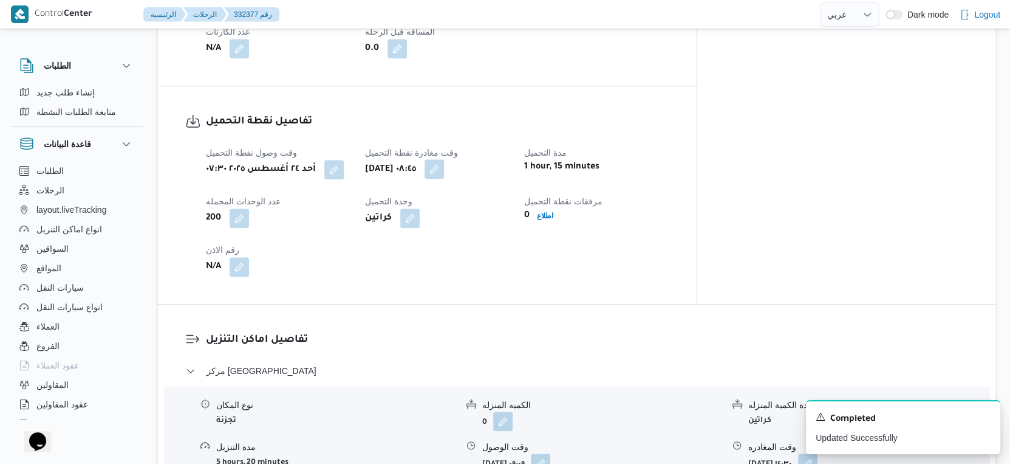
click at [444, 159] on button "button" at bounding box center [434, 168] width 19 height 19
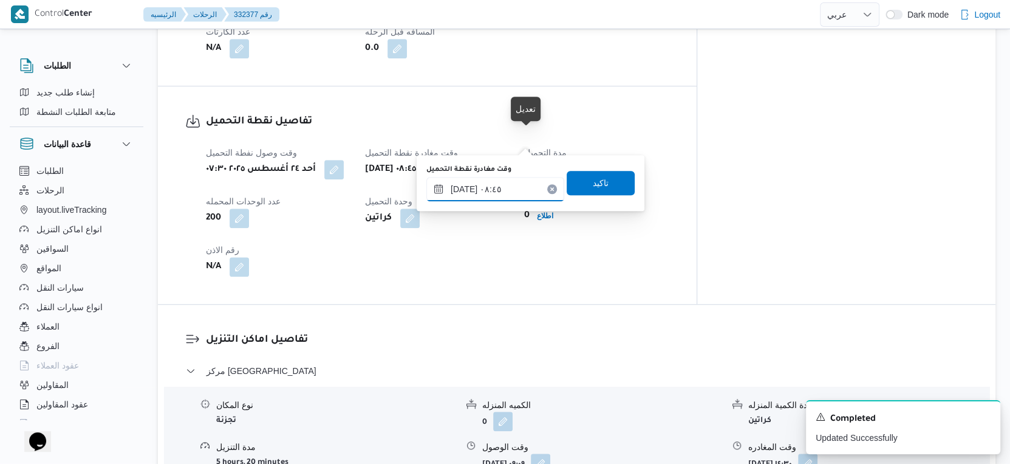
click at [499, 191] on input "[DATE] ٠٨:٤٥" at bounding box center [496, 189] width 138 height 24
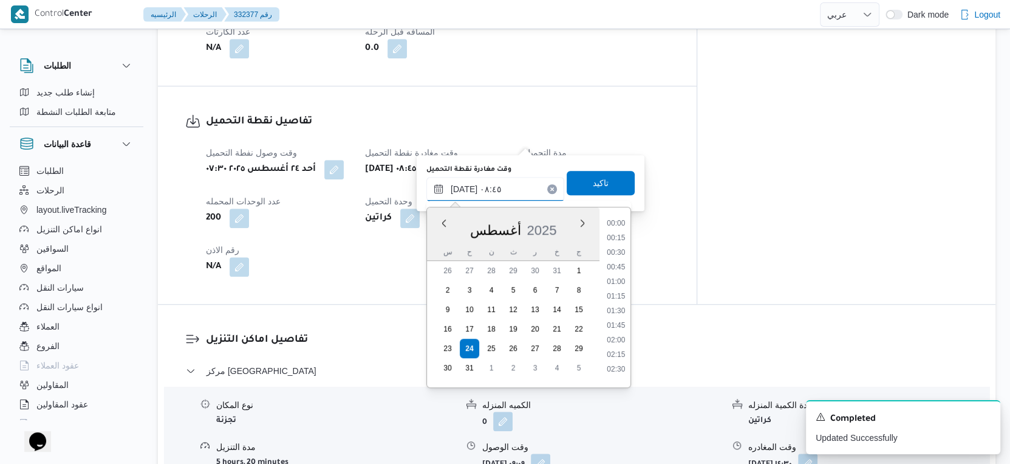
scroll to position [427, 0]
click at [619, 276] on li "08:15" at bounding box center [616, 278] width 28 height 12
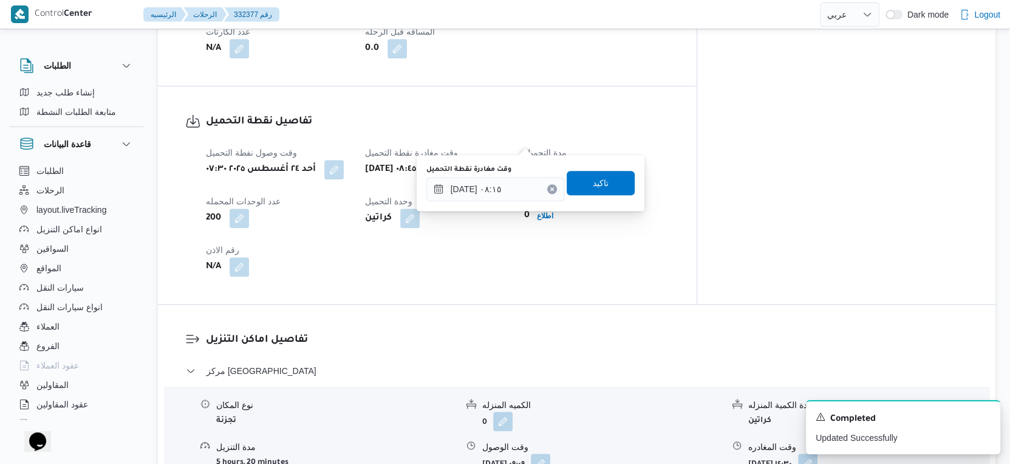
type input "[DATE] ٠٨:٤٥"
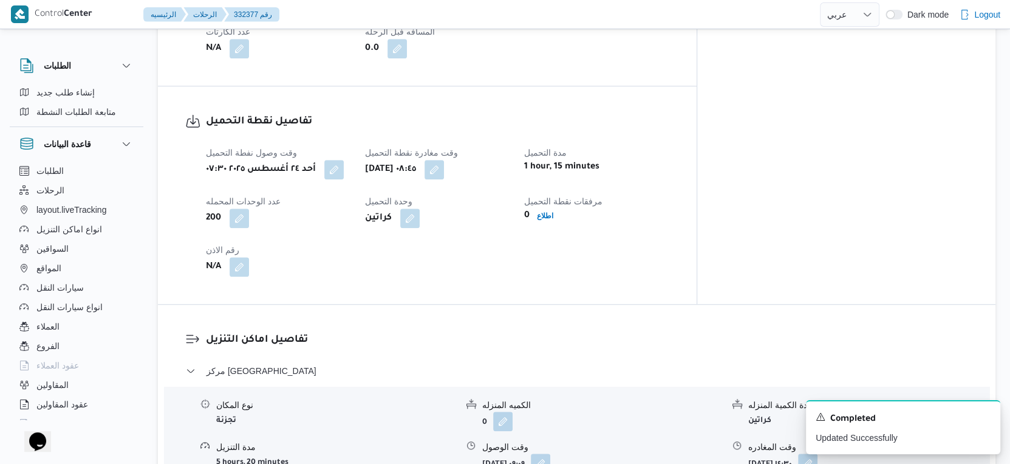
click at [594, 194] on dt "مرفقات نقطة التحميل" at bounding box center [596, 201] width 145 height 15
click at [444, 159] on button "button" at bounding box center [434, 168] width 19 height 19
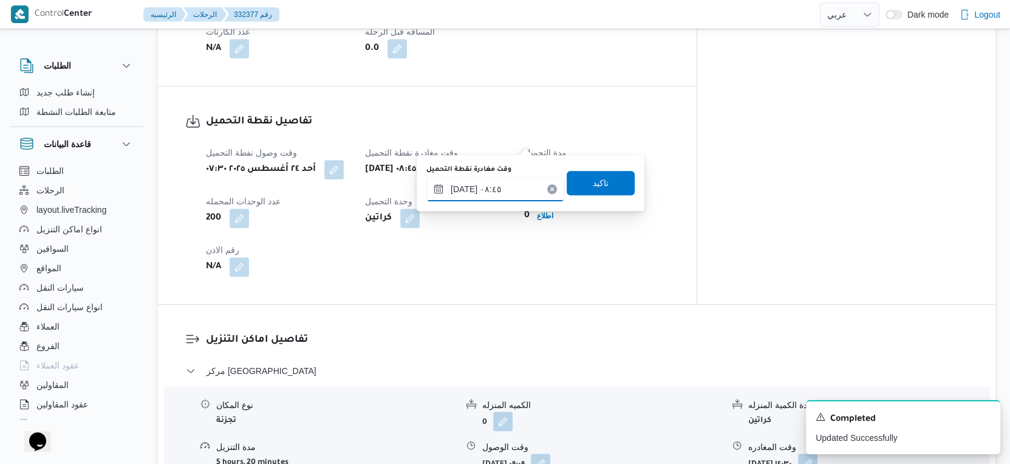
click at [498, 191] on input "[DATE] ٠٨:٤٥" at bounding box center [496, 189] width 138 height 24
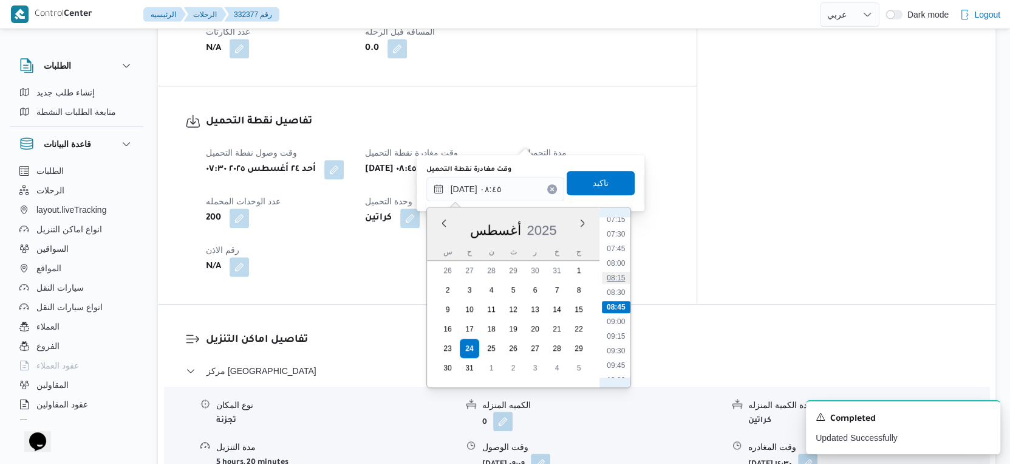
click at [616, 274] on li "08:15" at bounding box center [616, 278] width 28 height 12
type input "[DATE] ٠٨:١٥"
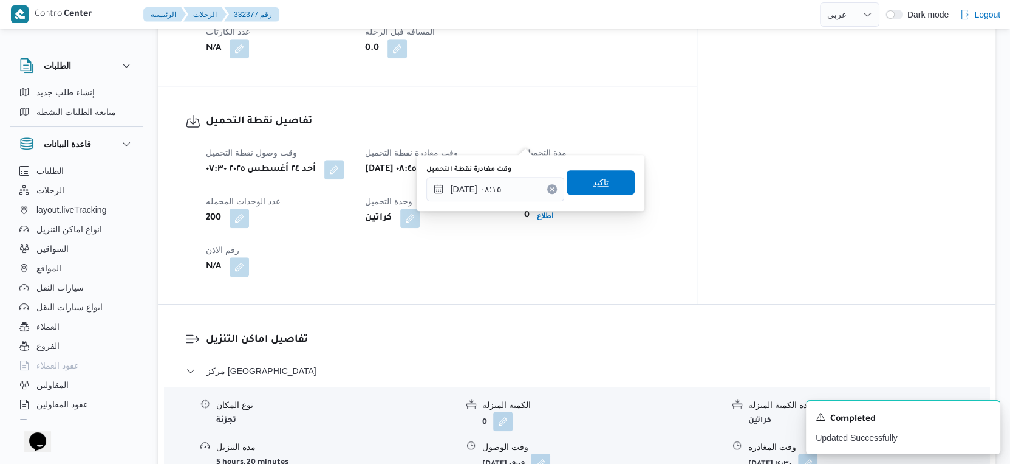
click at [598, 173] on span "تاكيد" at bounding box center [601, 182] width 68 height 24
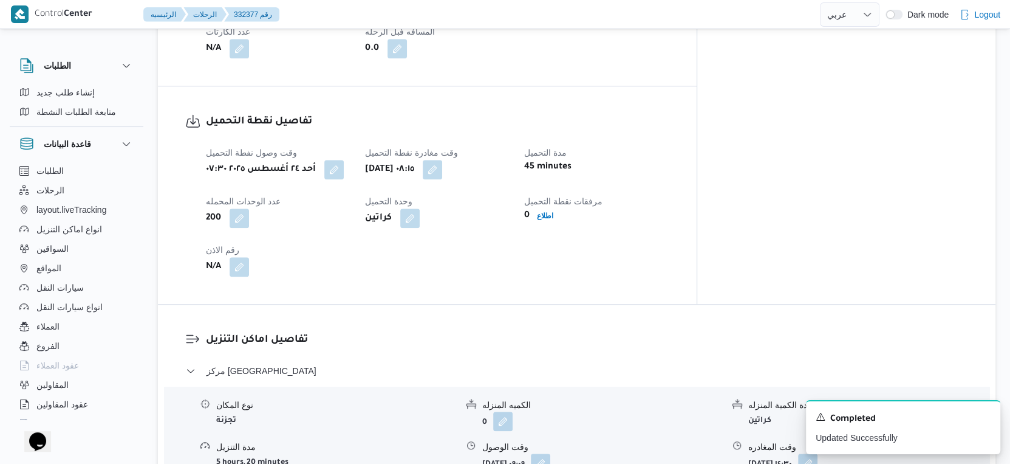
click at [550, 268] on div "تفاصيل نقطة التحميل وقت وصول نفطة التحميل [DATE] ٠٧:٣٠ وقت مغادرة نقطة التحميل …" at bounding box center [427, 195] width 539 height 218
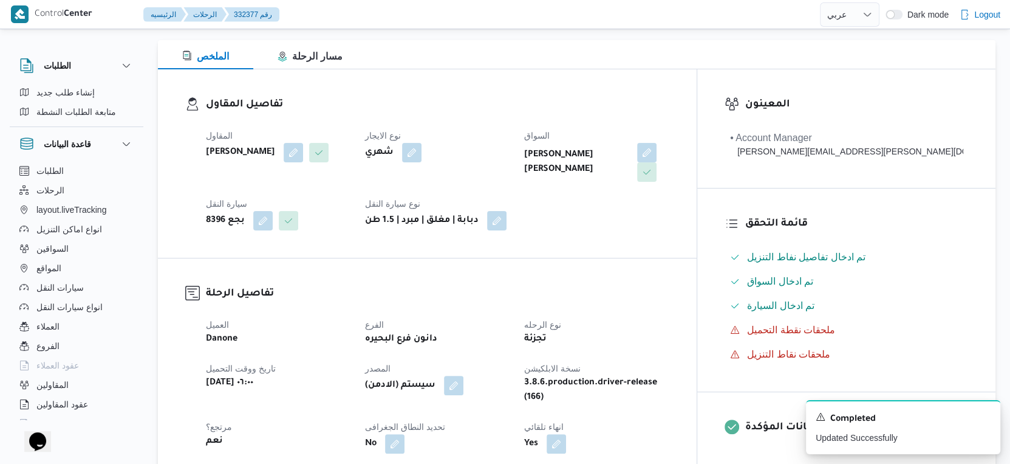
scroll to position [0, 0]
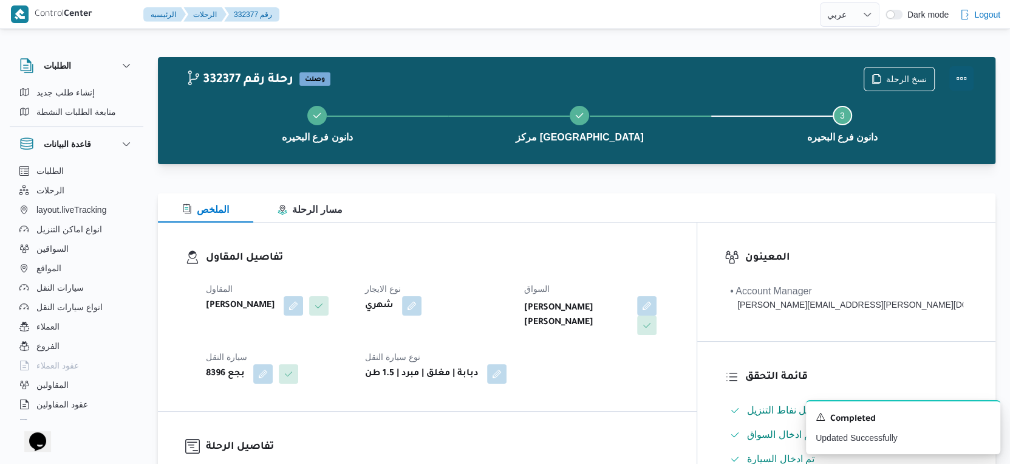
click at [958, 80] on button "Actions" at bounding box center [962, 78] width 24 height 24
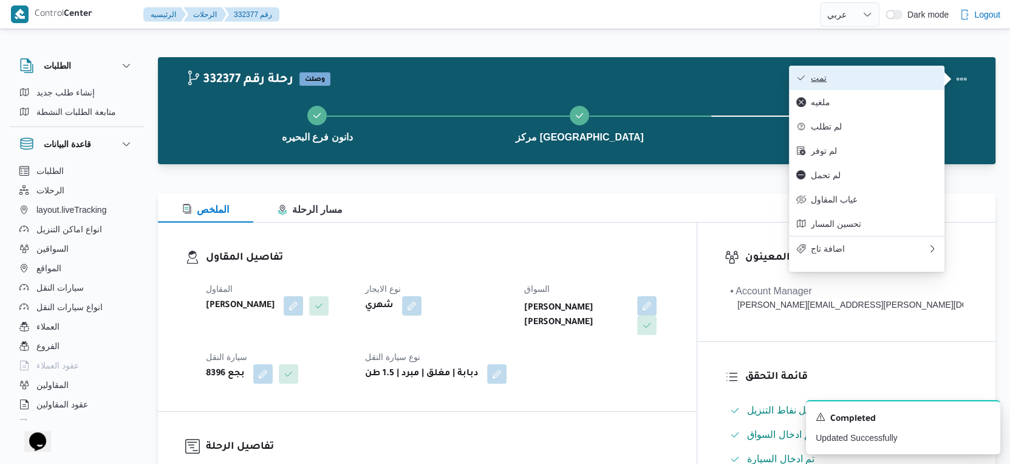
click at [882, 80] on span "تمت" at bounding box center [874, 78] width 126 height 10
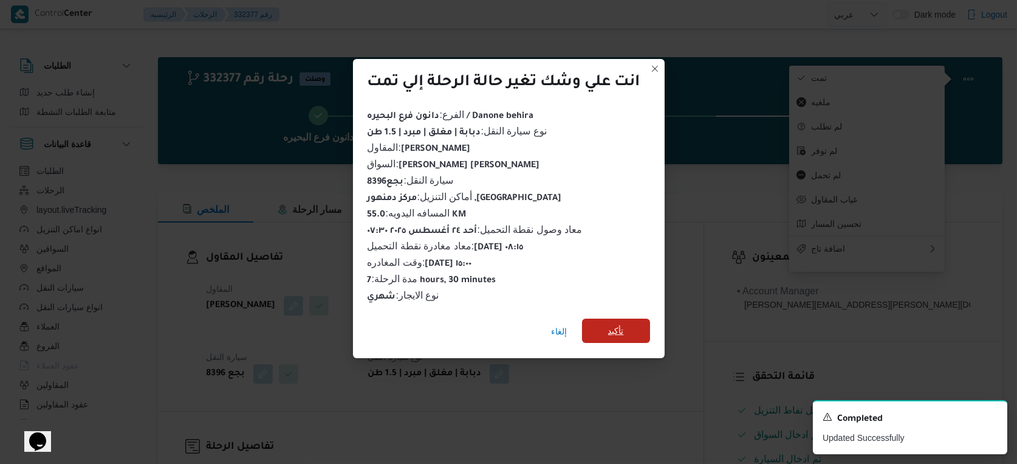
click at [616, 334] on span "تأكيد" at bounding box center [616, 330] width 68 height 24
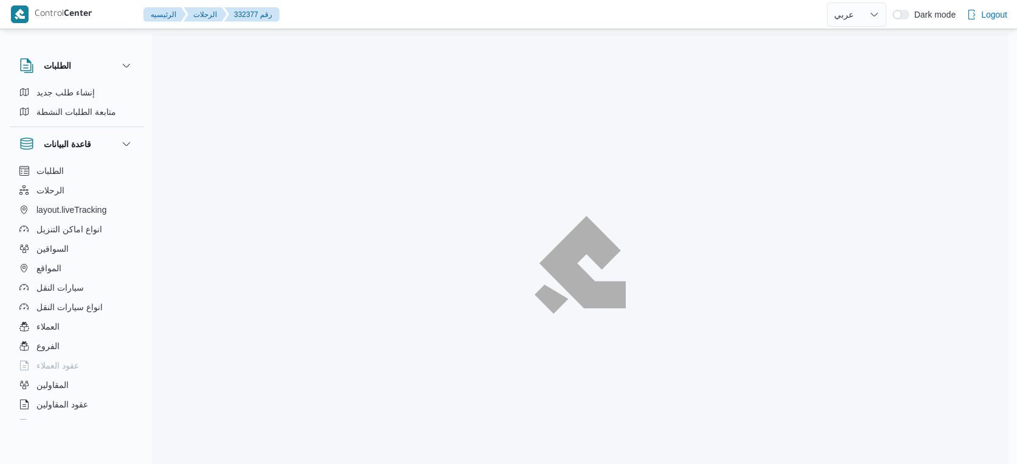
select select "ar"
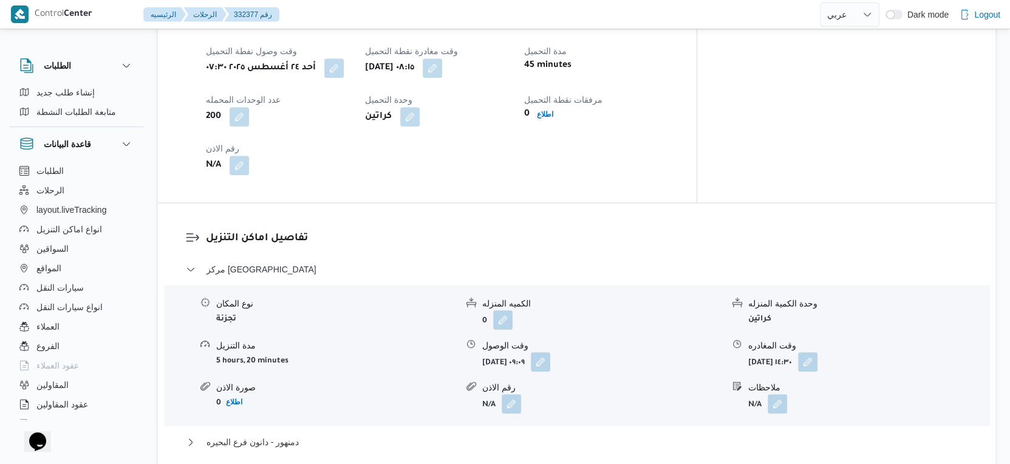
scroll to position [1013, 0]
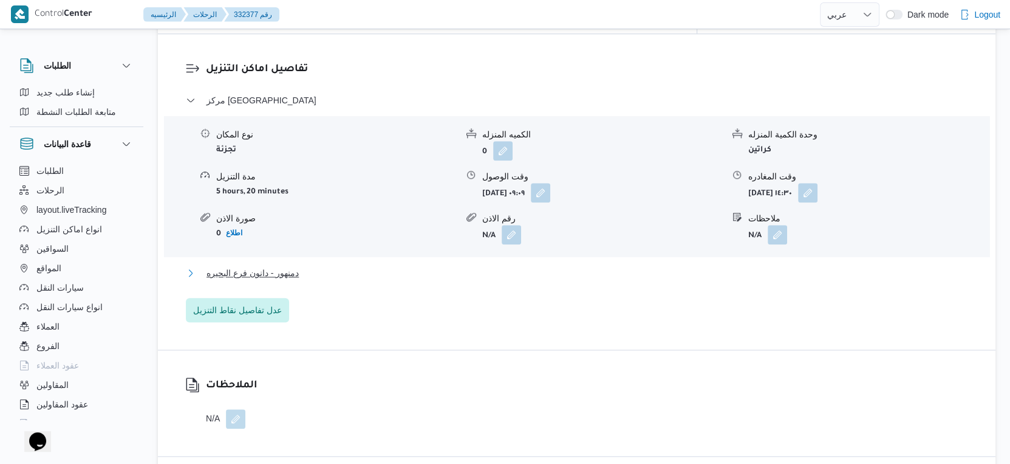
click at [291, 266] on span "دمنهور - دانون فرع البحيره" at bounding box center [253, 273] width 92 height 15
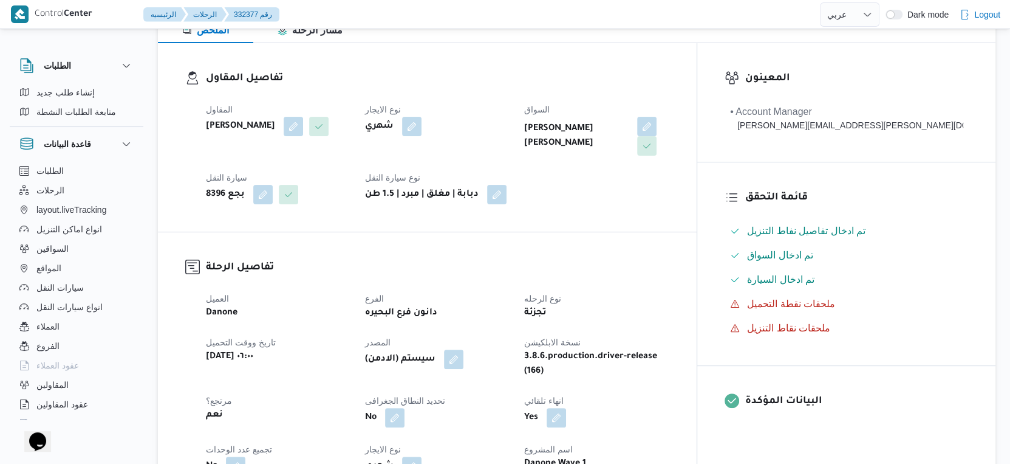
scroll to position [405, 0]
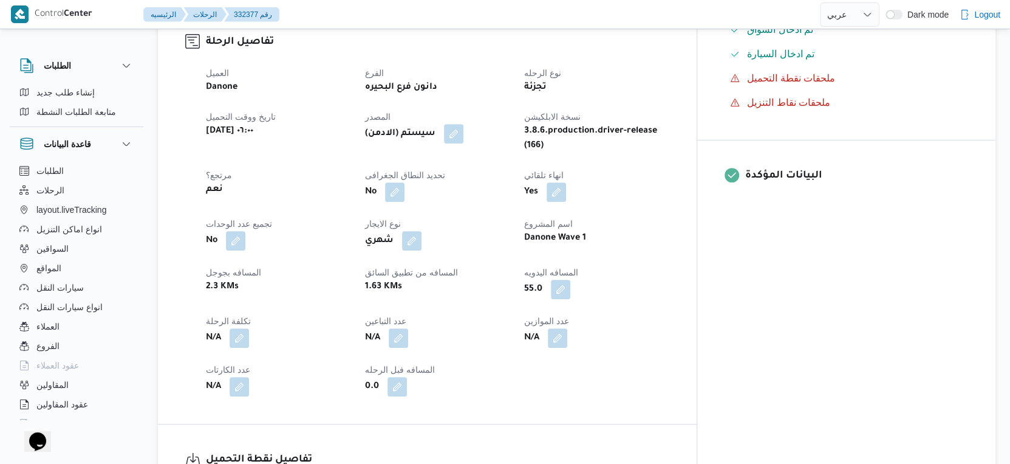
select select "ar"
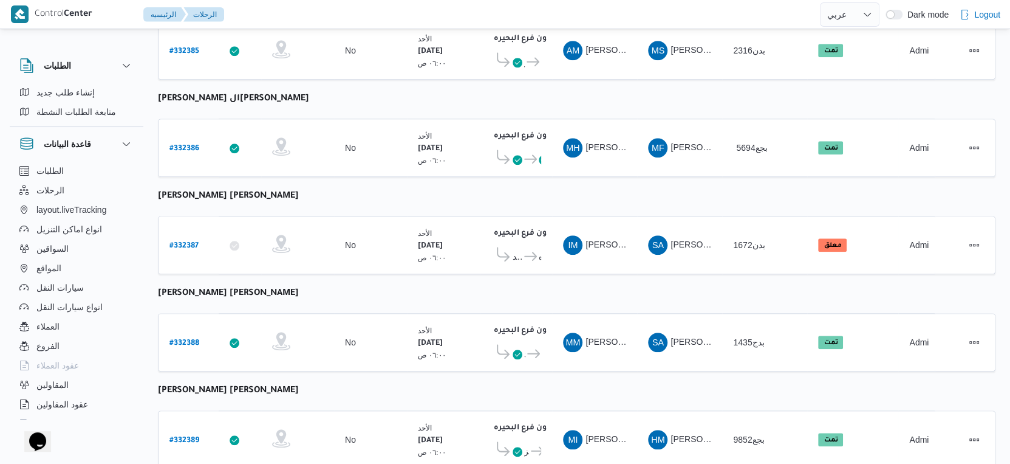
scroll to position [992, 0]
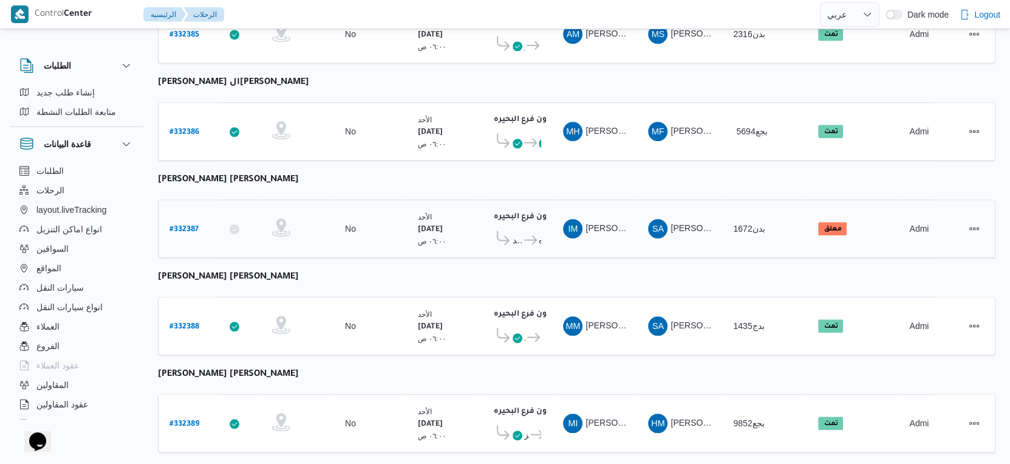
click at [187, 225] on b "# 332387" at bounding box center [184, 229] width 29 height 9
select select "ar"
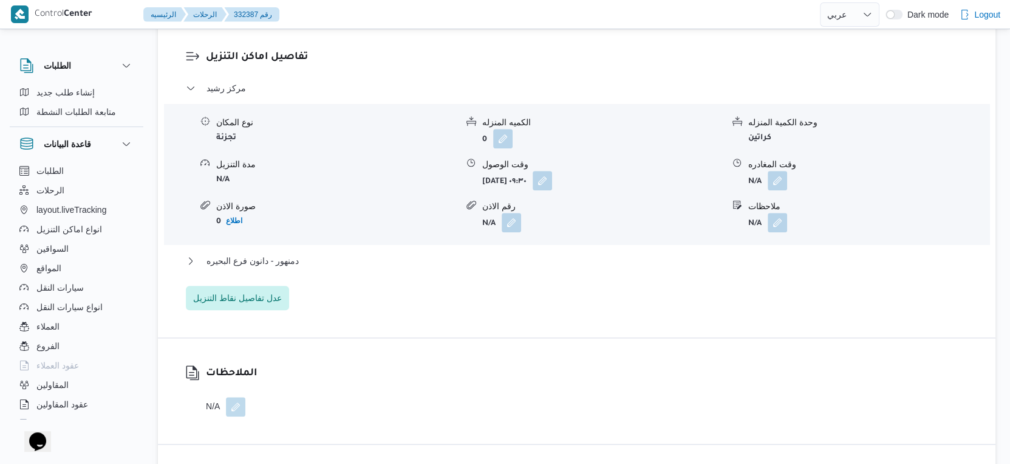
scroll to position [1215, 0]
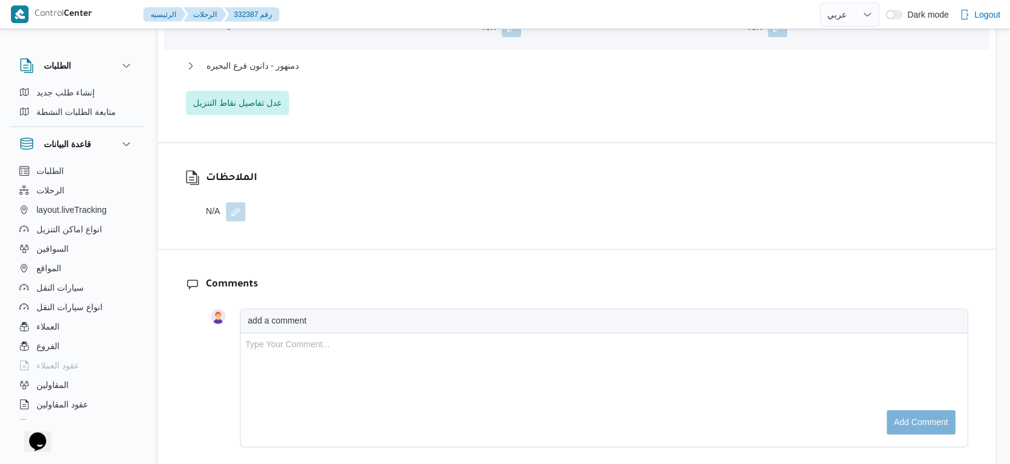
click at [283, 52] on div "مركز رشيد نوع المكان تجزئة الكميه المنزله 0 وحدة الكمية المنزله كراتين مدة التن…" at bounding box center [577, 0] width 783 height 229
click at [288, 60] on span "دمنهور - دانون فرع البحيره" at bounding box center [253, 65] width 92 height 15
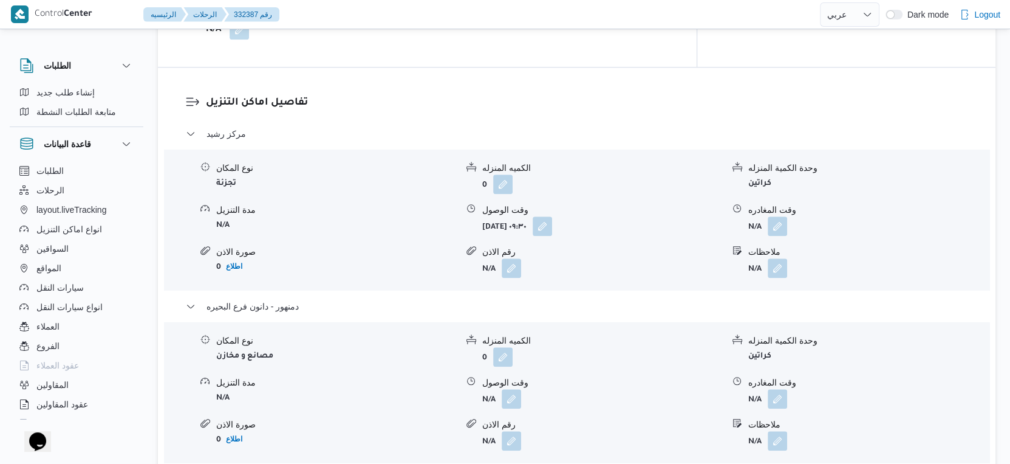
scroll to position [945, 0]
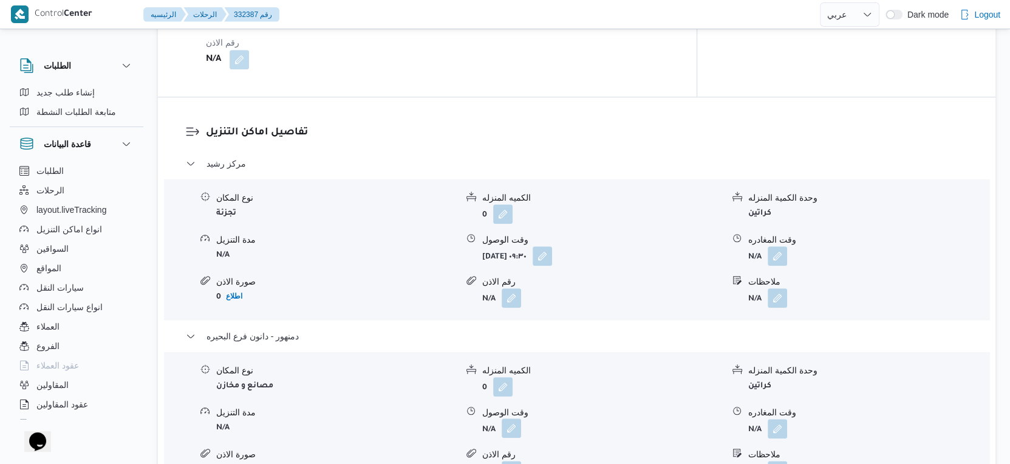
click at [510, 428] on button "button" at bounding box center [511, 427] width 19 height 19
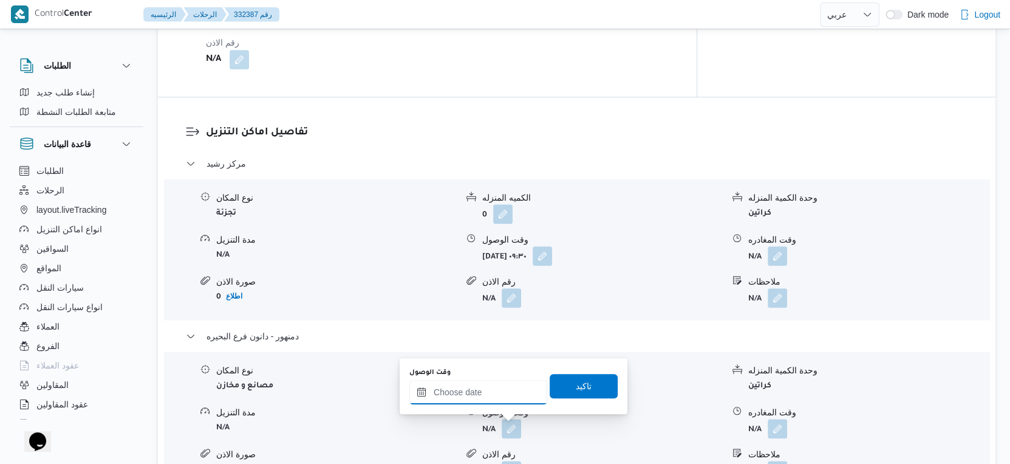
click at [494, 390] on input "وقت الوصول" at bounding box center [479, 392] width 138 height 24
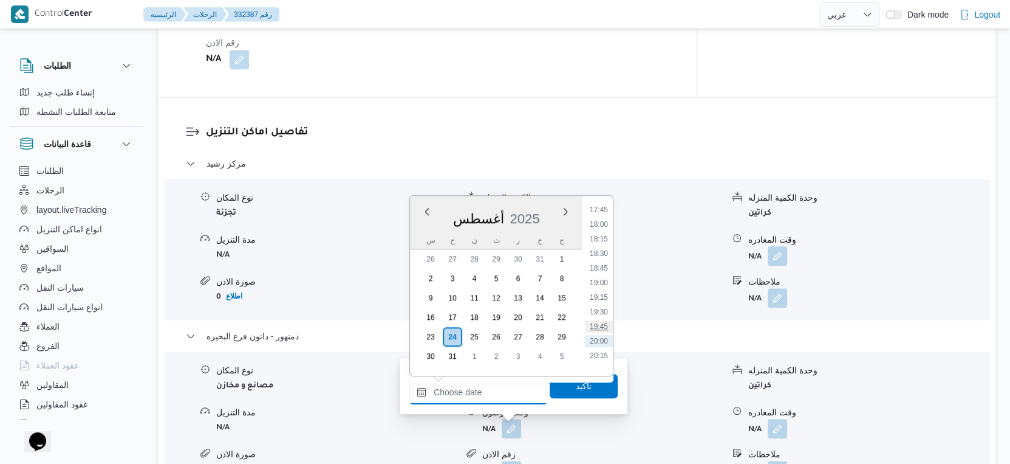
scroll to position [1014, 0]
click at [599, 249] on li "18:00" at bounding box center [599, 247] width 28 height 12
type input "٢٤/٠٨/٢٠٢٥ ١٨:٠٠"
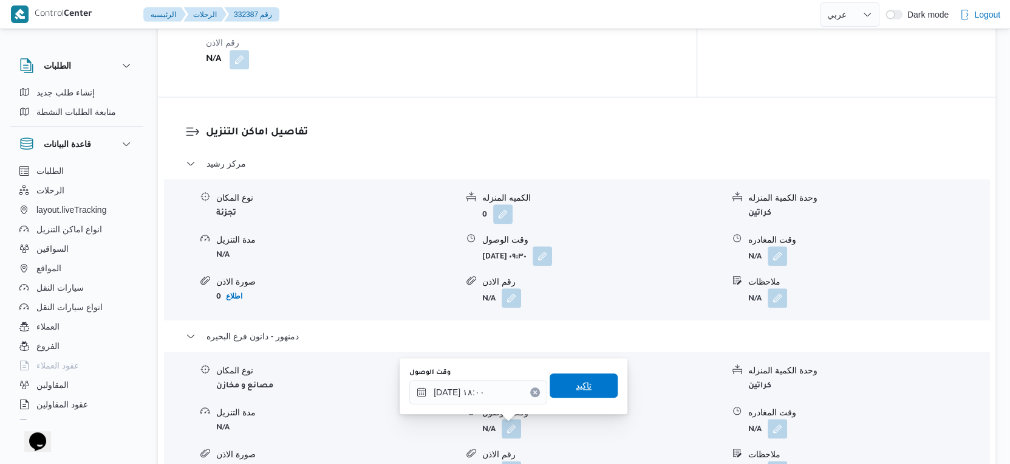
click at [576, 382] on span "تاكيد" at bounding box center [584, 385] width 16 height 15
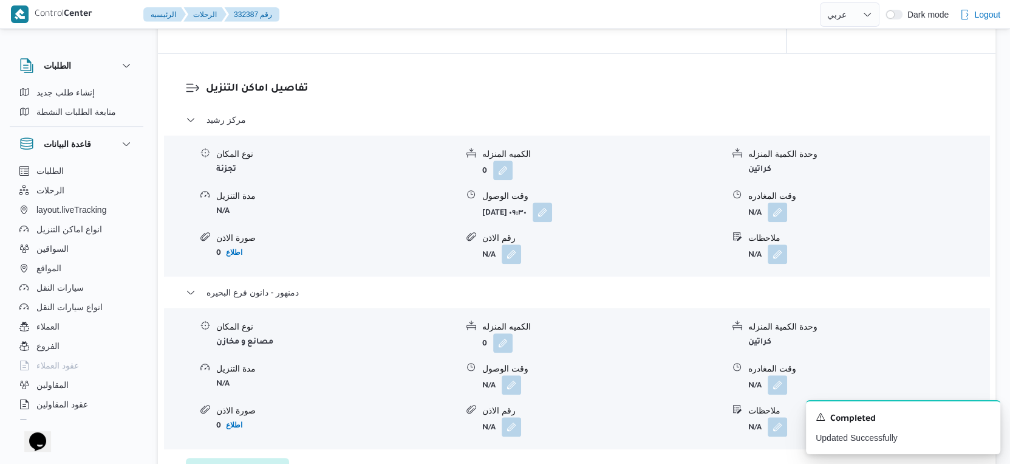
scroll to position [1013, 0]
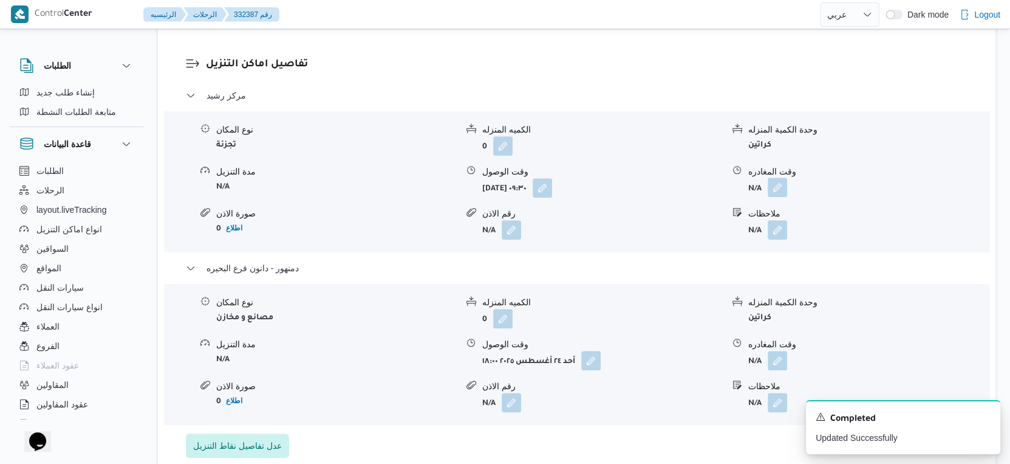
click at [777, 184] on button "button" at bounding box center [777, 186] width 19 height 19
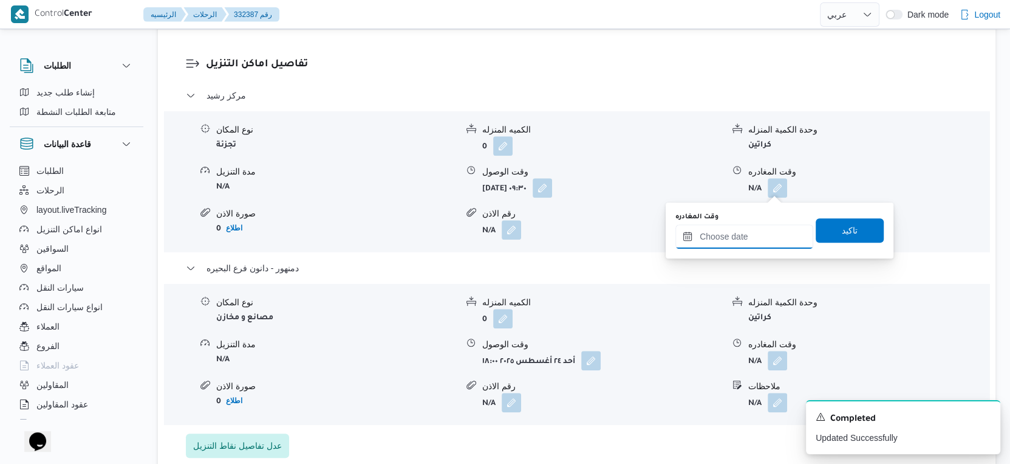
click at [758, 236] on input "وقت المغادره" at bounding box center [745, 236] width 138 height 24
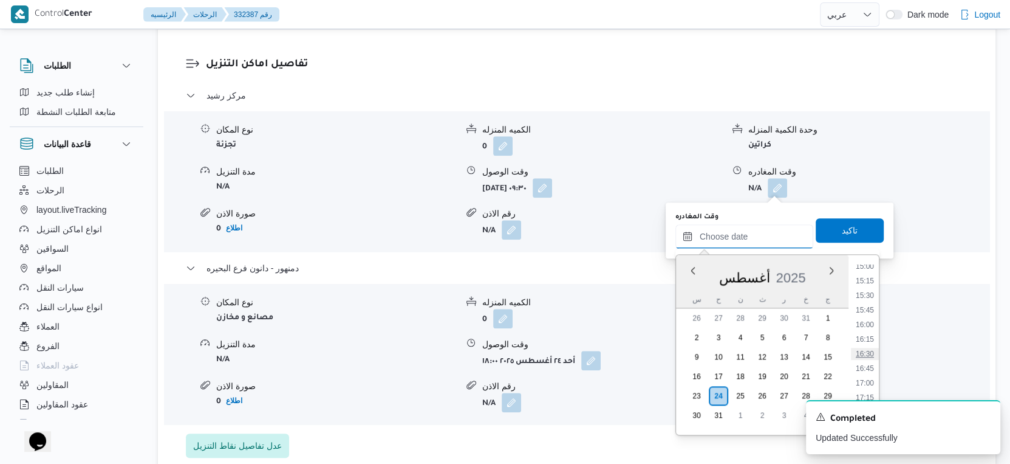
scroll to position [947, 0]
click at [865, 314] on li "17:00" at bounding box center [865, 315] width 28 height 12
type input "[DATE] ١٧:٠٠"
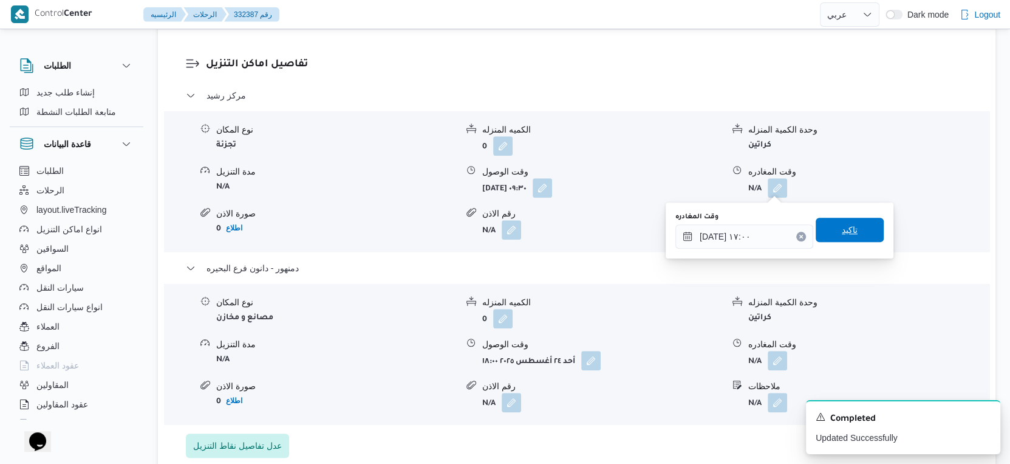
click at [848, 221] on span "تاكيد" at bounding box center [850, 230] width 68 height 24
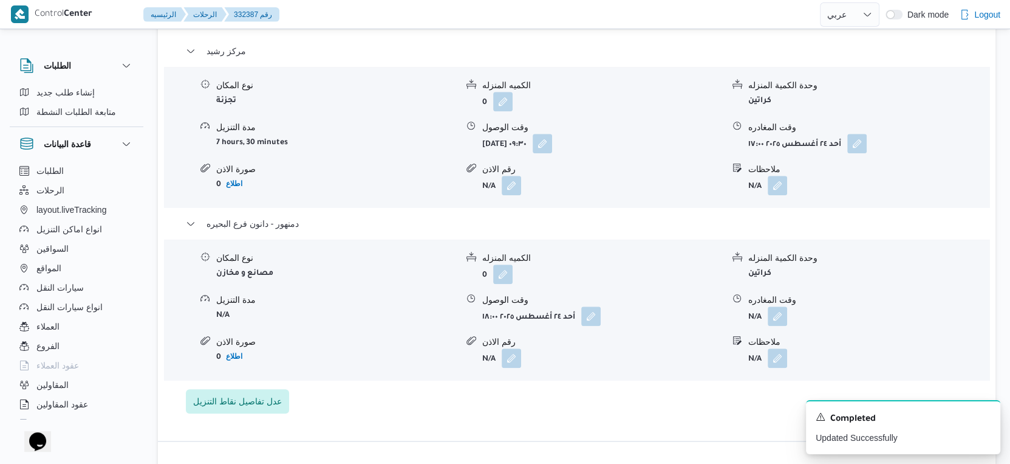
scroll to position [1080, 0]
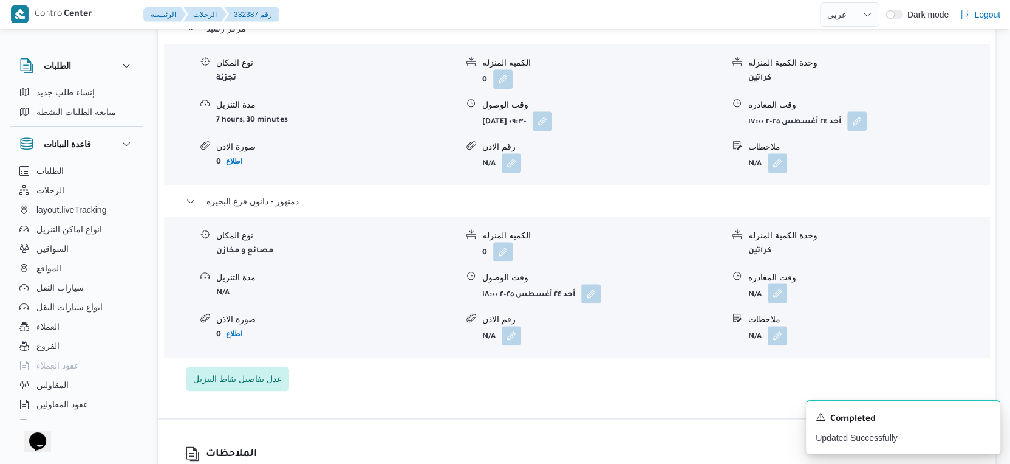
click at [777, 292] on button "button" at bounding box center [777, 292] width 19 height 19
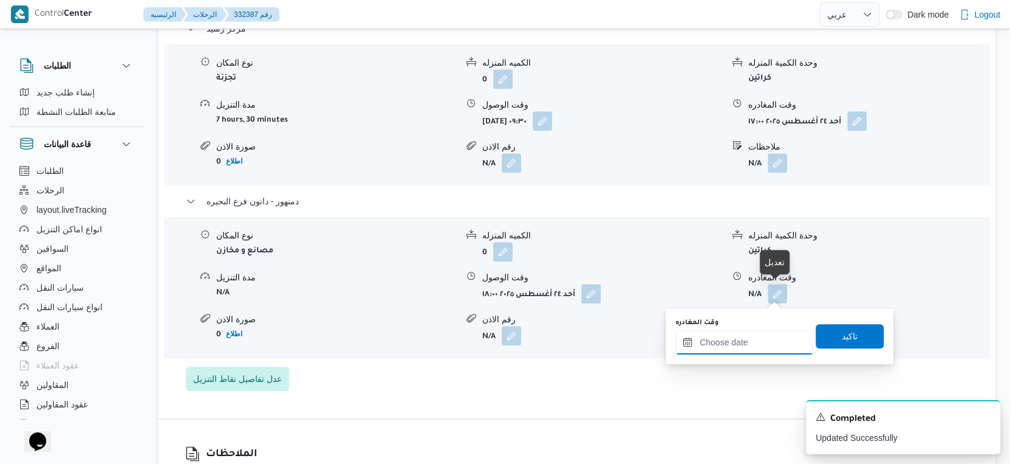
click at [752, 346] on input "وقت المغادره" at bounding box center [745, 342] width 138 height 24
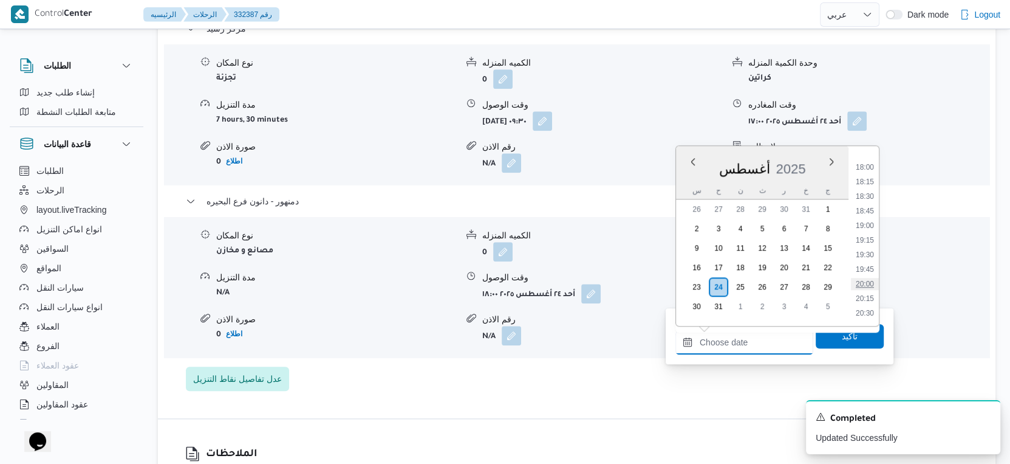
scroll to position [1014, 0]
click at [865, 196] on li "18:00" at bounding box center [865, 197] width 28 height 12
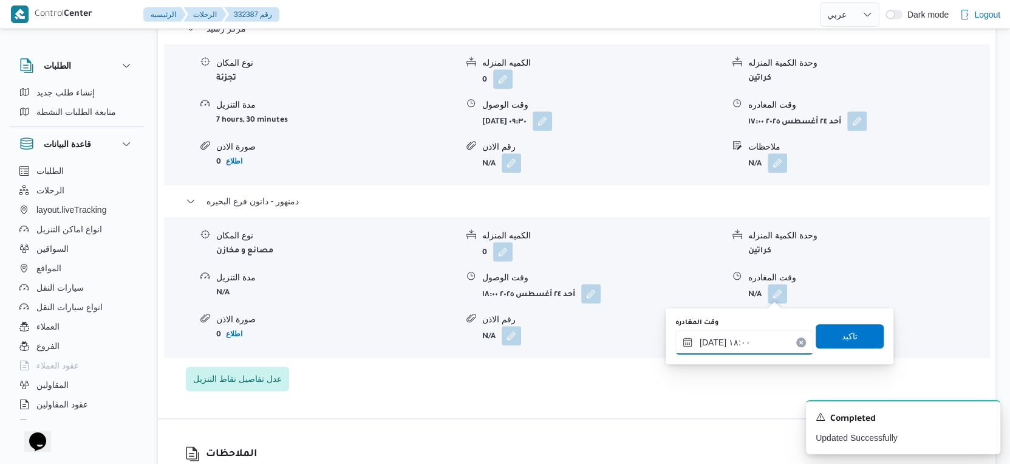
click at [713, 341] on input "٢٤/٠٨/٢٠٢٥ ١٨:٠٠" at bounding box center [745, 342] width 138 height 24
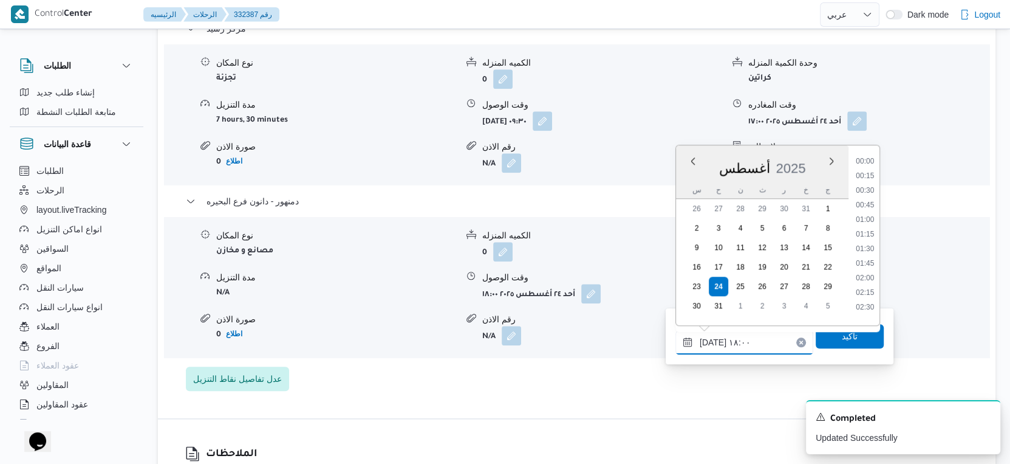
scroll to position [965, 0]
type input "٢٤/٠٨/٢٠٢٥ ١٨:٠٥"
click at [845, 339] on span "تاكيد" at bounding box center [850, 335] width 16 height 15
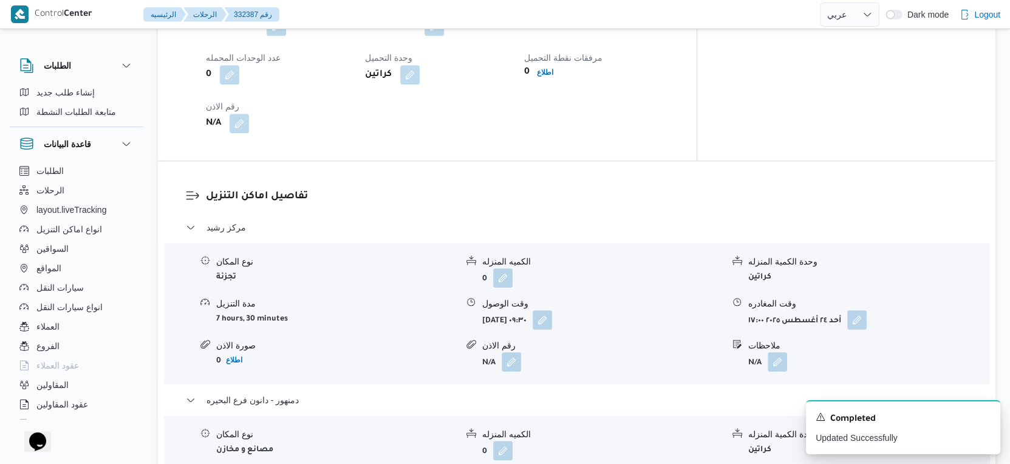
scroll to position [810, 0]
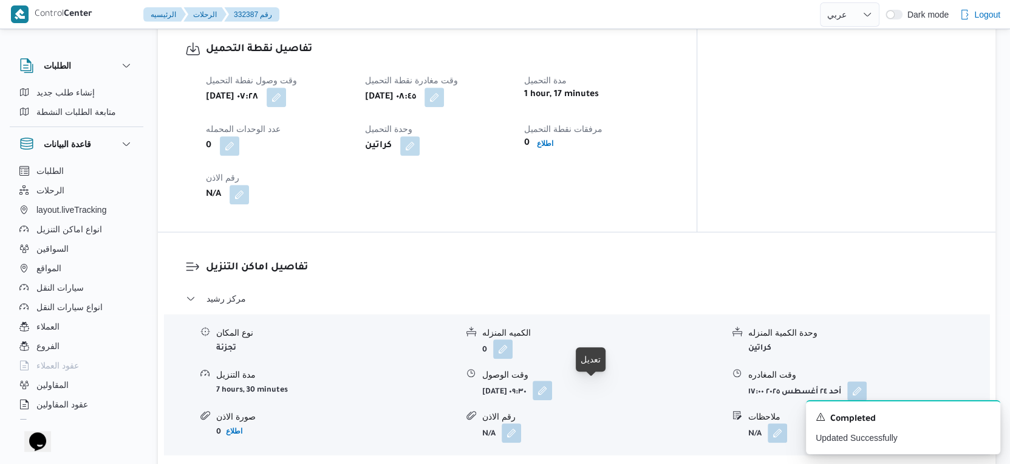
click at [552, 388] on button "button" at bounding box center [542, 389] width 19 height 19
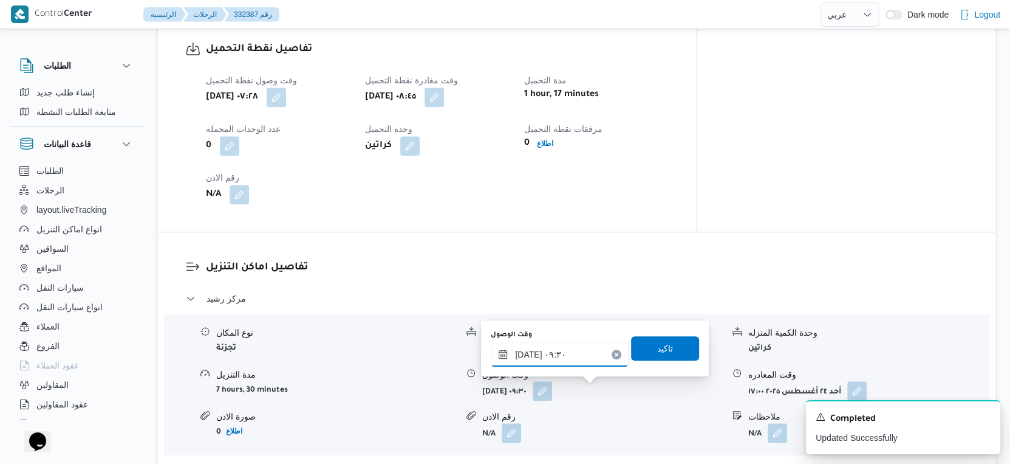
click at [568, 351] on input "٢٤/٠٨/٢٠٢٥ ٠٩:٣٠" at bounding box center [560, 354] width 138 height 24
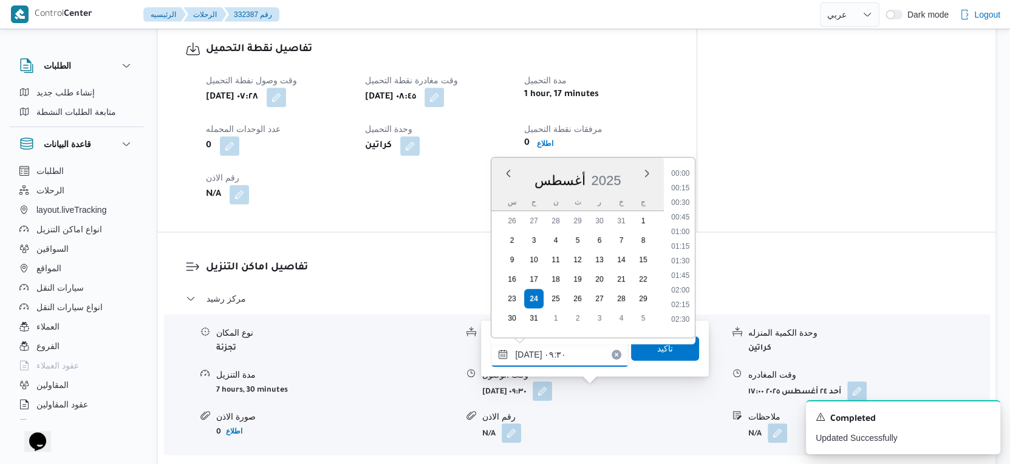
scroll to position [470, 0]
click at [444, 89] on button "button" at bounding box center [434, 96] width 19 height 19
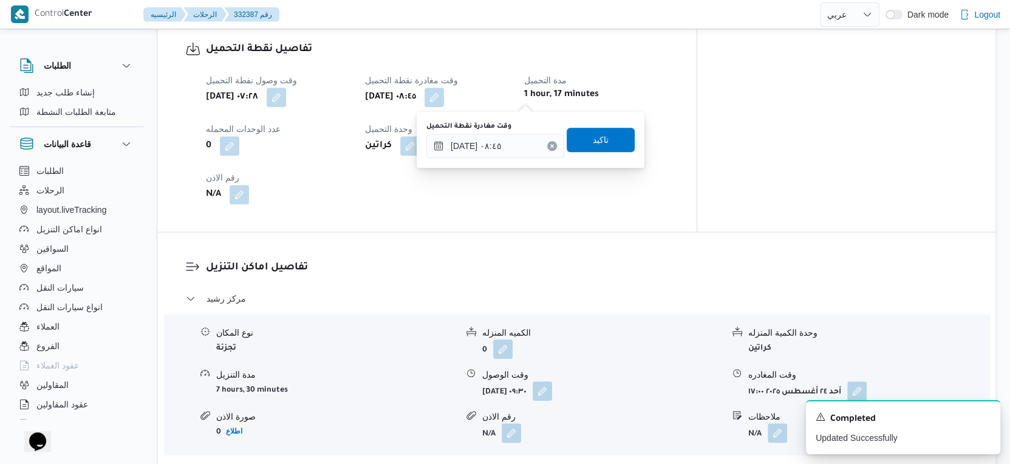
click at [506, 131] on label "وقت مغادرة نقطة التحميل" at bounding box center [469, 127] width 85 height 10
click at [506, 134] on input "٢٤/٠٨/٢٠٢٥ ٠٨:٤٥" at bounding box center [496, 146] width 138 height 24
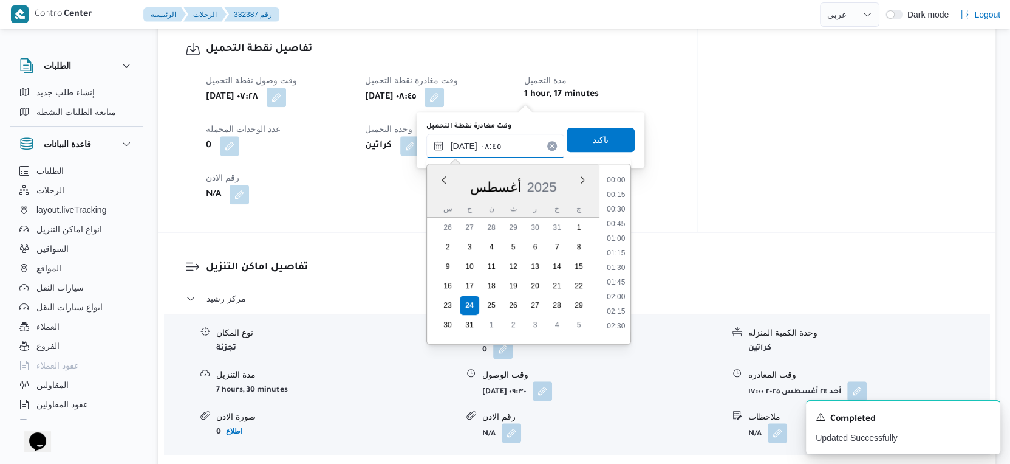
click at [504, 142] on input "٢٤/٠٨/٢٠٢٥ ٠٨:٤٥" at bounding box center [496, 146] width 138 height 24
click at [616, 249] on li "08:30" at bounding box center [616, 249] width 28 height 12
type input "٢٤/٠٨/٢٠٢٥ ٠٨:٣٠"
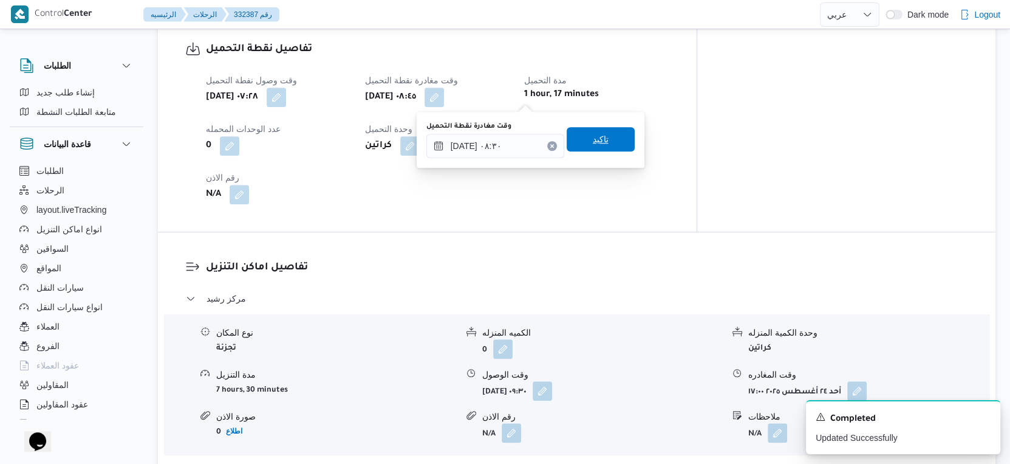
click at [603, 143] on span "تاكيد" at bounding box center [601, 139] width 68 height 24
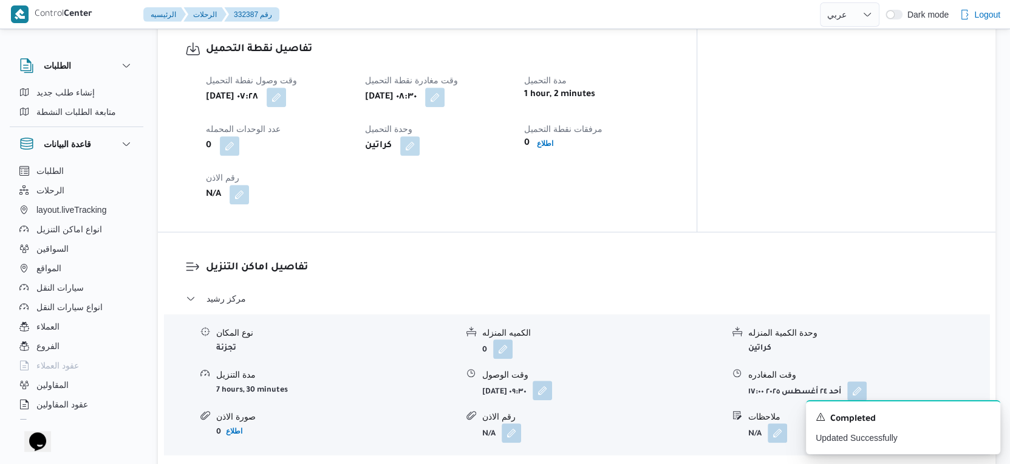
click at [552, 389] on button "button" at bounding box center [542, 389] width 19 height 19
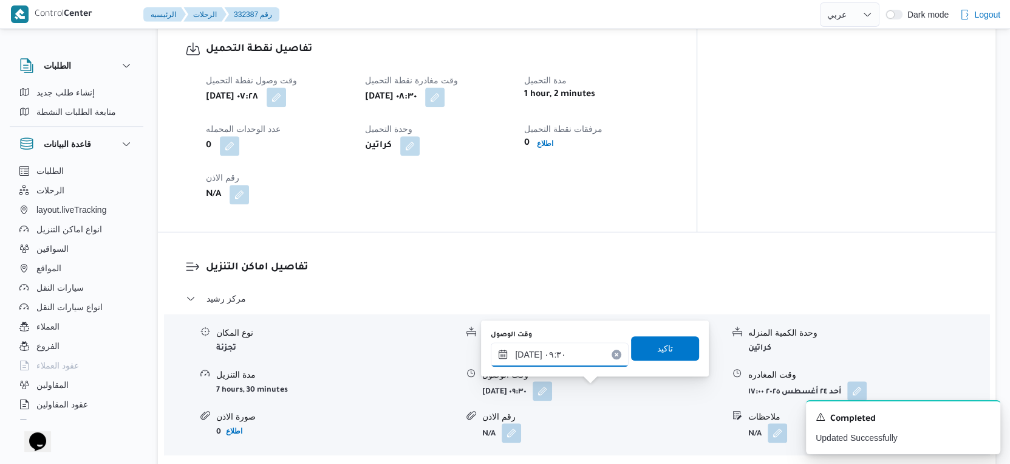
click at [568, 358] on input "٢٤/٠٨/٢٠٢٥ ٠٩:٣٠" at bounding box center [560, 354] width 138 height 24
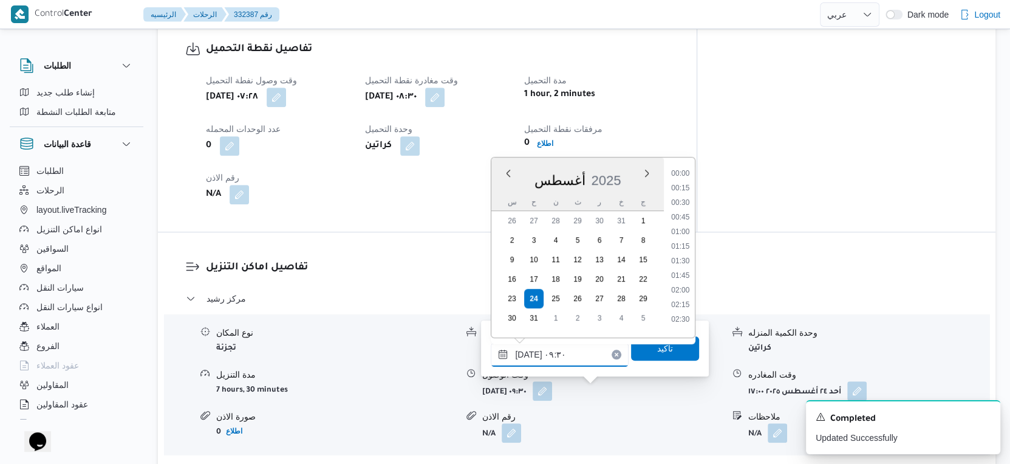
scroll to position [470, 0]
click at [688, 286] on li "10:00" at bounding box center [681, 286] width 28 height 12
type input "٢٤/٠٨/٢٠٢٥ ١٠:٠٠"
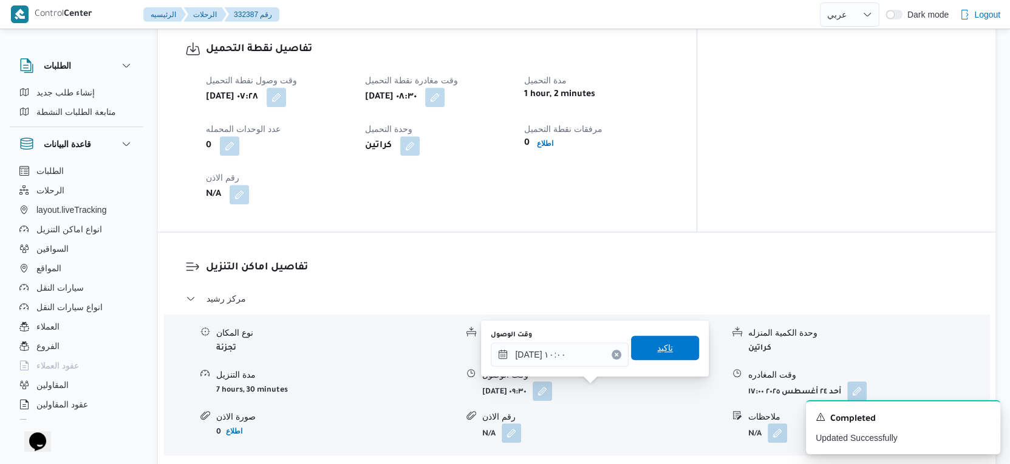
click at [670, 357] on span "تاكيد" at bounding box center [665, 347] width 68 height 24
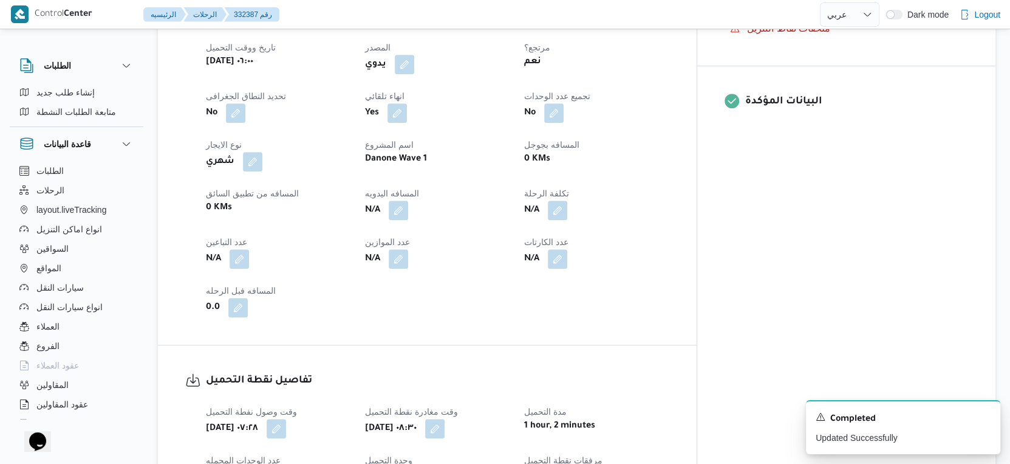
scroll to position [473, 0]
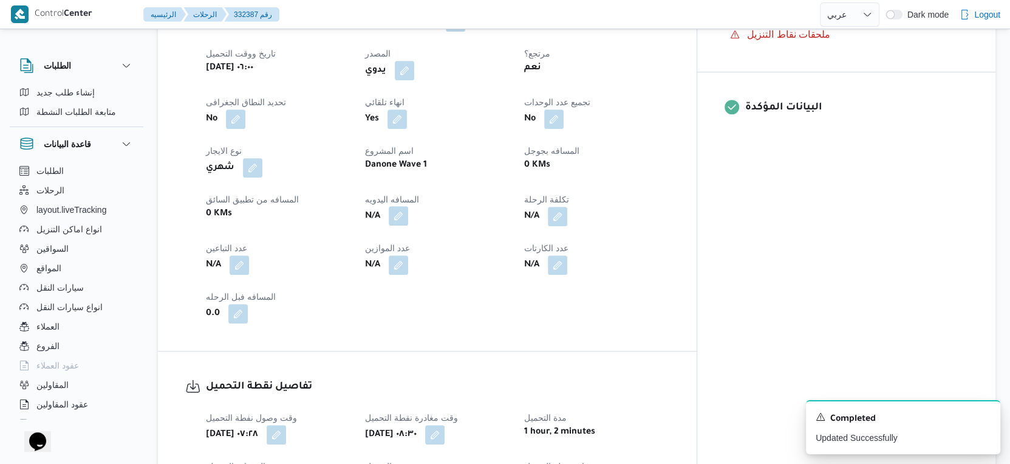
click at [408, 218] on button "button" at bounding box center [398, 215] width 19 height 19
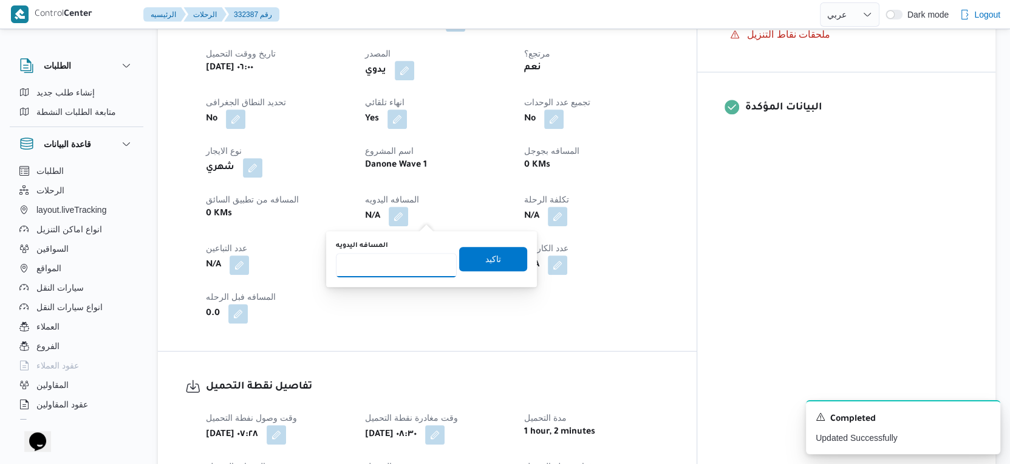
click at [403, 261] on input "المسافه اليدويه" at bounding box center [396, 265] width 121 height 24
type input "160"
click at [498, 264] on span "تاكيد" at bounding box center [493, 258] width 68 height 24
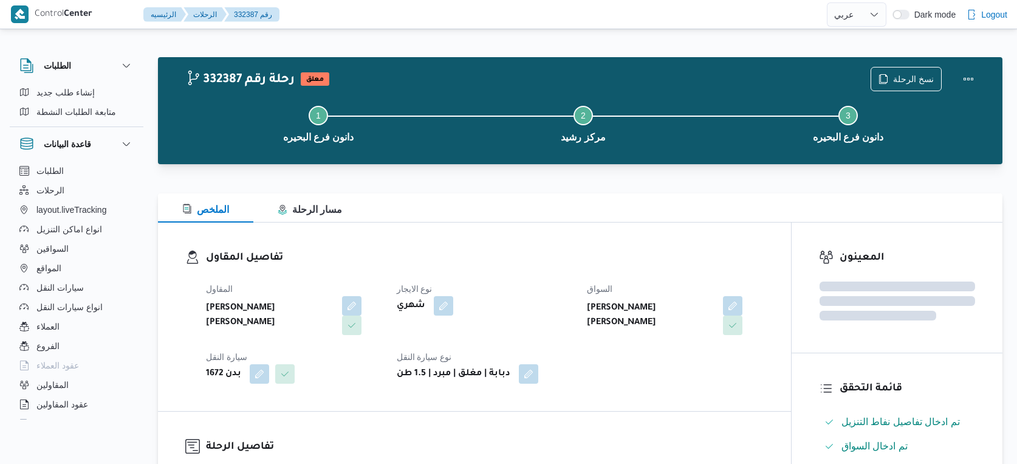
select select "ar"
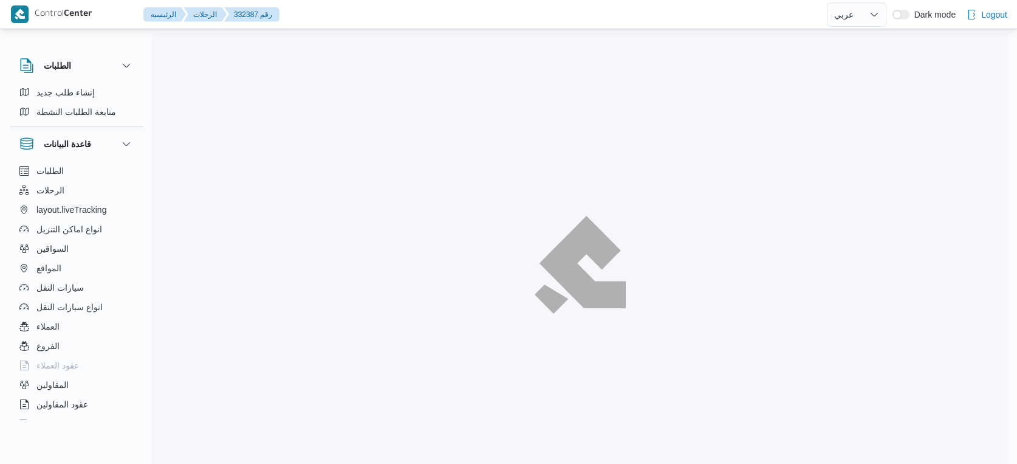
select select "ar"
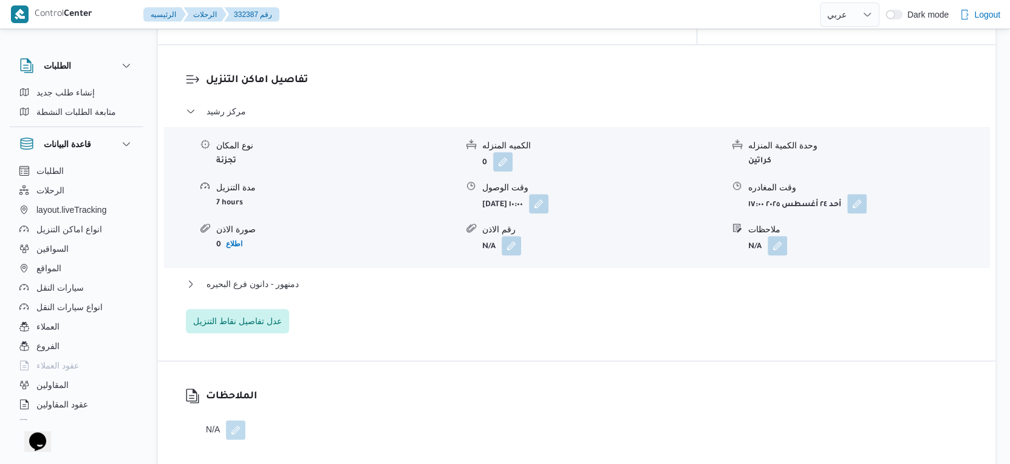
scroll to position [1046, 0]
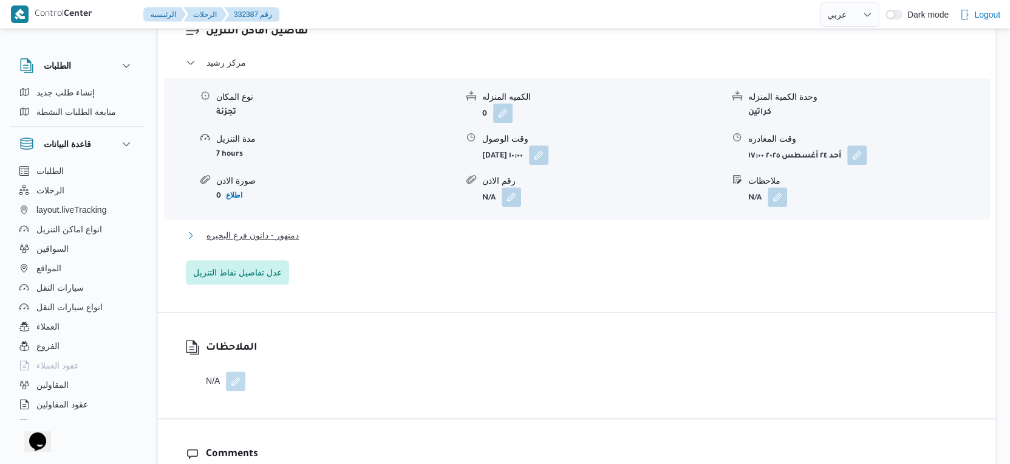
click at [316, 238] on button "دمنهور - دانون فرع البحيره" at bounding box center [577, 235] width 783 height 15
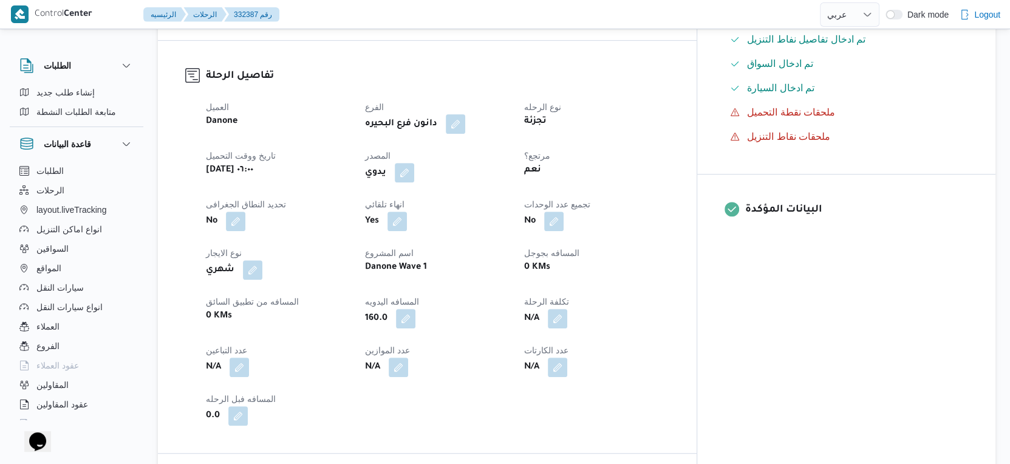
scroll to position [33, 0]
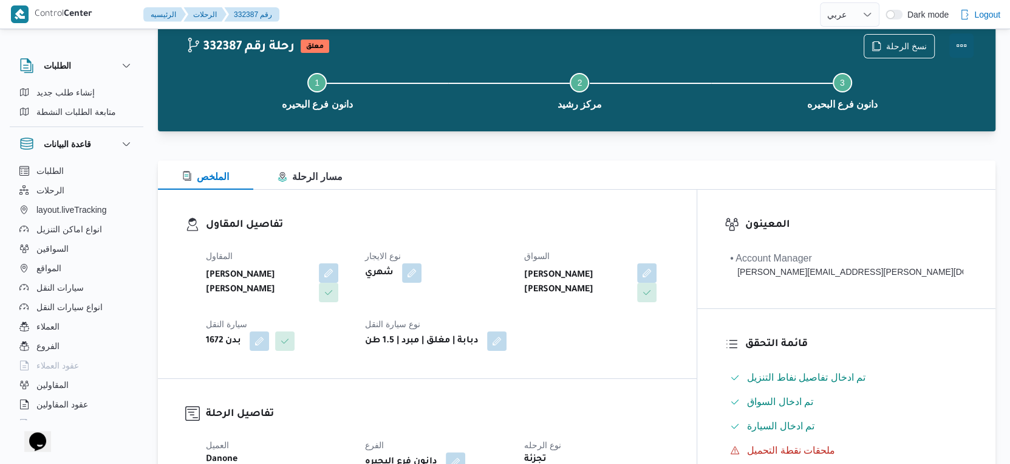
click at [964, 43] on button "Actions" at bounding box center [962, 45] width 24 height 24
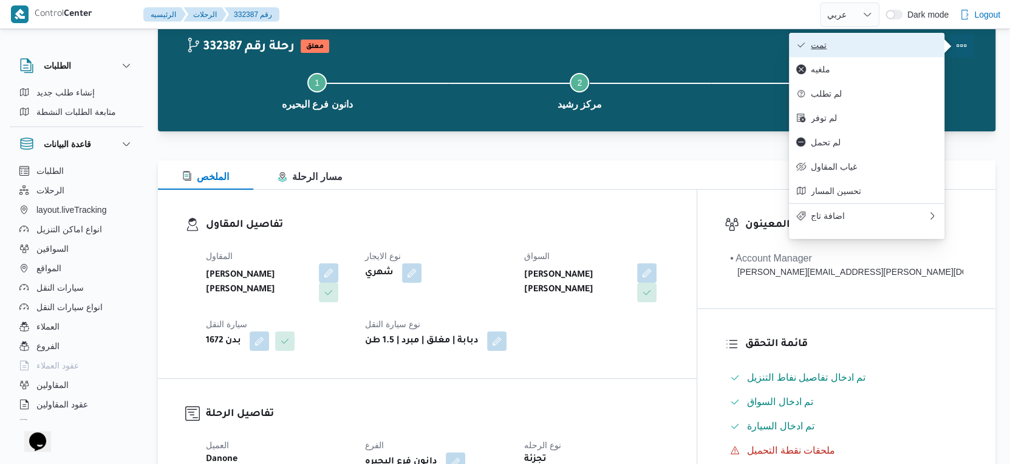
click at [896, 38] on button "تمت" at bounding box center [867, 45] width 156 height 24
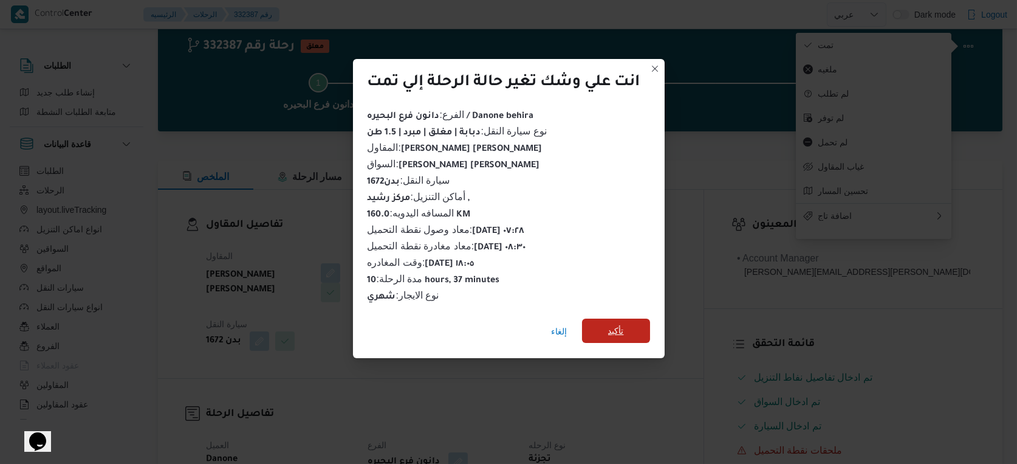
click at [623, 329] on span "تأكيد" at bounding box center [616, 330] width 16 height 15
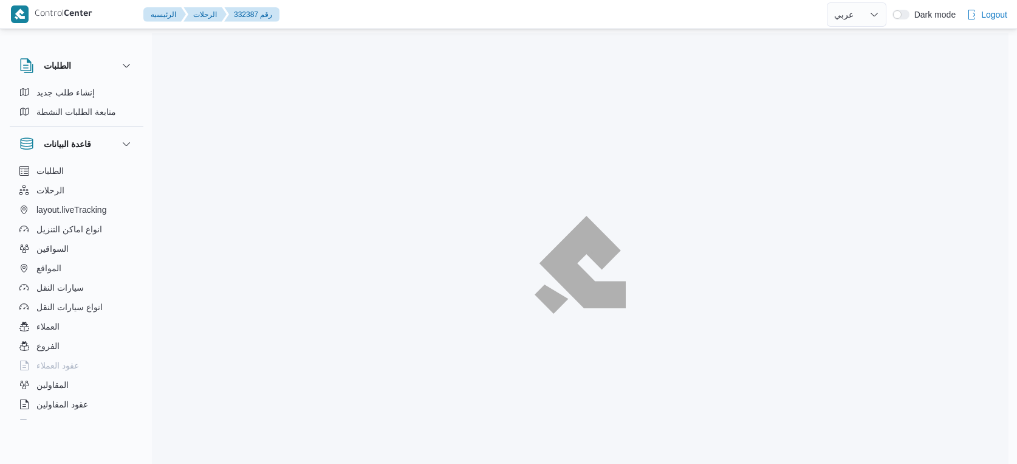
select select "ar"
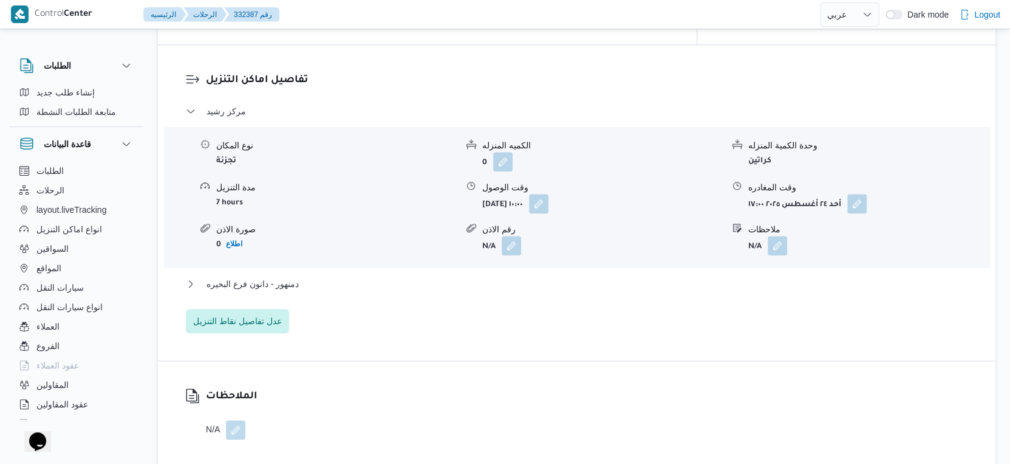
scroll to position [1013, 0]
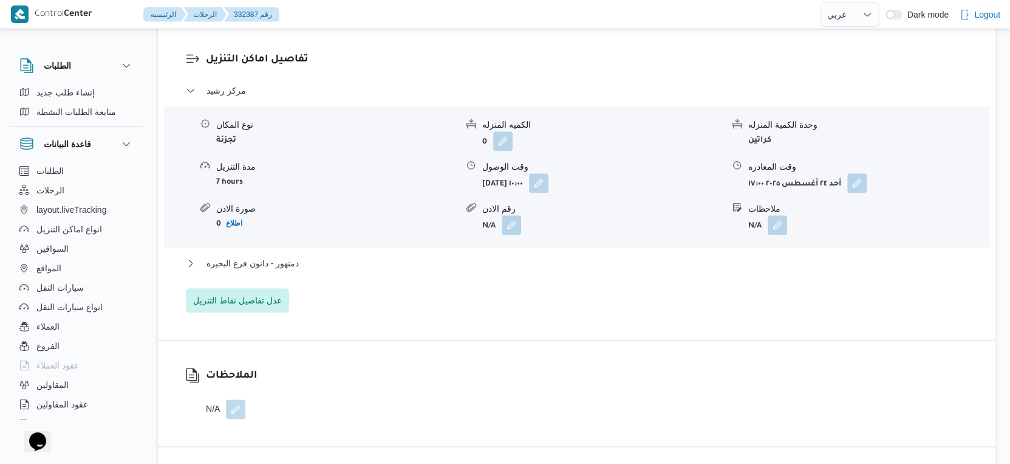
click at [307, 272] on div "دمنهور - دانون فرع البحيره" at bounding box center [577, 267] width 783 height 23
click at [307, 269] on button "دمنهور - دانون فرع البحيره" at bounding box center [577, 263] width 783 height 15
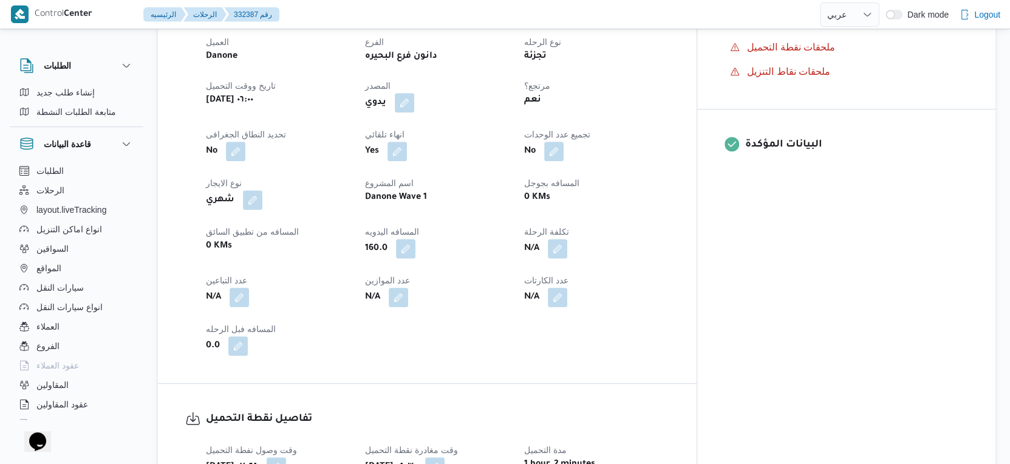
scroll to position [473, 0]
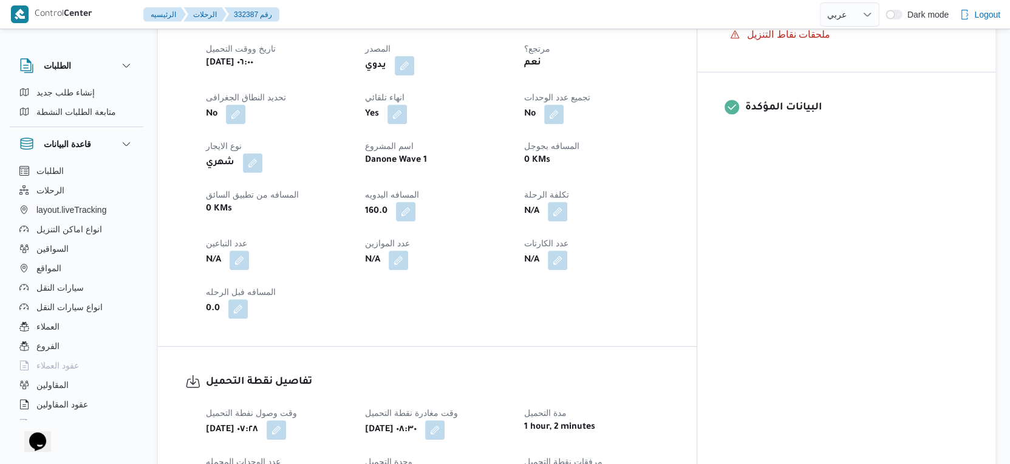
select select "ar"
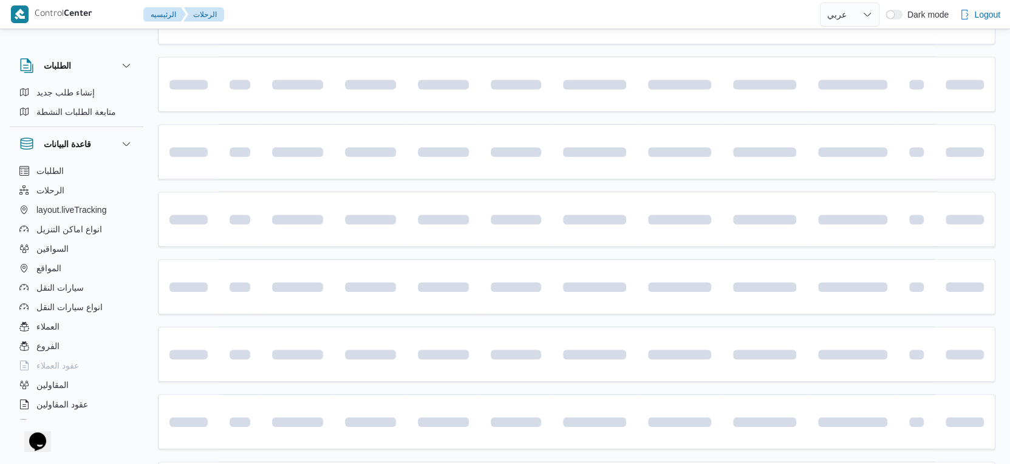
scroll to position [992, 0]
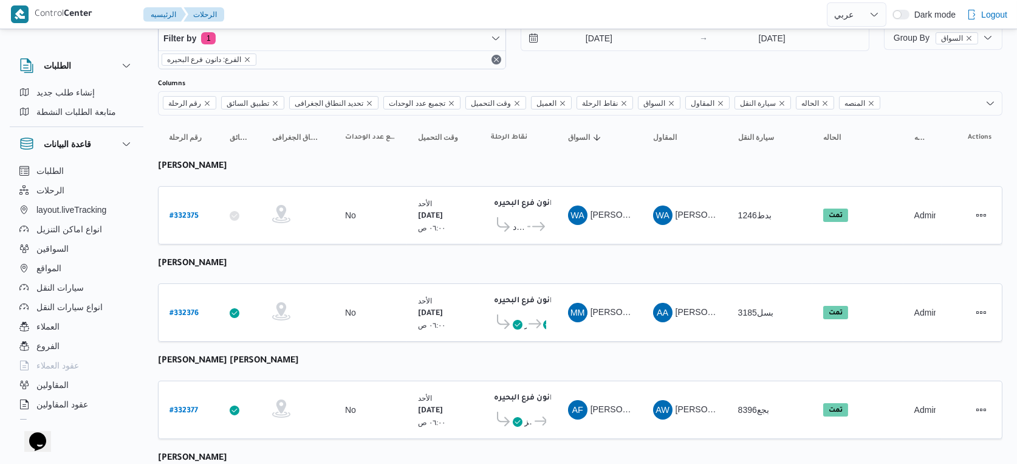
select select "ar"
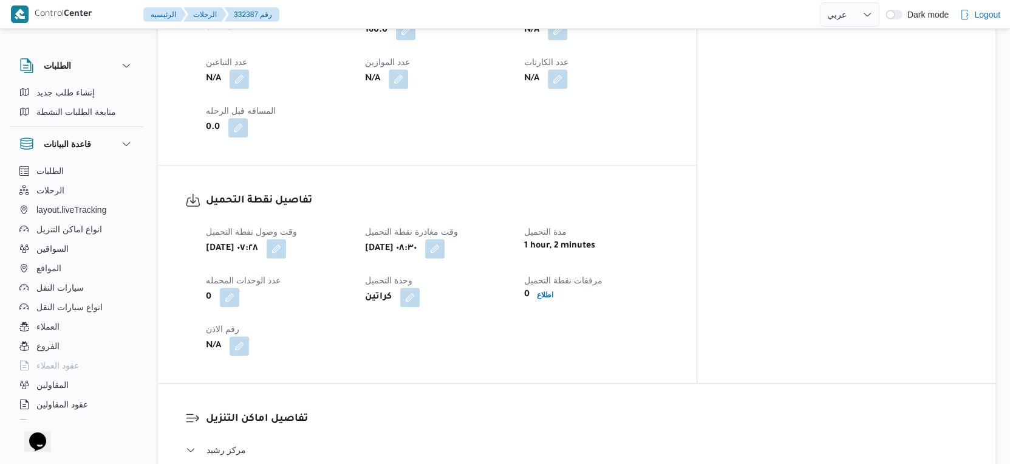
scroll to position [451, 0]
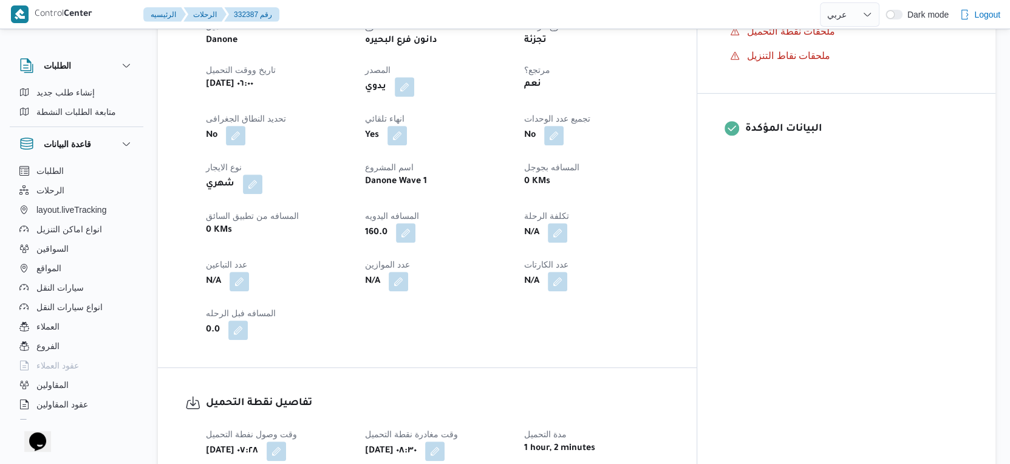
select select "ar"
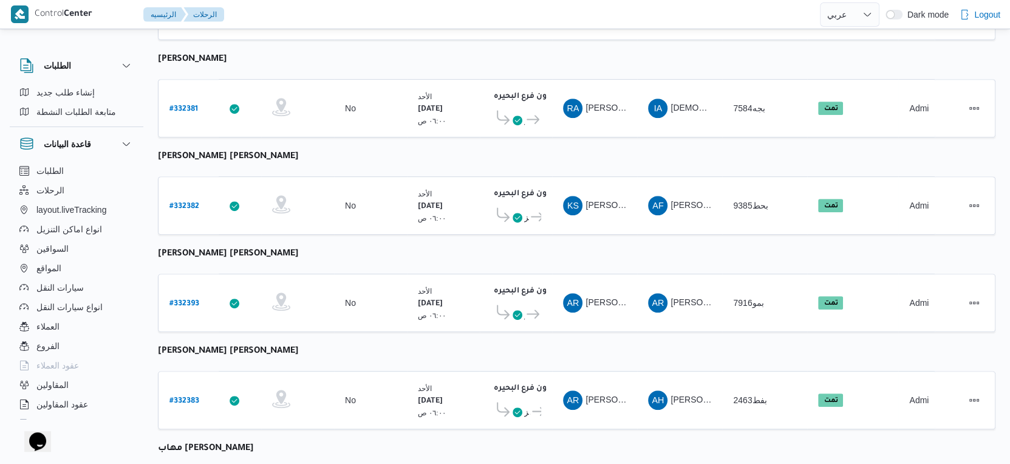
scroll to position [413, 0]
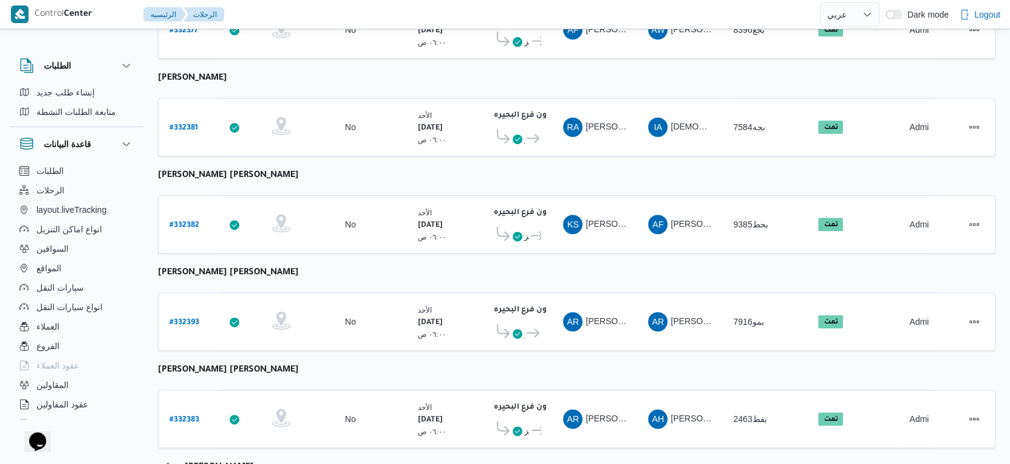
click at [267, 171] on b "[PERSON_NAME] [PERSON_NAME]" at bounding box center [228, 176] width 141 height 10
copy tbody "[PERSON_NAME] [PERSON_NAME] رقم الرحلة"
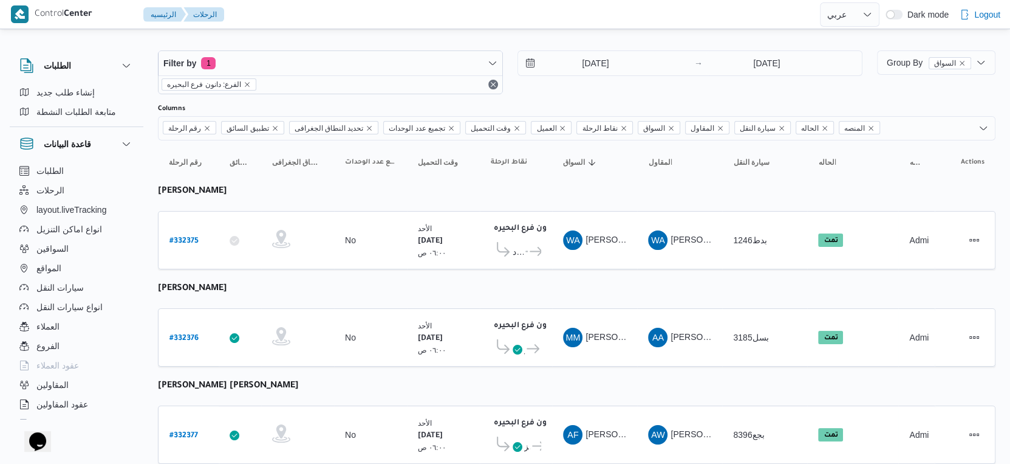
scroll to position [0, 0]
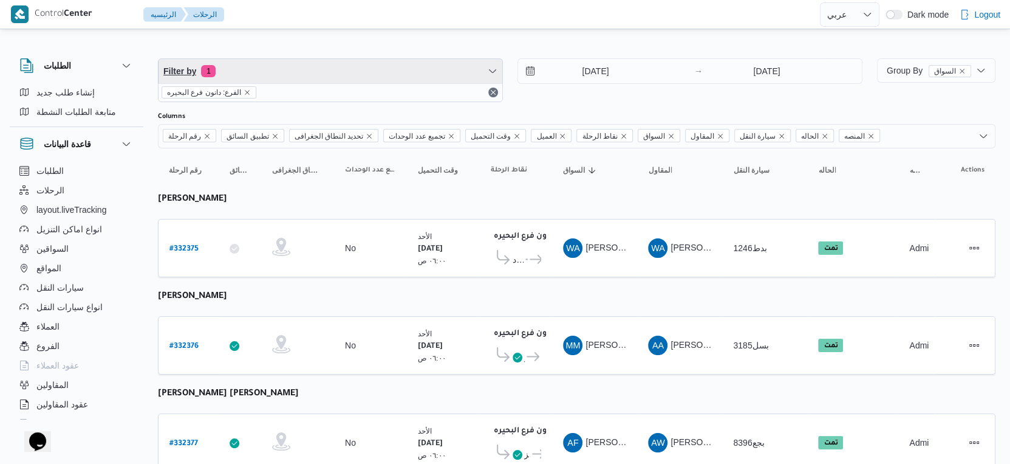
click at [348, 69] on span "Filter by 1" at bounding box center [331, 71] width 344 height 24
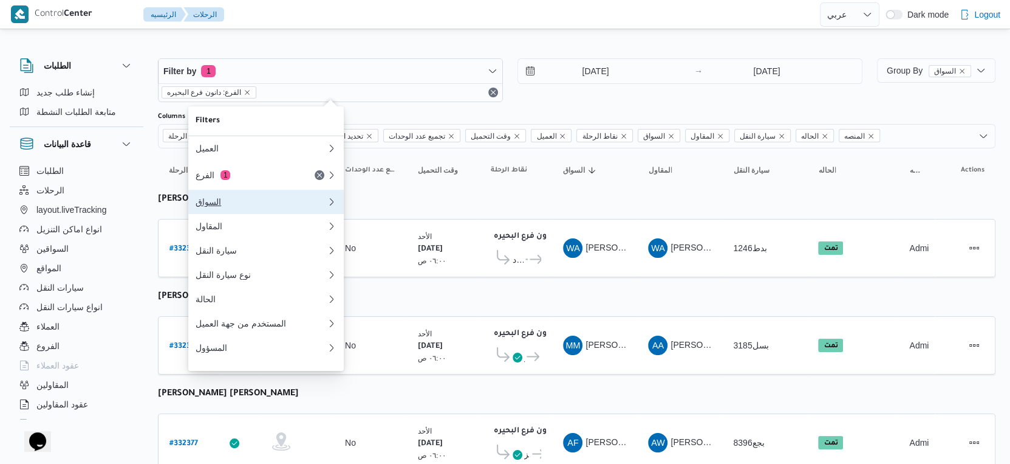
click at [255, 207] on div "السواق" at bounding box center [261, 202] width 131 height 10
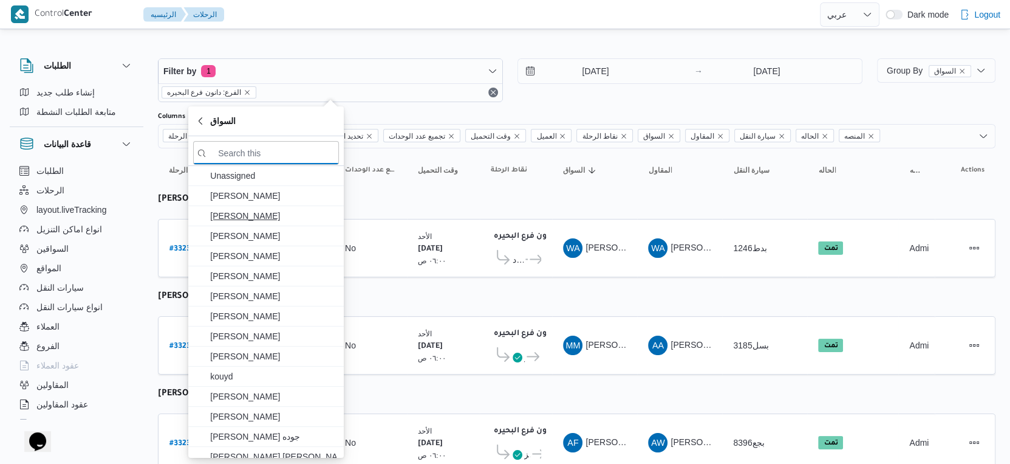
paste input "[PERSON_NAME] [PERSON_NAME]"
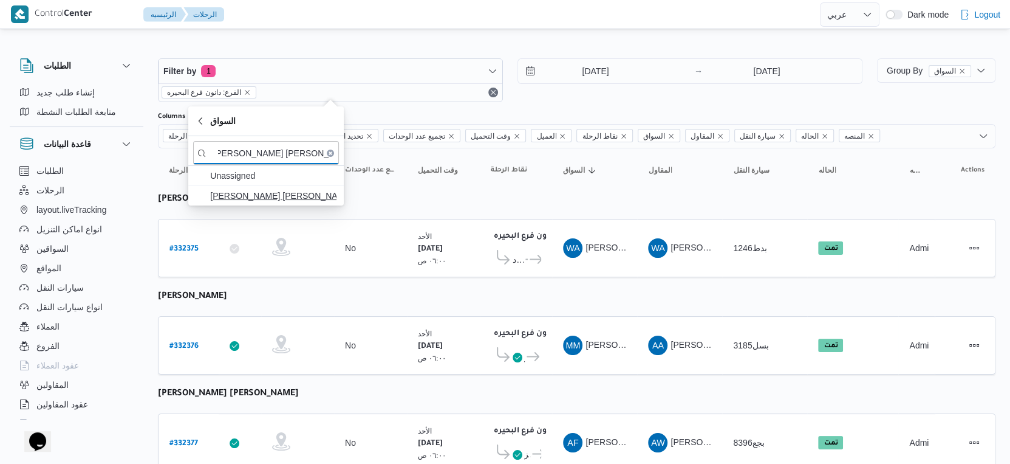
type input "[PERSON_NAME] [PERSON_NAME]"
click at [268, 191] on span "[PERSON_NAME] [PERSON_NAME]" at bounding box center [273, 195] width 126 height 15
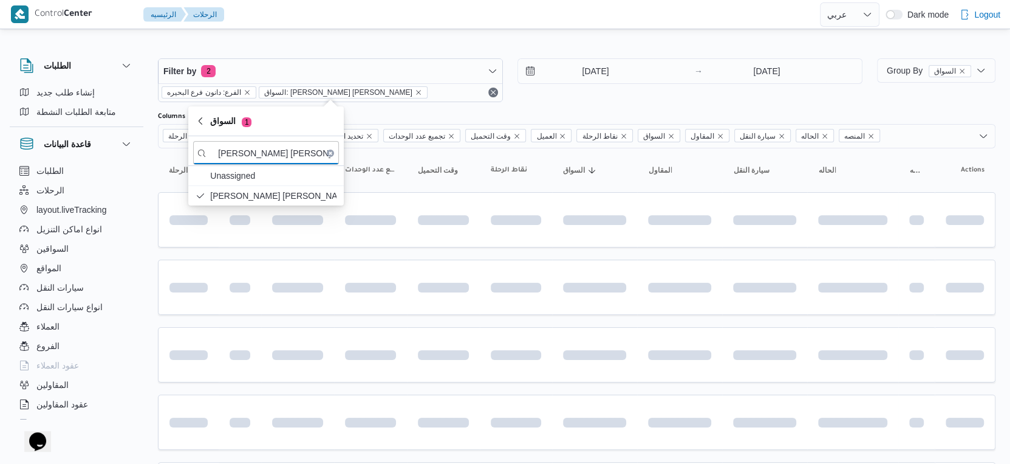
click at [612, 76] on input "[DATE]" at bounding box center [587, 71] width 138 height 24
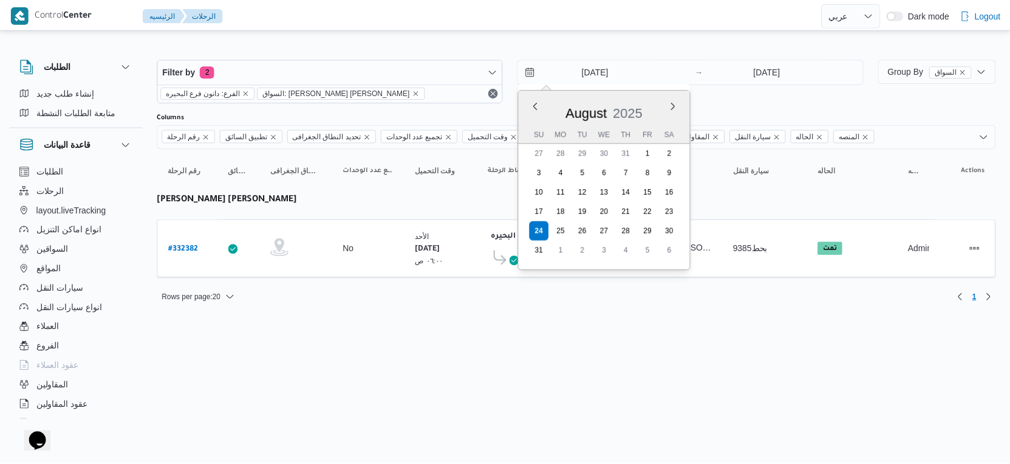
scroll to position [0, 5]
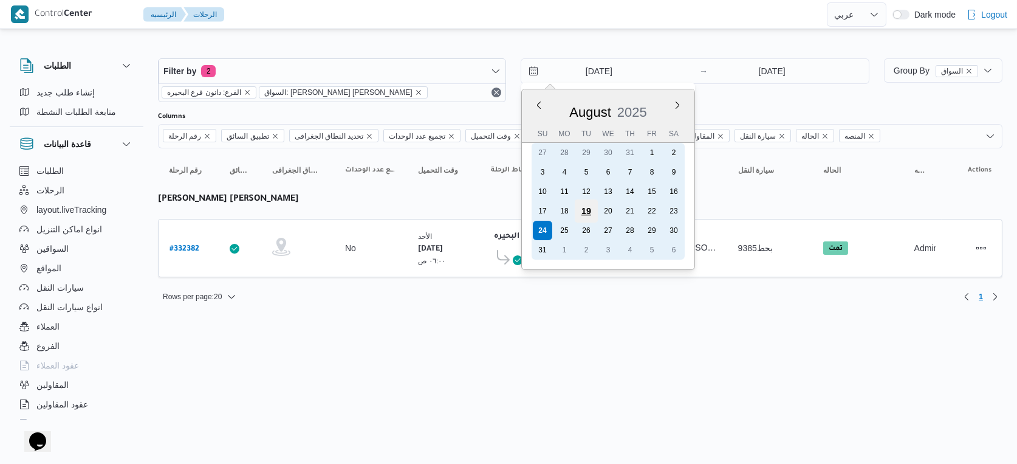
click at [594, 210] on div "19" at bounding box center [586, 210] width 23 height 23
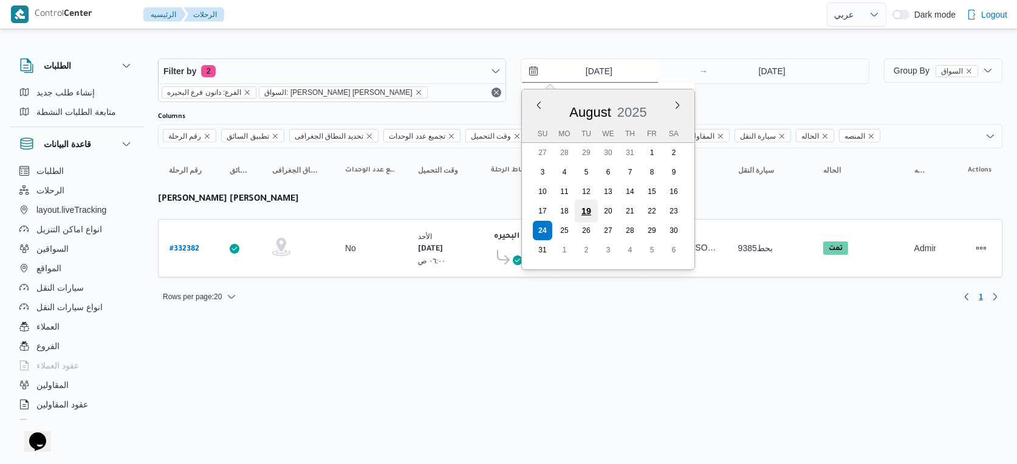
type input "[DATE]"
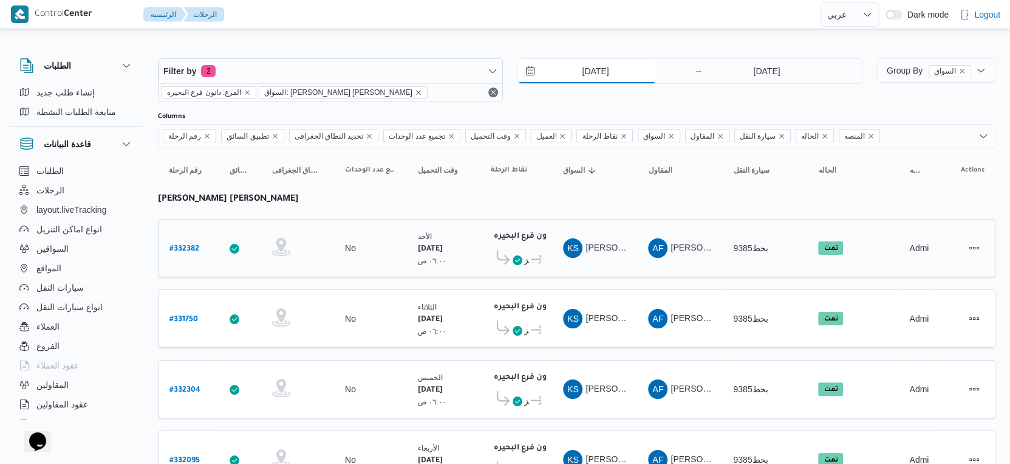
scroll to position [126, 0]
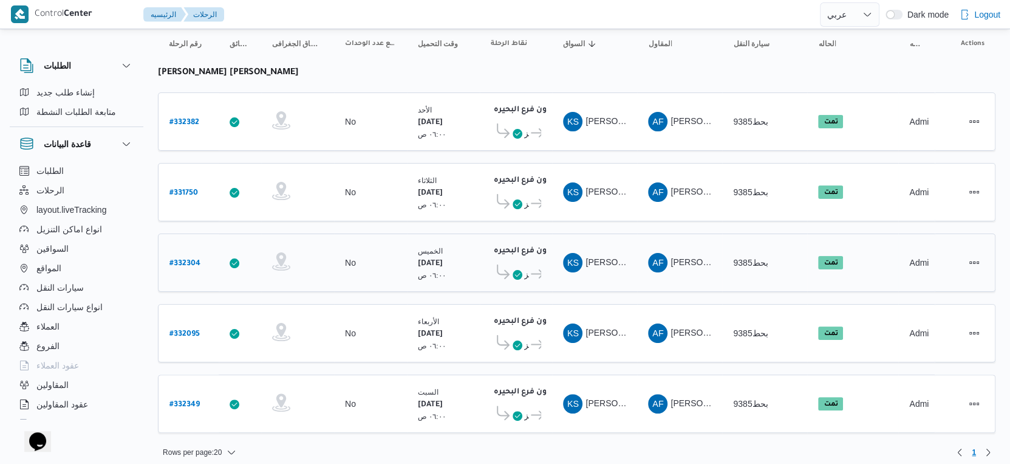
click at [535, 273] on span "دانون فرع البحيره" at bounding box center [535, 274] width 12 height 15
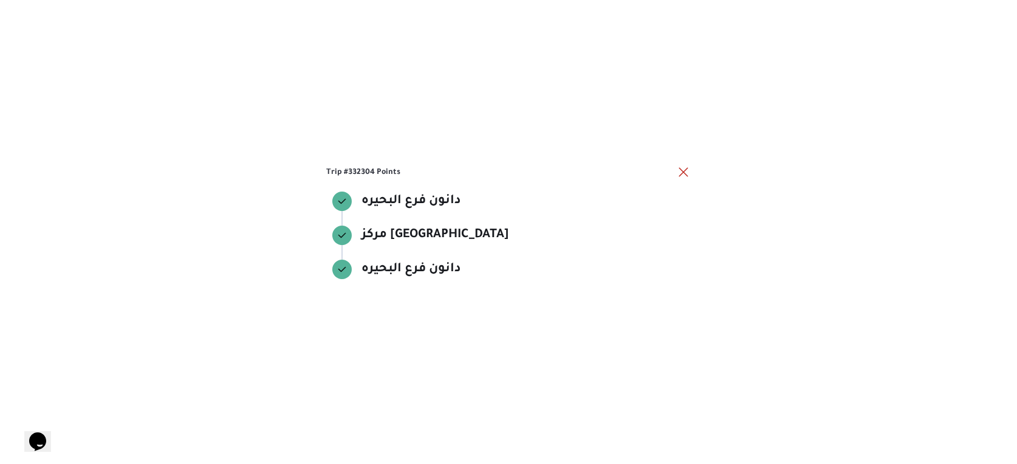
click at [519, 300] on div "Trip #332304 Points [PERSON_NAME] فرع البحيره دانون فرع البحيره مركز دمنهور مرك…" at bounding box center [508, 232] width 1017 height 464
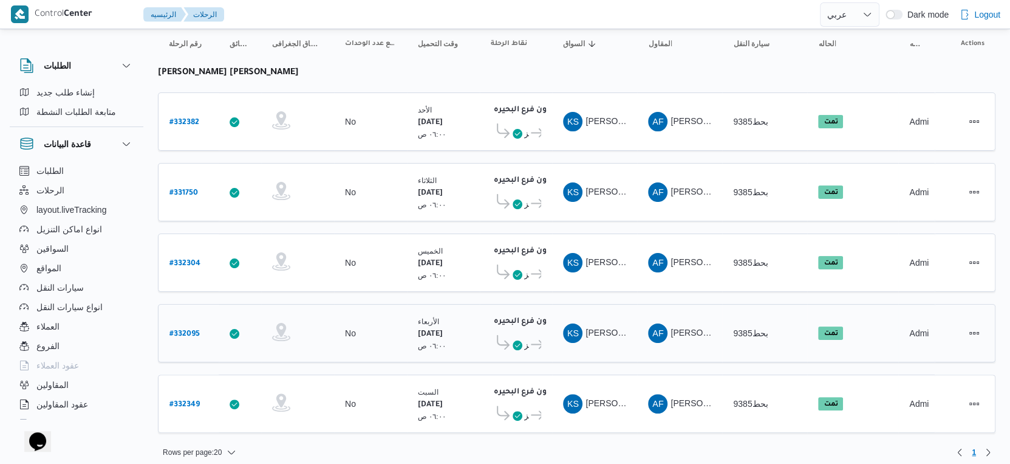
click at [516, 341] on icon at bounding box center [518, 345] width 10 height 10
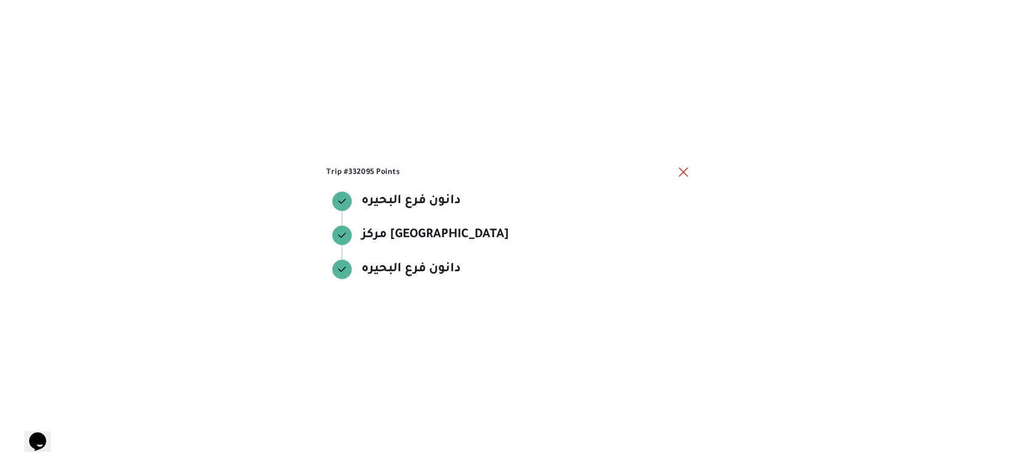
click at [509, 413] on div "Trip #332095 Points دانون فرع البحيره دانون فرع البحيره مركز دمنهور مركز دمنهور…" at bounding box center [508, 232] width 1017 height 464
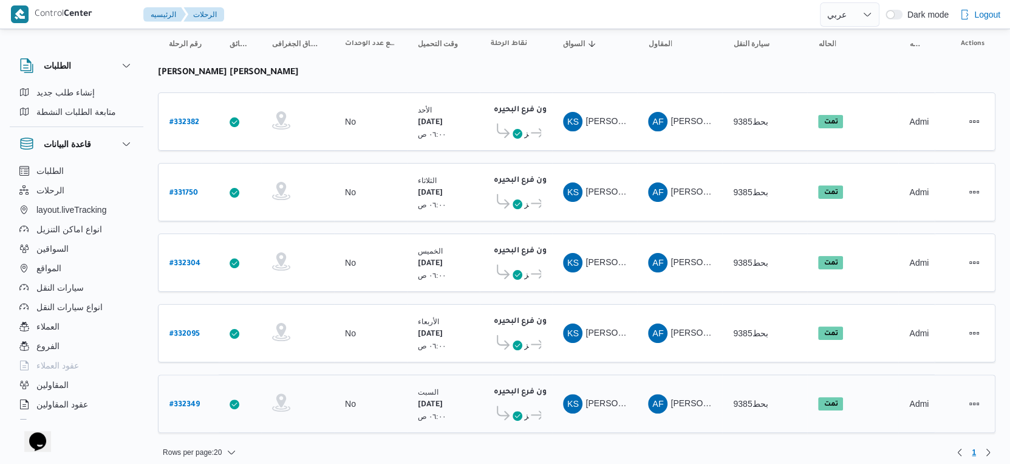
click at [513, 411] on icon at bounding box center [518, 416] width 10 height 10
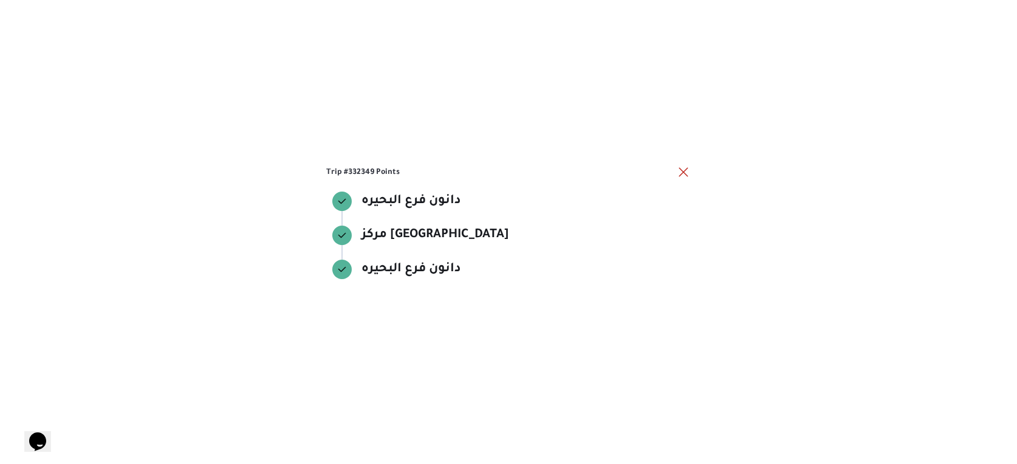
click at [516, 397] on div "Trip #332349 Points دانون فرع البحيره دانون فرع البحيره مركز دمنهور مركز دمنهور…" at bounding box center [508, 232] width 1017 height 464
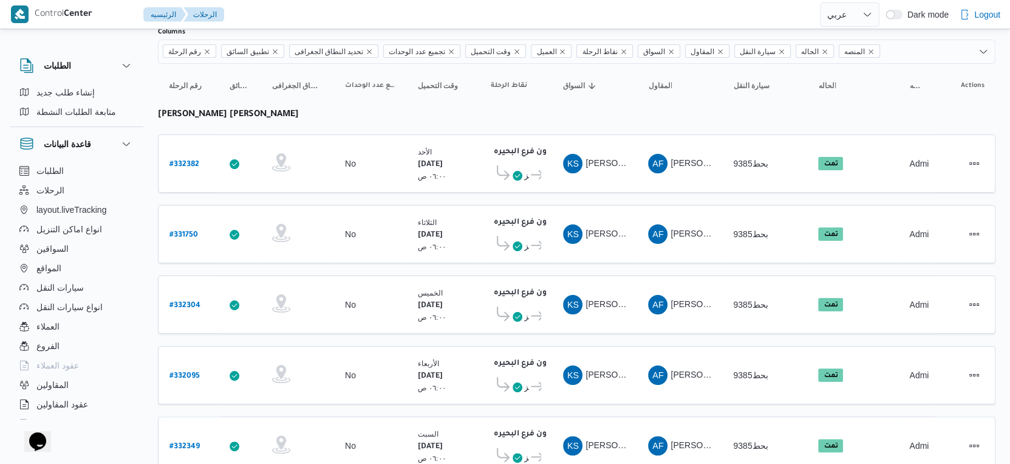
scroll to position [0, 0]
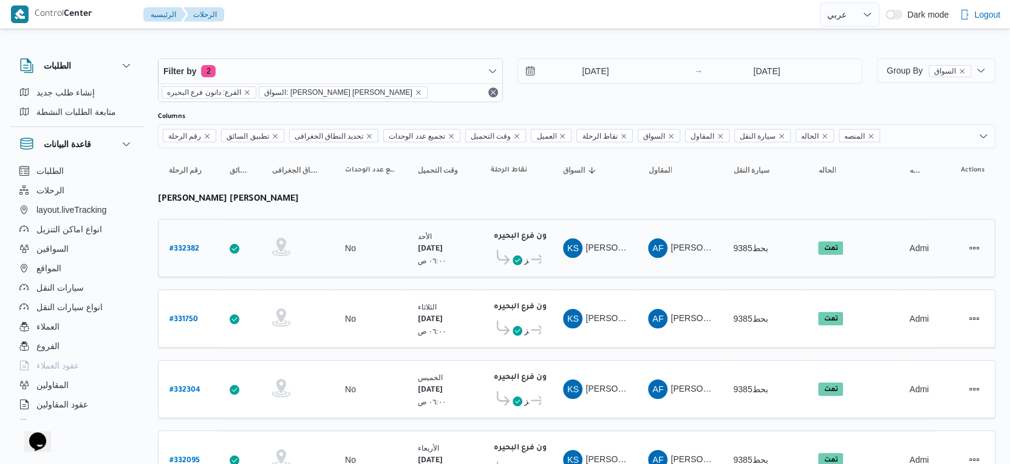
click at [182, 245] on b "# 332382" at bounding box center [185, 249] width 30 height 9
select select "ar"
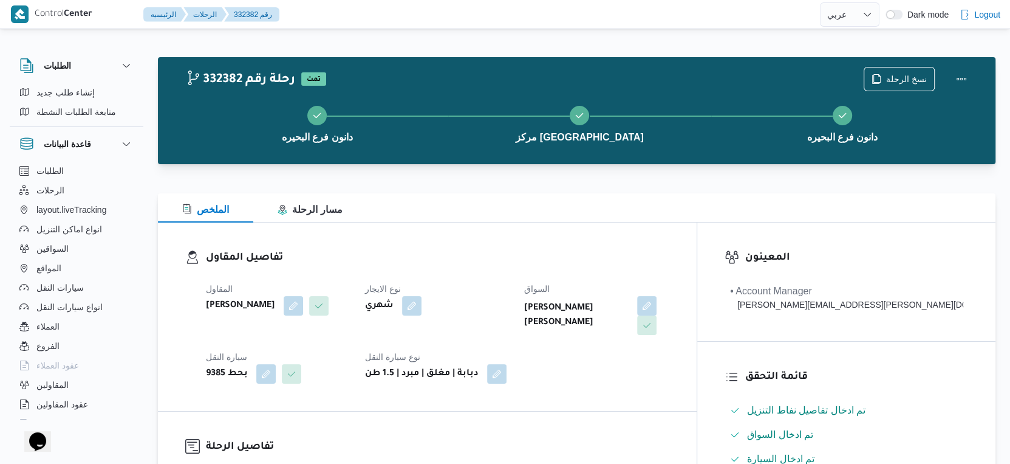
scroll to position [405, 0]
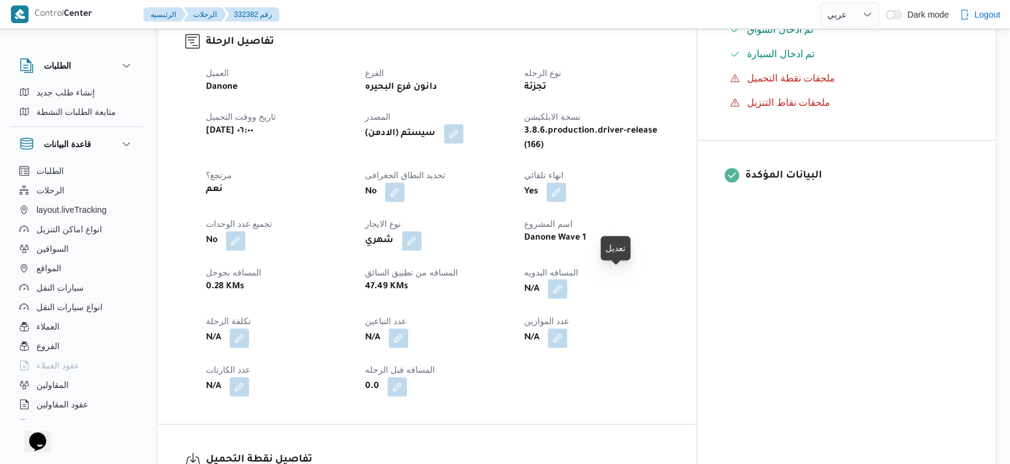
click at [568, 279] on button "button" at bounding box center [557, 288] width 19 height 19
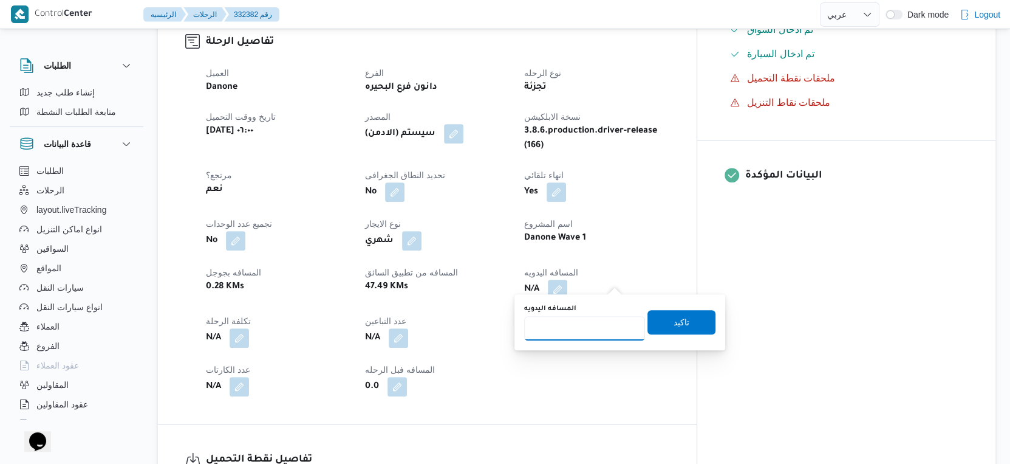
click at [589, 316] on input "المسافه اليدويه" at bounding box center [584, 328] width 121 height 24
type input "46"
click at [674, 323] on span "تاكيد" at bounding box center [682, 321] width 16 height 15
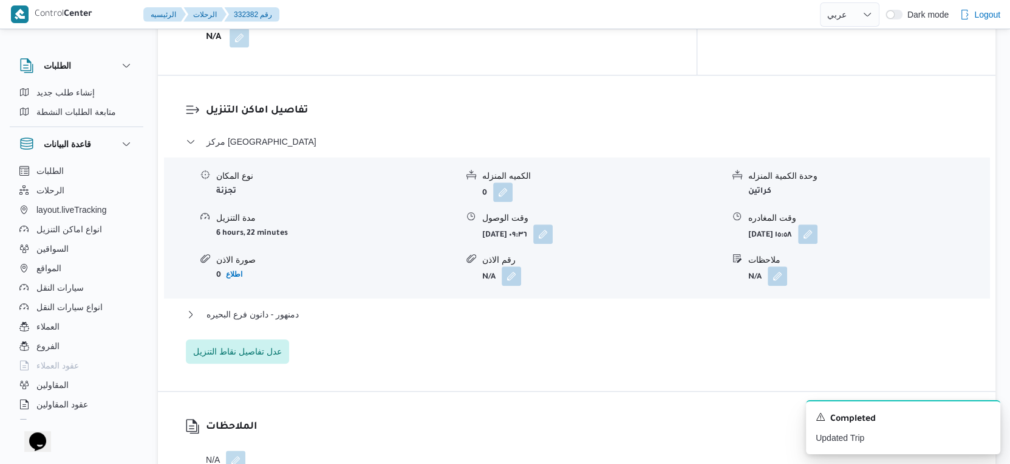
scroll to position [1013, 0]
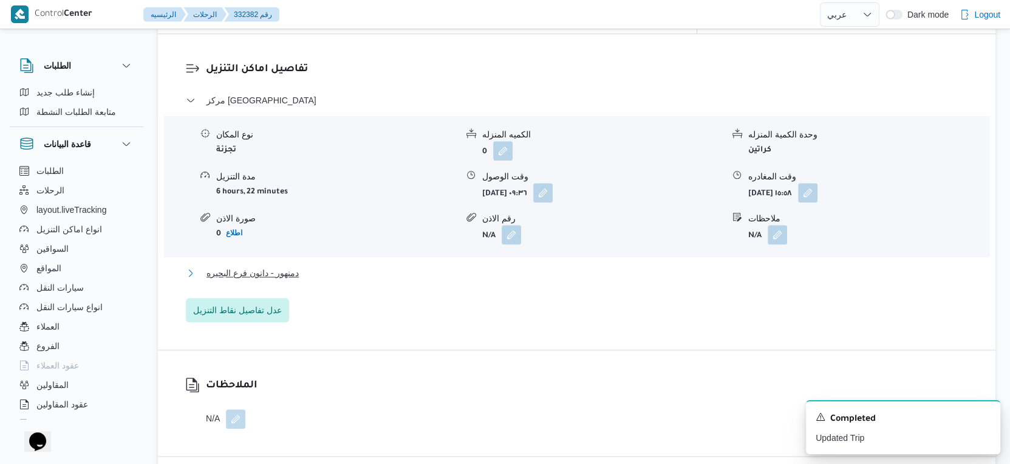
click at [279, 266] on span "دمنهور - دانون فرع البحيره" at bounding box center [253, 273] width 92 height 15
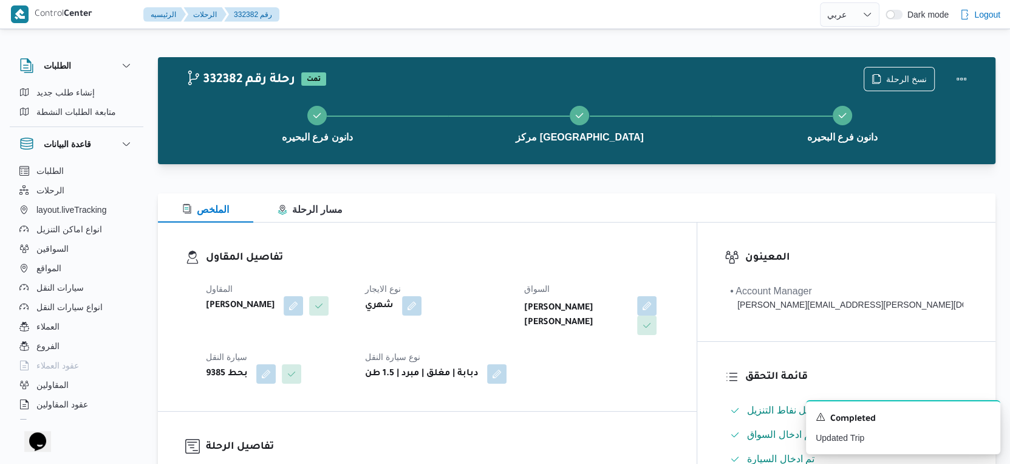
scroll to position [473, 0]
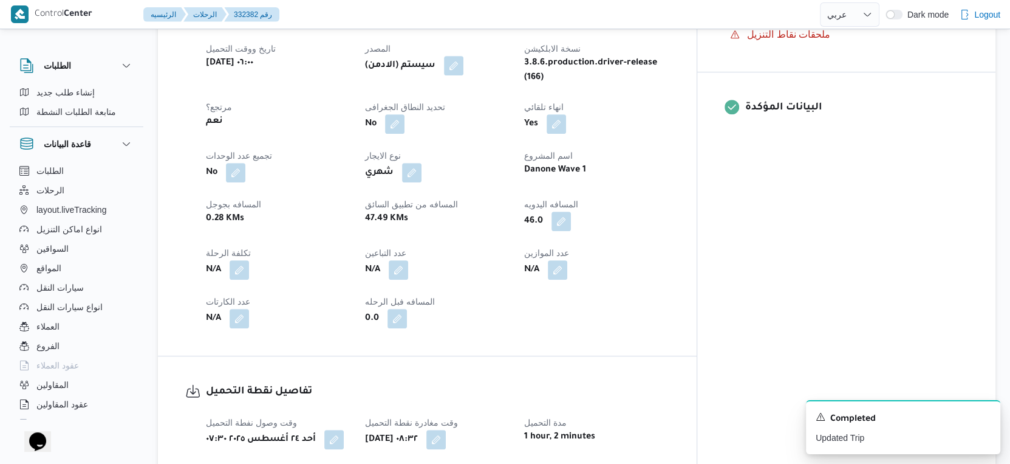
select select "ar"
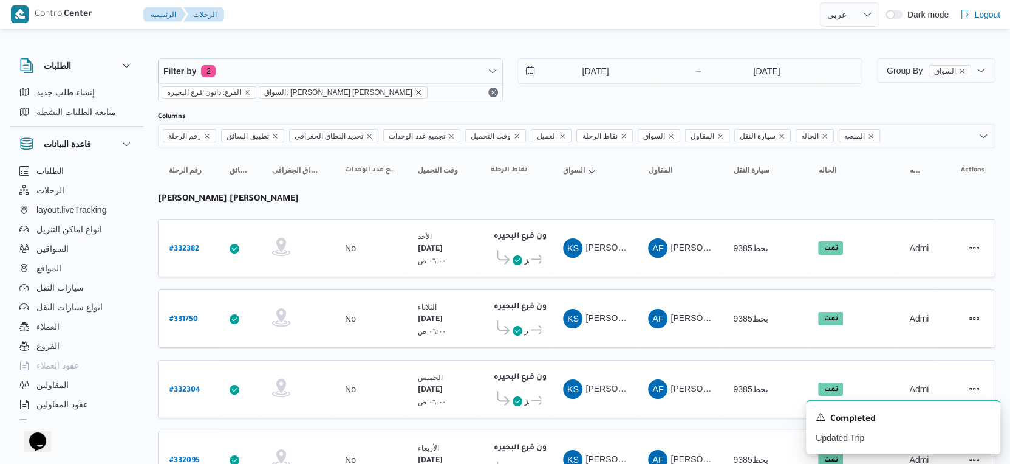
click at [415, 91] on icon "remove selected entity" at bounding box center [418, 92] width 7 height 7
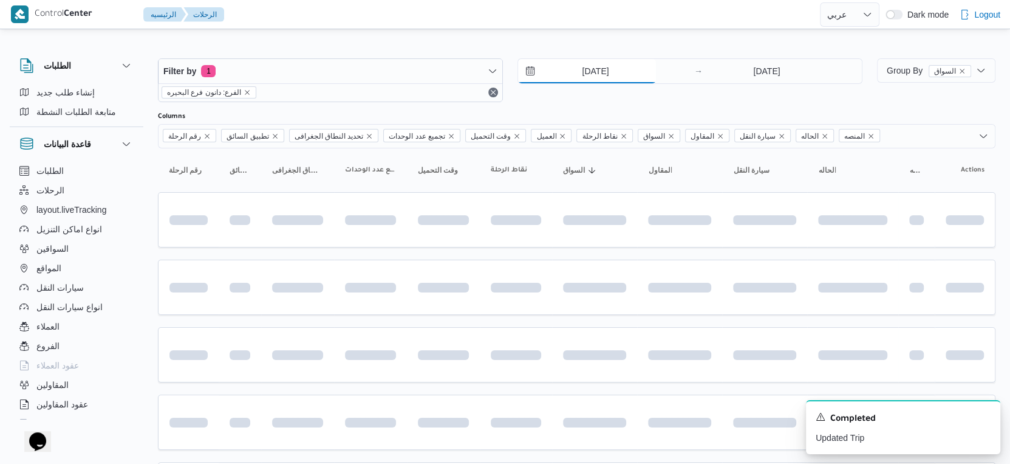
click at [605, 77] on input "[DATE]" at bounding box center [587, 71] width 138 height 24
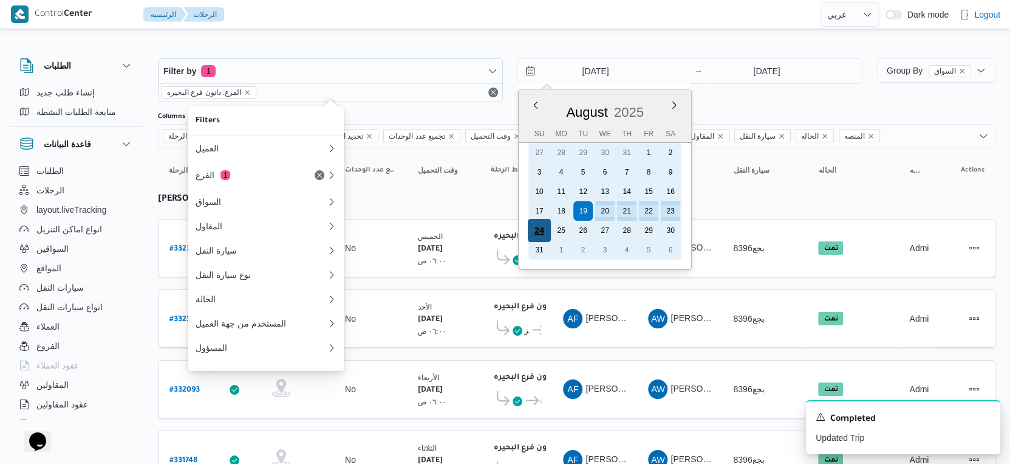
click at [540, 227] on div "24" at bounding box center [539, 230] width 23 height 23
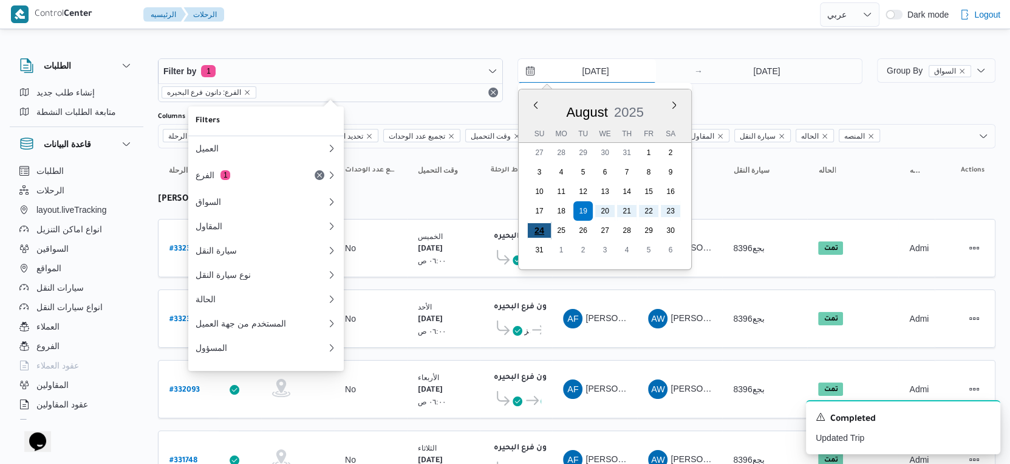
type input "[DATE]"
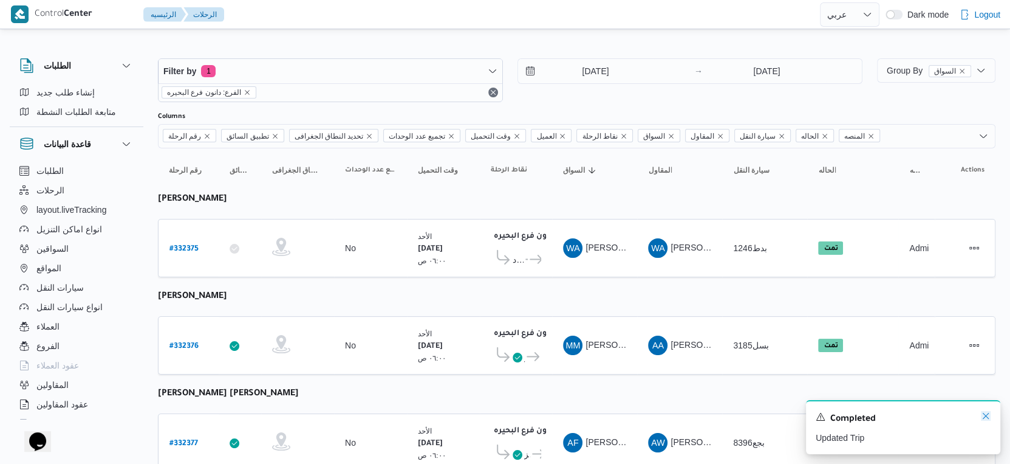
click at [984, 414] on icon "Dismiss toast" at bounding box center [986, 416] width 10 height 10
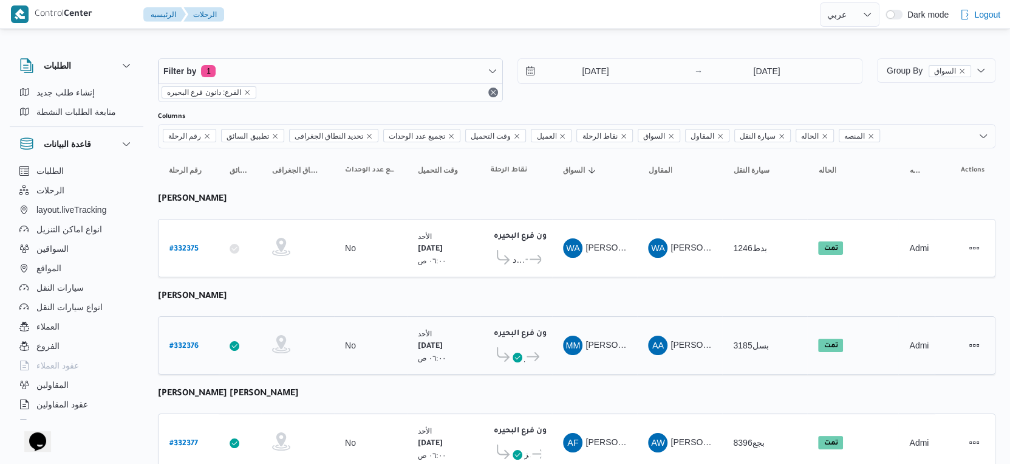
click at [491, 316] on td "نقاط الرحلة دانون فرع البحيره ٠٢:٠٢ م قسم [GEOGRAPHIC_DATA] فرع البحيره" at bounding box center [516, 345] width 72 height 58
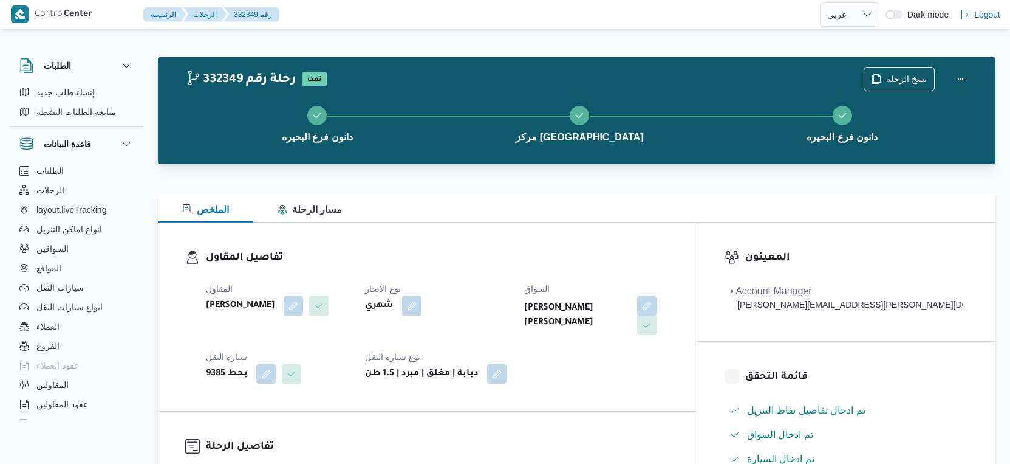
select select "ar"
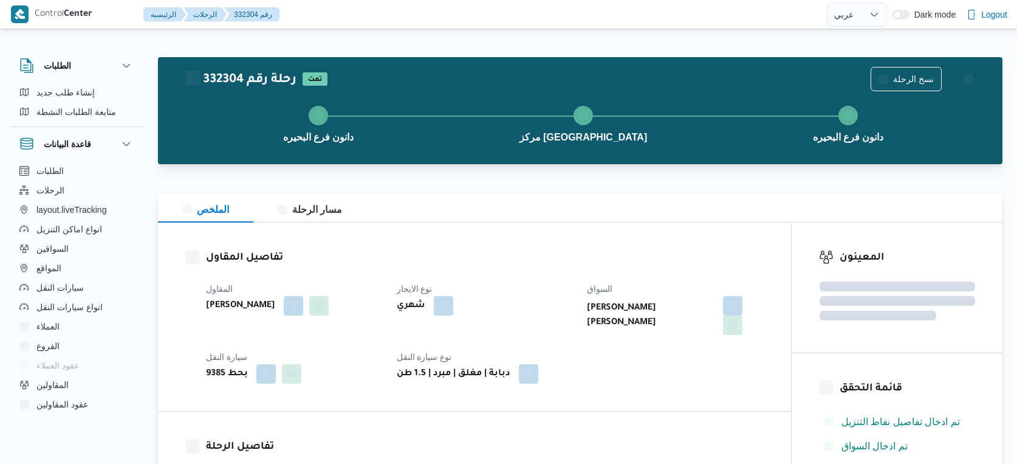
select select "ar"
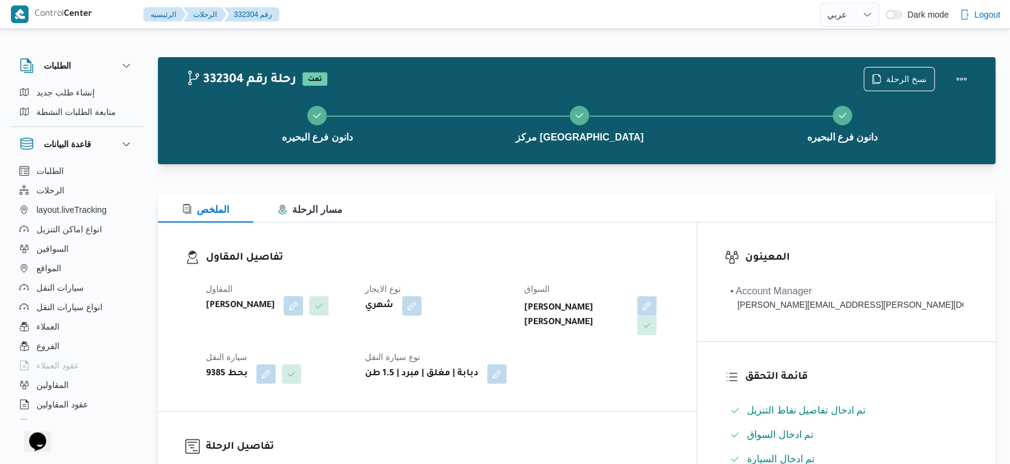
scroll to position [405, 0]
select select "ar"
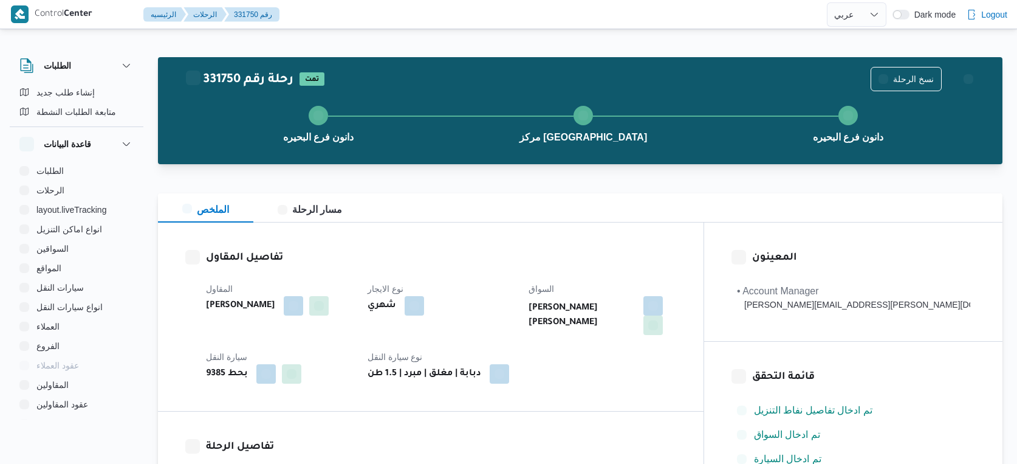
select select "ar"
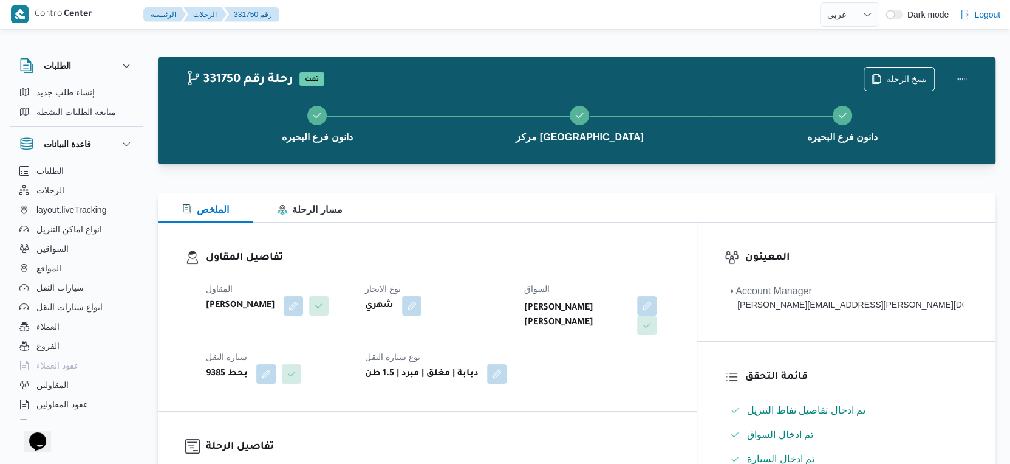
scroll to position [473, 0]
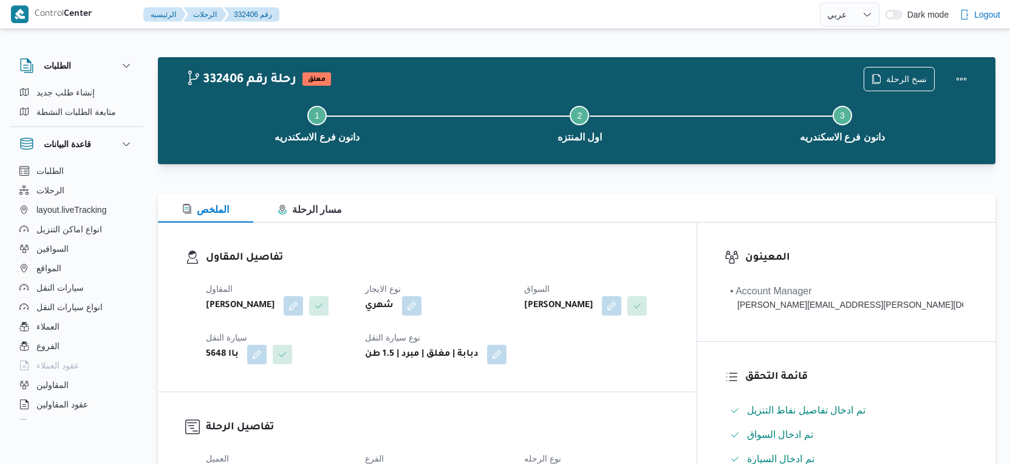
select select "ar"
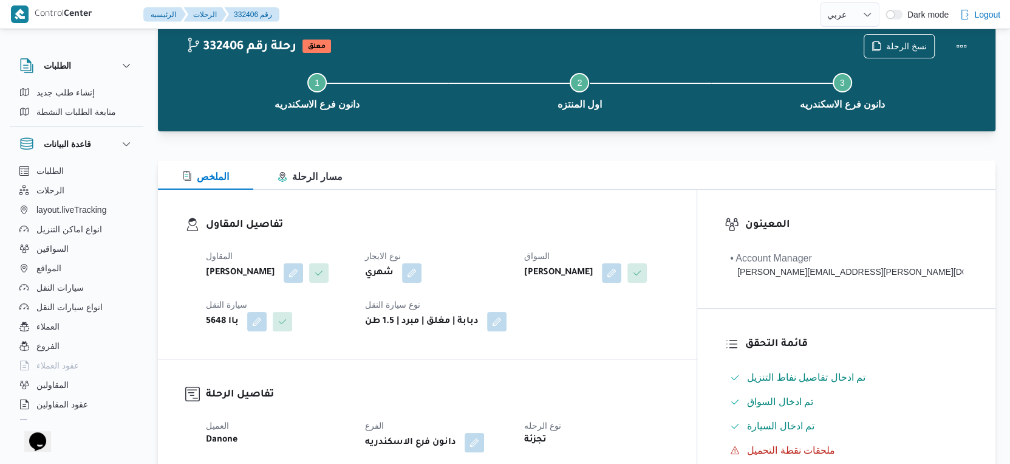
click at [594, 275] on b "[PERSON_NAME]" at bounding box center [558, 273] width 69 height 15
copy div "[PERSON_NAME]"
select select "ar"
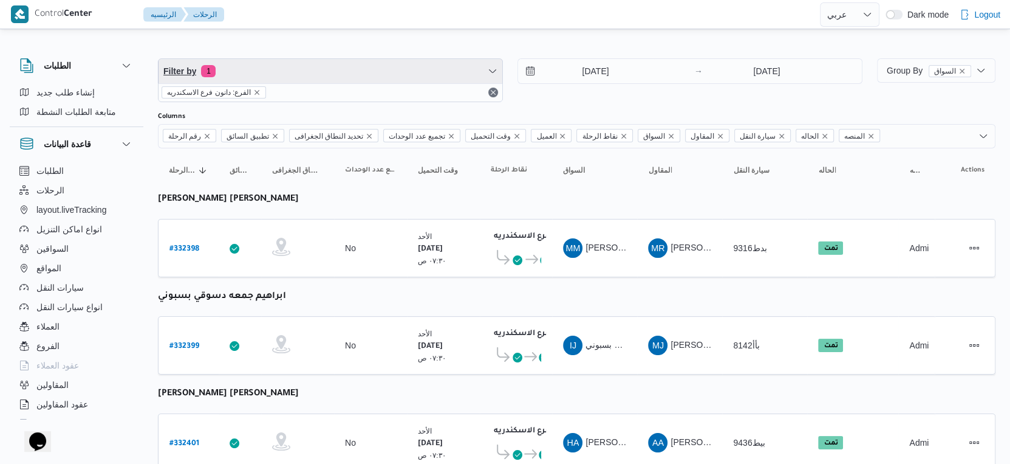
click at [307, 72] on span "Filter by 1" at bounding box center [331, 71] width 344 height 24
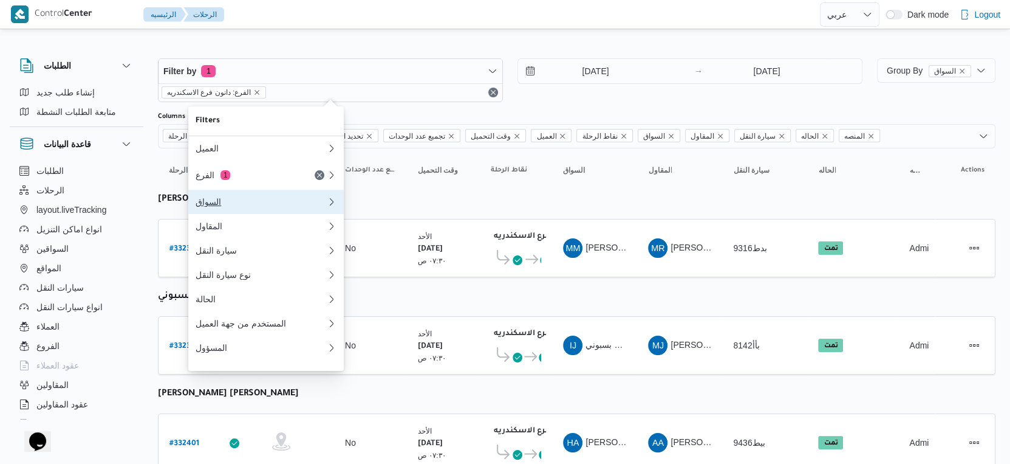
click at [236, 202] on div "السواق" at bounding box center [261, 202] width 131 height 10
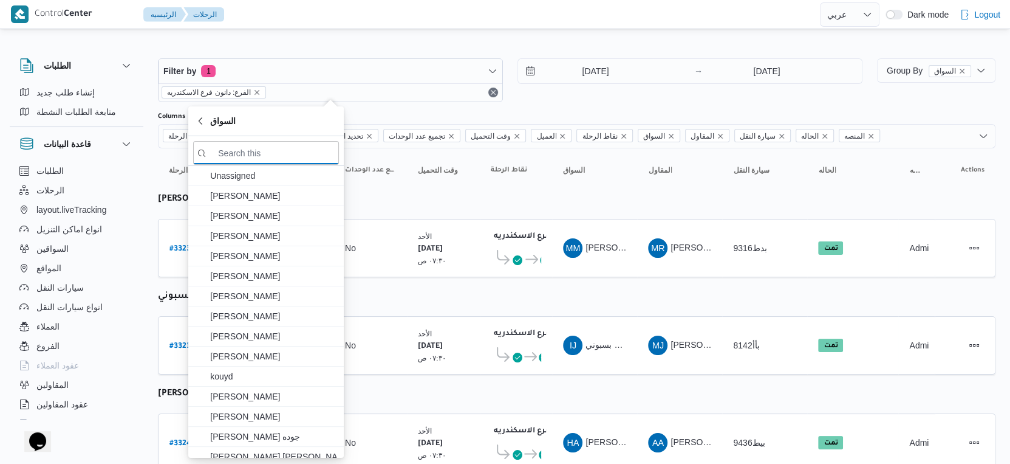
paste input "[PERSON_NAME]"
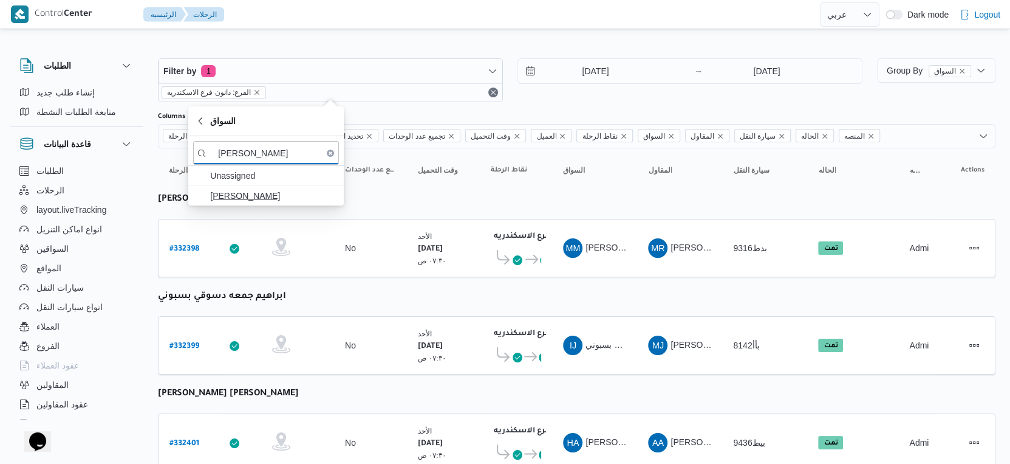
type input "[PERSON_NAME]"
click at [260, 196] on span "[PERSON_NAME]" at bounding box center [273, 195] width 126 height 15
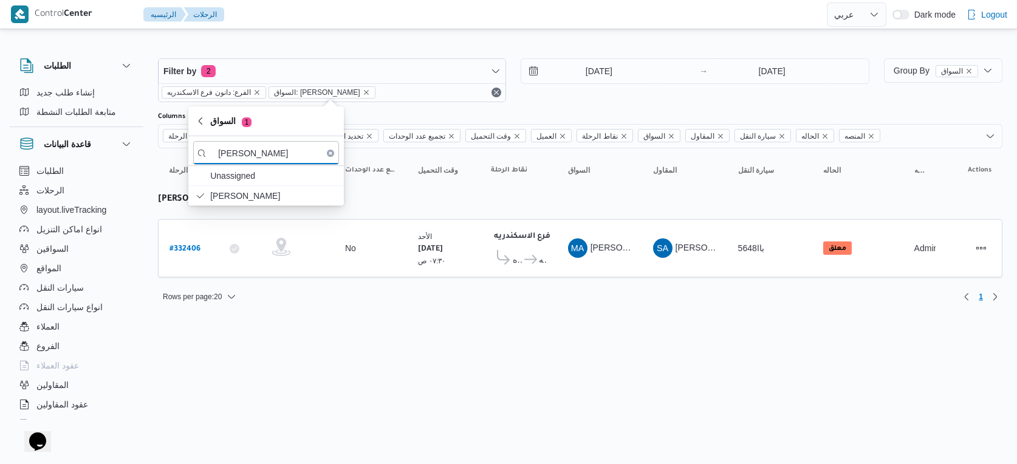
click at [616, 69] on input "[DATE]" at bounding box center [590, 71] width 138 height 24
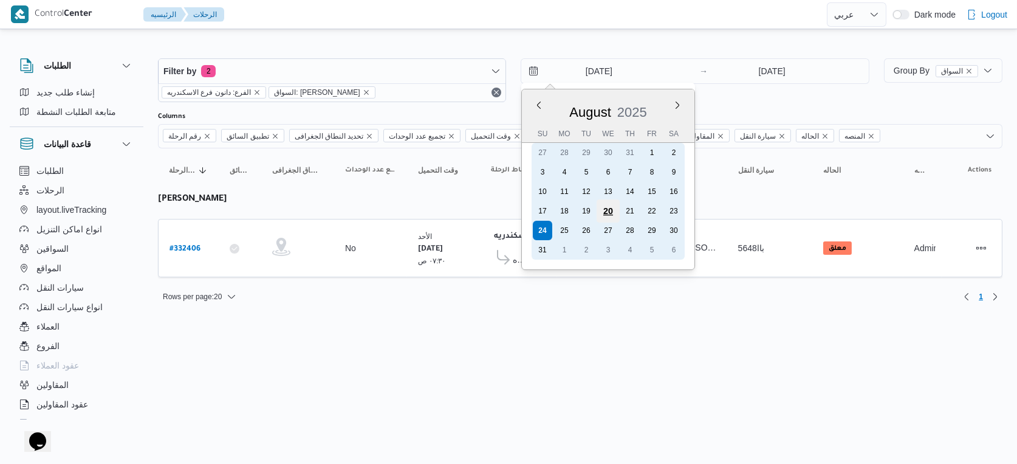
click at [599, 211] on div "20" at bounding box center [608, 210] width 23 height 23
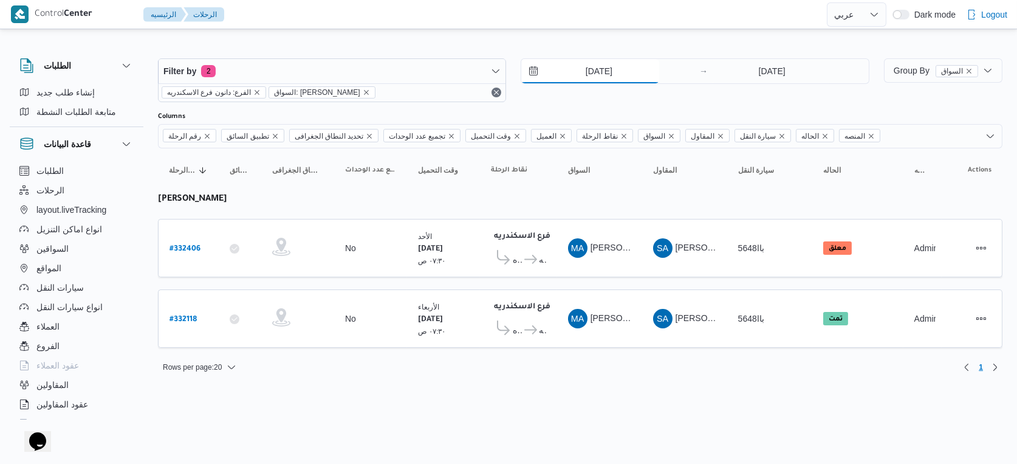
click at [617, 73] on input "20/8/2025" at bounding box center [590, 71] width 138 height 24
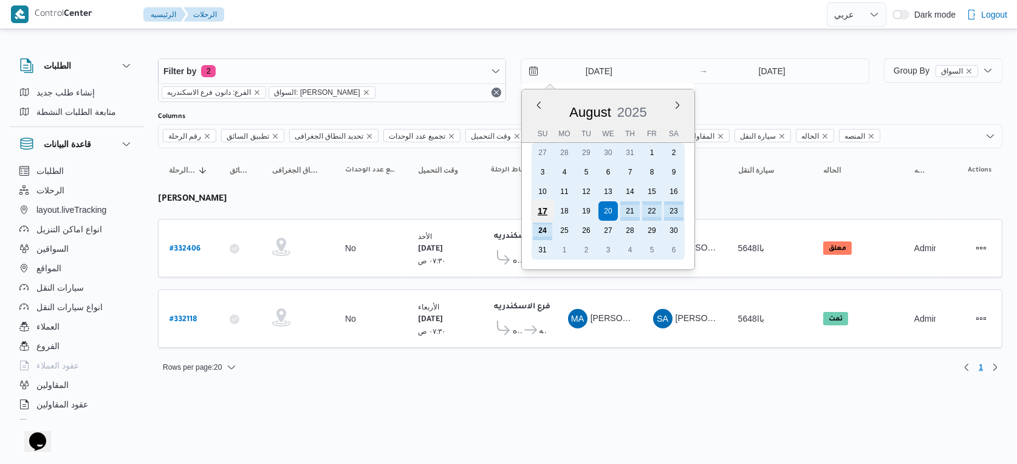
click at [547, 205] on div "17" at bounding box center [542, 210] width 23 height 23
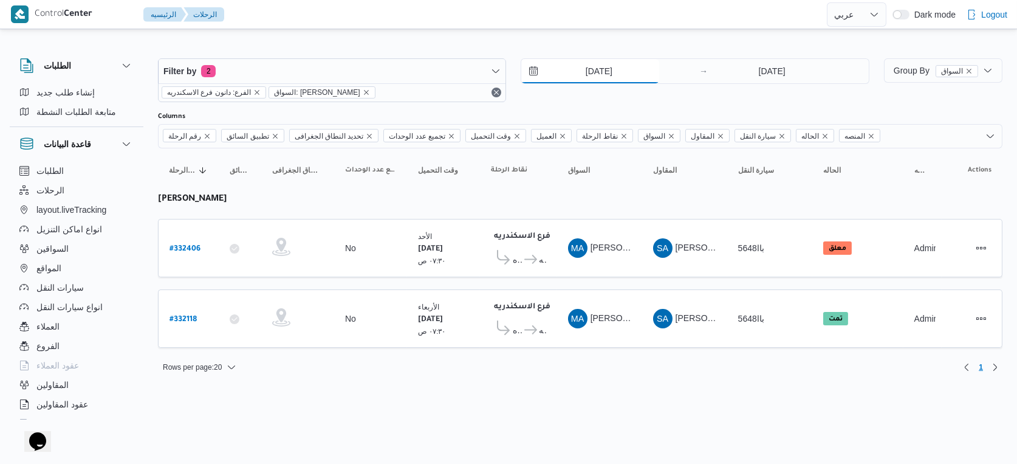
click at [636, 72] on input "17/8/2025" at bounding box center [590, 71] width 138 height 24
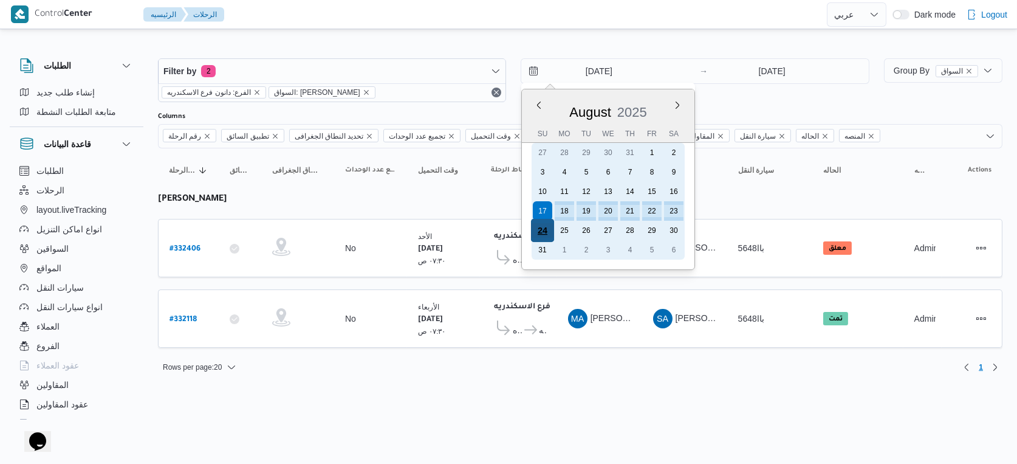
click at [540, 225] on div "24" at bounding box center [542, 230] width 23 height 23
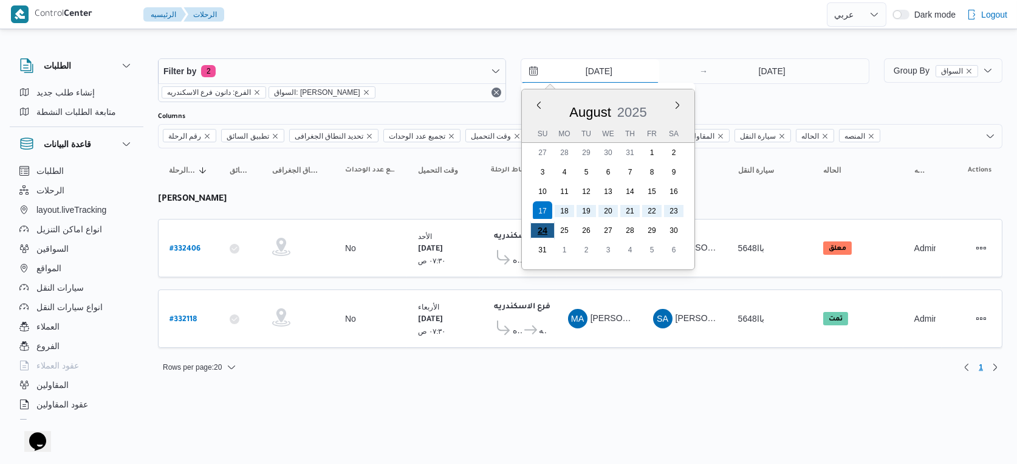
type input "[DATE]"
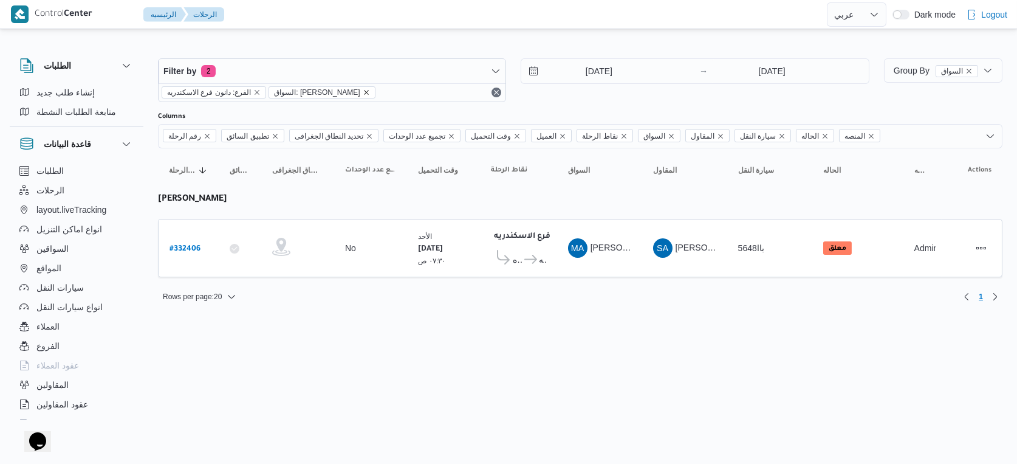
click at [370, 92] on icon "remove selected entity" at bounding box center [366, 92] width 7 height 7
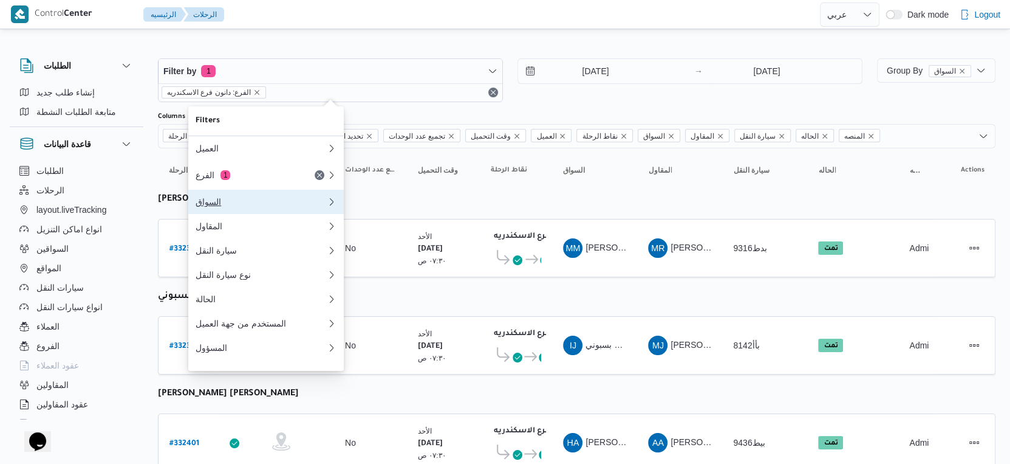
click at [259, 206] on div "السواق" at bounding box center [259, 202] width 126 height 10
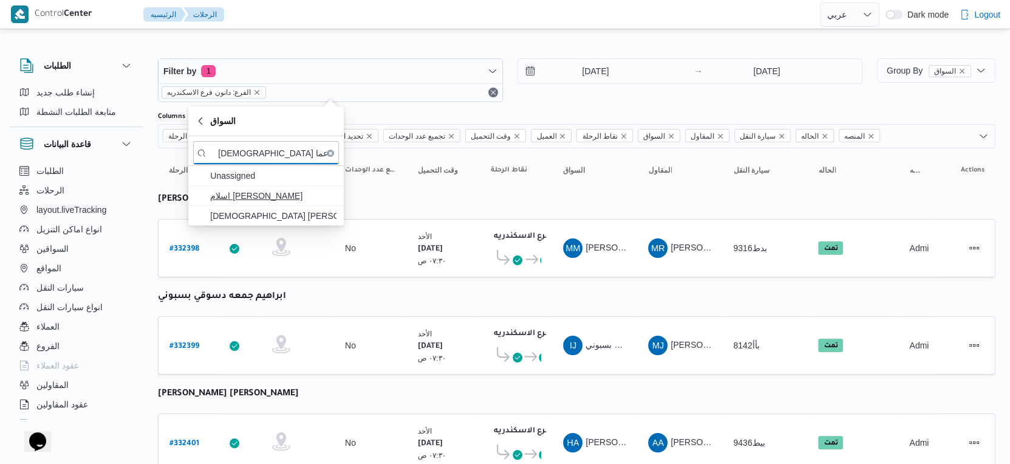
type input "اسلام عما"
click at [279, 202] on span "اسلام عماد عثمان عفيفي" at bounding box center [273, 195] width 126 height 15
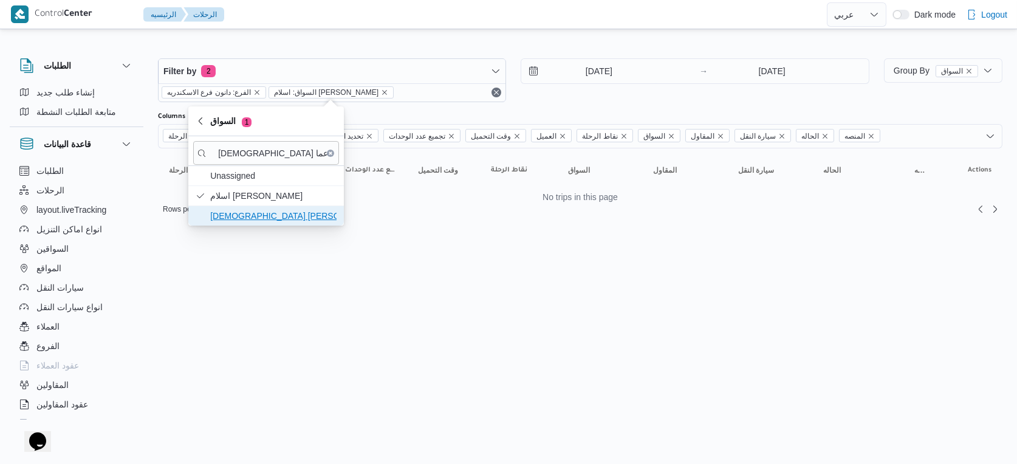
click at [285, 216] on span "[DEMOGRAPHIC_DATA] [PERSON_NAME]" at bounding box center [273, 215] width 126 height 15
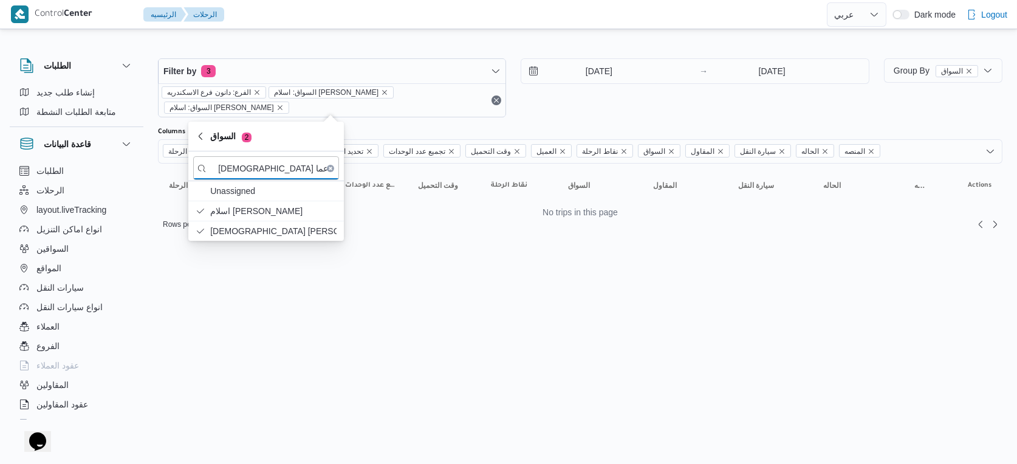
click at [625, 74] on input "[DATE]" at bounding box center [590, 71] width 138 height 24
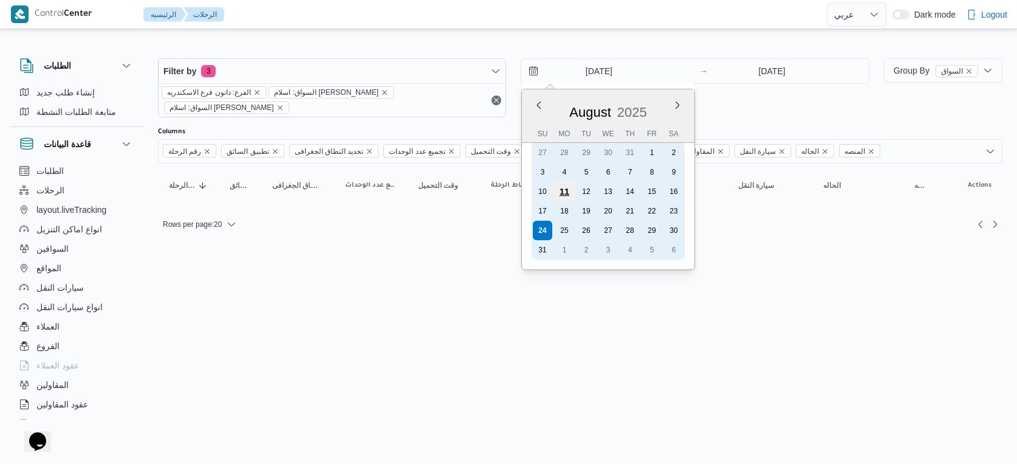
click at [571, 190] on div "11" at bounding box center [564, 191] width 23 height 23
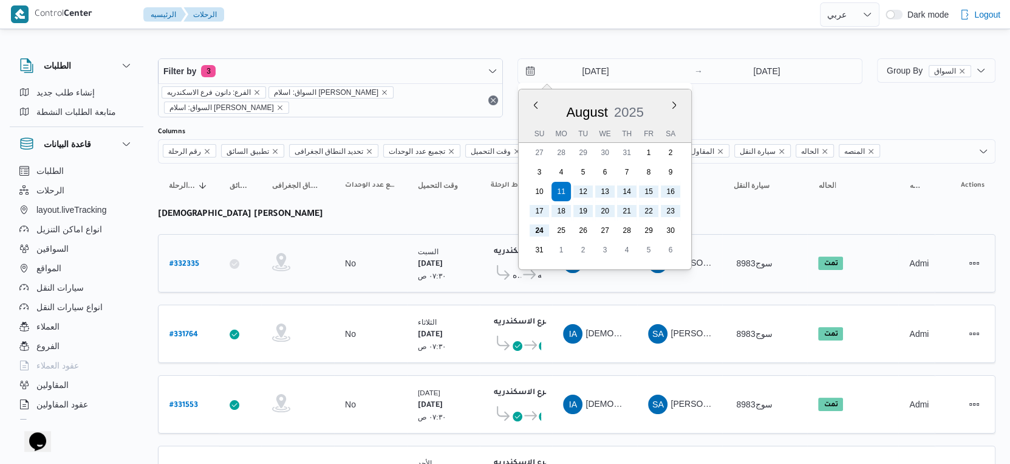
click at [391, 256] on div "No" at bounding box center [370, 263] width 61 height 21
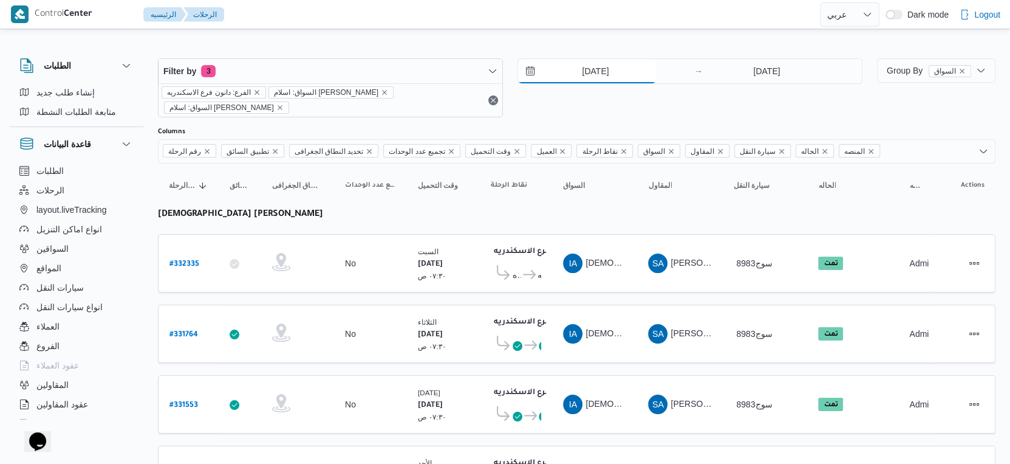
click at [610, 70] on input "11/8/2025" at bounding box center [587, 71] width 138 height 24
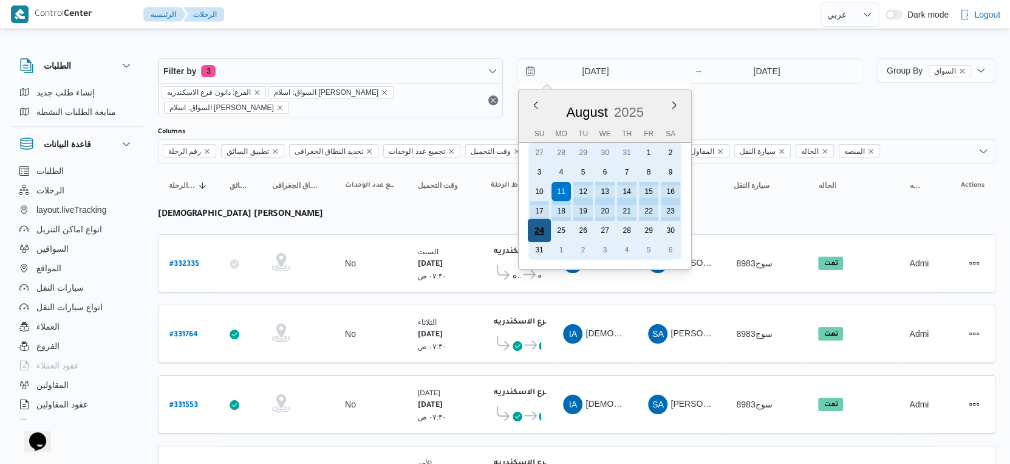
click at [543, 230] on div "24" at bounding box center [539, 230] width 23 height 23
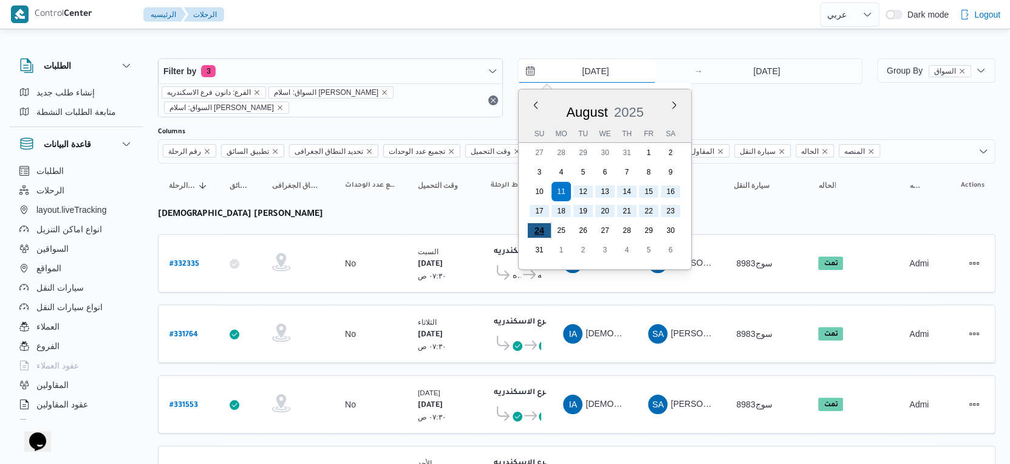
type input "[DATE]"
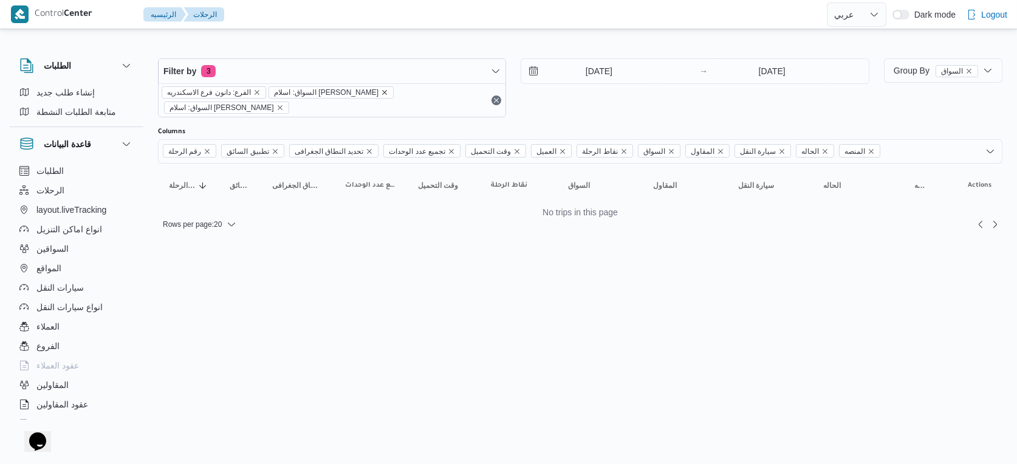
click at [381, 89] on icon "remove selected entity" at bounding box center [384, 92] width 7 height 7
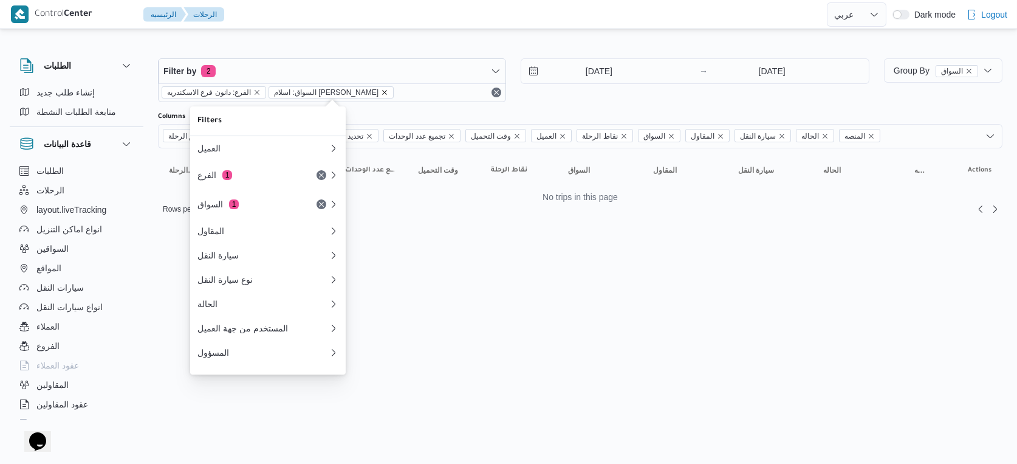
click at [383, 91] on icon "remove selected entity" at bounding box center [384, 92] width 5 height 5
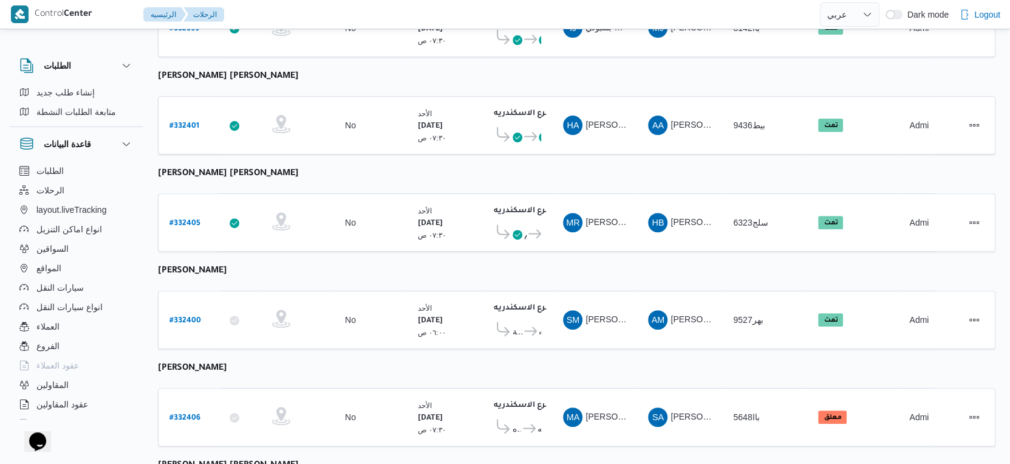
scroll to position [473, 0]
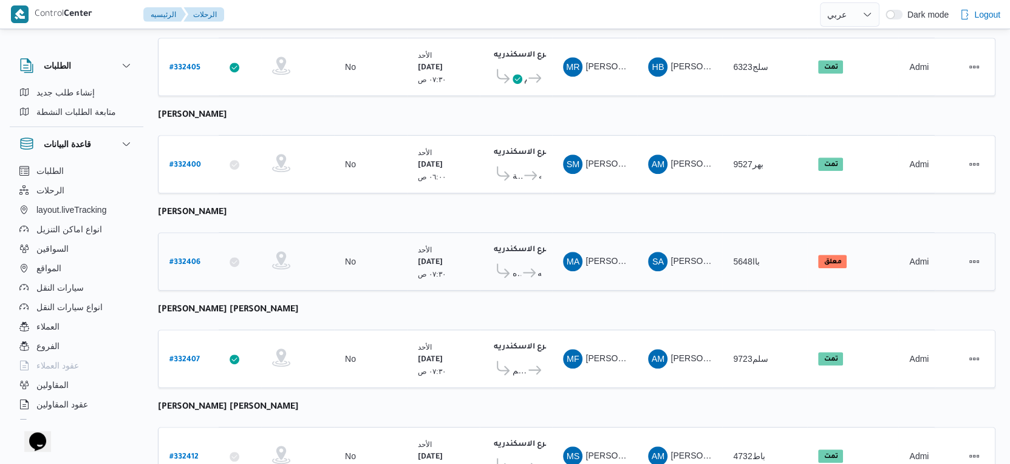
click at [180, 258] on b "# 332406" at bounding box center [185, 262] width 31 height 9
select select "ar"
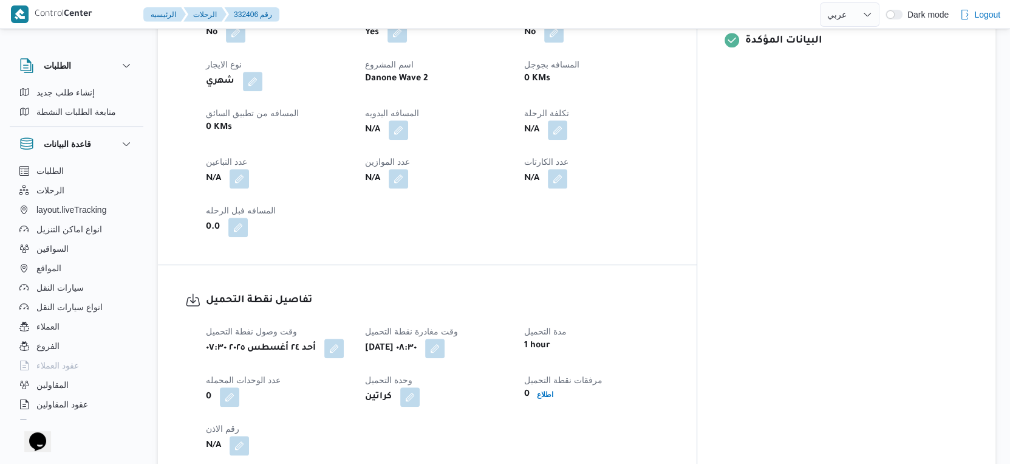
scroll to position [810, 0]
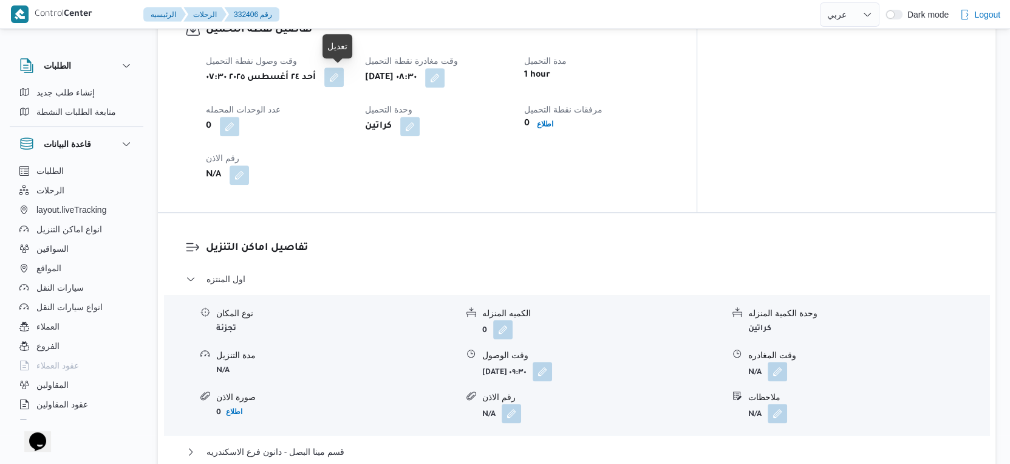
click at [338, 79] on button "button" at bounding box center [333, 76] width 19 height 19
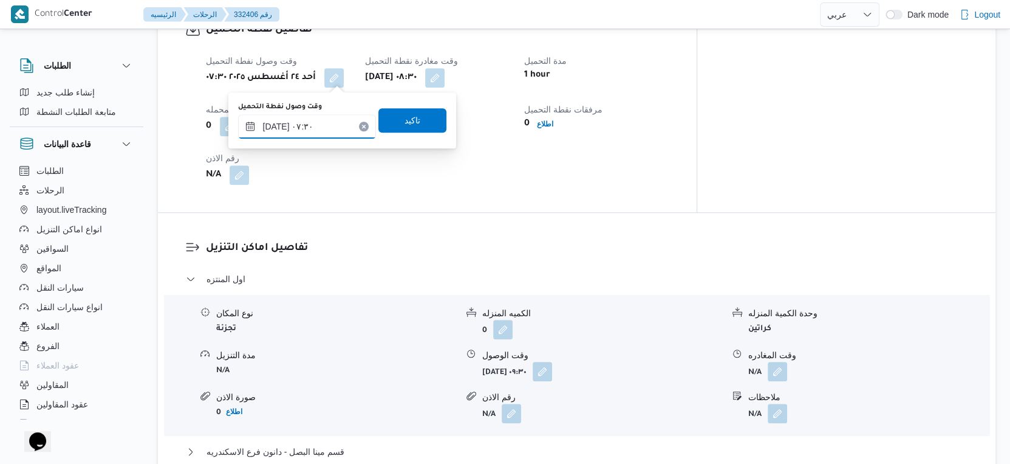
click at [275, 123] on input "٢٤/٠٨/٢٠٢٥ ٠٧:٣٠" at bounding box center [307, 126] width 138 height 24
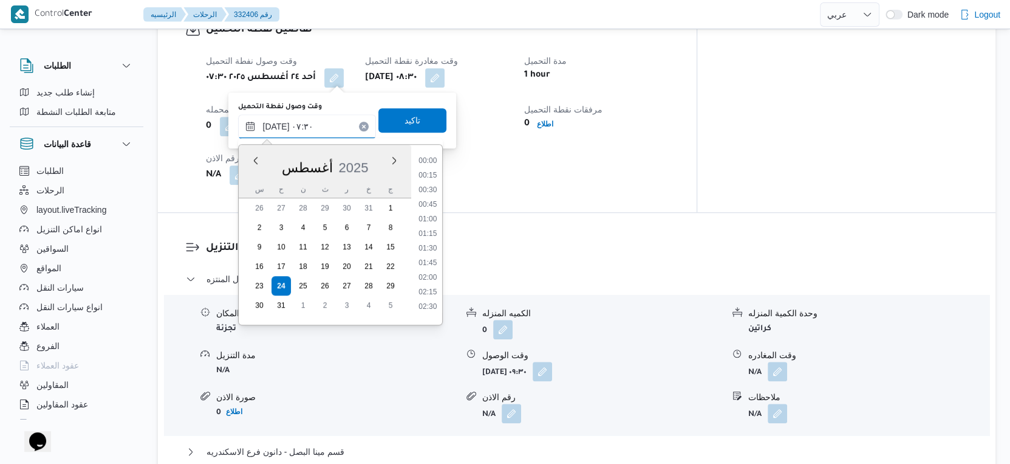
scroll to position [354, 0]
type input "٢٤/٠٨/٢٠٢٥ ٠٧:٣٢"
click at [405, 114] on span "تاكيد" at bounding box center [413, 119] width 16 height 15
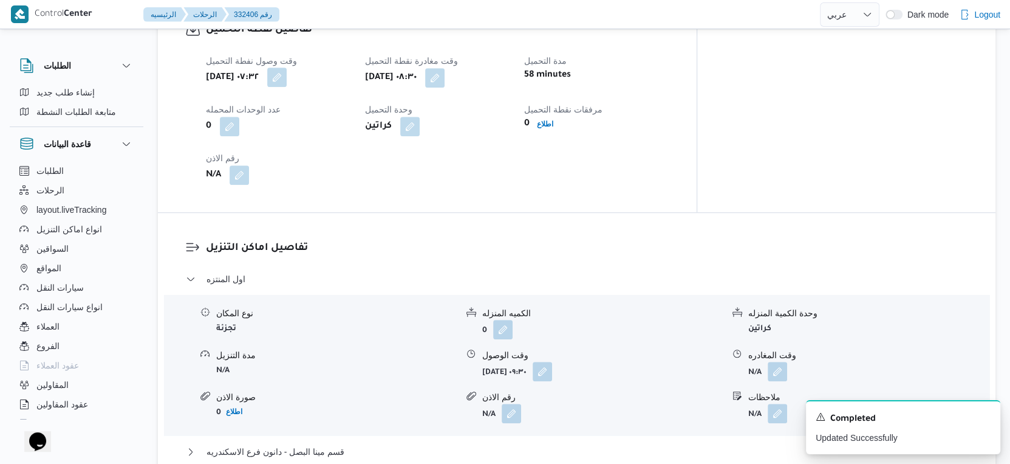
click at [287, 75] on button "button" at bounding box center [276, 76] width 19 height 19
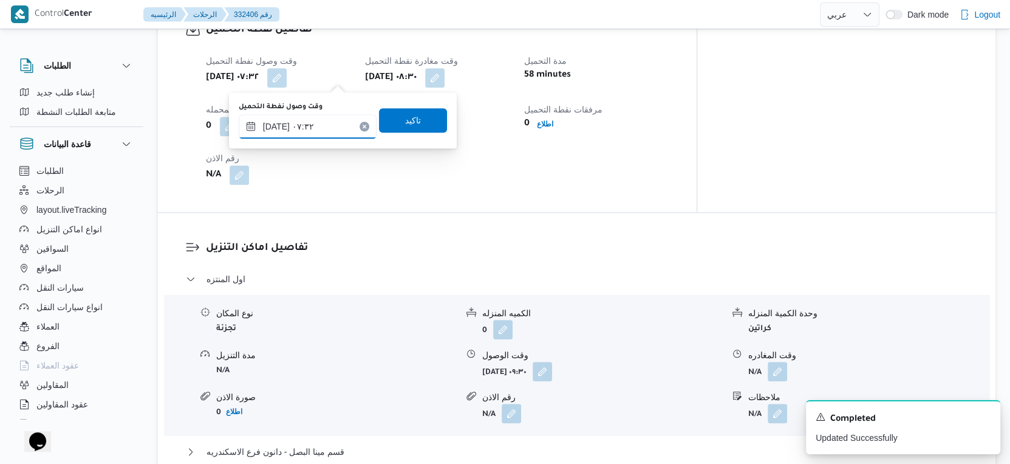
click at [278, 124] on input "٢٤/٠٨/٢٠٢٥ ٠٧:٣٢" at bounding box center [308, 126] width 138 height 24
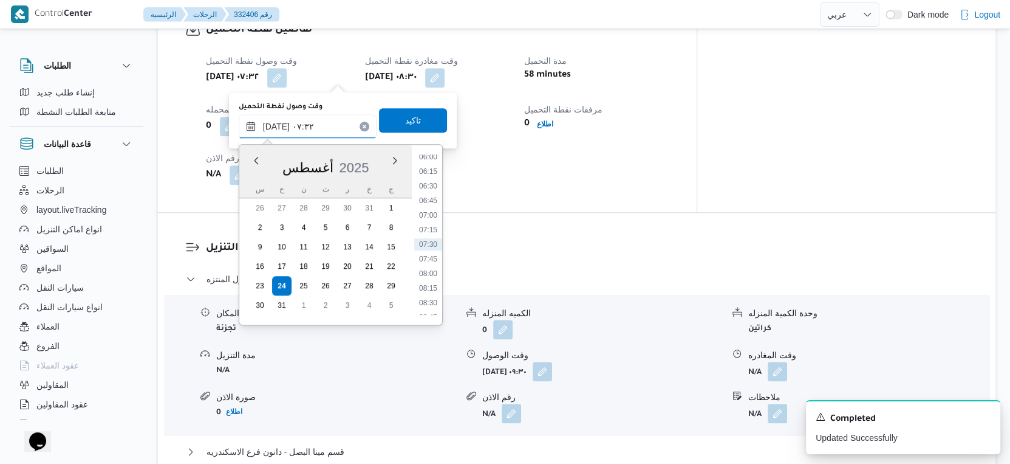
click at [278, 124] on input "٢٤/٠٨/٢٠٢٥ ٠٧:٣٢" at bounding box center [308, 126] width 138 height 24
type input "٢٤/٠٨/٢٠٢٥ ٠٧:٢٥"
click at [410, 114] on span "تاكيد" at bounding box center [413, 119] width 16 height 15
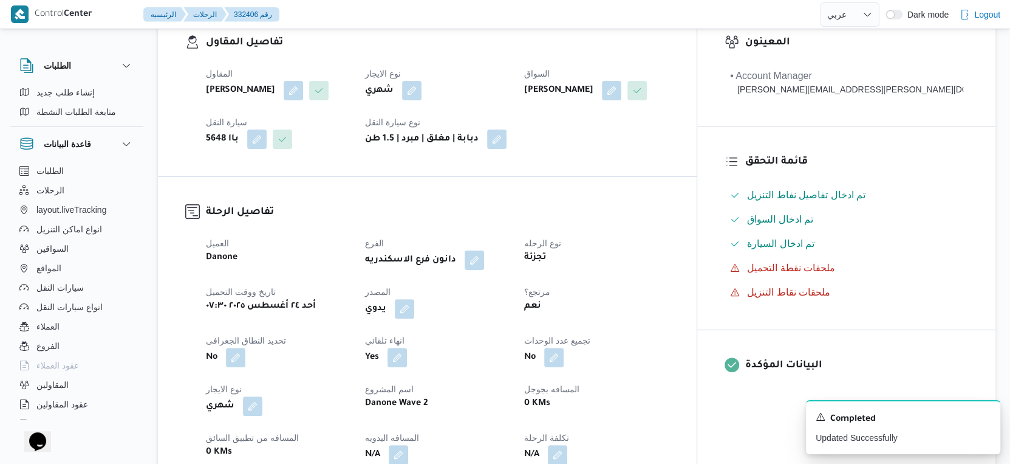
scroll to position [0, 0]
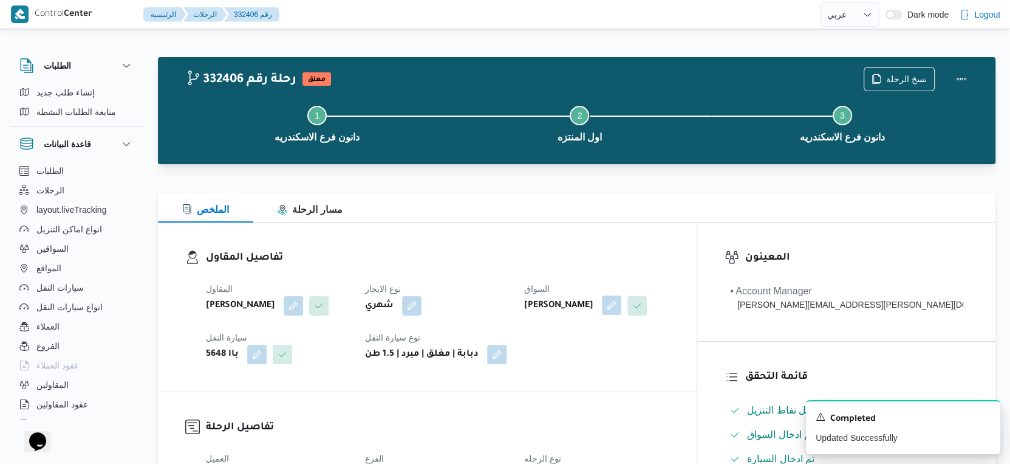
click at [622, 306] on button "button" at bounding box center [611, 304] width 19 height 19
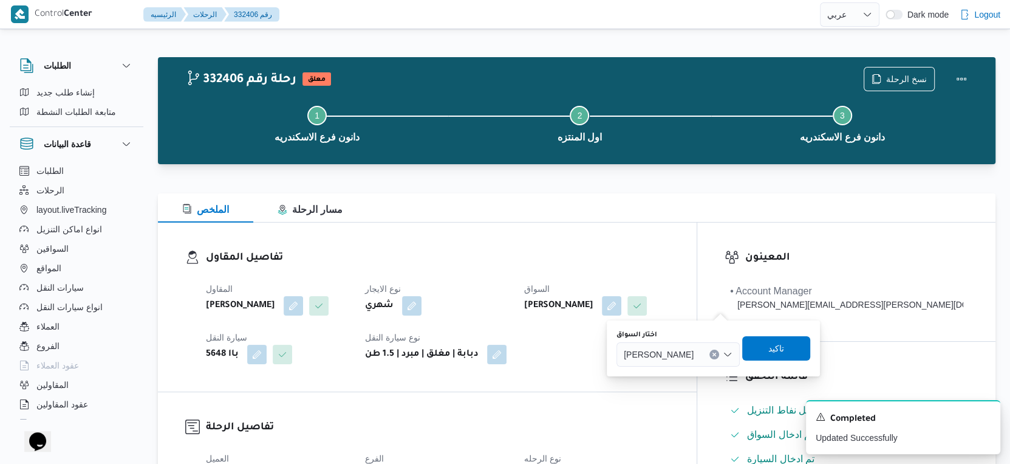
click at [716, 353] on icon "Clear input" at bounding box center [714, 353] width 3 height 3
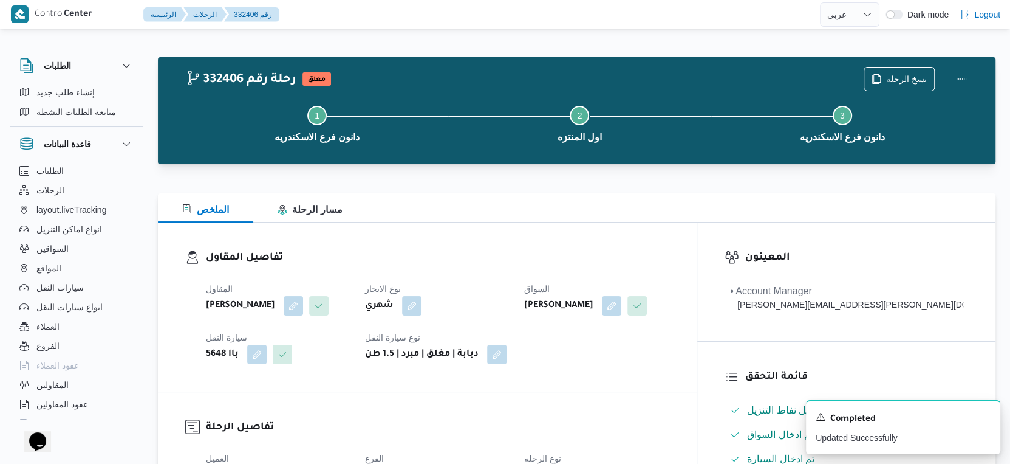
click at [619, 382] on div "تفاصيل المقاول المقاول سامي عبدالله علي عباس نوع الايجار شهري السواق محمد السيد…" at bounding box center [427, 306] width 539 height 169
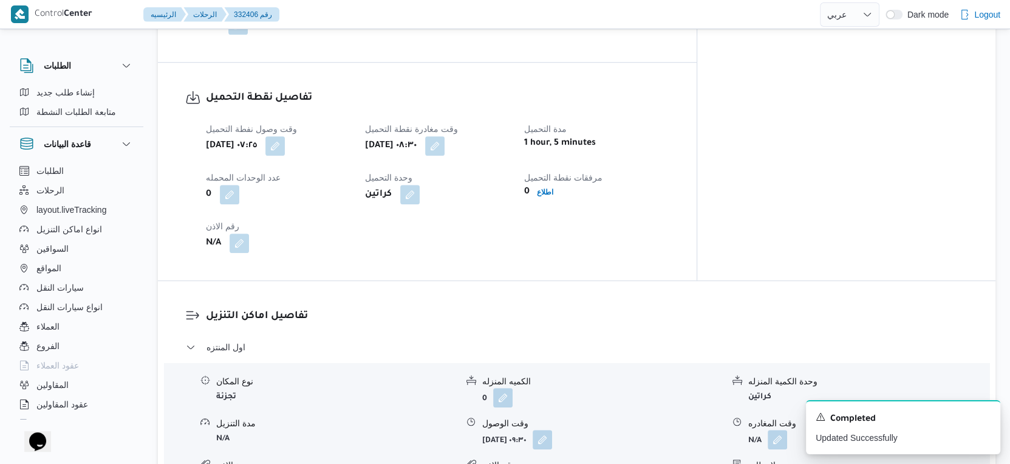
scroll to position [743, 0]
click at [445, 151] on button "button" at bounding box center [434, 144] width 19 height 19
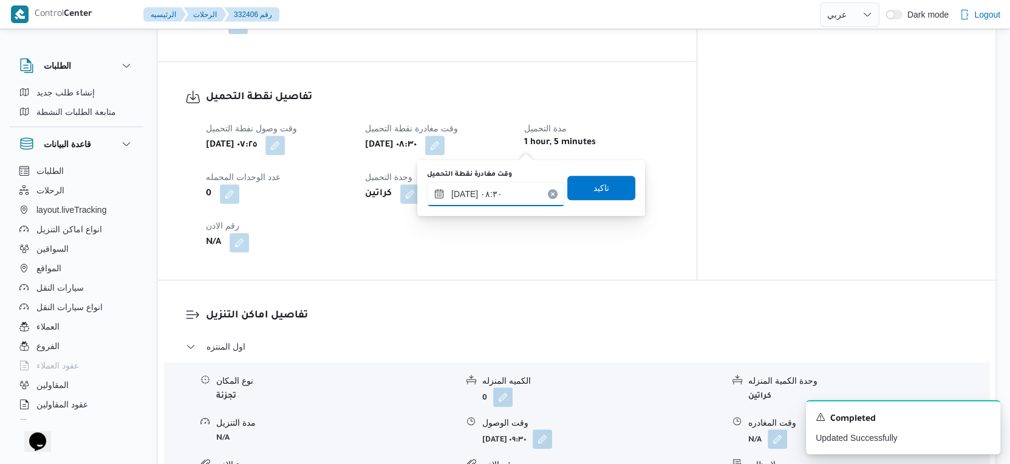
click at [510, 191] on input "٢٤/٠٨/٢٠٢٥ ٠٨:٣٠" at bounding box center [496, 194] width 138 height 24
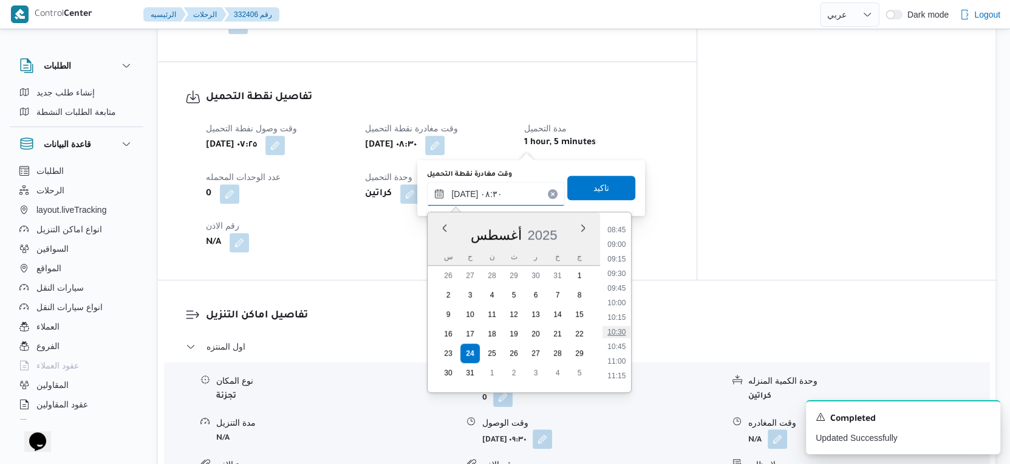
scroll to position [480, 0]
click at [616, 272] on li "09:00" at bounding box center [617, 273] width 28 height 12
type input "٢٤/٠٨/٢٠٢٥ ٠٩:٠٠"
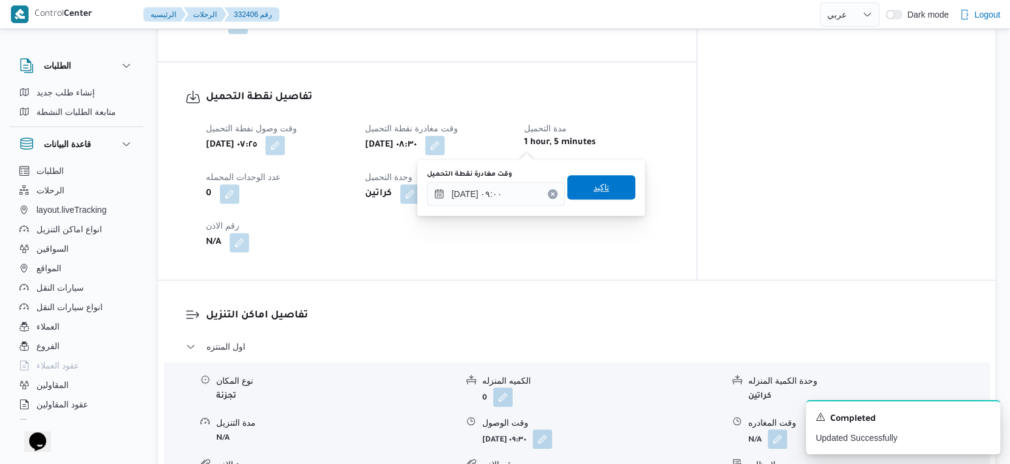
click at [608, 184] on span "تاكيد" at bounding box center [602, 187] width 68 height 24
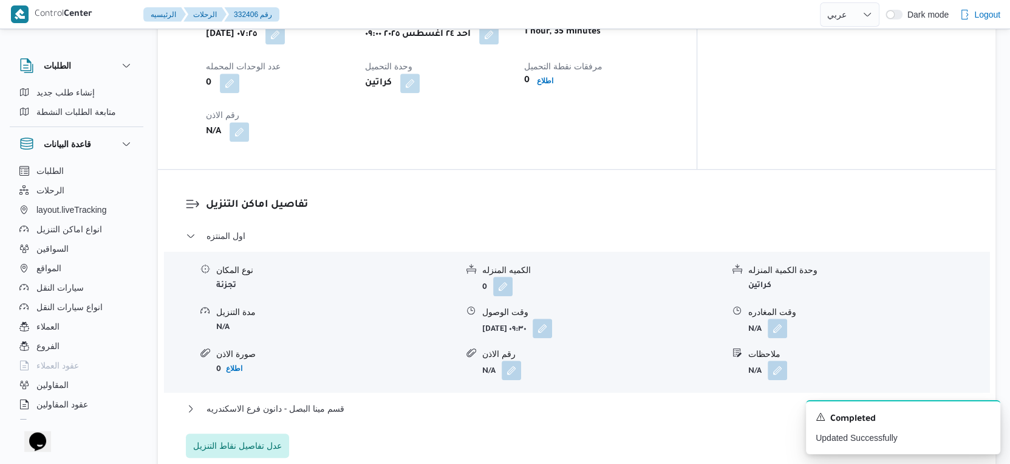
scroll to position [877, 0]
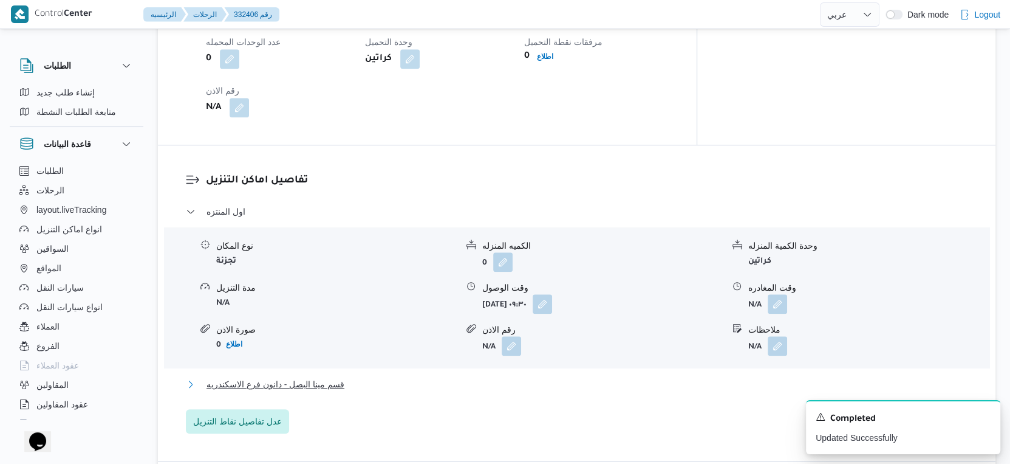
click at [338, 382] on span "قسم مينا البصل - دانون فرع الاسكندريه" at bounding box center [276, 384] width 138 height 15
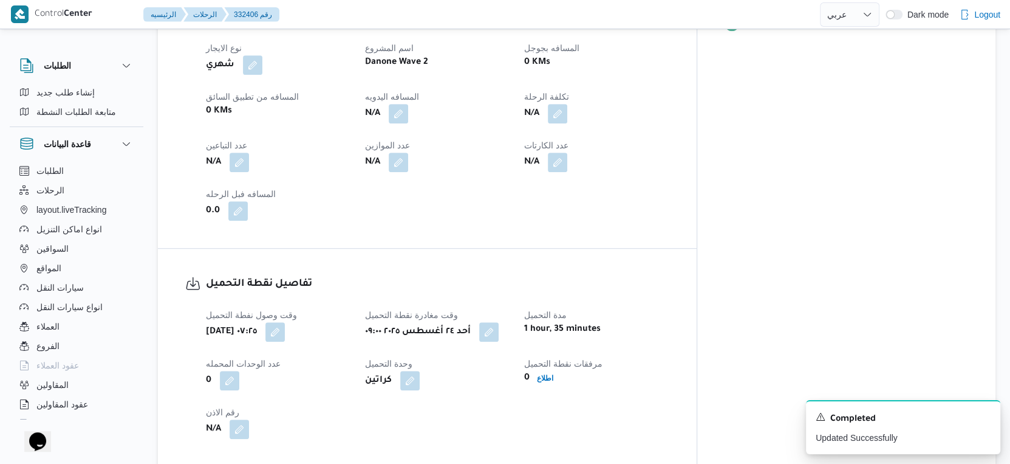
scroll to position [405, 0]
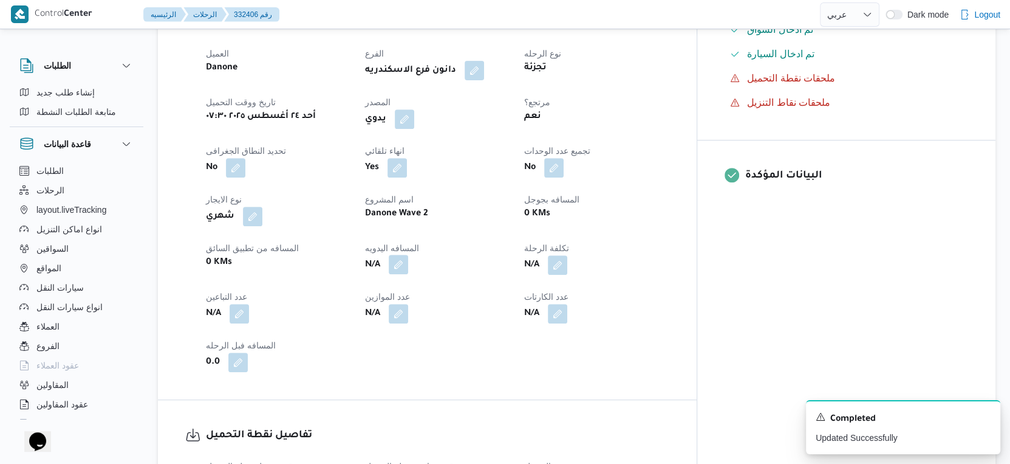
click at [408, 270] on button "button" at bounding box center [398, 264] width 19 height 19
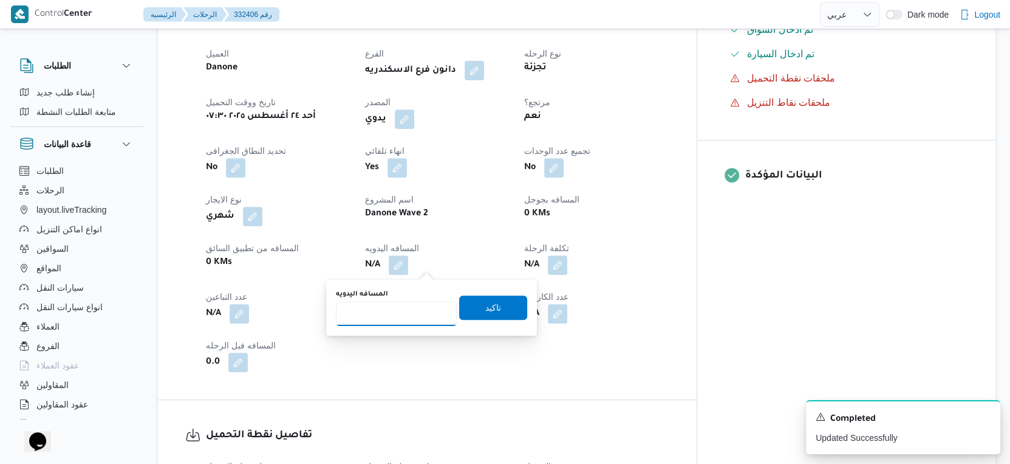
click at [397, 318] on input "المسافه اليدويه" at bounding box center [396, 313] width 121 height 24
type input "44"
click at [510, 307] on span "تاكيد" at bounding box center [493, 307] width 68 height 24
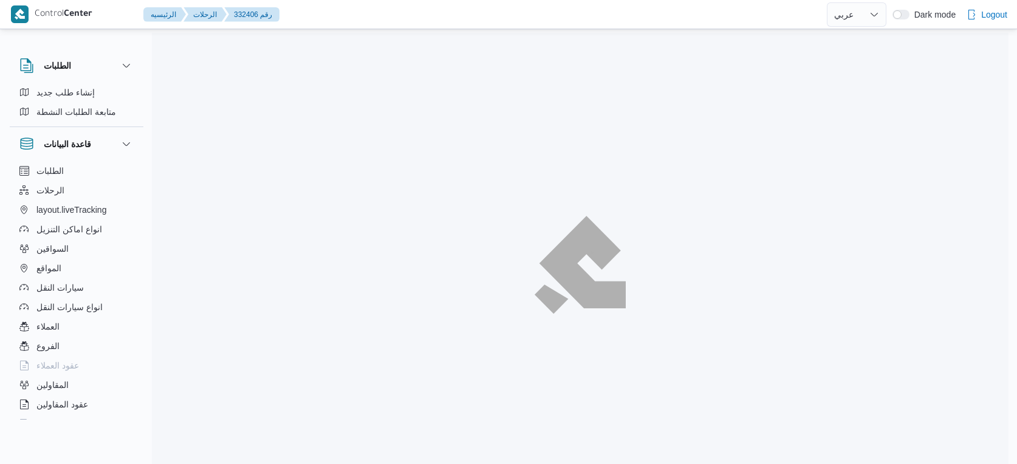
select select "ar"
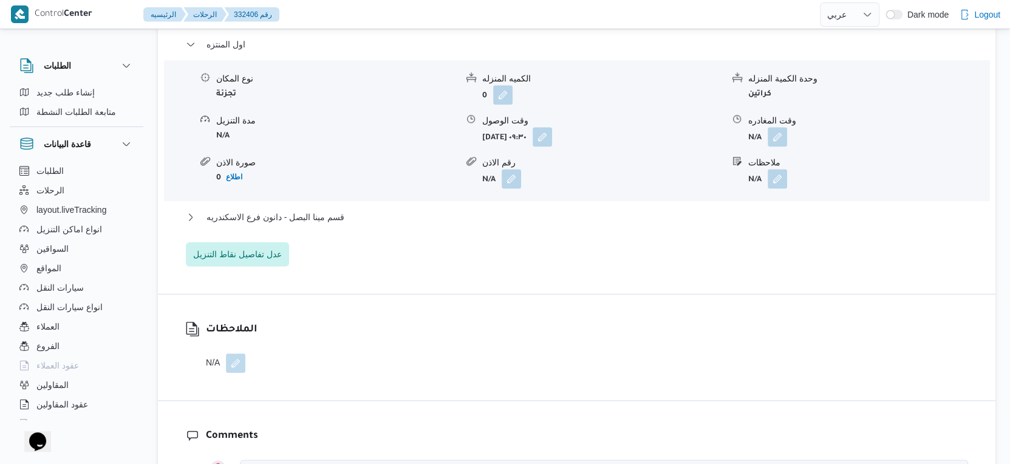
scroll to position [1046, 0]
click at [342, 221] on span "قسم مينا البصل - دانون فرع الاسكندريه" at bounding box center [276, 215] width 138 height 15
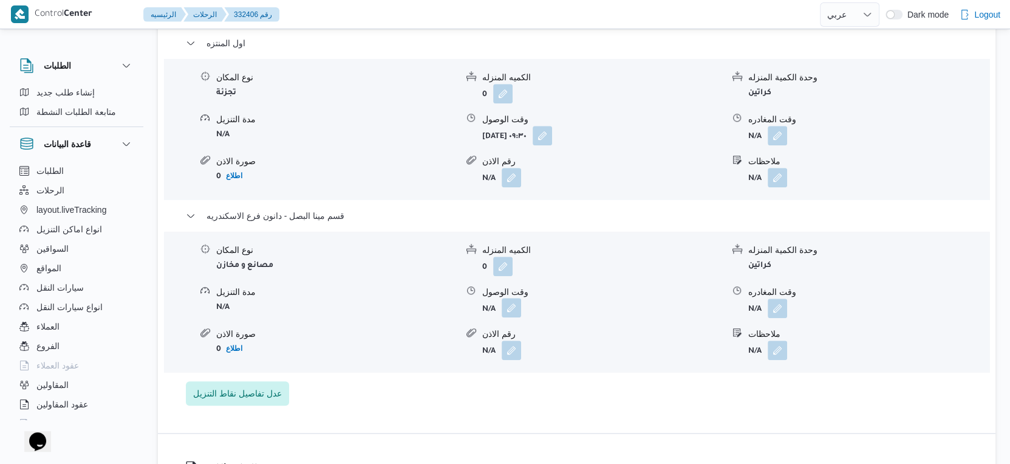
click at [507, 311] on button "button" at bounding box center [511, 307] width 19 height 19
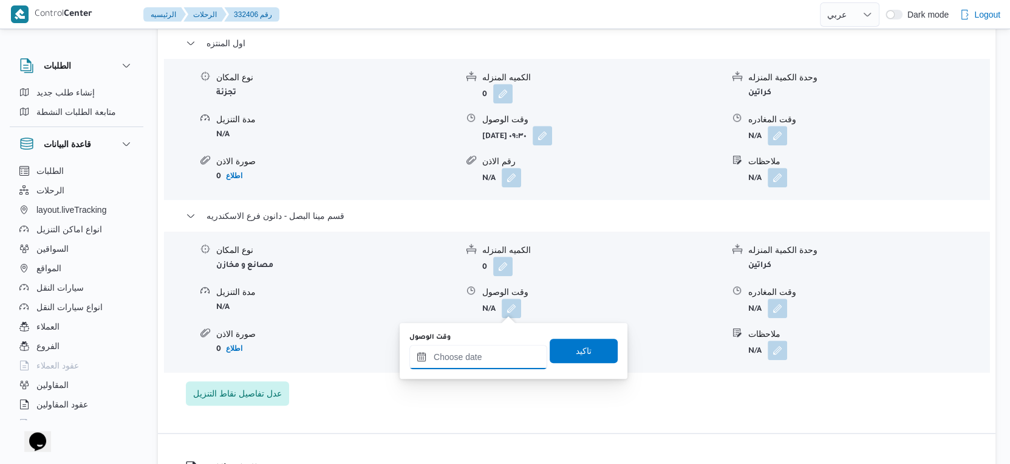
click at [490, 363] on input "وقت الوصول" at bounding box center [479, 357] width 138 height 24
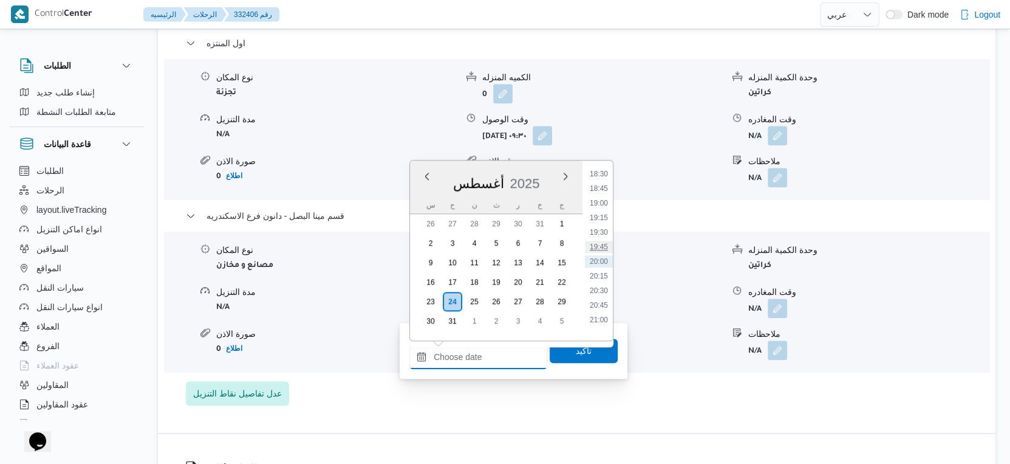
scroll to position [947, 0]
drag, startPoint x: 605, startPoint y: 221, endPoint x: 594, endPoint y: 306, distance: 85.8
click at [605, 221] on li "17:00" at bounding box center [599, 221] width 28 height 12
type input "[DATE] ١٧:٠٠"
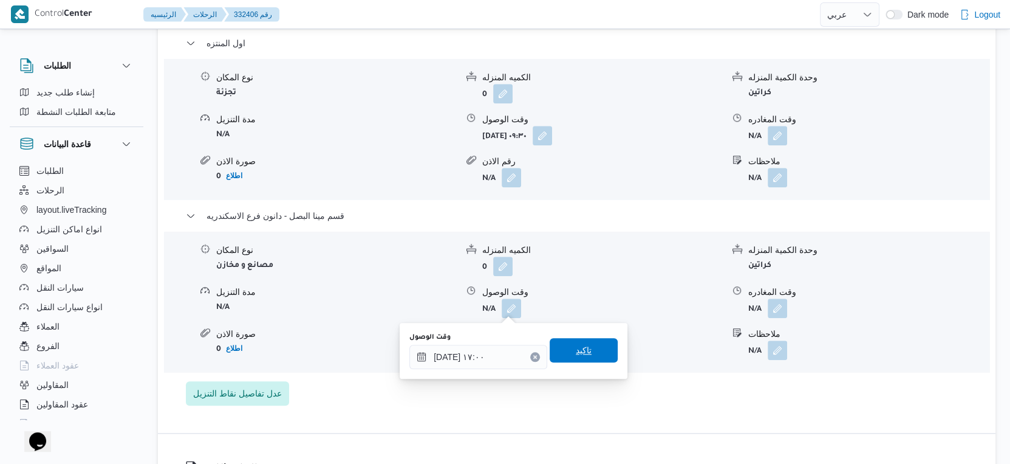
click at [589, 349] on span "تاكيد" at bounding box center [584, 350] width 68 height 24
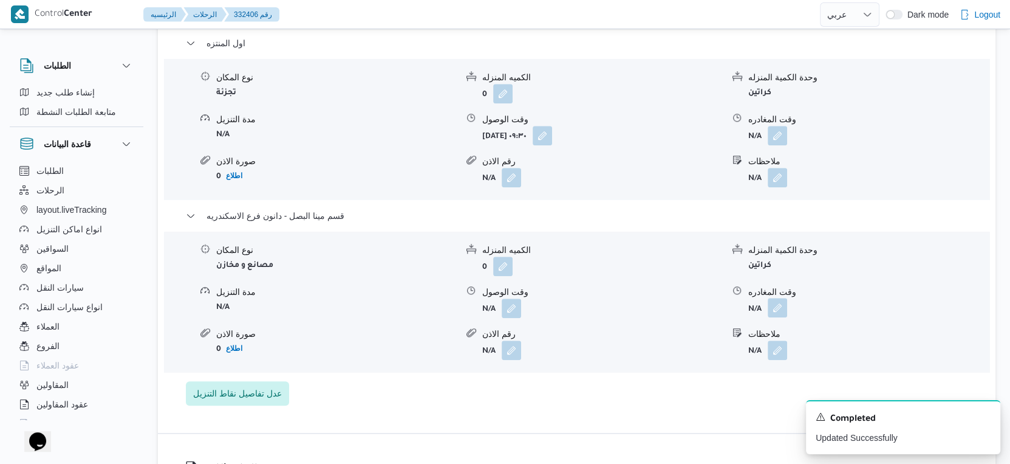
click at [783, 309] on button "button" at bounding box center [777, 307] width 19 height 19
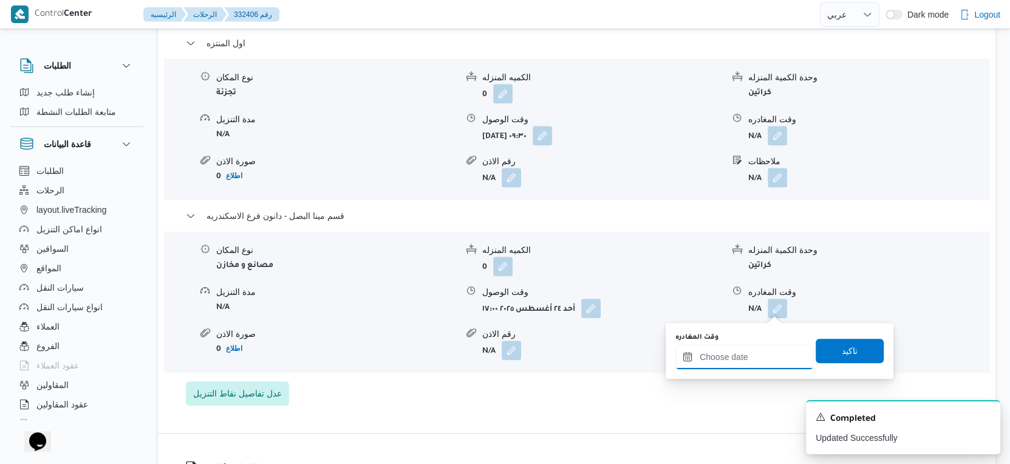
click at [778, 353] on input "وقت المغادره" at bounding box center [745, 357] width 138 height 24
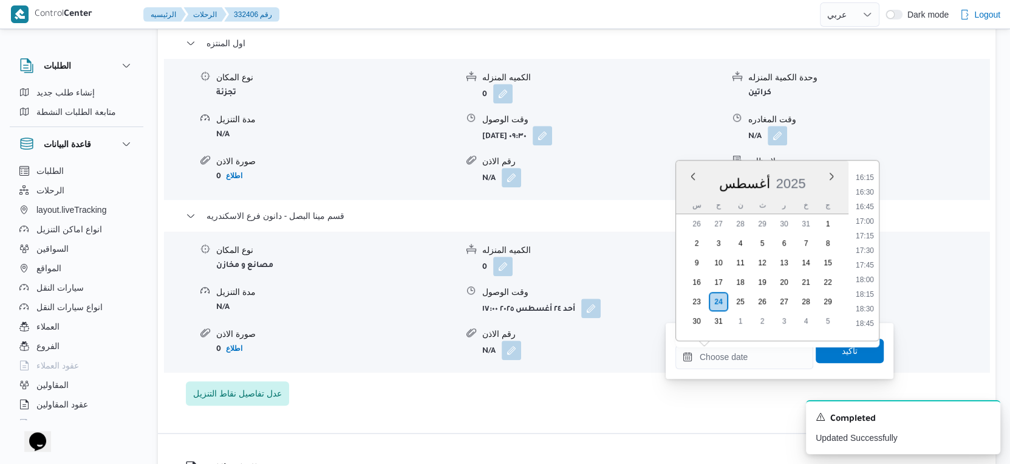
drag, startPoint x: 873, startPoint y: 249, endPoint x: 868, endPoint y: 281, distance: 32.7
click at [873, 249] on li "17:30" at bounding box center [865, 250] width 28 height 12
type input "[DATE] ١٧:٣٠"
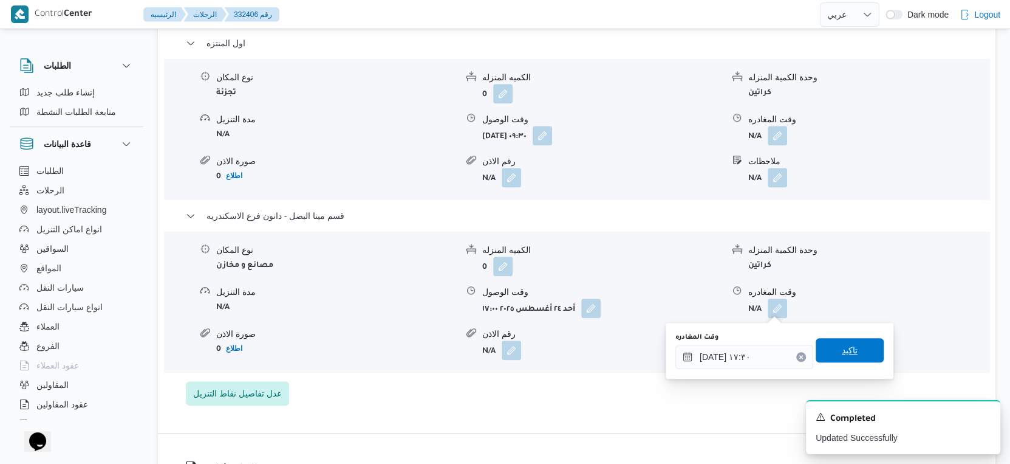
click at [852, 357] on span "تاكيد" at bounding box center [850, 350] width 68 height 24
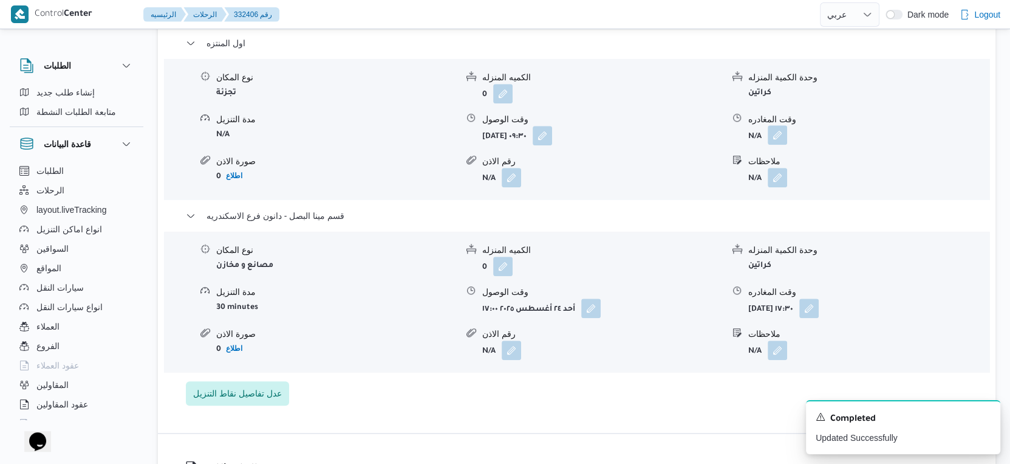
click at [778, 134] on button "button" at bounding box center [777, 134] width 19 height 19
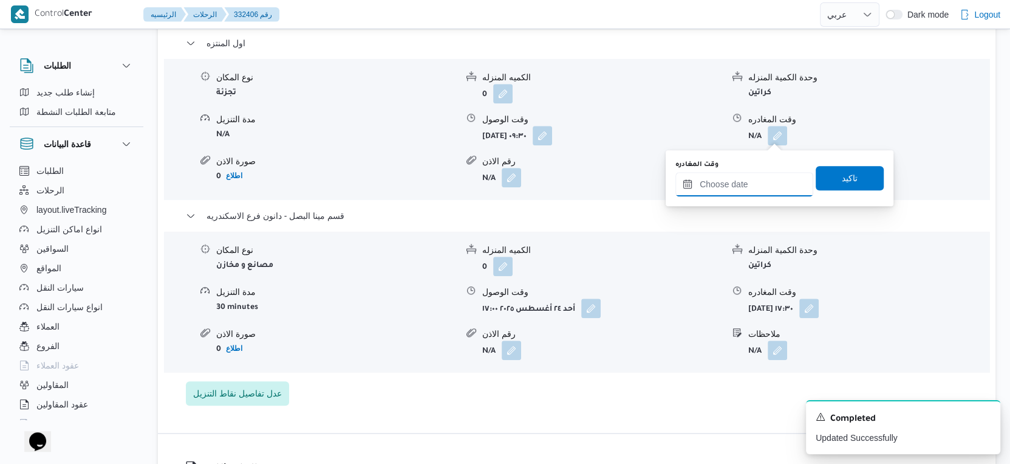
click at [747, 183] on input "وقت المغادره" at bounding box center [745, 184] width 138 height 24
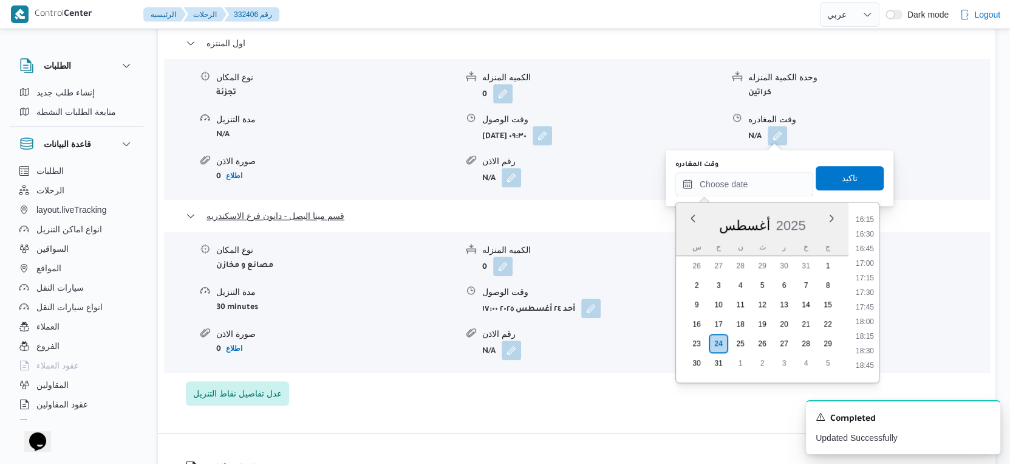
drag, startPoint x: 870, startPoint y: 232, endPoint x: 865, endPoint y: 213, distance: 19.5
click at [870, 232] on li "16:30" at bounding box center [865, 234] width 28 height 12
type input "[DATE] ١٦:٣٠"
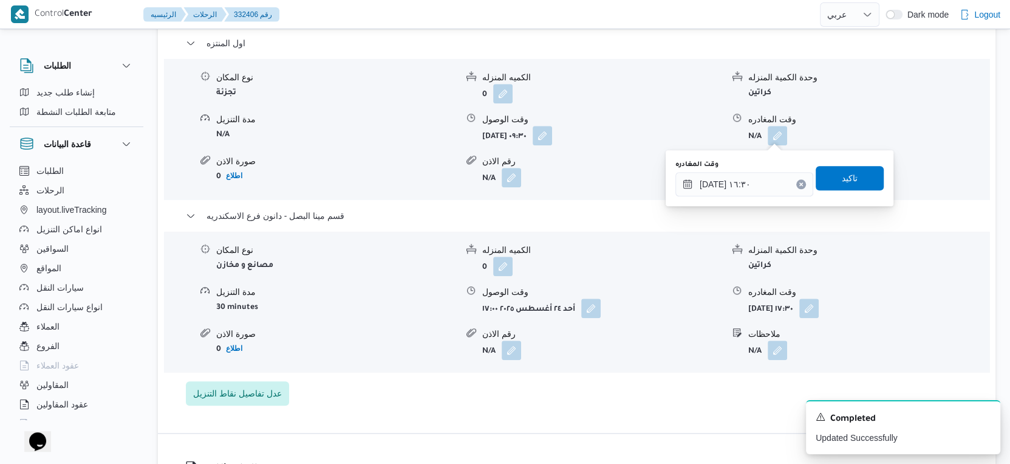
click at [850, 156] on div "You are in a dialog. To close this dialog, hit escape. وقت المغادره [DATE] ١٦:٣…" at bounding box center [780, 178] width 228 height 56
click at [851, 180] on span "تاكيد" at bounding box center [850, 177] width 68 height 24
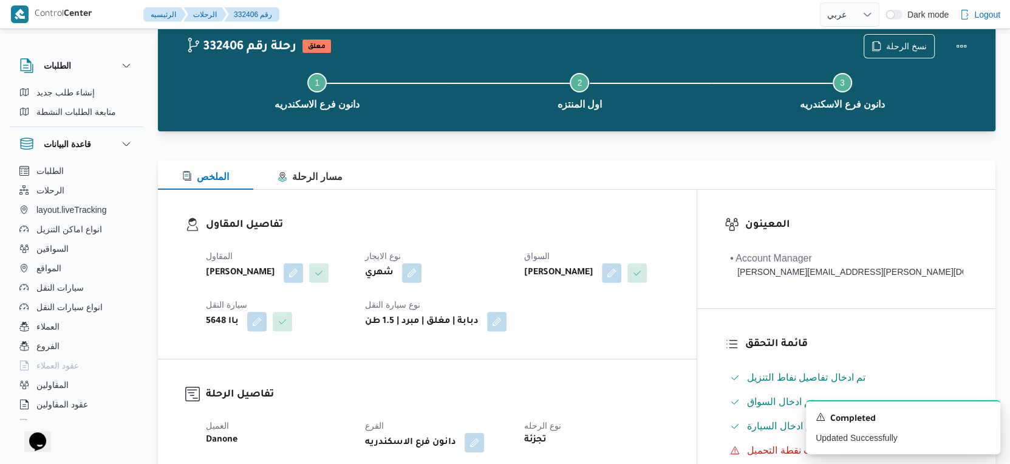
scroll to position [168, 0]
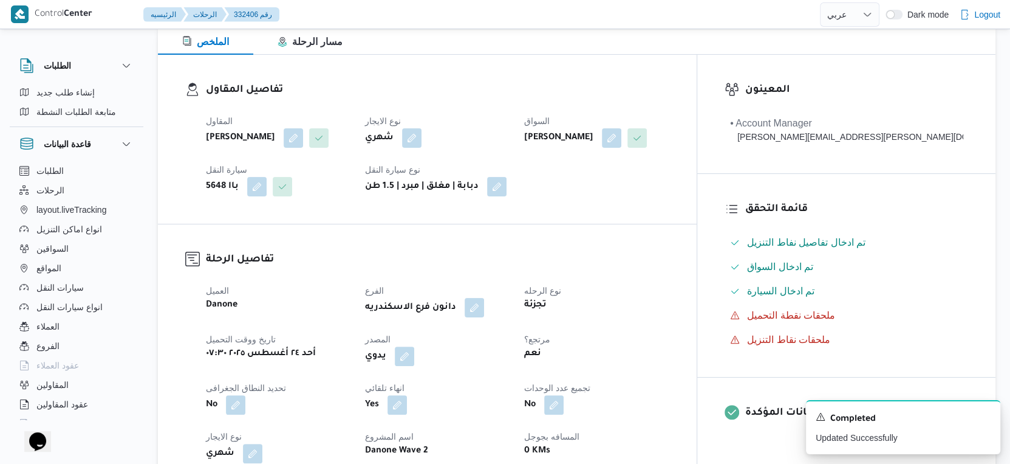
click at [275, 136] on b "[PERSON_NAME]" at bounding box center [240, 138] width 69 height 15
copy div "[PERSON_NAME]"
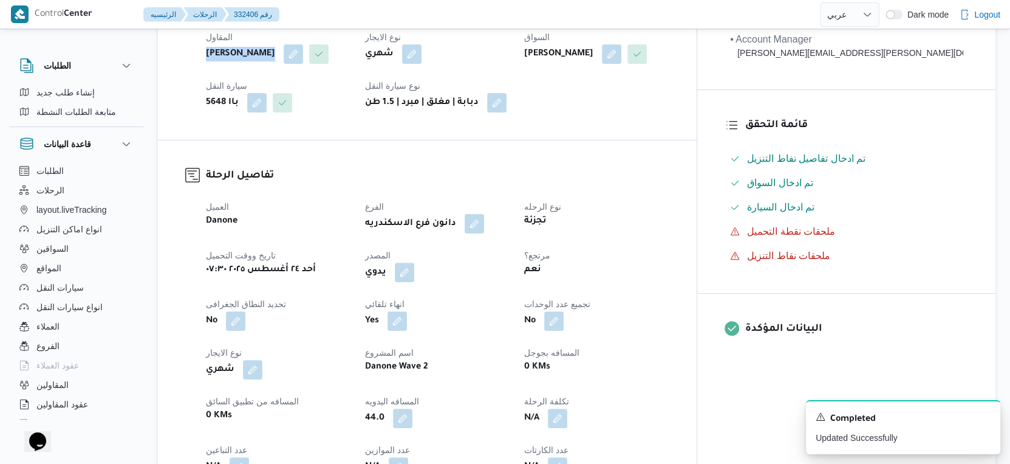
scroll to position [371, 0]
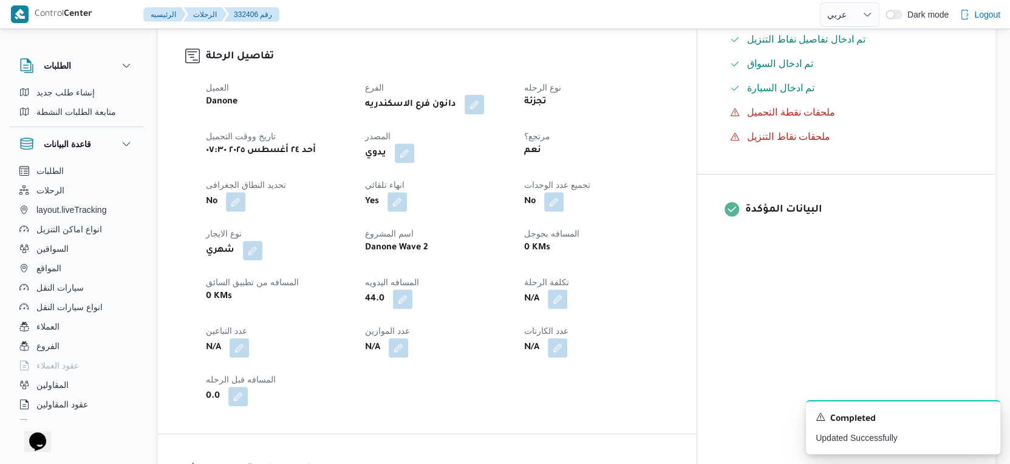
select select "ar"
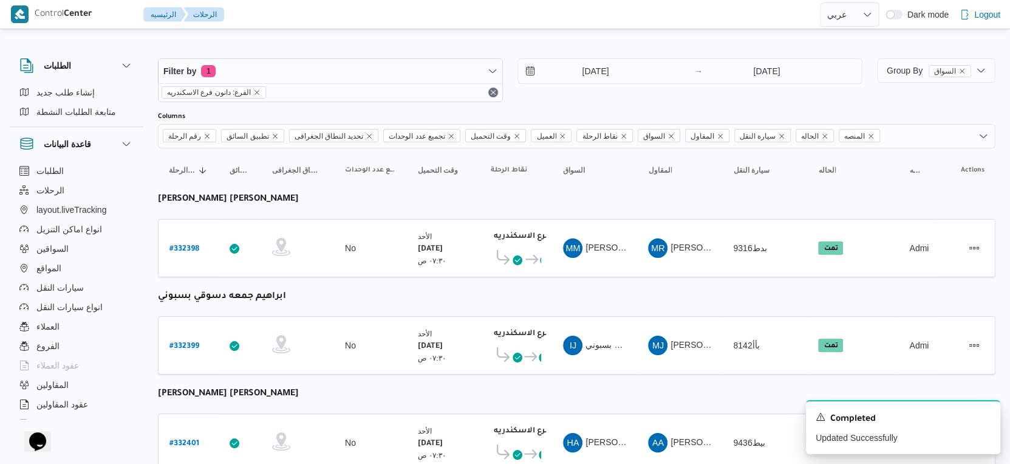
click at [592, 56] on div "Filter by 1 الفرع: دانون فرع الاسكندريه [DATE] → [DATE]" at bounding box center [510, 80] width 719 height 58
click at [593, 63] on input "[DATE]" at bounding box center [587, 71] width 138 height 24
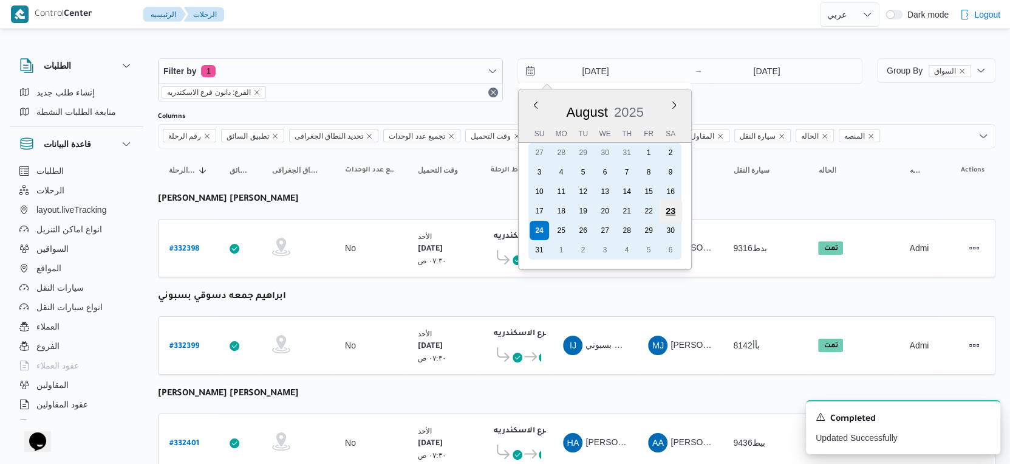
click at [669, 211] on div "23" at bounding box center [670, 210] width 23 height 23
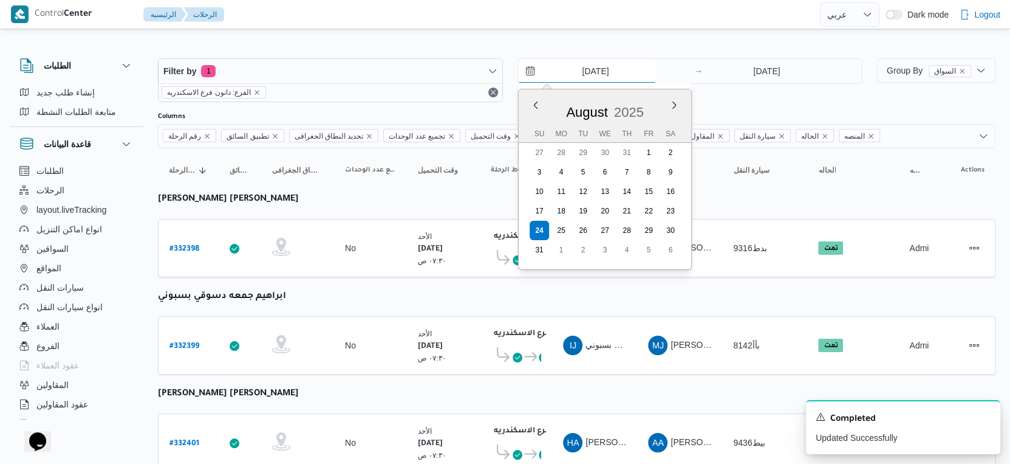
type input "[DATE]"
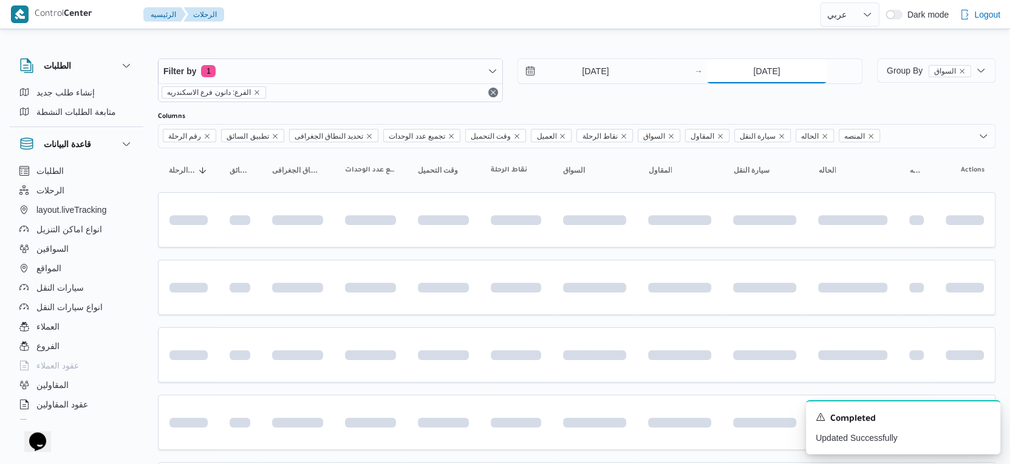
click at [762, 73] on input "[DATE]" at bounding box center [767, 71] width 121 height 24
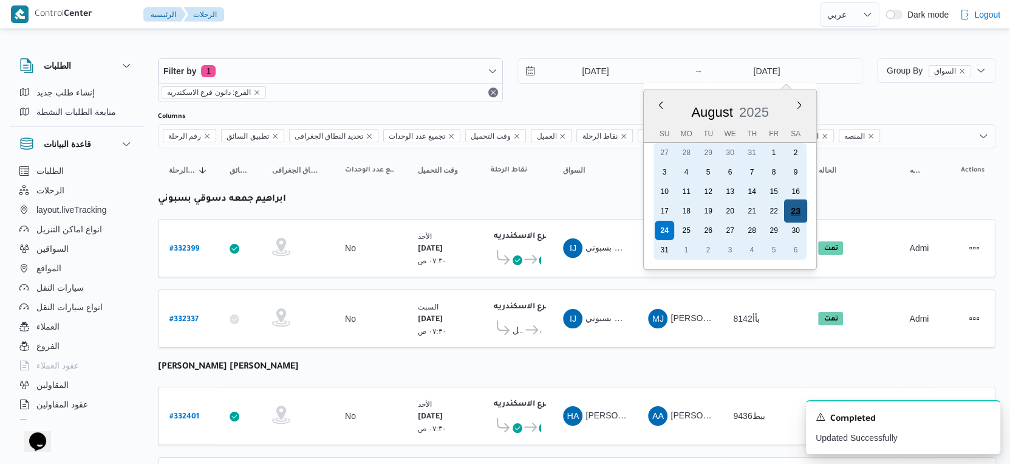
click at [797, 210] on div "23" at bounding box center [795, 210] width 23 height 23
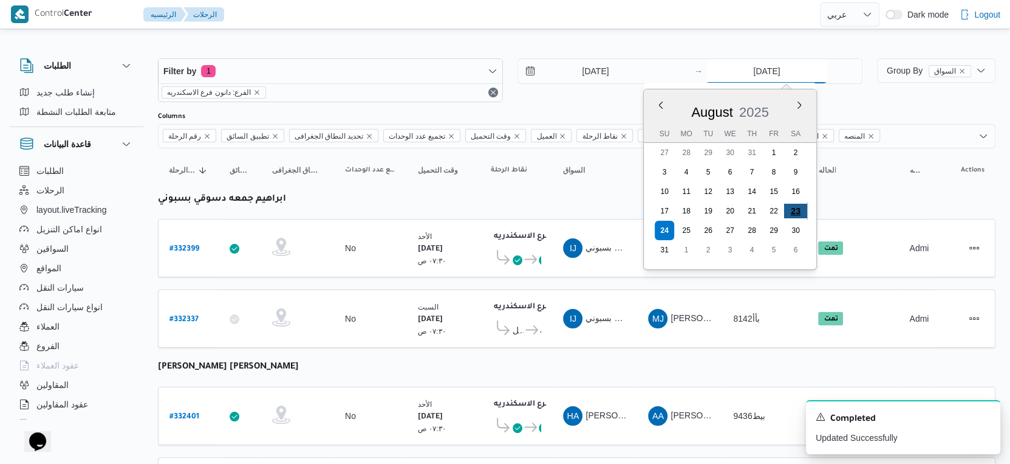
type input "[DATE]"
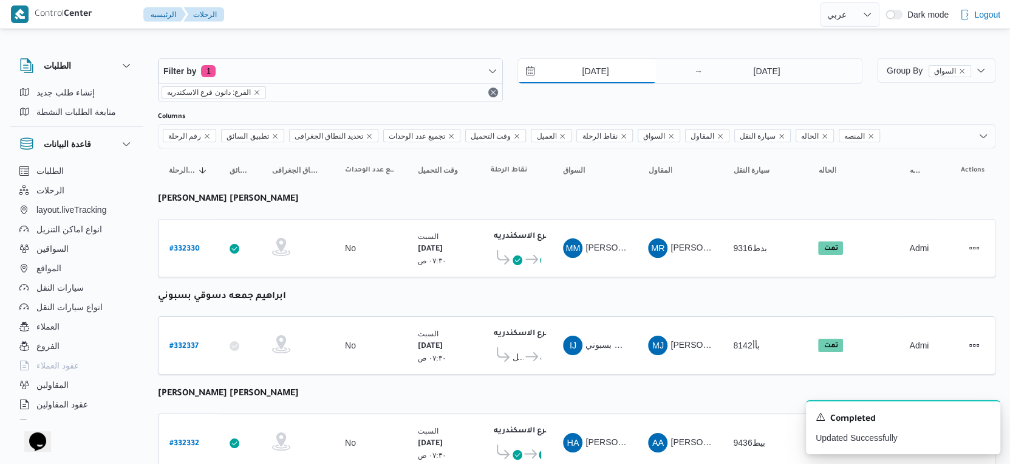
click at [620, 73] on input "[DATE]" at bounding box center [587, 71] width 138 height 24
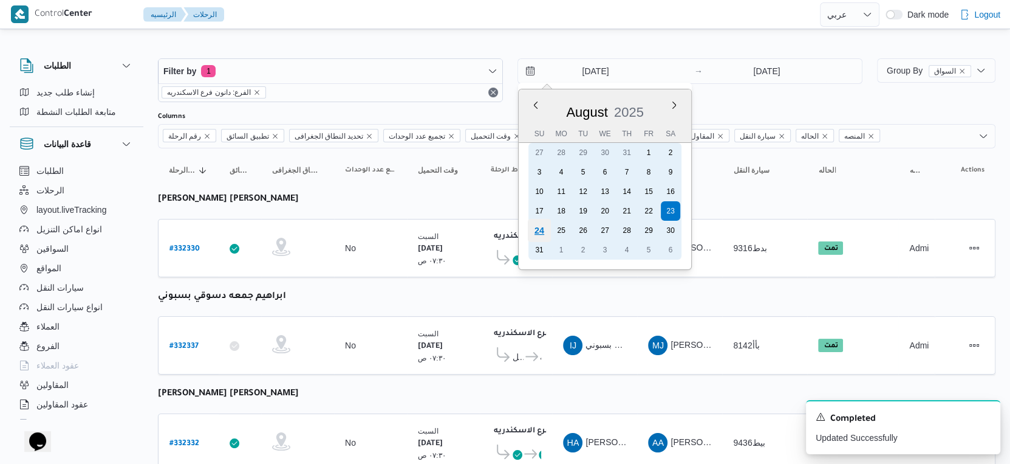
click at [535, 229] on div "24" at bounding box center [539, 230] width 23 height 23
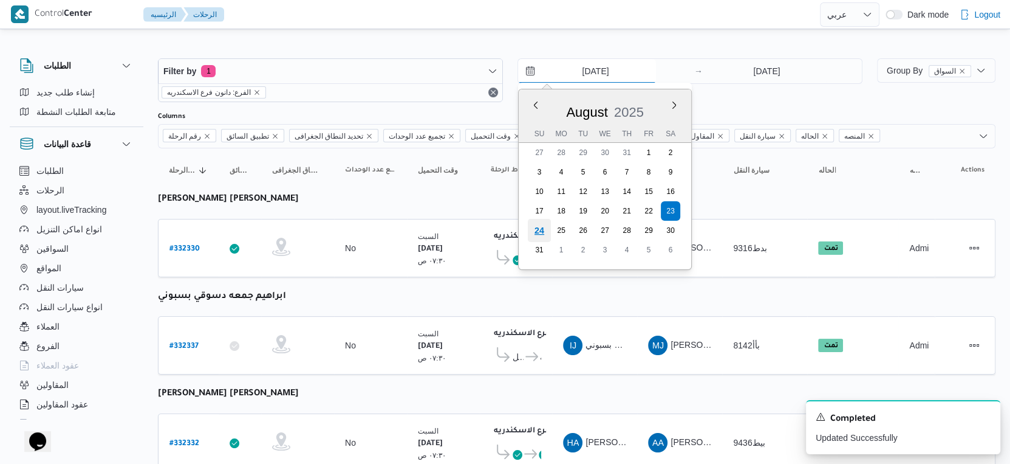
type input "[DATE]"
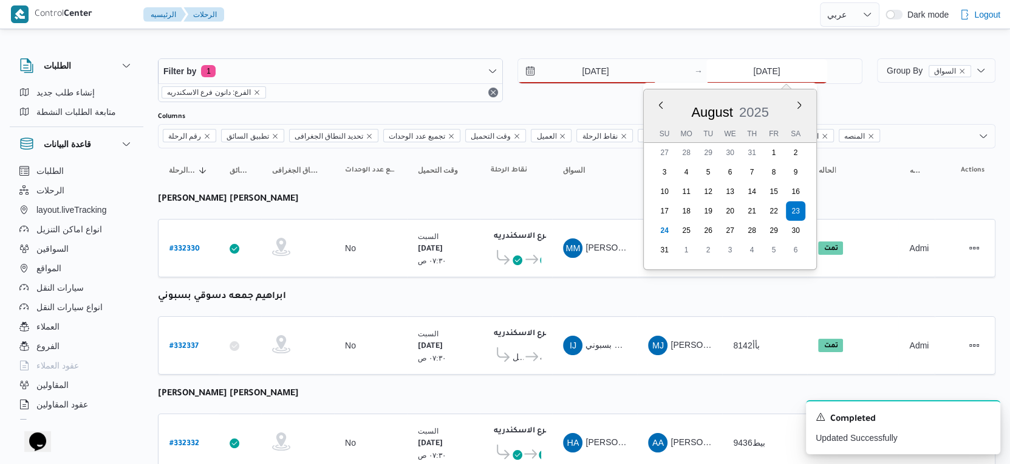
click at [786, 73] on input "23/8/2025" at bounding box center [767, 71] width 121 height 24
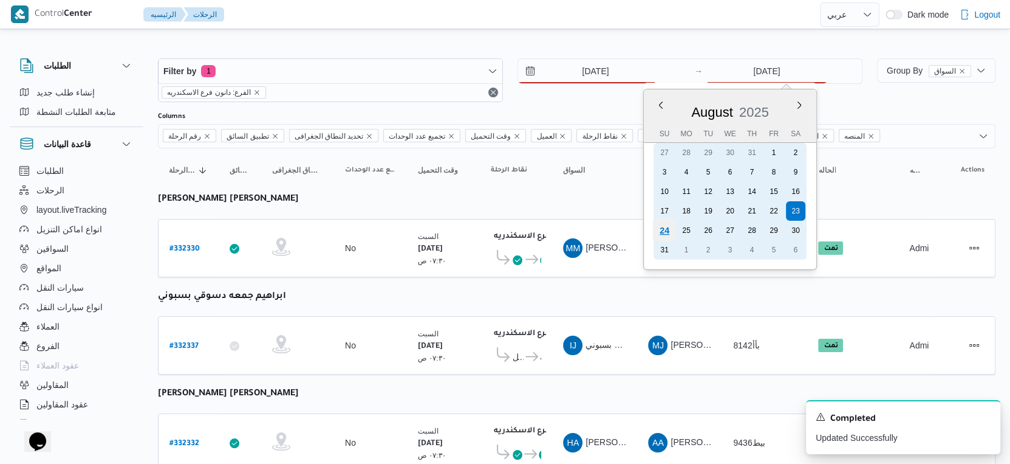
click at [665, 225] on div "24" at bounding box center [664, 230] width 23 height 23
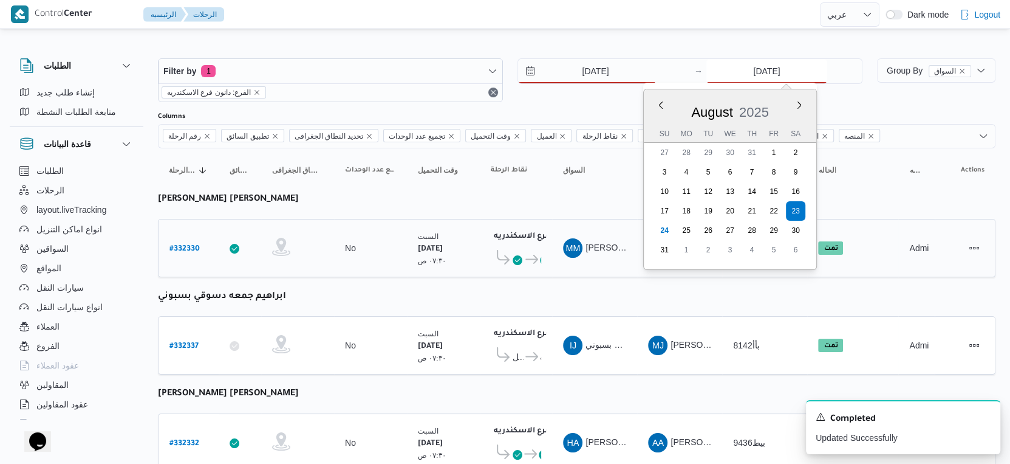
type input "[DATE]"
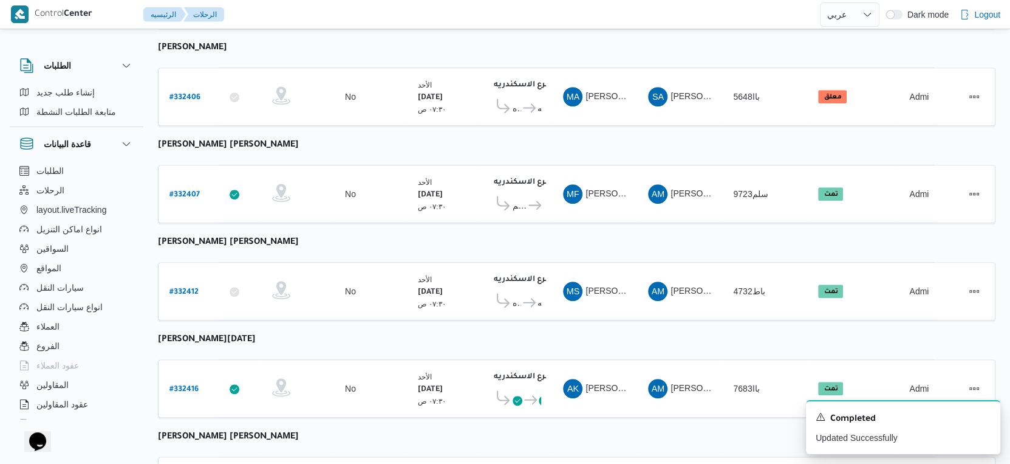
scroll to position [608, 0]
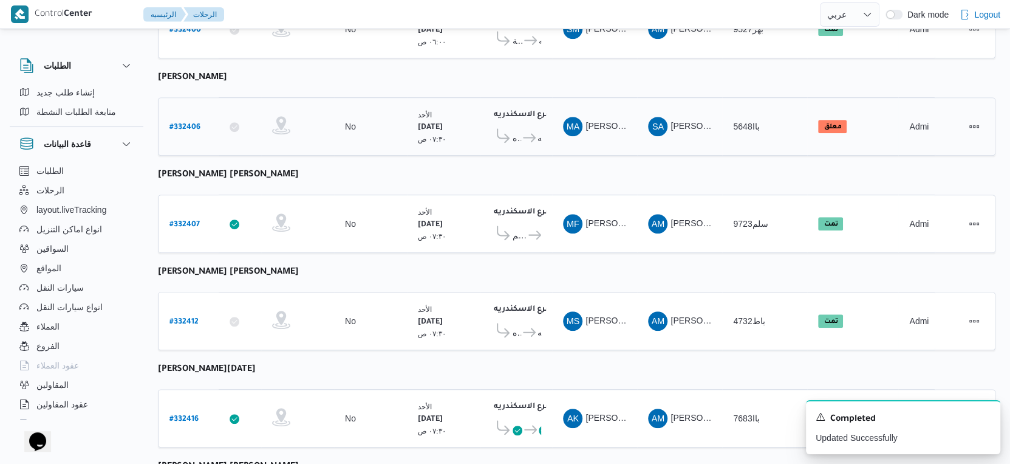
click at [192, 123] on b "# 332406" at bounding box center [185, 127] width 31 height 9
select select "ar"
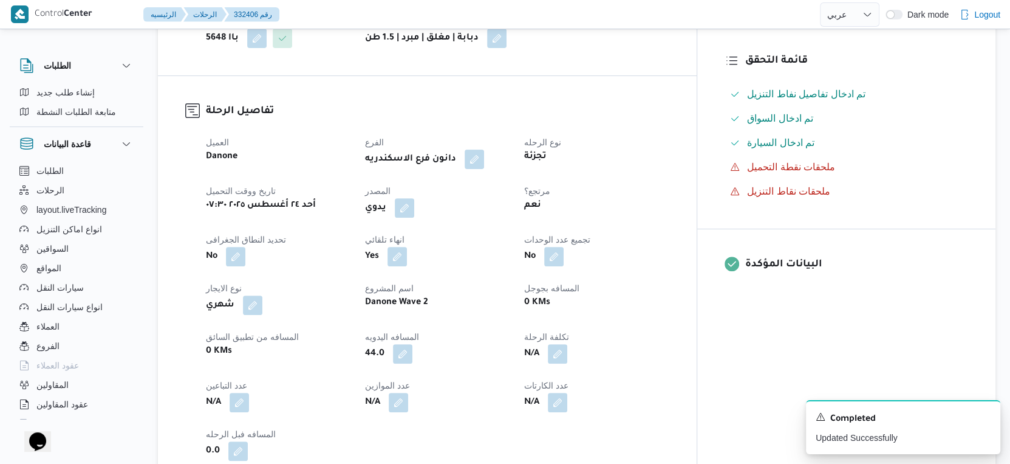
scroll to position [202, 0]
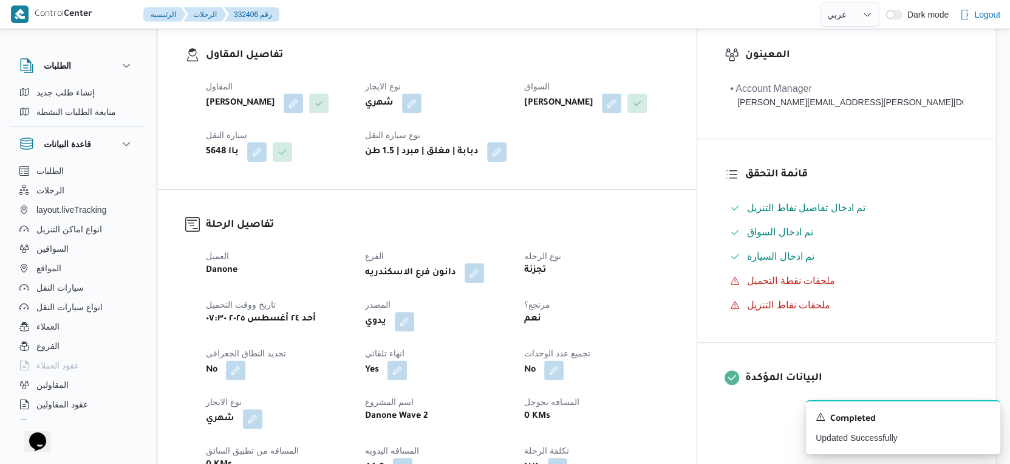
select select "ar"
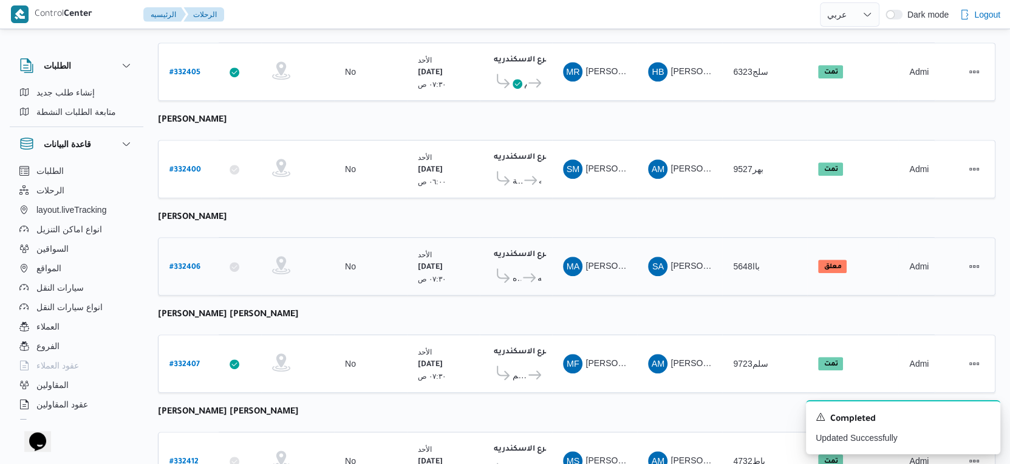
scroll to position [473, 0]
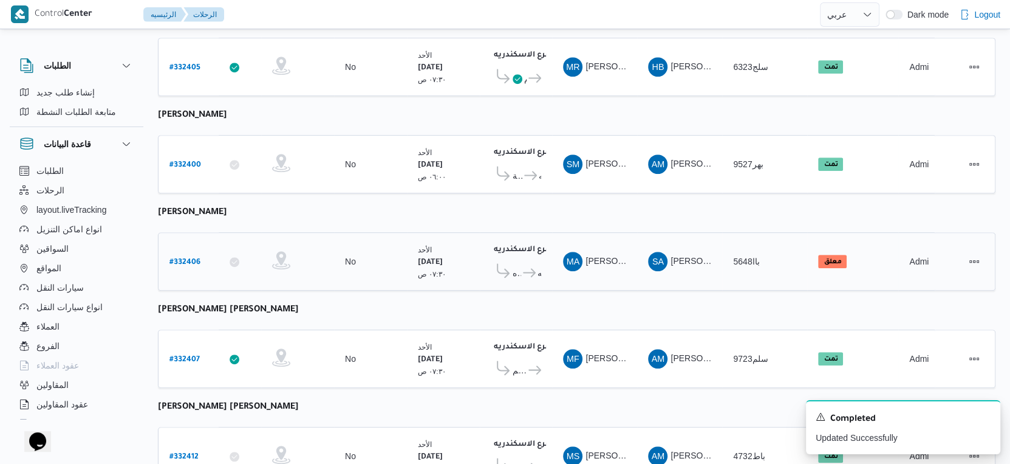
click at [187, 258] on b "# 332406" at bounding box center [185, 262] width 31 height 9
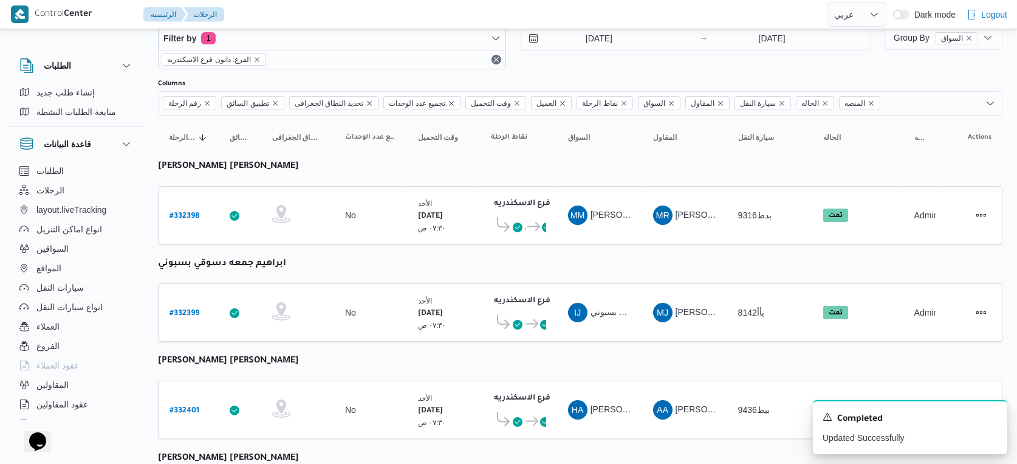
select select "ar"
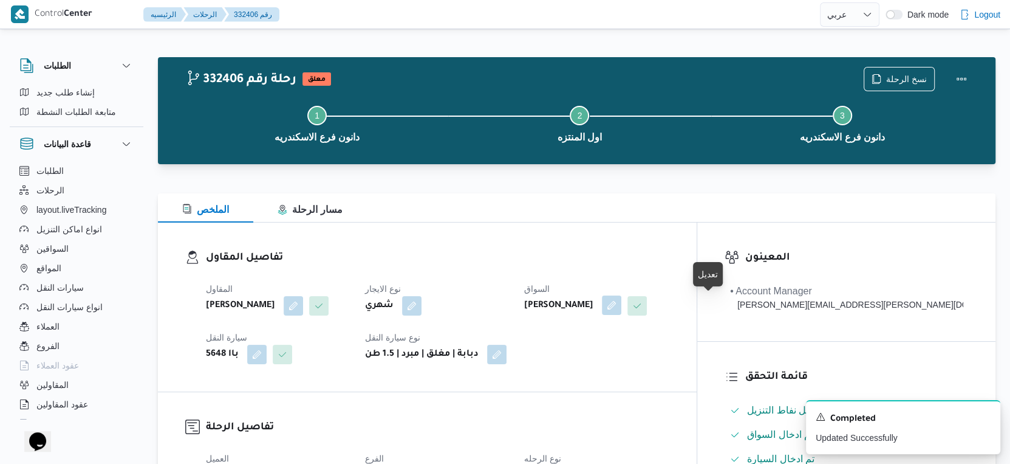
click at [622, 303] on button "button" at bounding box center [611, 304] width 19 height 19
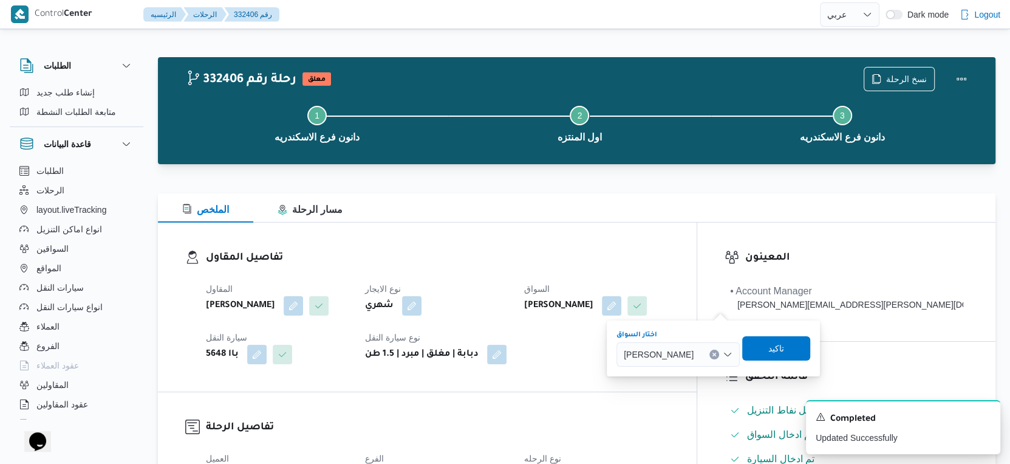
click at [719, 354] on button "Clear input" at bounding box center [715, 354] width 10 height 10
type input "[DEMOGRAPHIC_DATA] عم"
drag, startPoint x: 697, startPoint y: 374, endPoint x: 709, endPoint y: 369, distance: 12.5
click at [697, 374] on span "[DEMOGRAPHIC_DATA] عم [PERSON_NAME]" at bounding box center [693, 376] width 62 height 15
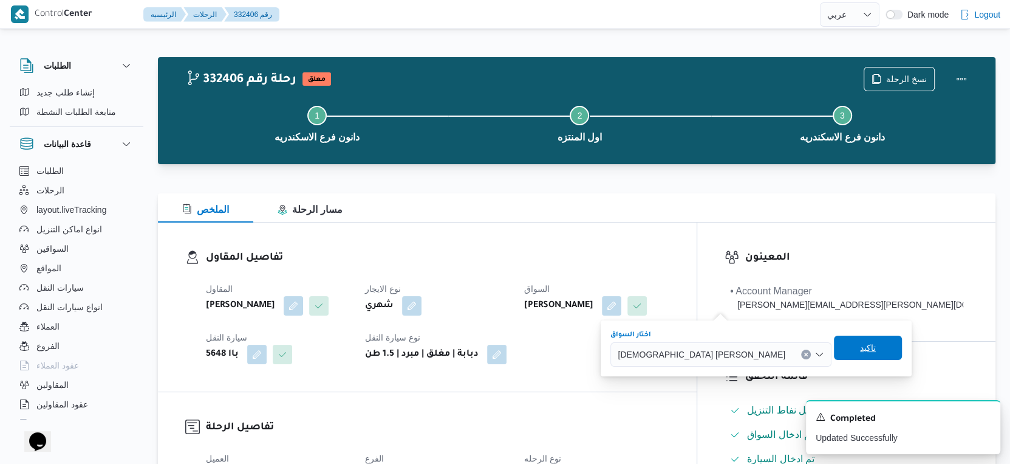
click at [860, 345] on span "تاكيد" at bounding box center [868, 347] width 16 height 15
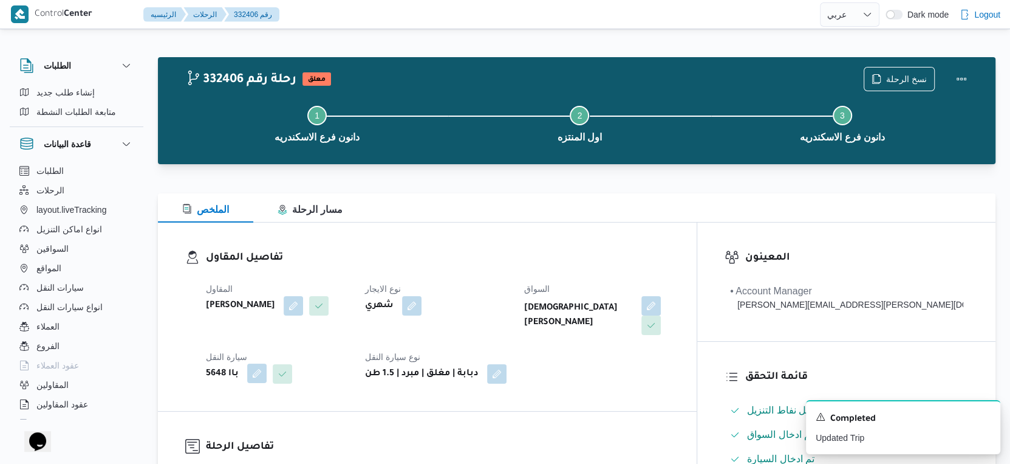
click at [251, 374] on button "button" at bounding box center [256, 372] width 19 height 19
click at [256, 420] on button "Clear input" at bounding box center [254, 422] width 10 height 10
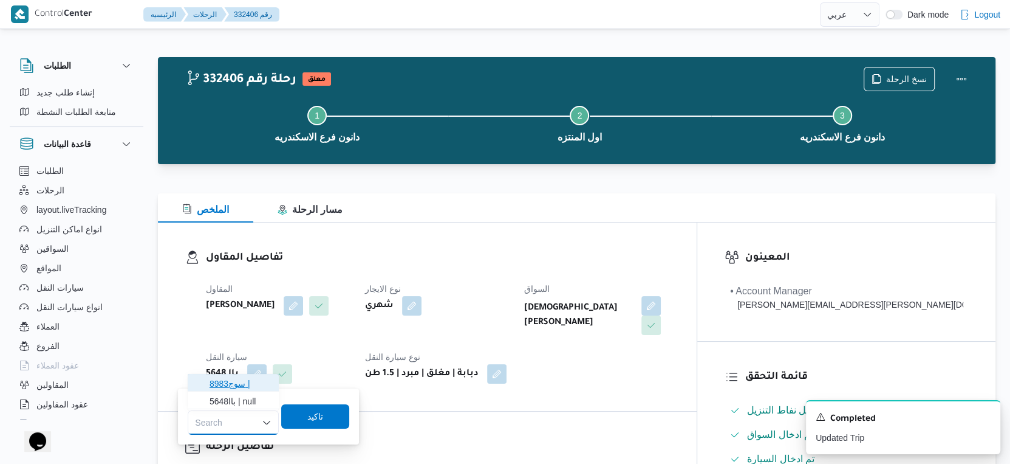
click at [246, 385] on span "8983سوج |" at bounding box center [241, 383] width 62 height 15
click at [330, 419] on span "تاكيد" at bounding box center [317, 415] width 68 height 24
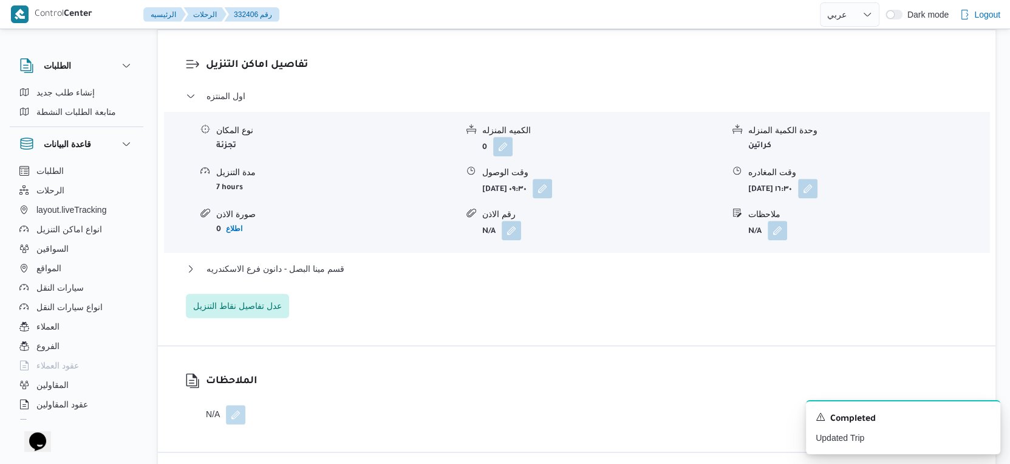
scroll to position [1013, 0]
click at [340, 267] on span "قسم مينا البصل - دانون فرع الاسكندريه" at bounding box center [276, 268] width 138 height 15
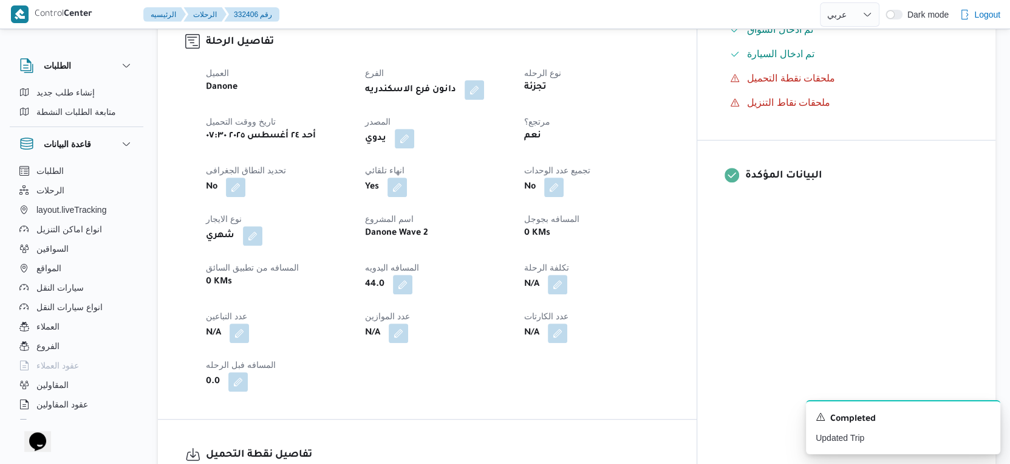
scroll to position [0, 0]
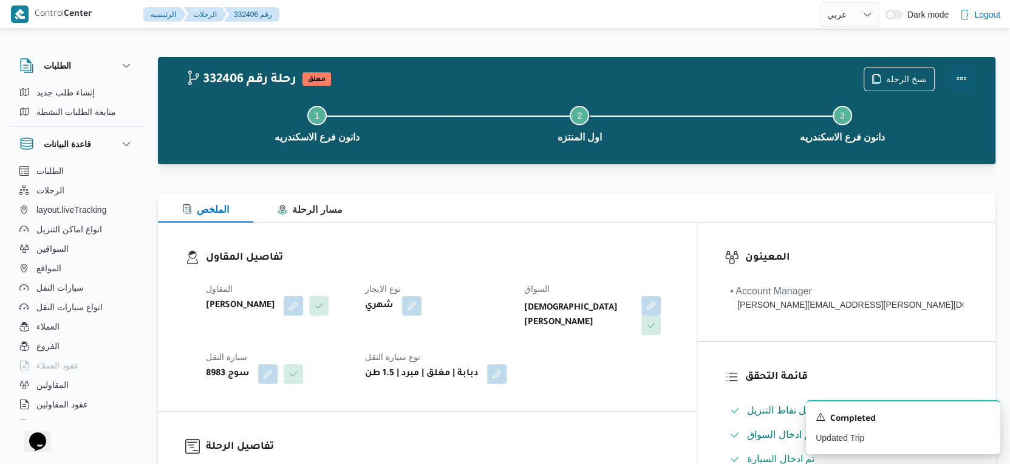
click at [958, 78] on button "Actions" at bounding box center [962, 78] width 24 height 24
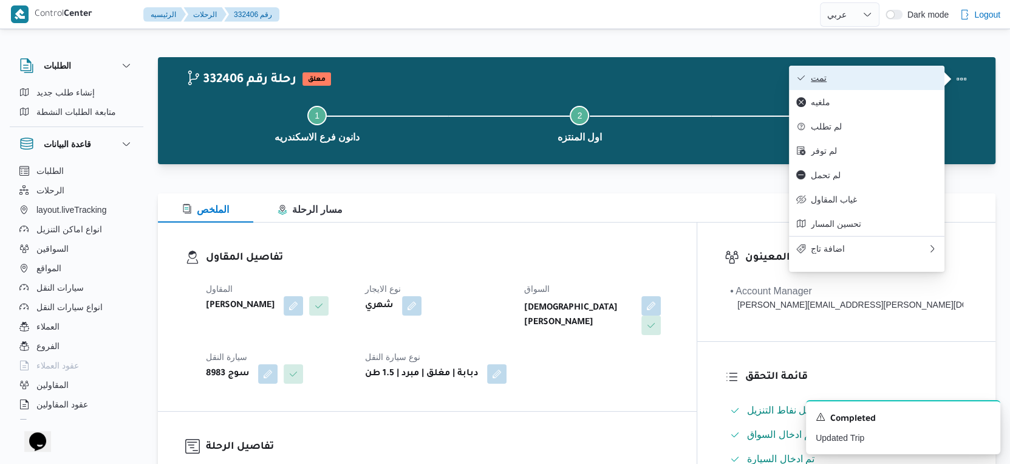
click at [910, 77] on span "تمت" at bounding box center [874, 78] width 126 height 10
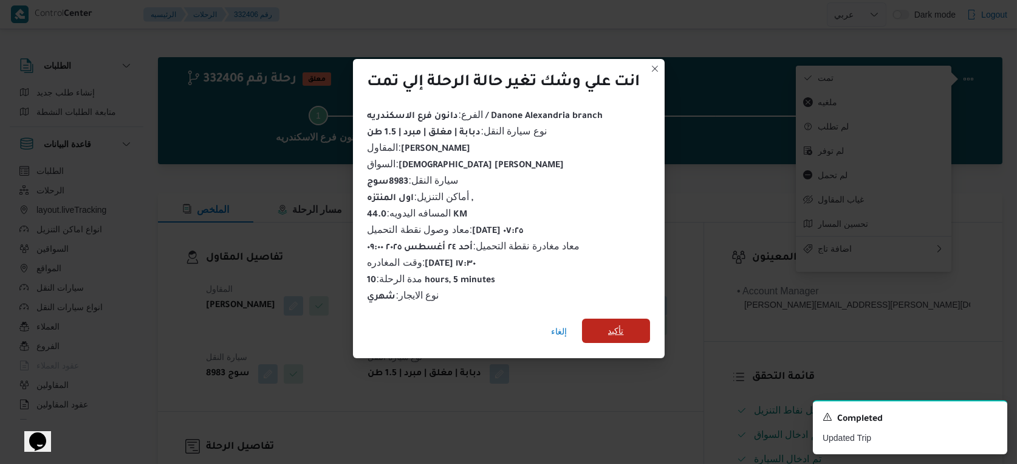
click at [628, 333] on span "تأكيد" at bounding box center [616, 330] width 68 height 24
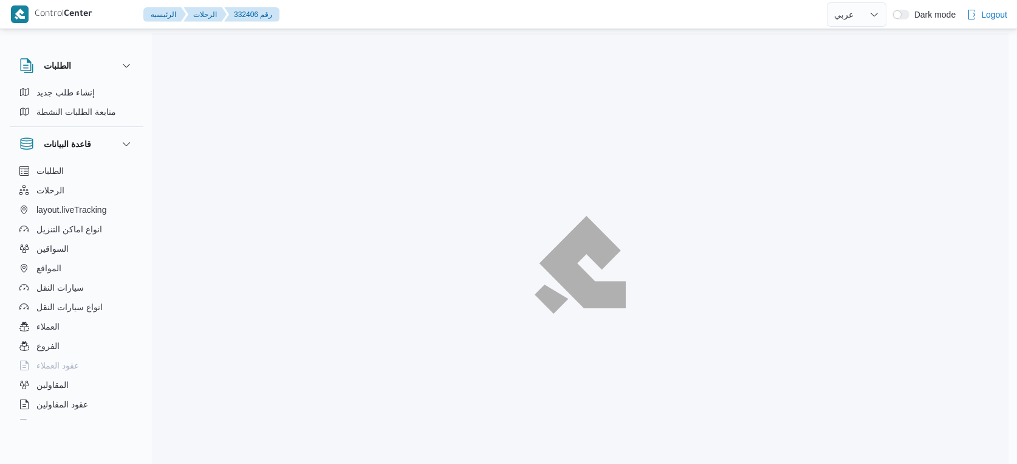
select select "ar"
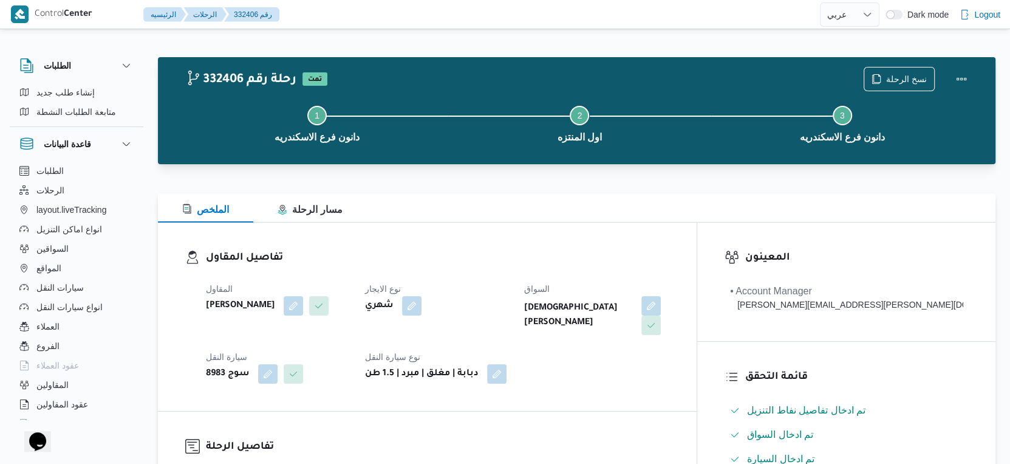
select select "ar"
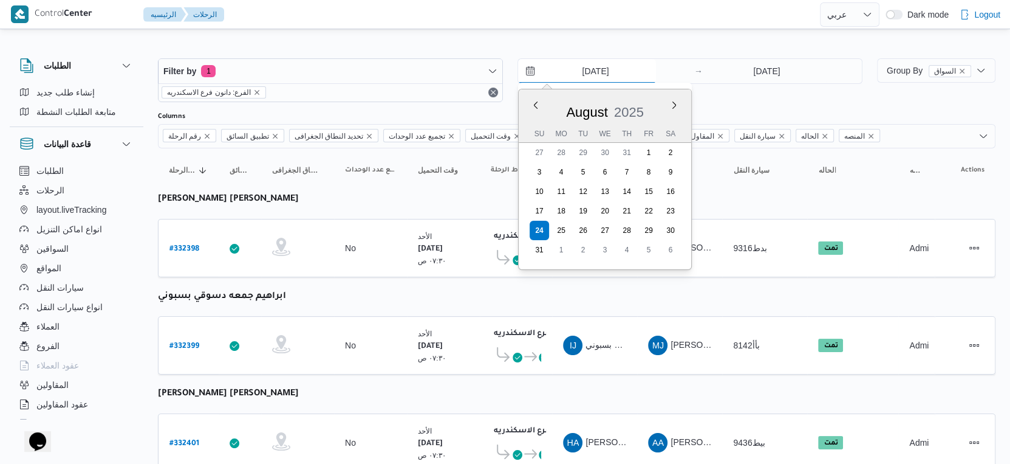
click at [597, 73] on input "[DATE]" at bounding box center [587, 71] width 138 height 24
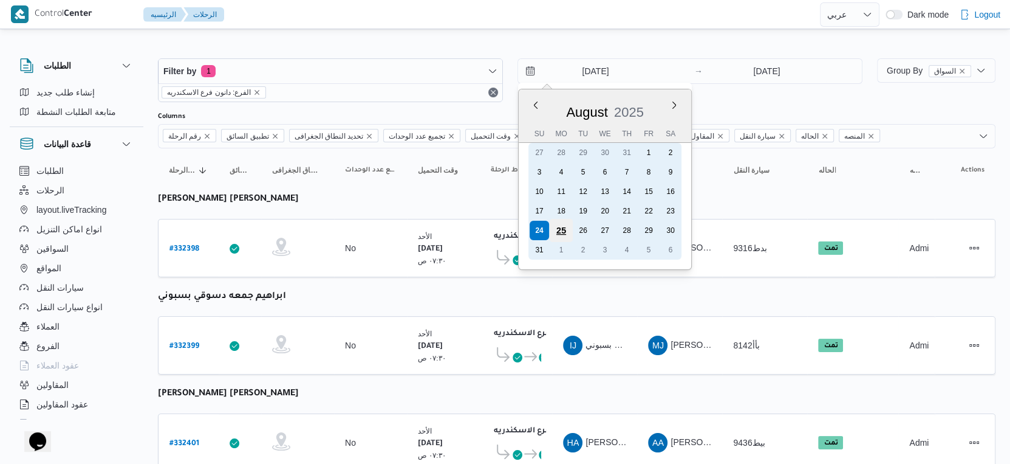
click at [560, 226] on div "25" at bounding box center [561, 230] width 23 height 23
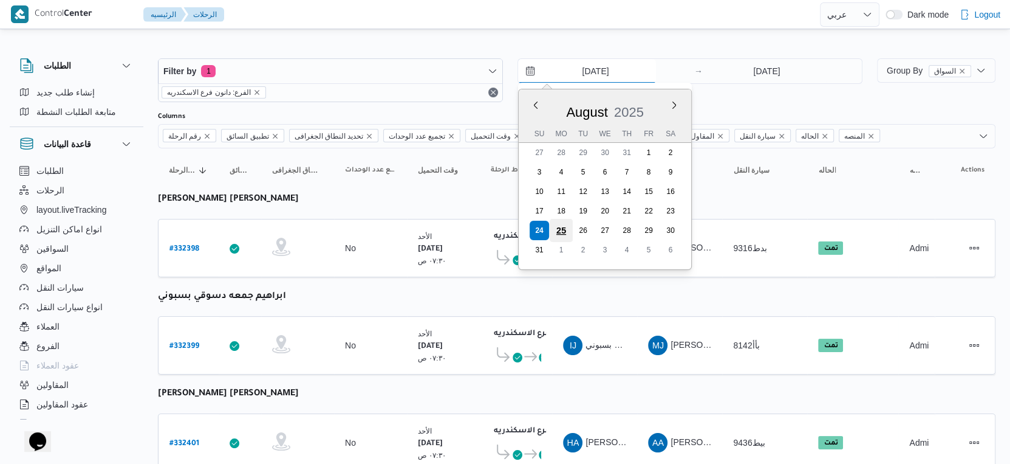
type input "[DATE]"
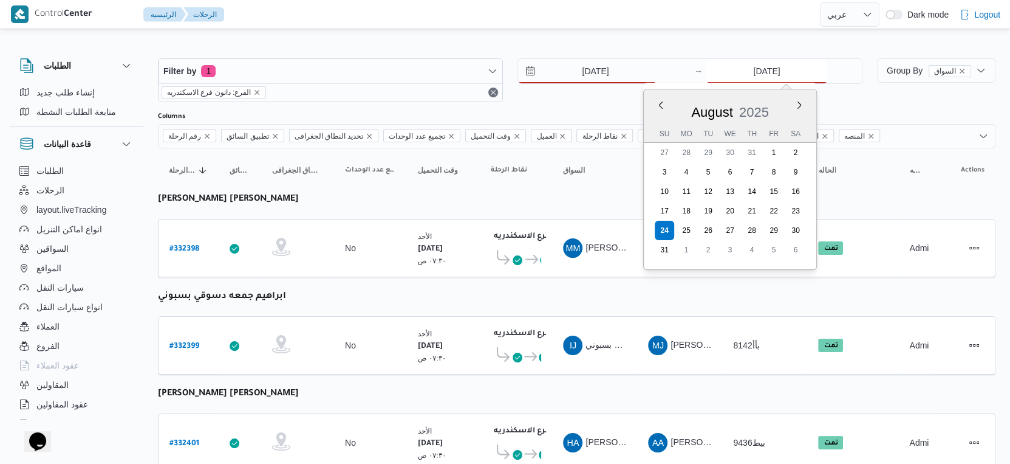
click at [770, 81] on input "[DATE]" at bounding box center [767, 71] width 121 height 24
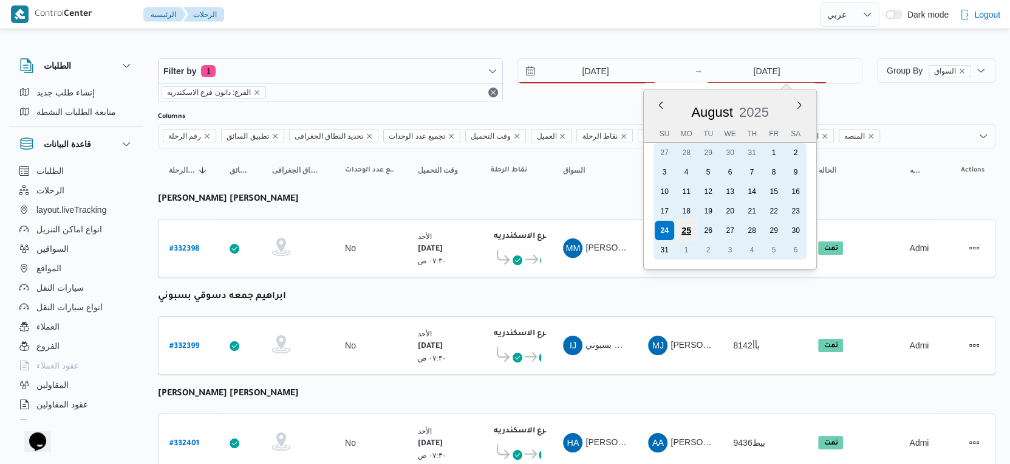
click at [687, 229] on div "25" at bounding box center [686, 230] width 23 height 23
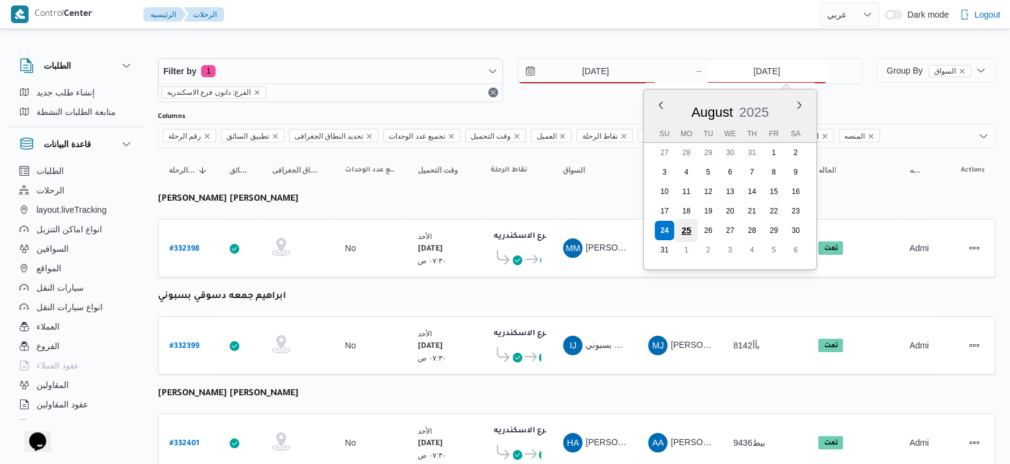
type input "[DATE]"
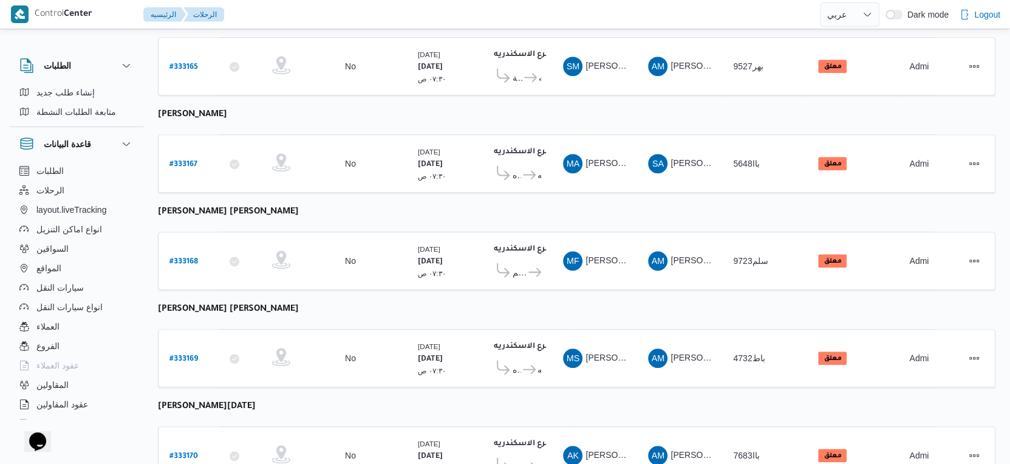
scroll to position [540, 0]
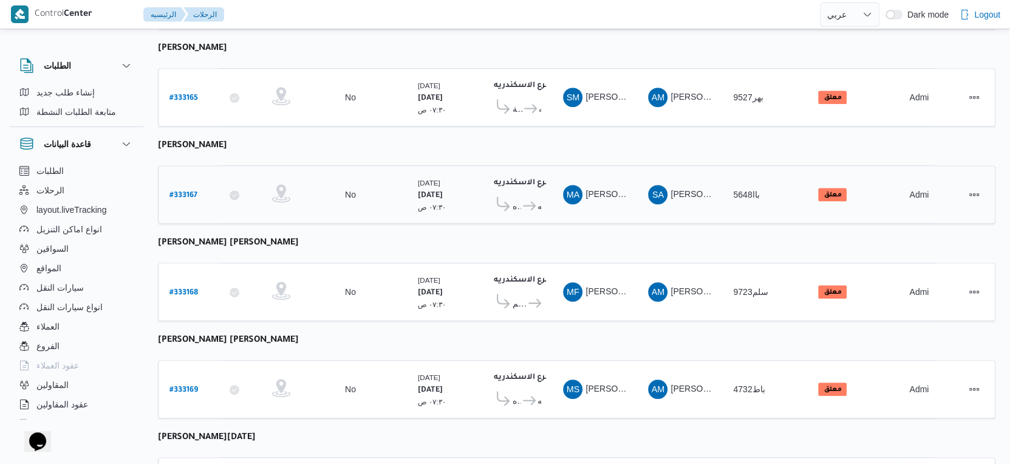
click at [186, 191] on b "# 333167" at bounding box center [184, 195] width 28 height 9
select select "ar"
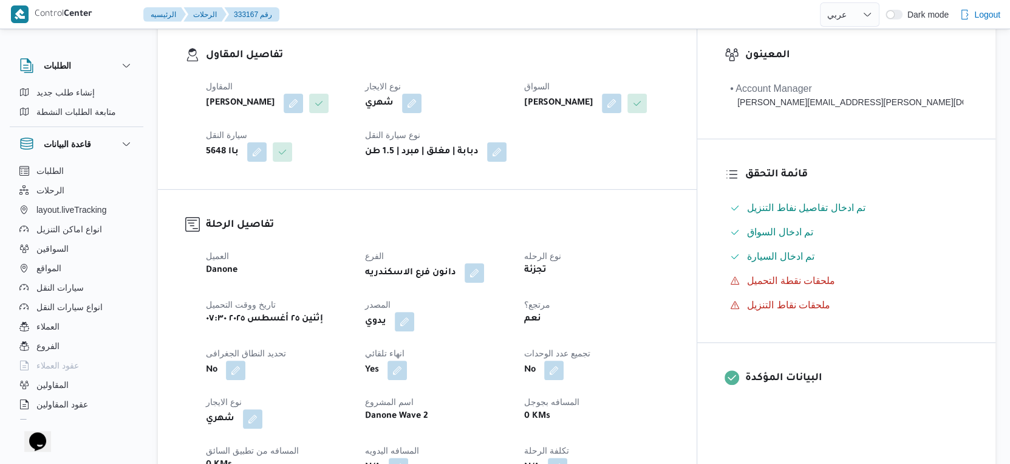
scroll to position [67, 0]
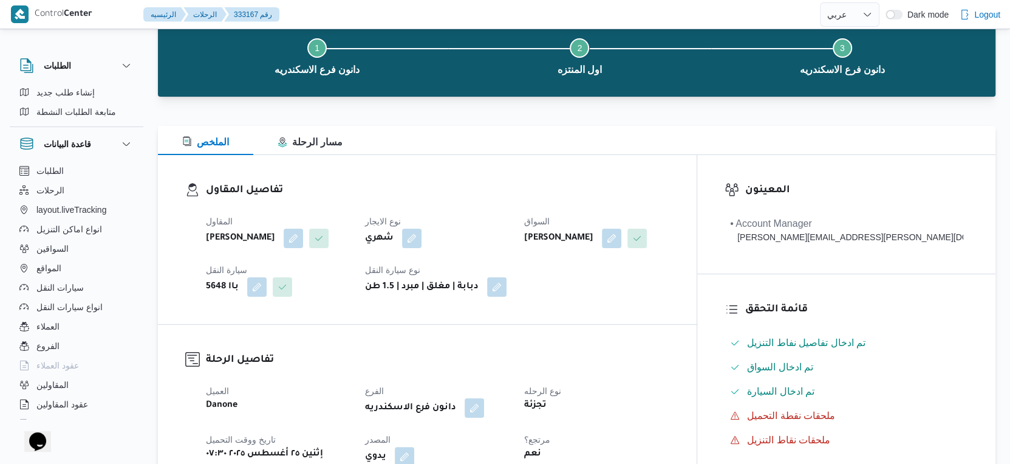
click at [248, 283] on span at bounding box center [254, 286] width 26 height 19
click at [251, 286] on button "button" at bounding box center [256, 285] width 19 height 19
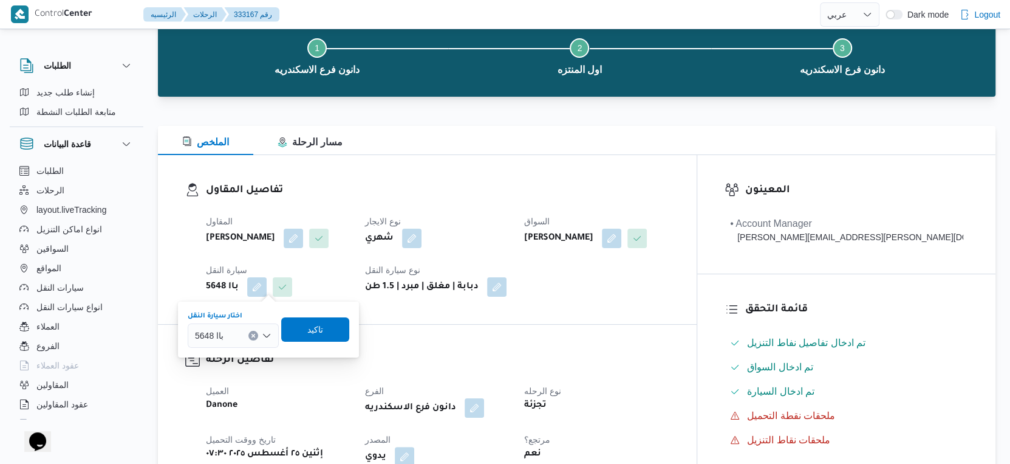
click at [254, 333] on icon "Clear input" at bounding box center [253, 335] width 5 height 5
click at [310, 323] on span "تاكيد" at bounding box center [315, 328] width 16 height 15
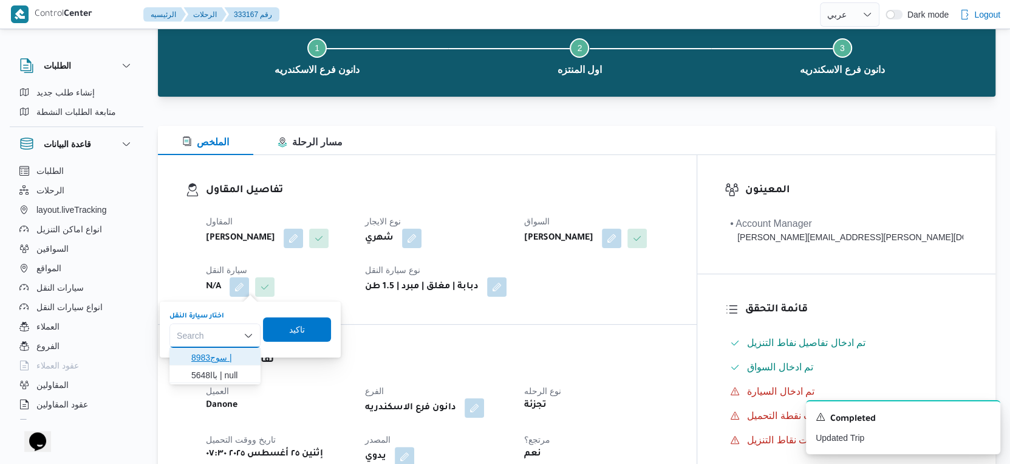
click at [231, 358] on span "8983سوج |" at bounding box center [222, 357] width 62 height 15
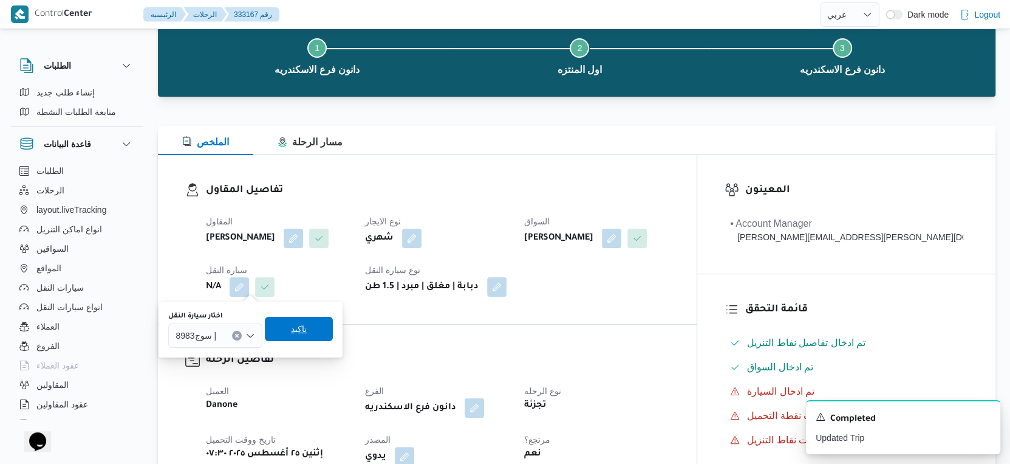
click at [300, 330] on span "تاكيد" at bounding box center [299, 328] width 16 height 15
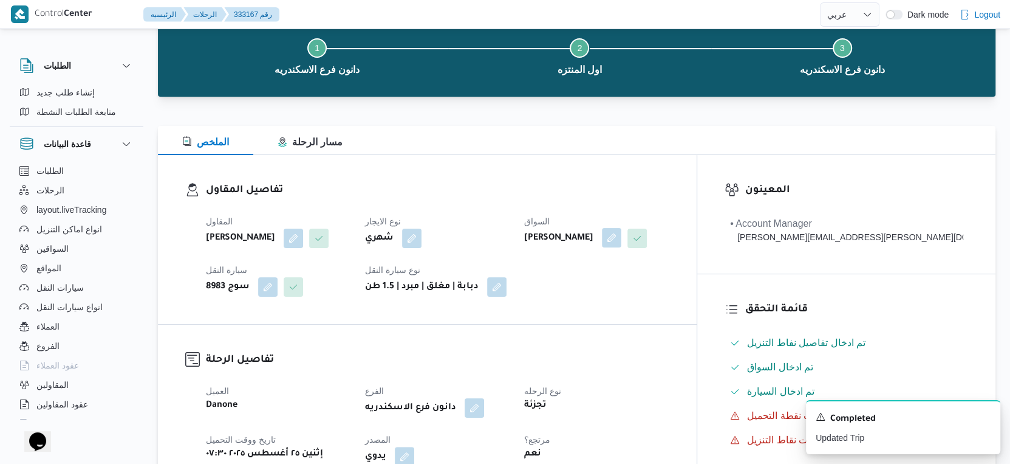
click at [622, 237] on button "button" at bounding box center [611, 237] width 19 height 19
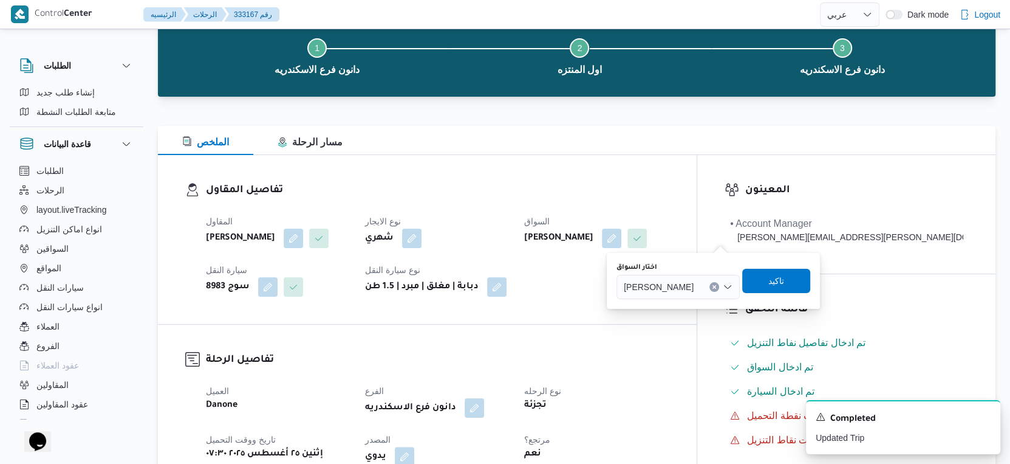
click at [716, 286] on icon "Clear input" at bounding box center [714, 286] width 3 height 3
type input "اسلام عم"
click at [696, 307] on span "اسلام عم اد عبدالجليل محمد" at bounding box center [693, 308] width 62 height 15
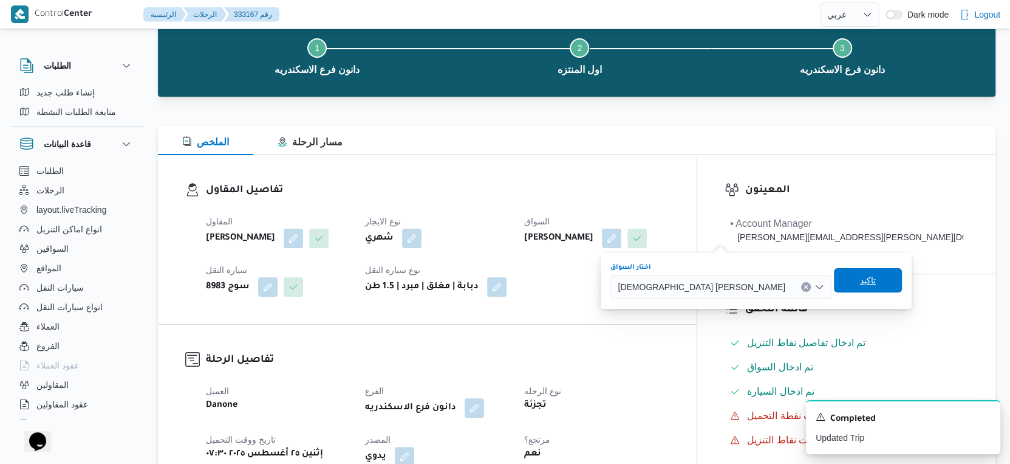
click at [834, 281] on span "تاكيد" at bounding box center [868, 280] width 68 height 24
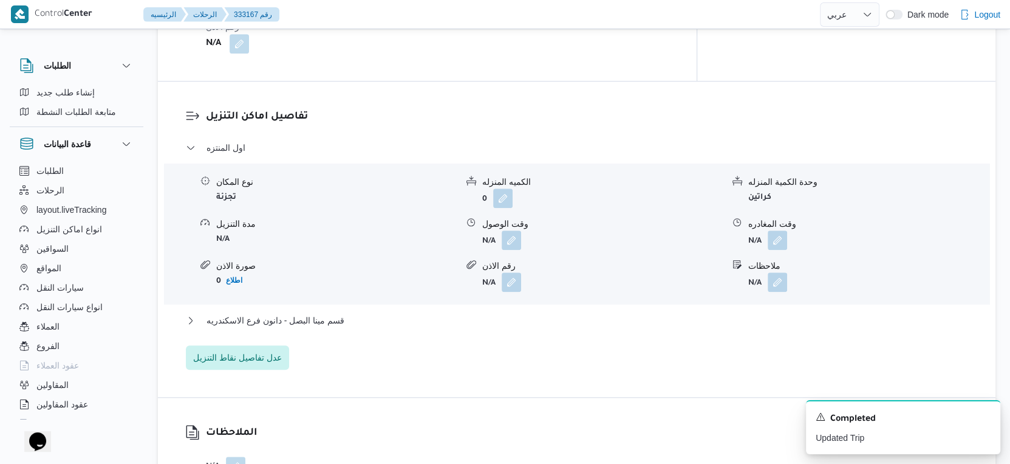
scroll to position [1013, 0]
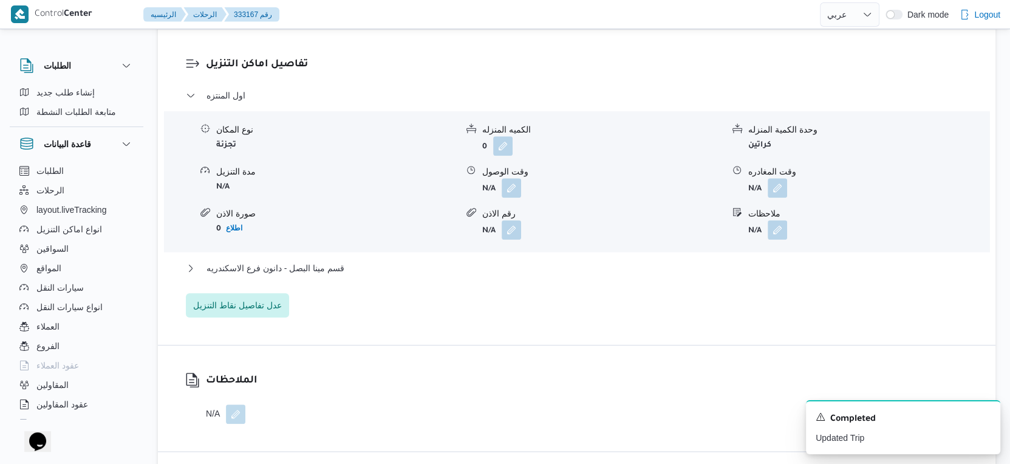
select select "ar"
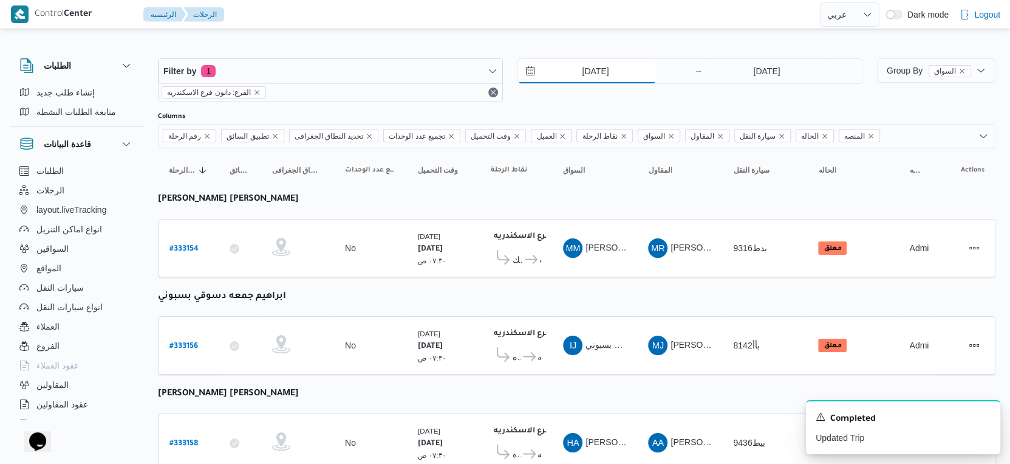
click at [612, 65] on input "25/8/2025" at bounding box center [587, 71] width 138 height 24
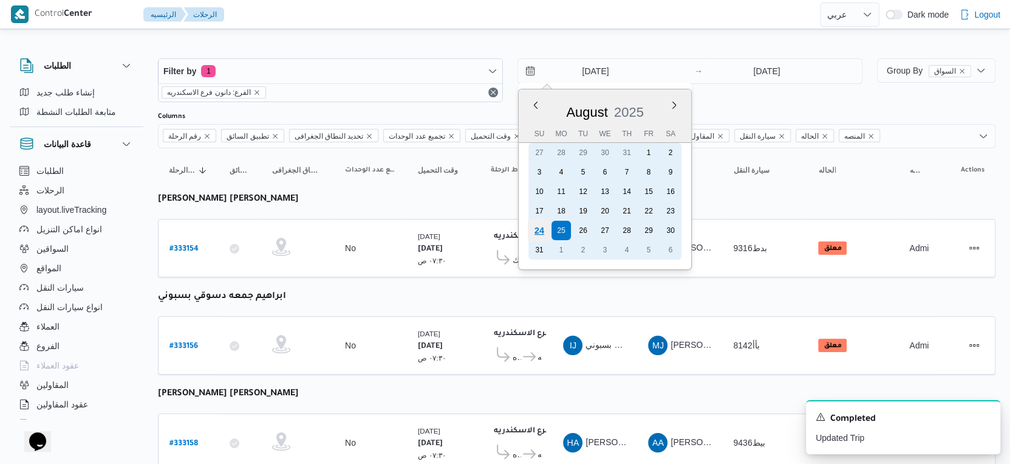
click at [543, 230] on div "24" at bounding box center [539, 230] width 23 height 23
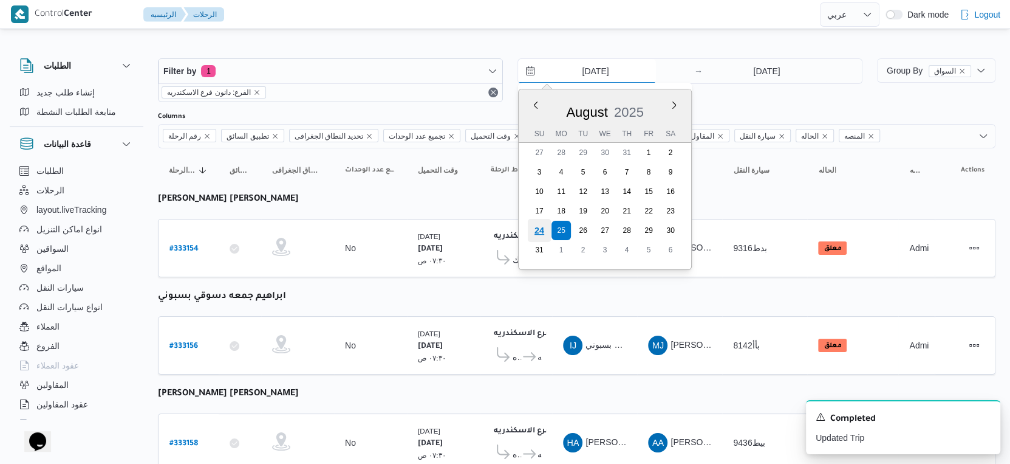
type input "[DATE]"
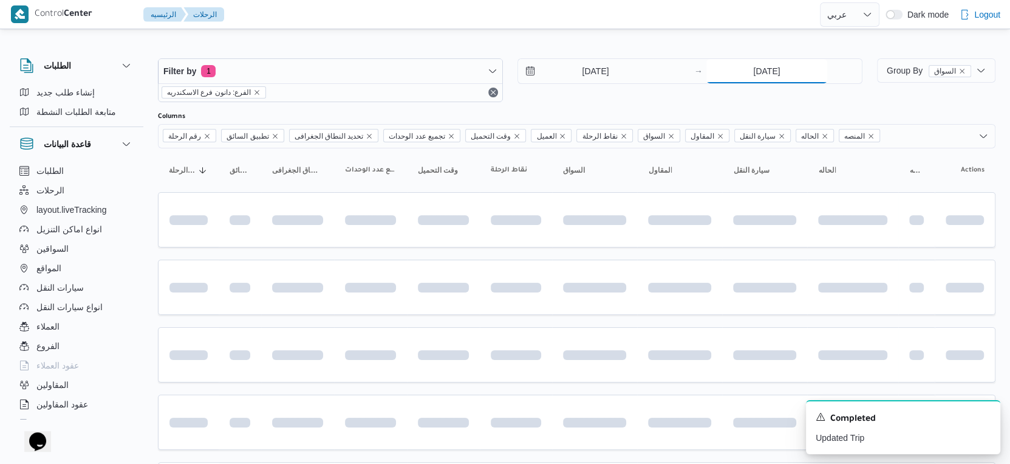
click at [766, 71] on input "25/8/2025" at bounding box center [767, 71] width 121 height 24
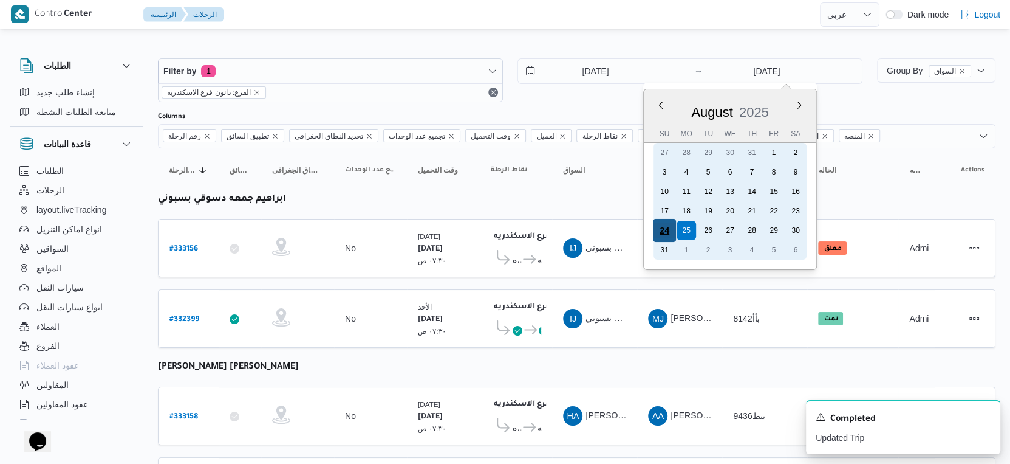
click at [663, 225] on div "24" at bounding box center [664, 230] width 23 height 23
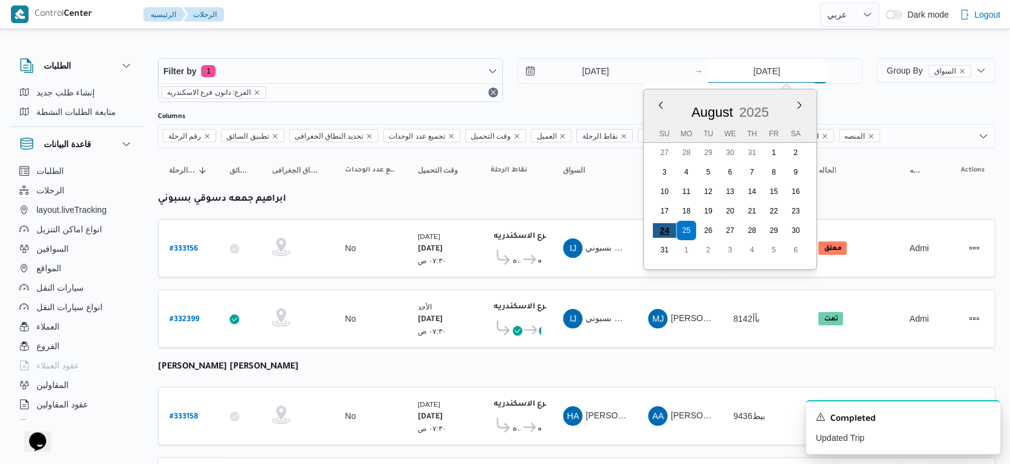
type input "[DATE]"
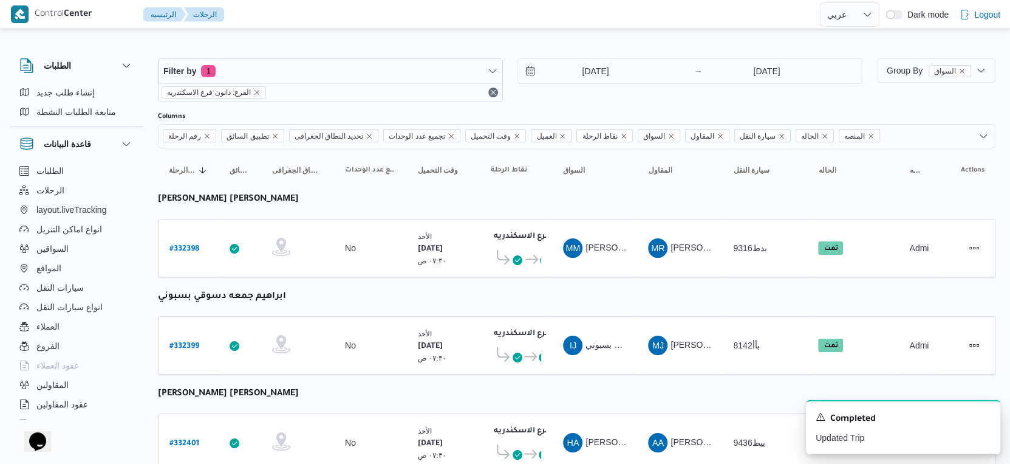
click at [989, 416] on icon "Dismiss toast" at bounding box center [986, 416] width 10 height 10
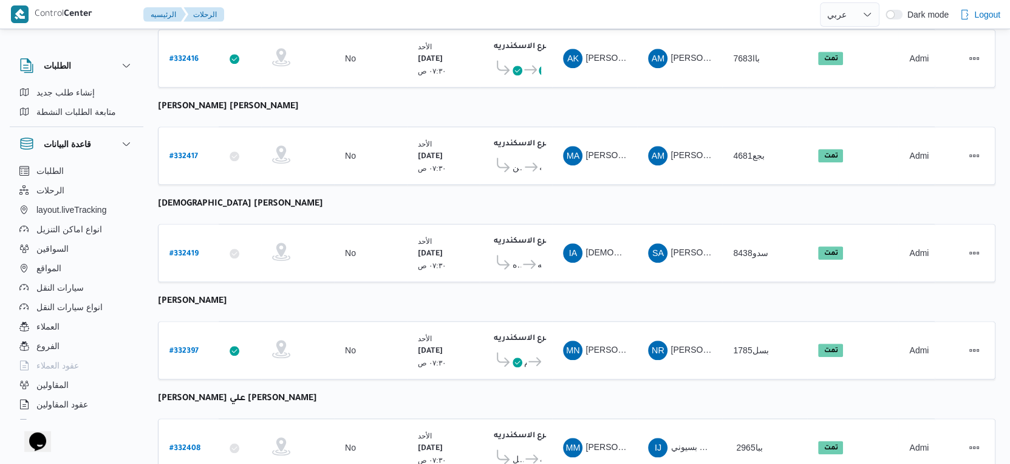
scroll to position [992, 0]
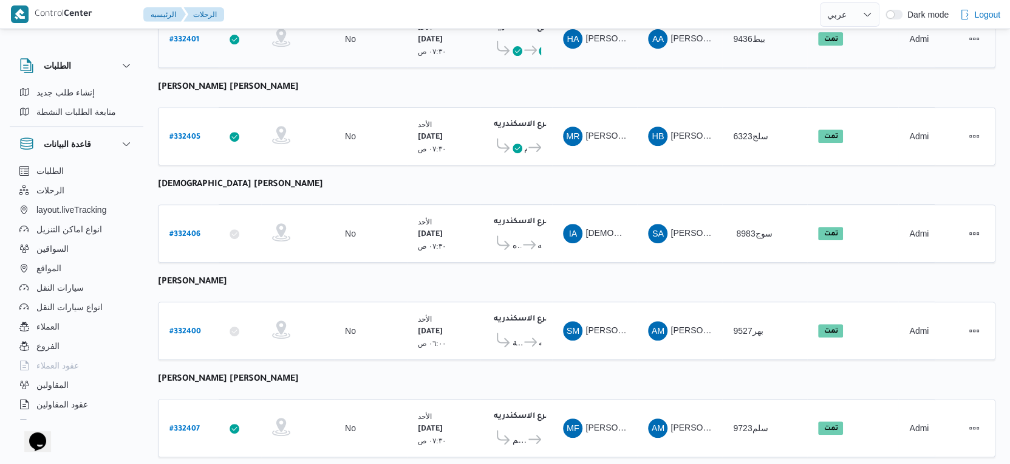
scroll to position [405, 0]
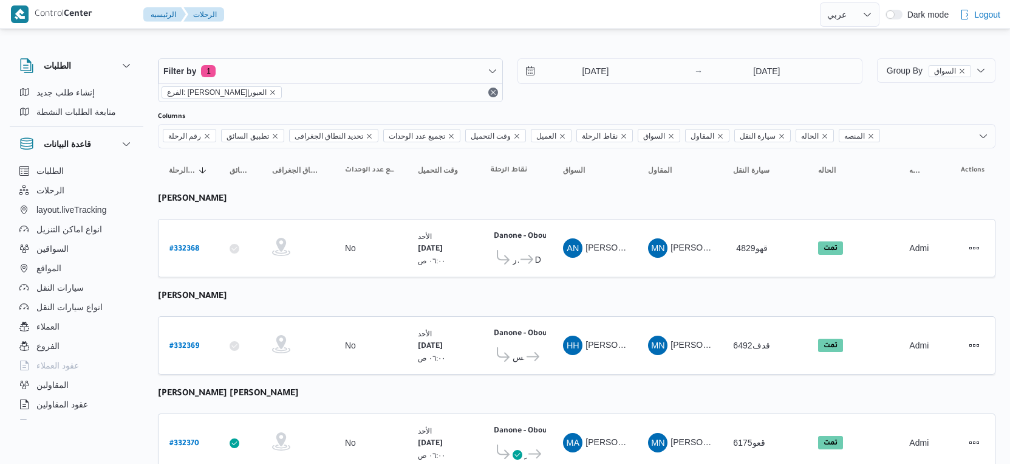
select select "ar"
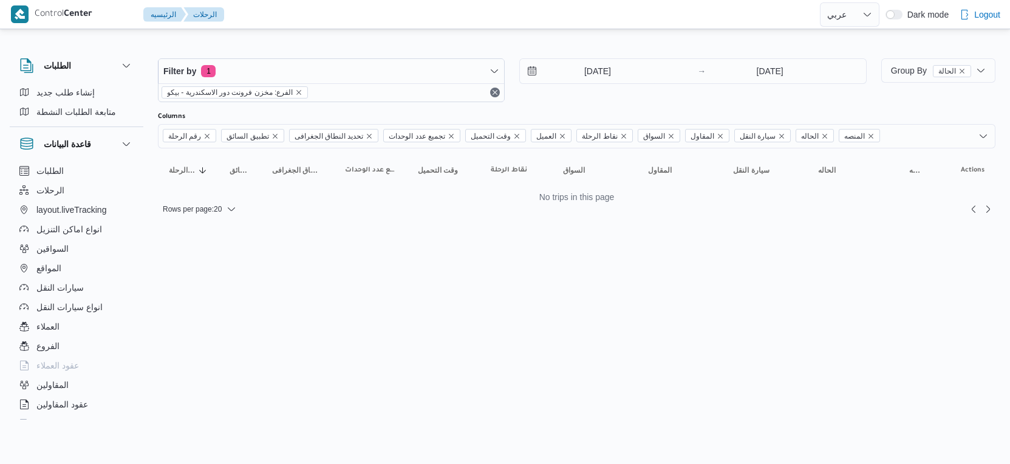
select select "ar"
click at [612, 77] on input "[DATE]" at bounding box center [593, 71] width 138 height 24
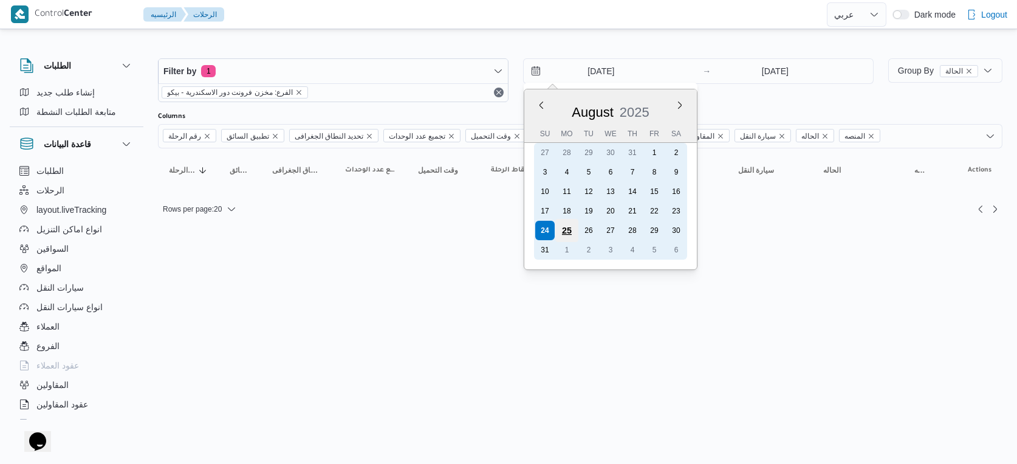
click at [565, 228] on div "25" at bounding box center [566, 230] width 23 height 23
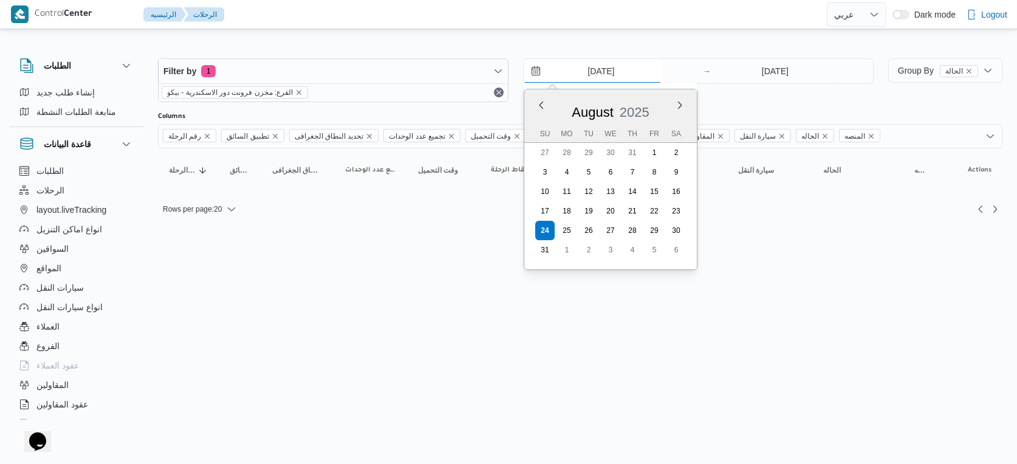
type input "[DATE]"
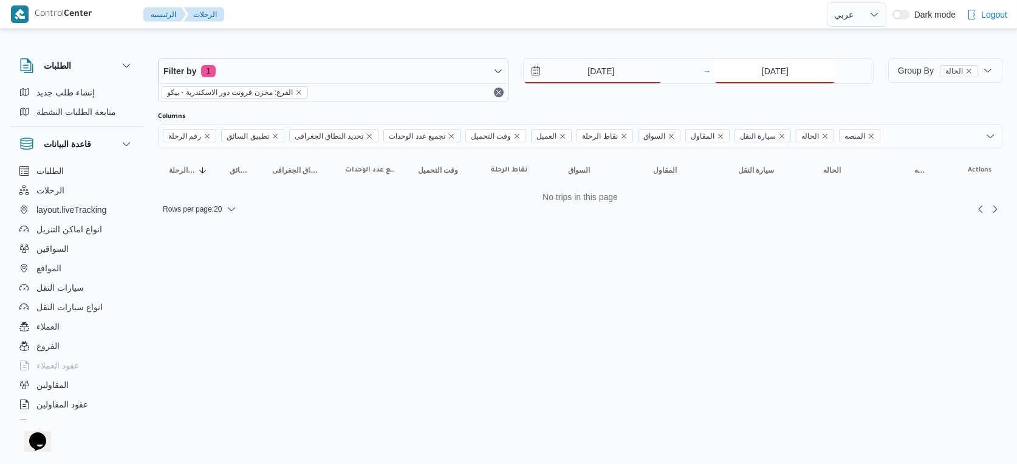
click at [786, 73] on input "[DATE]" at bounding box center [775, 71] width 121 height 24
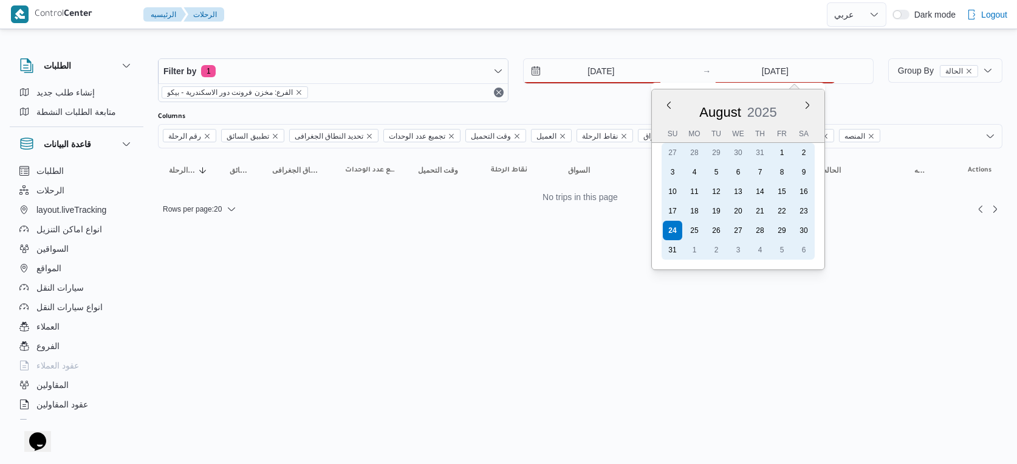
click at [694, 227] on div "25" at bounding box center [694, 230] width 19 height 19
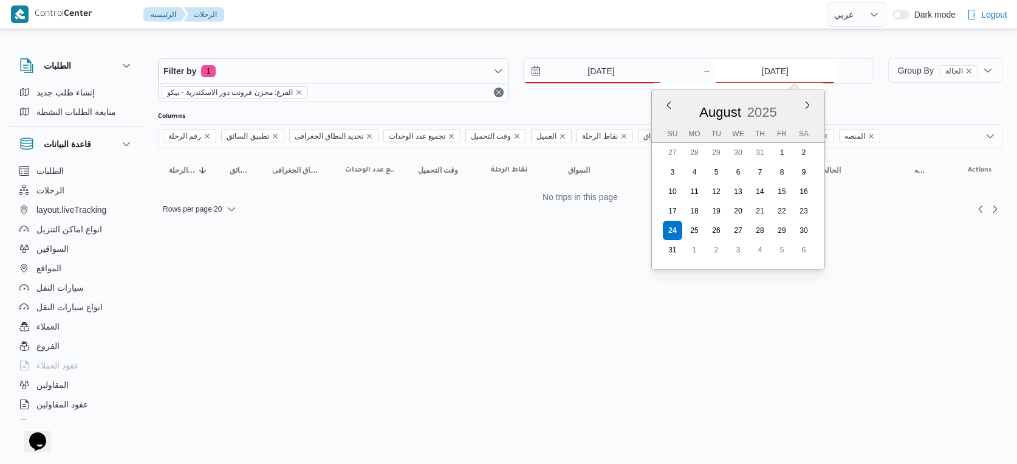
type input "[DATE]"
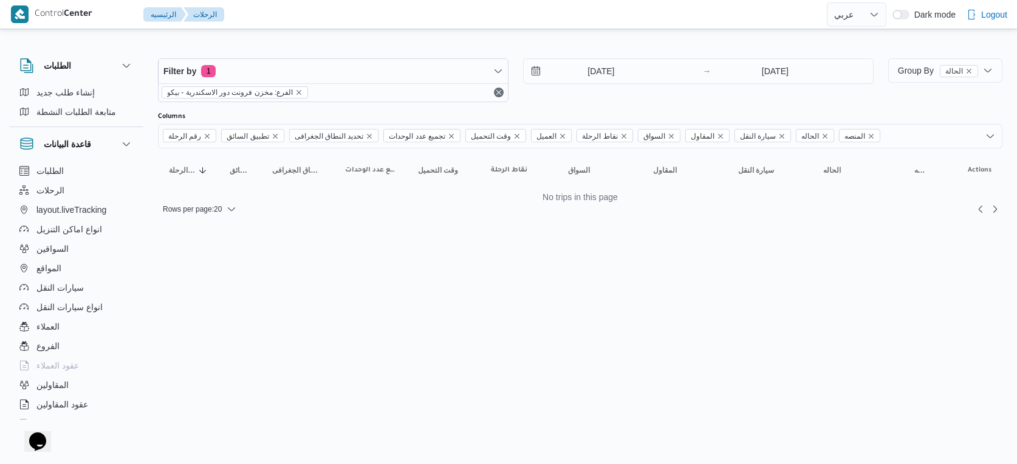
click at [616, 266] on html "Control Center الرئيسيه الرحلات English عربي Dark mode Logout الطلبات إنشاء طلب…" at bounding box center [508, 232] width 1017 height 464
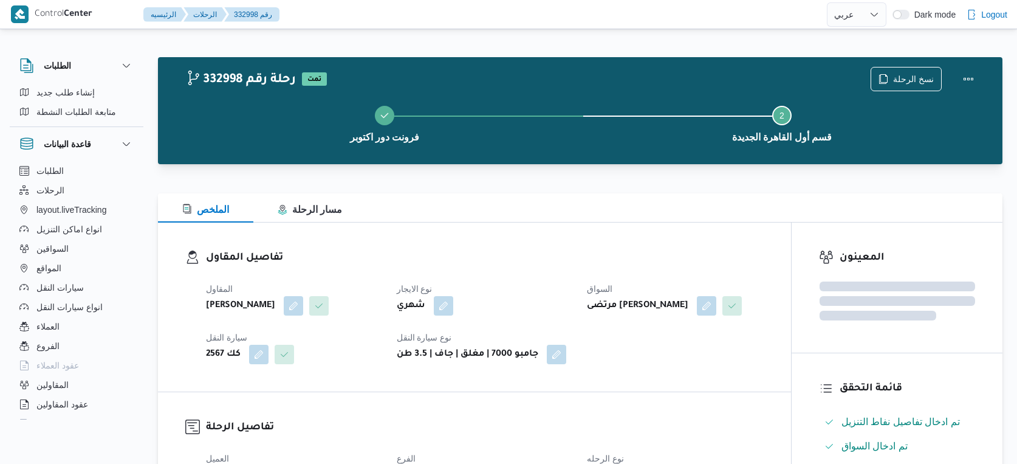
select select "ar"
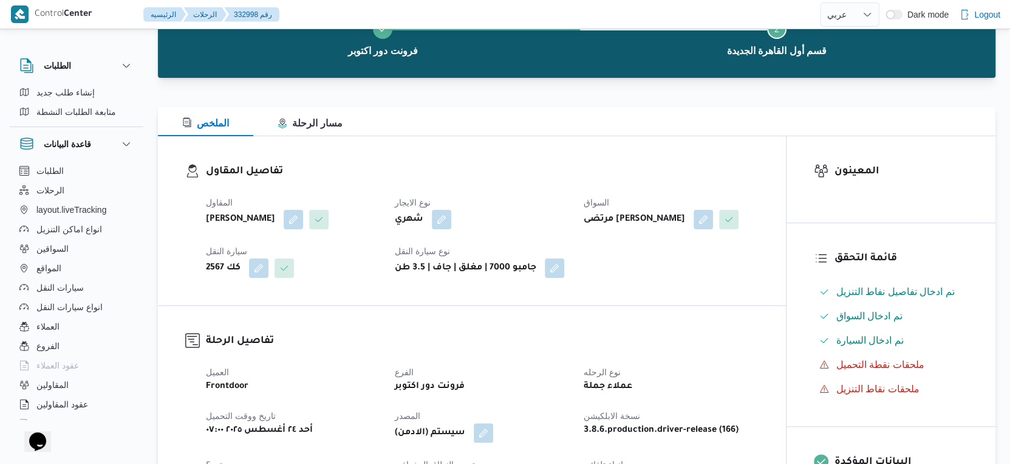
scroll to position [405, 0]
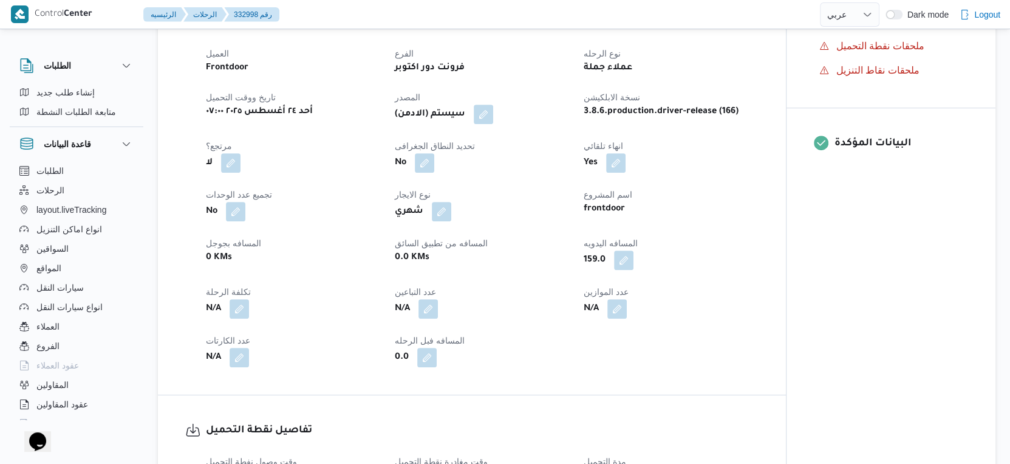
select select "ar"
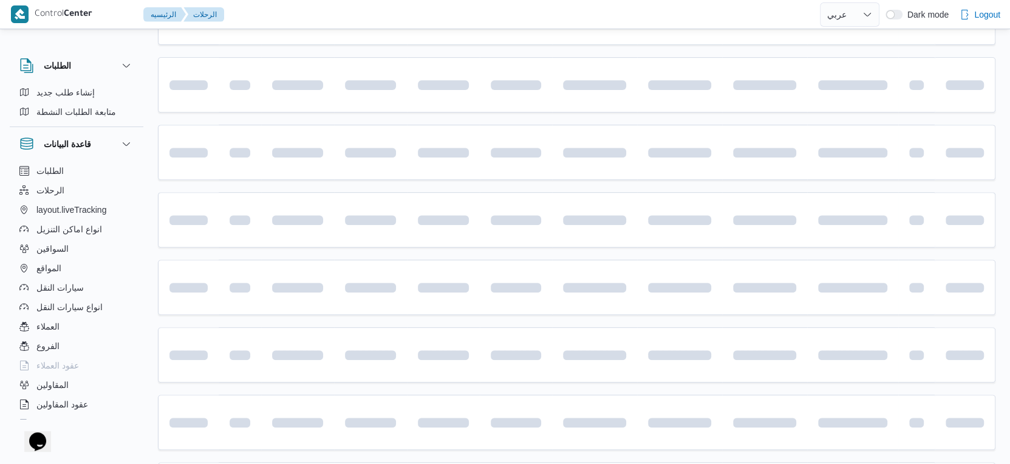
scroll to position [4, 0]
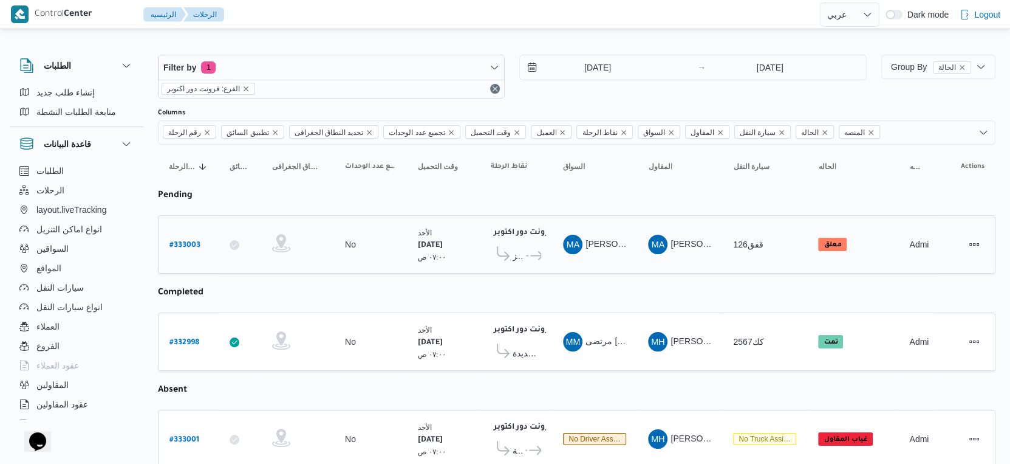
click at [185, 241] on b "# 333003" at bounding box center [185, 245] width 31 height 9
select select "ar"
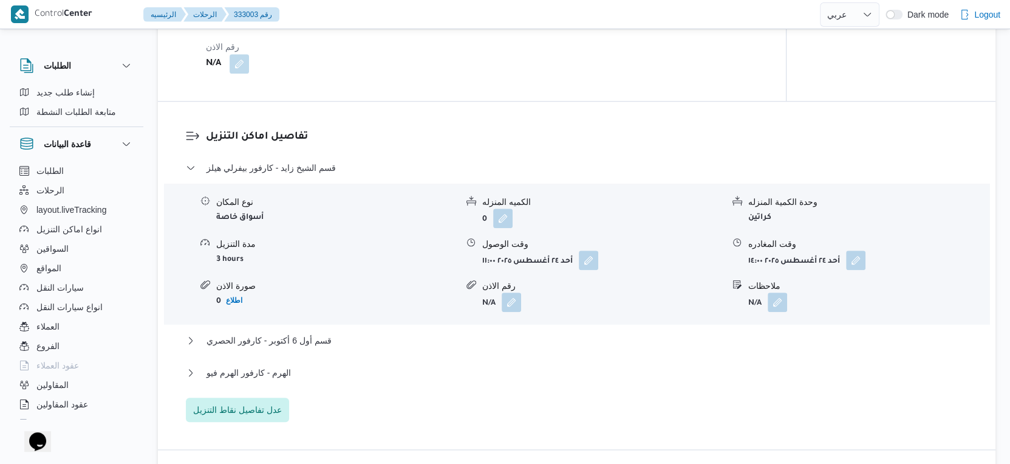
scroll to position [949, 0]
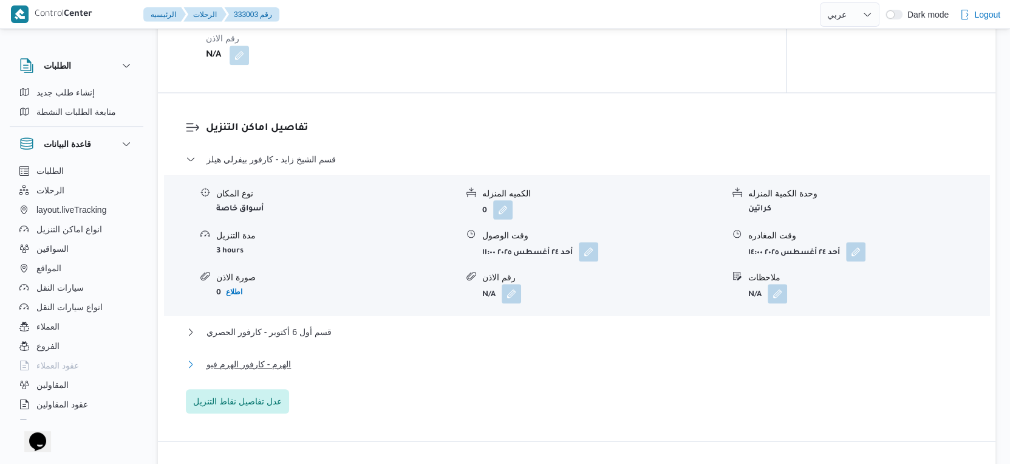
click at [287, 371] on button "الهرم - كارفور الهرم فيو" at bounding box center [577, 364] width 783 height 15
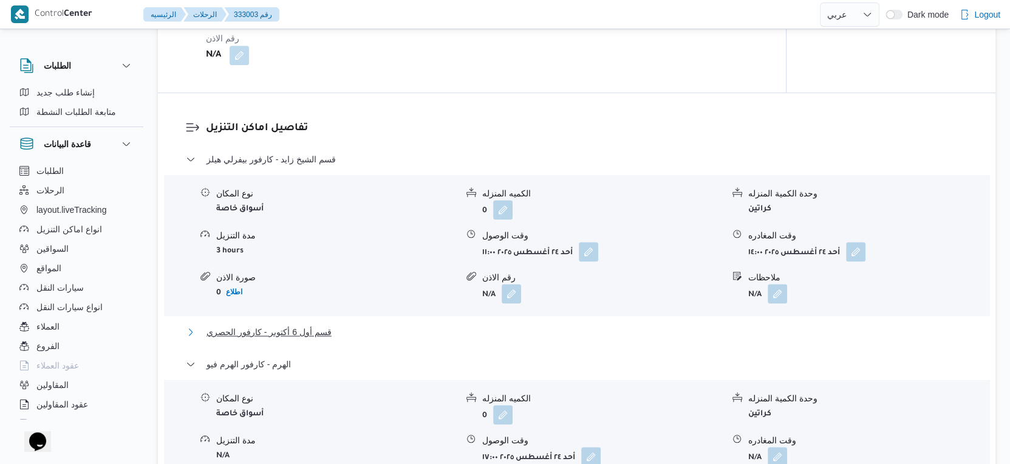
click at [332, 339] on button "قسم أول 6 أكتوبر - كارفور الحصري" at bounding box center [577, 331] width 783 height 15
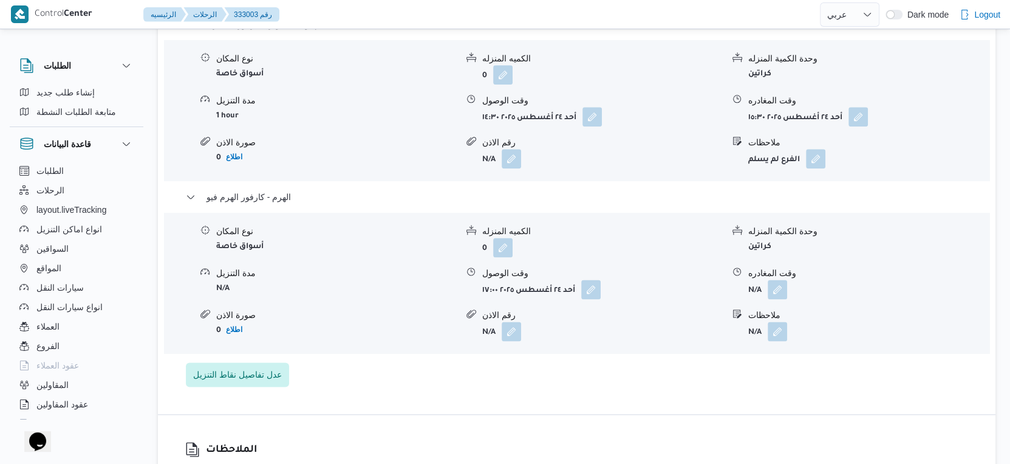
scroll to position [1287, 0]
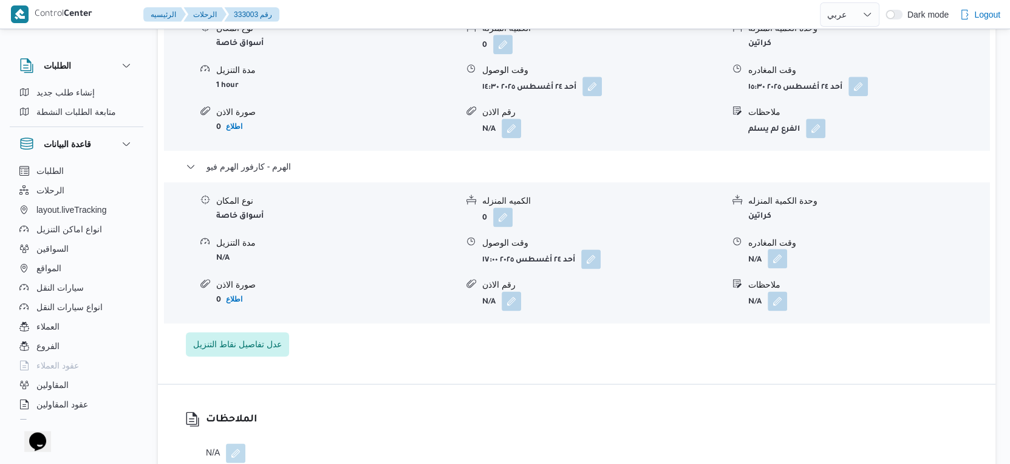
click at [778, 268] on button "button" at bounding box center [777, 258] width 19 height 19
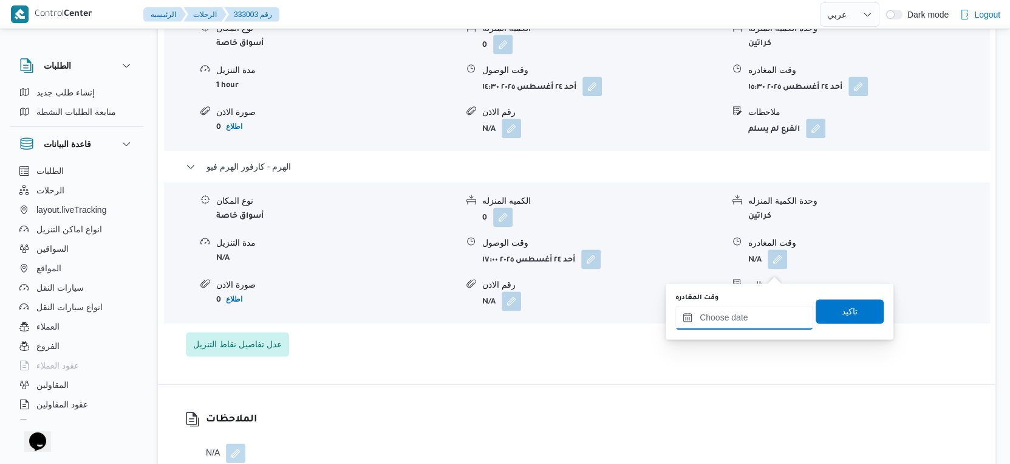
click at [760, 319] on input "وقت المغادره" at bounding box center [745, 317] width 138 height 24
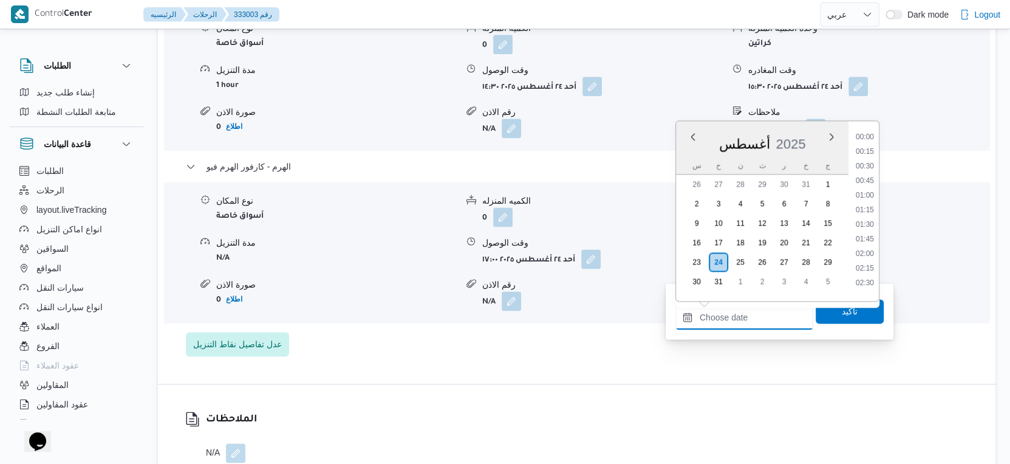
scroll to position [1096, 0]
drag, startPoint x: 873, startPoint y: 219, endPoint x: 859, endPoint y: 250, distance: 33.7
click at [873, 219] on li "20:15" at bounding box center [865, 222] width 28 height 12
type input "٢٤/٠٨/٢٠٢٥ ٢٠:١٥"
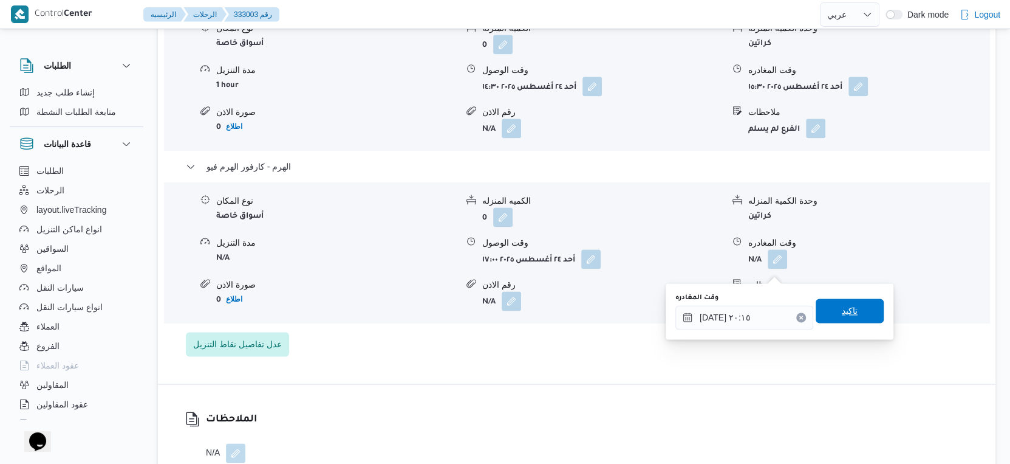
click at [847, 303] on span "تاكيد" at bounding box center [850, 310] width 16 height 15
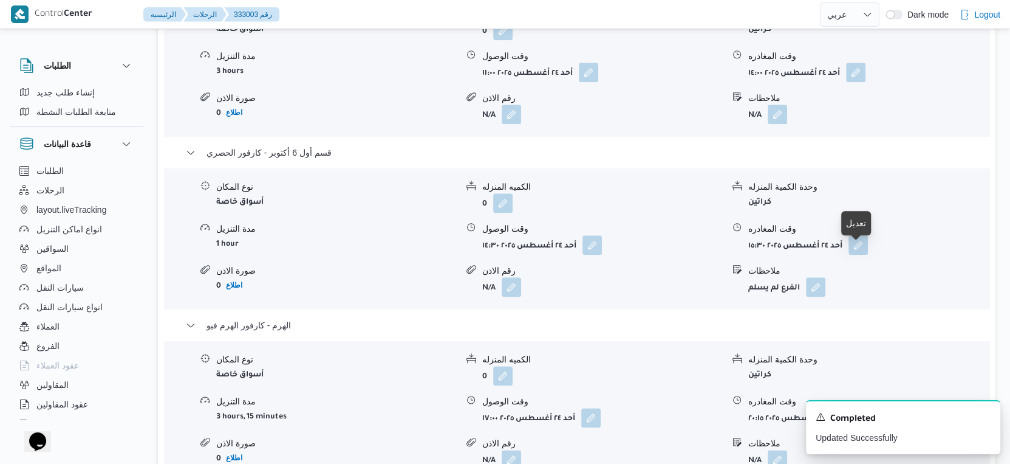
scroll to position [1152, 0]
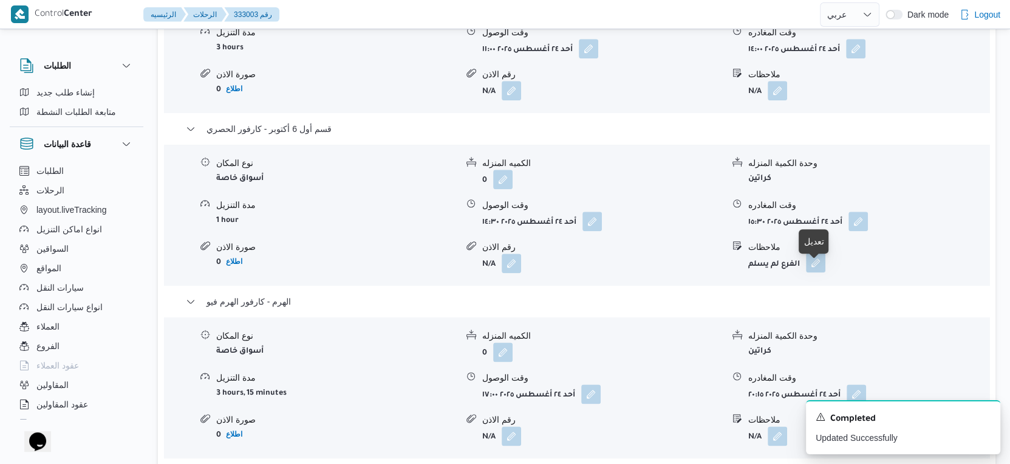
click at [818, 272] on button "button" at bounding box center [815, 262] width 19 height 19
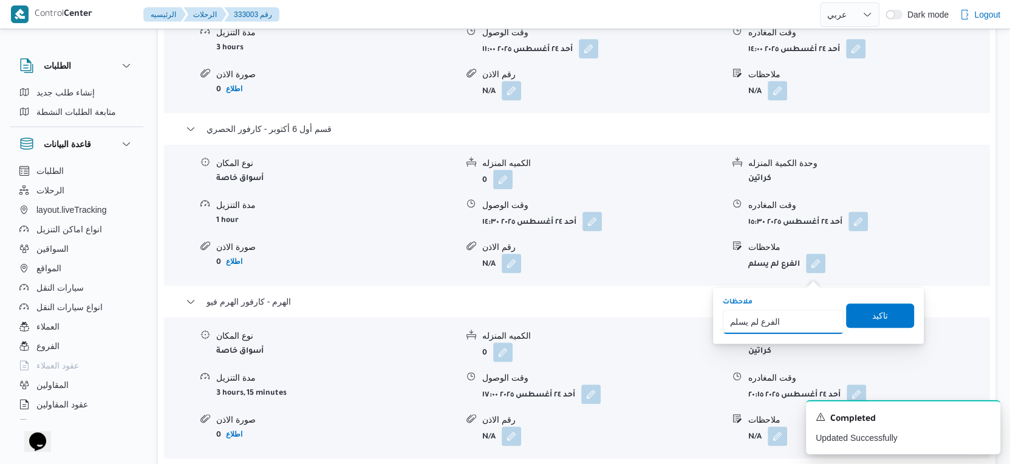
click at [772, 323] on input "الفرع لم يسلم" at bounding box center [783, 321] width 121 height 24
click at [879, 315] on span "تاكيد" at bounding box center [880, 315] width 68 height 24
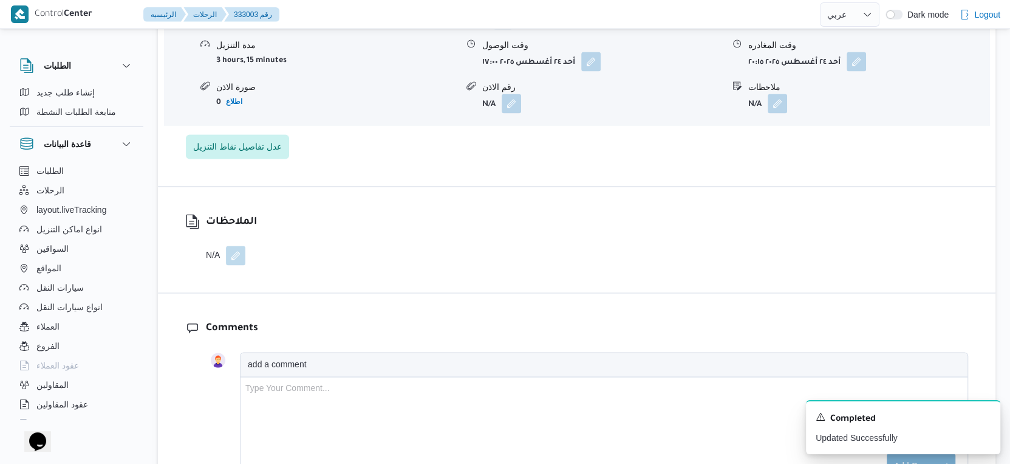
scroll to position [1485, 0]
click at [235, 264] on button "button" at bounding box center [235, 253] width 19 height 19
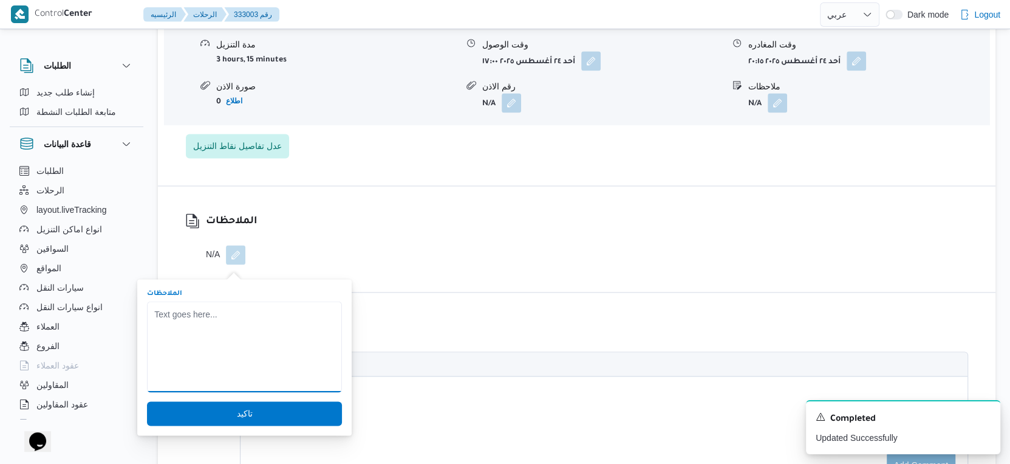
click at [239, 317] on textarea "الملاحظات" at bounding box center [244, 346] width 195 height 91
type textarea "تم تسليم فرع الحصرى في فرع بيرام"
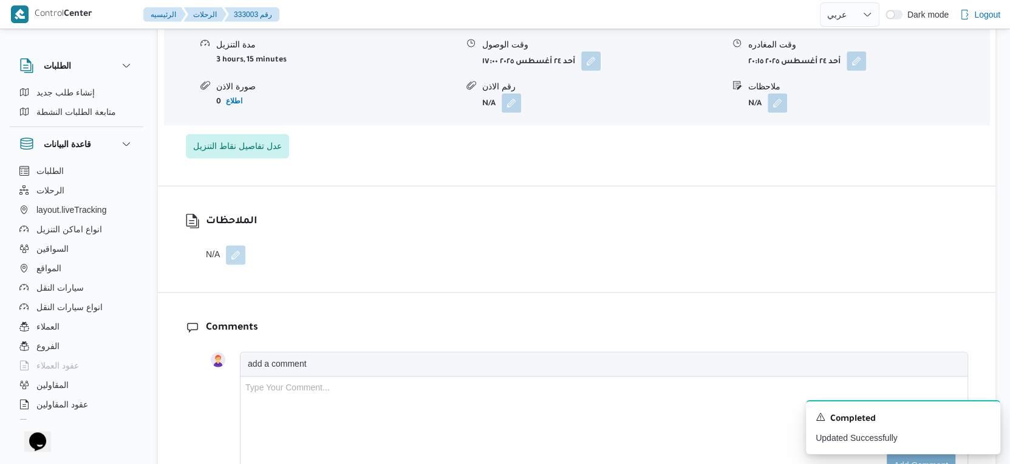
click at [439, 286] on div "الملاحظات N/A" at bounding box center [577, 239] width 838 height 106
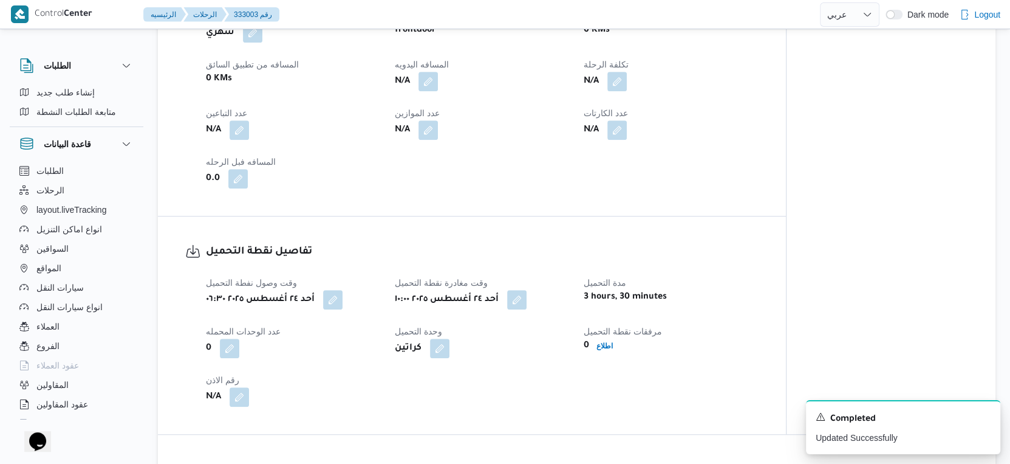
scroll to position [473, 0]
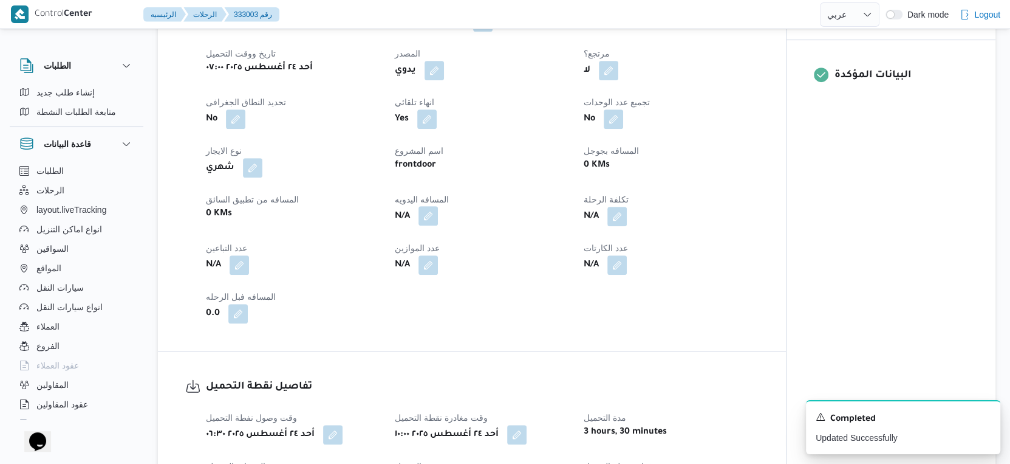
click at [431, 225] on button "button" at bounding box center [428, 215] width 19 height 19
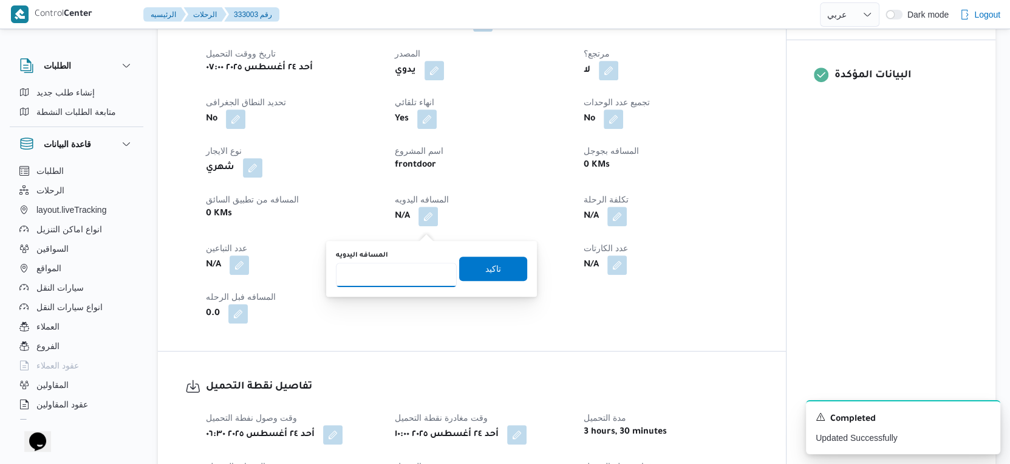
click at [402, 266] on input "المسافه اليدويه" at bounding box center [396, 274] width 121 height 24
type input "118"
click at [499, 273] on span "تاكيد" at bounding box center [493, 268] width 68 height 24
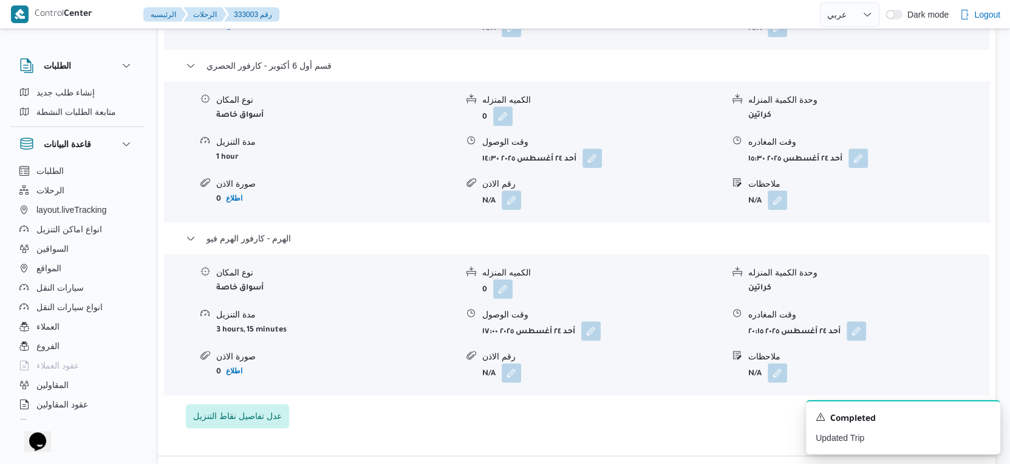
scroll to position [1350, 0]
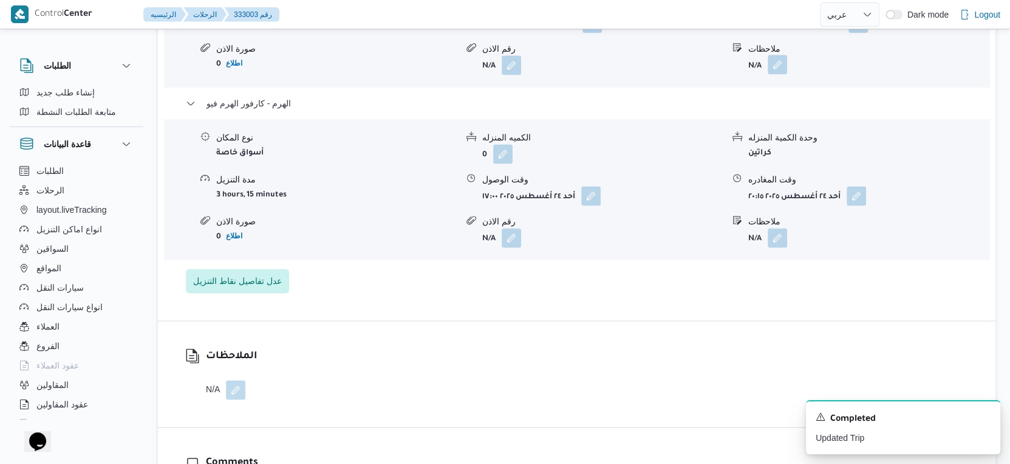
click at [783, 74] on button "button" at bounding box center [777, 64] width 19 height 19
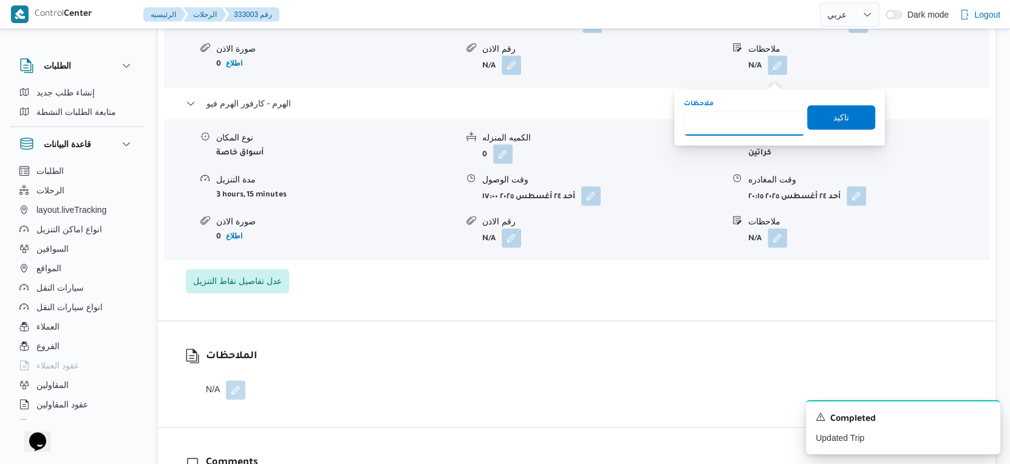
click at [748, 122] on input "ملاحظات" at bounding box center [744, 123] width 121 height 24
type input "الفرع تم تسليمه فى فرع الهرم فيو"
click at [834, 120] on span "تاكيد" at bounding box center [842, 116] width 16 height 15
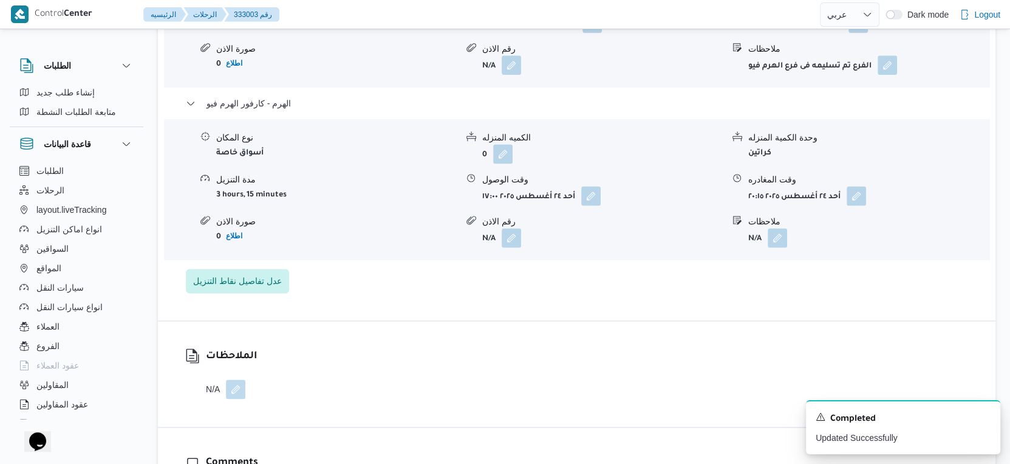
click at [241, 394] on button "button" at bounding box center [235, 388] width 19 height 19
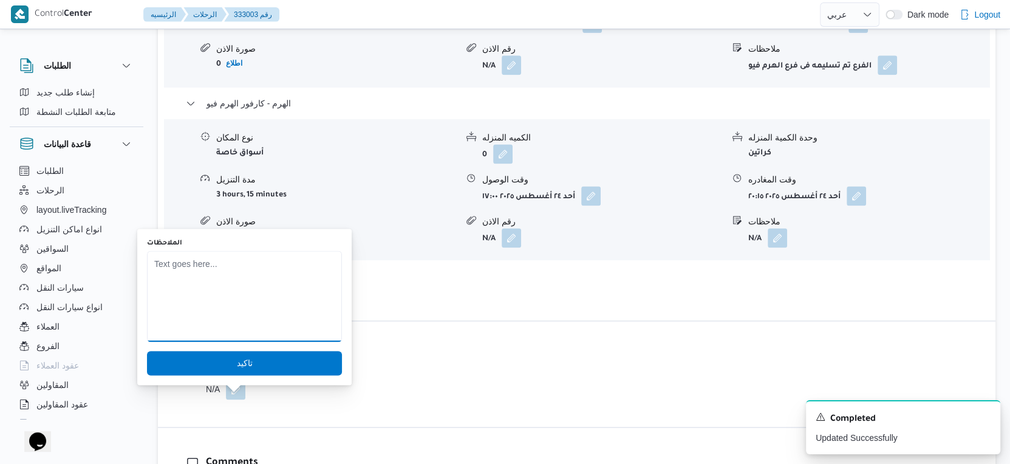
click at [267, 295] on textarea "الملاحظات" at bounding box center [244, 295] width 195 height 91
type textarea "تم تسليم فرع الحصري في فرع الهرم فيو"
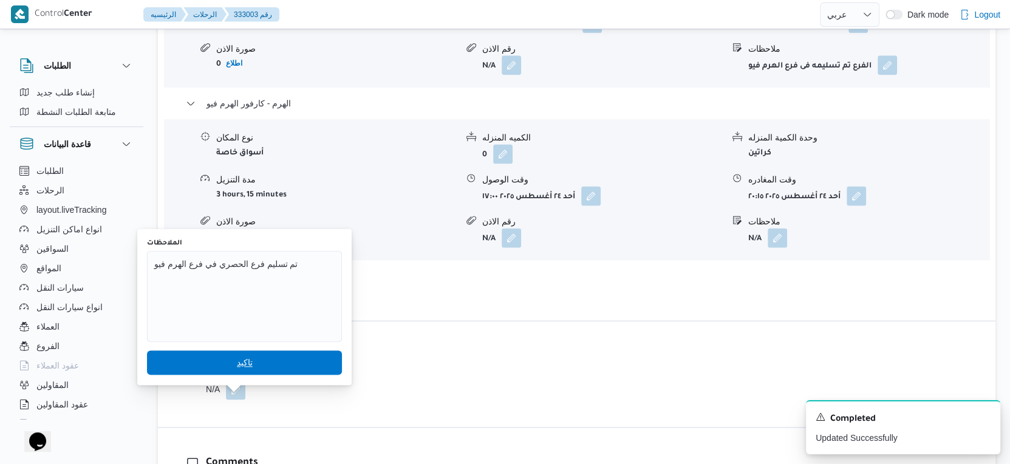
click at [237, 356] on span "تاكيد" at bounding box center [245, 362] width 16 height 15
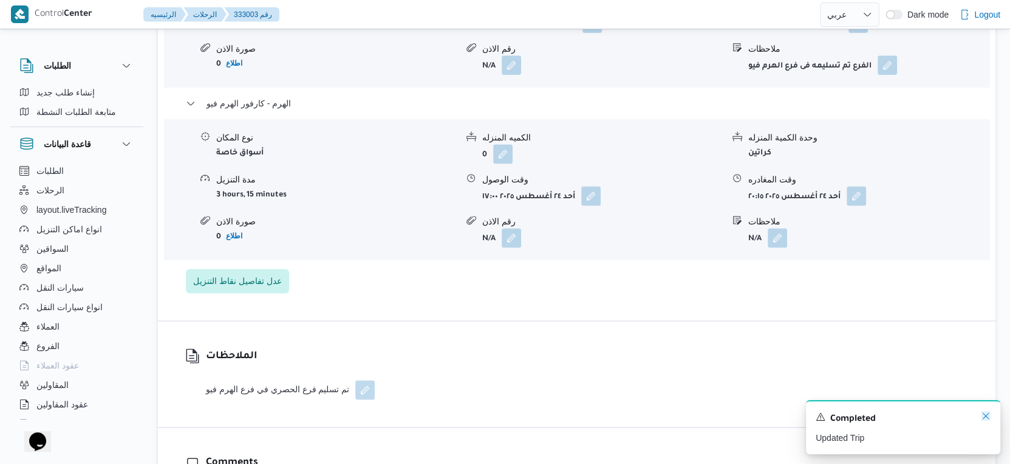
click at [989, 414] on icon "Dismiss toast" at bounding box center [986, 416] width 10 height 10
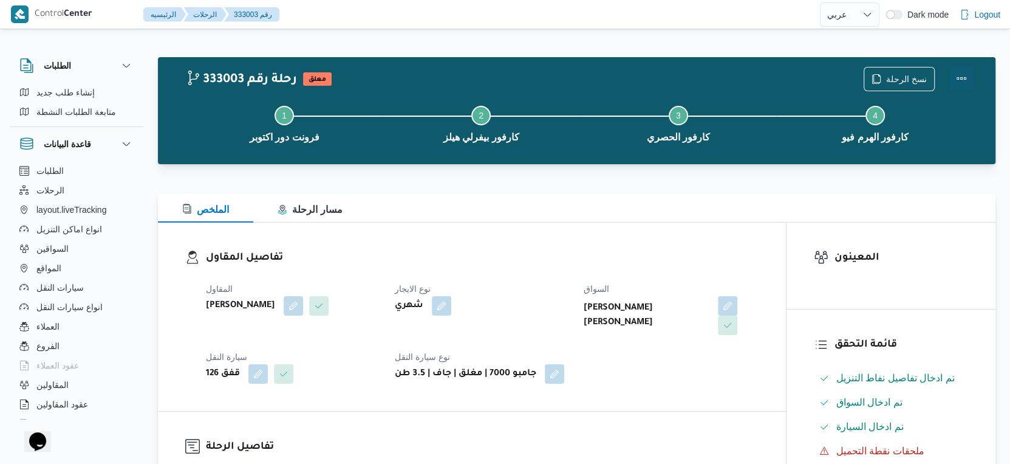
click at [959, 73] on button "Actions" at bounding box center [962, 78] width 24 height 24
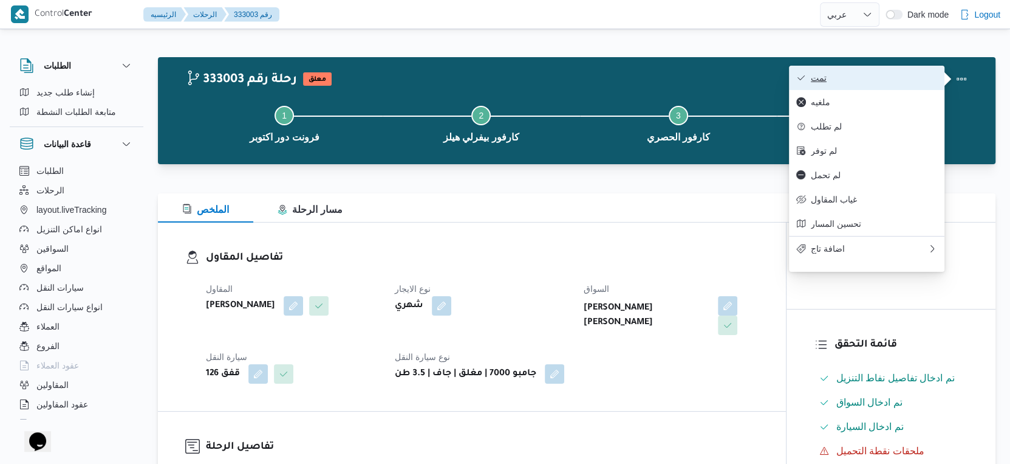
click at [868, 83] on span "تمت" at bounding box center [874, 78] width 126 height 10
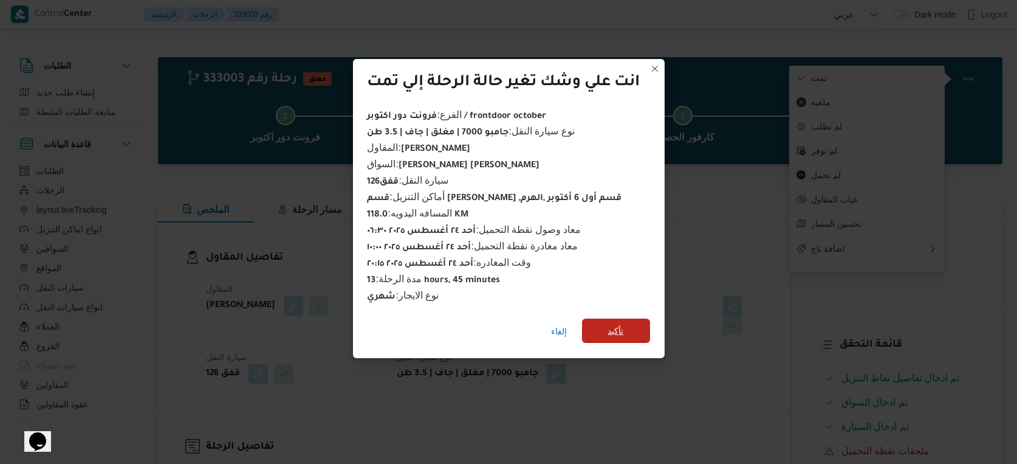
click at [640, 333] on span "تأكيد" at bounding box center [616, 330] width 68 height 24
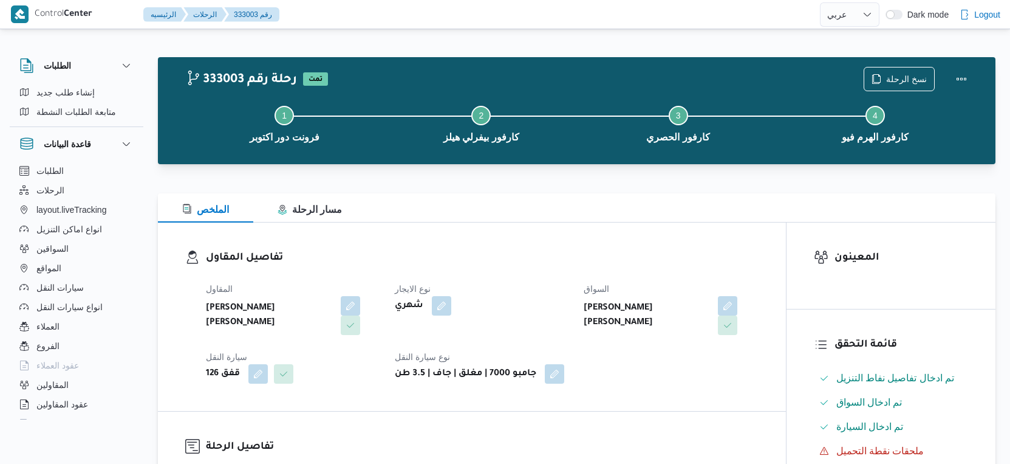
select select "ar"
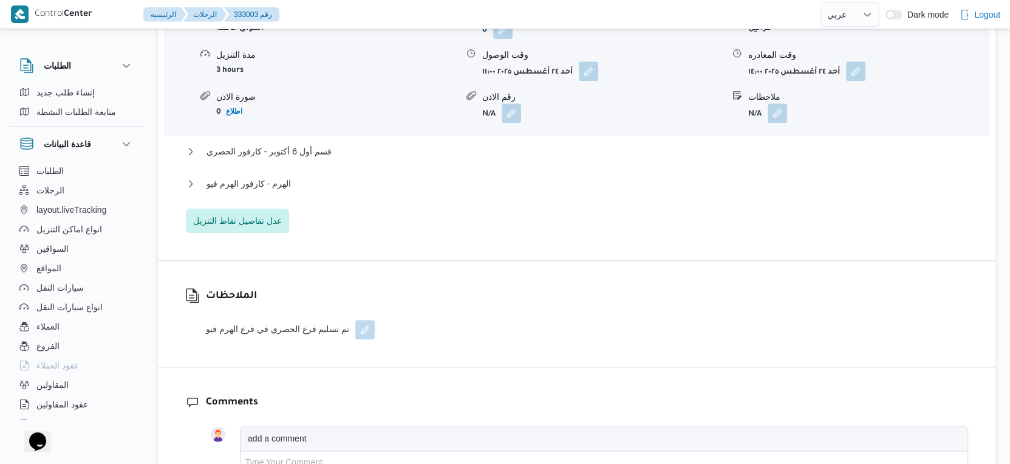
scroll to position [1148, 0]
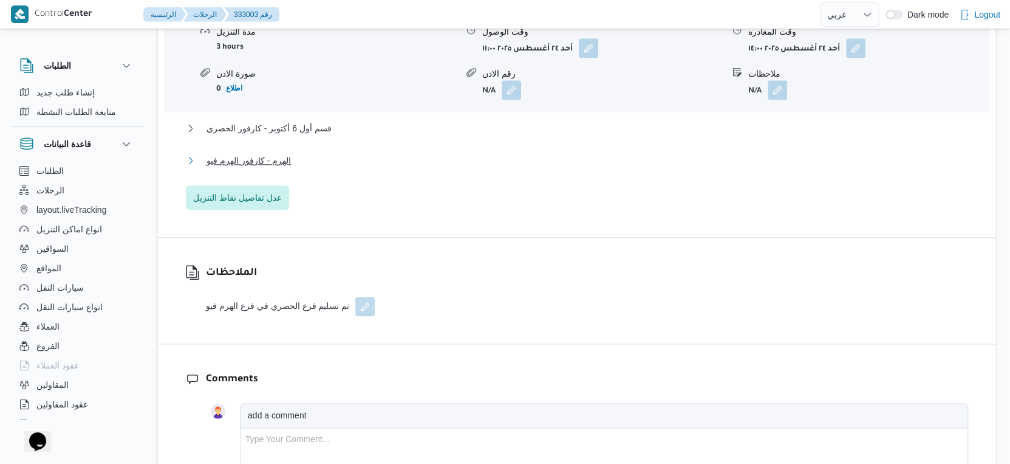
click at [292, 167] on button "الهرم - كارفور الهرم فيو" at bounding box center [577, 160] width 783 height 15
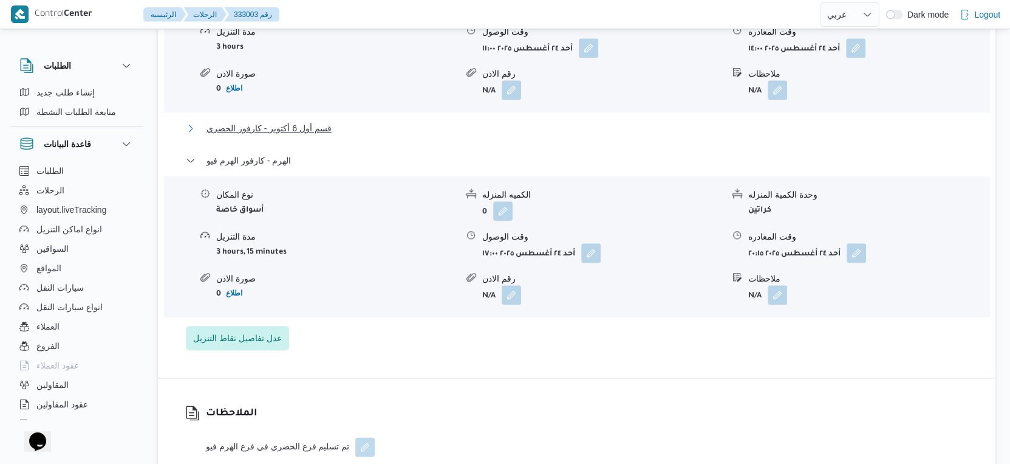
click at [317, 136] on span "قسم أول 6 أكتوبر - كارفور الحصري" at bounding box center [269, 128] width 125 height 15
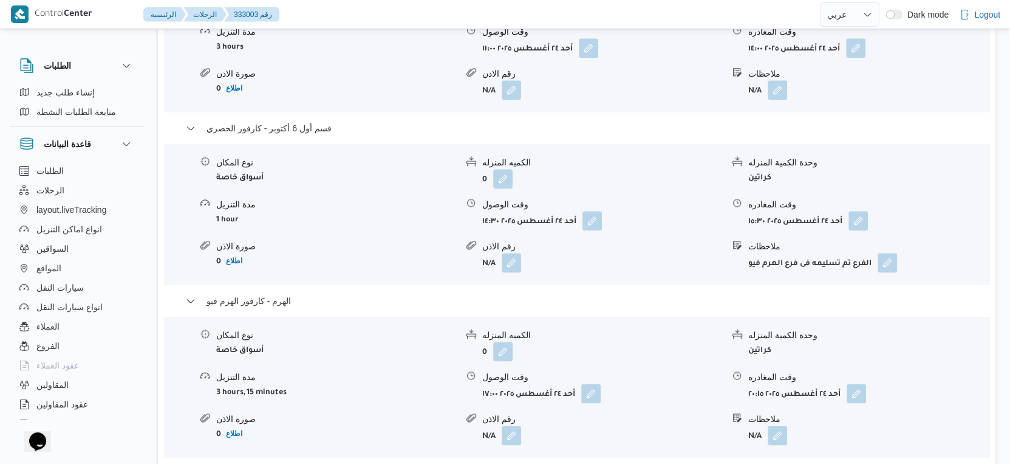
select select "ar"
